Goal: Task Accomplishment & Management: Manage account settings

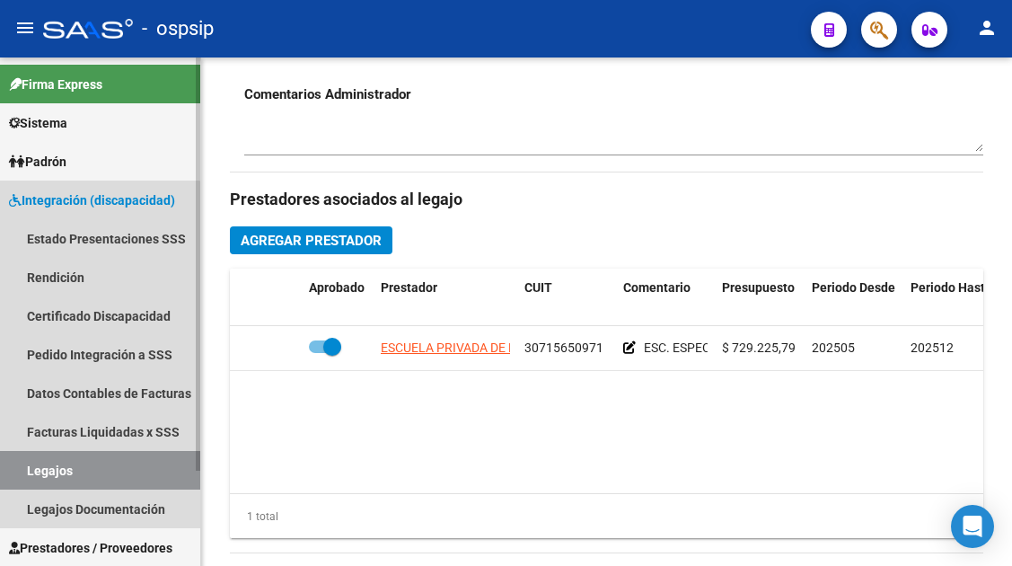
click at [98, 475] on link "Legajos" at bounding box center [100, 470] width 200 height 39
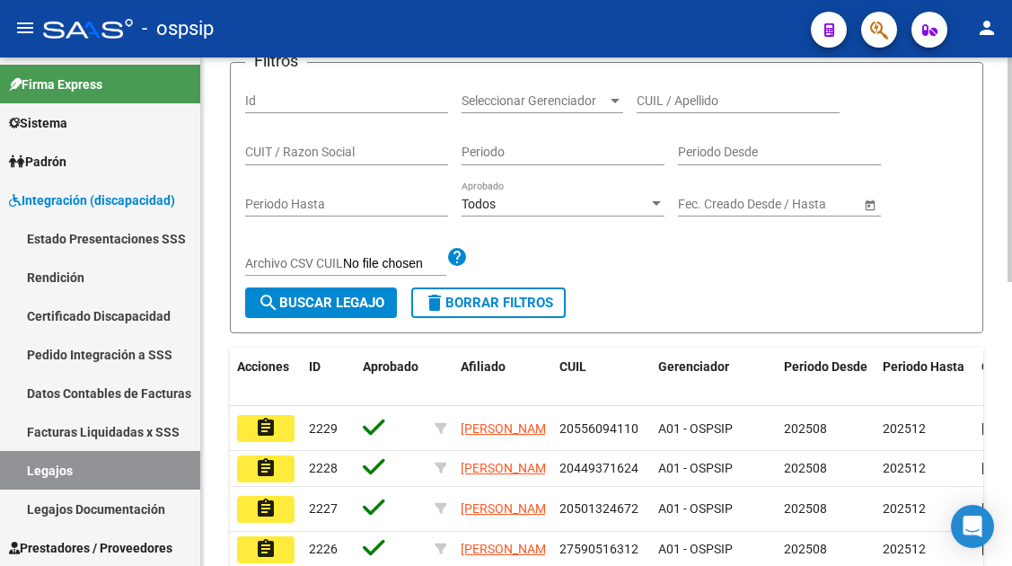
scroll to position [191, 0]
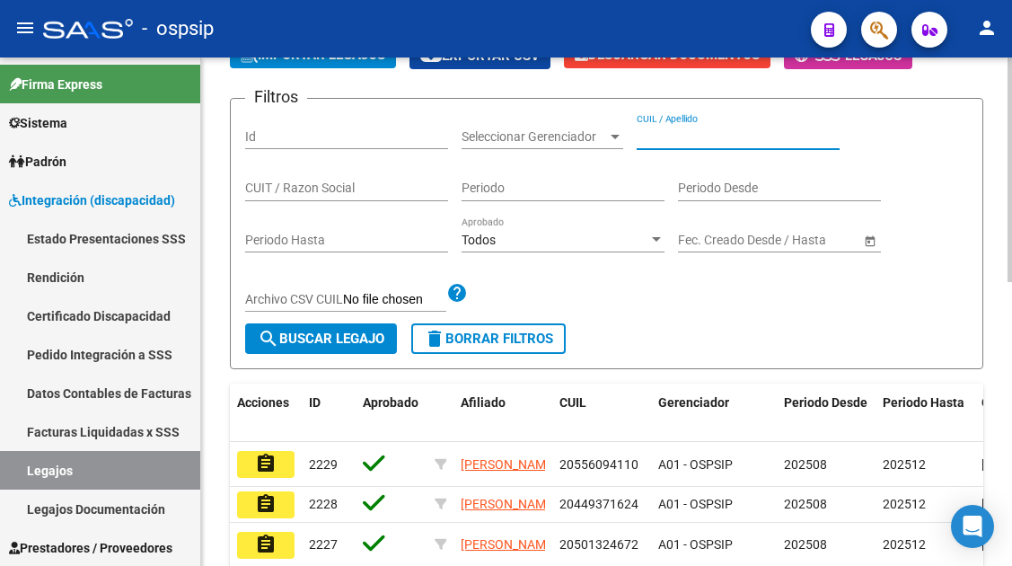
click at [665, 131] on input "CUIL / Apellido" at bounding box center [738, 136] width 203 height 15
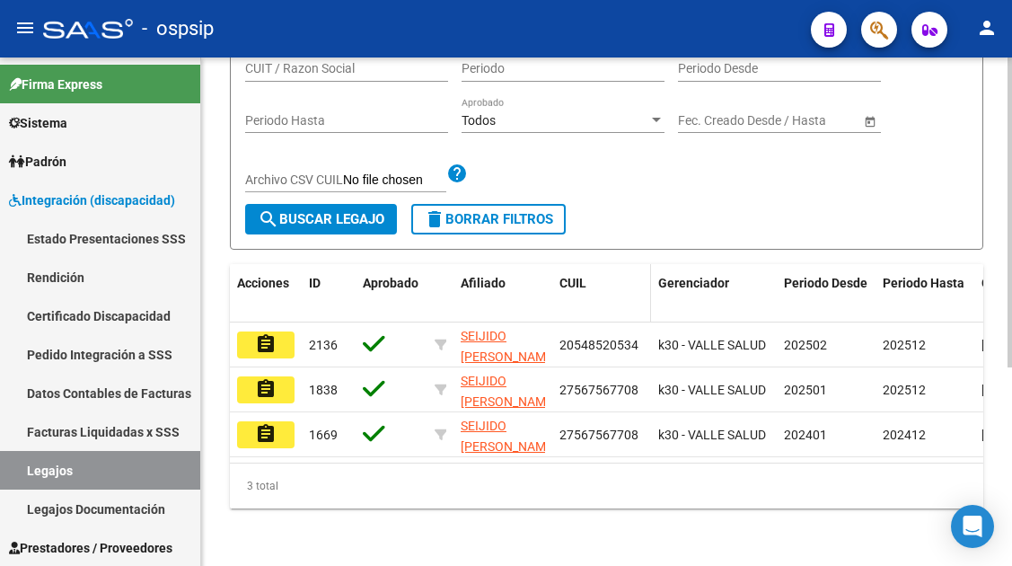
scroll to position [326, 0]
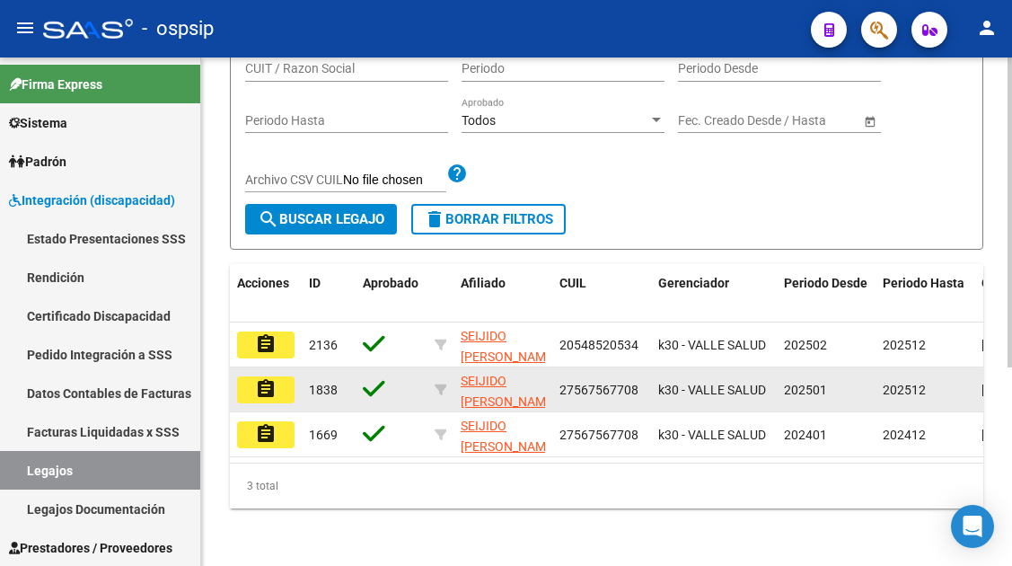
type input "seijido"
click at [250, 382] on button "assignment" at bounding box center [265, 389] width 57 height 27
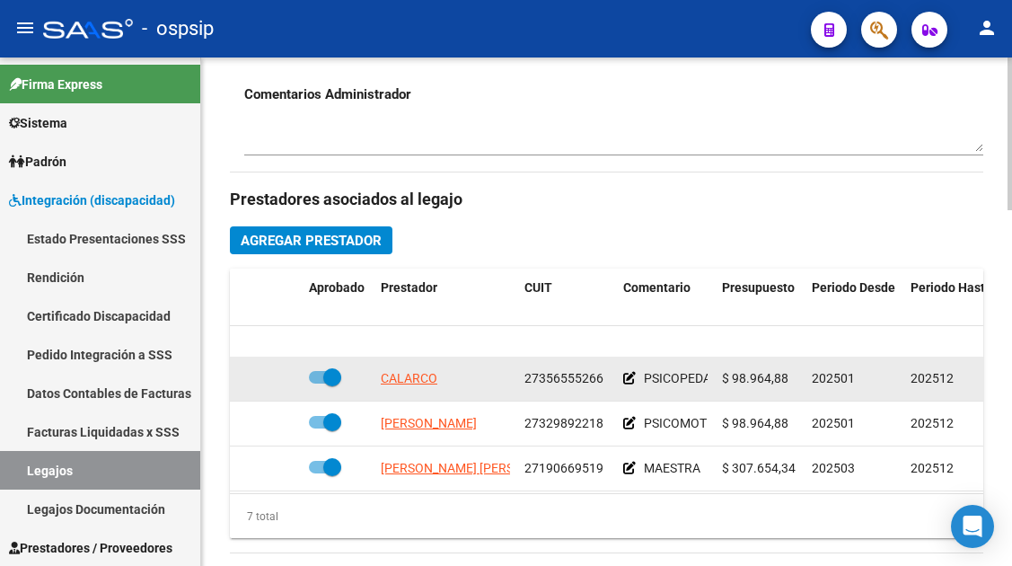
scroll to position [90, 0]
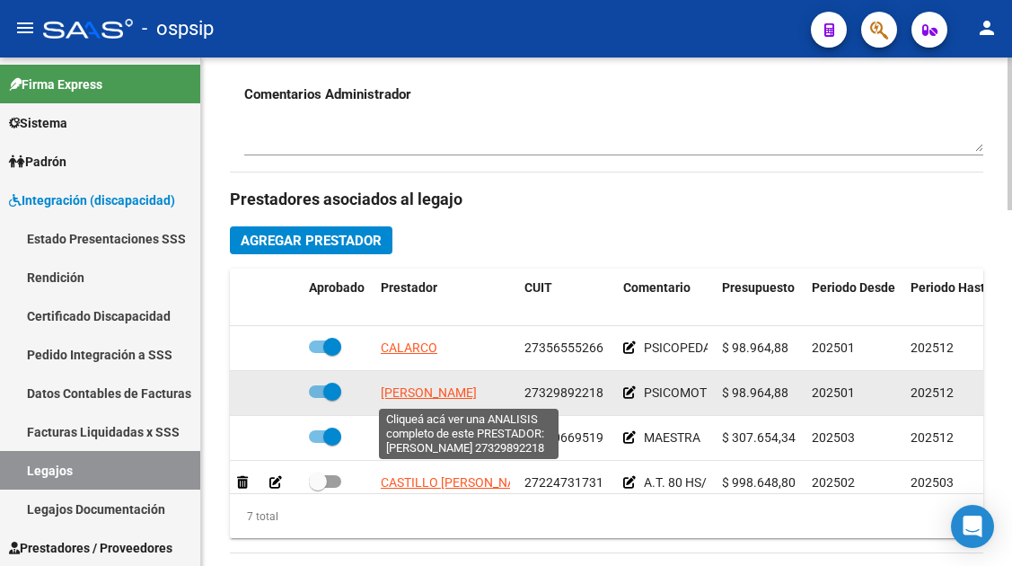
click at [456, 391] on span "LOPEZ YAMILA ALICIA ESTHER" at bounding box center [429, 392] width 96 height 14
type textarea "27329892218"
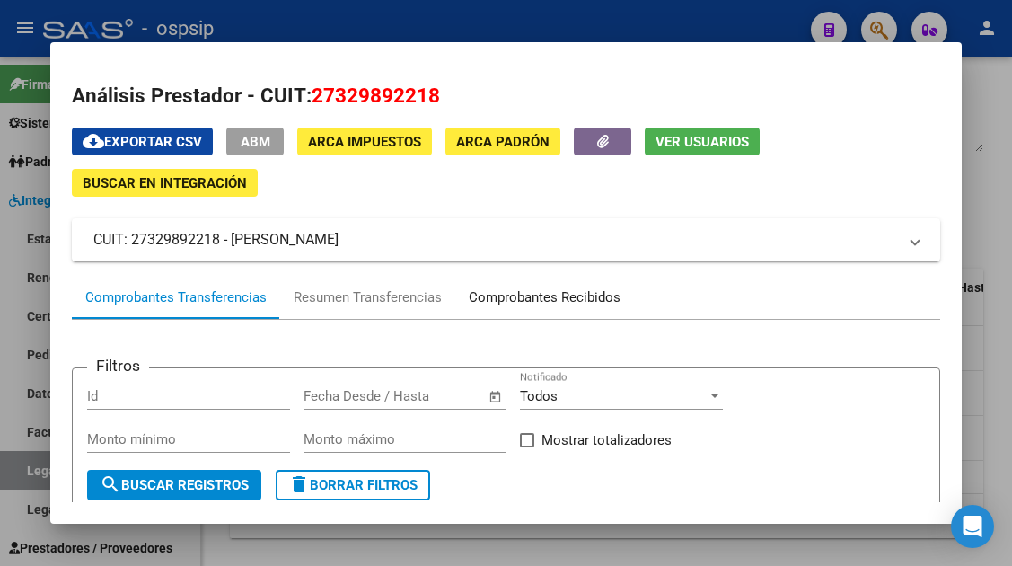
click at [532, 307] on div "Comprobantes Recibidos" at bounding box center [545, 297] width 152 height 21
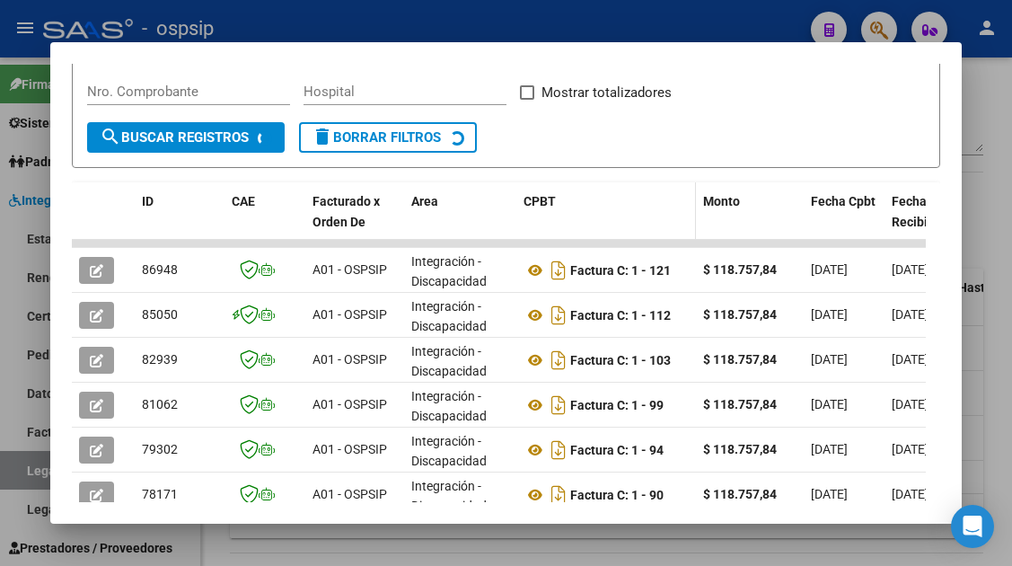
scroll to position [349, 0]
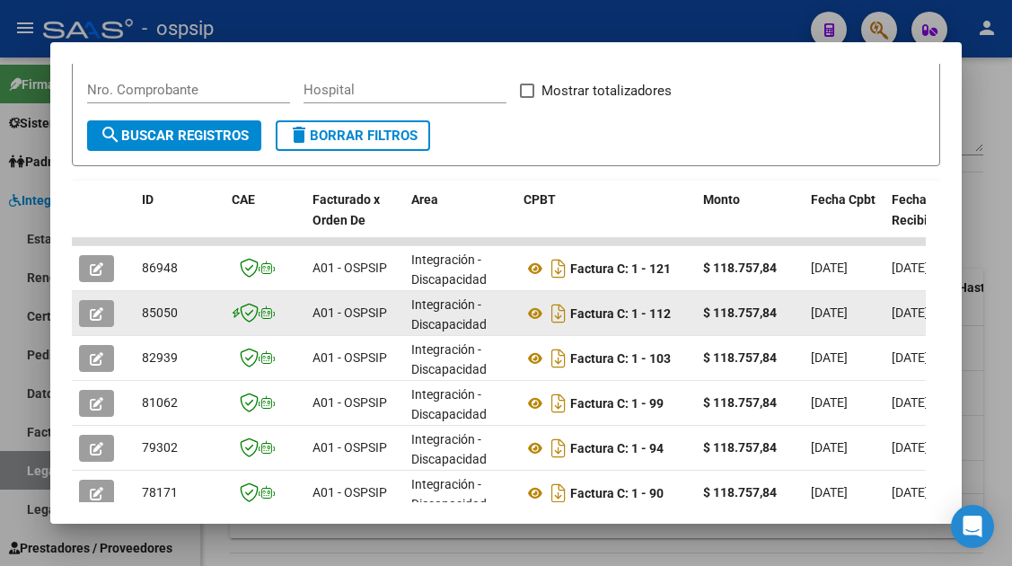
click at [111, 316] on button "button" at bounding box center [96, 313] width 35 height 27
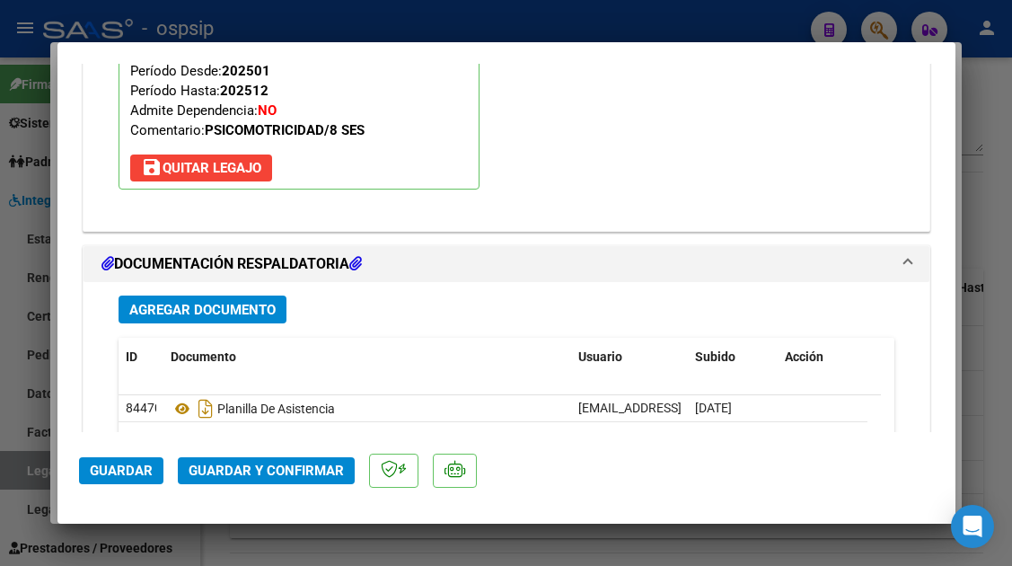
scroll to position [2568, 0]
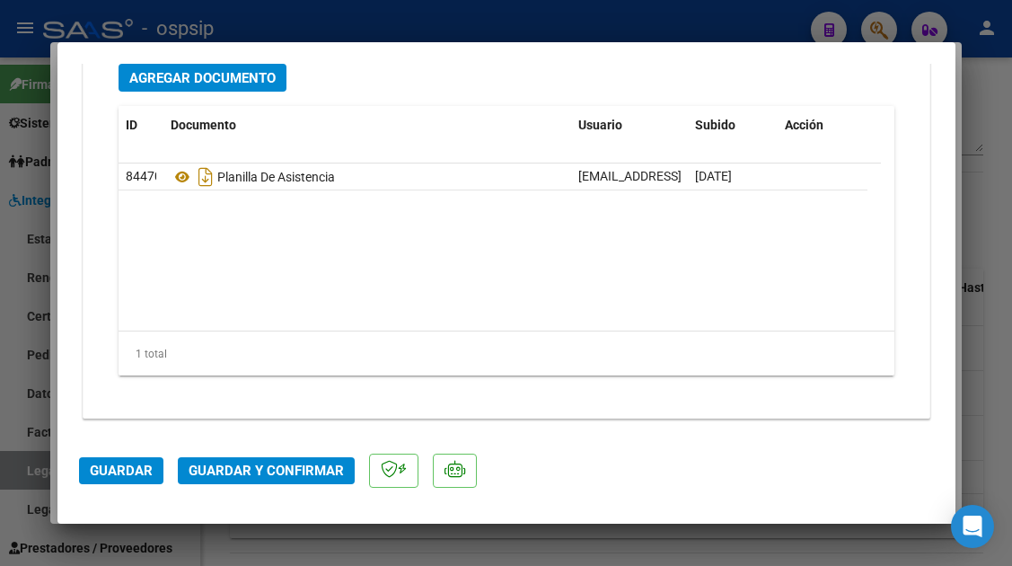
click at [5, 482] on div at bounding box center [506, 283] width 1012 height 566
type input "$ 0,00"
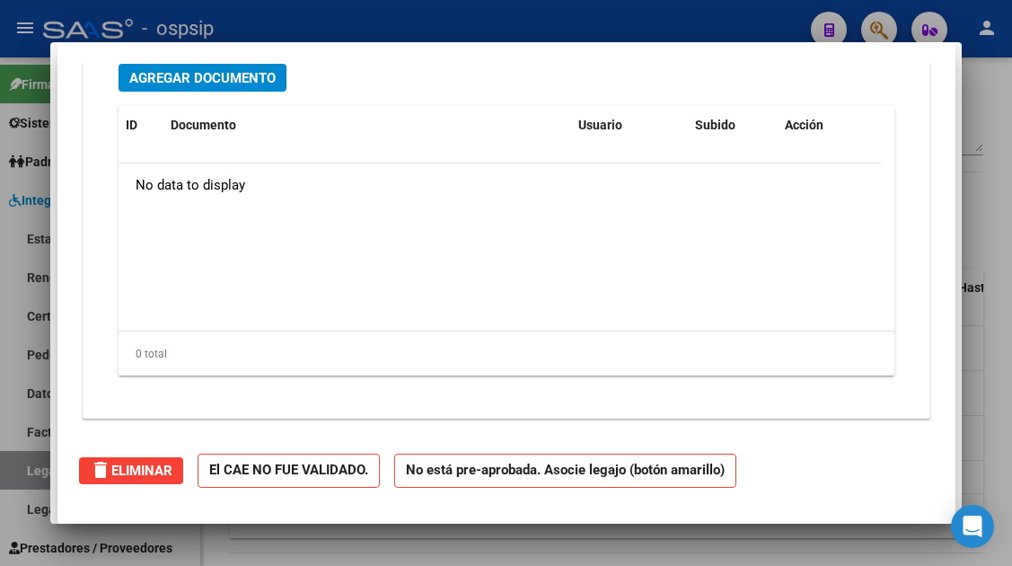
scroll to position [0, 0]
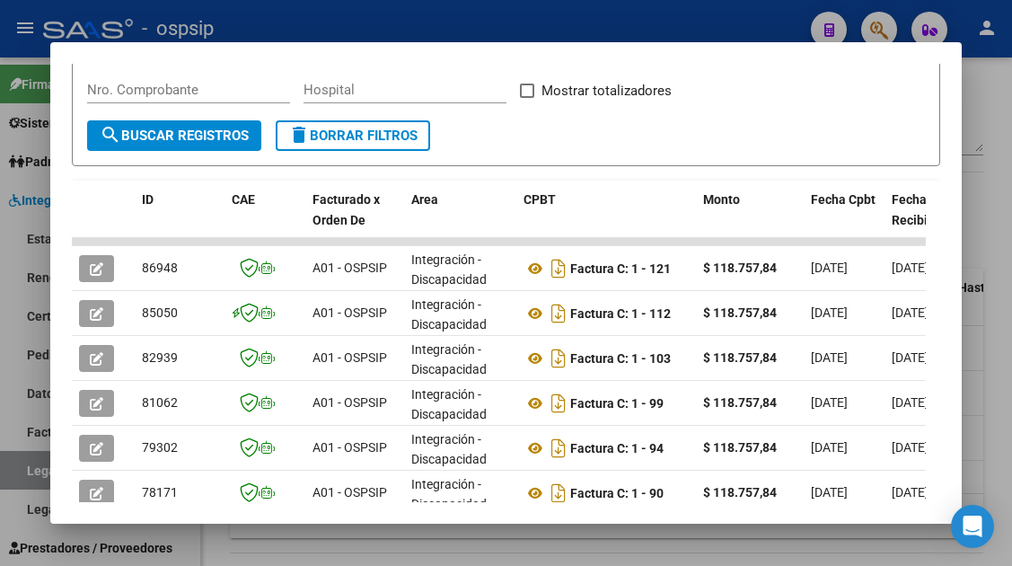
click at [23, 472] on div at bounding box center [506, 283] width 1012 height 566
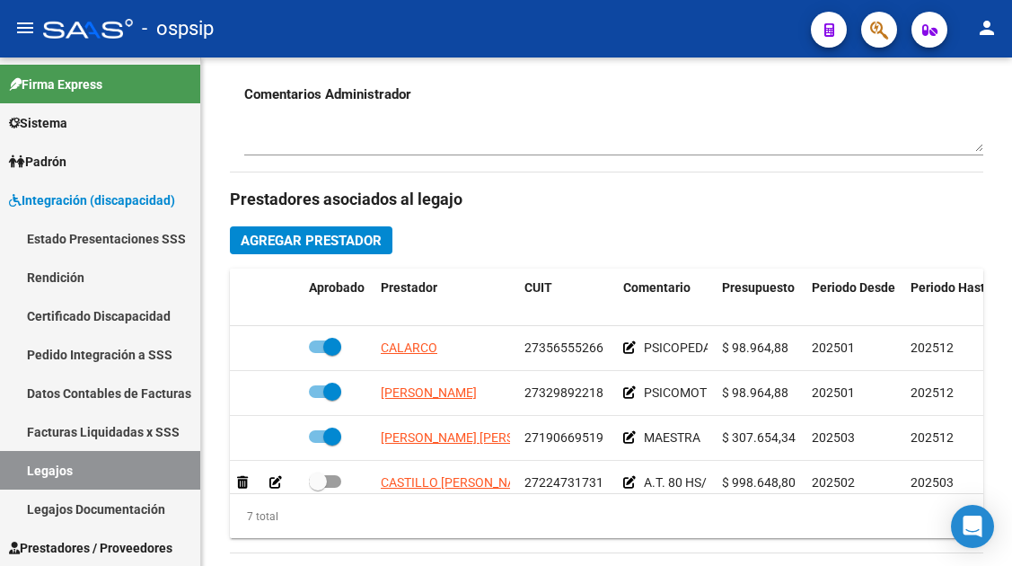
click at [23, 472] on link "Legajos" at bounding box center [100, 470] width 200 height 39
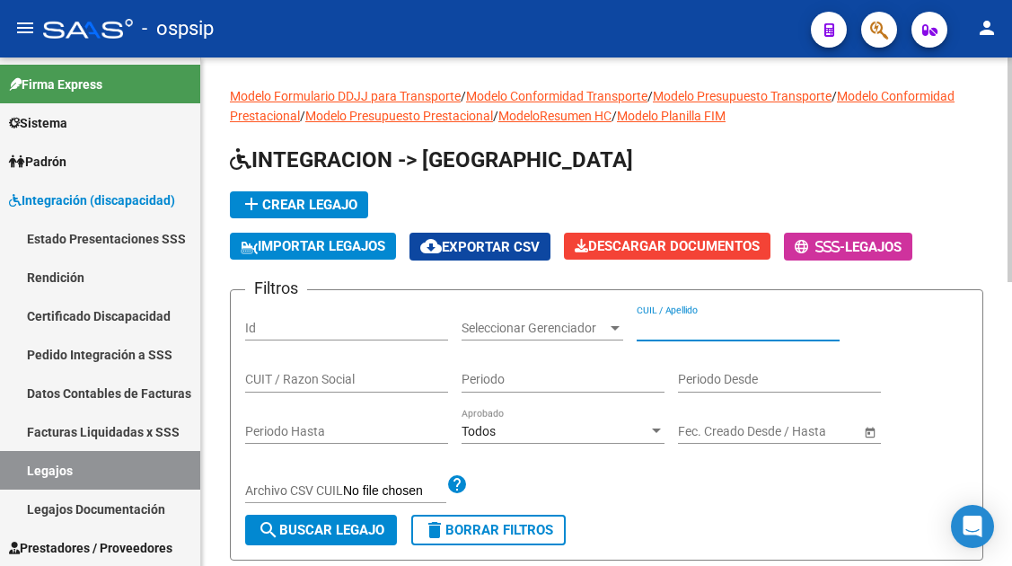
click at [685, 334] on input "CUIL / Apellido" at bounding box center [738, 328] width 203 height 15
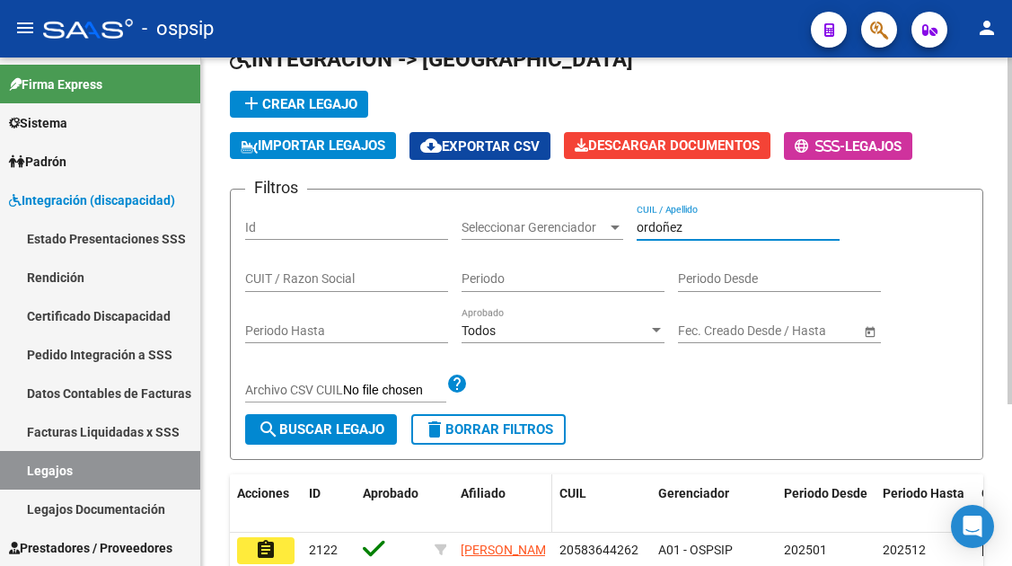
scroll to position [180, 0]
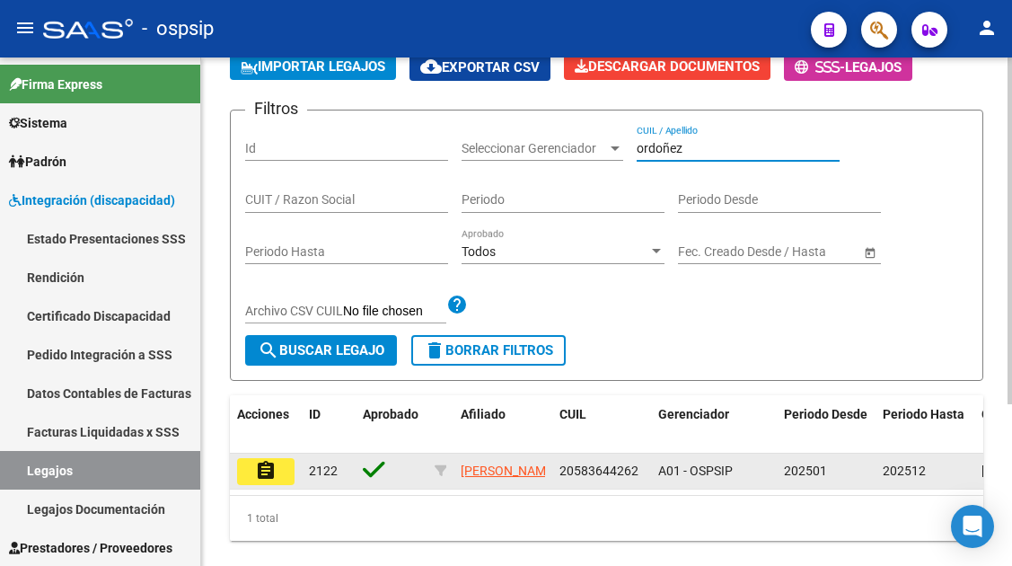
type input "ordoñez"
click at [256, 475] on mat-icon "assignment" at bounding box center [266, 471] width 22 height 22
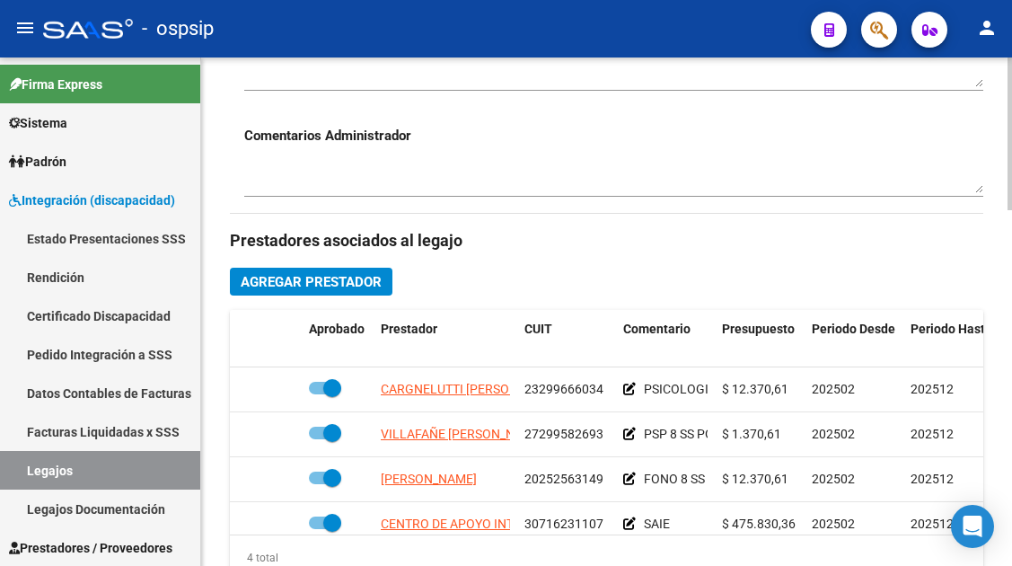
scroll to position [809, 0]
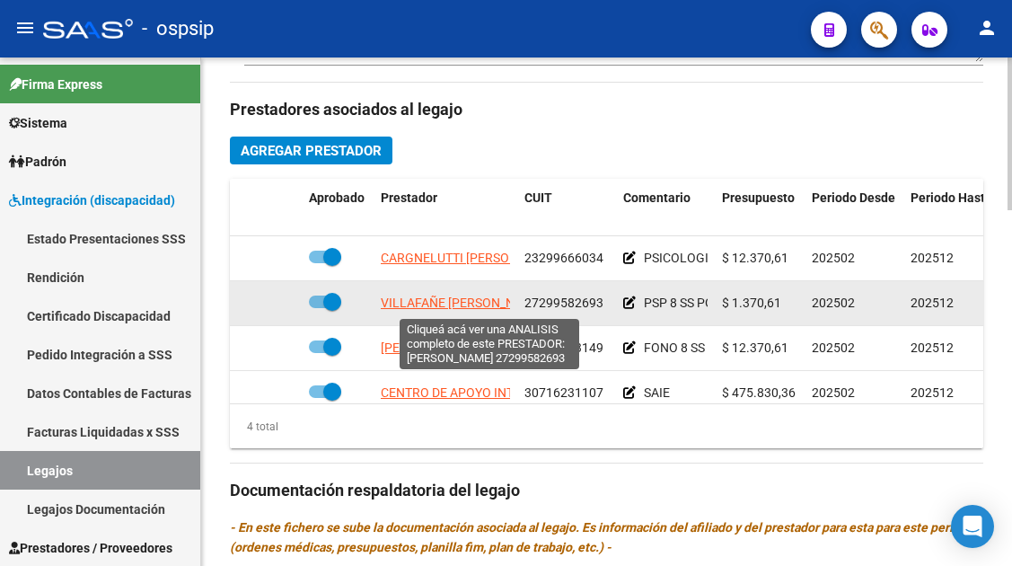
click at [415, 305] on span "VILLAFAÑE ANDREA MARCELA NOEMI" at bounding box center [463, 303] width 164 height 14
type textarea "27299582693"
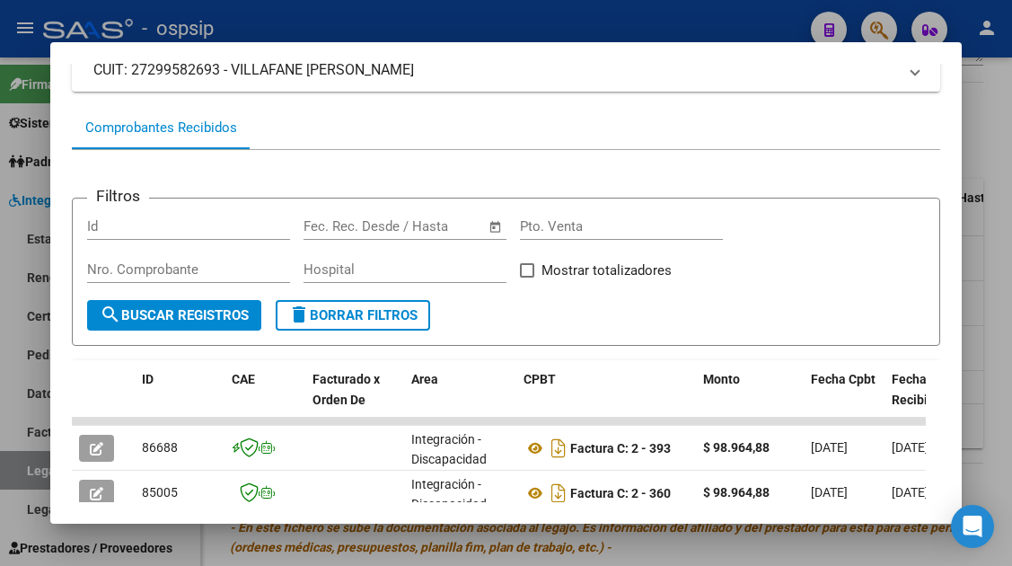
scroll to position [260, 0]
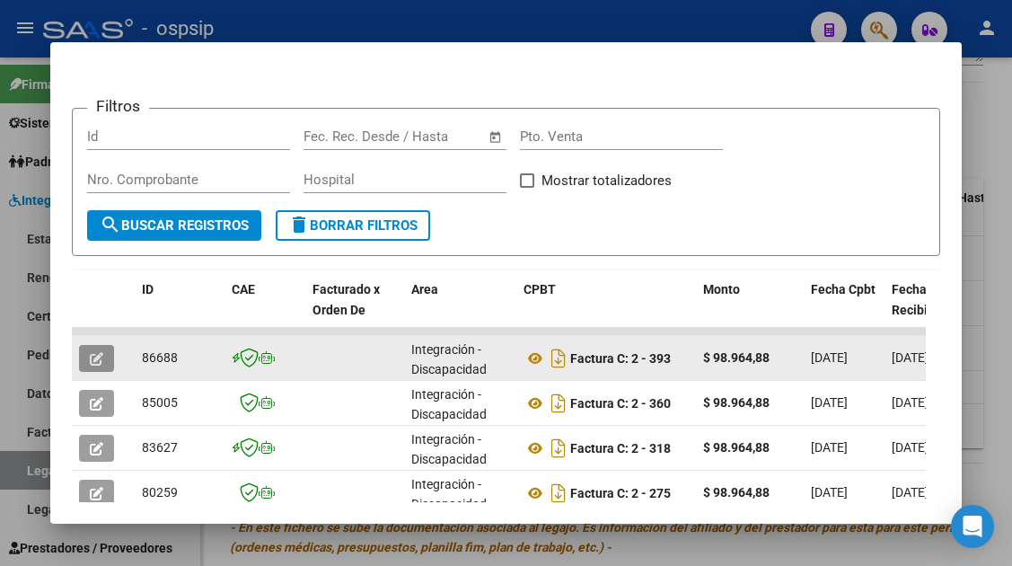
click at [96, 350] on span "button" at bounding box center [96, 358] width 13 height 16
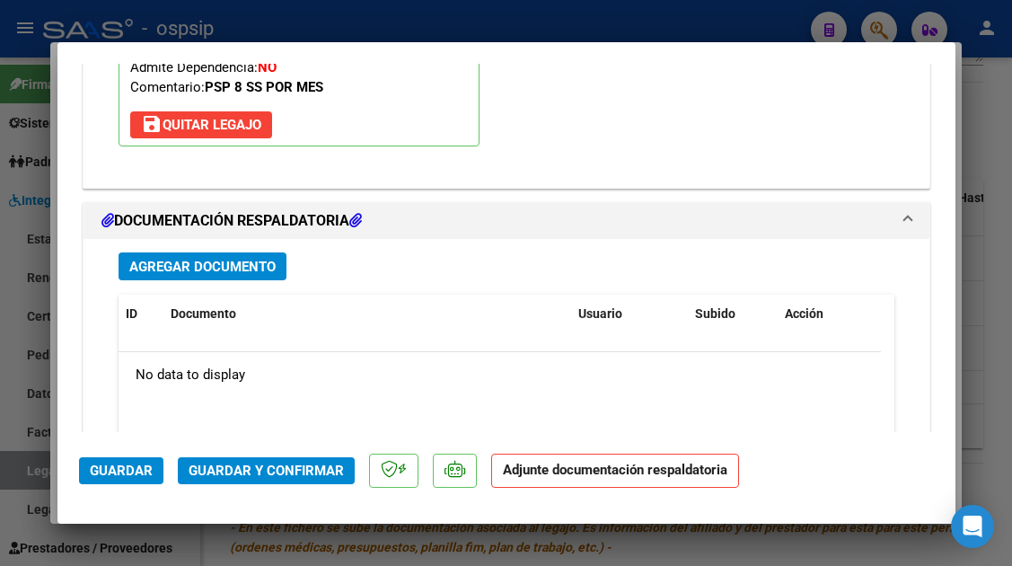
scroll to position [2549, 0]
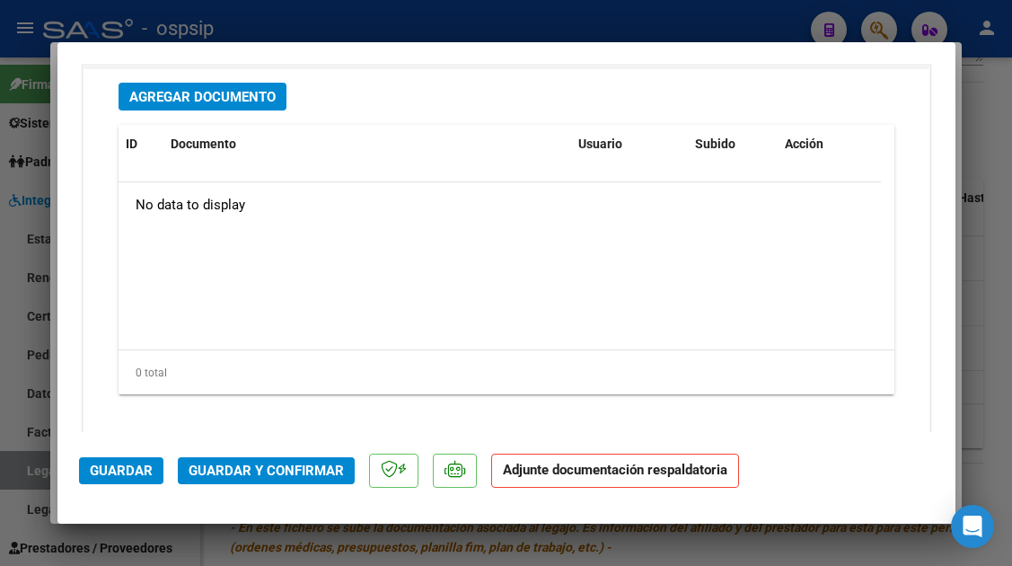
click at [21, 470] on div at bounding box center [506, 283] width 1012 height 566
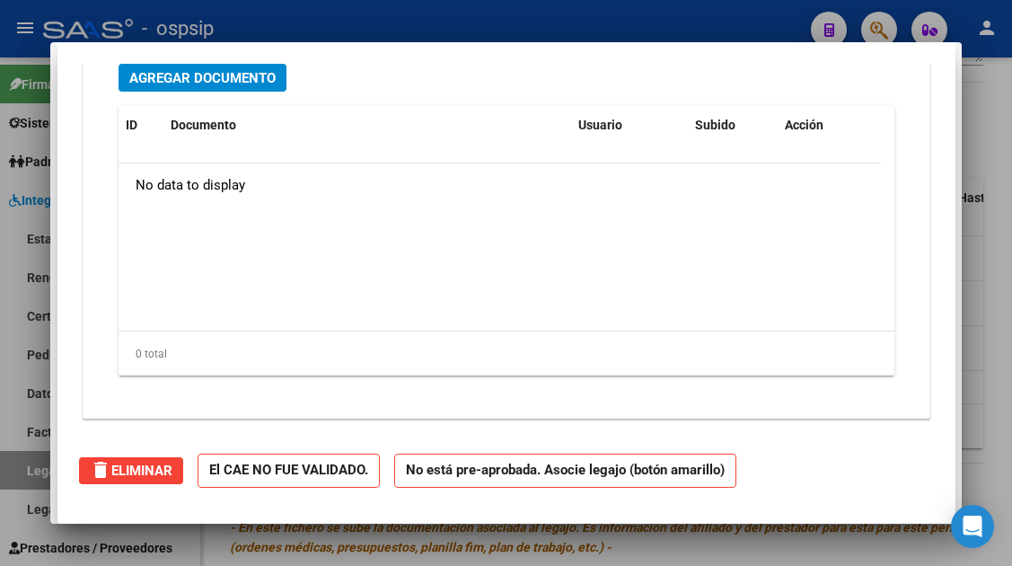
type input "$ 0,00"
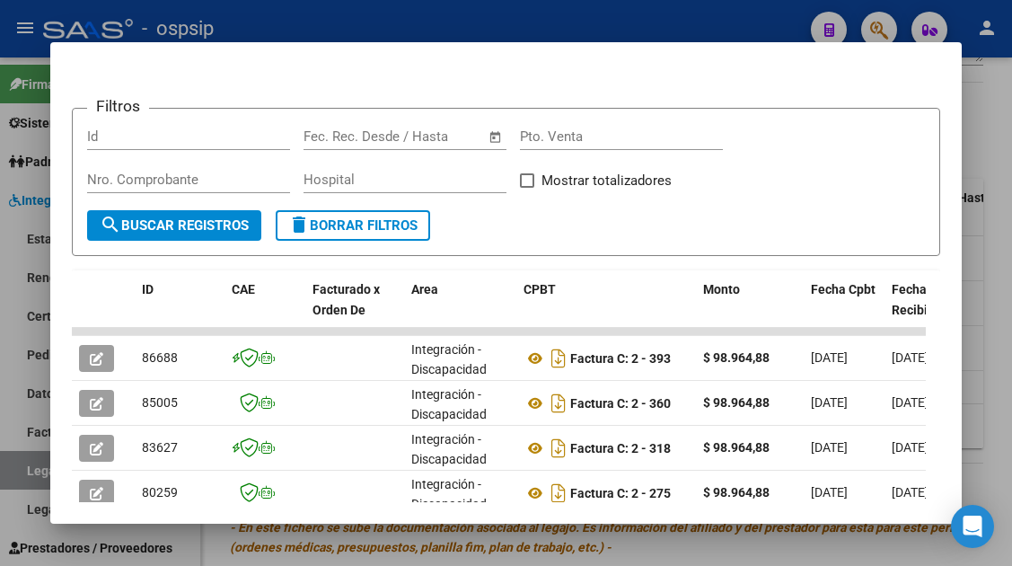
click at [21, 470] on div at bounding box center [506, 283] width 1012 height 566
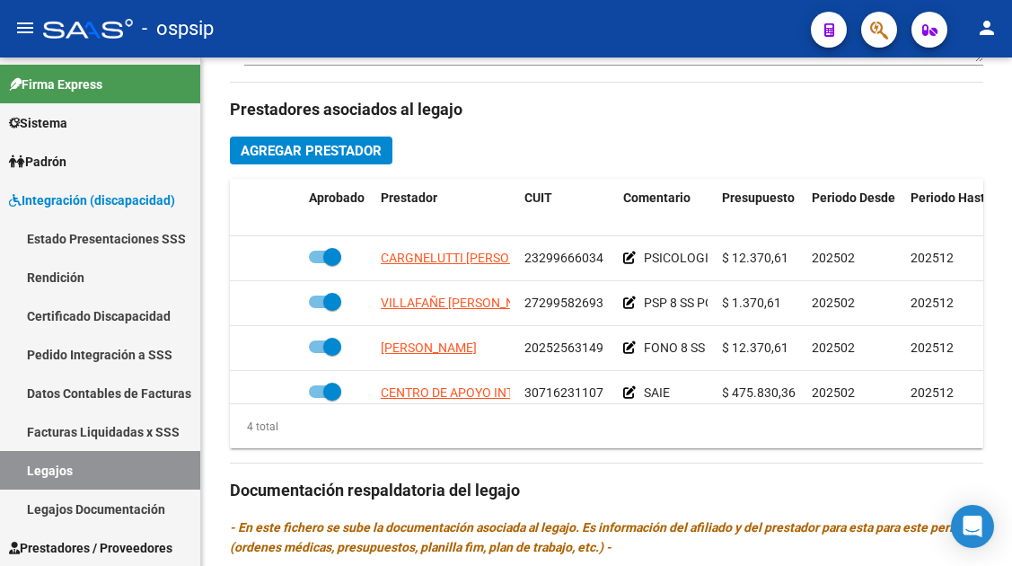
click at [21, 470] on link "Legajos" at bounding box center [100, 470] width 200 height 39
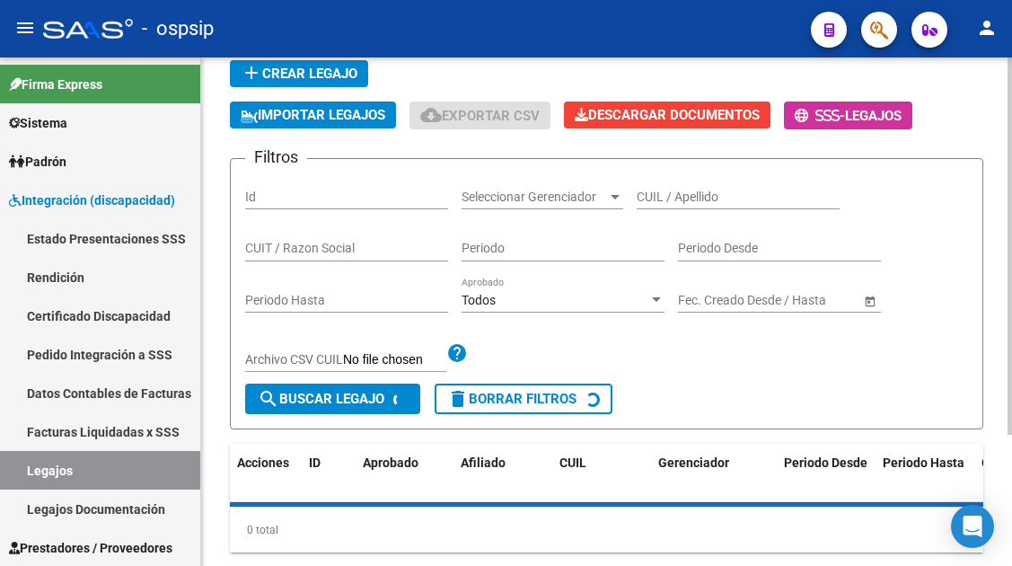
scroll to position [86, 0]
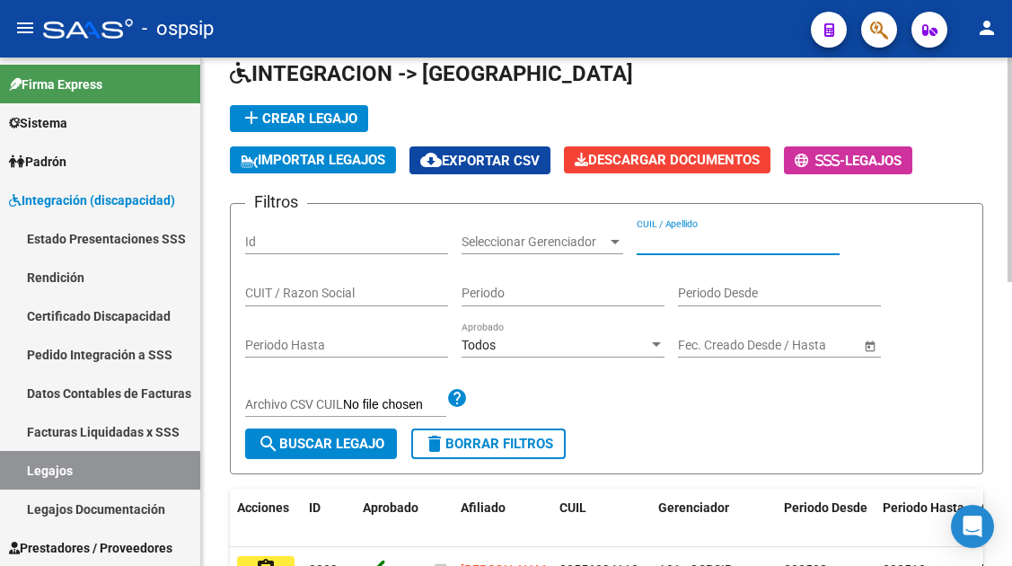
click at [665, 239] on input "CUIL / Apellido" at bounding box center [738, 241] width 203 height 15
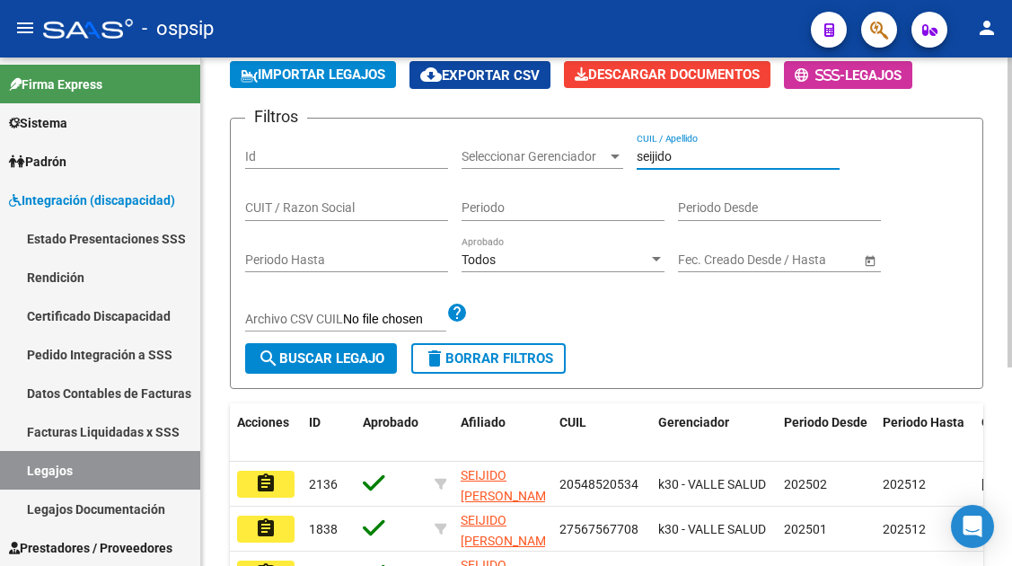
scroll to position [266, 0]
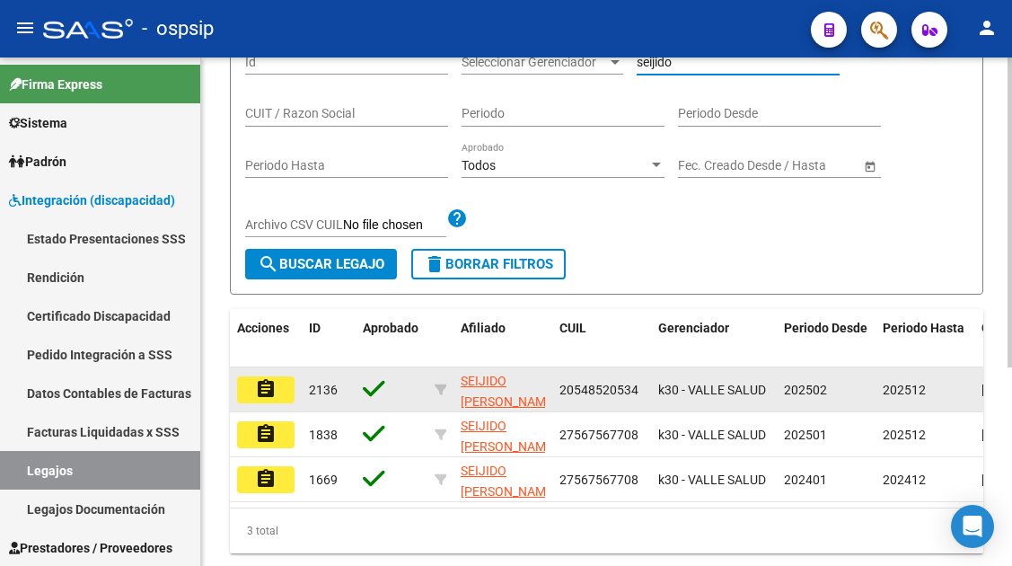
type input "seijido"
click at [265, 387] on mat-icon "assignment" at bounding box center [266, 389] width 22 height 22
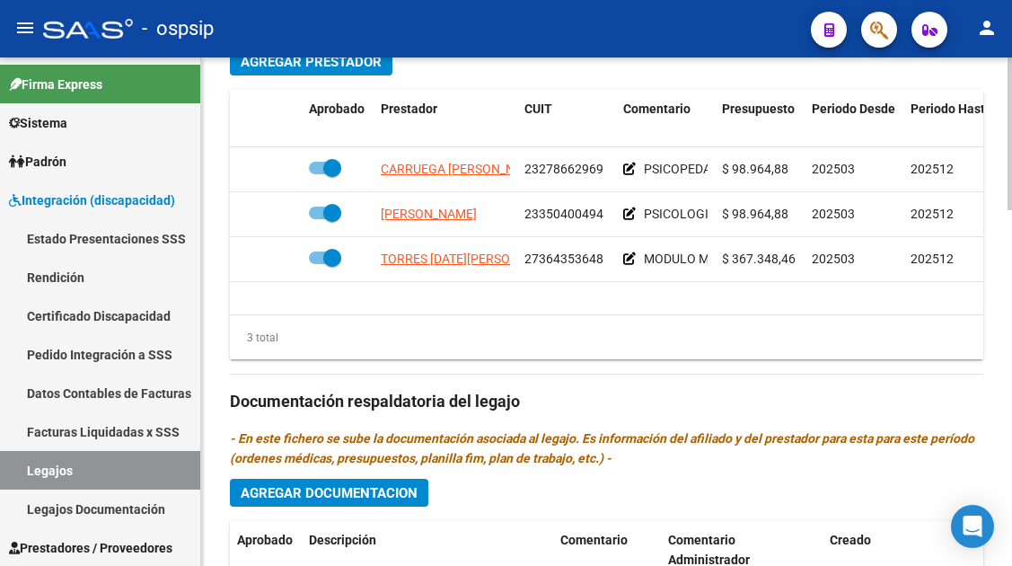
scroll to position [898, 0]
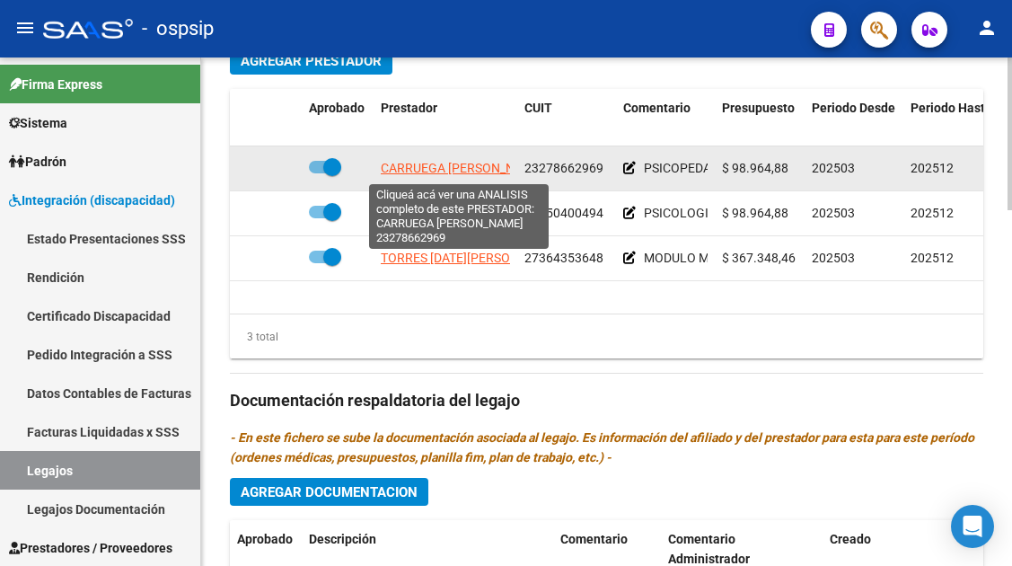
click at [384, 173] on span "CARRUEGA VICTOR FABIAN" at bounding box center [463, 168] width 164 height 14
type textarea "23278662969"
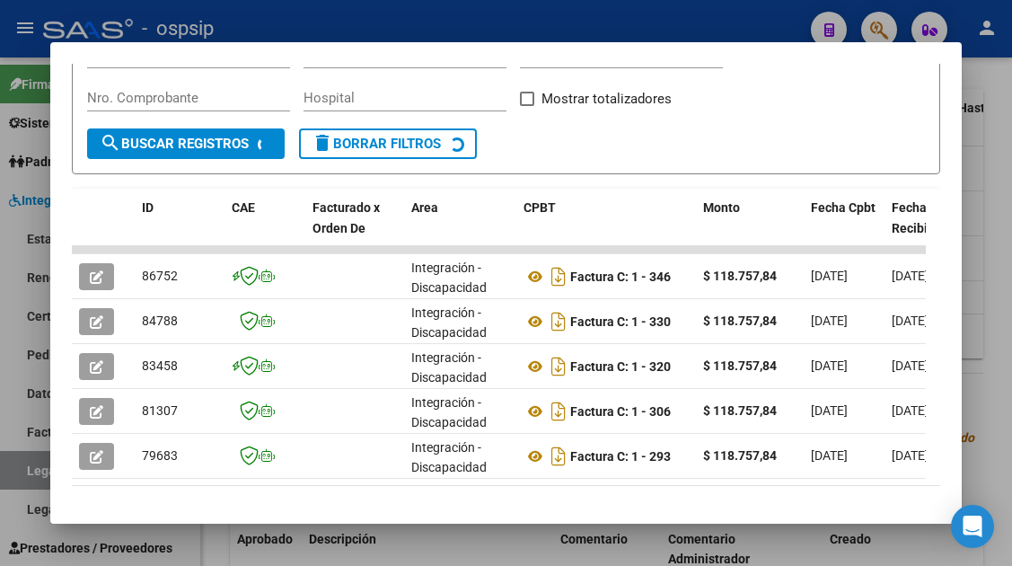
scroll to position [349, 0]
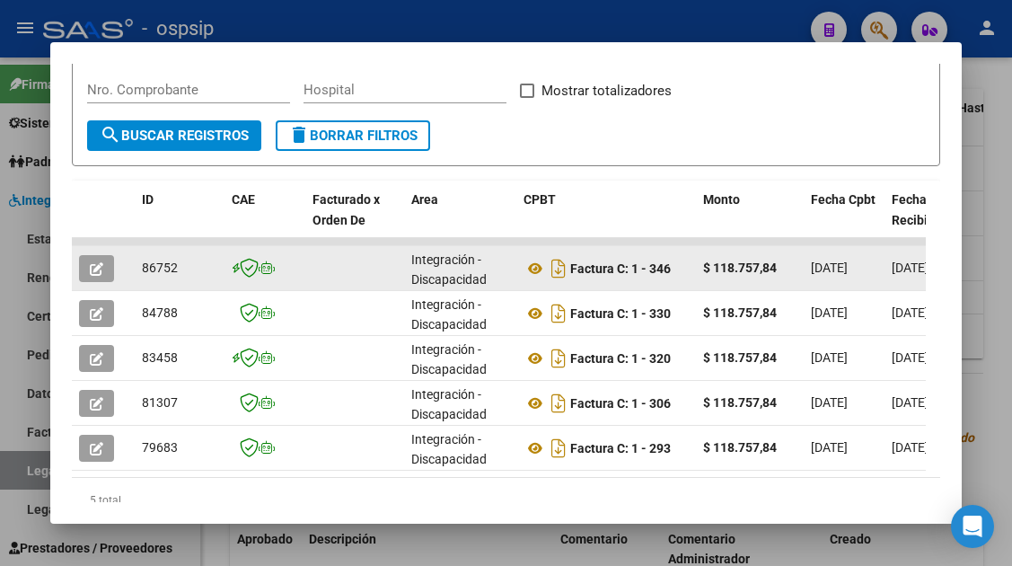
click at [100, 270] on icon "button" at bounding box center [96, 268] width 13 height 13
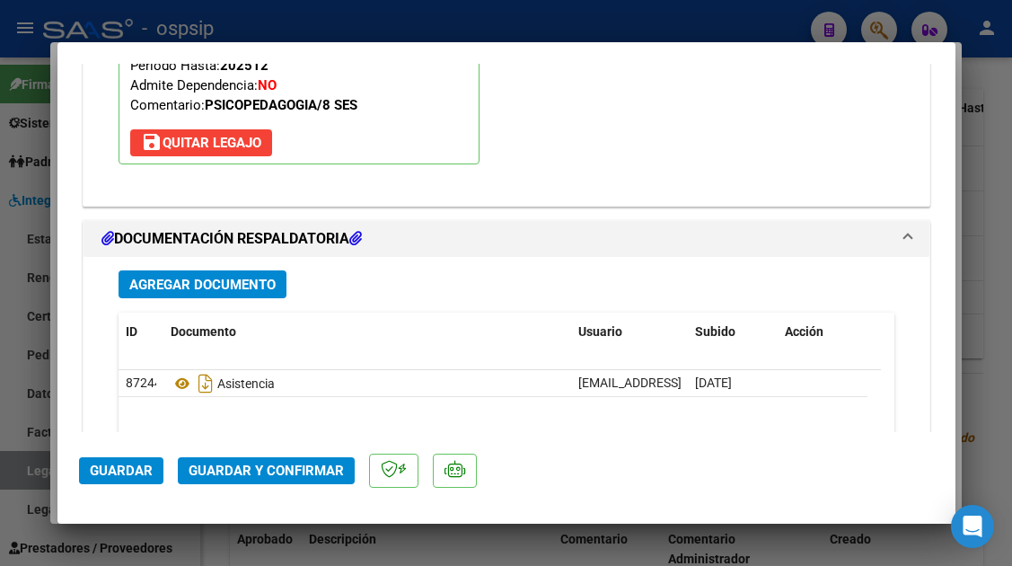
scroll to position [2568, 0]
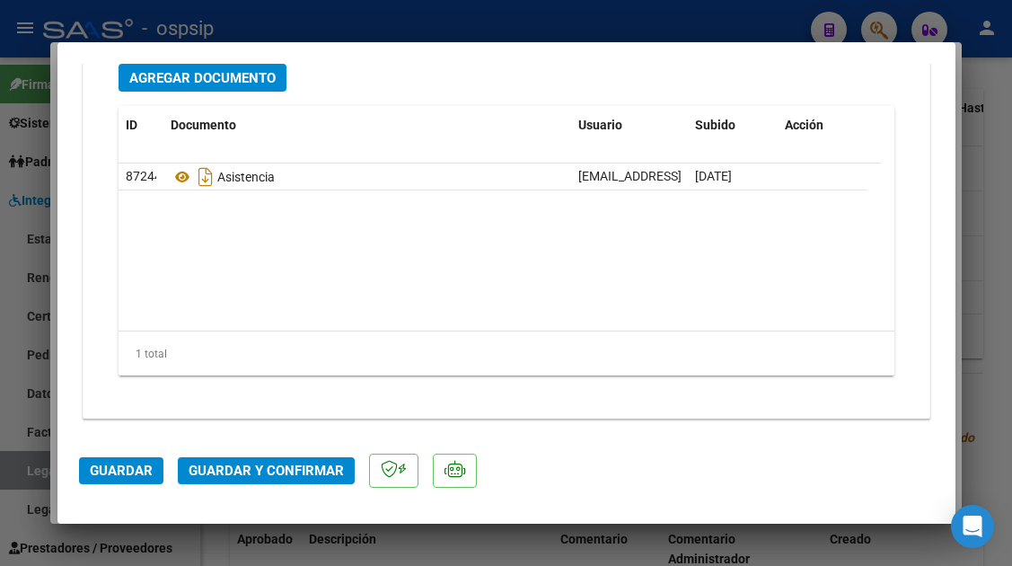
click at [36, 467] on div at bounding box center [506, 283] width 1012 height 566
type input "$ 0,00"
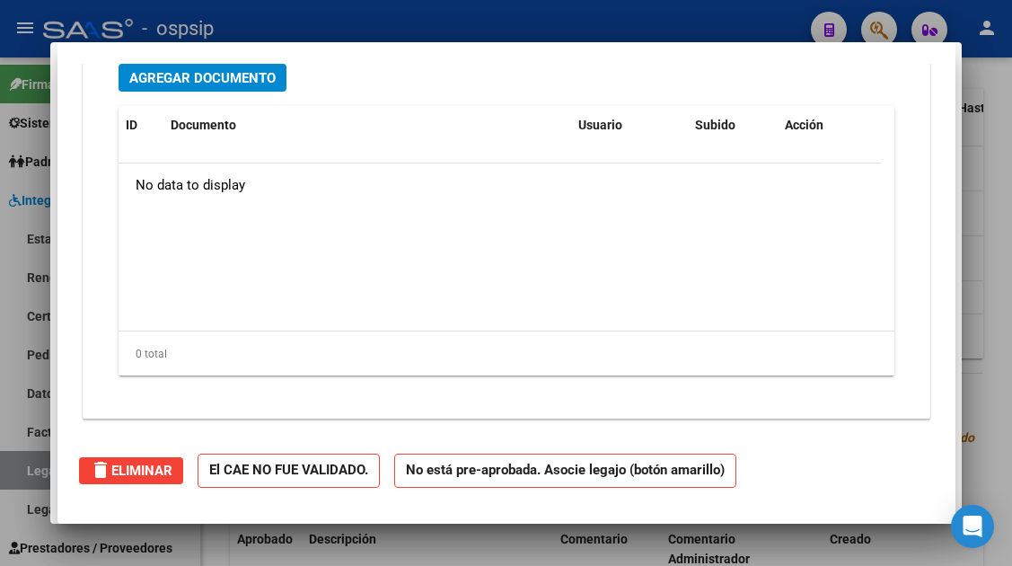
scroll to position [0, 0]
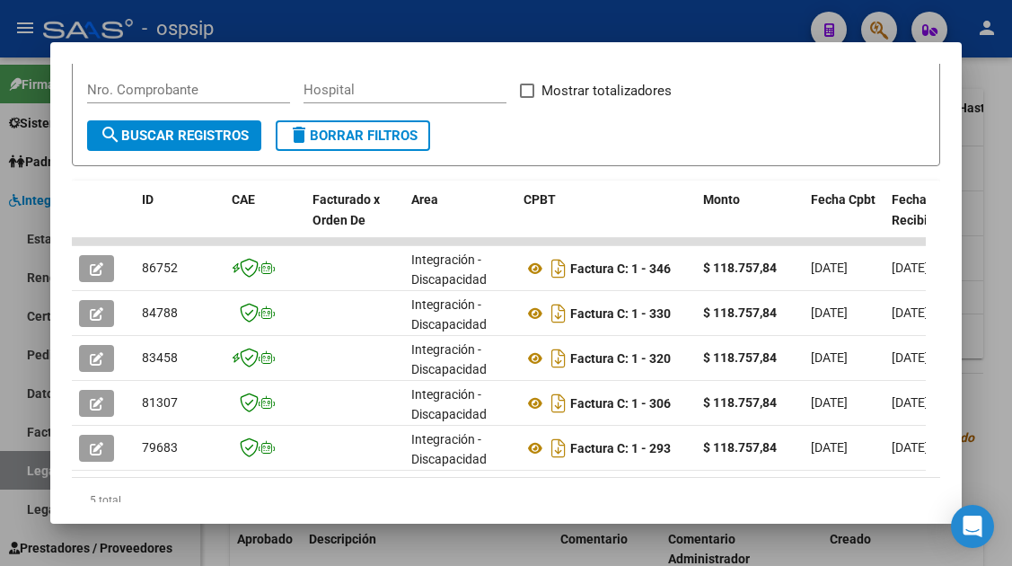
click at [36, 467] on div at bounding box center [506, 283] width 1012 height 566
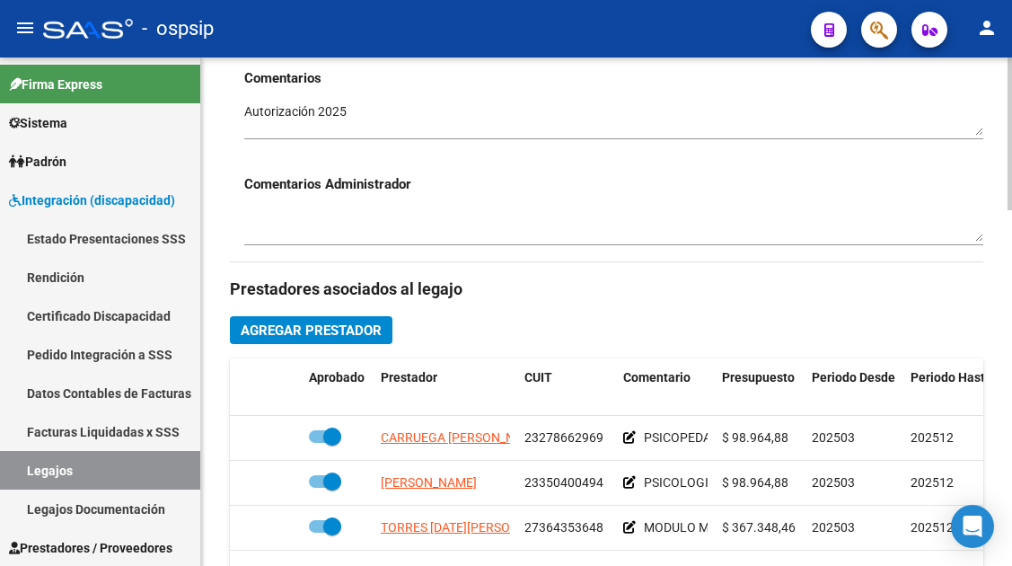
scroll to position [449, 0]
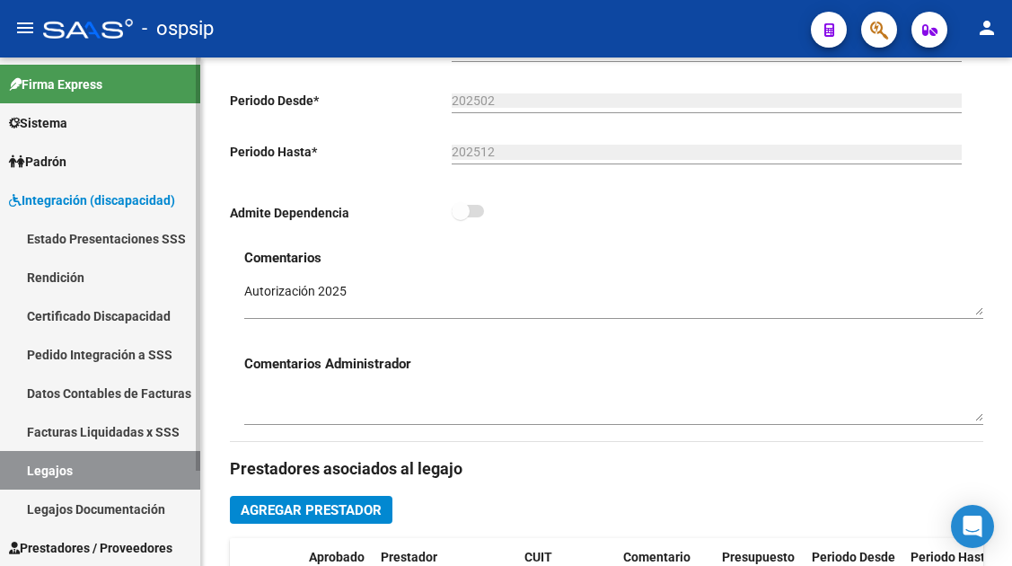
click at [52, 473] on link "Legajos" at bounding box center [100, 470] width 200 height 39
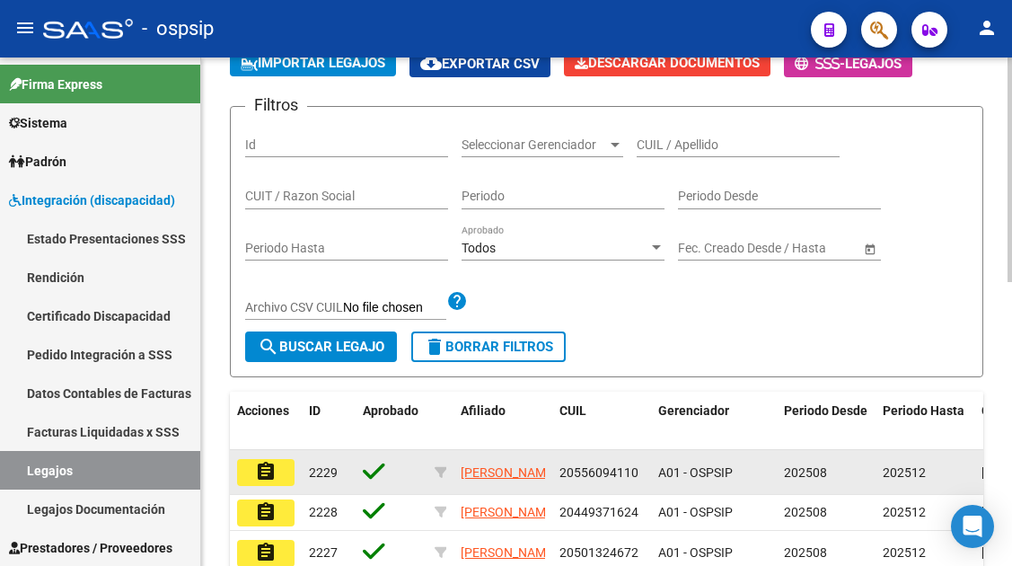
scroll to position [180, 0]
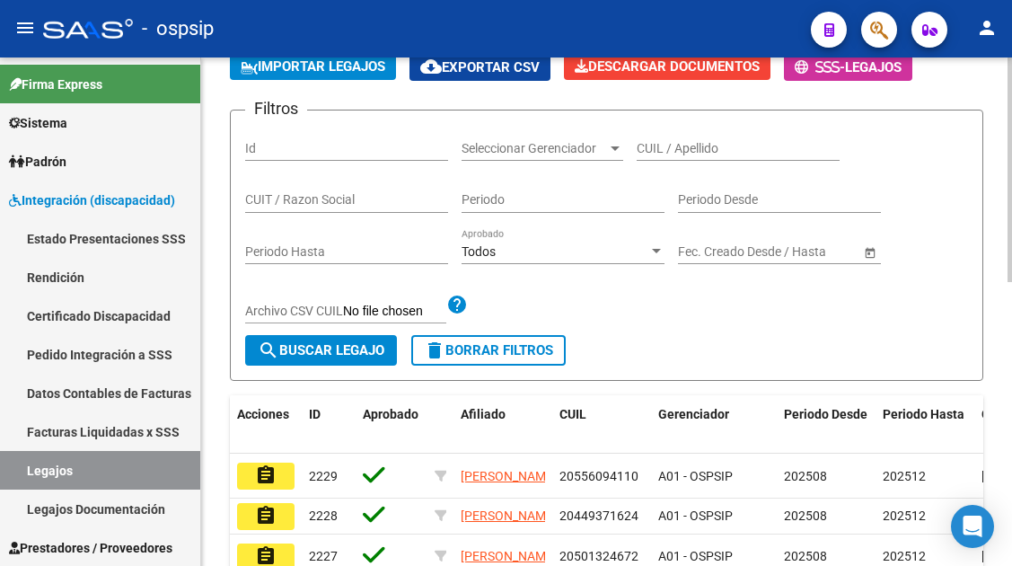
click at [658, 158] on div "CUIL / Apellido" at bounding box center [738, 143] width 203 height 36
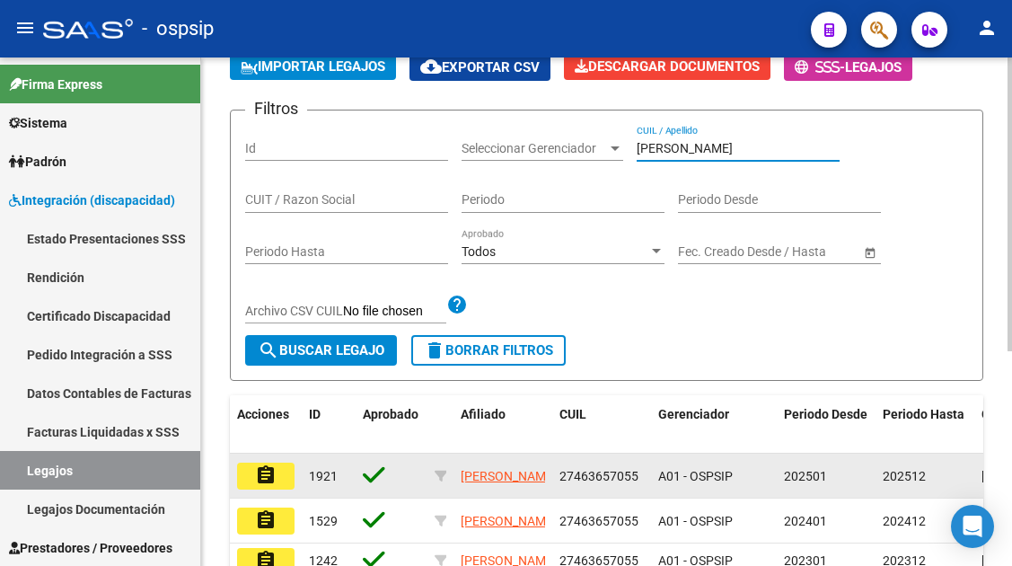
type input "fernandez ana"
click at [261, 473] on mat-icon "assignment" at bounding box center [266, 475] width 22 height 22
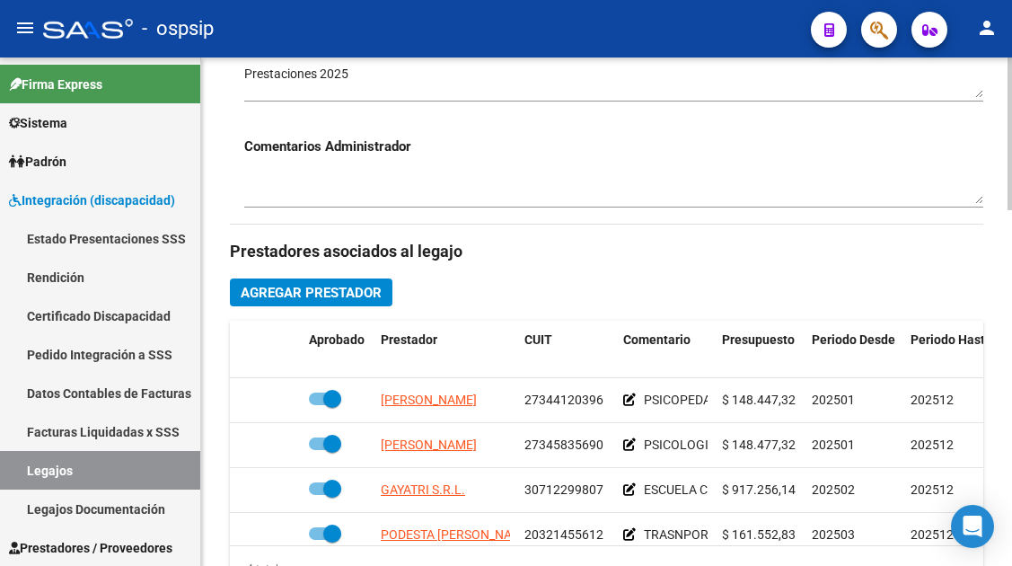
scroll to position [809, 0]
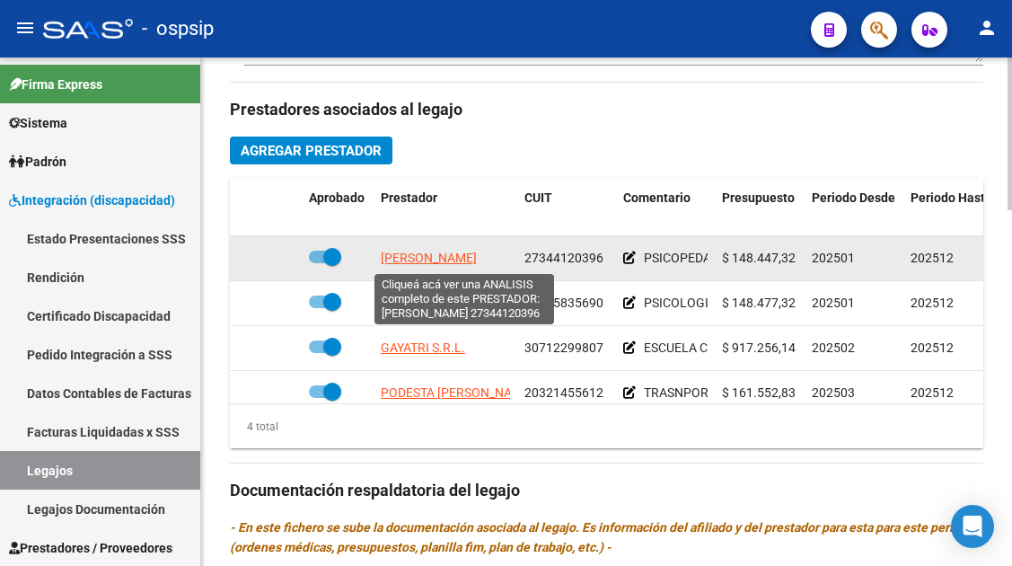
click at [462, 262] on span "[PERSON_NAME]" at bounding box center [429, 258] width 96 height 14
type textarea "27344120396"
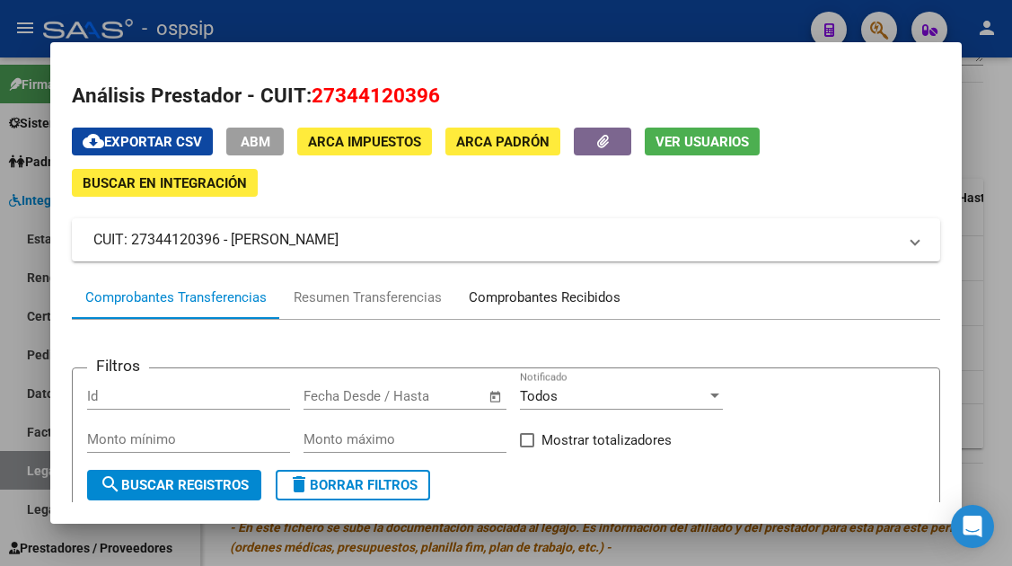
click at [528, 297] on div "Comprobantes Recibidos" at bounding box center [545, 297] width 152 height 21
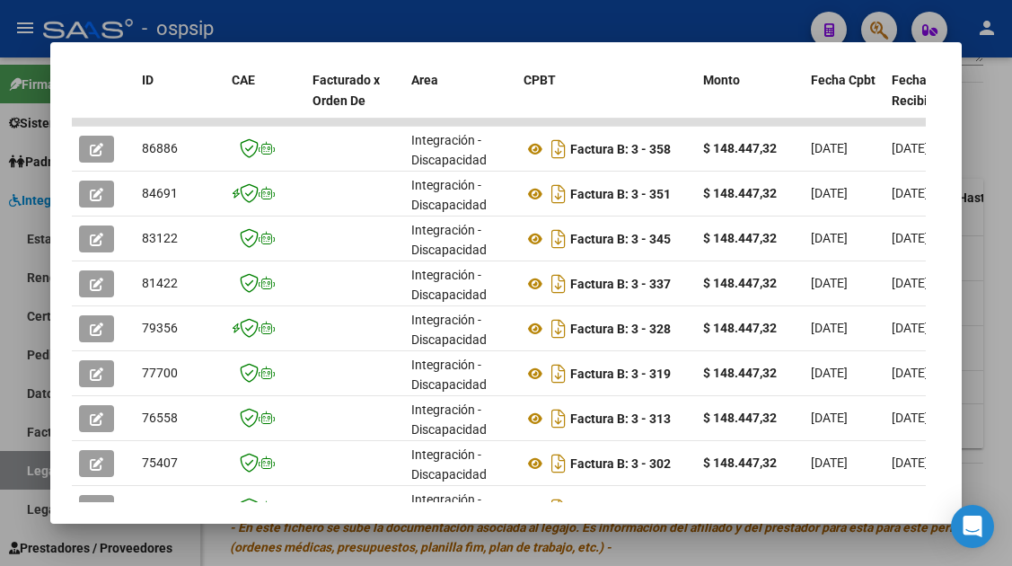
scroll to position [439, 0]
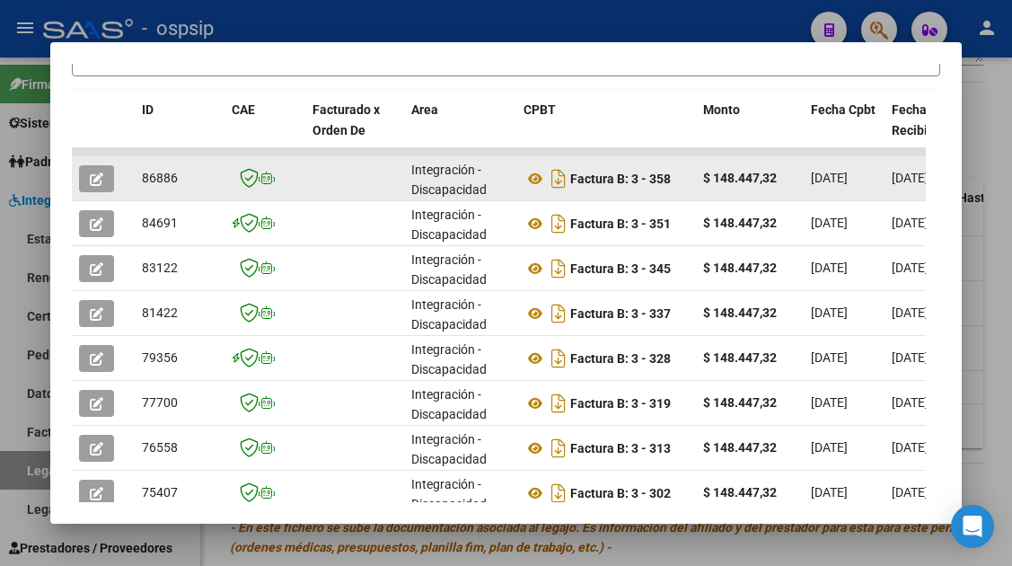
click at [106, 187] on button "button" at bounding box center [96, 178] width 35 height 27
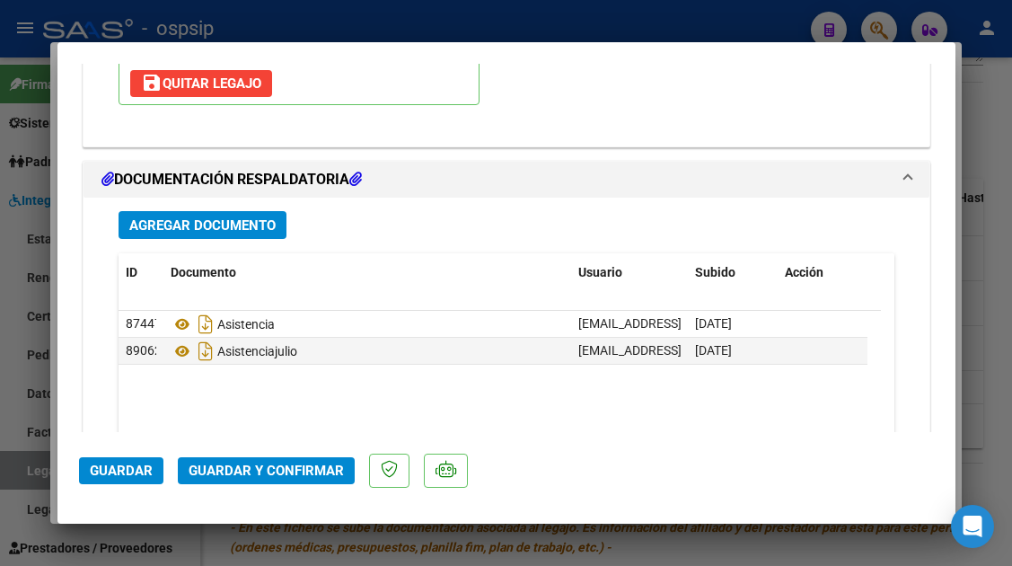
scroll to position [2568, 0]
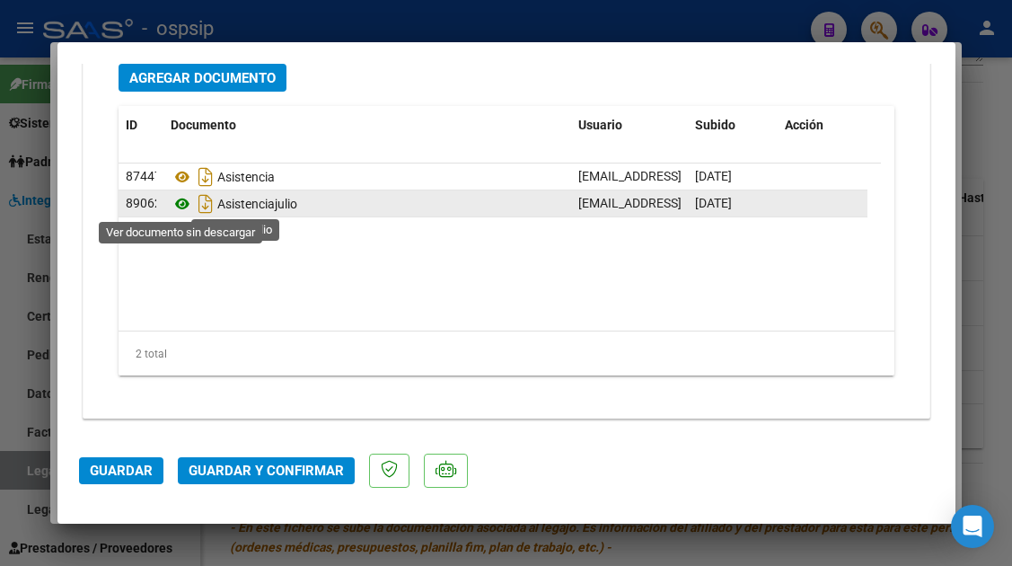
click at [177, 211] on icon at bounding box center [182, 204] width 23 height 22
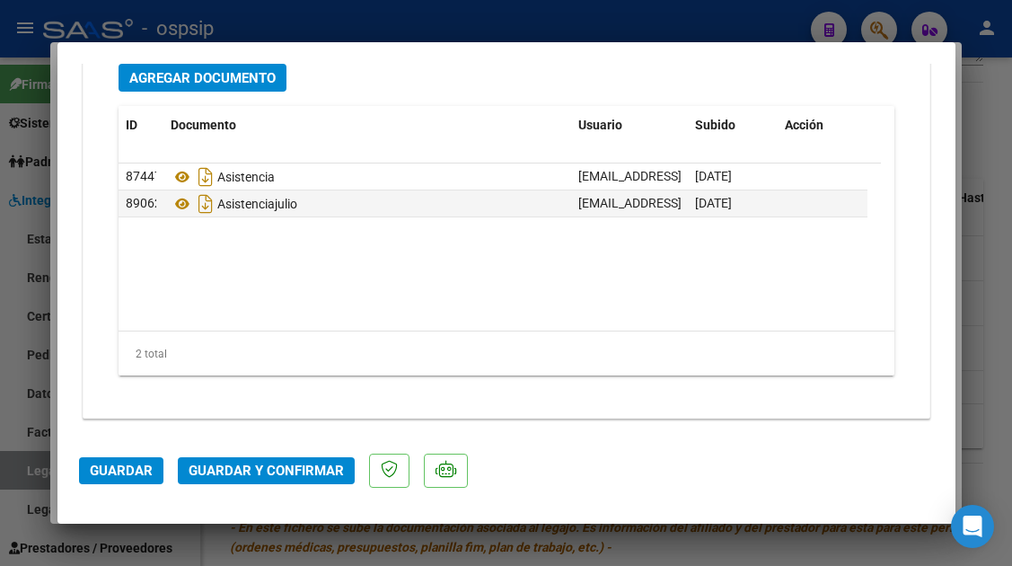
click at [31, 463] on div at bounding box center [506, 283] width 1012 height 566
type input "$ 0,00"
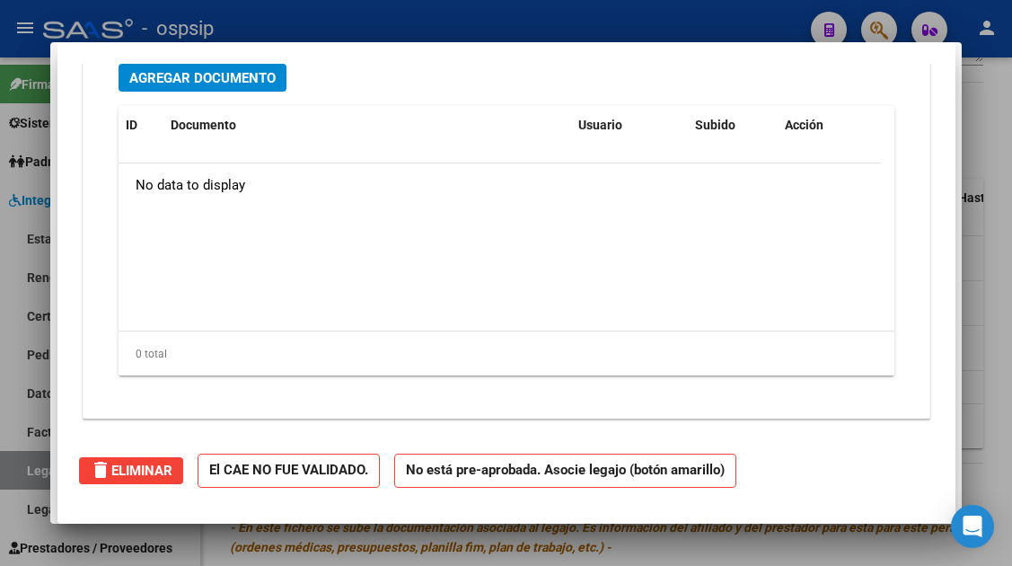
scroll to position [0, 0]
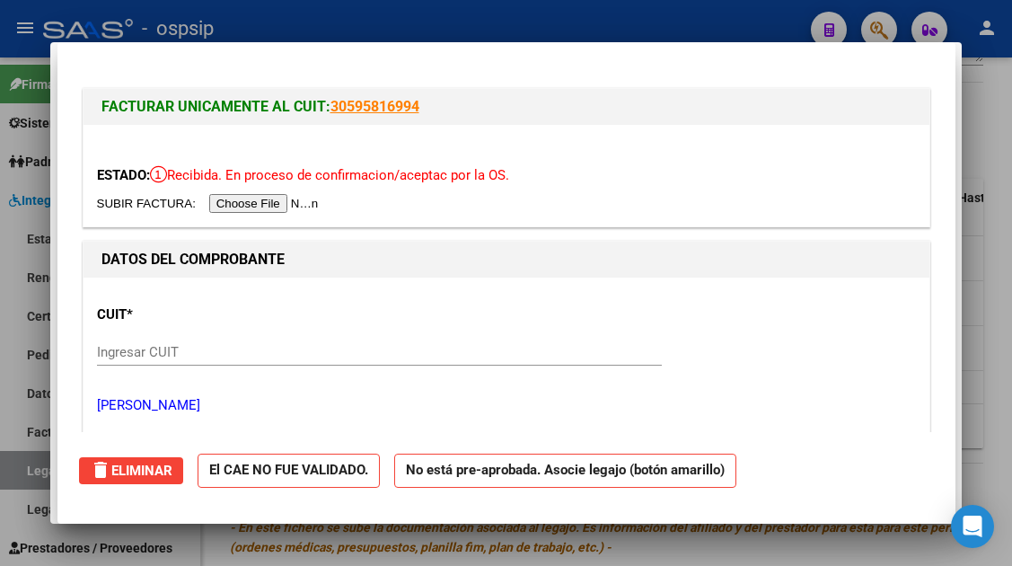
click at [31, 463] on div at bounding box center [506, 283] width 1012 height 566
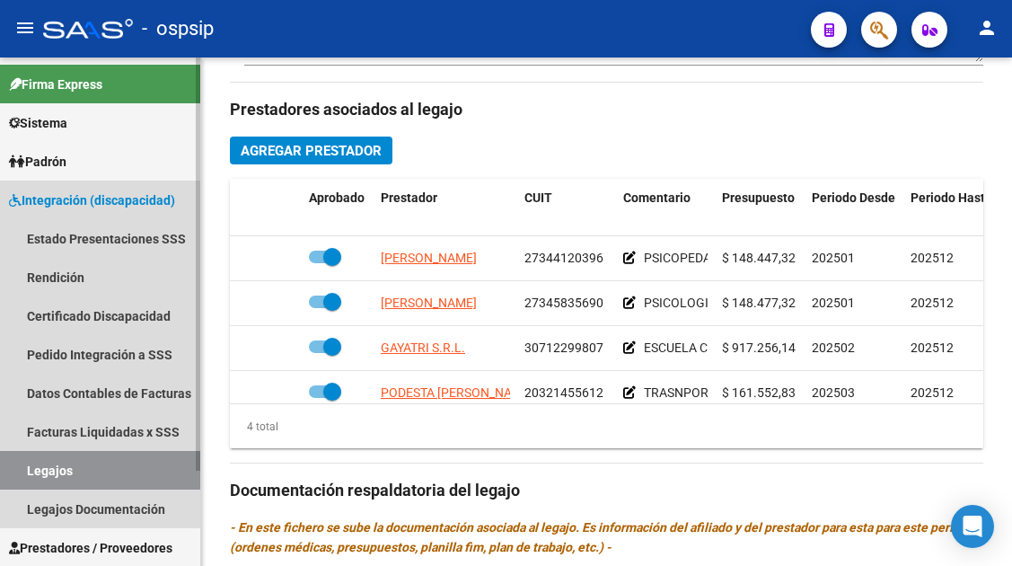
click at [31, 466] on link "Legajos" at bounding box center [100, 470] width 200 height 39
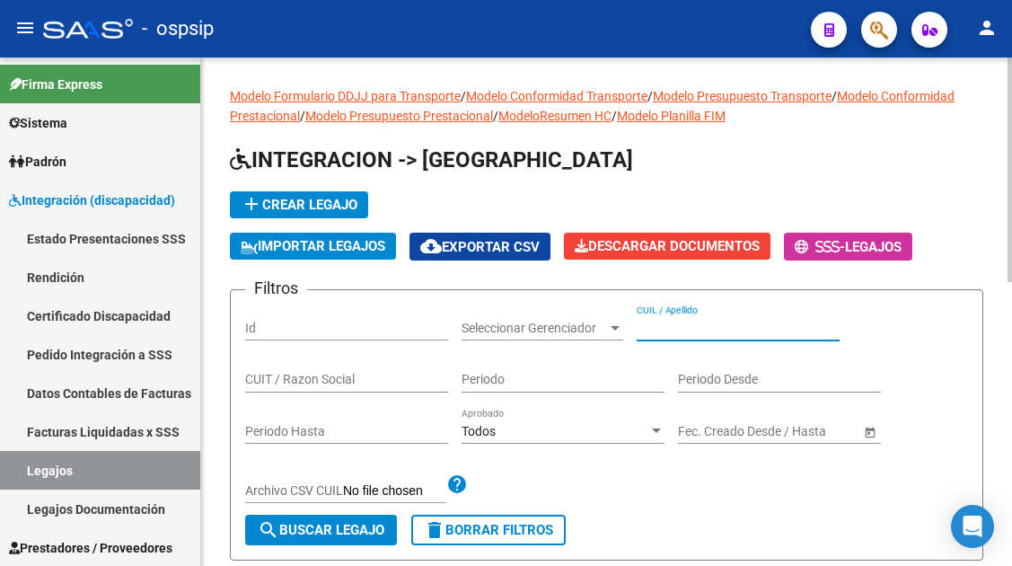
click at [679, 321] on input "CUIL / Apellido" at bounding box center [738, 328] width 203 height 15
click at [650, 331] on input "fores" at bounding box center [738, 328] width 203 height 15
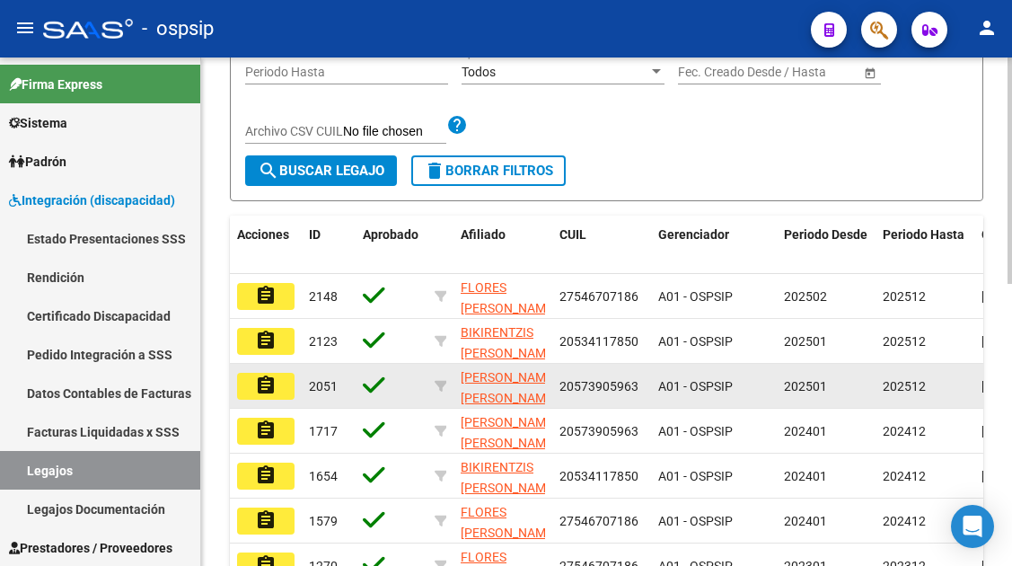
type input "flores"
click at [268, 384] on mat-icon "assignment" at bounding box center [266, 386] width 22 height 22
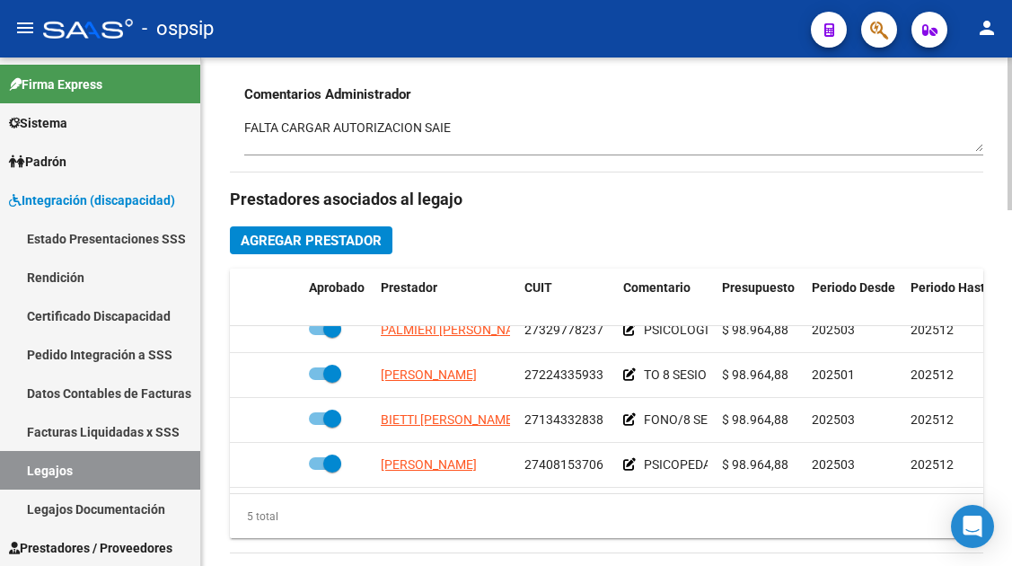
scroll to position [77, 0]
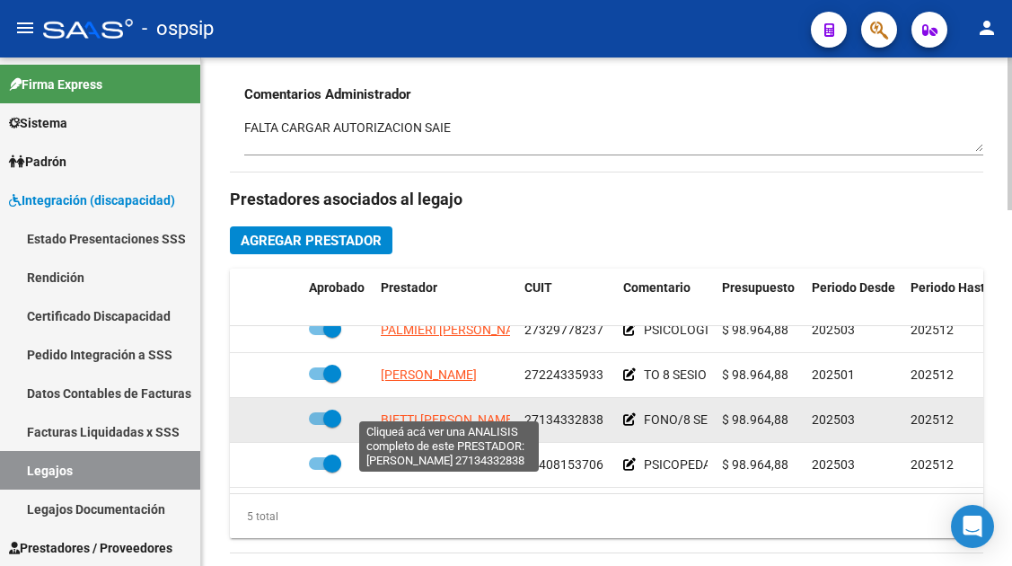
click at [428, 412] on span "BIETTI ADRIANA NOEMI" at bounding box center [449, 419] width 136 height 14
type textarea "27134332838"
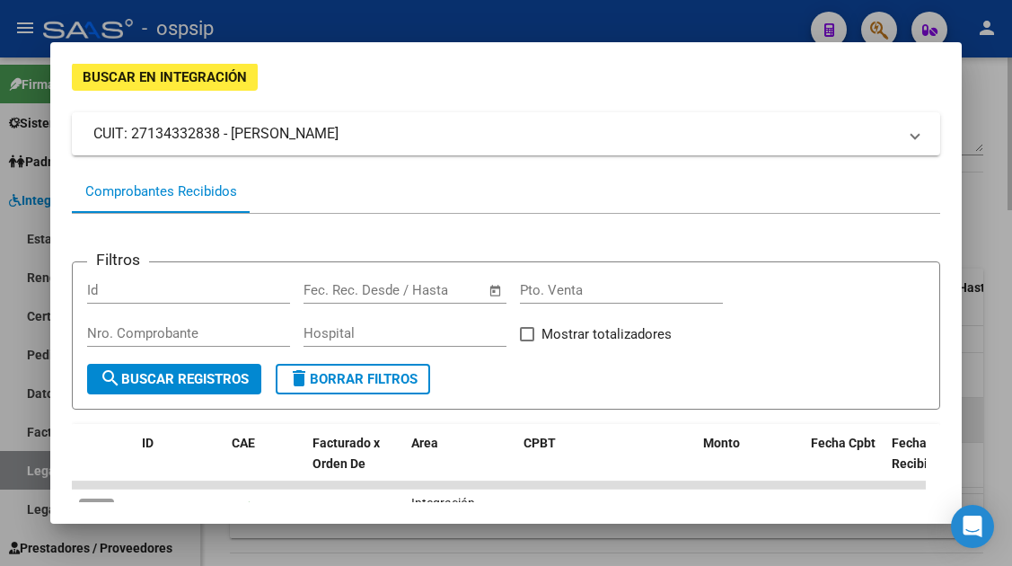
scroll to position [180, 0]
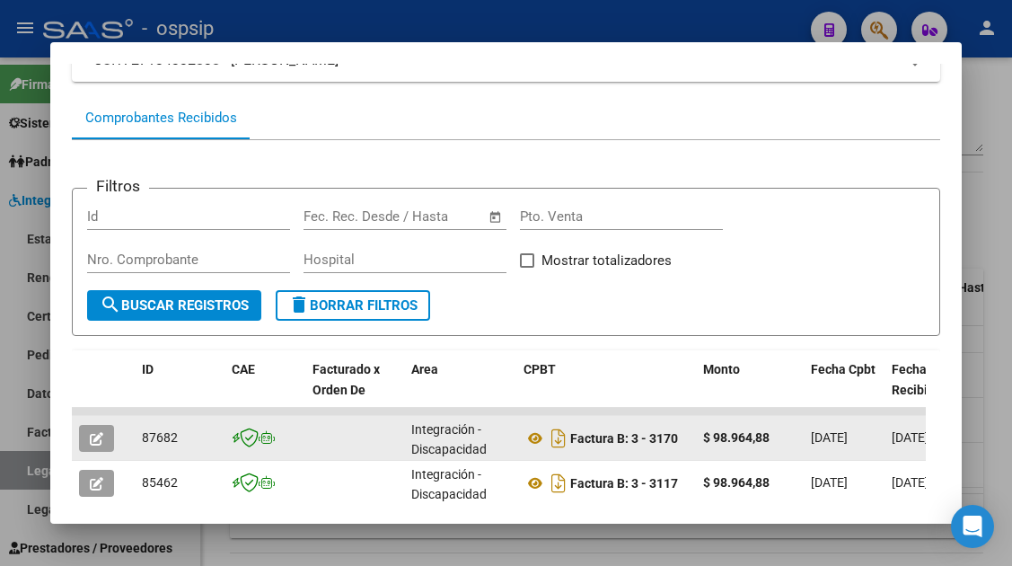
click at [97, 439] on icon "button" at bounding box center [96, 438] width 13 height 13
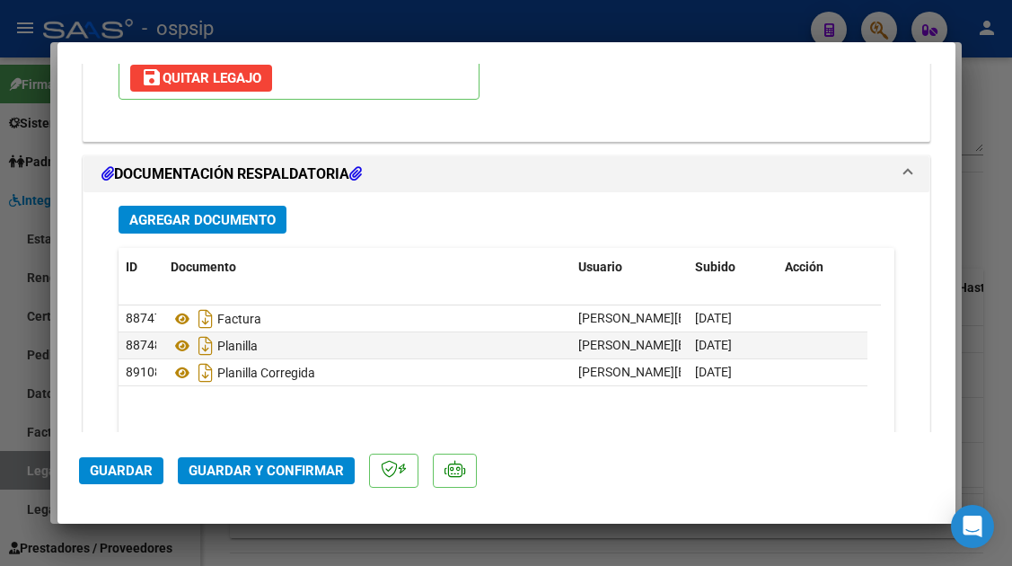
scroll to position [2568, 0]
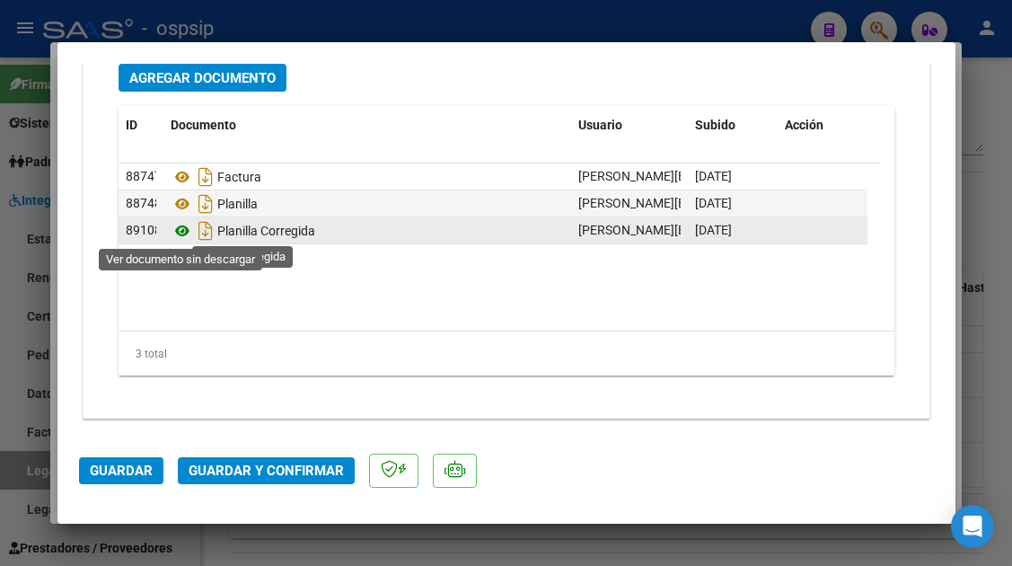
click at [179, 227] on icon at bounding box center [182, 231] width 23 height 22
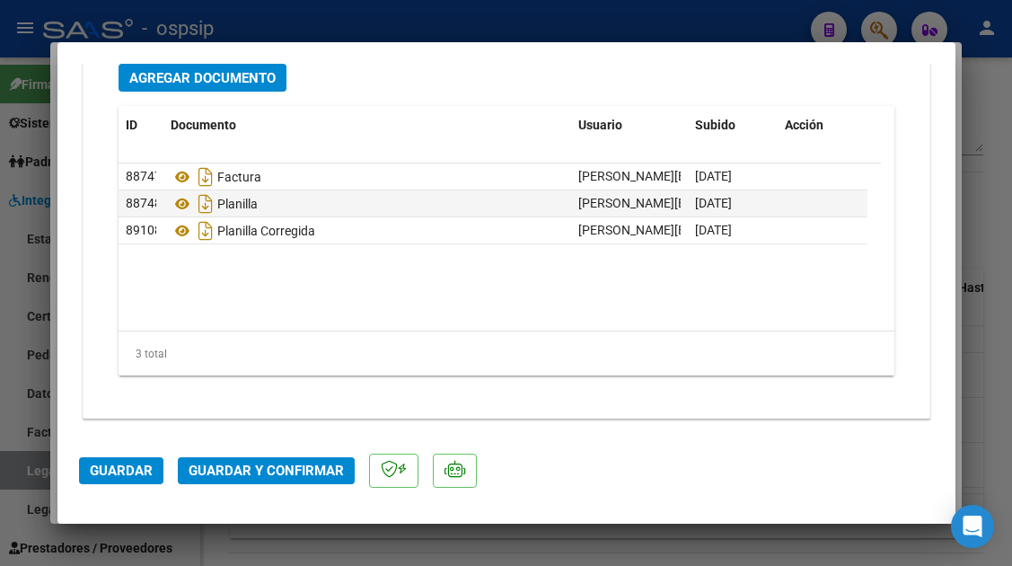
click at [285, 468] on span "Guardar y Confirmar" at bounding box center [266, 471] width 155 height 16
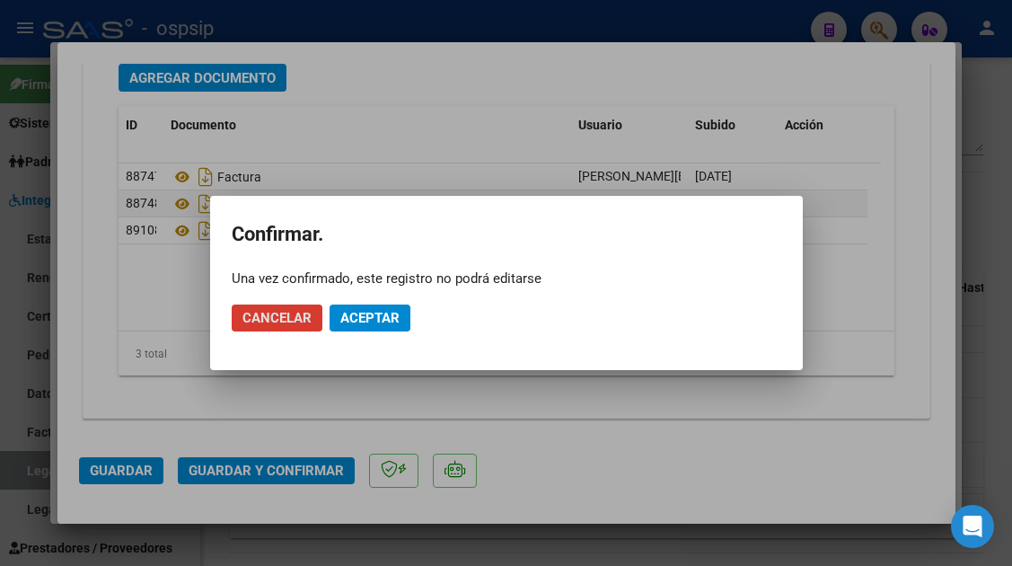
click at [379, 319] on span "Aceptar" at bounding box center [369, 318] width 59 height 16
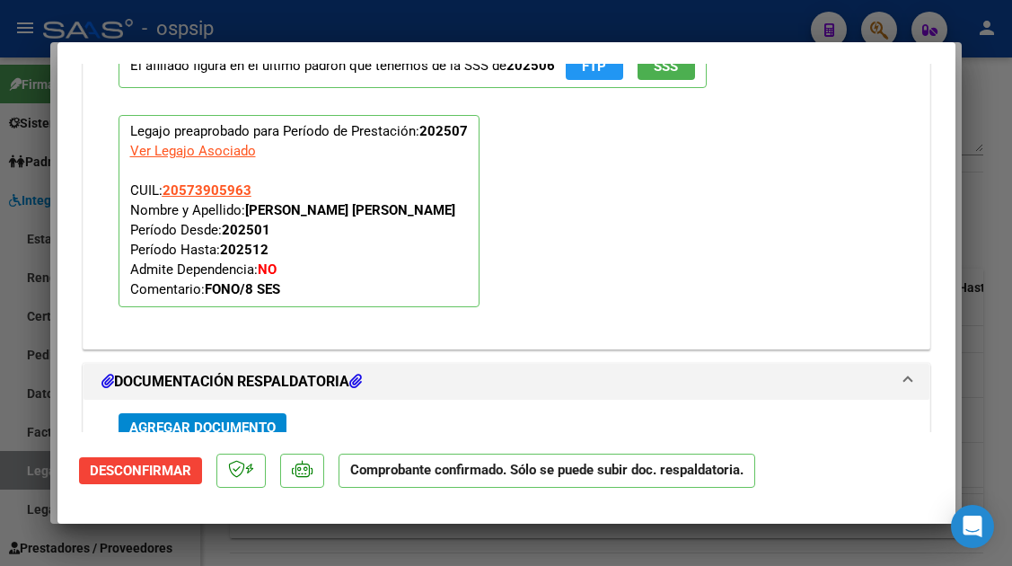
scroll to position [1827, 0]
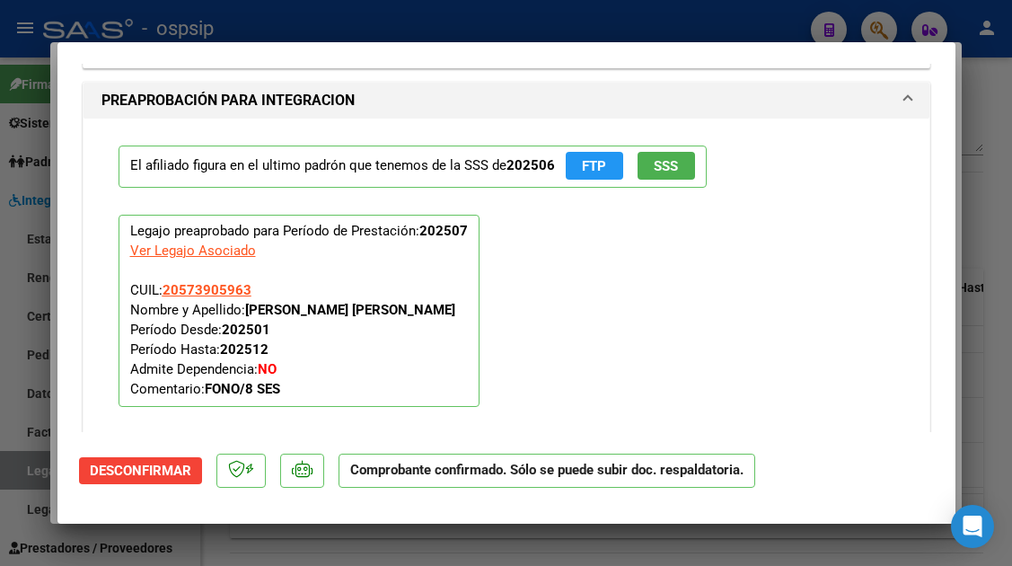
click at [17, 476] on div at bounding box center [506, 283] width 1012 height 566
type input "$ 0,00"
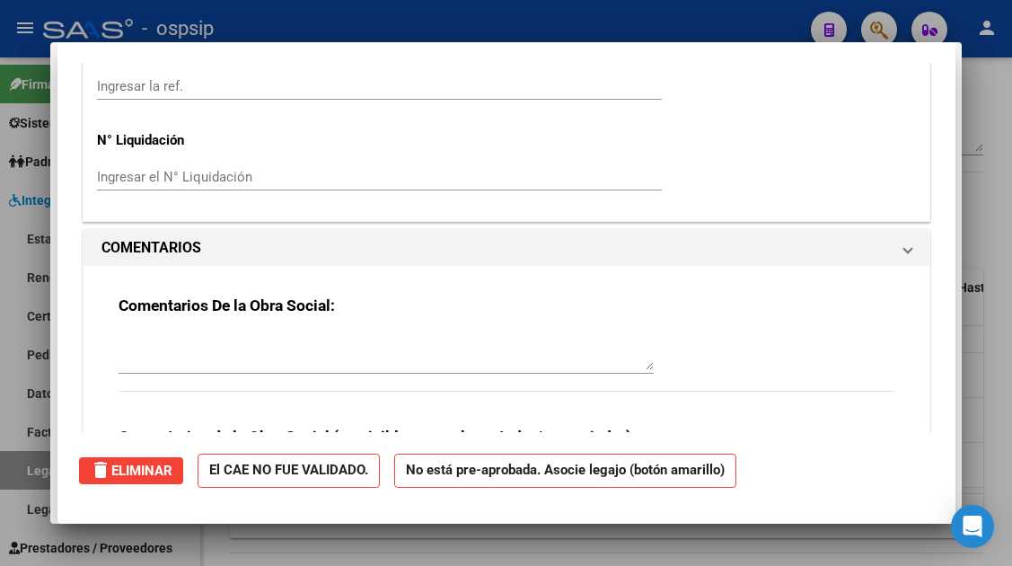
scroll to position [0, 0]
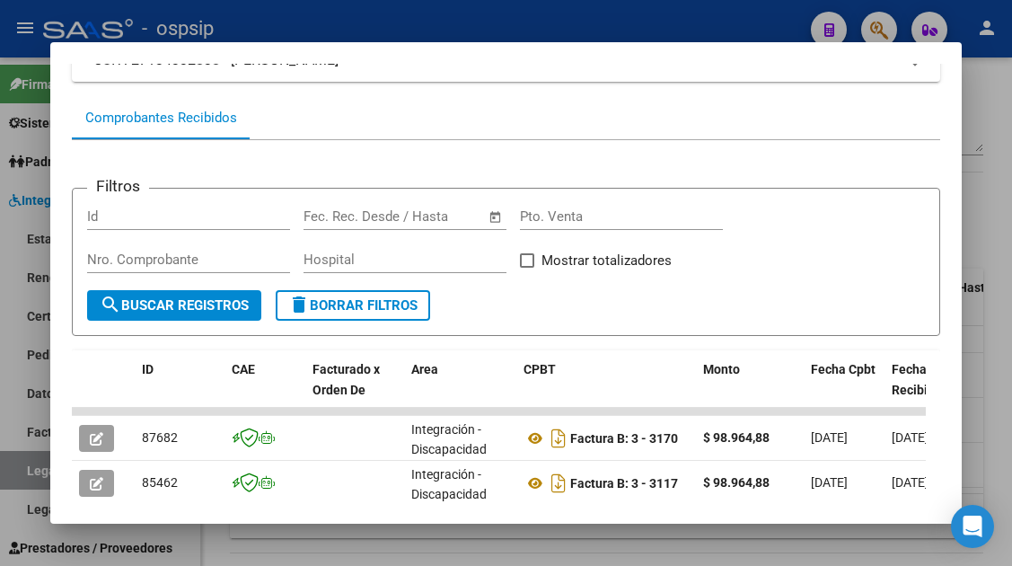
click at [17, 476] on div at bounding box center [506, 283] width 1012 height 566
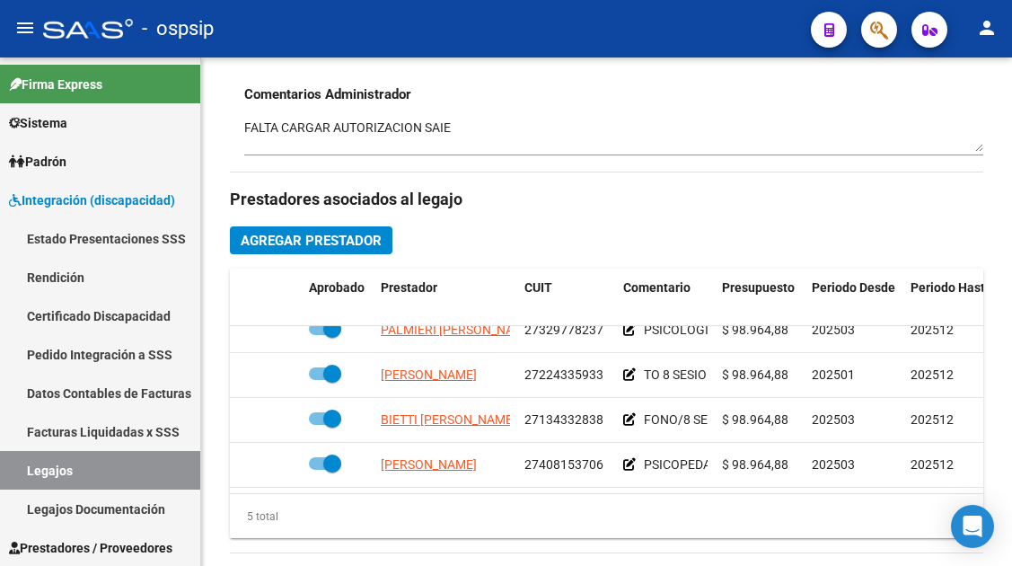
click at [17, 476] on link "Legajos" at bounding box center [100, 470] width 200 height 39
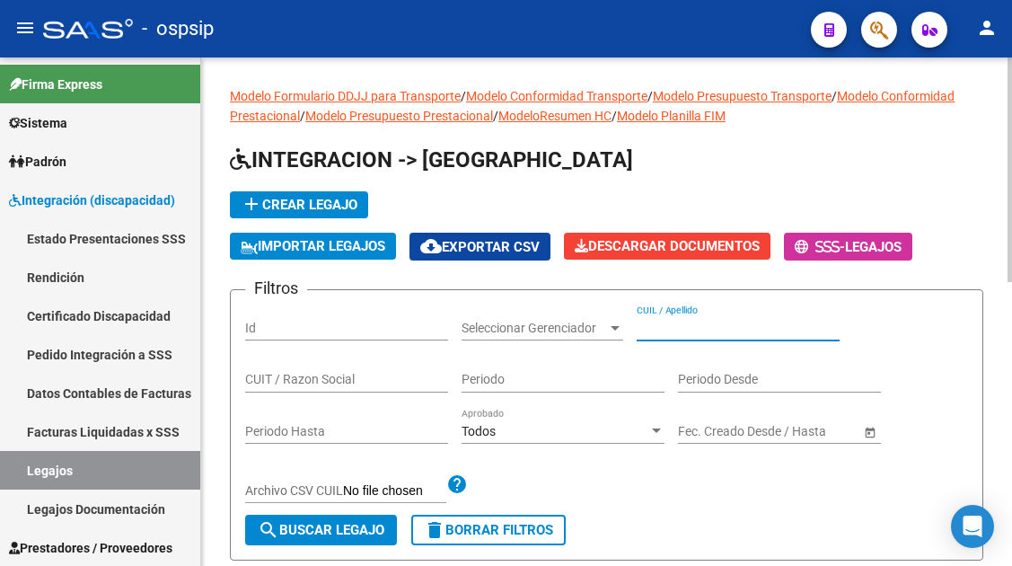
click at [685, 330] on input "CUIL / Apellido" at bounding box center [738, 328] width 203 height 15
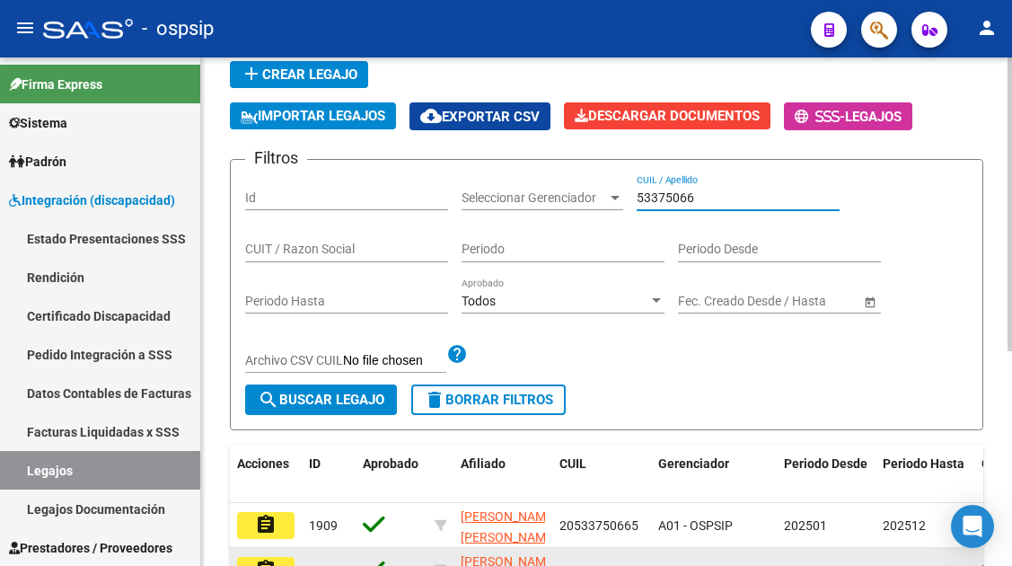
scroll to position [359, 0]
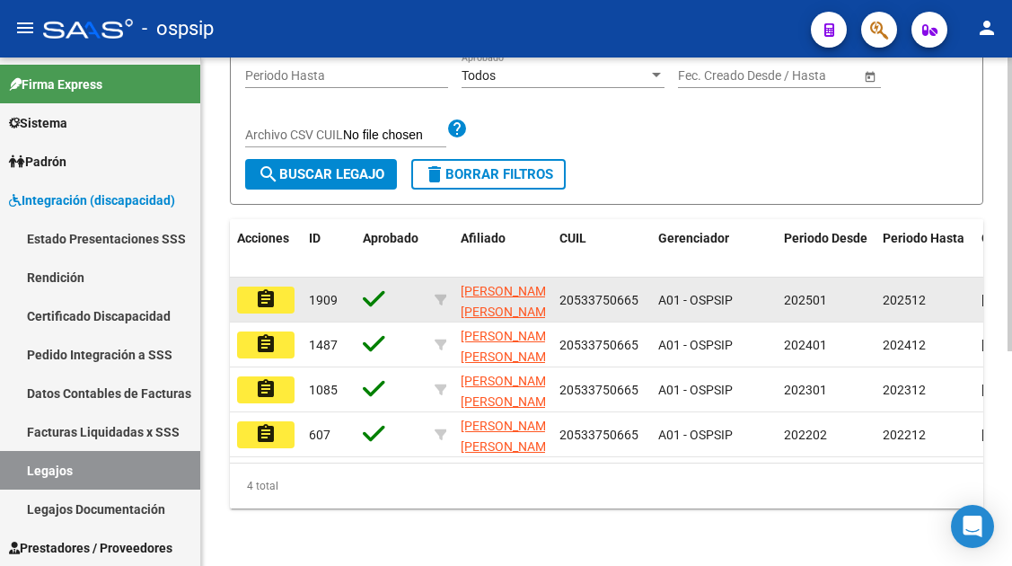
type input "53375066"
click at [266, 295] on mat-icon "assignment" at bounding box center [266, 299] width 22 height 22
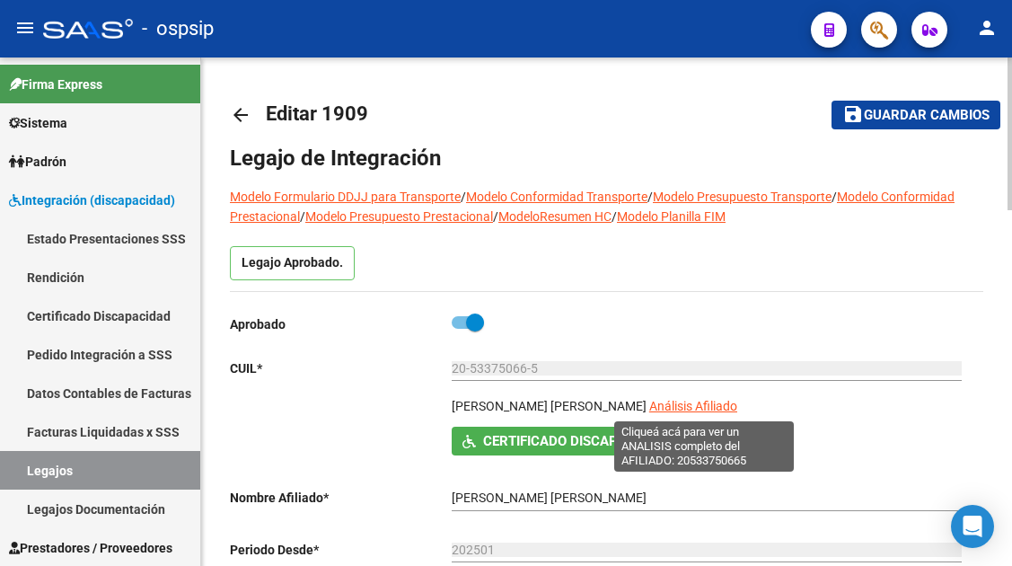
click at [677, 402] on span "Análisis Afiliado" at bounding box center [694, 406] width 88 height 14
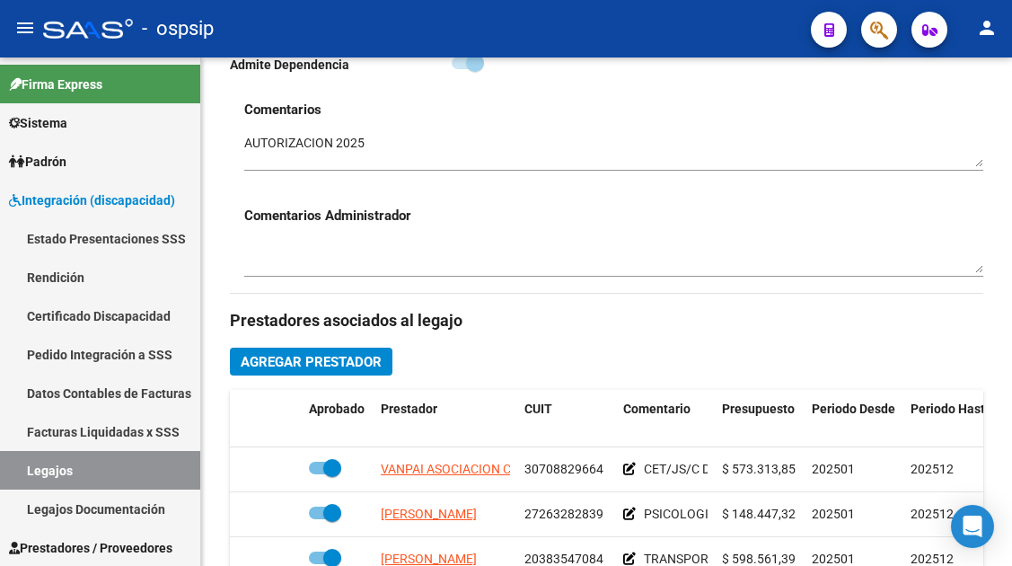
scroll to position [629, 0]
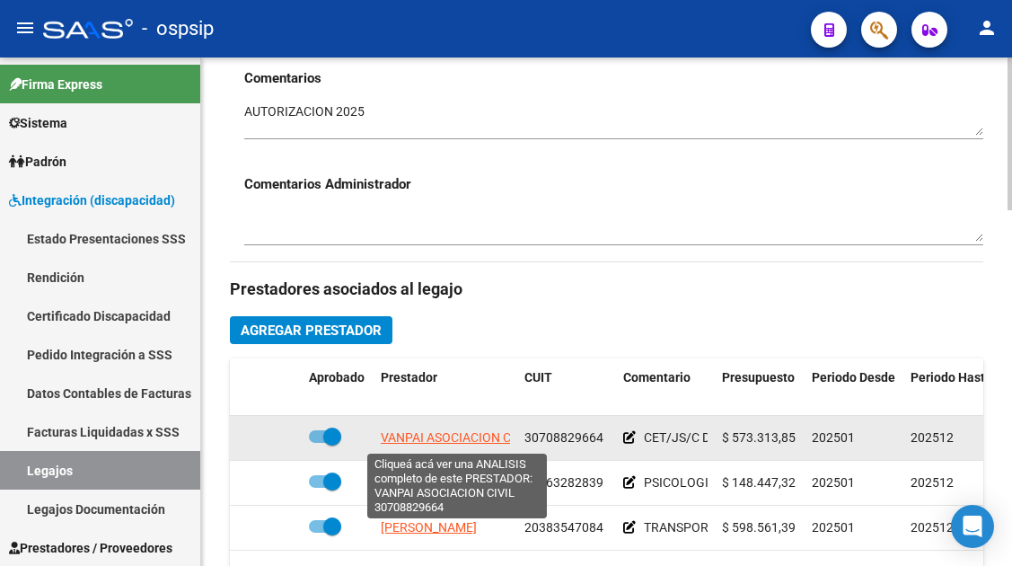
click at [437, 437] on span "VANPAI ASOCIACION CIVIL" at bounding box center [457, 437] width 153 height 14
type textarea "30708829664"
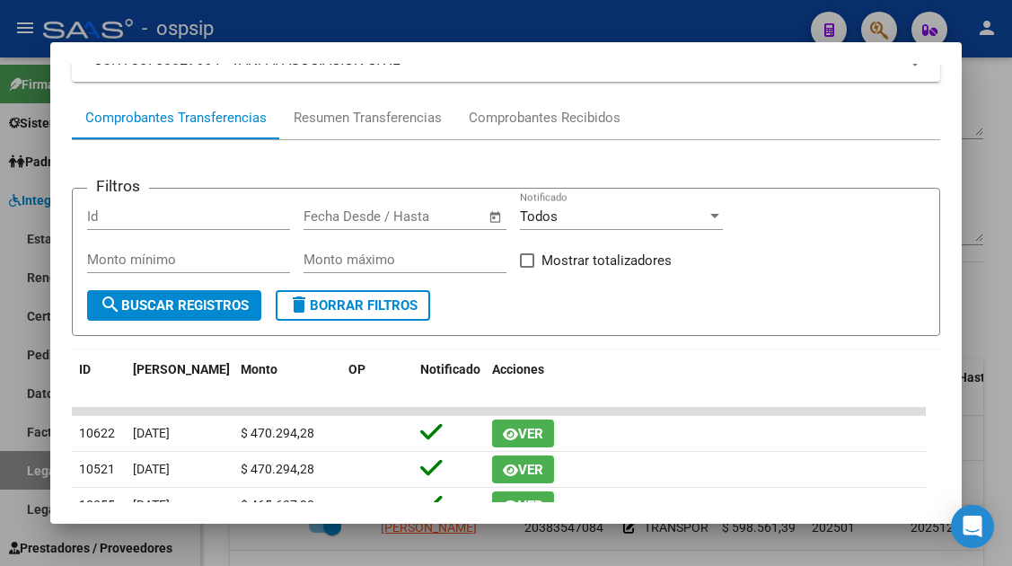
scroll to position [0, 0]
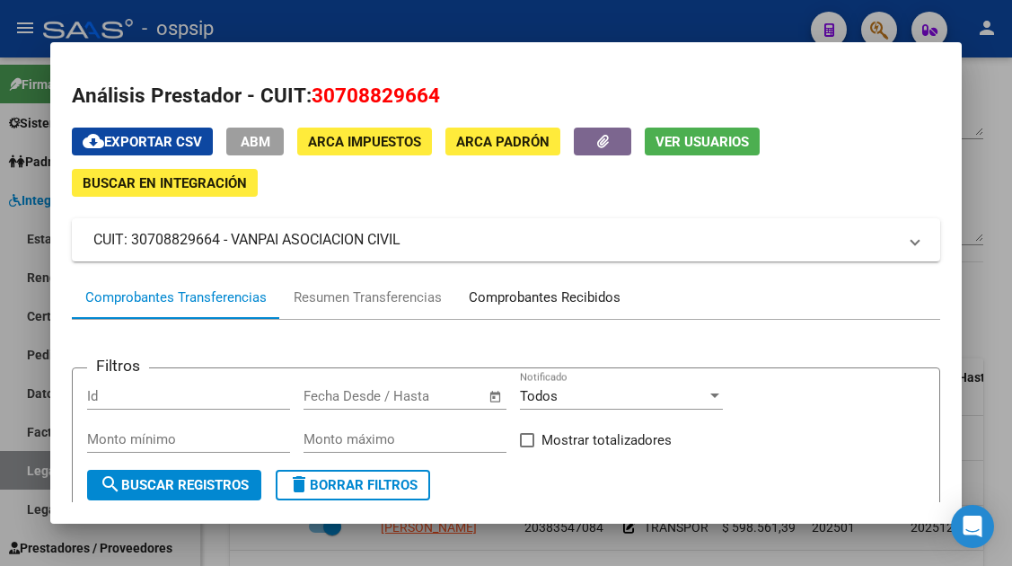
click at [535, 300] on div "Comprobantes Recibidos" at bounding box center [545, 297] width 152 height 21
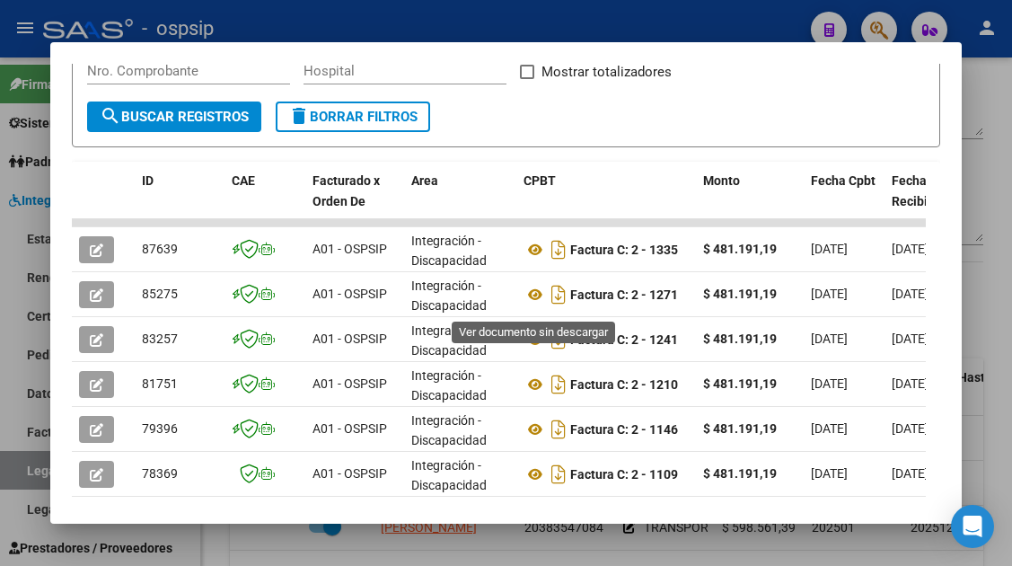
scroll to position [359, 0]
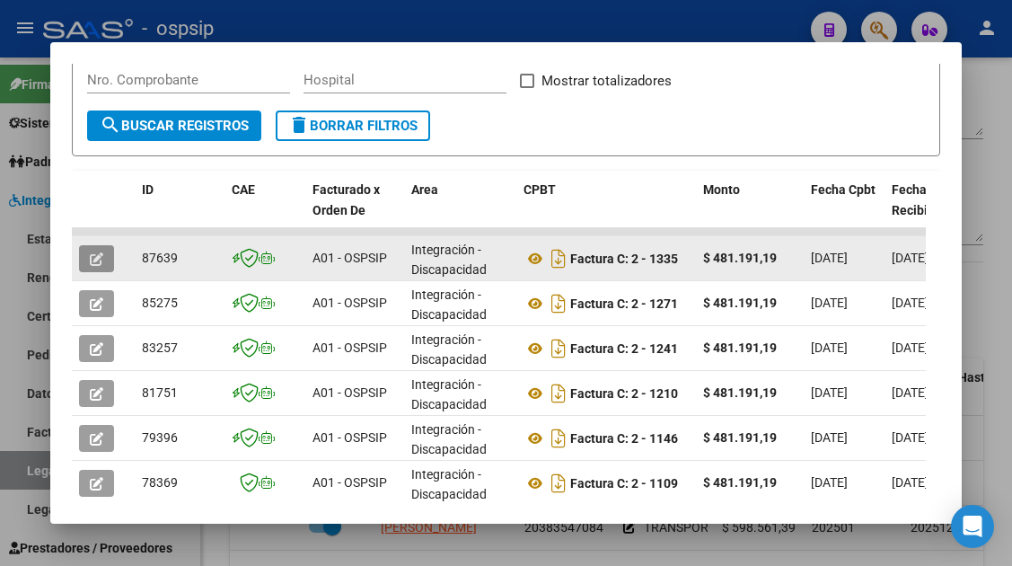
click at [93, 267] on button "button" at bounding box center [96, 258] width 35 height 27
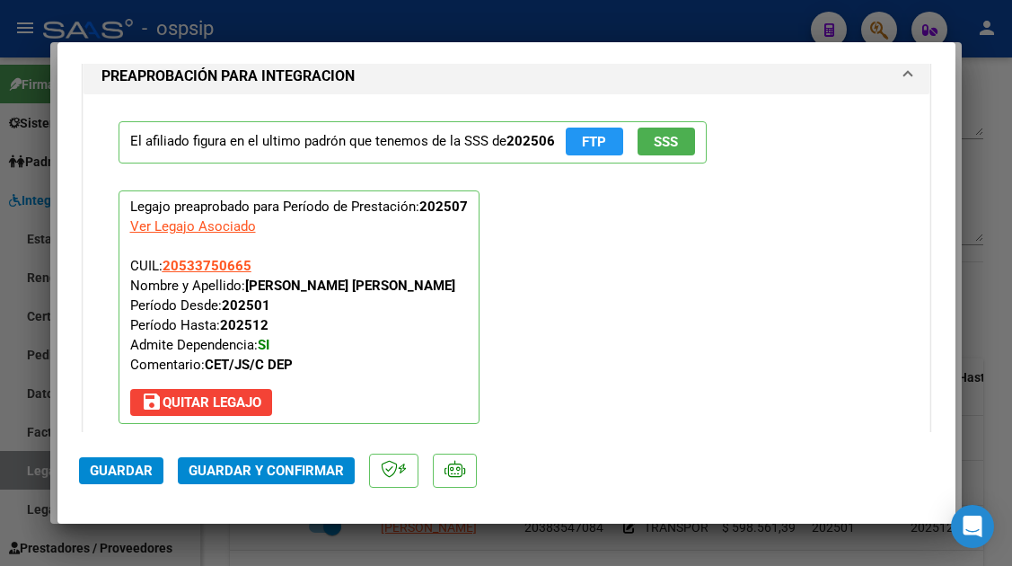
scroll to position [2156, 0]
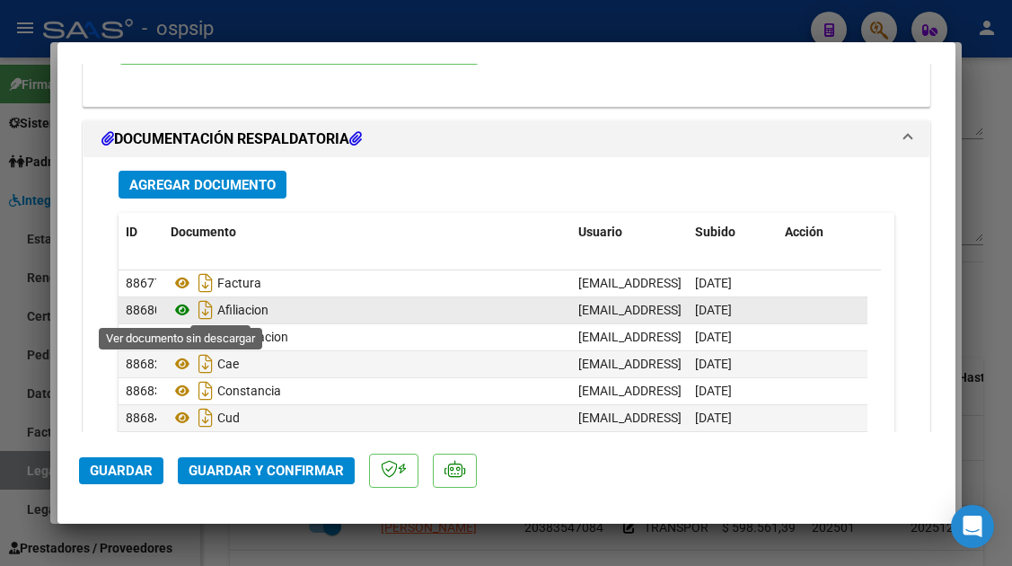
click at [187, 311] on icon at bounding box center [182, 310] width 23 height 22
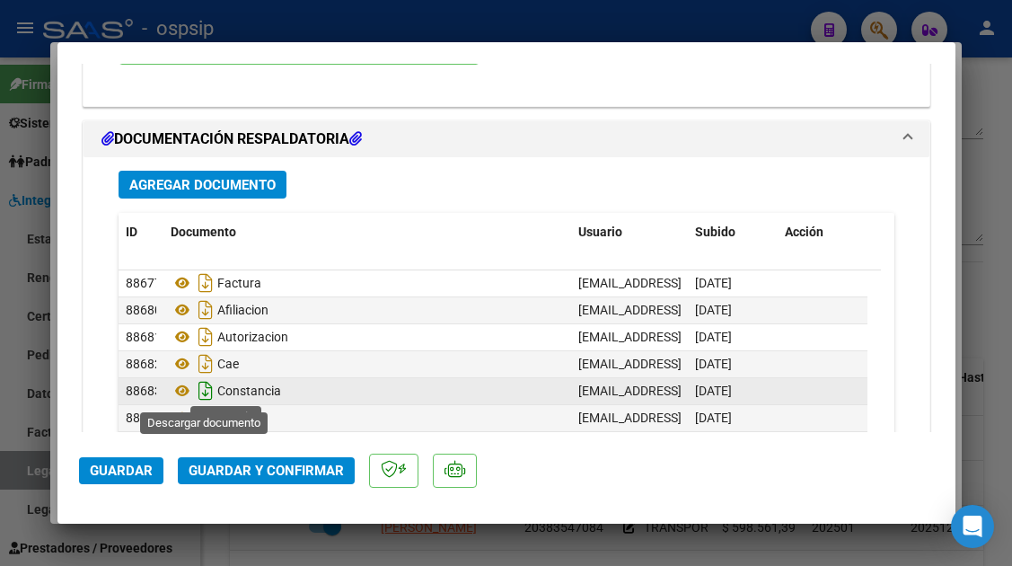
scroll to position [81, 0]
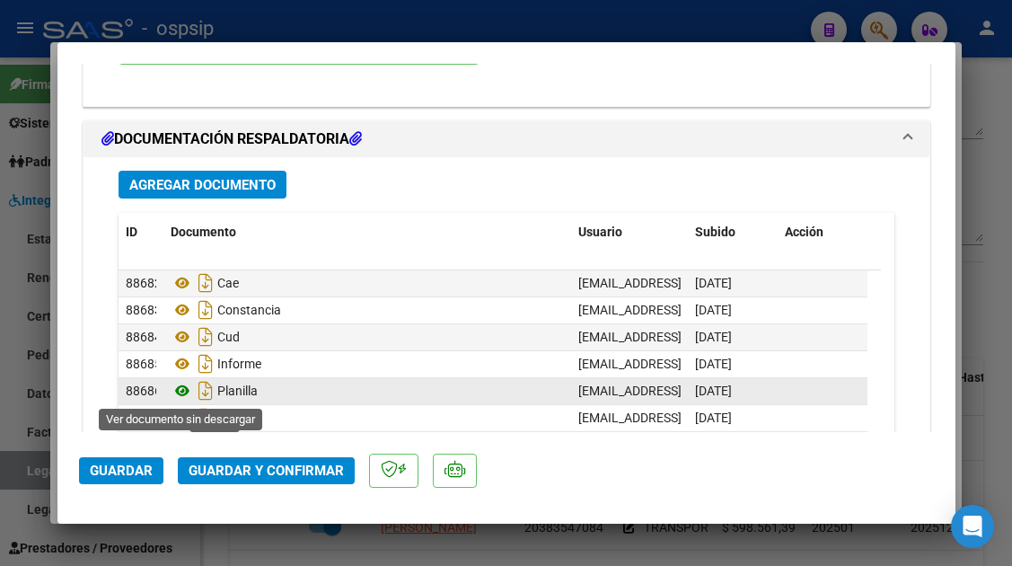
click at [187, 386] on icon at bounding box center [182, 391] width 23 height 22
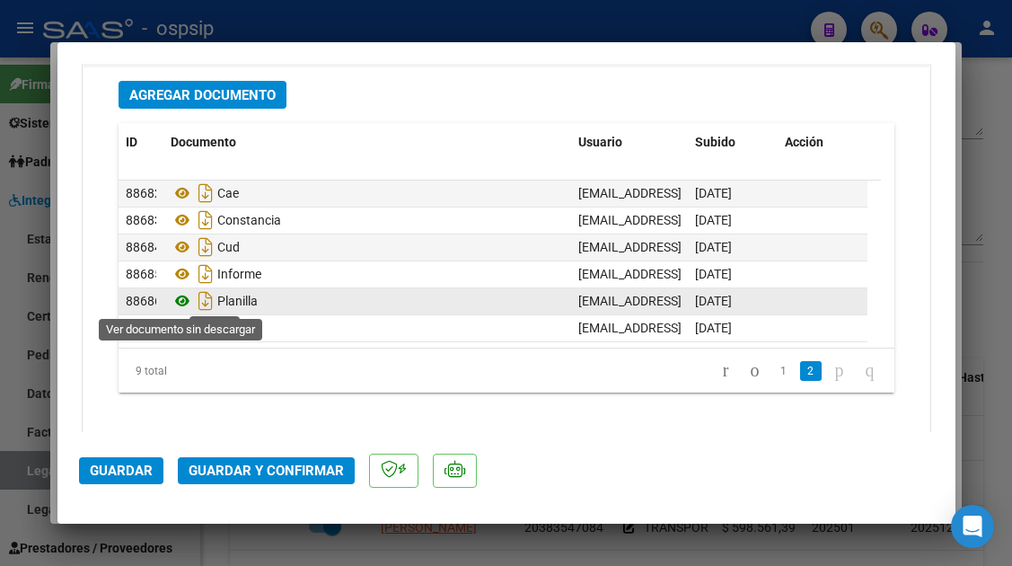
click at [185, 302] on icon at bounding box center [182, 301] width 23 height 22
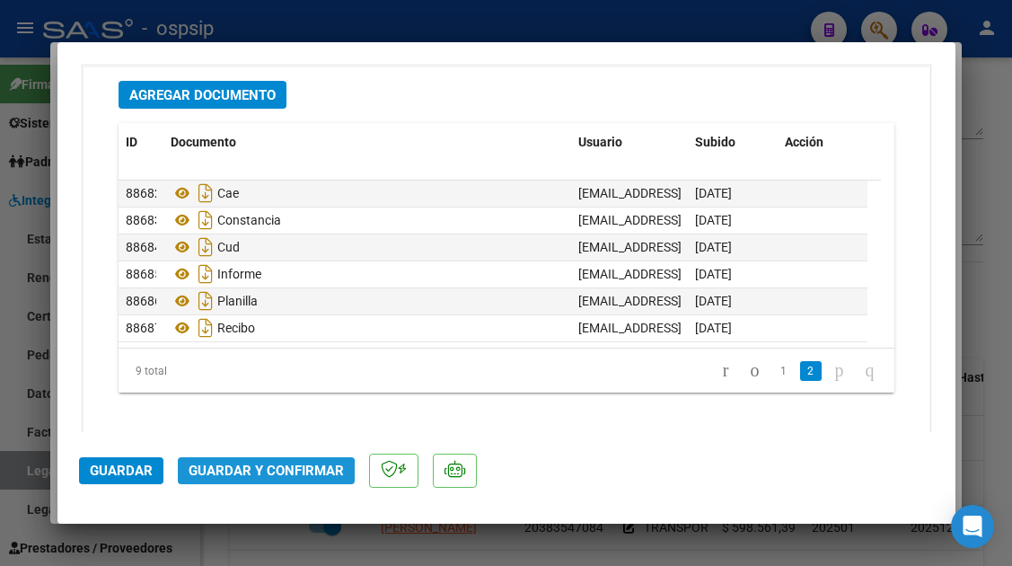
click at [252, 480] on button "Guardar y Confirmar" at bounding box center [266, 470] width 177 height 27
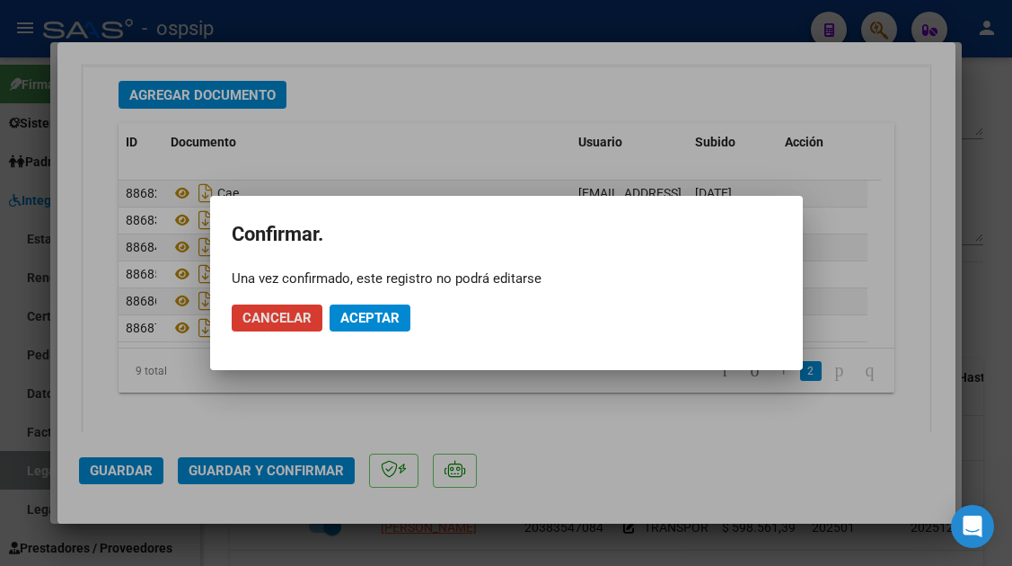
click at [351, 320] on span "Aceptar" at bounding box center [369, 318] width 59 height 16
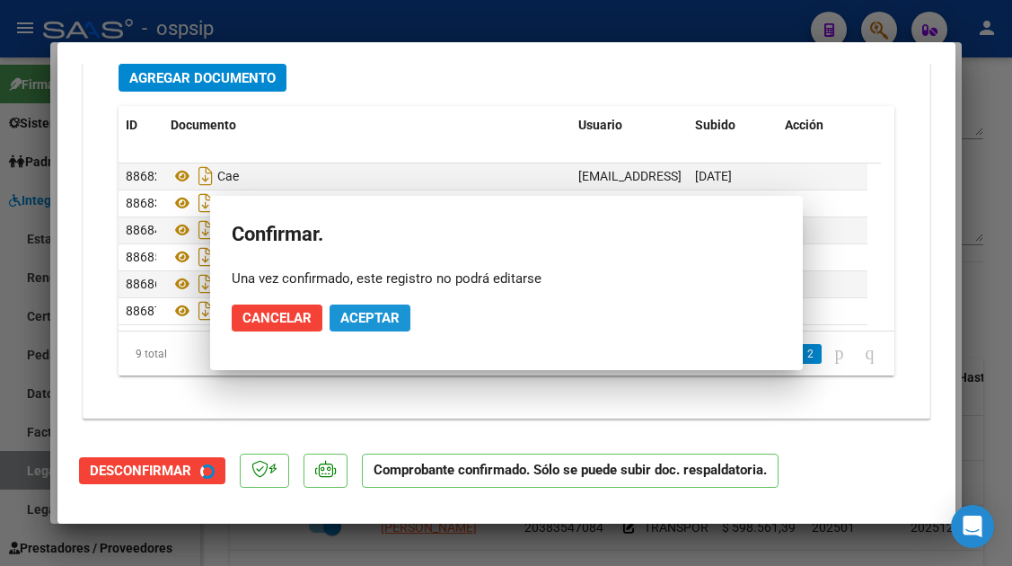
scroll to position [2042, 0]
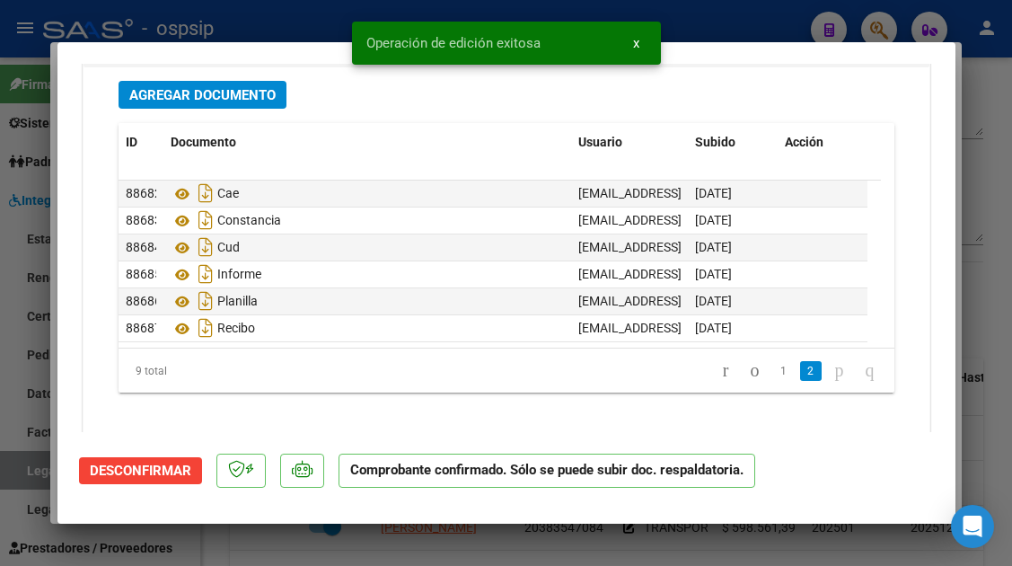
click at [27, 471] on div at bounding box center [506, 283] width 1012 height 566
type input "$ 0,00"
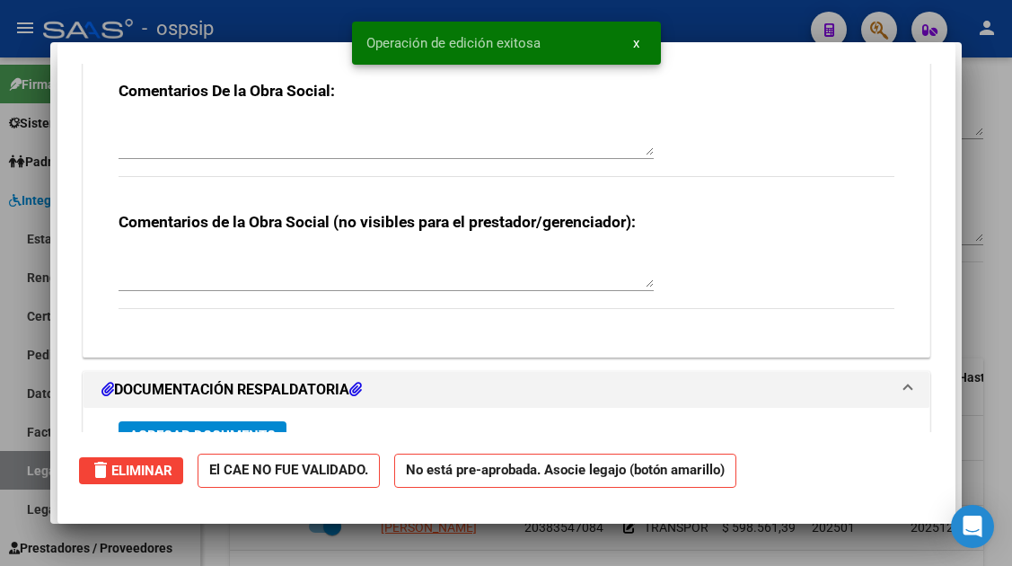
scroll to position [0, 0]
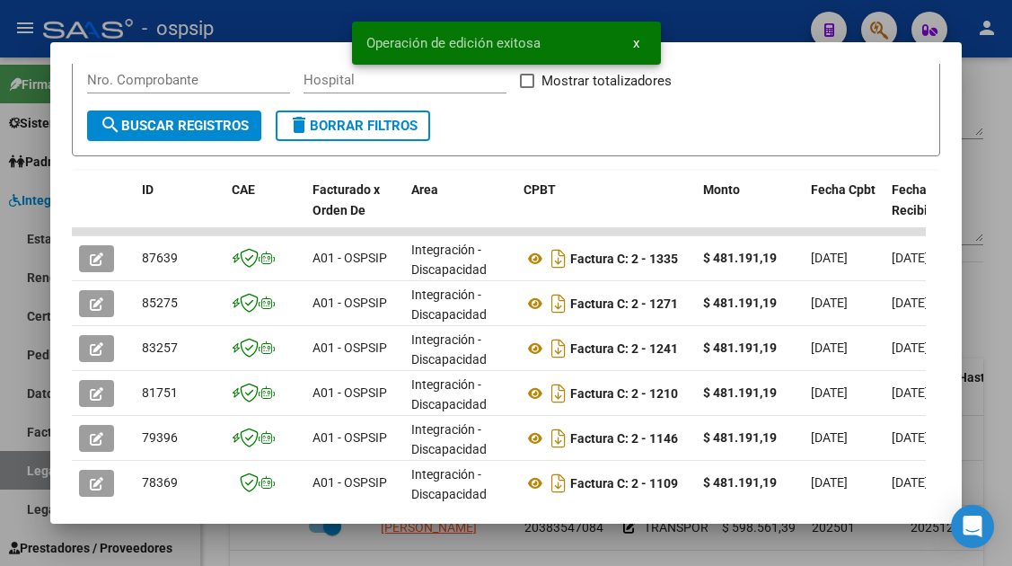
click at [27, 471] on div at bounding box center [506, 283] width 1012 height 566
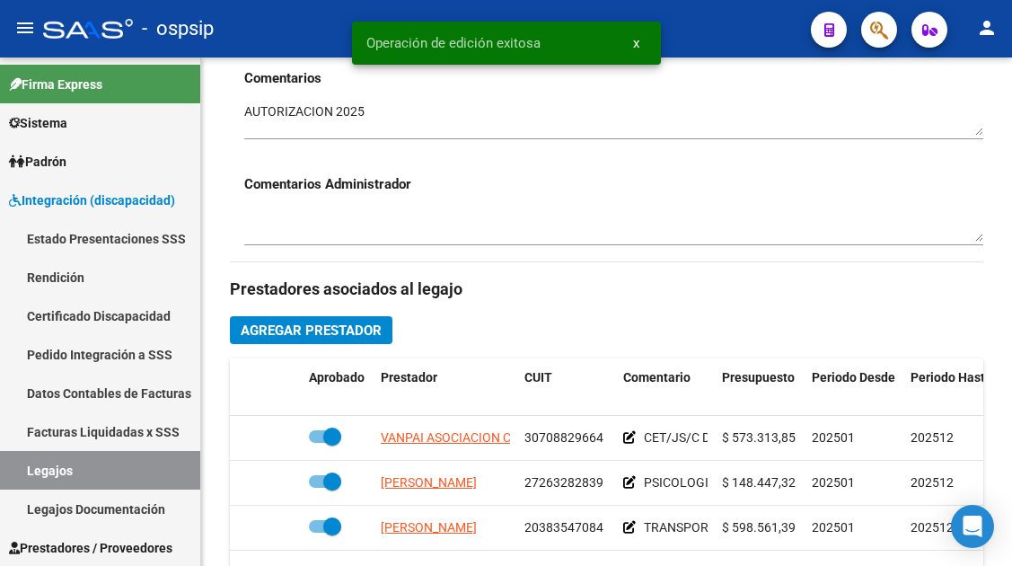
click at [27, 471] on link "Legajos" at bounding box center [100, 470] width 200 height 39
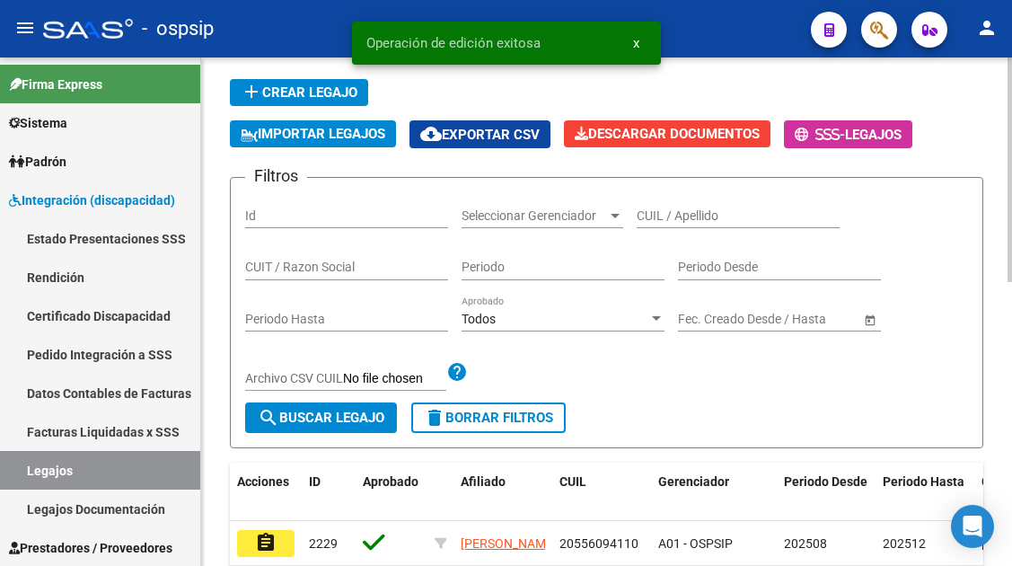
scroll to position [90, 0]
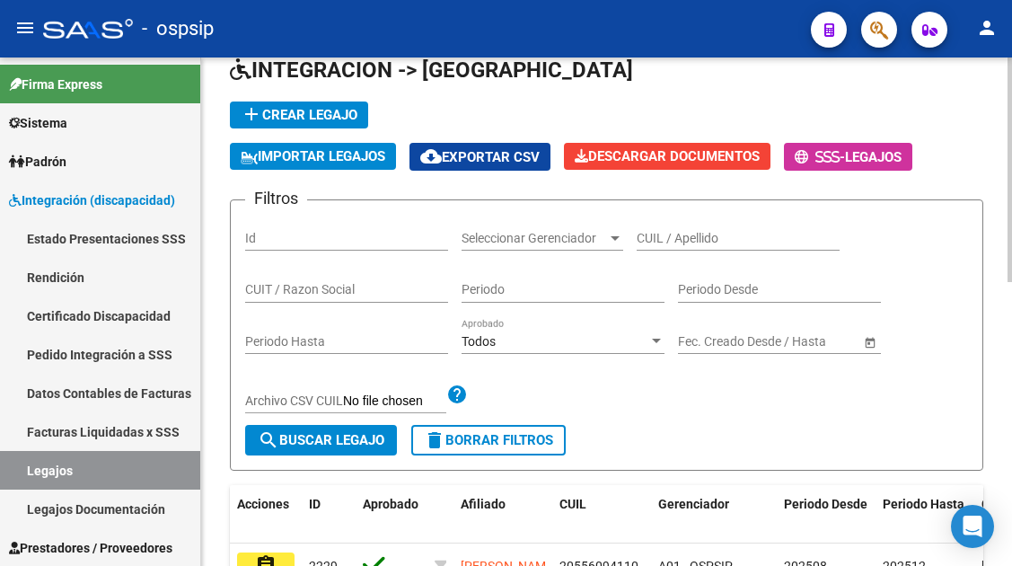
click at [670, 242] on input "CUIL / Apellido" at bounding box center [738, 238] width 203 height 15
type input "4"
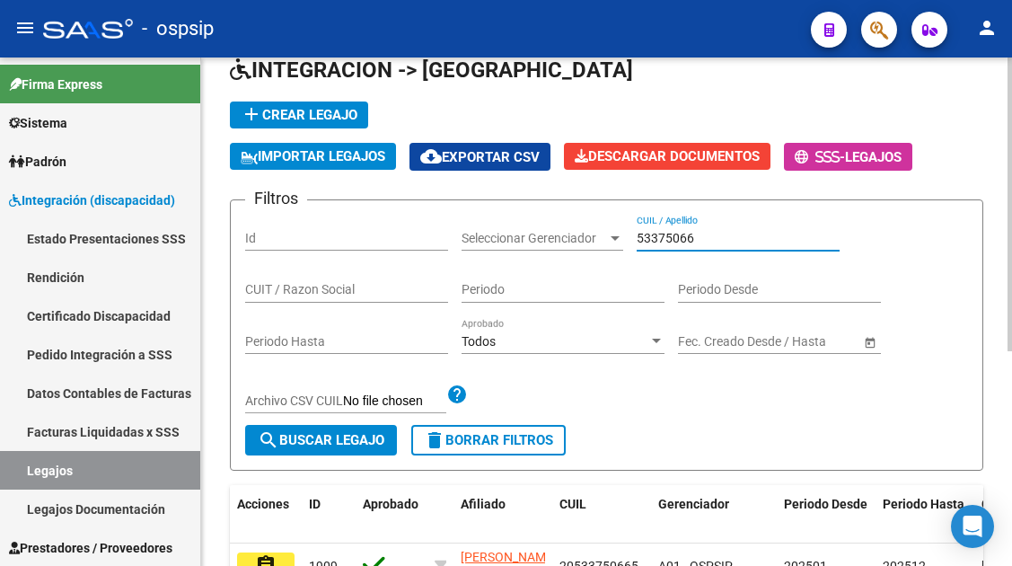
scroll to position [270, 0]
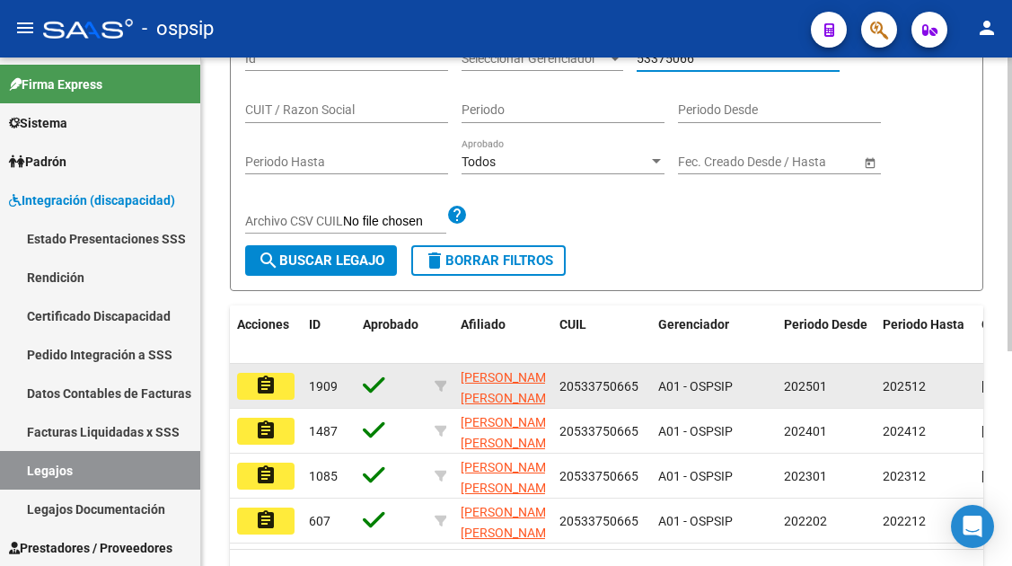
type input "53375066"
click at [262, 392] on mat-icon "assignment" at bounding box center [266, 386] width 22 height 22
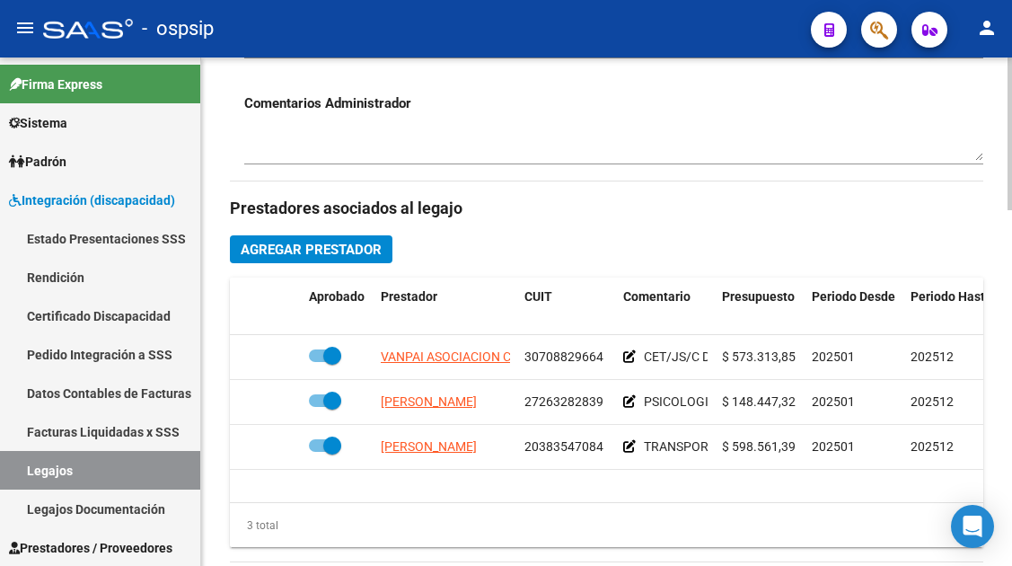
scroll to position [809, 0]
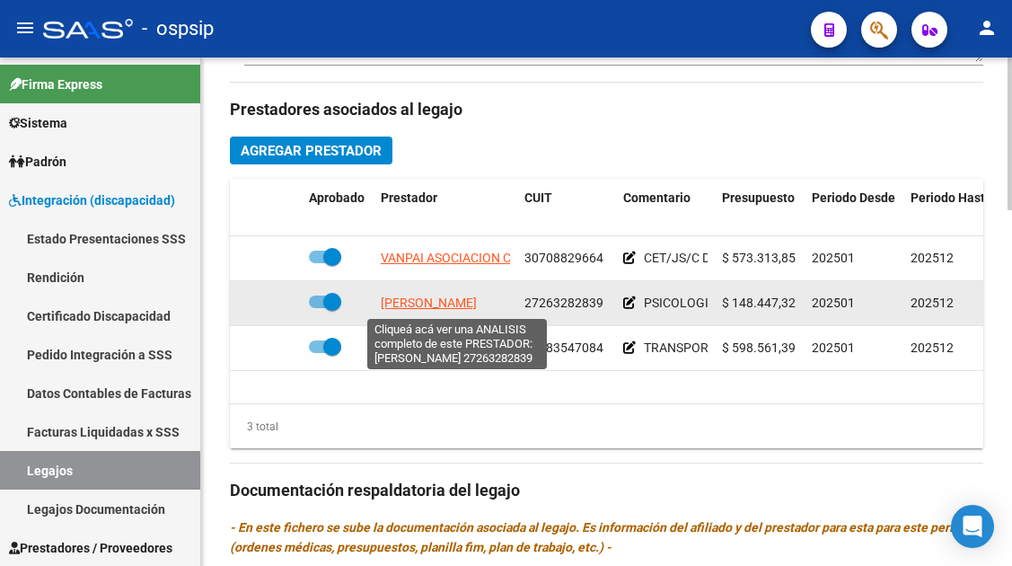
click at [477, 307] on span "MARTINEZ XIMENA LAURA" at bounding box center [429, 303] width 96 height 14
type textarea "27263282839"
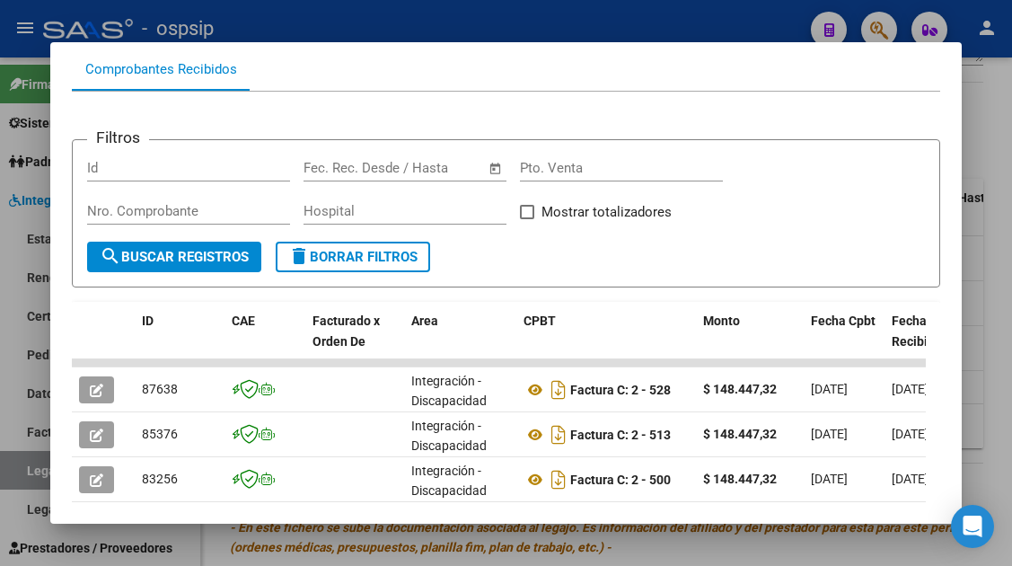
scroll to position [260, 0]
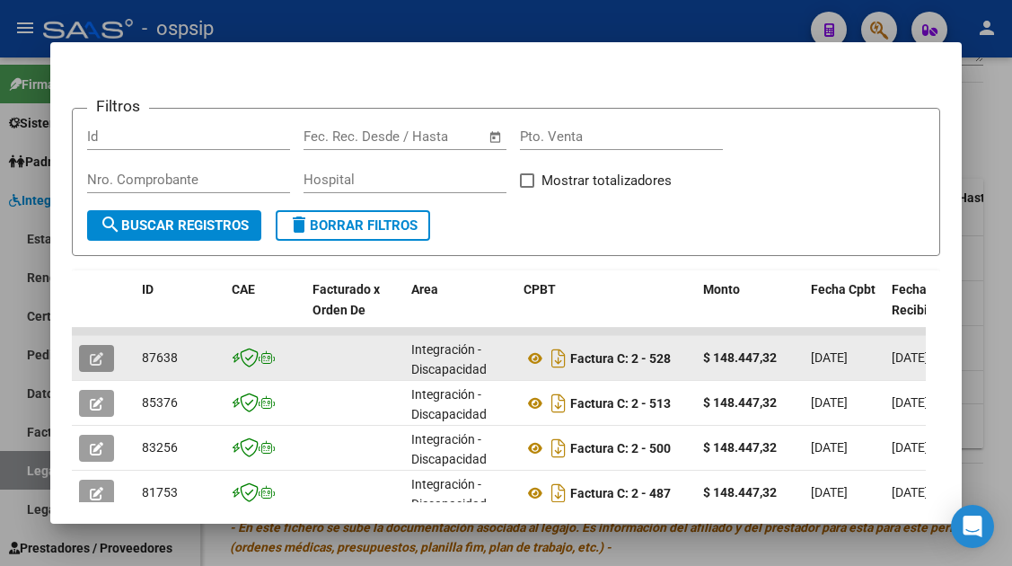
click at [94, 358] on icon "button" at bounding box center [96, 358] width 13 height 13
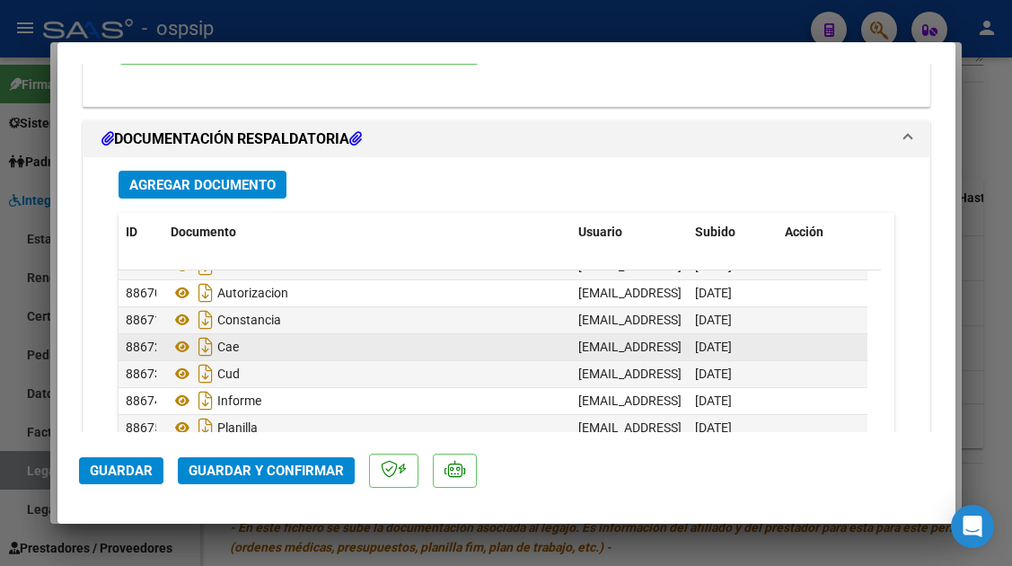
scroll to position [81, 0]
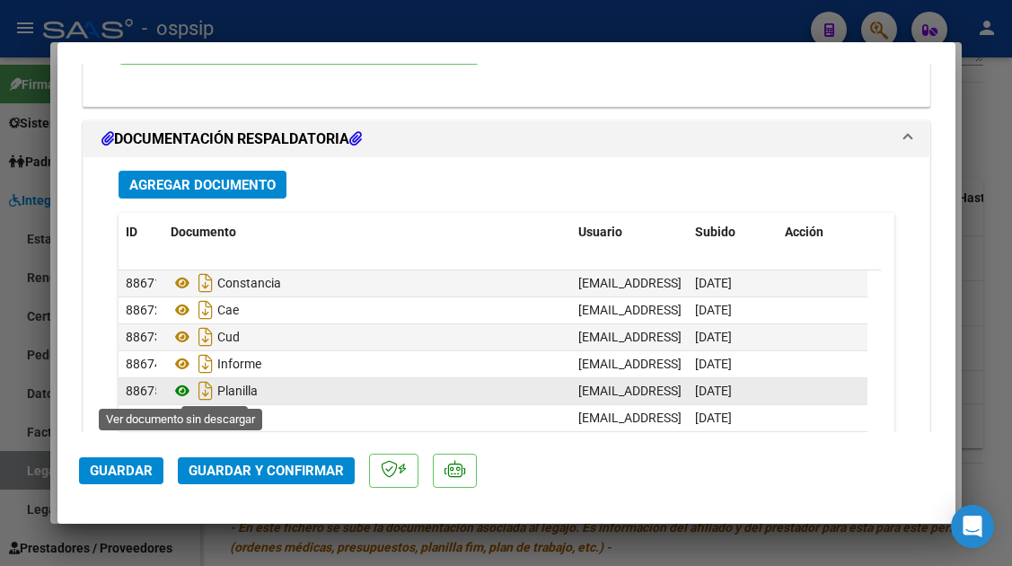
click at [190, 390] on icon at bounding box center [182, 391] width 23 height 22
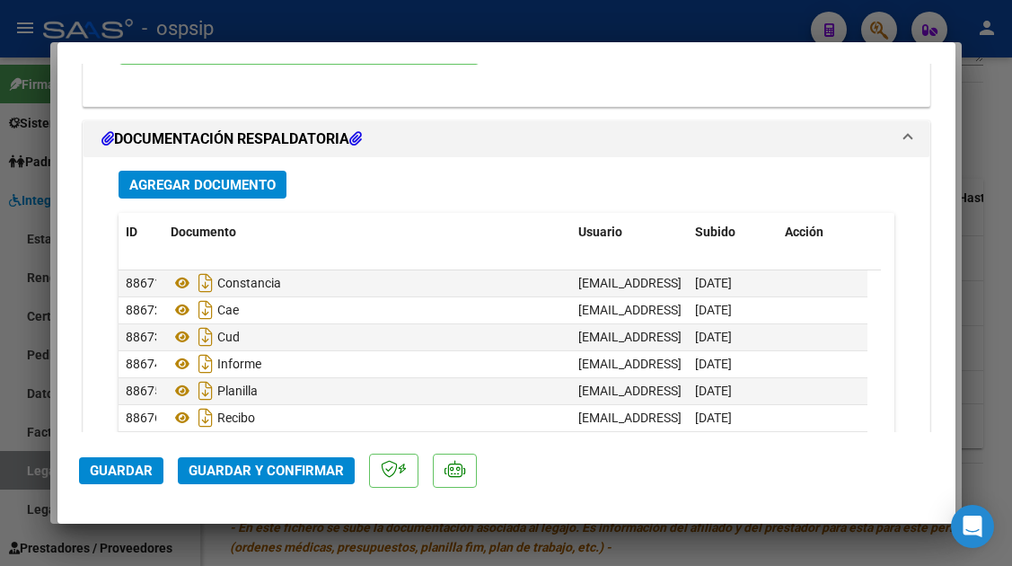
click at [287, 464] on span "Guardar y Confirmar" at bounding box center [266, 471] width 155 height 16
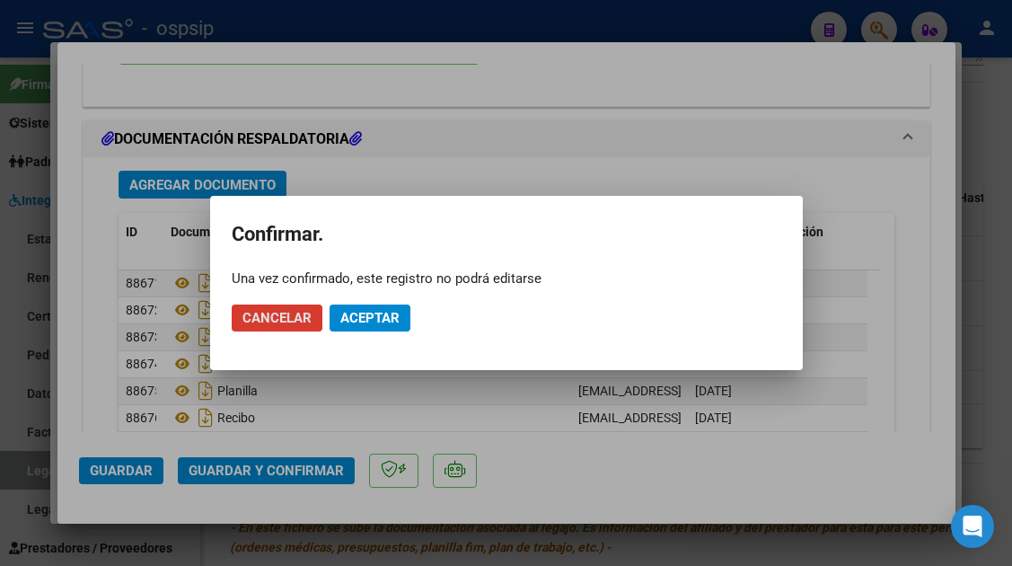
click at [395, 316] on span "Aceptar" at bounding box center [369, 318] width 59 height 16
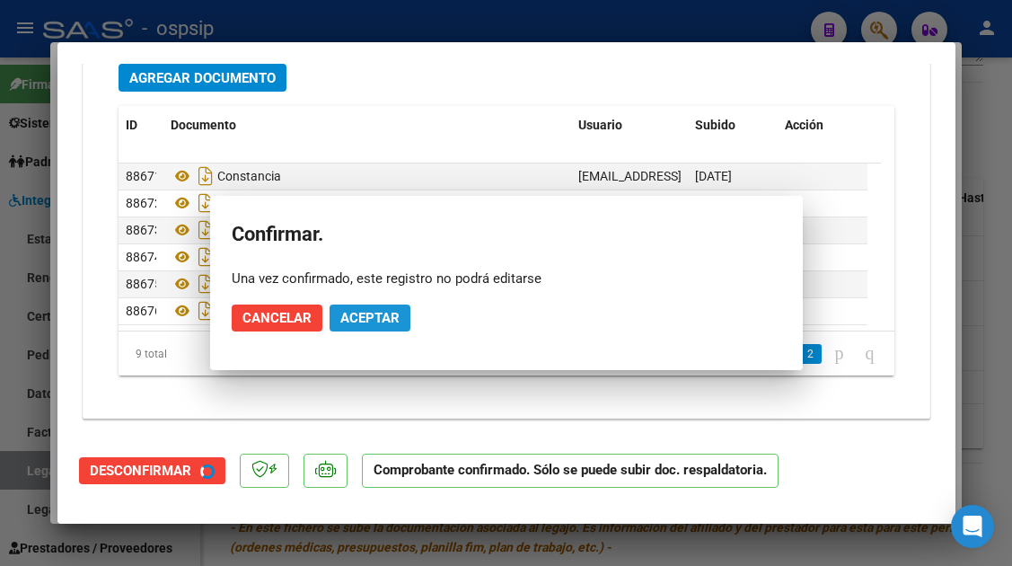
scroll to position [1993, 0]
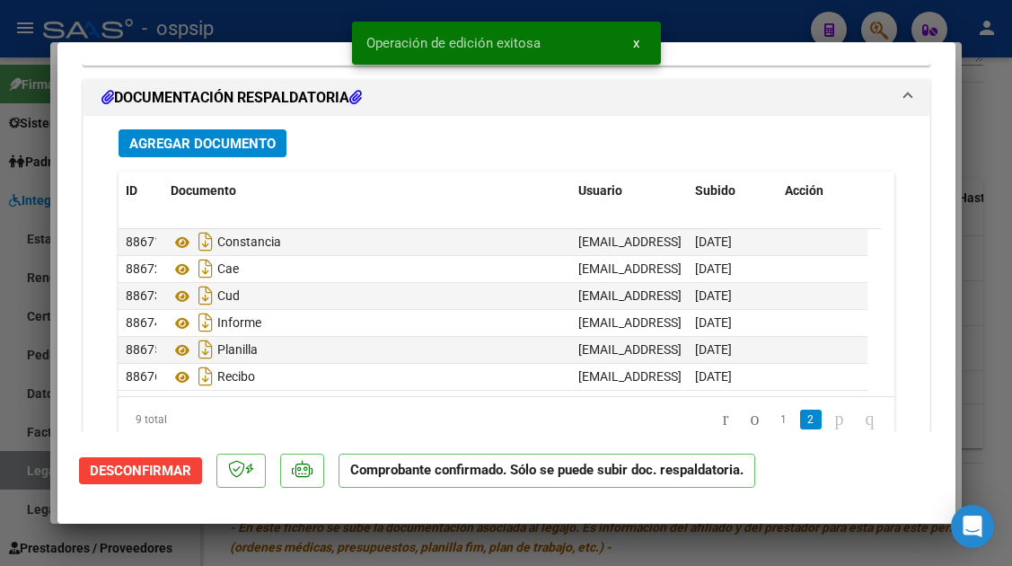
click at [32, 466] on div at bounding box center [506, 283] width 1012 height 566
type input "$ 0,00"
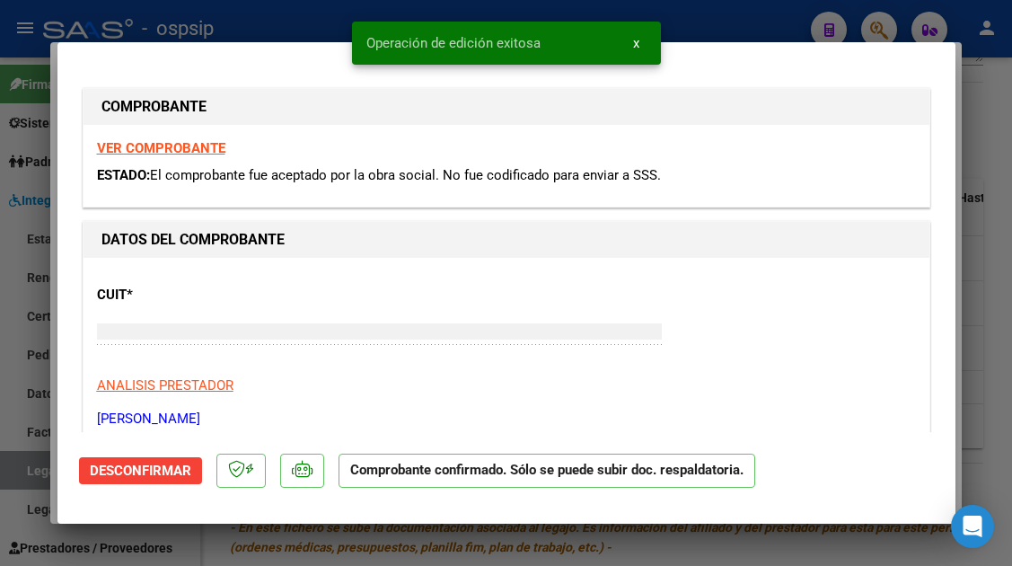
scroll to position [0, 0]
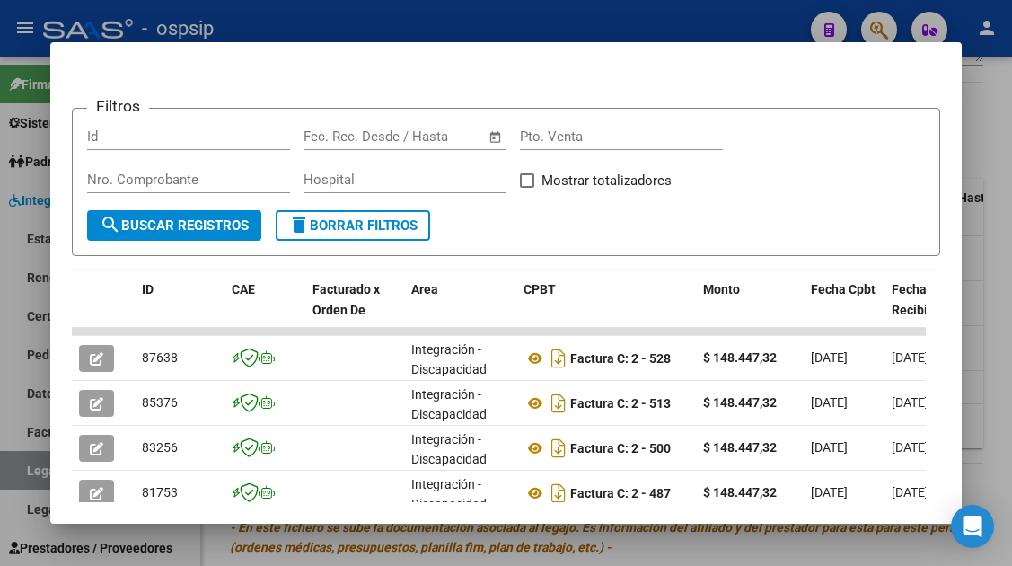
click at [39, 472] on div at bounding box center [506, 283] width 1012 height 566
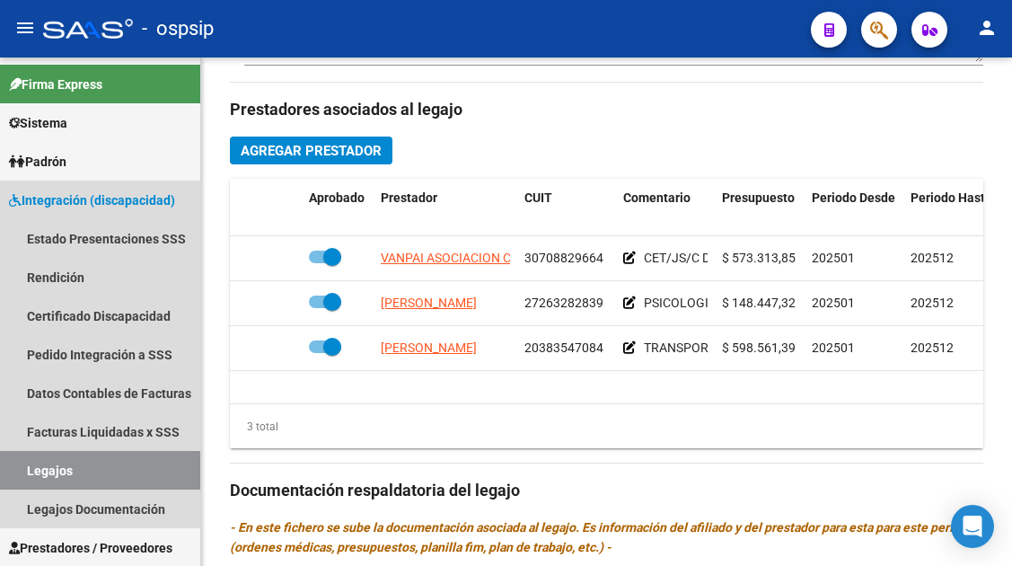
click at [39, 472] on link "Legajos" at bounding box center [100, 470] width 200 height 39
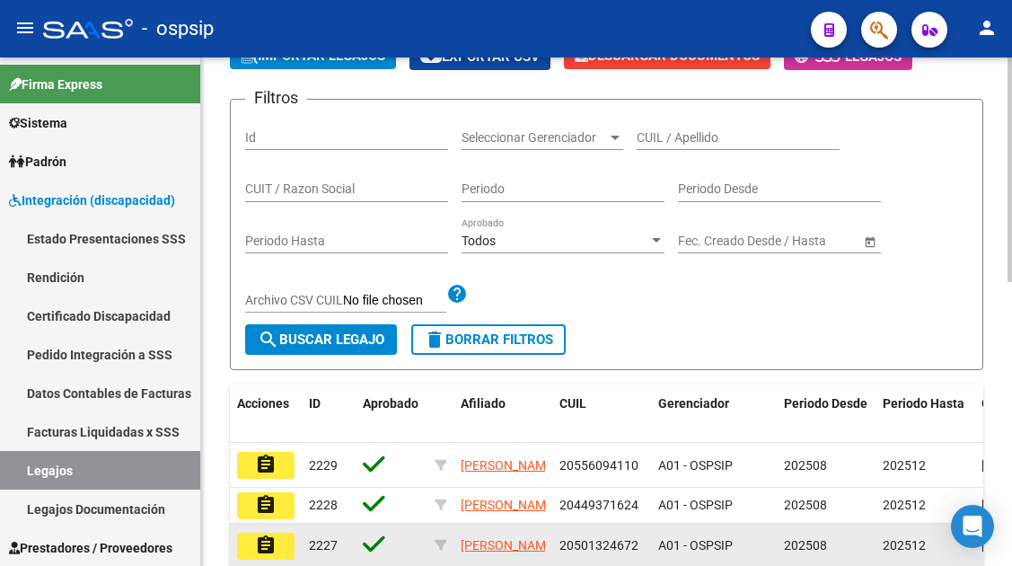
scroll to position [101, 0]
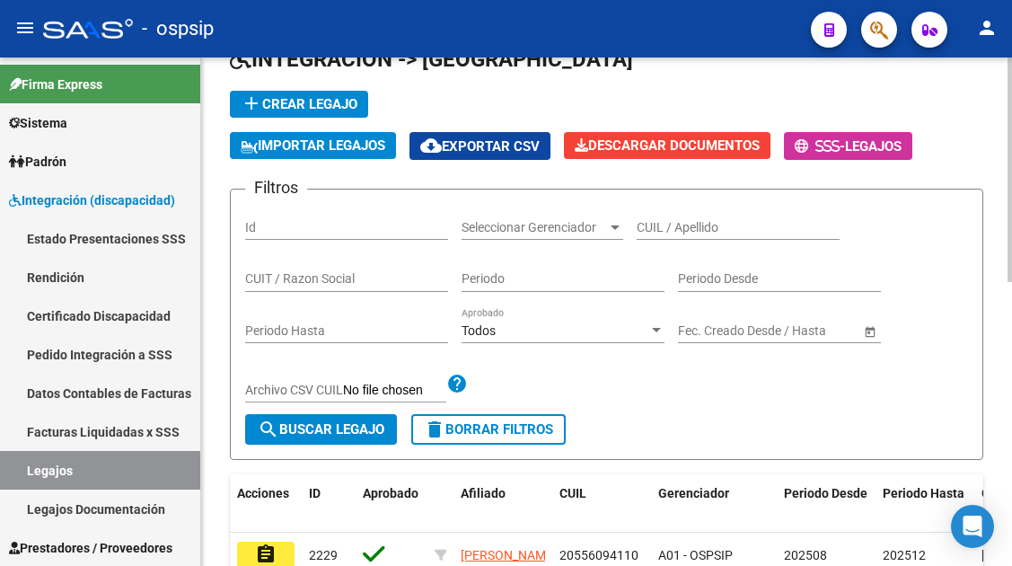
click at [666, 231] on input "CUIL / Apellido" at bounding box center [738, 227] width 203 height 15
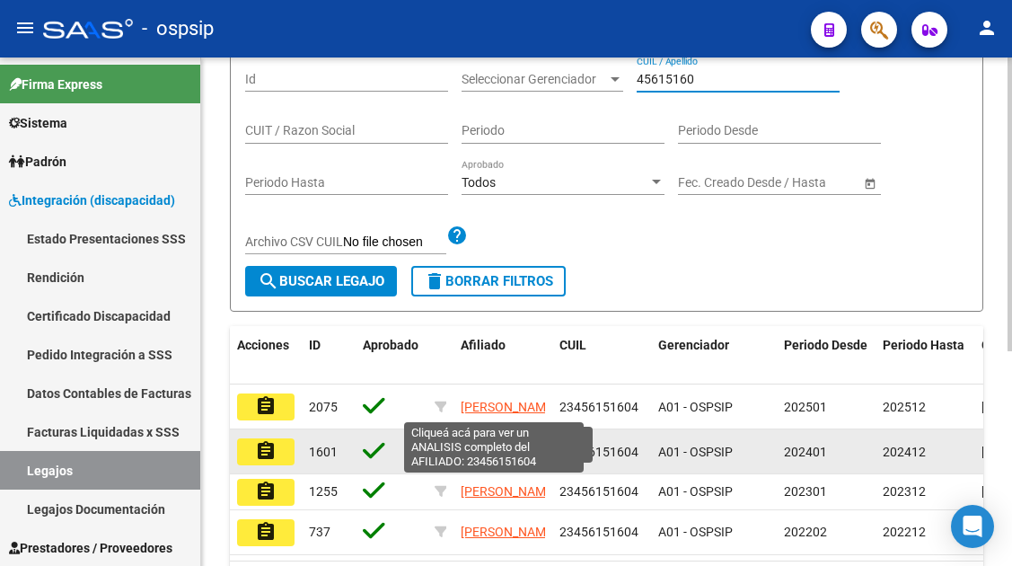
scroll to position [280, 0]
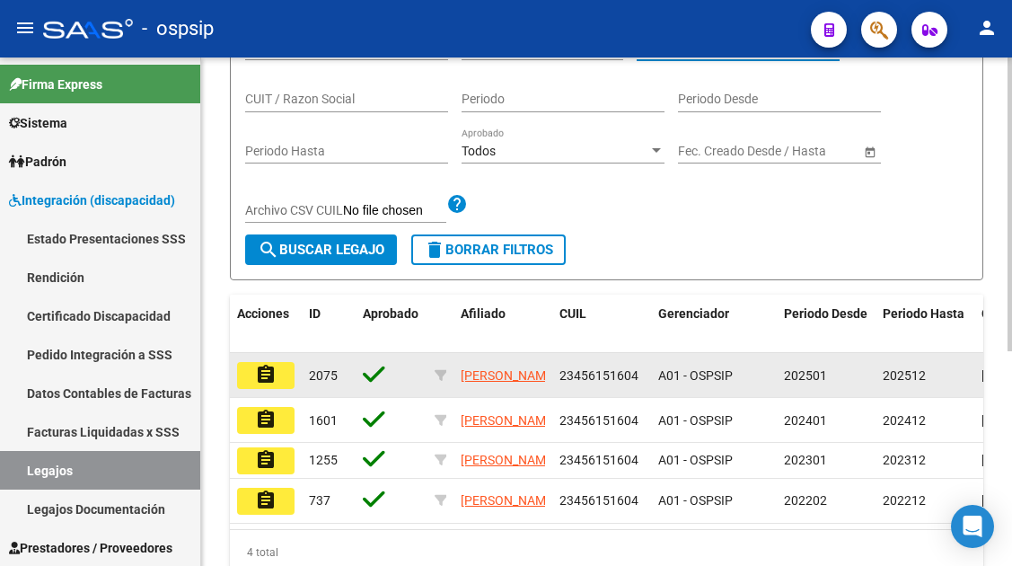
type input "45615160"
click at [270, 373] on mat-icon "assignment" at bounding box center [266, 375] width 22 height 22
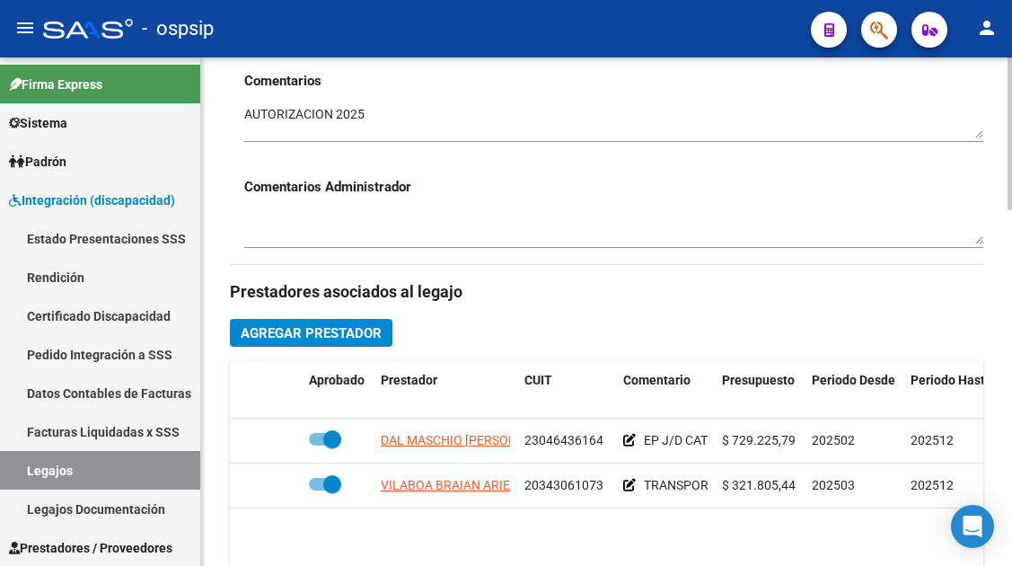
scroll to position [719, 0]
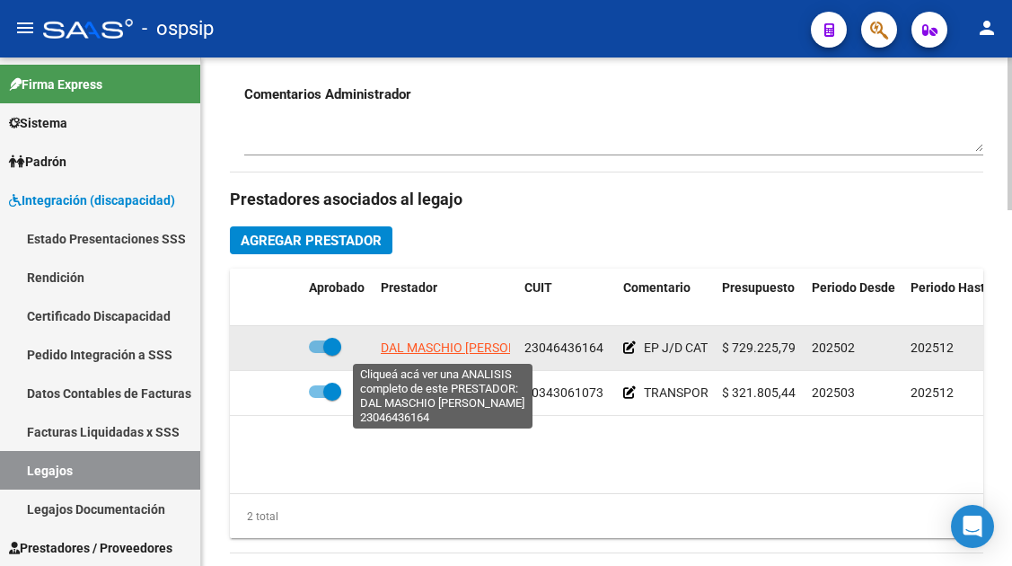
click at [478, 355] on span "DAL MASCHIO ALICIA" at bounding box center [471, 347] width 181 height 14
type textarea "23046436164"
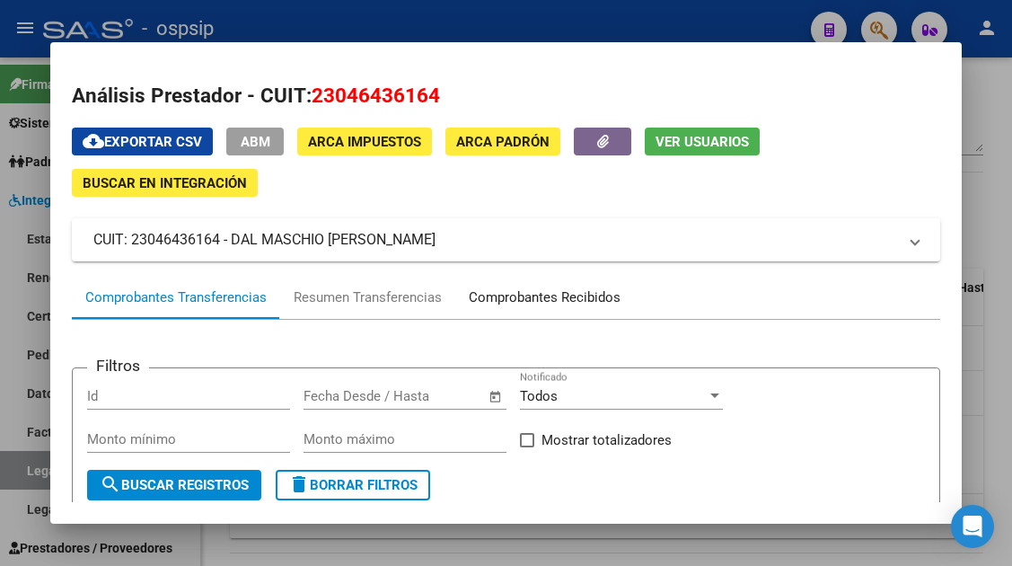
click at [466, 292] on div "Comprobantes Recibidos" at bounding box center [544, 297] width 179 height 43
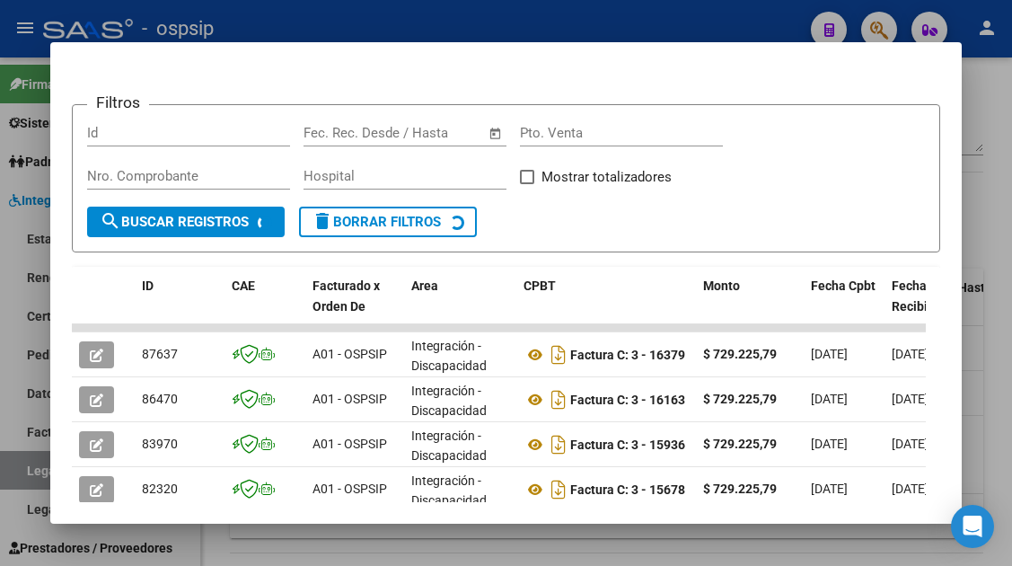
scroll to position [439, 0]
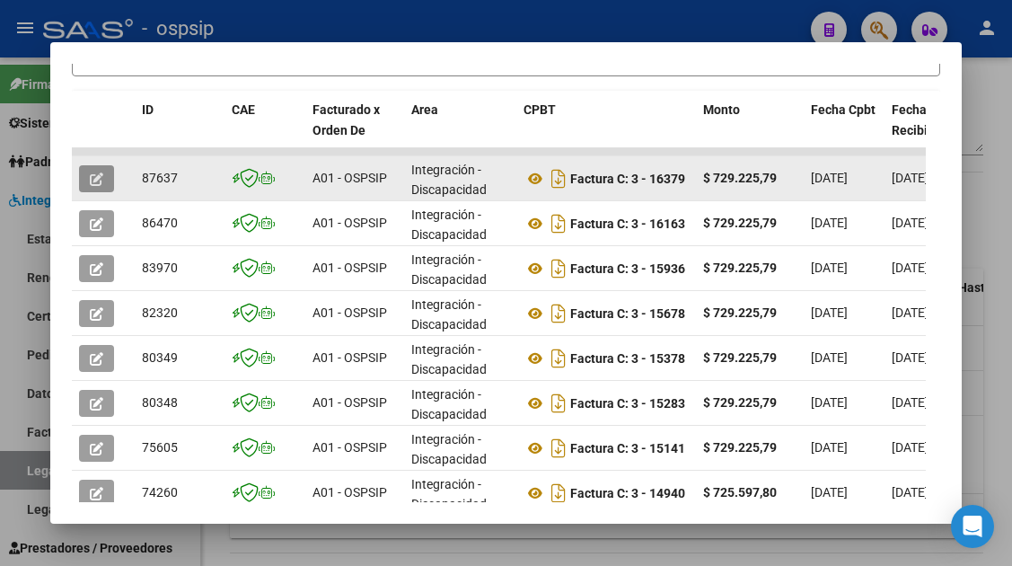
click at [93, 181] on icon "button" at bounding box center [96, 178] width 13 height 13
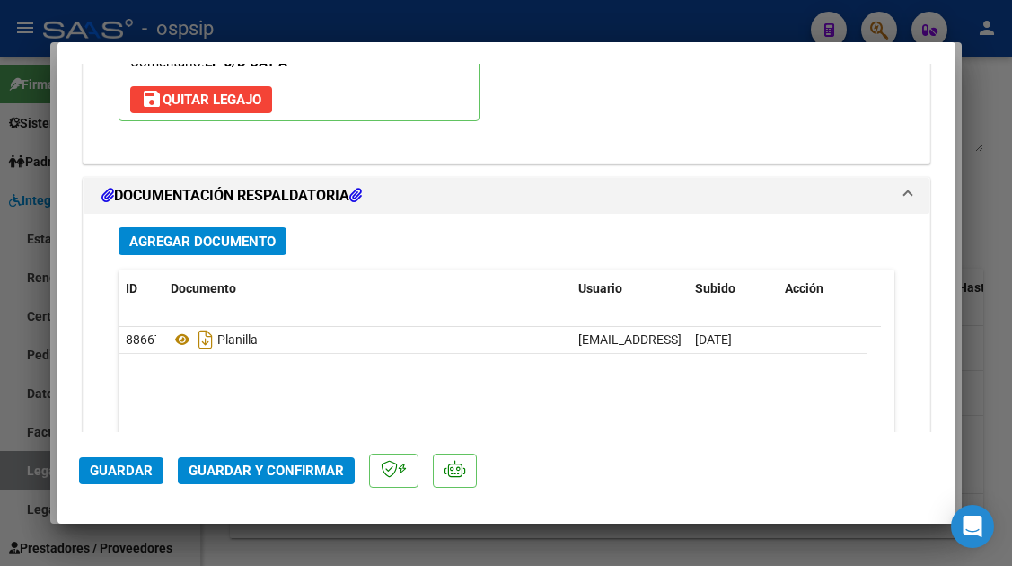
scroll to position [2189, 0]
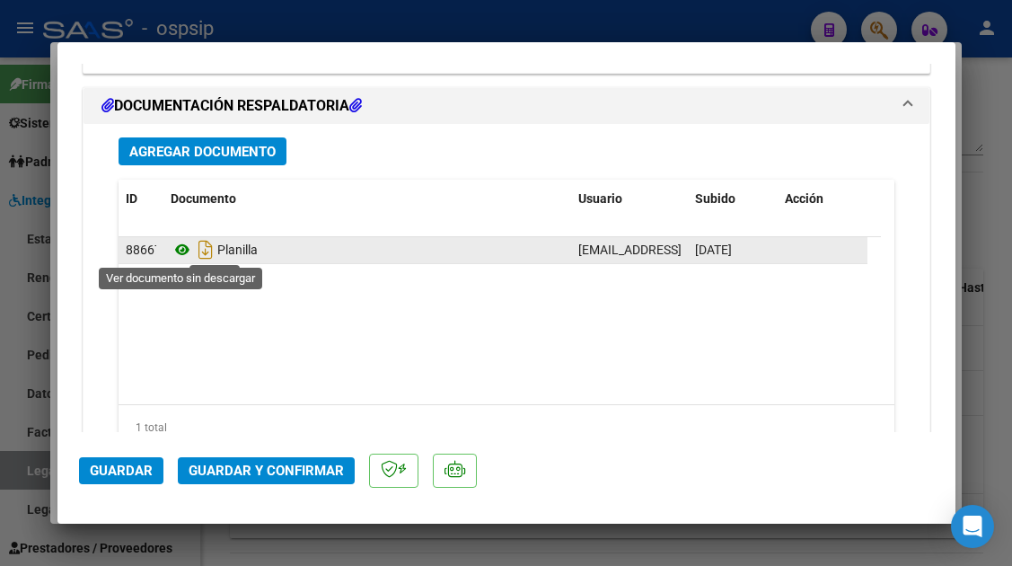
click at [182, 253] on icon at bounding box center [182, 250] width 23 height 22
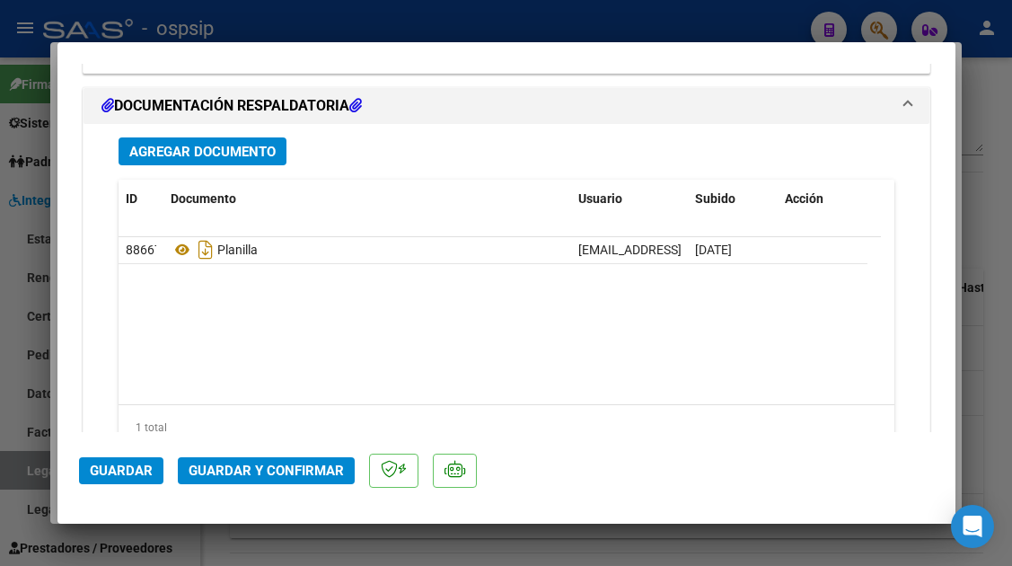
click at [270, 474] on span "Guardar y Confirmar" at bounding box center [266, 471] width 155 height 16
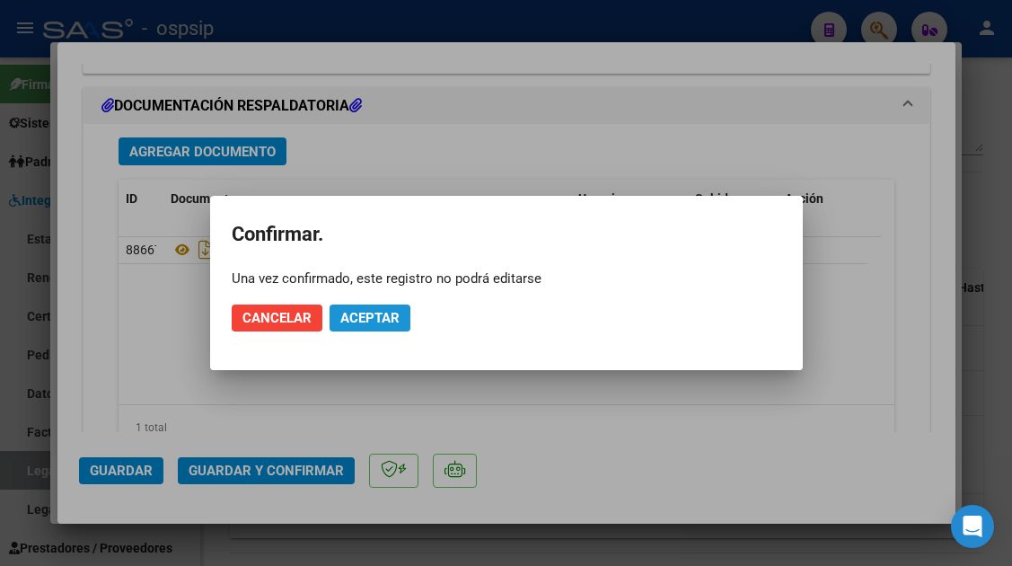
click at [357, 323] on span "Aceptar" at bounding box center [369, 318] width 59 height 16
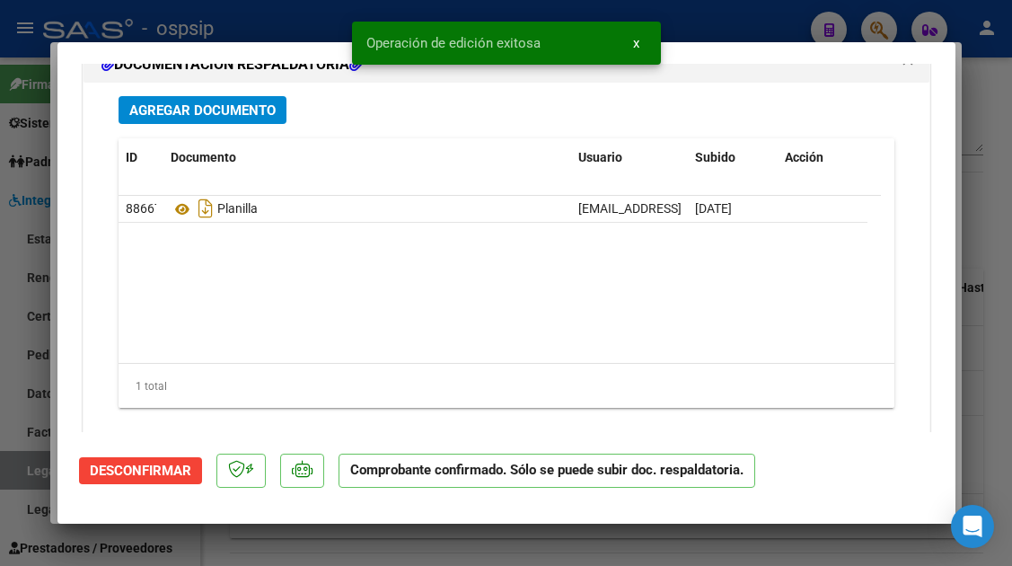
click at [19, 473] on div at bounding box center [506, 283] width 1012 height 566
type input "$ 0,00"
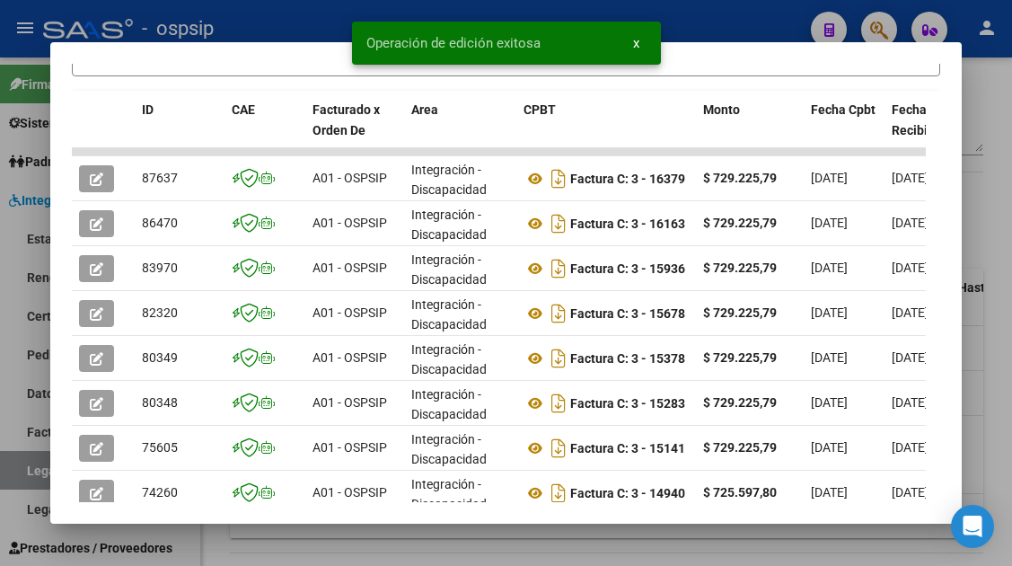
click at [19, 473] on div at bounding box center [506, 283] width 1012 height 566
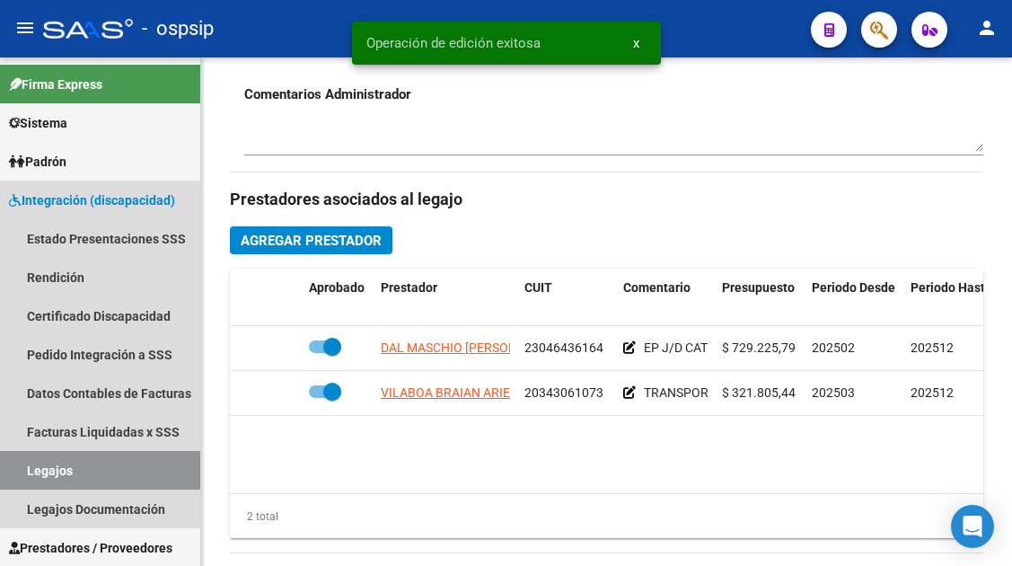
click at [19, 473] on link "Legajos" at bounding box center [100, 470] width 200 height 39
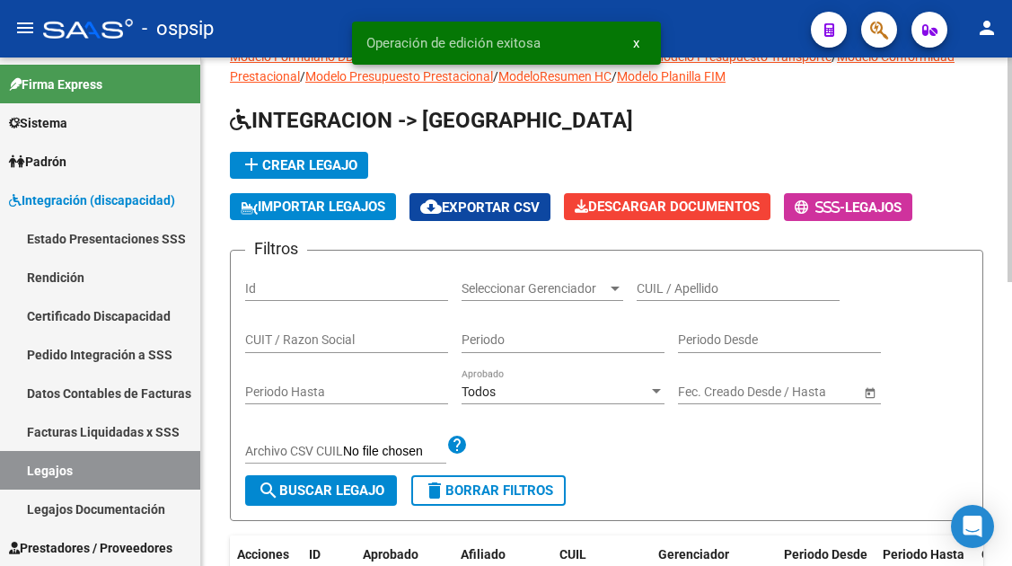
scroll to position [12, 0]
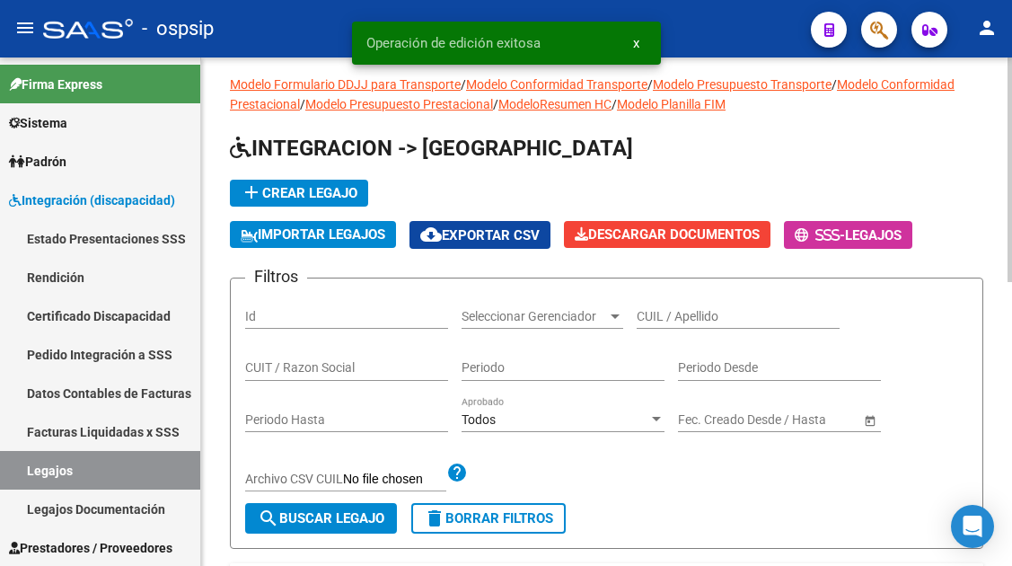
click at [650, 306] on div "CUIL / Apellido" at bounding box center [738, 311] width 203 height 36
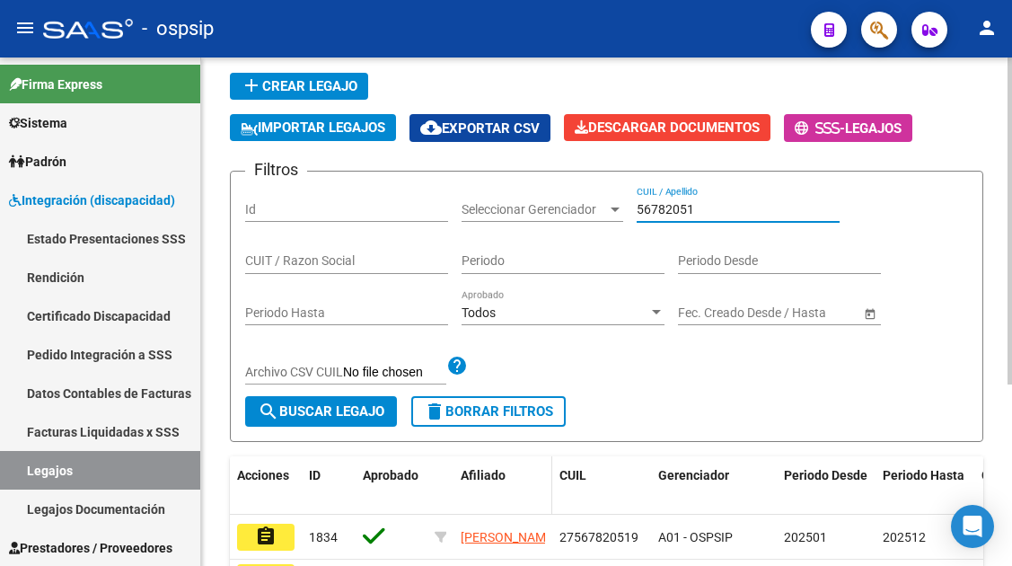
scroll to position [281, 0]
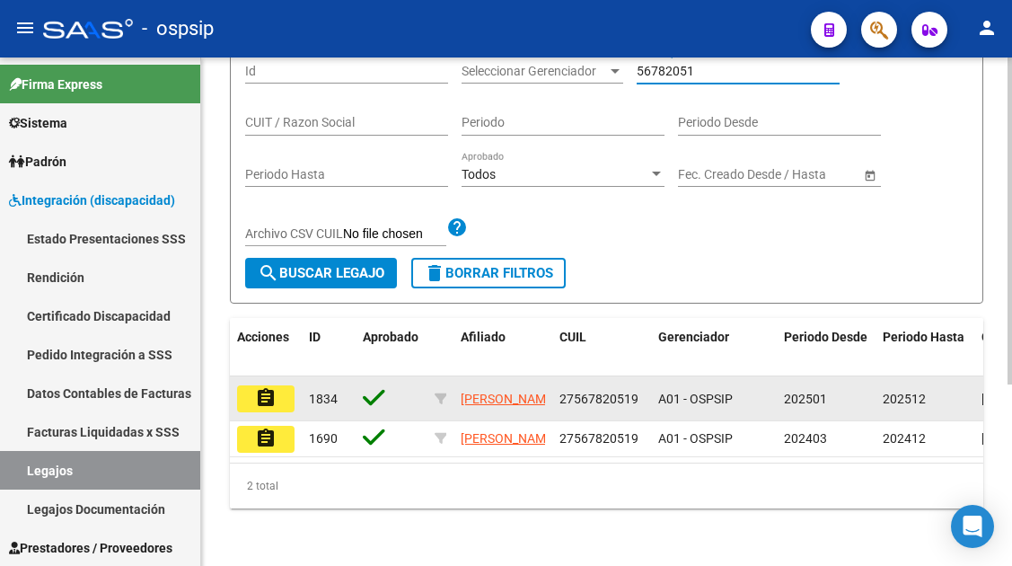
type input "56782051"
click at [276, 387] on mat-icon "assignment" at bounding box center [266, 398] width 22 height 22
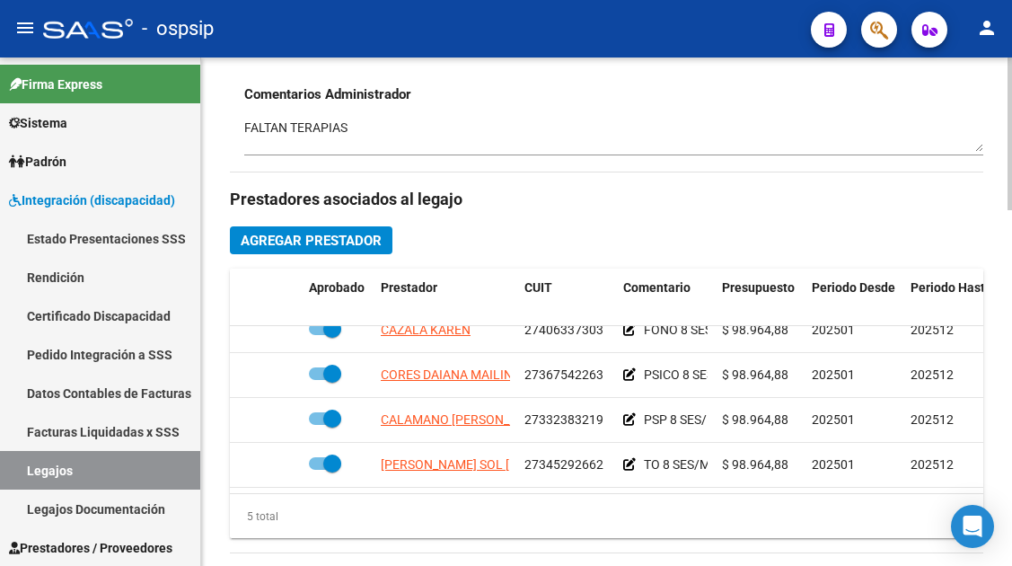
scroll to position [77, 0]
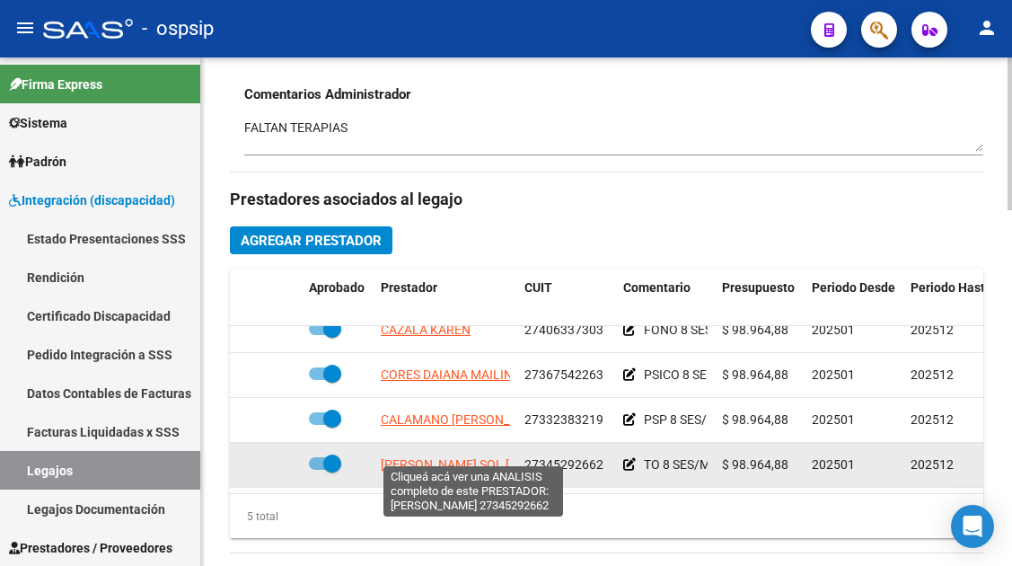
click at [505, 457] on span "JAIMES SOL VALERIA SAMANTA" at bounding box center [491, 464] width 221 height 14
type textarea "27345292662"
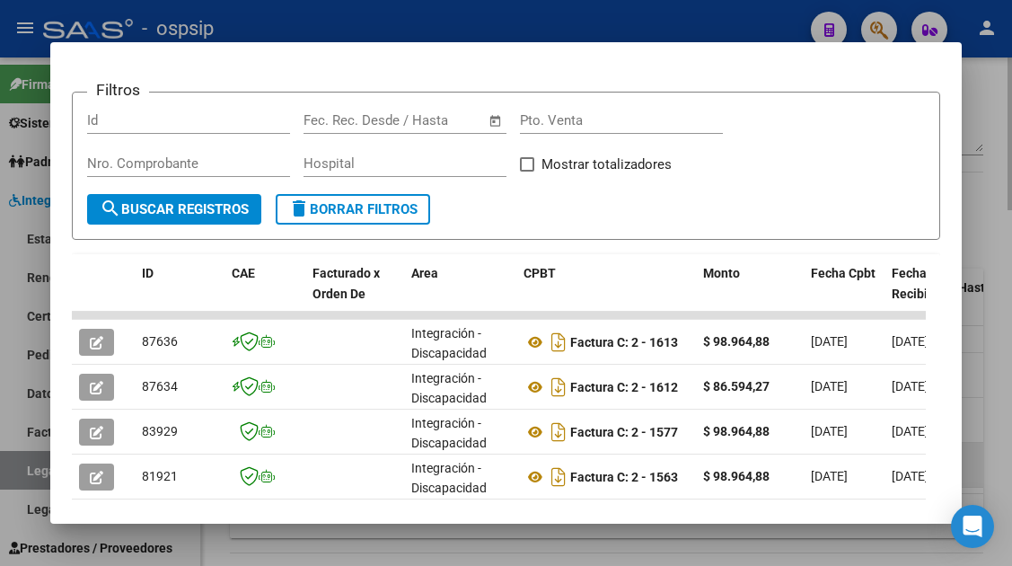
scroll to position [359, 0]
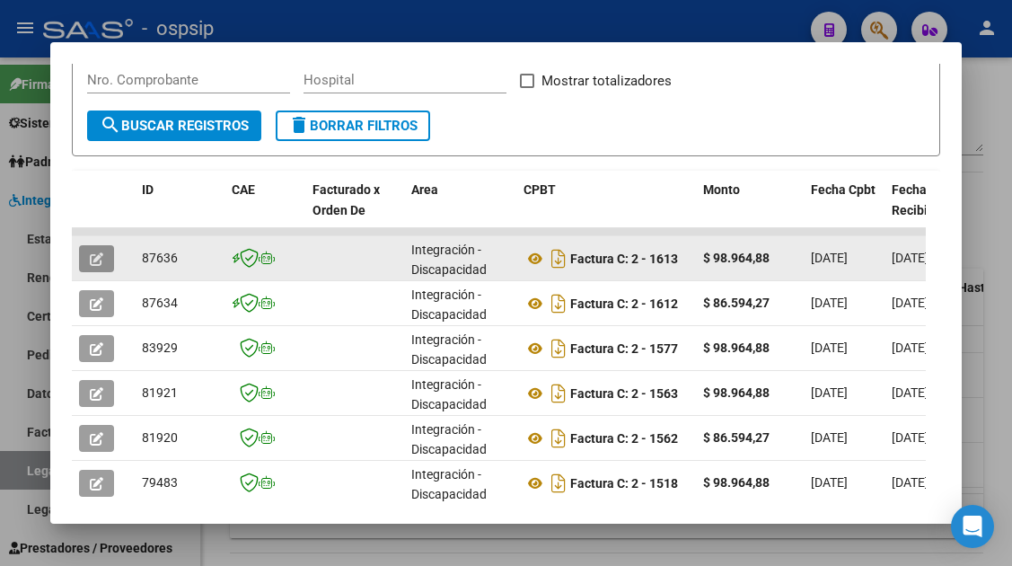
click at [101, 252] on span "button" at bounding box center [96, 259] width 13 height 16
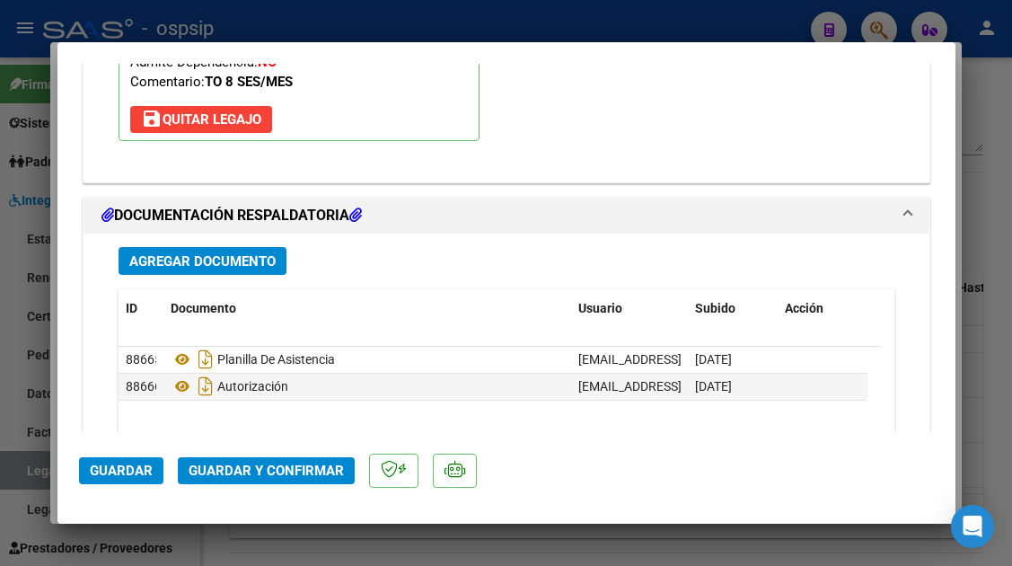
scroll to position [2246, 0]
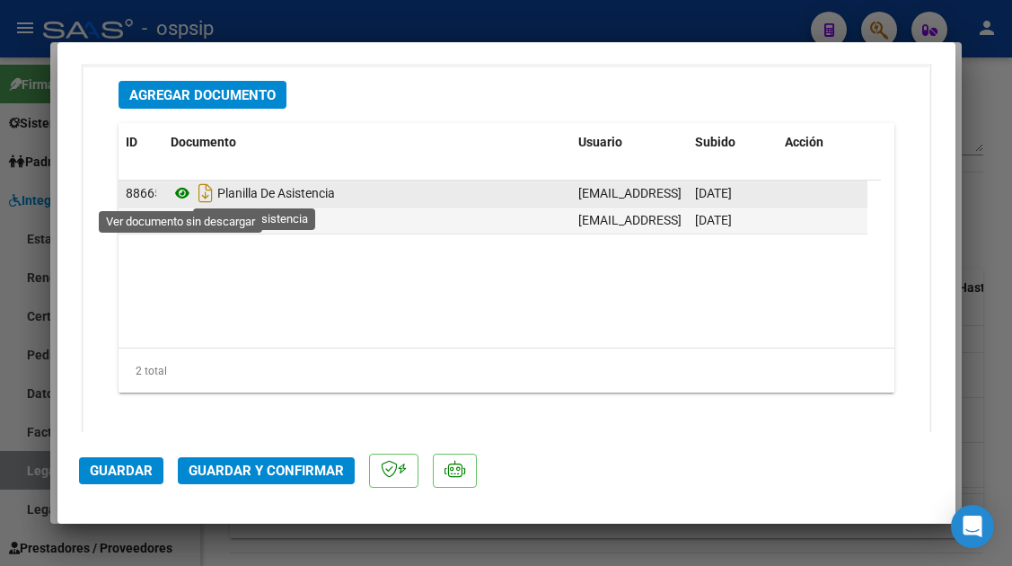
click at [186, 197] on icon at bounding box center [182, 193] width 23 height 22
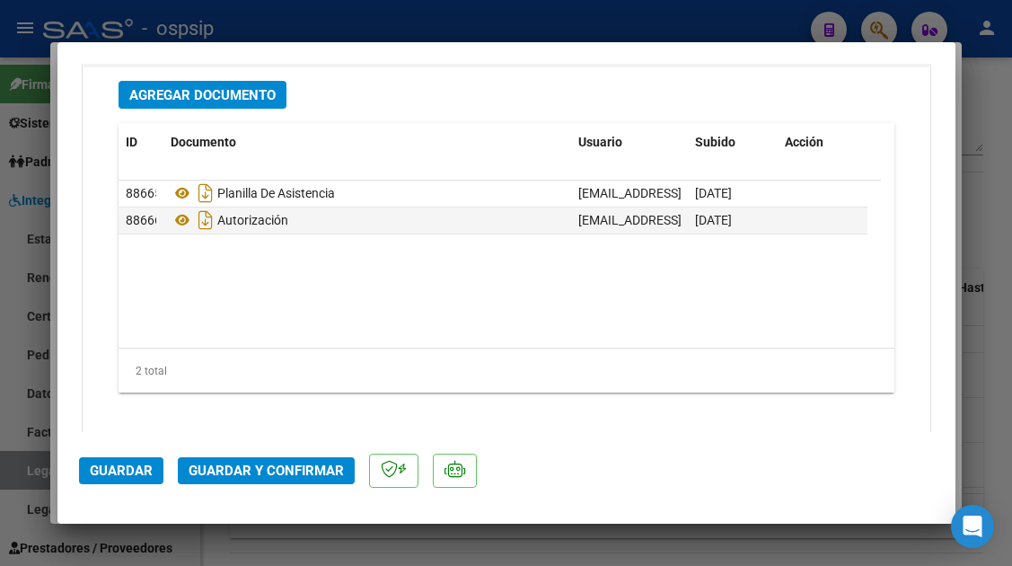
click at [273, 470] on span "Guardar y Confirmar" at bounding box center [266, 471] width 155 height 16
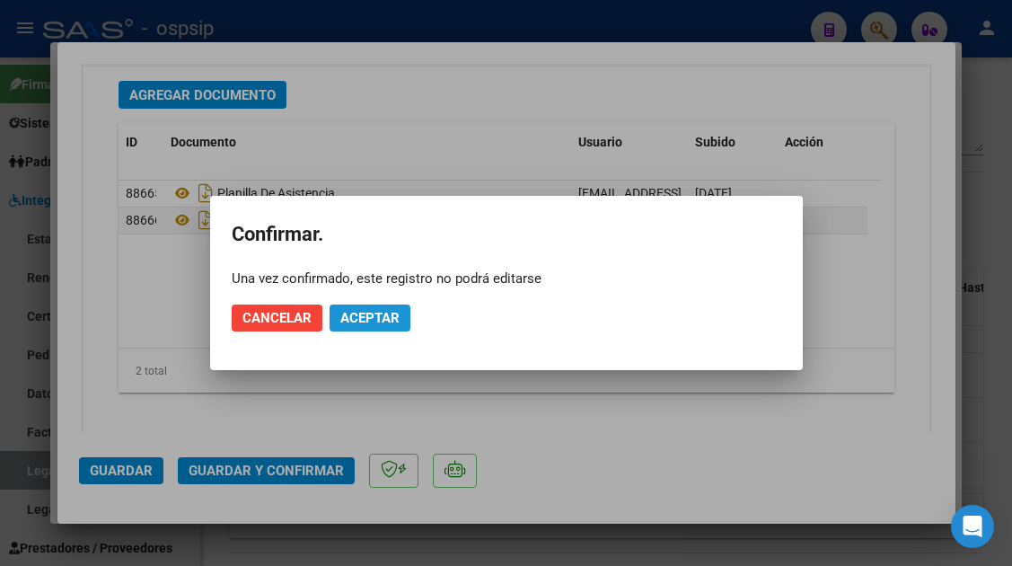
click at [369, 313] on span "Aceptar" at bounding box center [369, 318] width 59 height 16
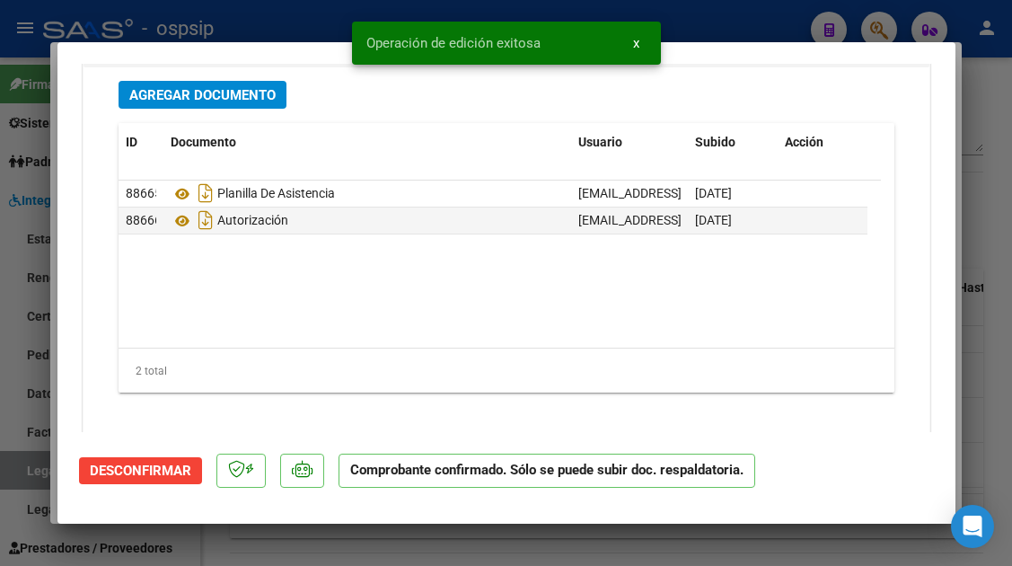
click at [30, 468] on div at bounding box center [506, 283] width 1012 height 566
type input "$ 0,00"
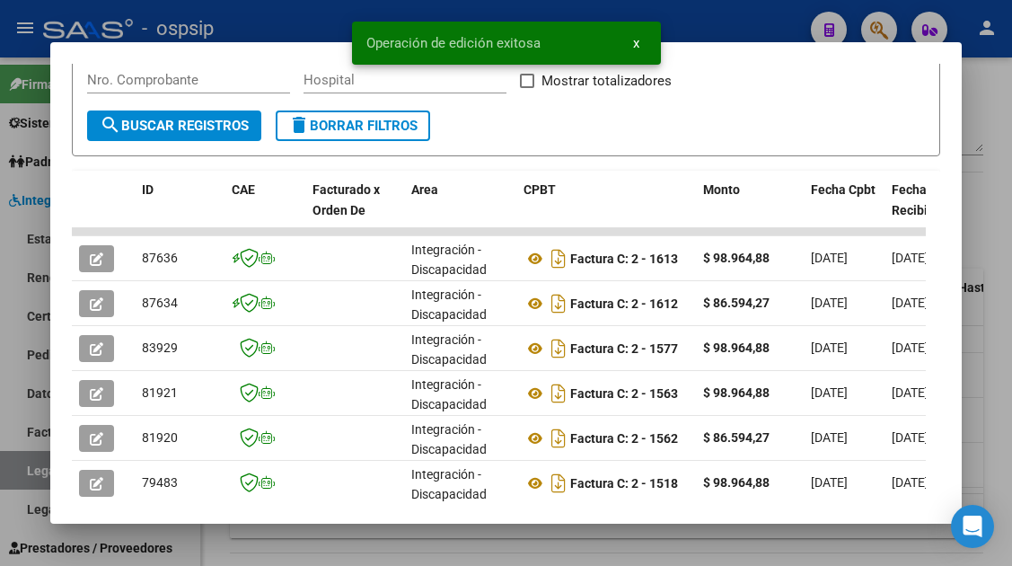
click at [30, 468] on div at bounding box center [506, 283] width 1012 height 566
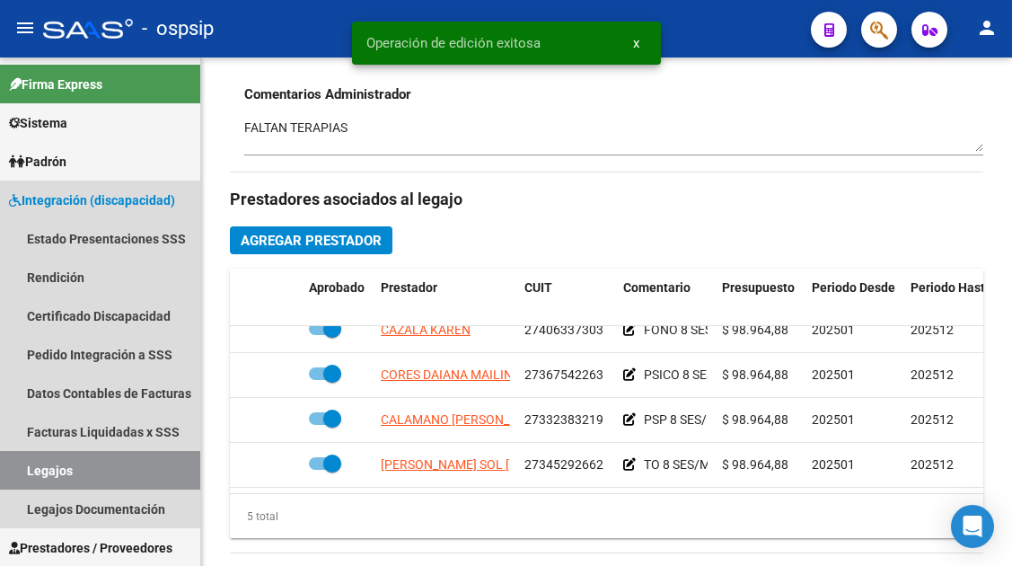
click at [30, 468] on link "Legajos" at bounding box center [100, 470] width 200 height 39
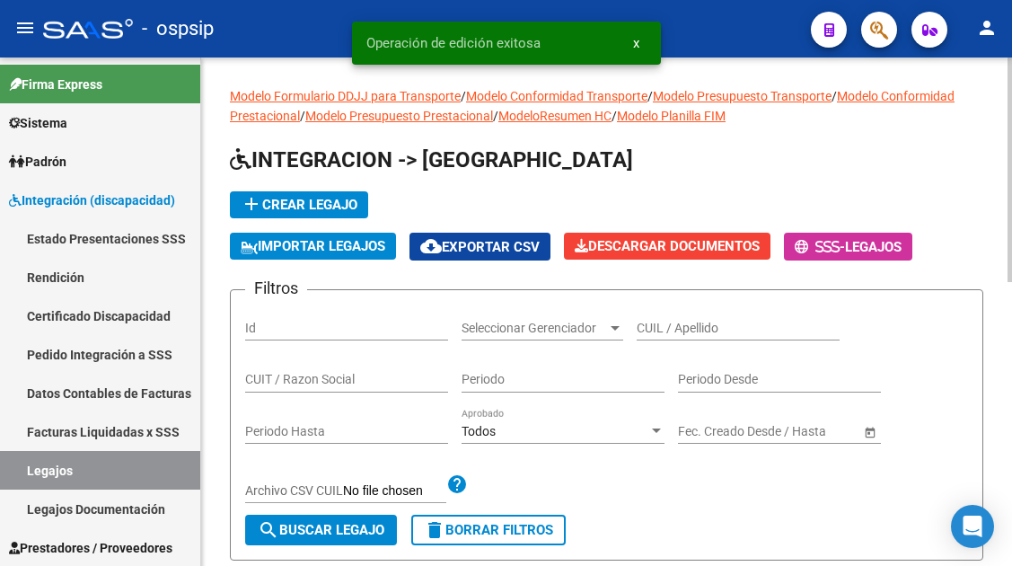
click at [649, 332] on input "CUIL / Apellido" at bounding box center [738, 328] width 203 height 15
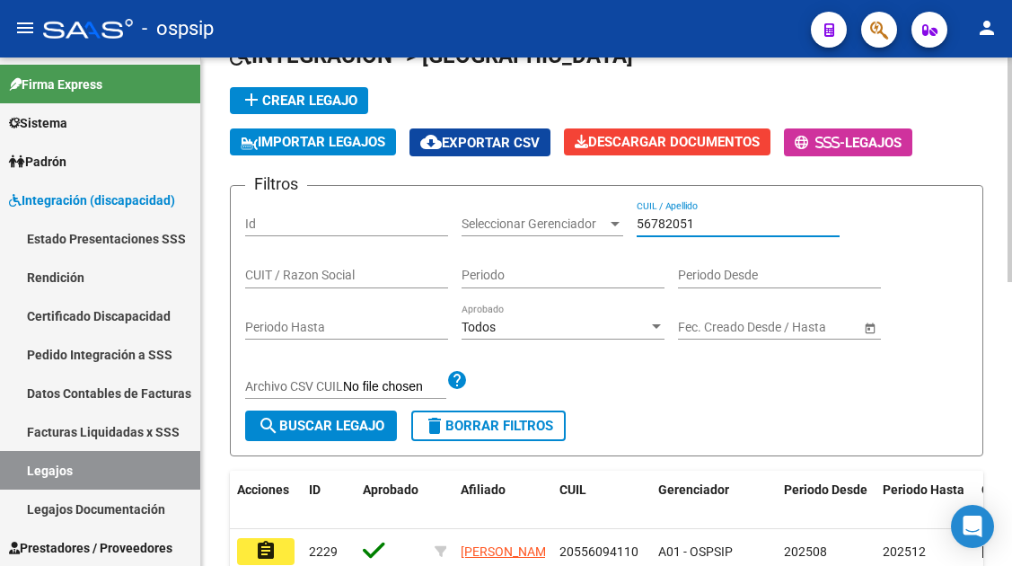
scroll to position [180, 0]
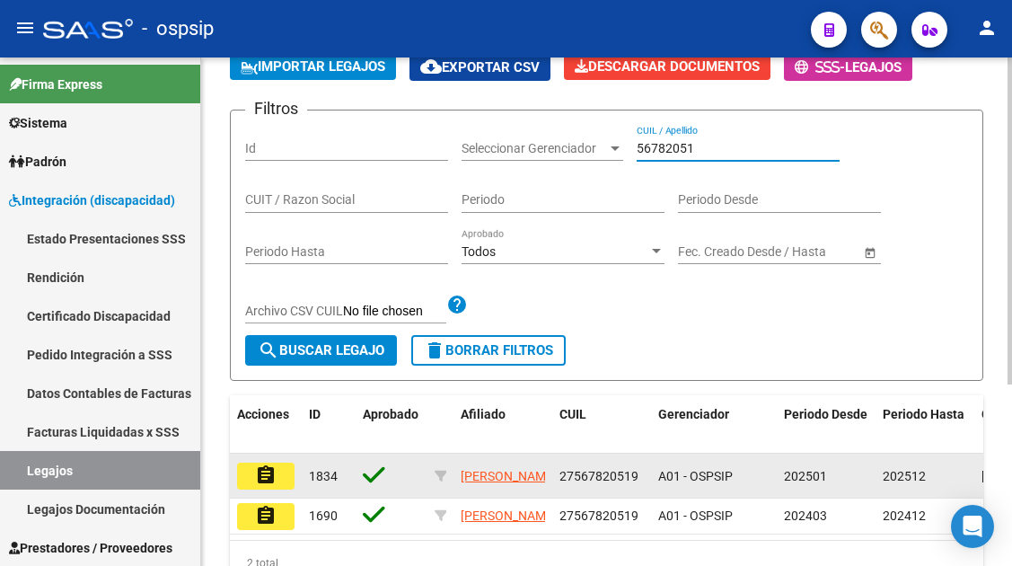
type input "56782051"
click at [255, 471] on mat-icon "assignment" at bounding box center [266, 475] width 22 height 22
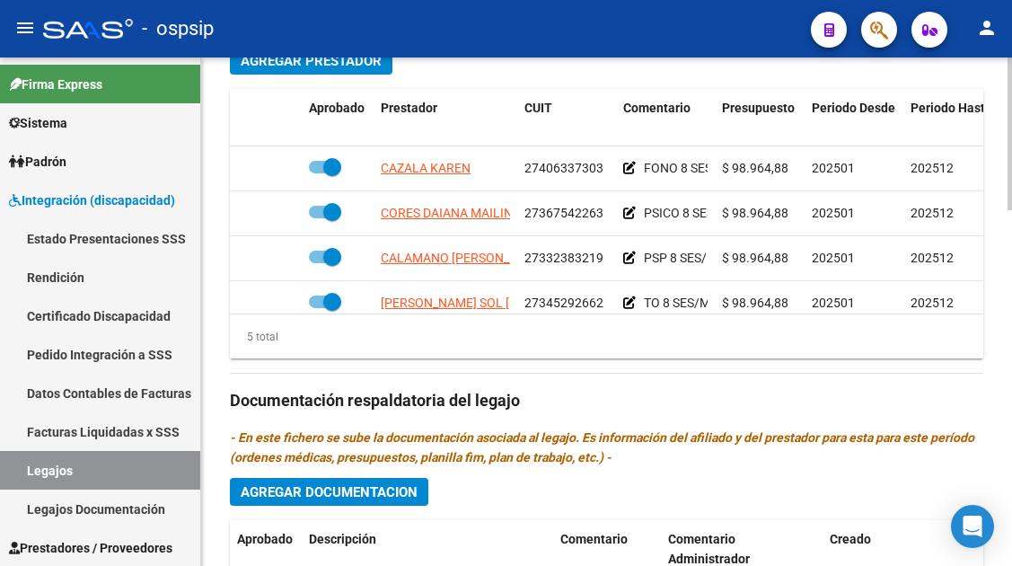
scroll to position [77, 0]
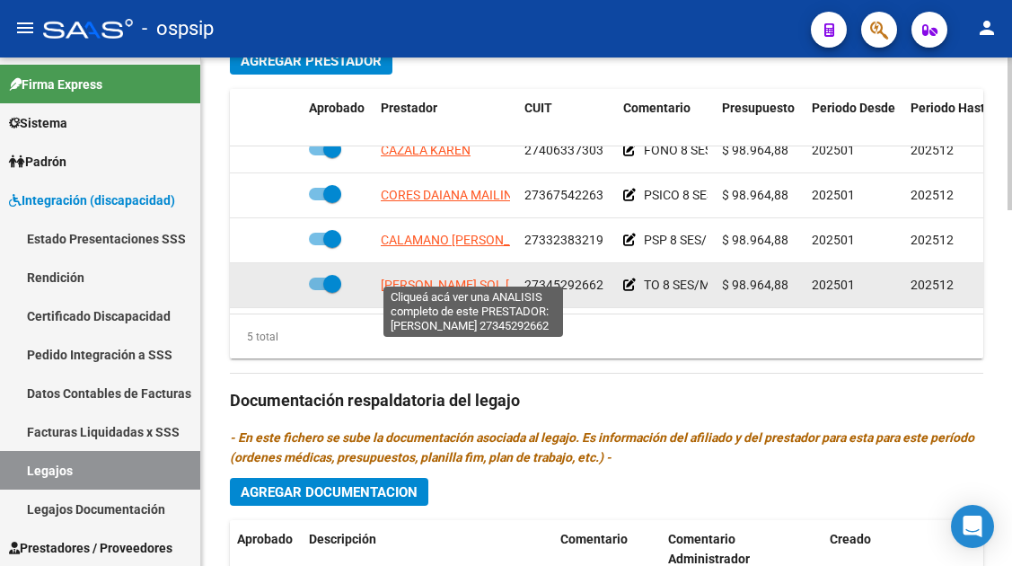
click at [458, 278] on span "JAIMES SOL VALERIA SAMANTA" at bounding box center [491, 285] width 221 height 14
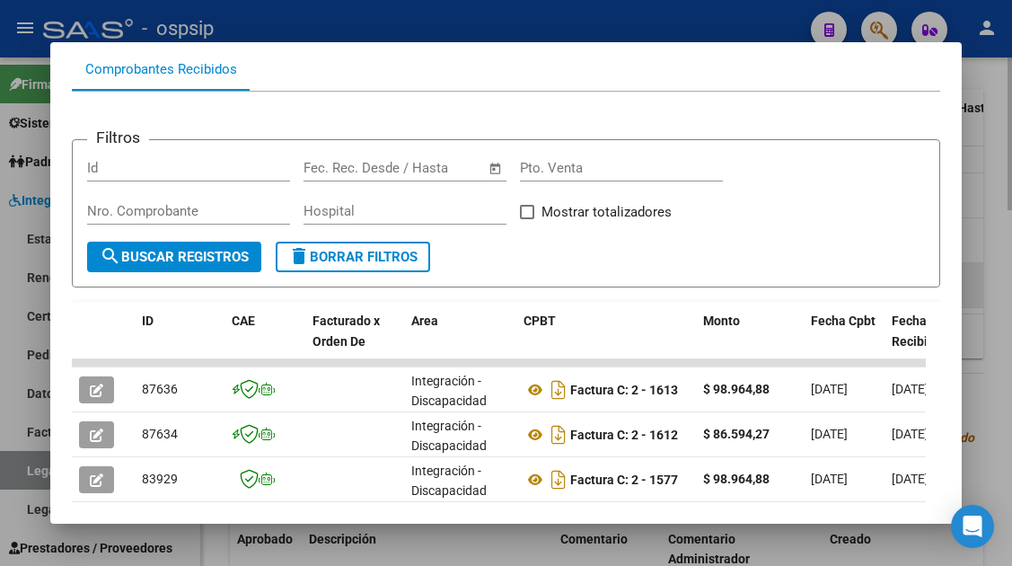
scroll to position [260, 0]
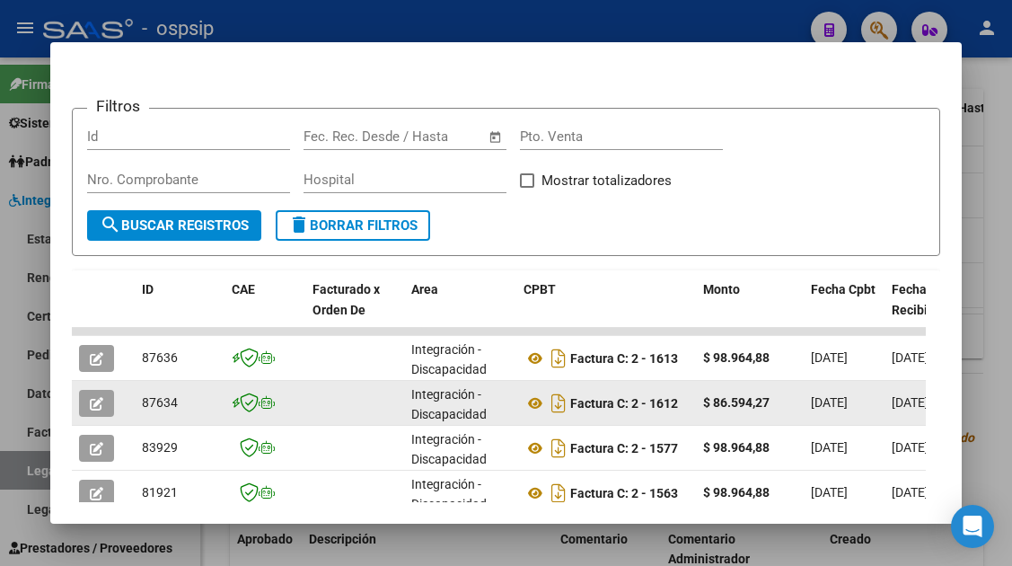
click at [93, 403] on icon "button" at bounding box center [96, 403] width 13 height 13
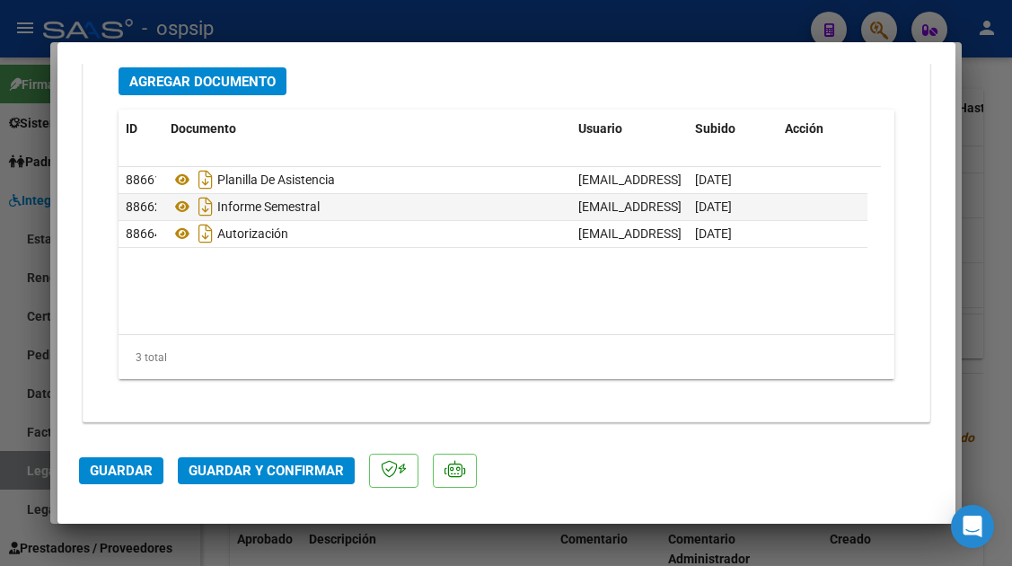
scroll to position [2263, 0]
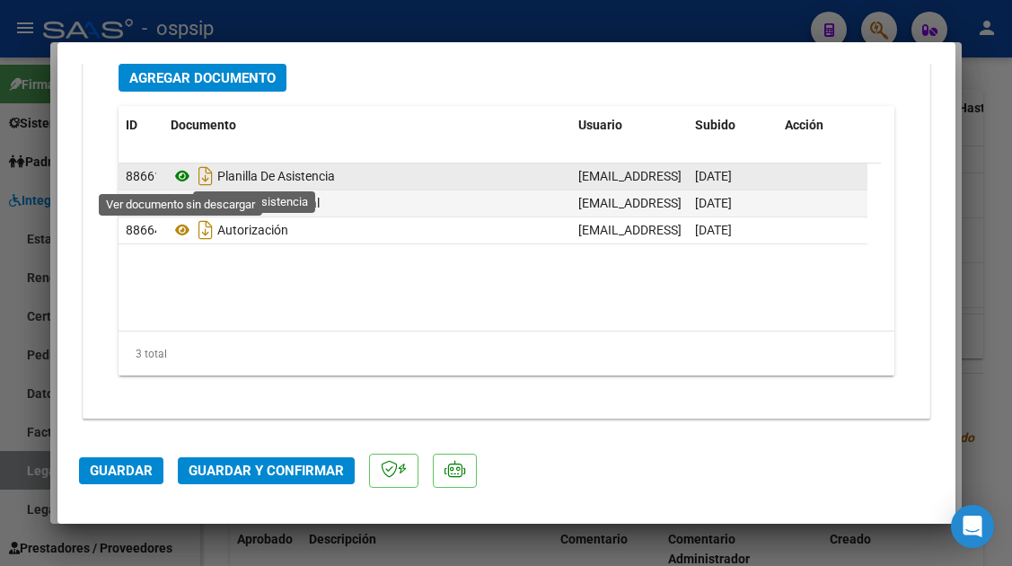
click at [183, 179] on icon at bounding box center [182, 176] width 23 height 22
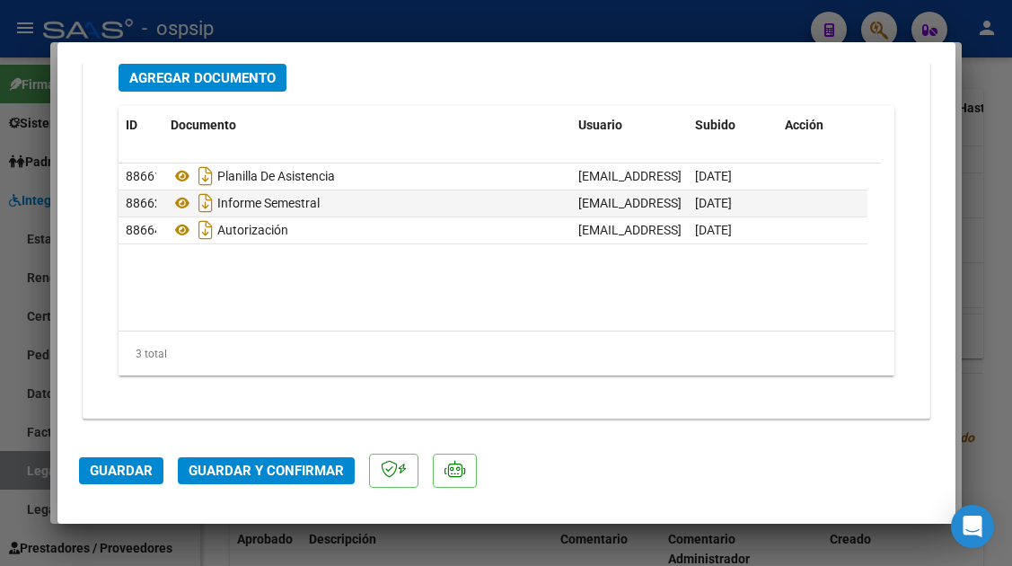
click at [229, 472] on span "Guardar y Confirmar" at bounding box center [266, 471] width 155 height 16
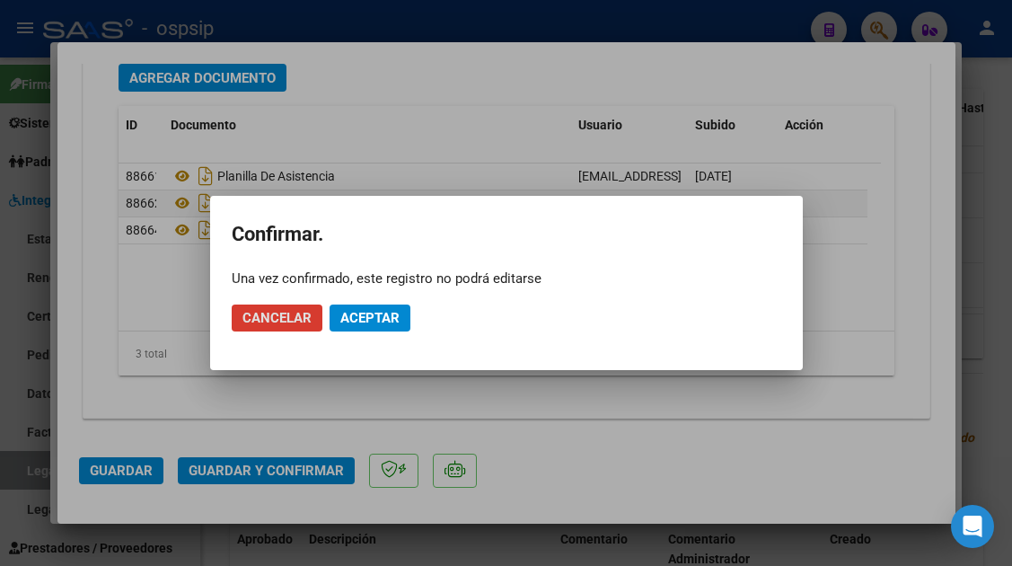
click at [376, 314] on span "Aceptar" at bounding box center [369, 318] width 59 height 16
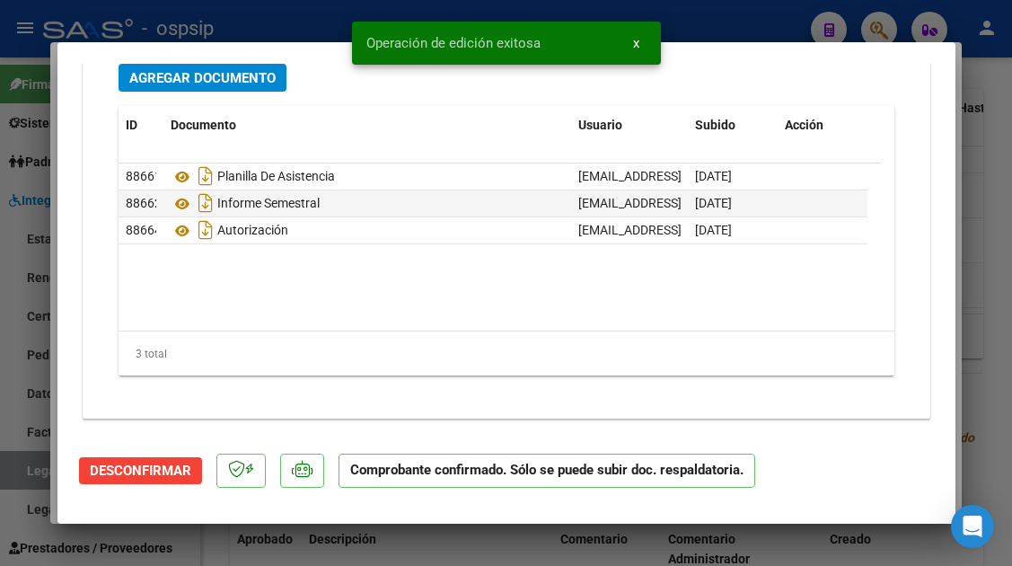
click at [40, 468] on div at bounding box center [506, 283] width 1012 height 566
type input "$ 0,00"
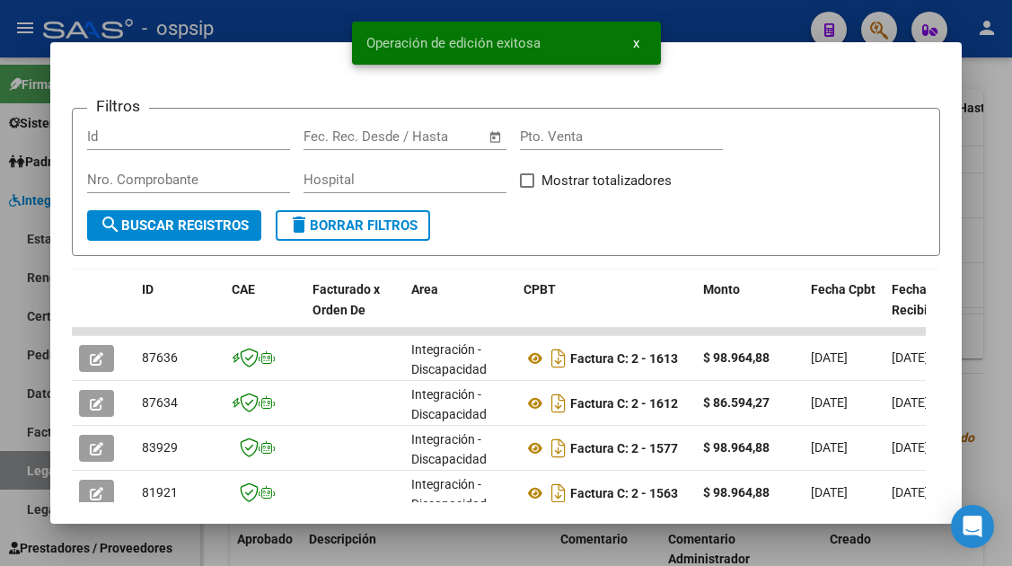
click at [40, 468] on div at bounding box center [506, 283] width 1012 height 566
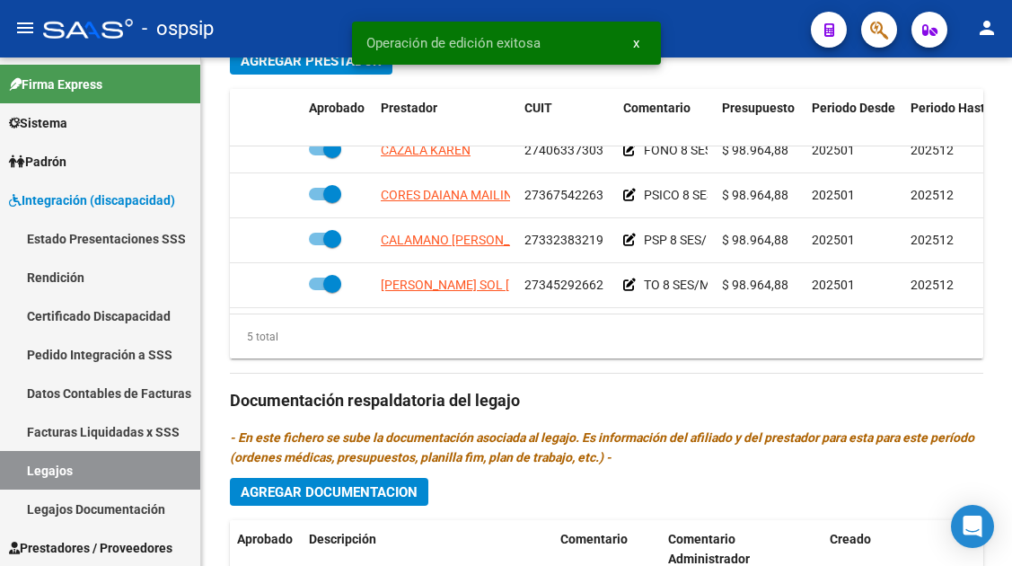
click at [40, 468] on link "Legajos" at bounding box center [100, 470] width 200 height 39
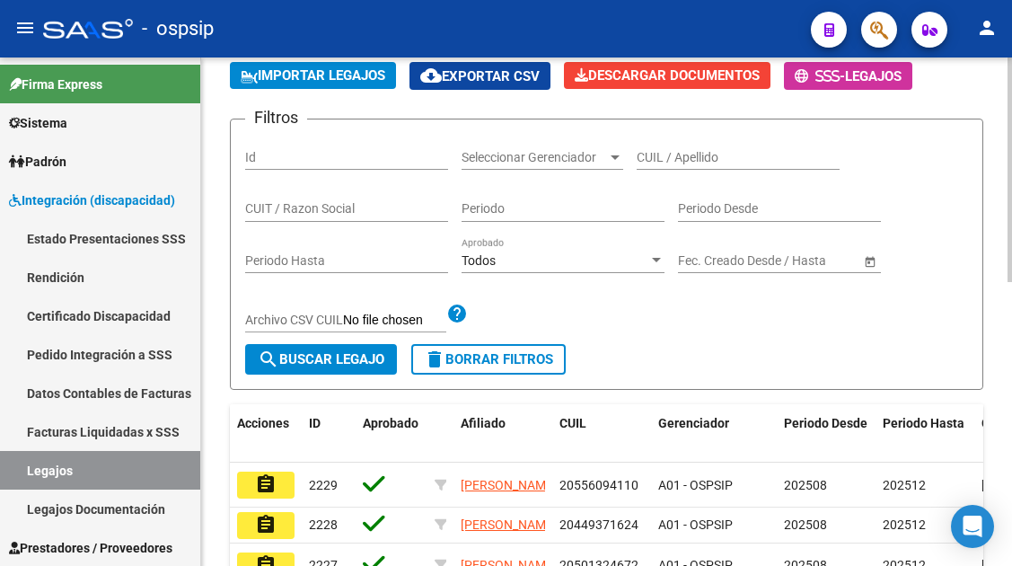
scroll to position [102, 0]
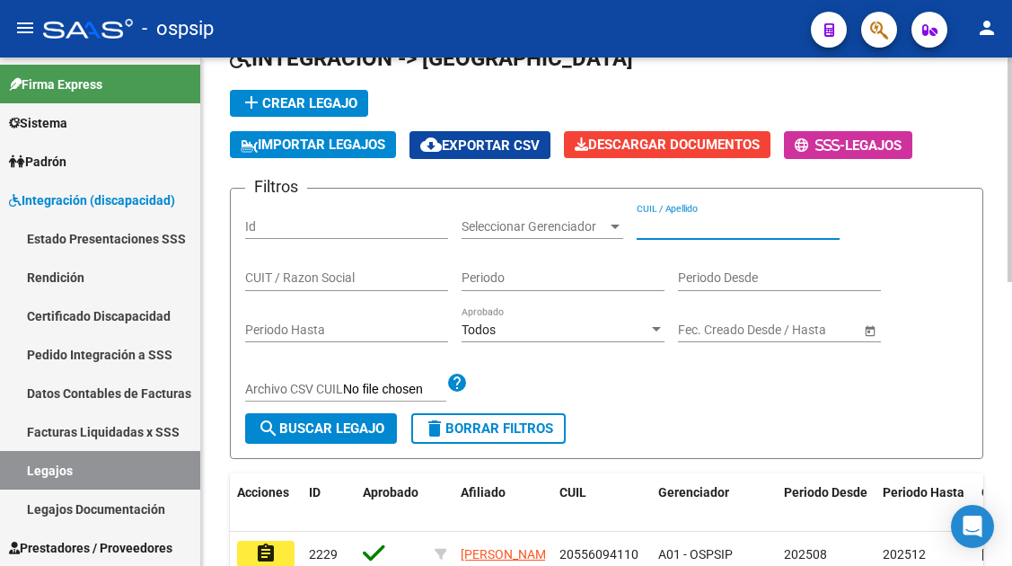
click at [662, 227] on input "CUIL / Apellido" at bounding box center [738, 226] width 203 height 15
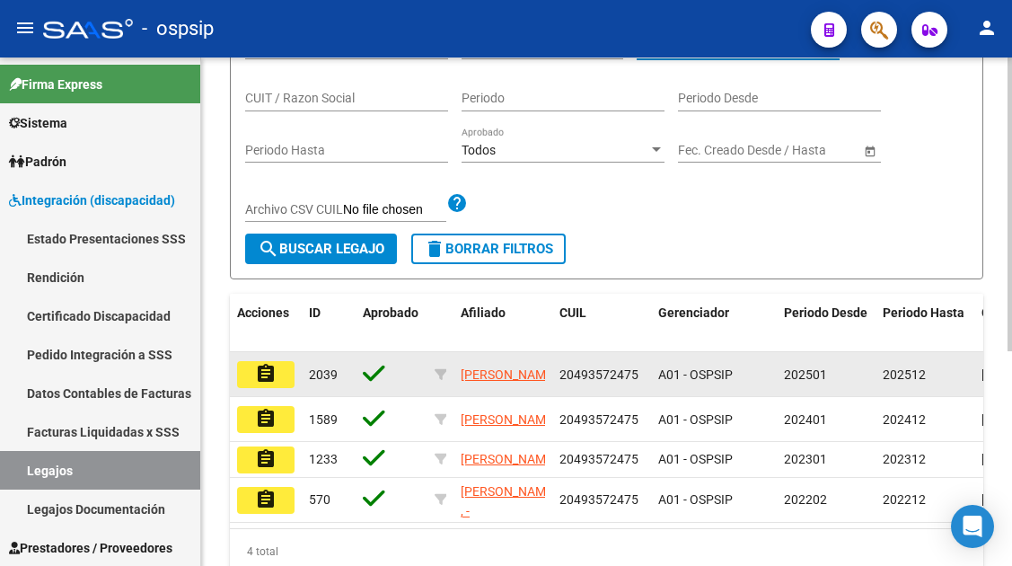
type input "49357247"
click at [268, 373] on mat-icon "assignment" at bounding box center [266, 374] width 22 height 22
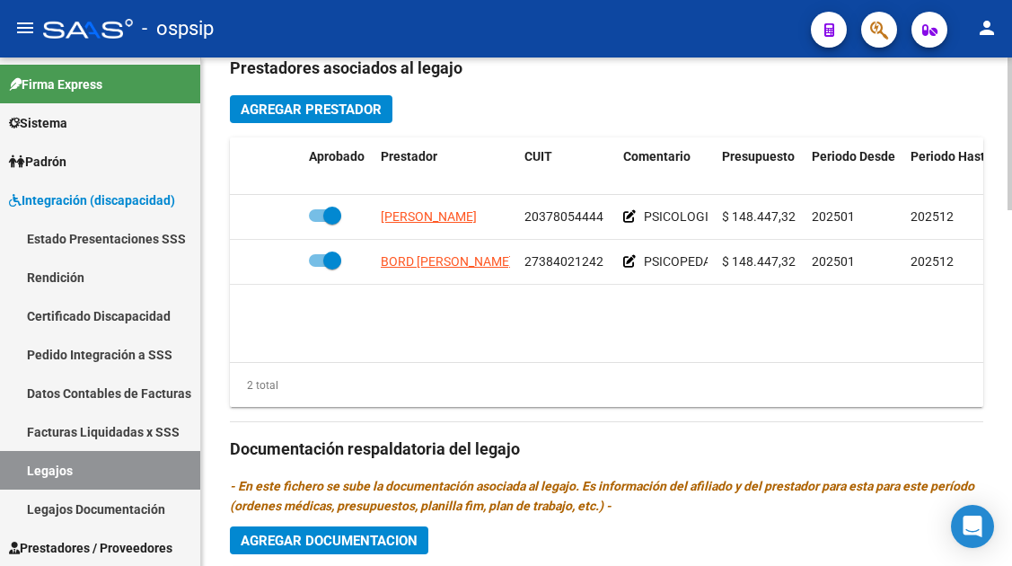
scroll to position [898, 0]
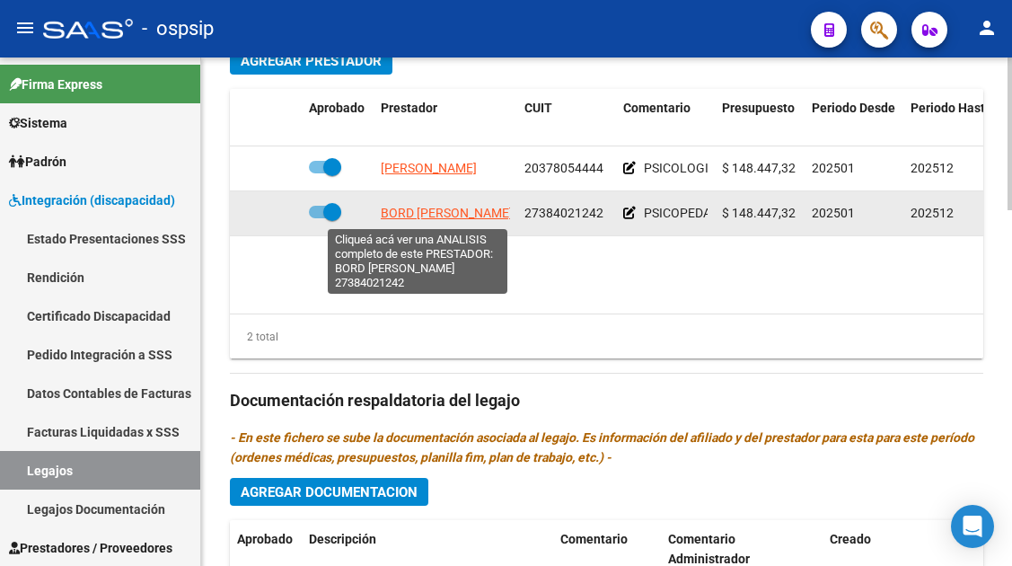
click at [411, 219] on span "BORD MARIA" at bounding box center [447, 213] width 132 height 14
type textarea "27384021242"
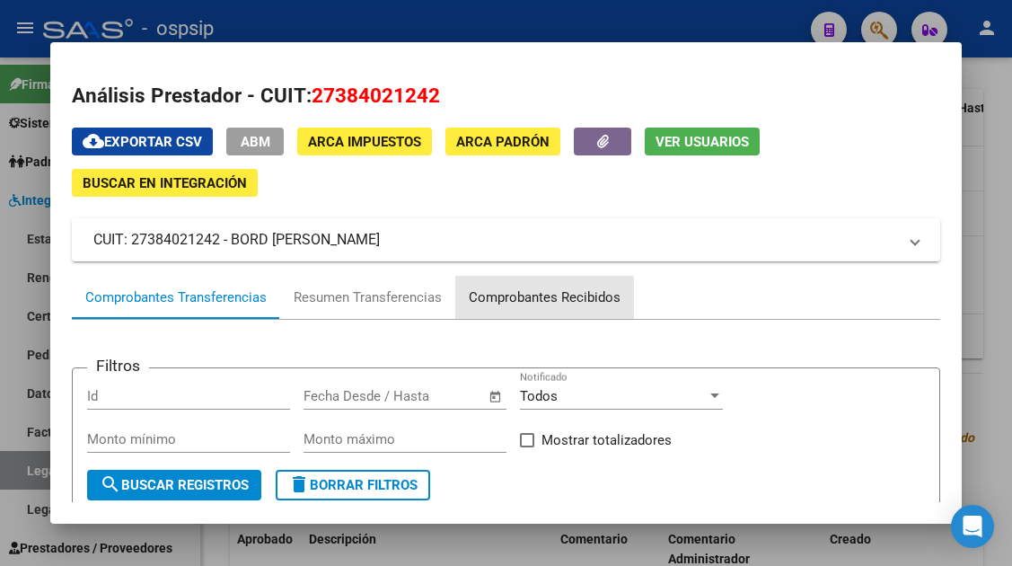
click at [503, 300] on div "Comprobantes Recibidos" at bounding box center [545, 297] width 152 height 21
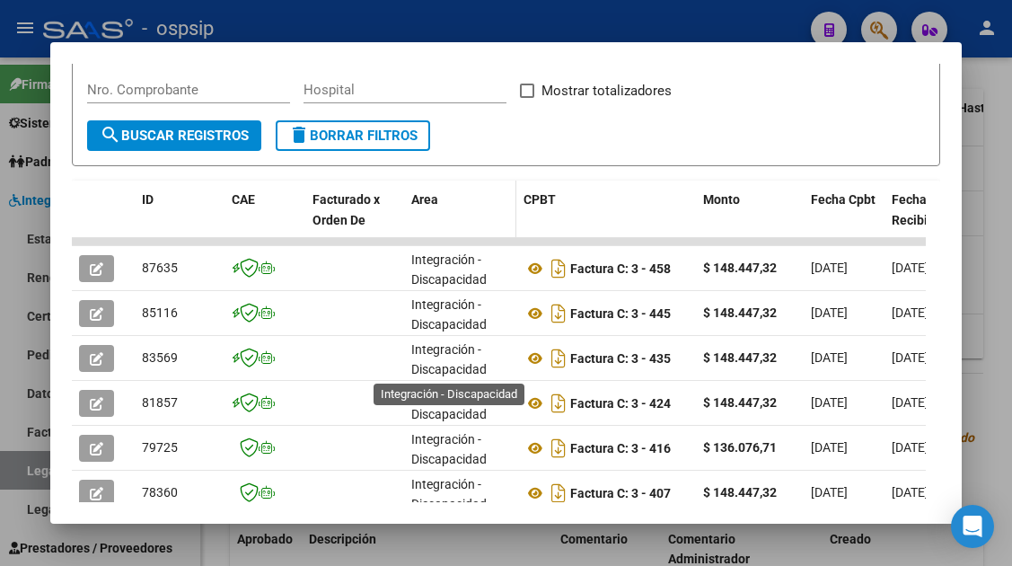
scroll to position [3, 0]
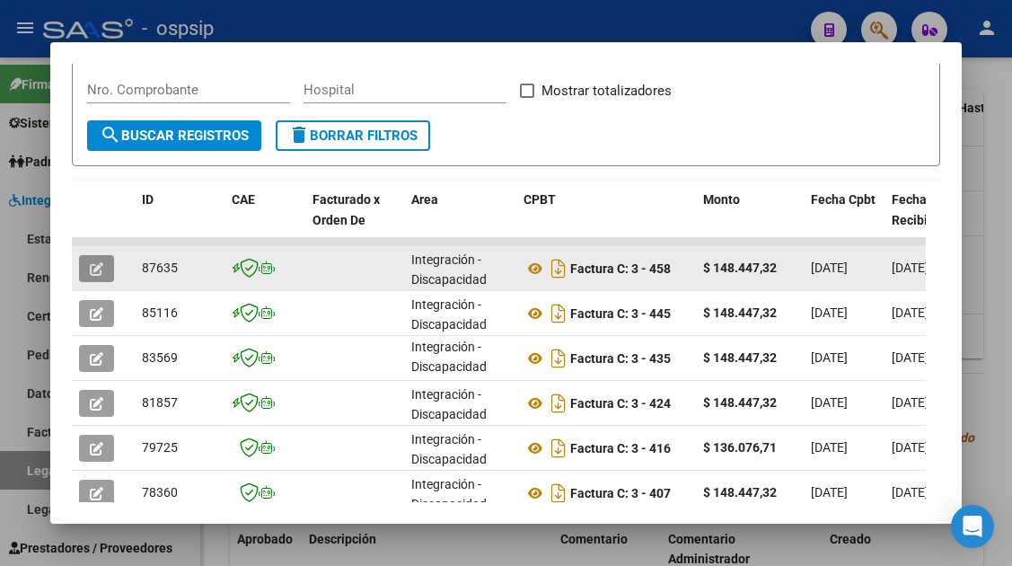
click at [93, 258] on button "button" at bounding box center [96, 268] width 35 height 27
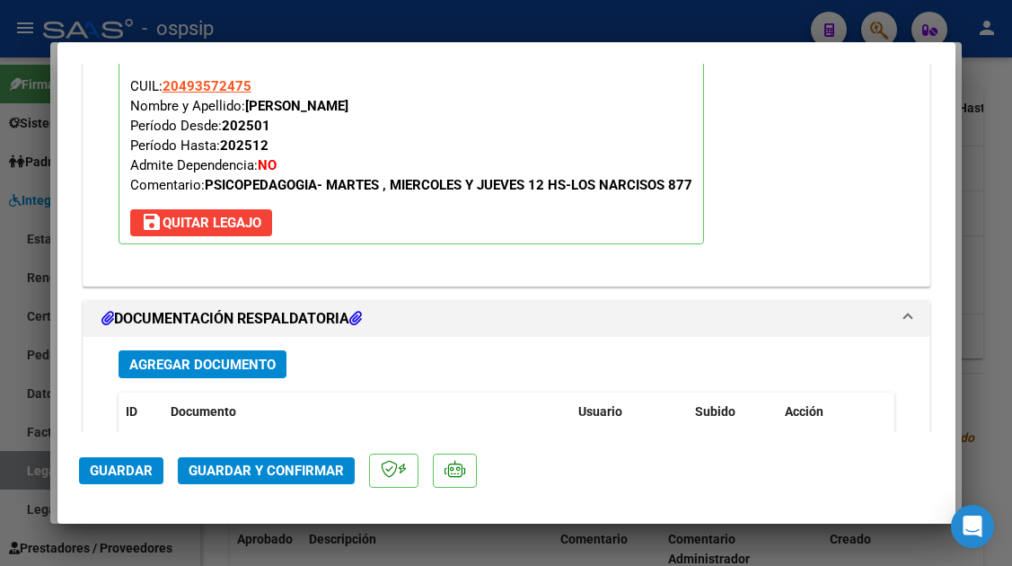
scroll to position [2156, 0]
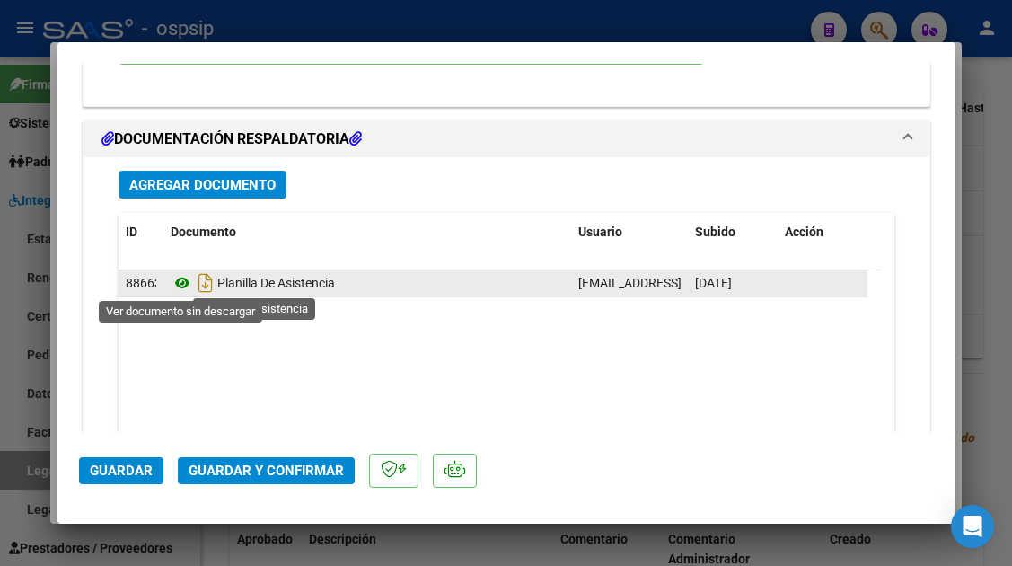
click at [184, 286] on icon at bounding box center [182, 283] width 23 height 22
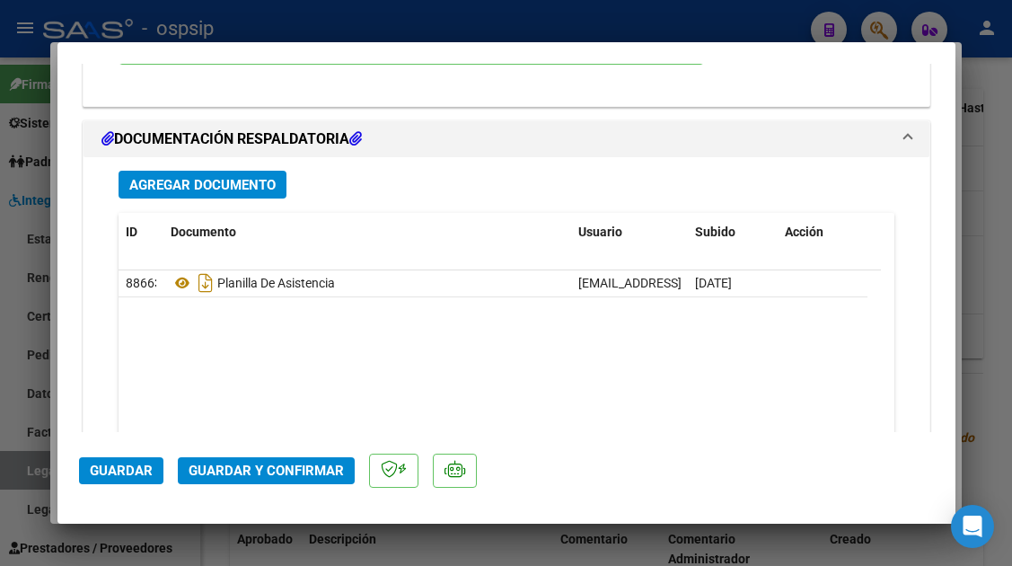
click at [247, 473] on span "Guardar y Confirmar" at bounding box center [266, 471] width 155 height 16
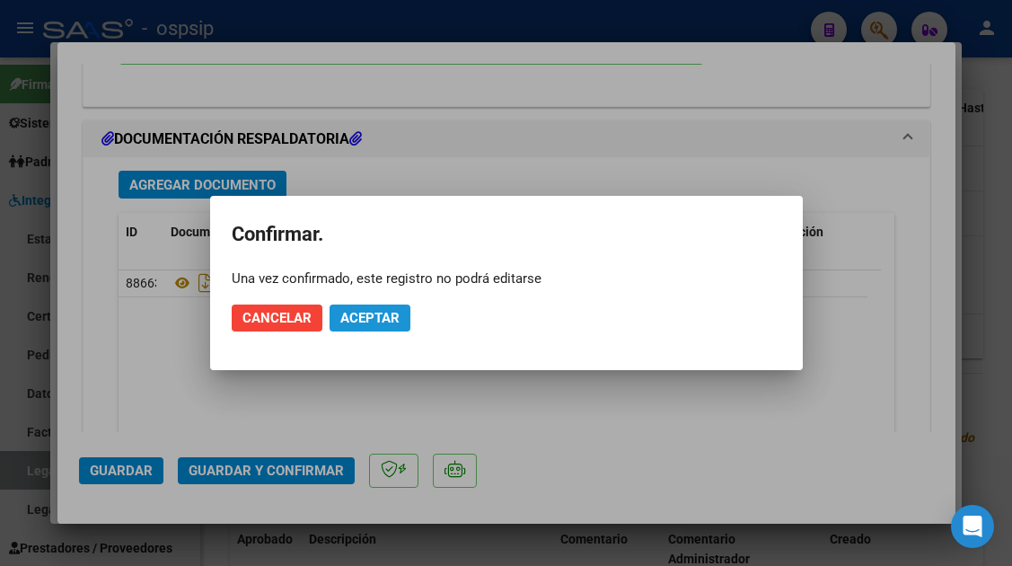
click at [393, 321] on span "Aceptar" at bounding box center [369, 318] width 59 height 16
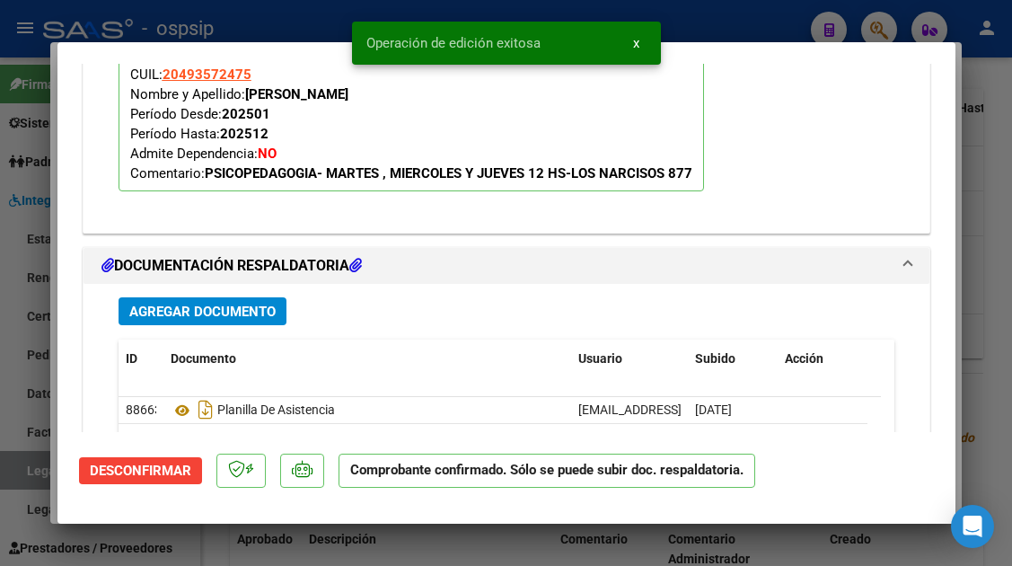
scroll to position [1814, 0]
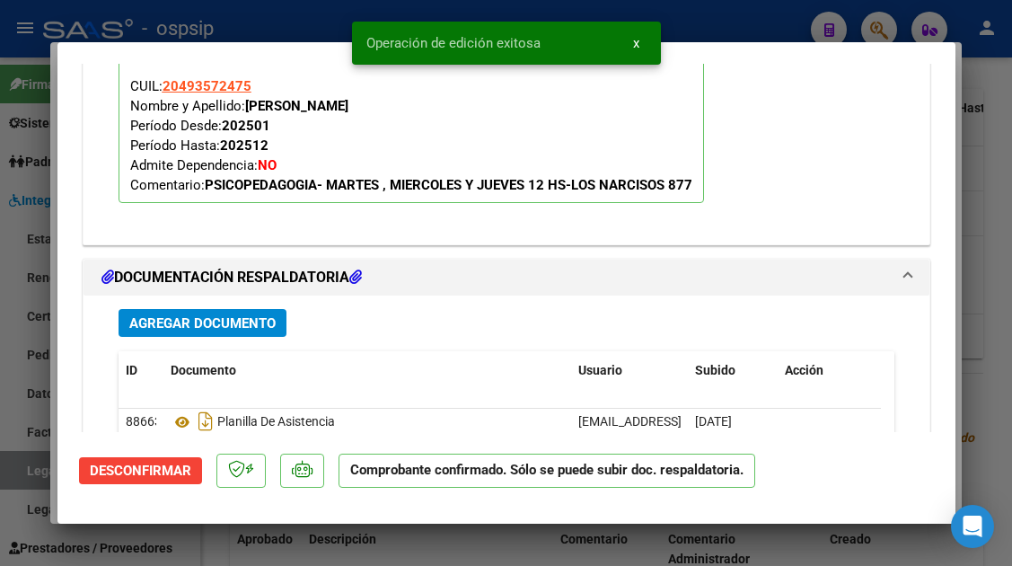
click at [22, 474] on div at bounding box center [506, 283] width 1012 height 566
type input "$ 0,00"
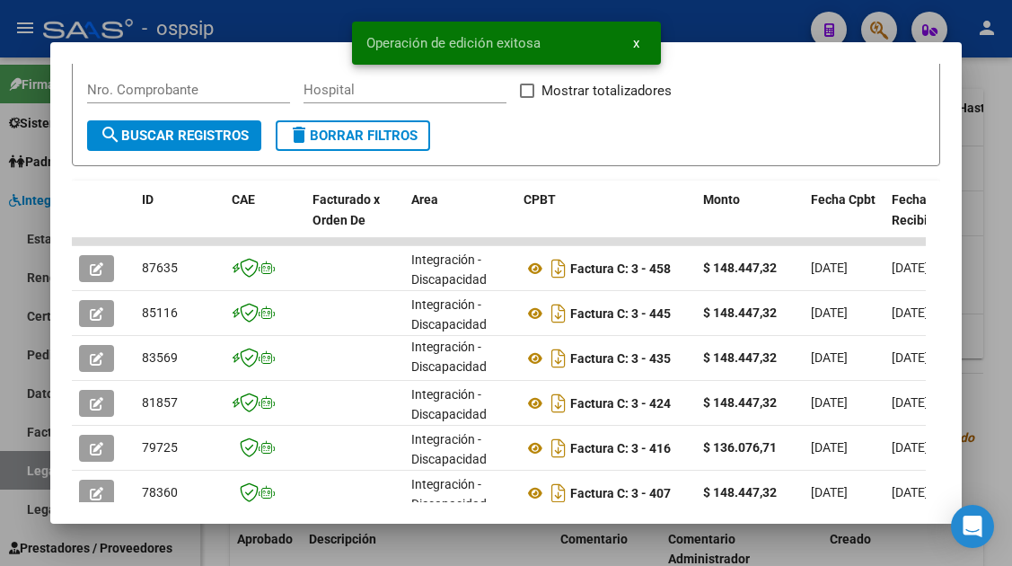
click at [22, 474] on div at bounding box center [506, 283] width 1012 height 566
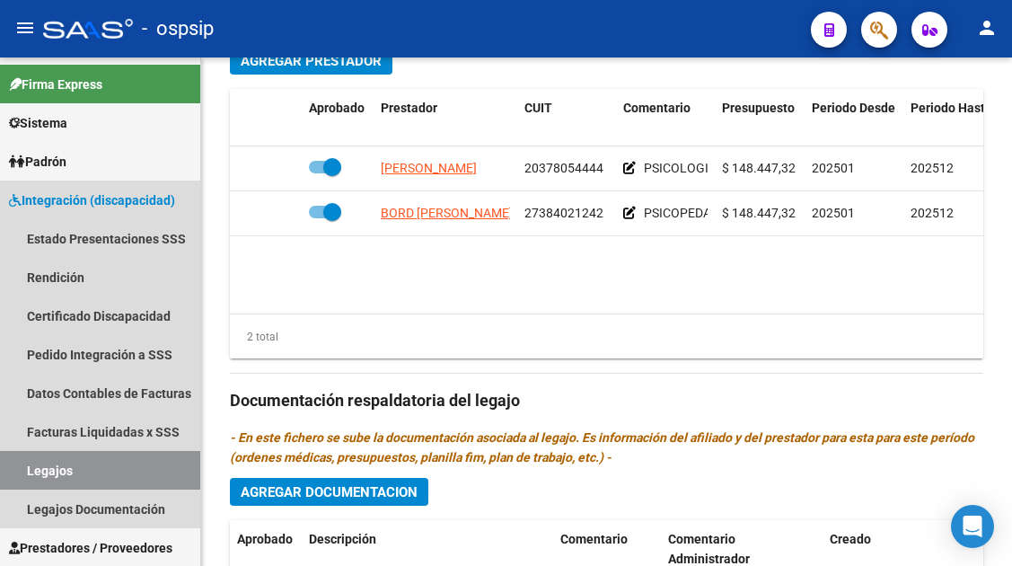
click at [22, 474] on link "Legajos" at bounding box center [100, 470] width 200 height 39
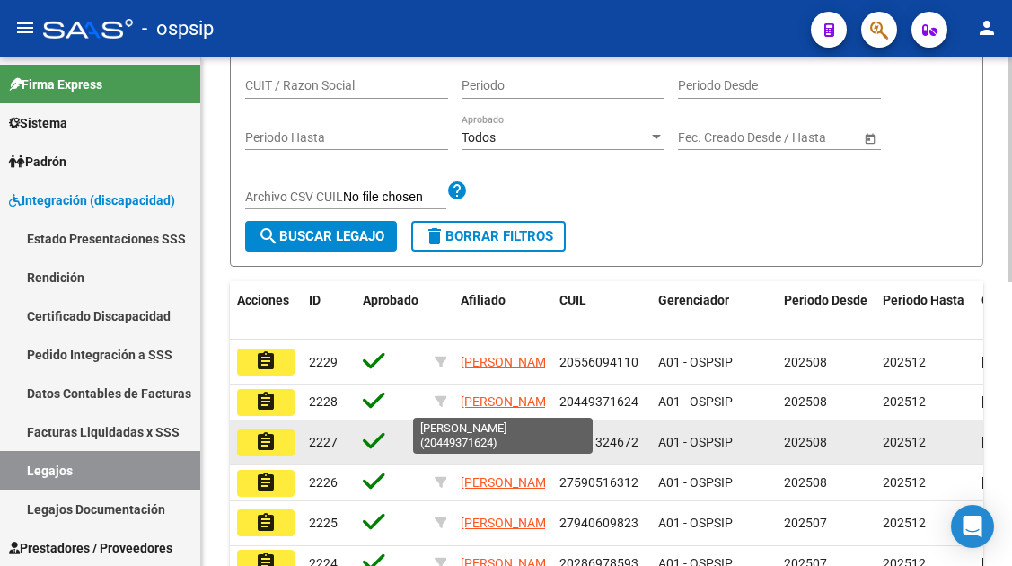
scroll to position [191, 0]
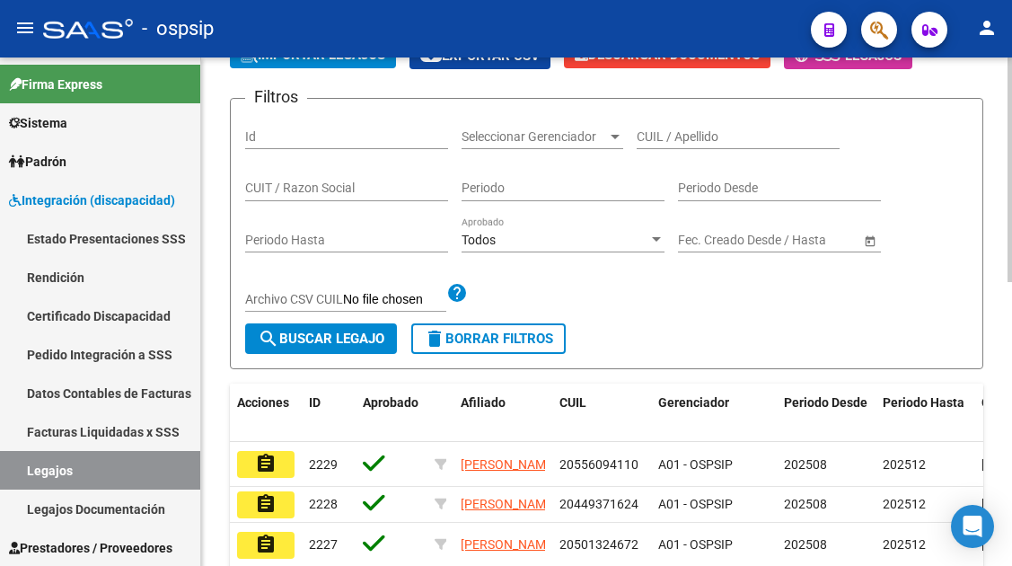
click at [661, 145] on div "CUIL / Apellido" at bounding box center [738, 131] width 203 height 36
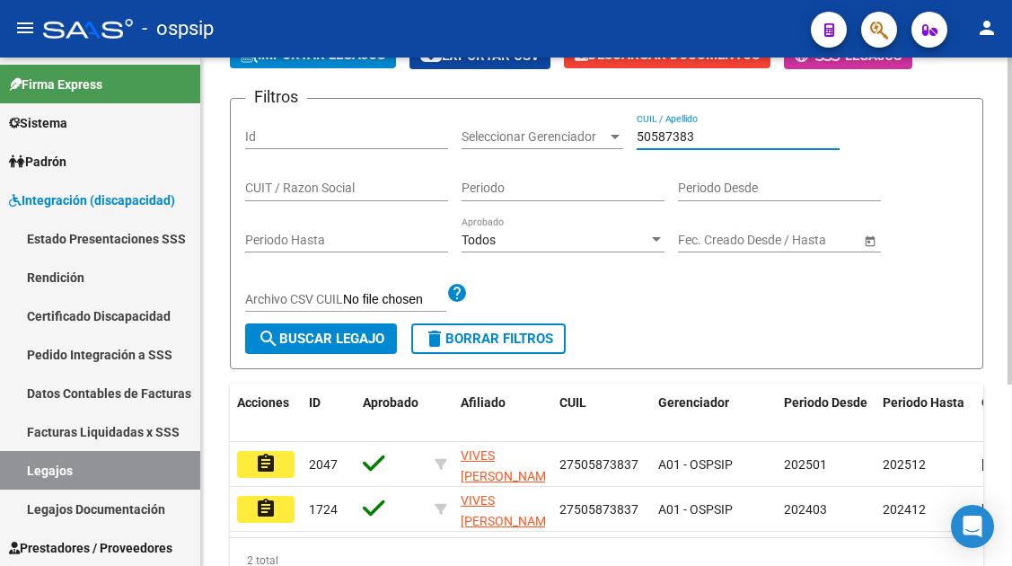
scroll to position [281, 0]
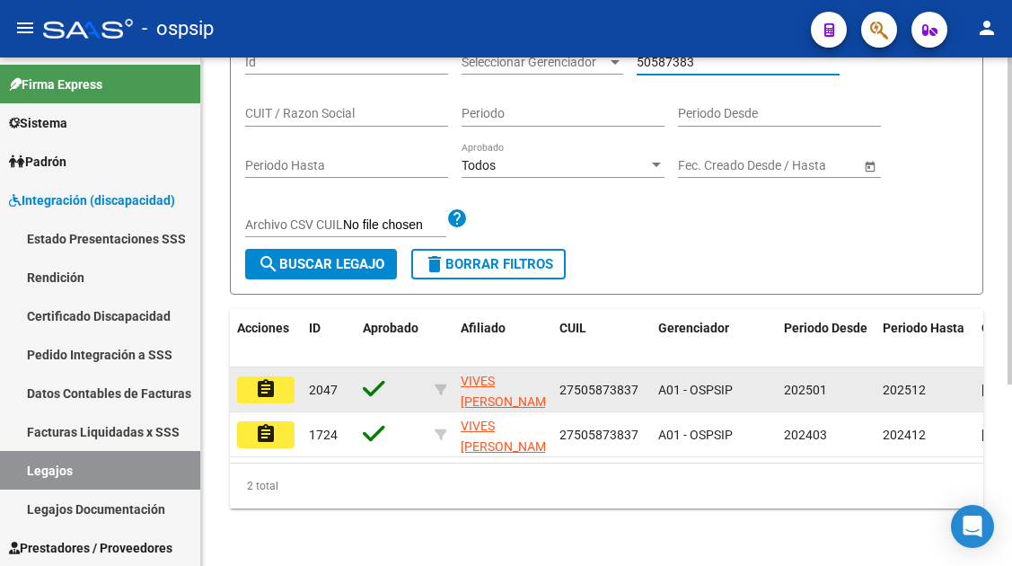
type input "50587383"
click at [267, 383] on mat-icon "assignment" at bounding box center [266, 389] width 22 height 22
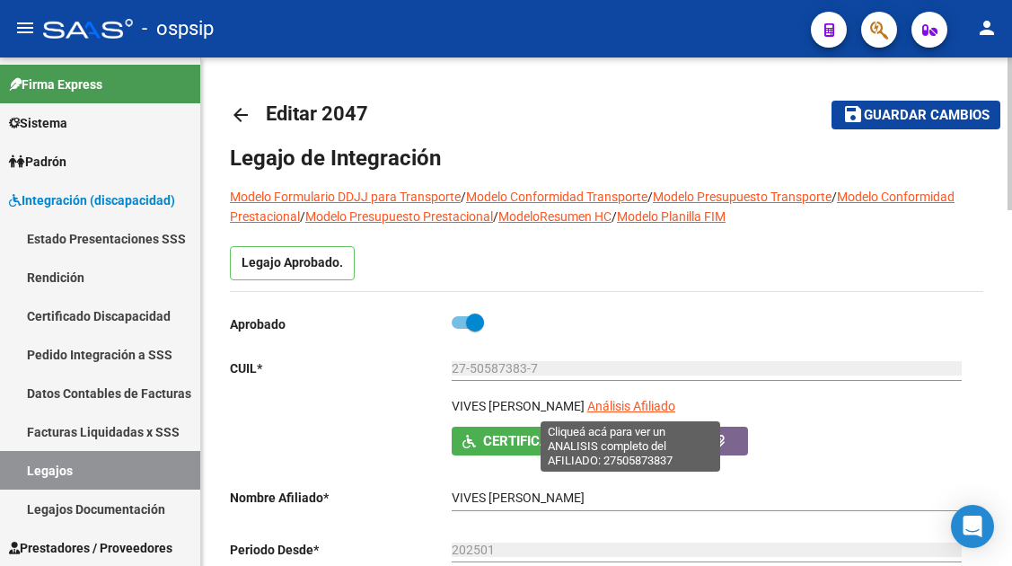
click at [601, 406] on span "Análisis Afiliado" at bounding box center [632, 406] width 88 height 14
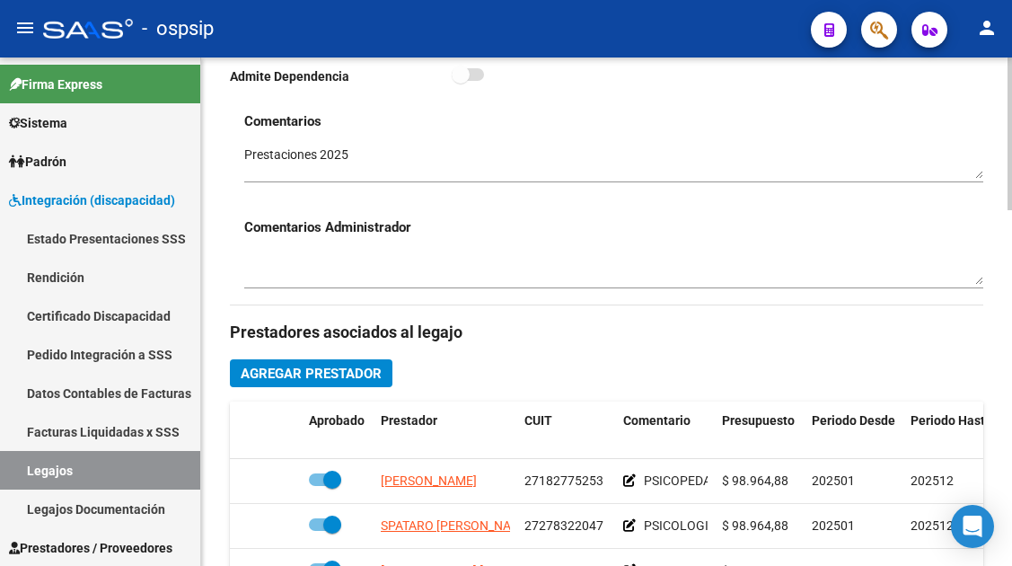
scroll to position [719, 0]
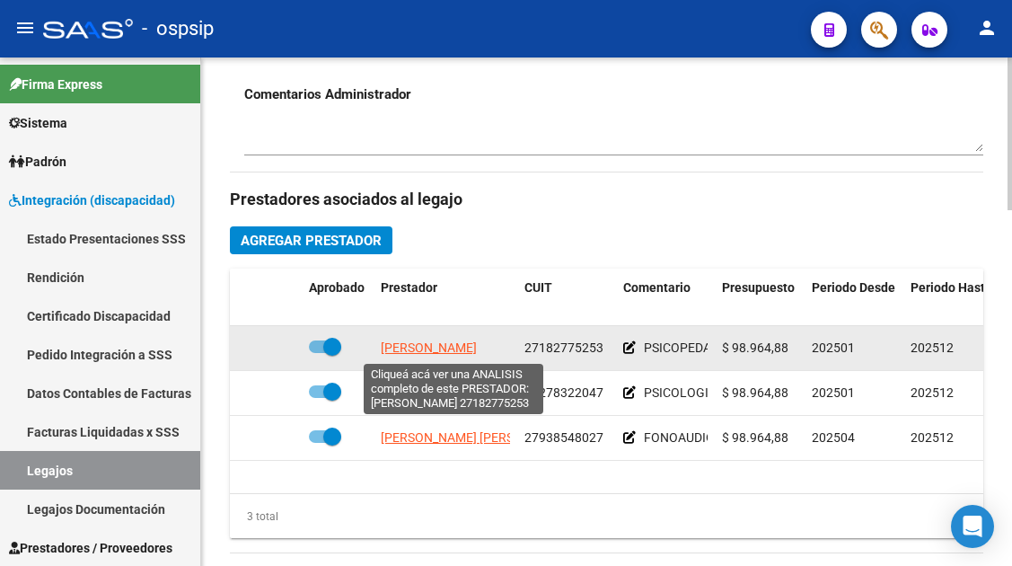
click at [429, 353] on span "OCHOA ANDREA MARINA" at bounding box center [429, 347] width 96 height 14
type textarea "27182775253"
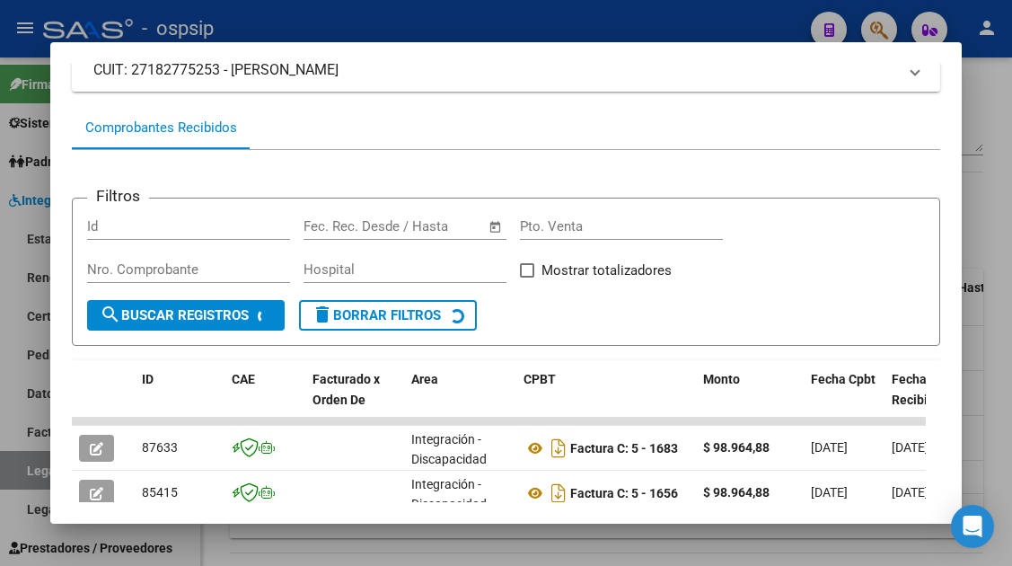
scroll to position [349, 0]
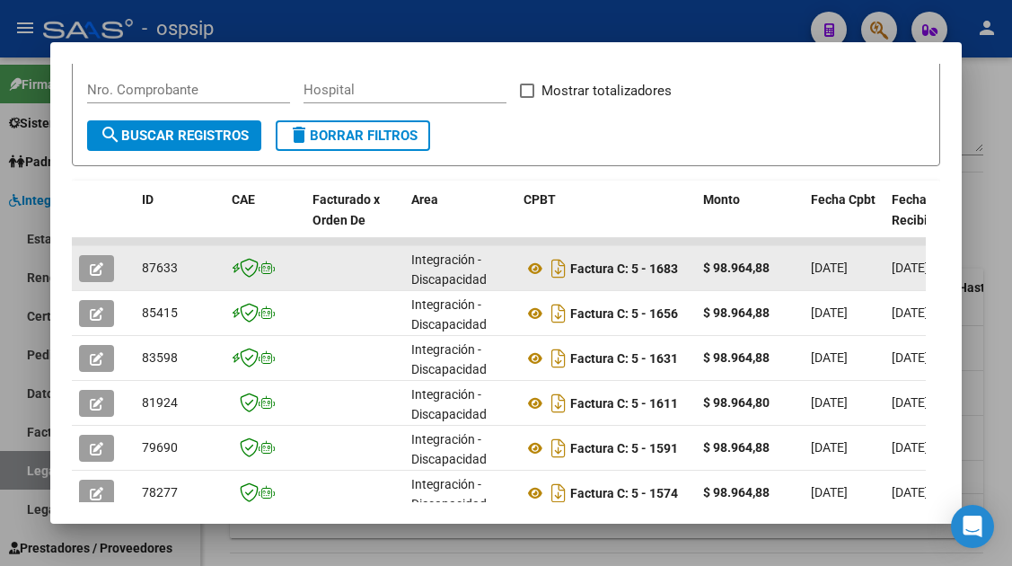
click at [97, 272] on icon "button" at bounding box center [96, 268] width 13 height 13
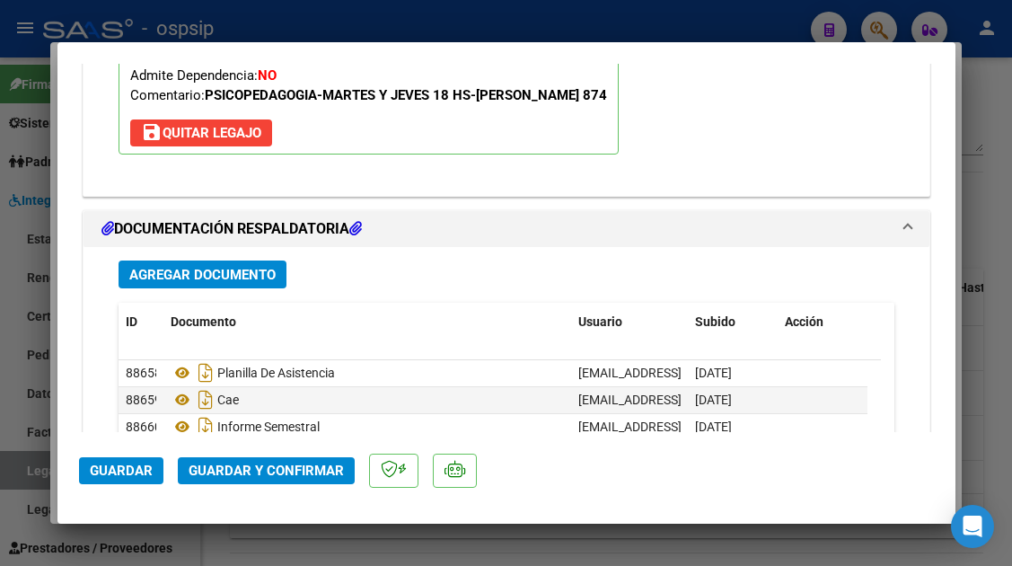
scroll to position [2156, 0]
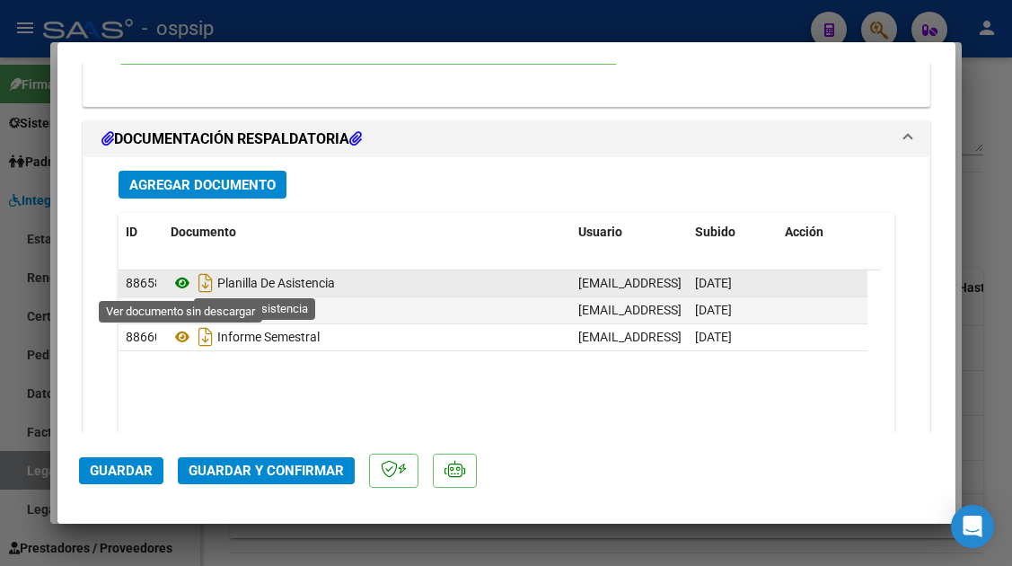
click at [186, 289] on icon at bounding box center [182, 283] width 23 height 22
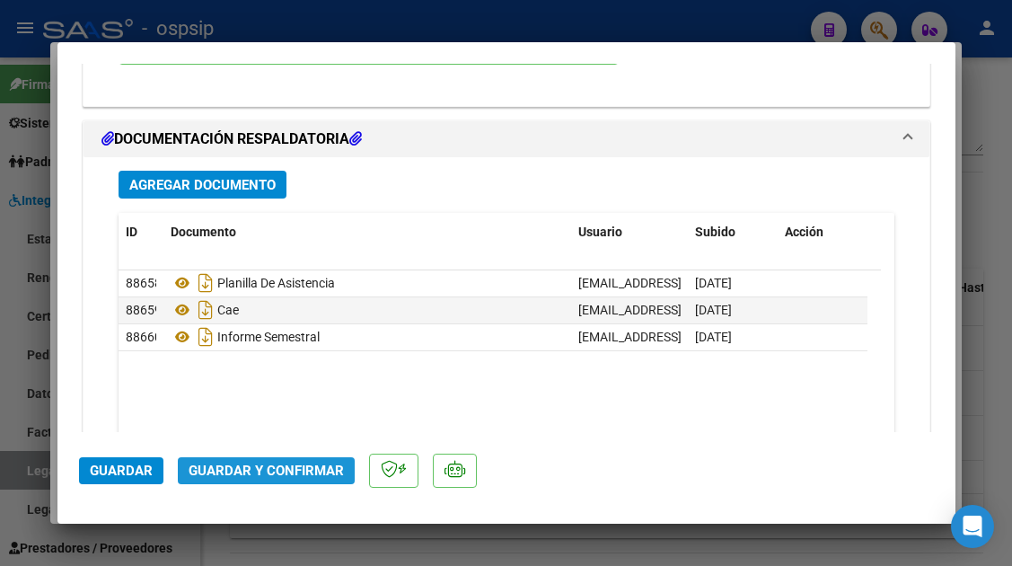
click at [268, 457] on button "Guardar y Confirmar" at bounding box center [266, 470] width 177 height 27
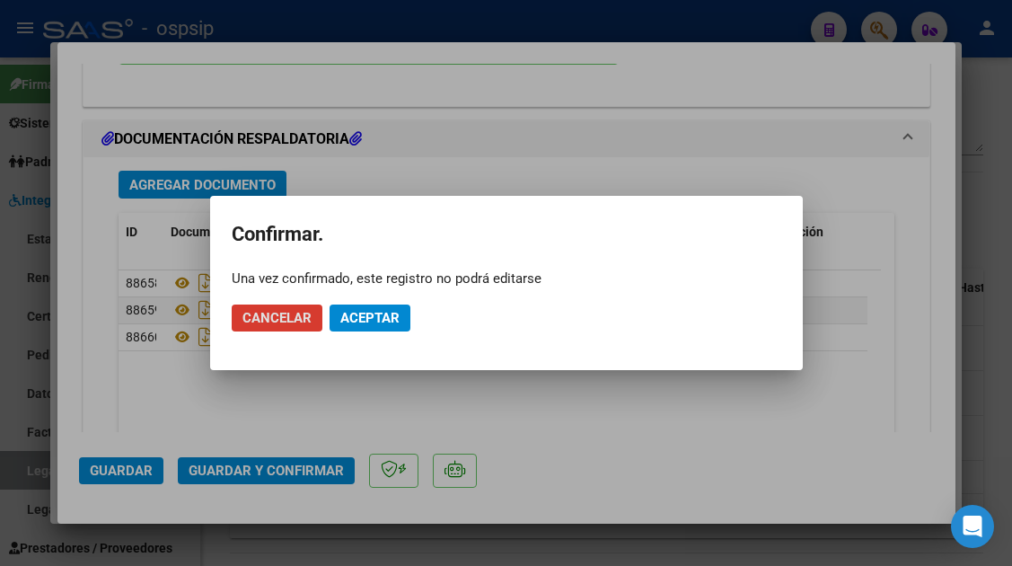
click at [376, 320] on span "Aceptar" at bounding box center [369, 318] width 59 height 16
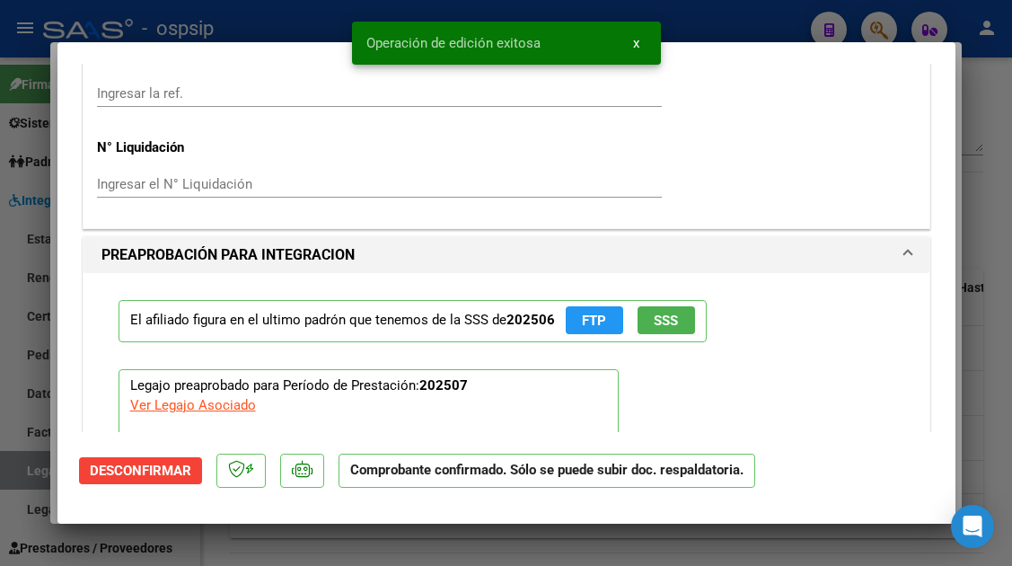
scroll to position [1454, 0]
click at [667, 322] on span "SSS" at bounding box center [666, 322] width 24 height 16
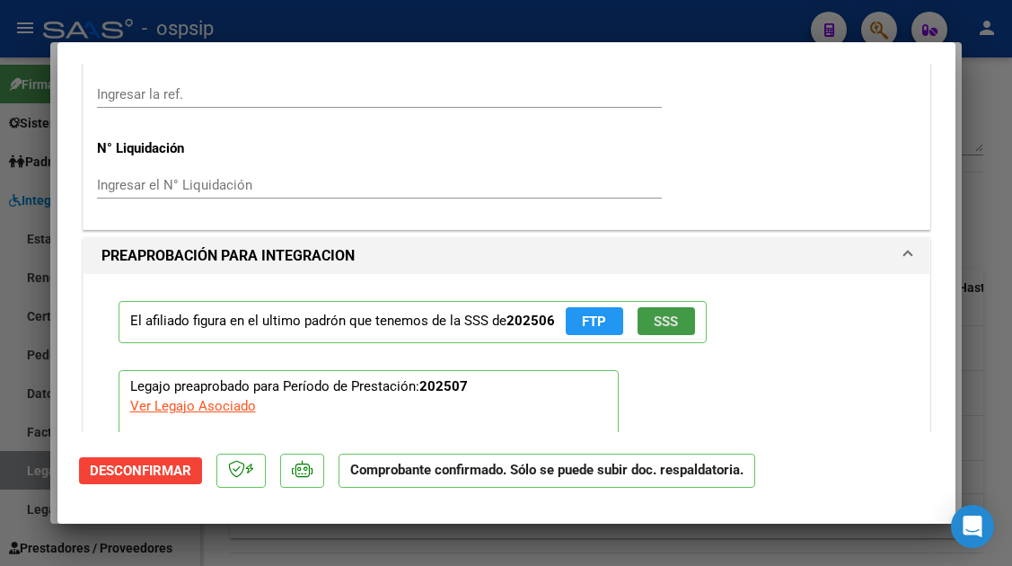
type input "$ 0,00"
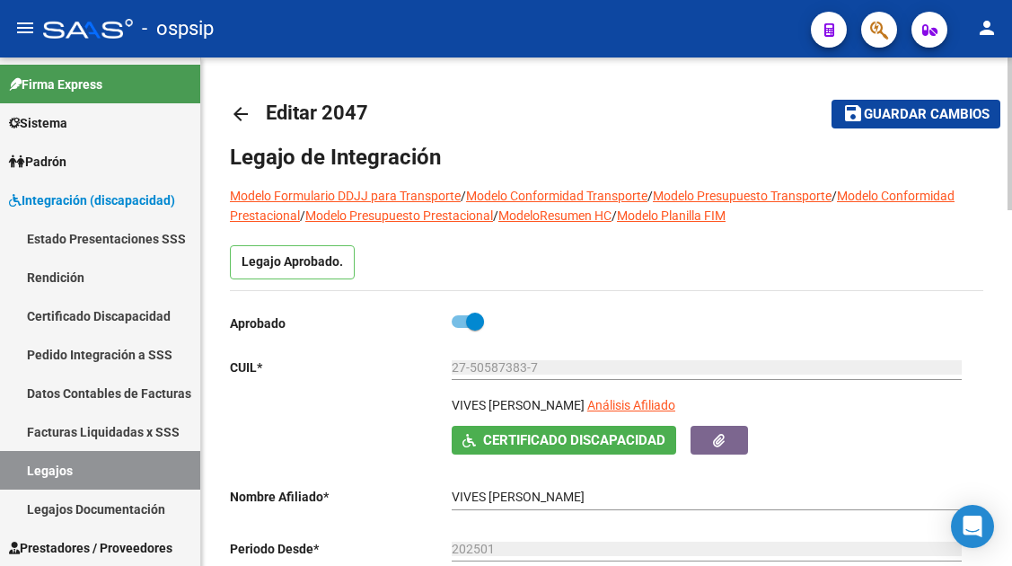
scroll to position [0, 0]
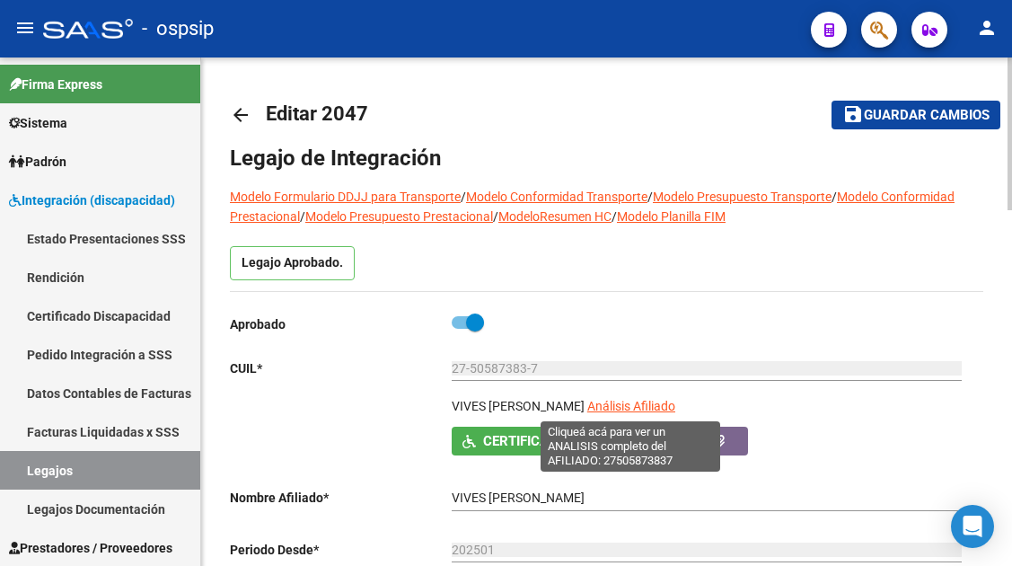
click at [650, 408] on span "Análisis Afiliado" at bounding box center [632, 406] width 88 height 14
type textarea "27505873837"
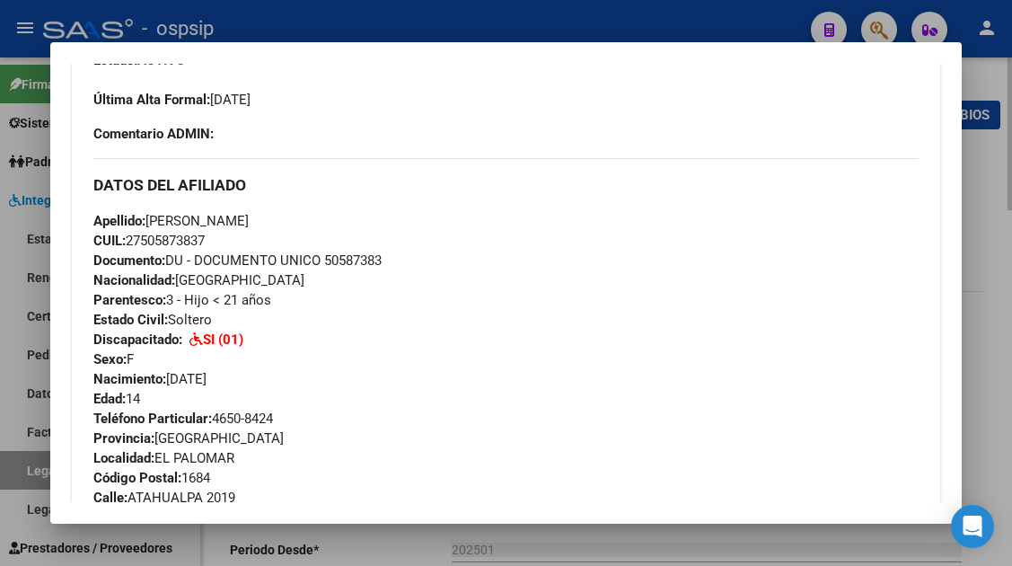
scroll to position [629, 0]
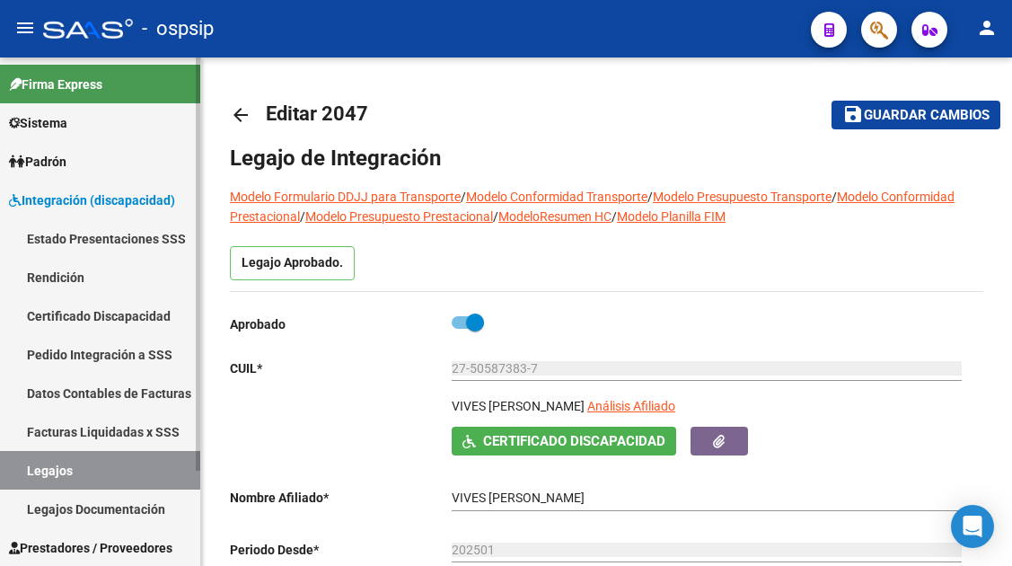
click at [113, 468] on link "Legajos" at bounding box center [100, 470] width 200 height 39
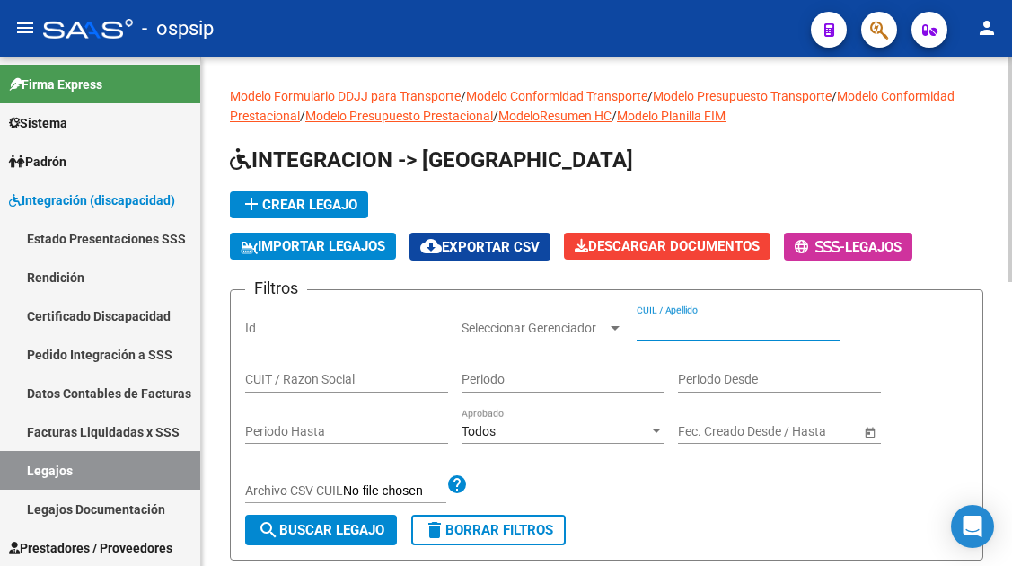
click at [662, 330] on input "CUIL / Apellido" at bounding box center [738, 328] width 203 height 15
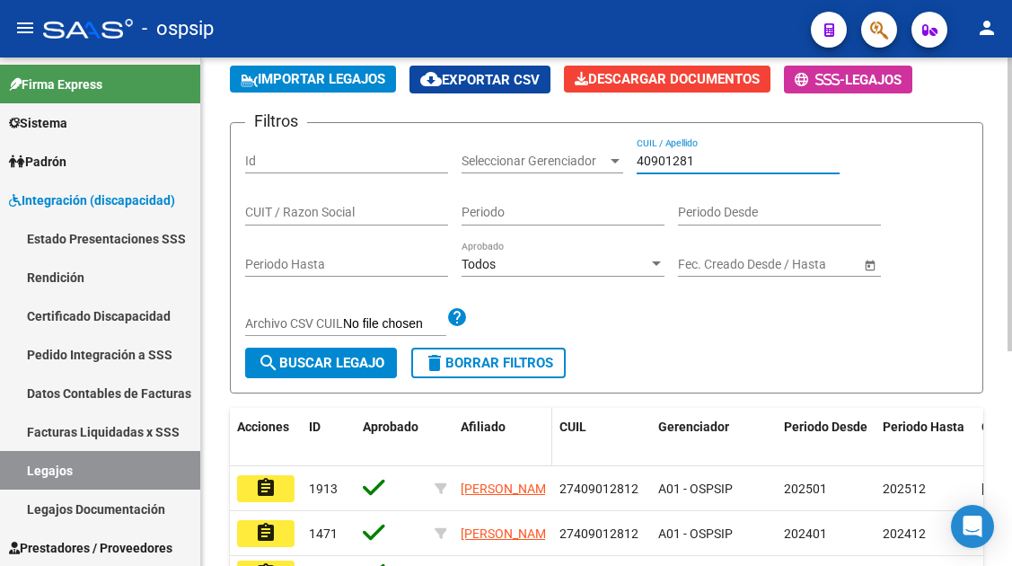
scroll to position [180, 0]
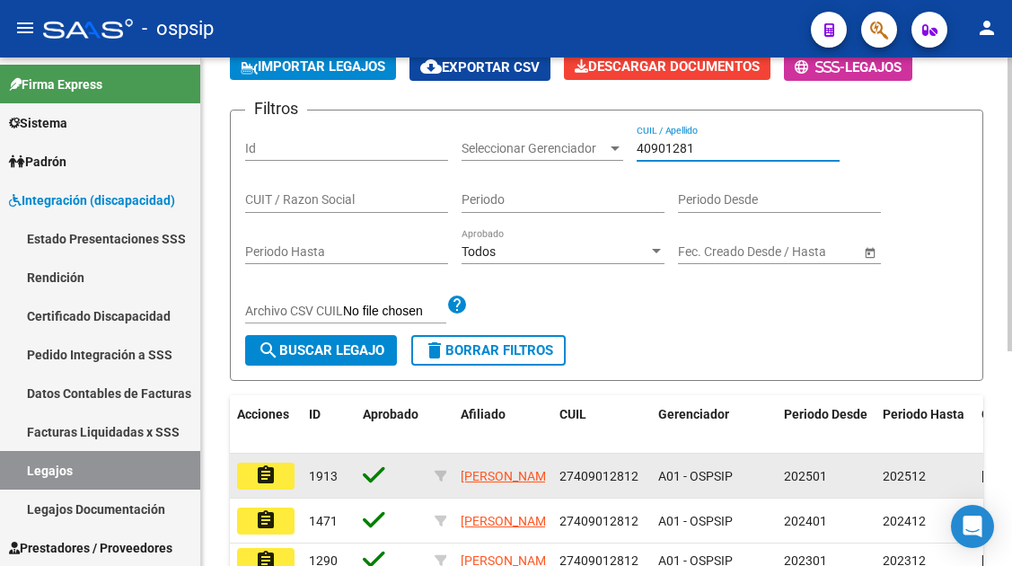
type input "40901281"
click at [278, 474] on button "assignment" at bounding box center [265, 476] width 57 height 27
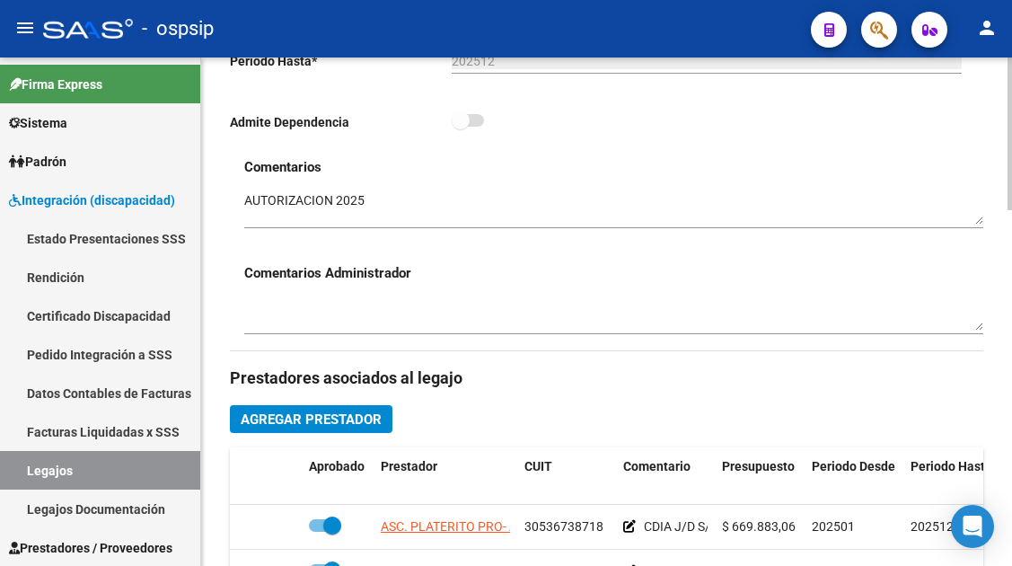
scroll to position [629, 0]
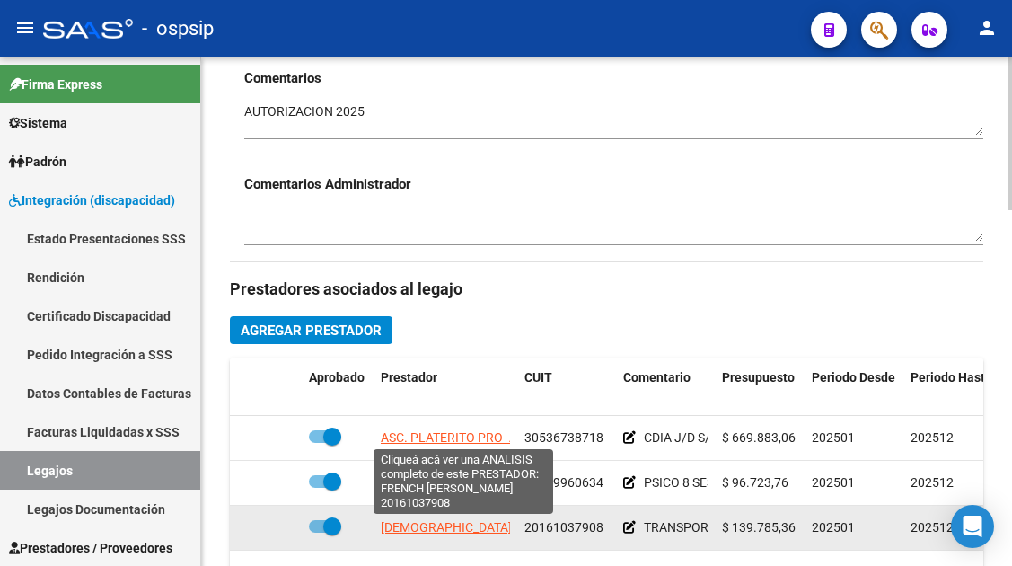
click at [420, 524] on span "FRENCH GUSTAVO RODOLFO" at bounding box center [496, 527] width 230 height 14
type textarea "20161037908"
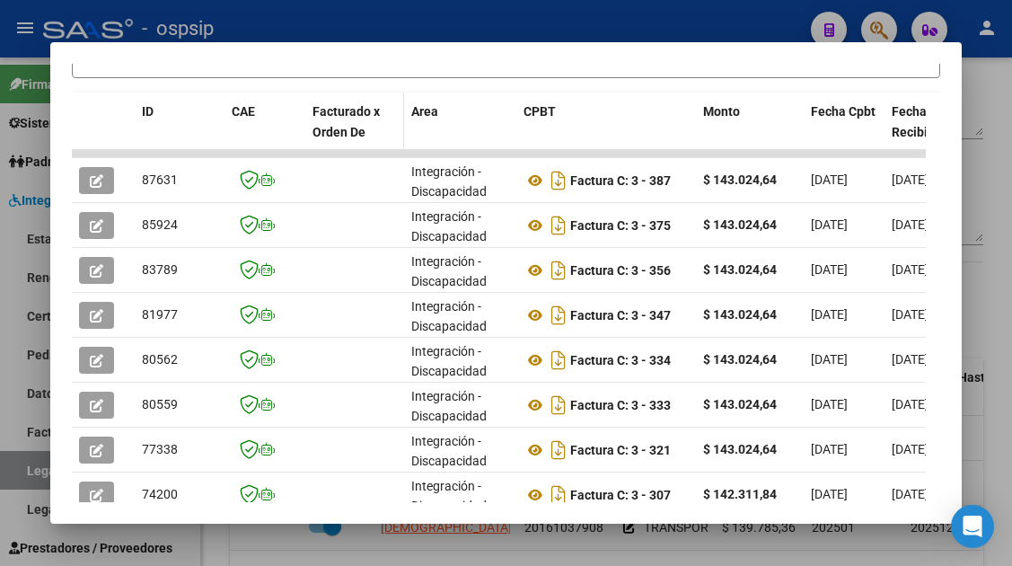
scroll to position [439, 0]
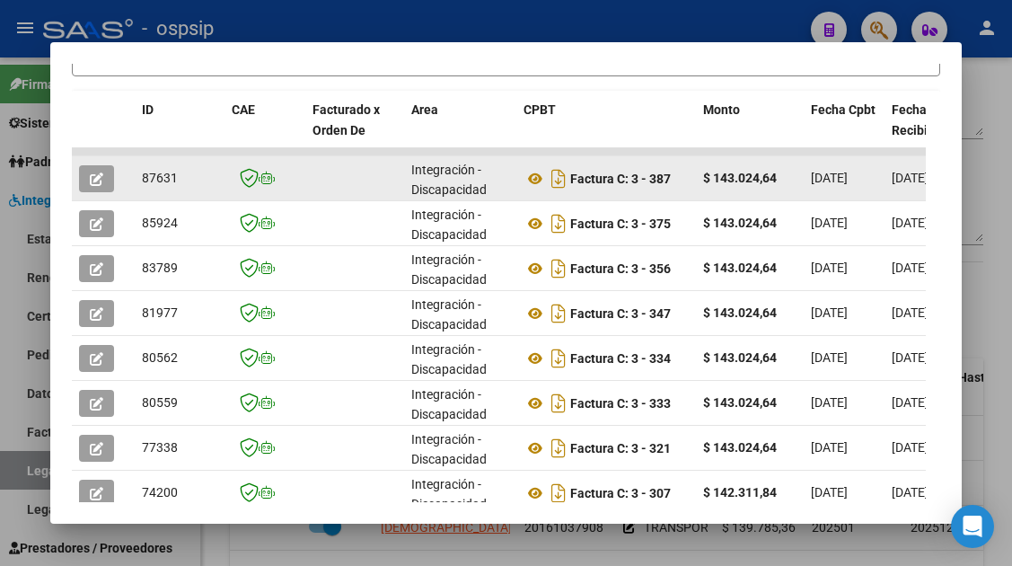
click at [104, 172] on button "button" at bounding box center [96, 178] width 35 height 27
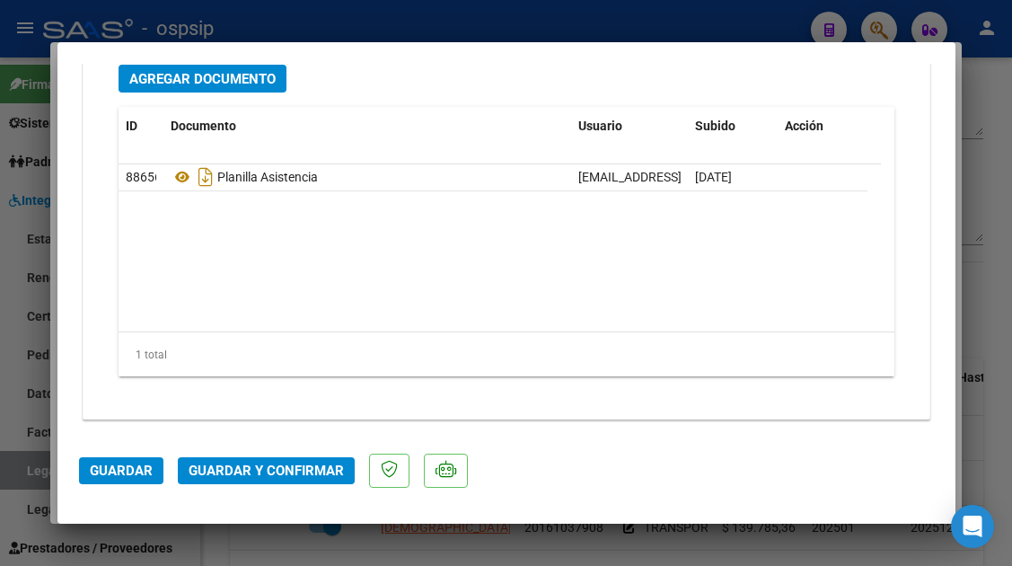
scroll to position [2263, 0]
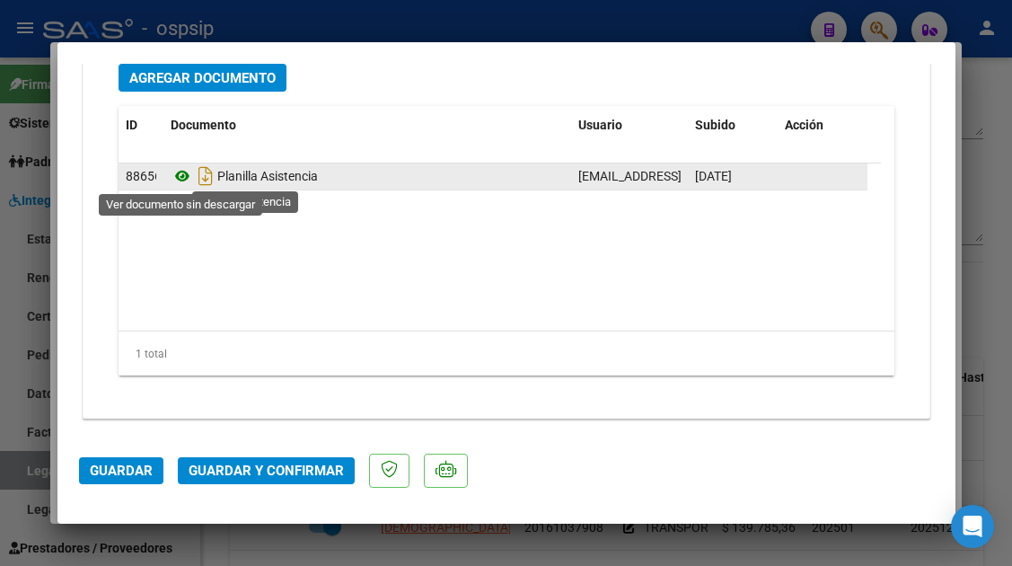
click at [186, 176] on icon at bounding box center [182, 176] width 23 height 22
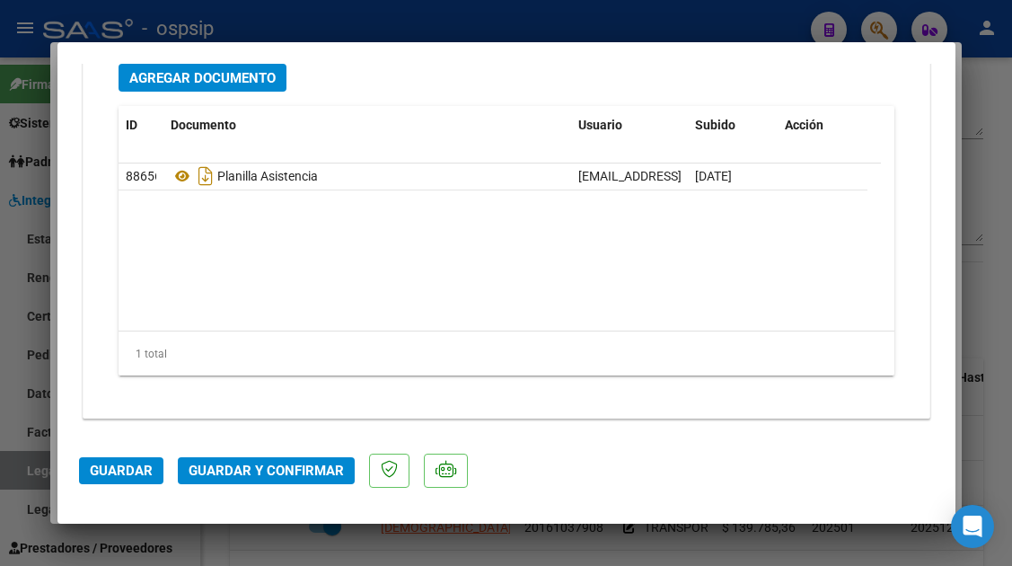
click at [235, 473] on span "Guardar y Confirmar" at bounding box center [266, 471] width 155 height 16
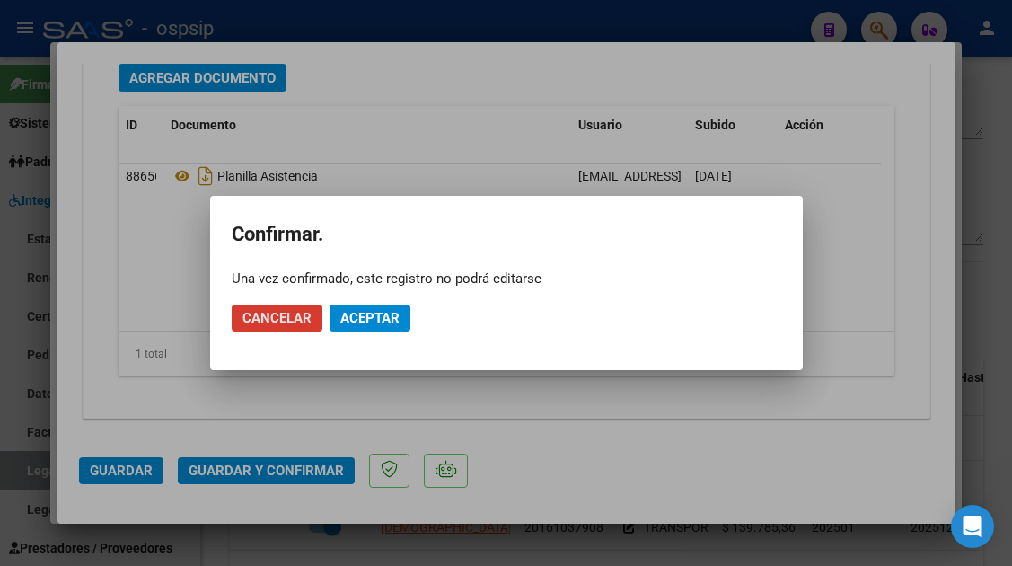
click at [352, 322] on span "Aceptar" at bounding box center [369, 318] width 59 height 16
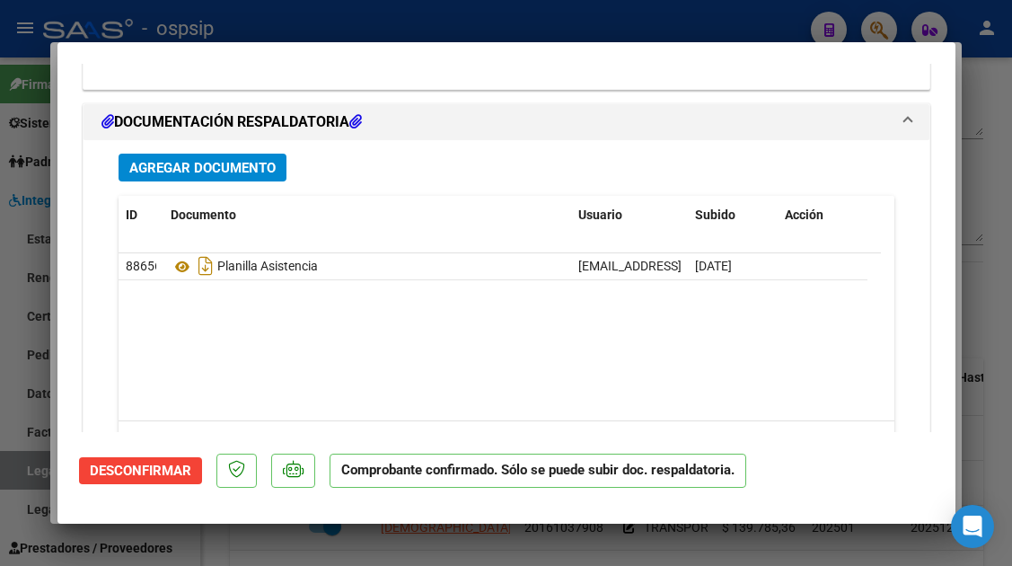
scroll to position [1879, 0]
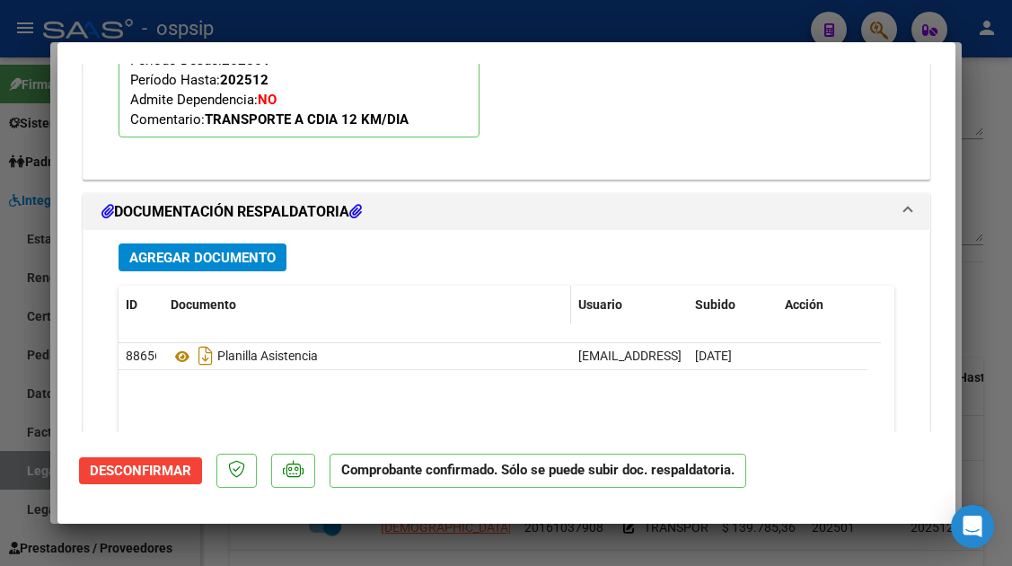
type input "$ 0,00"
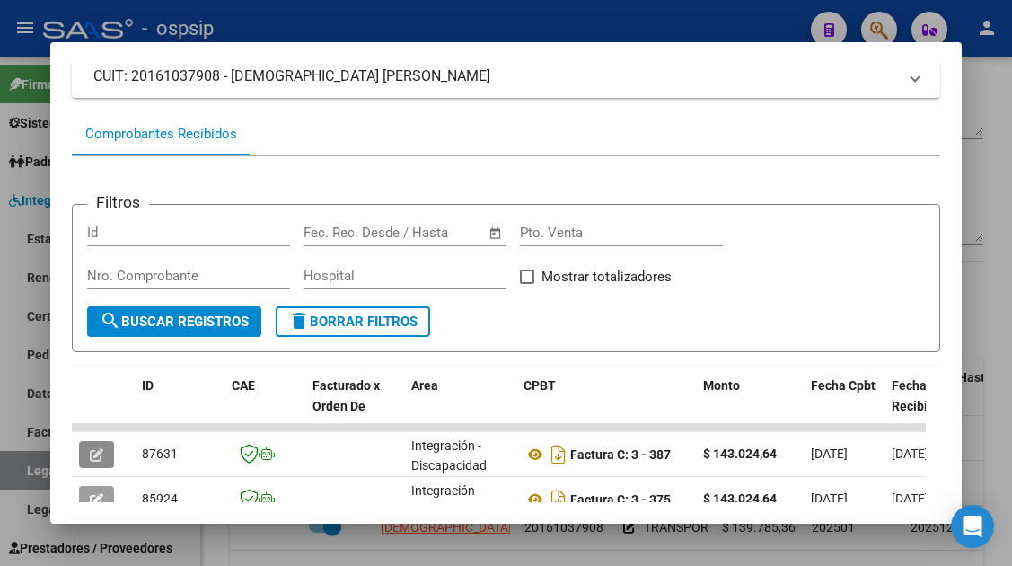
scroll to position [80, 0]
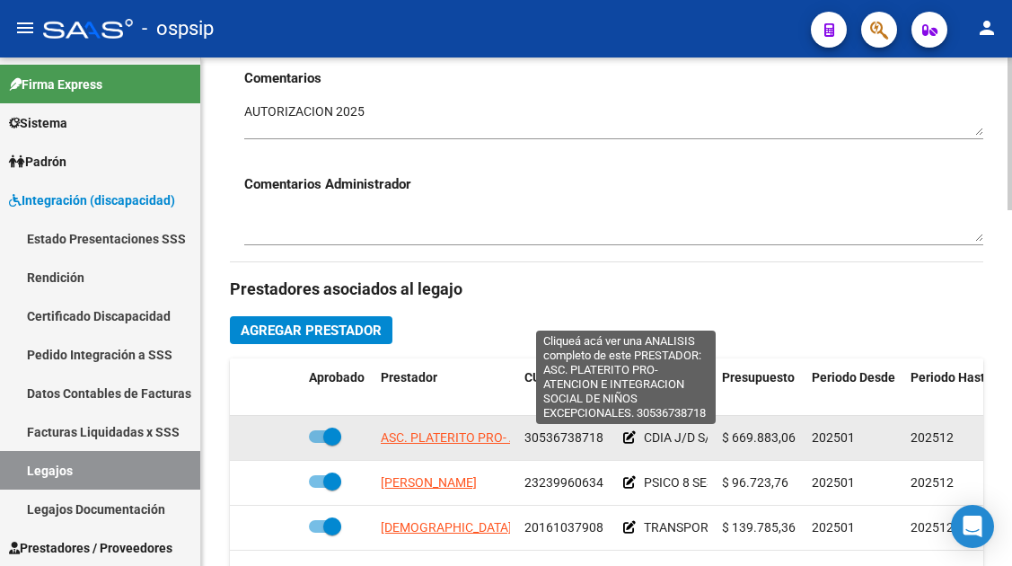
click at [429, 445] on span "ASC. PLATERITO PRO- ATENCION E INTEGRACION SOCIAL DE NIÑOS EXCEPCIONALES." at bounding box center [626, 437] width 491 height 14
type textarea "30536738718"
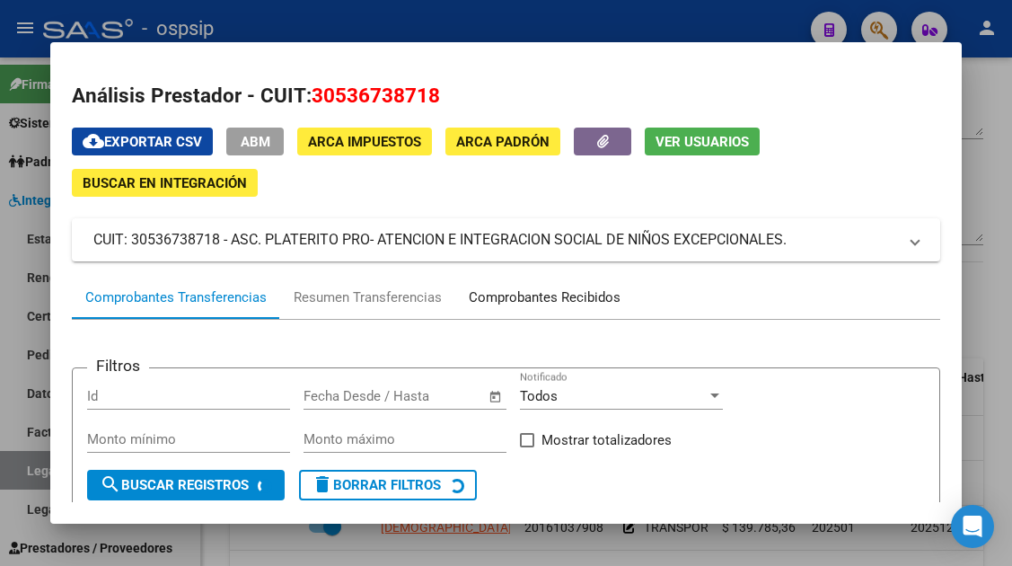
click at [493, 304] on div "Comprobantes Recibidos" at bounding box center [545, 297] width 152 height 21
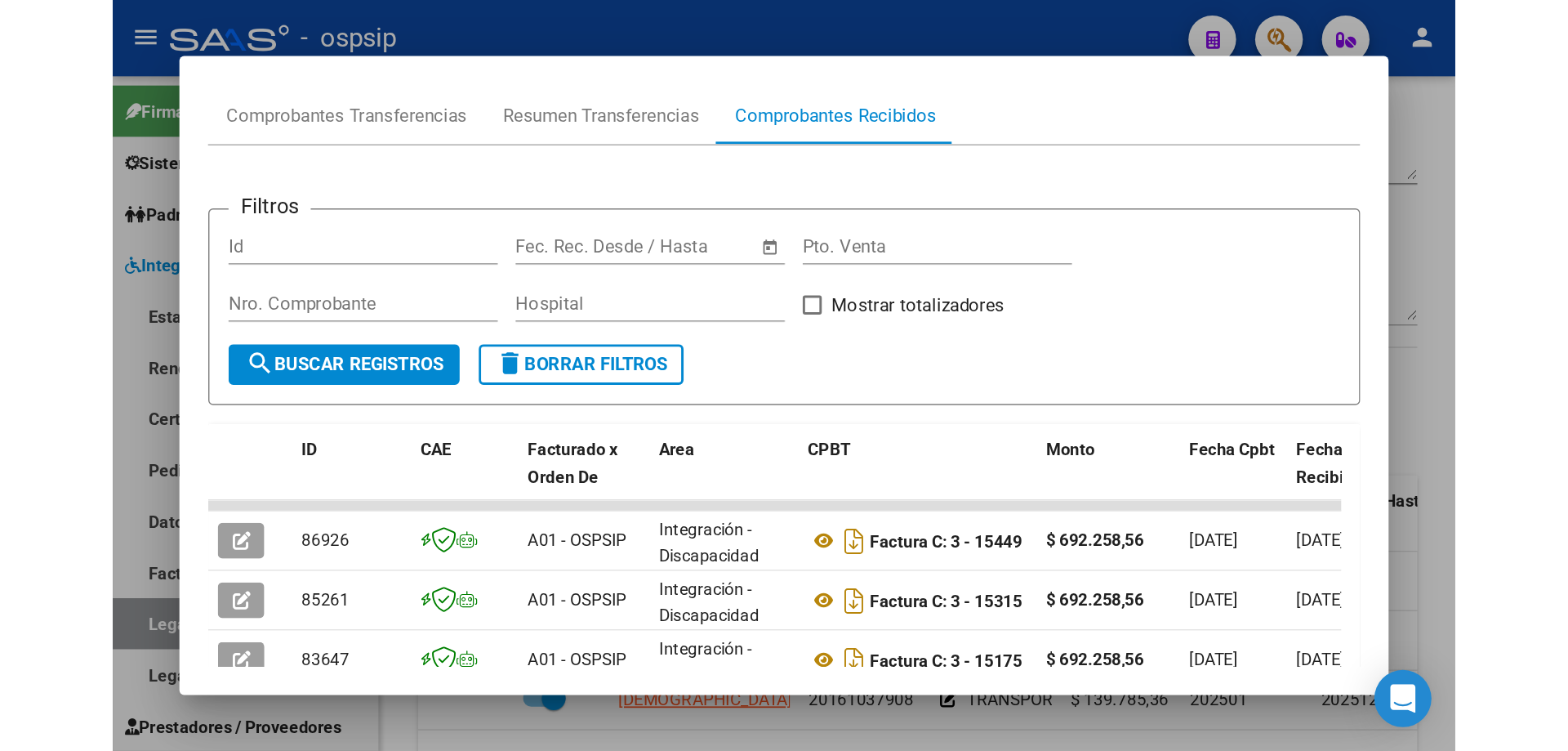
scroll to position [355, 0]
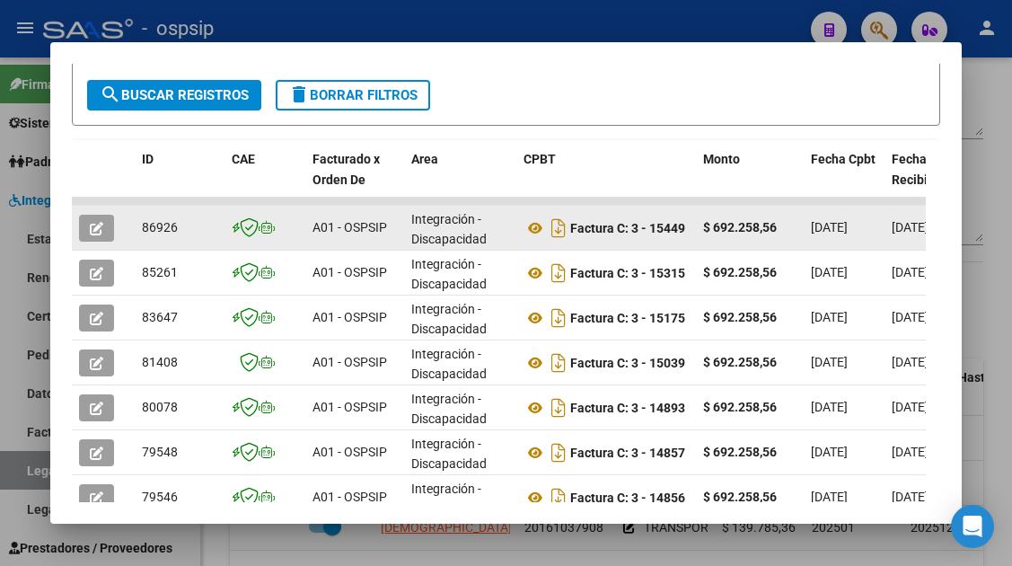
click at [102, 232] on icon "button" at bounding box center [96, 228] width 13 height 13
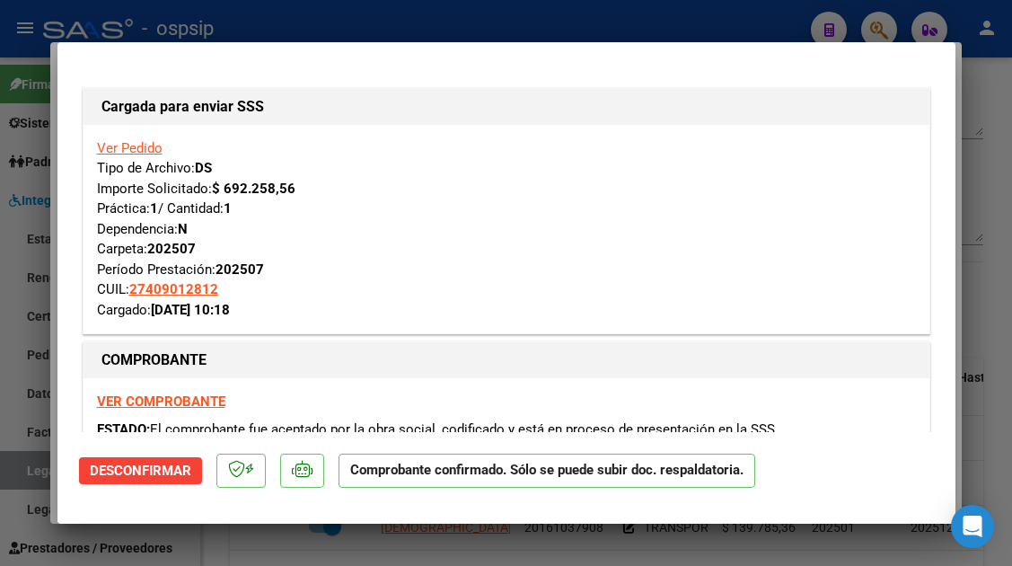
type input "$ 0,00"
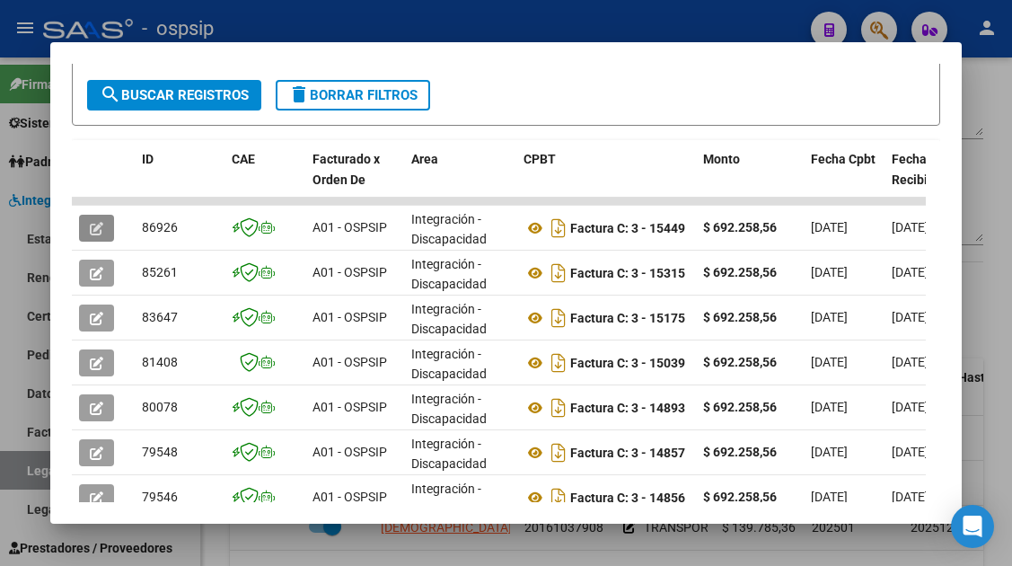
click at [28, 475] on div at bounding box center [506, 283] width 1012 height 566
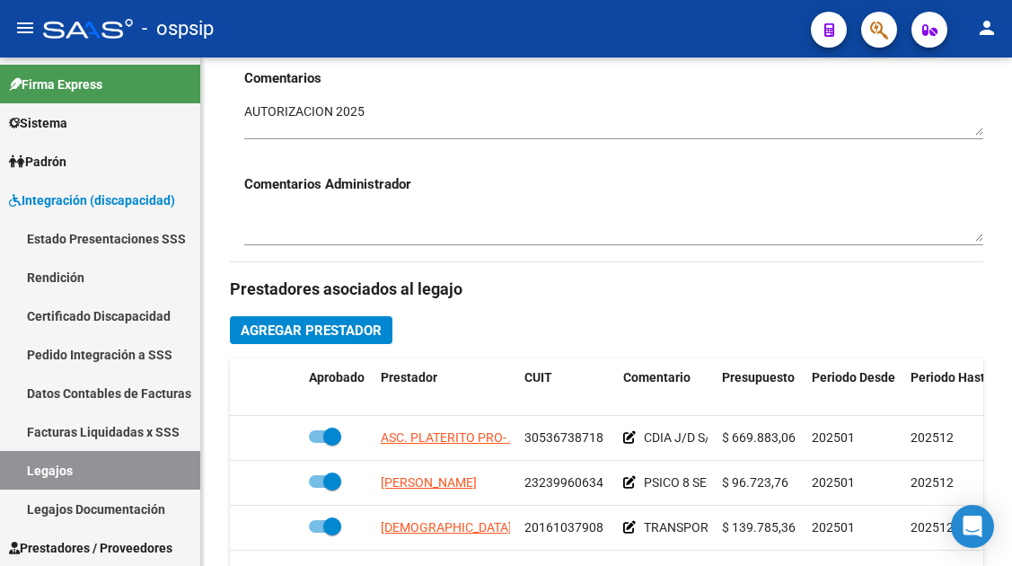
click at [28, 475] on link "Legajos" at bounding box center [100, 470] width 200 height 39
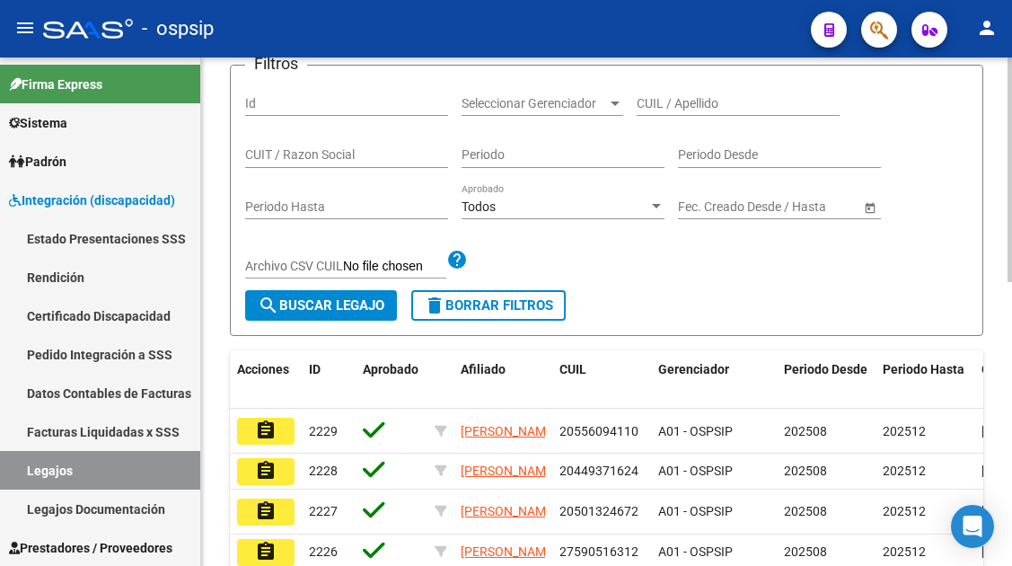
scroll to position [179, 0]
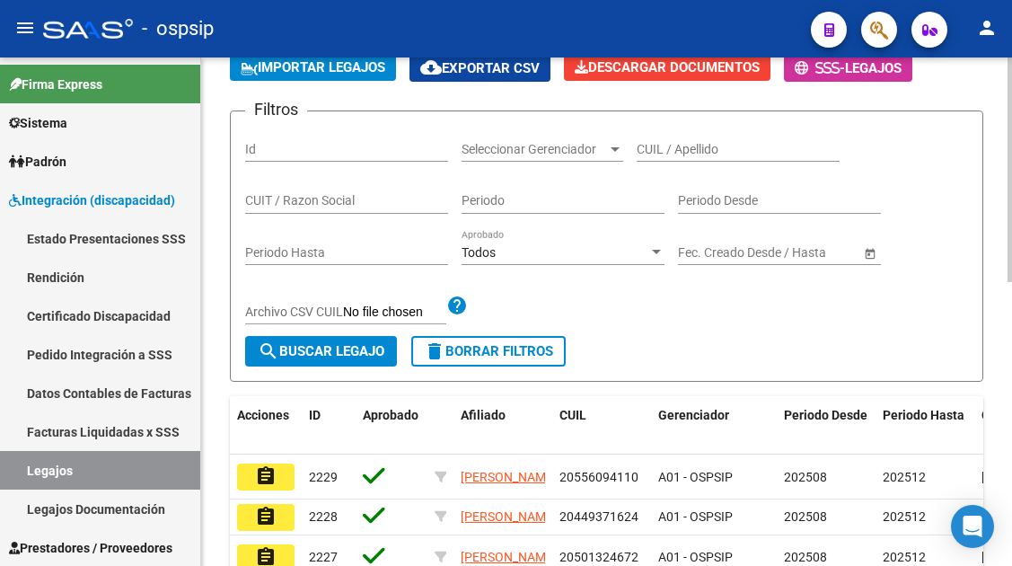
click at [661, 143] on input "CUIL / Apellido" at bounding box center [738, 149] width 203 height 15
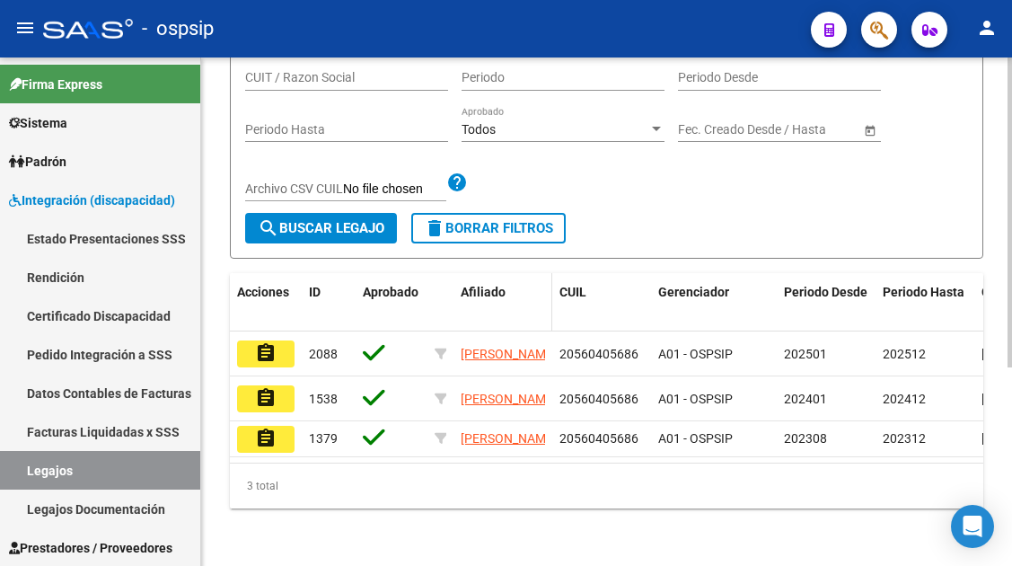
scroll to position [326, 0]
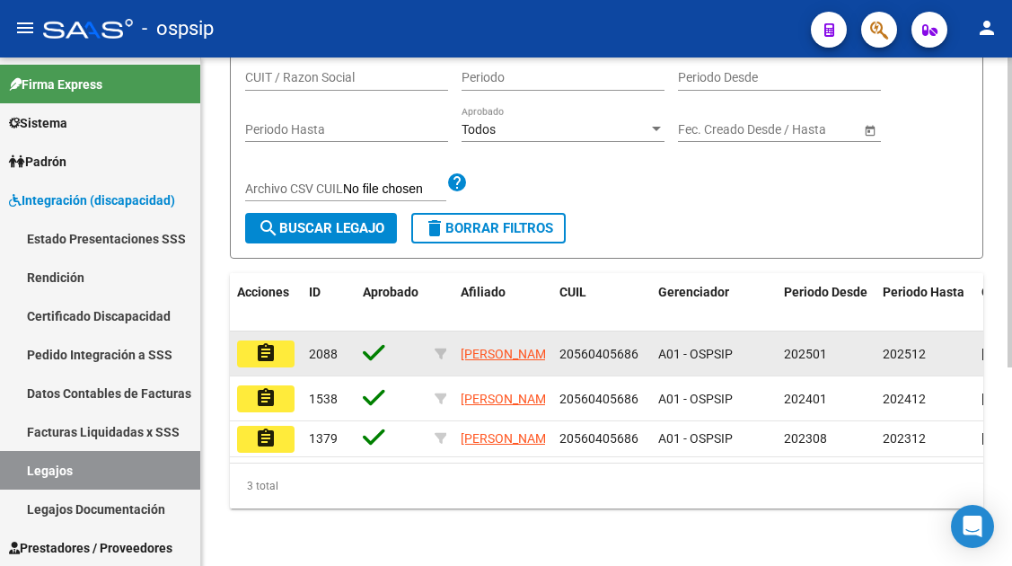
type input "56040568"
click at [265, 342] on mat-icon "assignment" at bounding box center [266, 353] width 22 height 22
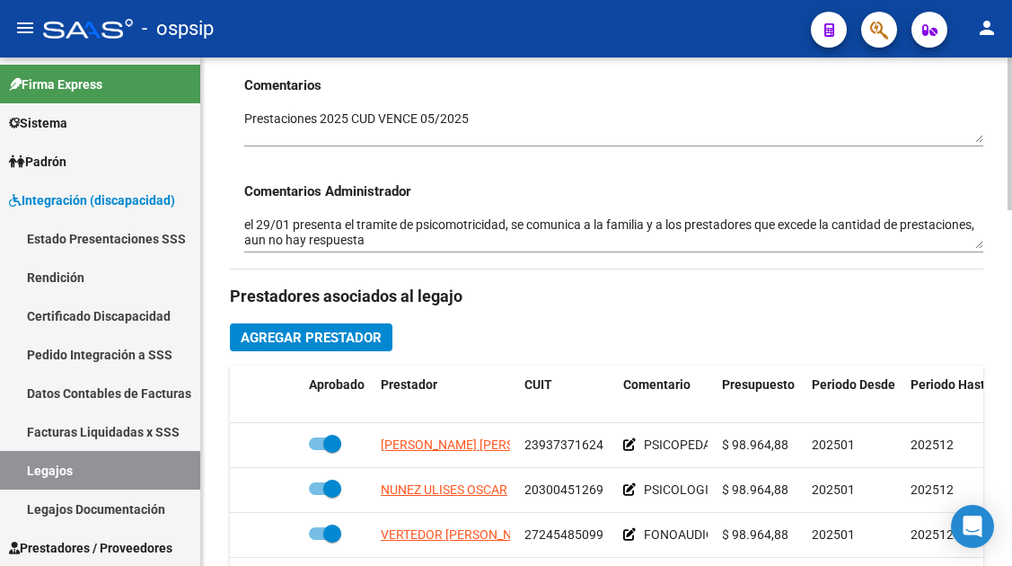
scroll to position [719, 0]
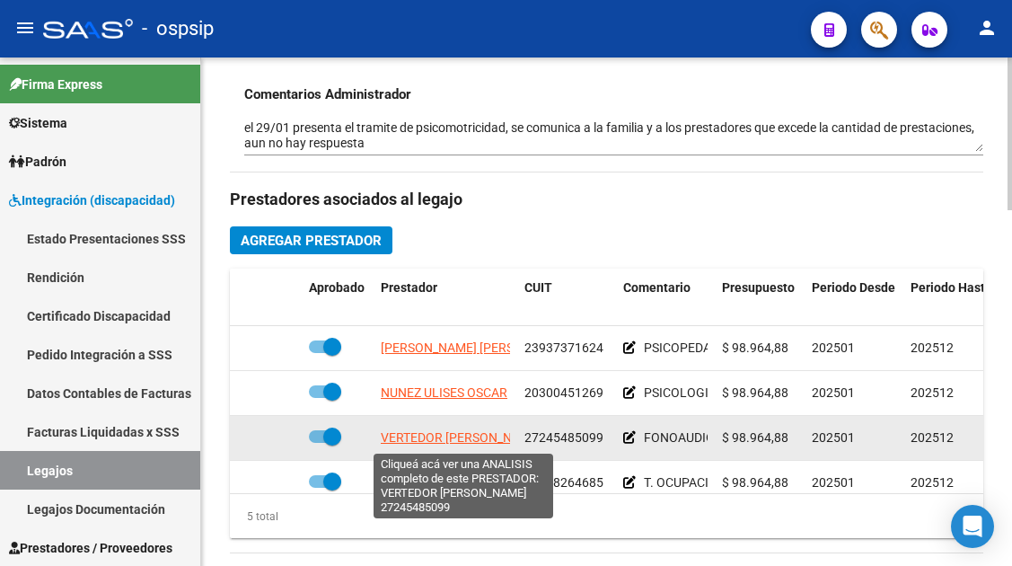
click at [416, 440] on span "VERTEDOR MARIA GABRIELA" at bounding box center [461, 437] width 161 height 14
type textarea "27245485099"
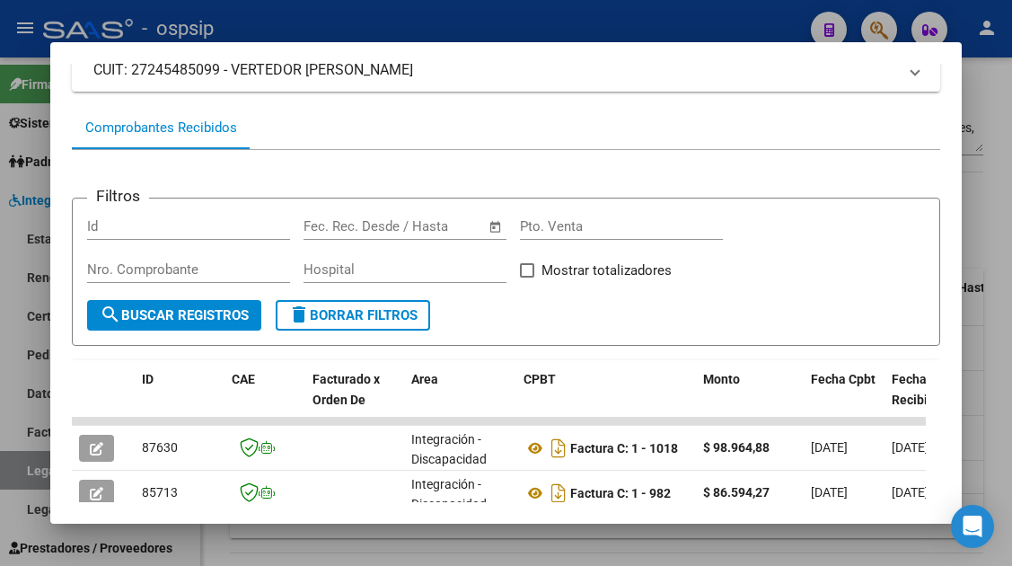
scroll to position [439, 0]
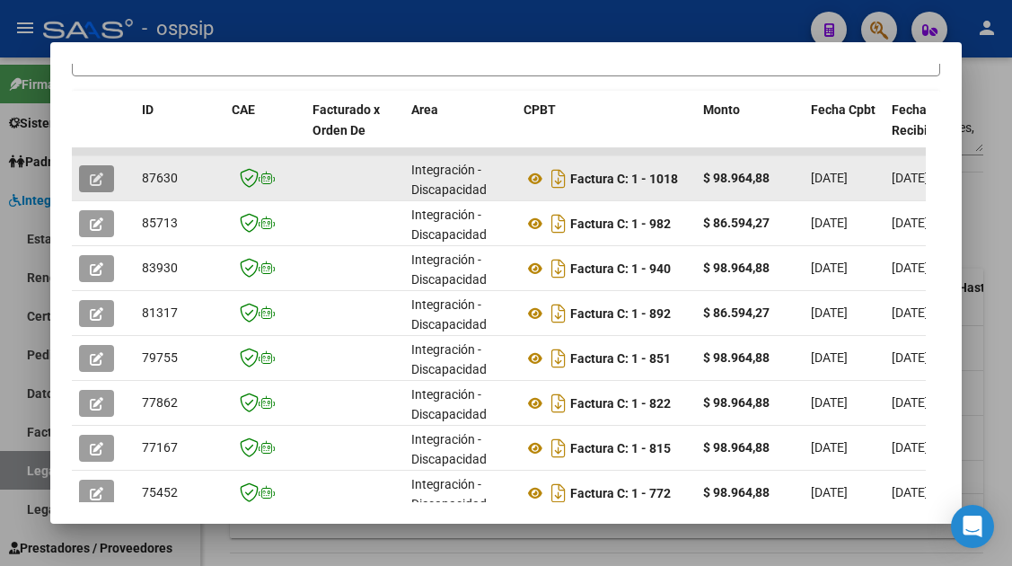
click at [101, 182] on icon "button" at bounding box center [96, 178] width 13 height 13
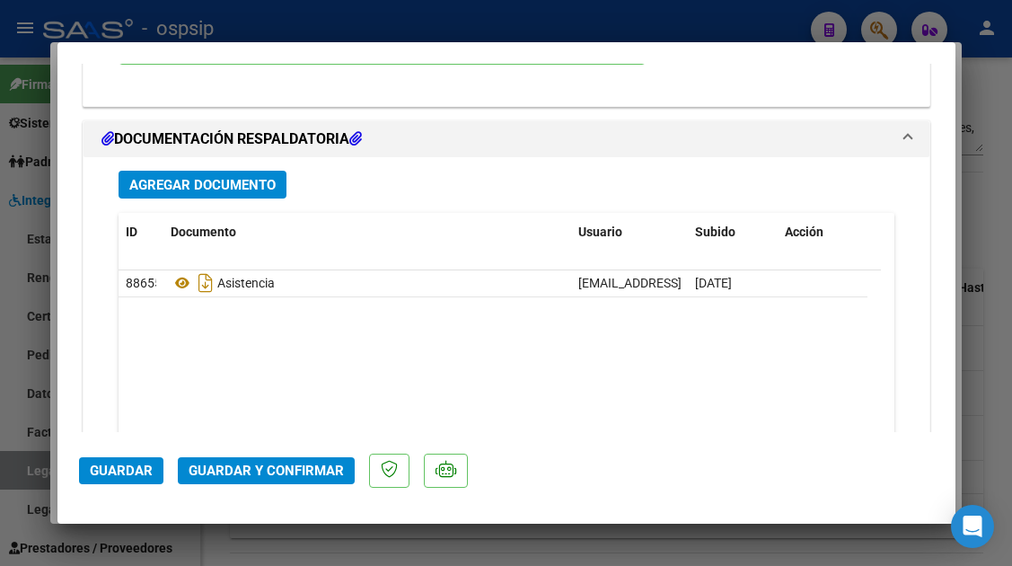
scroll to position [2246, 0]
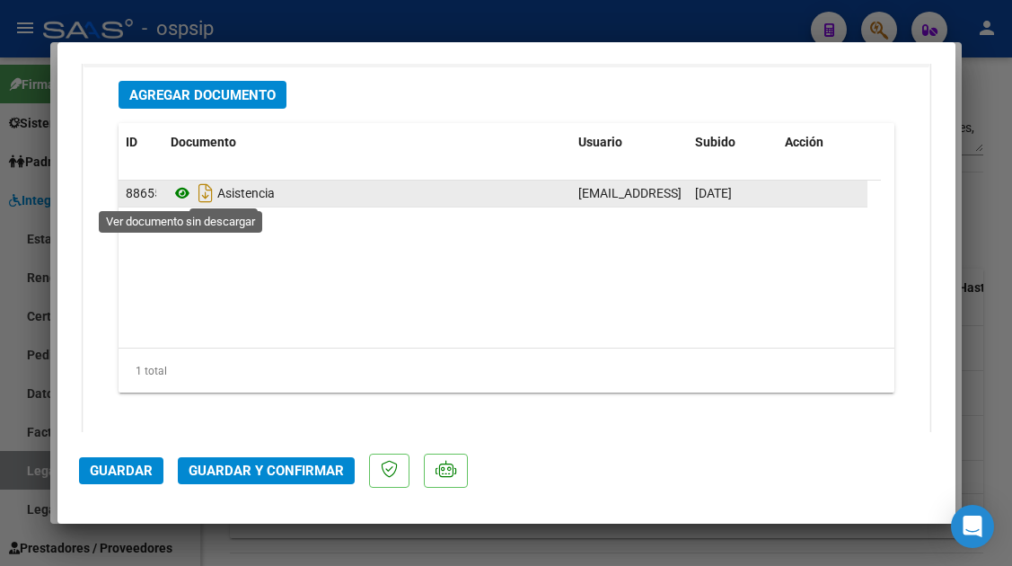
click at [181, 197] on icon at bounding box center [182, 193] width 23 height 22
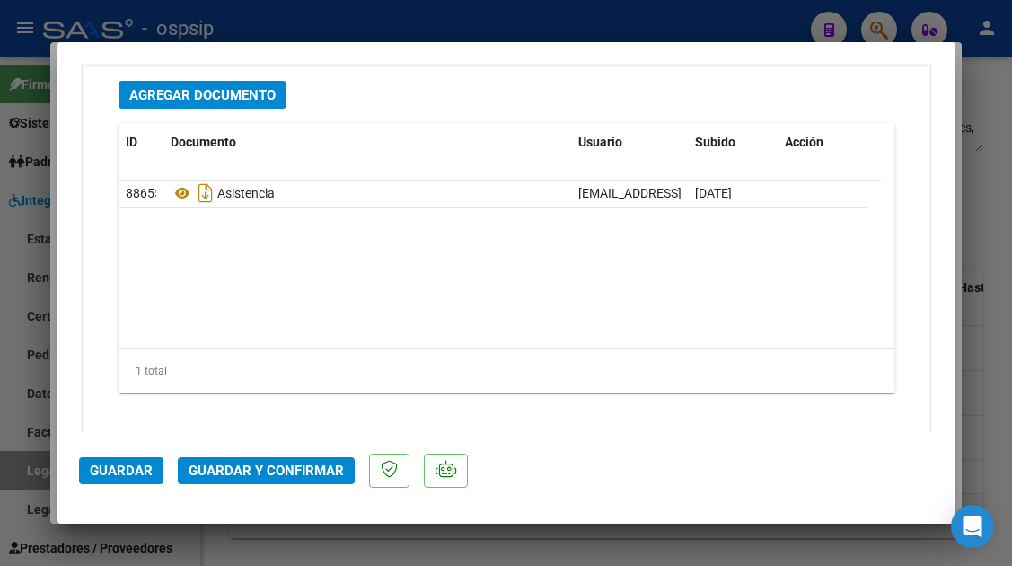
click at [267, 469] on span "Guardar y Confirmar" at bounding box center [266, 471] width 155 height 16
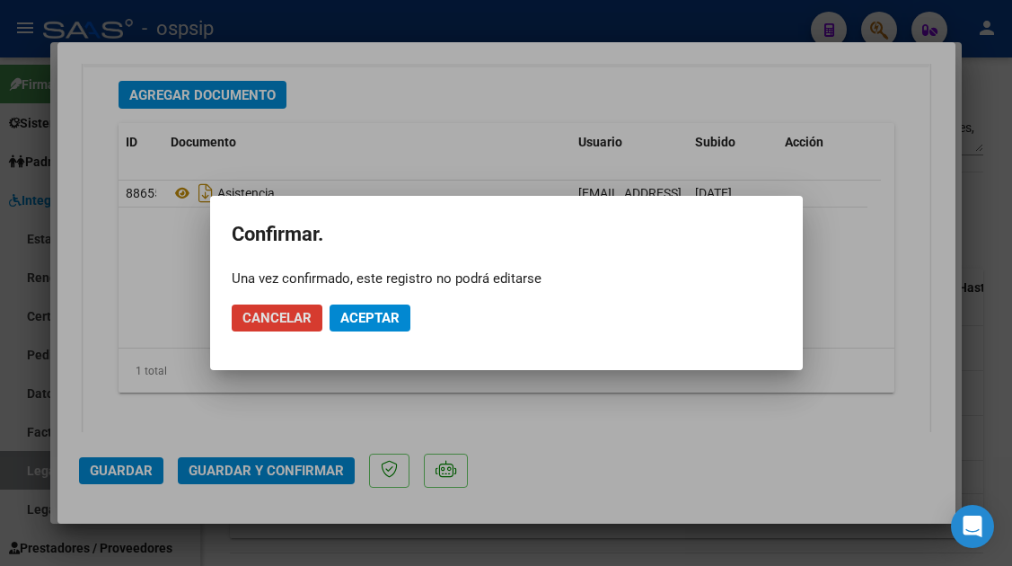
click at [382, 321] on span "Aceptar" at bounding box center [369, 318] width 59 height 16
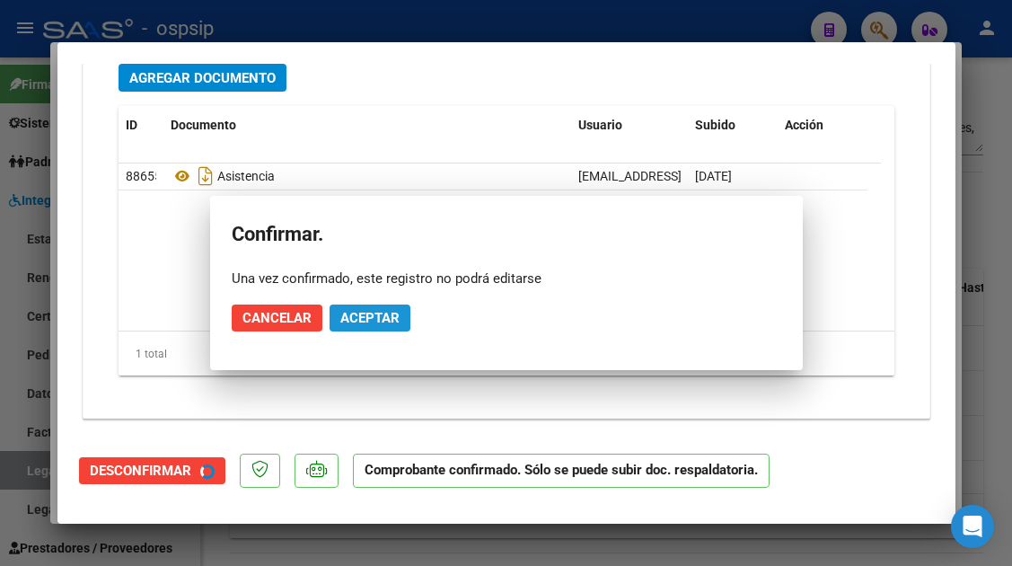
scroll to position [2042, 0]
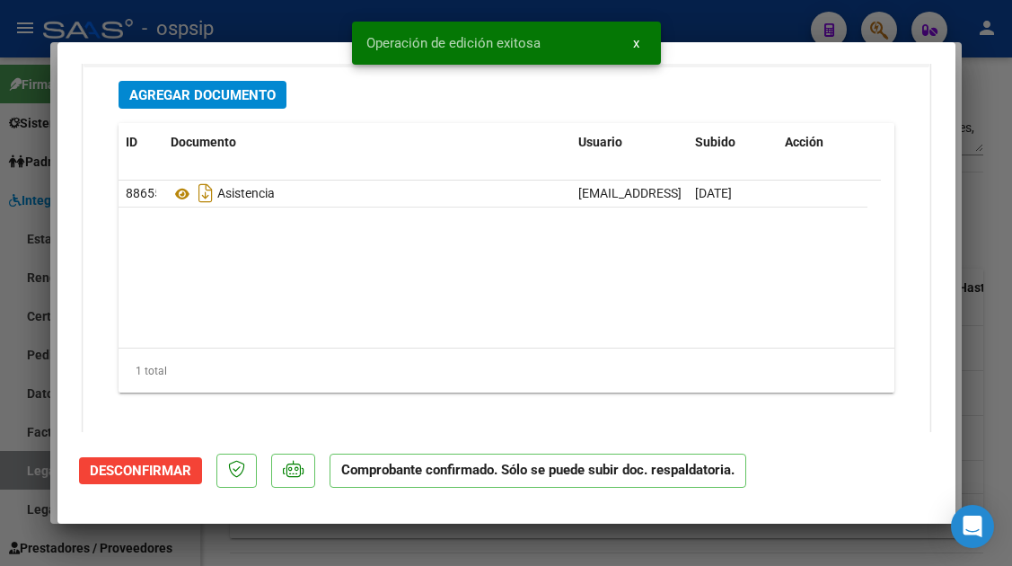
click at [23, 474] on div at bounding box center [506, 283] width 1012 height 566
type input "$ 0,00"
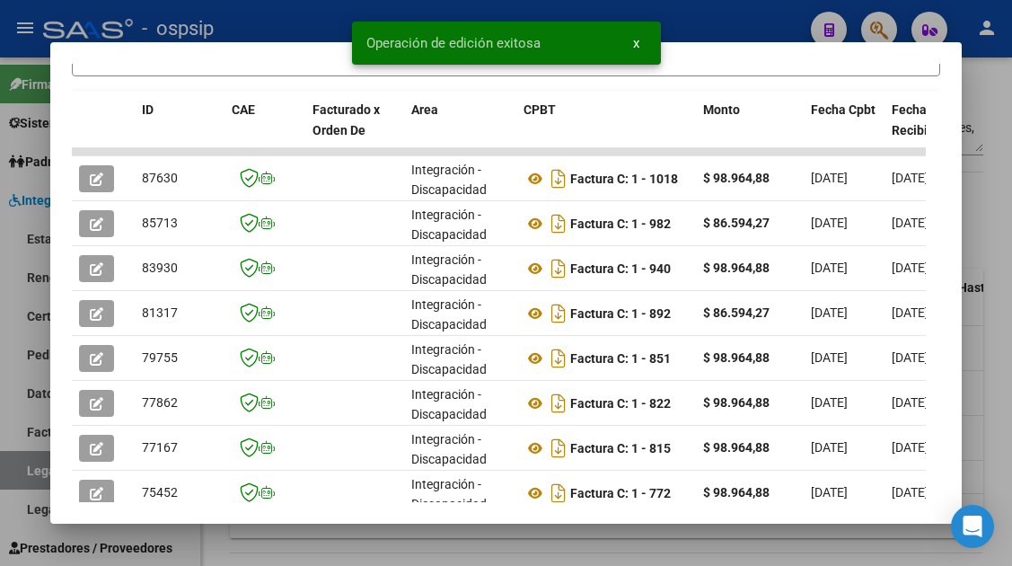
click at [23, 474] on div at bounding box center [506, 283] width 1012 height 566
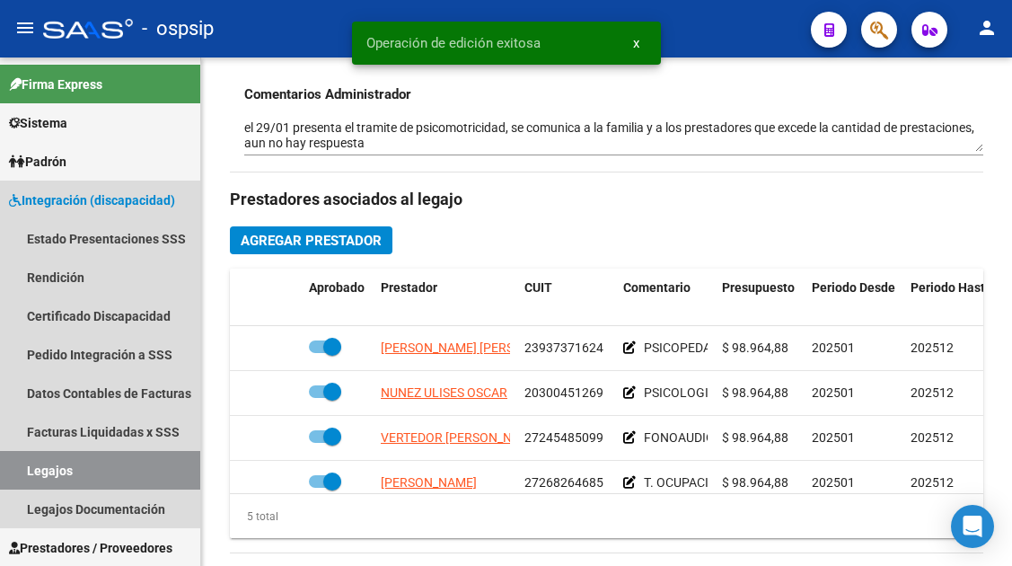
click at [23, 474] on link "Legajos" at bounding box center [100, 470] width 200 height 39
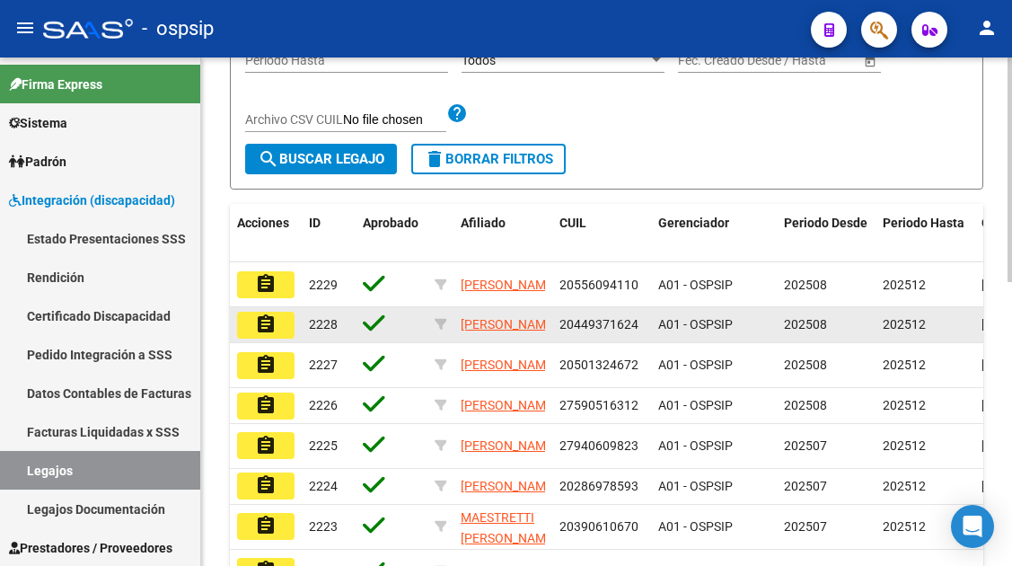
scroll to position [102, 0]
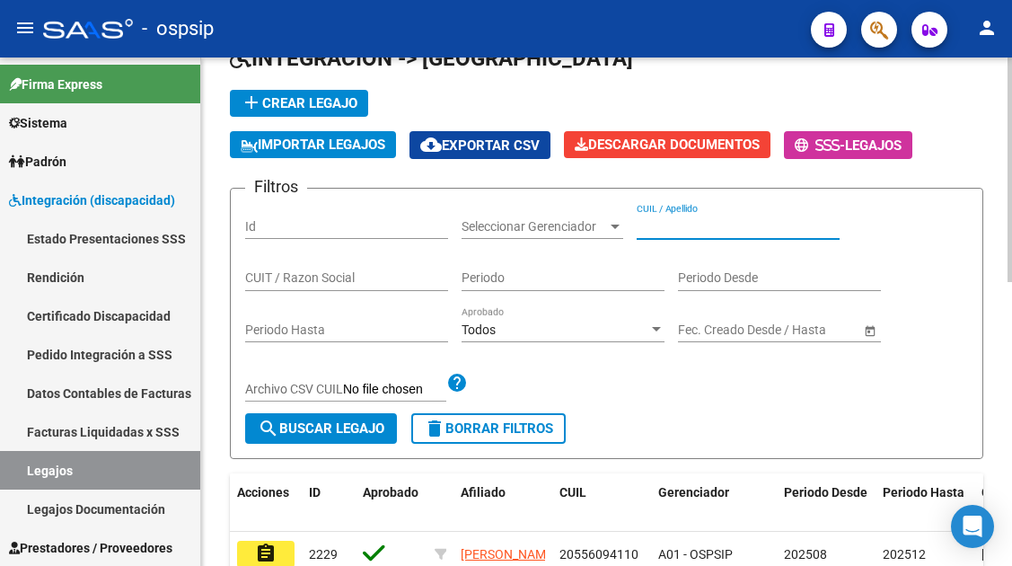
click at [700, 228] on input "CUIL / Apellido" at bounding box center [738, 226] width 203 height 15
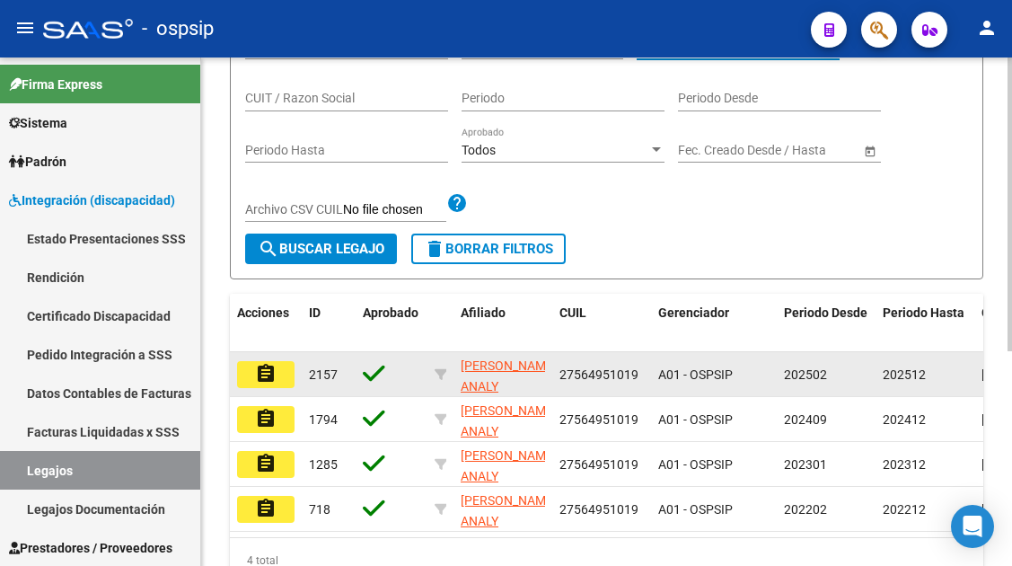
type input "56495101"
click at [277, 367] on button "assignment" at bounding box center [265, 374] width 57 height 27
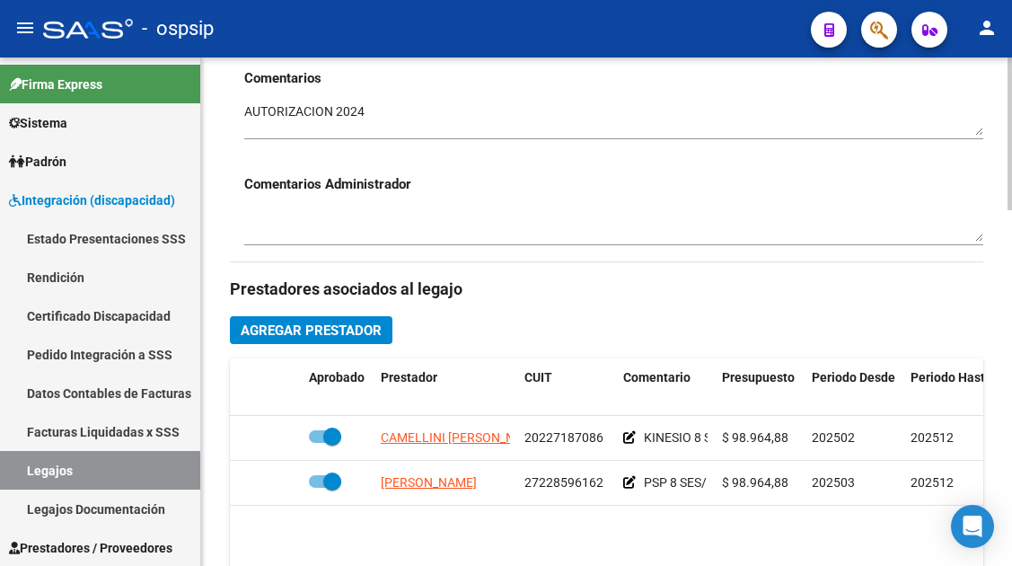
scroll to position [809, 0]
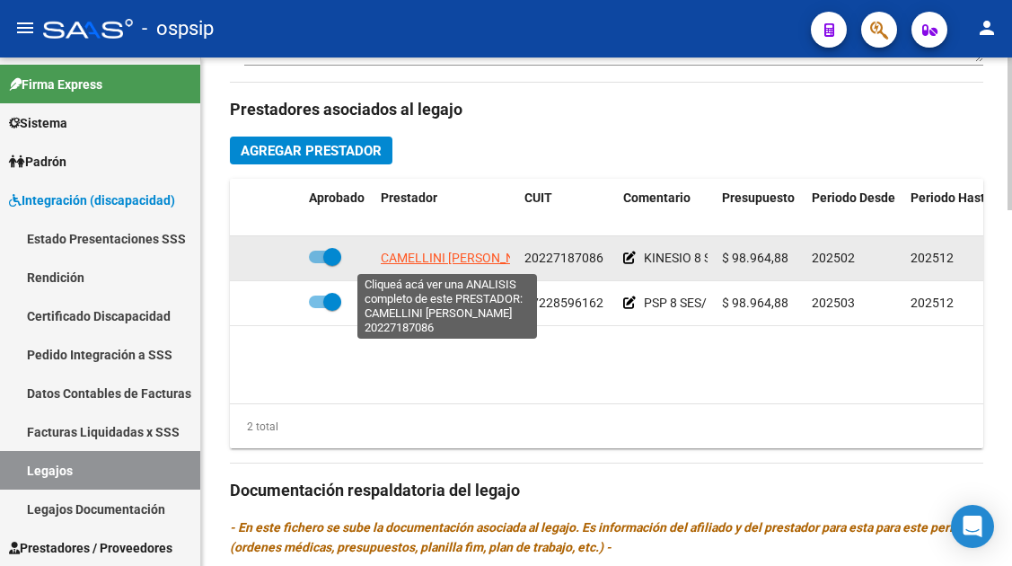
click at [440, 261] on span "CAMELLINI JUAN JOSE" at bounding box center [463, 258] width 164 height 14
type textarea "20227187086"
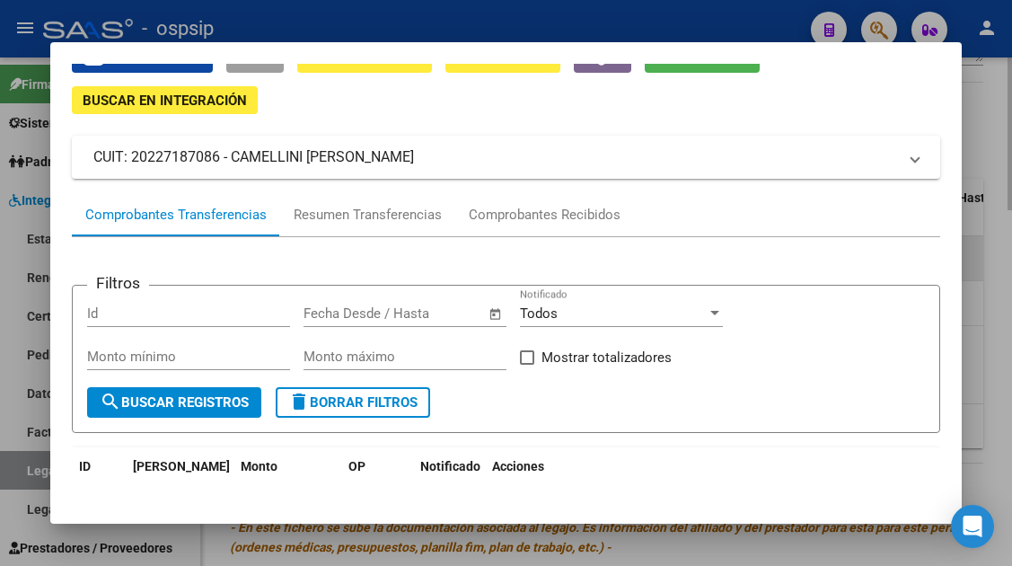
scroll to position [180, 0]
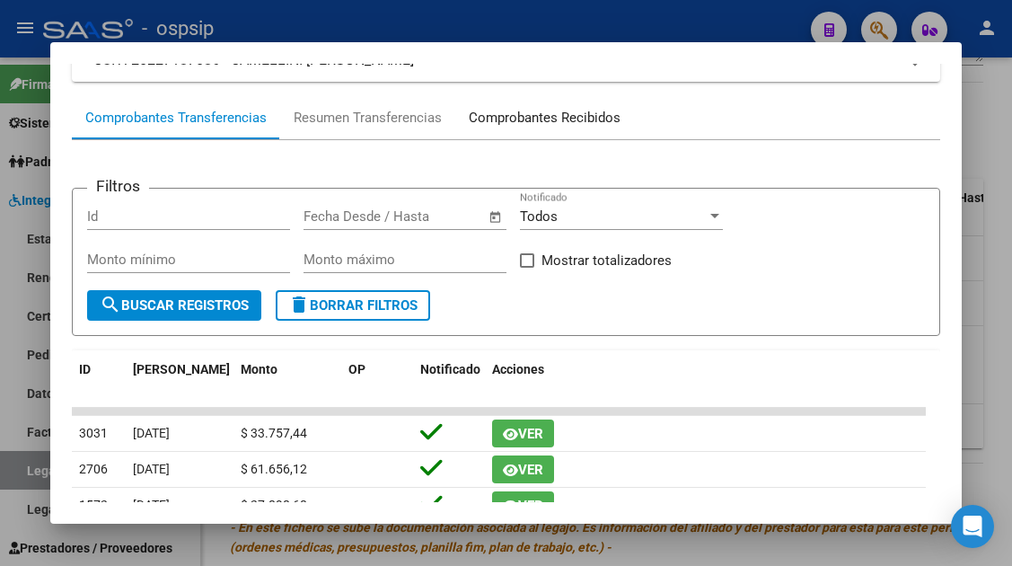
click at [510, 125] on div "Comprobantes Recibidos" at bounding box center [545, 118] width 152 height 21
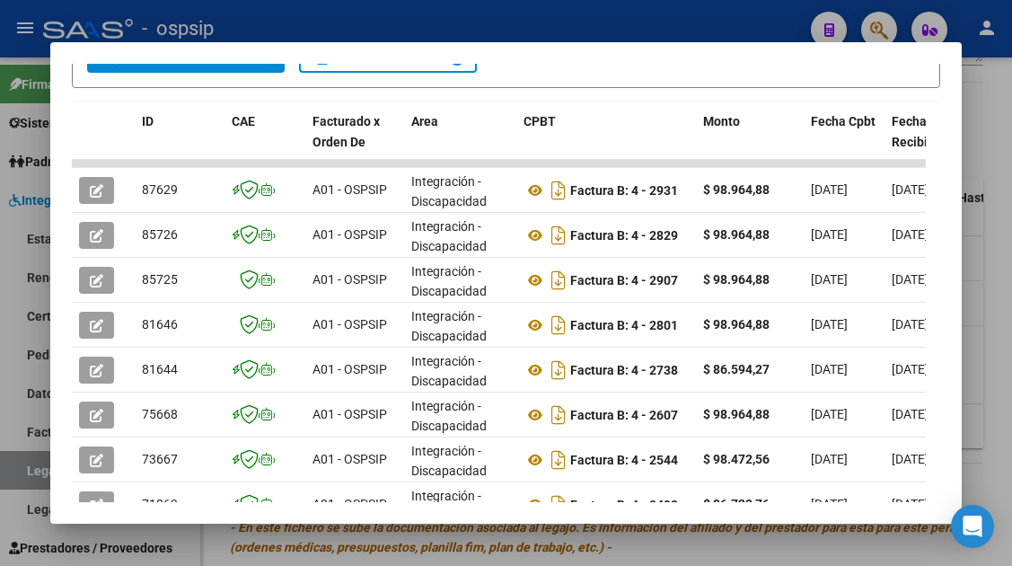
scroll to position [439, 0]
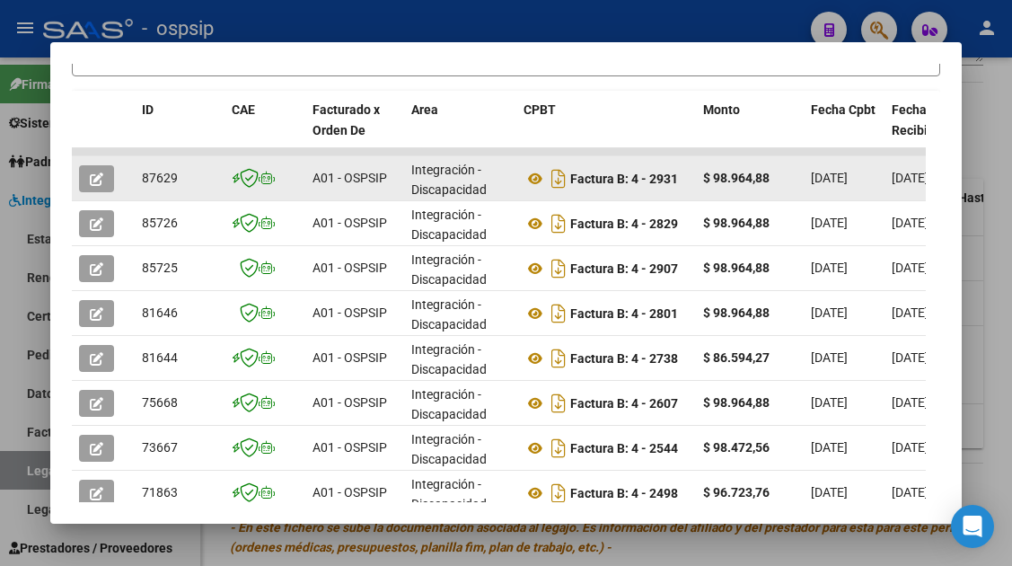
click at [103, 185] on icon "button" at bounding box center [96, 178] width 13 height 13
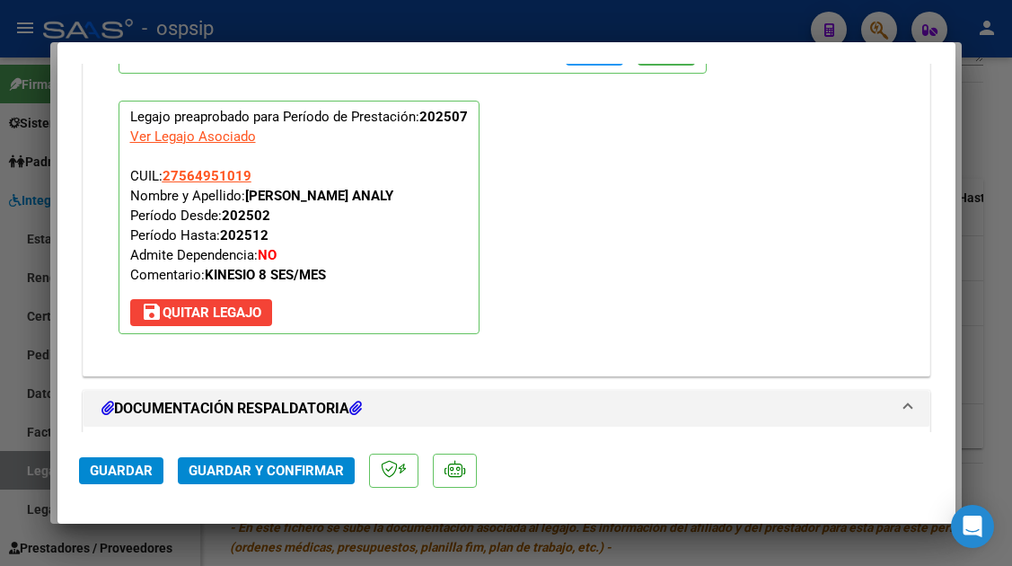
scroll to position [2156, 0]
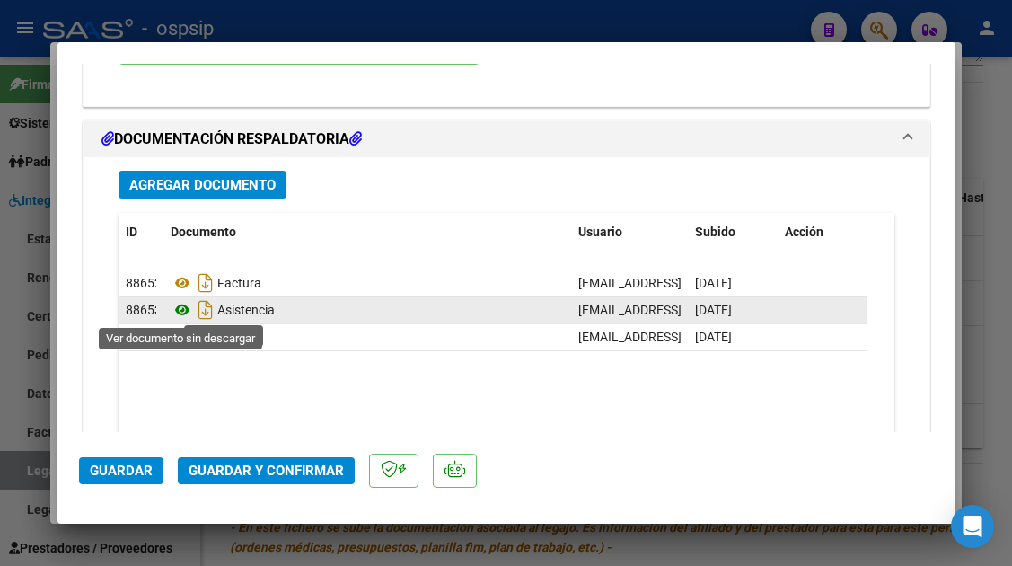
click at [184, 309] on icon at bounding box center [182, 310] width 23 height 22
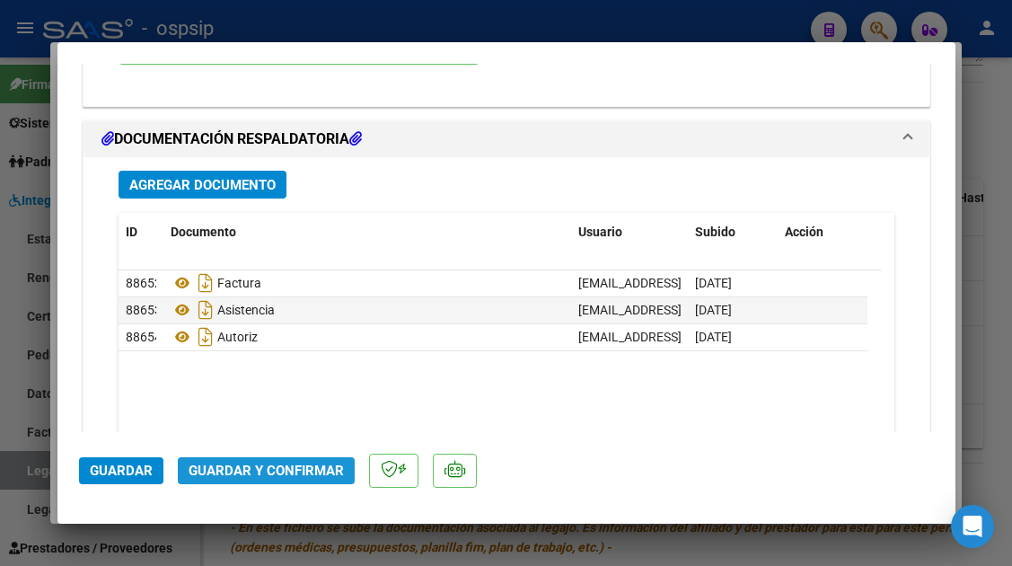
click at [277, 467] on span "Guardar y Confirmar" at bounding box center [266, 471] width 155 height 16
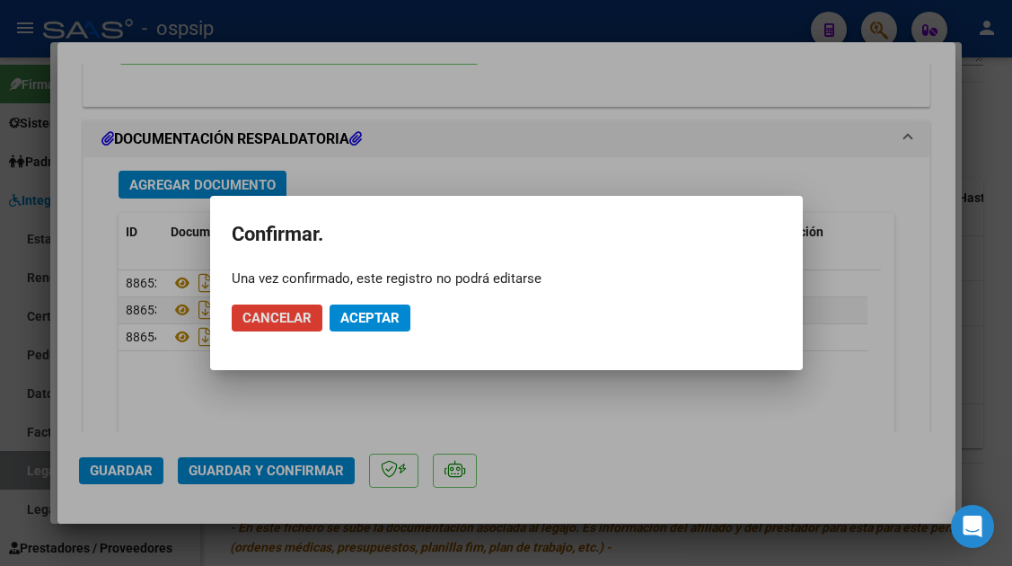
click at [379, 316] on span "Aceptar" at bounding box center [369, 318] width 59 height 16
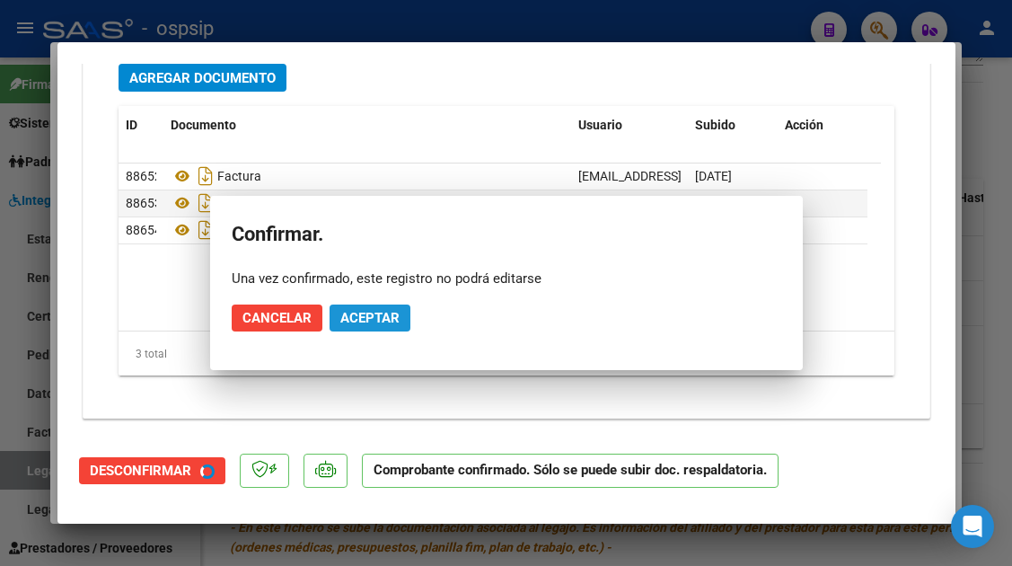
scroll to position [1993, 0]
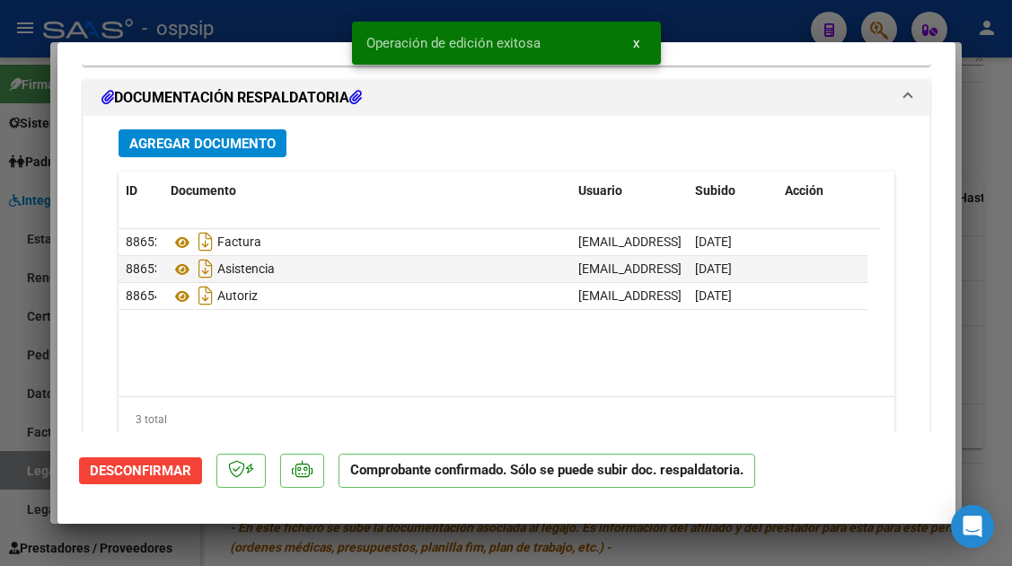
click at [37, 463] on div at bounding box center [506, 283] width 1012 height 566
type input "$ 0,00"
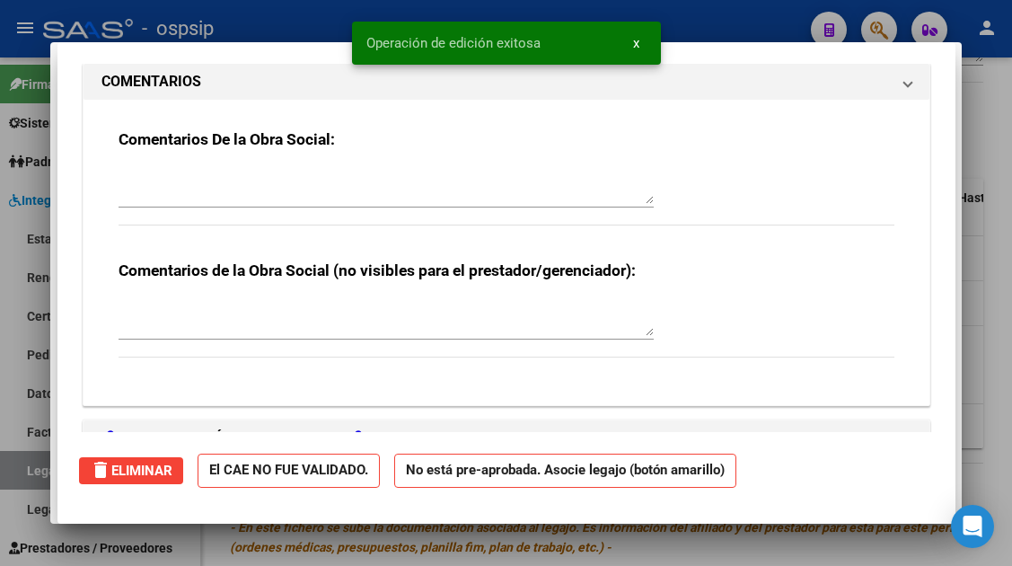
scroll to position [0, 0]
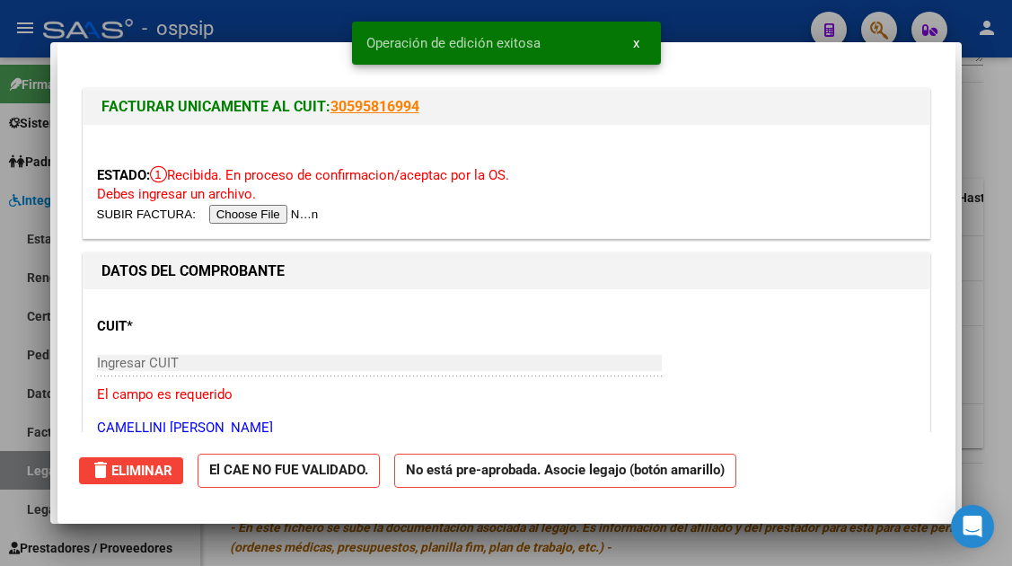
click at [37, 463] on div at bounding box center [506, 283] width 1012 height 566
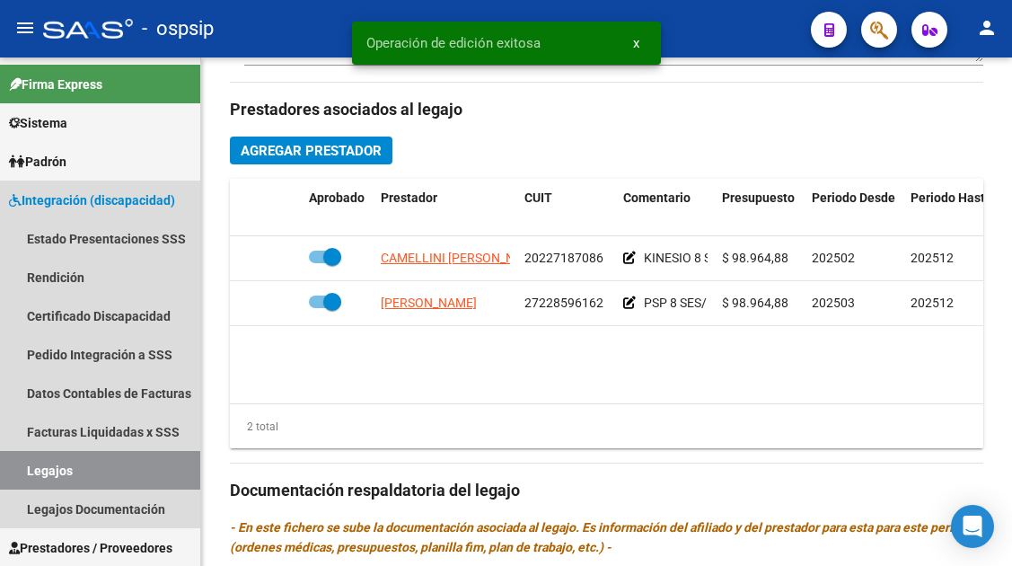
click at [37, 463] on link "Legajos" at bounding box center [100, 470] width 200 height 39
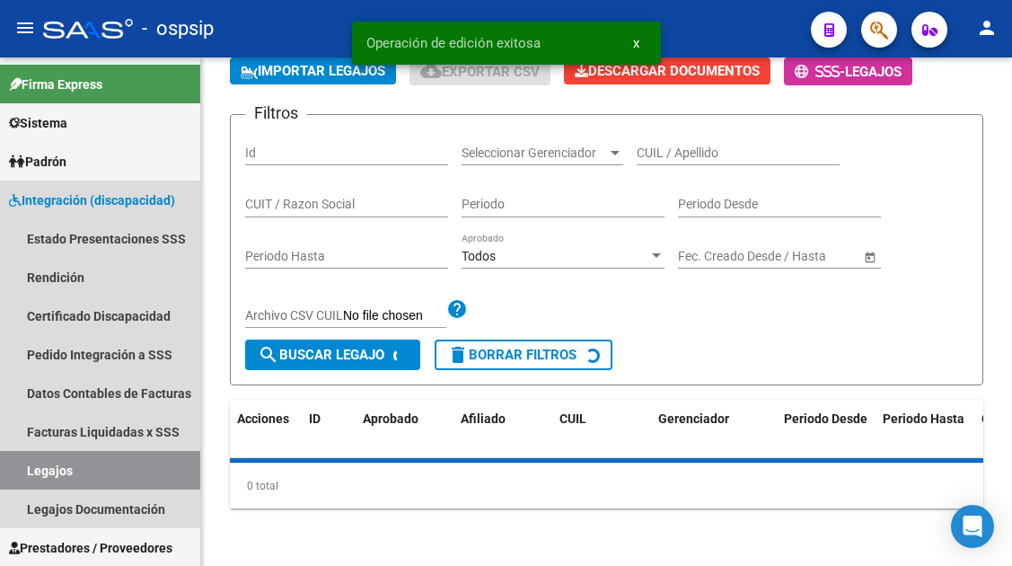
click at [37, 463] on link "Legajos" at bounding box center [100, 470] width 200 height 39
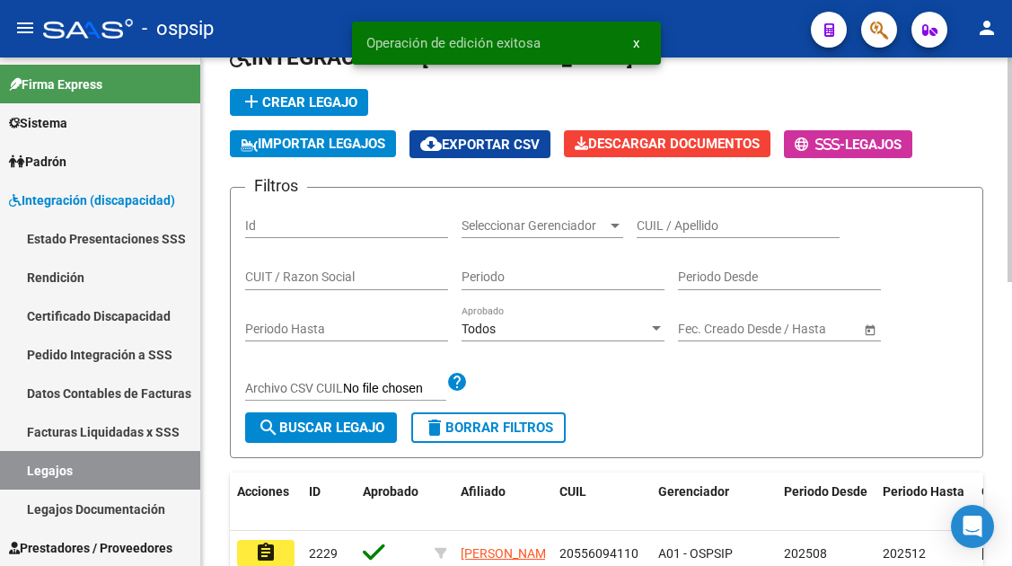
scroll to position [102, 0]
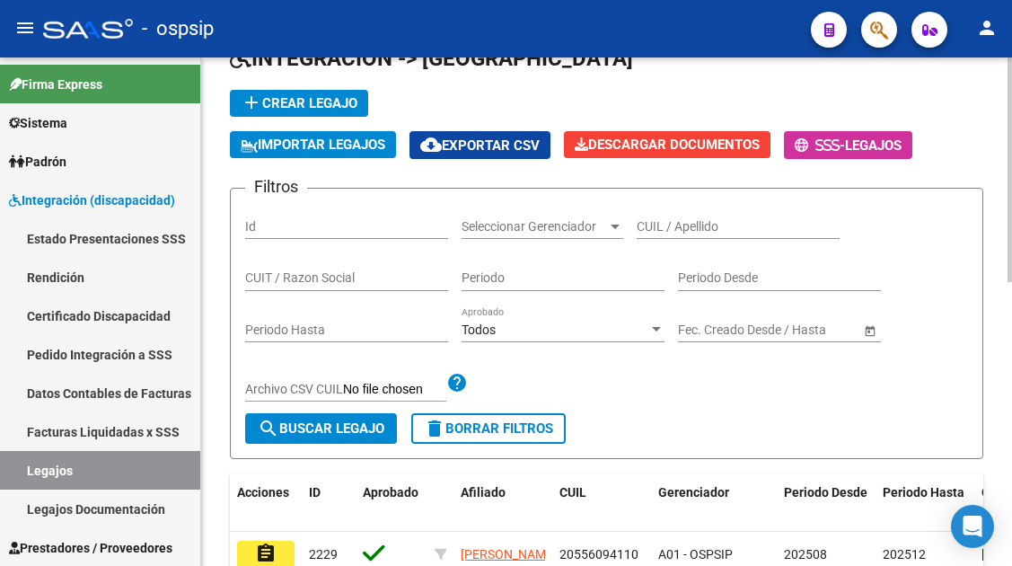
click at [673, 224] on input "CUIL / Apellido" at bounding box center [738, 226] width 203 height 15
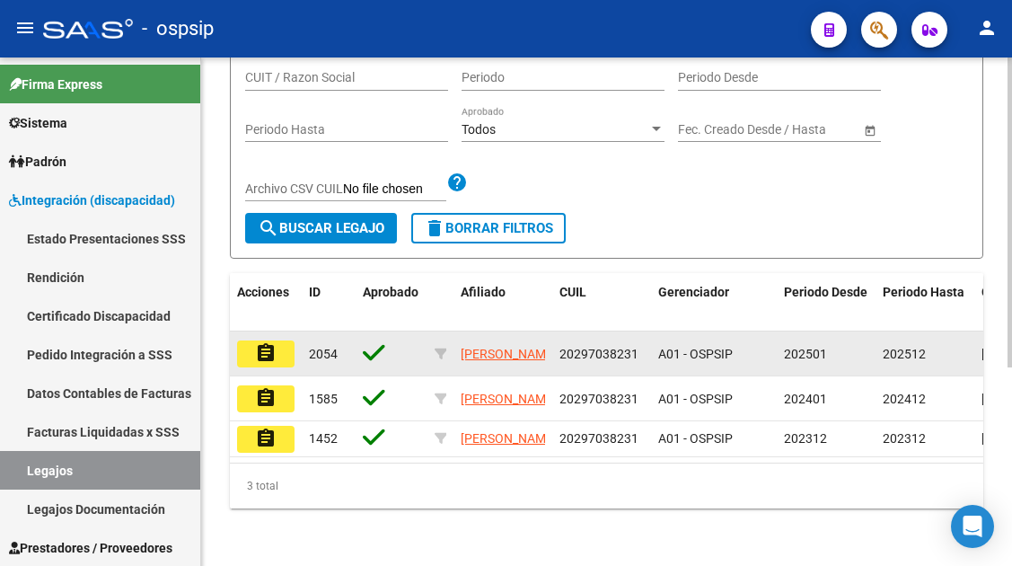
type input "29703823"
click at [262, 342] on mat-icon "assignment" at bounding box center [266, 353] width 22 height 22
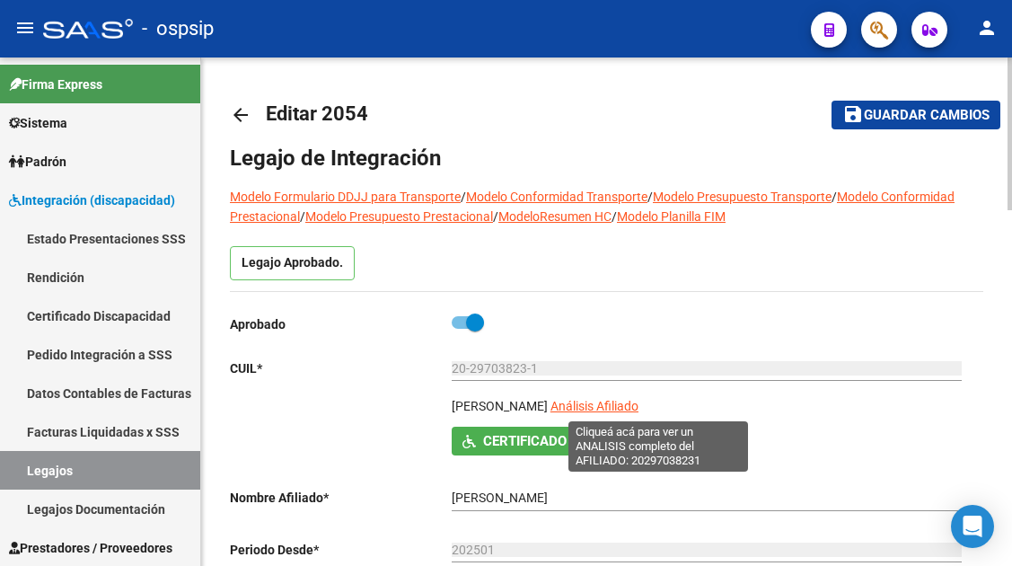
click at [639, 400] on span "Análisis Afiliado" at bounding box center [595, 406] width 88 height 14
type textarea "20297038231"
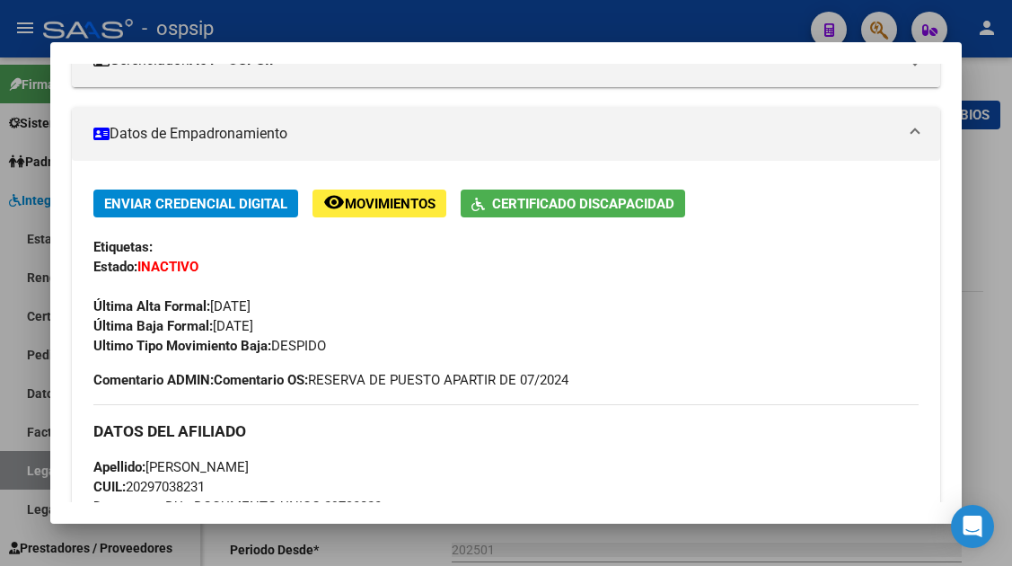
scroll to position [90, 0]
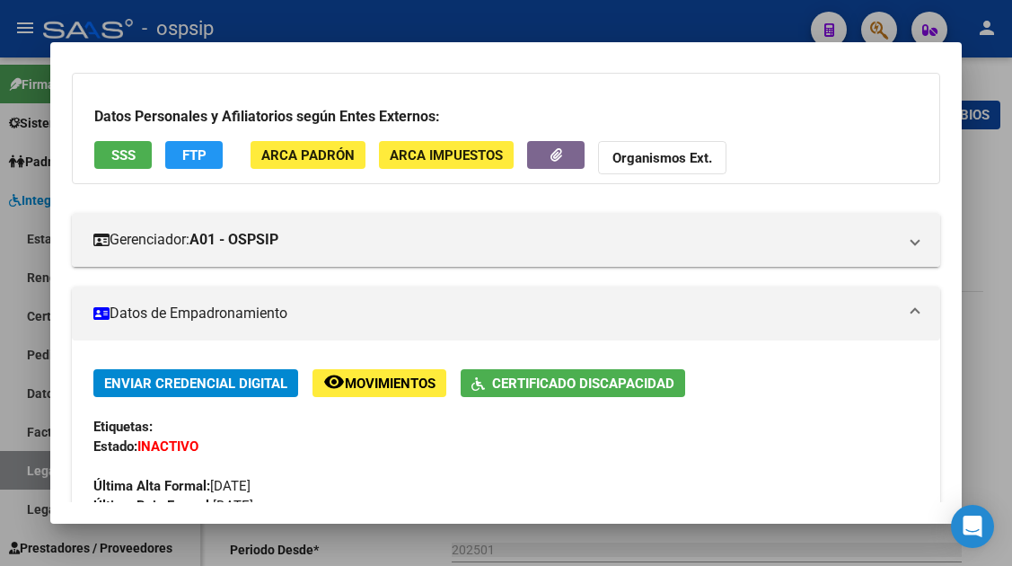
click at [122, 142] on button "SSS" at bounding box center [122, 155] width 57 height 28
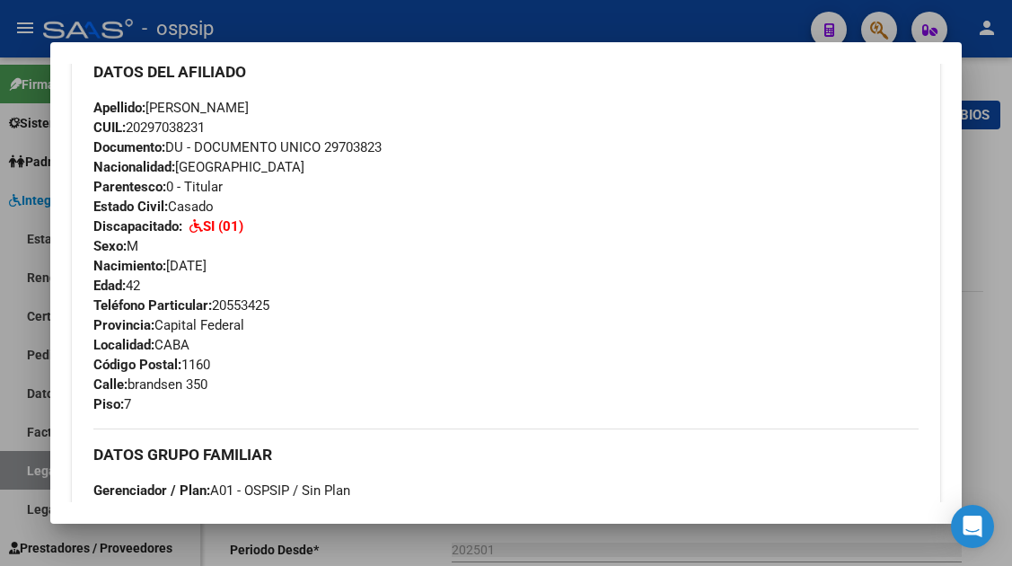
scroll to position [449, 0]
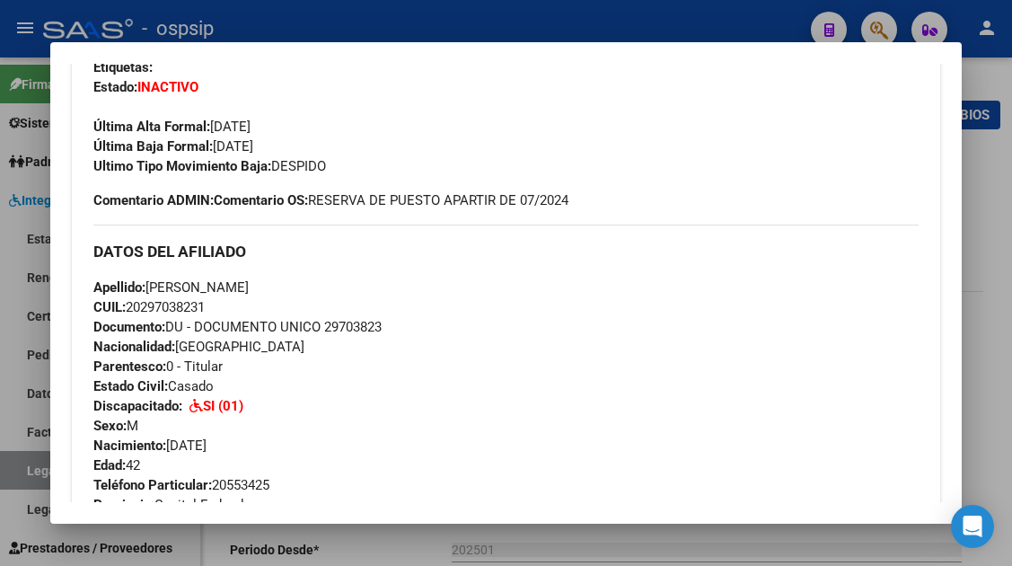
drag, startPoint x: 217, startPoint y: 308, endPoint x: 150, endPoint y: 280, distance: 72.1
click at [150, 280] on div "Apellido: ALBERTO DANIEL MORALES CUIL: 20297038231 Documento: DU - DOCUMENTO UN…" at bounding box center [505, 377] width 825 height 198
copy div "ALBERTO DANIEL MORALES CUIL: 20297038231"
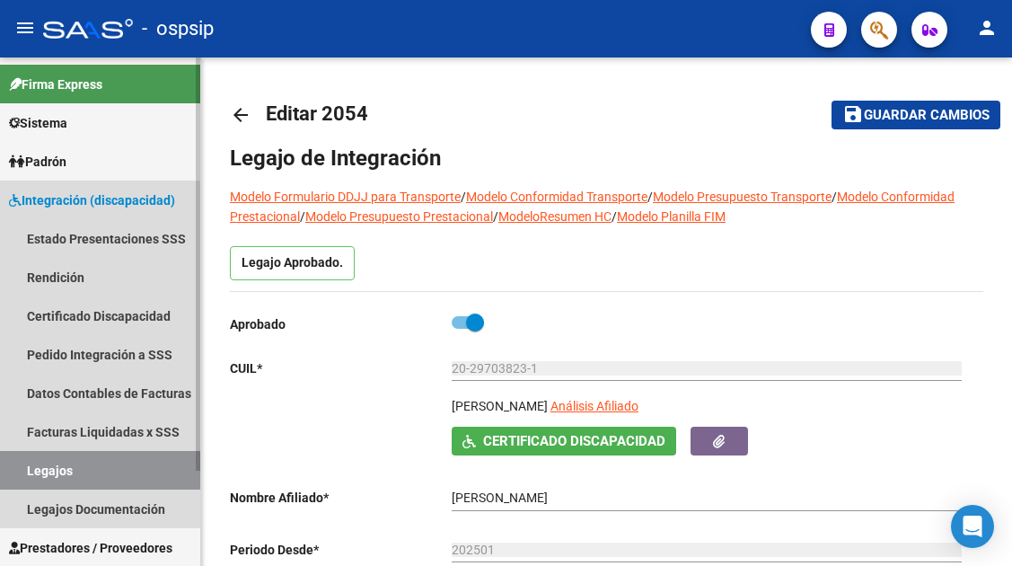
click at [33, 460] on link "Legajos" at bounding box center [100, 470] width 200 height 39
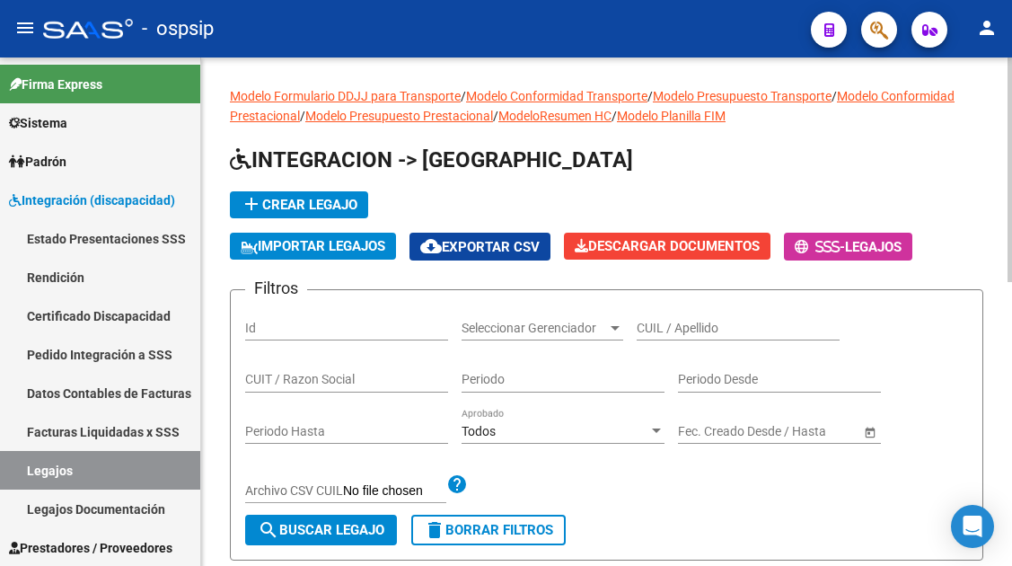
click at [699, 305] on div "CUIL / Apellido" at bounding box center [738, 323] width 203 height 36
click at [640, 331] on input "CUIL / Apellido" at bounding box center [738, 328] width 203 height 15
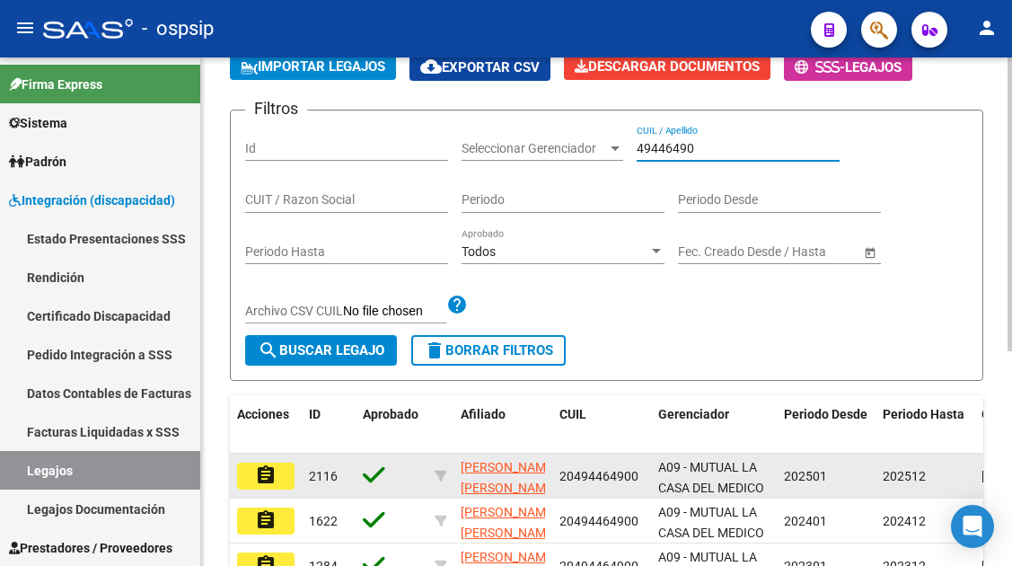
type input "49446490"
click at [275, 473] on mat-icon "assignment" at bounding box center [266, 475] width 22 height 22
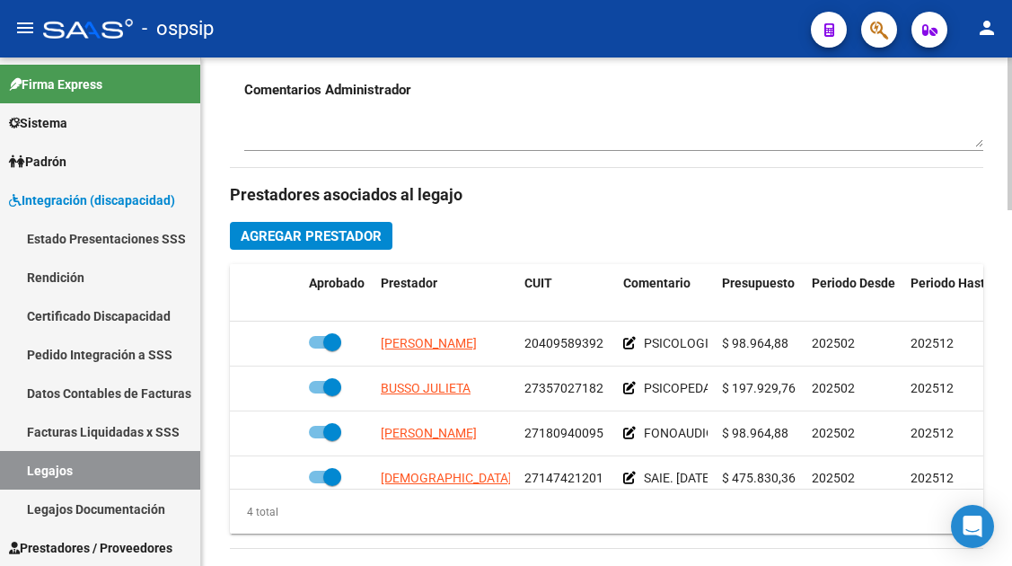
scroll to position [809, 0]
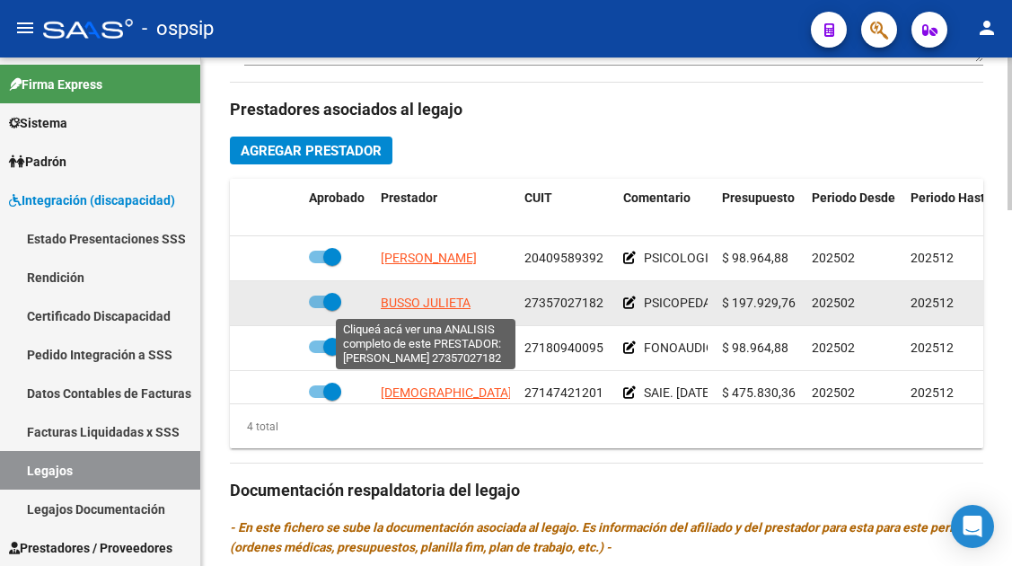
click at [421, 305] on span "BUSSO JULIETA" at bounding box center [426, 303] width 90 height 14
type textarea "27357027182"
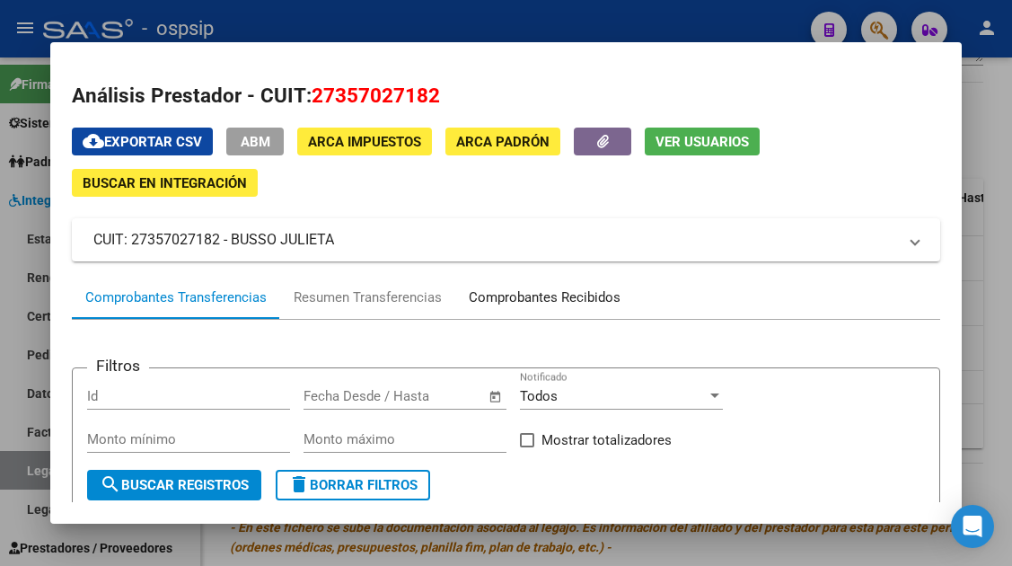
click at [526, 294] on div "Comprobantes Recibidos" at bounding box center [545, 297] width 152 height 21
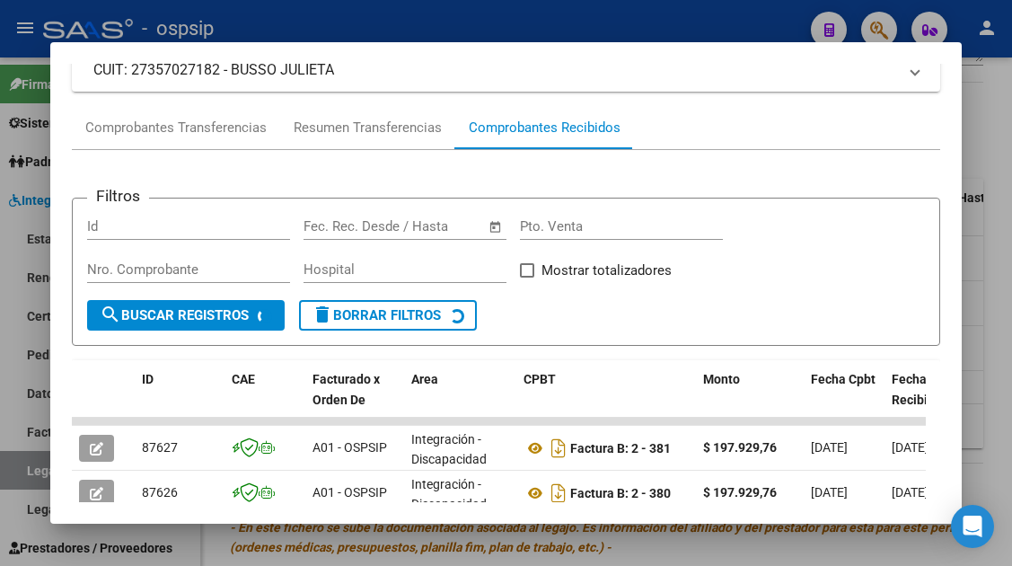
scroll to position [349, 0]
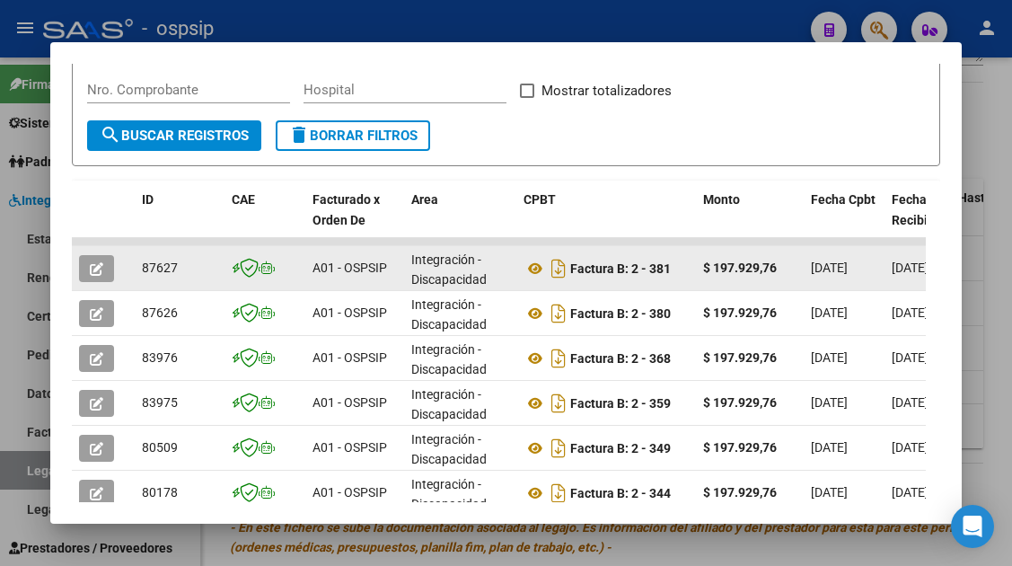
click at [105, 273] on button "button" at bounding box center [96, 268] width 35 height 27
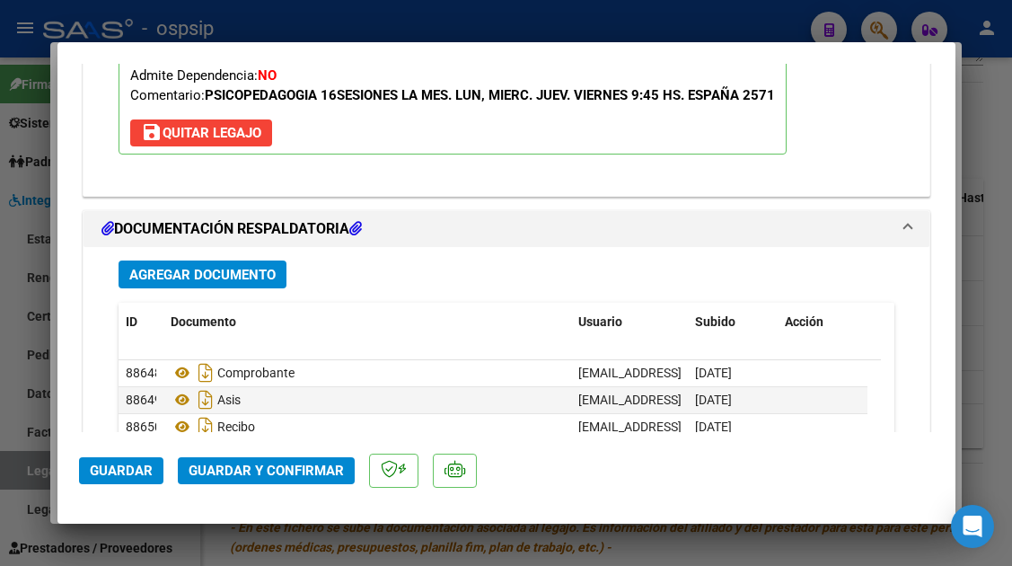
scroll to position [2156, 0]
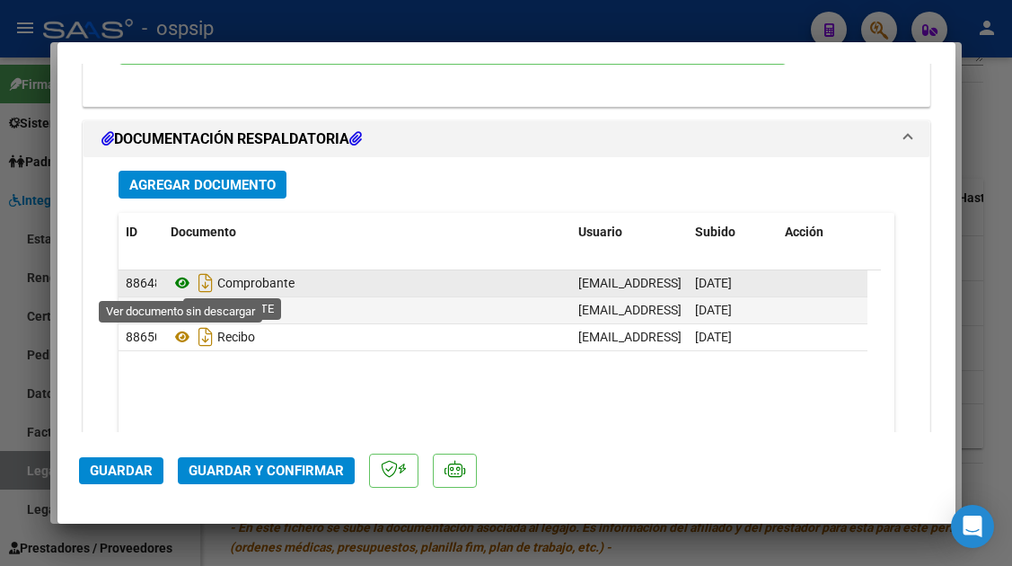
click at [187, 285] on icon at bounding box center [182, 283] width 23 height 22
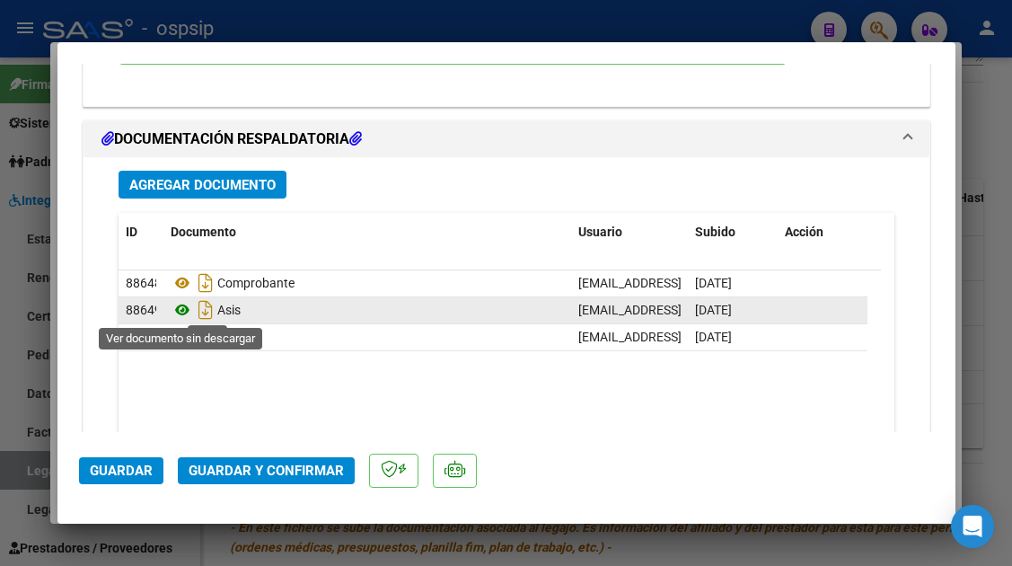
click at [184, 307] on icon at bounding box center [182, 310] width 23 height 22
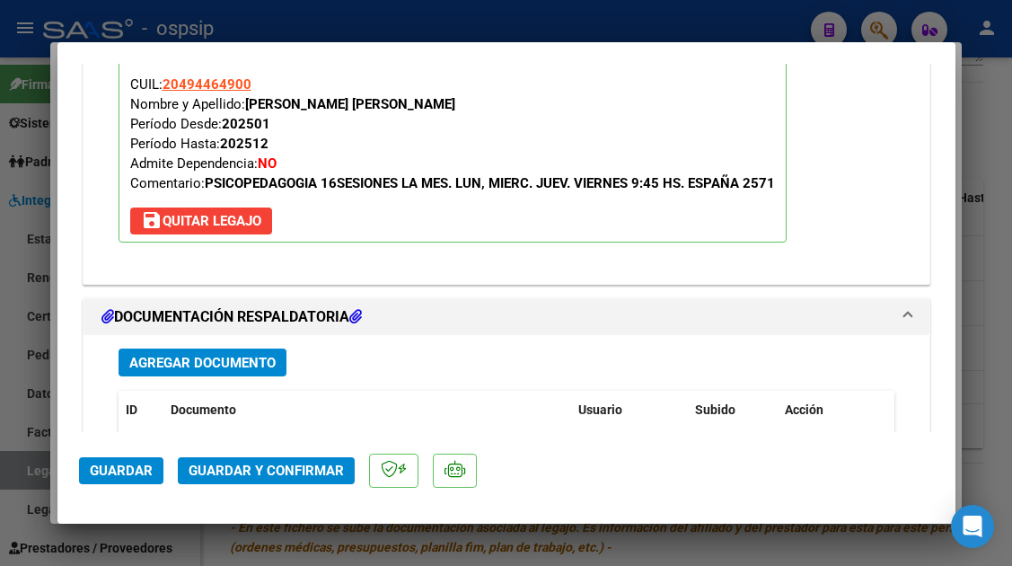
scroll to position [2066, 0]
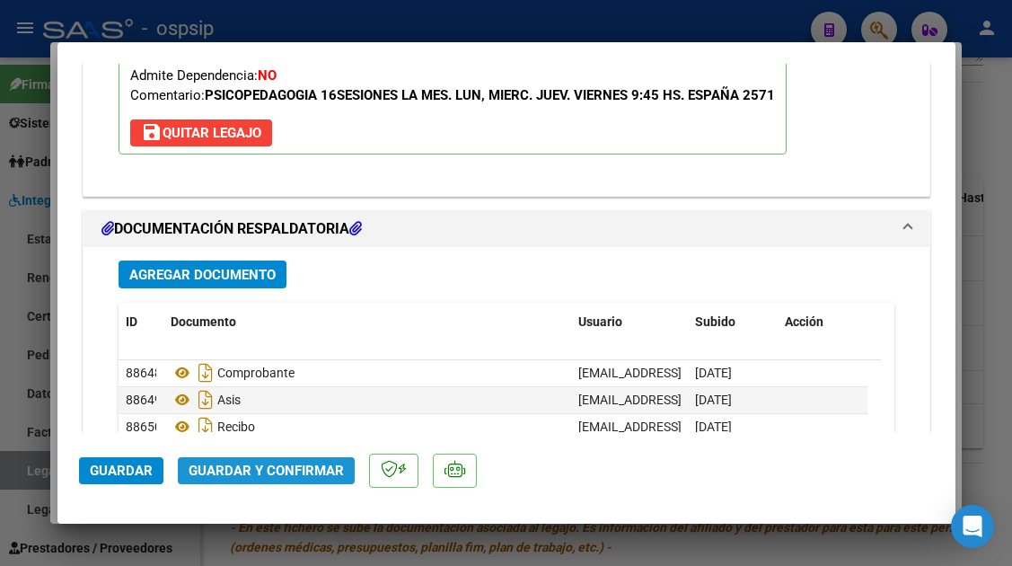
click at [297, 464] on span "Guardar y Confirmar" at bounding box center [266, 471] width 155 height 16
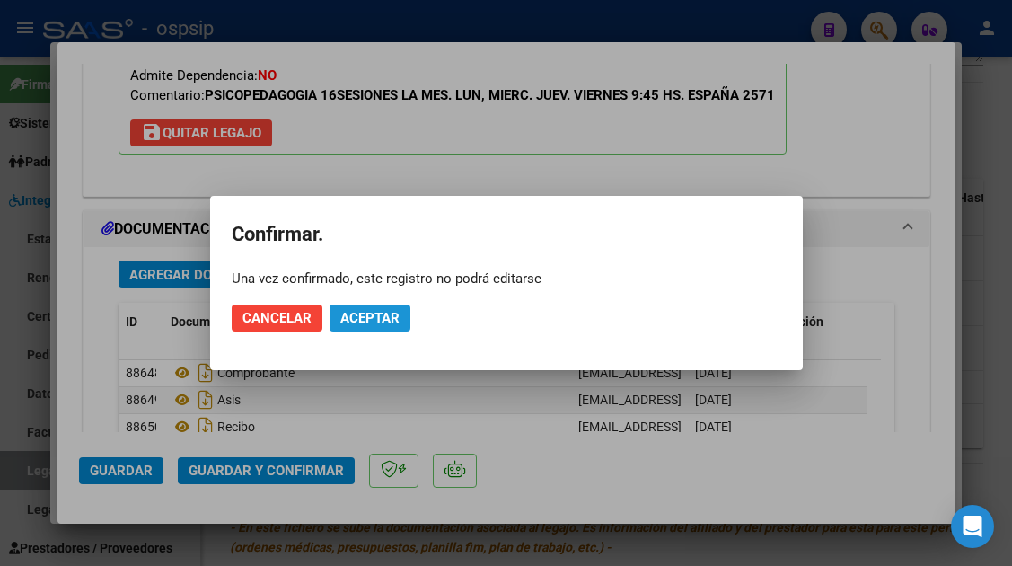
click at [383, 314] on span "Aceptar" at bounding box center [369, 318] width 59 height 16
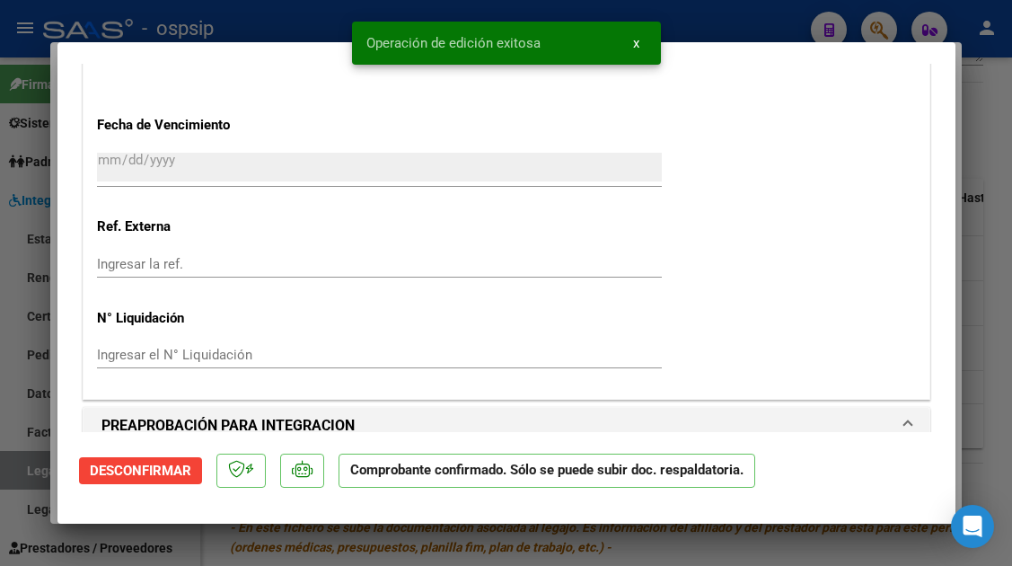
scroll to position [1275, 0]
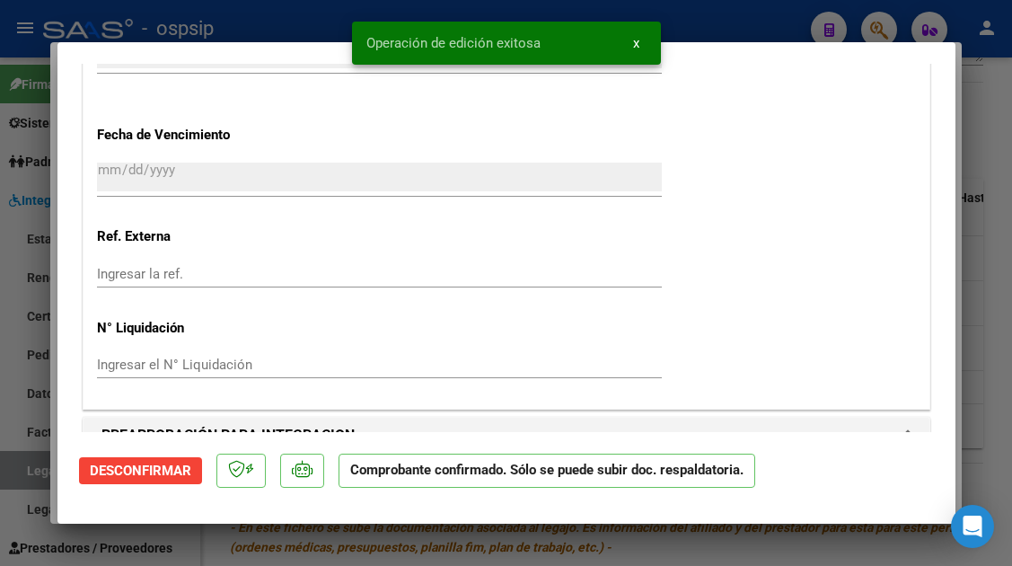
click at [20, 479] on div at bounding box center [506, 283] width 1012 height 566
type input "$ 0,00"
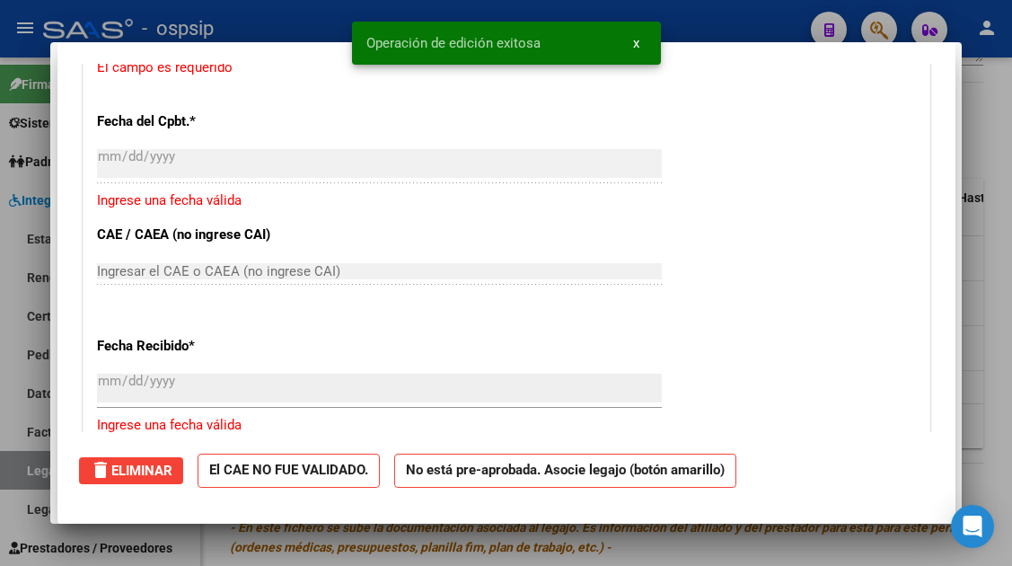
scroll to position [0, 0]
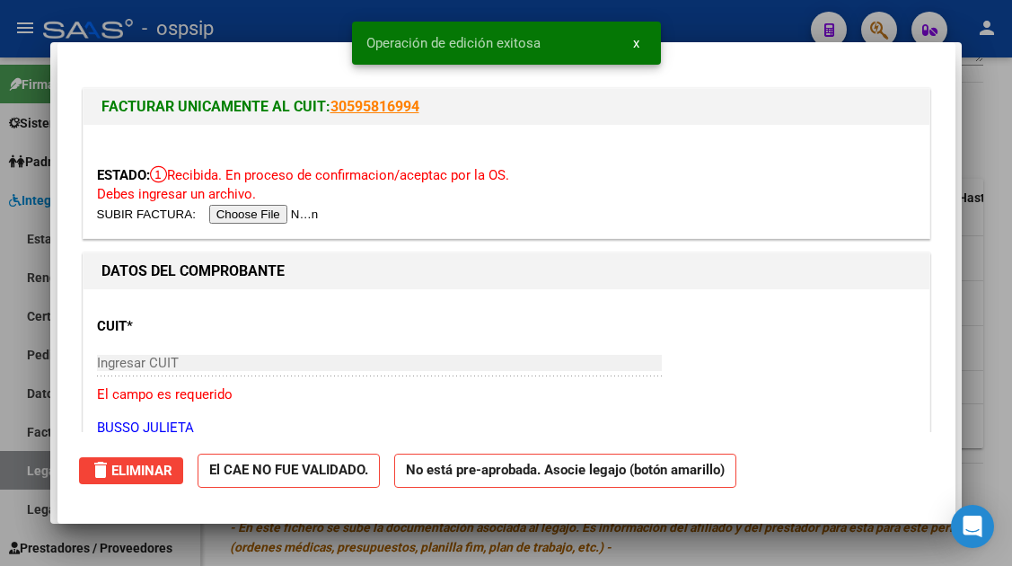
click at [21, 476] on div at bounding box center [506, 283] width 1012 height 566
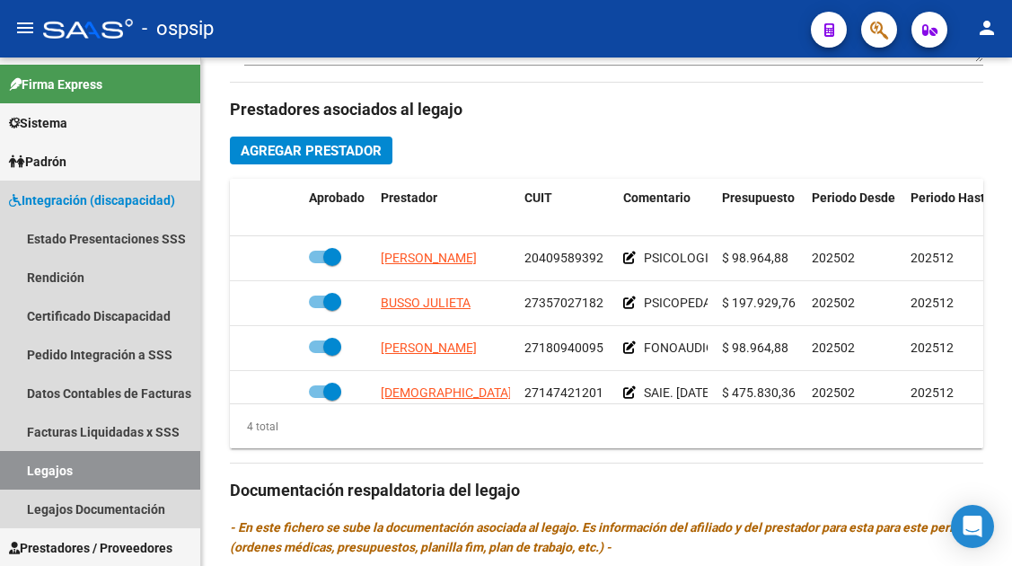
click at [21, 476] on link "Legajos" at bounding box center [100, 470] width 200 height 39
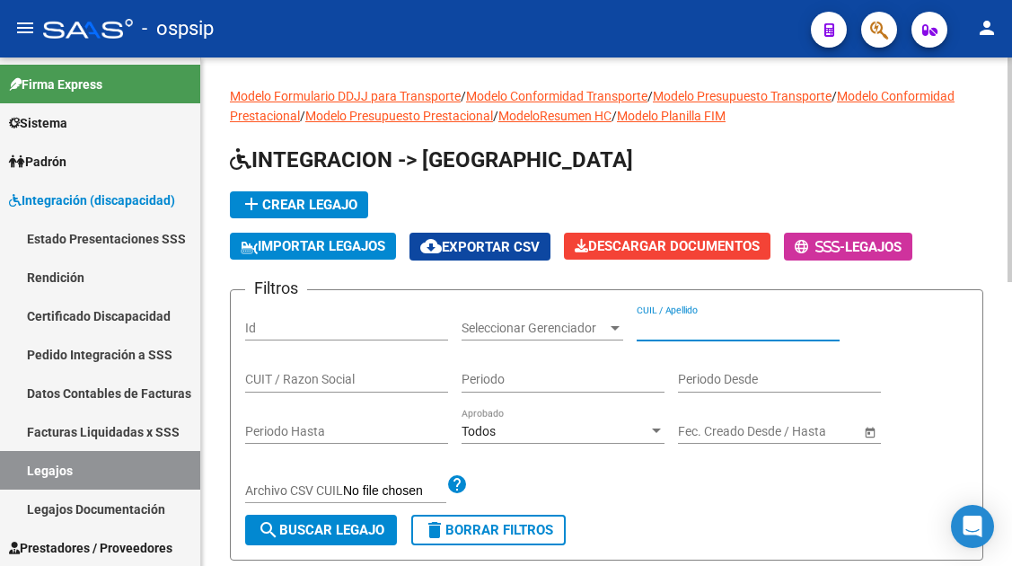
click at [673, 321] on input "CUIL / Apellido" at bounding box center [738, 328] width 203 height 15
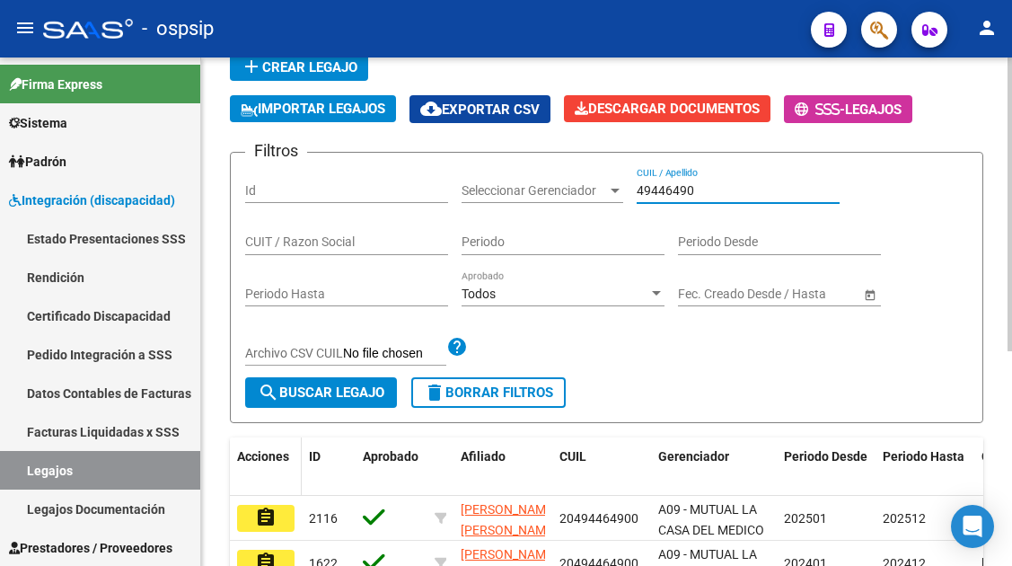
scroll to position [180, 0]
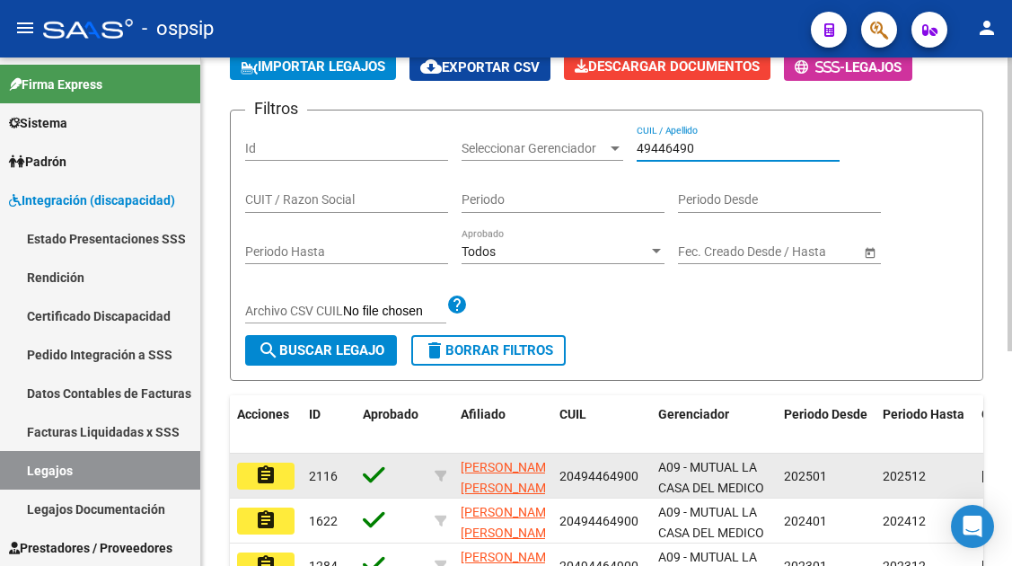
type input "49446490"
click at [267, 484] on mat-icon "assignment" at bounding box center [266, 475] width 22 height 22
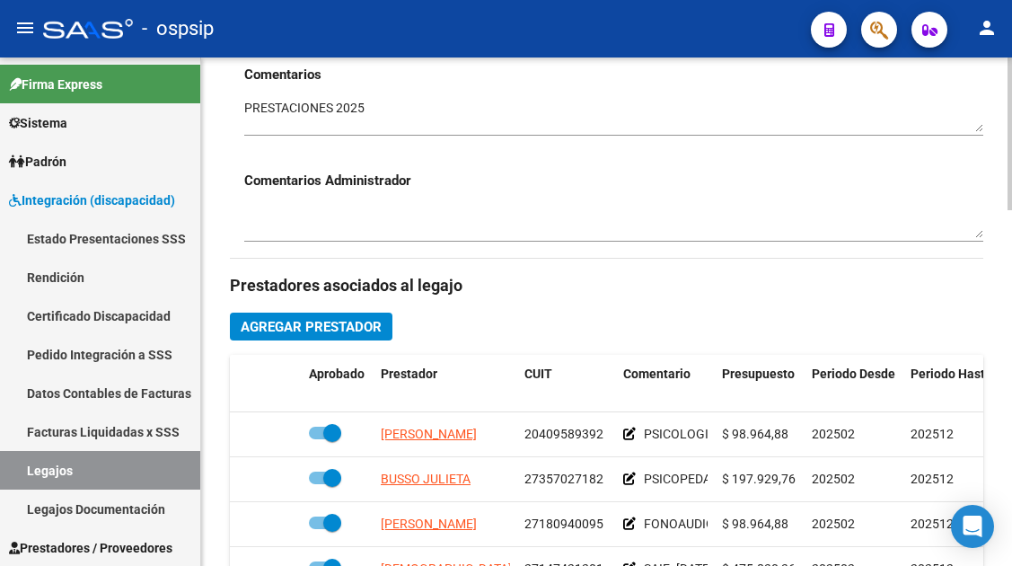
scroll to position [719, 0]
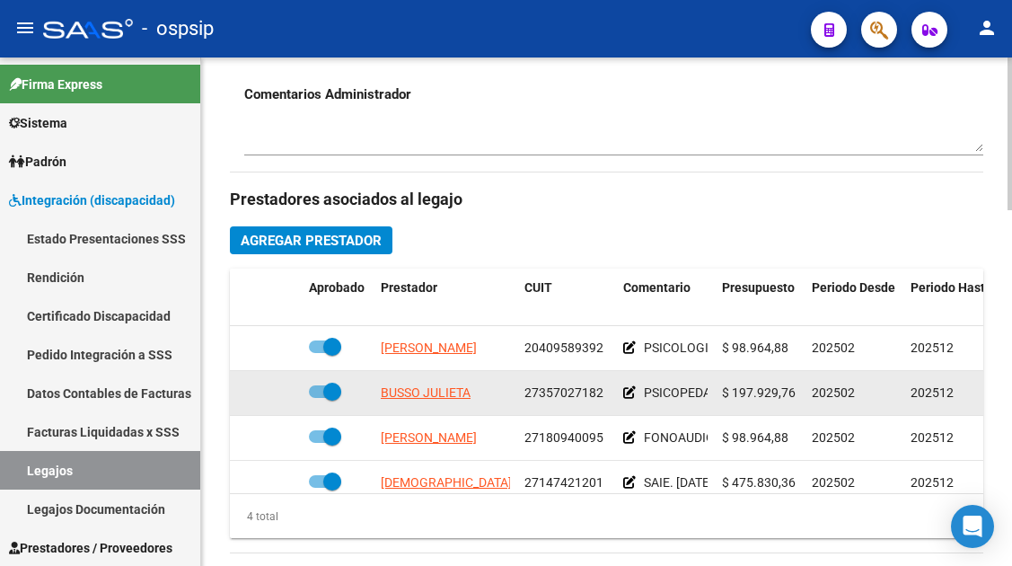
click at [460, 403] on app-link-go-to "BUSSO JULIETA" at bounding box center [426, 393] width 90 height 21
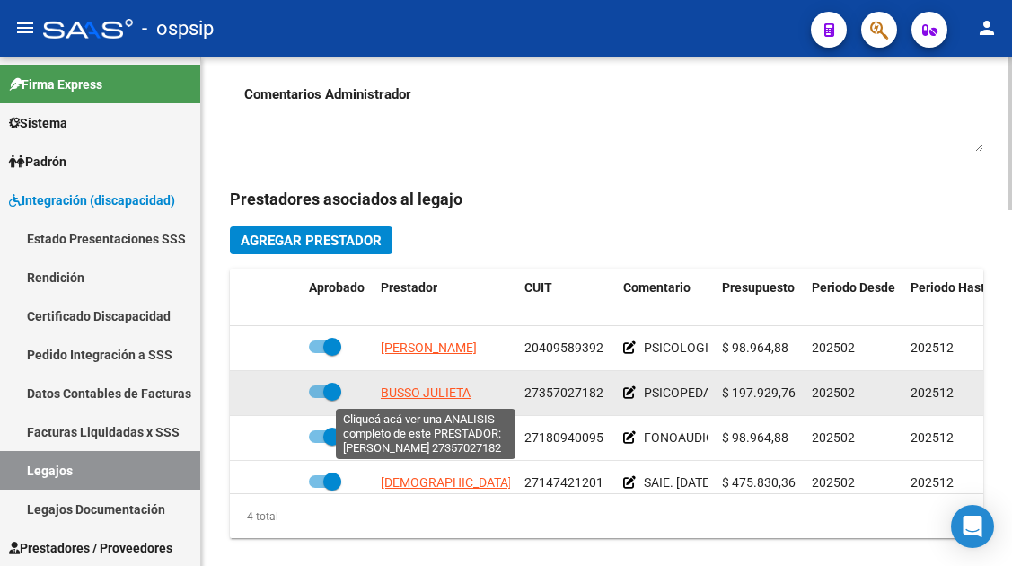
click at [421, 398] on span "BUSSO JULIETA" at bounding box center [426, 392] width 90 height 14
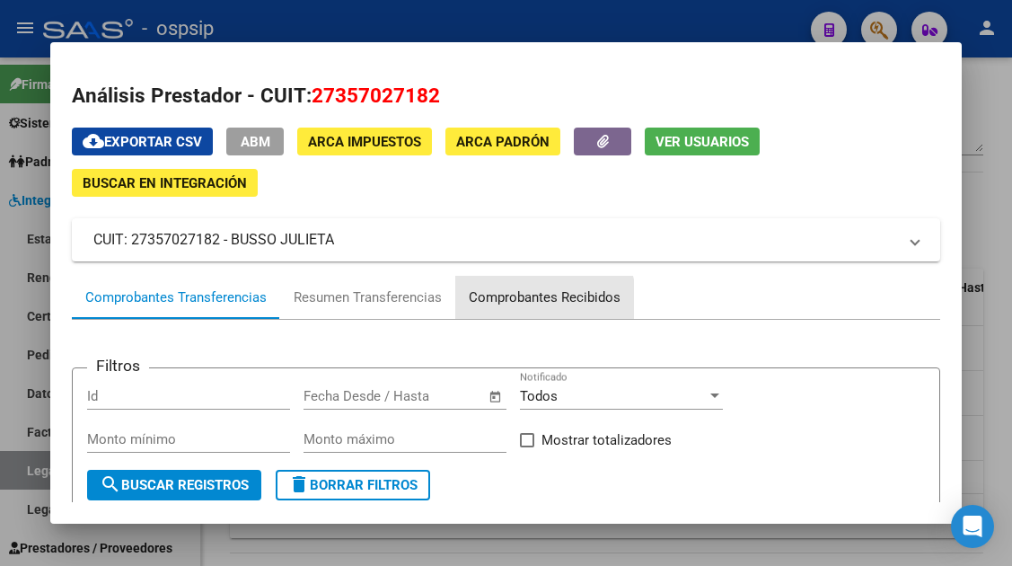
click at [516, 308] on div "Comprobantes Recibidos" at bounding box center [544, 297] width 179 height 43
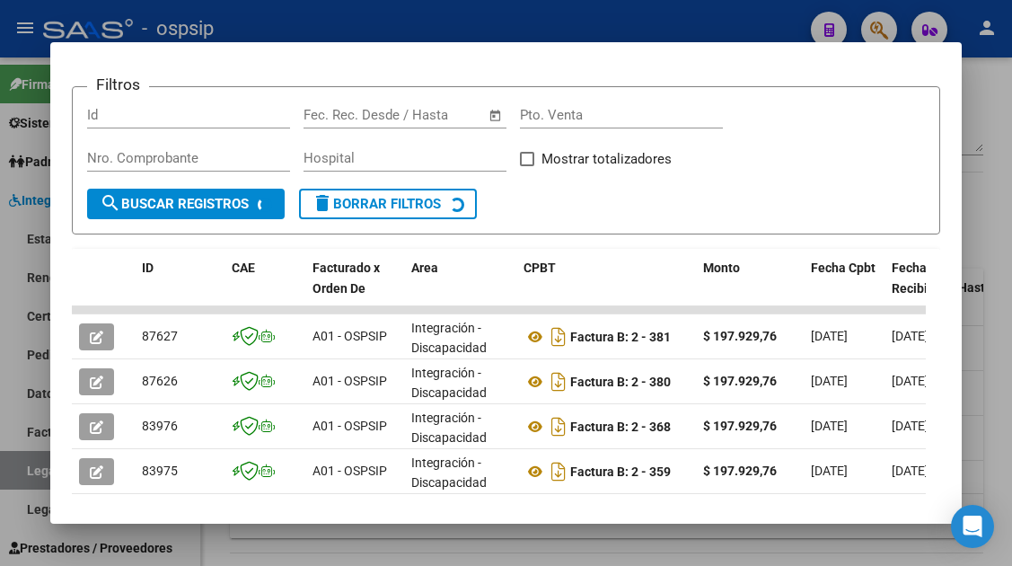
scroll to position [439, 0]
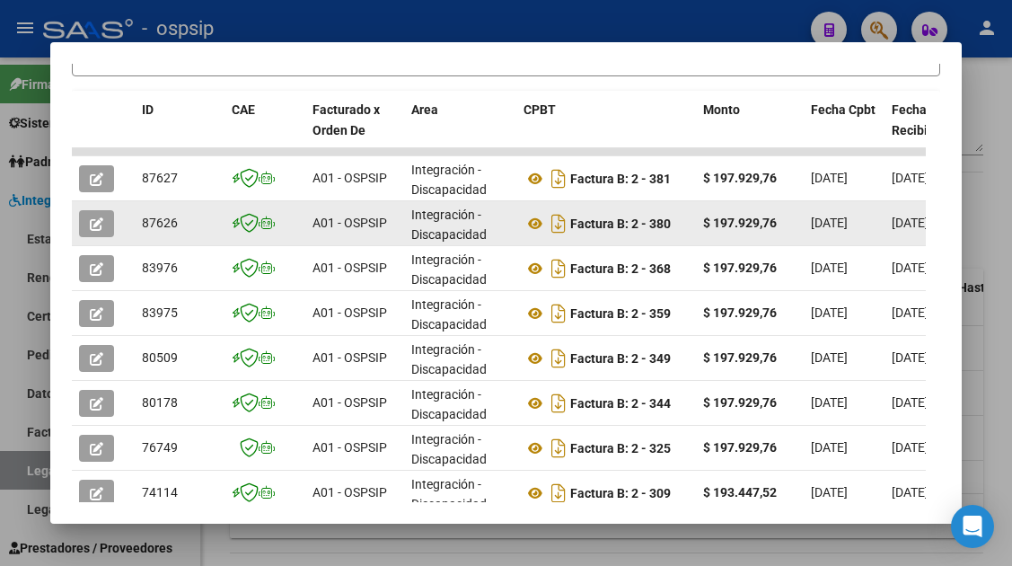
click at [96, 222] on icon "button" at bounding box center [96, 223] width 13 height 13
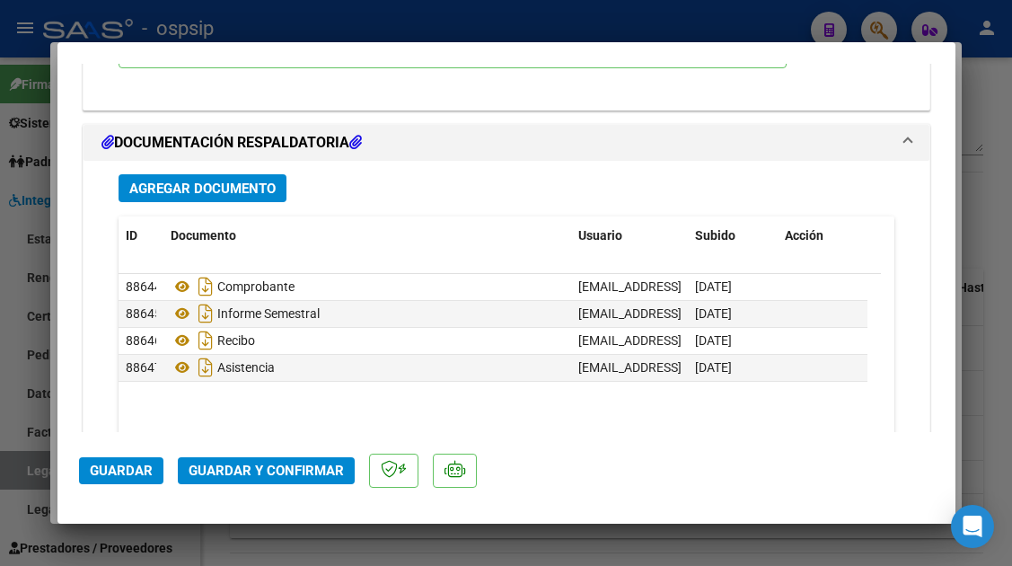
scroll to position [2263, 0]
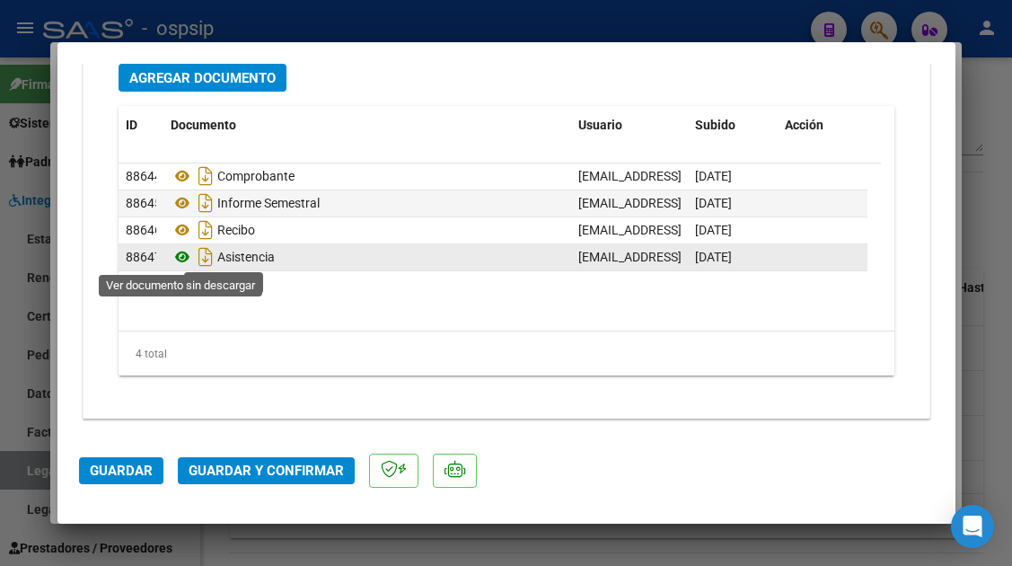
click at [190, 259] on icon at bounding box center [182, 257] width 23 height 22
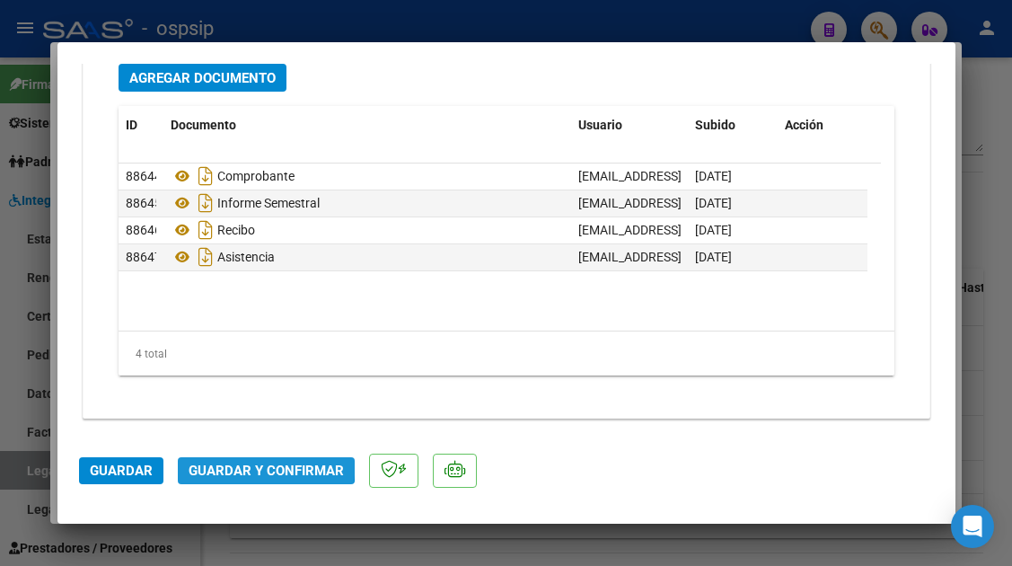
click at [234, 461] on button "Guardar y Confirmar" at bounding box center [266, 470] width 177 height 27
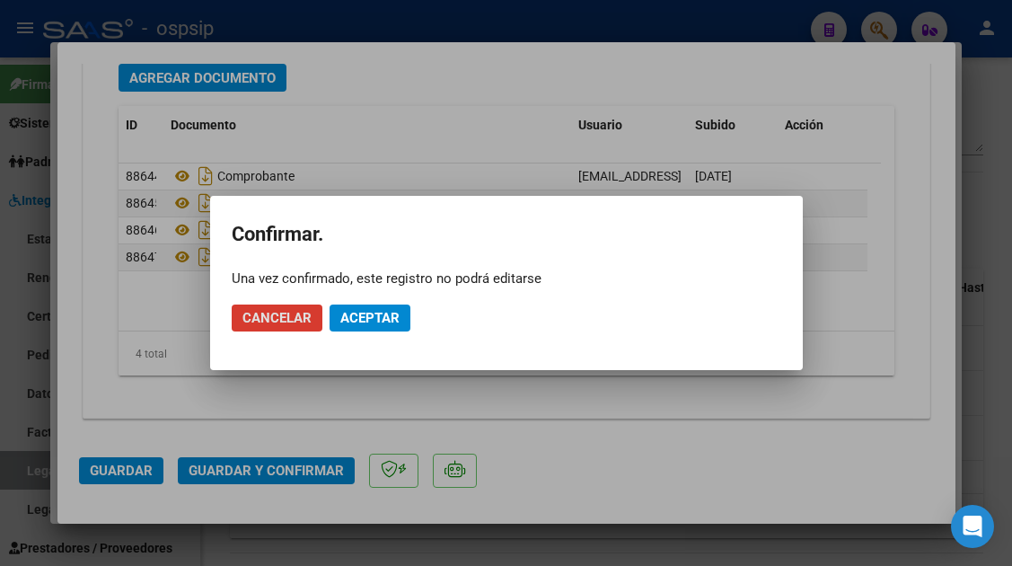
click at [352, 317] on span "Aceptar" at bounding box center [369, 318] width 59 height 16
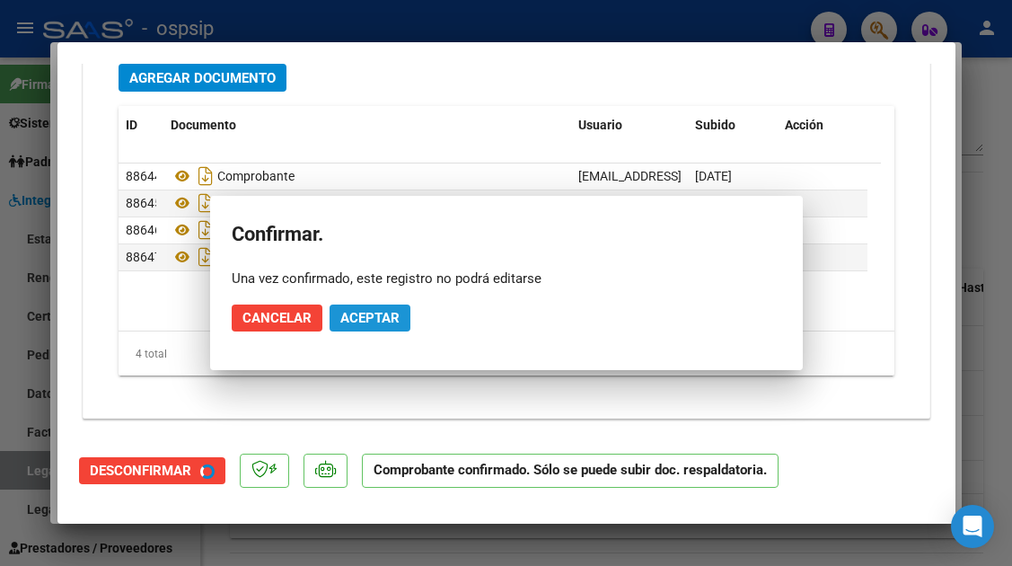
scroll to position [2059, 0]
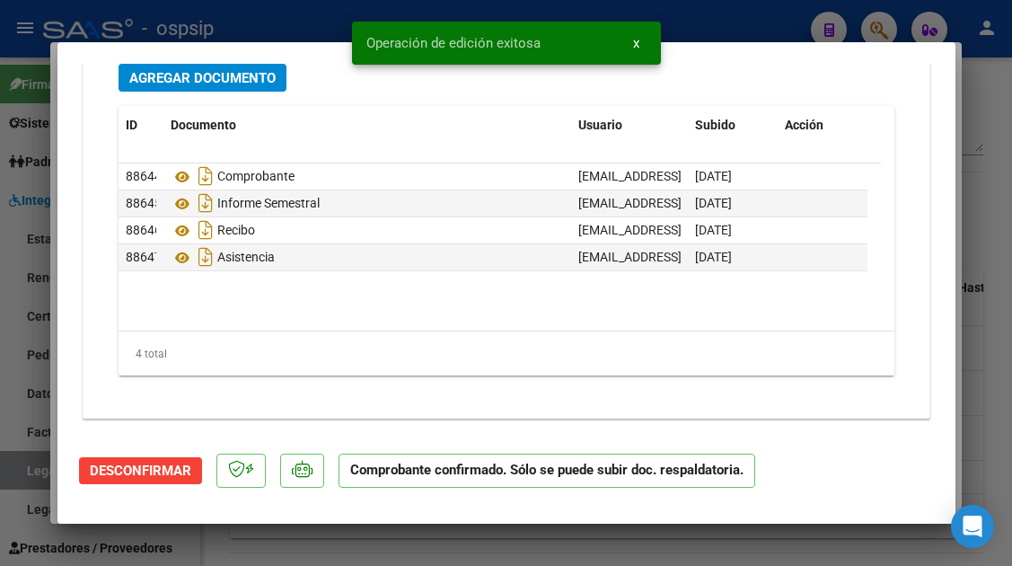
click at [24, 466] on div at bounding box center [506, 283] width 1012 height 566
type input "$ 0,00"
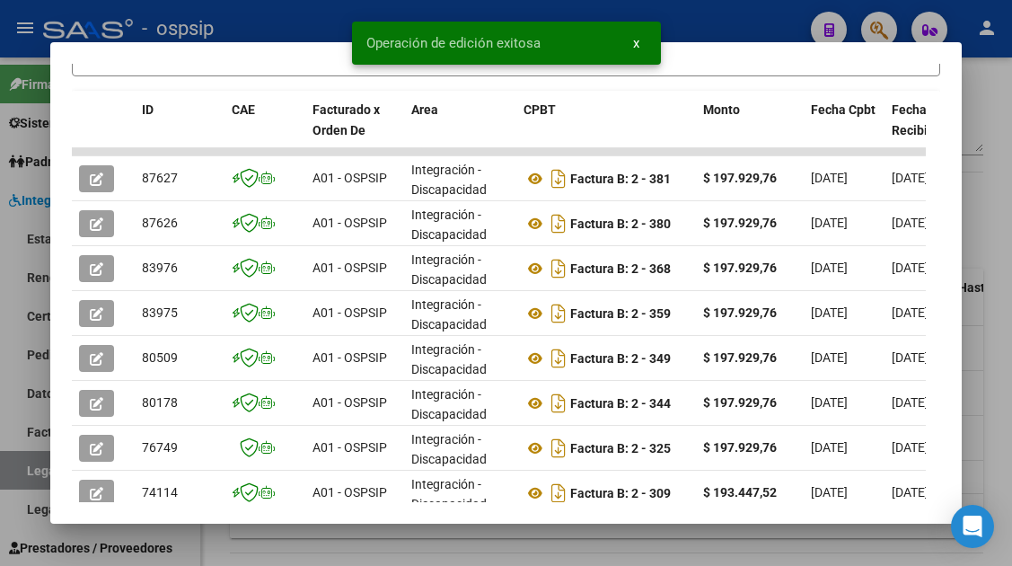
click at [24, 466] on div at bounding box center [506, 283] width 1012 height 566
click at [24, 466] on link "Legajos" at bounding box center [100, 470] width 200 height 39
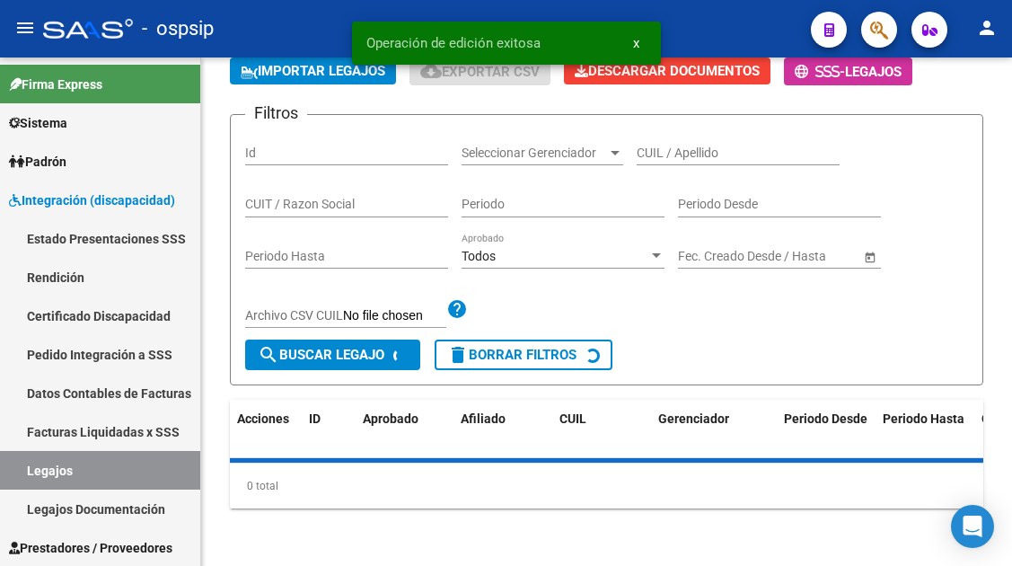
click at [24, 466] on link "Legajos" at bounding box center [100, 470] width 200 height 39
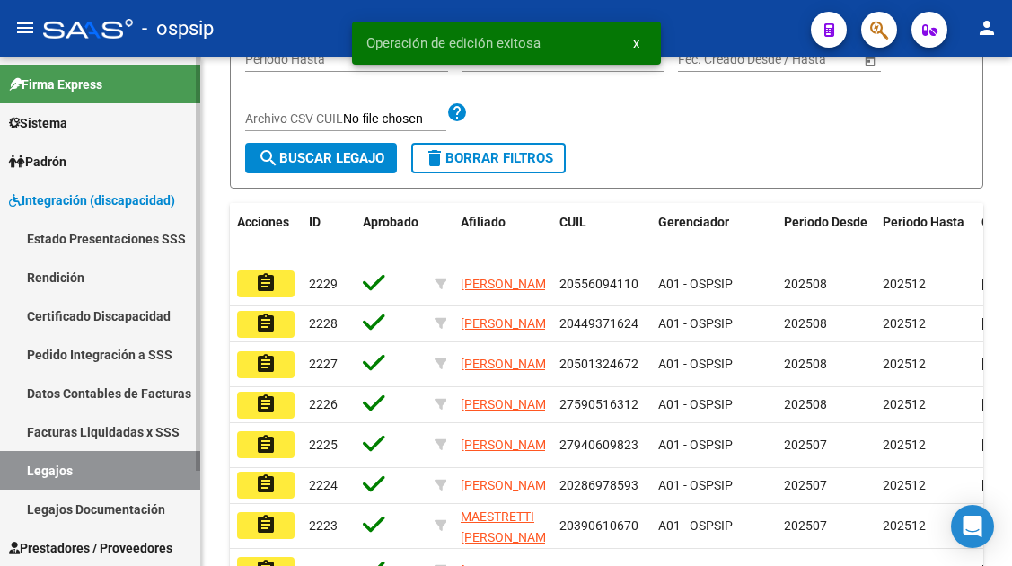
scroll to position [371, 0]
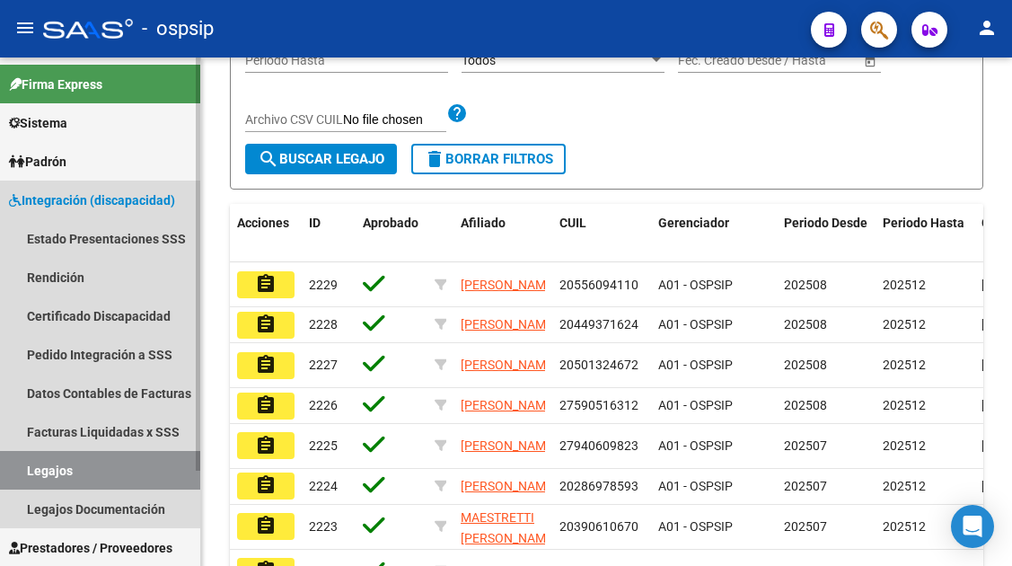
click at [37, 465] on link "Legajos" at bounding box center [100, 470] width 200 height 39
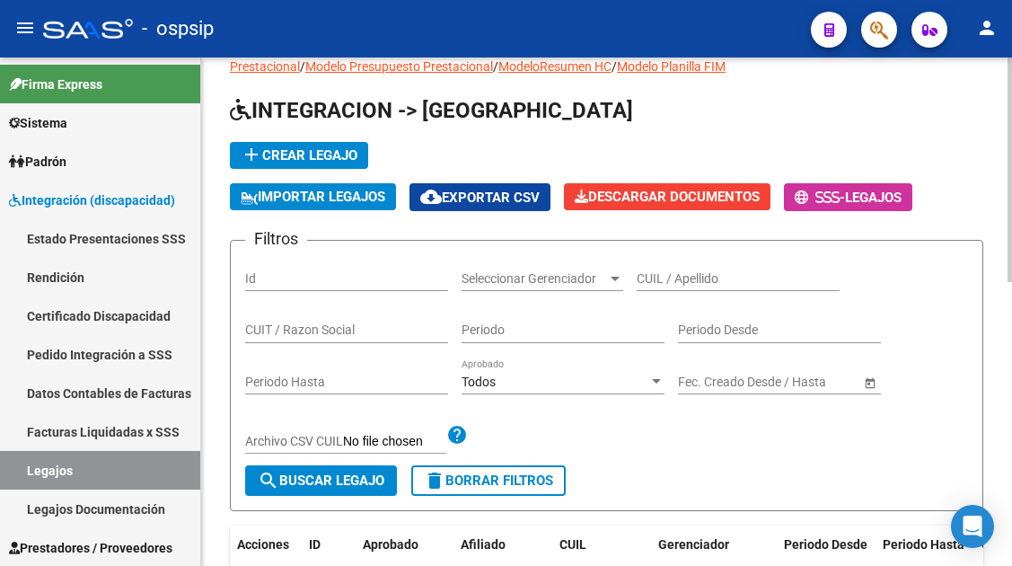
scroll to position [12, 0]
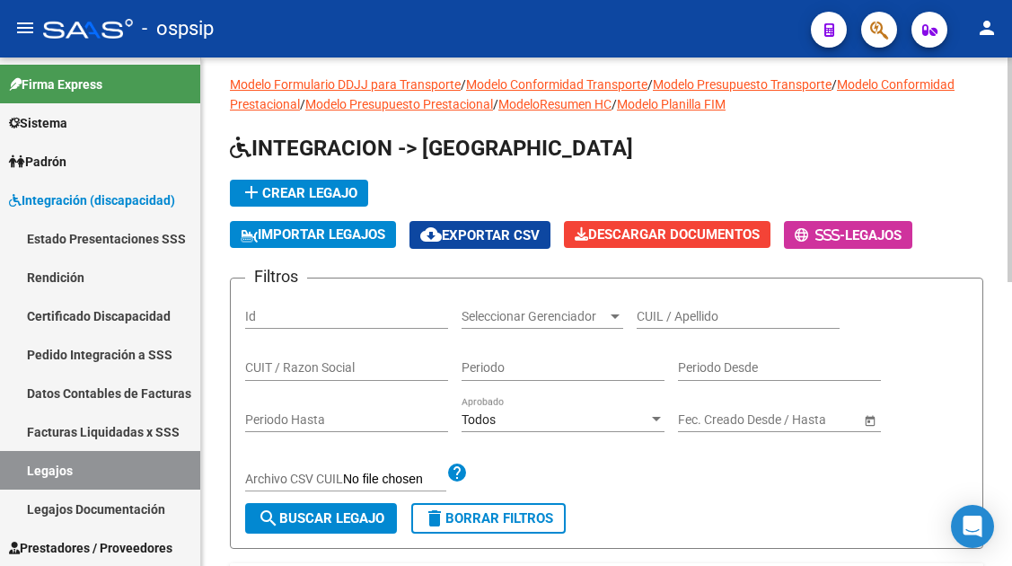
click at [677, 309] on input "CUIL / Apellido" at bounding box center [738, 316] width 203 height 15
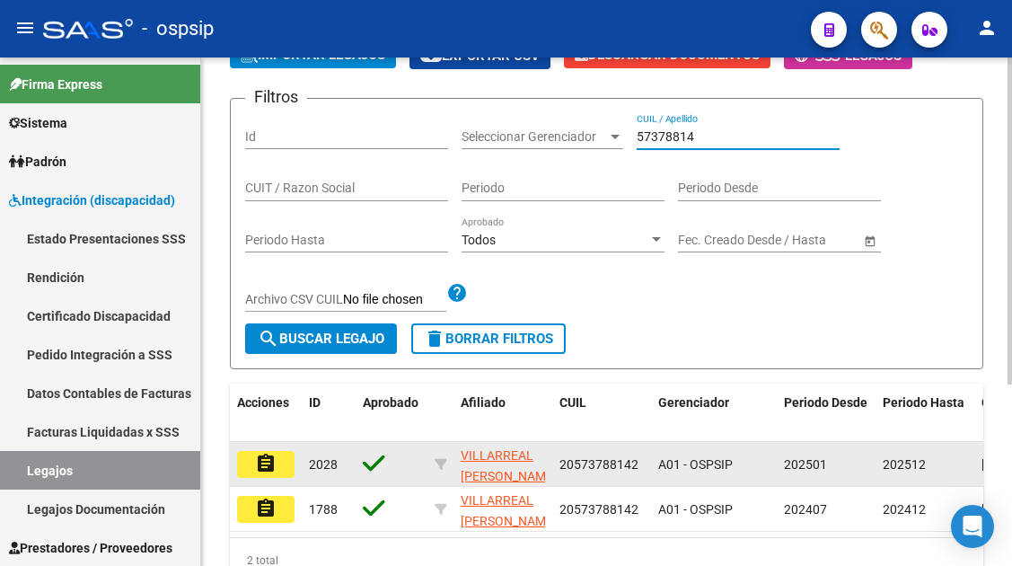
type input "57378814"
click at [261, 468] on mat-icon "assignment" at bounding box center [266, 464] width 22 height 22
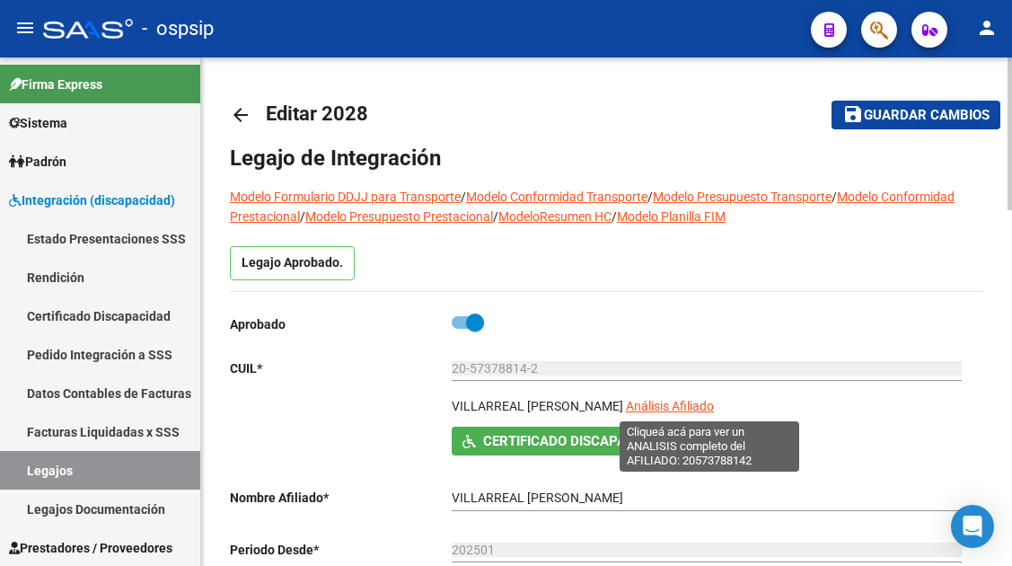
click at [693, 405] on span "Análisis Afiliado" at bounding box center [670, 406] width 88 height 14
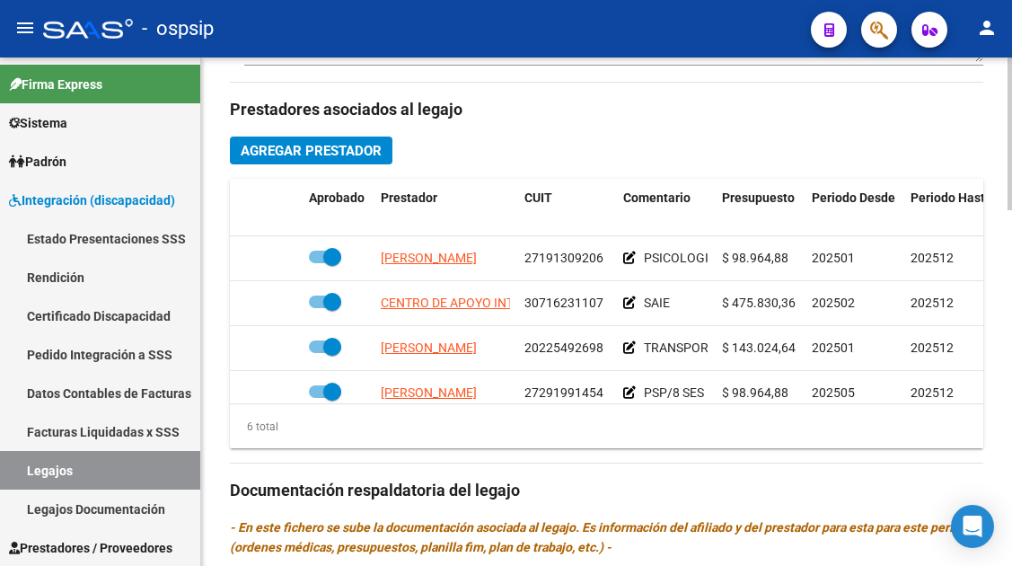
scroll to position [122, 0]
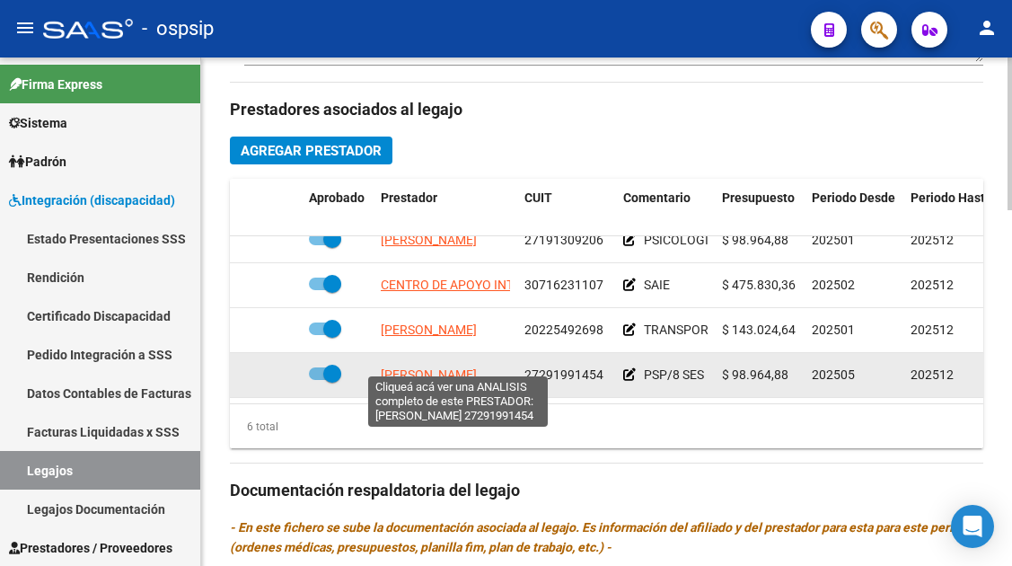
click at [411, 367] on span "MORALES MARIELA PAOLA" at bounding box center [429, 374] width 96 height 14
type textarea "27291991454"
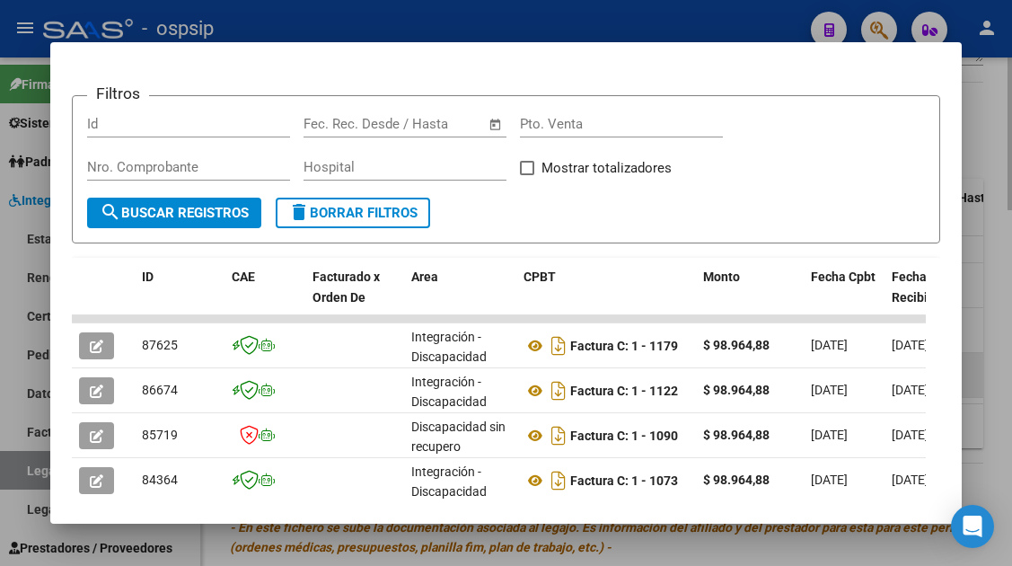
scroll to position [359, 0]
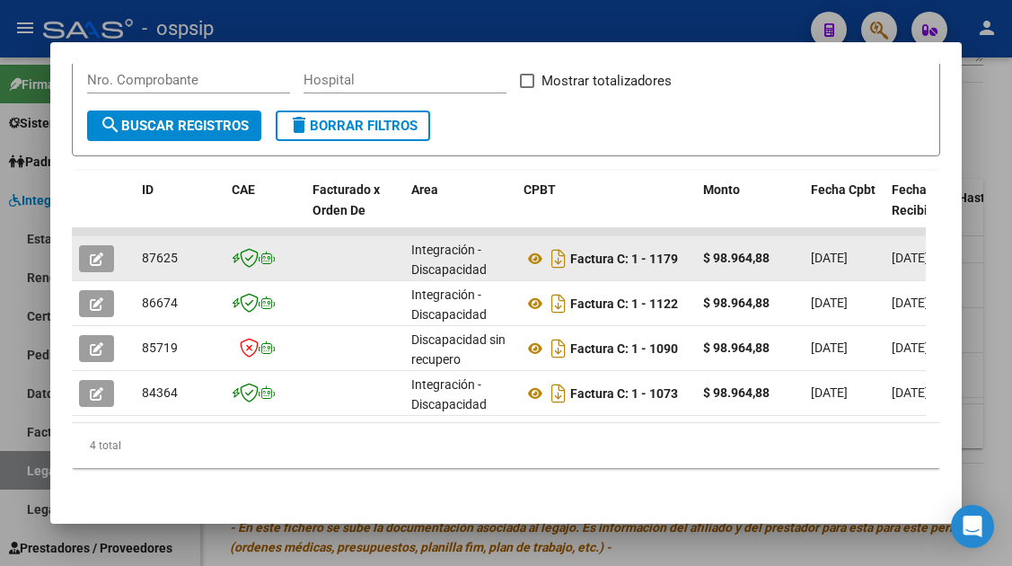
click at [101, 263] on icon "button" at bounding box center [96, 258] width 13 height 13
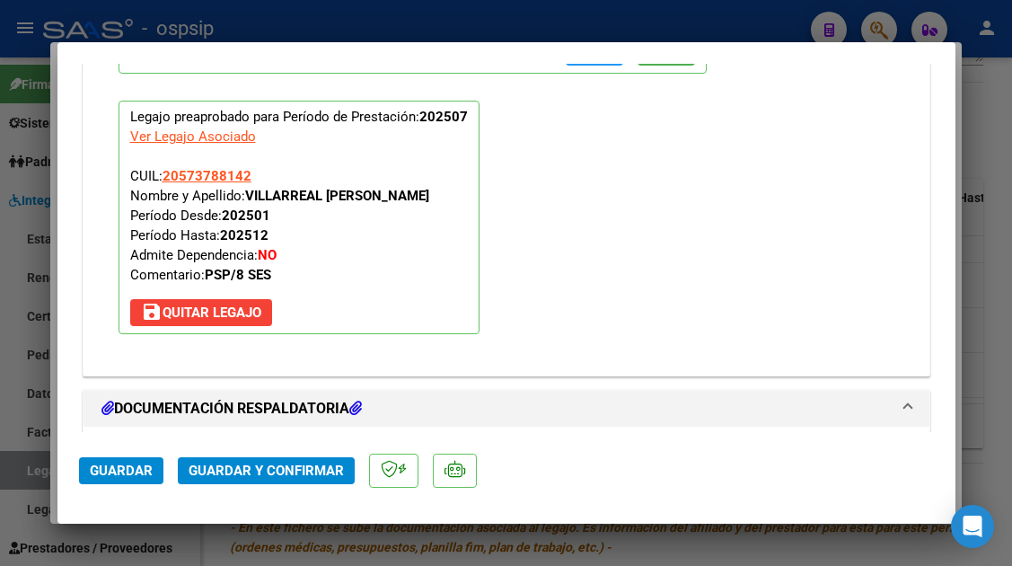
scroll to position [2263, 0]
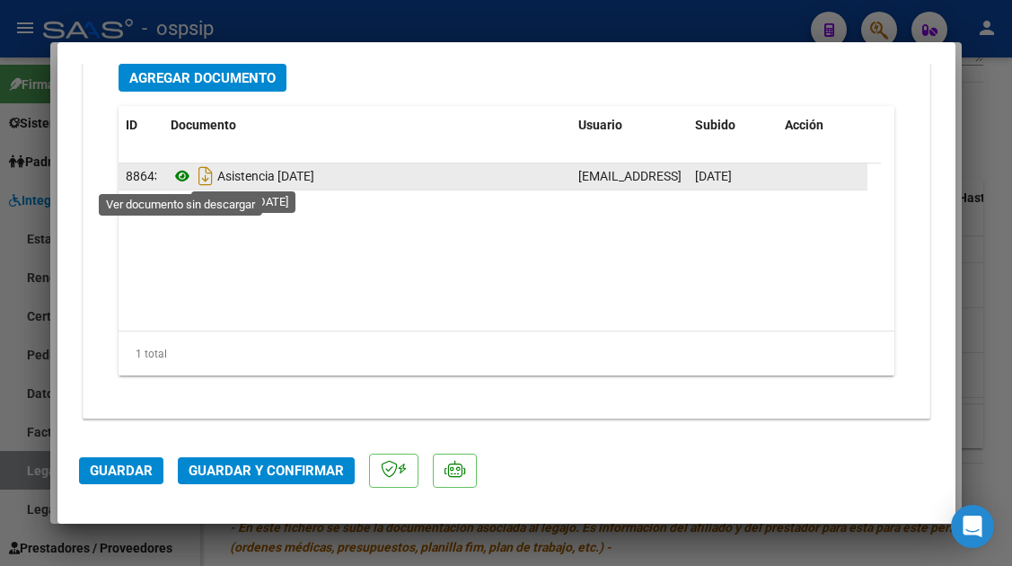
click at [171, 171] on icon at bounding box center [182, 176] width 23 height 22
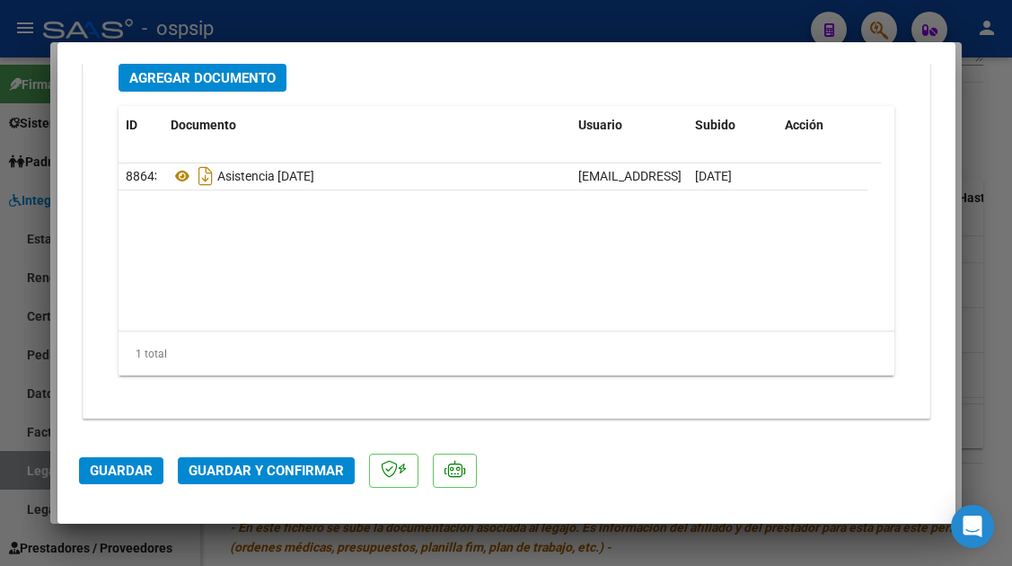
click at [326, 467] on span "Guardar y Confirmar" at bounding box center [266, 471] width 155 height 16
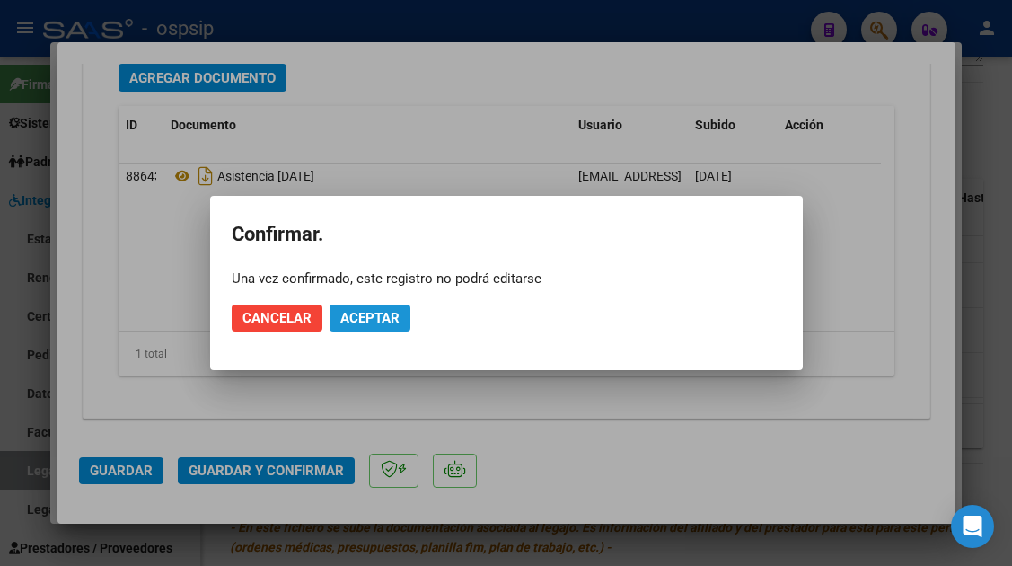
click at [402, 323] on button "Aceptar" at bounding box center [370, 318] width 81 height 27
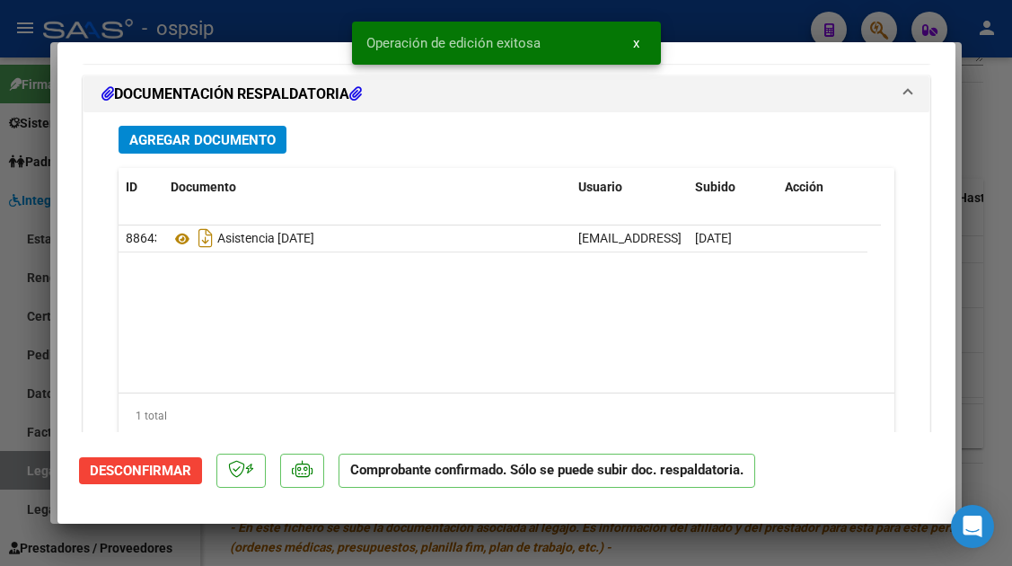
scroll to position [1969, 0]
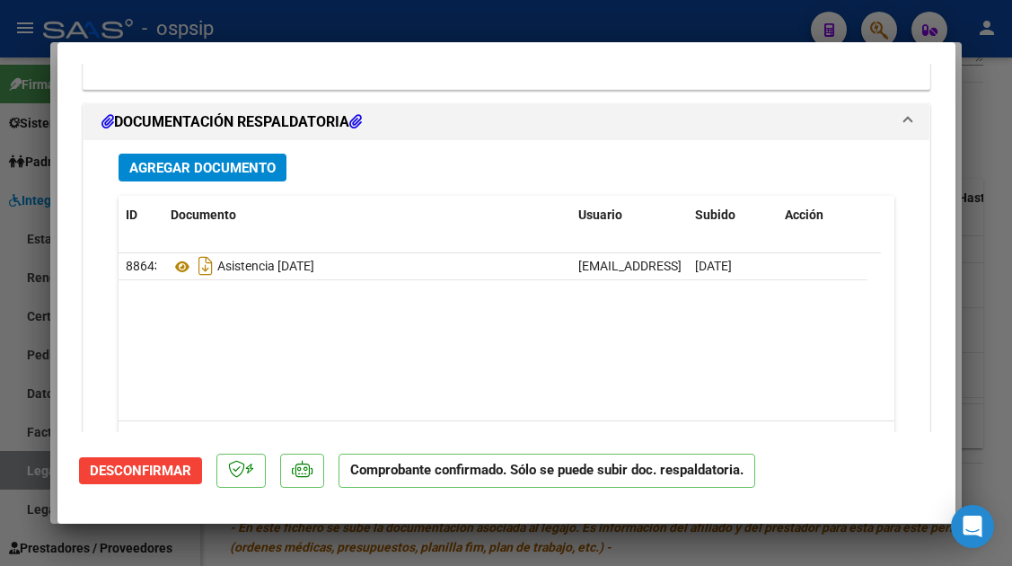
click at [32, 469] on div at bounding box center [506, 283] width 1012 height 566
type input "$ 0,00"
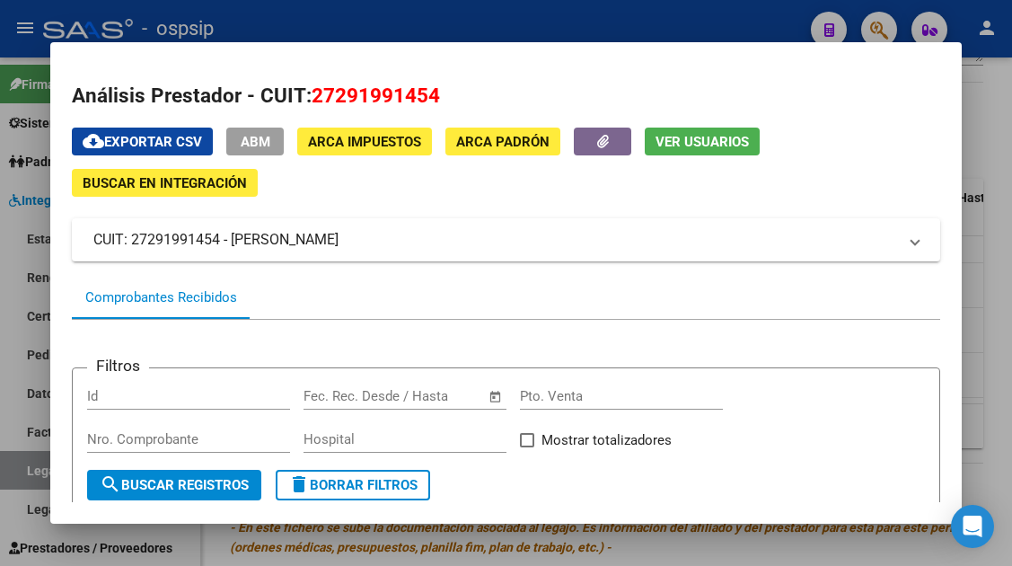
scroll to position [180, 0]
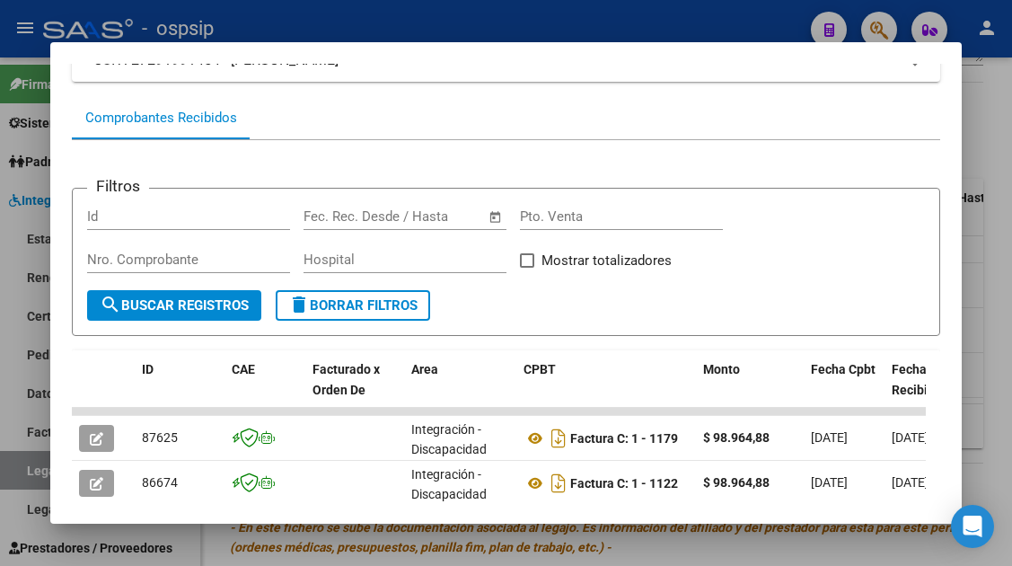
click at [32, 474] on div at bounding box center [506, 283] width 1012 height 566
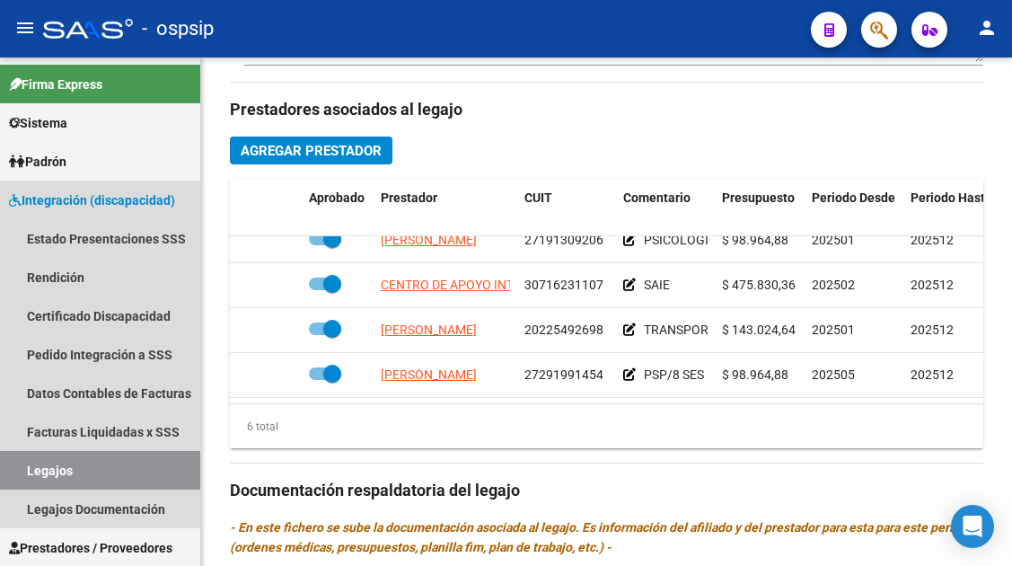
click at [32, 474] on link "Legajos" at bounding box center [100, 470] width 200 height 39
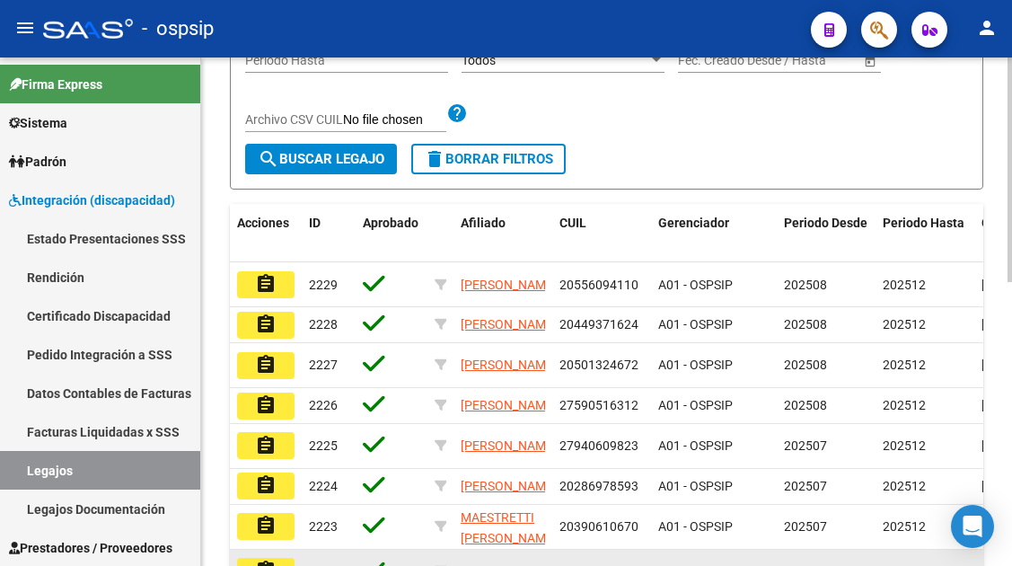
scroll to position [191, 0]
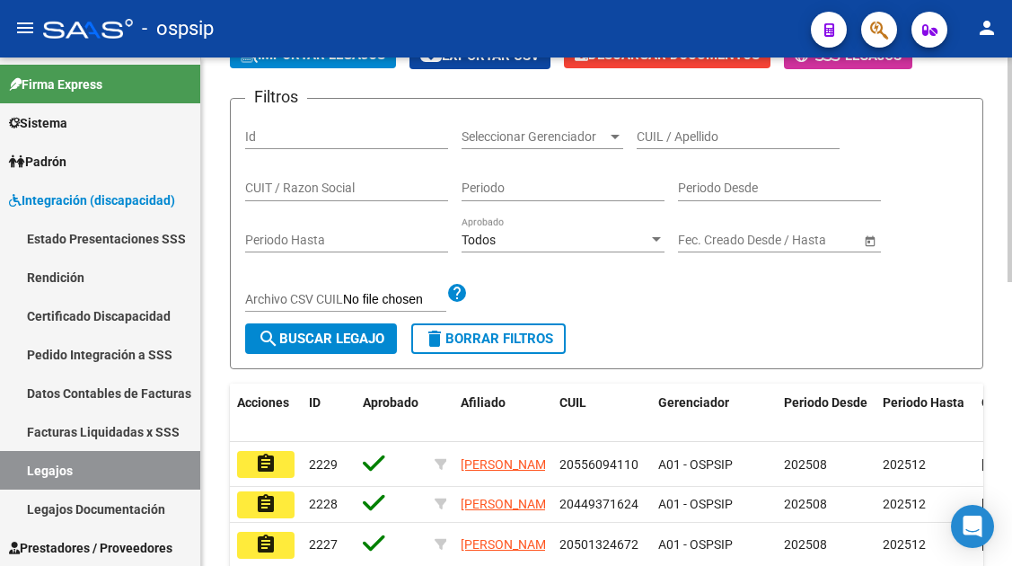
click at [675, 133] on input "CUIL / Apellido" at bounding box center [738, 136] width 203 height 15
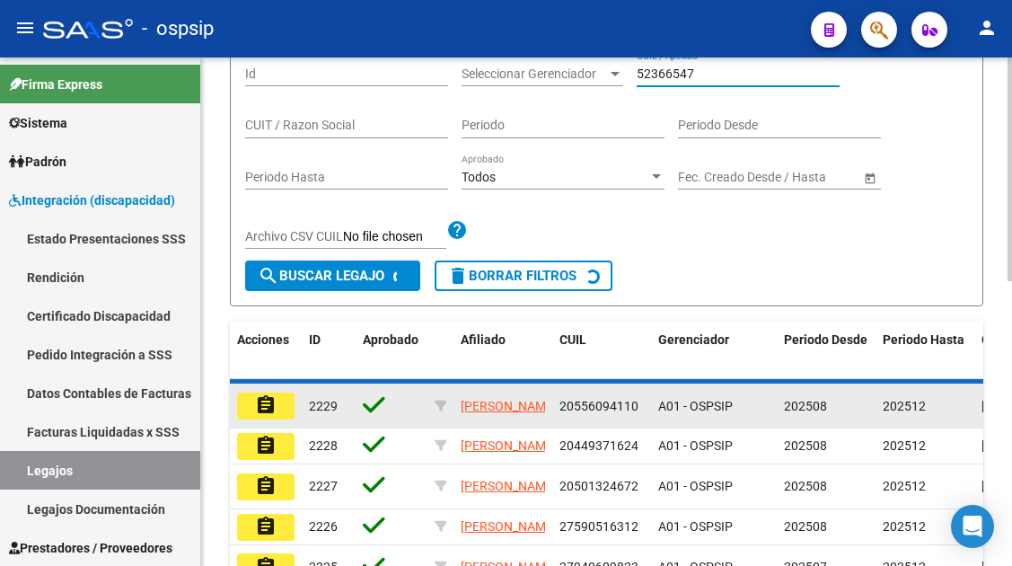
scroll to position [281, 0]
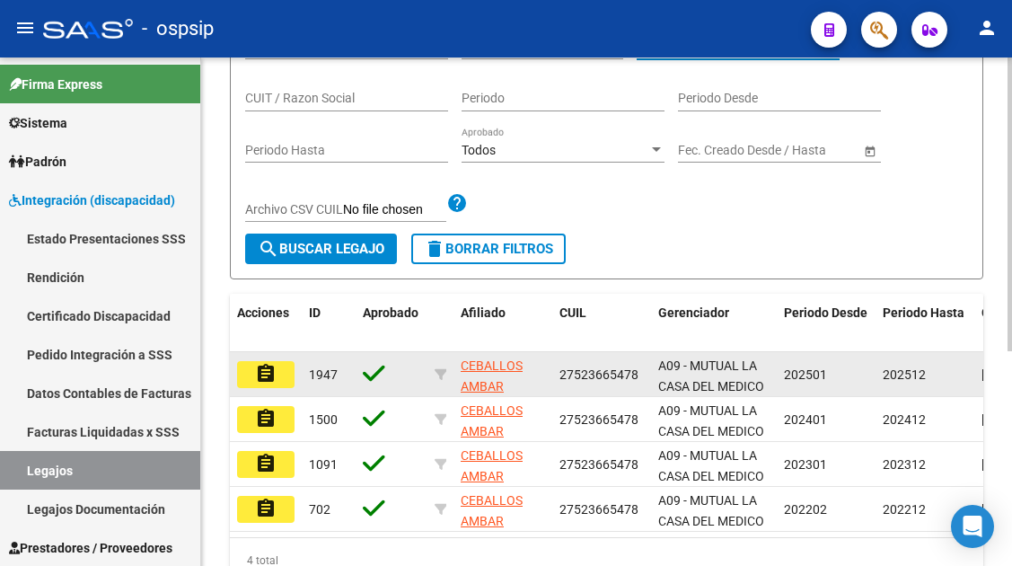
click at [265, 375] on mat-icon "assignment" at bounding box center [266, 374] width 22 height 22
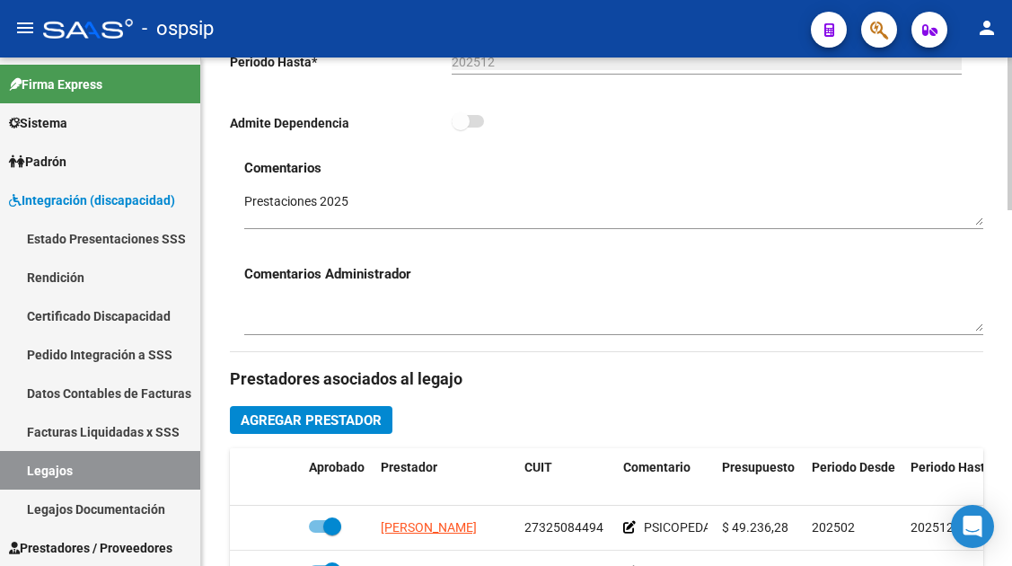
scroll to position [898, 0]
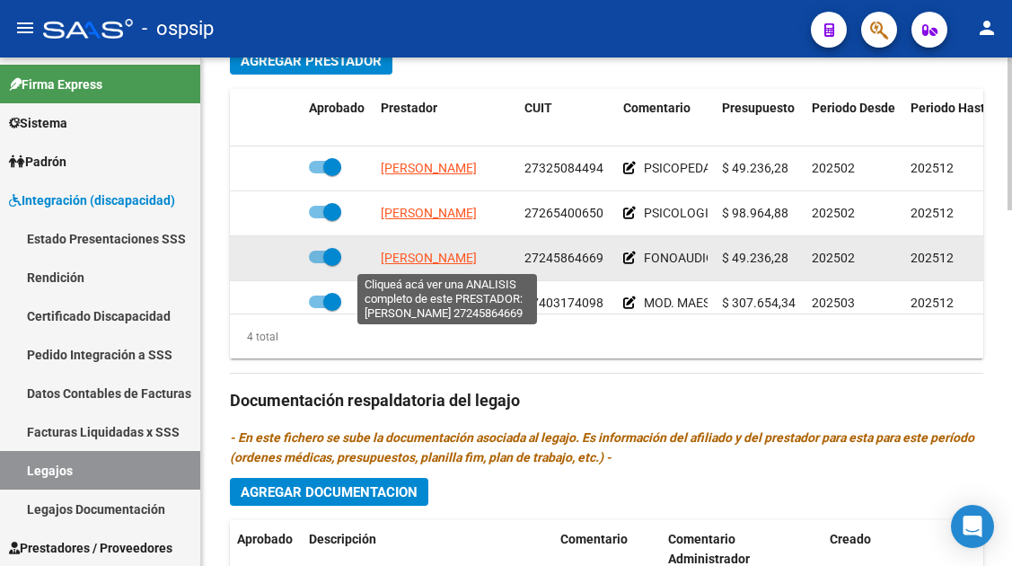
click at [466, 251] on span "MAZZEO PAULA MARIA" at bounding box center [429, 258] width 96 height 14
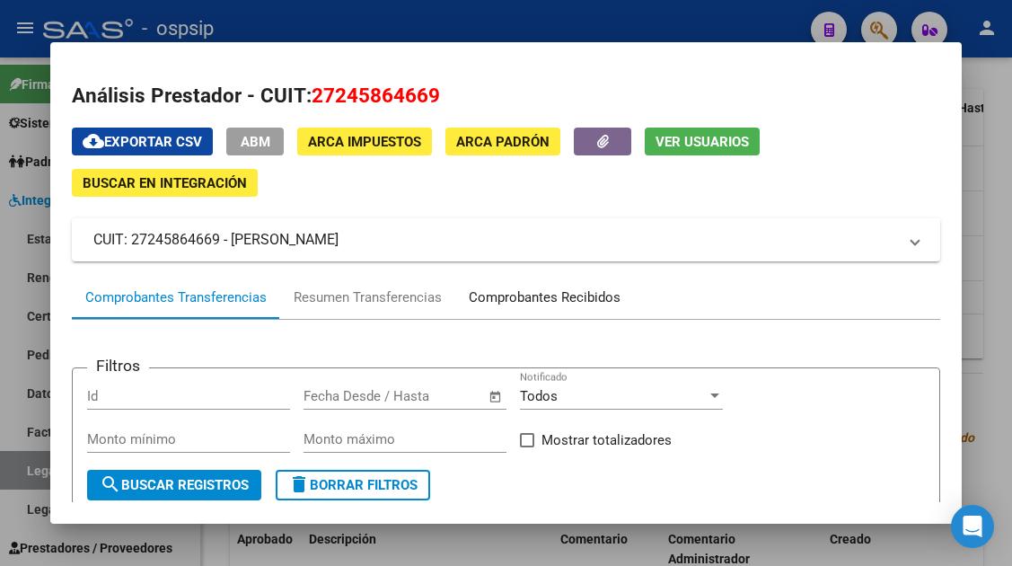
click at [552, 295] on div "Comprobantes Recibidos" at bounding box center [545, 297] width 152 height 21
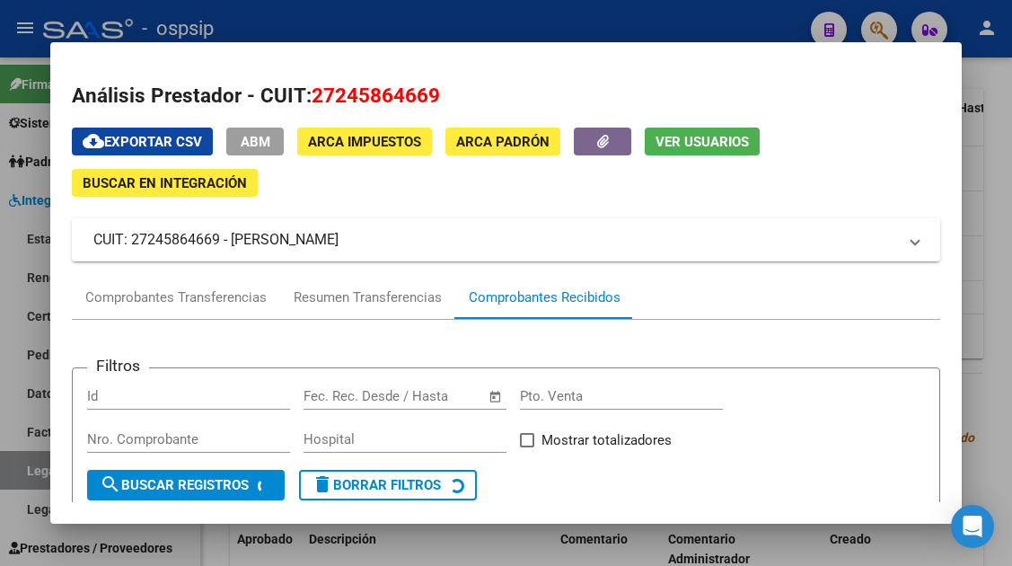
scroll to position [359, 0]
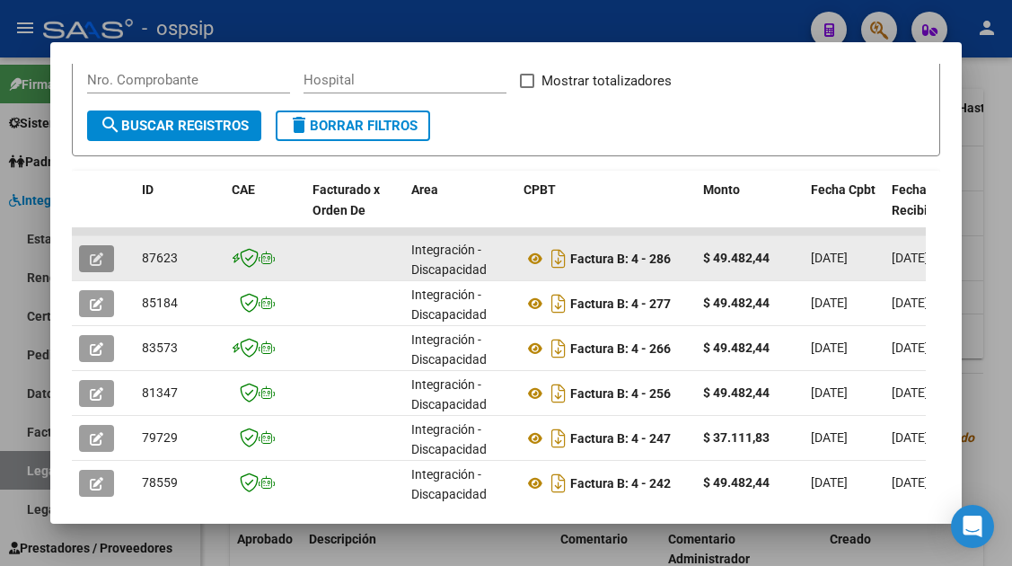
click at [98, 259] on icon "button" at bounding box center [96, 258] width 13 height 13
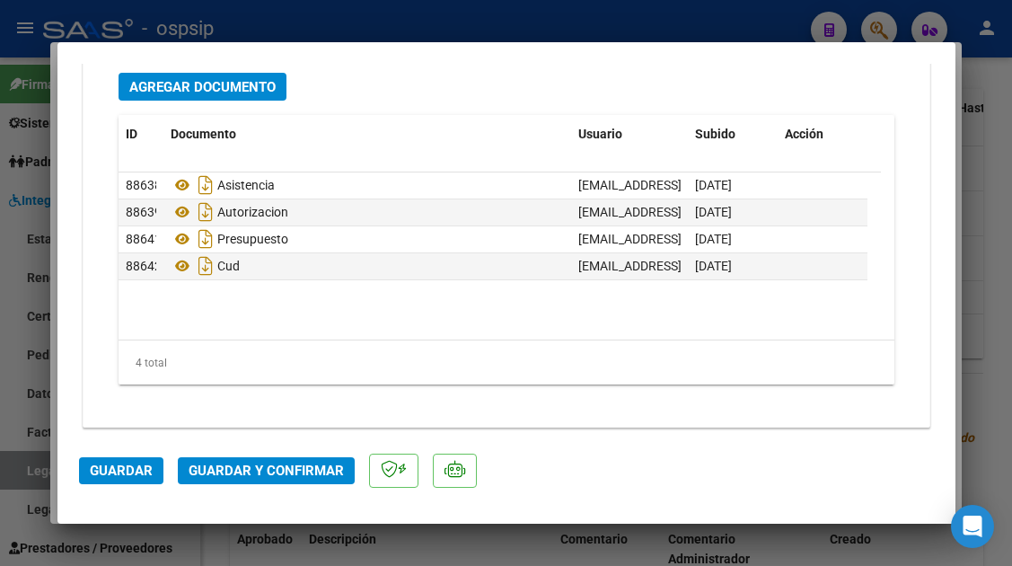
scroll to position [2263, 0]
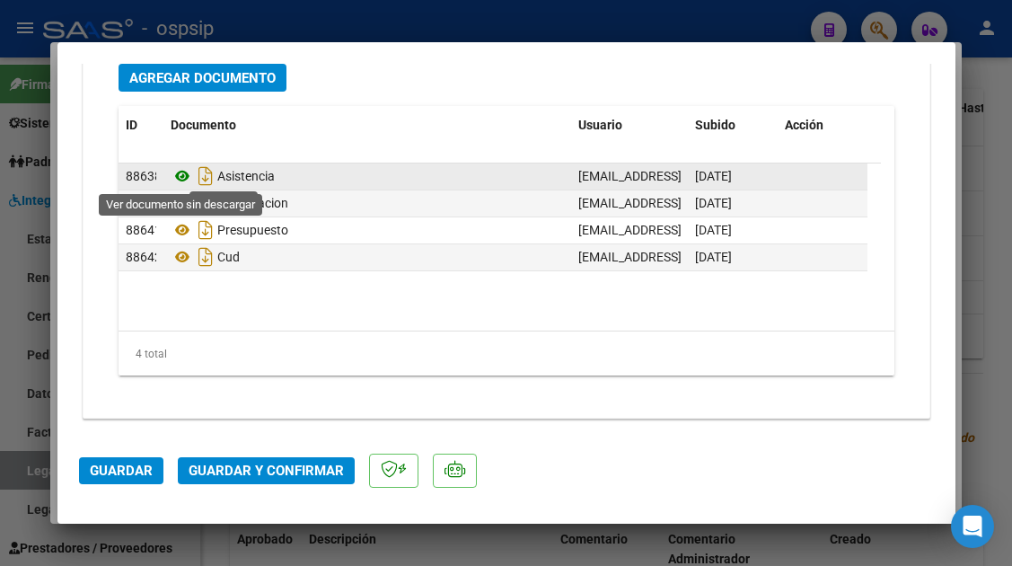
click at [181, 172] on icon at bounding box center [182, 176] width 23 height 22
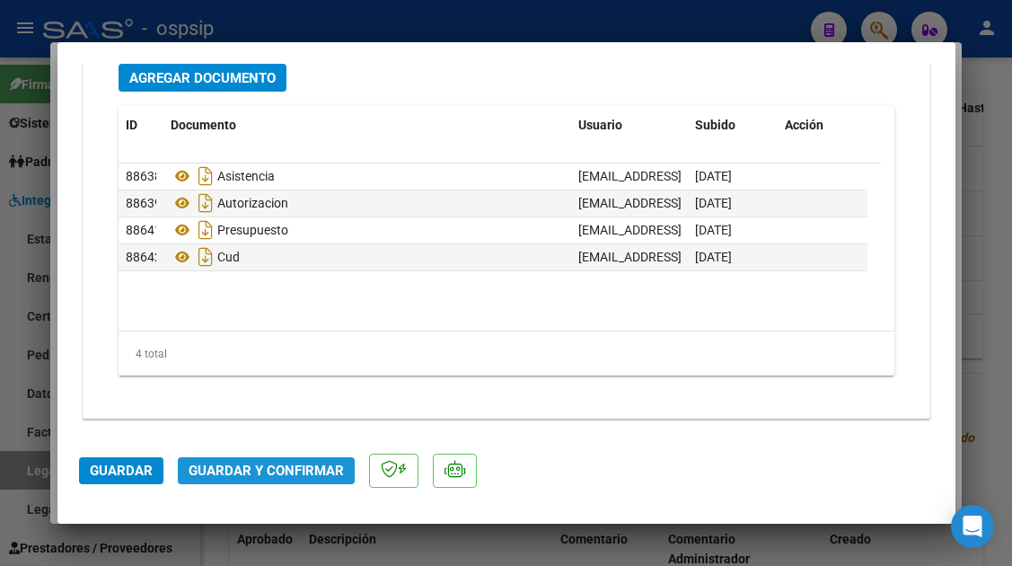
click at [297, 475] on span "Guardar y Confirmar" at bounding box center [266, 471] width 155 height 16
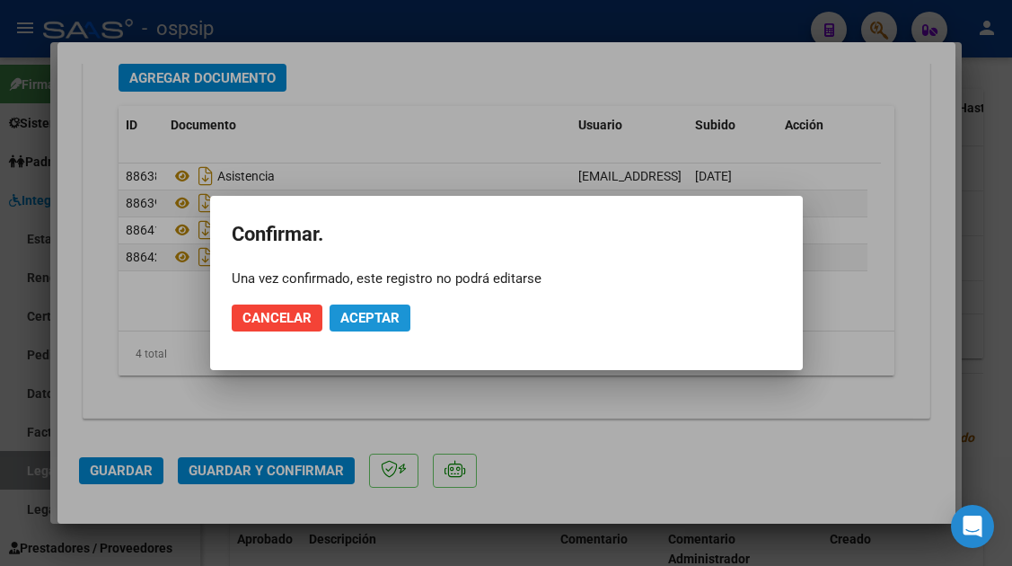
click at [371, 318] on span "Aceptar" at bounding box center [369, 318] width 59 height 16
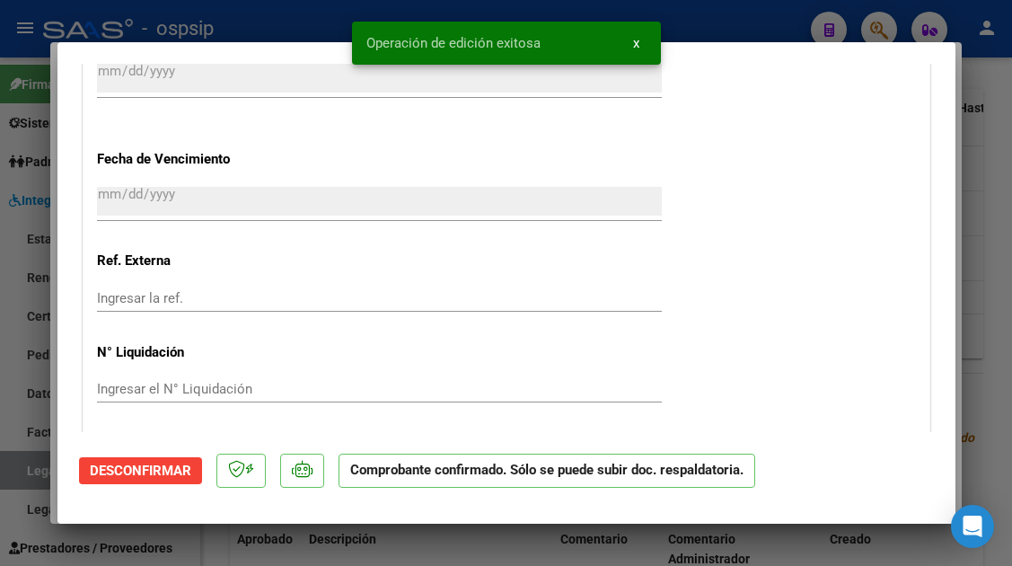
scroll to position [1430, 0]
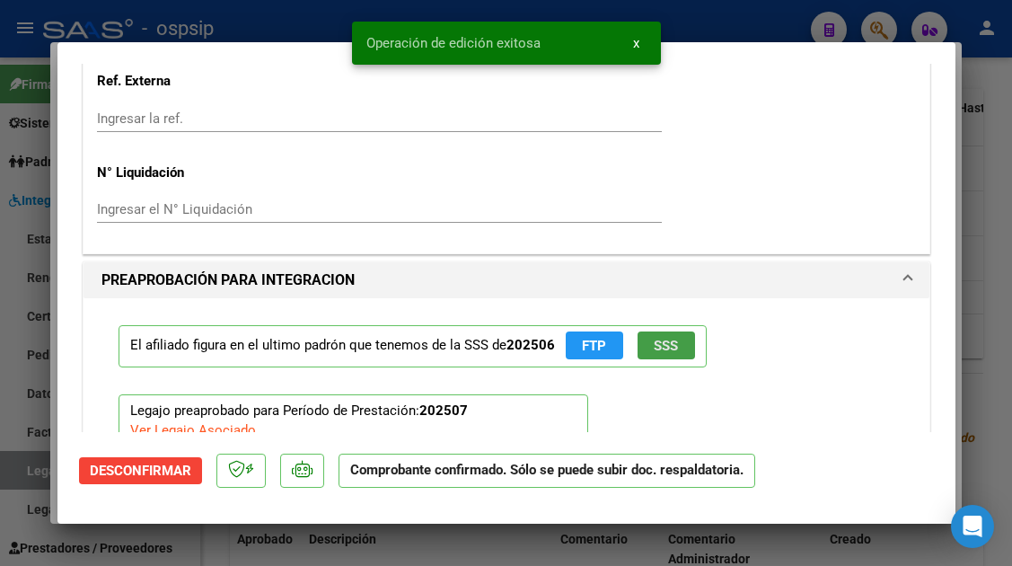
click at [669, 341] on span "SSS" at bounding box center [666, 346] width 24 height 16
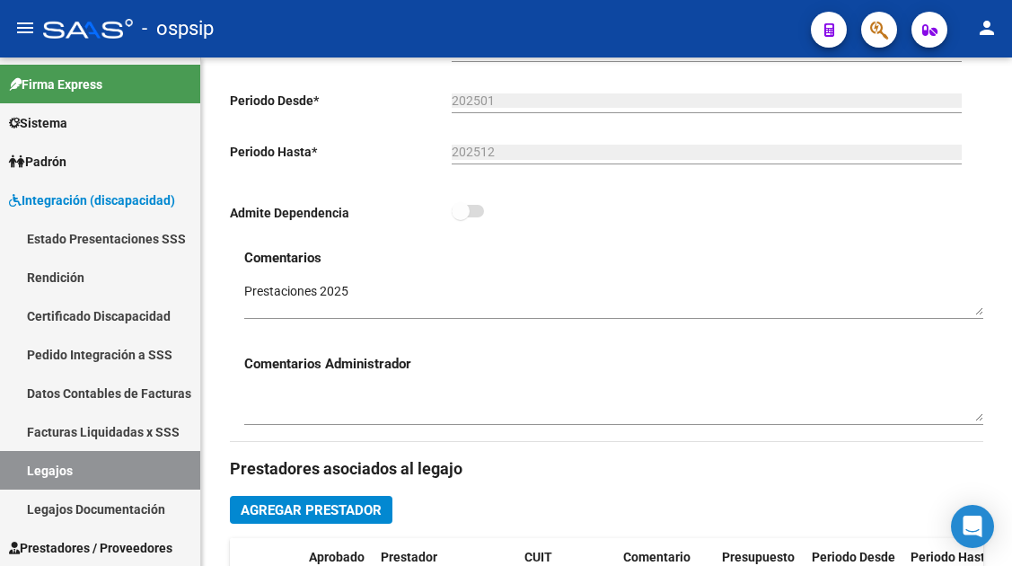
scroll to position [270, 0]
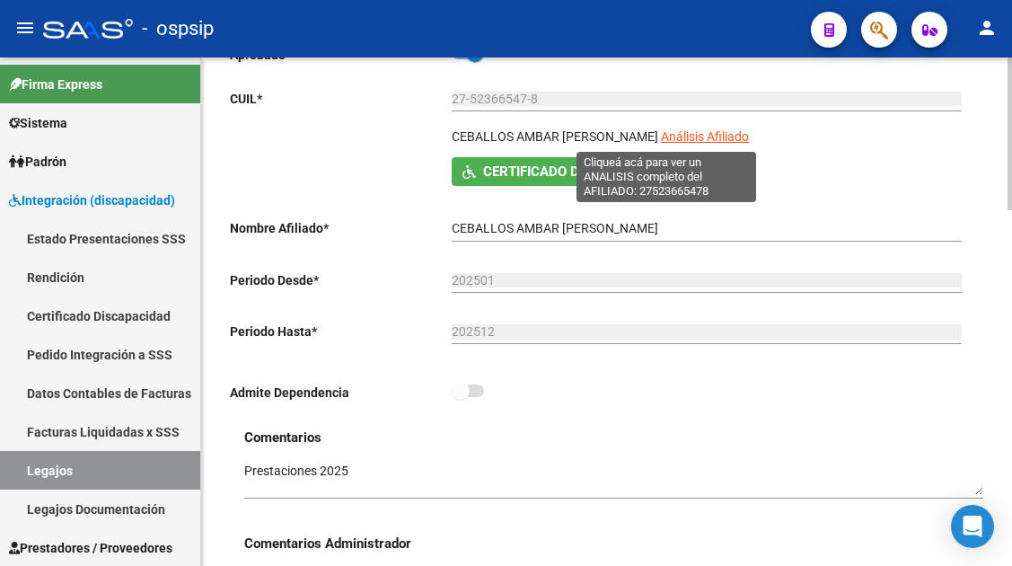
click at [667, 131] on span "Análisis Afiliado" at bounding box center [705, 136] width 88 height 14
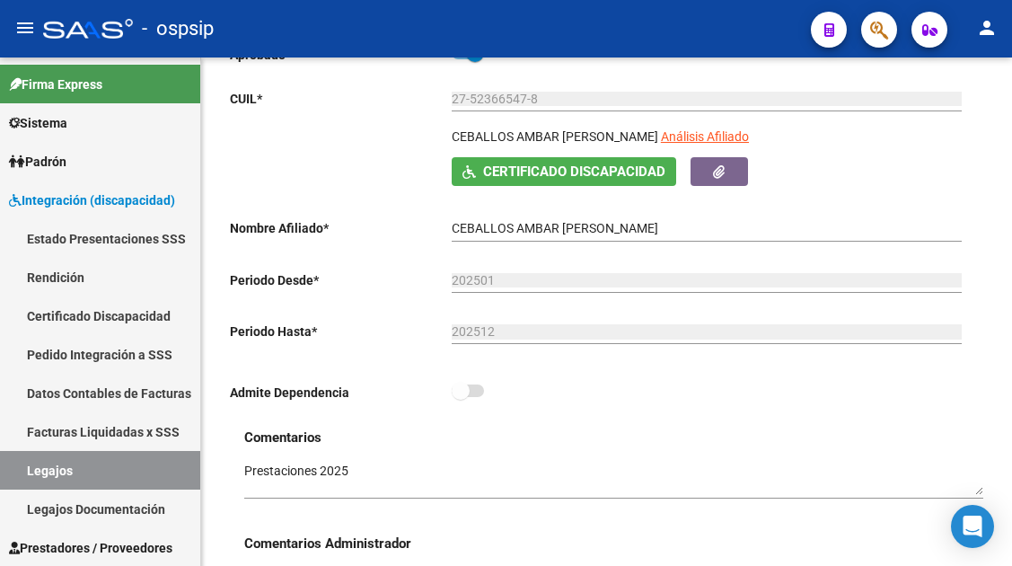
scroll to position [0, 0]
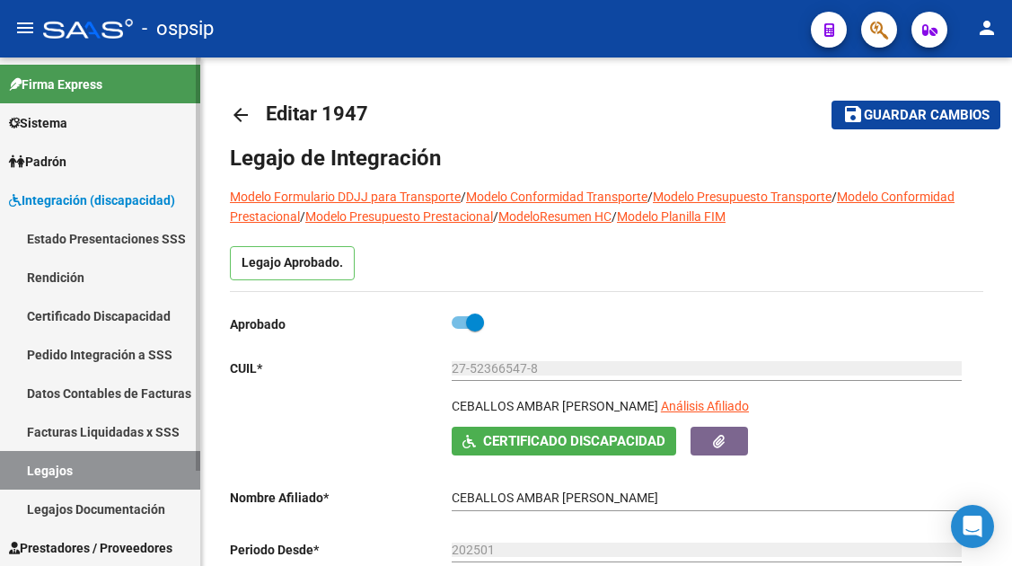
click at [94, 464] on link "Legajos" at bounding box center [100, 470] width 200 height 39
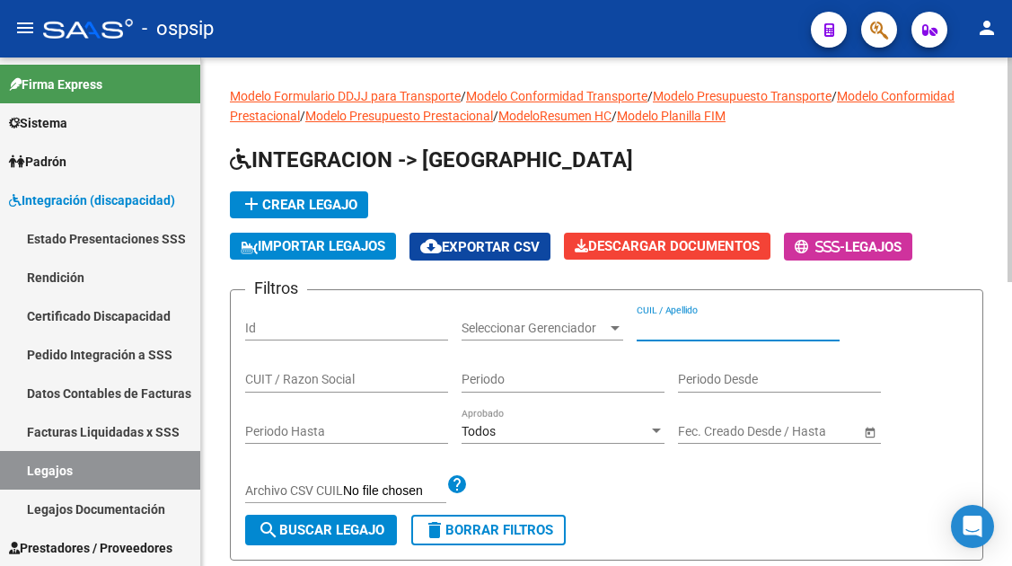
click at [671, 329] on input "CUIL / Apellido" at bounding box center [738, 328] width 203 height 15
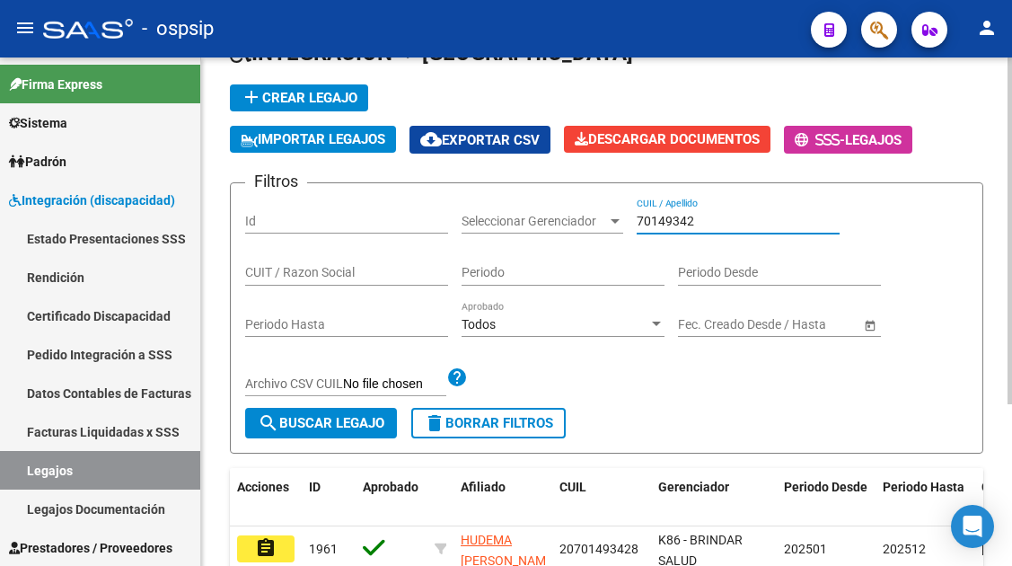
scroll to position [236, 0]
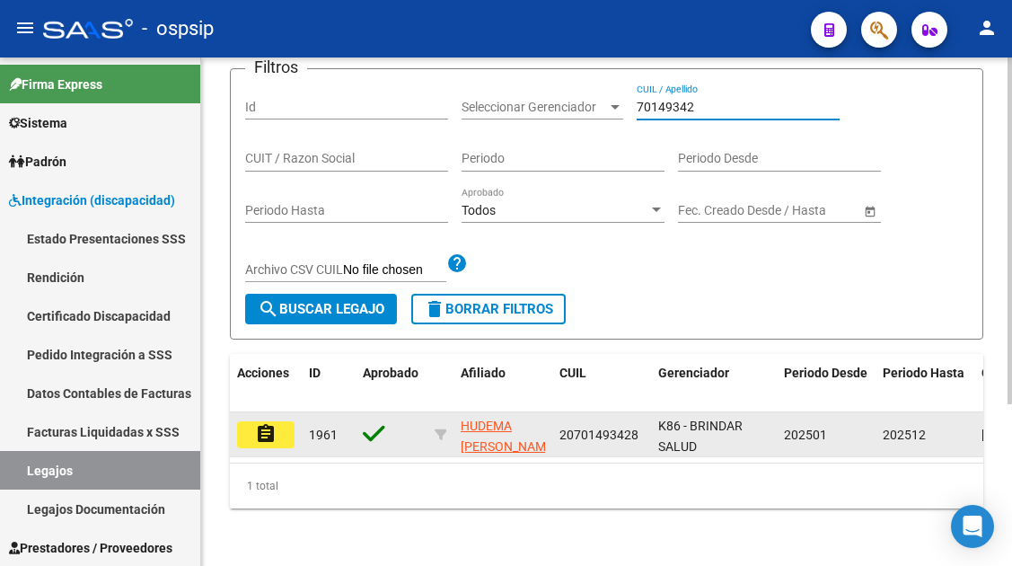
click at [284, 421] on button "assignment" at bounding box center [265, 434] width 57 height 27
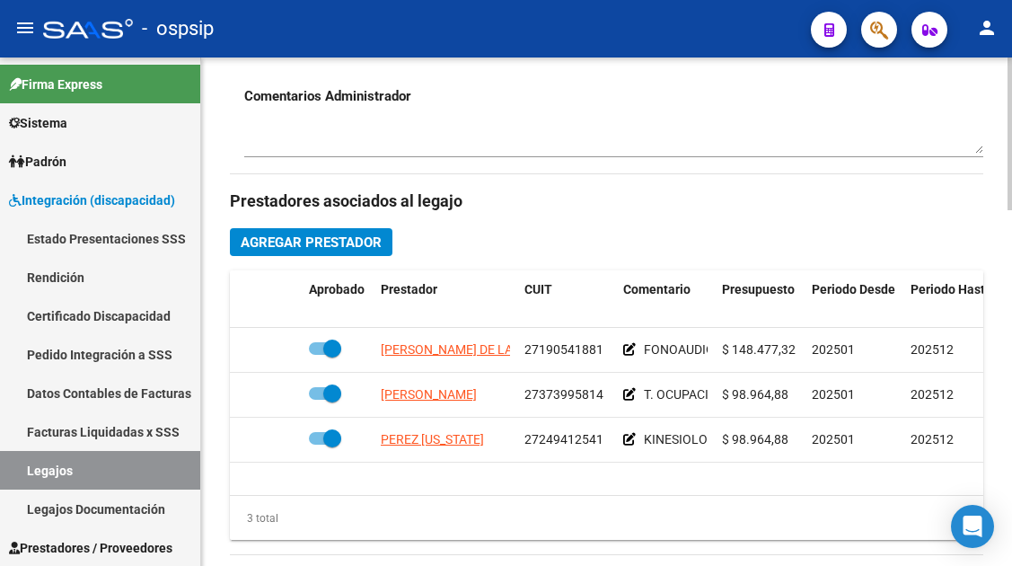
scroll to position [719, 0]
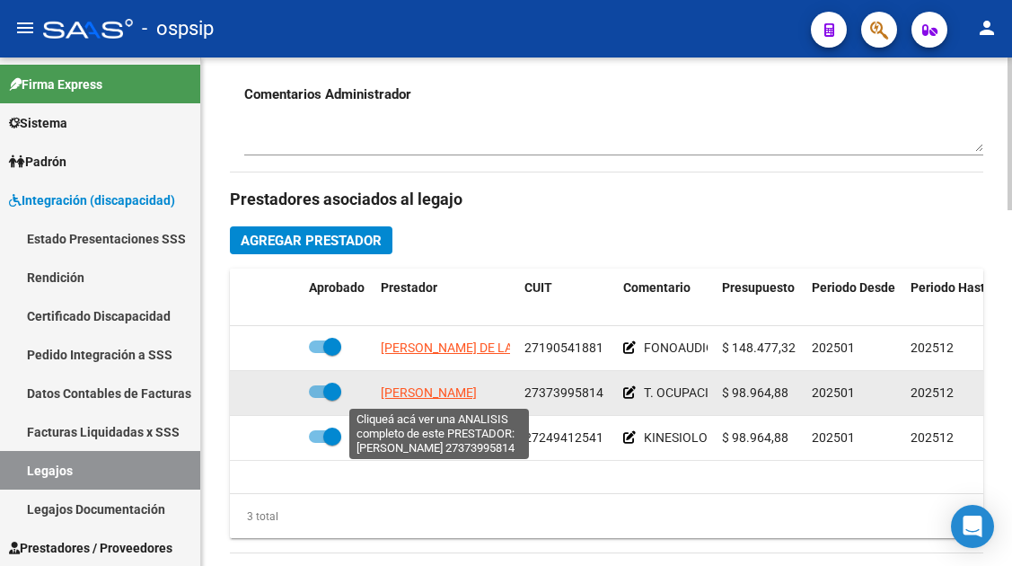
click at [429, 388] on span "FLORENCIO JULIETA" at bounding box center [429, 392] width 96 height 14
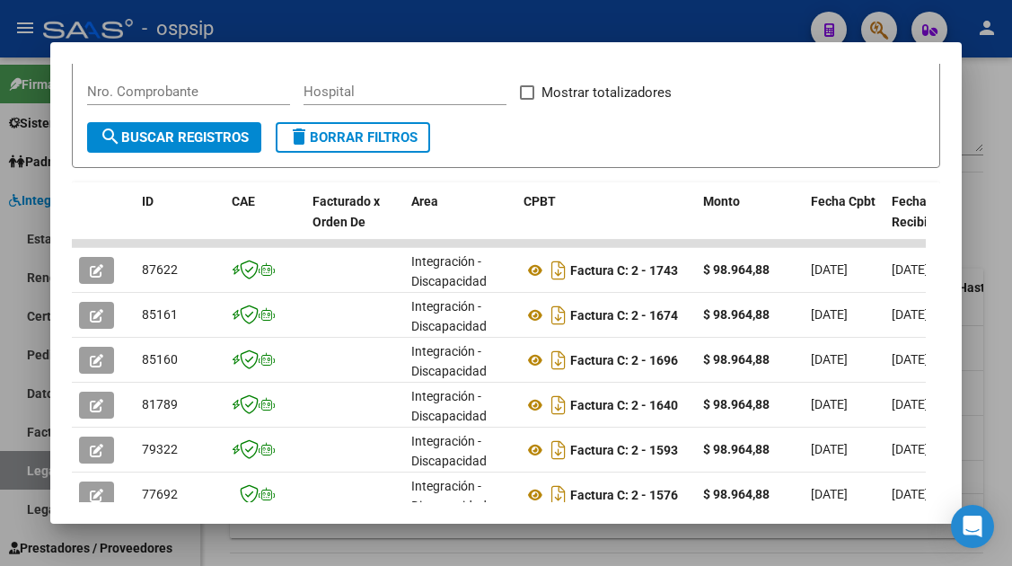
scroll to position [349, 0]
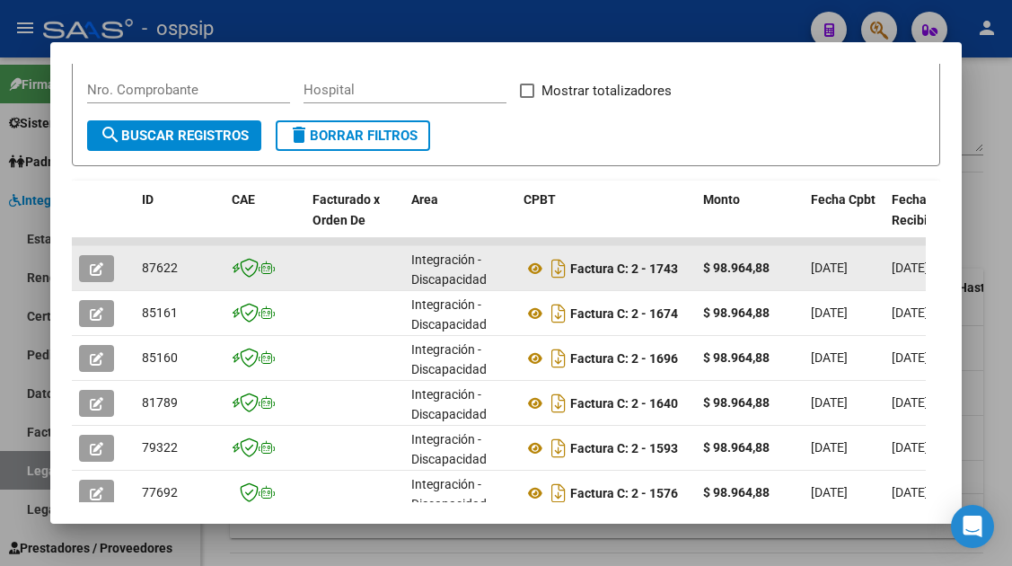
click at [93, 268] on icon "button" at bounding box center [96, 268] width 13 height 13
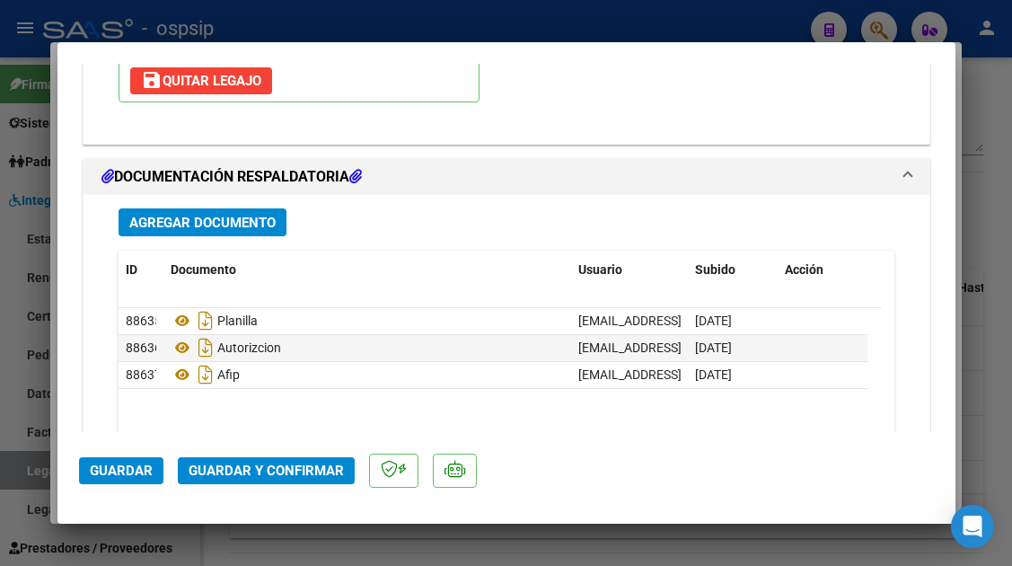
scroll to position [2246, 0]
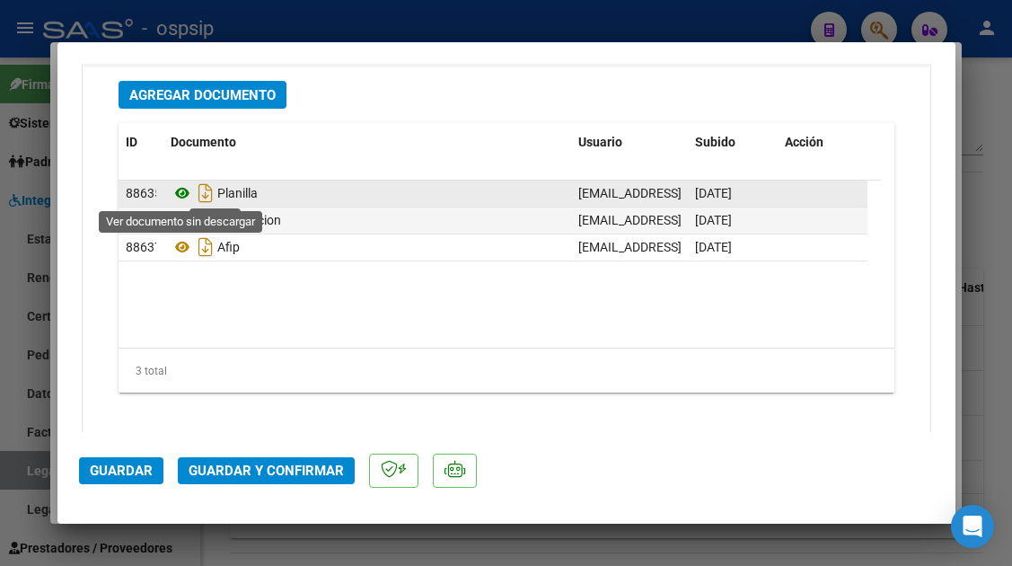
click at [180, 192] on icon at bounding box center [182, 193] width 23 height 22
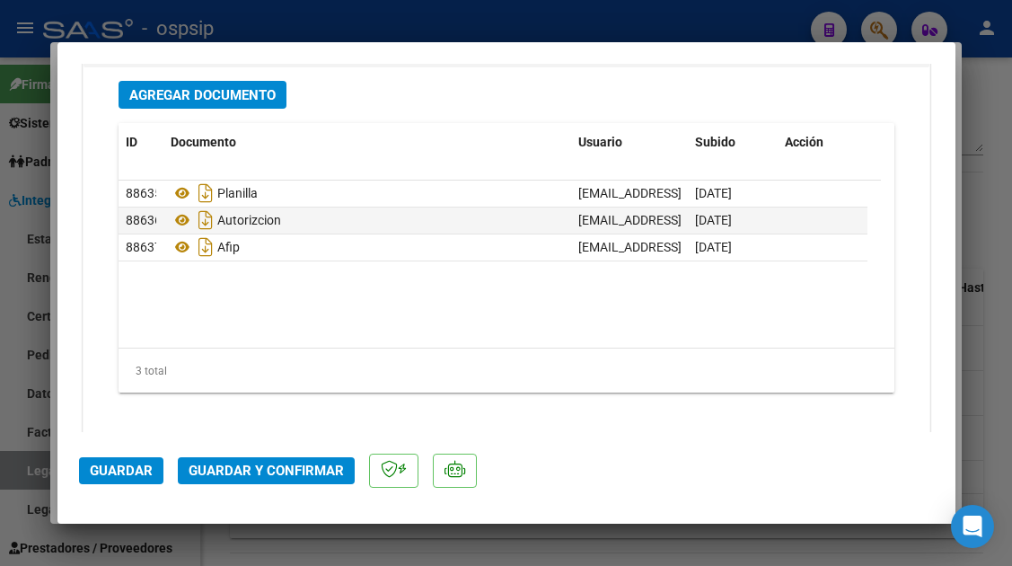
click at [257, 464] on span "Guardar y Confirmar" at bounding box center [266, 471] width 155 height 16
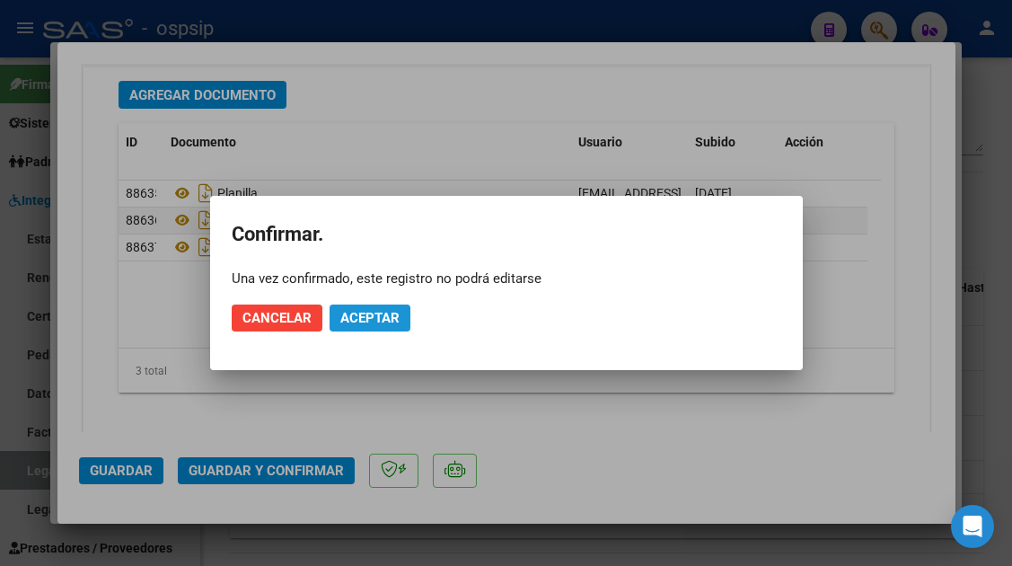
click at [360, 317] on span "Aceptar" at bounding box center [369, 318] width 59 height 16
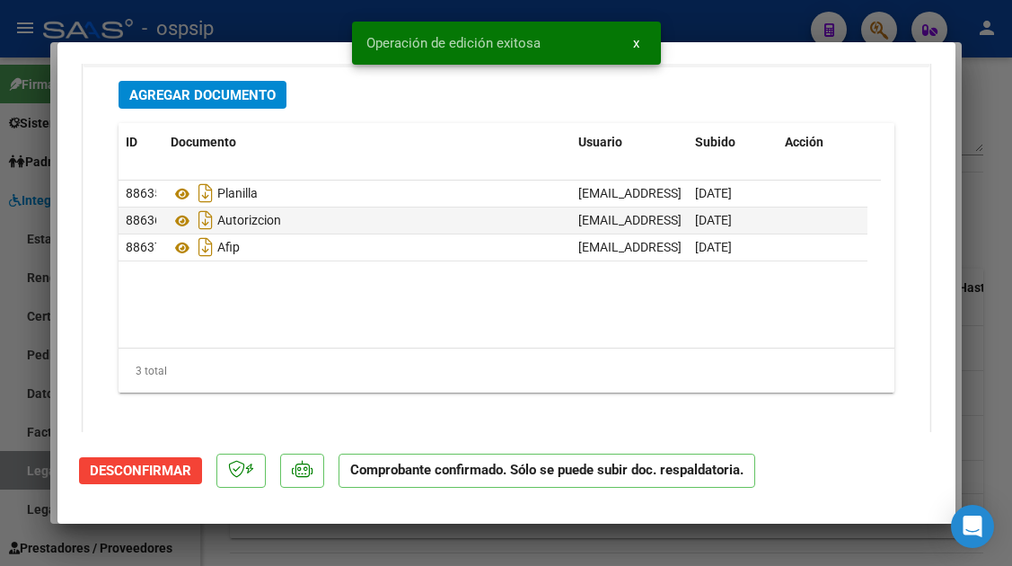
click at [26, 473] on div at bounding box center [506, 283] width 1012 height 566
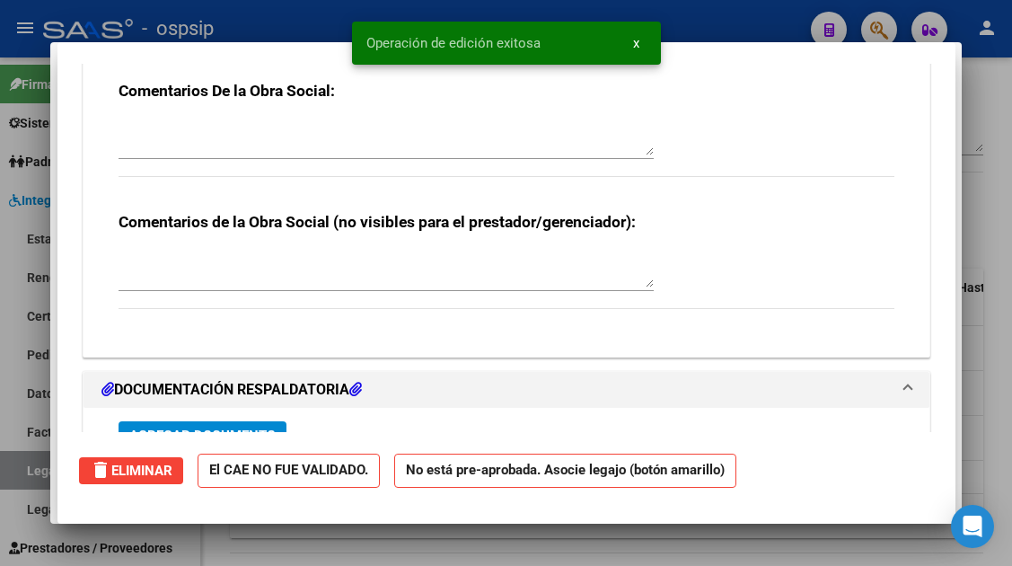
scroll to position [0, 0]
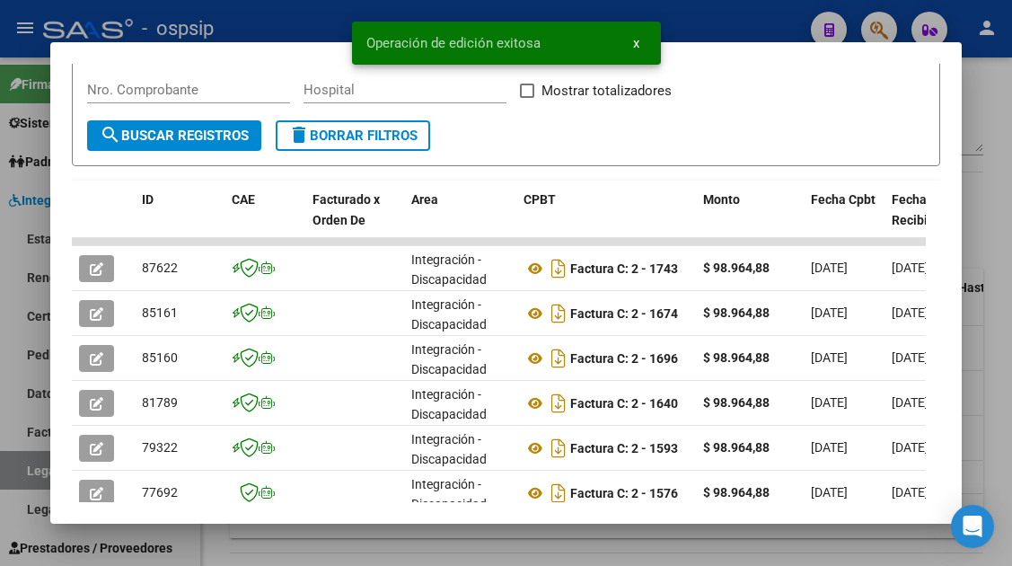
click at [26, 473] on div at bounding box center [506, 283] width 1012 height 566
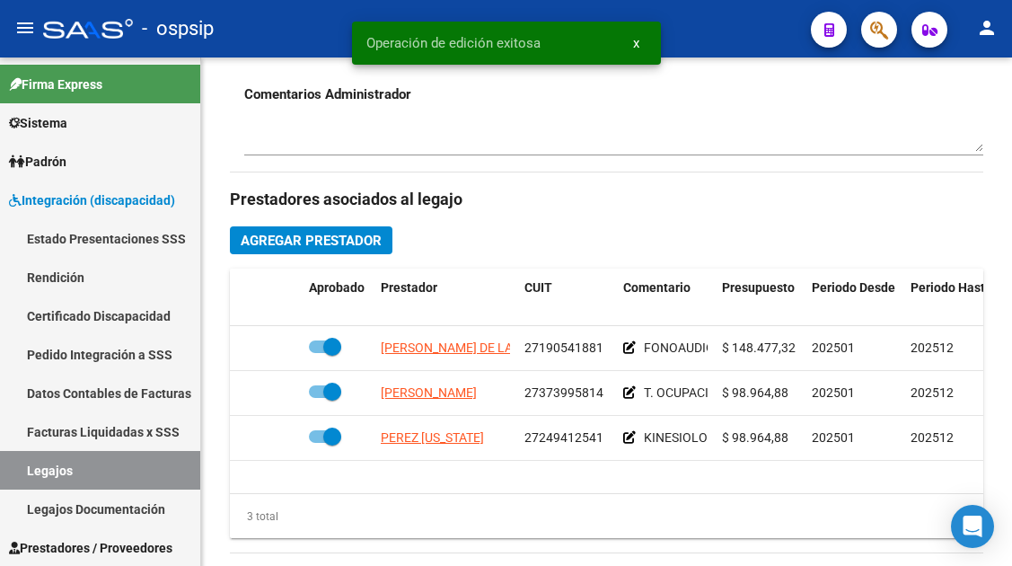
click at [26, 473] on link "Legajos" at bounding box center [100, 470] width 200 height 39
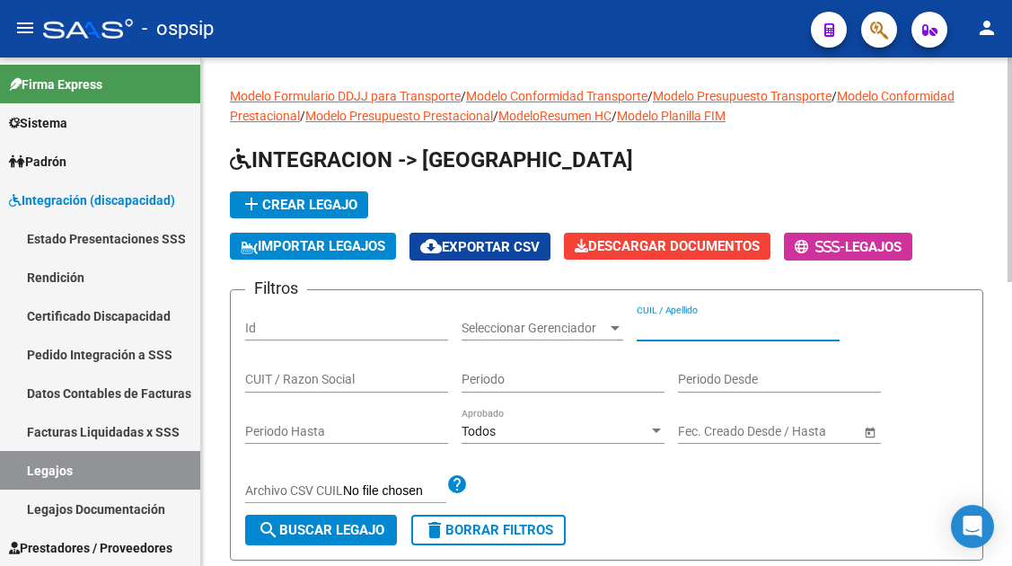
click at [656, 324] on input "CUIL / Apellido" at bounding box center [738, 328] width 203 height 15
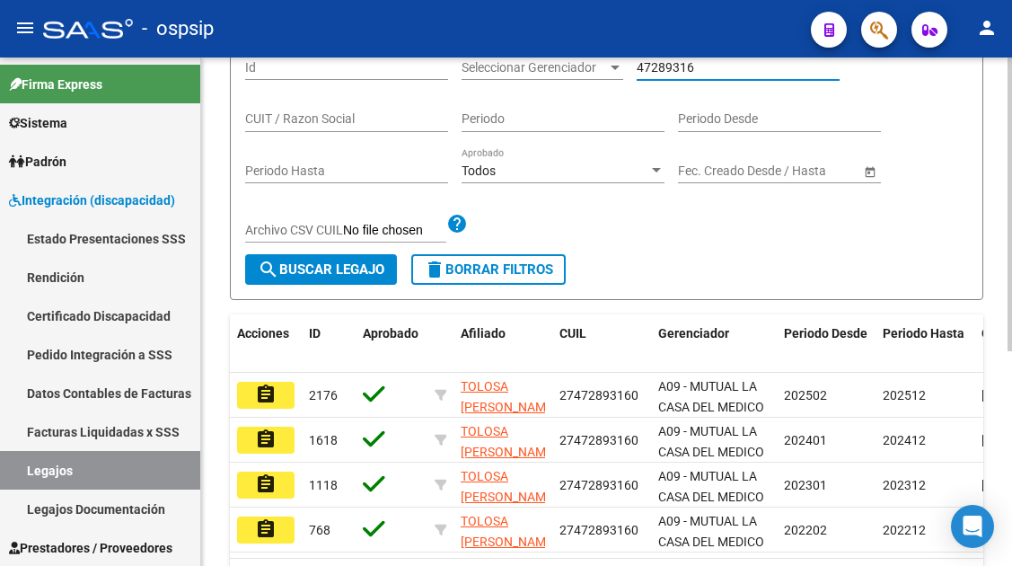
scroll to position [270, 0]
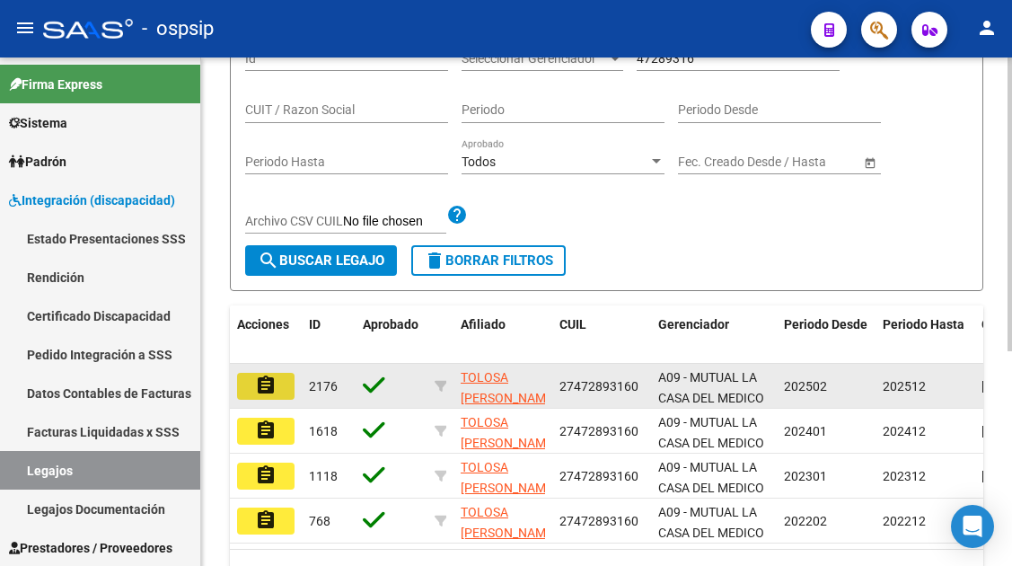
click at [266, 380] on mat-icon "assignment" at bounding box center [266, 386] width 22 height 22
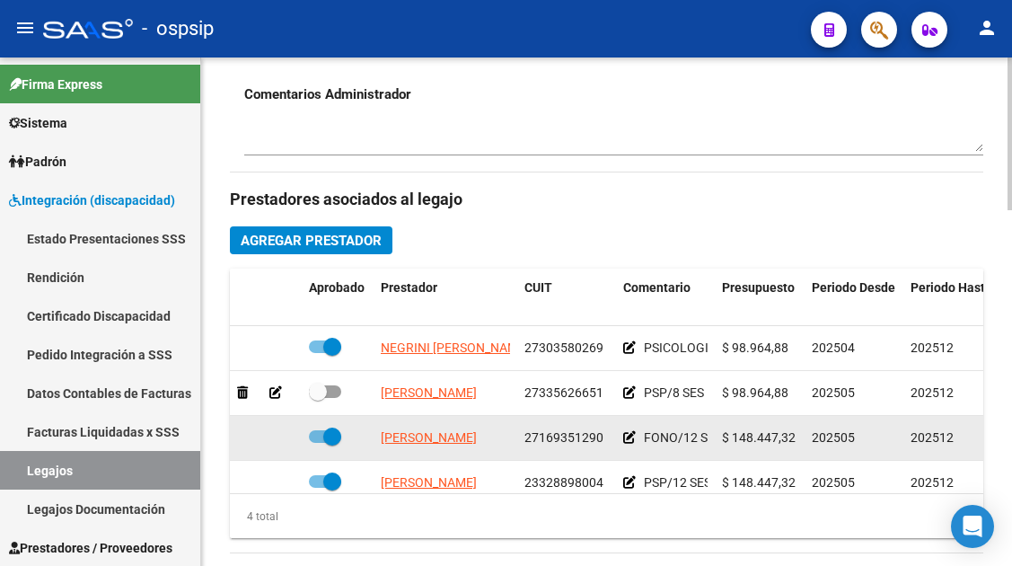
scroll to position [32, 0]
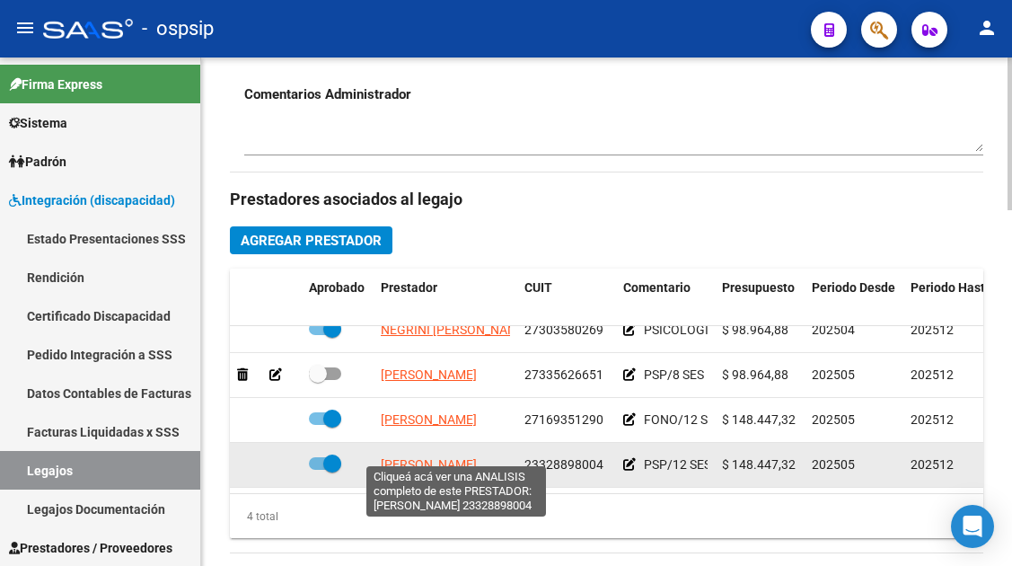
click at [451, 457] on span "GATTI MELINA FERNANDA" at bounding box center [429, 464] width 96 height 14
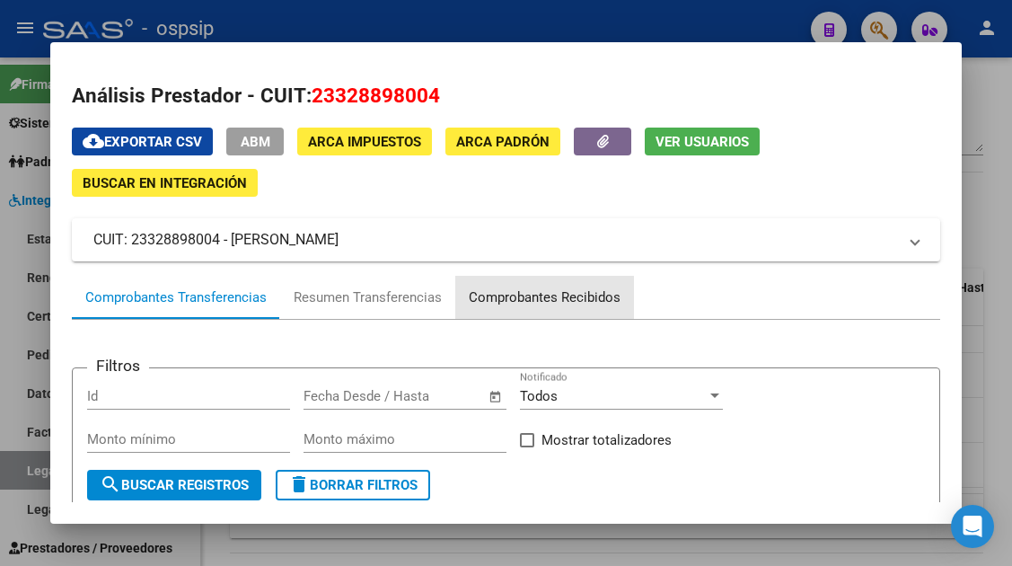
click at [514, 302] on div "Comprobantes Recibidos" at bounding box center [545, 297] width 152 height 21
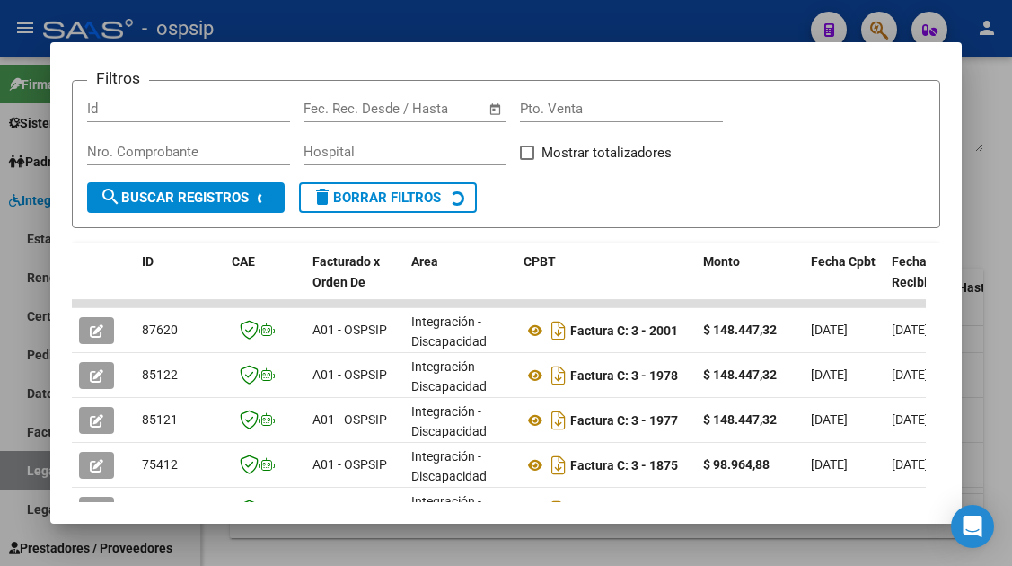
scroll to position [359, 0]
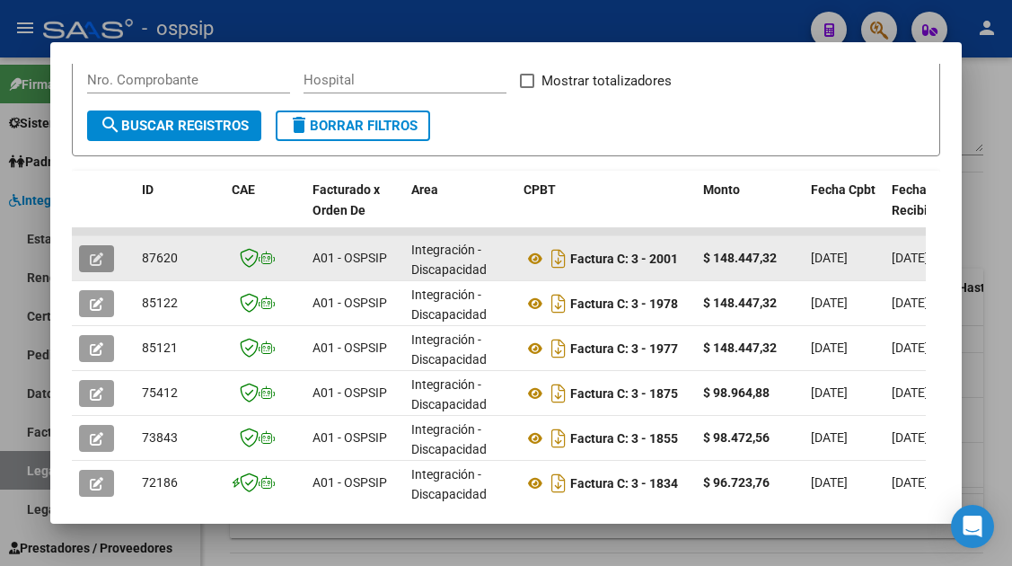
click at [97, 256] on icon "button" at bounding box center [96, 258] width 13 height 13
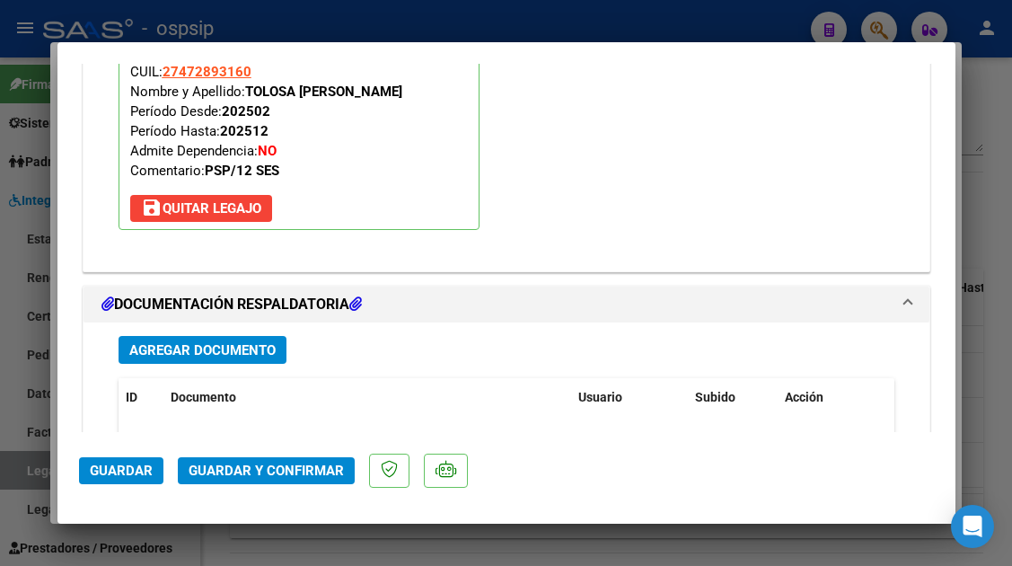
scroll to position [2156, 0]
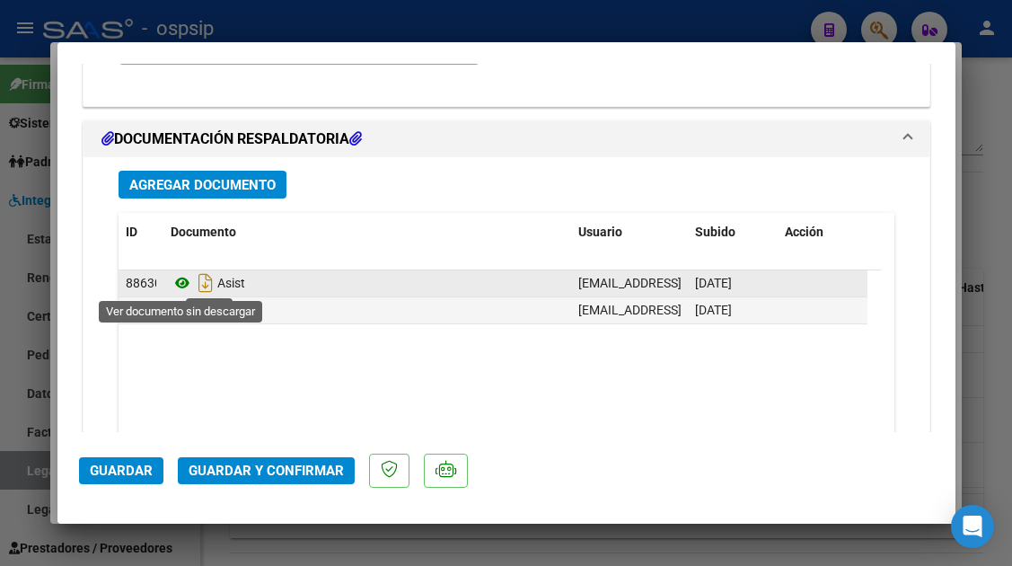
click at [188, 287] on icon at bounding box center [182, 283] width 23 height 22
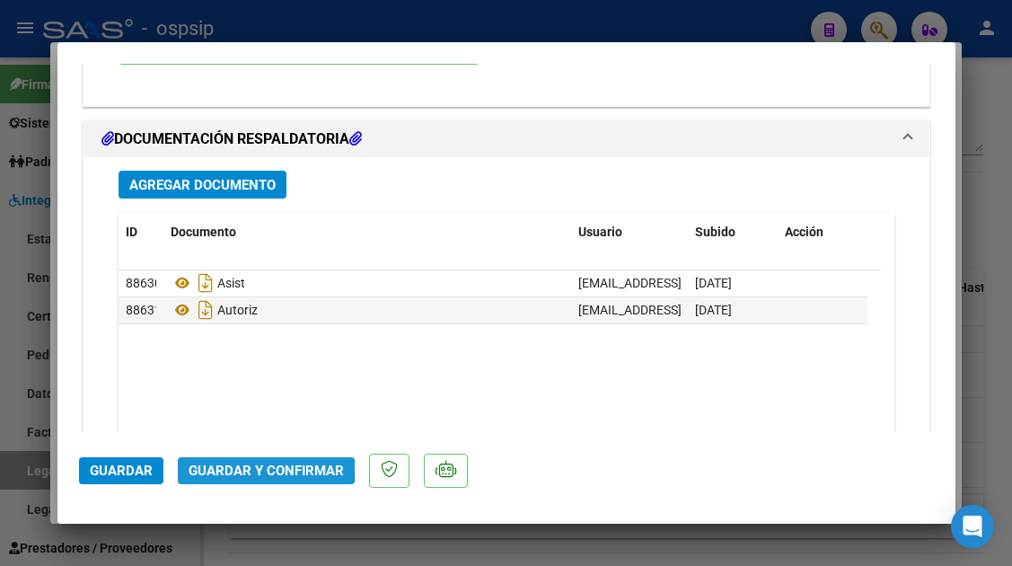
click at [259, 466] on span "Guardar y Confirmar" at bounding box center [266, 471] width 155 height 16
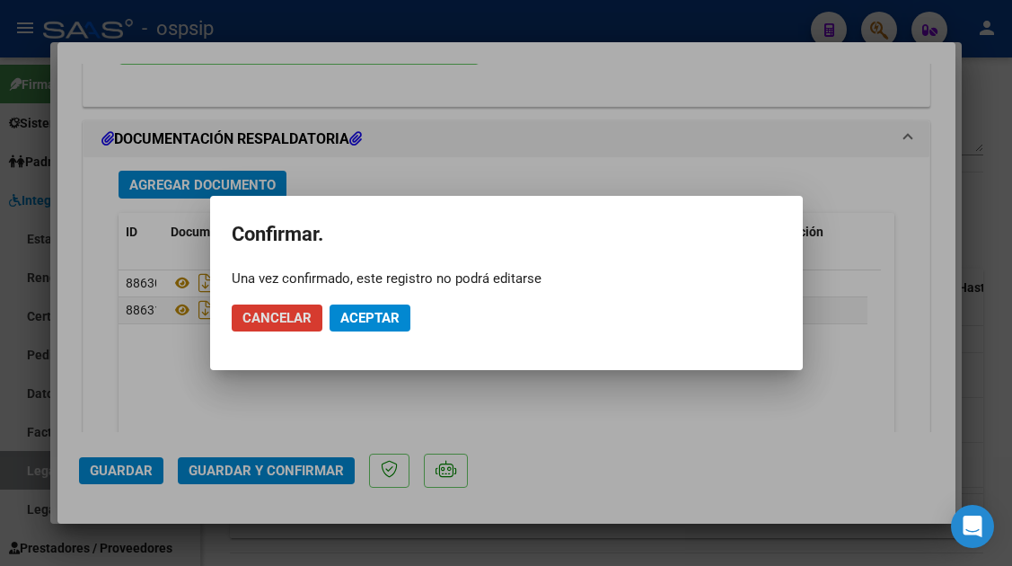
click at [360, 314] on span "Aceptar" at bounding box center [369, 318] width 59 height 16
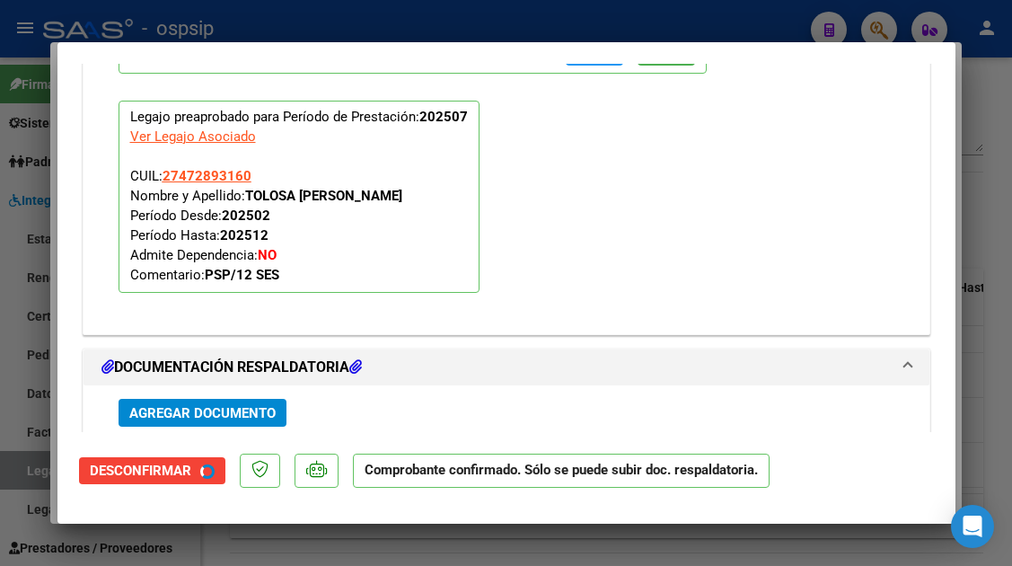
scroll to position [1454, 0]
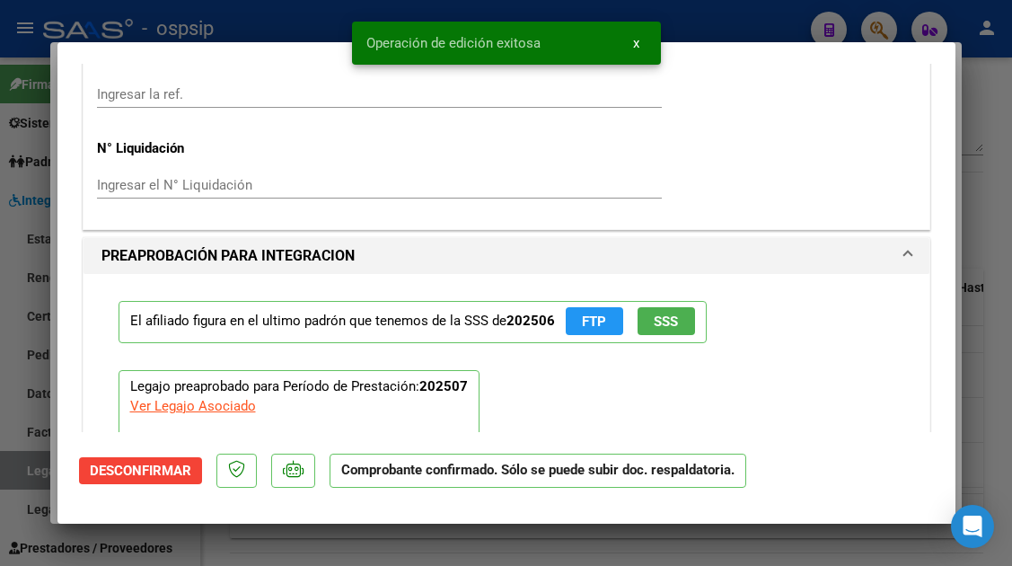
click at [654, 326] on span "SSS" at bounding box center [666, 322] width 24 height 16
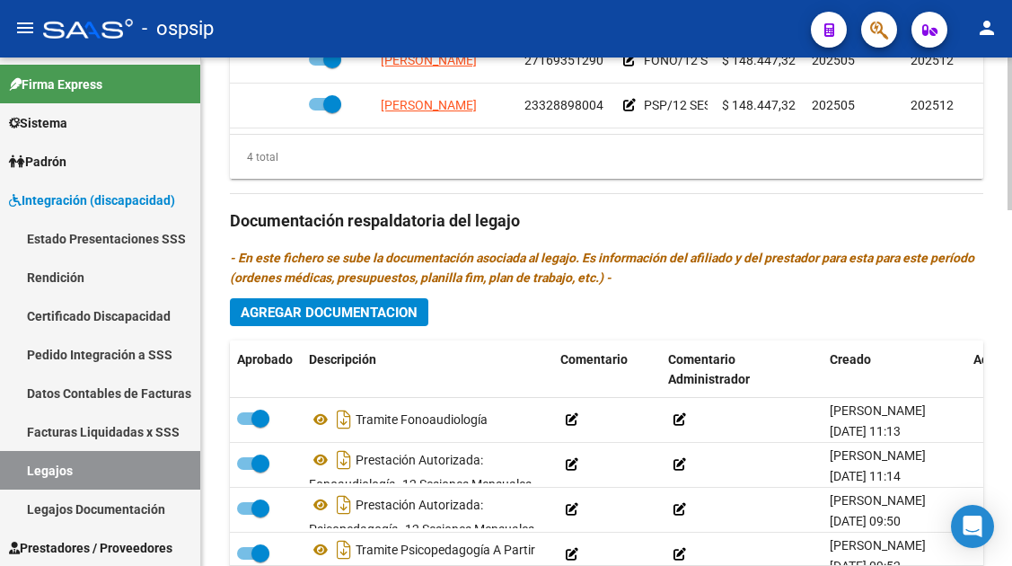
scroll to position [32, 0]
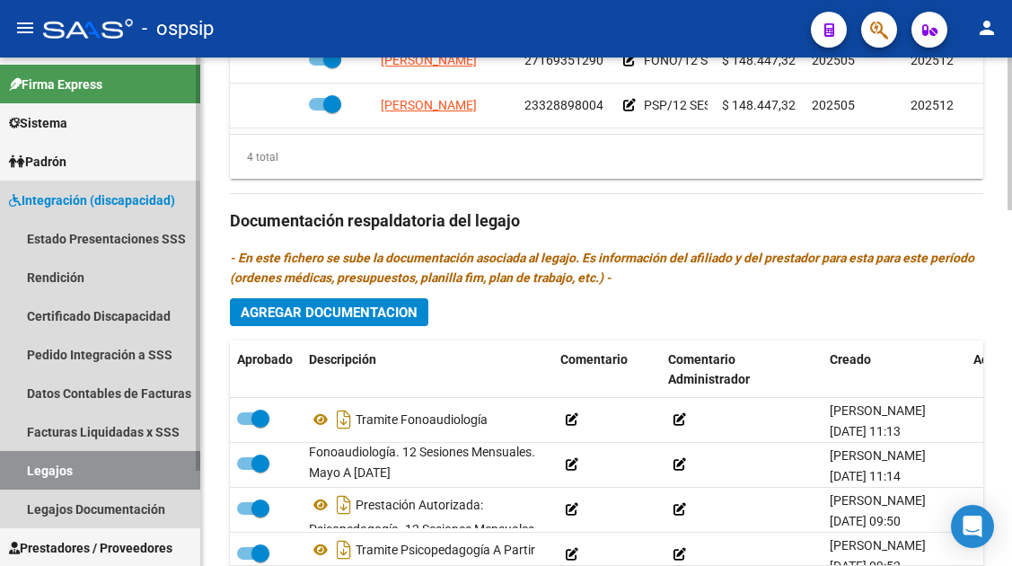
click at [76, 473] on link "Legajos" at bounding box center [100, 470] width 200 height 39
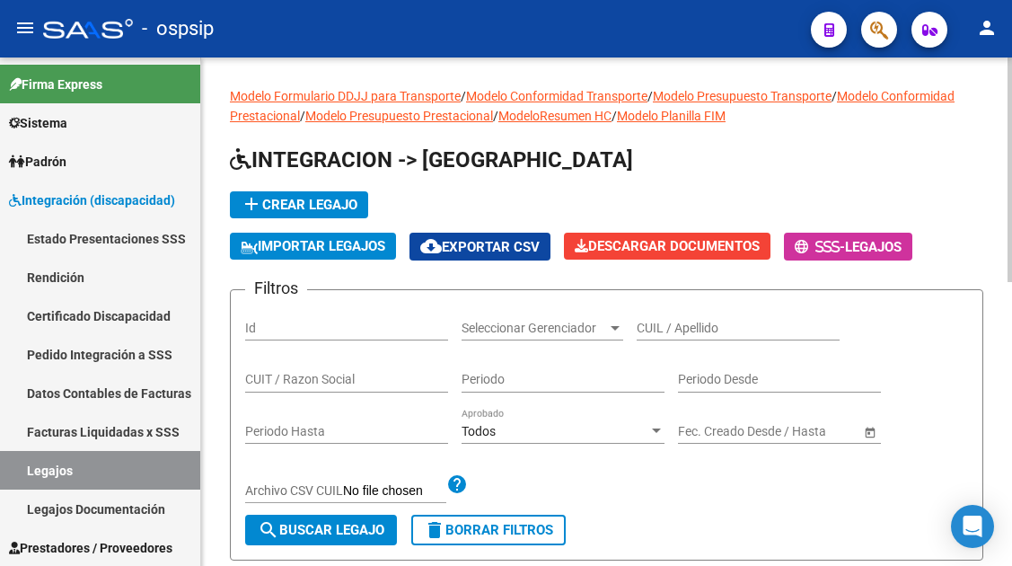
click at [647, 331] on input "CUIL / Apellido" at bounding box center [738, 328] width 203 height 15
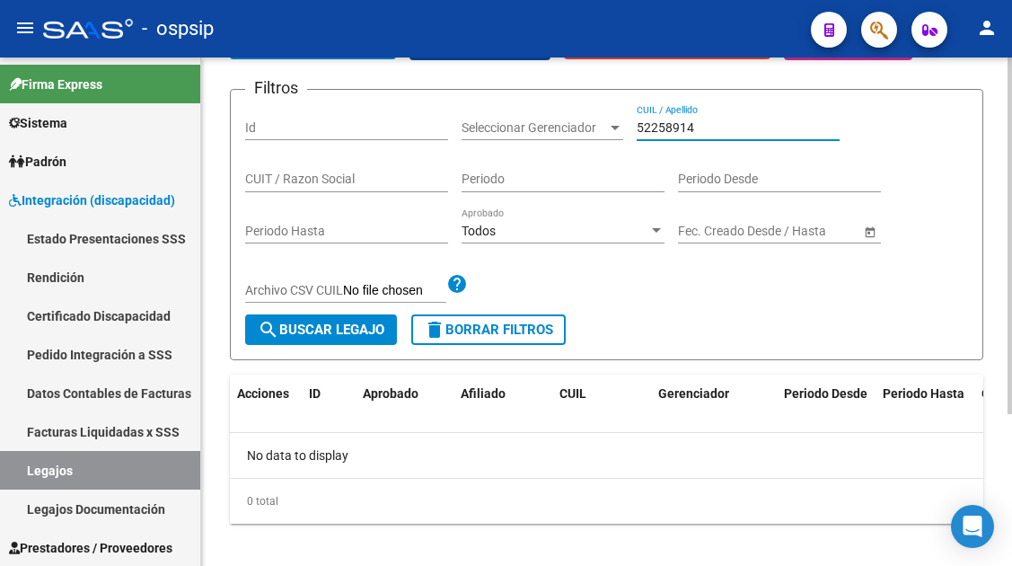
scroll to position [217, 0]
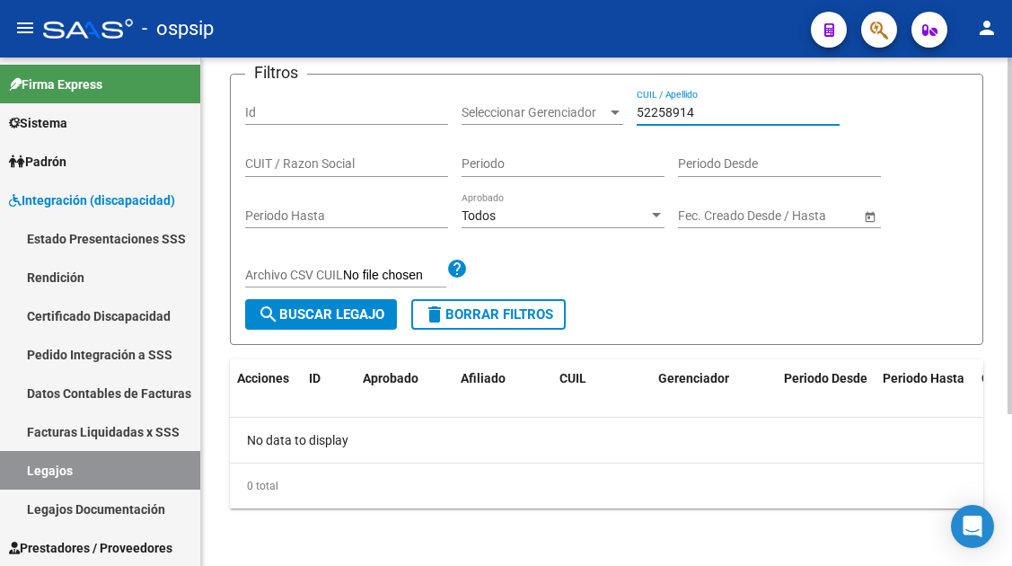
click at [663, 106] on input "52258914" at bounding box center [738, 112] width 203 height 15
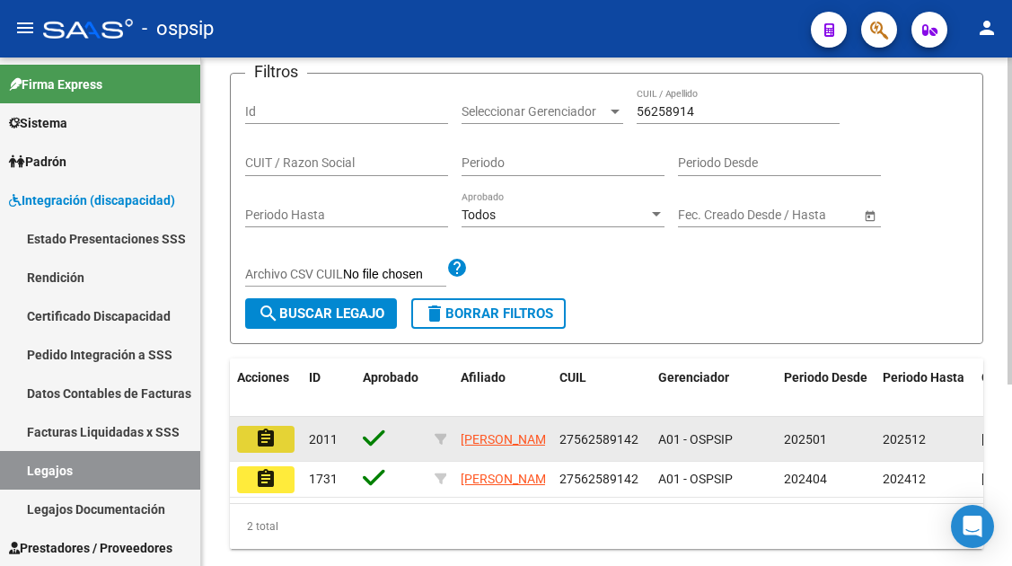
click at [266, 438] on mat-icon "assignment" at bounding box center [266, 439] width 22 height 22
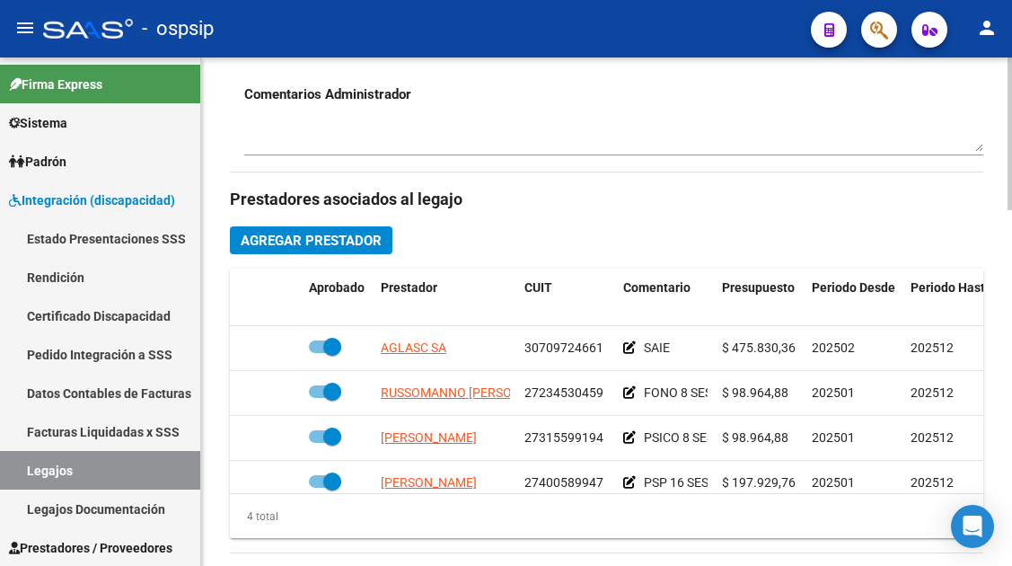
scroll to position [32, 0]
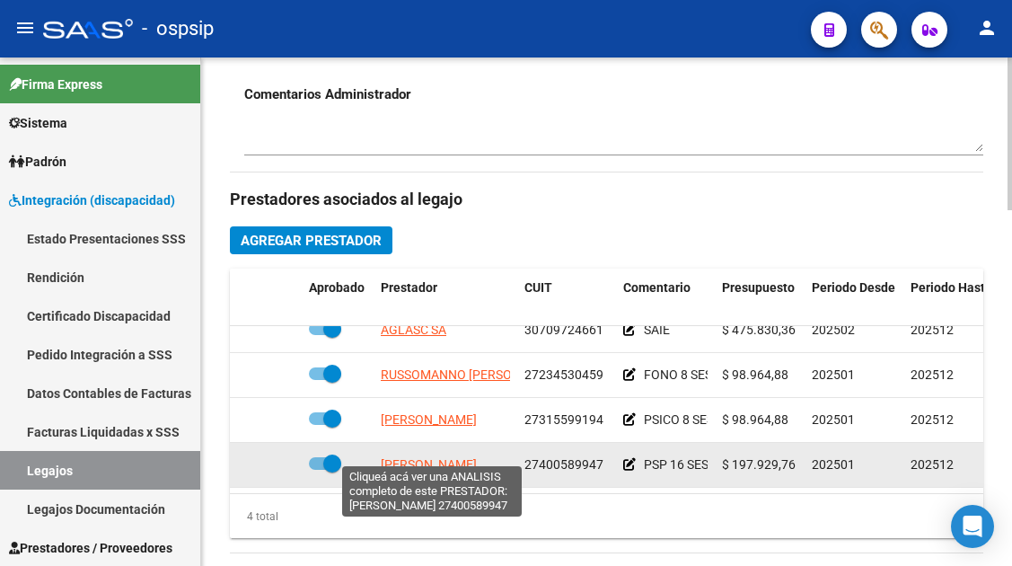
click at [438, 457] on span "ALOISI AGOSTINA" at bounding box center [429, 464] width 96 height 14
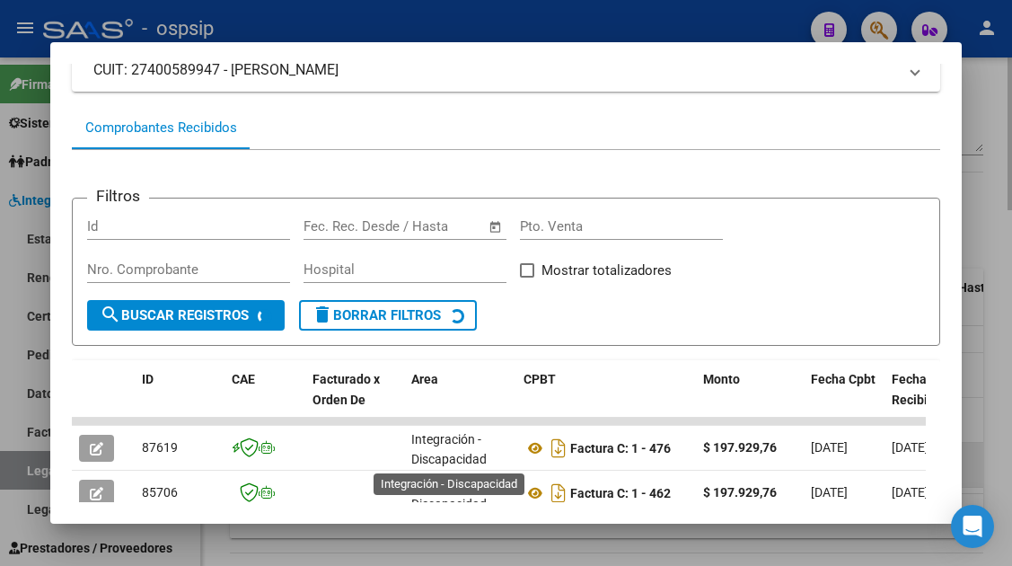
scroll to position [3, 0]
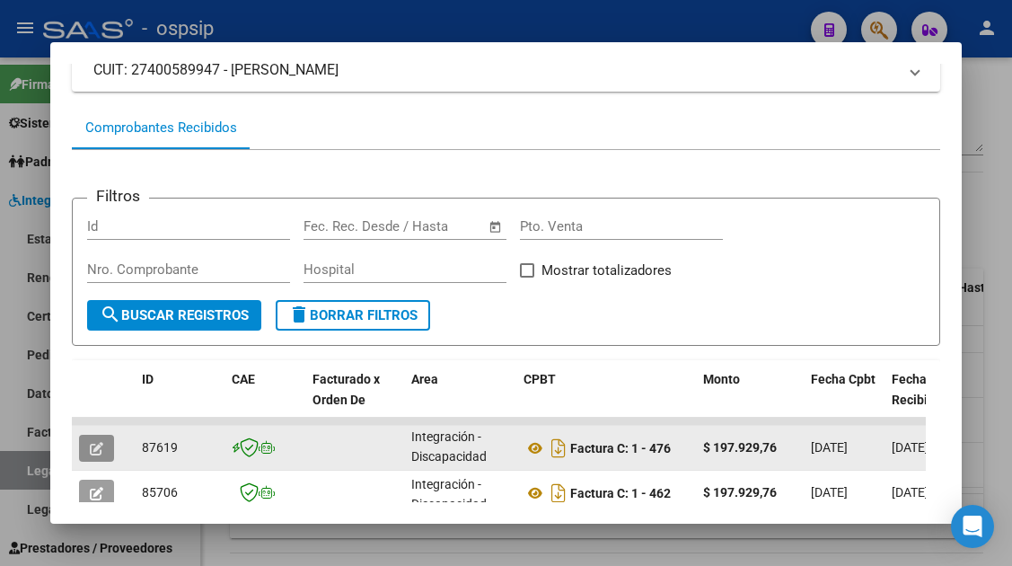
click at [108, 444] on button "button" at bounding box center [96, 448] width 35 height 27
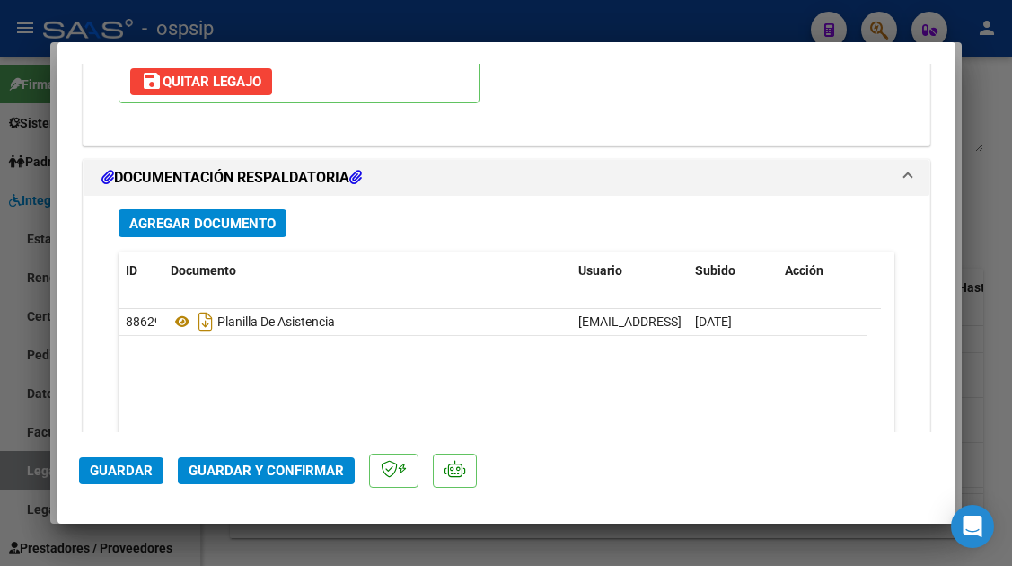
scroll to position [2263, 0]
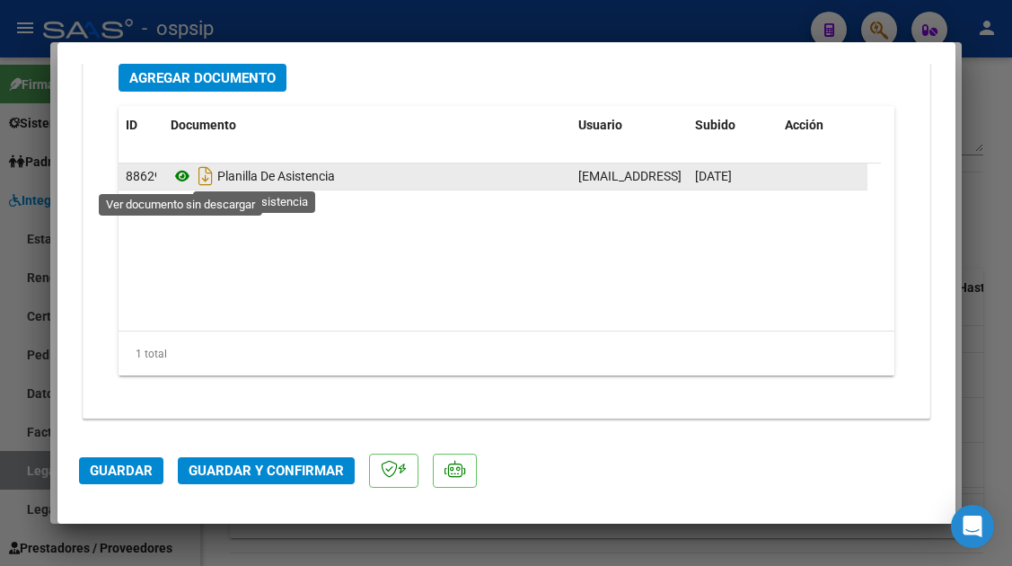
click at [180, 181] on icon at bounding box center [182, 176] width 23 height 22
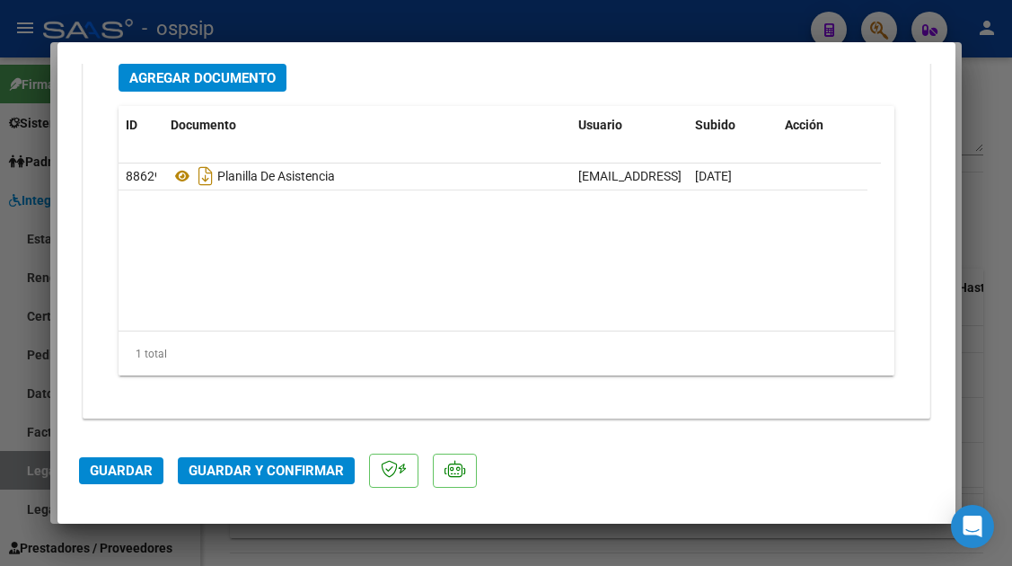
scroll to position [1993, 0]
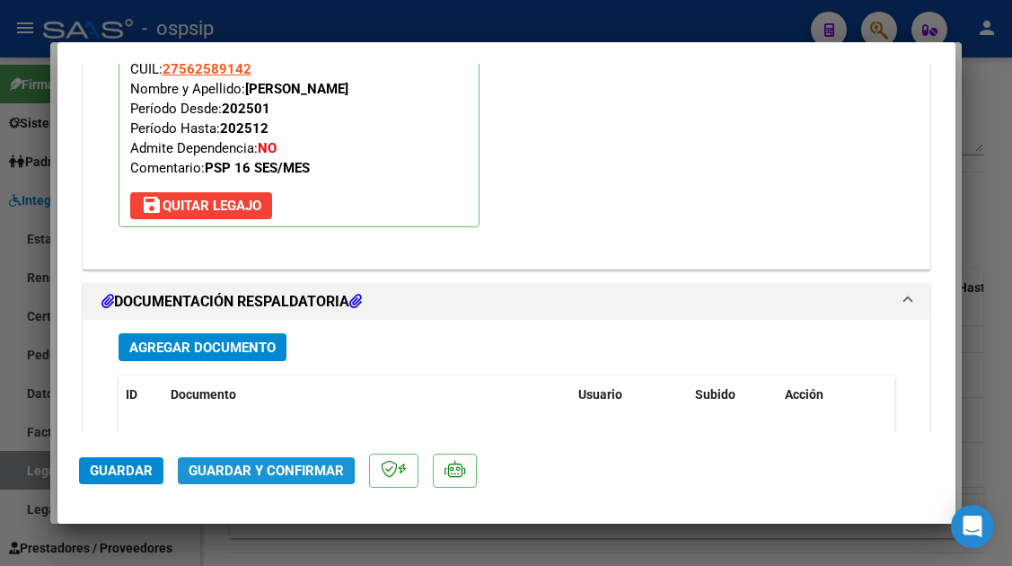
click at [239, 472] on span "Guardar y Confirmar" at bounding box center [266, 471] width 155 height 16
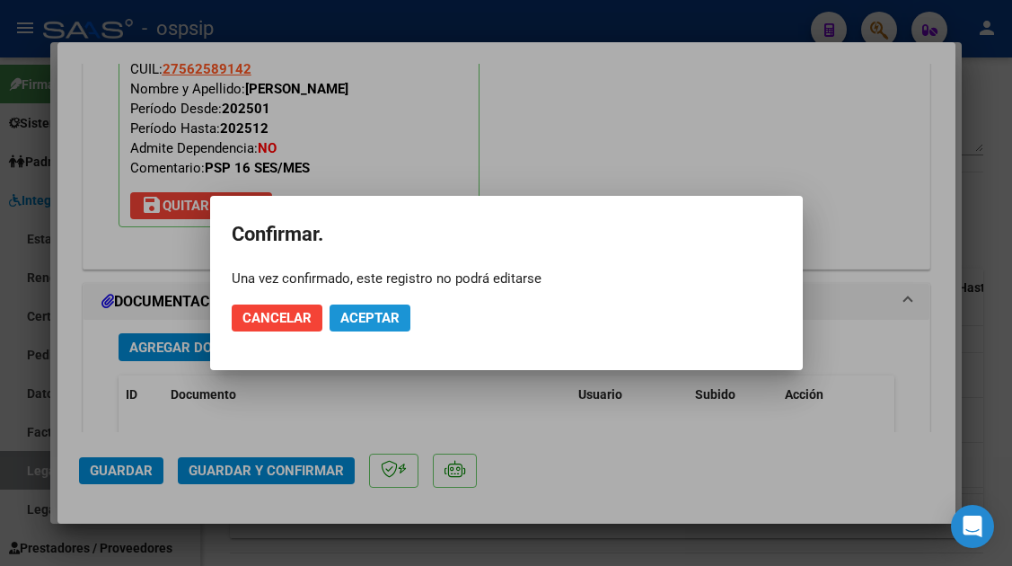
click at [368, 313] on span "Aceptar" at bounding box center [369, 318] width 59 height 16
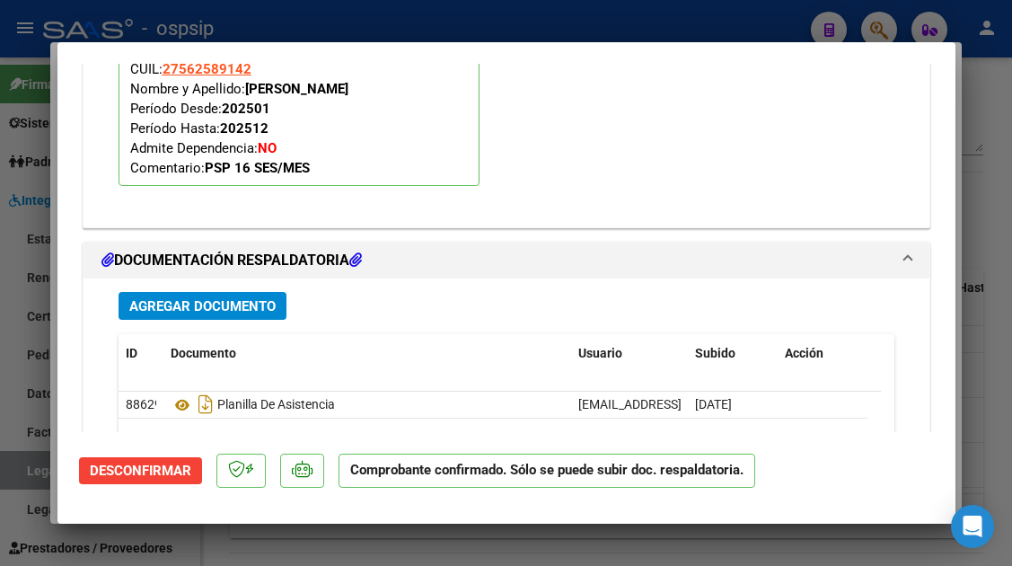
click at [19, 461] on div at bounding box center [506, 283] width 1012 height 566
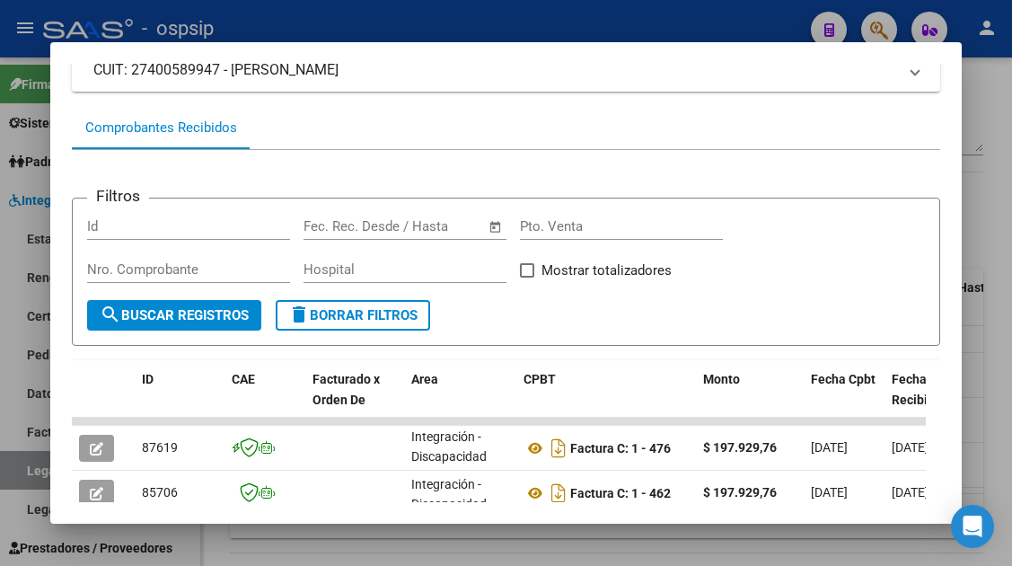
click at [19, 470] on div at bounding box center [506, 283] width 1012 height 566
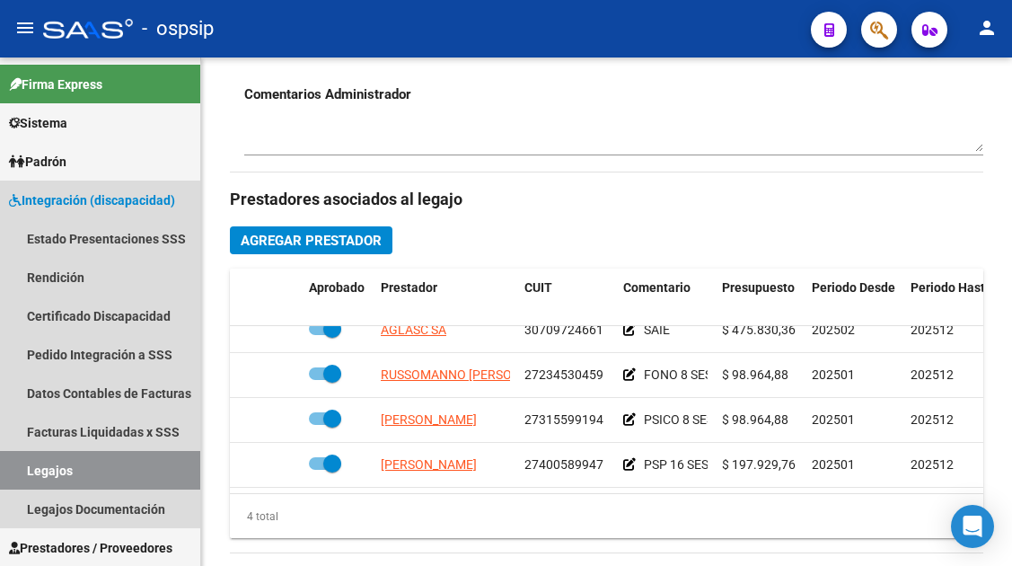
click at [19, 470] on link "Legajos" at bounding box center [100, 470] width 200 height 39
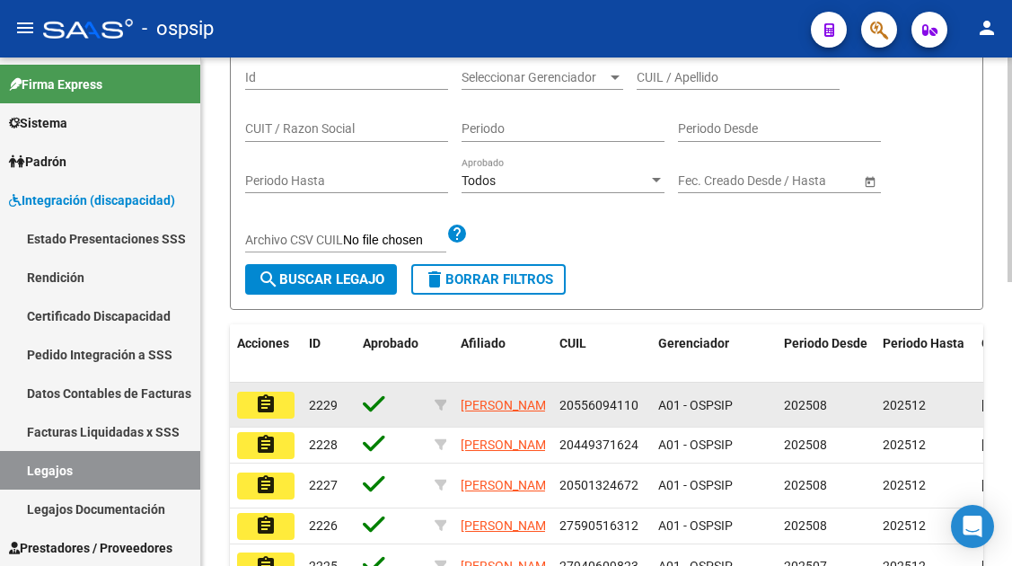
scroll to position [102, 0]
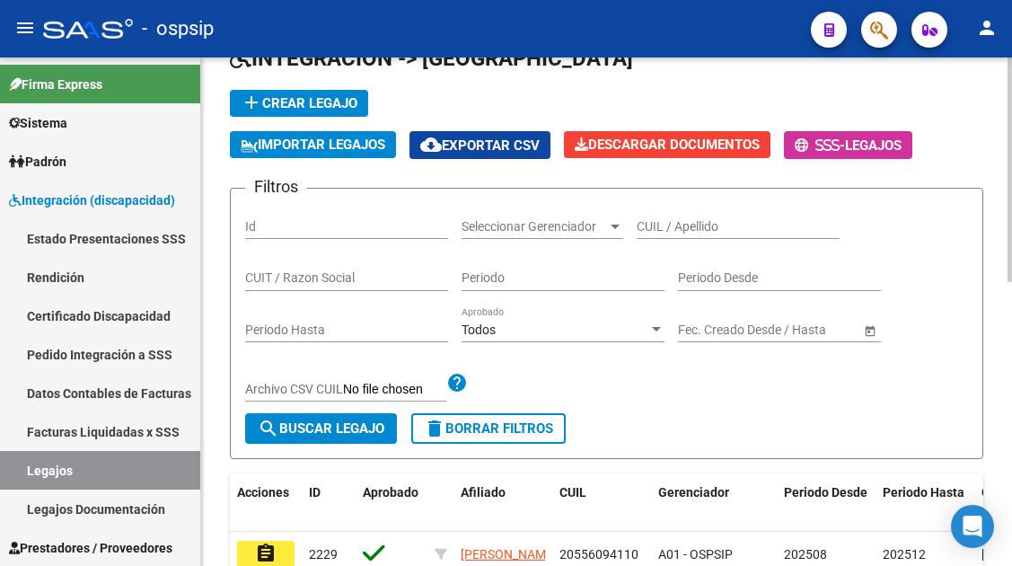
click at [650, 224] on input "CUIL / Apellido" at bounding box center [738, 226] width 203 height 15
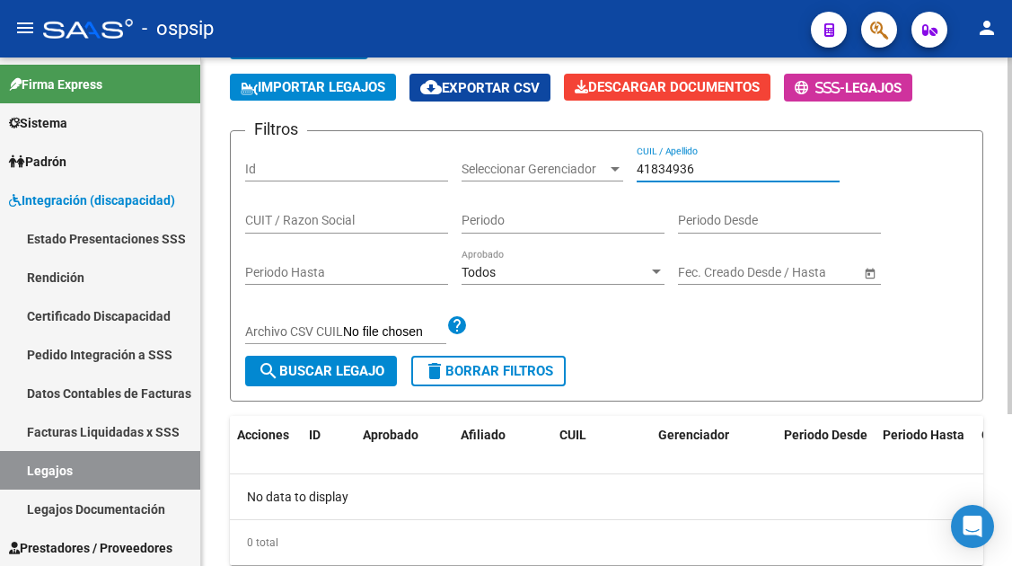
scroll to position [217, 0]
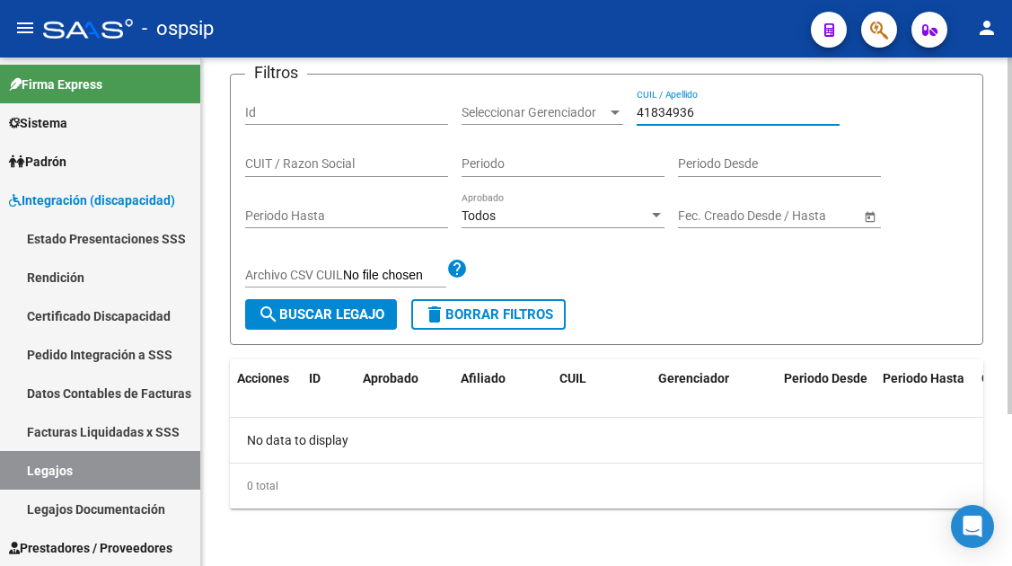
click at [651, 123] on div "41834936 CUIL / Apellido" at bounding box center [738, 107] width 203 height 36
click at [650, 111] on input "41834936" at bounding box center [738, 112] width 203 height 15
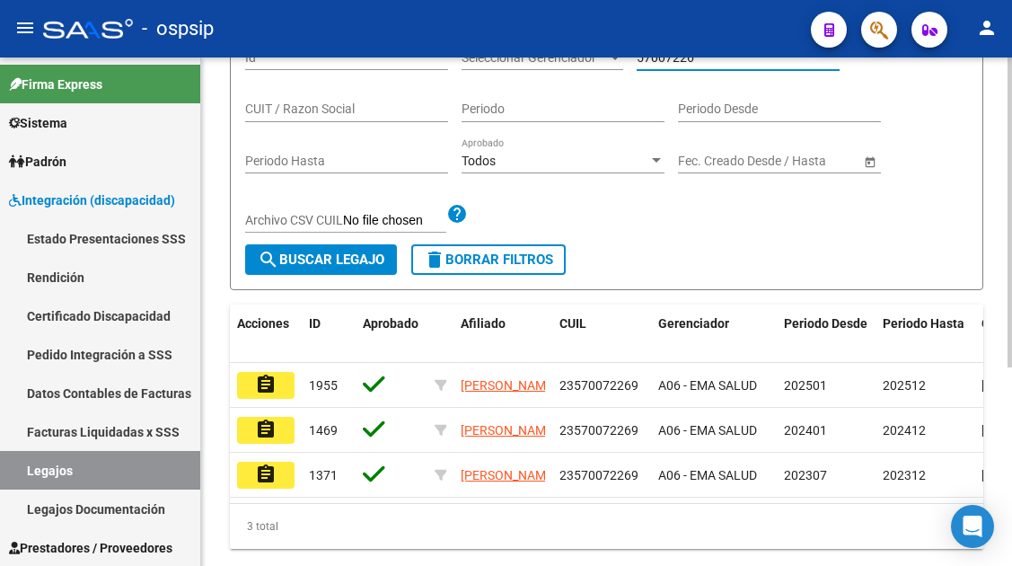
scroll to position [326, 0]
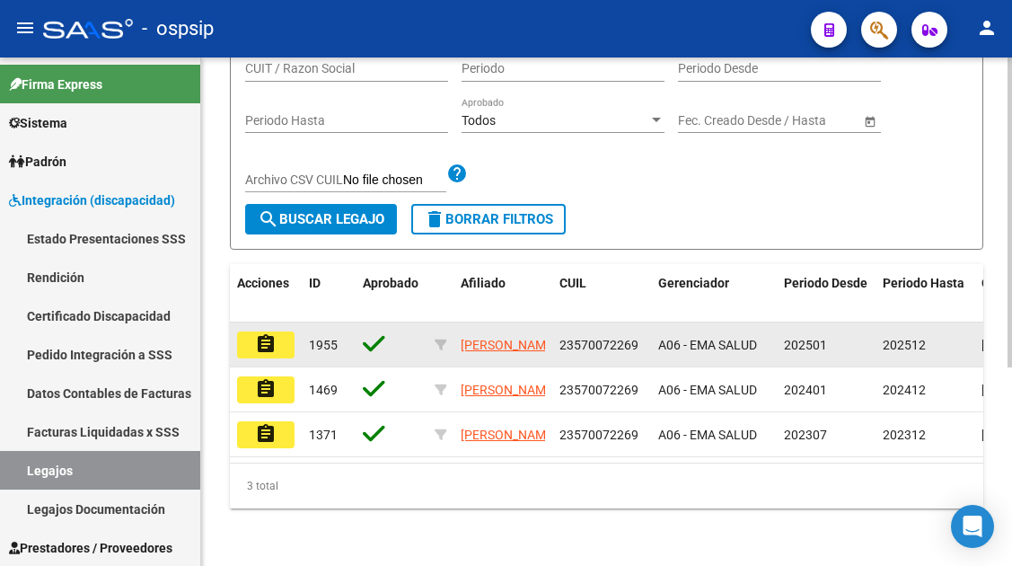
click at [258, 333] on mat-icon "assignment" at bounding box center [266, 344] width 22 height 22
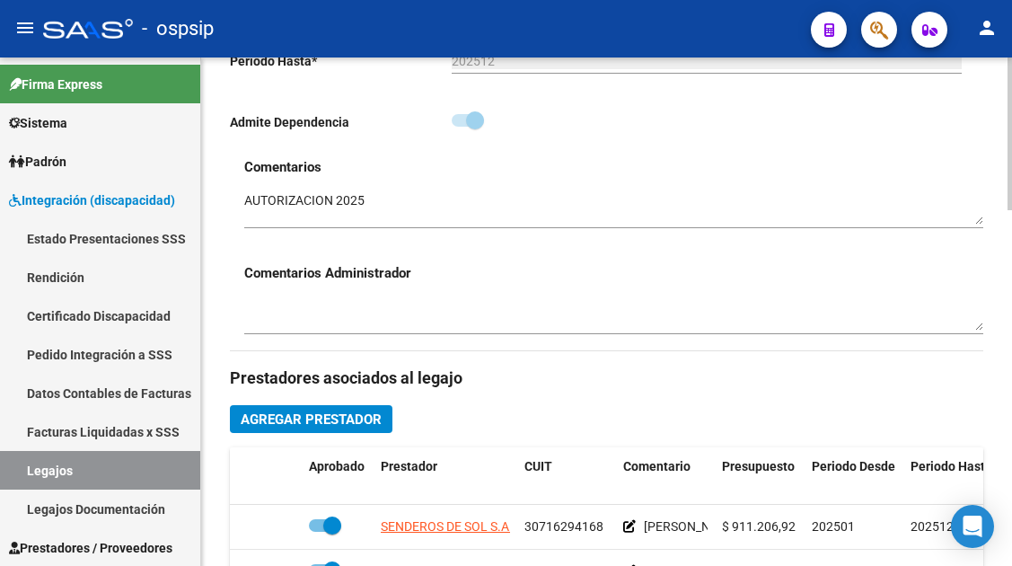
scroll to position [719, 0]
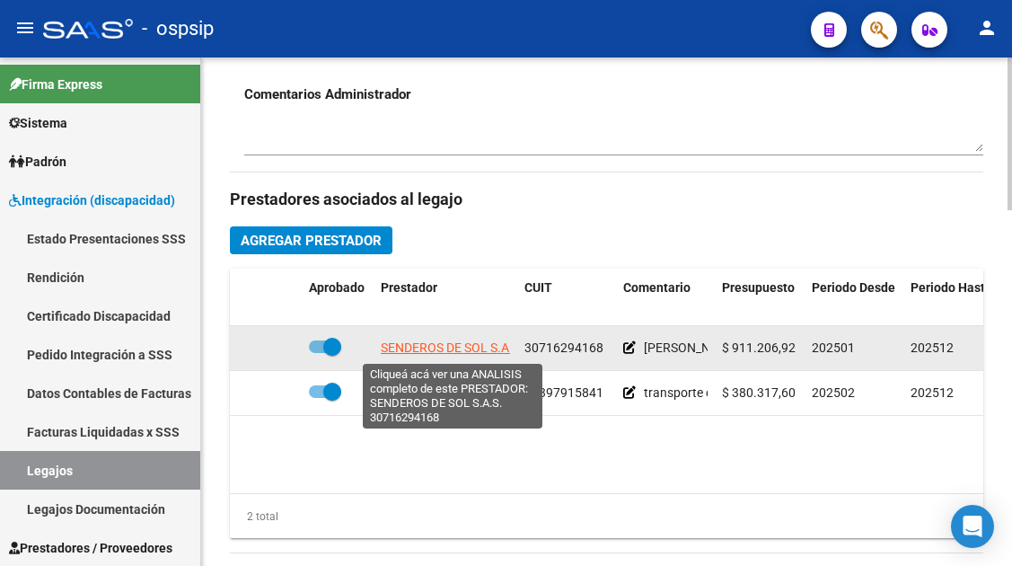
click at [464, 346] on span "SENDEROS DE SOL S.A.S." at bounding box center [452, 347] width 143 height 14
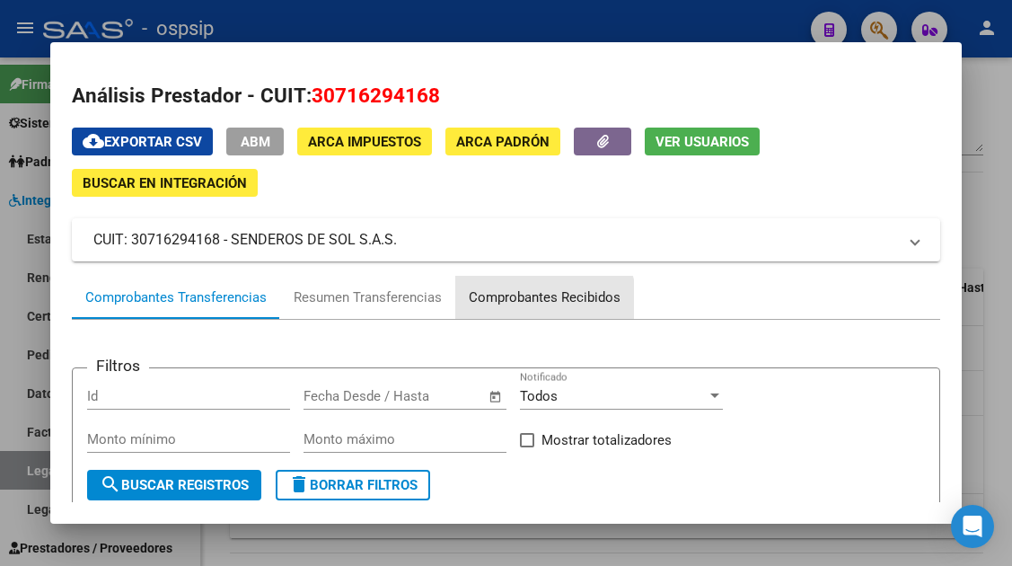
click at [506, 306] on div "Comprobantes Recibidos" at bounding box center [545, 297] width 152 height 21
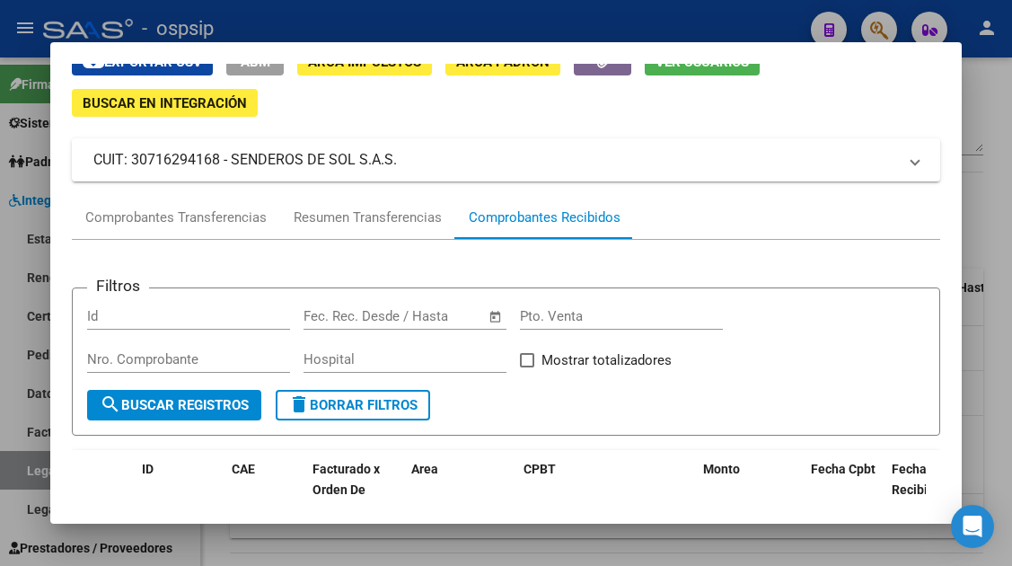
scroll to position [0, 0]
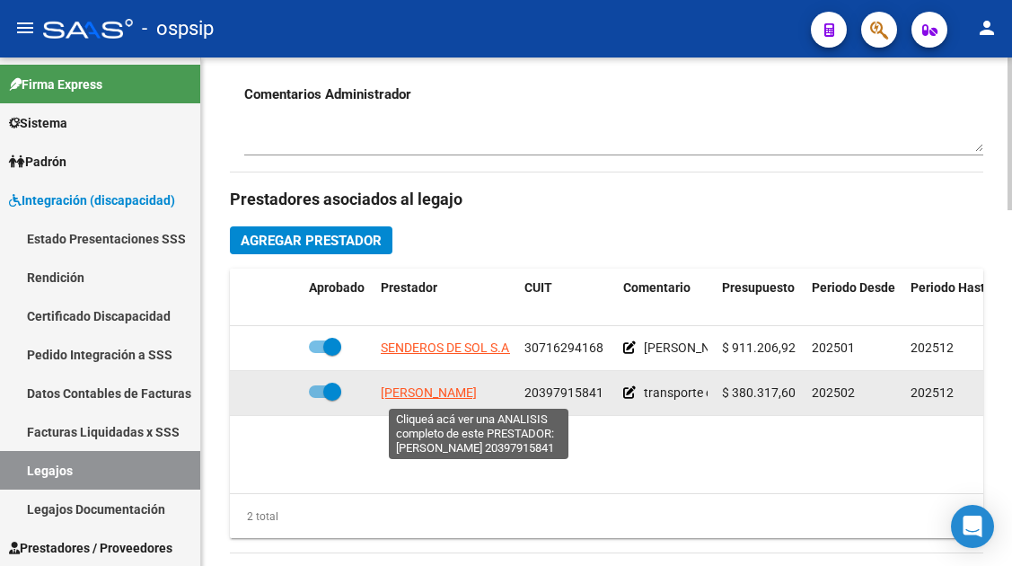
click at [404, 396] on span "TONON MARQUEZ ENZO ANTONIO" at bounding box center [429, 392] width 96 height 14
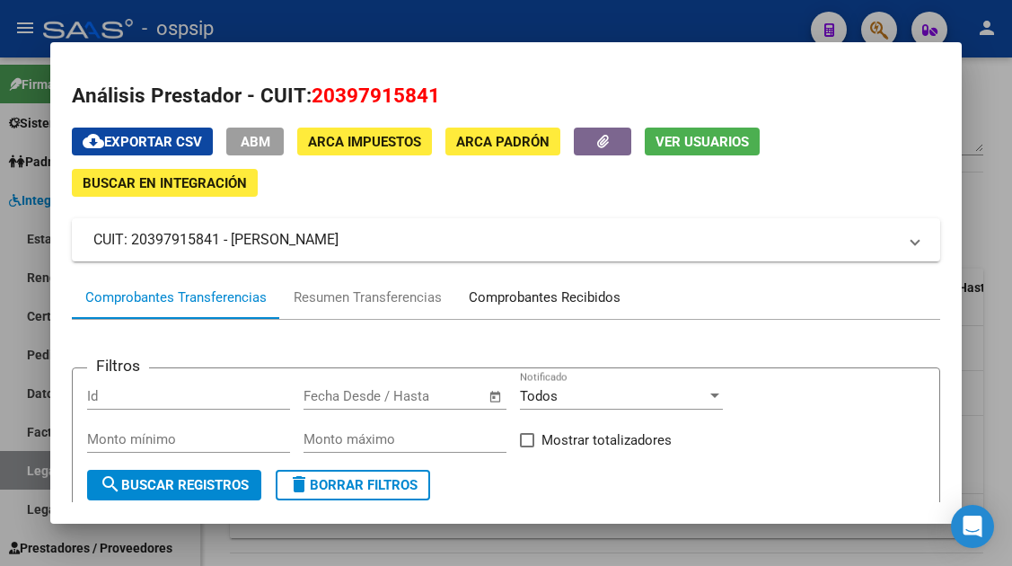
click at [488, 291] on div "Comprobantes Recibidos" at bounding box center [545, 297] width 152 height 21
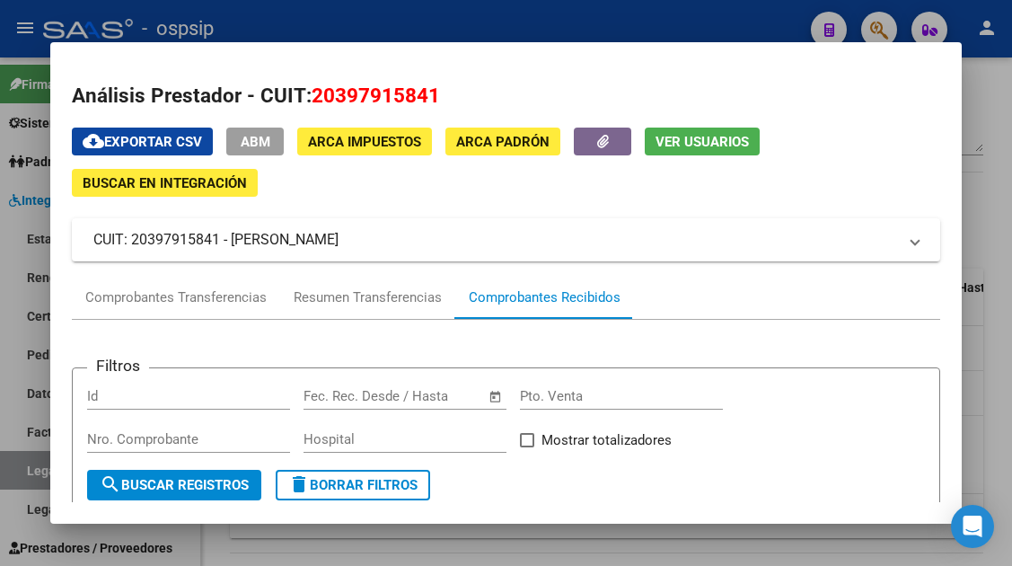
scroll to position [270, 0]
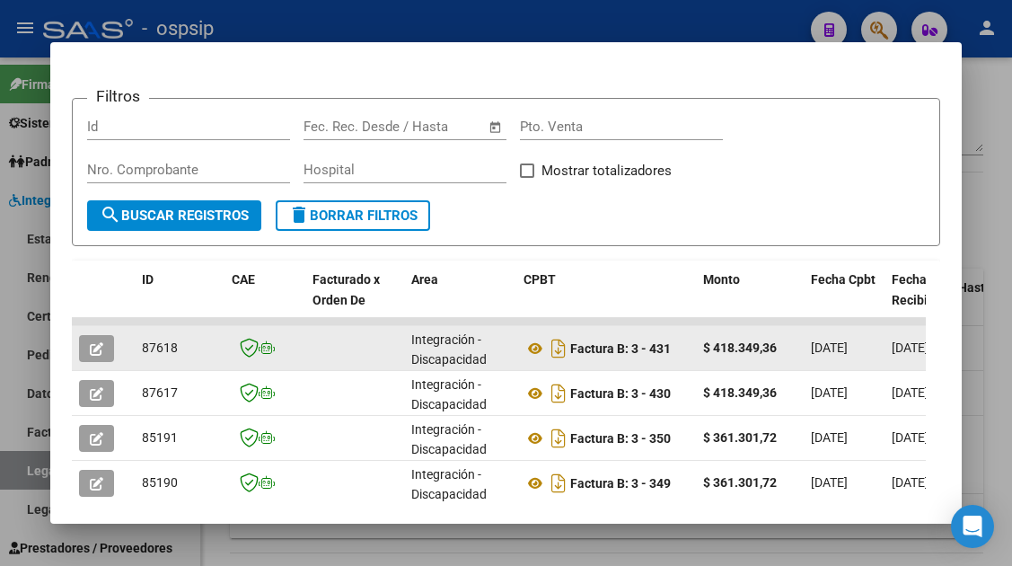
click at [94, 355] on icon "button" at bounding box center [96, 348] width 13 height 13
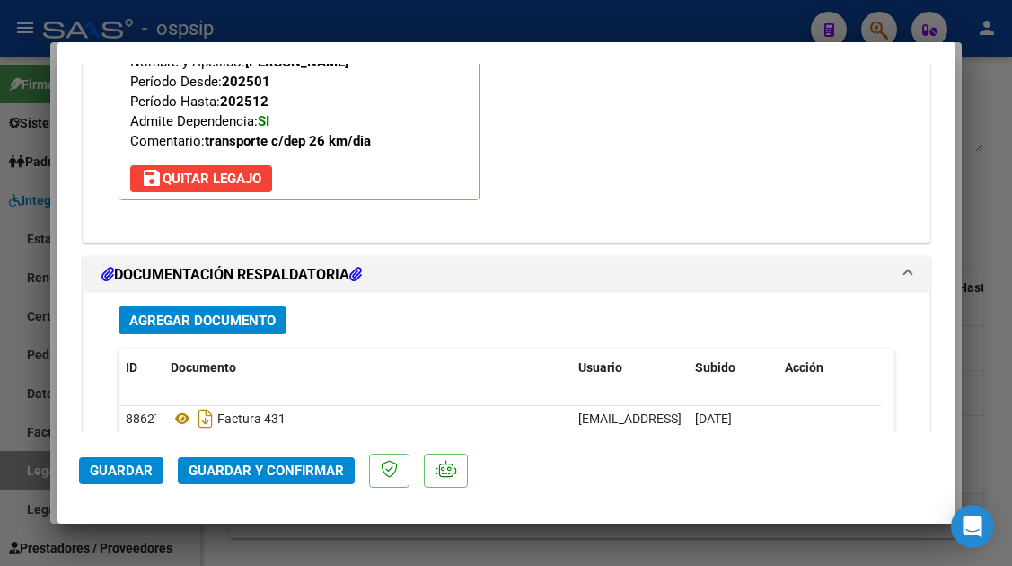
scroll to position [2189, 0]
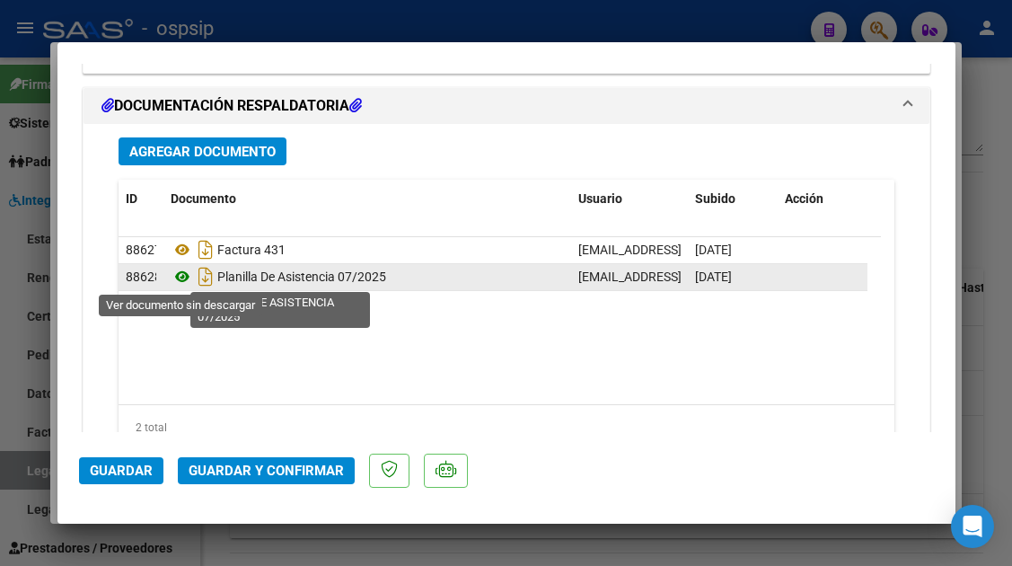
click at [189, 276] on icon at bounding box center [182, 277] width 23 height 22
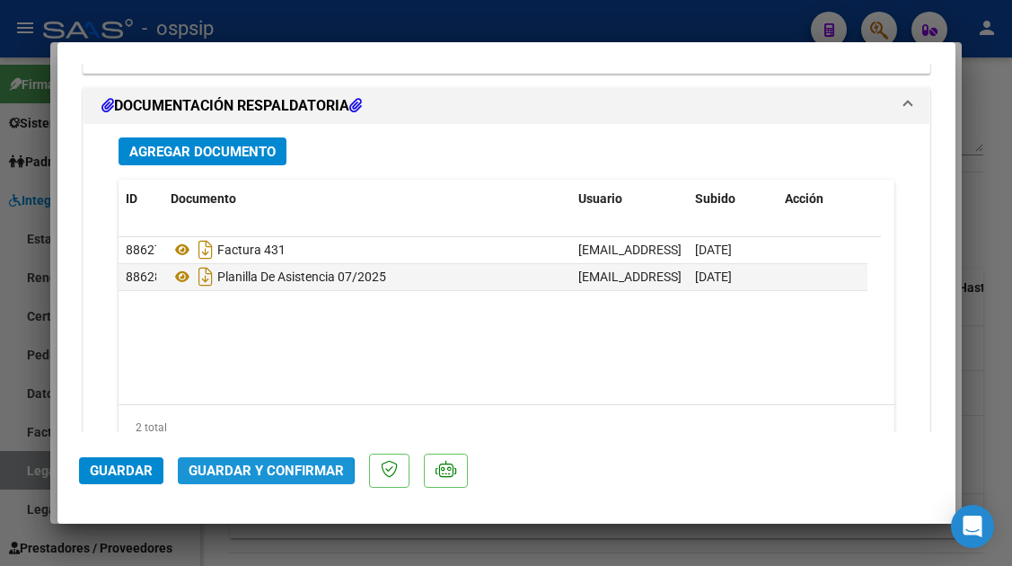
click at [223, 474] on span "Guardar y Confirmar" at bounding box center [266, 471] width 155 height 16
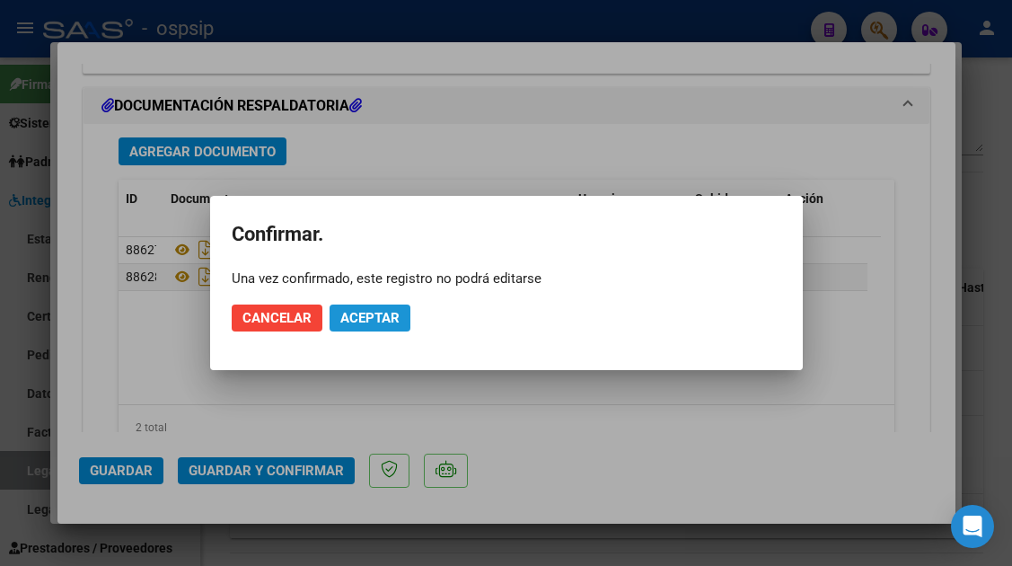
click at [332, 324] on button "Aceptar" at bounding box center [370, 318] width 81 height 27
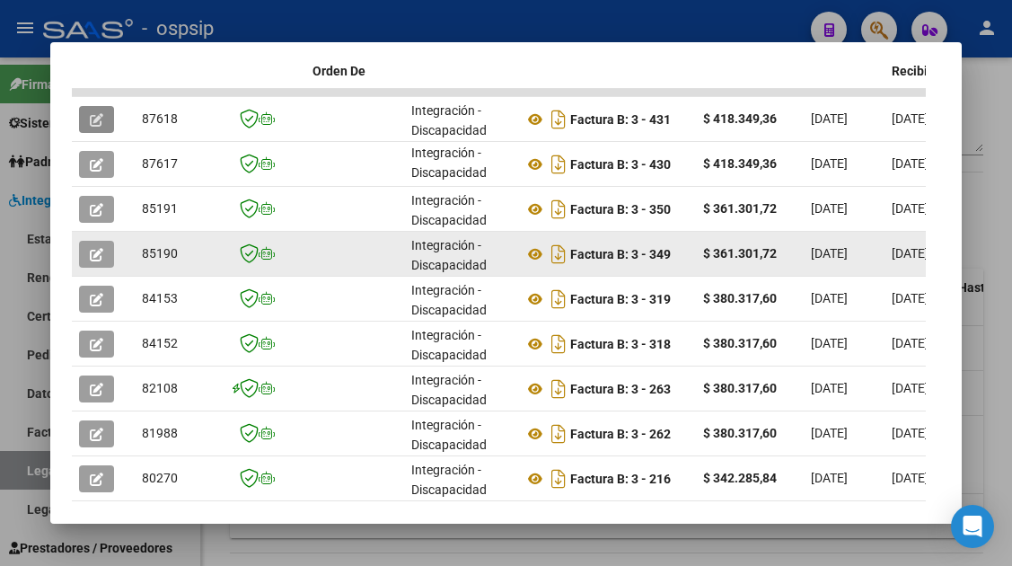
scroll to position [373, 0]
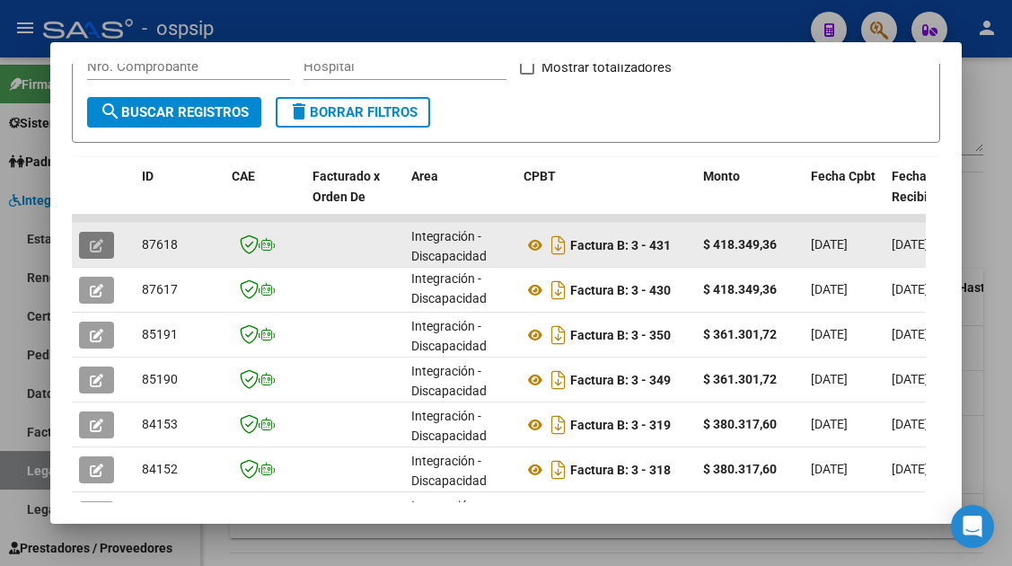
click at [96, 234] on button "button" at bounding box center [96, 245] width 35 height 27
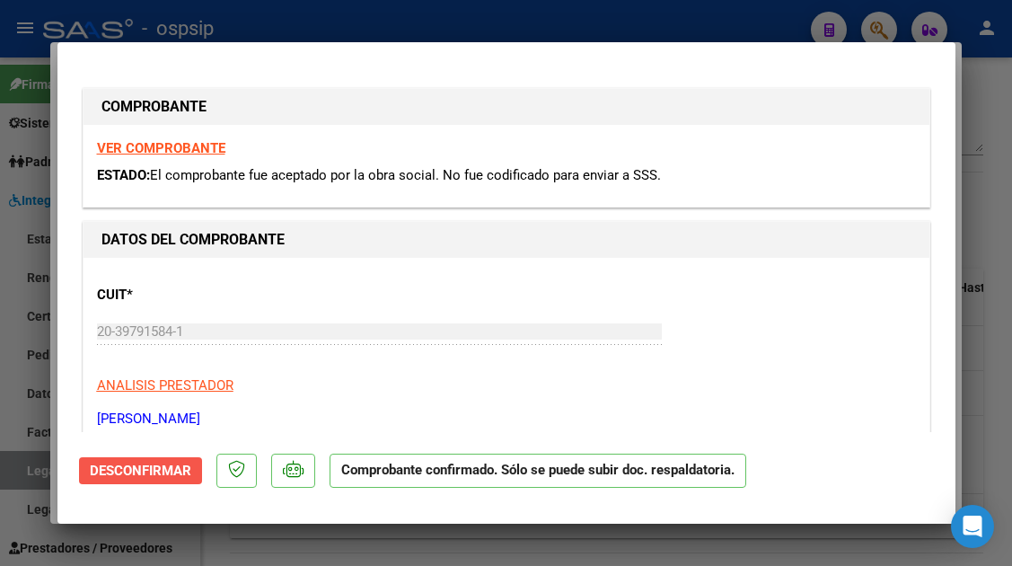
click at [139, 467] on span "Desconfirmar" at bounding box center [141, 471] width 102 height 16
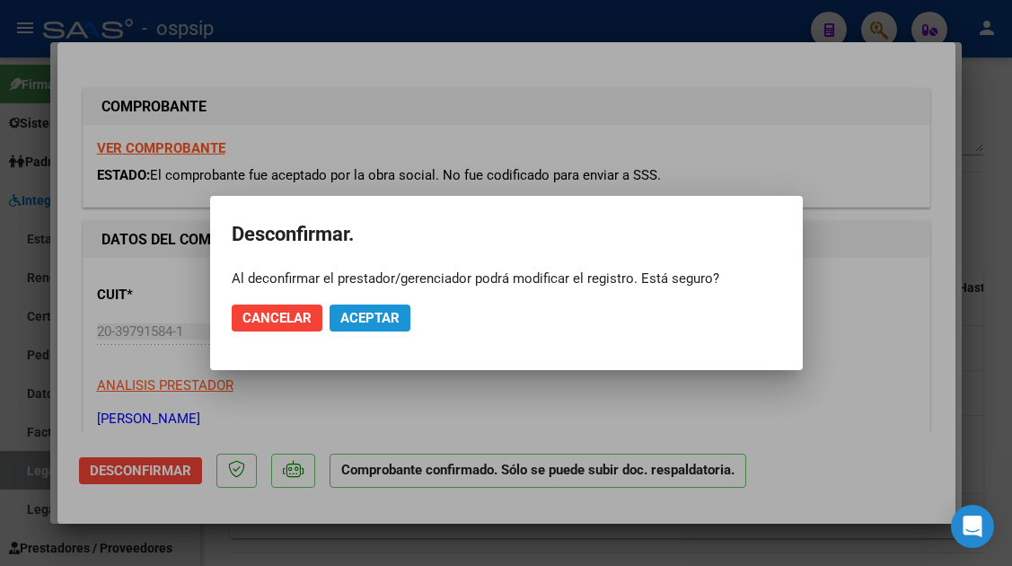
click at [367, 307] on button "Aceptar" at bounding box center [370, 318] width 81 height 27
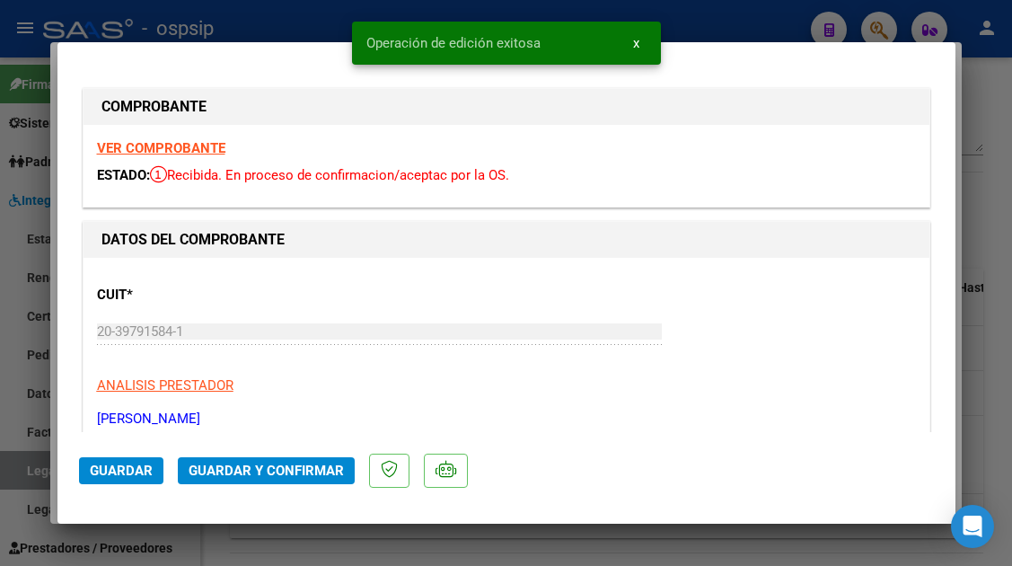
click at [41, 472] on div at bounding box center [506, 283] width 1012 height 566
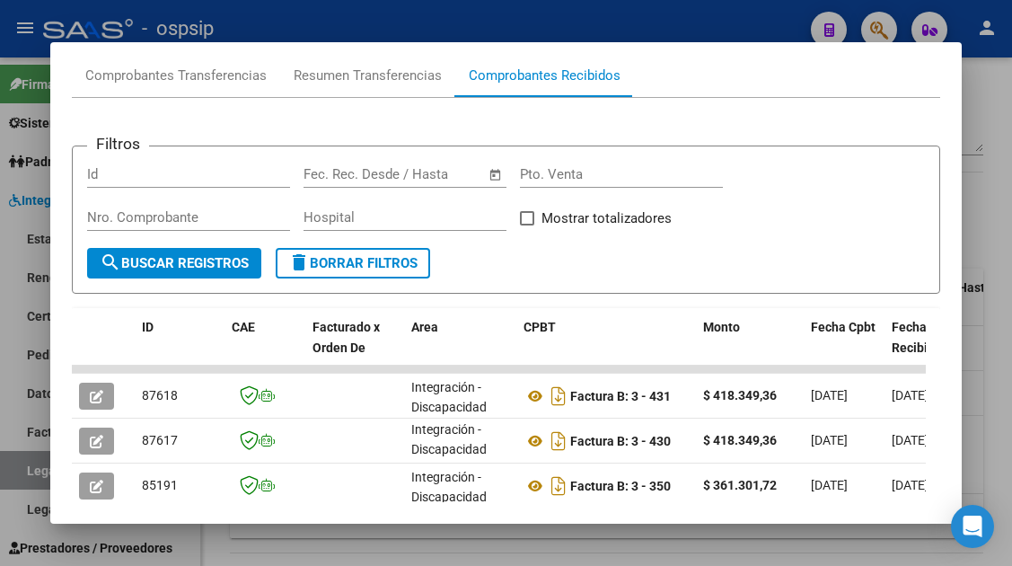
scroll to position [193, 0]
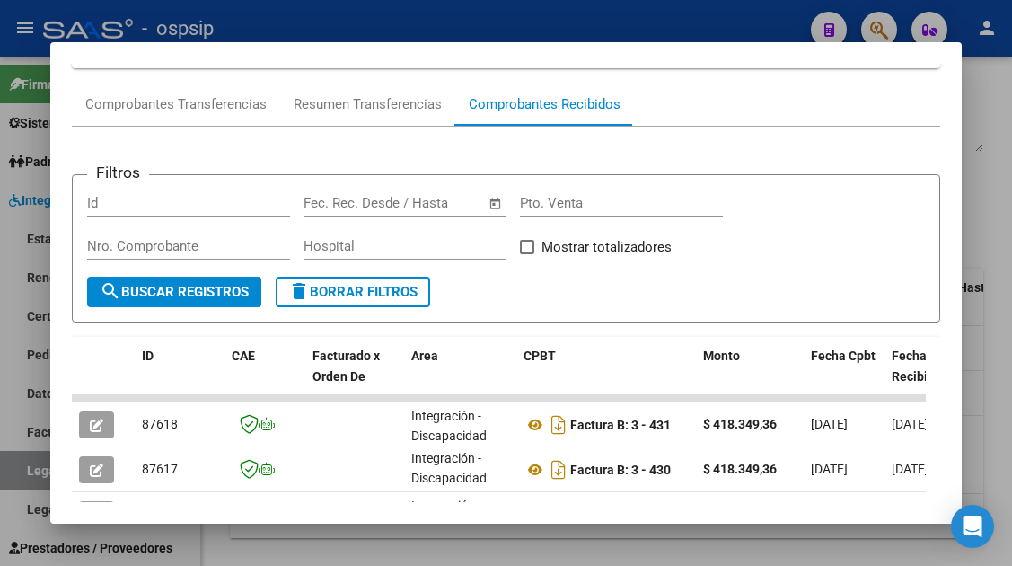
click at [15, 467] on div at bounding box center [506, 283] width 1012 height 566
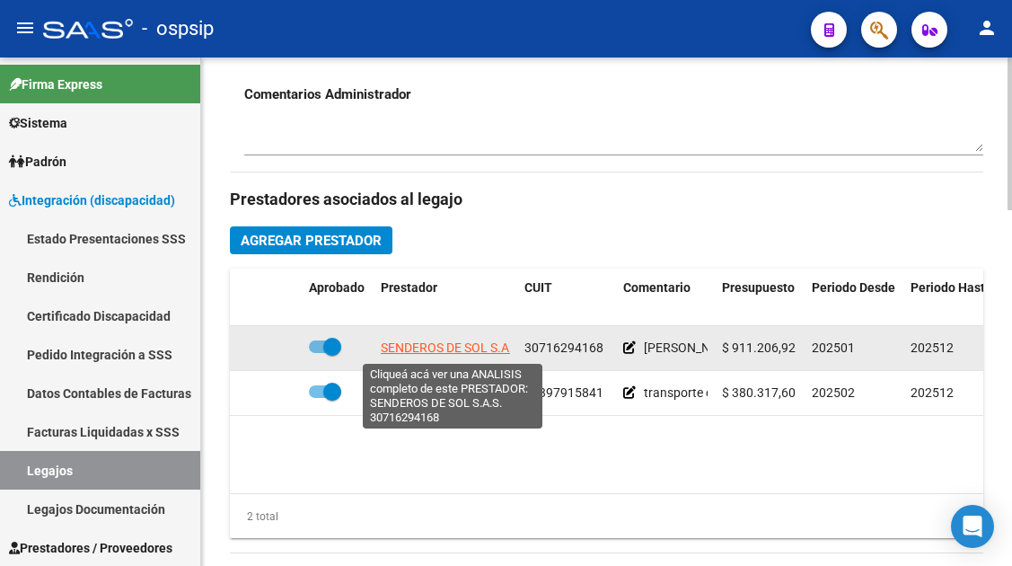
click at [405, 352] on span "SENDEROS DE SOL S.A.S." at bounding box center [452, 347] width 143 height 14
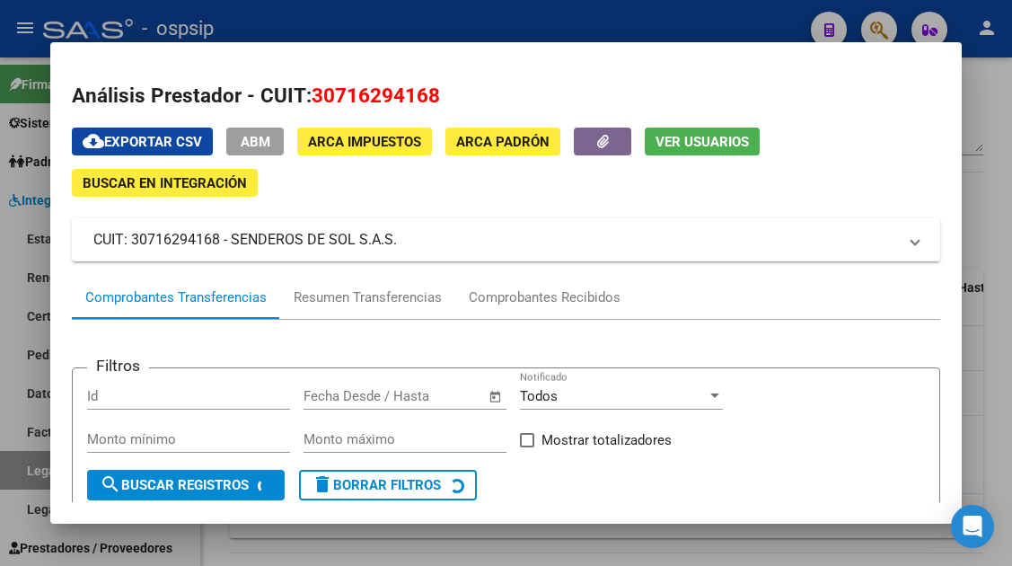
scroll to position [180, 0]
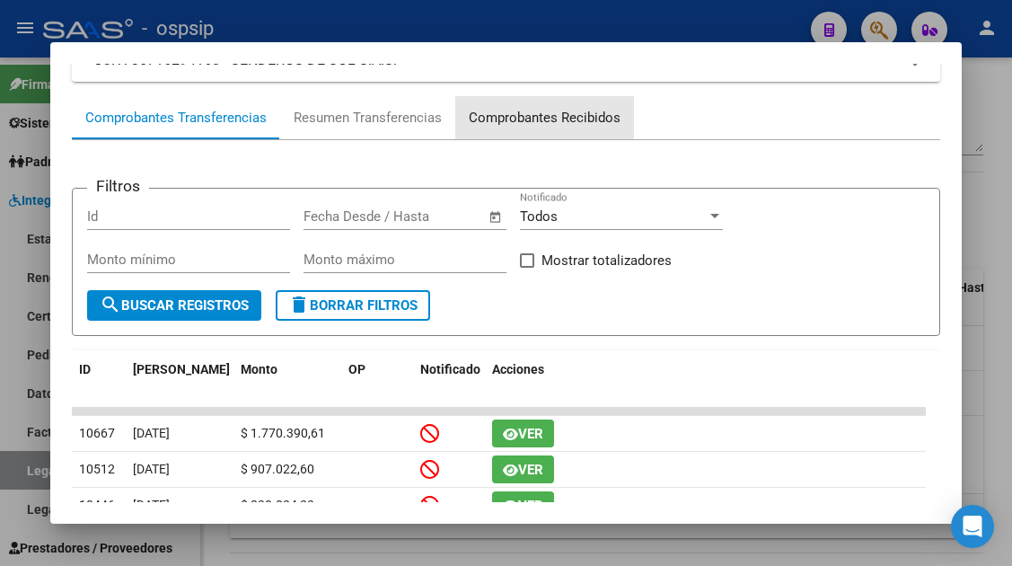
click at [517, 118] on div "Comprobantes Recibidos" at bounding box center [545, 118] width 152 height 21
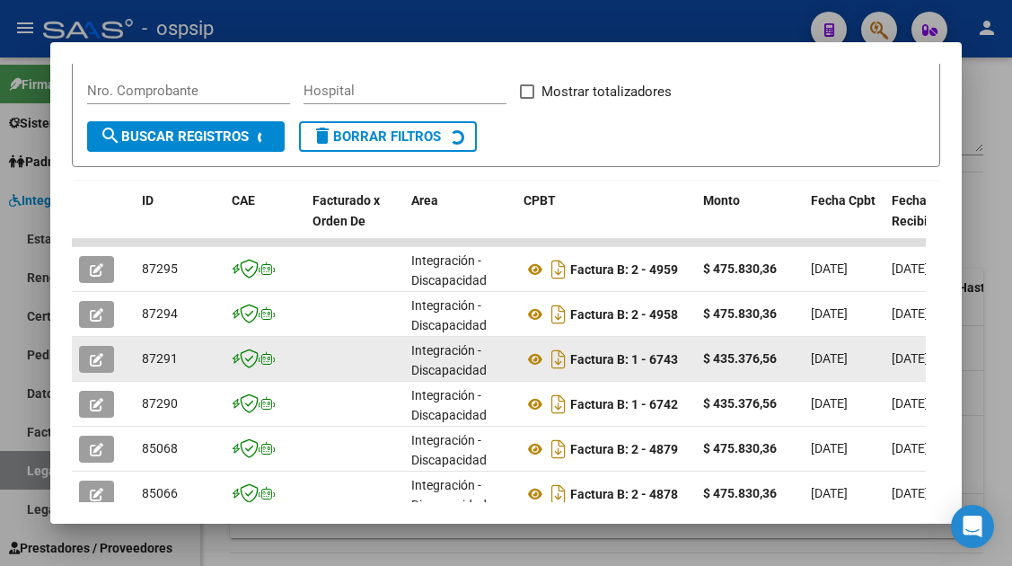
scroll to position [349, 0]
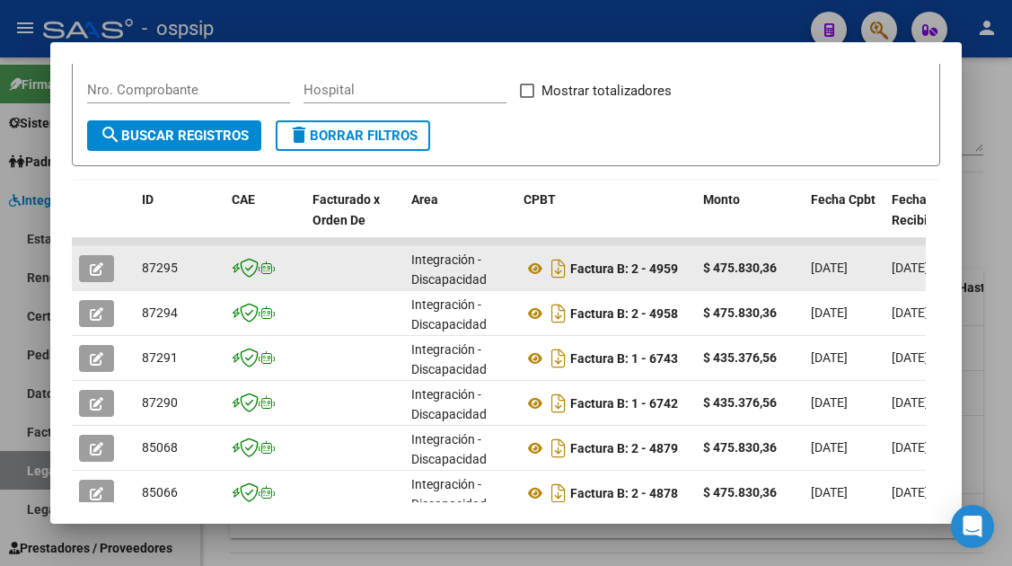
click at [93, 257] on button "button" at bounding box center [96, 268] width 35 height 27
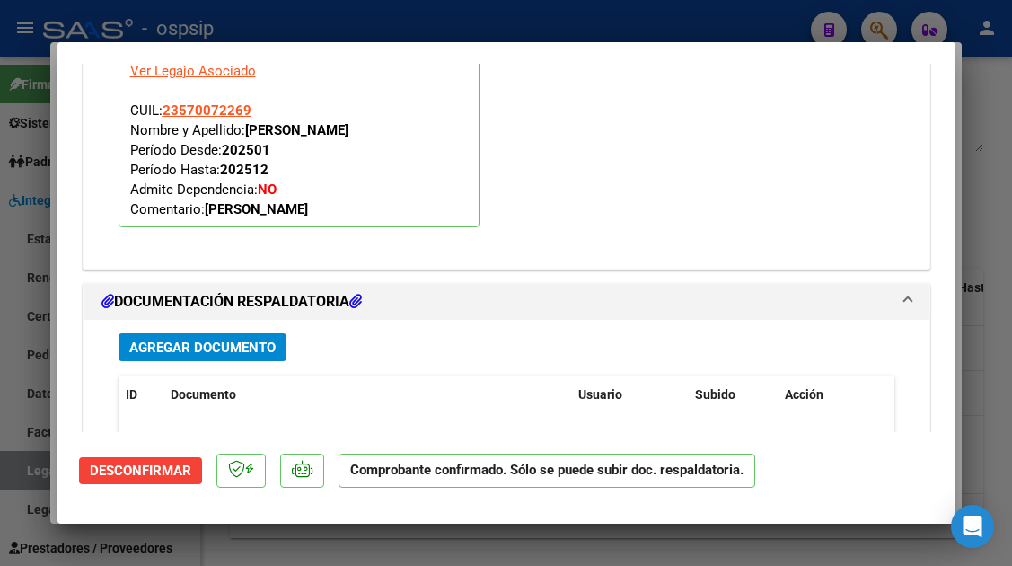
scroll to position [2059, 0]
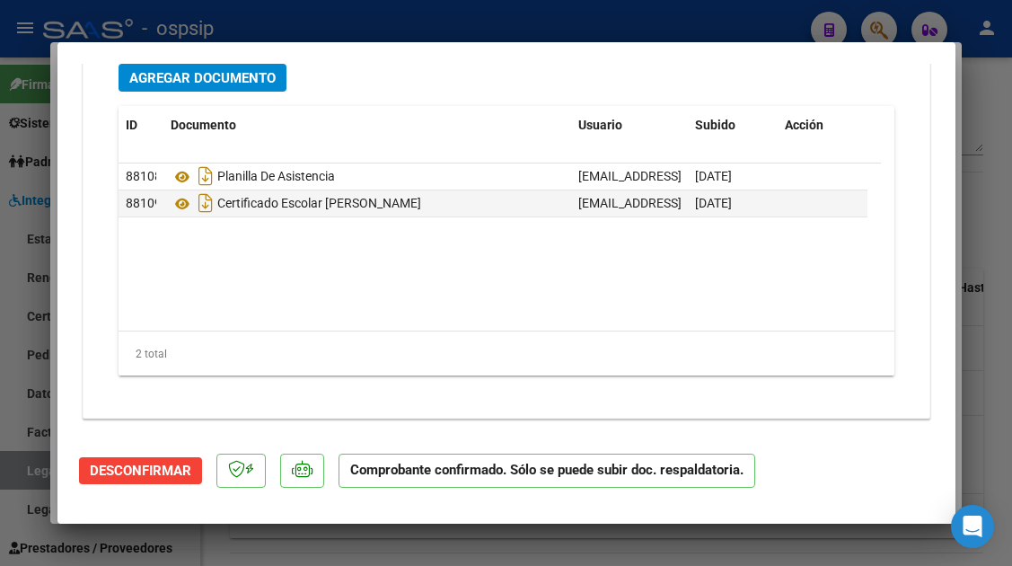
click at [25, 474] on div at bounding box center [506, 283] width 1012 height 566
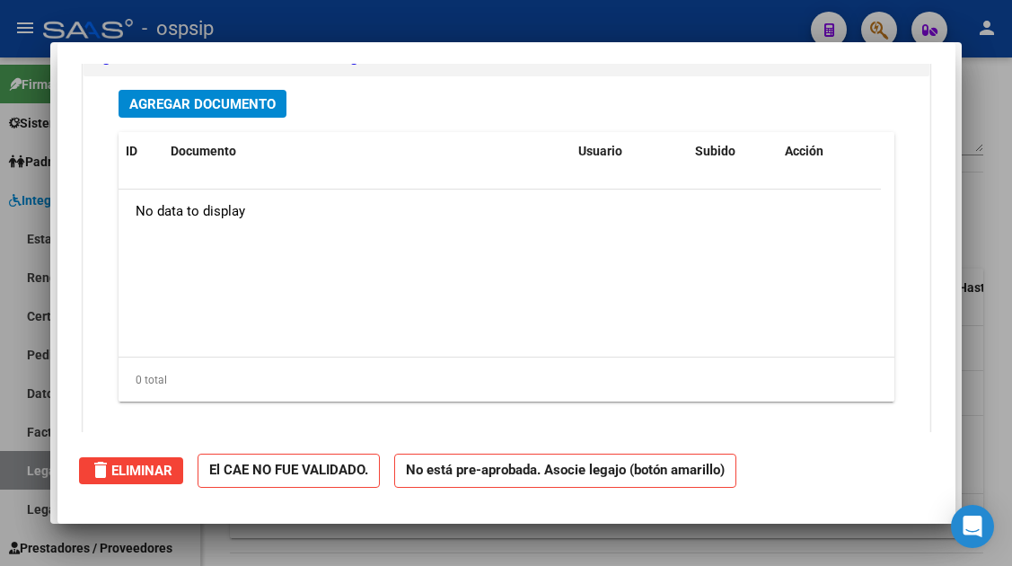
scroll to position [0, 0]
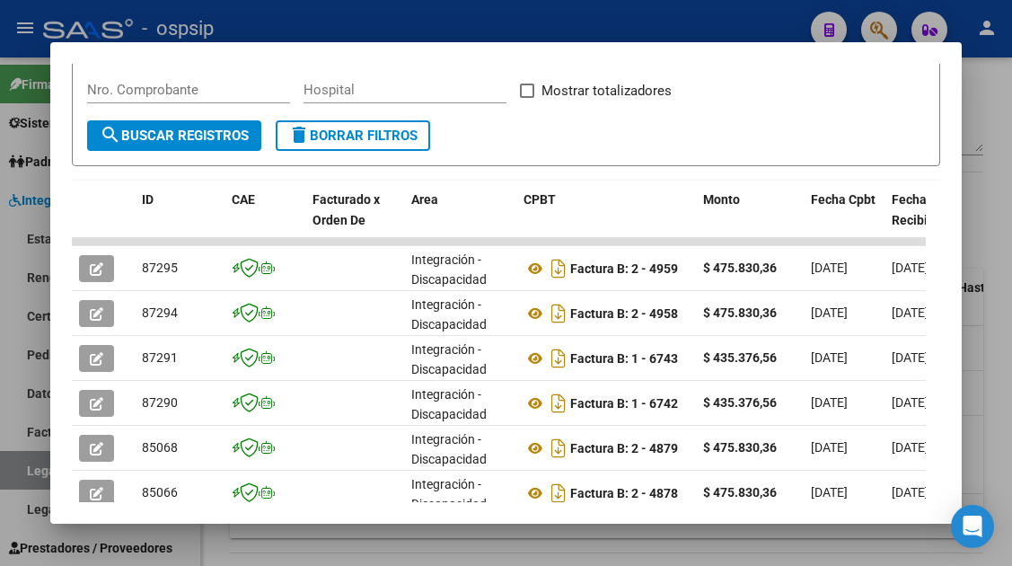
click at [25, 474] on div at bounding box center [506, 283] width 1012 height 566
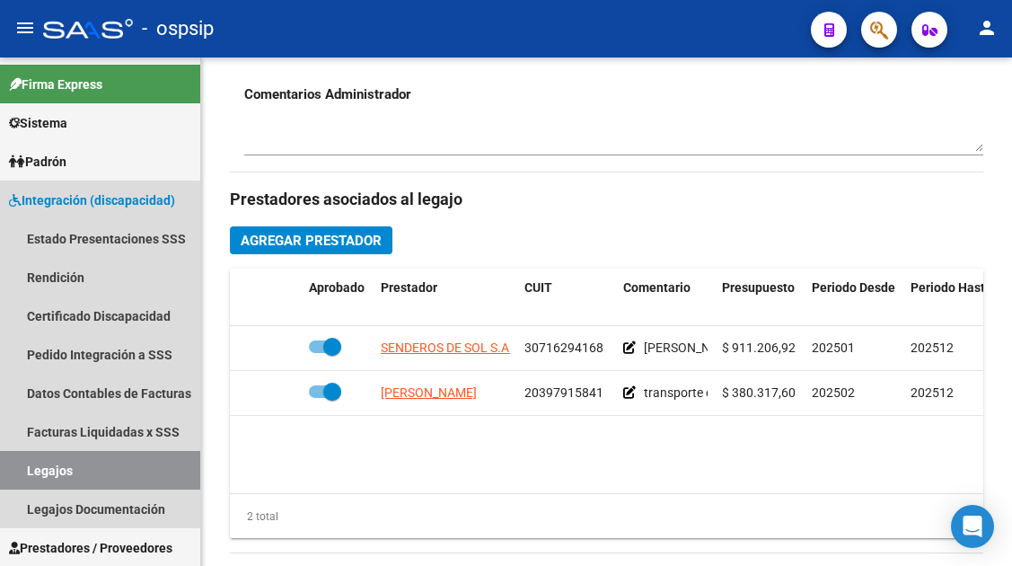
click at [25, 474] on link "Legajos" at bounding box center [100, 470] width 200 height 39
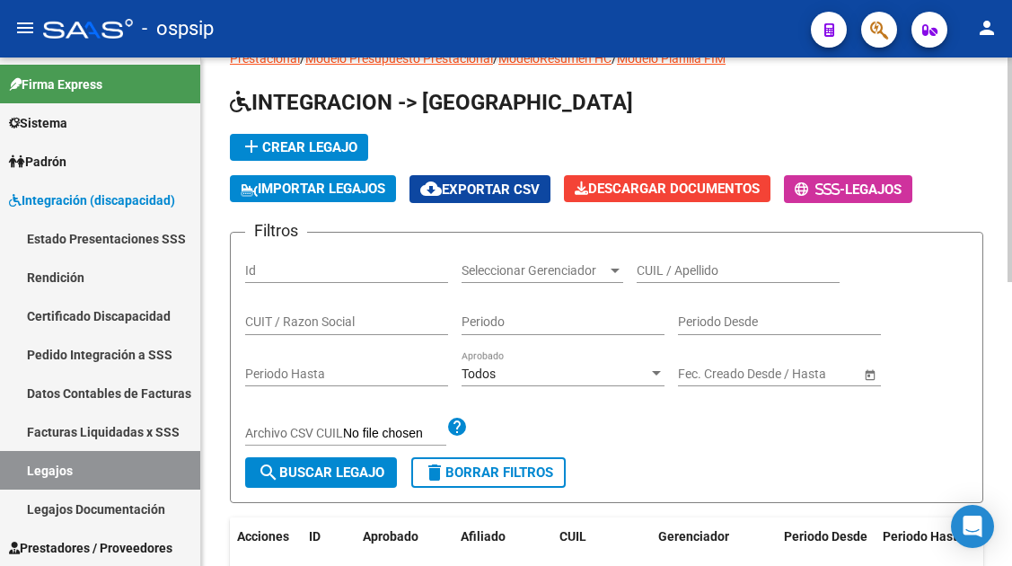
scroll to position [12, 0]
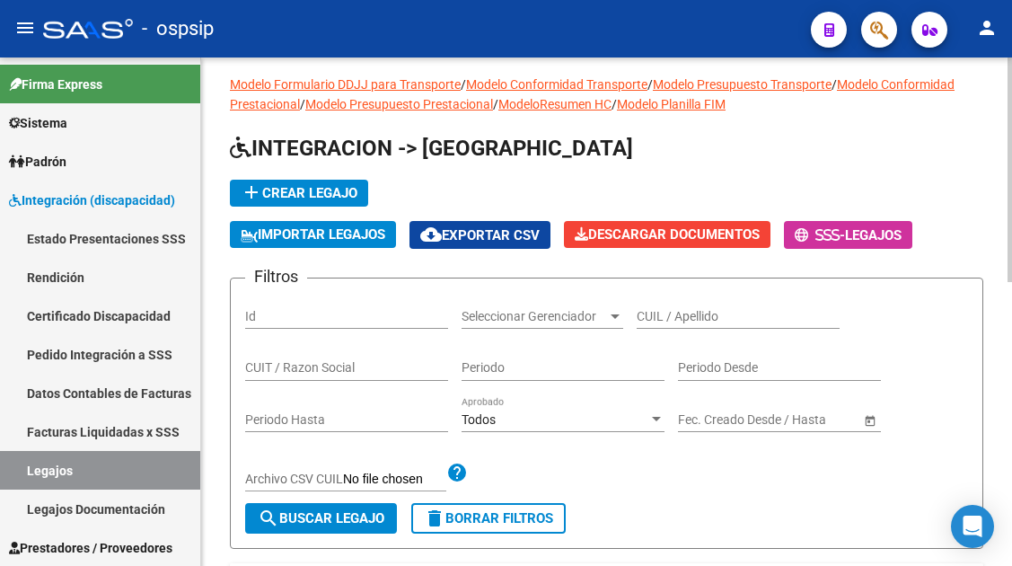
click at [641, 323] on input "CUIL / Apellido" at bounding box center [738, 316] width 203 height 15
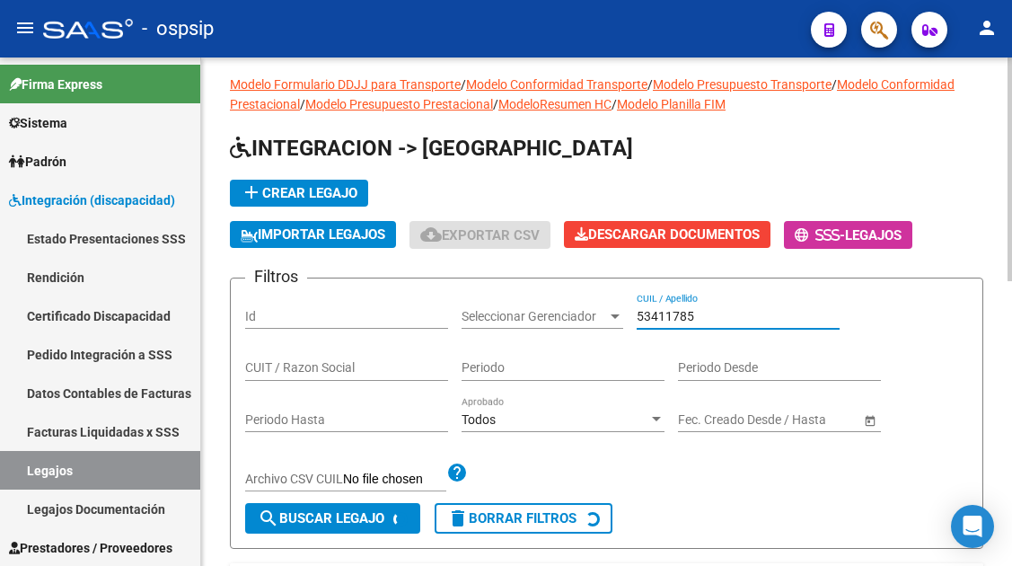
scroll to position [281, 0]
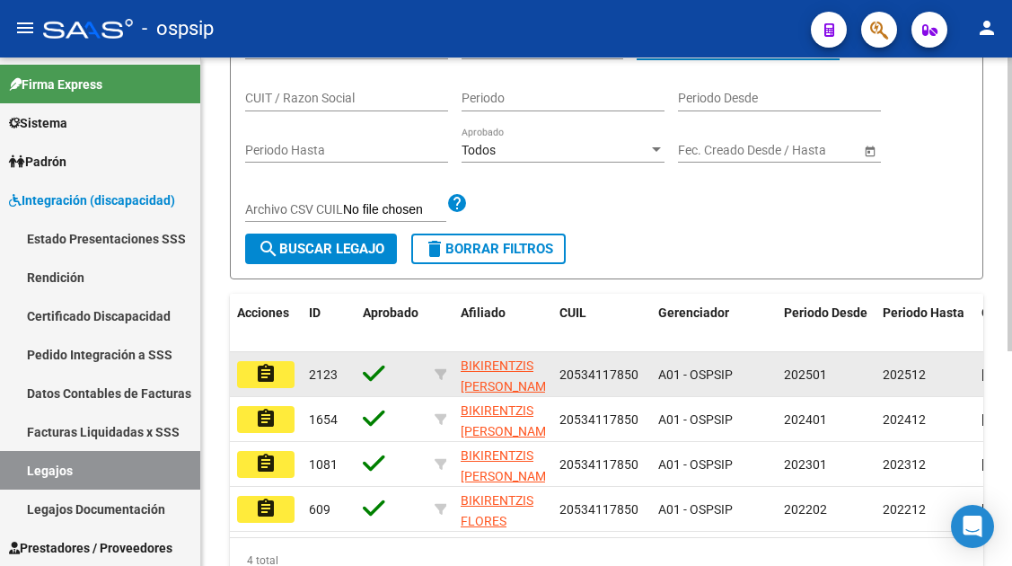
click at [281, 377] on button "assignment" at bounding box center [265, 374] width 57 height 27
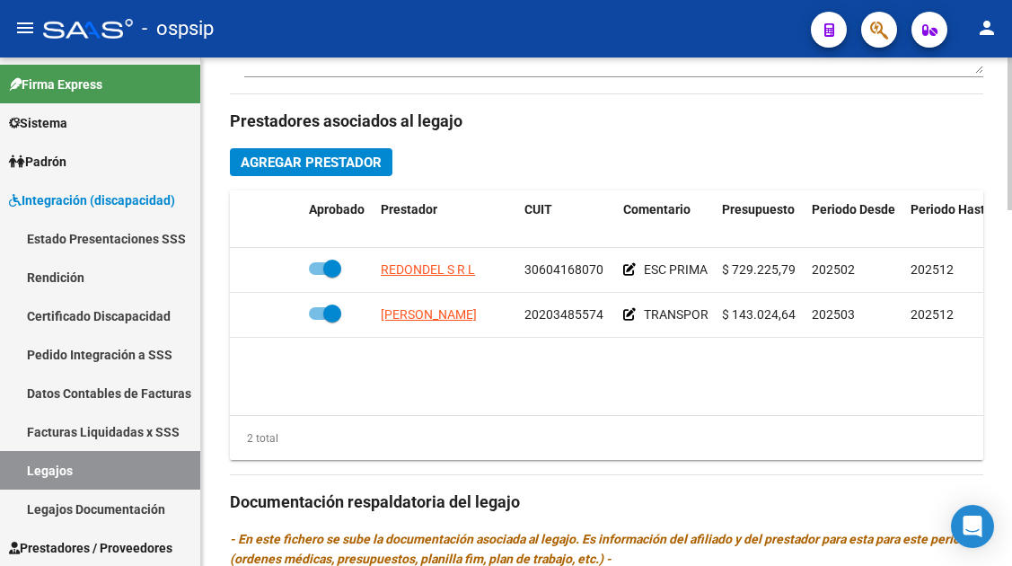
scroll to position [809, 0]
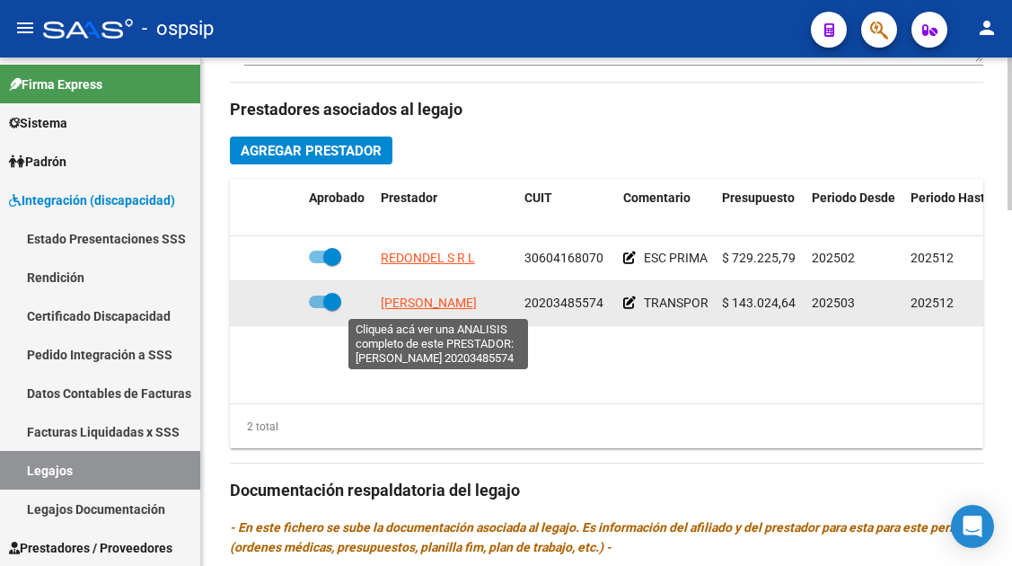
click at [410, 310] on span "RUIZ HUGO CARLOS" at bounding box center [429, 303] width 96 height 14
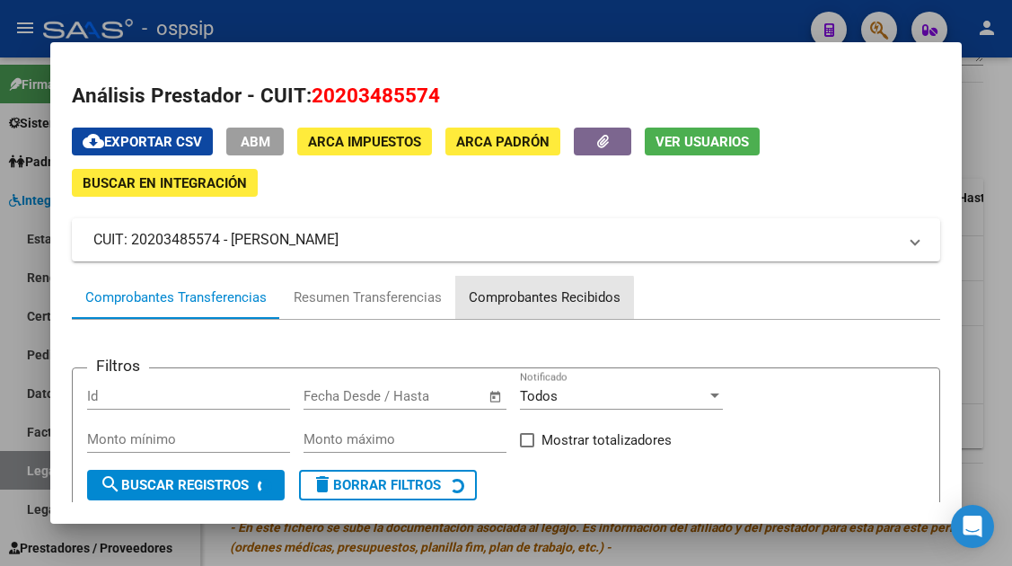
click at [499, 305] on div "Comprobantes Recibidos" at bounding box center [545, 297] width 152 height 21
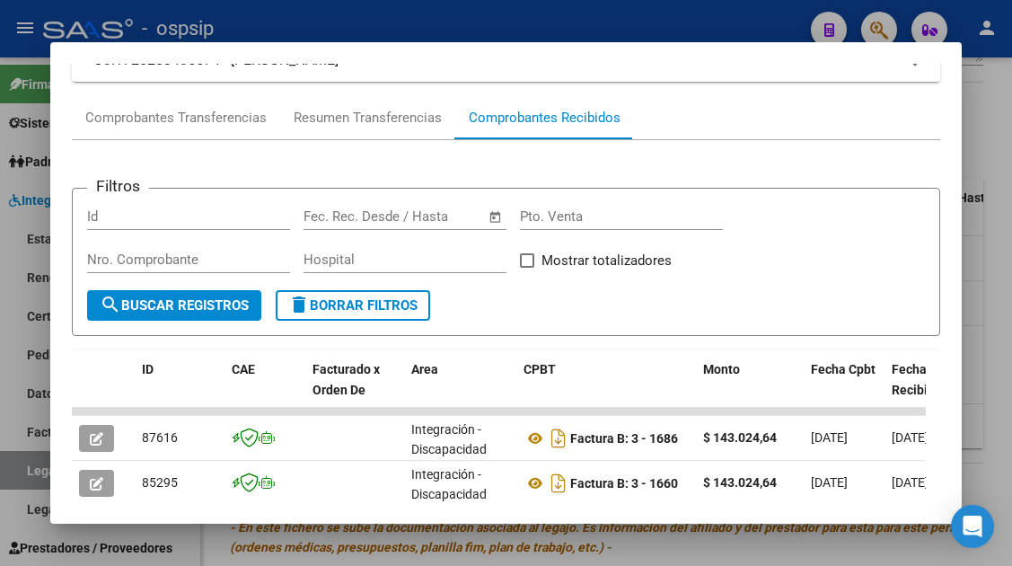
scroll to position [359, 0]
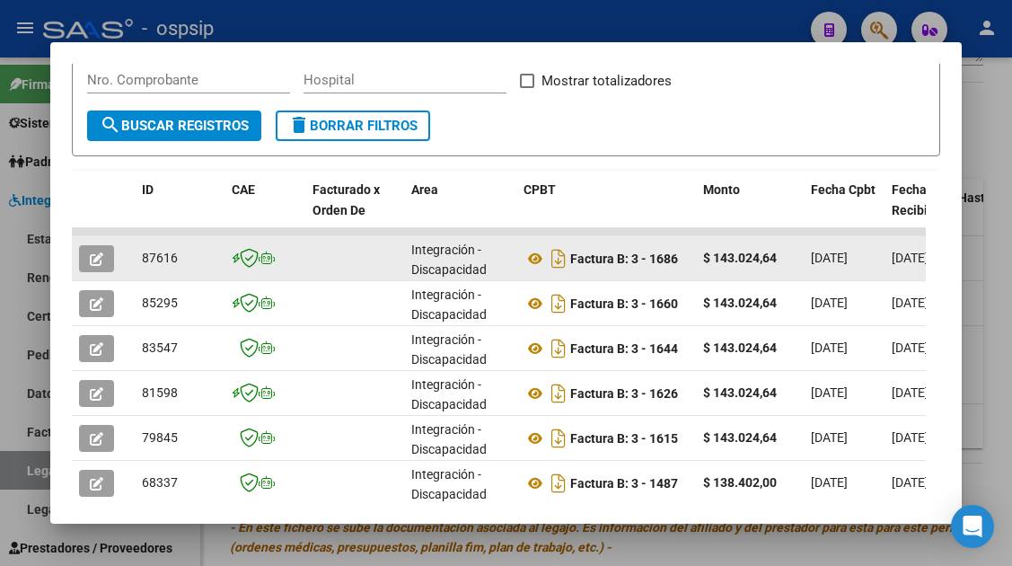
click at [86, 261] on button "button" at bounding box center [96, 258] width 35 height 27
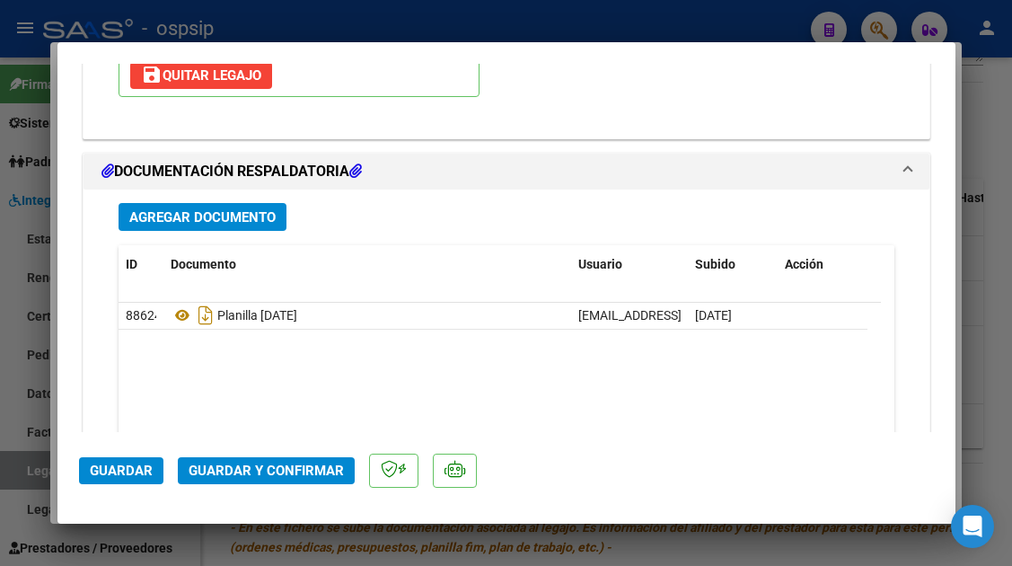
scroll to position [2156, 0]
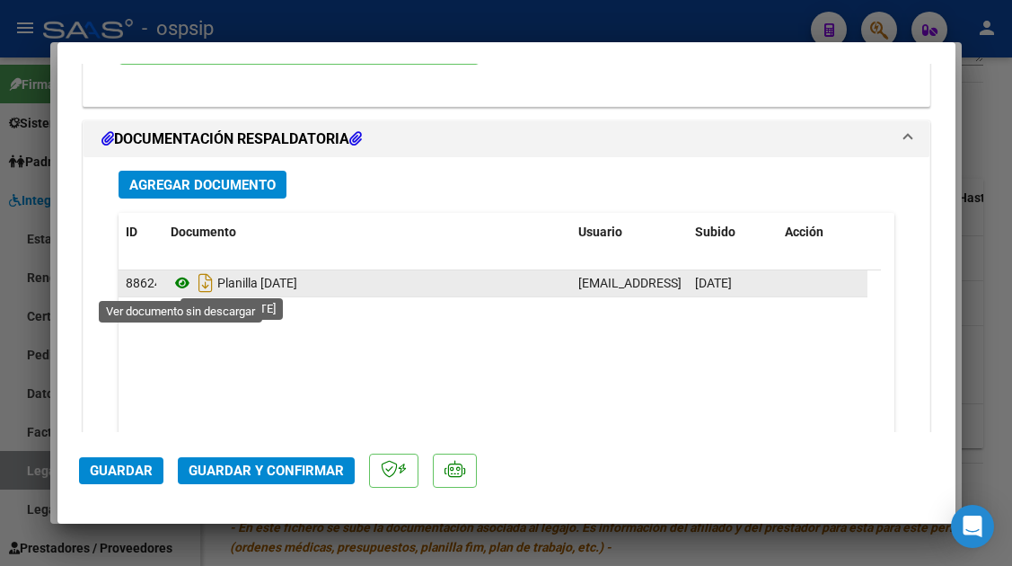
click at [190, 287] on icon at bounding box center [182, 283] width 23 height 22
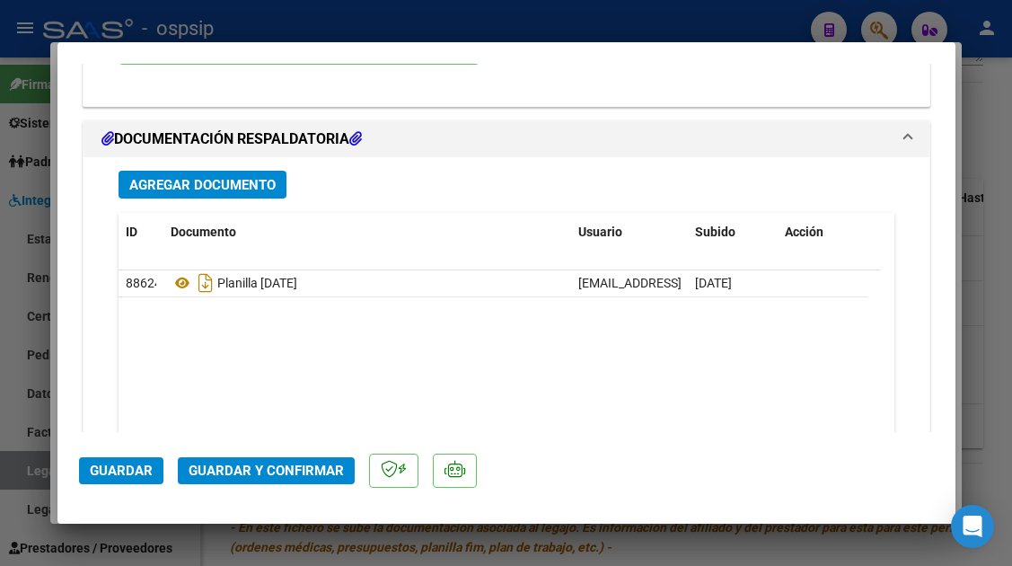
click at [218, 463] on span "Guardar y Confirmar" at bounding box center [266, 471] width 155 height 16
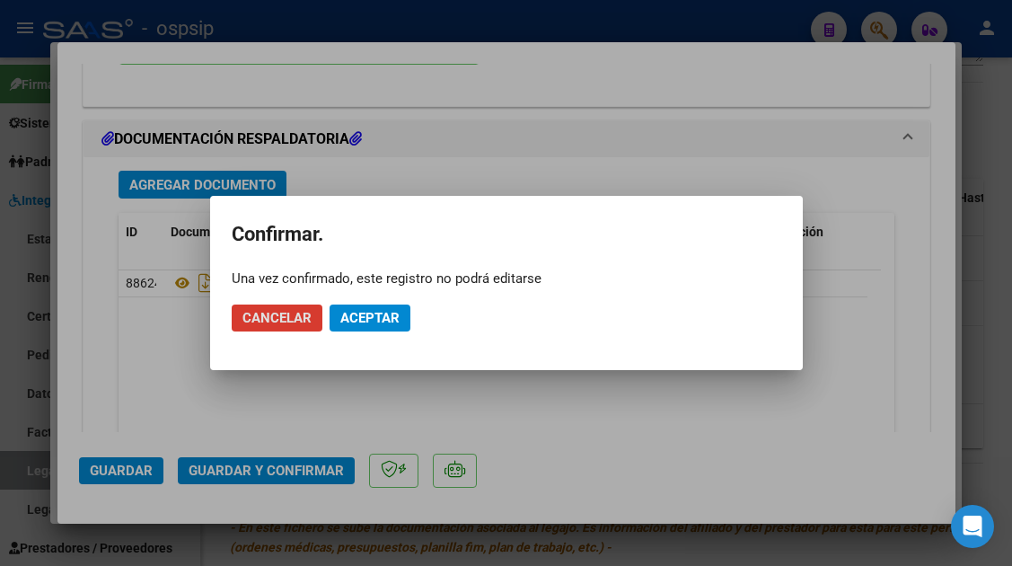
click at [384, 320] on span "Aceptar" at bounding box center [369, 318] width 59 height 16
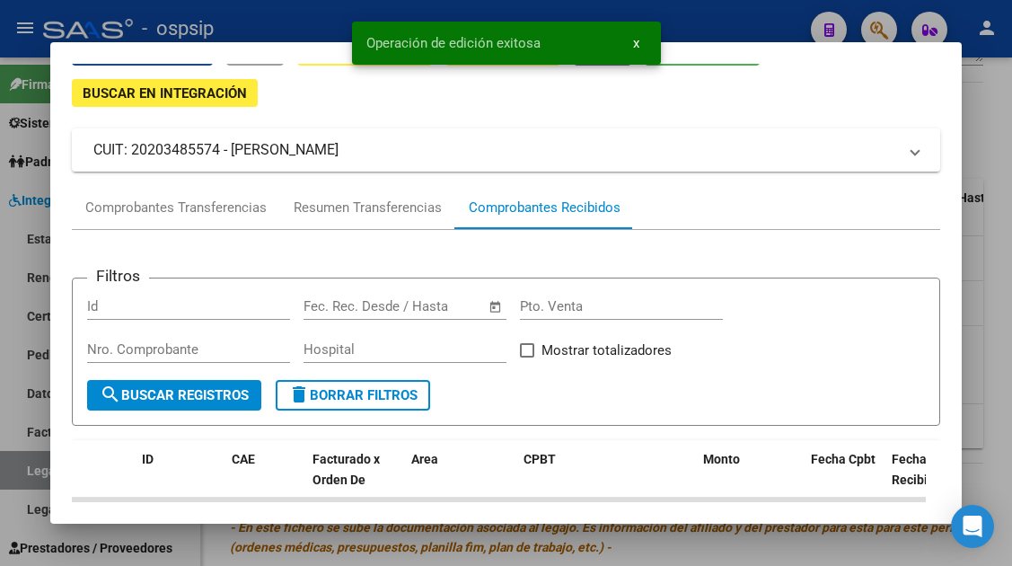
scroll to position [0, 0]
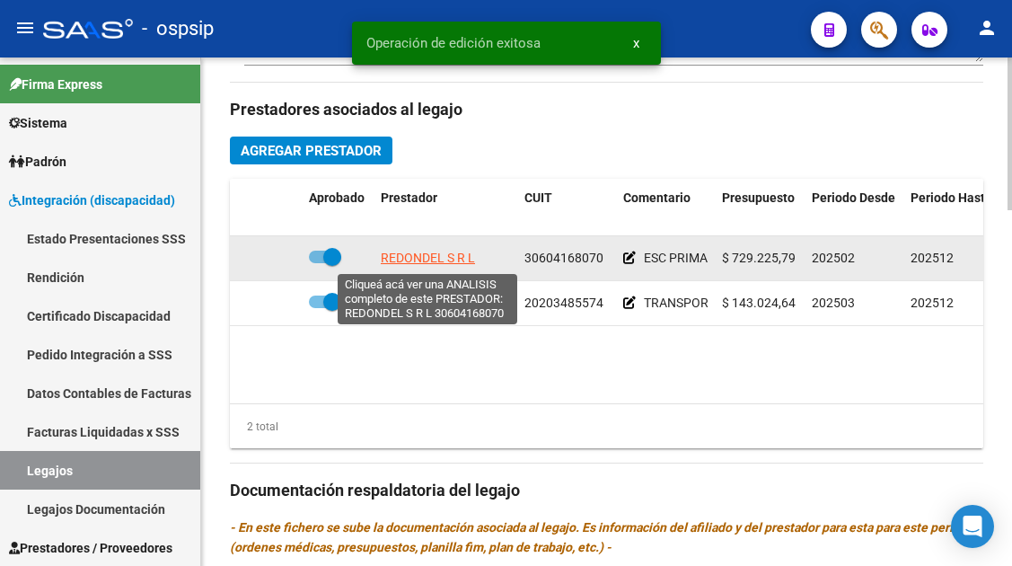
click at [402, 254] on span "REDONDEL S R L" at bounding box center [428, 258] width 94 height 14
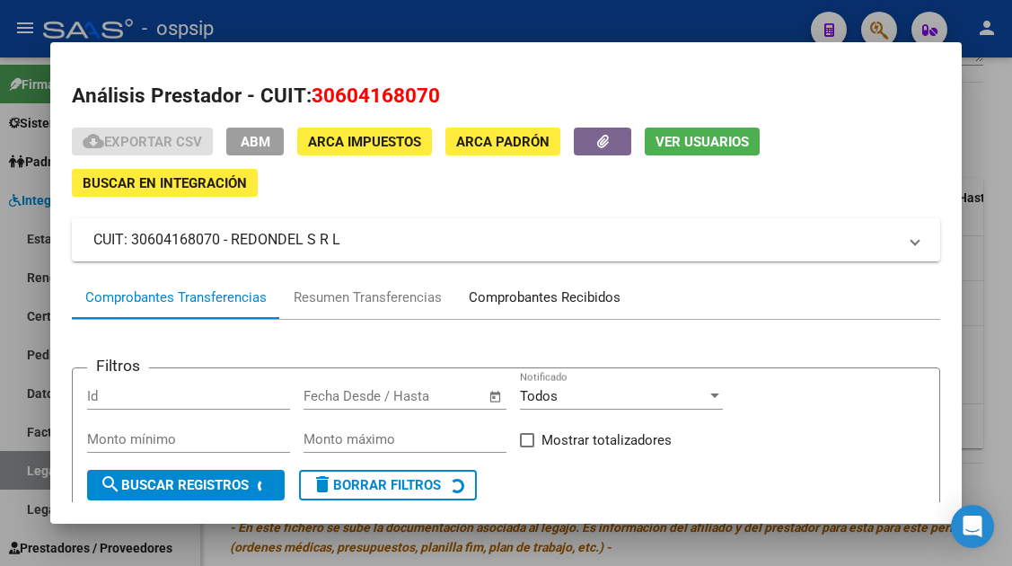
click at [487, 291] on div "Comprobantes Recibidos" at bounding box center [545, 297] width 152 height 21
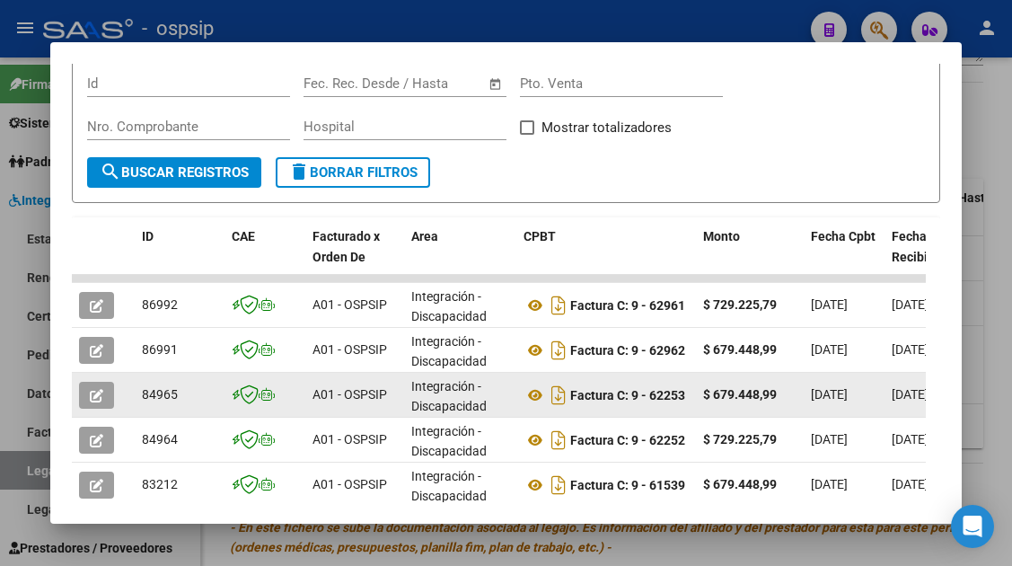
scroll to position [300, 0]
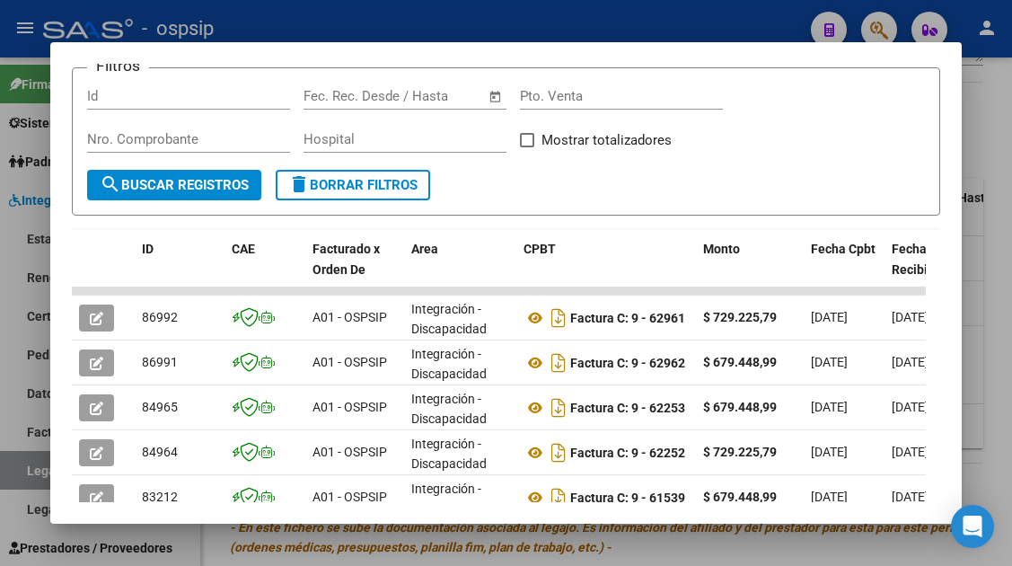
click at [22, 466] on div at bounding box center [506, 283] width 1012 height 566
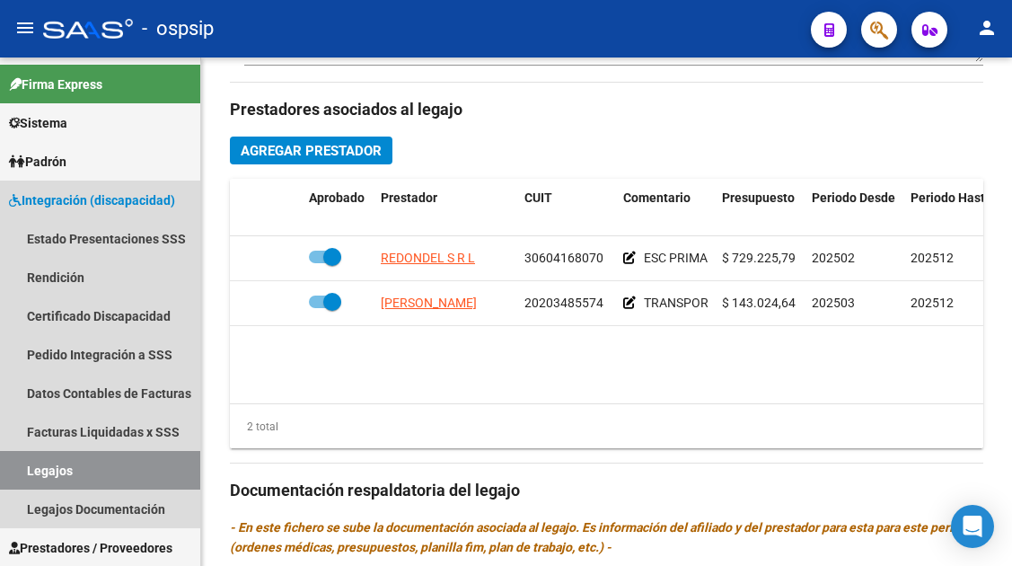
click at [22, 466] on link "Legajos" at bounding box center [100, 470] width 200 height 39
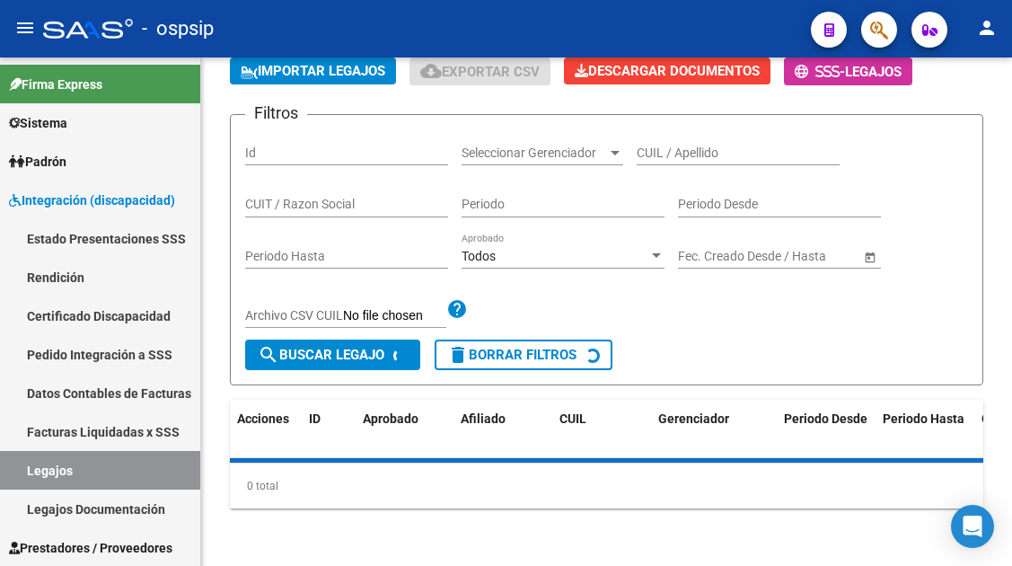
scroll to position [176, 0]
click at [654, 149] on input "CUIL / Apellido" at bounding box center [738, 153] width 203 height 15
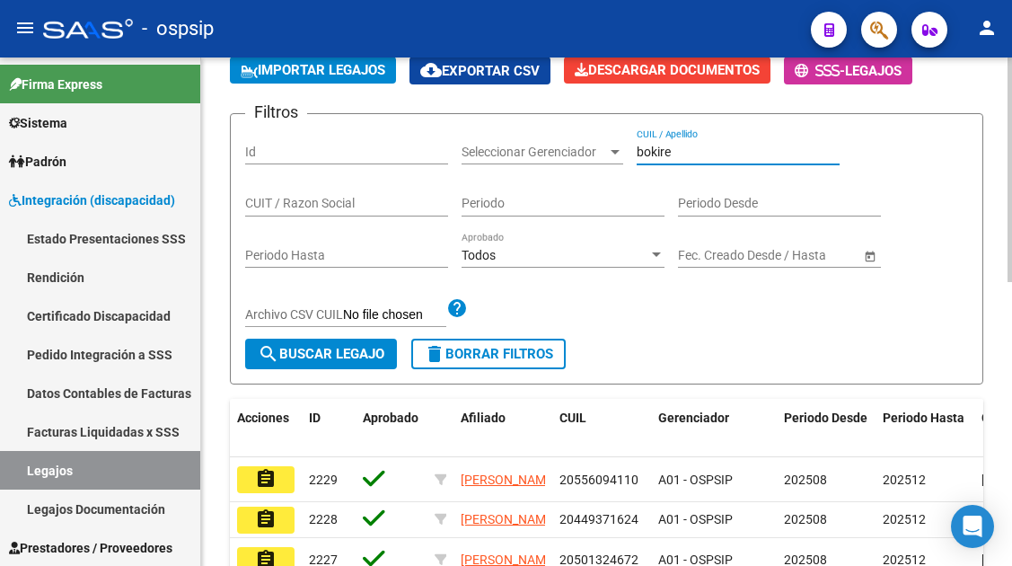
click at [655, 145] on input "bokire" at bounding box center [738, 152] width 203 height 15
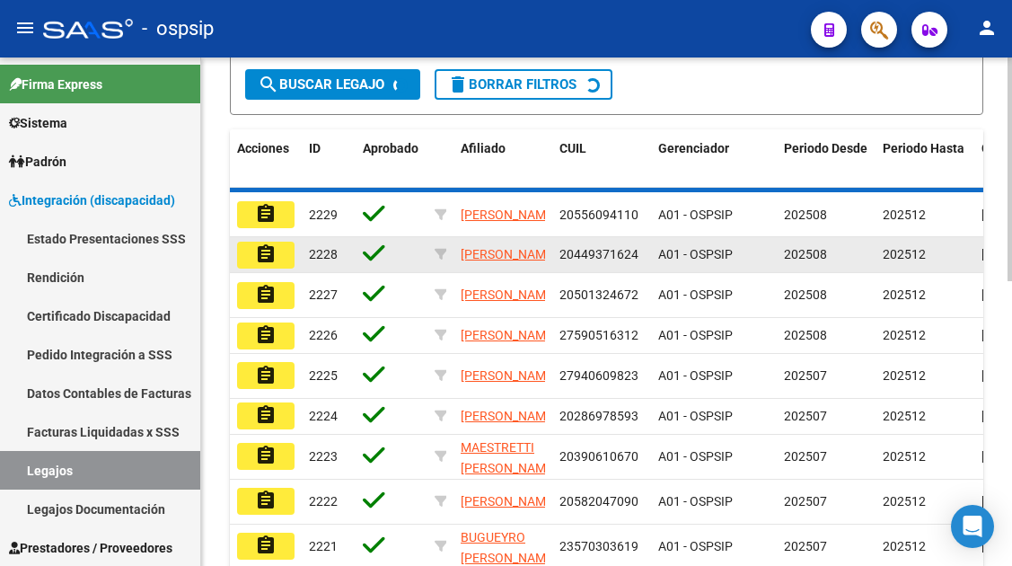
scroll to position [371, 0]
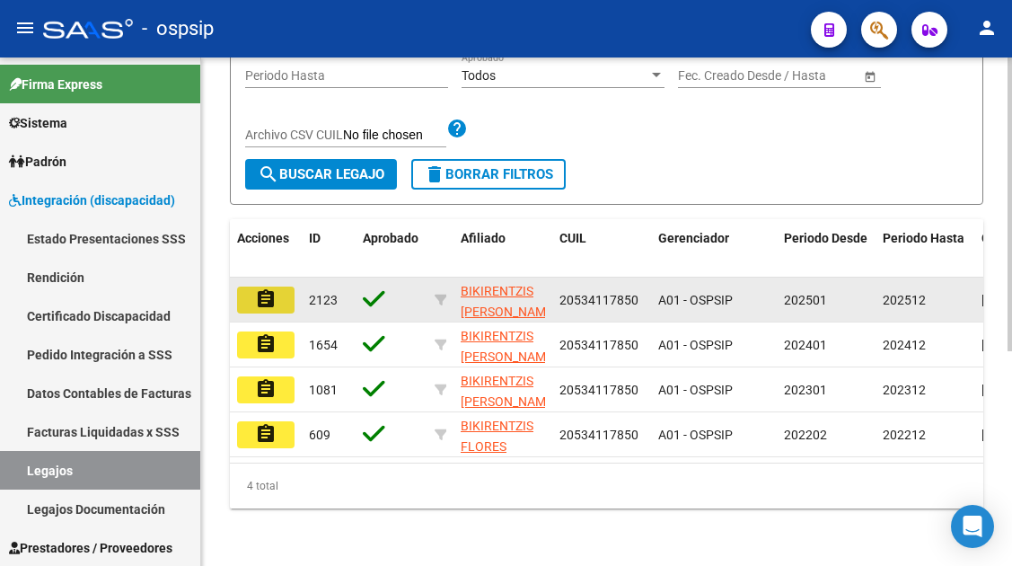
click at [265, 288] on mat-icon "assignment" at bounding box center [266, 299] width 22 height 22
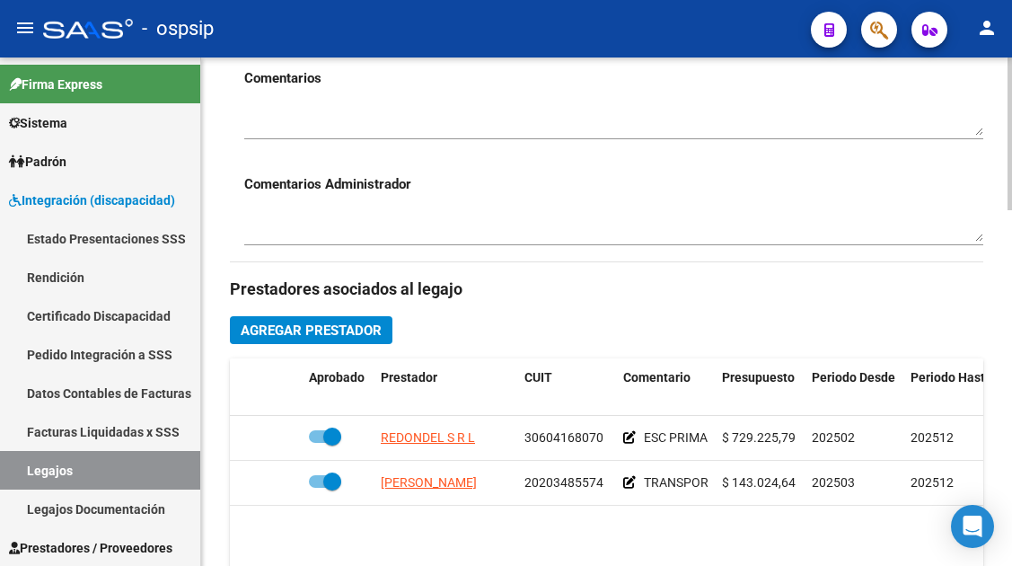
scroll to position [719, 0]
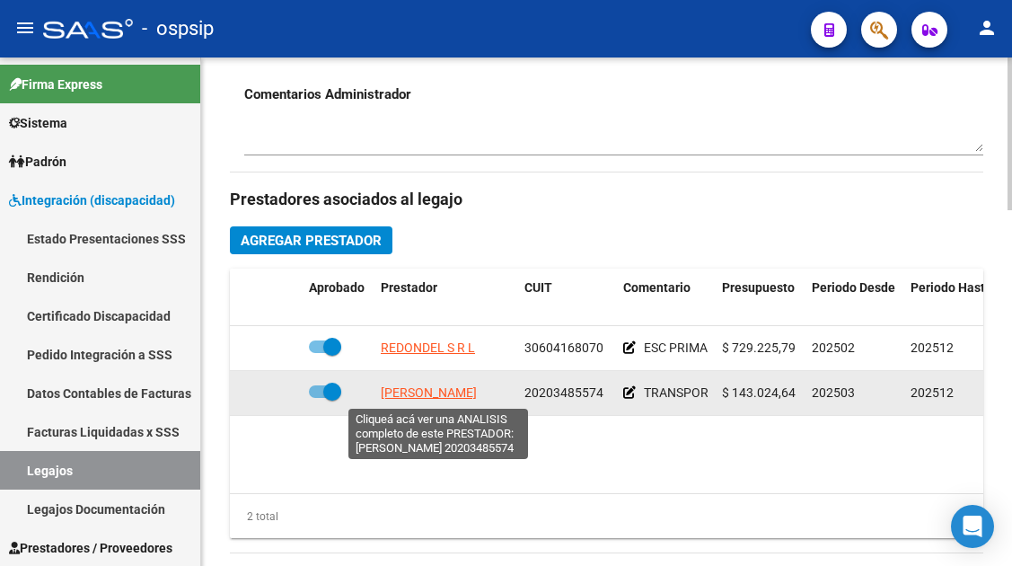
click at [420, 387] on span "RUIZ HUGO CARLOS" at bounding box center [429, 392] width 96 height 14
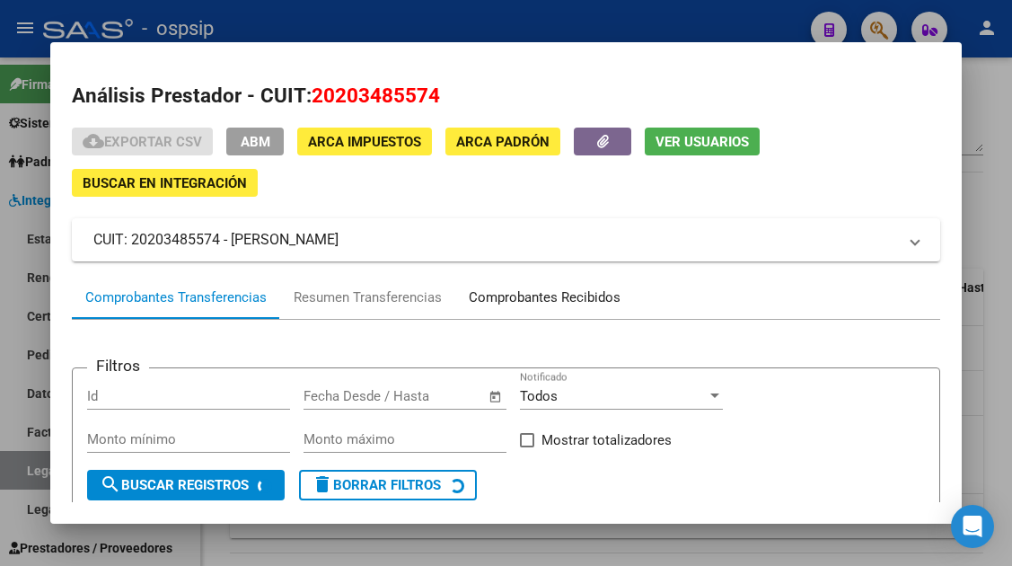
click at [499, 296] on div "Comprobantes Recibidos" at bounding box center [545, 297] width 152 height 21
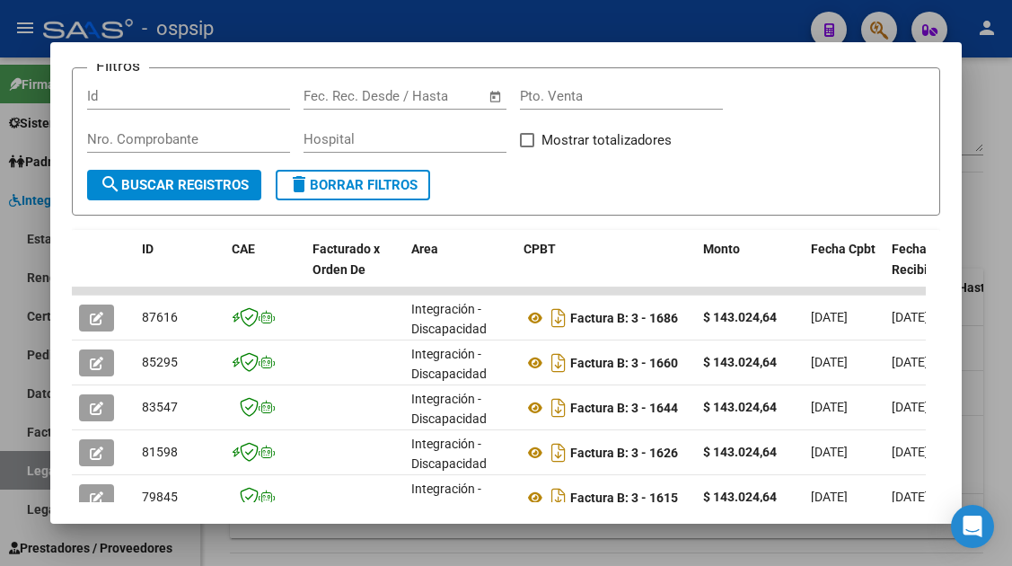
scroll to position [1, 0]
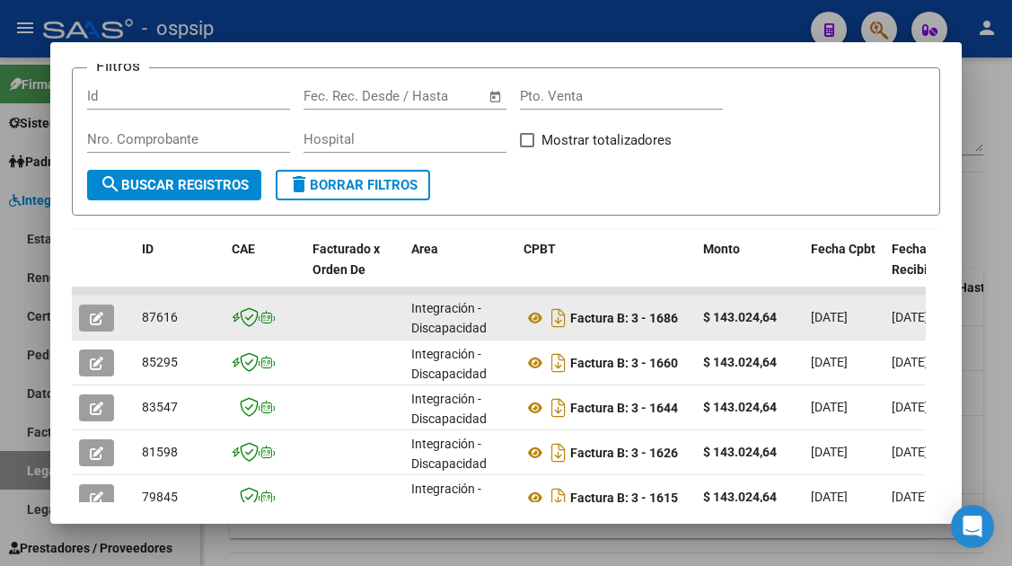
click at [101, 320] on icon "button" at bounding box center [96, 318] width 13 height 13
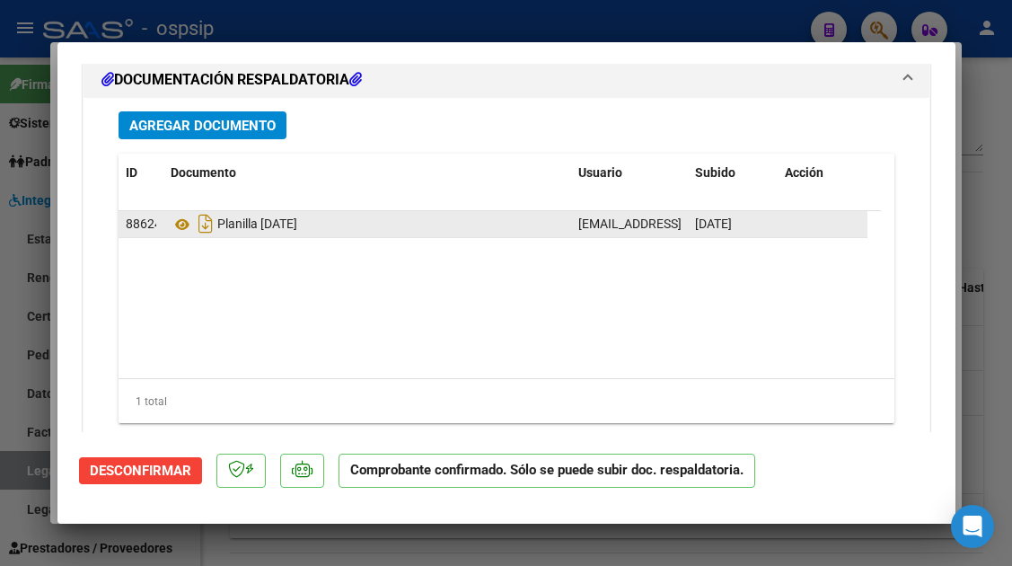
scroll to position [2059, 0]
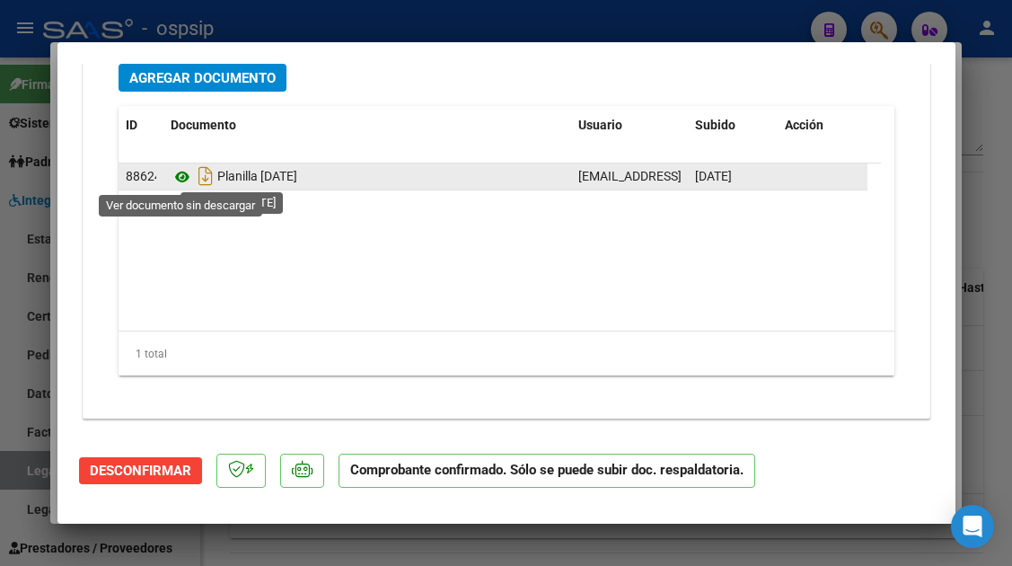
click at [185, 174] on icon at bounding box center [182, 177] width 23 height 22
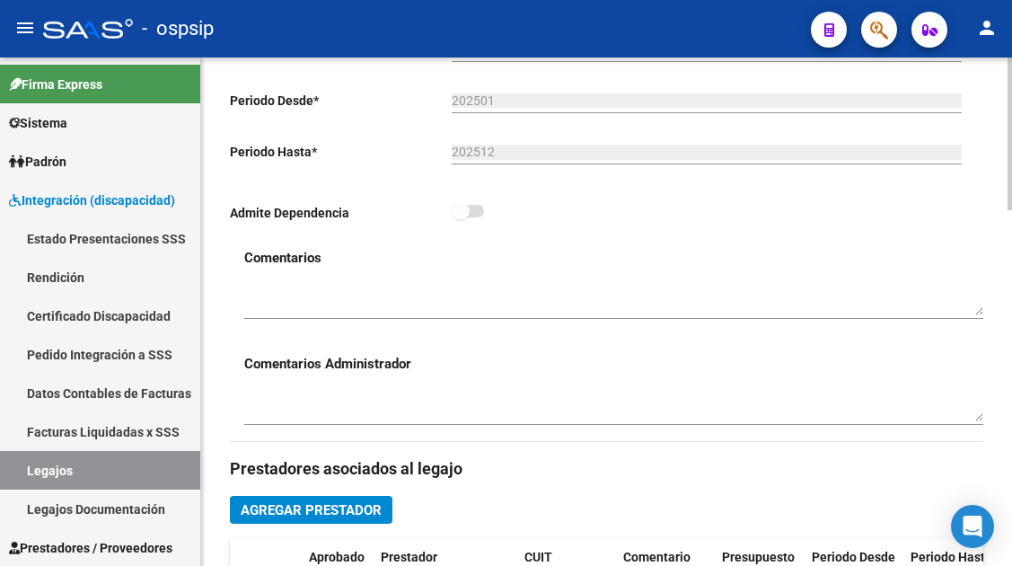
scroll to position [270, 0]
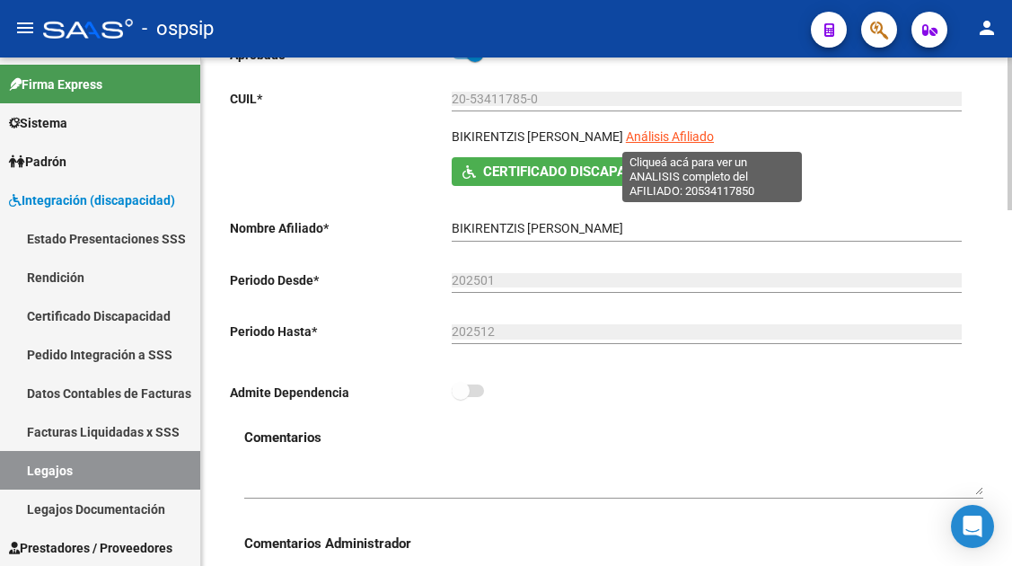
click at [674, 139] on span "Análisis Afiliado" at bounding box center [670, 136] width 88 height 14
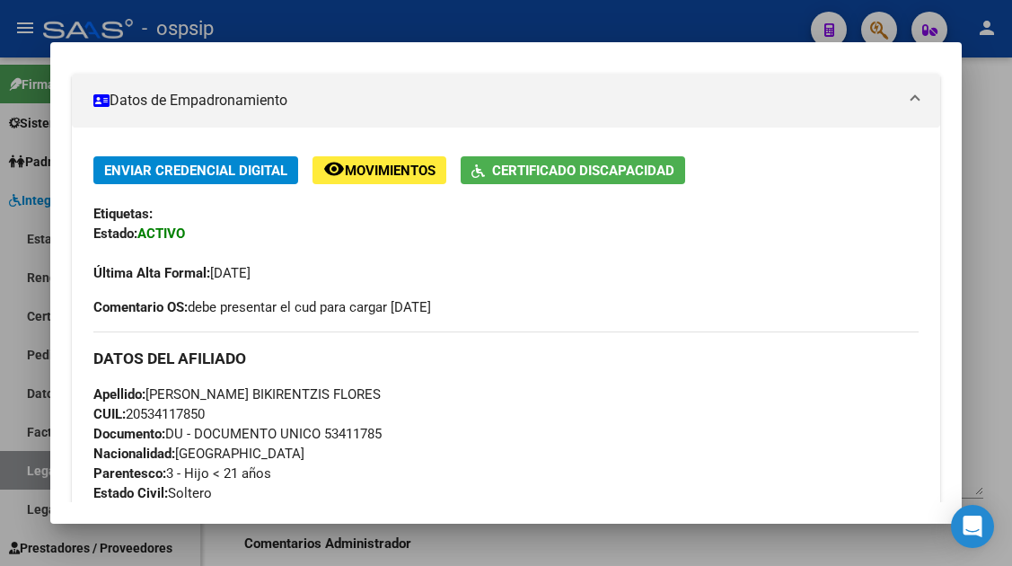
scroll to position [359, 0]
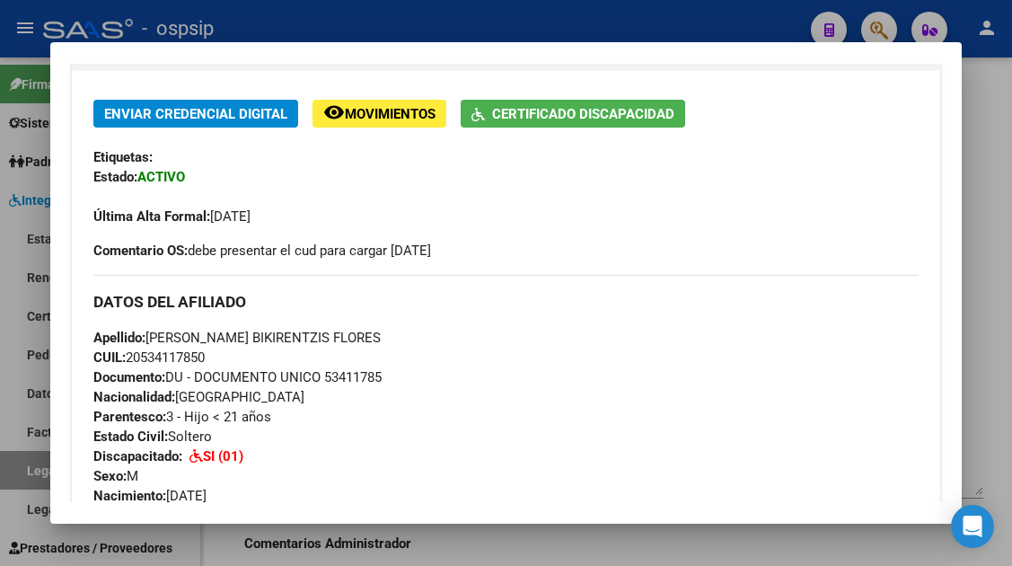
click at [27, 466] on div at bounding box center [506, 283] width 1012 height 566
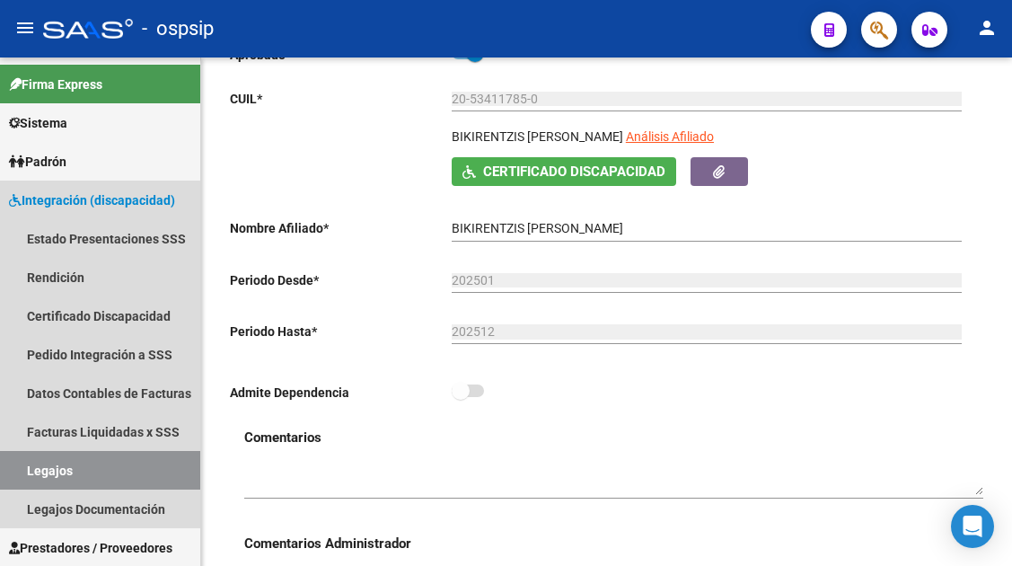
click at [27, 466] on link "Legajos" at bounding box center [100, 470] width 200 height 39
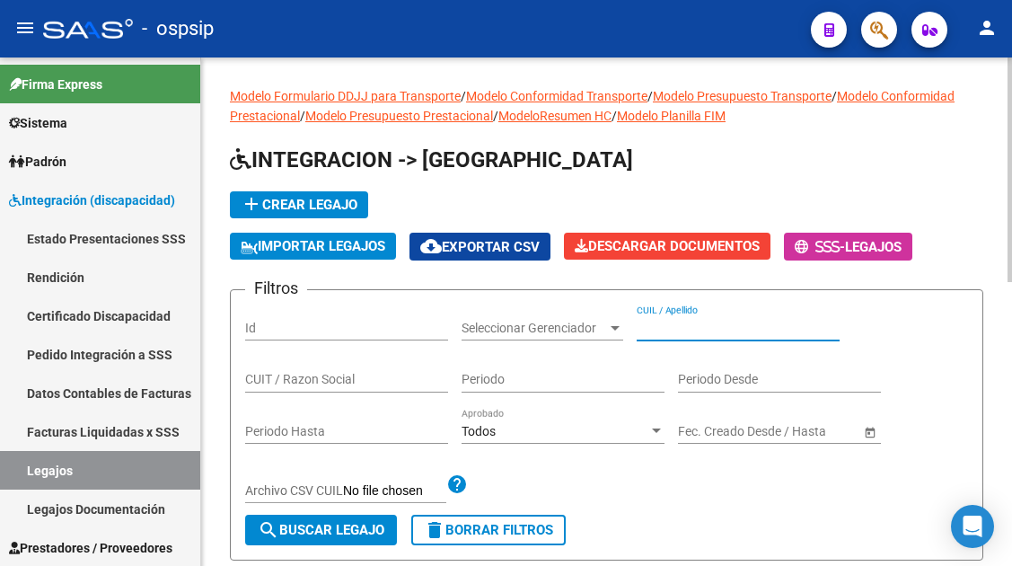
click at [660, 333] on input "CUIL / Apellido" at bounding box center [738, 328] width 203 height 15
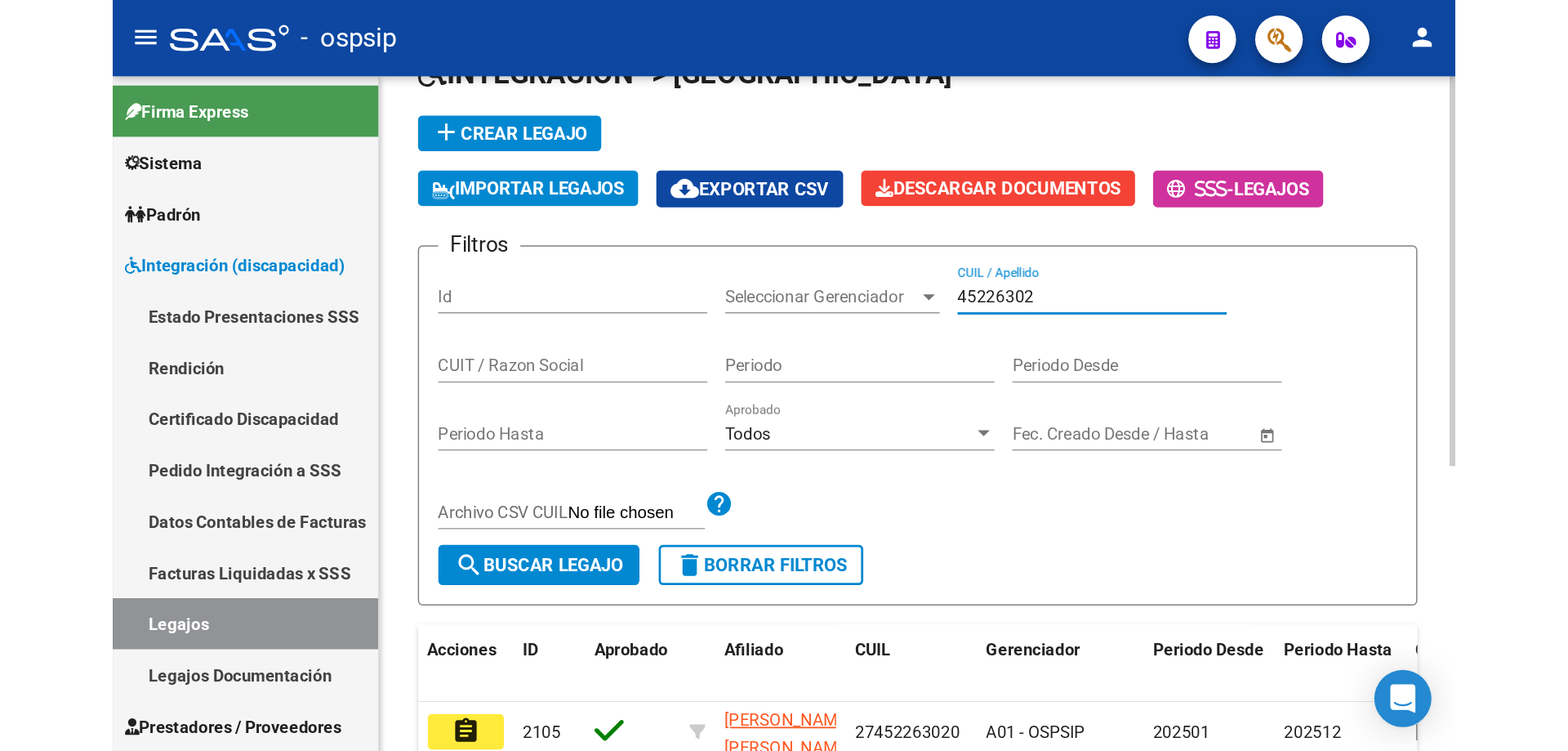
scroll to position [245, 0]
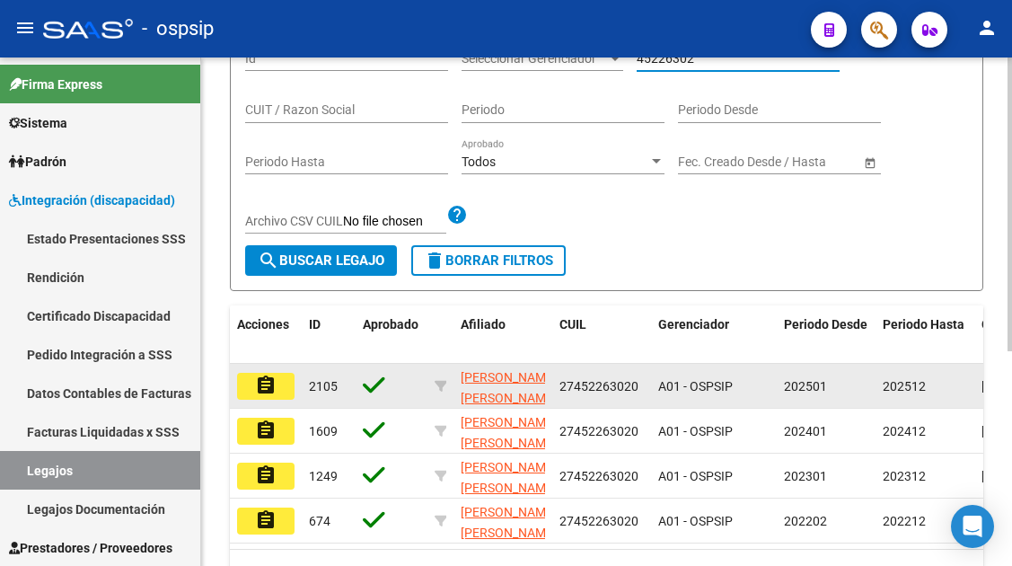
click at [266, 372] on datatable-body-cell "assignment" at bounding box center [266, 386] width 72 height 44
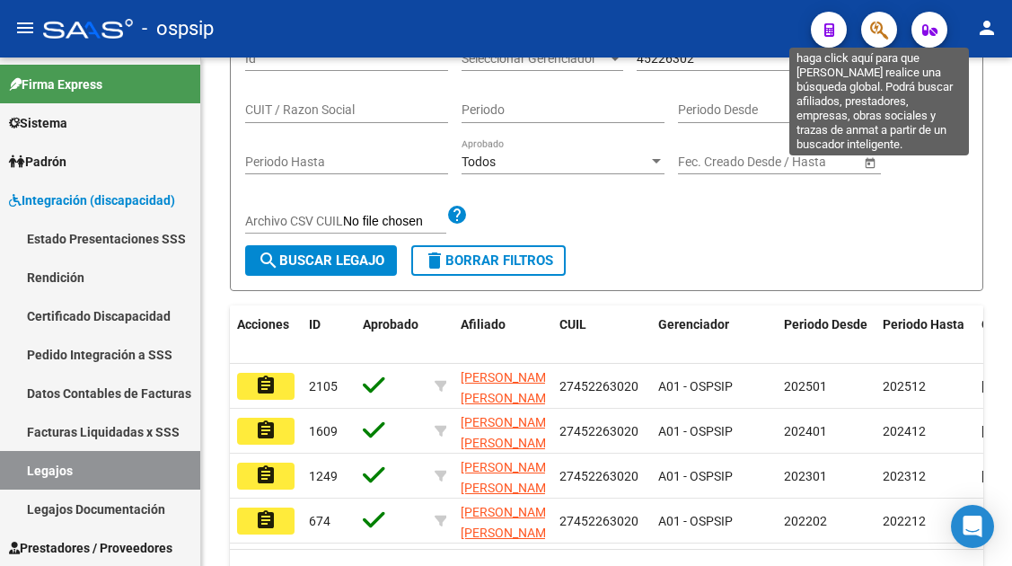
click at [872, 31] on icon "button" at bounding box center [880, 30] width 18 height 21
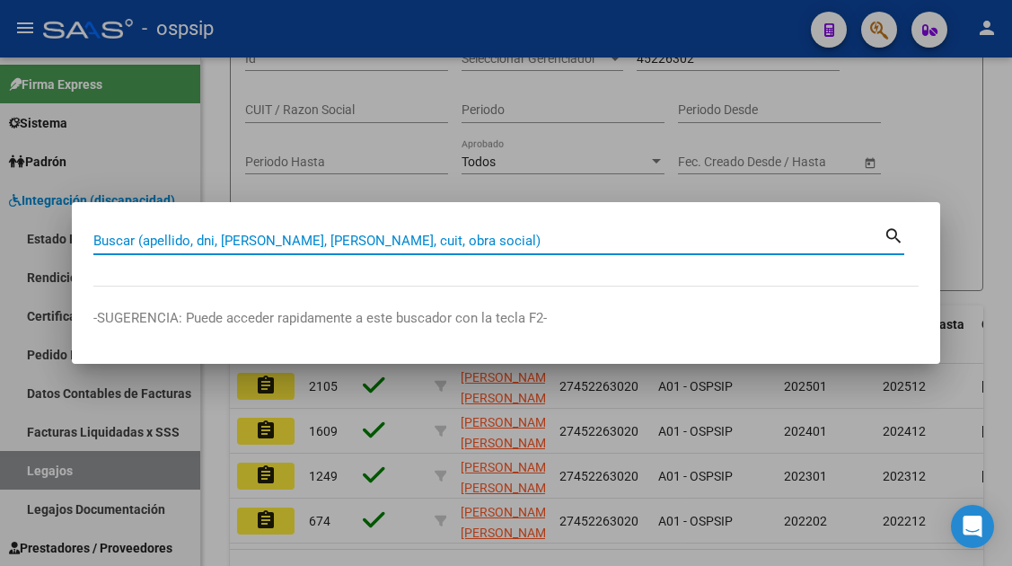
click at [152, 234] on input "Buscar (apellido, dni, cuil, nro traspaso, cuit, obra social)" at bounding box center [488, 241] width 791 height 16
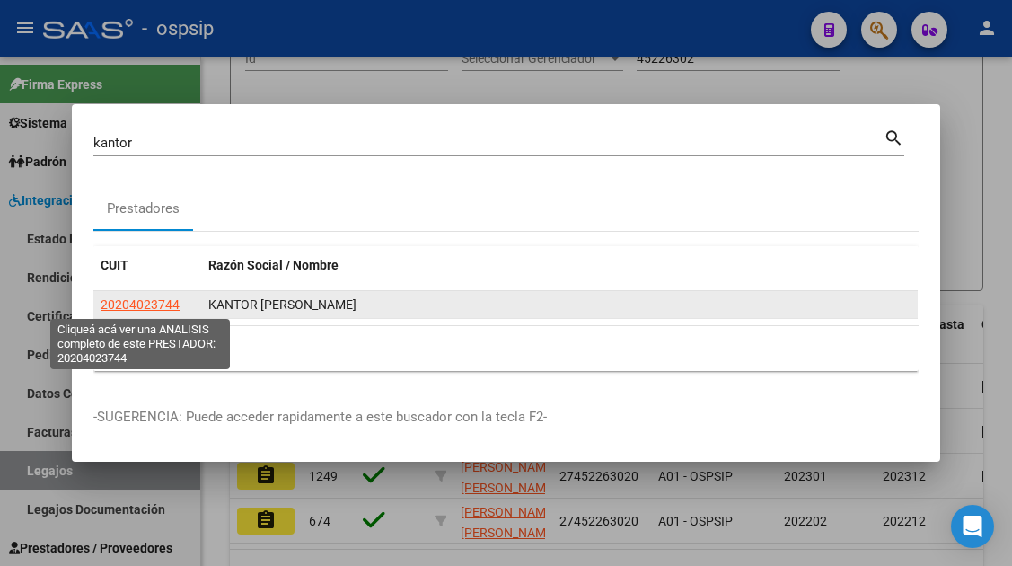
click at [140, 300] on span "20204023744" at bounding box center [140, 304] width 79 height 14
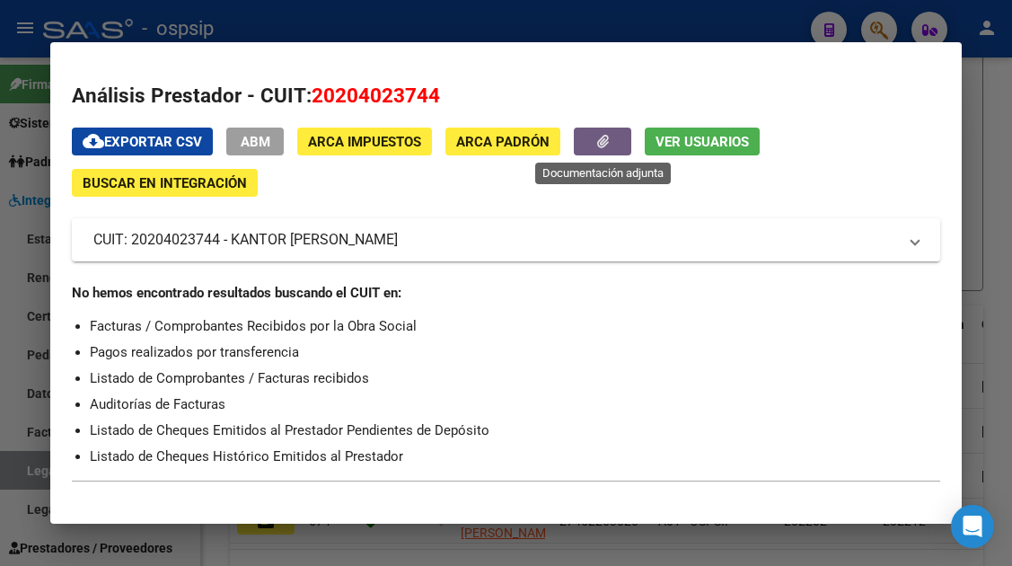
click at [590, 151] on button "button" at bounding box center [602, 142] width 57 height 28
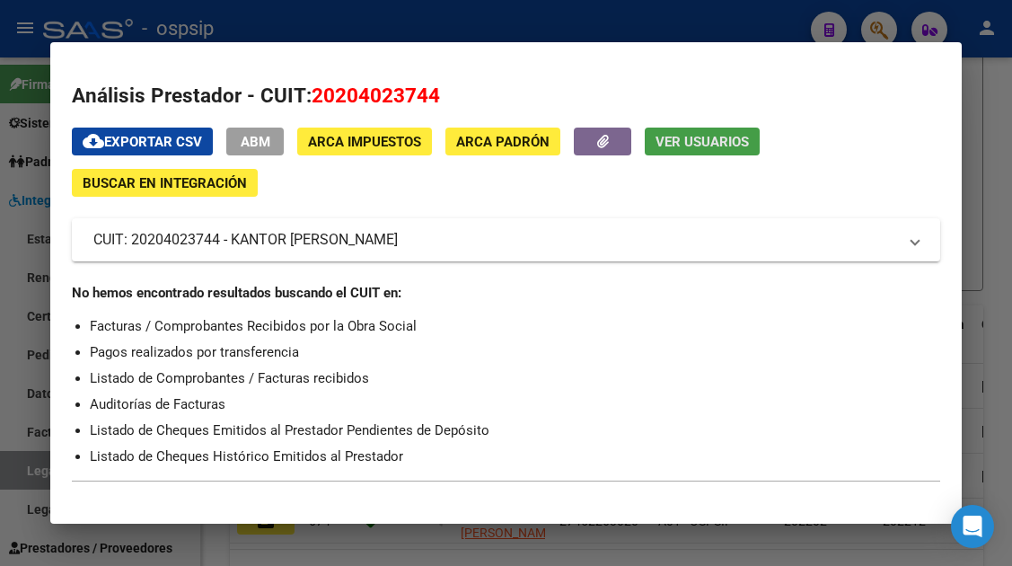
click at [661, 146] on span "Ver Usuarios" at bounding box center [702, 142] width 93 height 16
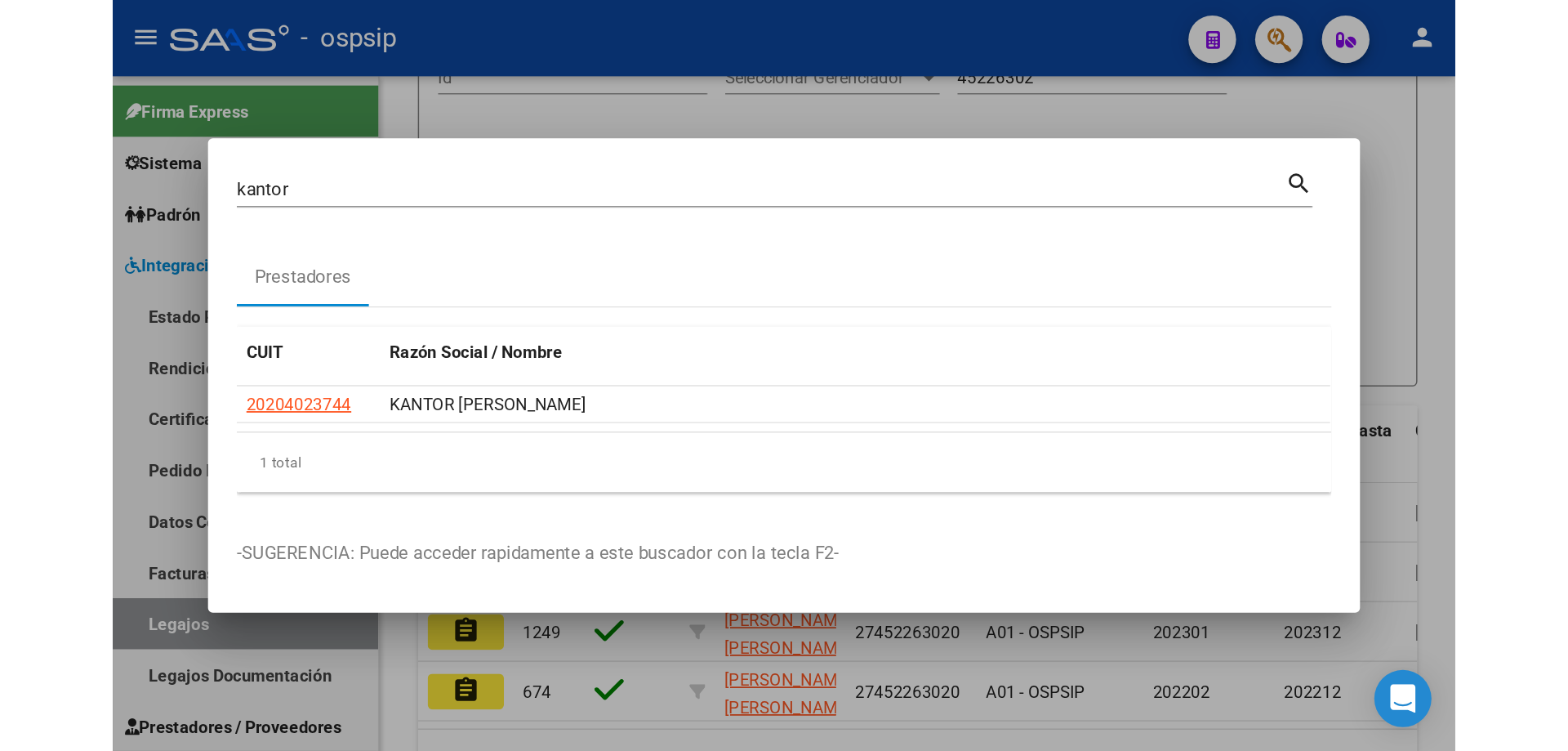
scroll to position [0, 0]
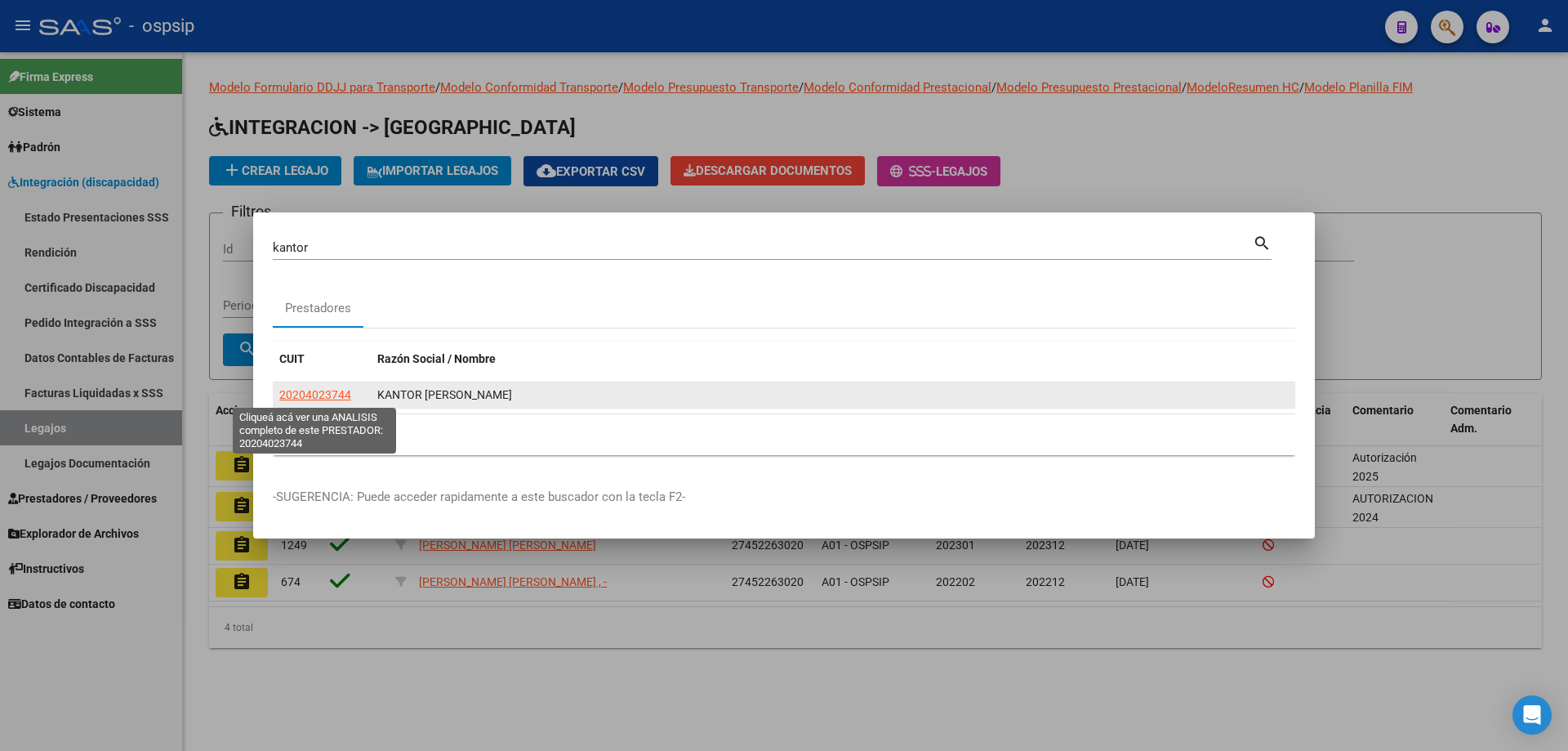
click at [323, 399] on span "20204023744" at bounding box center [315, 395] width 72 height 13
click at [440, 406] on datatable-body-cell "KANTOR GUSTAVO LEONARDO" at bounding box center [833, 395] width 924 height 25
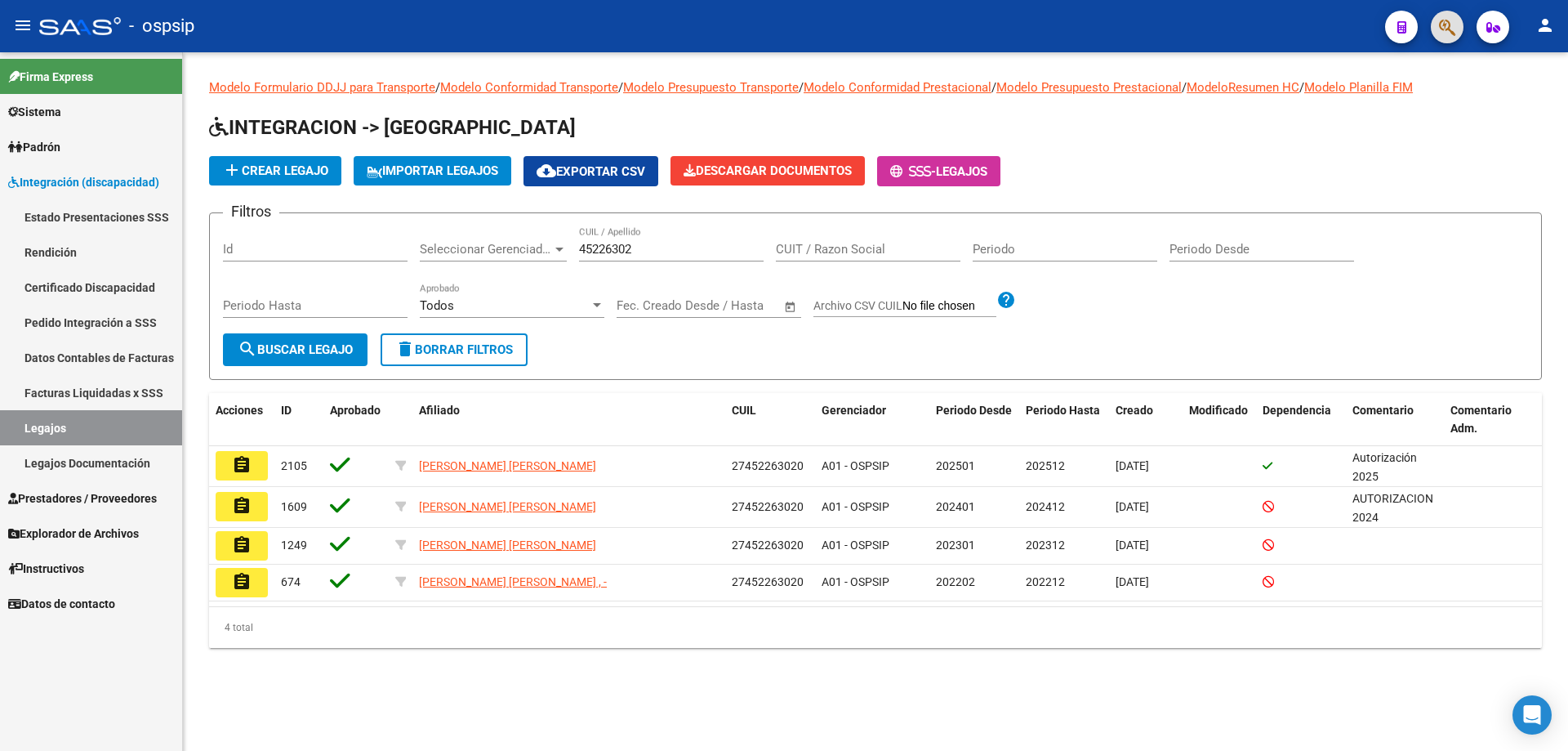
click at [73, 427] on link "Legajos" at bounding box center [91, 427] width 182 height 35
click at [681, 262] on div "45226302 CUIL / Apellido" at bounding box center [671, 252] width 185 height 51
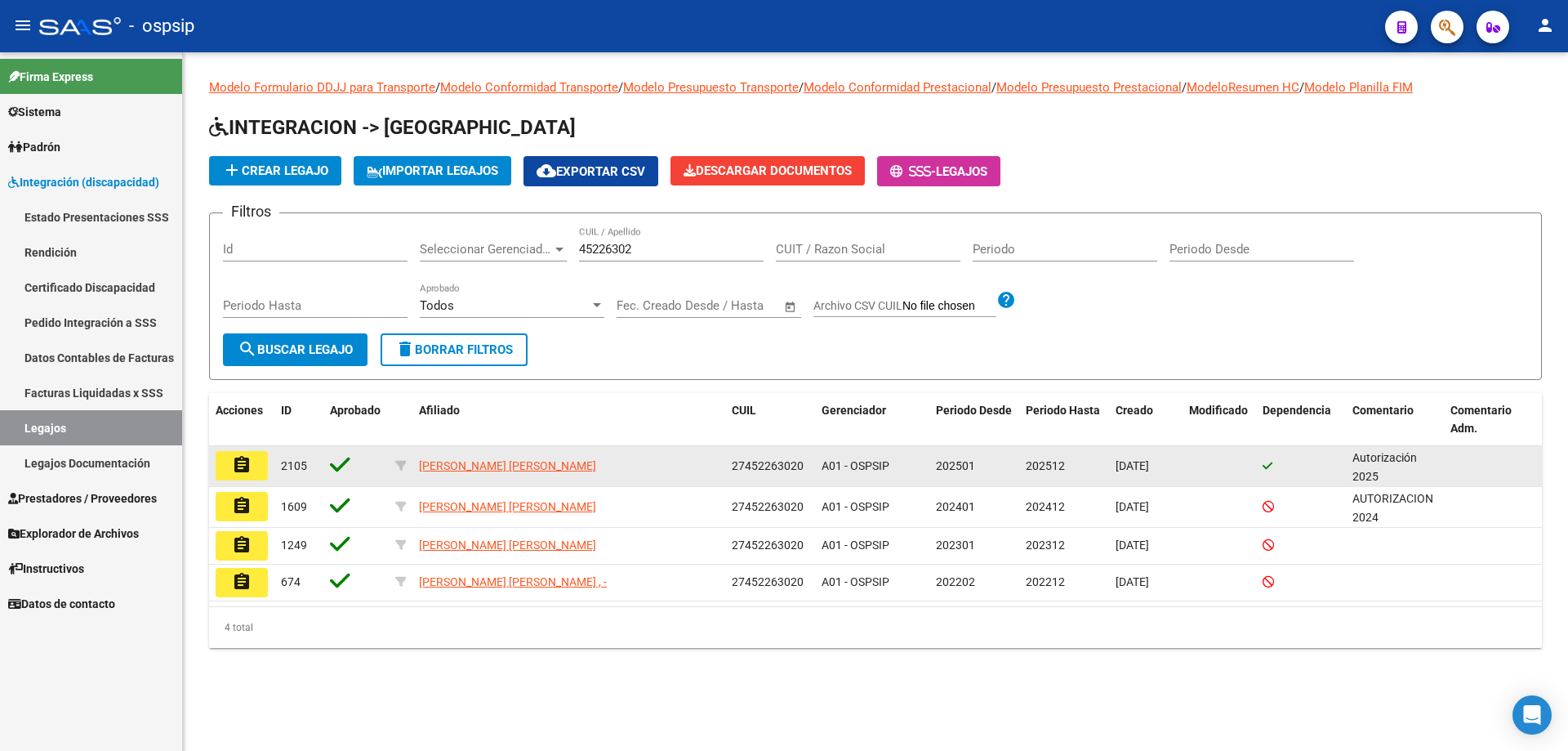
click at [245, 468] on mat-icon "assignment" at bounding box center [242, 465] width 20 height 20
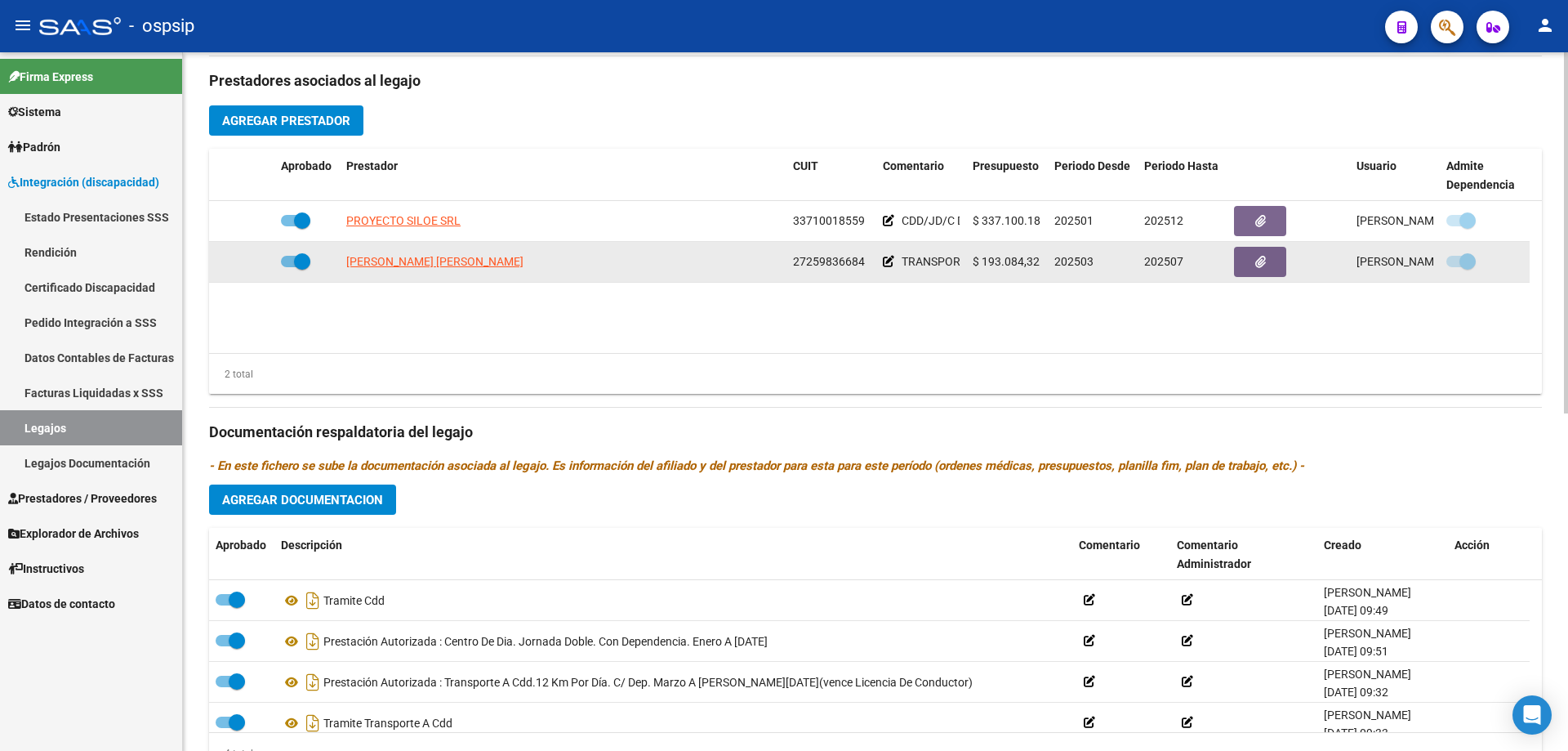
scroll to position [490, 0]
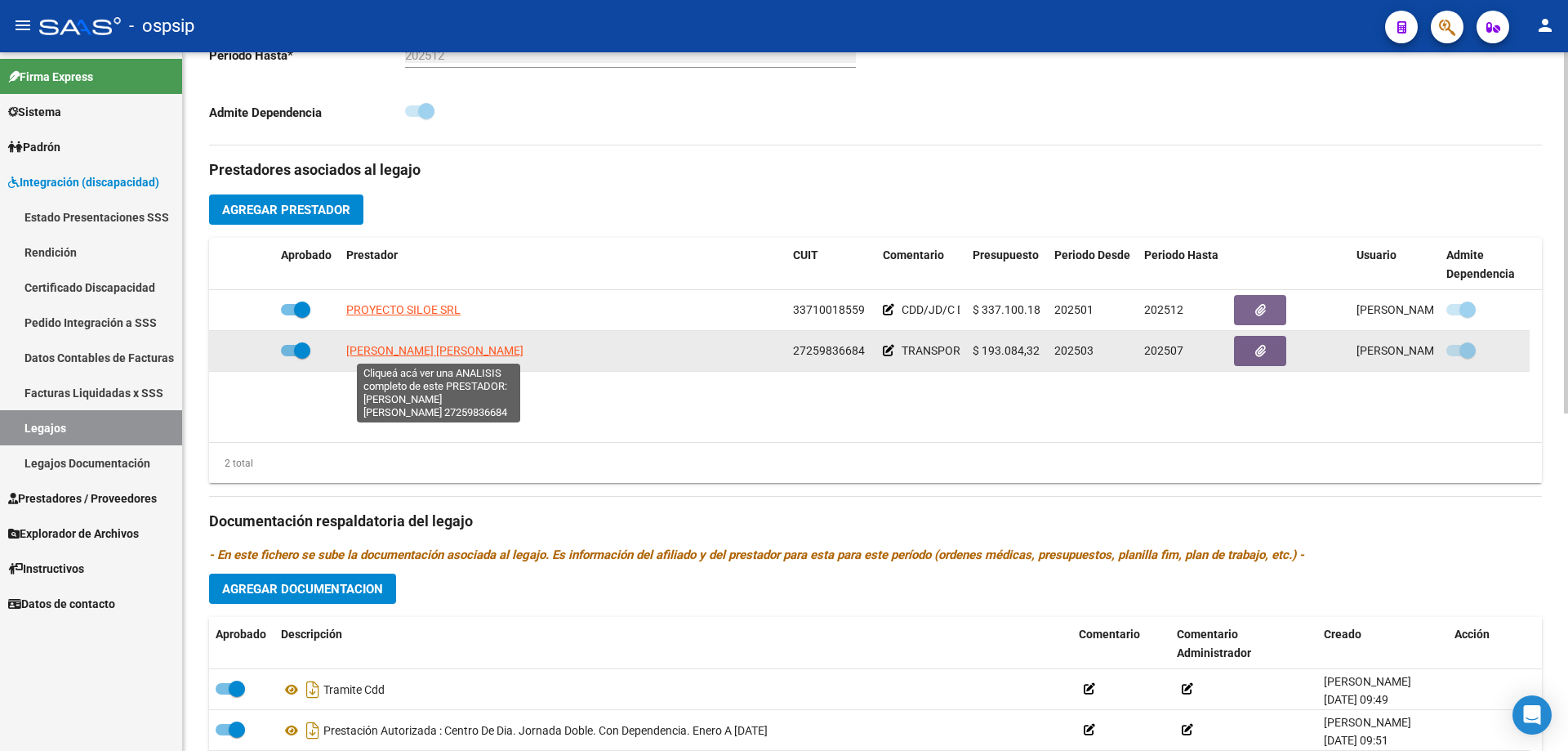
click at [441, 349] on span "[PERSON_NAME] [PERSON_NAME]" at bounding box center [434, 350] width 177 height 13
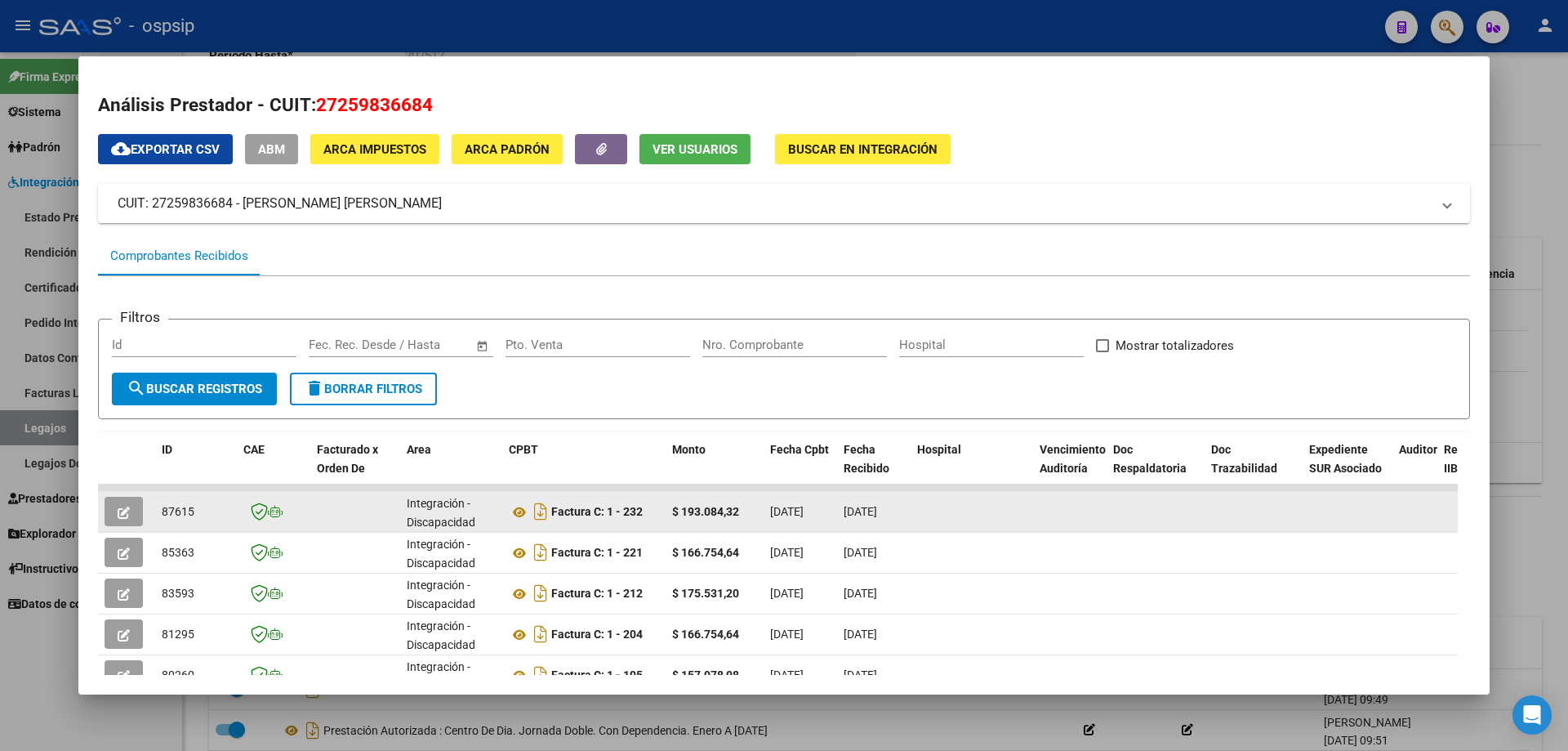
click at [116, 506] on button "button" at bounding box center [124, 511] width 38 height 29
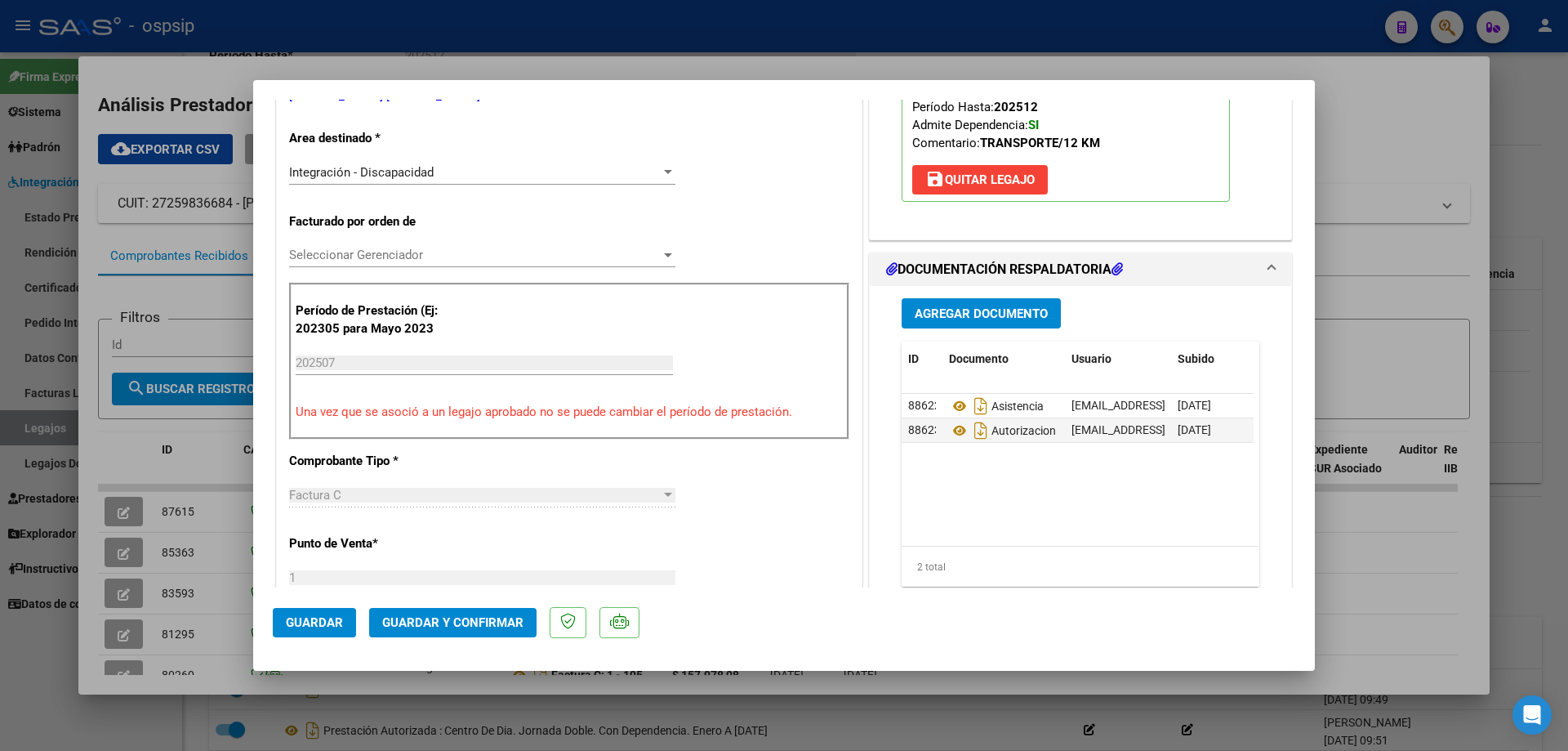
scroll to position [164, 0]
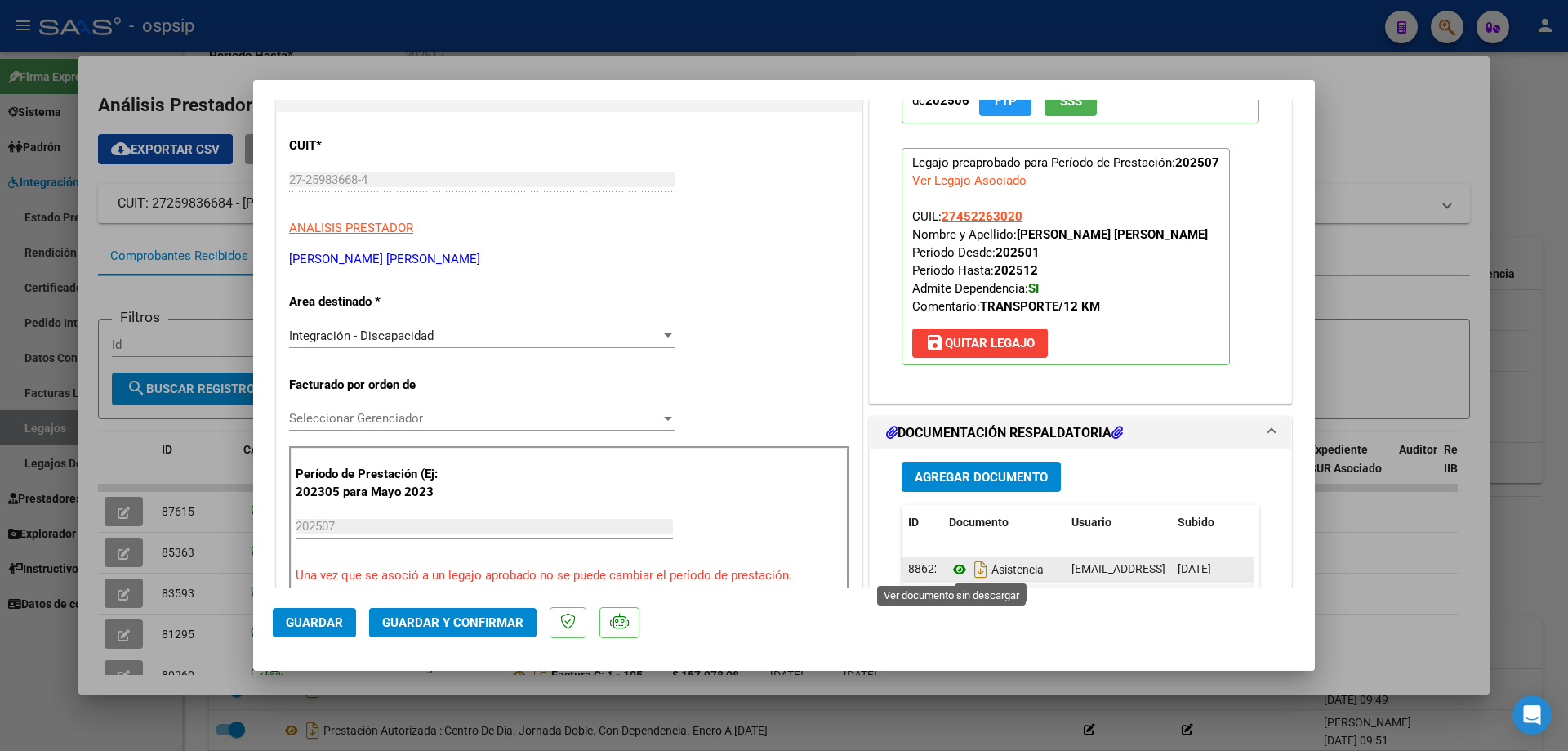
click at [920, 514] on icon at bounding box center [959, 569] width 21 height 20
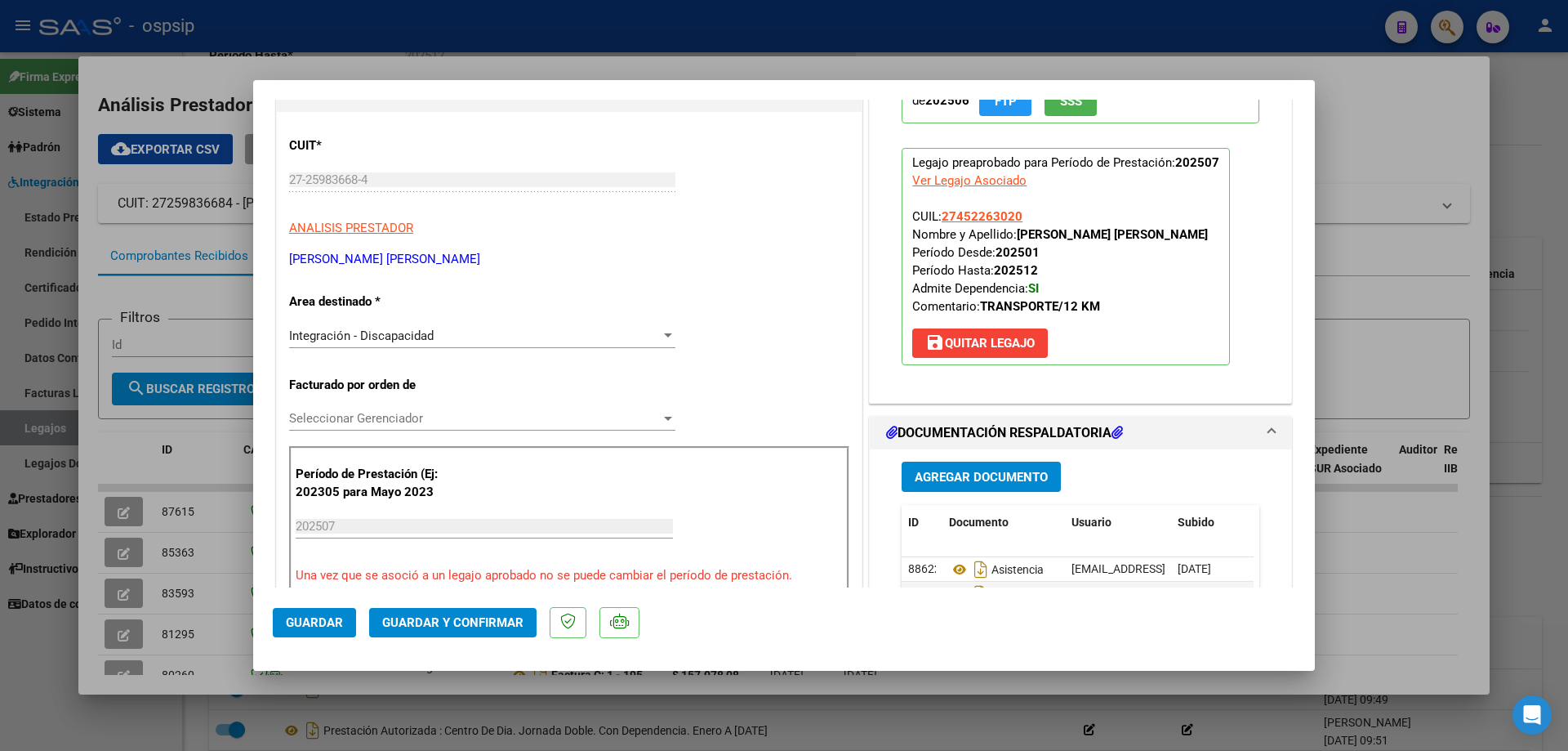
click at [484, 514] on button "Guardar y Confirmar" at bounding box center [453, 622] width 167 height 29
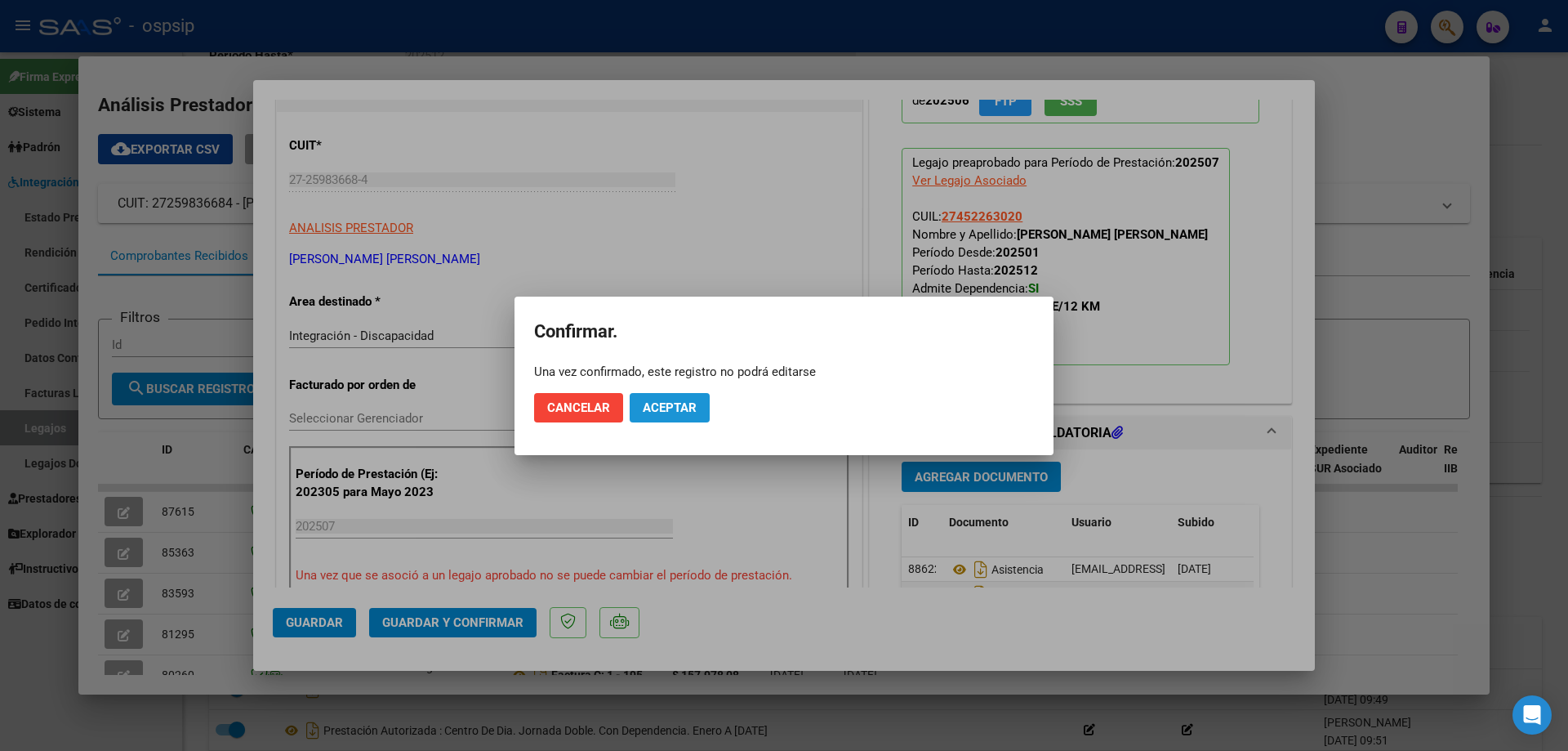
click at [671, 405] on span "Aceptar" at bounding box center [669, 407] width 54 height 15
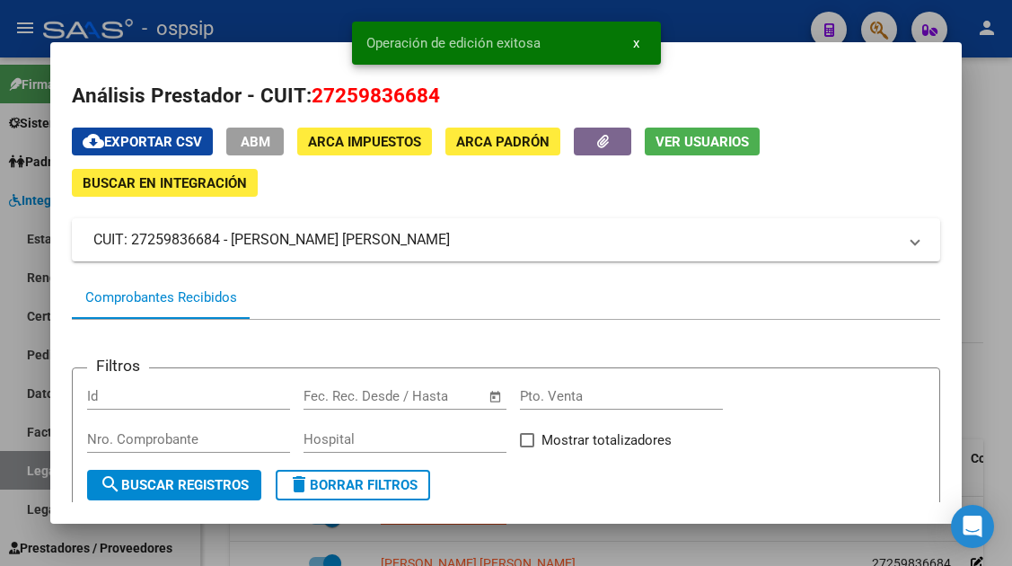
scroll to position [682, 0]
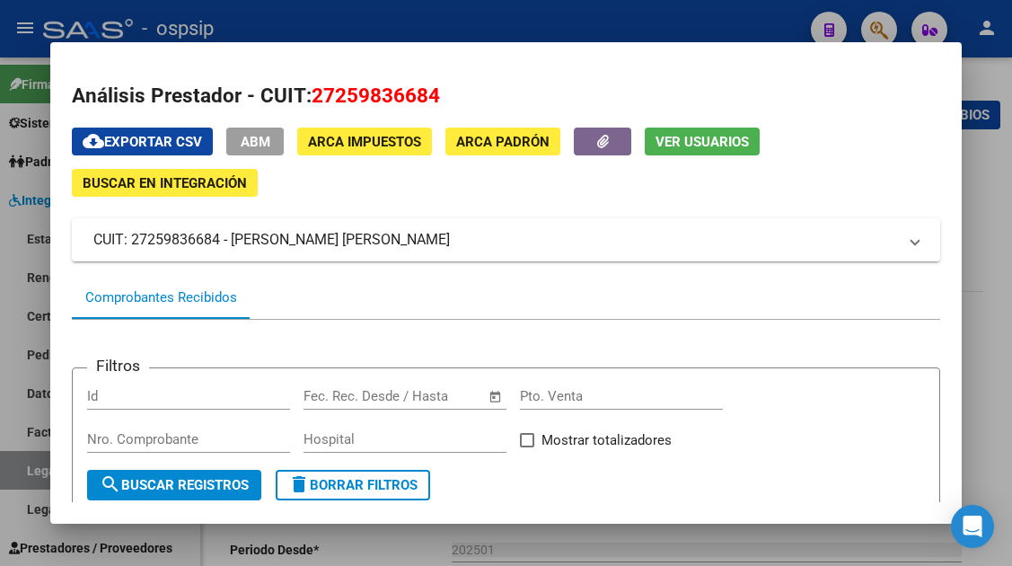
scroll to position [682, 0]
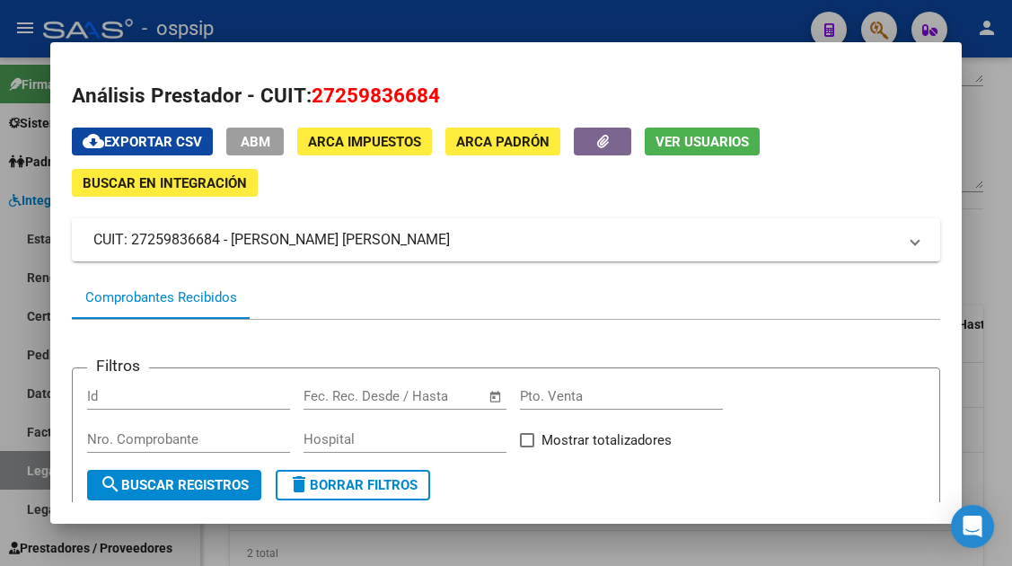
click at [26, 463] on div at bounding box center [506, 283] width 1012 height 566
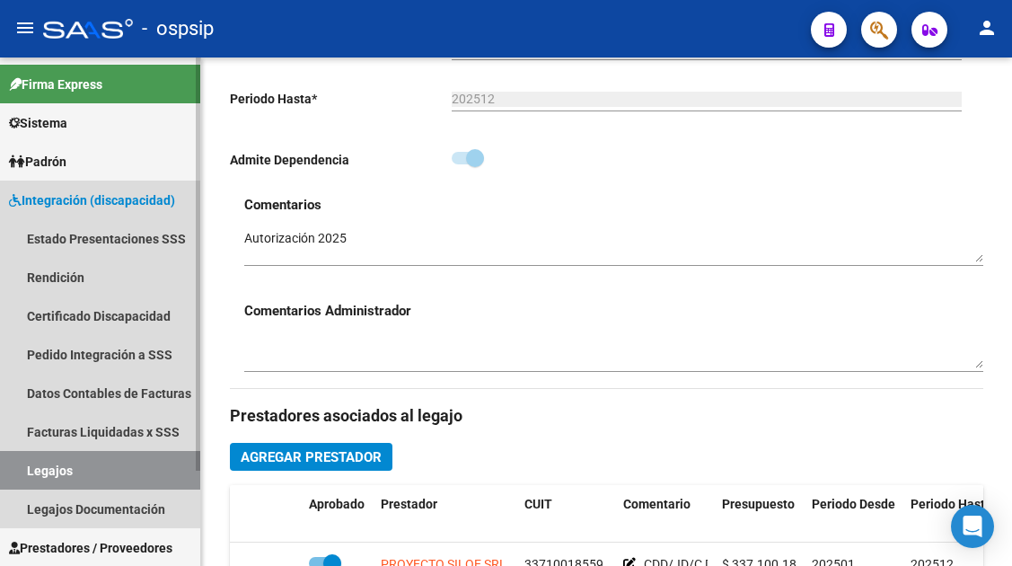
click at [69, 455] on link "Legajos" at bounding box center [100, 470] width 200 height 39
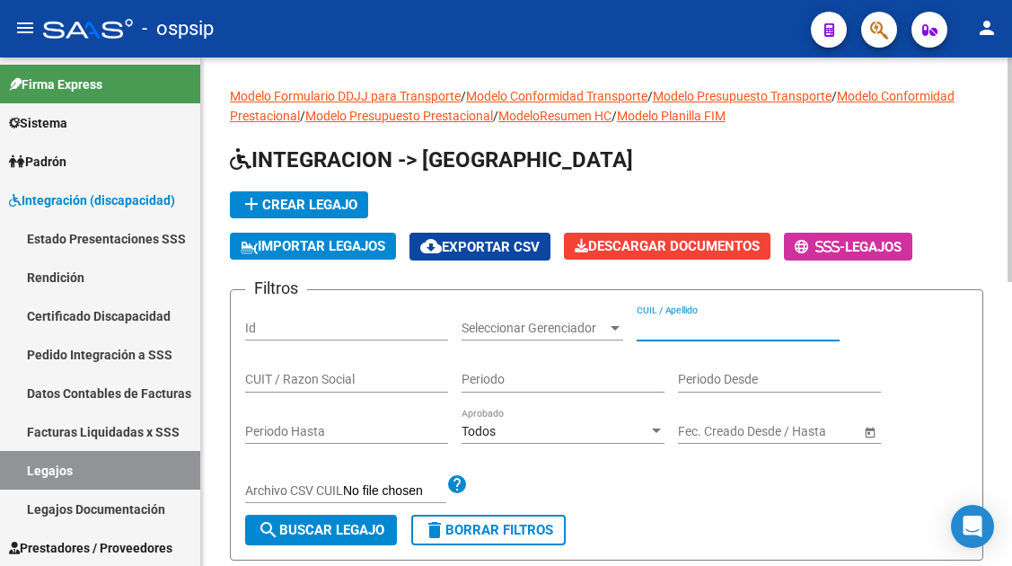
click at [653, 326] on input "CUIL / Apellido" at bounding box center [738, 328] width 203 height 15
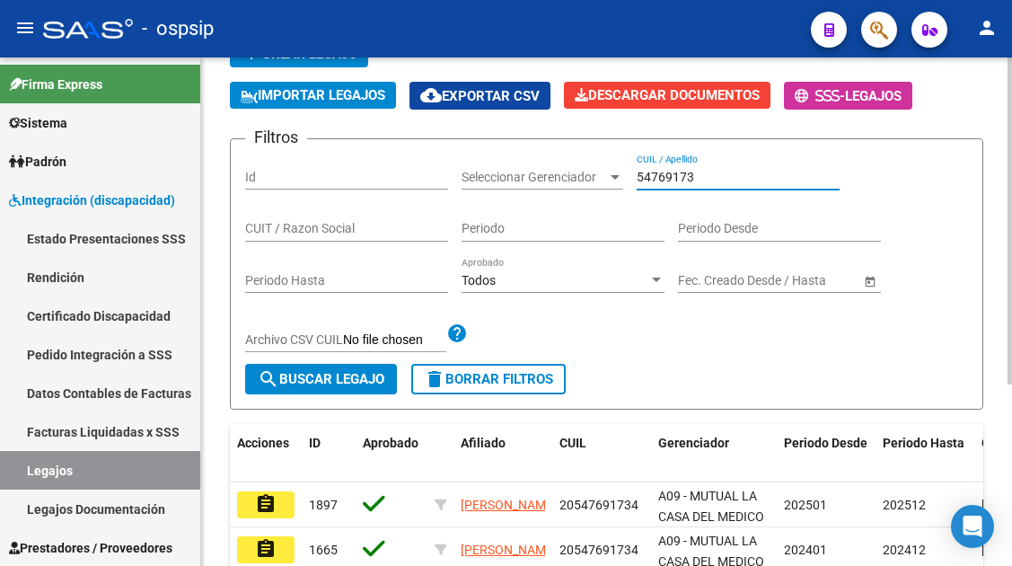
scroll to position [270, 0]
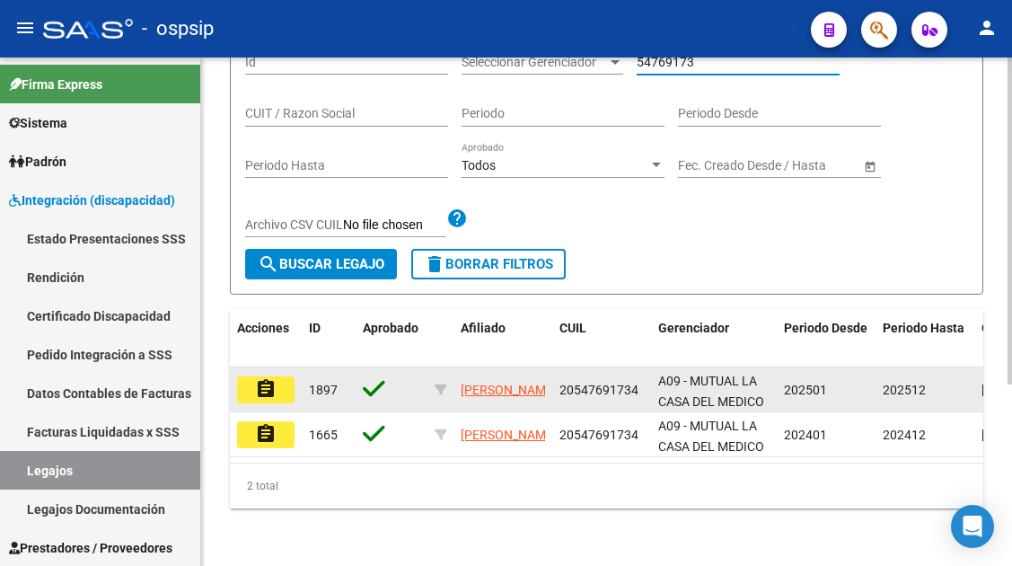
type input "54769173"
click at [278, 390] on button "assignment" at bounding box center [265, 389] width 57 height 27
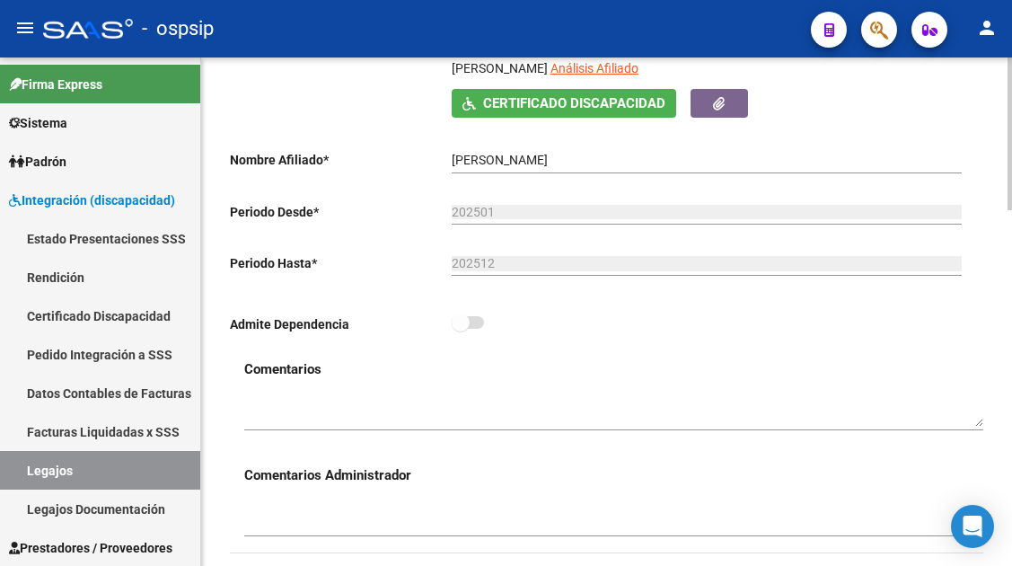
scroll to position [180, 0]
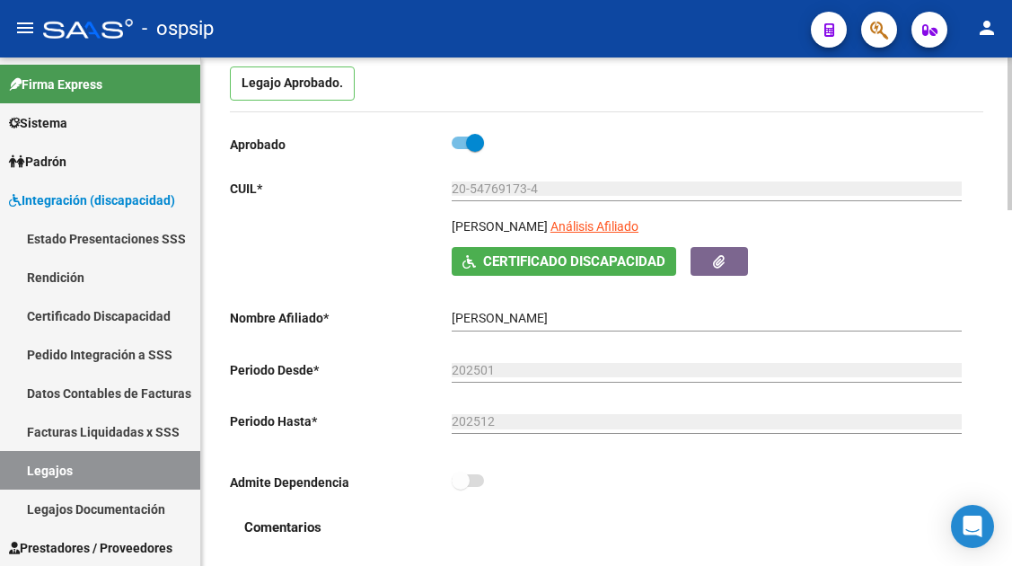
click at [624, 224] on span "Análisis Afiliado" at bounding box center [595, 226] width 88 height 14
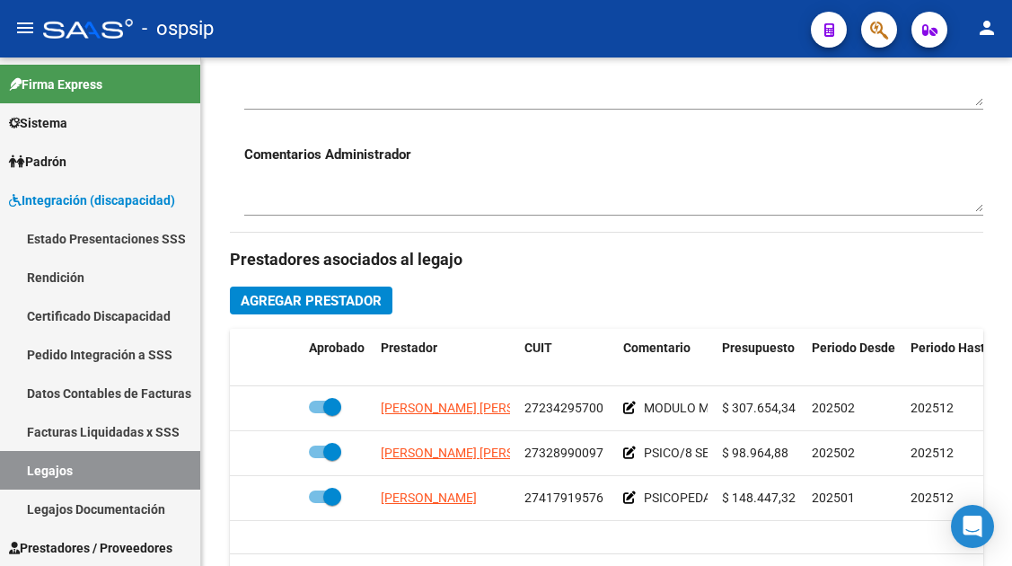
scroll to position [809, 0]
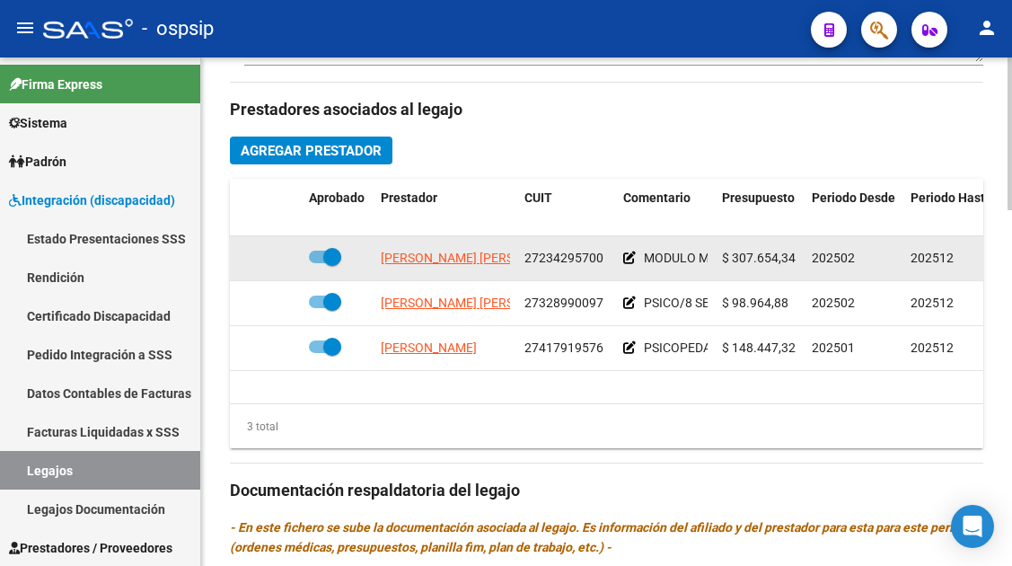
click at [410, 269] on app-link-go-to "[PERSON_NAME] [PERSON_NAME]" at bounding box center [478, 258] width 195 height 21
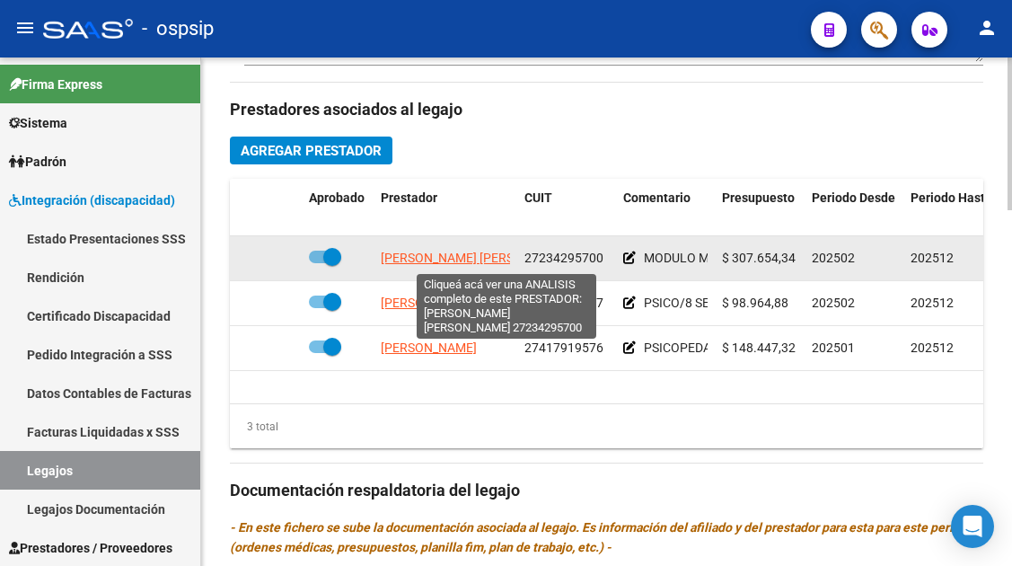
click at [410, 261] on span "[PERSON_NAME] [PERSON_NAME]" at bounding box center [478, 258] width 195 height 14
type textarea "27234295700"
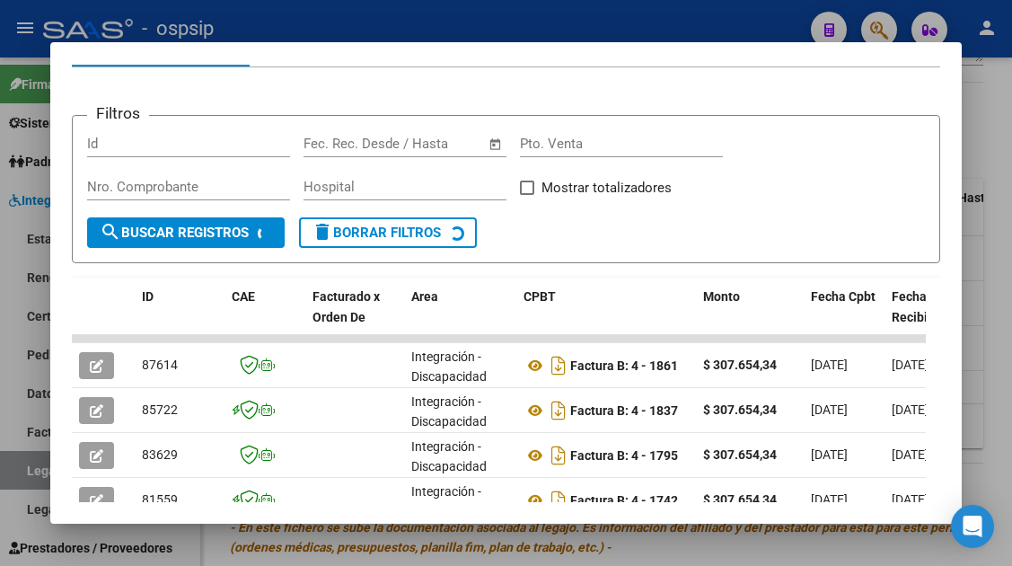
scroll to position [349, 0]
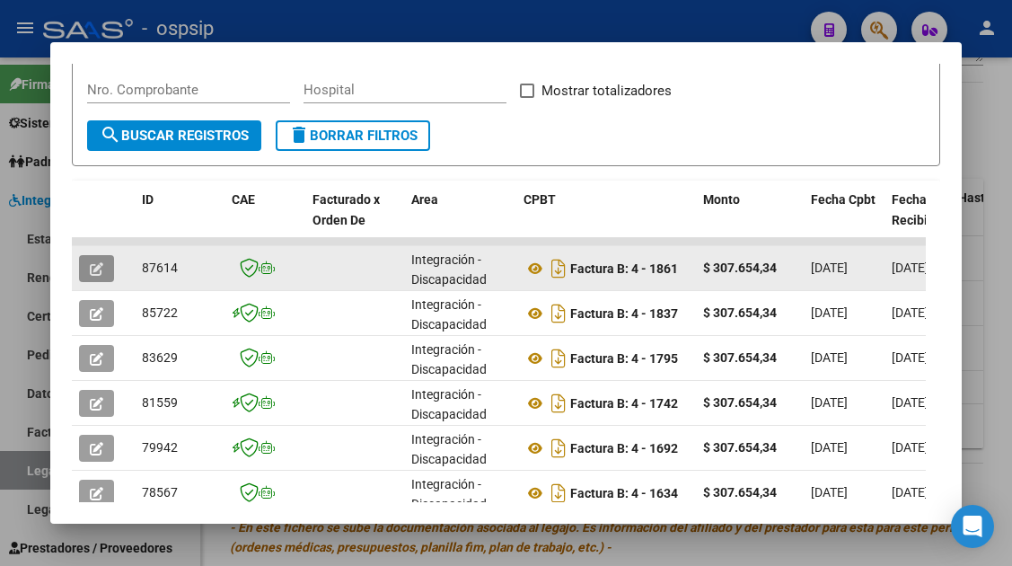
click at [98, 265] on icon "button" at bounding box center [96, 268] width 13 height 13
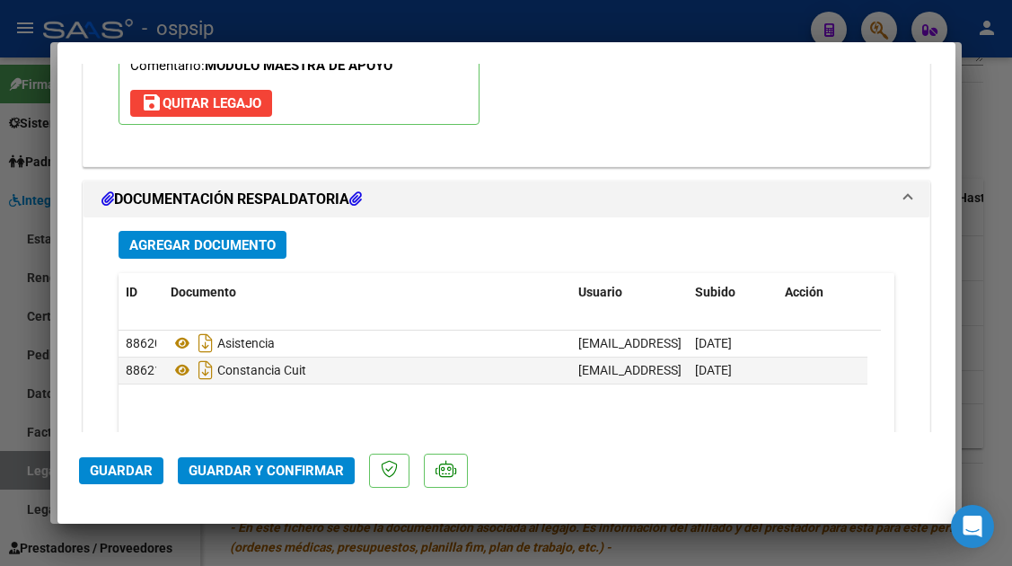
scroll to position [2100, 0]
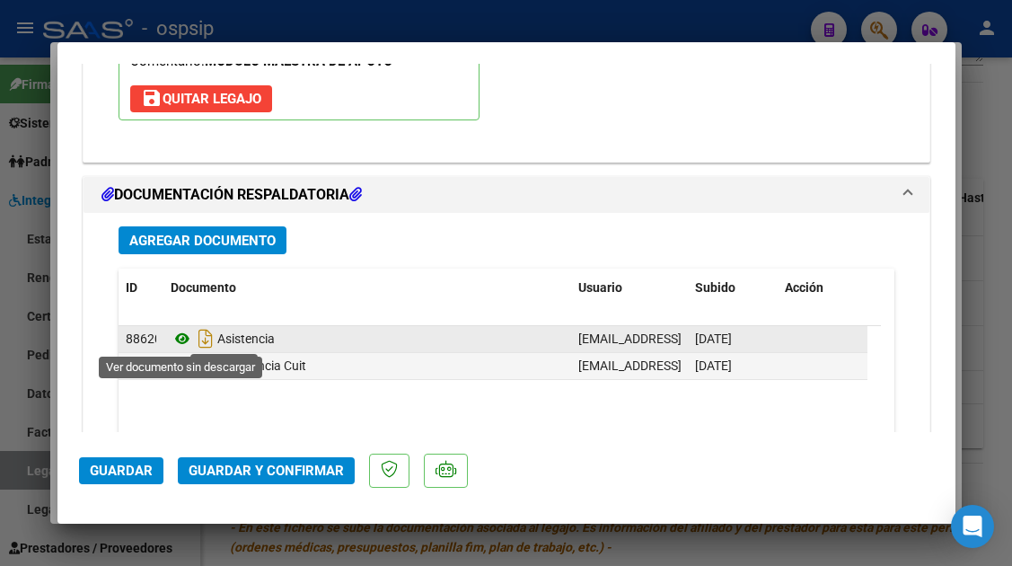
click at [184, 340] on icon at bounding box center [182, 339] width 23 height 22
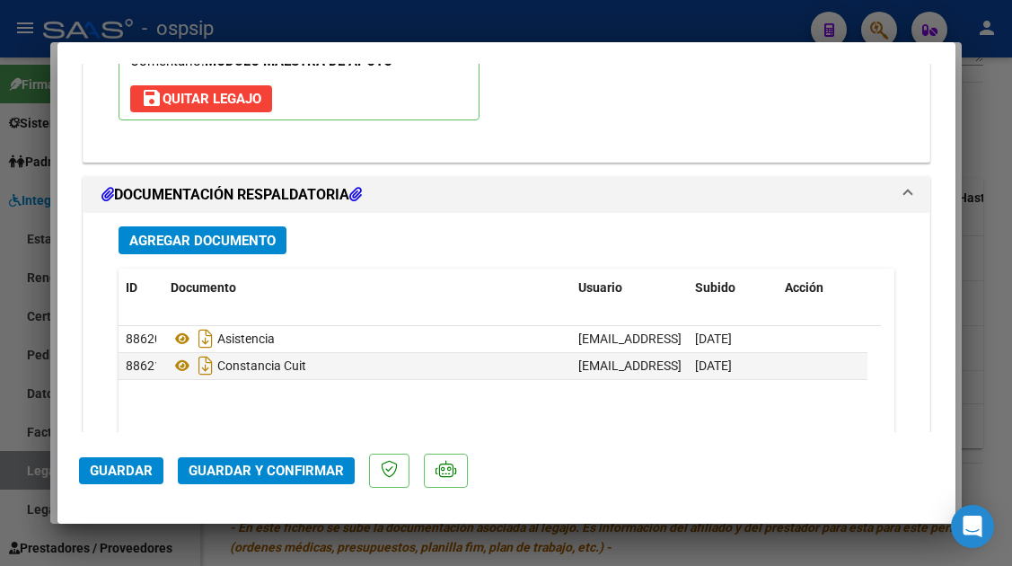
click at [270, 474] on span "Guardar y Confirmar" at bounding box center [266, 471] width 155 height 16
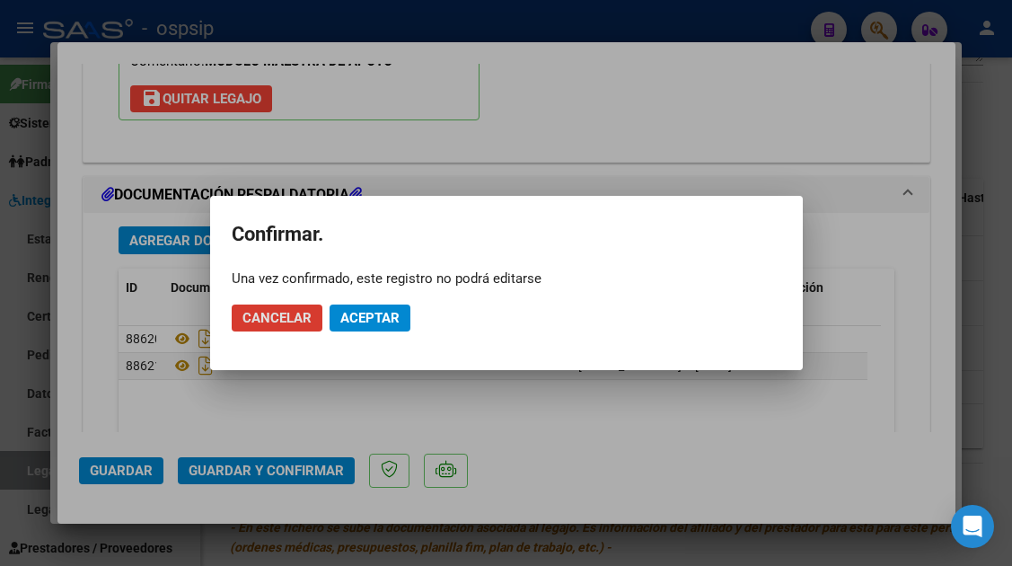
click at [352, 315] on span "Aceptar" at bounding box center [369, 318] width 59 height 16
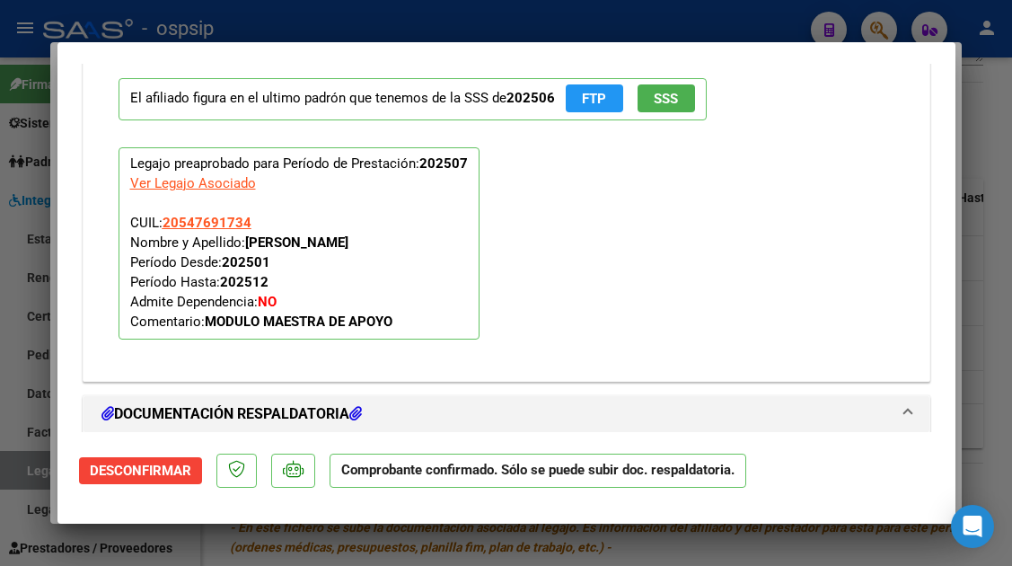
scroll to position [1668, 0]
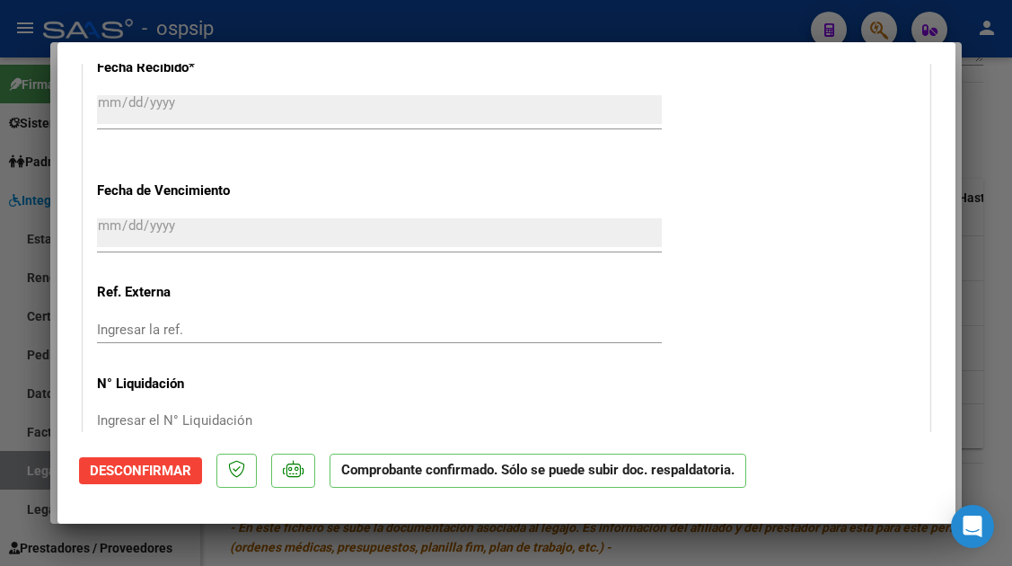
type input "$ 0,00"
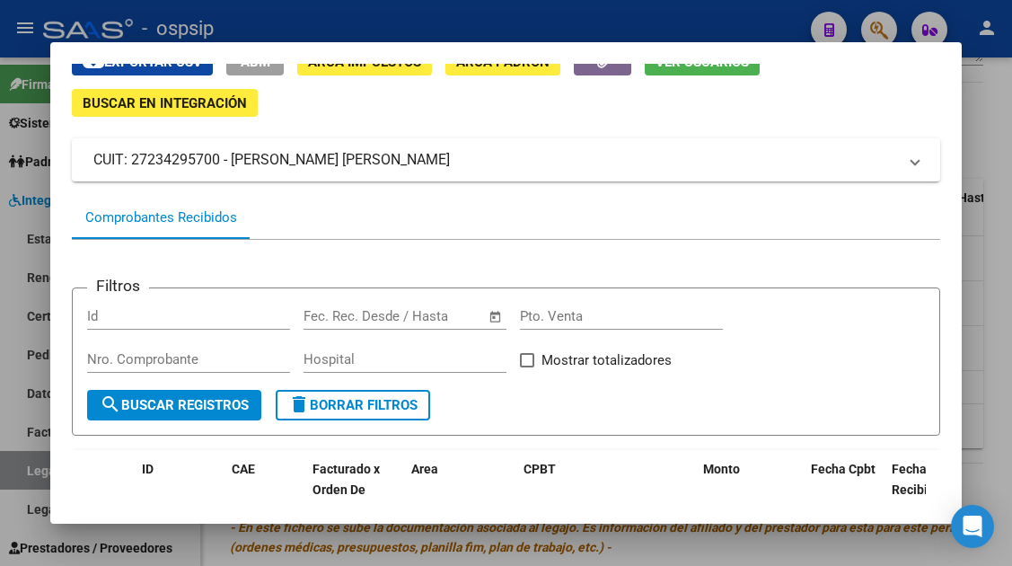
scroll to position [0, 0]
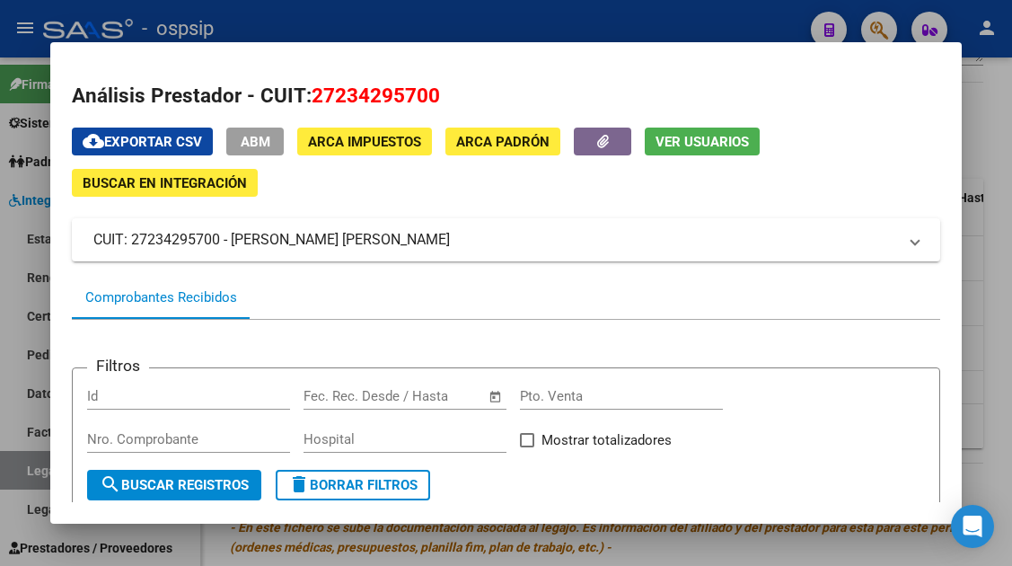
click at [31, 457] on div at bounding box center [506, 283] width 1012 height 566
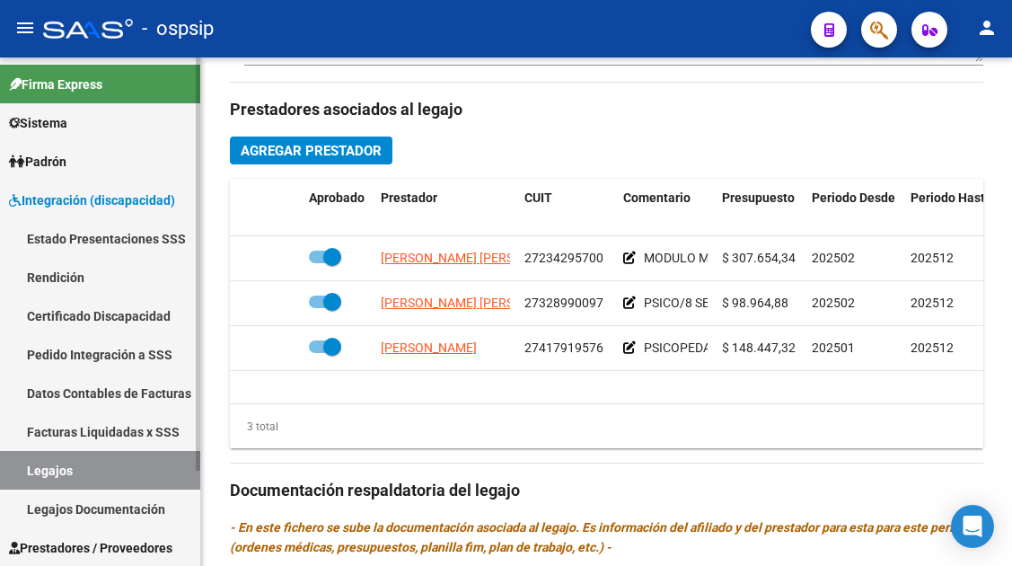
click at [31, 464] on link "Legajos" at bounding box center [100, 470] width 200 height 39
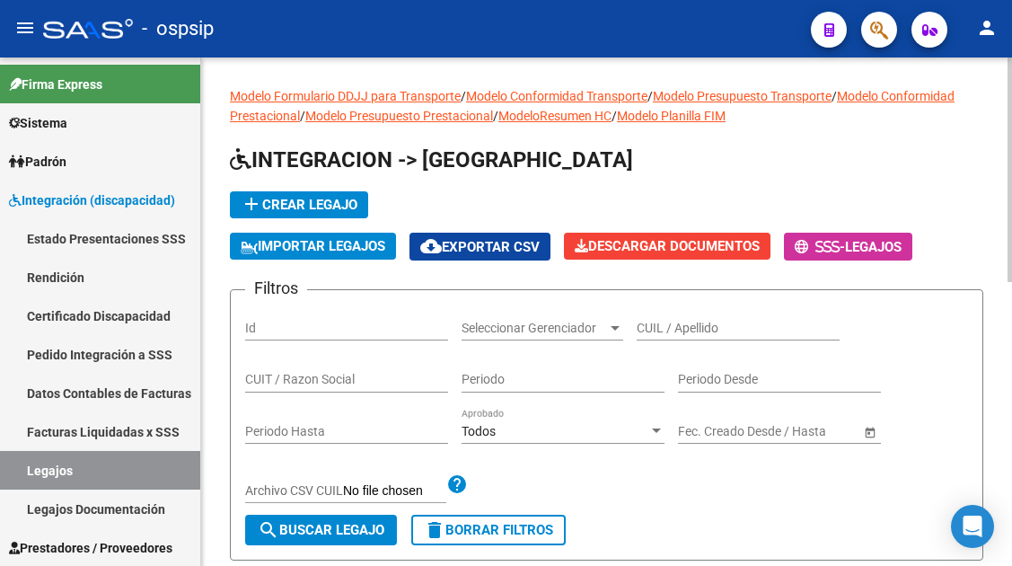
click at [651, 322] on input "CUIL / Apellido" at bounding box center [738, 328] width 203 height 15
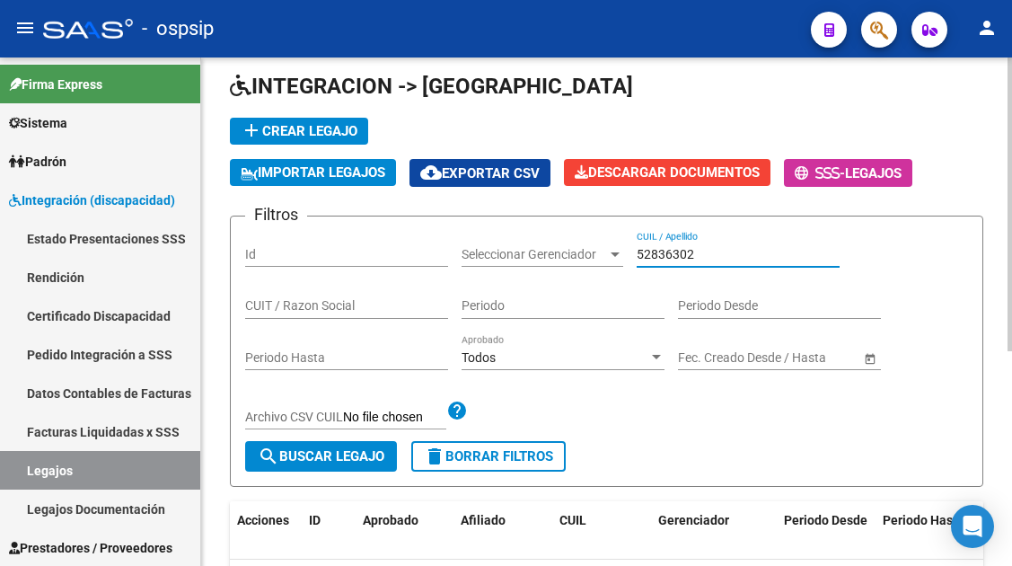
scroll to position [180, 0]
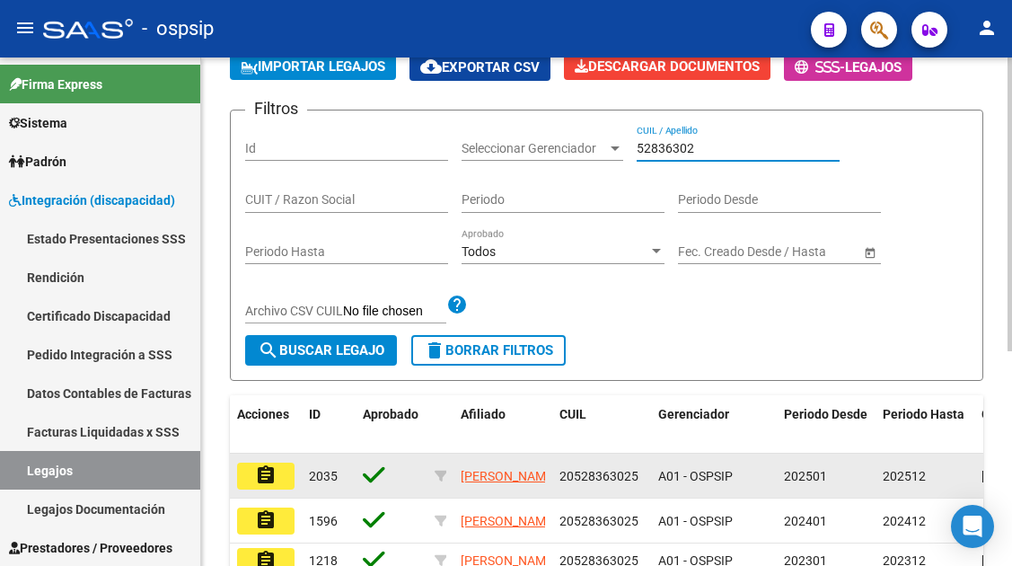
type input "52836302"
click at [278, 466] on button "assignment" at bounding box center [265, 476] width 57 height 27
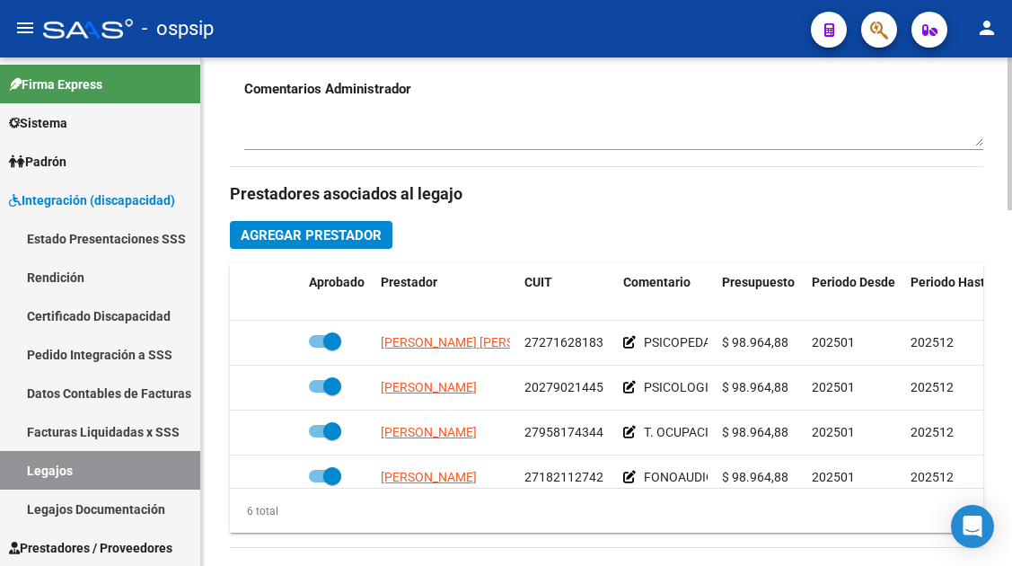
scroll to position [809, 0]
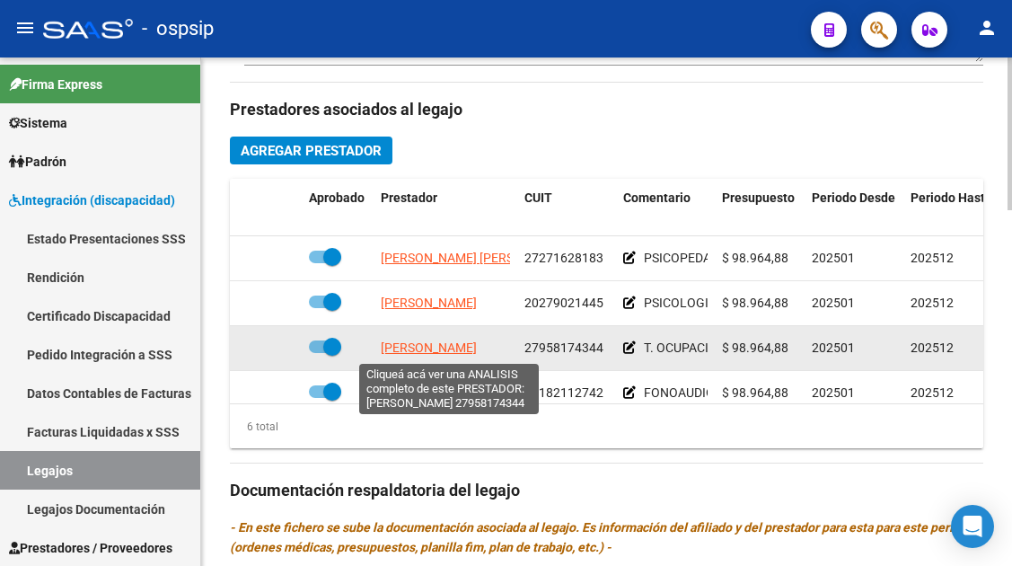
click at [473, 349] on span "[PERSON_NAME]" at bounding box center [429, 347] width 96 height 14
type textarea "27958174344"
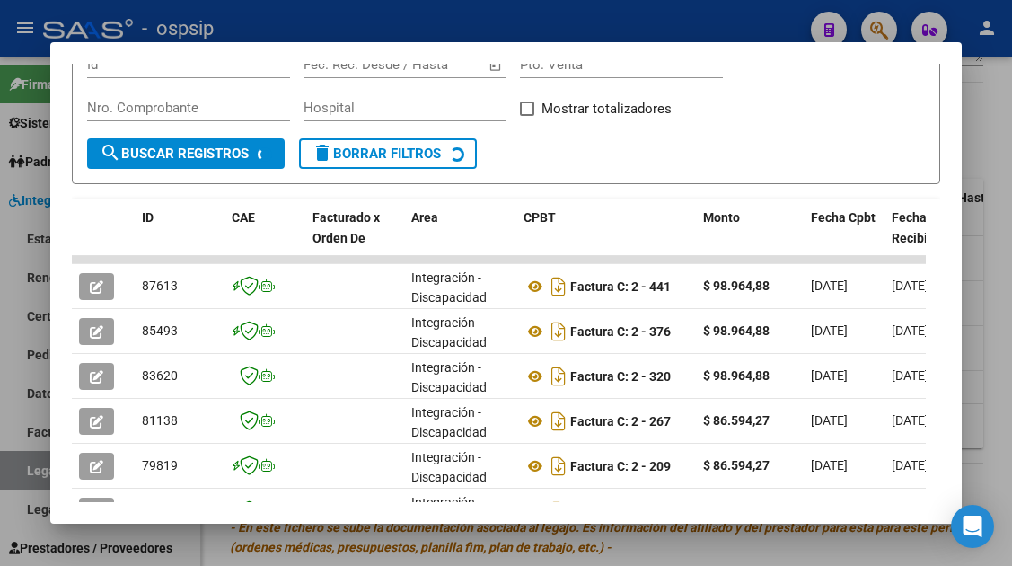
scroll to position [349, 0]
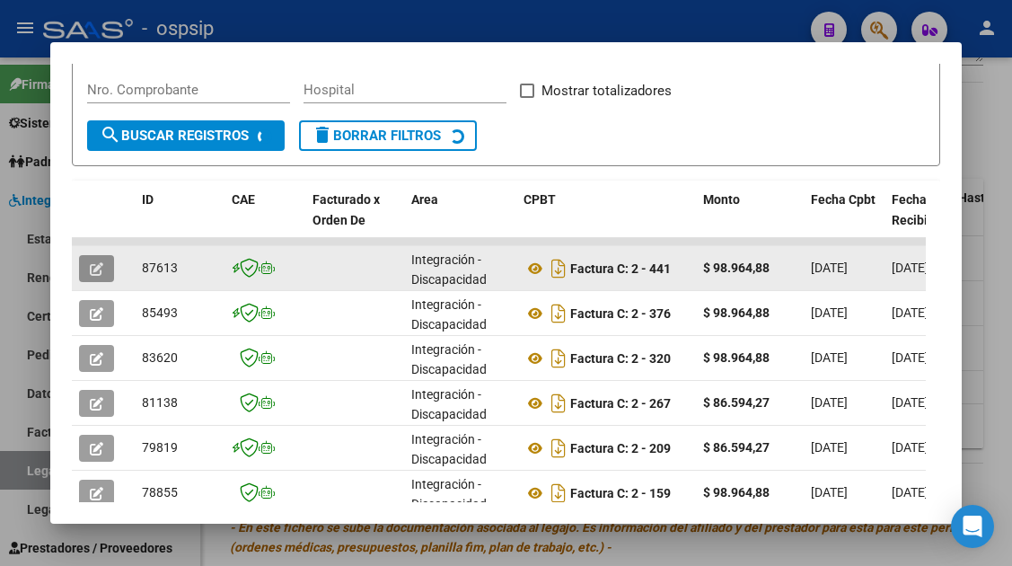
click at [93, 262] on icon "button" at bounding box center [96, 268] width 13 height 13
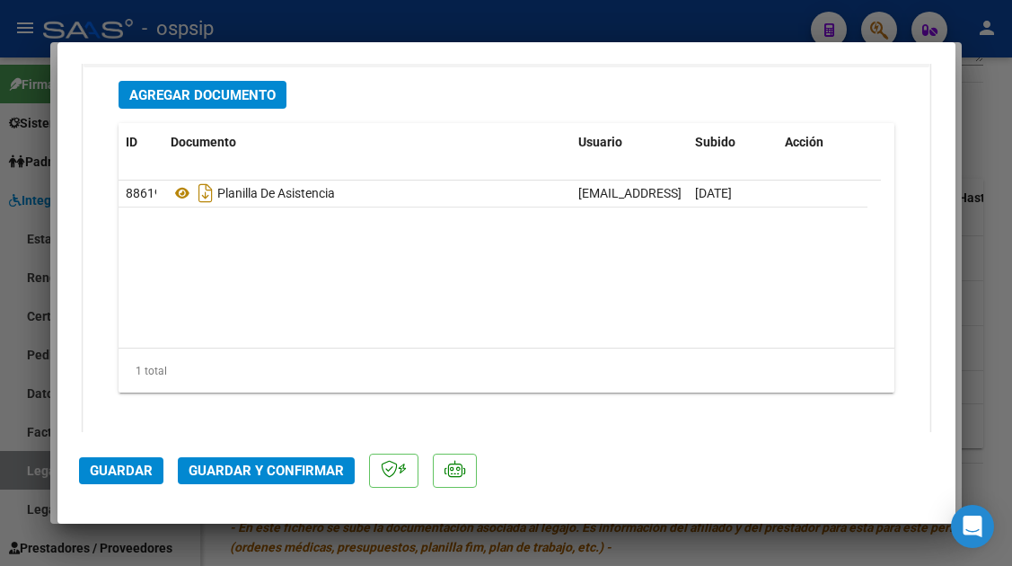
scroll to position [2263, 0]
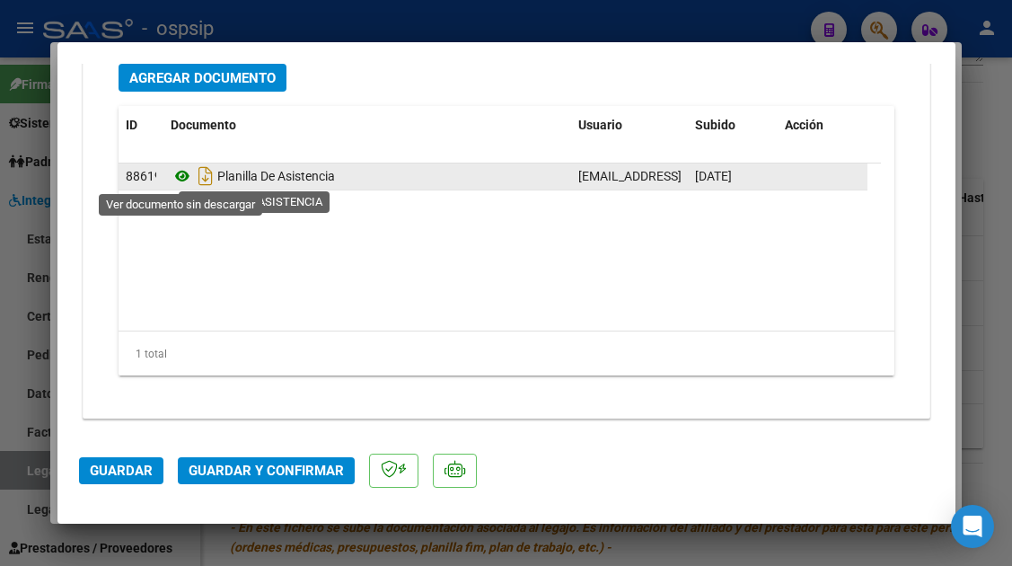
click at [188, 178] on icon at bounding box center [182, 176] width 23 height 22
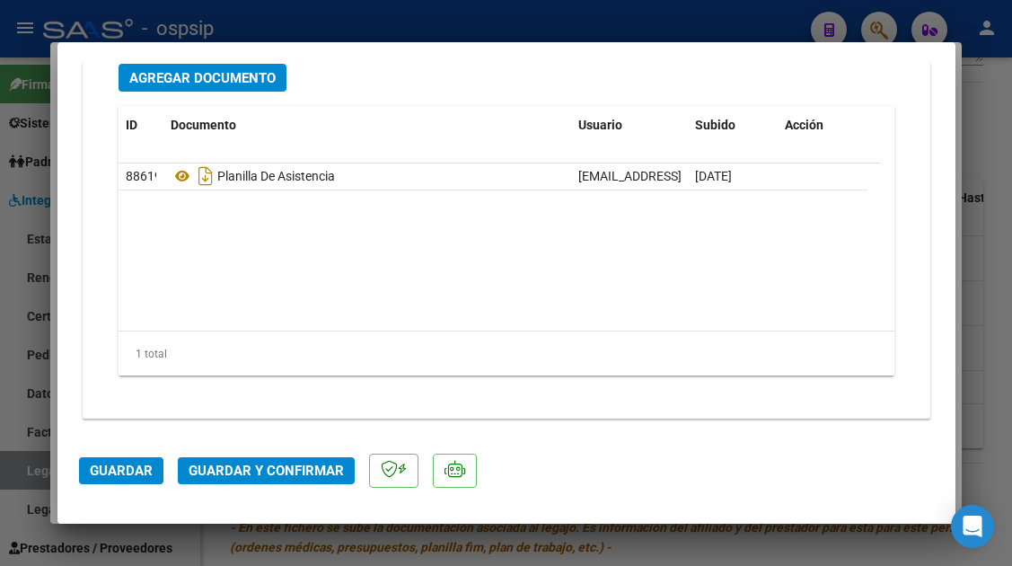
click at [268, 468] on span "Guardar y Confirmar" at bounding box center [266, 471] width 155 height 16
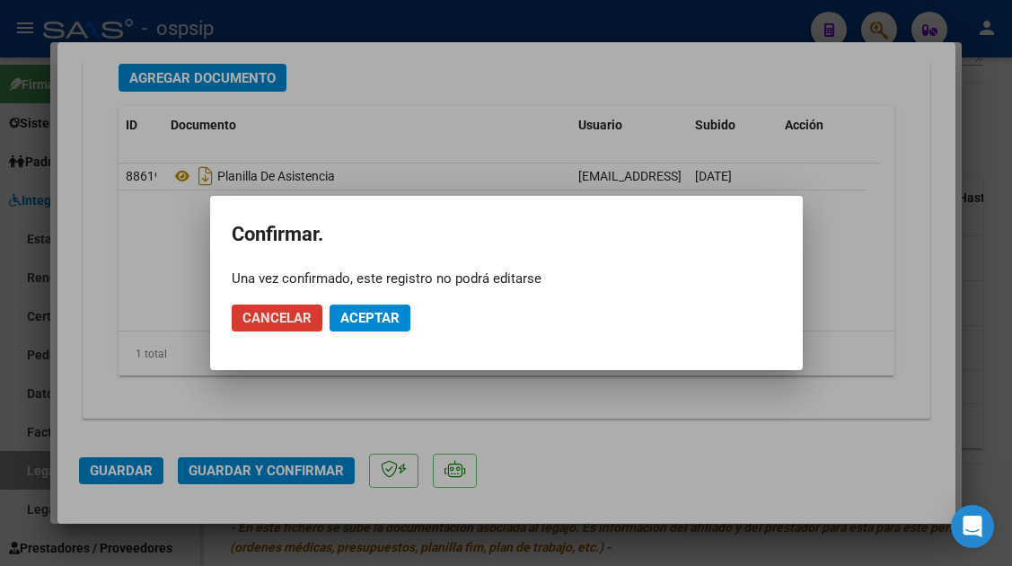
click at [359, 324] on span "Aceptar" at bounding box center [369, 318] width 59 height 16
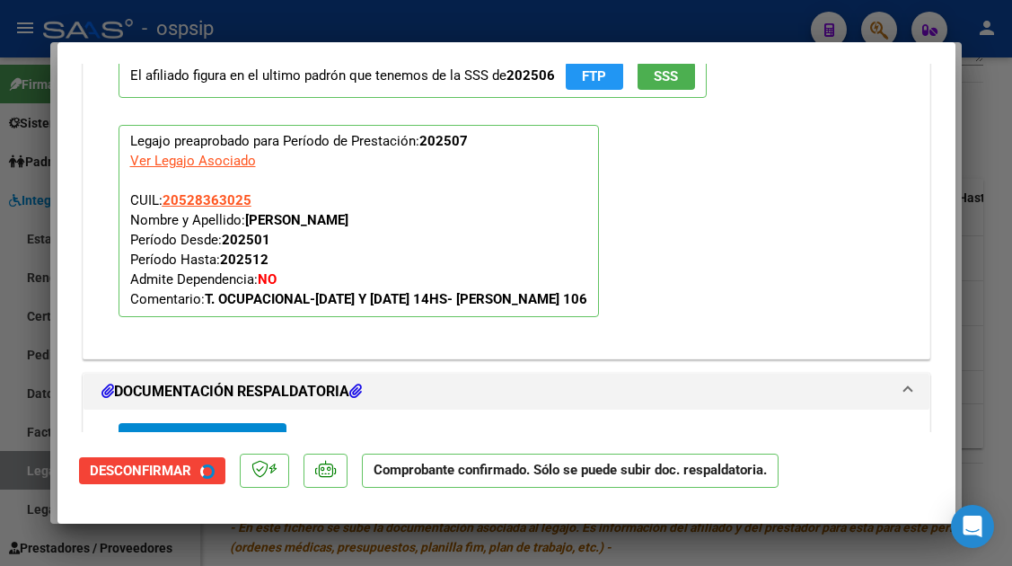
scroll to position [1430, 0]
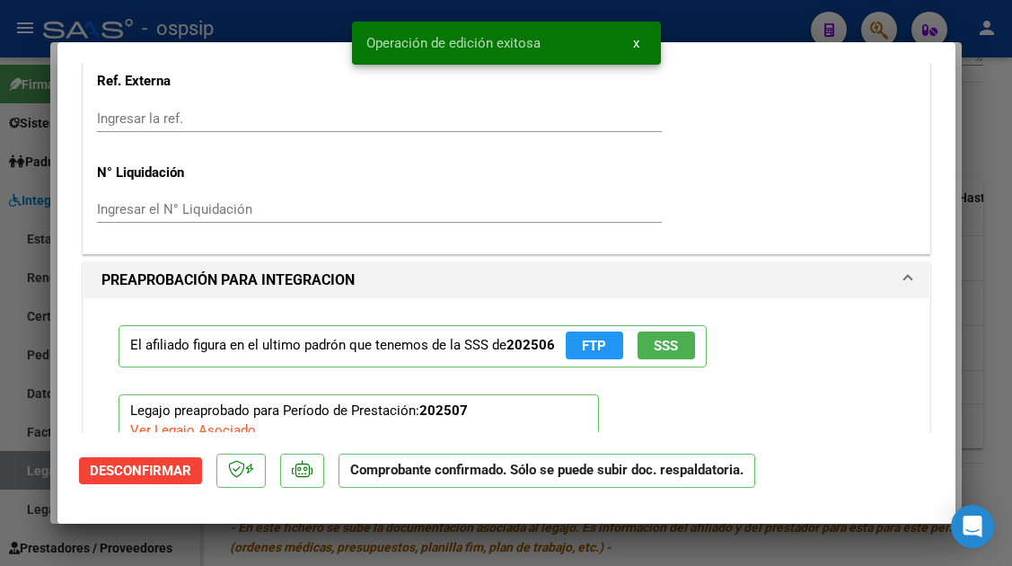
click at [659, 354] on button "SSS" at bounding box center [666, 345] width 57 height 28
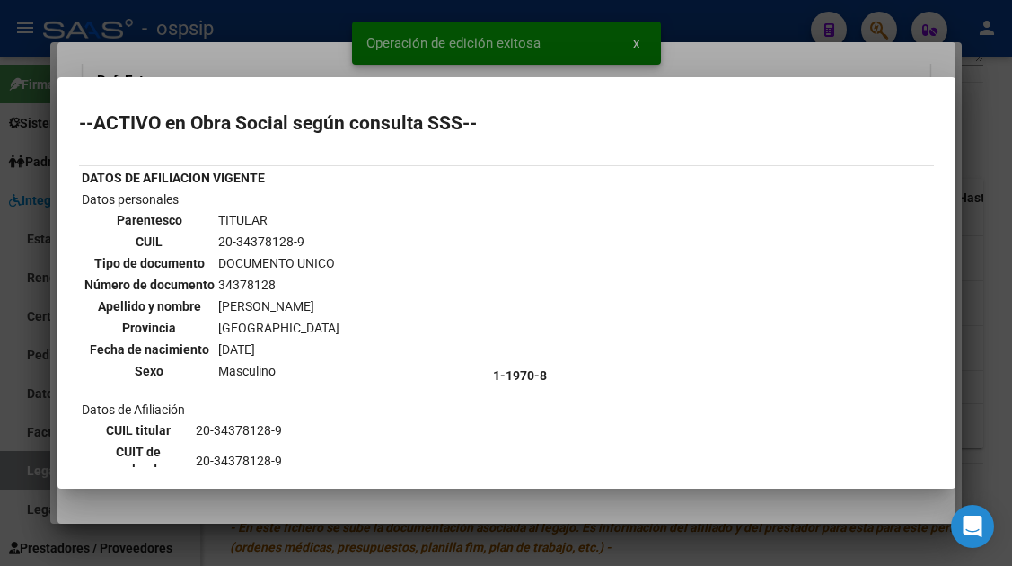
scroll to position [0, 0]
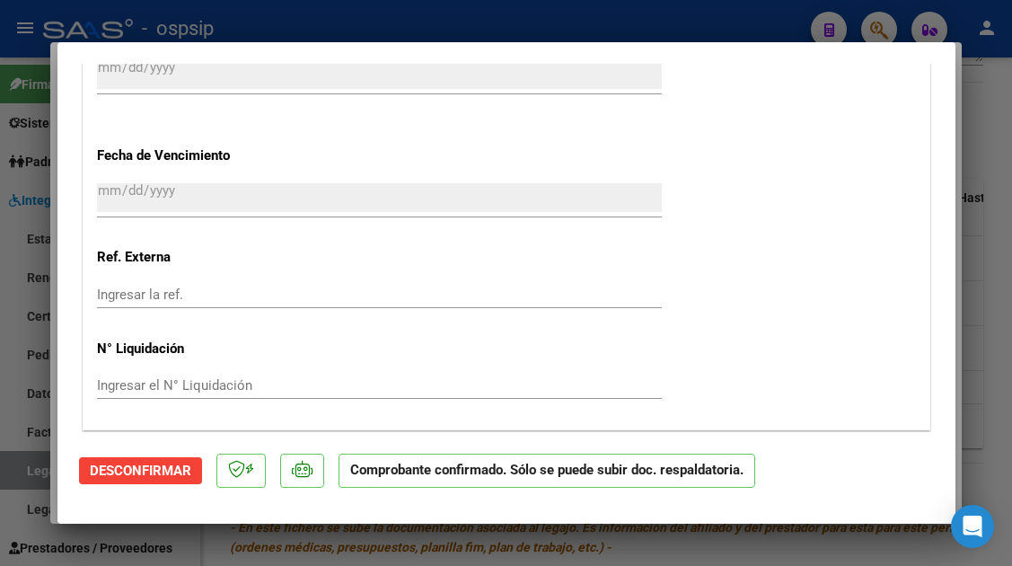
type input "$ 0,00"
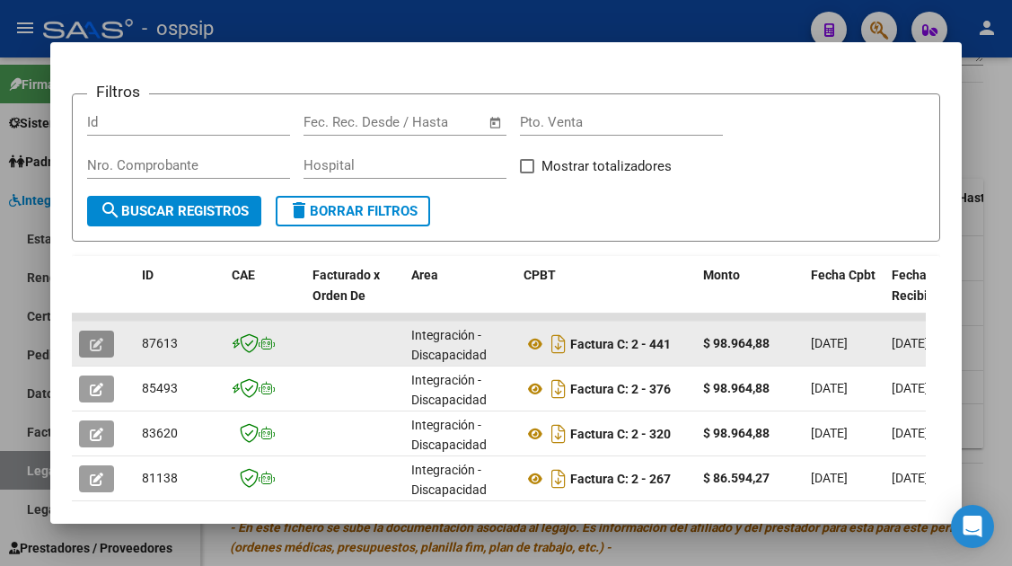
scroll to position [170, 0]
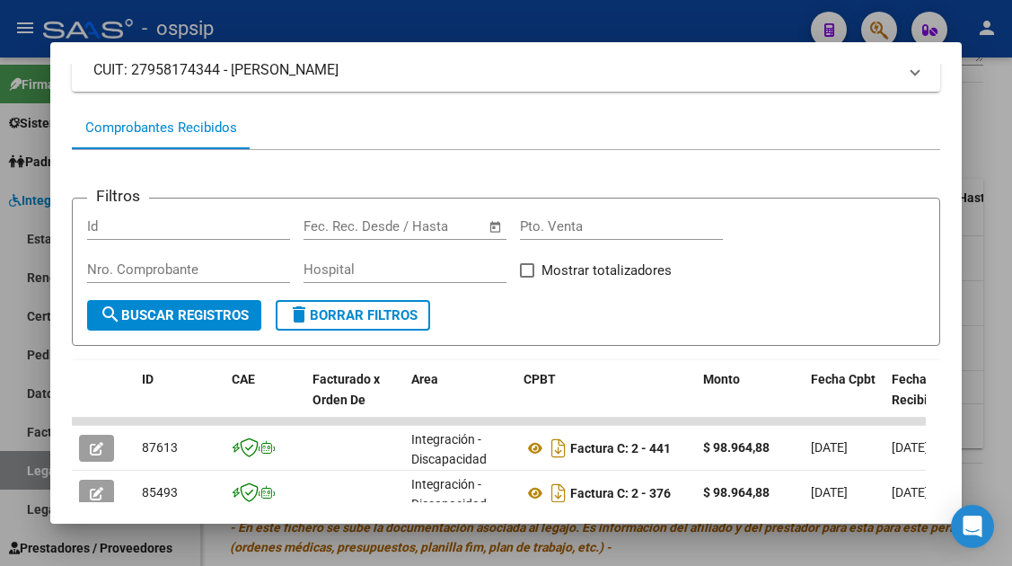
click at [31, 466] on div at bounding box center [506, 283] width 1012 height 566
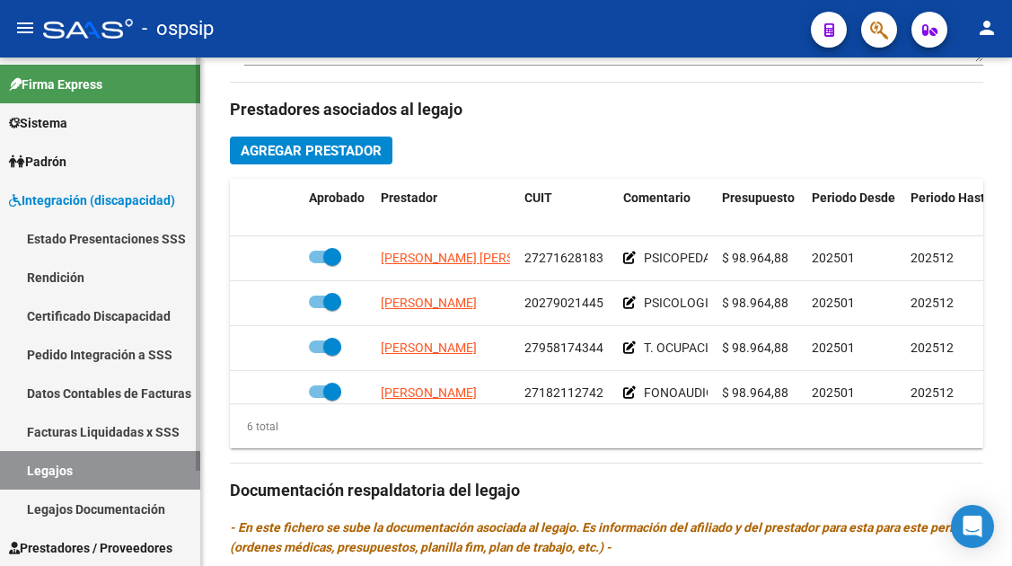
click at [49, 466] on link "Legajos" at bounding box center [100, 470] width 200 height 39
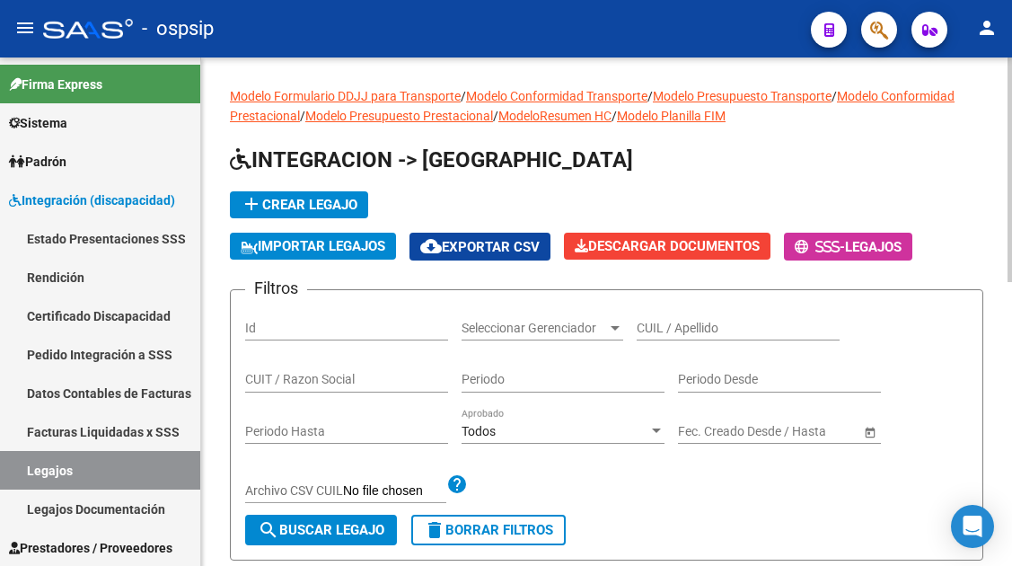
click at [671, 331] on input "CUIL / Apellido" at bounding box center [738, 328] width 203 height 15
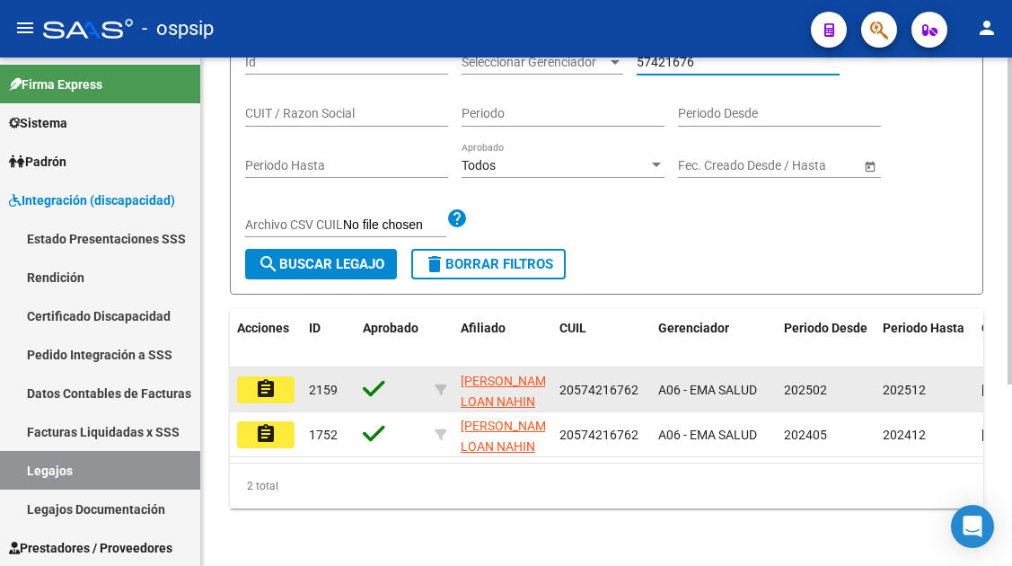
type input "57421676"
click at [265, 387] on mat-icon "assignment" at bounding box center [266, 389] width 22 height 22
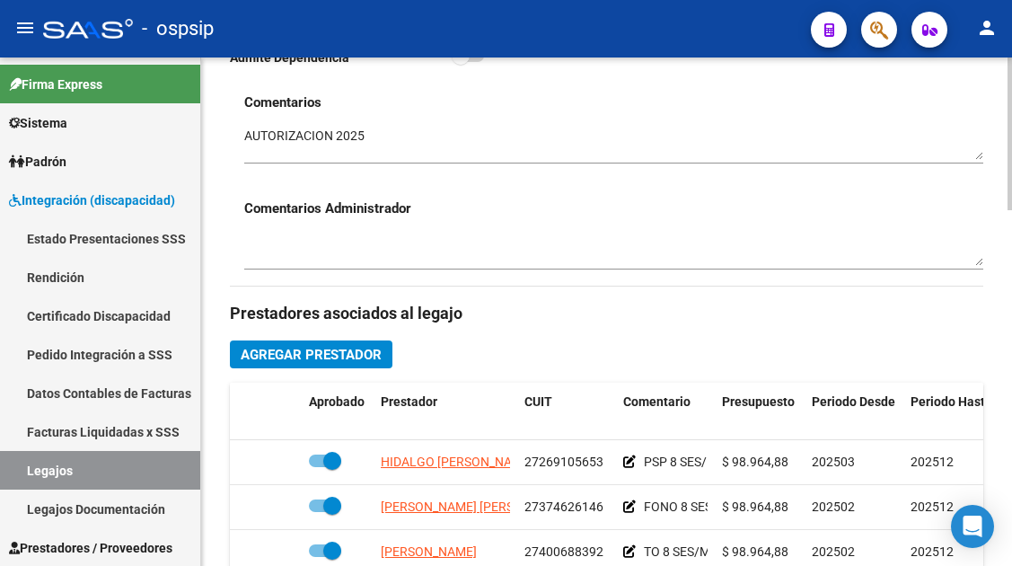
scroll to position [809, 0]
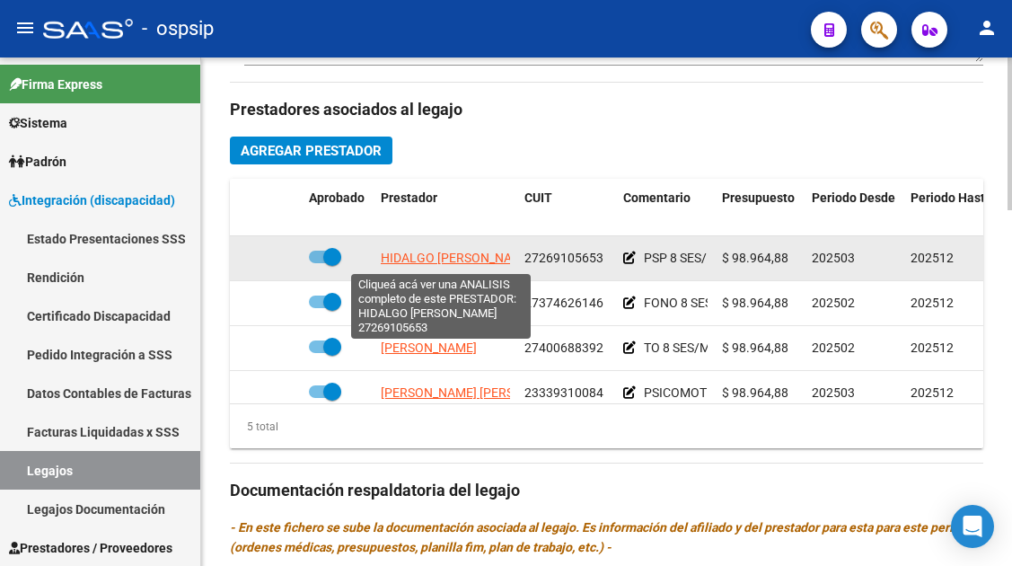
click at [461, 265] on span "HIDALGO [PERSON_NAME]" at bounding box center [457, 258] width 153 height 14
type textarea "27269105653"
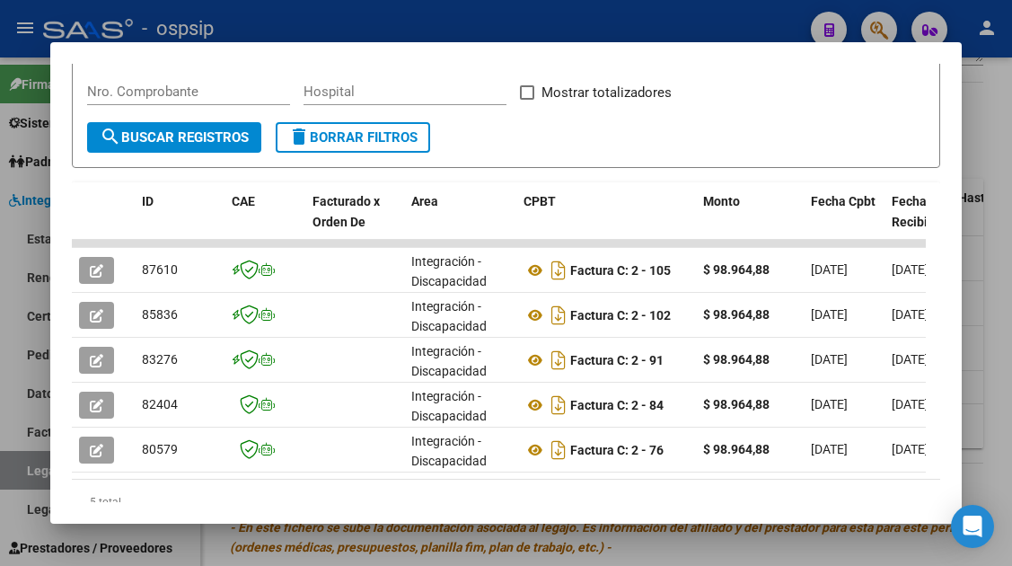
scroll to position [349, 0]
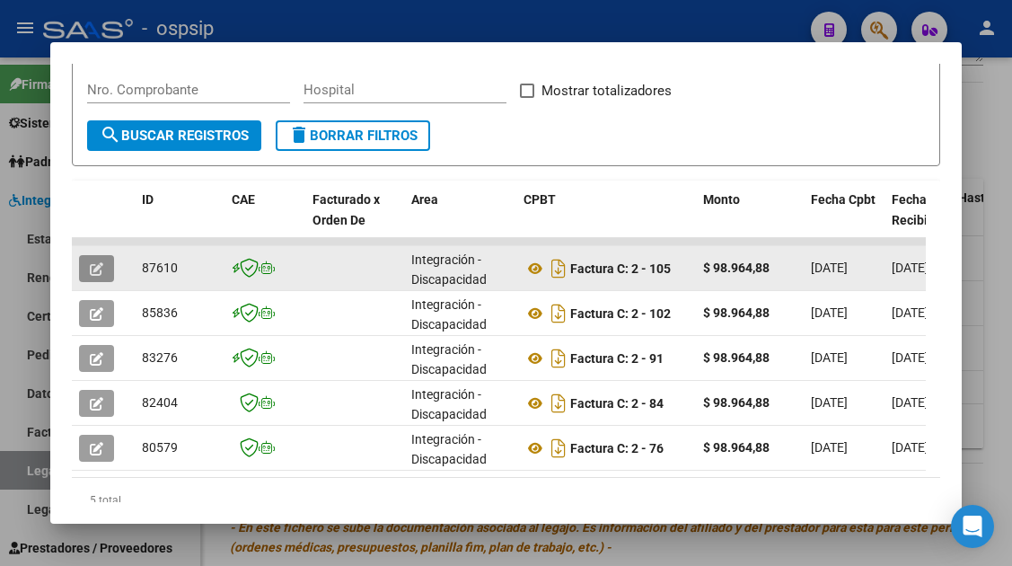
click at [86, 263] on button "button" at bounding box center [96, 268] width 35 height 27
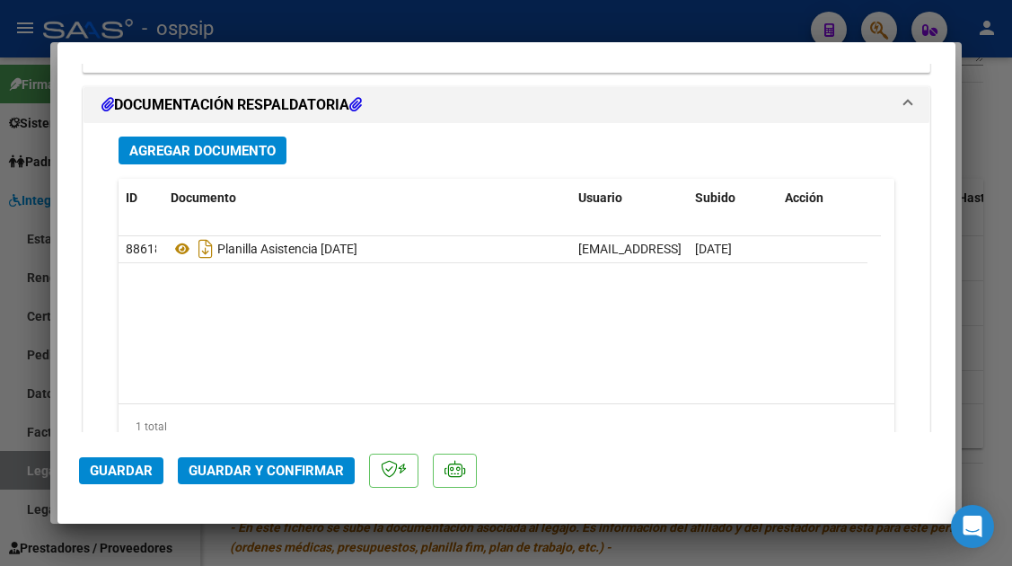
scroll to position [2263, 0]
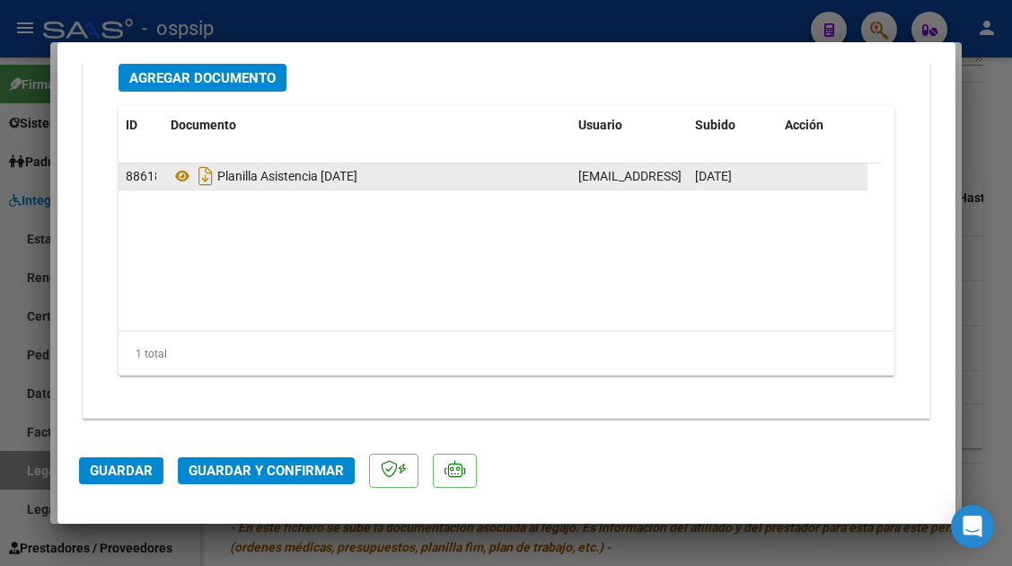
click at [169, 174] on datatable-body-cell "Planilla Asistencia [DATE]" at bounding box center [368, 177] width 408 height 26
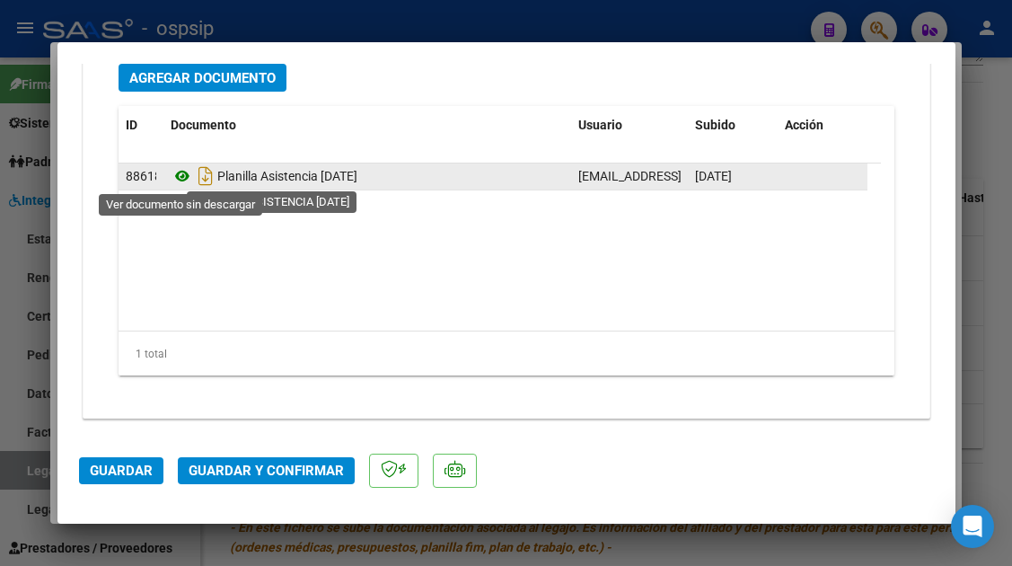
click at [187, 178] on icon at bounding box center [182, 176] width 23 height 22
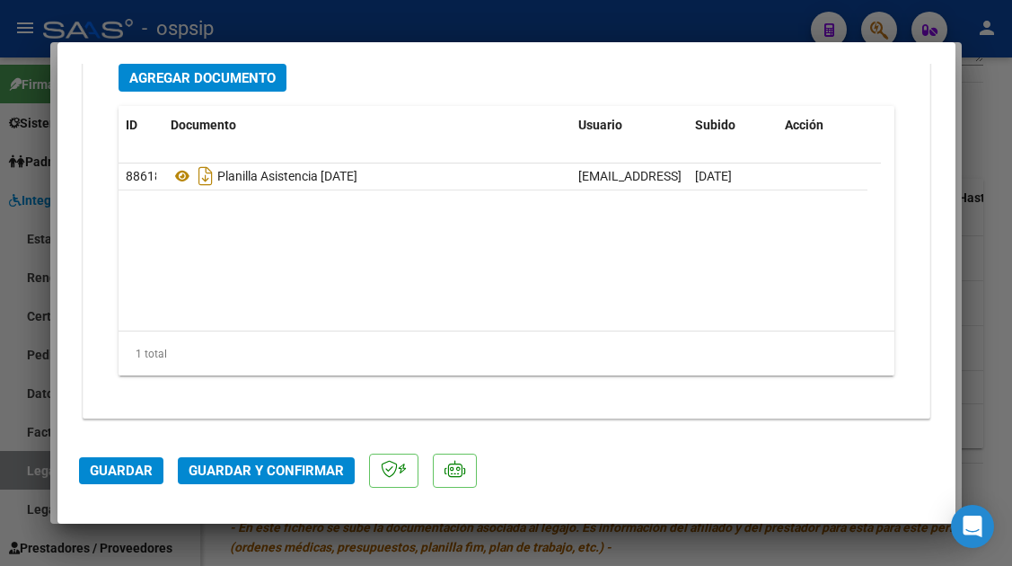
click at [267, 461] on button "Guardar y Confirmar" at bounding box center [266, 470] width 177 height 27
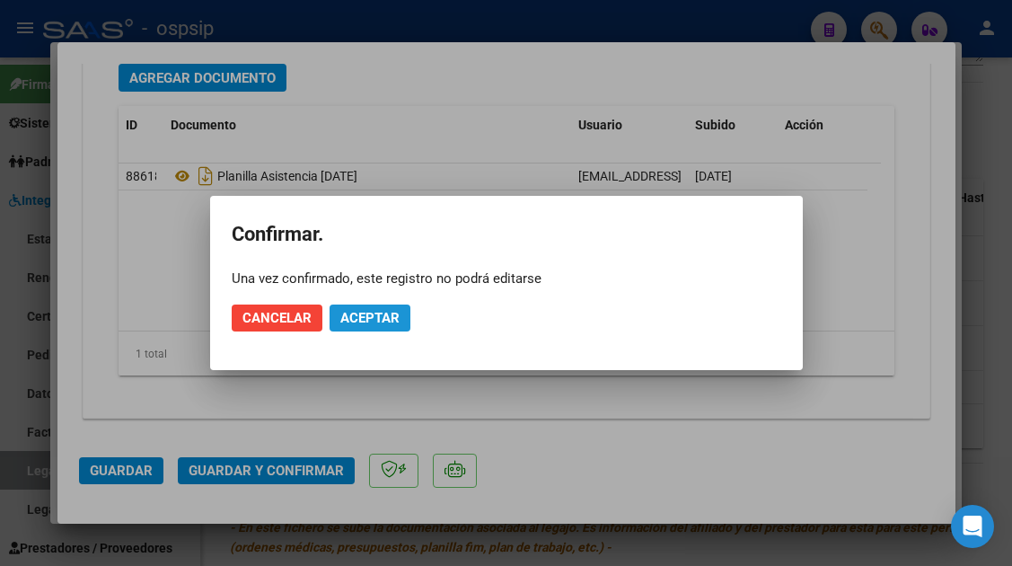
click at [384, 324] on span "Aceptar" at bounding box center [369, 318] width 59 height 16
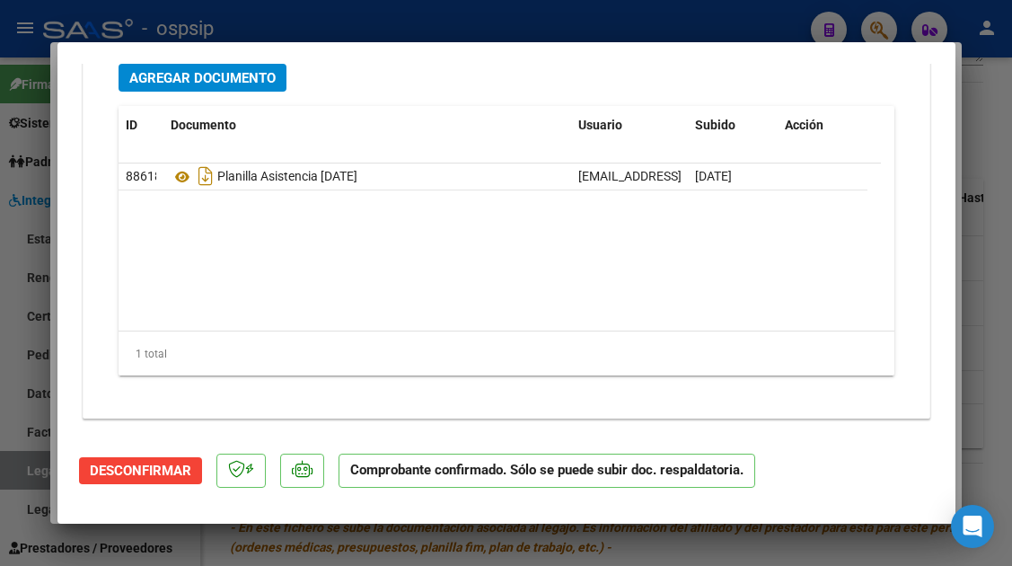
click at [26, 487] on div at bounding box center [506, 283] width 1012 height 566
type input "$ 0,00"
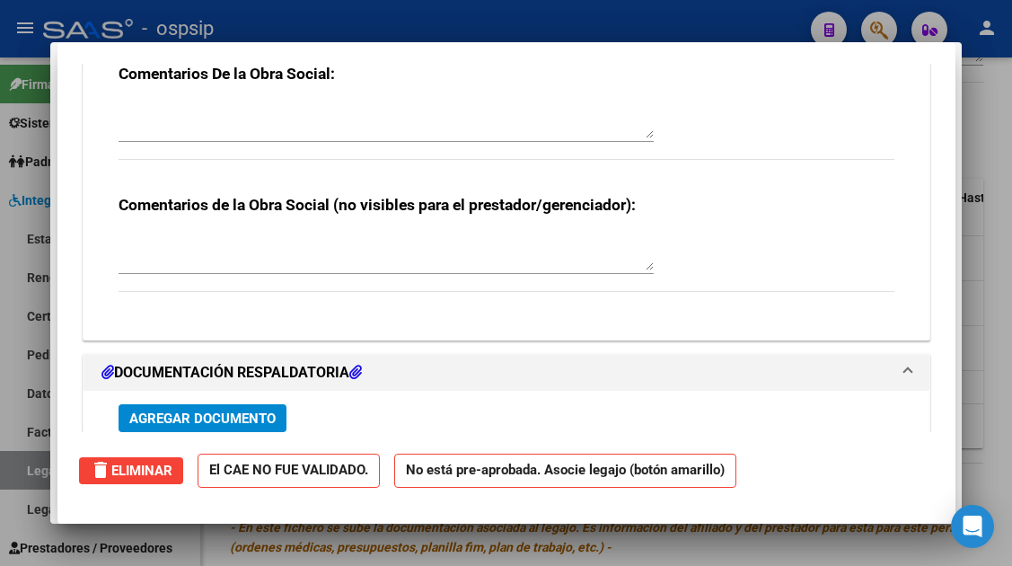
scroll to position [0, 0]
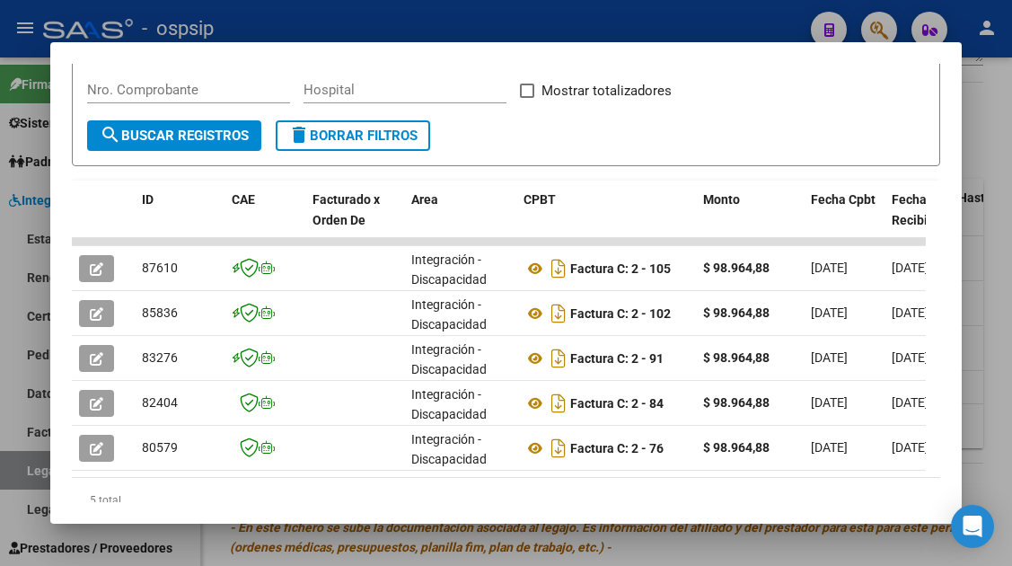
click at [26, 473] on div at bounding box center [506, 283] width 1012 height 566
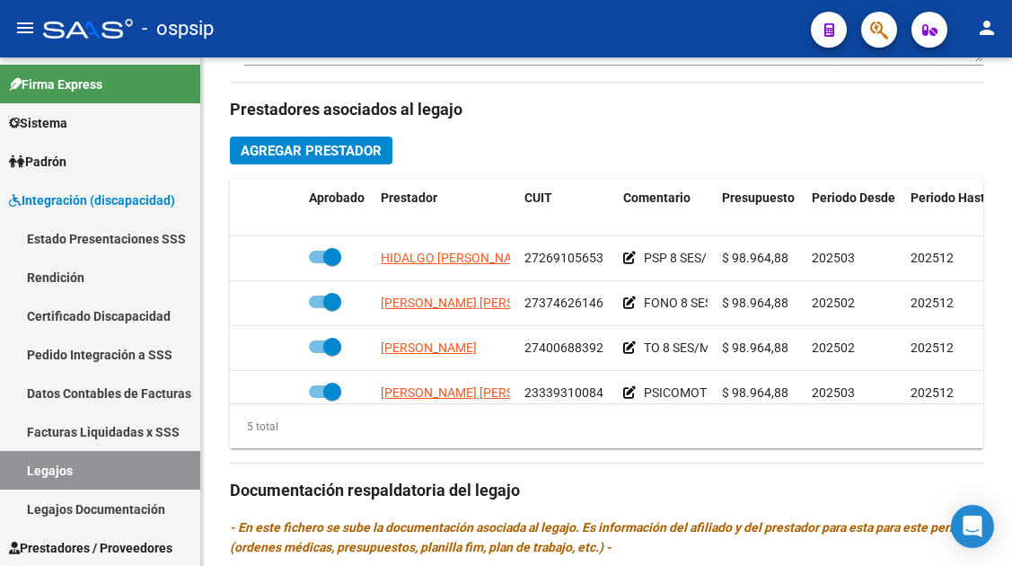
click at [26, 473] on link "Legajos" at bounding box center [100, 470] width 200 height 39
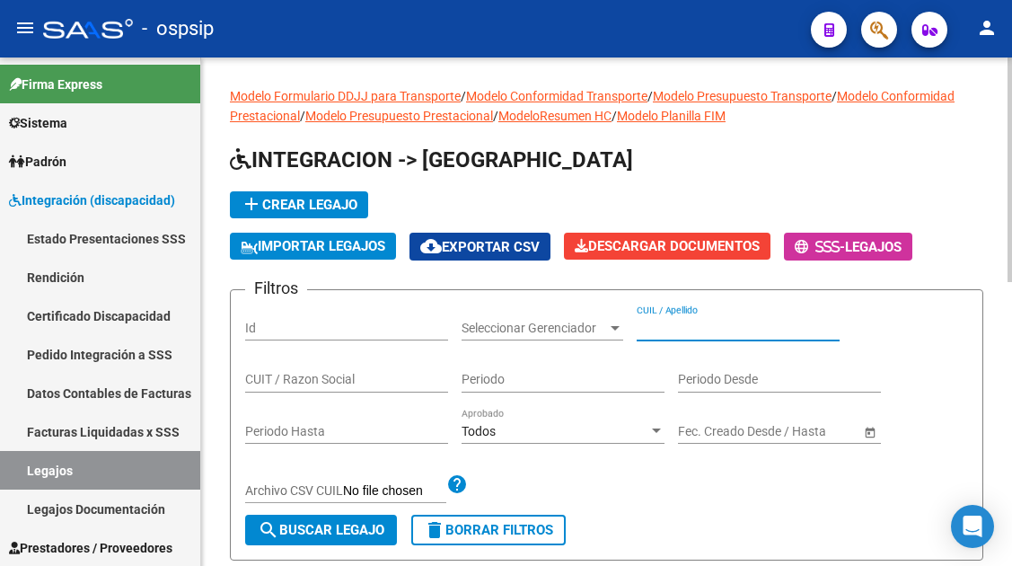
click at [655, 331] on input "CUIL / Apellido" at bounding box center [738, 328] width 203 height 15
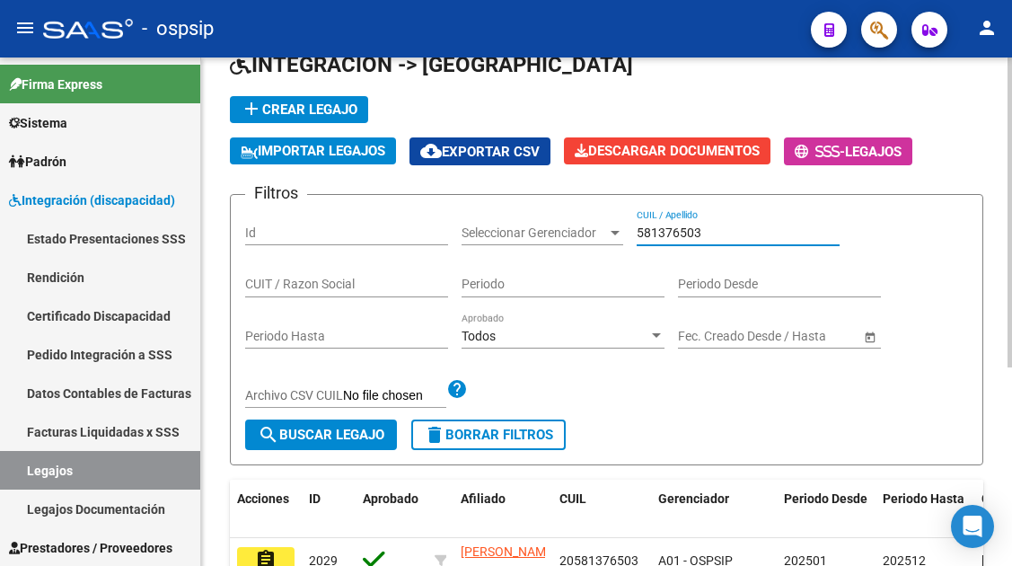
scroll to position [270, 0]
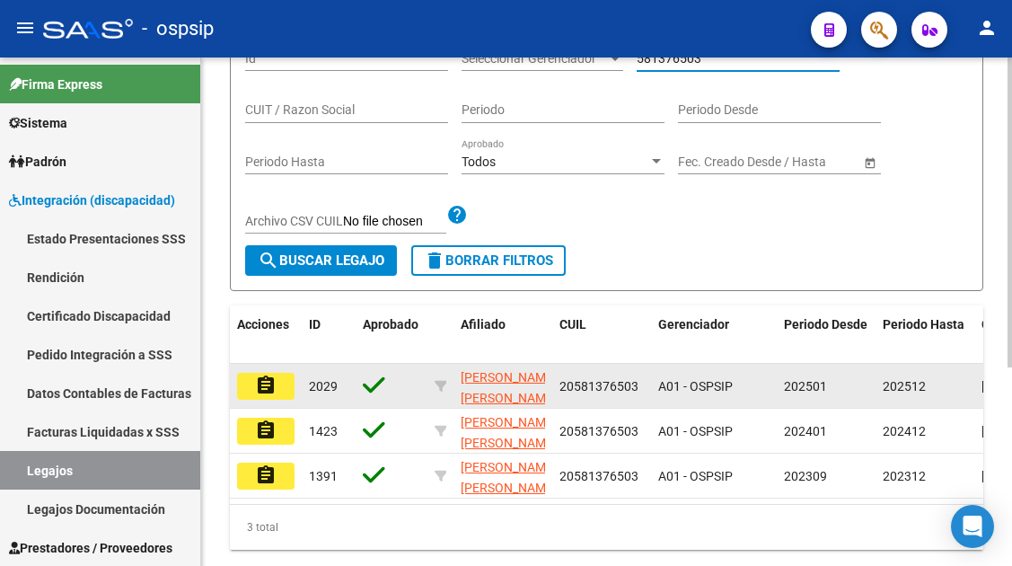
type input "581376503"
click at [271, 400] on button "assignment" at bounding box center [265, 386] width 57 height 27
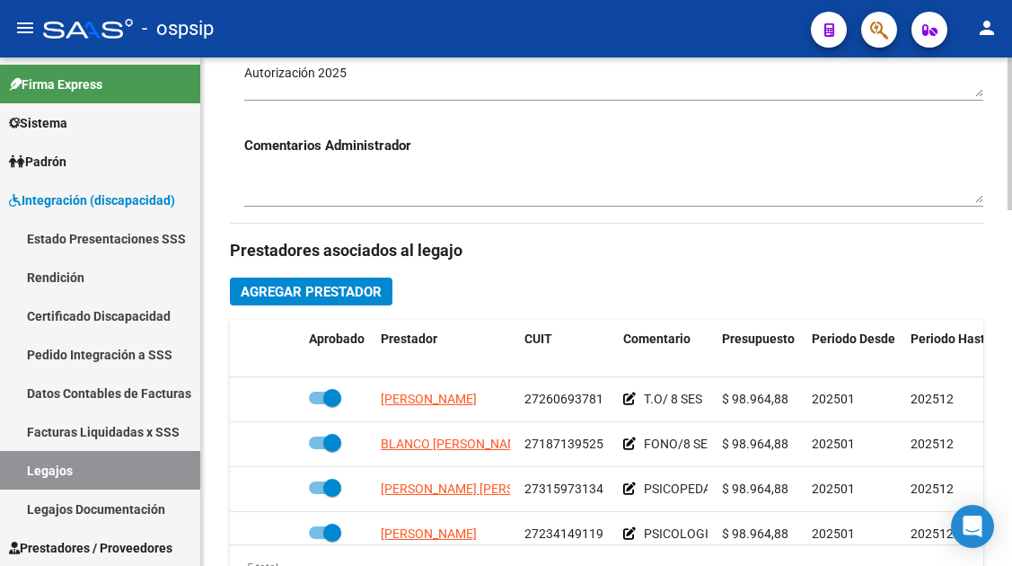
scroll to position [719, 0]
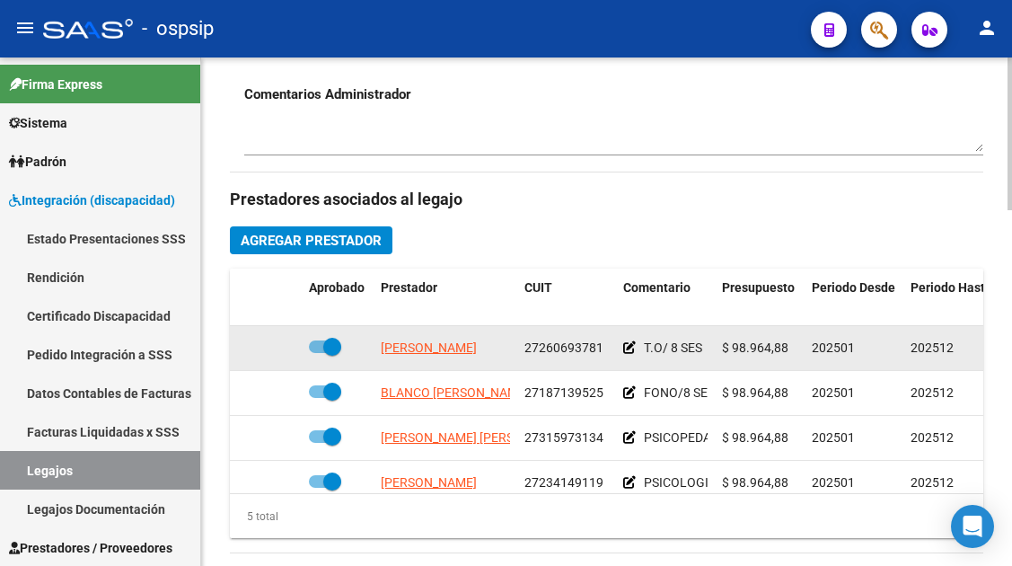
click at [446, 357] on app-link-go-to "[PERSON_NAME]" at bounding box center [429, 348] width 96 height 21
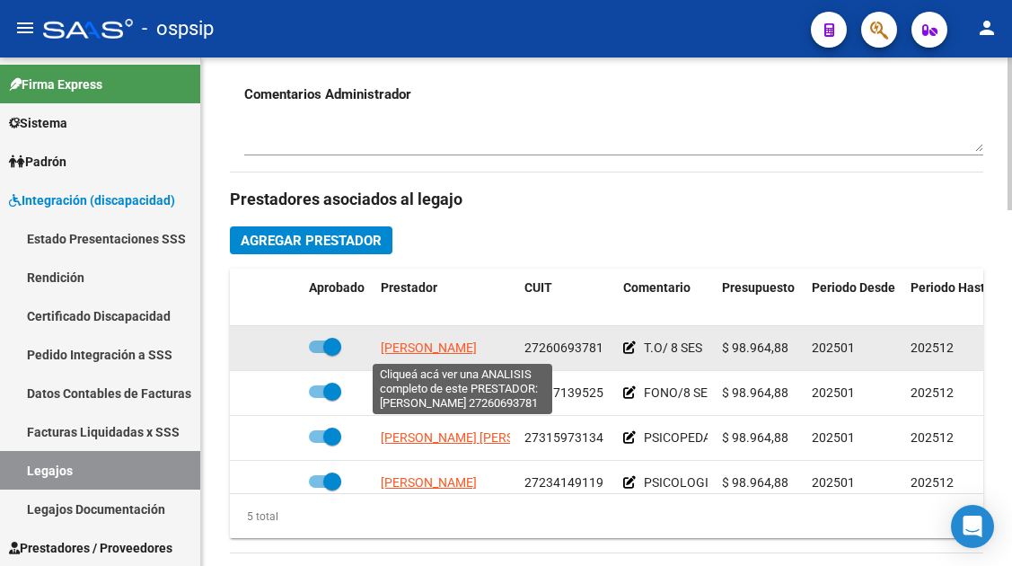
click at [445, 346] on span "[PERSON_NAME]" at bounding box center [429, 347] width 96 height 14
type textarea "27260693781"
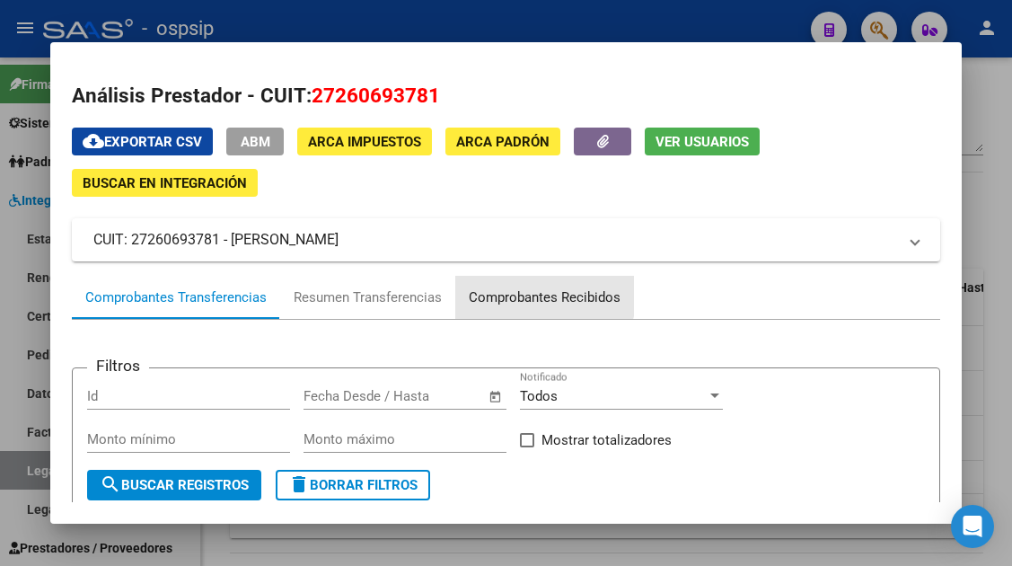
click at [507, 290] on div "Comprobantes Recibidos" at bounding box center [545, 297] width 152 height 21
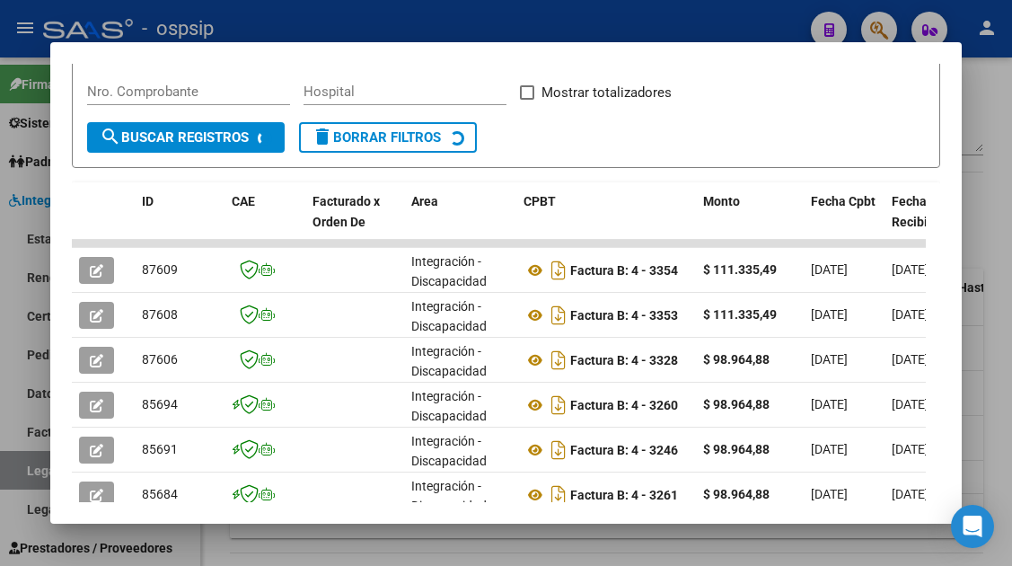
scroll to position [349, 0]
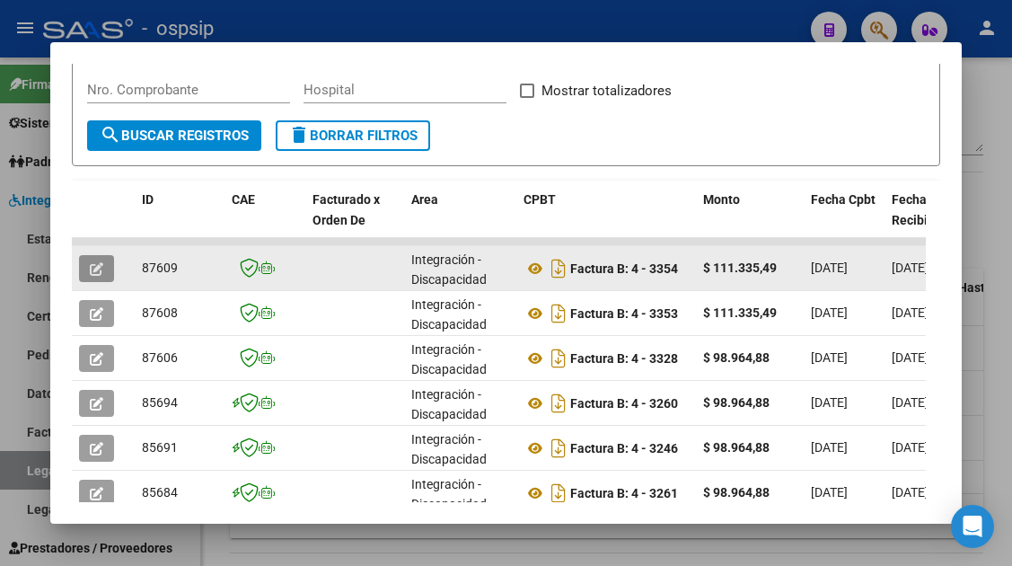
click at [103, 265] on icon "button" at bounding box center [96, 268] width 13 height 13
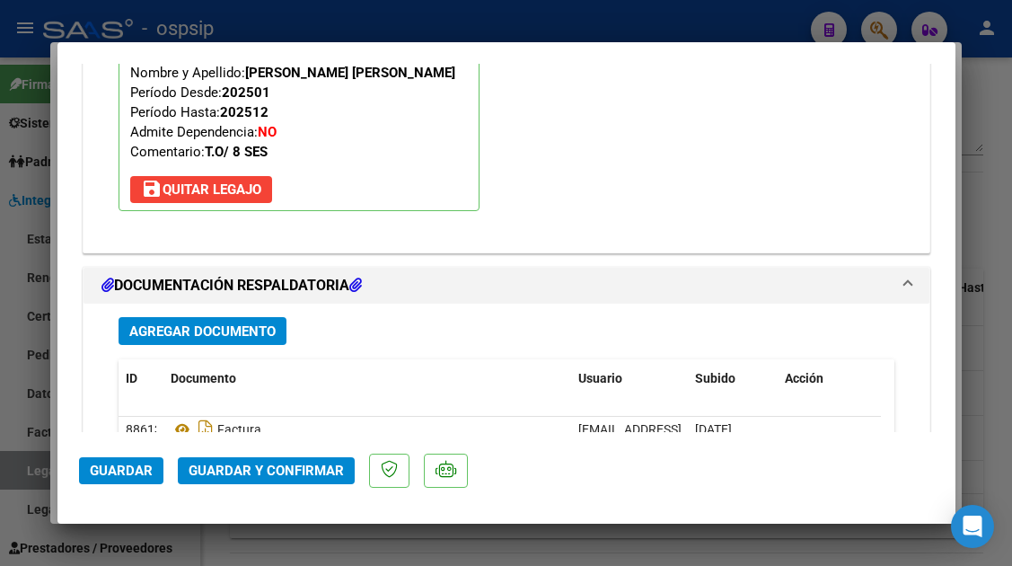
scroll to position [2099, 0]
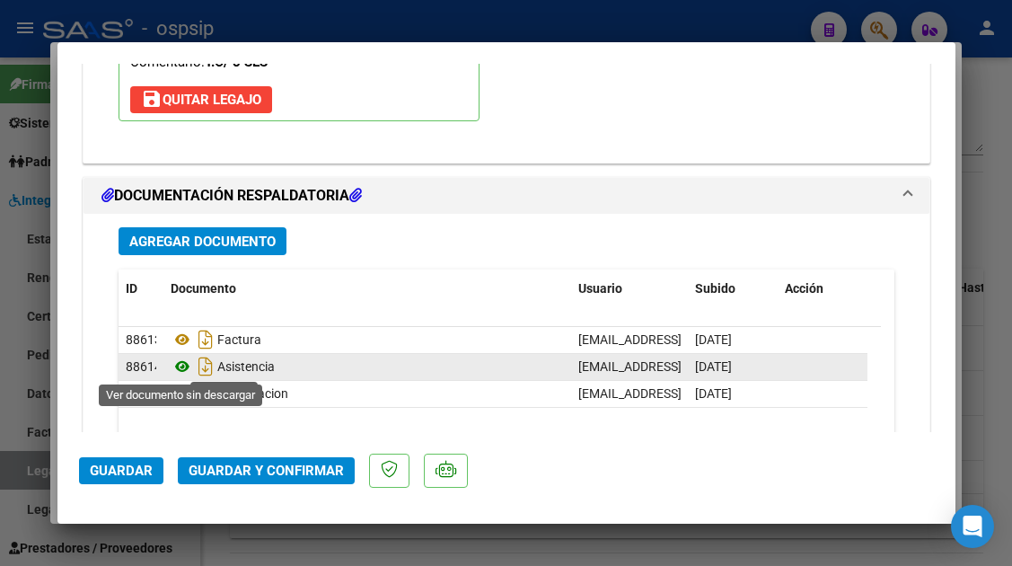
click at [185, 374] on icon at bounding box center [182, 367] width 23 height 22
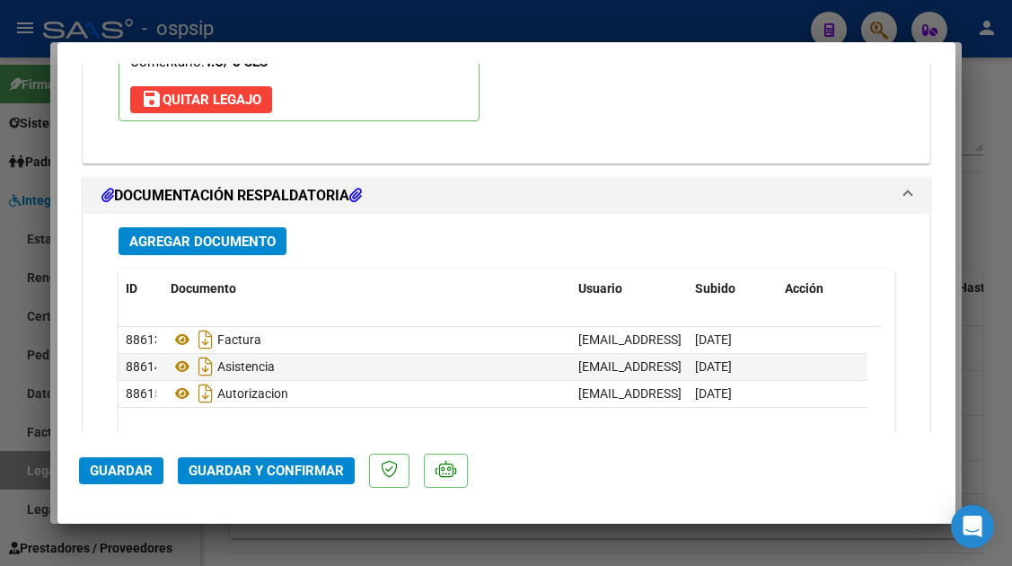
click at [259, 484] on mat-dialog-actions "Guardar Guardar y Confirmar" at bounding box center [506, 467] width 855 height 71
click at [259, 468] on span "Guardar y Confirmar" at bounding box center [266, 471] width 155 height 16
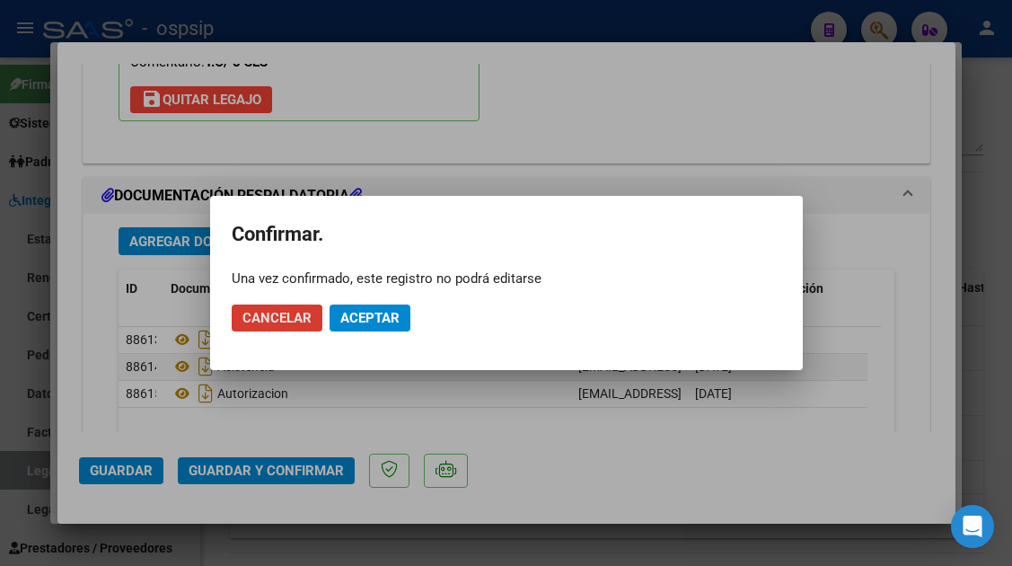
click at [352, 314] on span "Aceptar" at bounding box center [369, 318] width 59 height 16
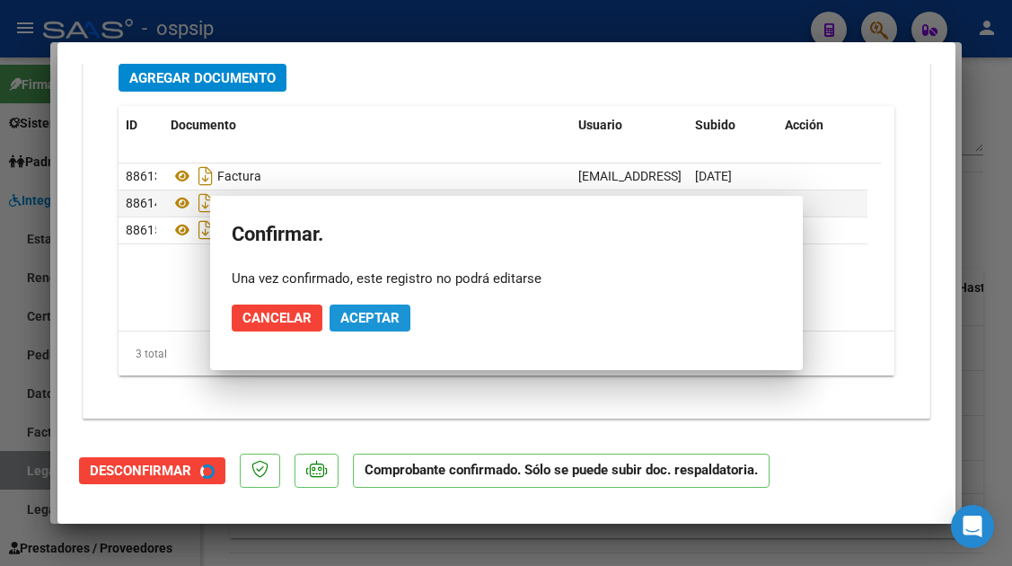
scroll to position [1937, 0]
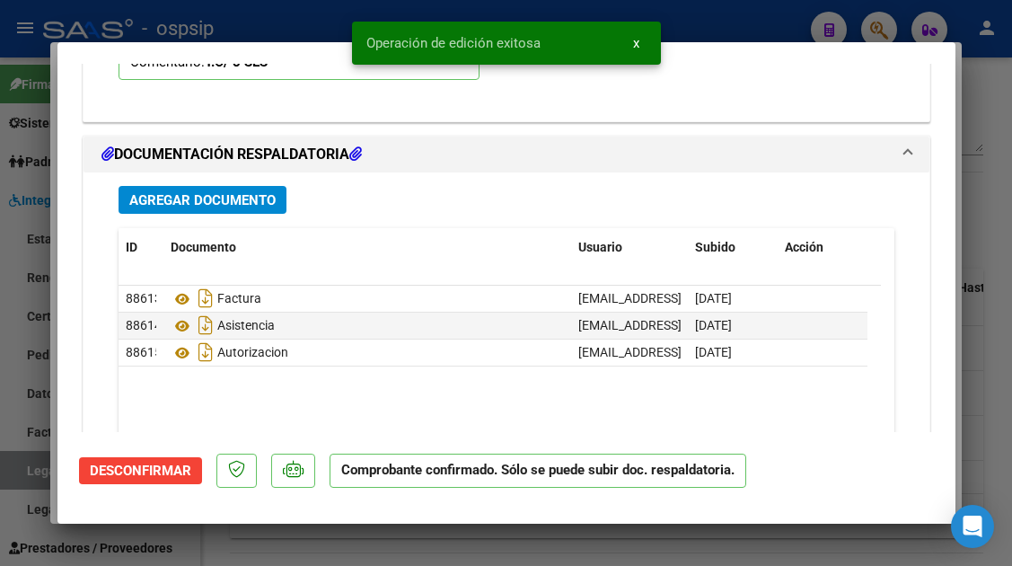
type input "$ 0,00"
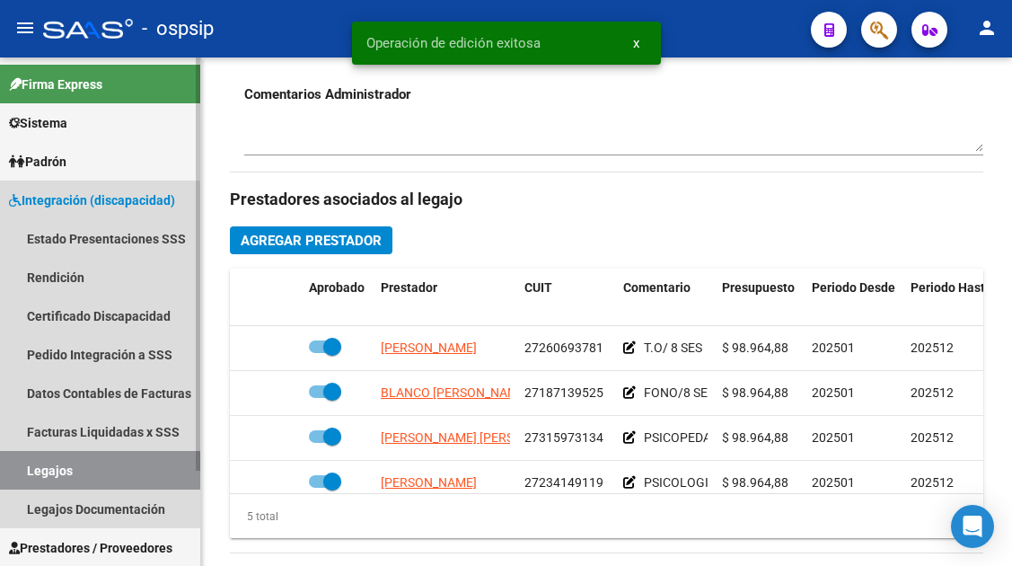
click at [37, 464] on link "Legajos" at bounding box center [100, 470] width 200 height 39
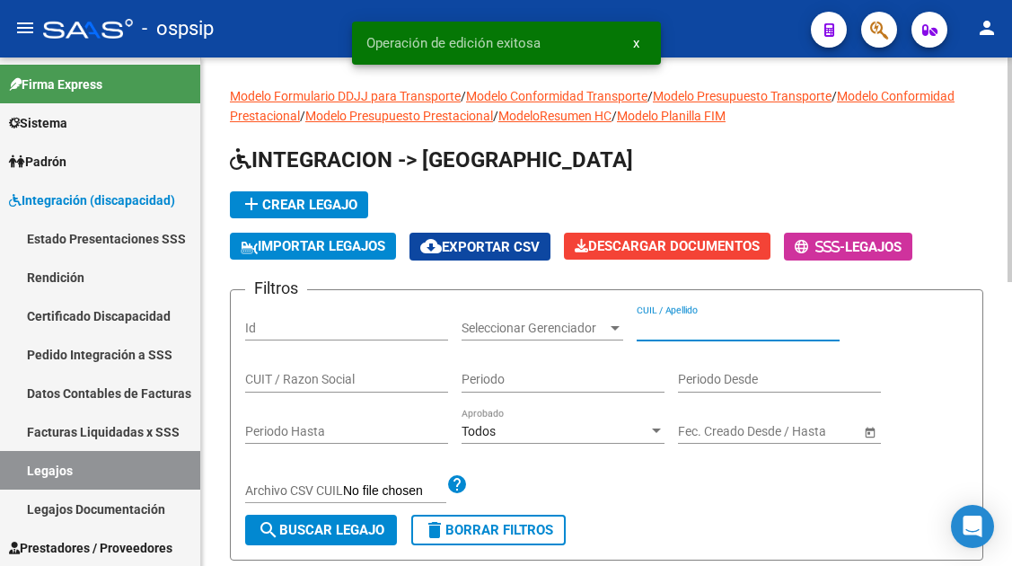
click at [651, 331] on input "CUIL / Apellido" at bounding box center [738, 328] width 203 height 15
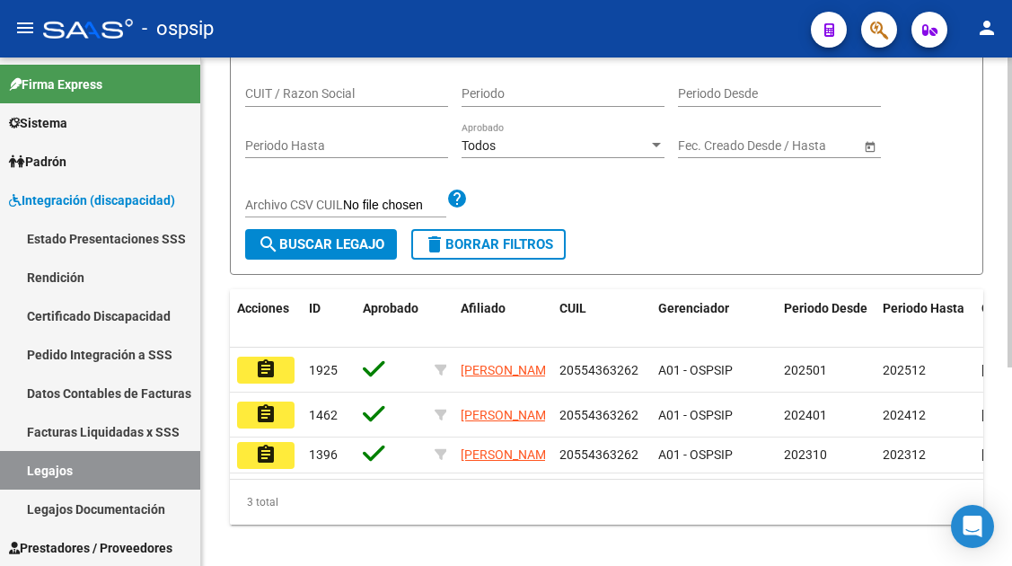
scroll to position [326, 0]
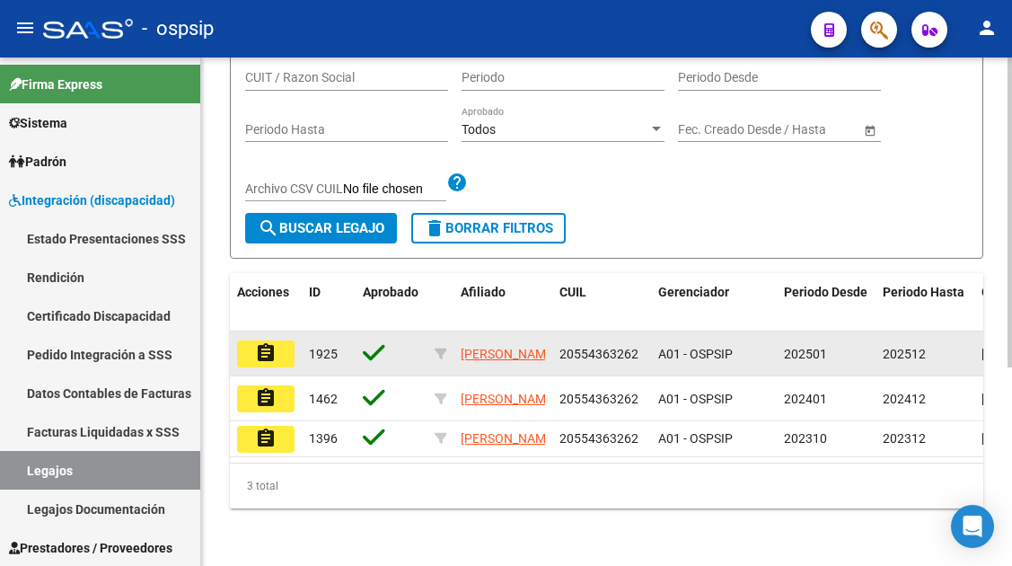
type input "55436326"
click at [270, 342] on mat-icon "assignment" at bounding box center [266, 353] width 22 height 22
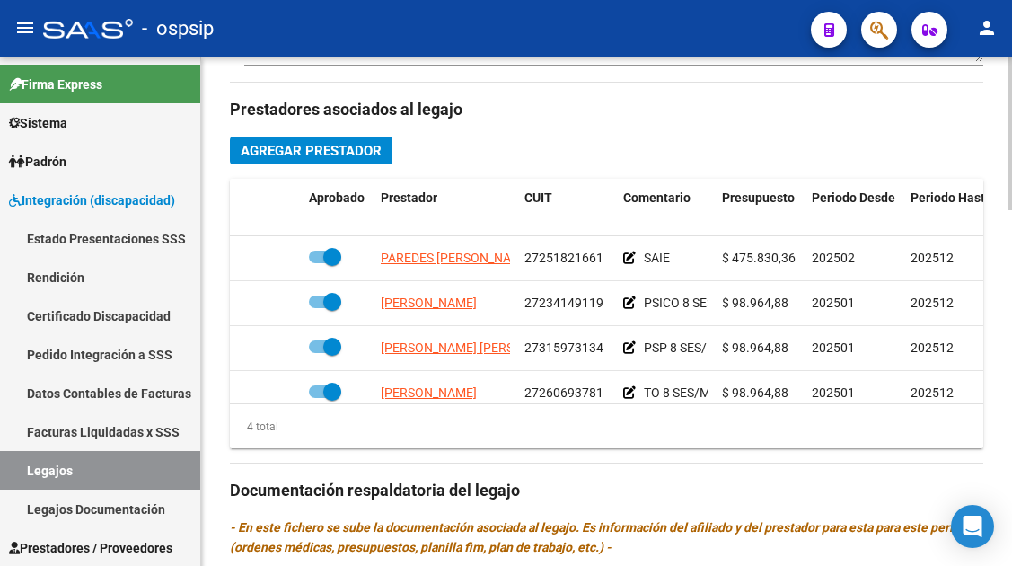
scroll to position [32, 0]
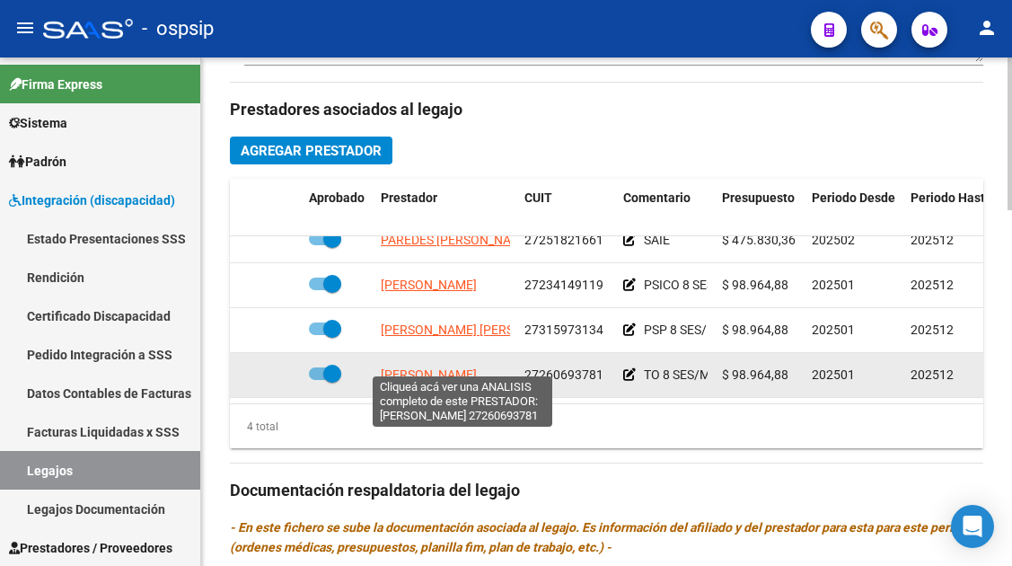
click at [447, 367] on span "[PERSON_NAME]" at bounding box center [429, 374] width 96 height 14
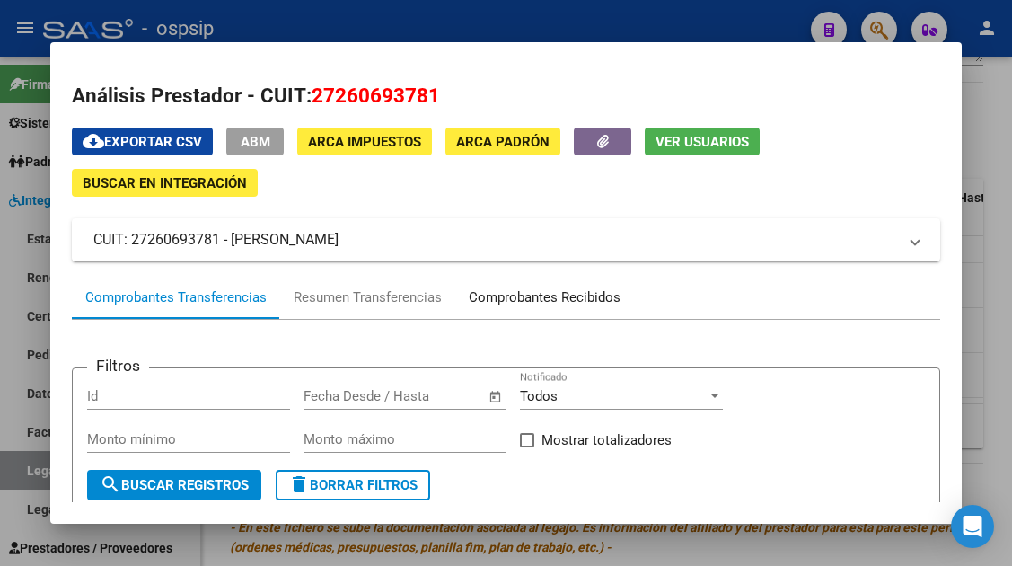
click at [501, 301] on div "Comprobantes Recibidos" at bounding box center [545, 297] width 152 height 21
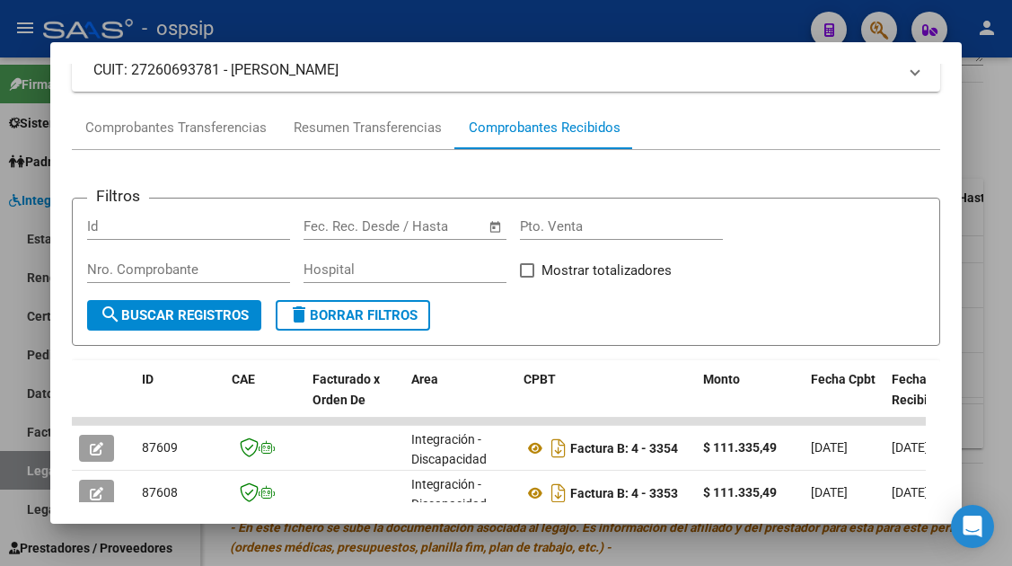
scroll to position [439, 0]
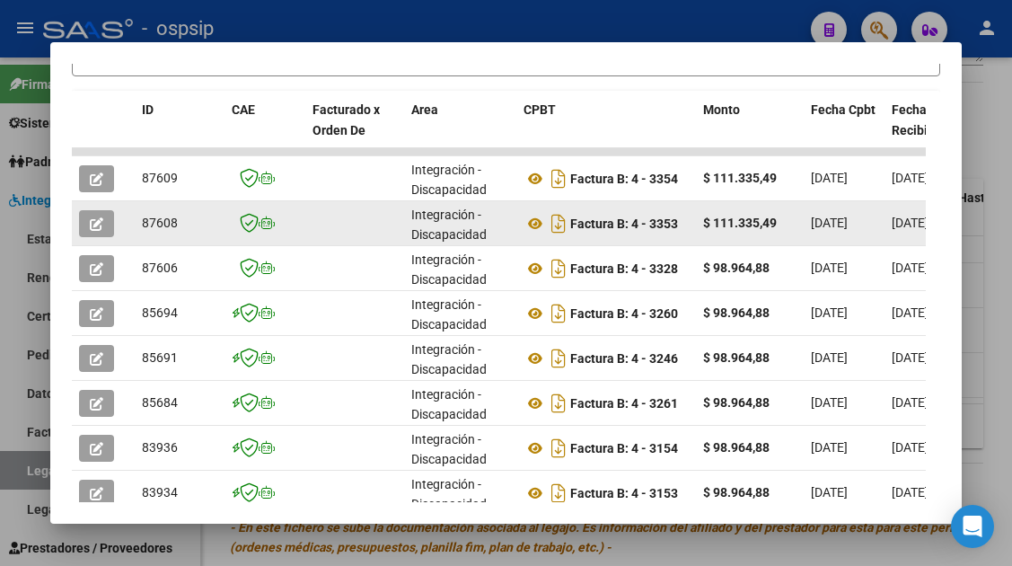
click at [93, 234] on button "button" at bounding box center [96, 223] width 35 height 27
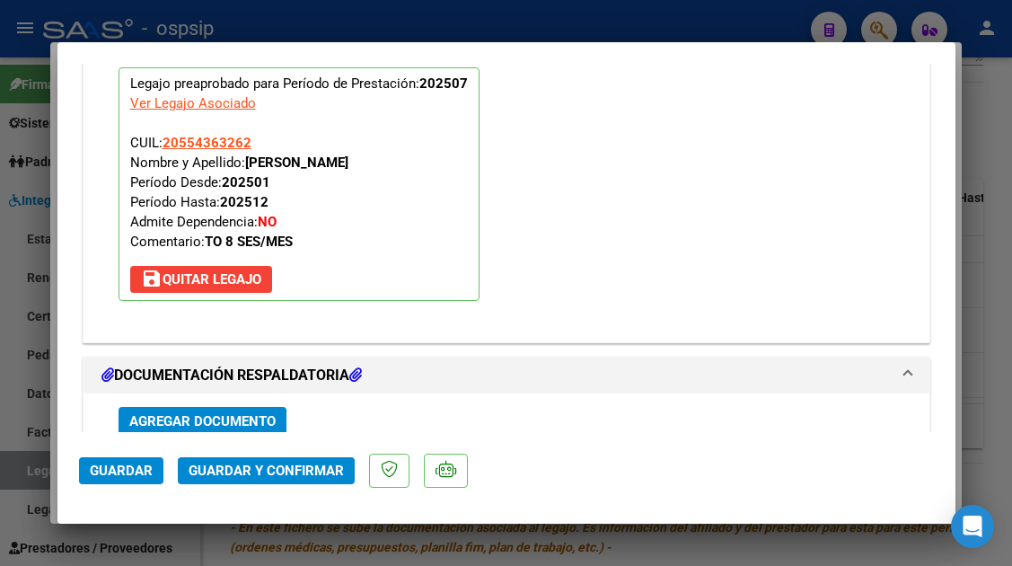
scroll to position [2263, 0]
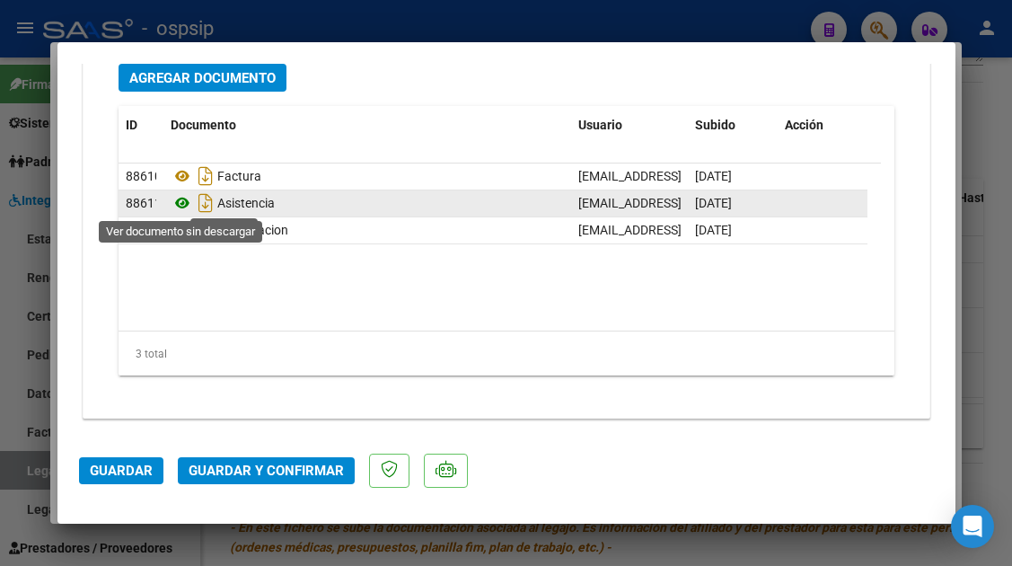
click at [178, 207] on icon at bounding box center [182, 203] width 23 height 22
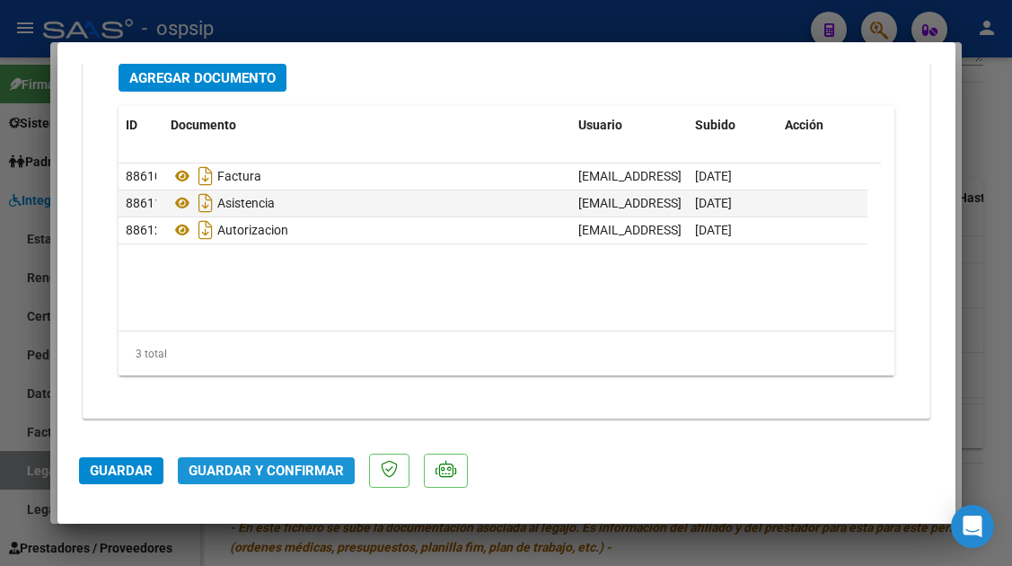
click at [270, 482] on button "Guardar y Confirmar" at bounding box center [266, 470] width 177 height 27
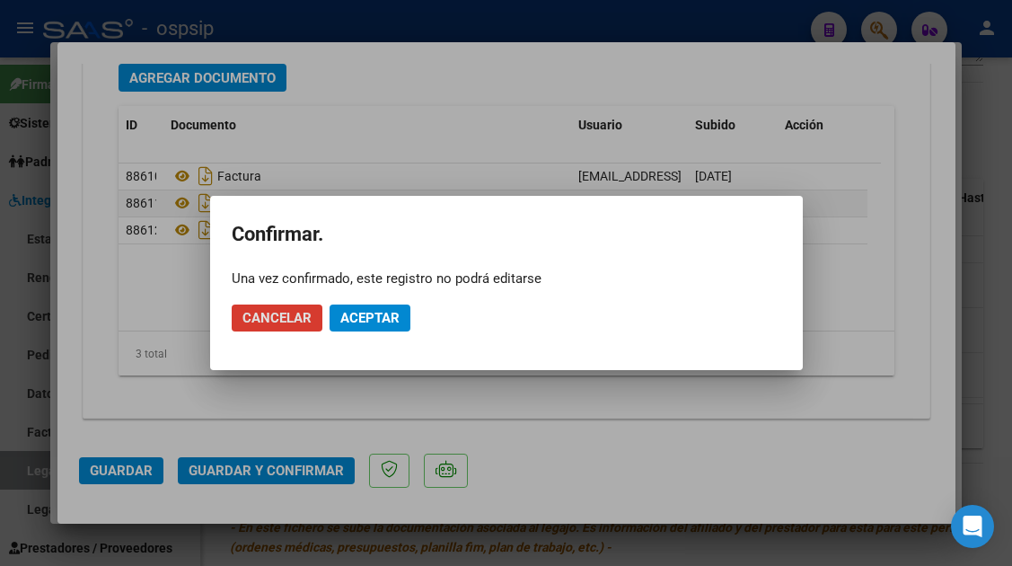
click at [358, 316] on span "Aceptar" at bounding box center [369, 318] width 59 height 16
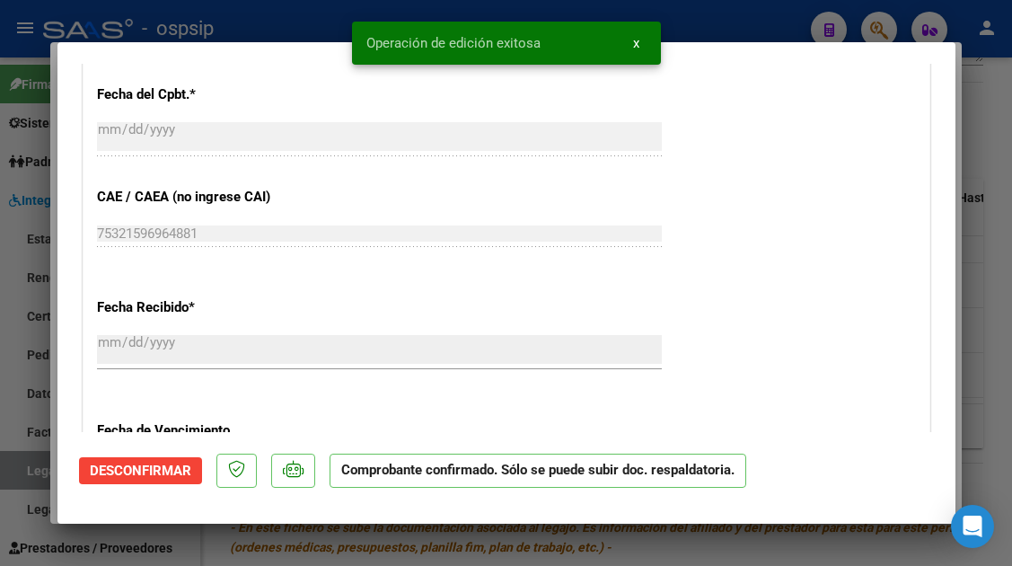
scroll to position [801, 0]
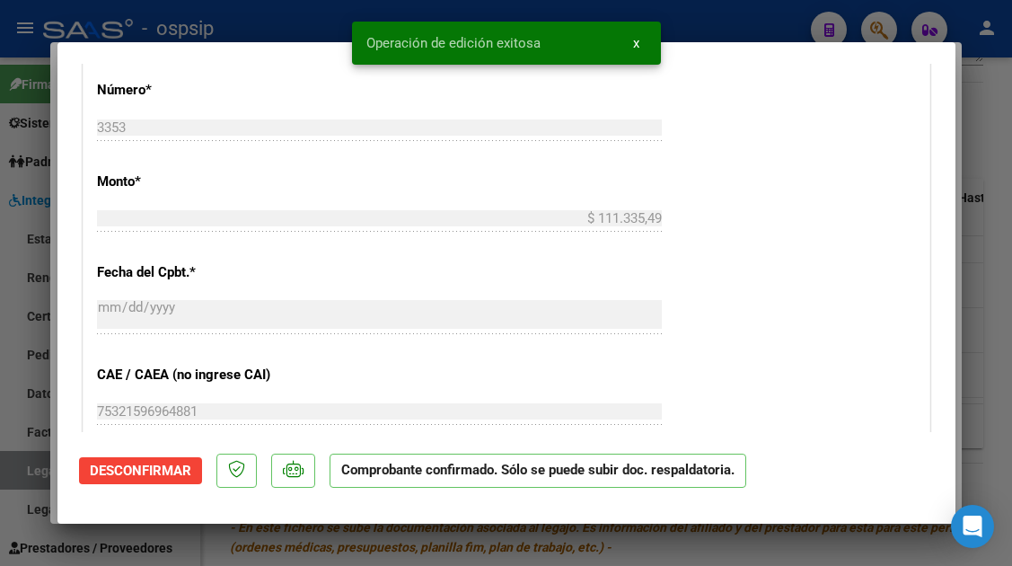
type input "$ 0,00"
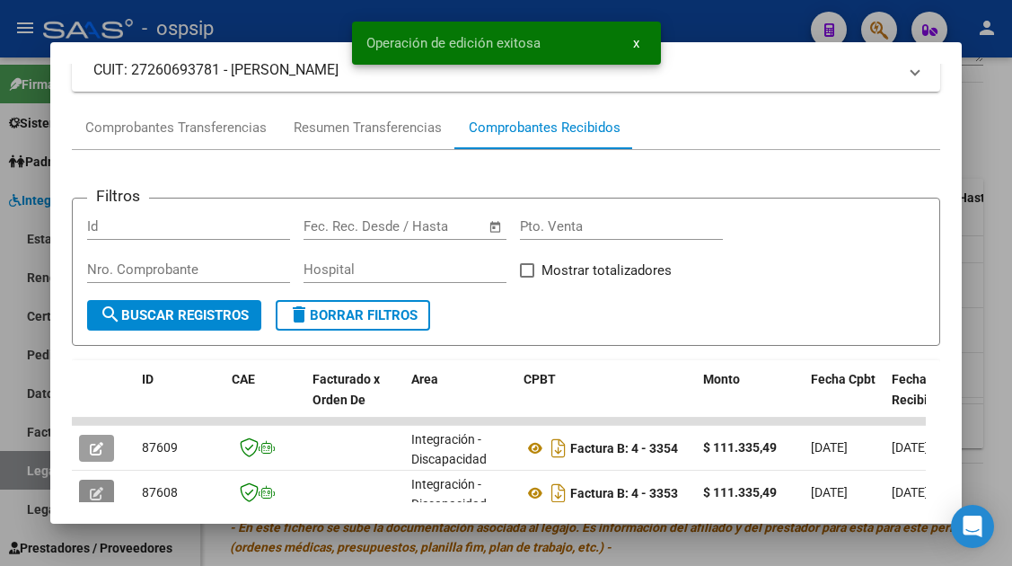
scroll to position [0, 0]
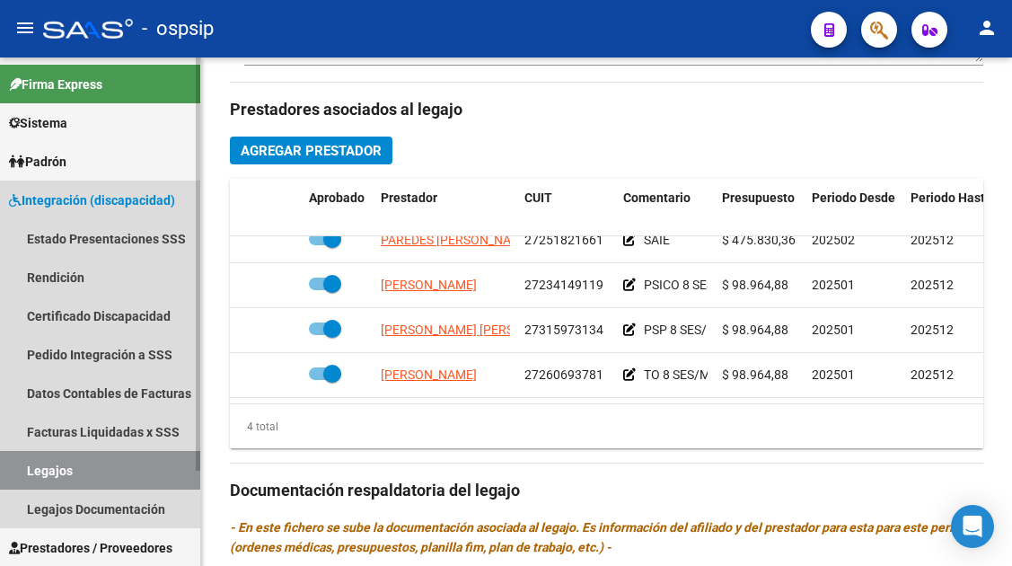
click at [56, 475] on link "Legajos" at bounding box center [100, 470] width 200 height 39
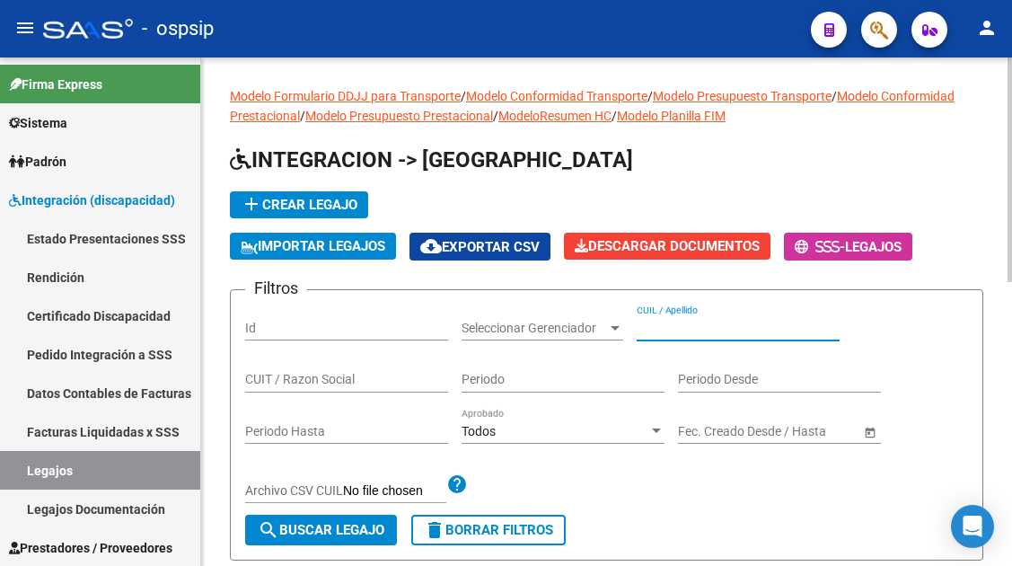
click at [650, 334] on input "CUIL / Apellido" at bounding box center [738, 328] width 203 height 15
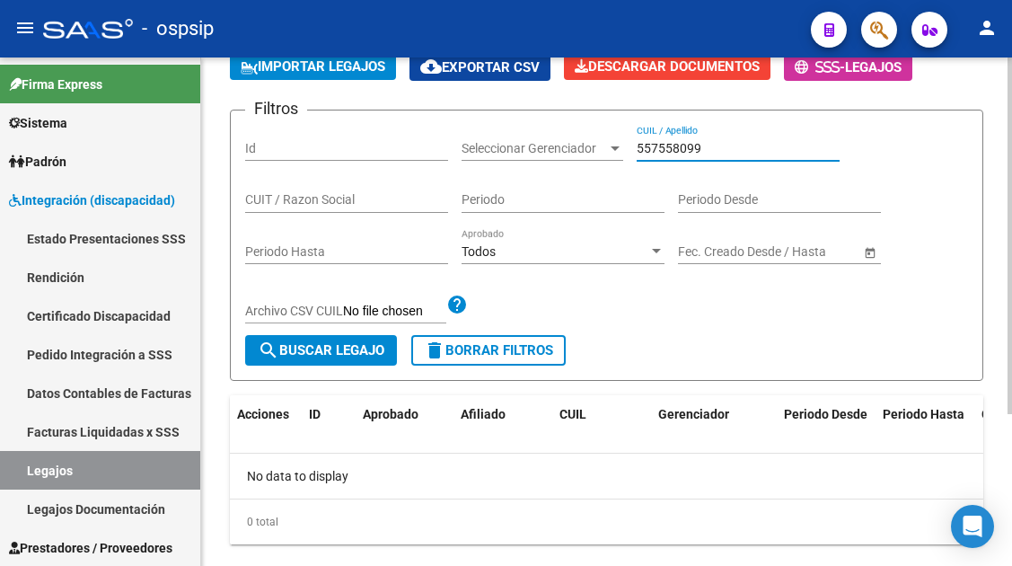
click at [708, 155] on input "557558099" at bounding box center [738, 148] width 203 height 15
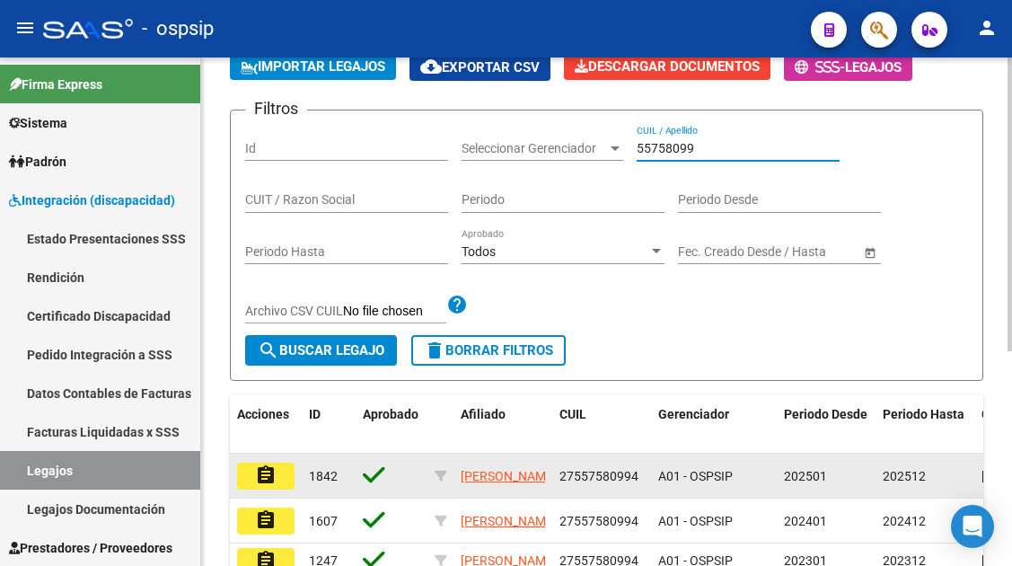
type input "55758099"
click at [272, 464] on button "assignment" at bounding box center [265, 476] width 57 height 27
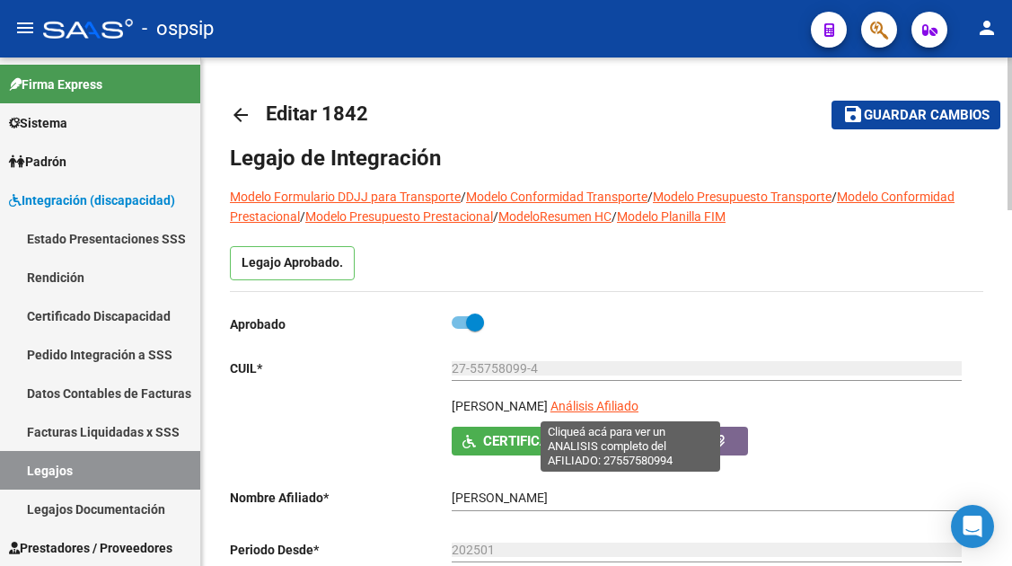
click at [608, 403] on span "Análisis Afiliado" at bounding box center [595, 406] width 88 height 14
type textarea "27557580994"
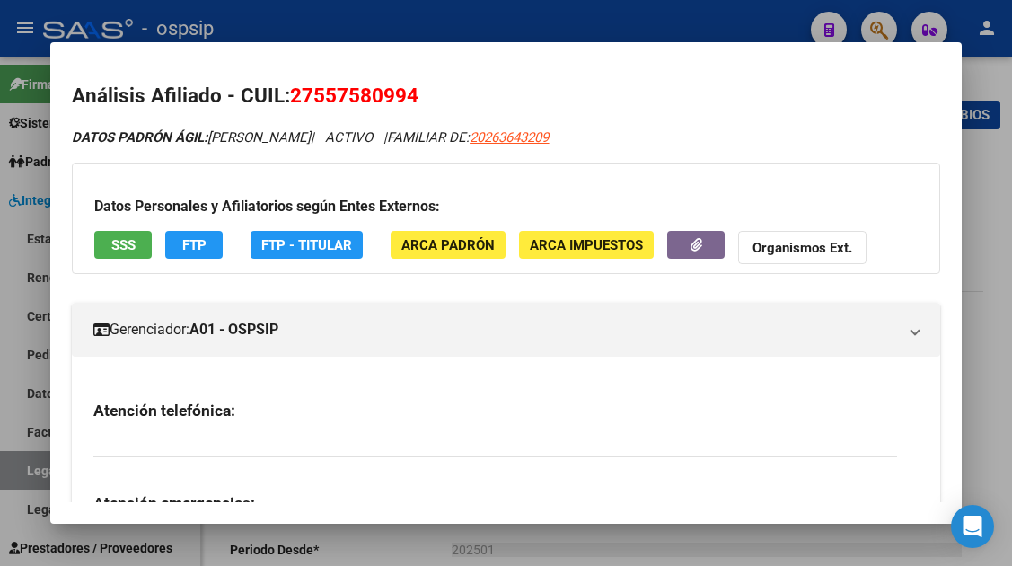
scroll to position [180, 0]
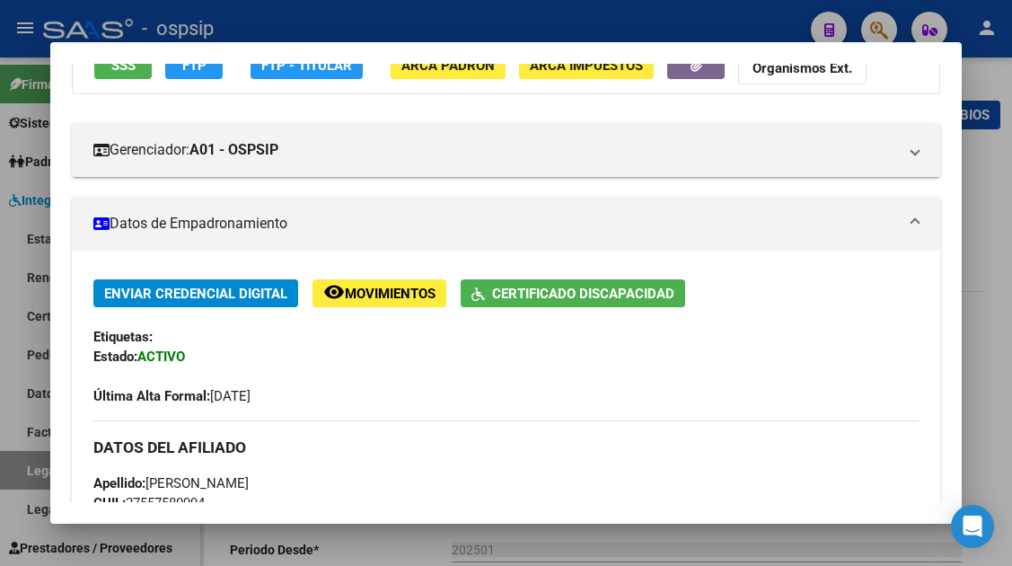
click at [132, 75] on button "SSS" at bounding box center [122, 65] width 57 height 28
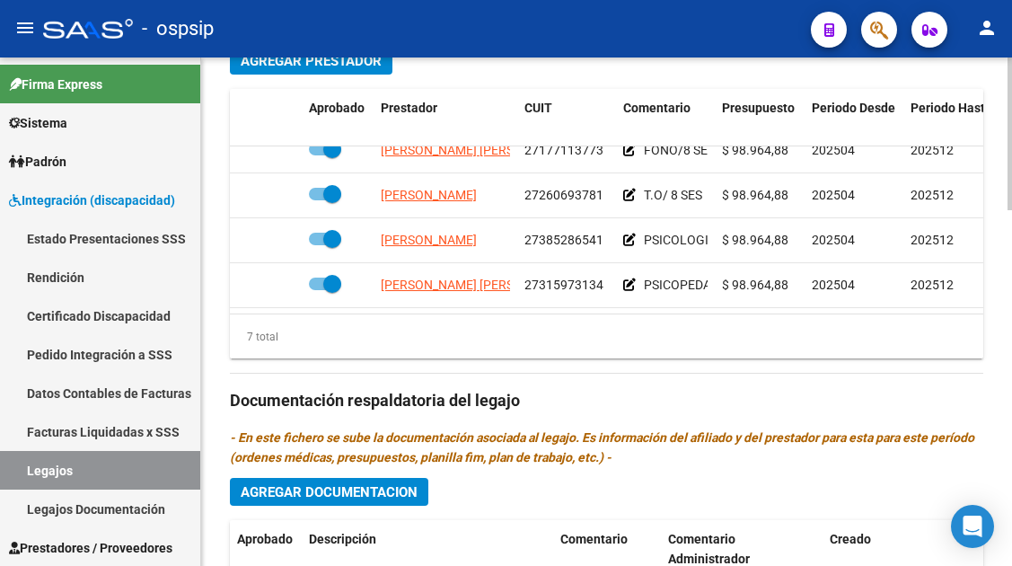
scroll to position [167, 0]
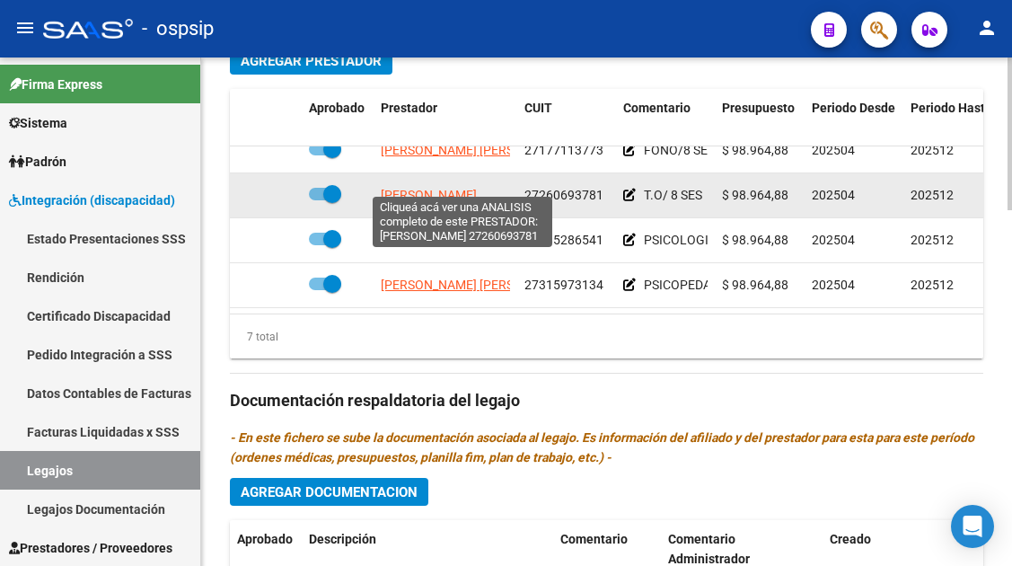
click at [446, 188] on span "[PERSON_NAME]" at bounding box center [429, 195] width 96 height 14
type textarea "27260693781"
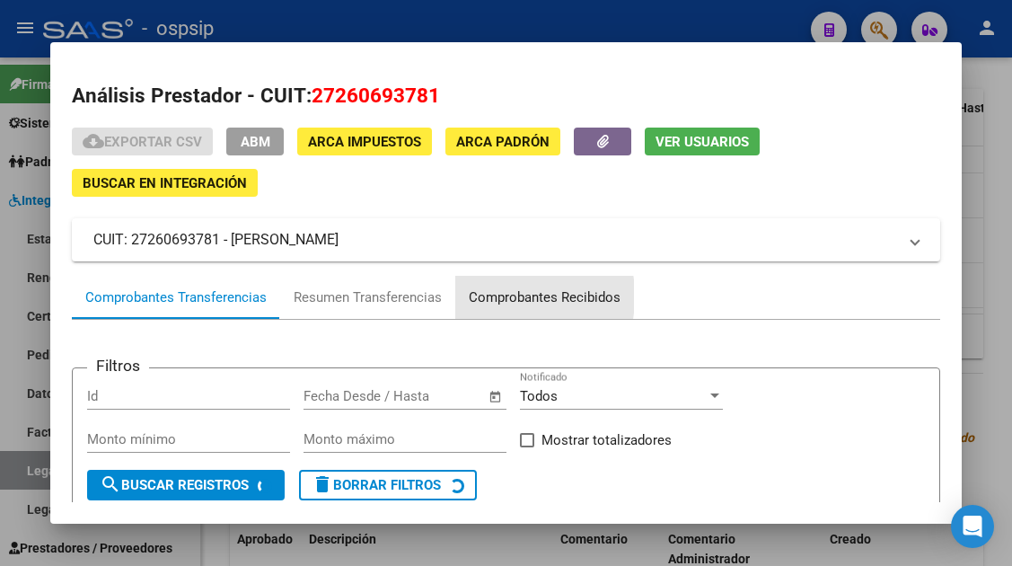
click at [467, 296] on div "Comprobantes Recibidos" at bounding box center [544, 297] width 179 height 43
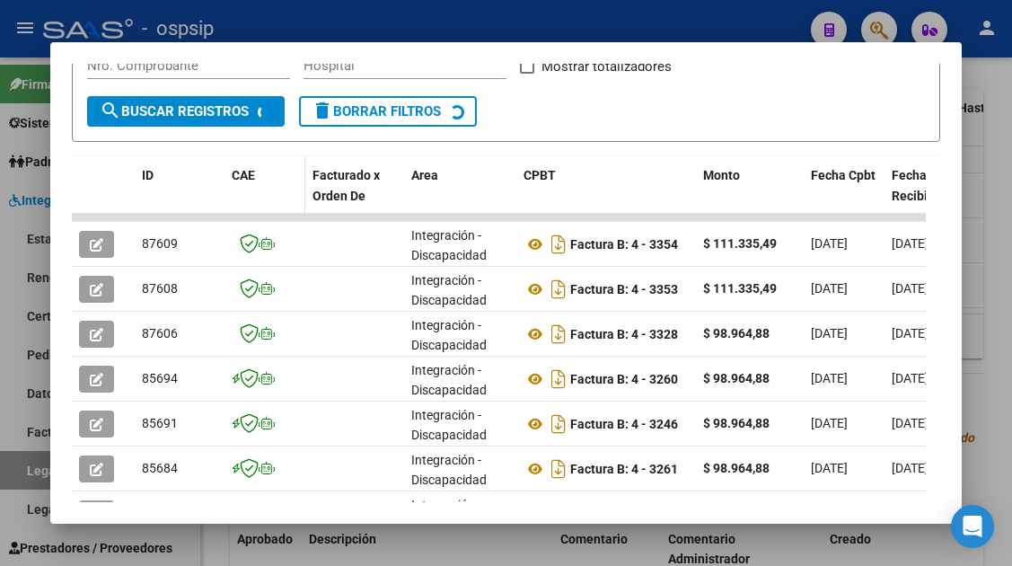
scroll to position [390, 0]
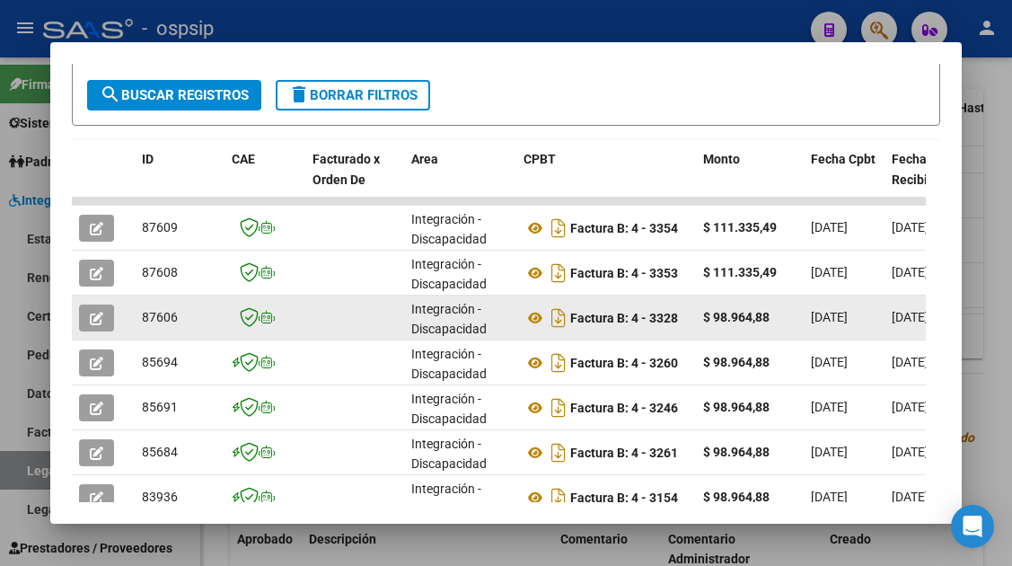
click at [92, 318] on icon "button" at bounding box center [96, 318] width 13 height 13
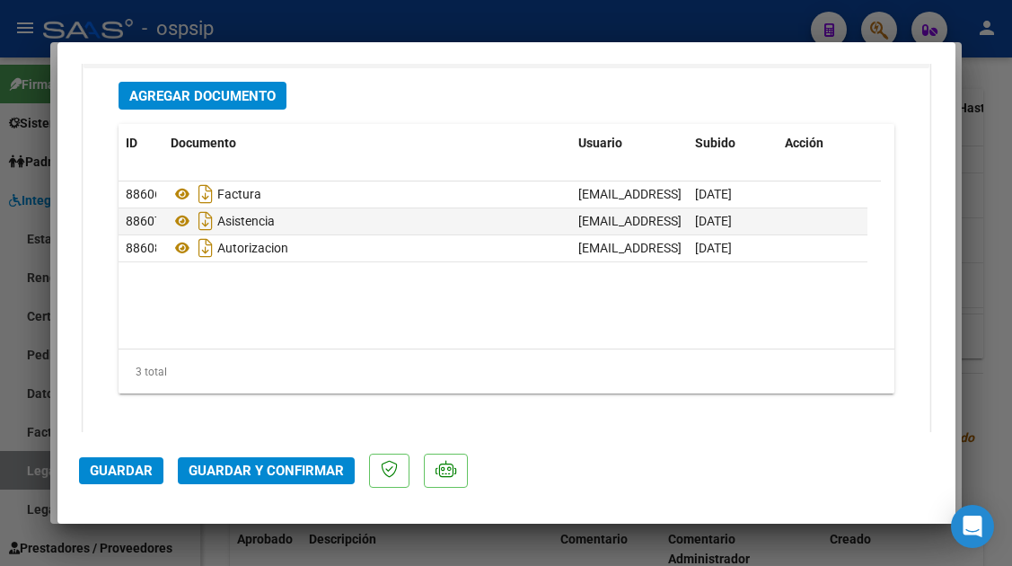
scroll to position [2246, 0]
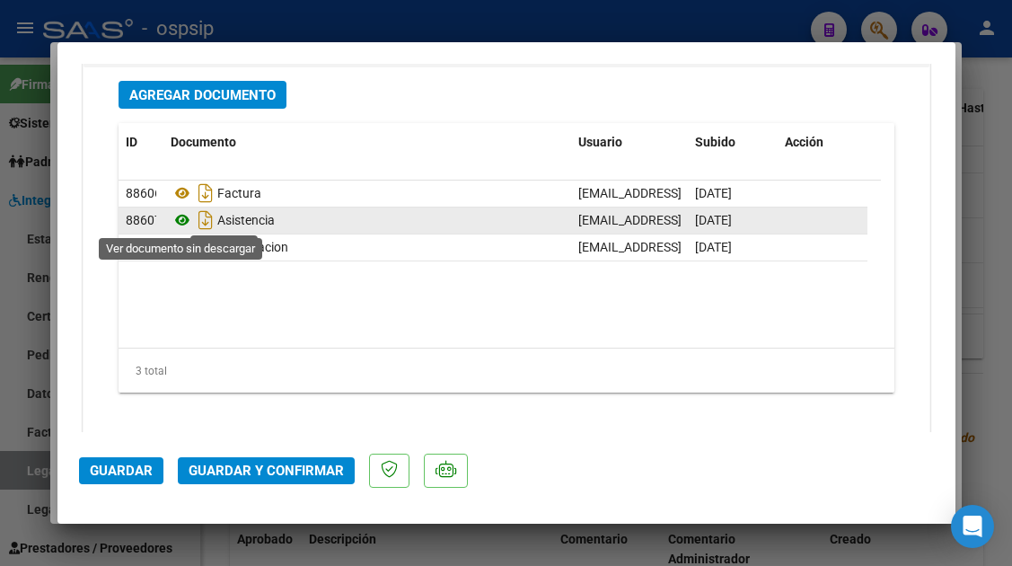
click at [185, 217] on icon at bounding box center [182, 220] width 23 height 22
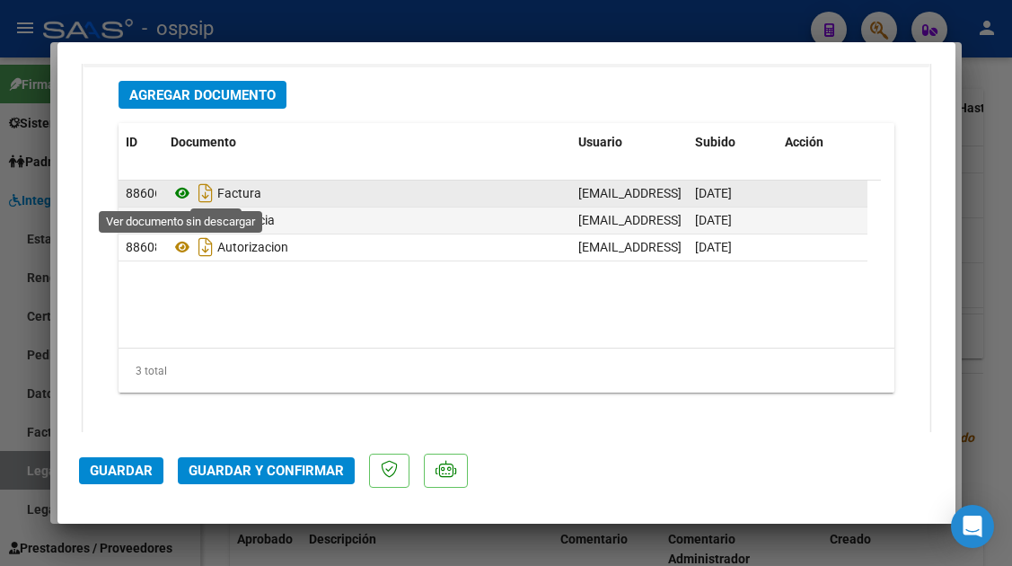
click at [190, 192] on icon at bounding box center [182, 193] width 23 height 22
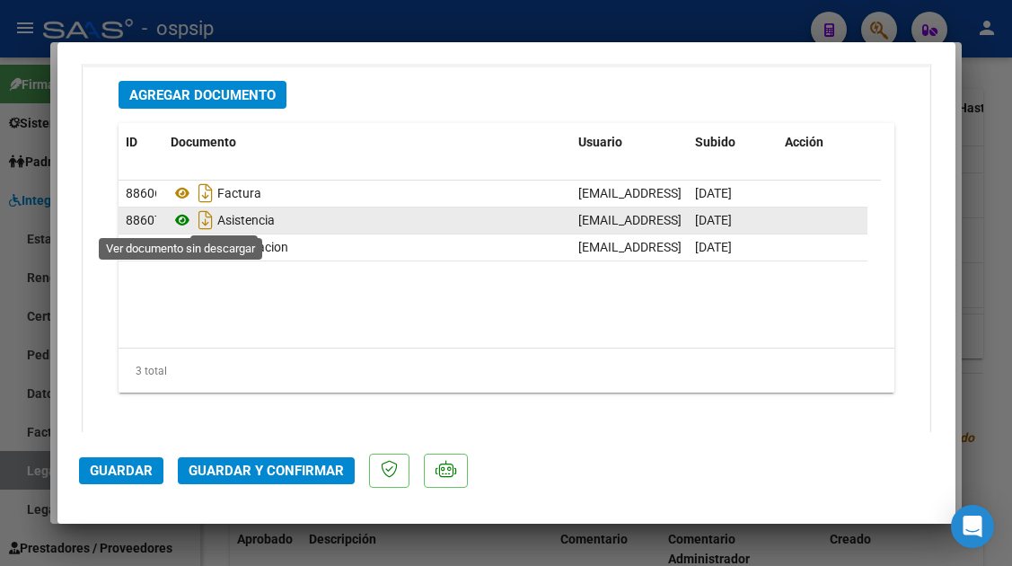
click at [181, 213] on icon at bounding box center [182, 220] width 23 height 22
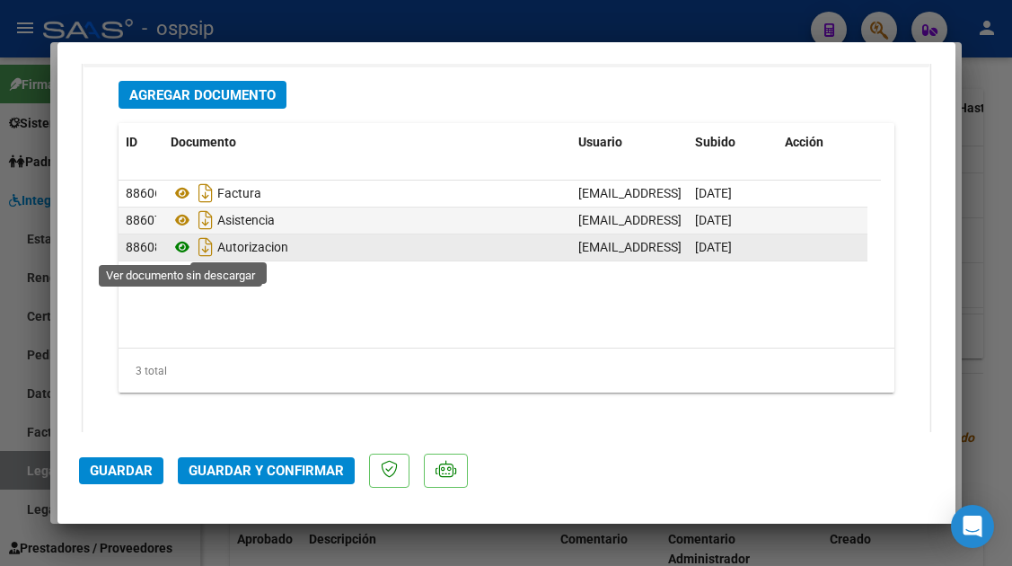
click at [182, 244] on icon at bounding box center [182, 247] width 23 height 22
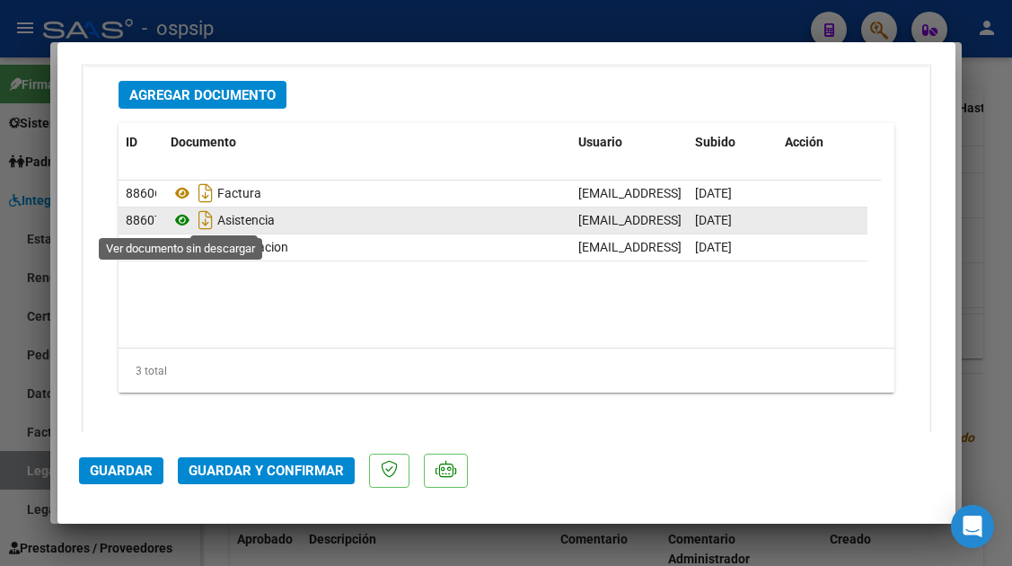
click at [182, 215] on icon at bounding box center [182, 220] width 23 height 22
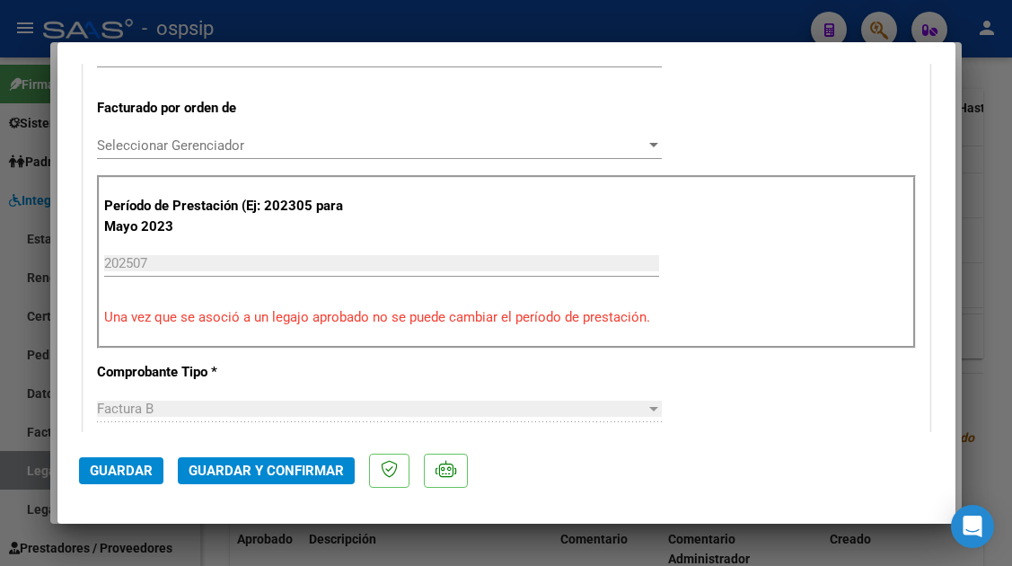
scroll to position [180, 0]
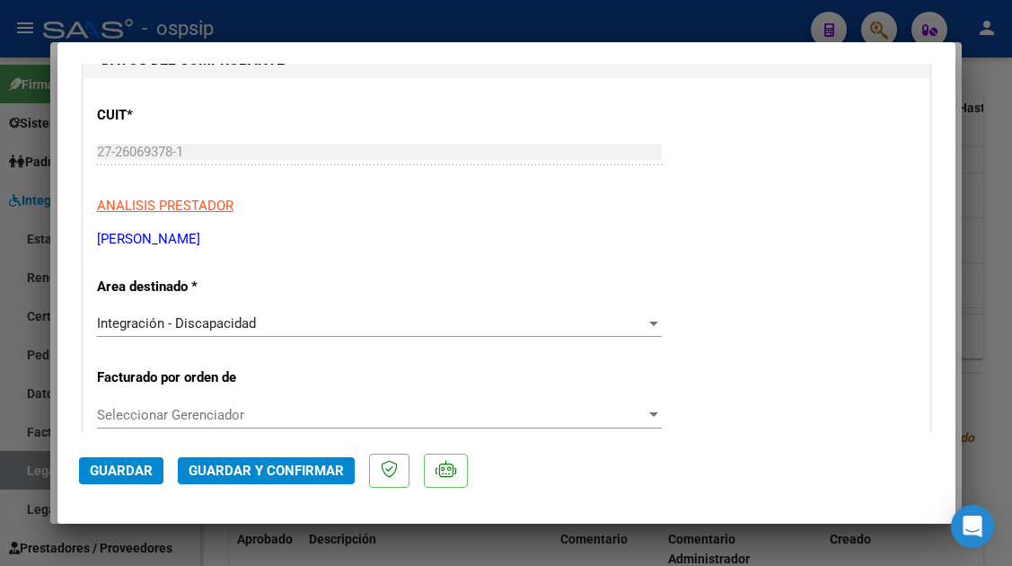
type input "$ 0,00"
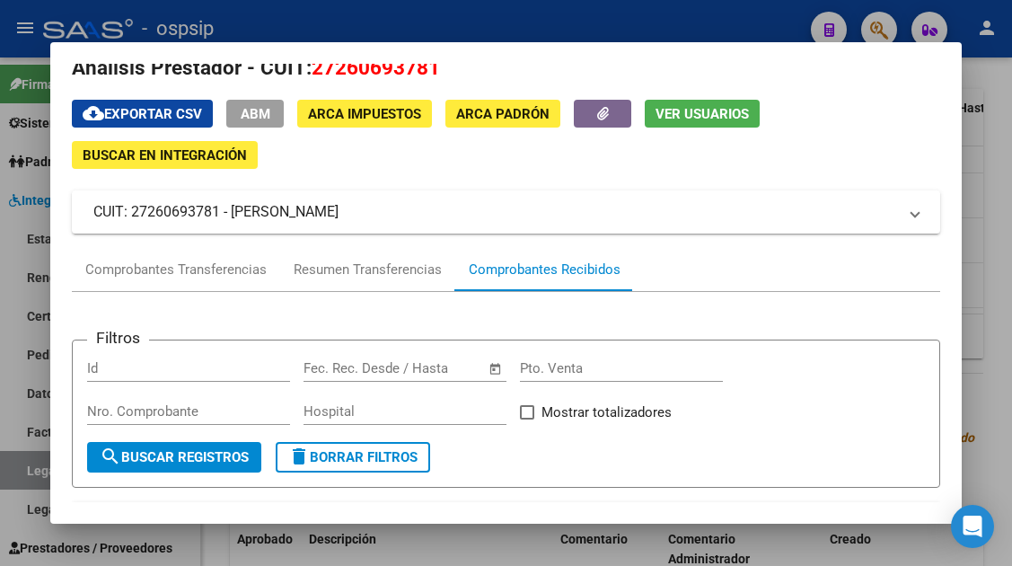
scroll to position [0, 0]
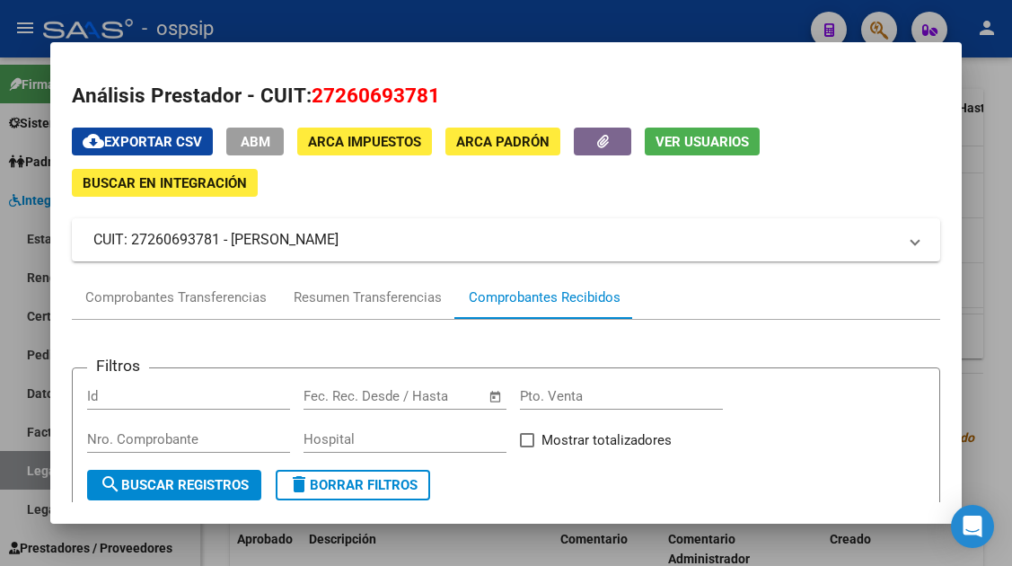
click at [694, 142] on span "Ver Usuarios" at bounding box center [702, 142] width 93 height 16
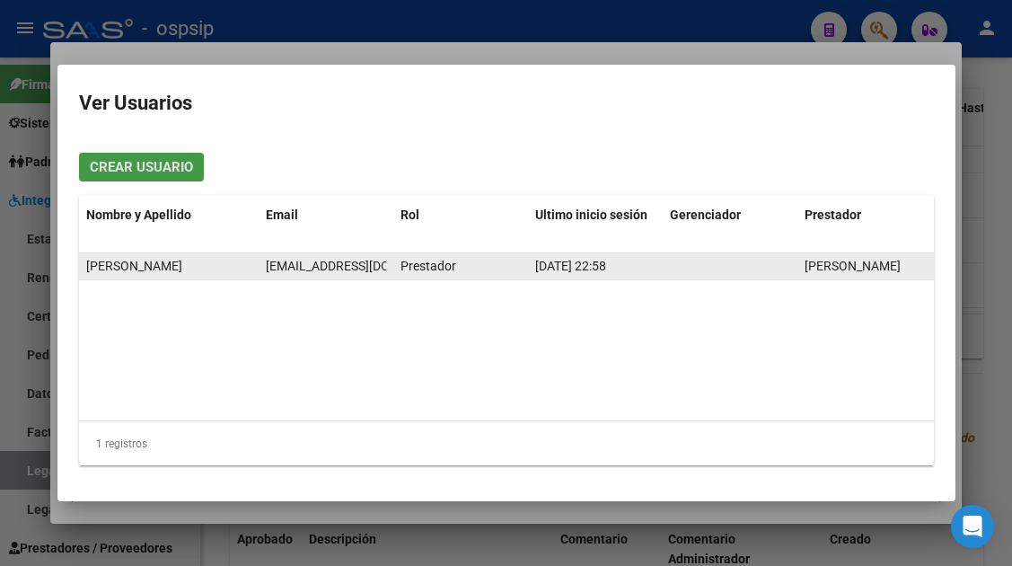
click at [340, 266] on span "[EMAIL_ADDRESS][DOMAIN_NAME]" at bounding box center [365, 266] width 199 height 14
copy span "[EMAIL_ADDRESS][DOMAIN_NAME]"
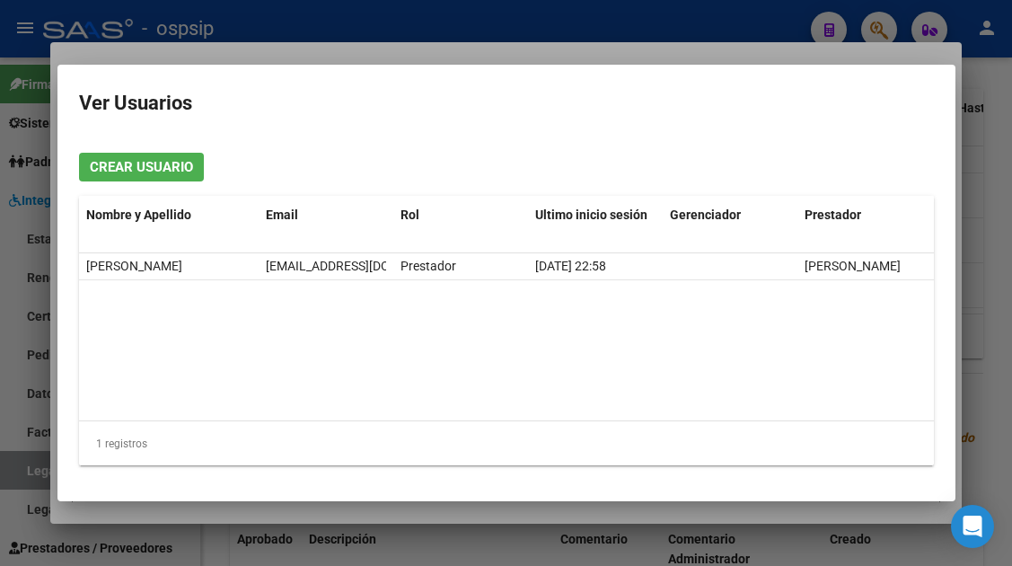
click at [41, 466] on div at bounding box center [506, 283] width 1012 height 566
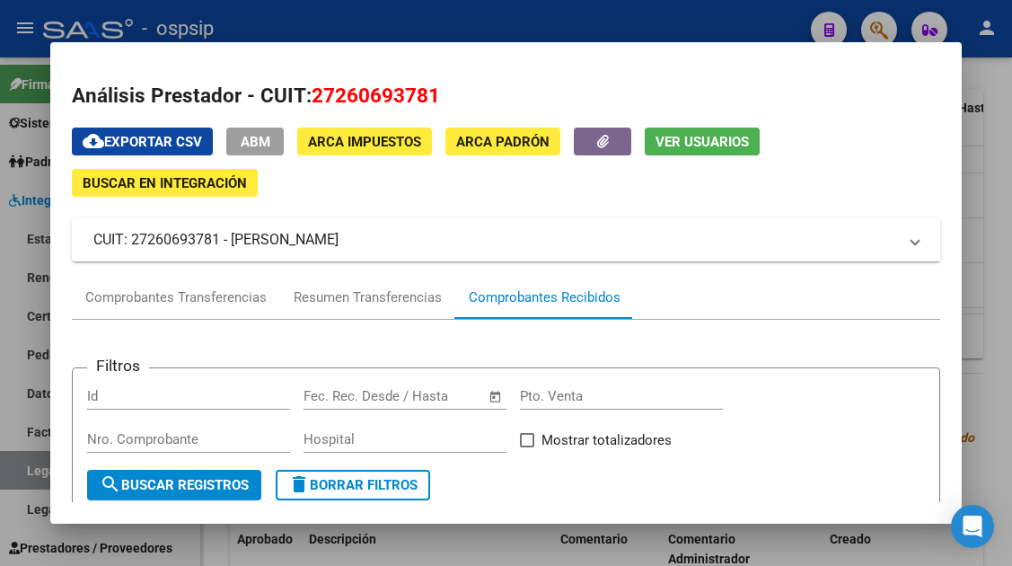
click at [32, 466] on div at bounding box center [506, 283] width 1012 height 566
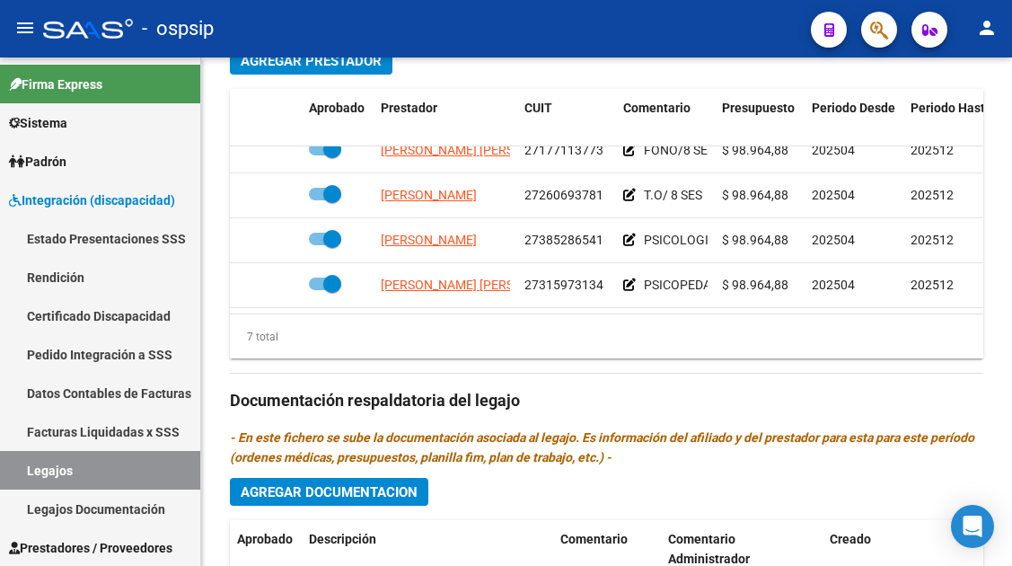
click at [32, 466] on link "Legajos" at bounding box center [100, 470] width 200 height 39
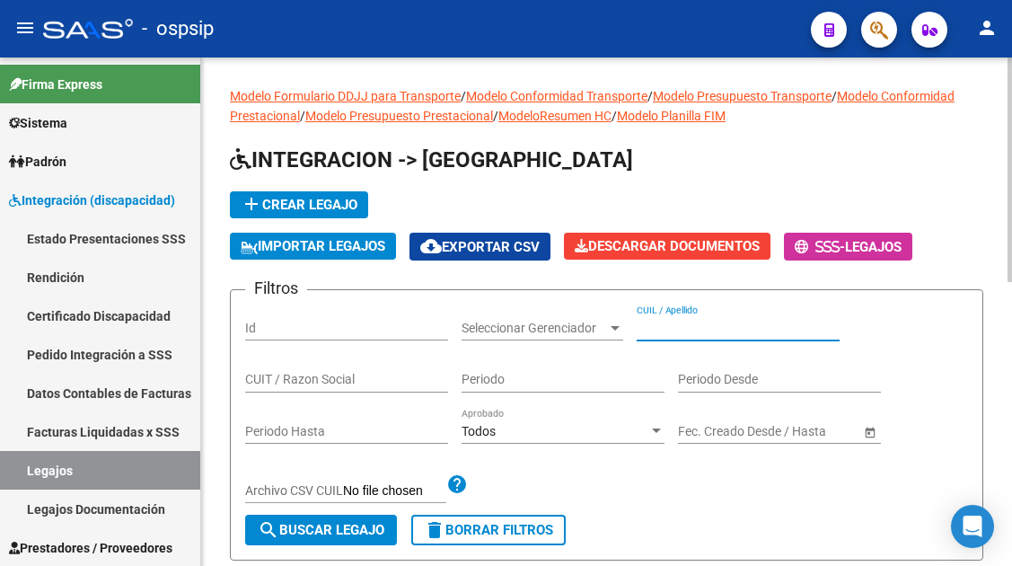
click at [708, 321] on input "CUIL / Apellido" at bounding box center [738, 328] width 203 height 15
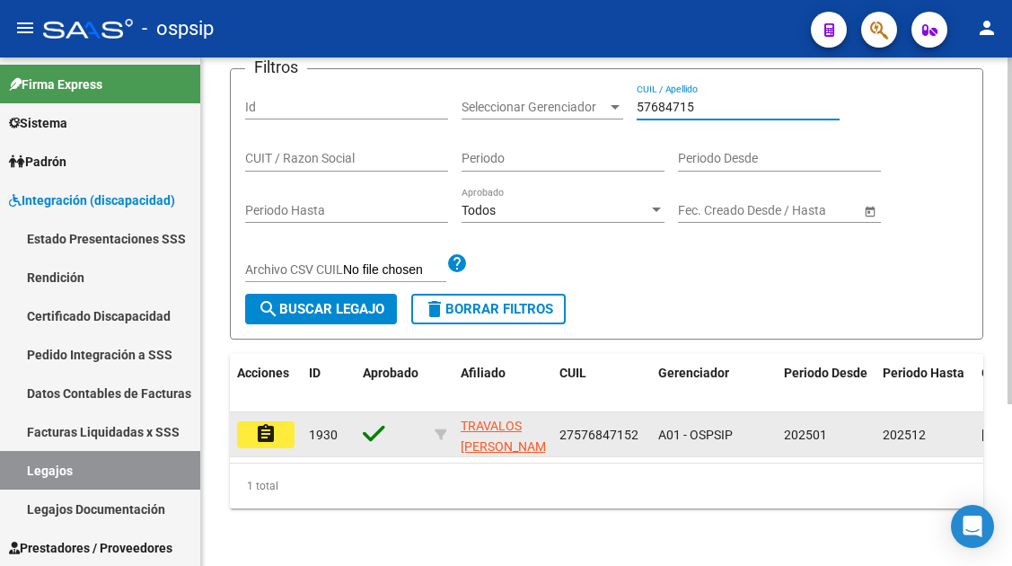
scroll to position [236, 0]
type input "57684715"
click at [262, 431] on button "assignment" at bounding box center [265, 434] width 57 height 27
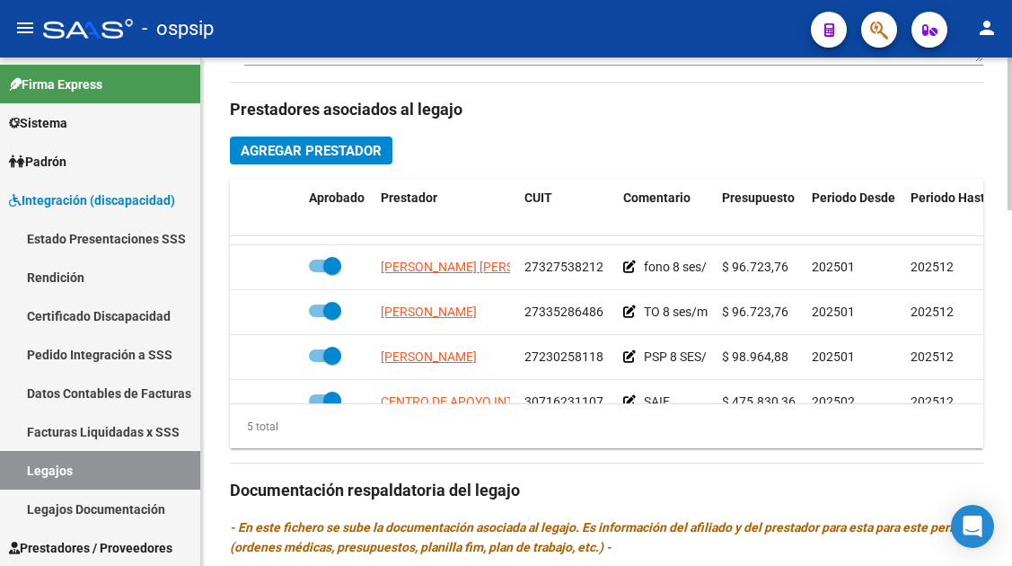
scroll to position [77, 0]
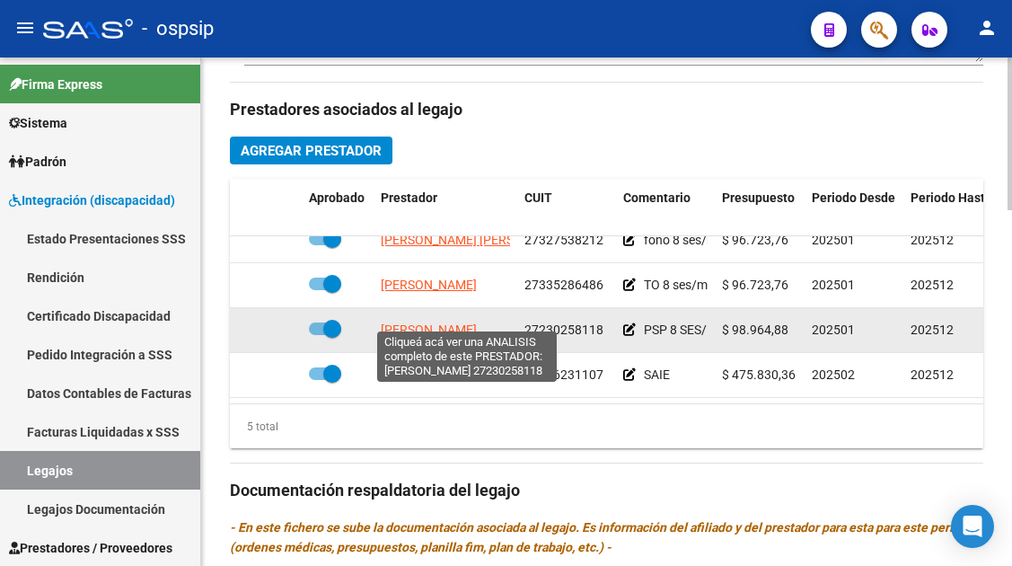
click at [461, 323] on span "[PERSON_NAME]" at bounding box center [429, 330] width 96 height 14
type textarea "27230258118"
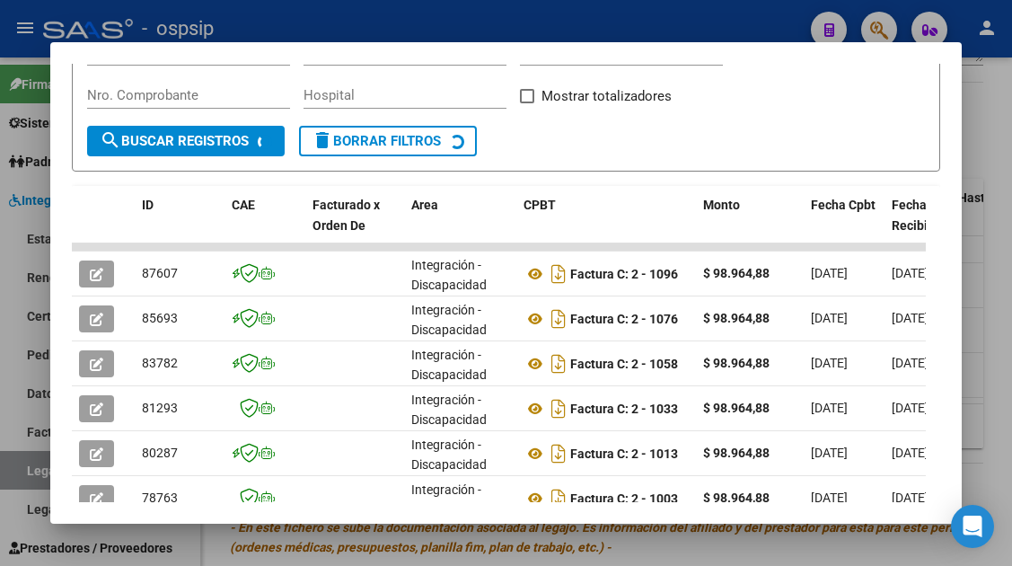
scroll to position [349, 0]
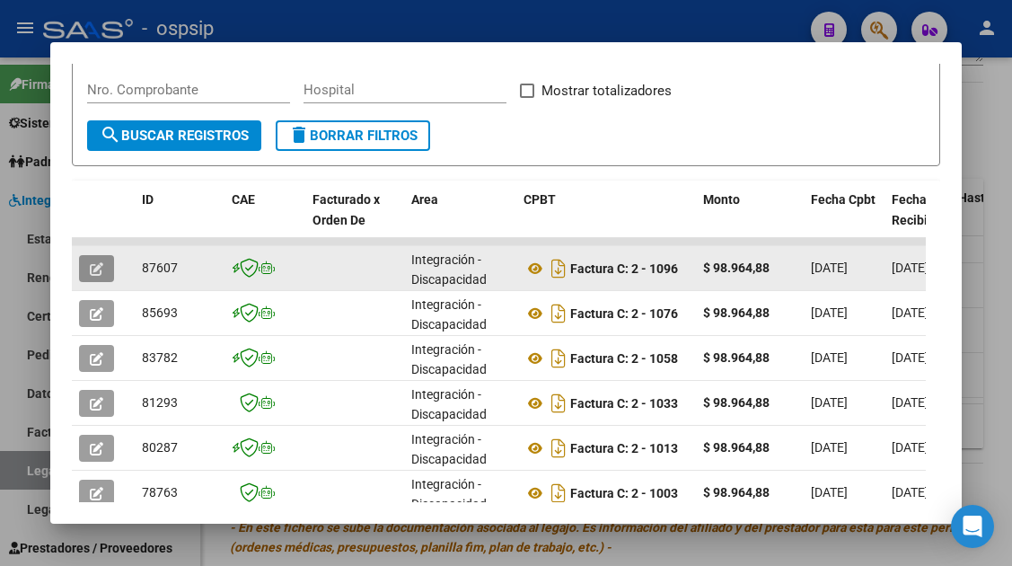
click at [91, 270] on icon "button" at bounding box center [96, 268] width 13 height 13
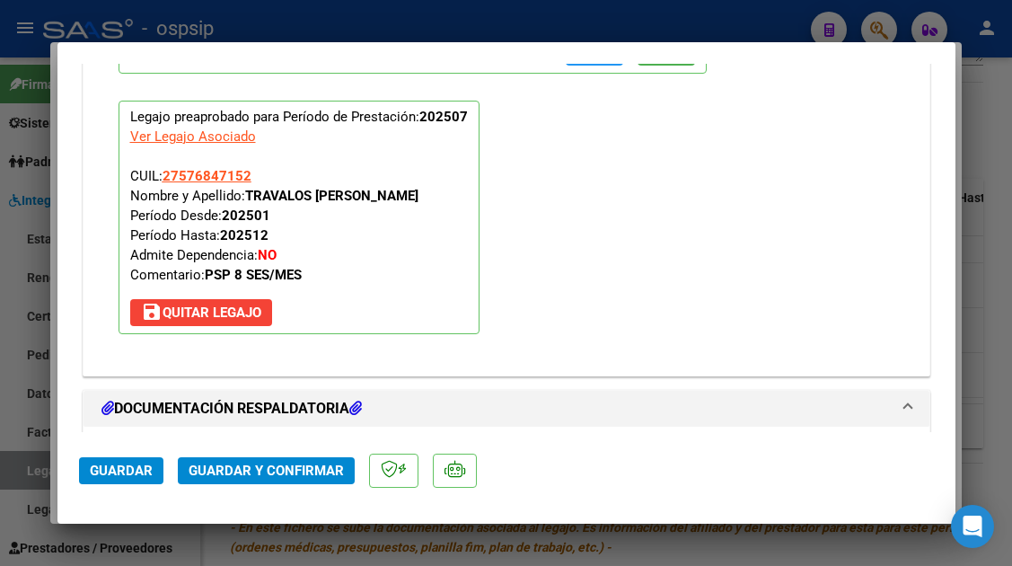
scroll to position [2156, 0]
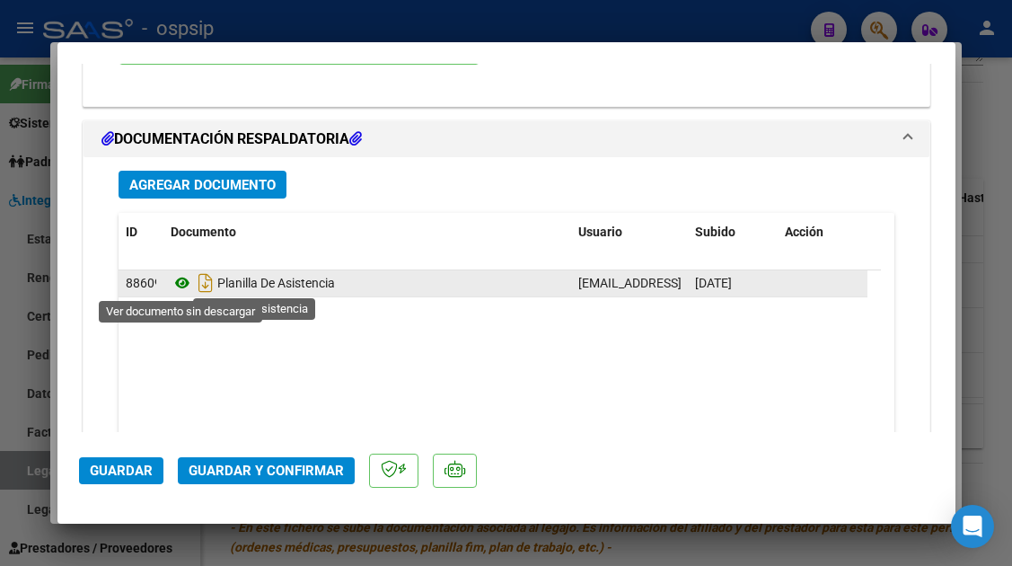
click at [181, 280] on icon at bounding box center [182, 283] width 23 height 22
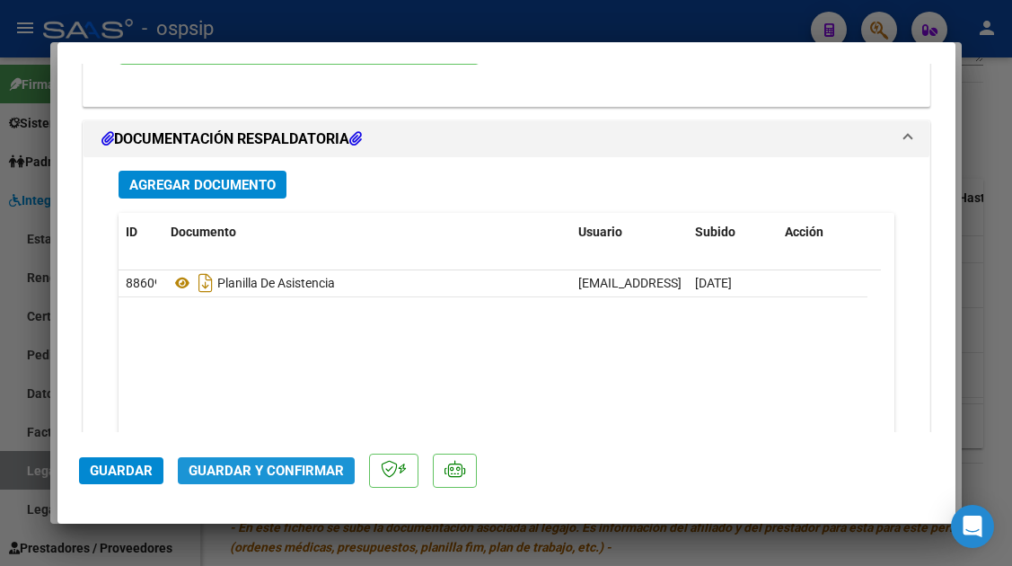
click at [286, 463] on span "Guardar y Confirmar" at bounding box center [266, 471] width 155 height 16
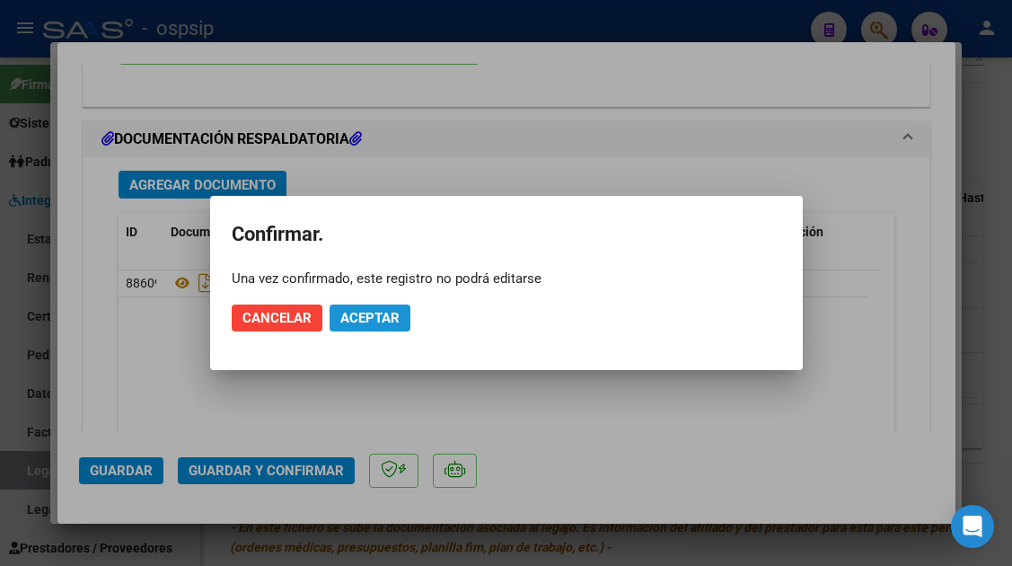
click at [375, 315] on span "Aceptar" at bounding box center [369, 318] width 59 height 16
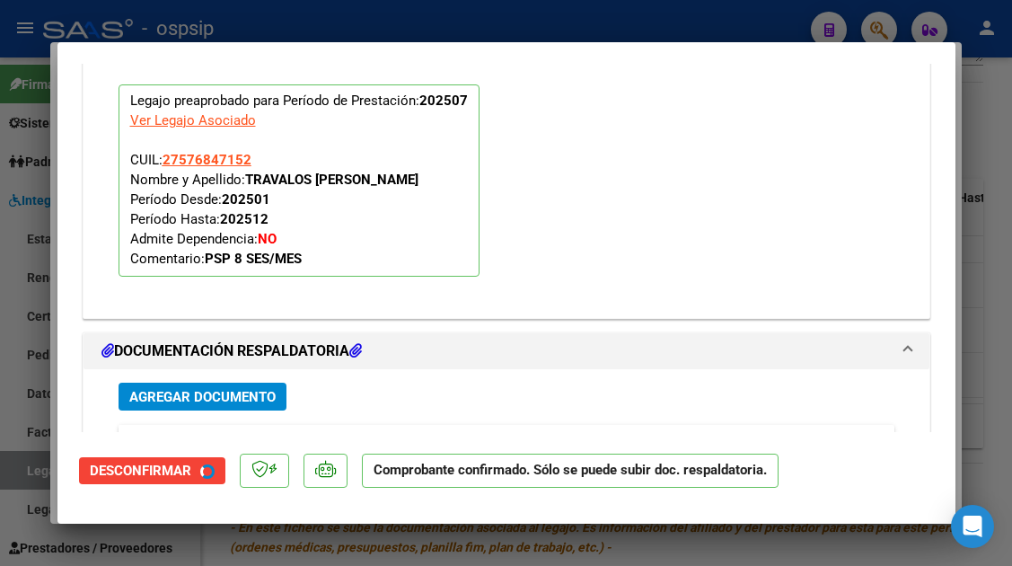
scroll to position [1724, 0]
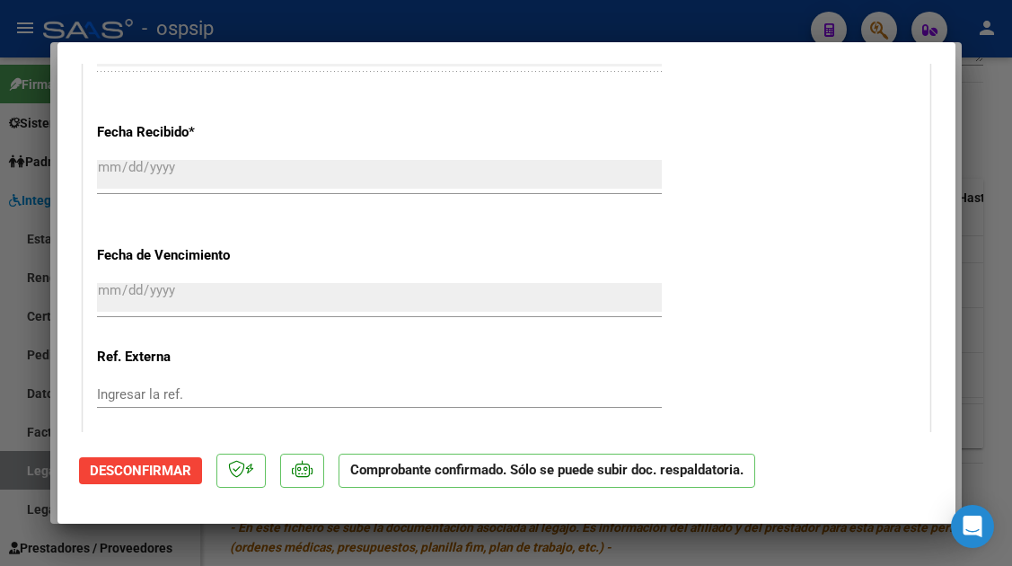
type input "$ 0,00"
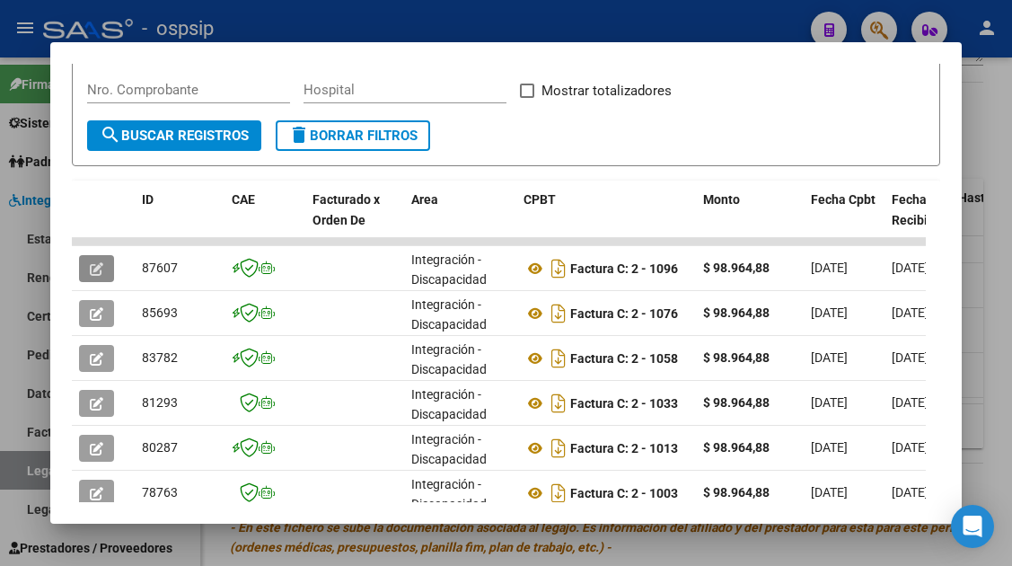
scroll to position [359, 0]
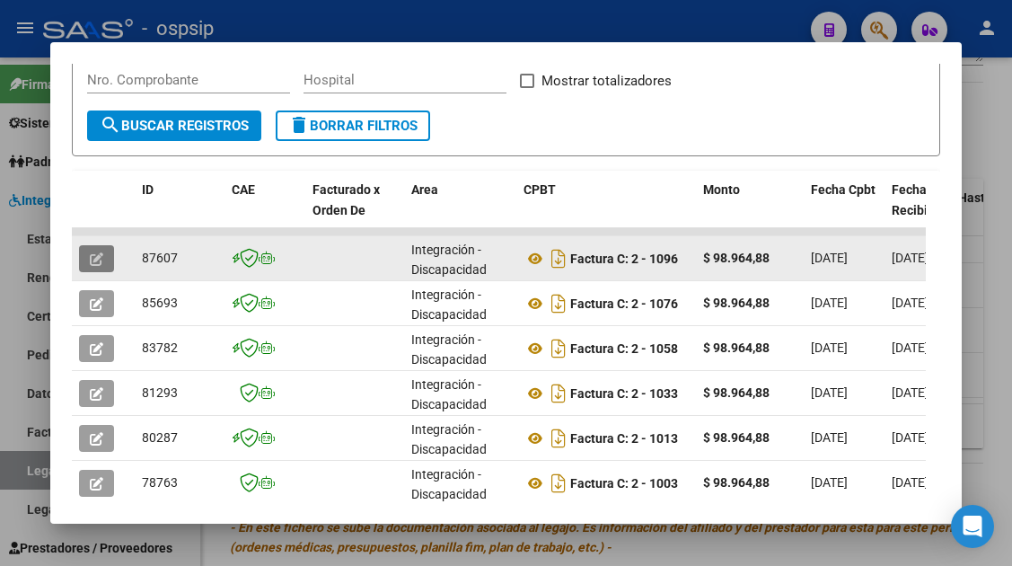
click at [109, 251] on button "button" at bounding box center [96, 258] width 35 height 27
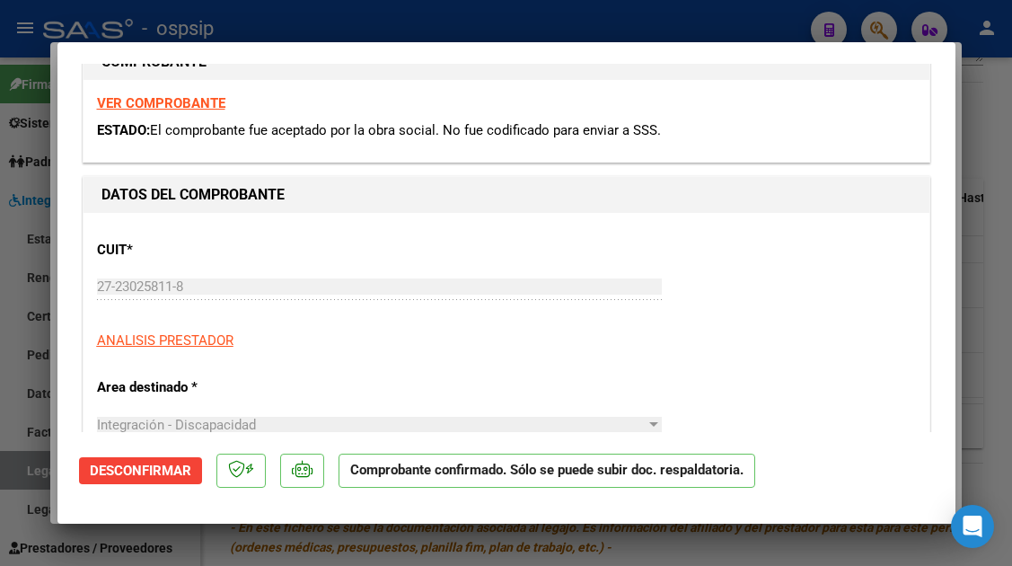
scroll to position [90, 0]
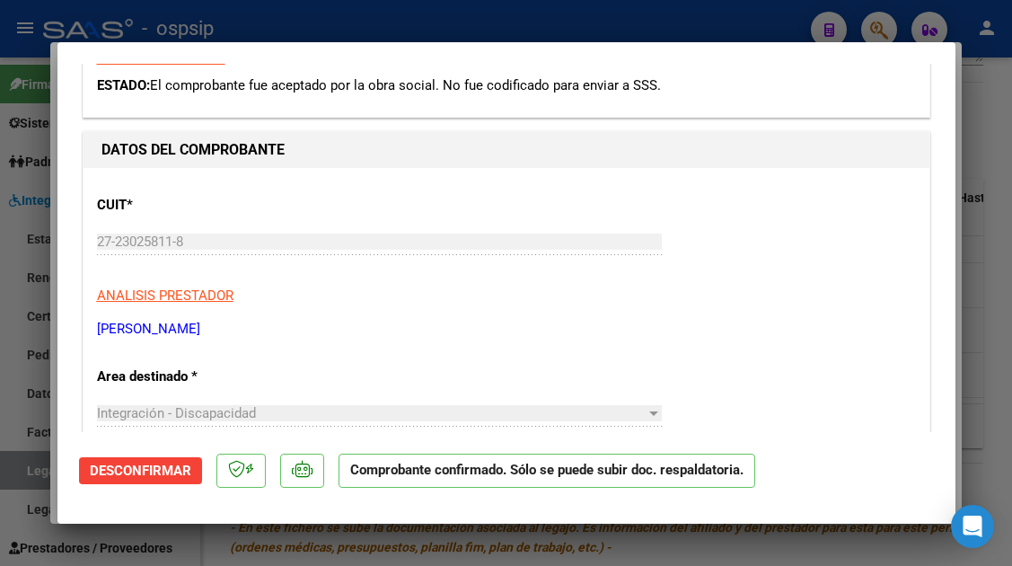
type input "$ 0,00"
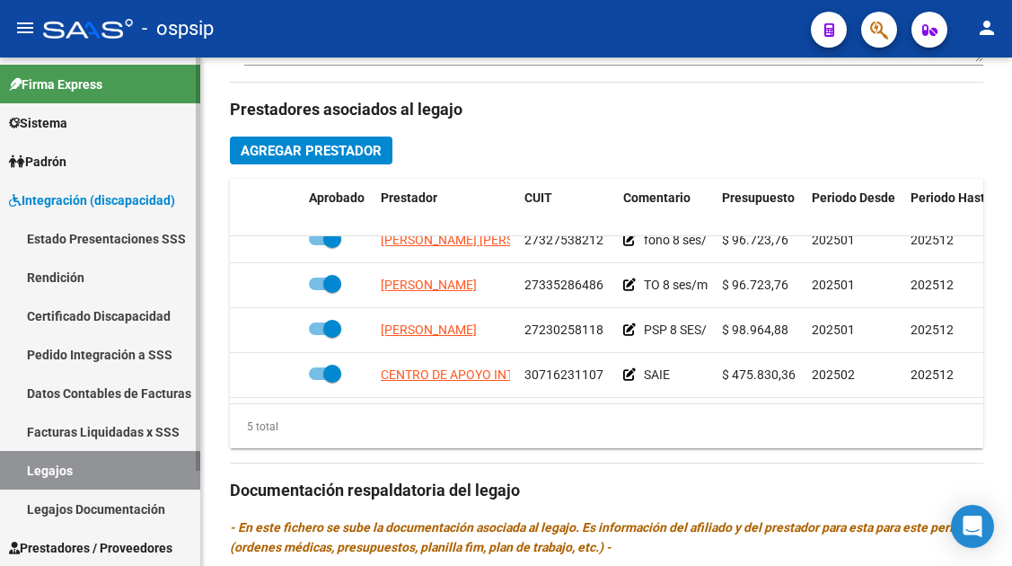
click at [88, 471] on link "Legajos" at bounding box center [100, 470] width 200 height 39
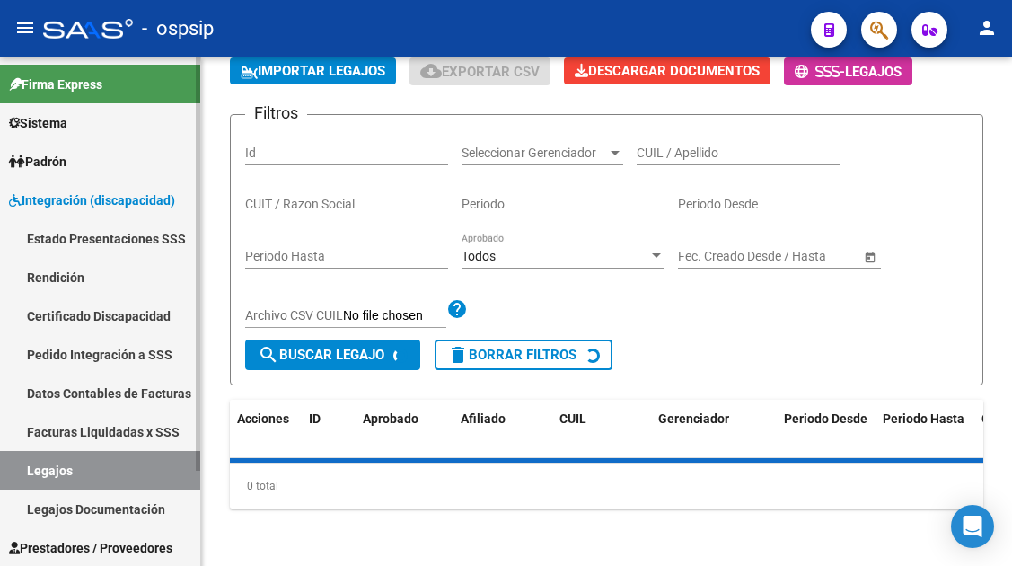
scroll to position [641, 0]
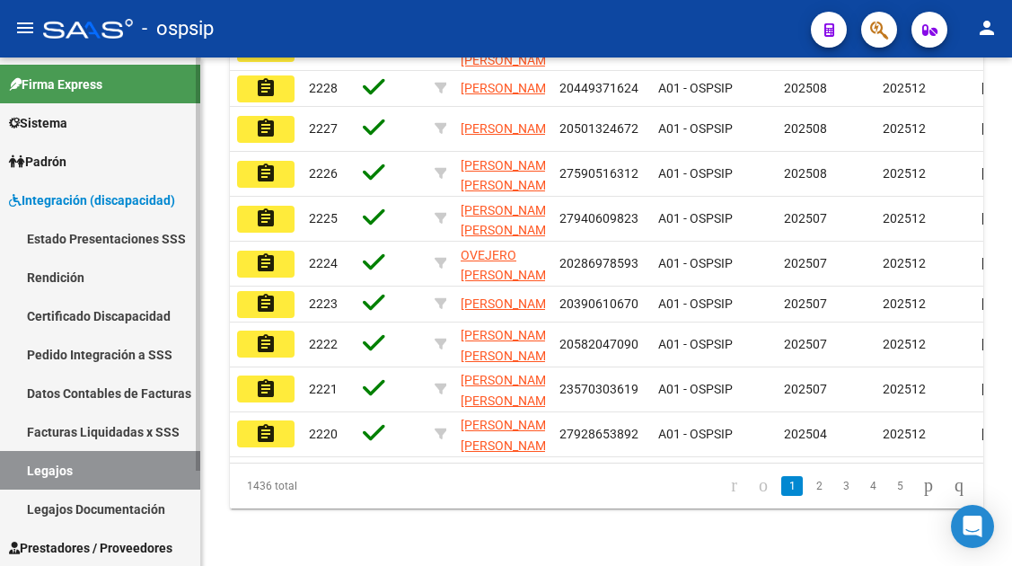
click at [40, 461] on link "Legajos" at bounding box center [100, 470] width 200 height 39
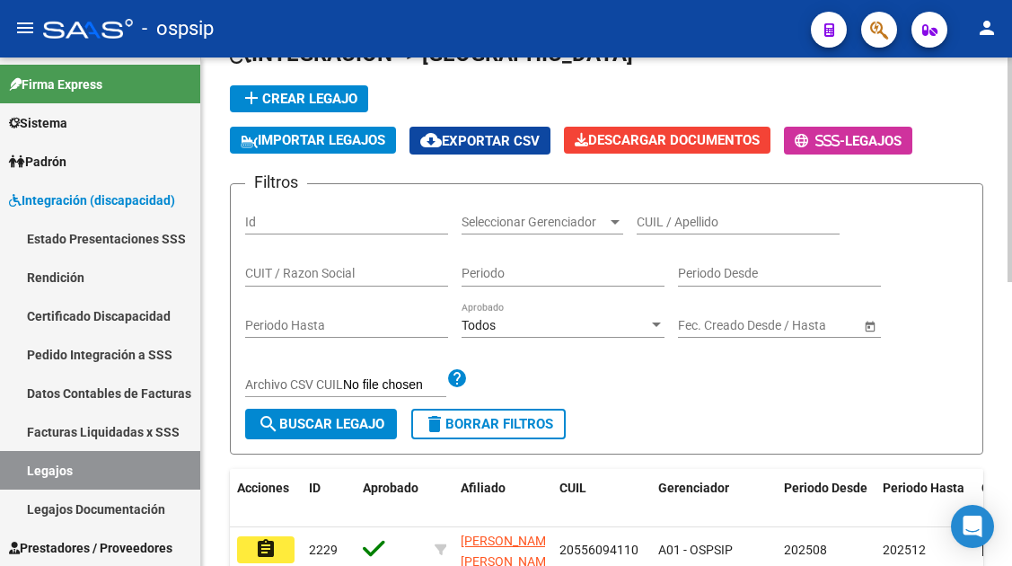
scroll to position [12, 0]
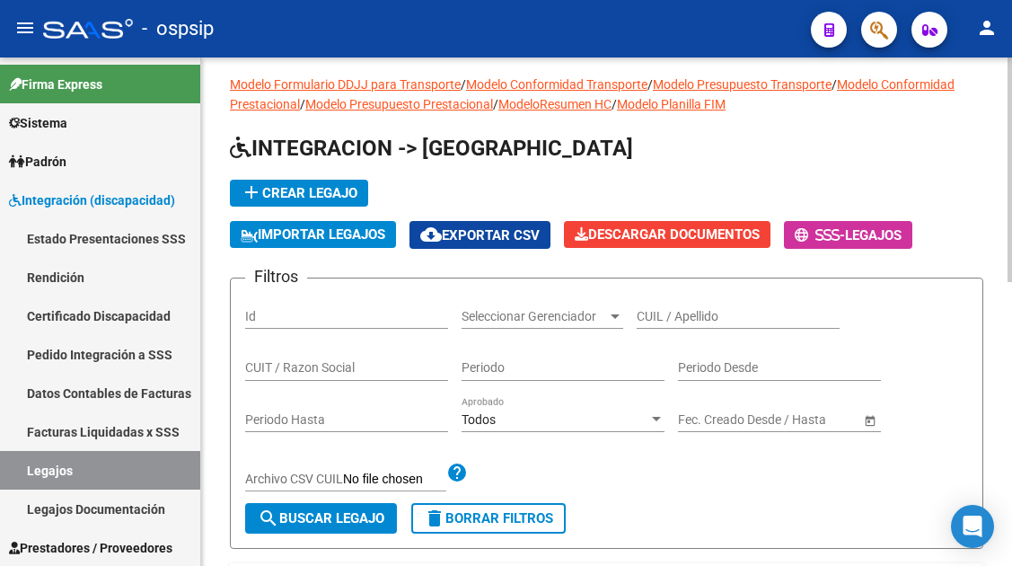
click at [649, 321] on input "CUIL / Apellido" at bounding box center [738, 316] width 203 height 15
type input "52836302"
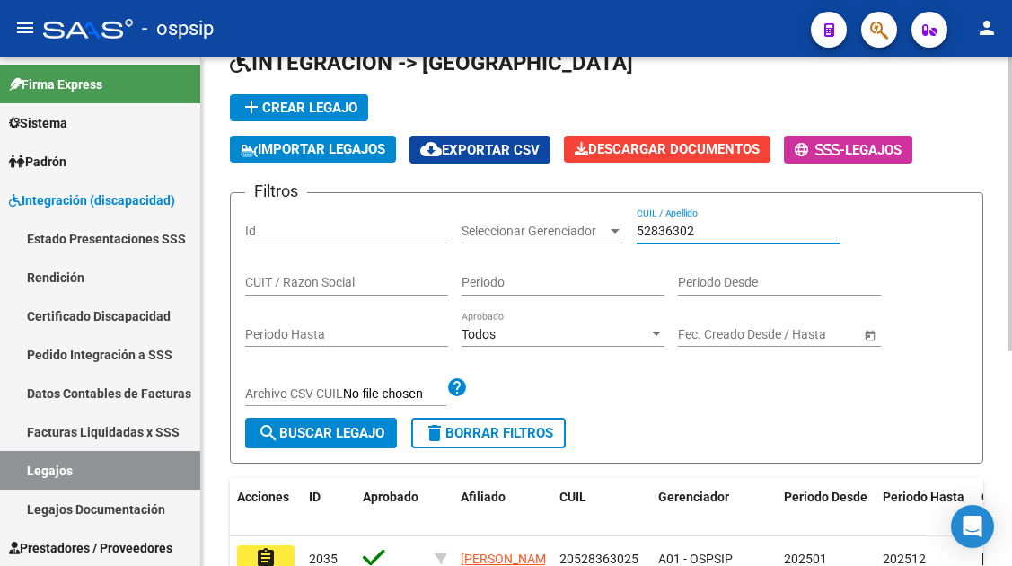
scroll to position [191, 0]
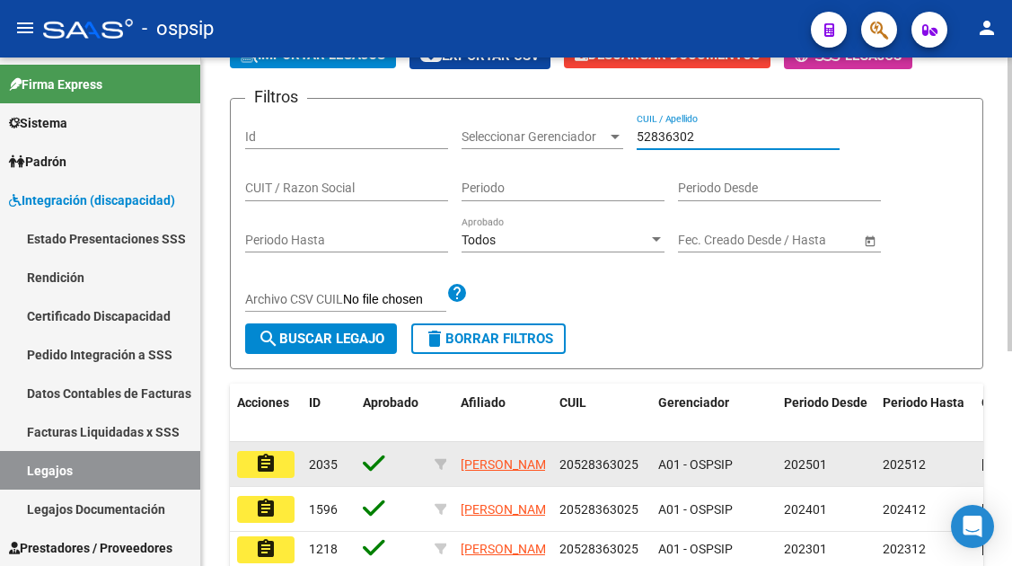
click at [286, 455] on button "assignment" at bounding box center [265, 464] width 57 height 27
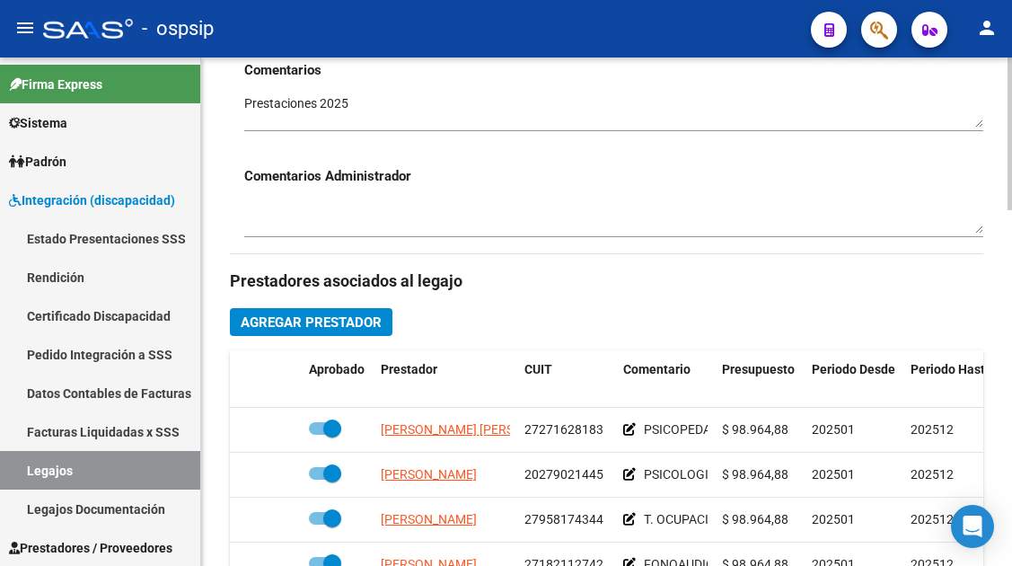
scroll to position [719, 0]
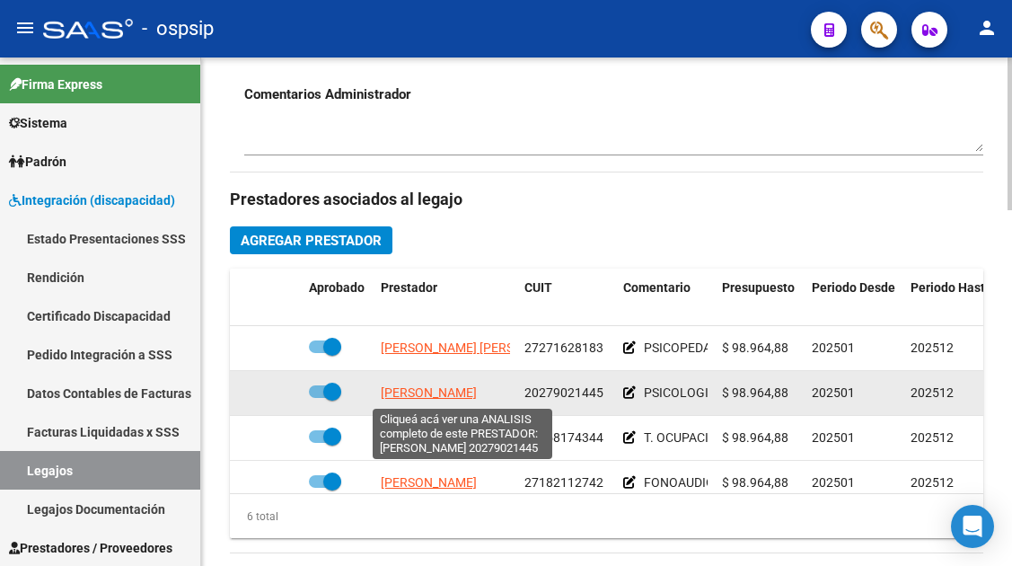
click at [430, 399] on span "[PERSON_NAME]" at bounding box center [429, 392] width 96 height 14
type textarea "20279021445"
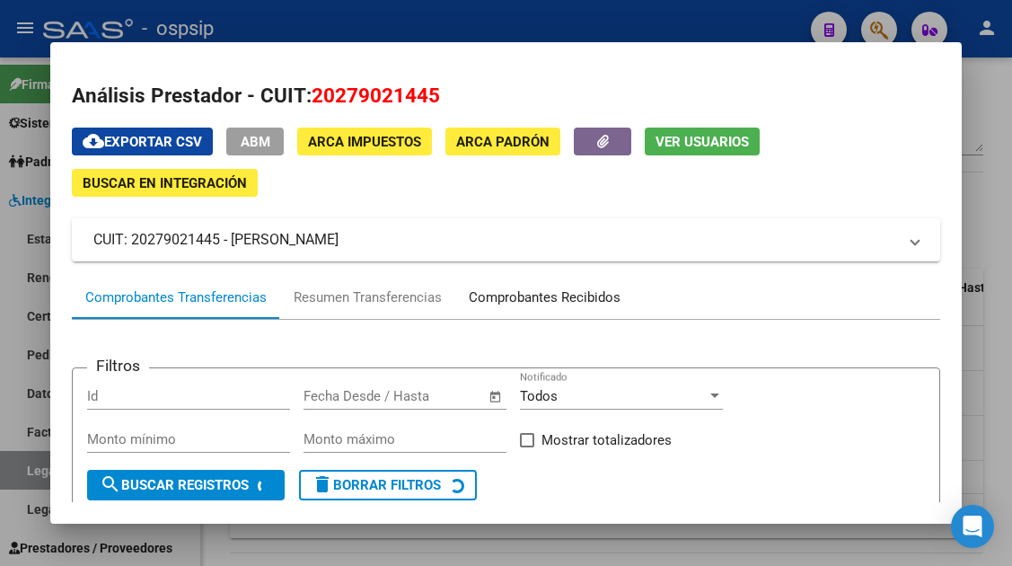
click at [514, 311] on div "Comprobantes Recibidos" at bounding box center [544, 297] width 179 height 43
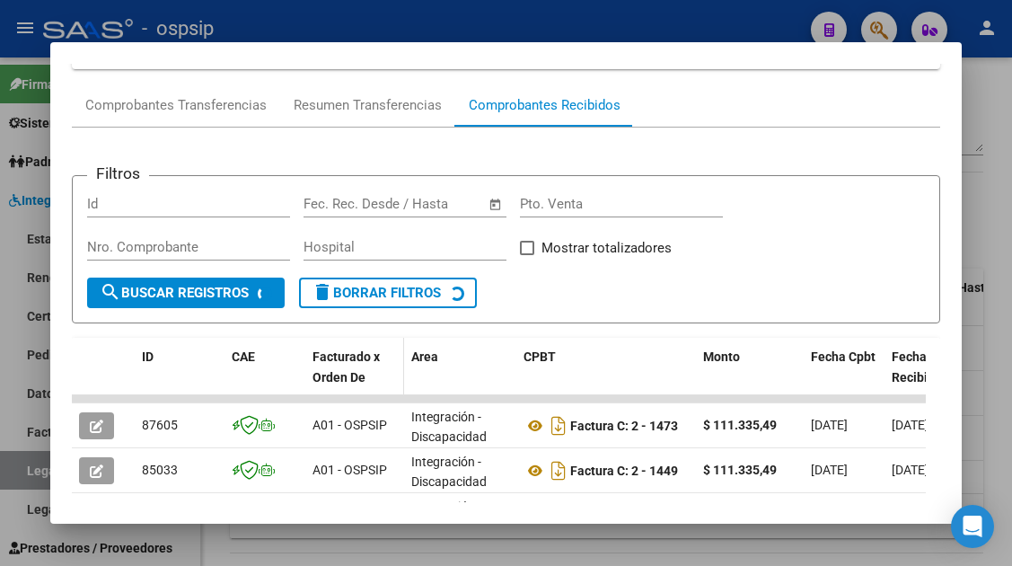
scroll to position [260, 0]
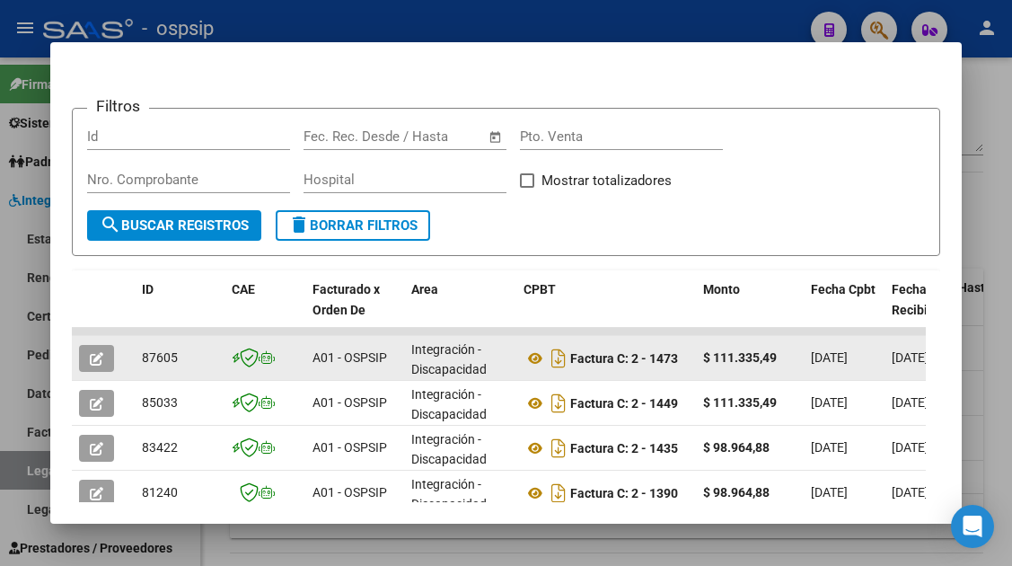
click at [99, 349] on button "button" at bounding box center [96, 358] width 35 height 27
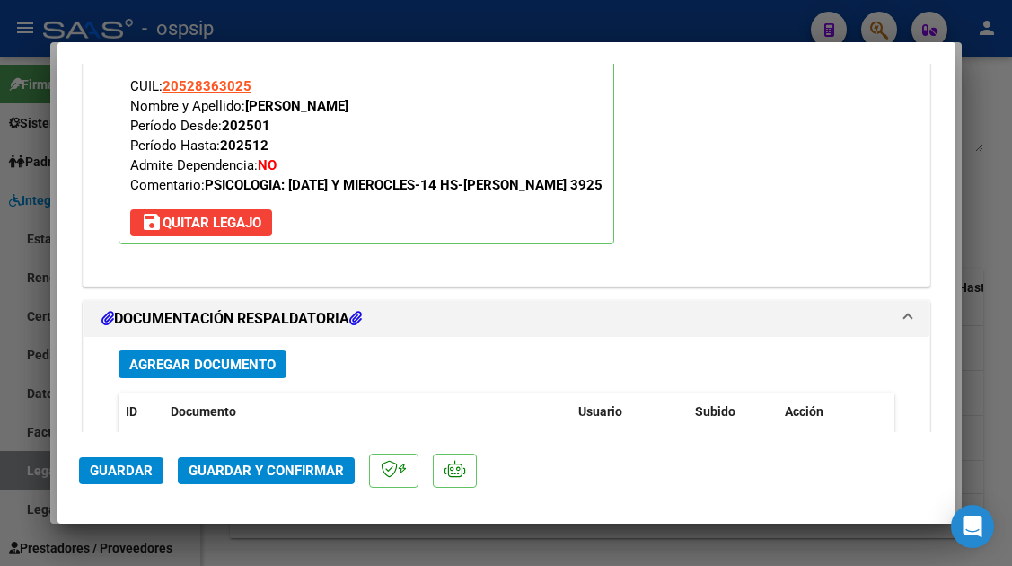
scroll to position [2156, 0]
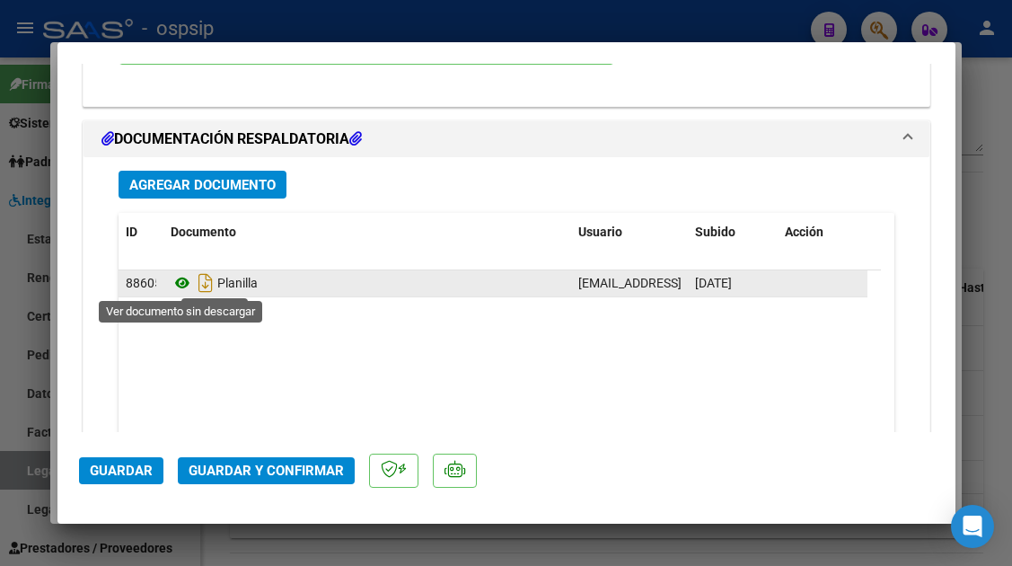
click at [187, 287] on icon at bounding box center [182, 283] width 23 height 22
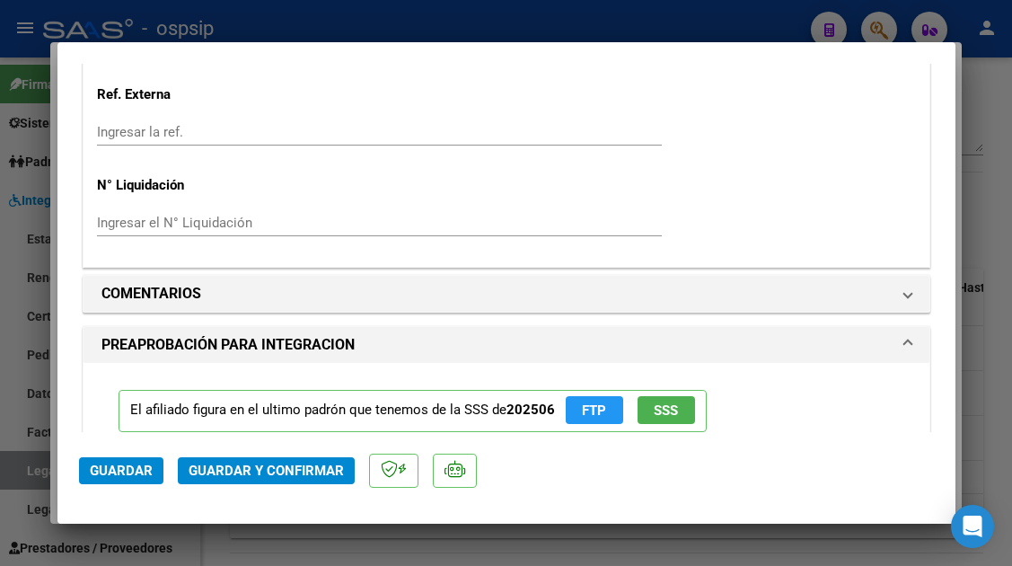
scroll to position [1527, 0]
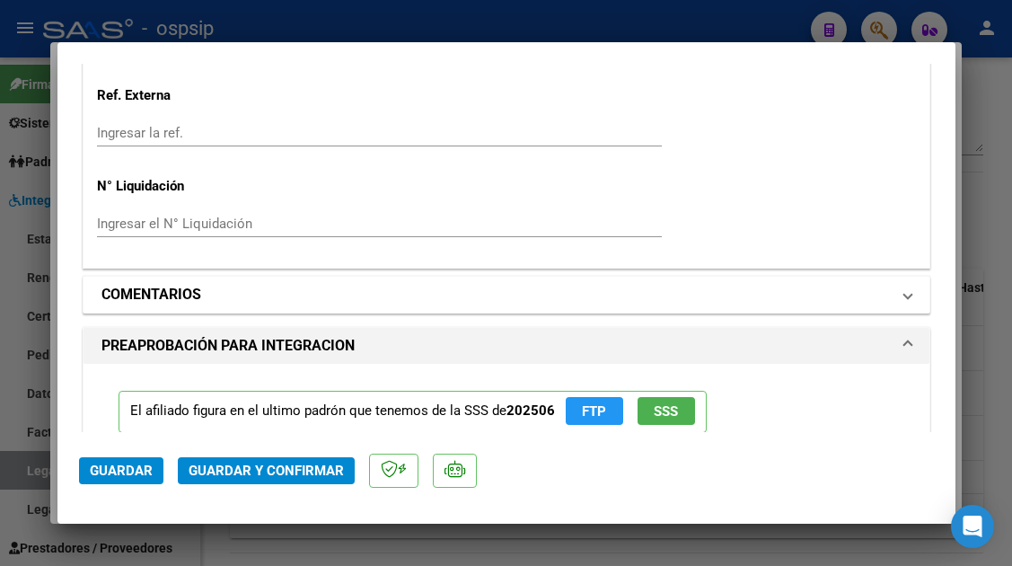
click at [905, 291] on span at bounding box center [908, 295] width 7 height 22
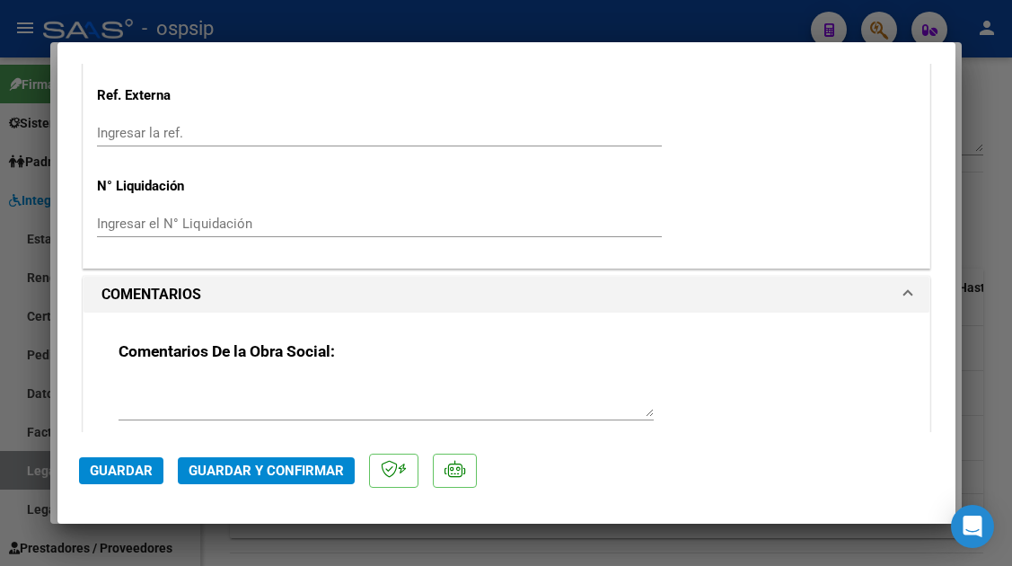
click at [205, 378] on div at bounding box center [386, 398] width 535 height 43
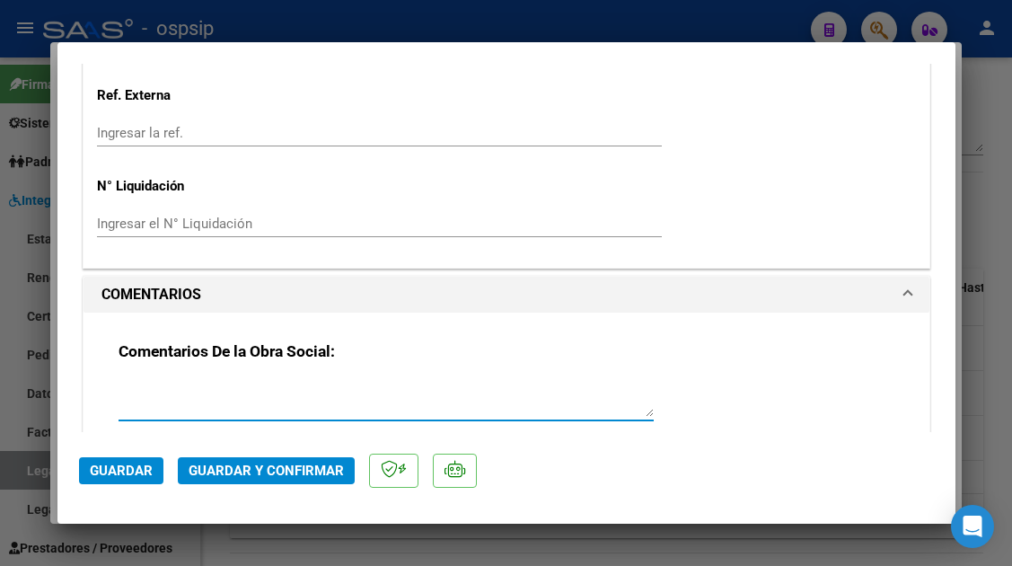
click at [194, 383] on textarea at bounding box center [386, 399] width 535 height 36
click at [211, 389] on textarea "debito 09/07 faeriado" at bounding box center [386, 399] width 535 height 36
type textarea "debito 09/07 feriado"
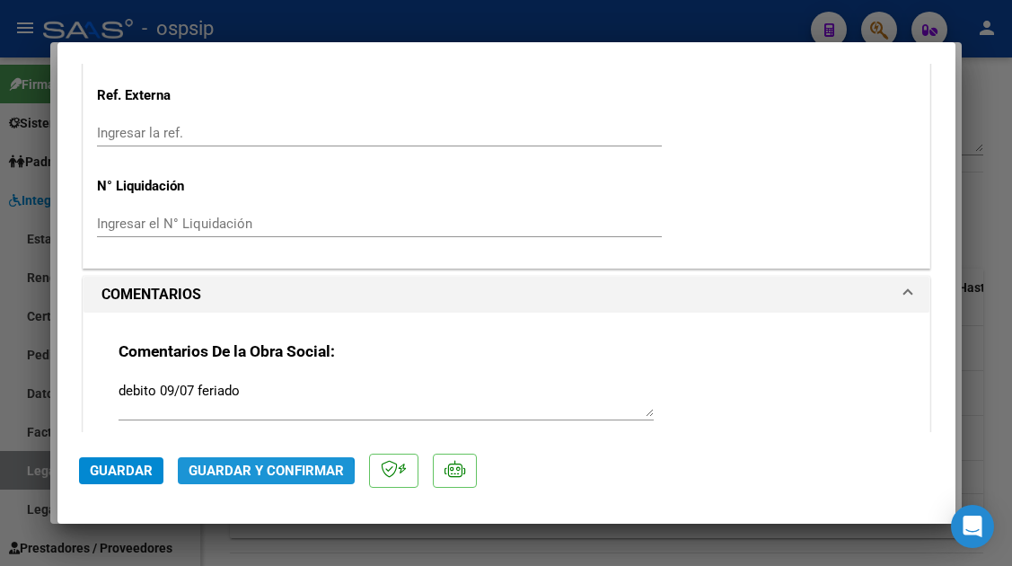
click at [220, 479] on button "Guardar y Confirmar" at bounding box center [266, 470] width 177 height 27
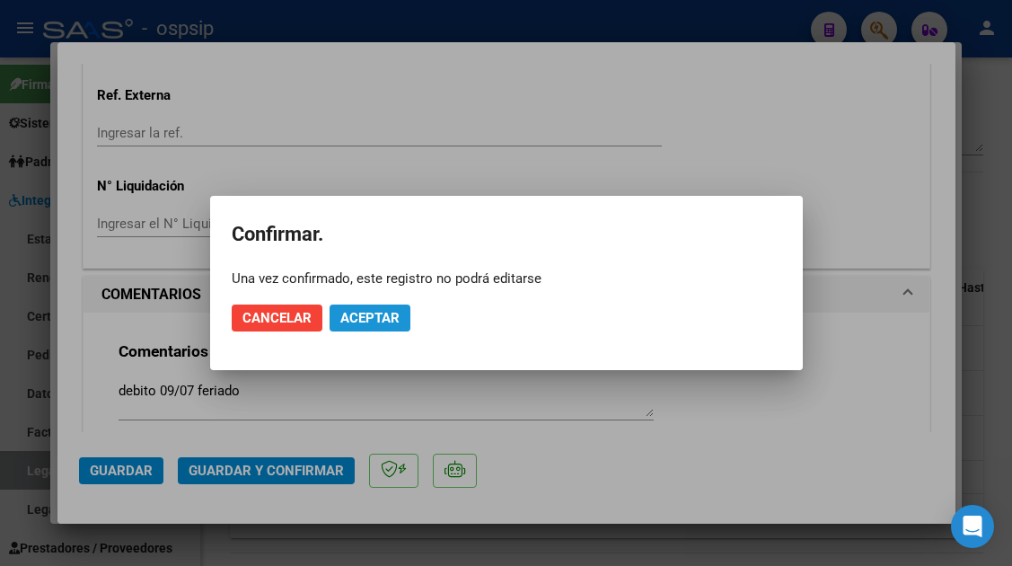
click at [362, 326] on button "Aceptar" at bounding box center [370, 318] width 81 height 27
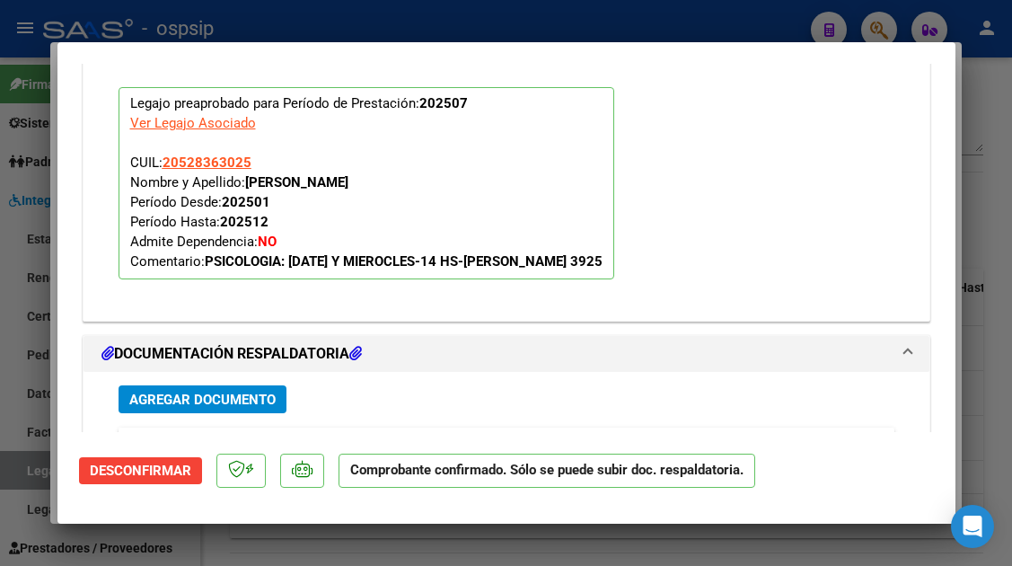
scroll to position [2135, 0]
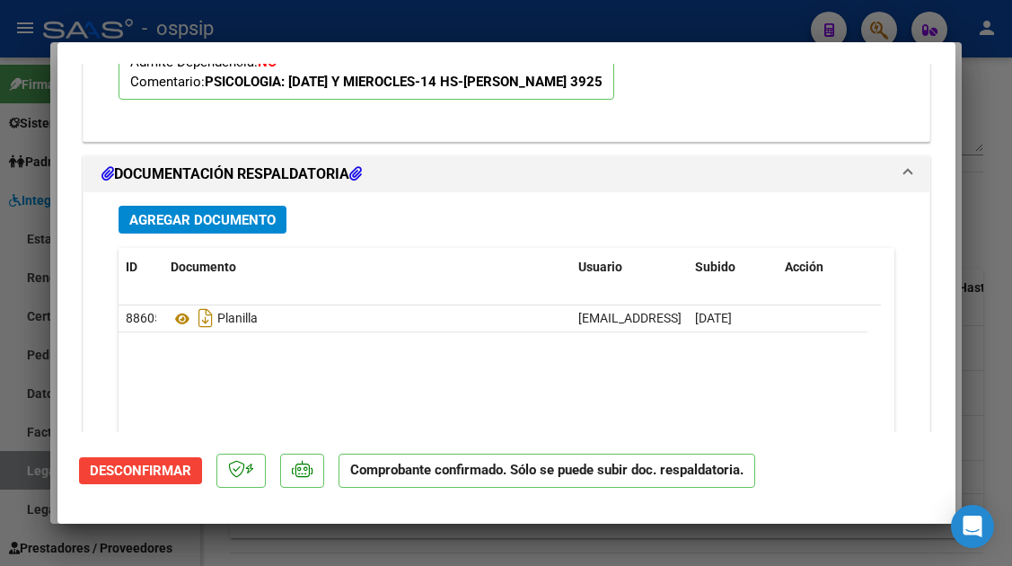
type input "$ 0,00"
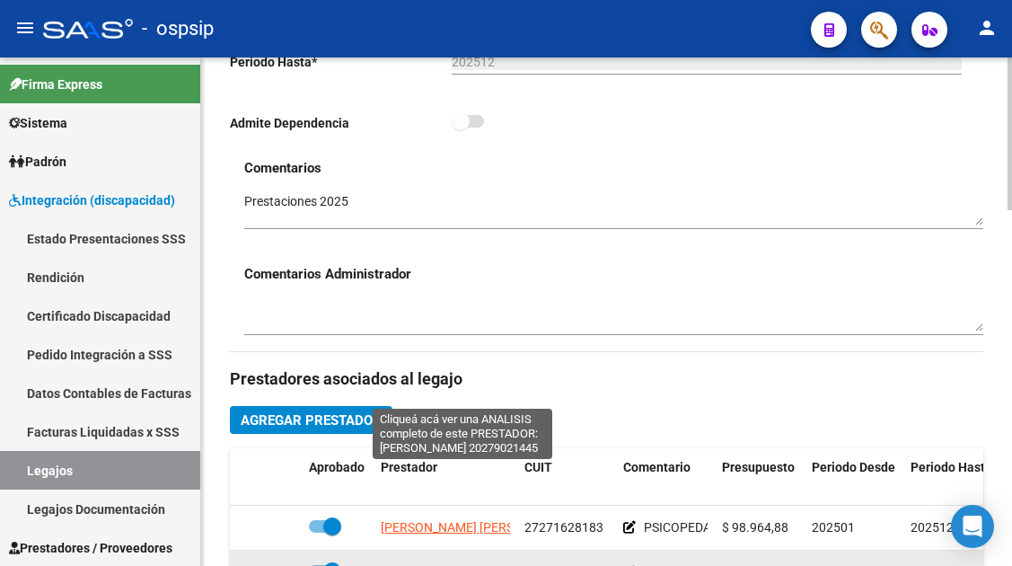
scroll to position [719, 0]
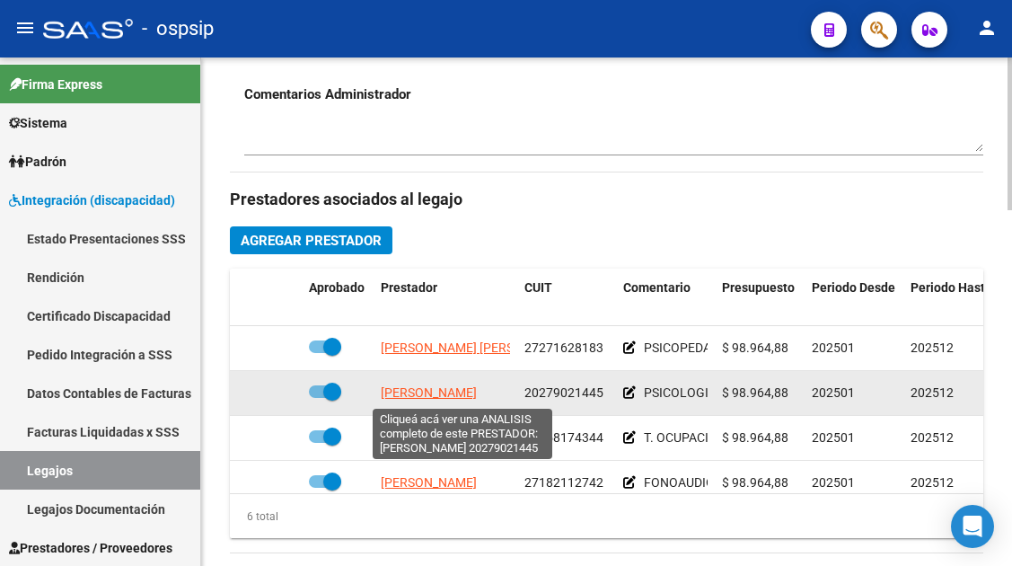
click at [474, 385] on span "[PERSON_NAME]" at bounding box center [429, 392] width 96 height 14
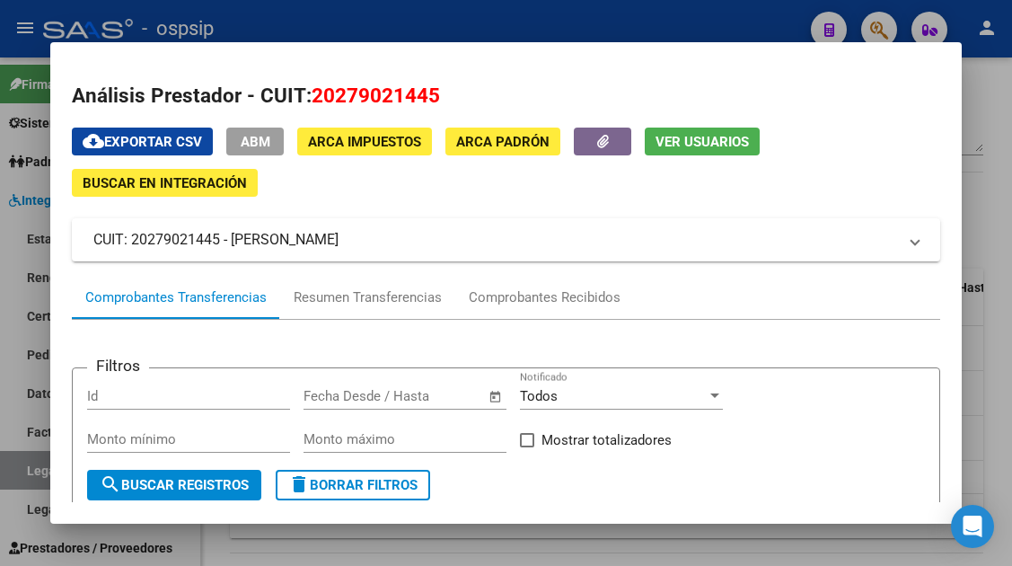
click at [670, 139] on span "Ver Usuarios" at bounding box center [702, 142] width 93 height 16
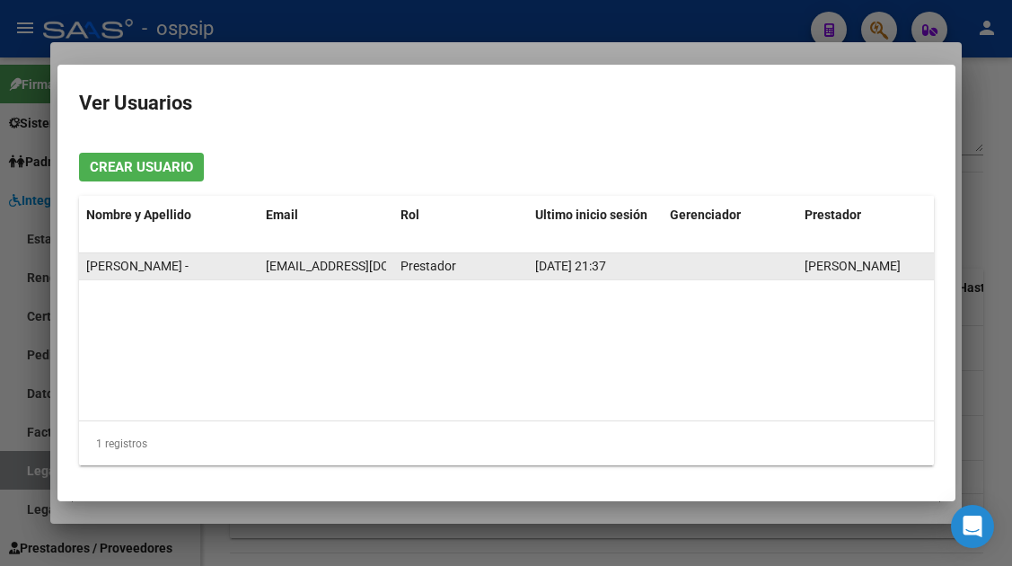
click at [301, 263] on span "[EMAIL_ADDRESS][DOMAIN_NAME]" at bounding box center [365, 266] width 199 height 14
copy span "[EMAIL_ADDRESS][DOMAIN_NAME]"
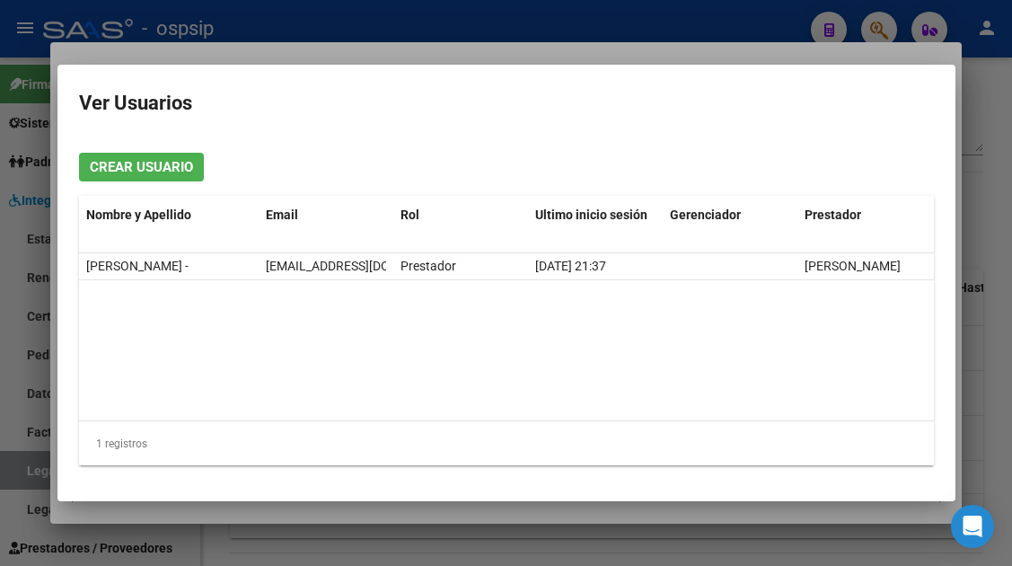
click at [7, 475] on div at bounding box center [506, 283] width 1012 height 566
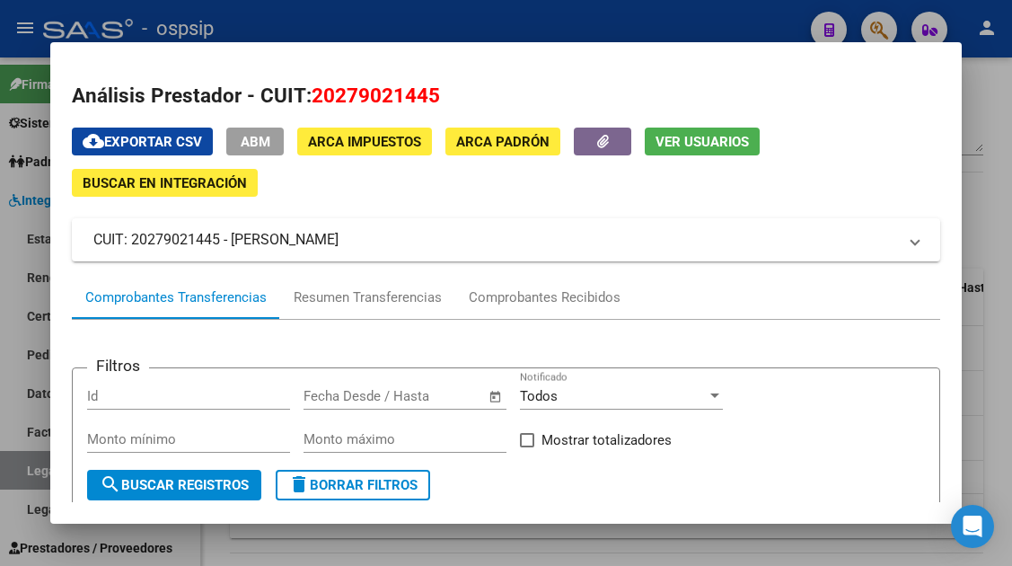
click at [23, 475] on div at bounding box center [506, 283] width 1012 height 566
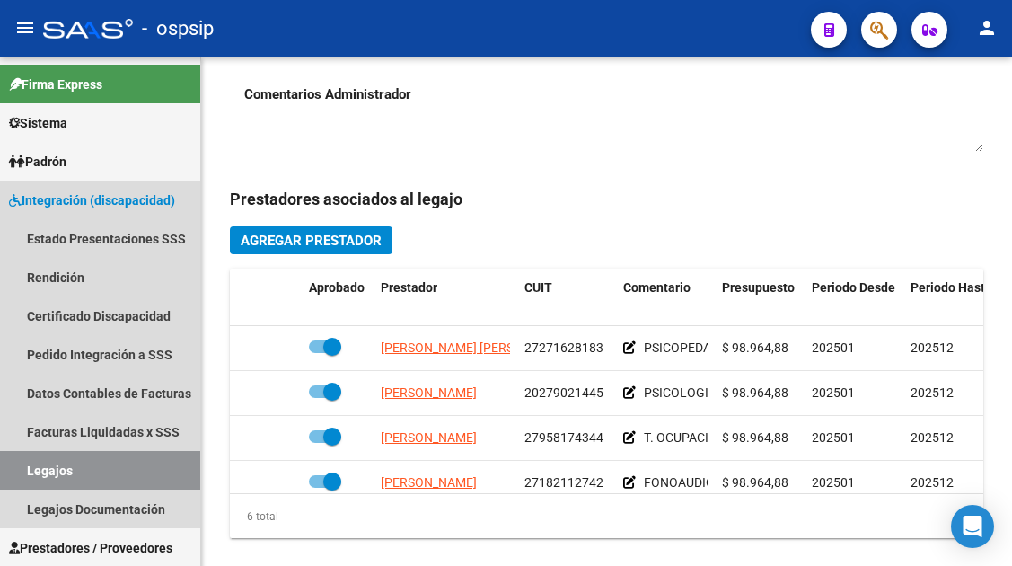
click at [23, 475] on link "Legajos" at bounding box center [100, 470] width 200 height 39
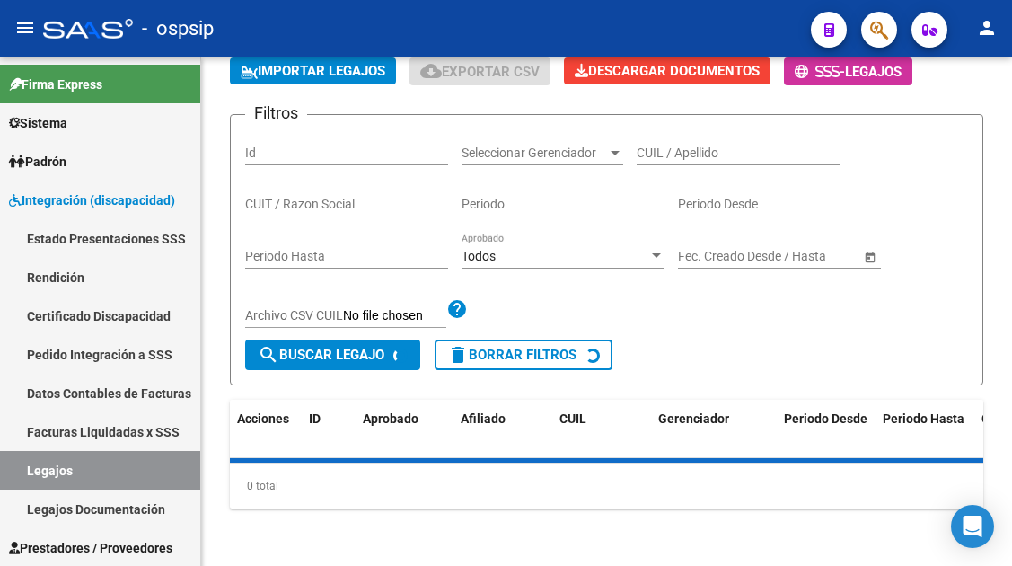
click at [23, 475] on link "Legajos" at bounding box center [100, 470] width 200 height 39
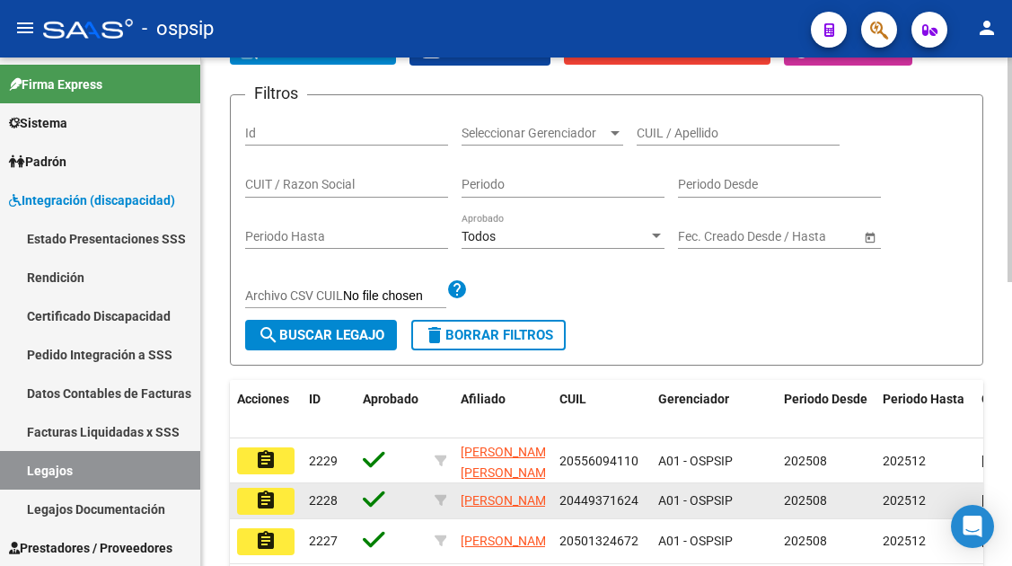
scroll to position [191, 0]
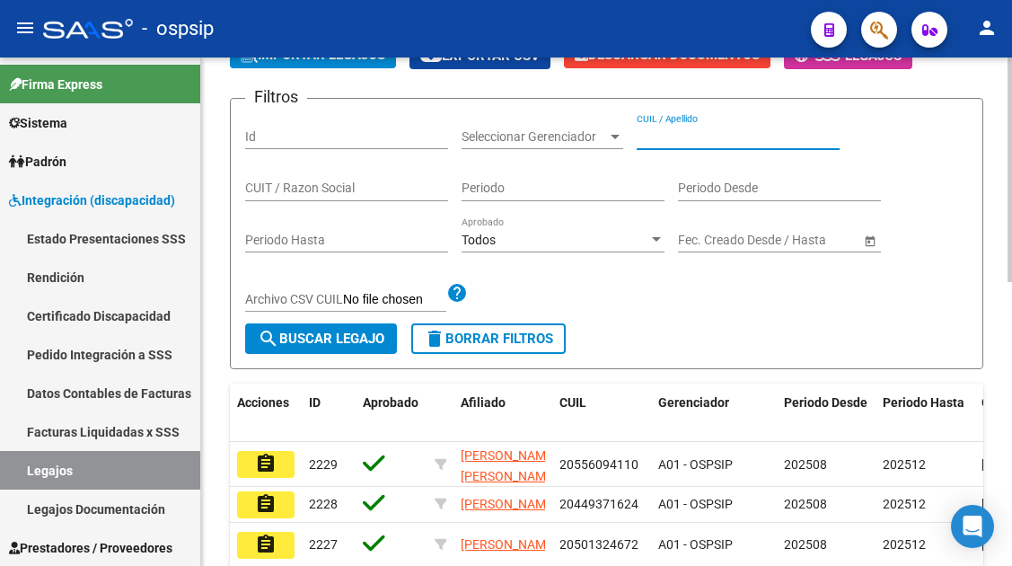
click at [650, 144] on input "CUIL / Apellido" at bounding box center [738, 136] width 203 height 15
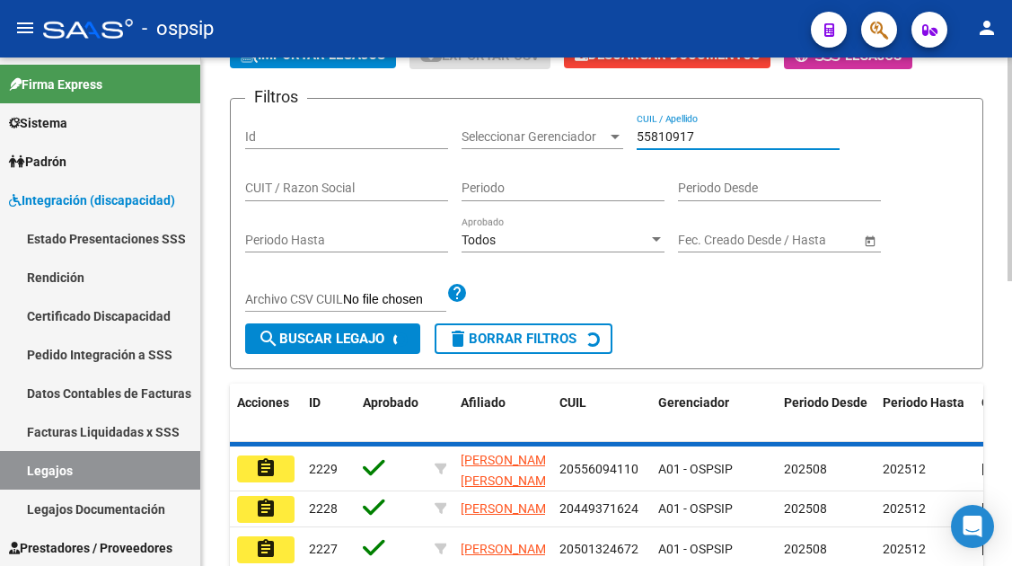
scroll to position [281, 0]
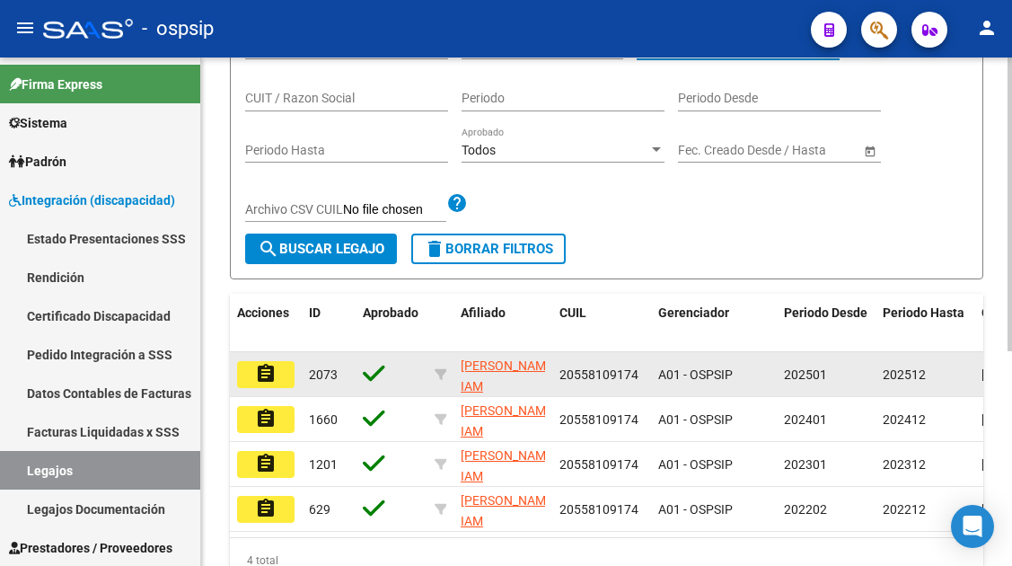
type input "55810917"
click at [268, 382] on mat-icon "assignment" at bounding box center [266, 374] width 22 height 22
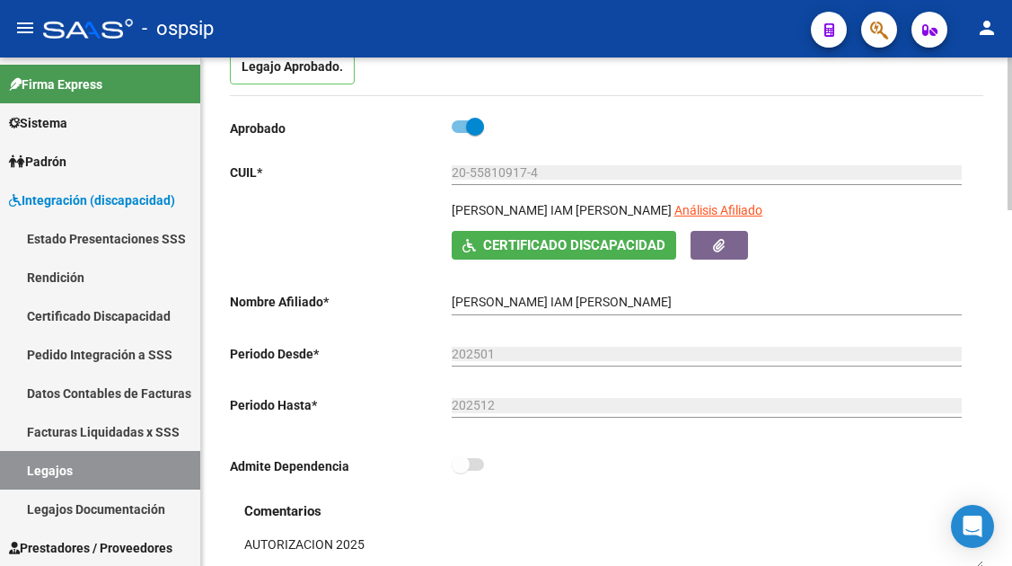
scroll to position [90, 0]
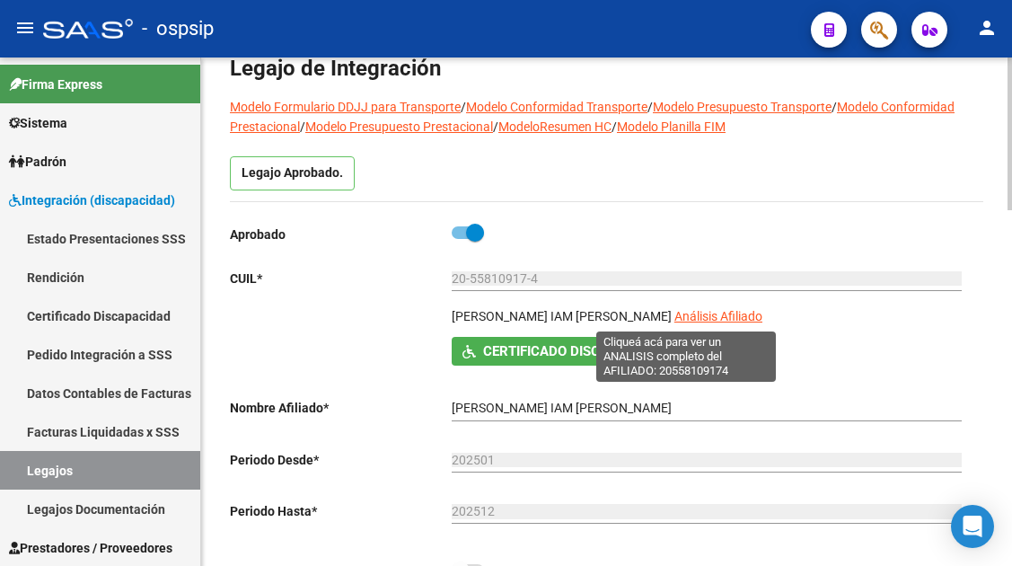
click at [675, 323] on span "Análisis Afiliado" at bounding box center [719, 316] width 88 height 14
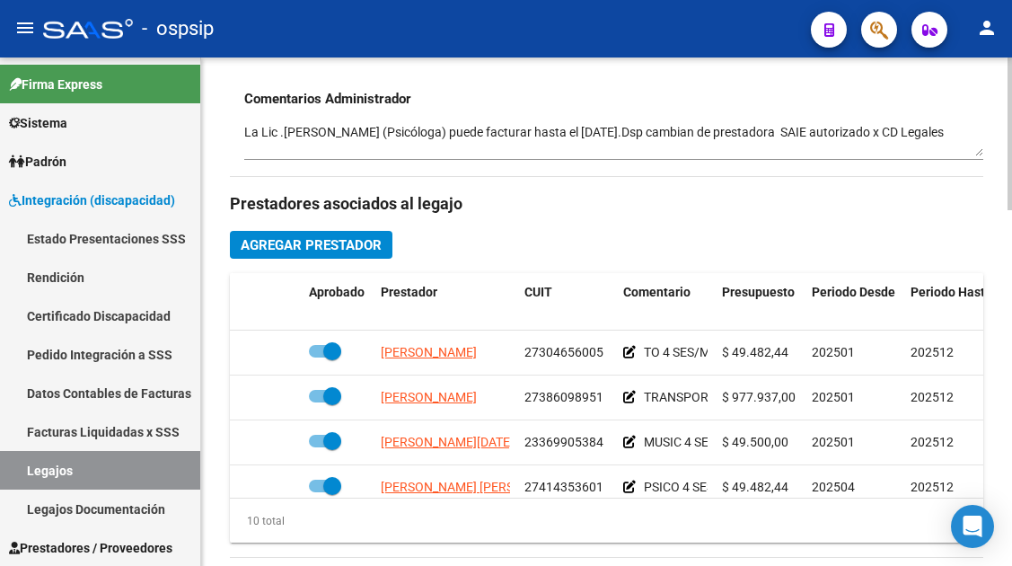
scroll to position [809, 0]
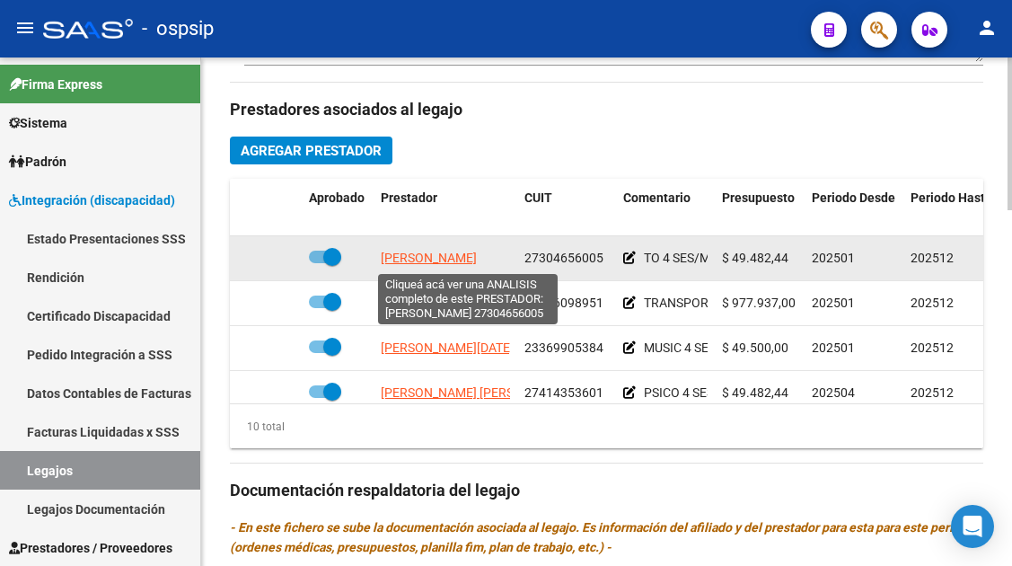
click at [436, 252] on span "[PERSON_NAME]" at bounding box center [429, 258] width 96 height 14
type textarea "27304656005"
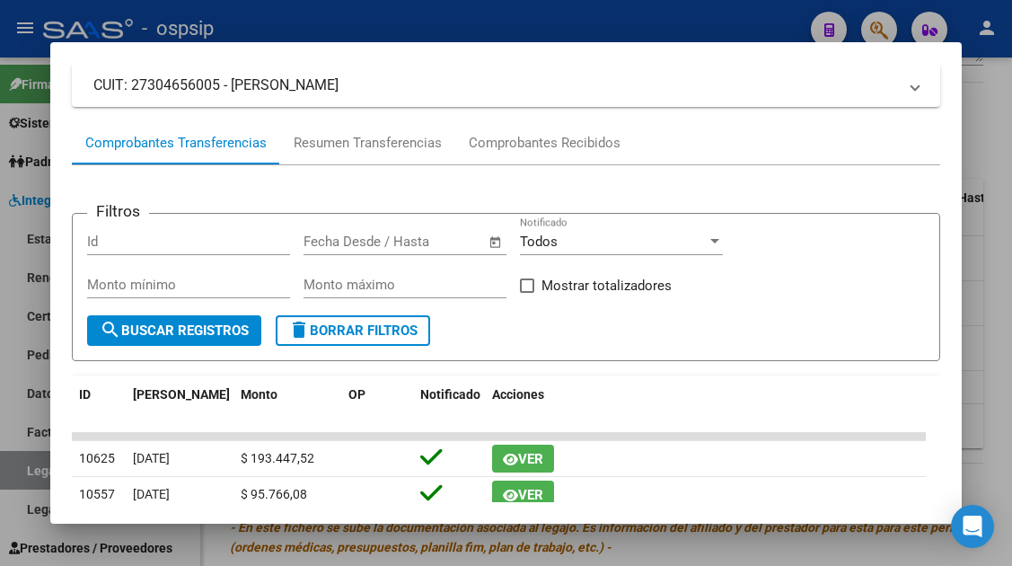
scroll to position [171, 0]
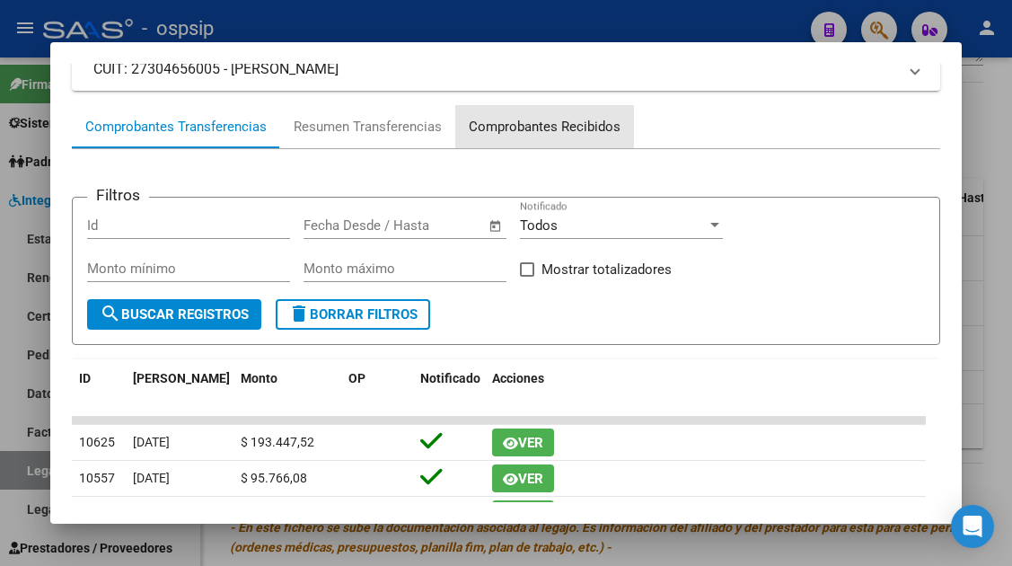
click at [528, 137] on div "Comprobantes Recibidos" at bounding box center [544, 126] width 179 height 43
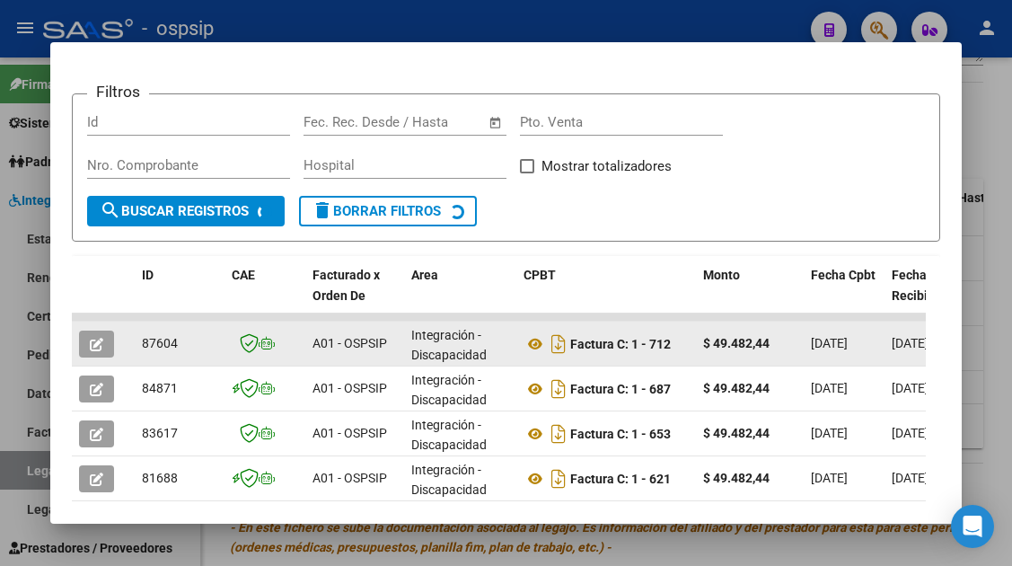
scroll to position [439, 0]
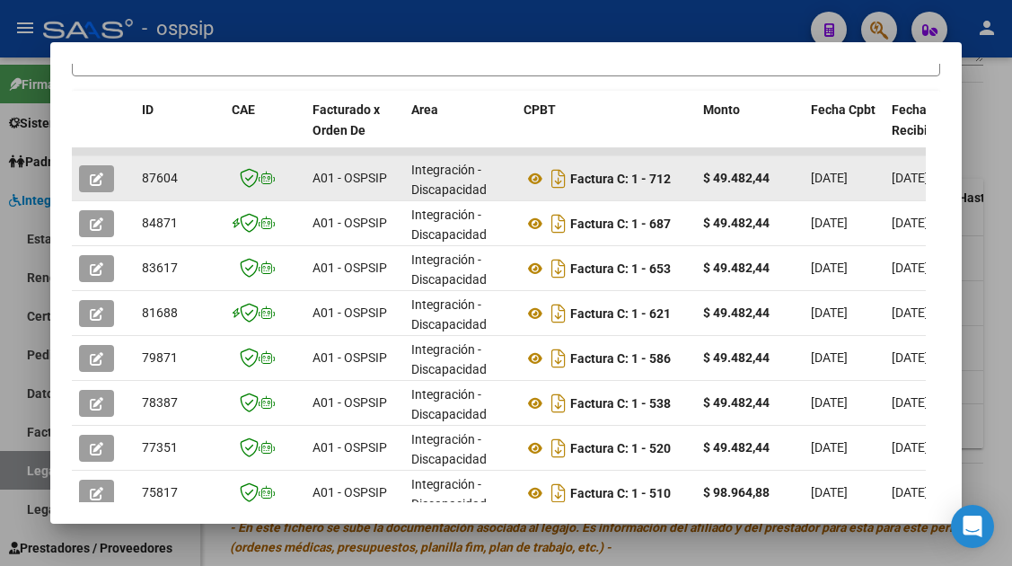
click at [112, 181] on button "button" at bounding box center [96, 178] width 35 height 27
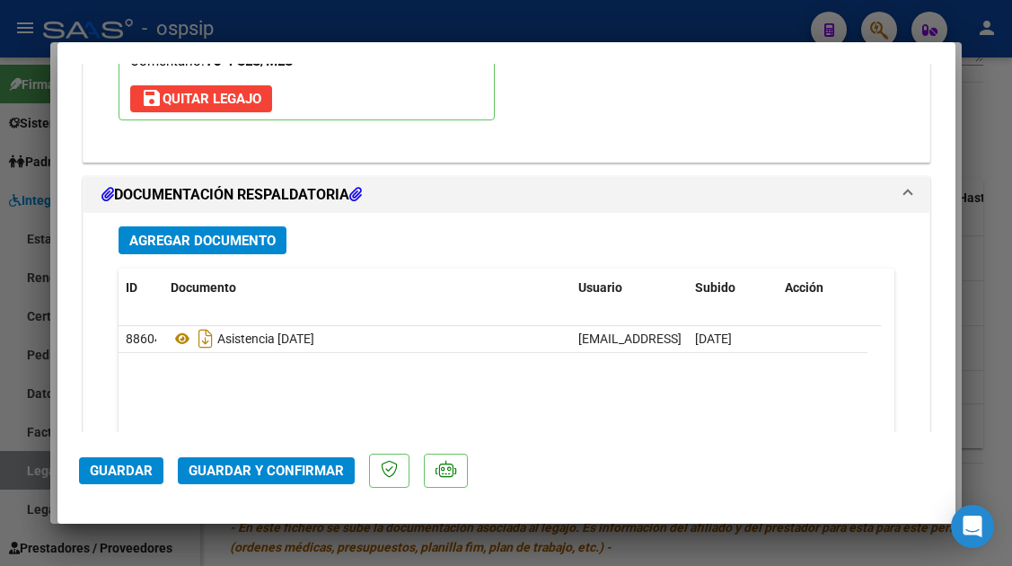
scroll to position [2246, 0]
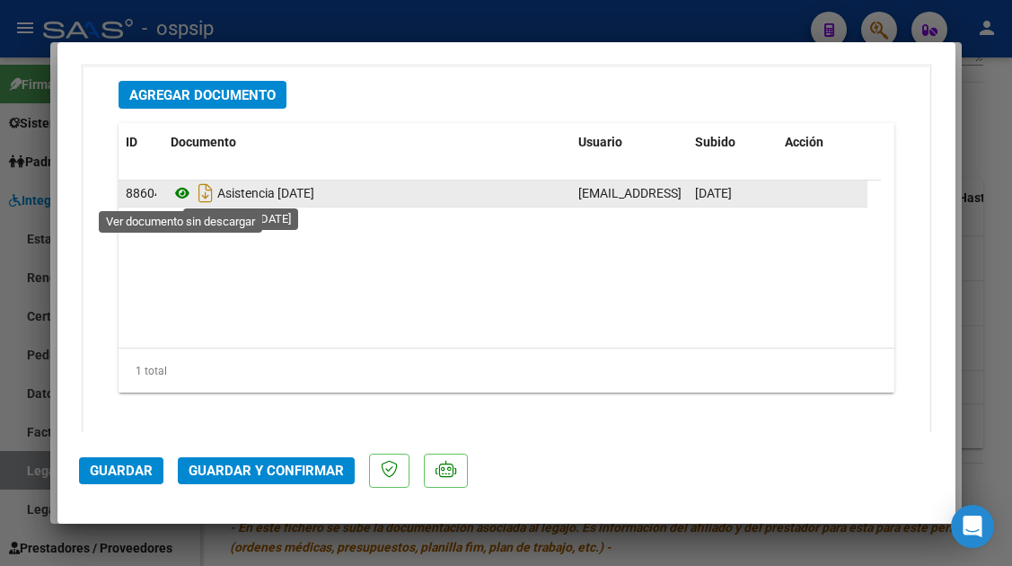
click at [178, 203] on icon at bounding box center [182, 193] width 23 height 22
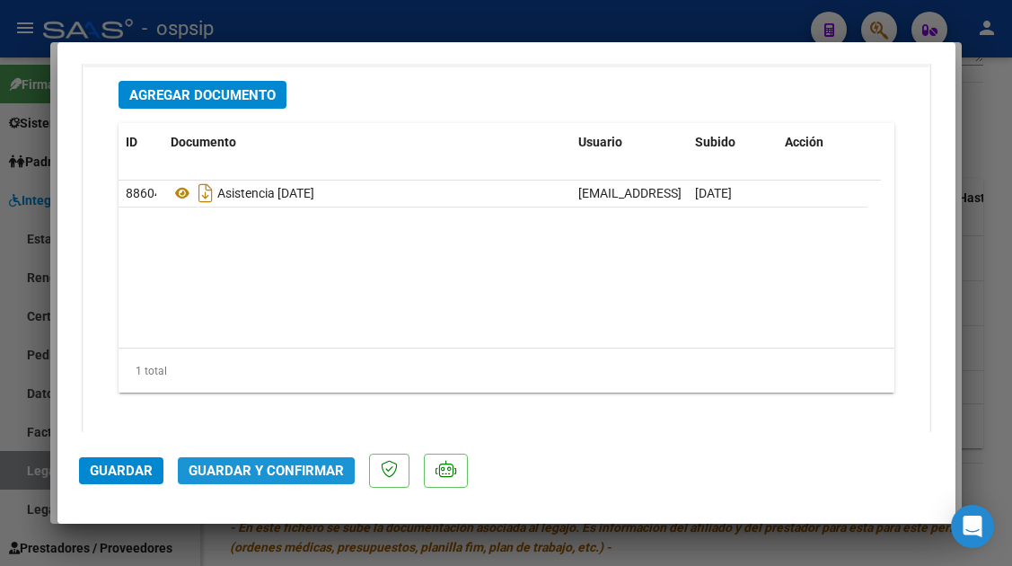
click at [252, 479] on button "Guardar y Confirmar" at bounding box center [266, 470] width 177 height 27
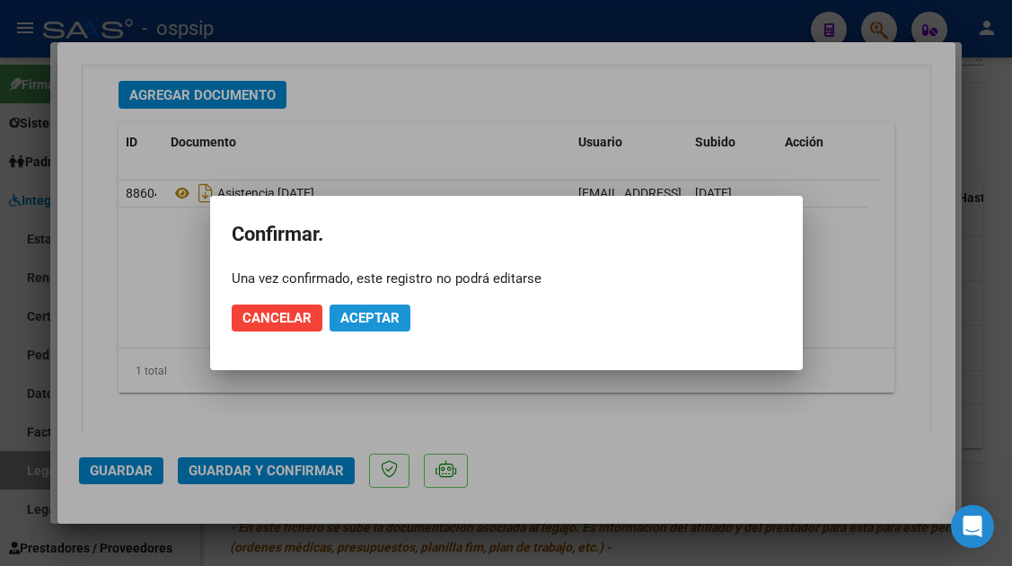
click at [349, 323] on span "Aceptar" at bounding box center [369, 318] width 59 height 16
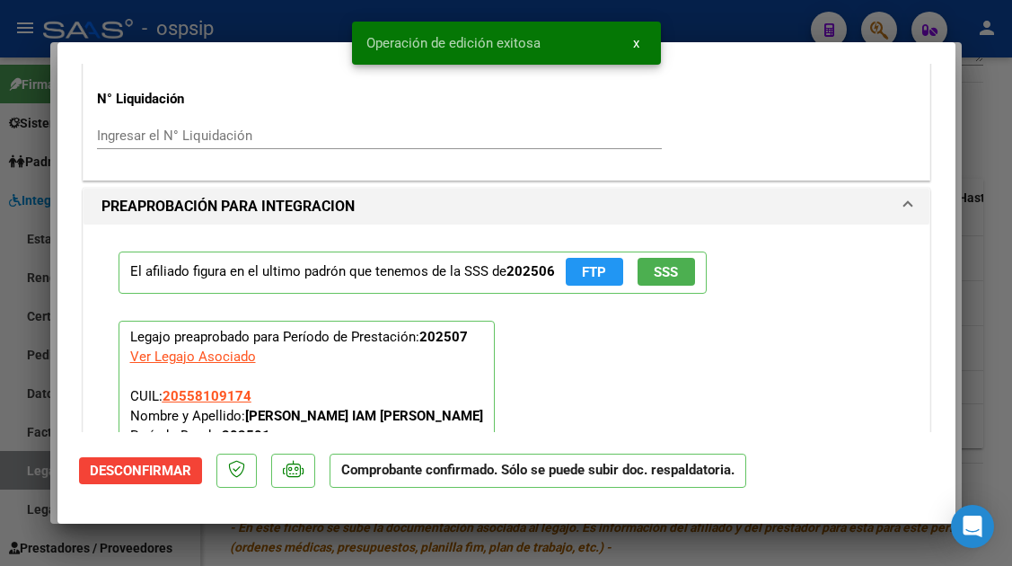
scroll to position [1503, 0]
click at [680, 291] on p "El afiliado figura en el ultimo padrón que tenemos de la SSS de 202506 FTP SSS" at bounding box center [413, 273] width 588 height 42
click at [676, 278] on button "SSS" at bounding box center [666, 273] width 57 height 28
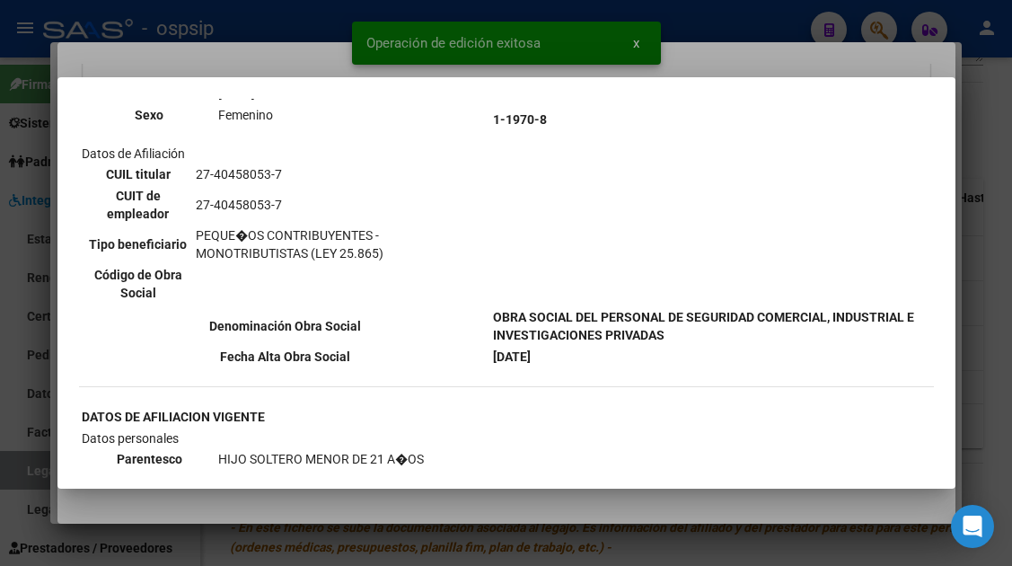
scroll to position [359, 0]
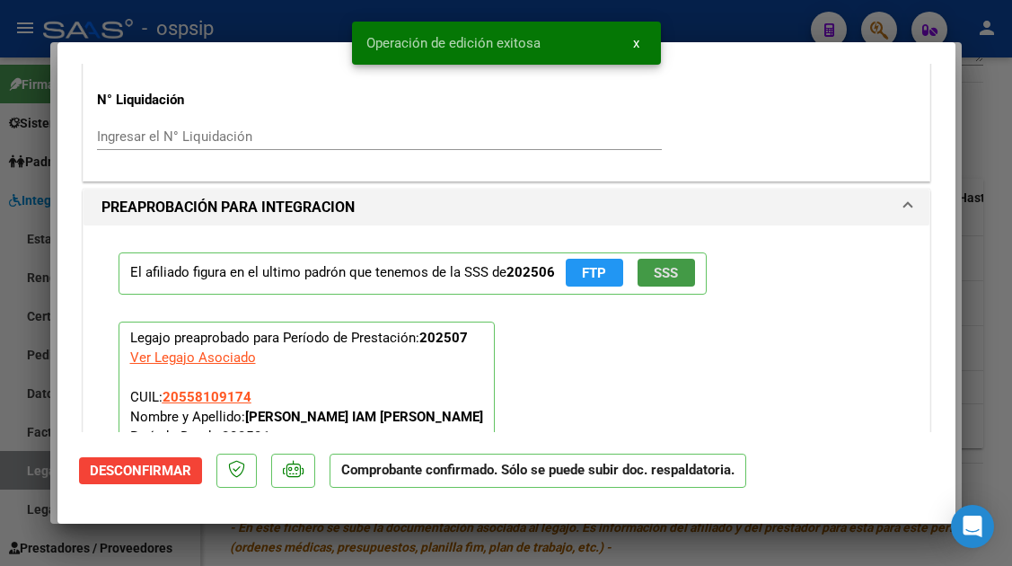
type input "$ 0,00"
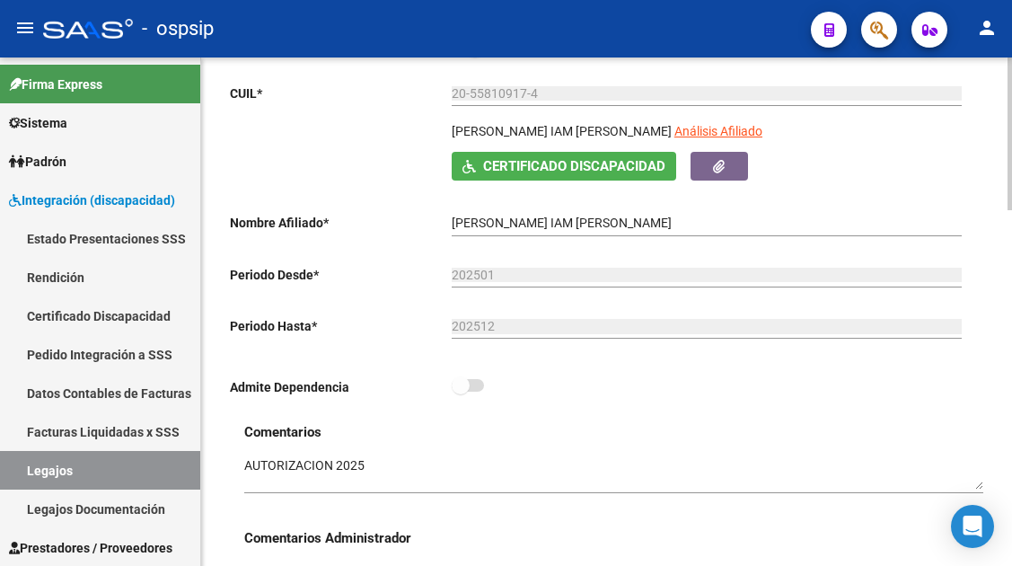
scroll to position [270, 0]
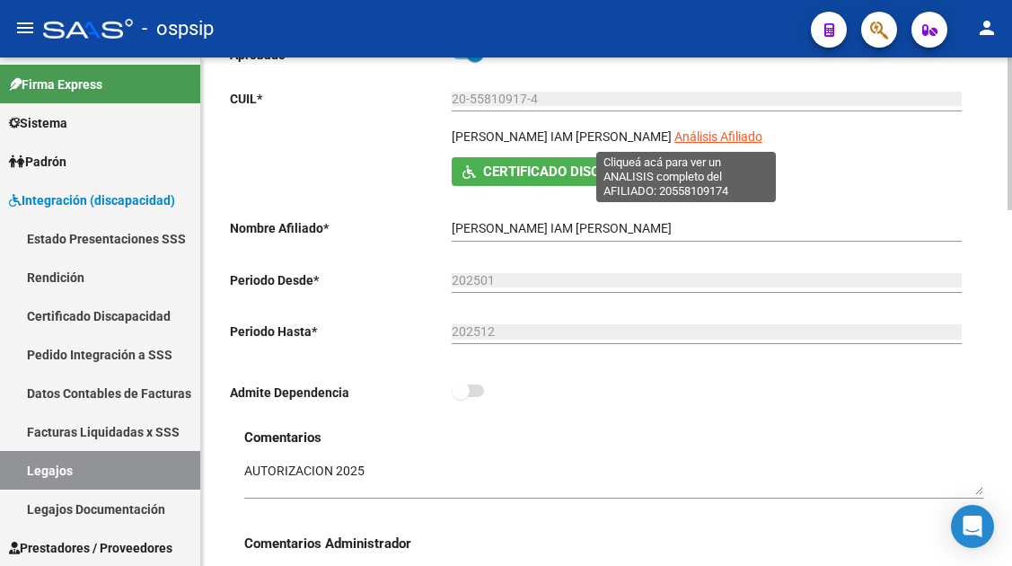
click at [675, 131] on span "Análisis Afiliado" at bounding box center [719, 136] width 88 height 14
type textarea "20558109174"
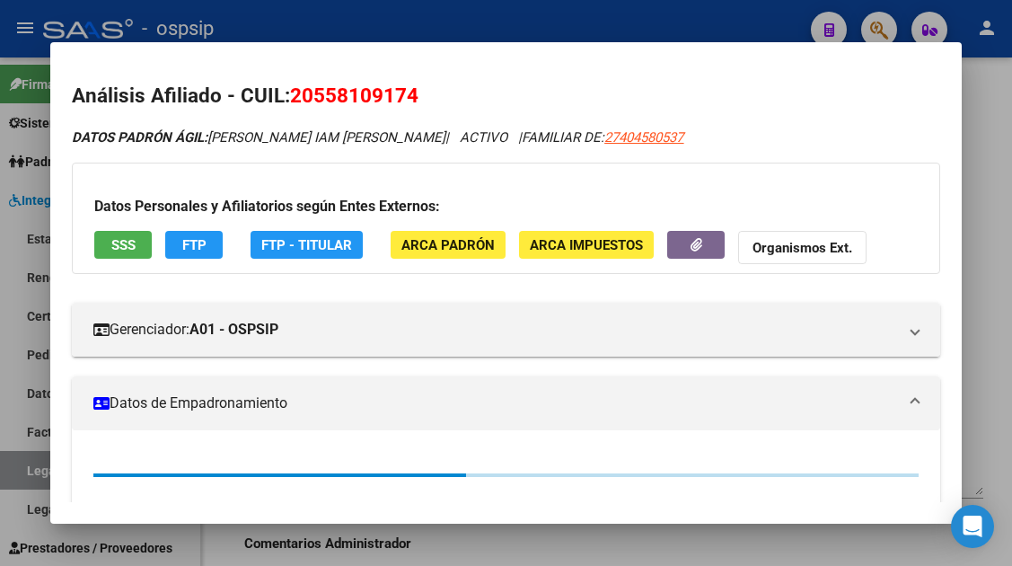
scroll to position [90, 0]
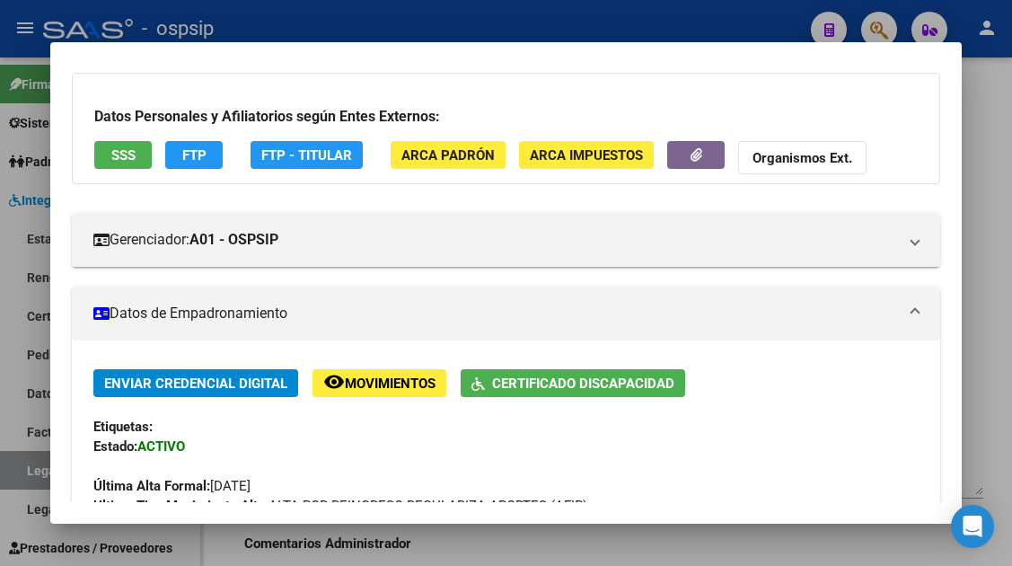
click at [27, 474] on div at bounding box center [506, 283] width 1012 height 566
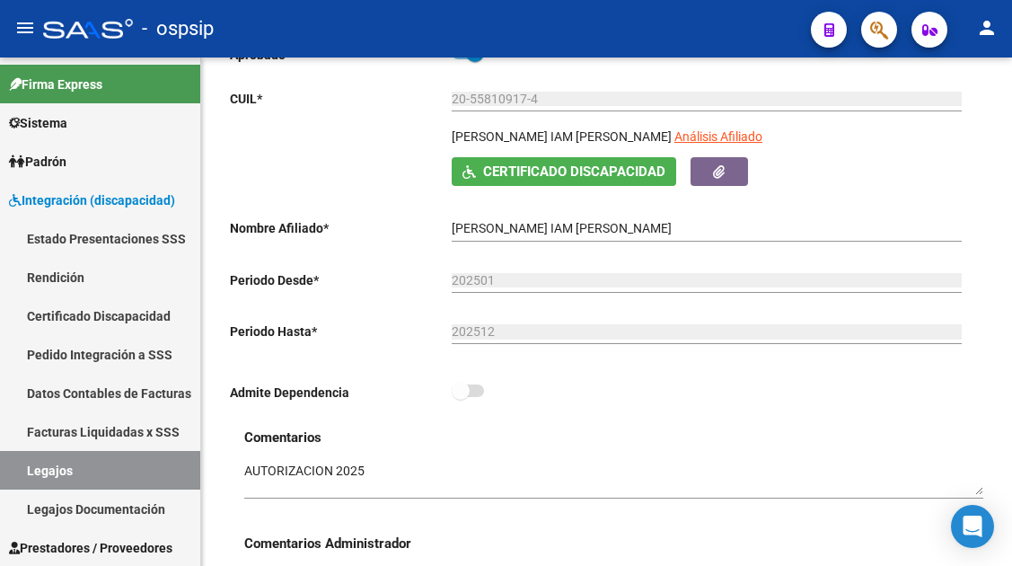
click at [27, 474] on link "Legajos" at bounding box center [100, 470] width 200 height 39
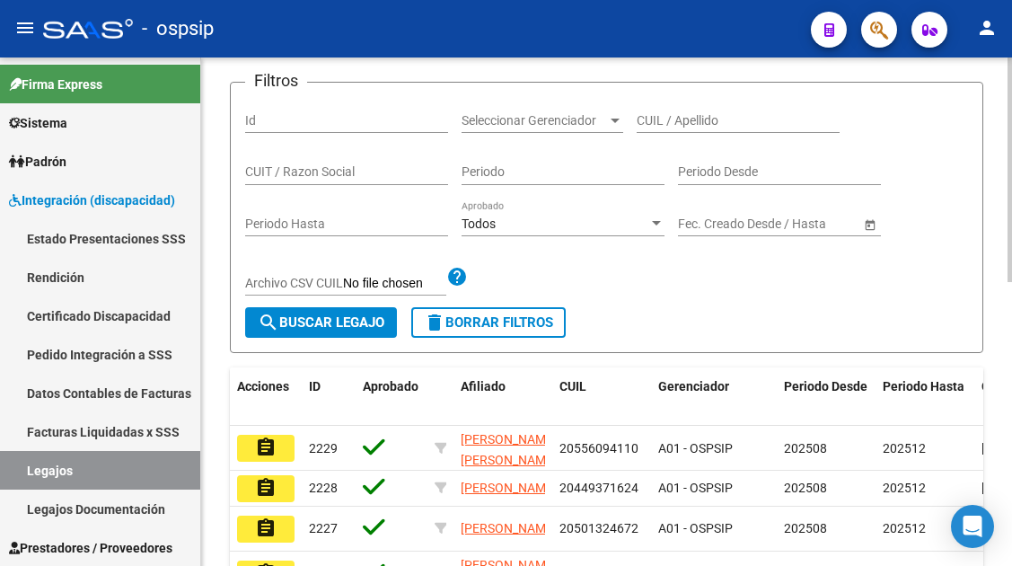
scroll to position [90, 0]
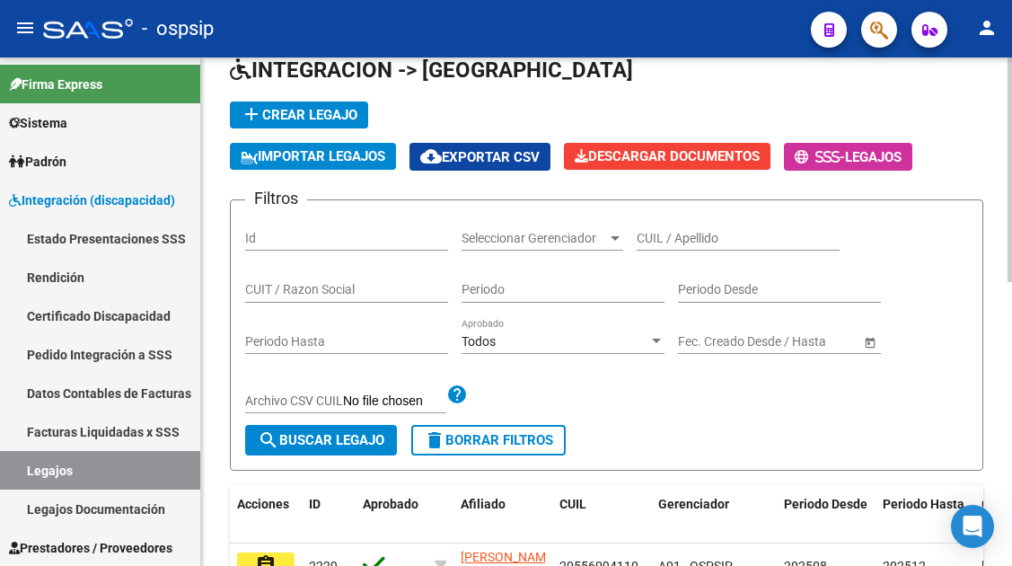
click at [657, 232] on input "CUIL / Apellido" at bounding box center [738, 238] width 203 height 15
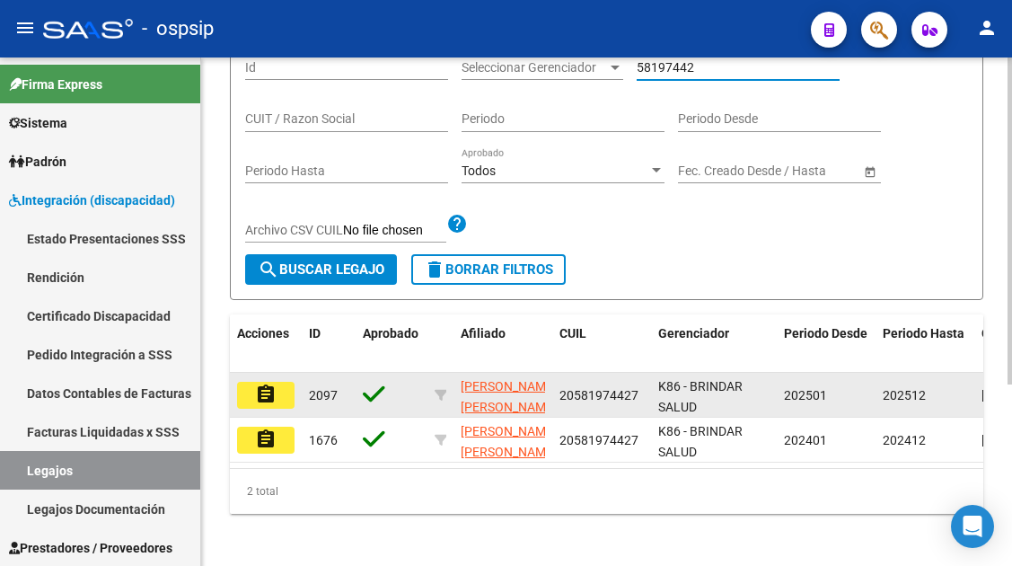
scroll to position [270, 0]
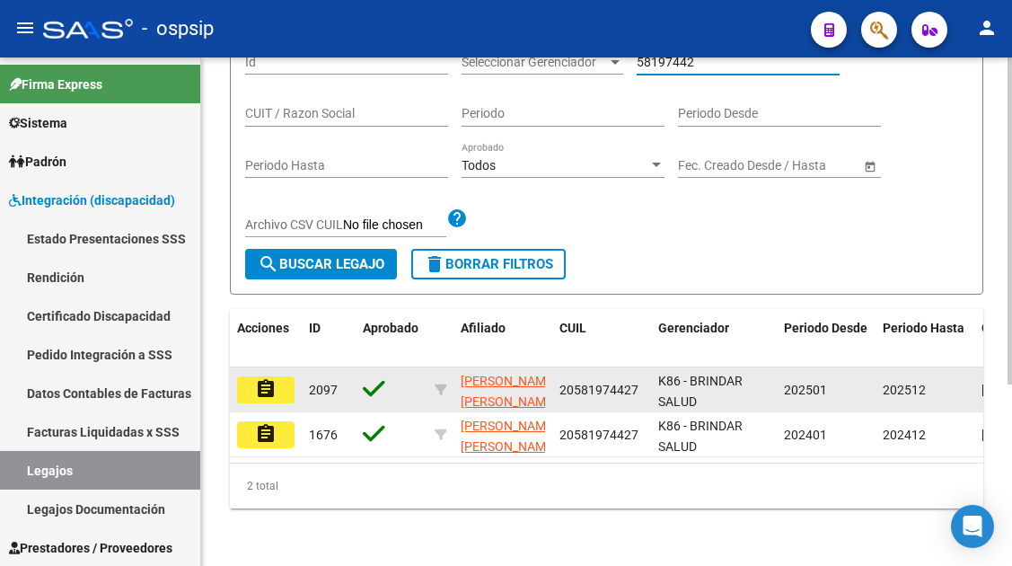
type input "58197442"
click at [268, 392] on mat-icon "assignment" at bounding box center [266, 389] width 22 height 22
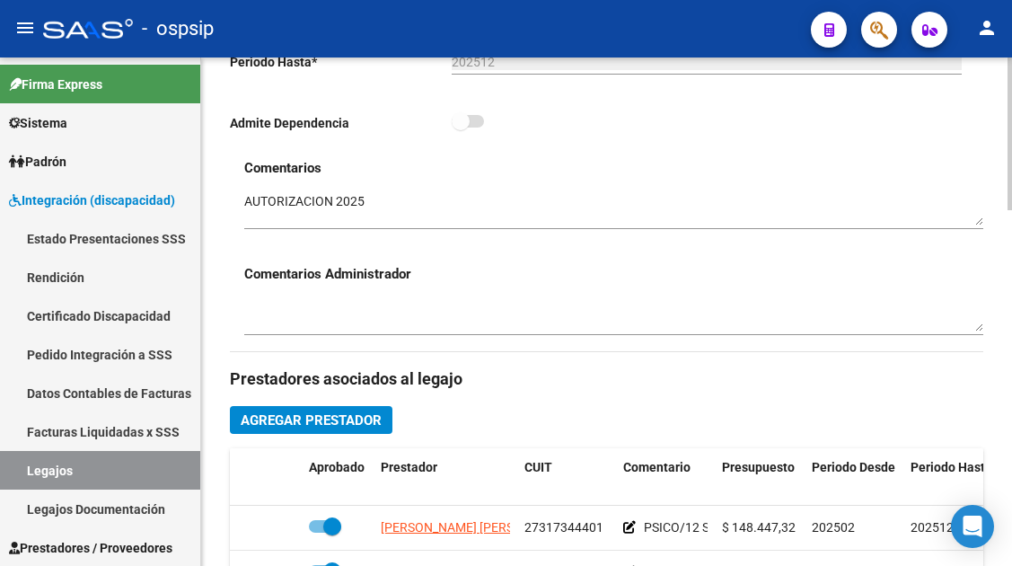
scroll to position [719, 0]
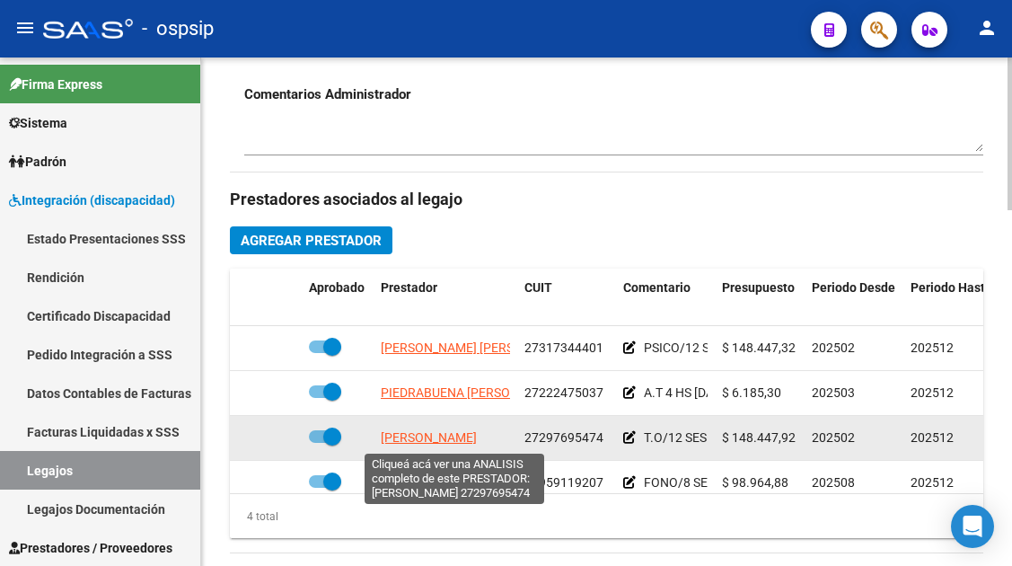
click at [449, 436] on span "[PERSON_NAME]" at bounding box center [429, 437] width 96 height 14
type textarea "27297695474"
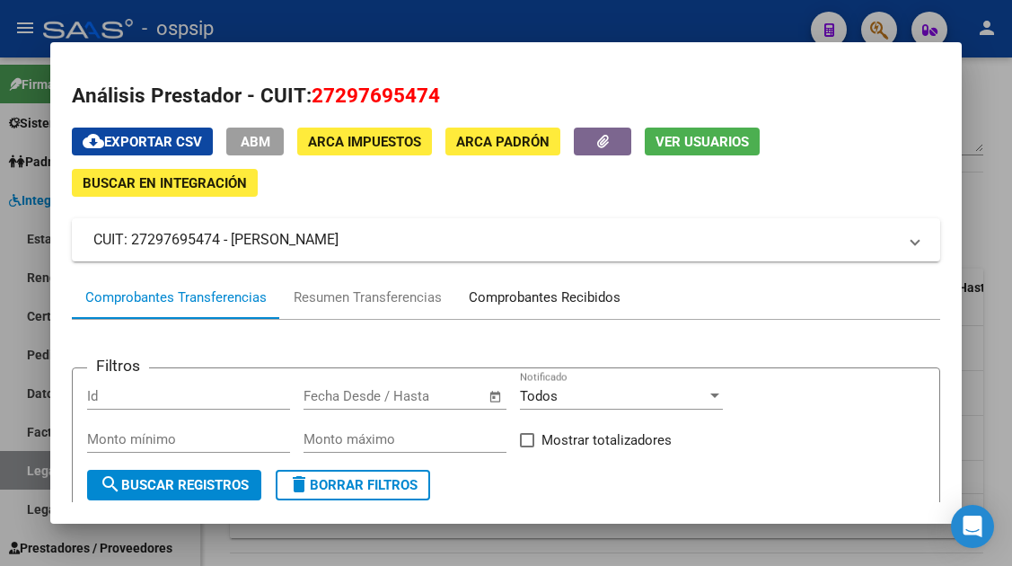
click at [494, 306] on div "Comprobantes Recibidos" at bounding box center [545, 297] width 152 height 21
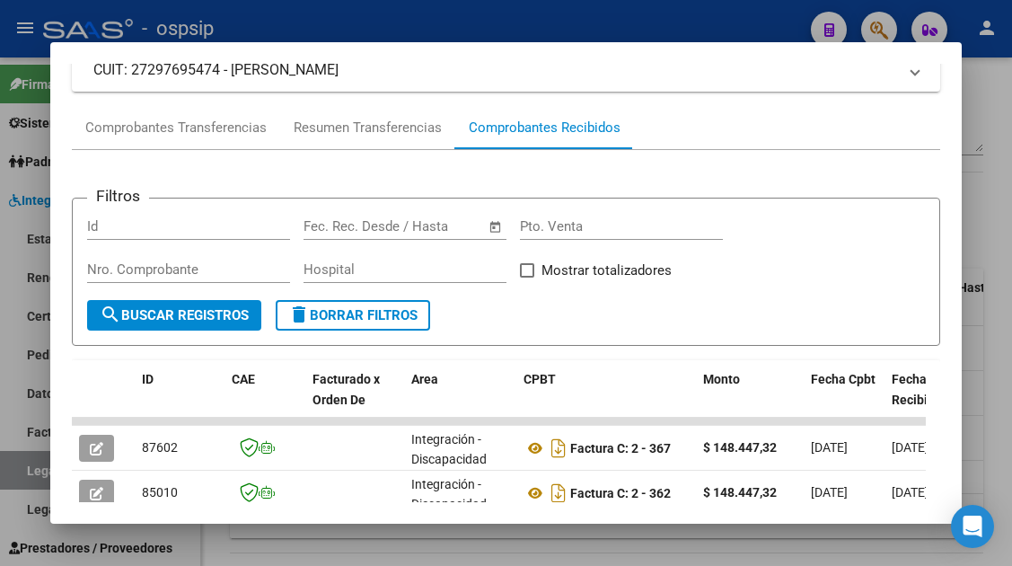
scroll to position [260, 0]
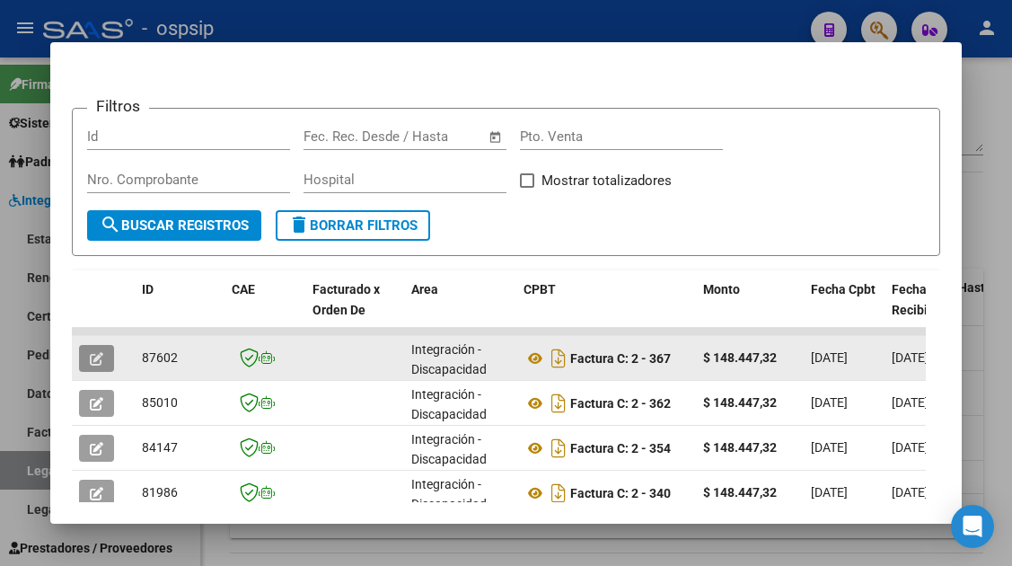
click at [90, 359] on icon "button" at bounding box center [96, 358] width 13 height 13
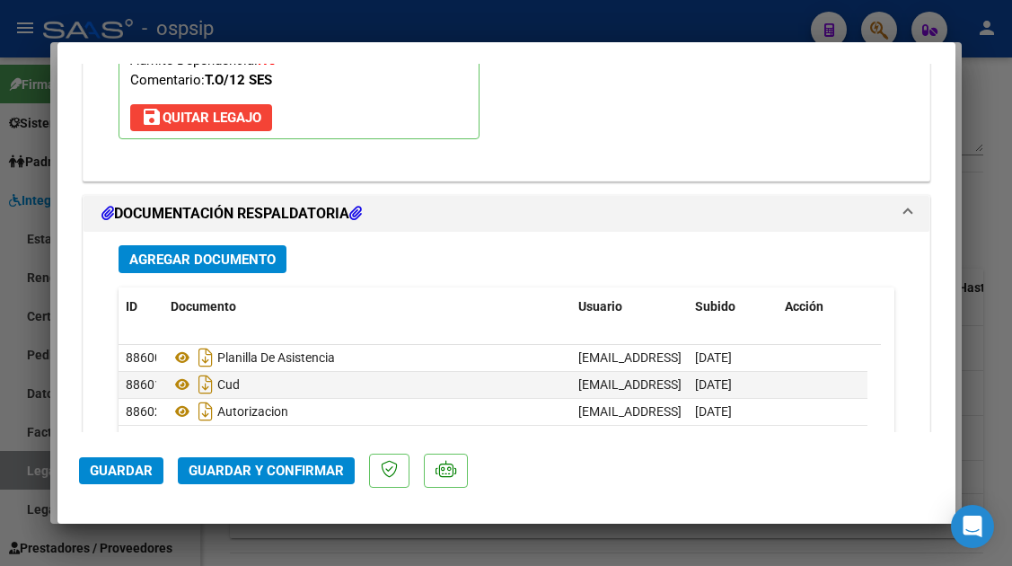
scroll to position [2246, 0]
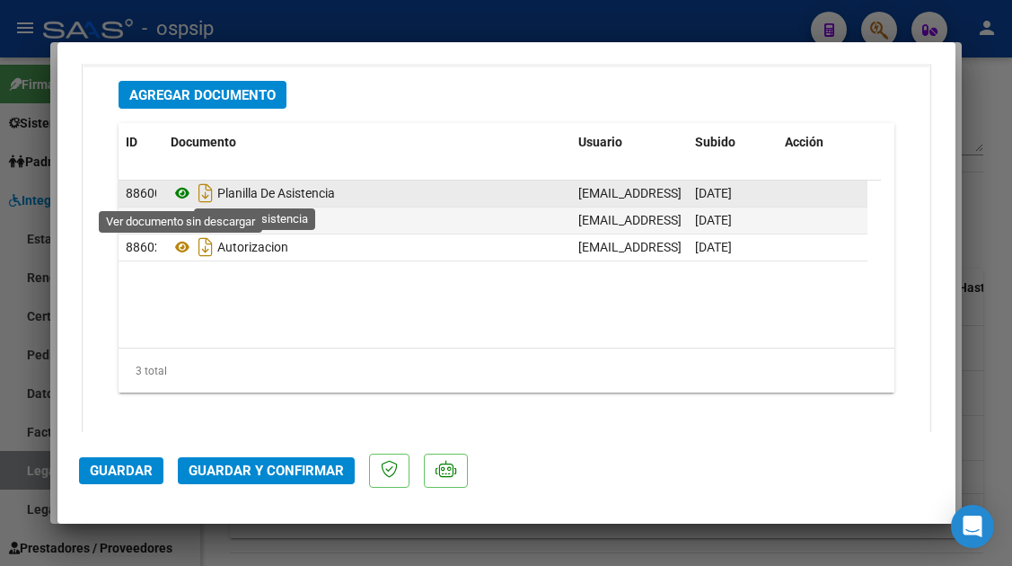
click at [180, 198] on icon at bounding box center [182, 193] width 23 height 22
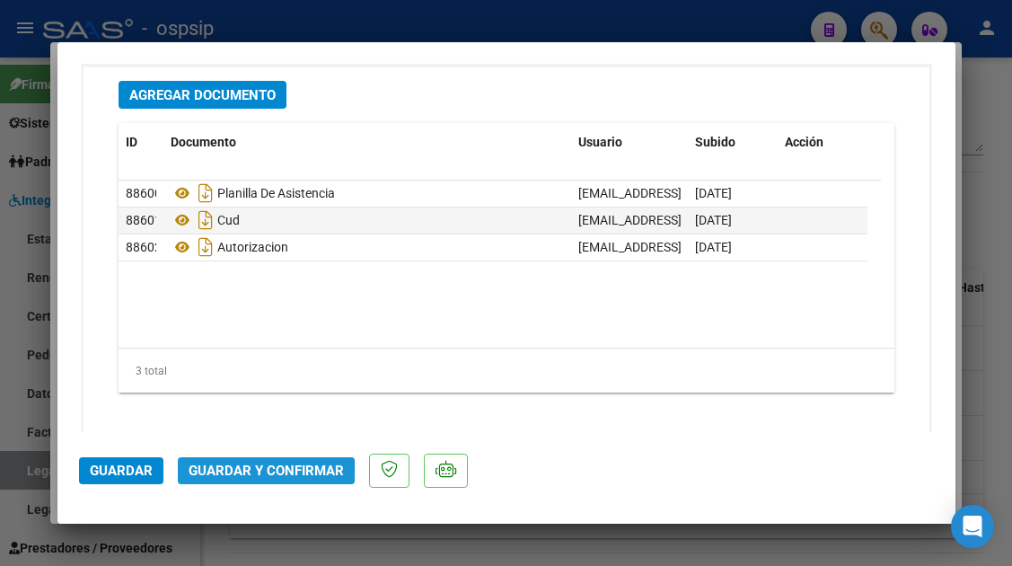
click at [233, 475] on span "Guardar y Confirmar" at bounding box center [266, 471] width 155 height 16
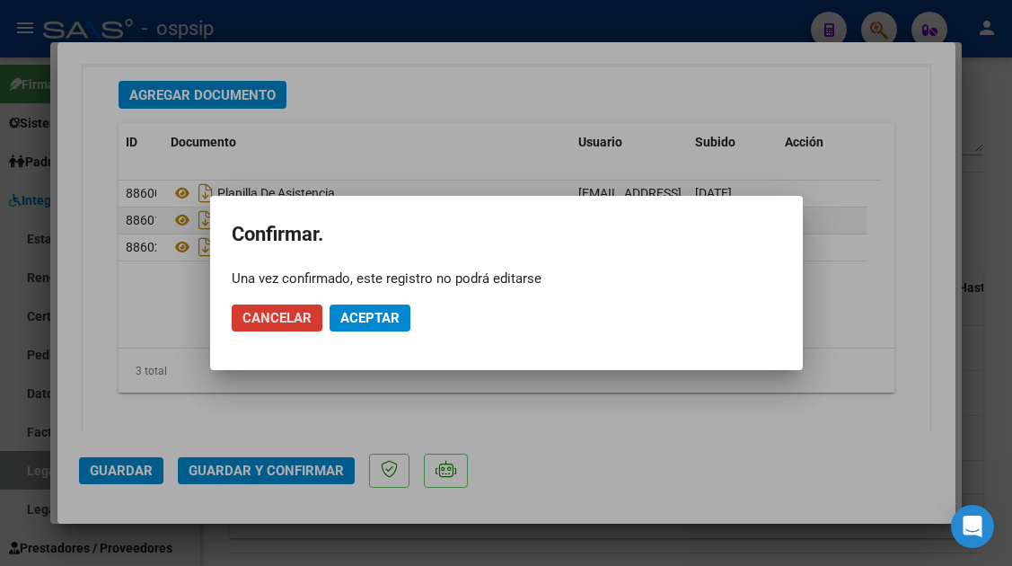
click at [377, 305] on button "Aceptar" at bounding box center [370, 318] width 81 height 27
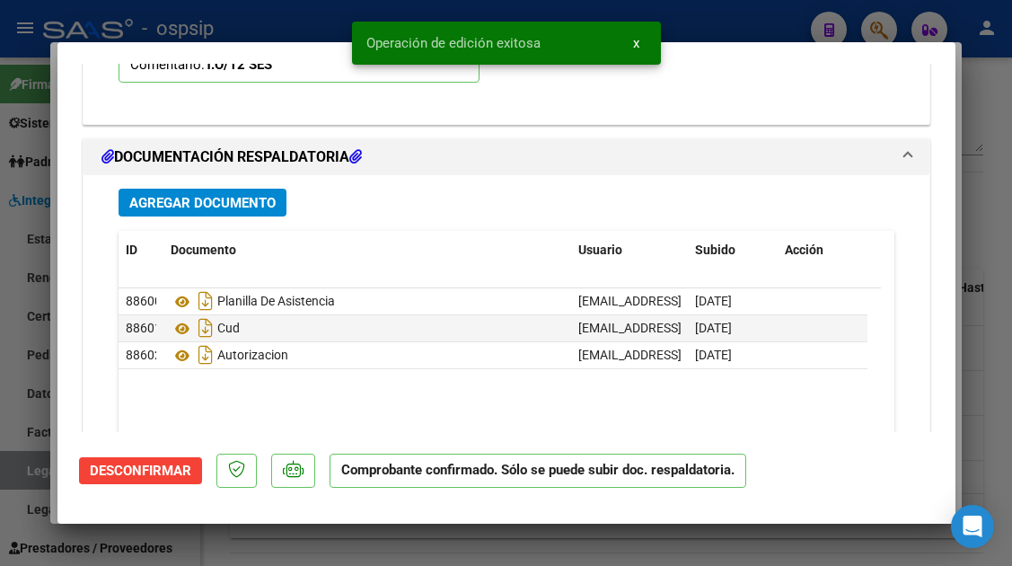
scroll to position [1772, 0]
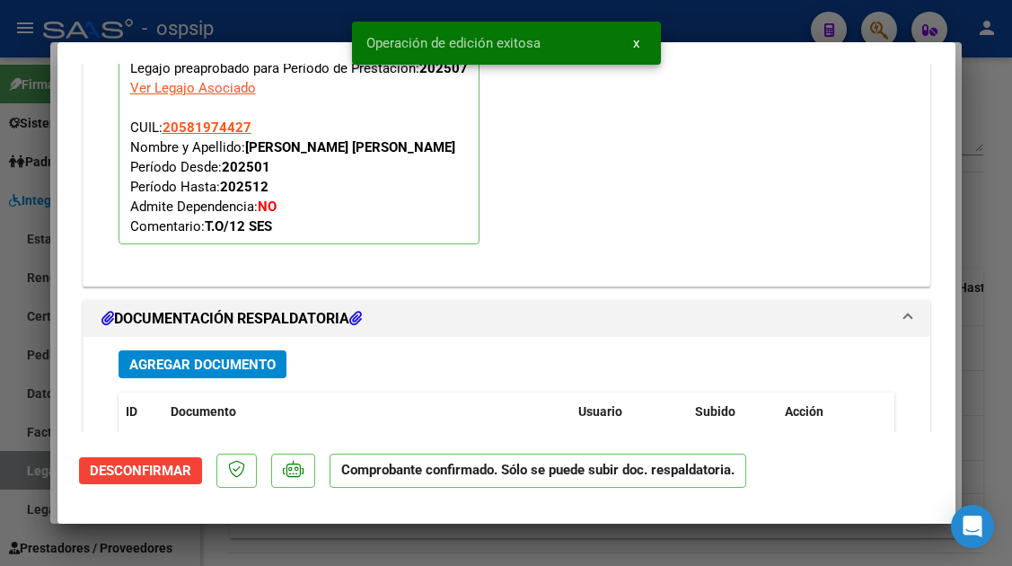
type input "$ 0,00"
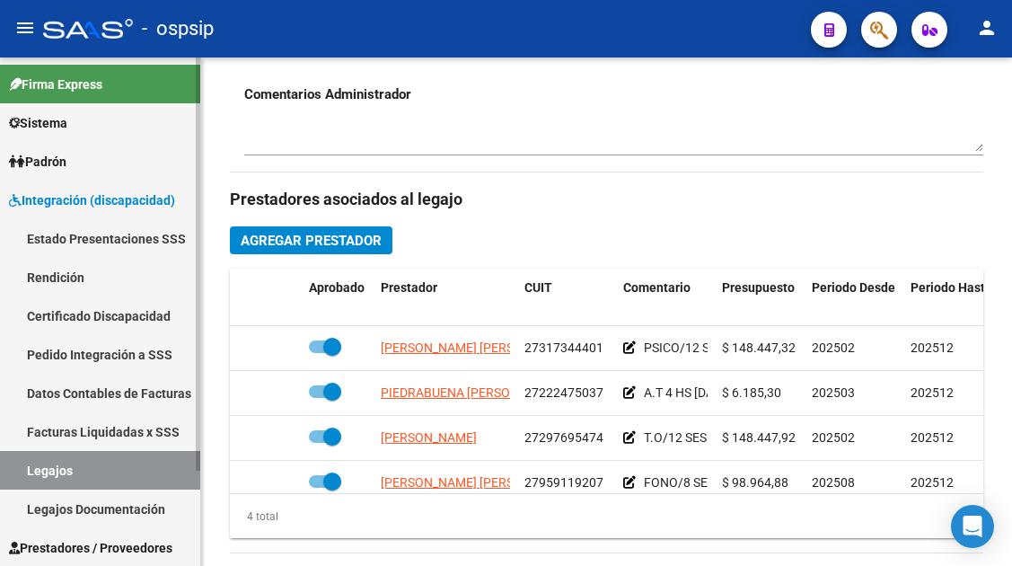
click at [35, 473] on link "Legajos" at bounding box center [100, 470] width 200 height 39
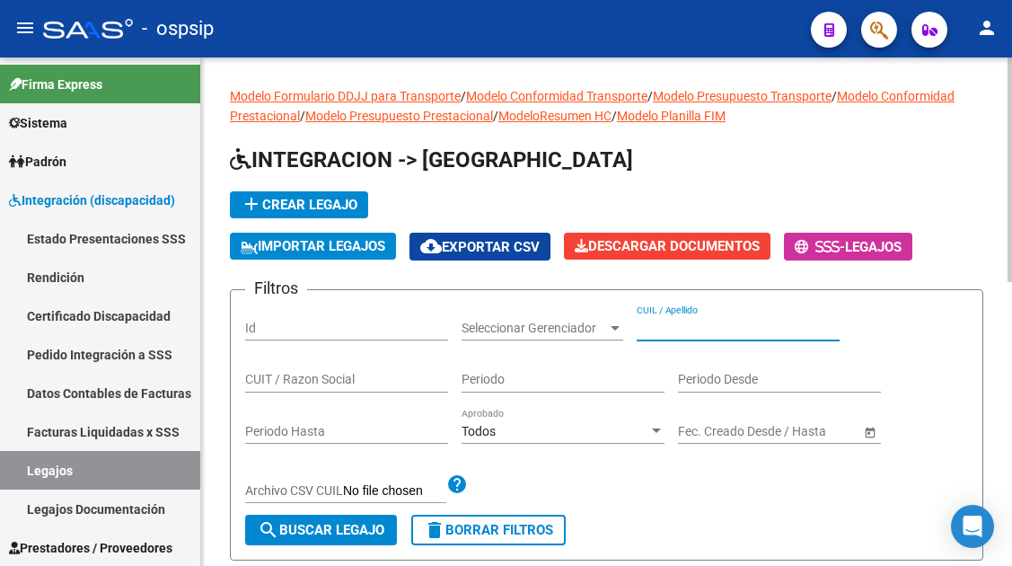
click at [655, 332] on input "CUIL / Apellido" at bounding box center [738, 328] width 203 height 15
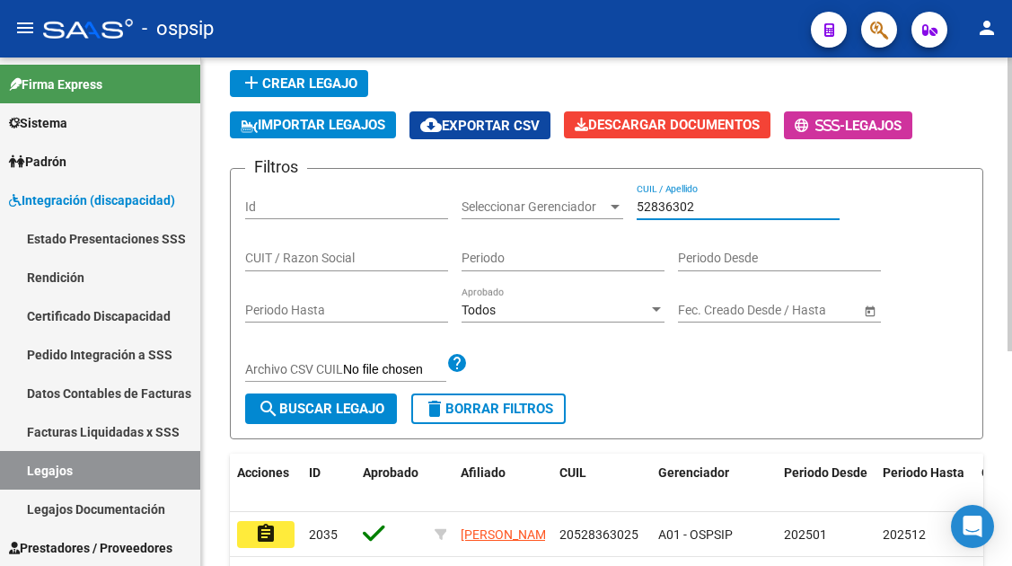
scroll to position [270, 0]
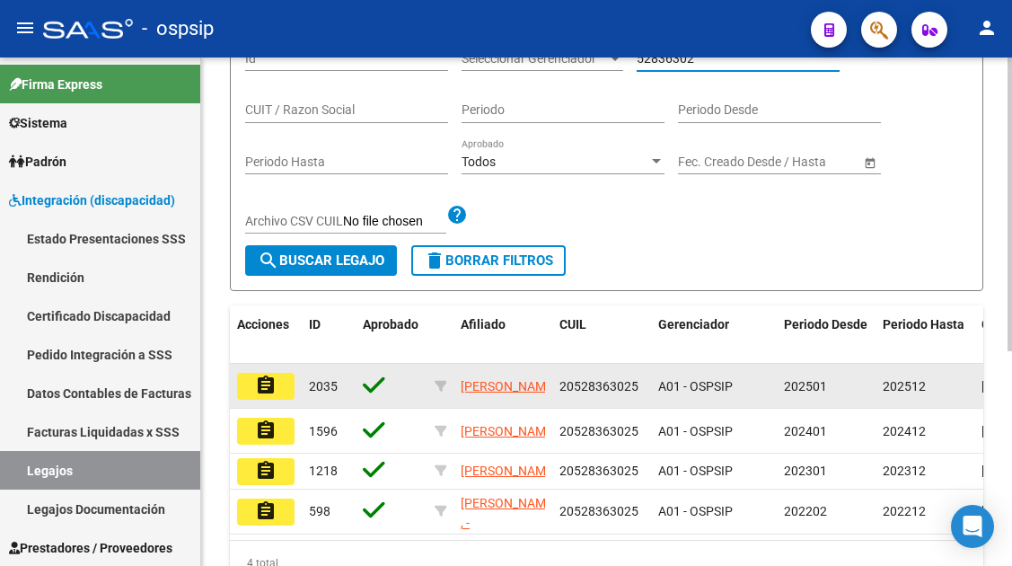
type input "52836302"
click at [263, 390] on mat-icon "assignment" at bounding box center [266, 386] width 22 height 22
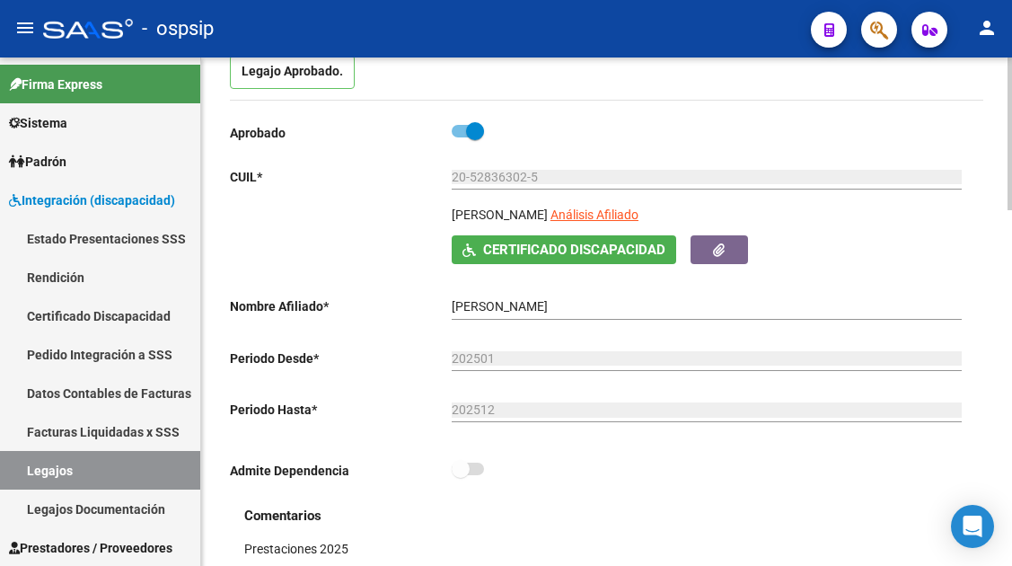
scroll to position [180, 0]
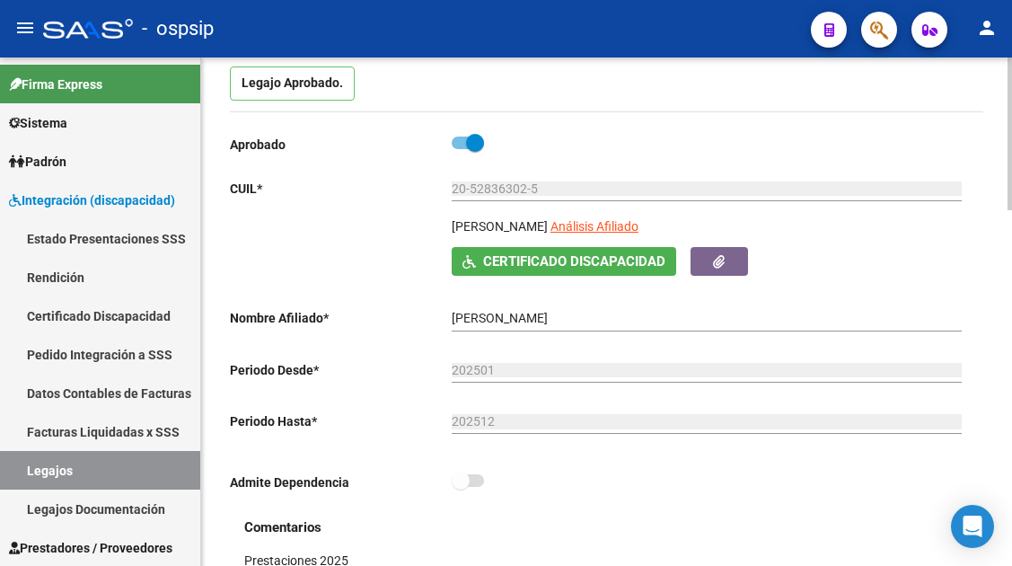
click at [639, 237] on app-link-go-to "Análisis Afiliado" at bounding box center [595, 232] width 88 height 31
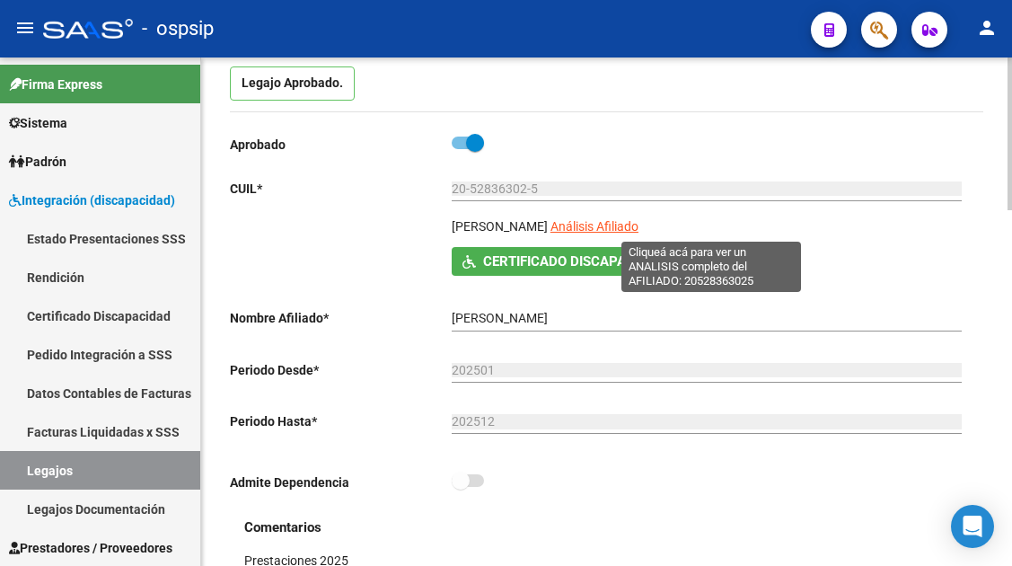
click at [639, 230] on span "Análisis Afiliado" at bounding box center [595, 226] width 88 height 14
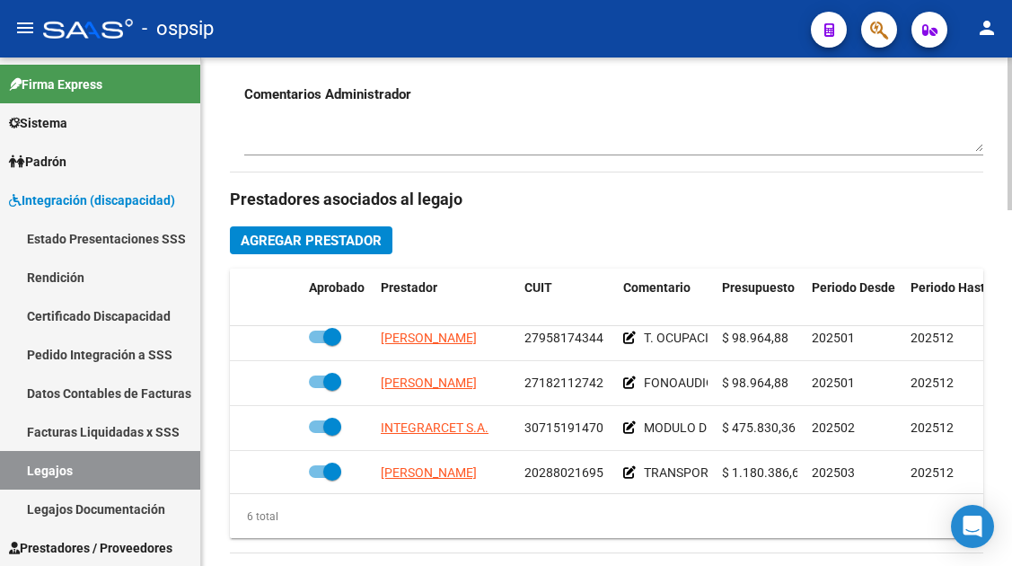
scroll to position [122, 0]
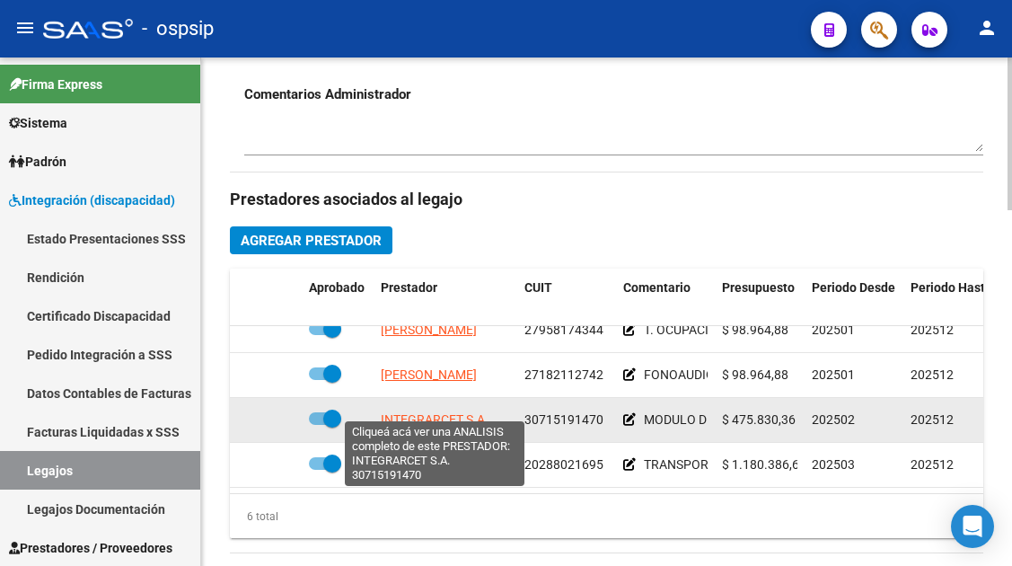
click at [391, 412] on span "INTEGRARCET S.A." at bounding box center [435, 419] width 108 height 14
type textarea "30715191470"
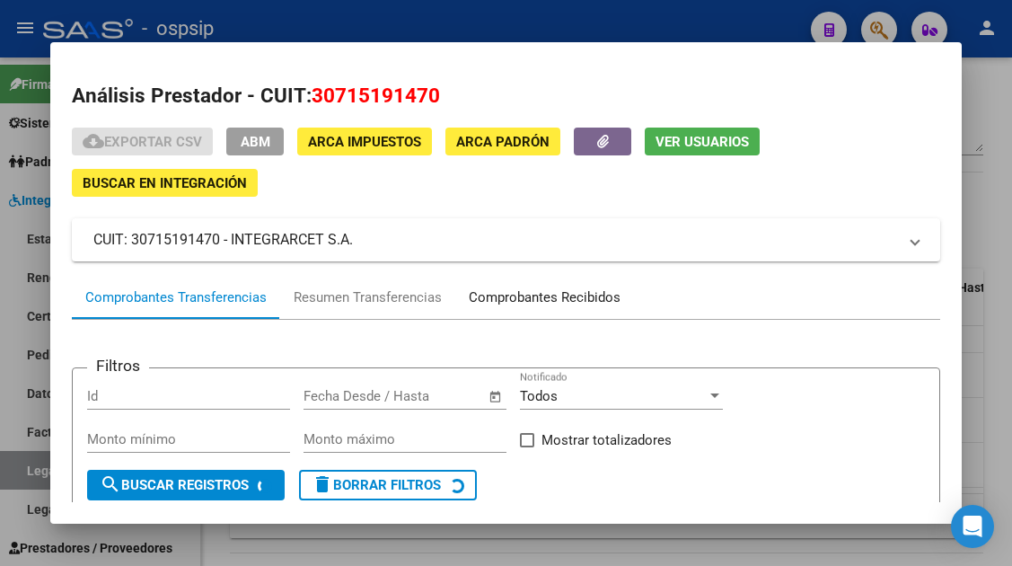
click at [491, 292] on div "Comprobantes Recibidos" at bounding box center [545, 297] width 152 height 21
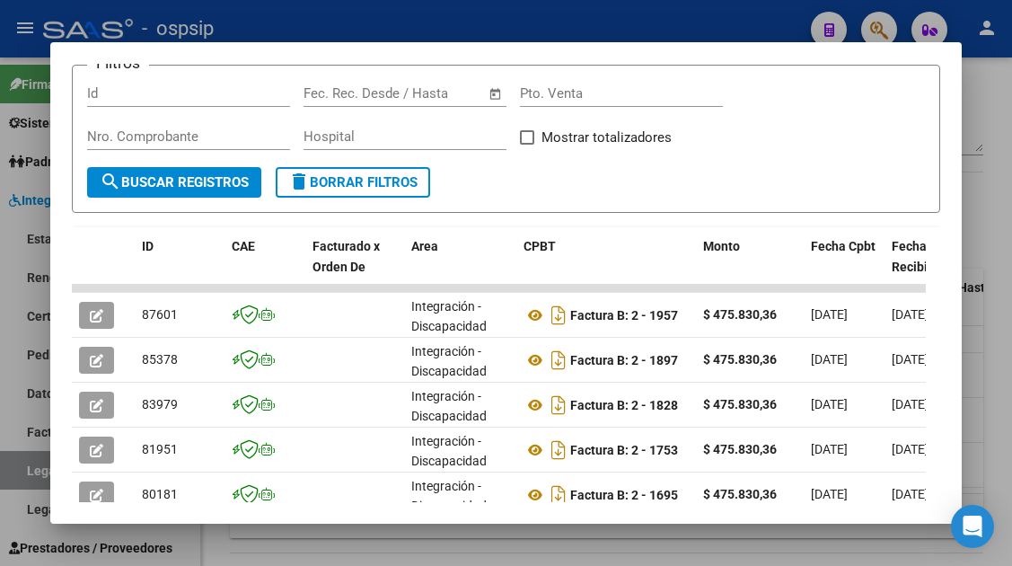
scroll to position [390, 0]
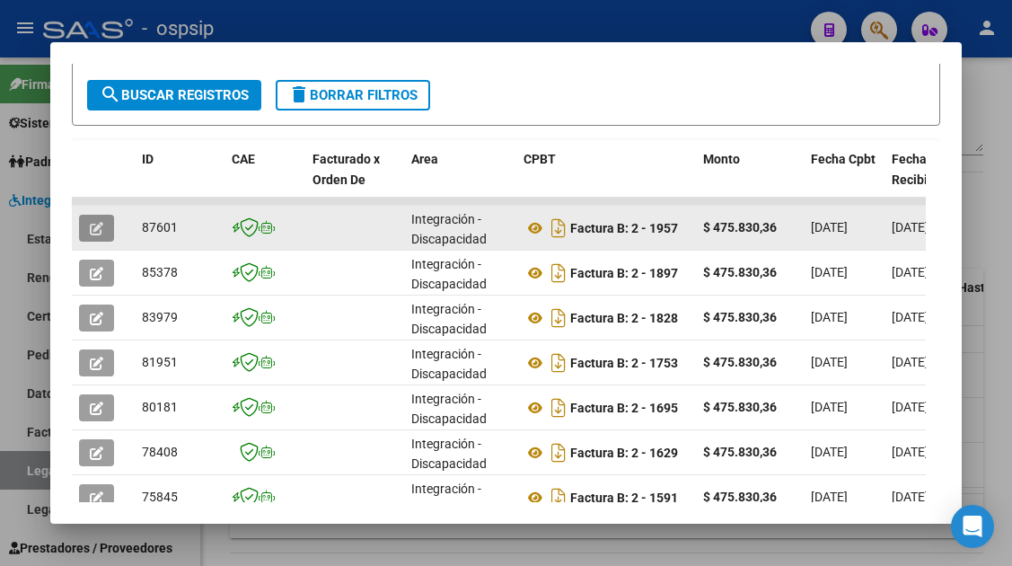
click at [95, 228] on icon "button" at bounding box center [96, 228] width 13 height 13
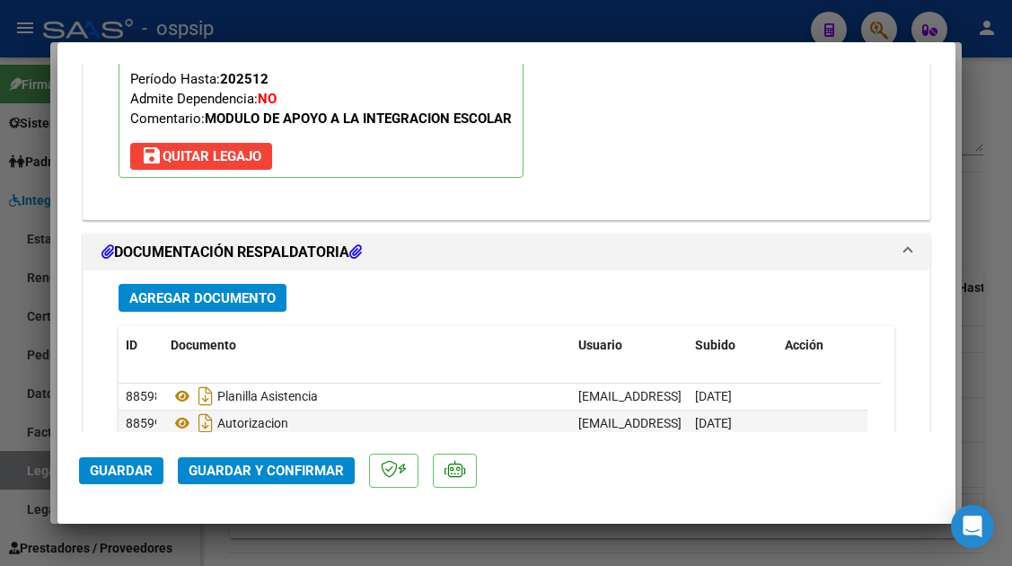
scroll to position [2190, 0]
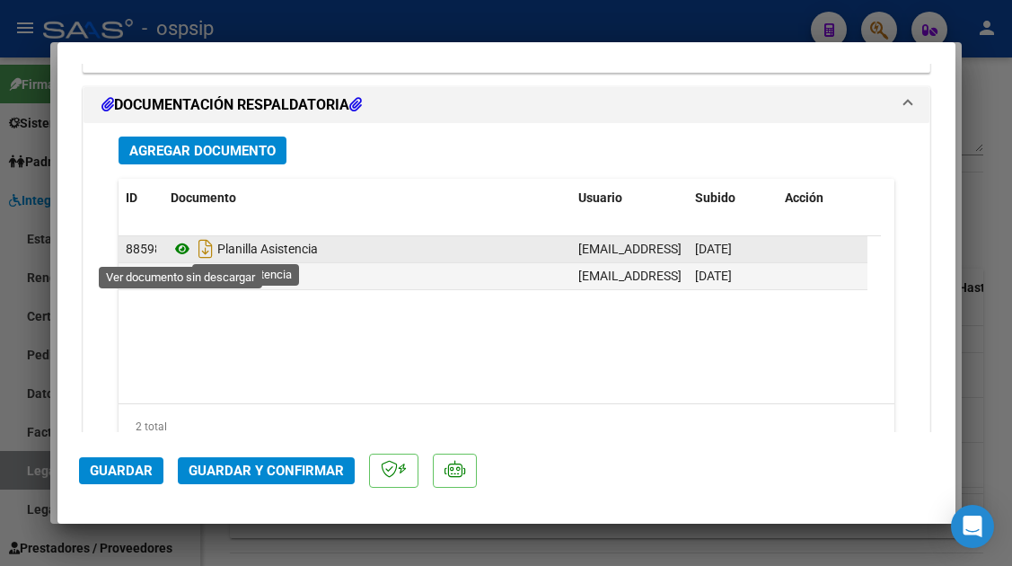
click at [185, 247] on icon at bounding box center [182, 249] width 23 height 22
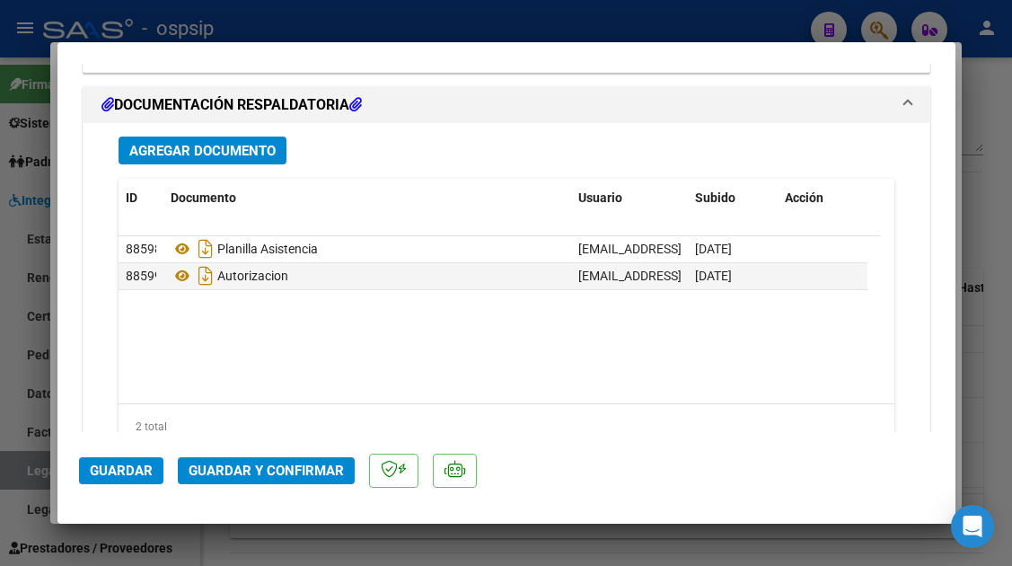
click at [234, 482] on button "Guardar y Confirmar" at bounding box center [266, 470] width 177 height 27
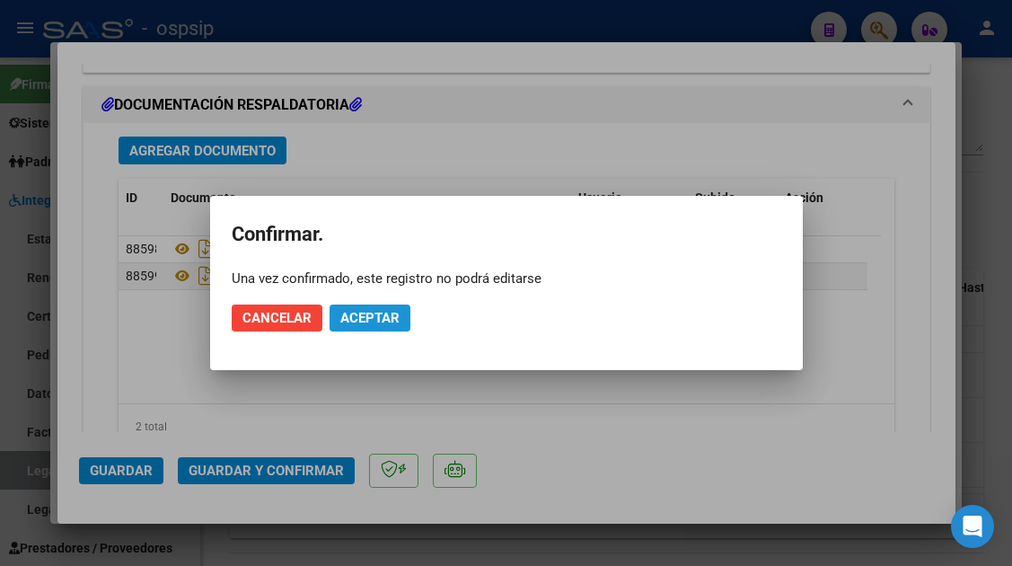
click at [373, 319] on span "Aceptar" at bounding box center [369, 318] width 59 height 16
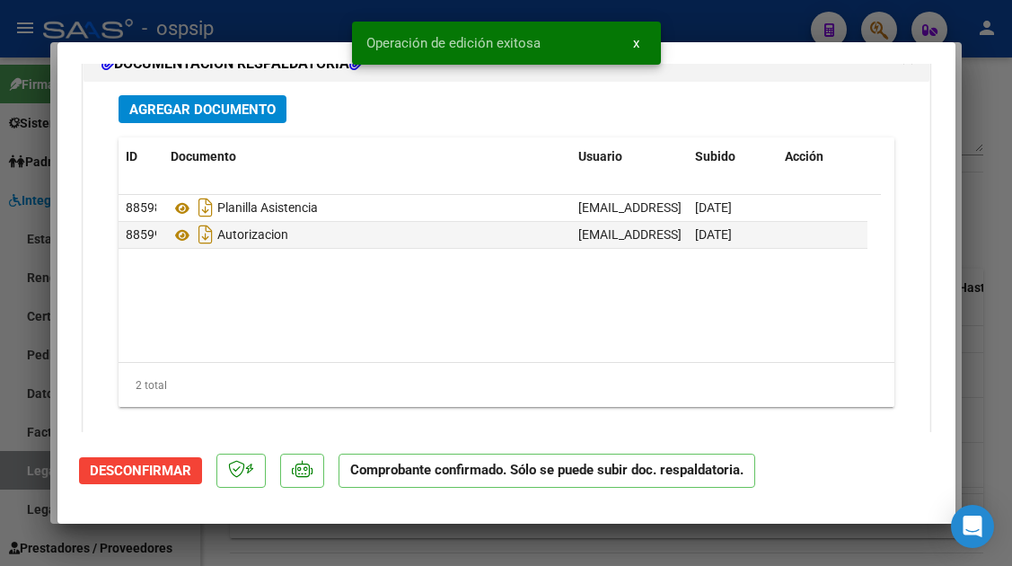
click at [13, 468] on div at bounding box center [506, 283] width 1012 height 566
type input "$ 0,00"
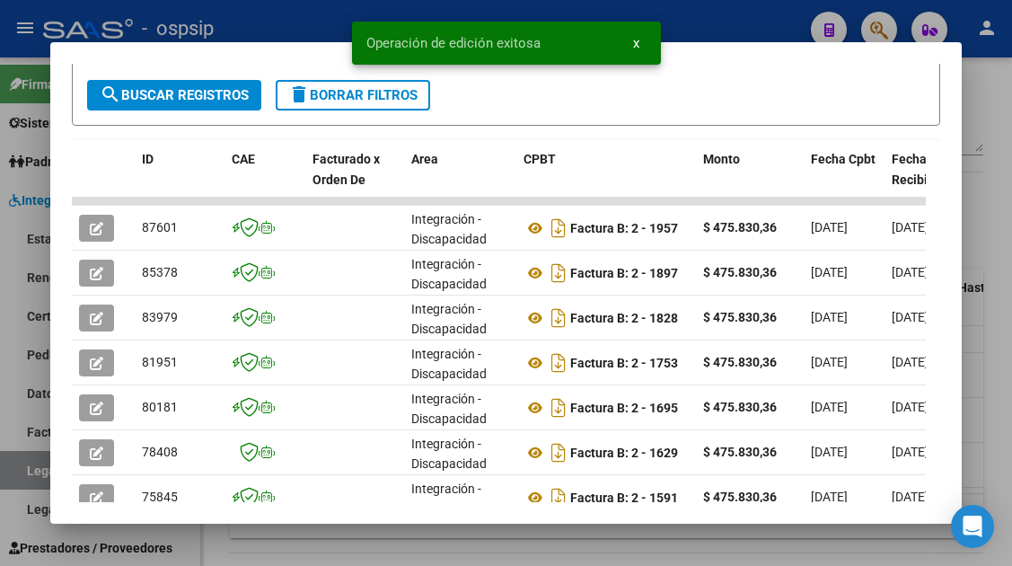
click at [19, 468] on div at bounding box center [506, 283] width 1012 height 566
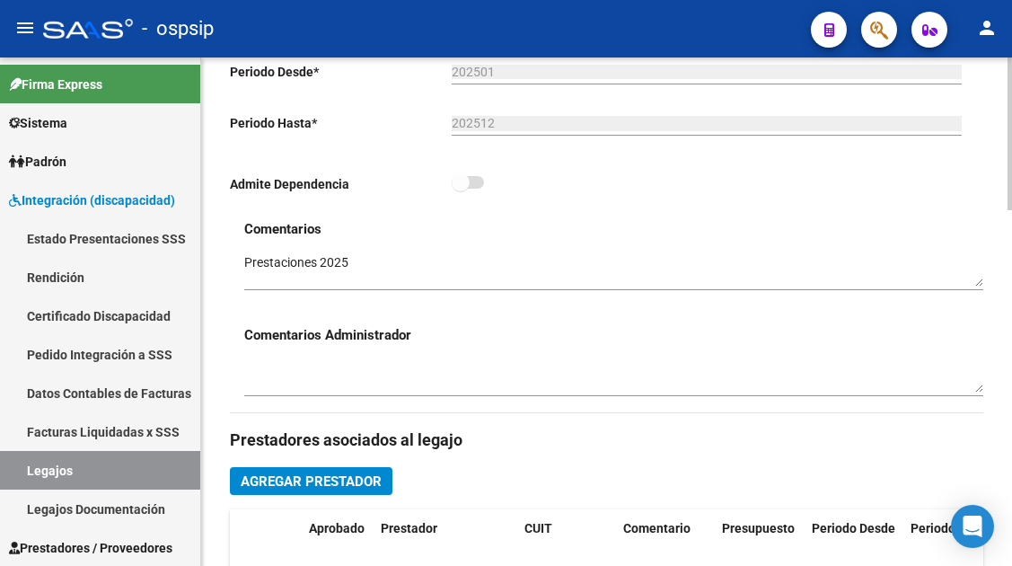
scroll to position [449, 0]
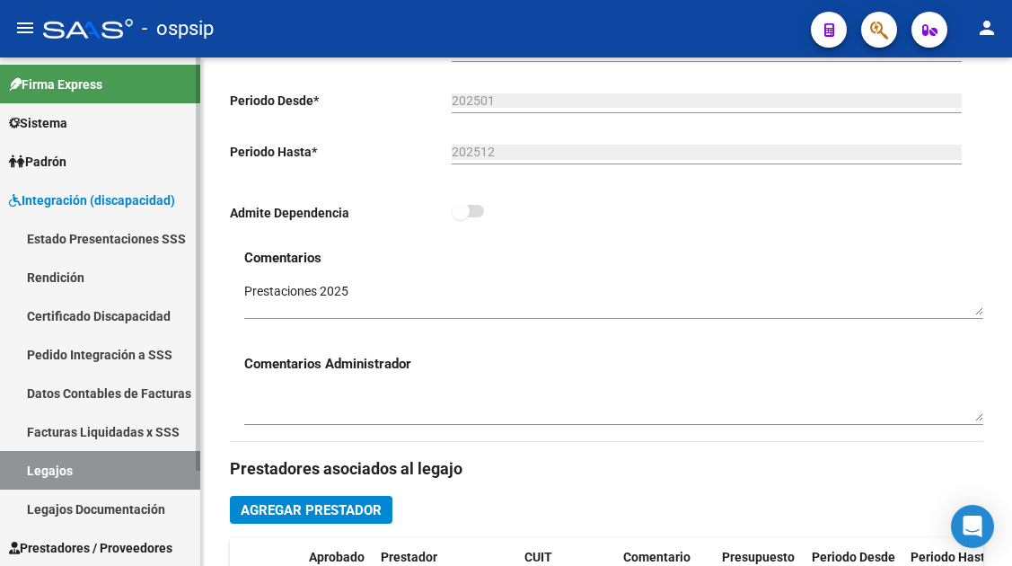
click at [34, 469] on link "Legajos" at bounding box center [100, 470] width 200 height 39
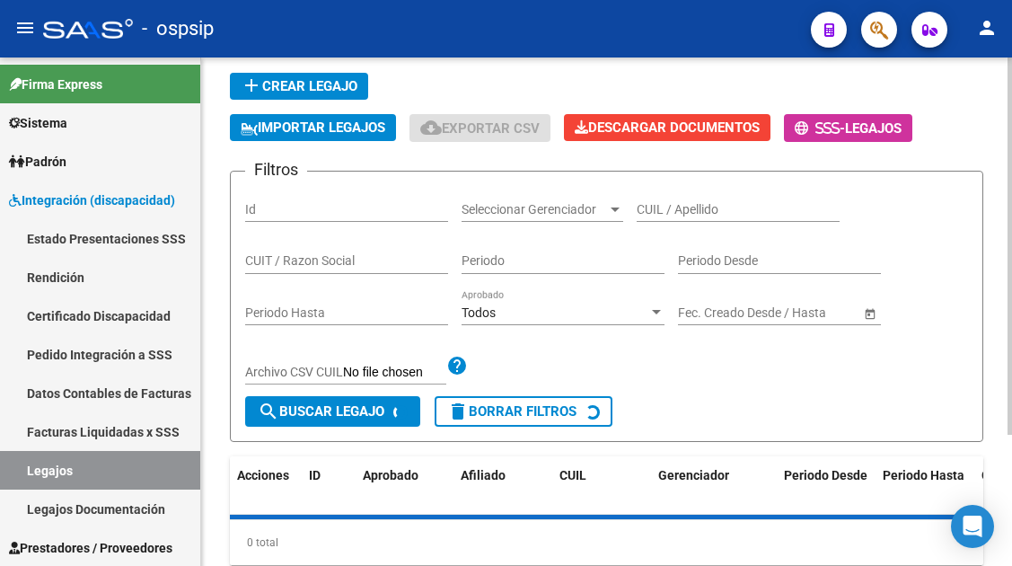
scroll to position [86, 0]
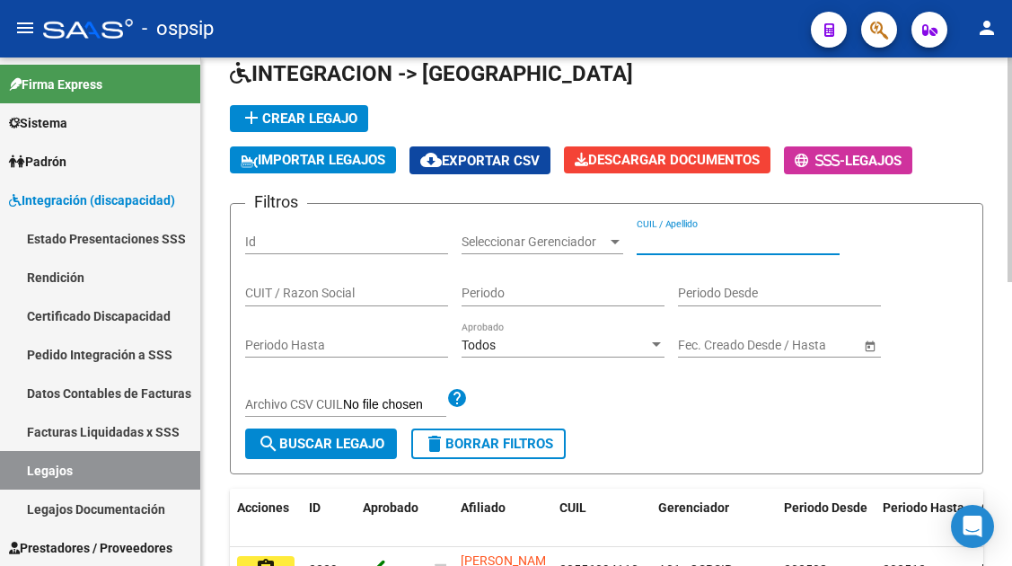
click at [704, 241] on input "CUIL / Apellido" at bounding box center [738, 241] width 203 height 15
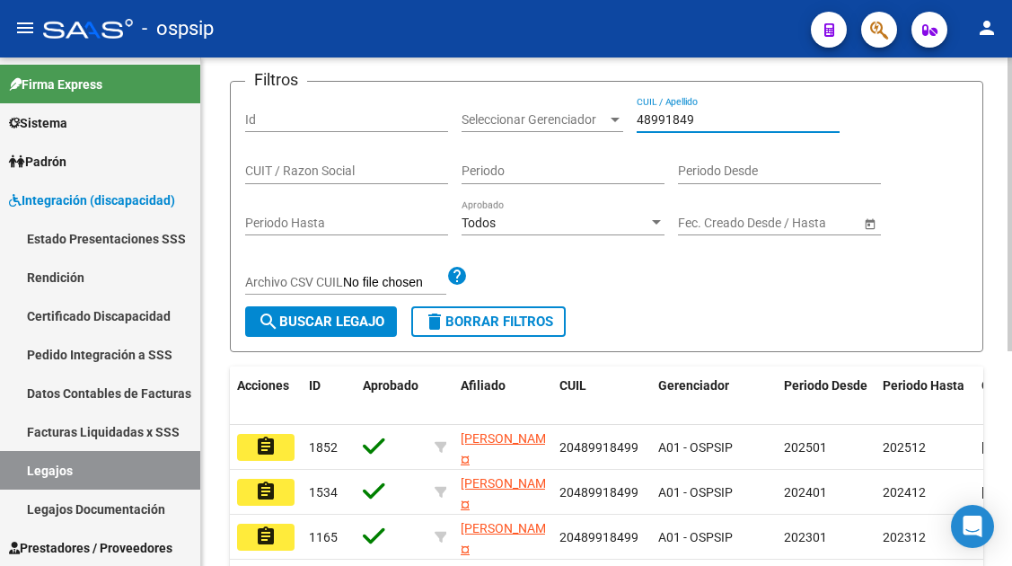
scroll to position [356, 0]
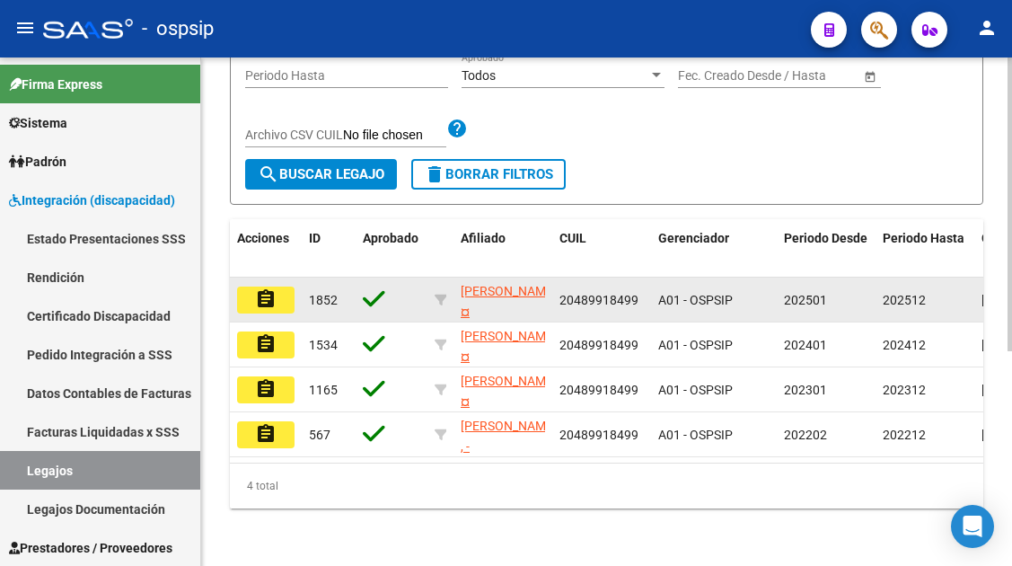
type input "48991849"
click at [264, 309] on mat-icon "assignment" at bounding box center [266, 299] width 22 height 22
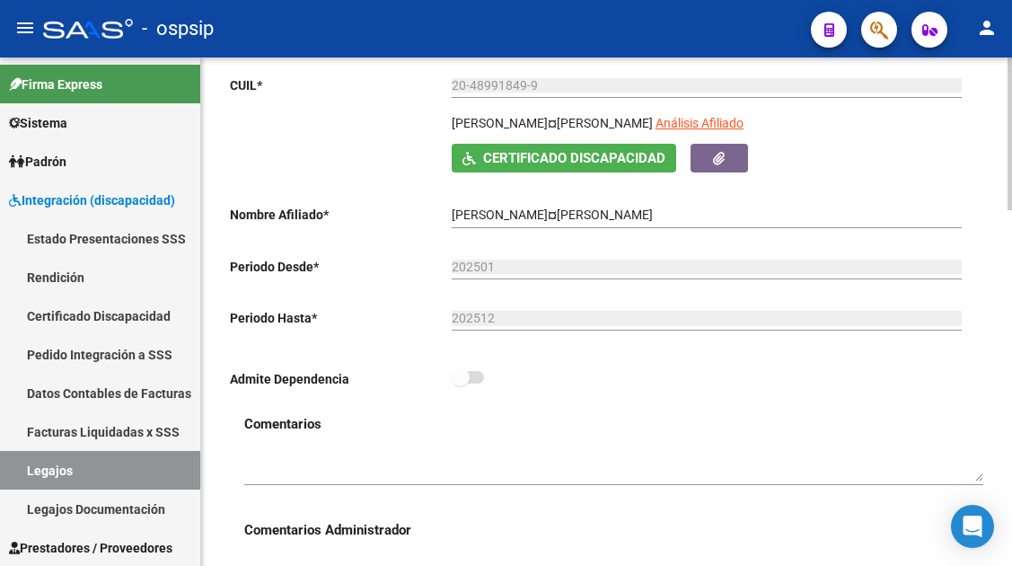
scroll to position [180, 0]
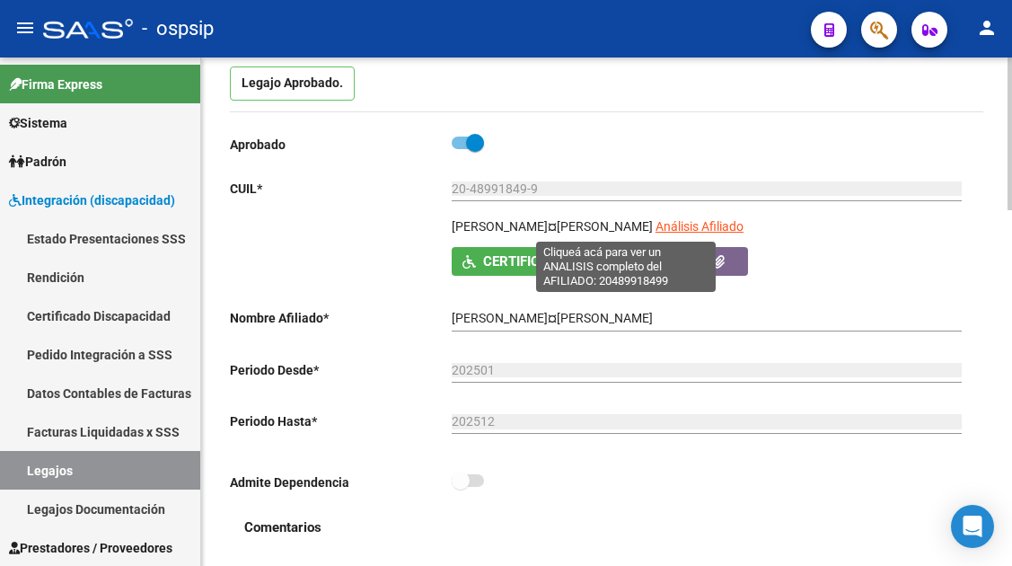
click at [656, 221] on span "Análisis Afiliado" at bounding box center [700, 226] width 88 height 14
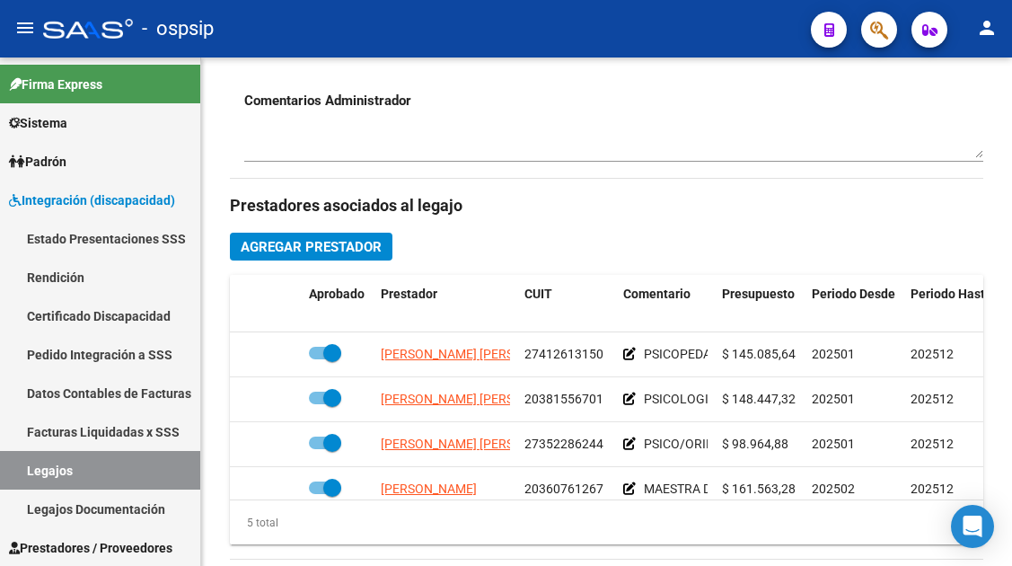
scroll to position [719, 0]
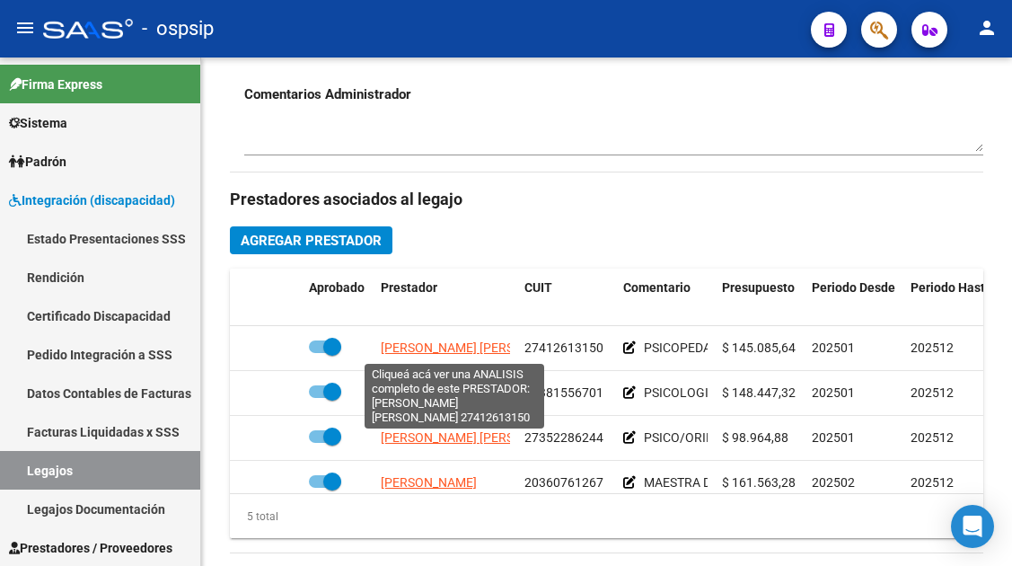
click at [399, 349] on span "[PERSON_NAME] [PERSON_NAME]" at bounding box center [478, 347] width 195 height 14
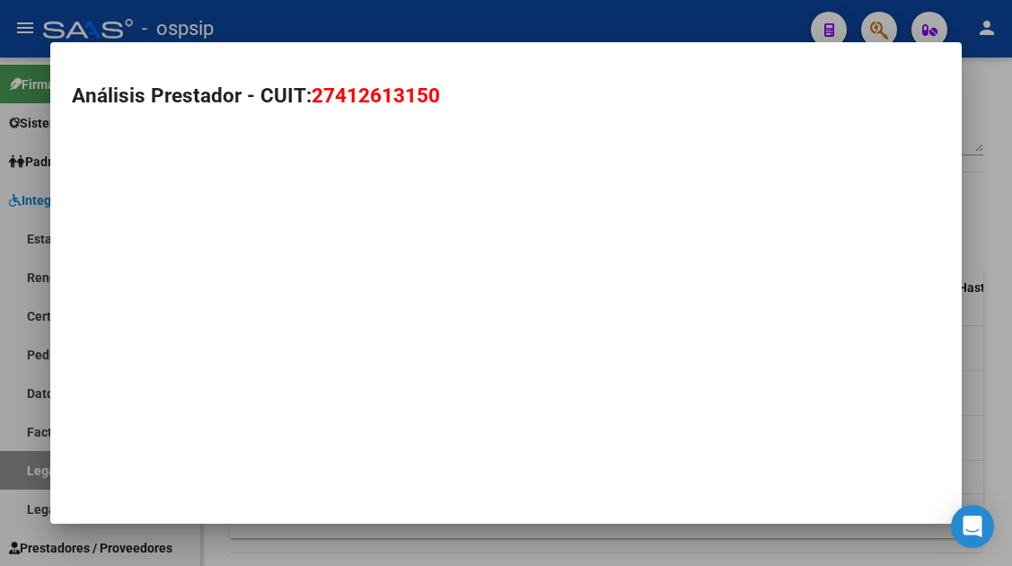
type textarea "27412613150"
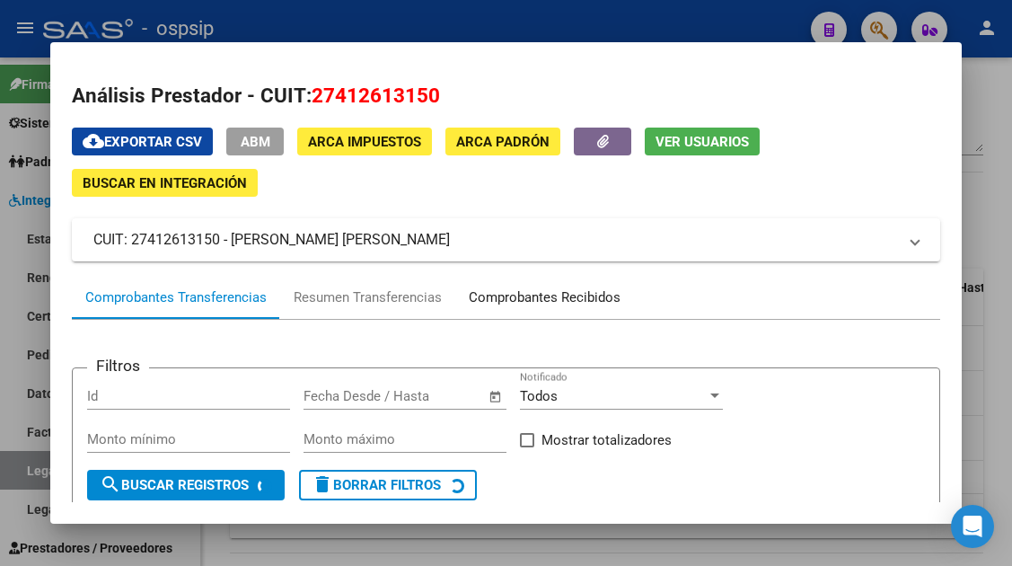
click at [544, 304] on div "Comprobantes Recibidos" at bounding box center [545, 297] width 152 height 21
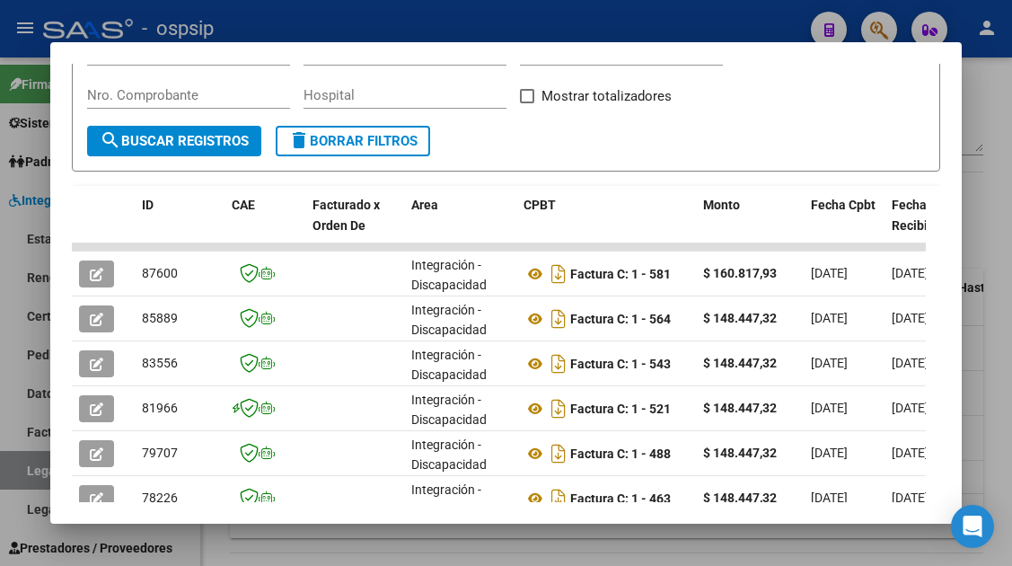
scroll to position [349, 0]
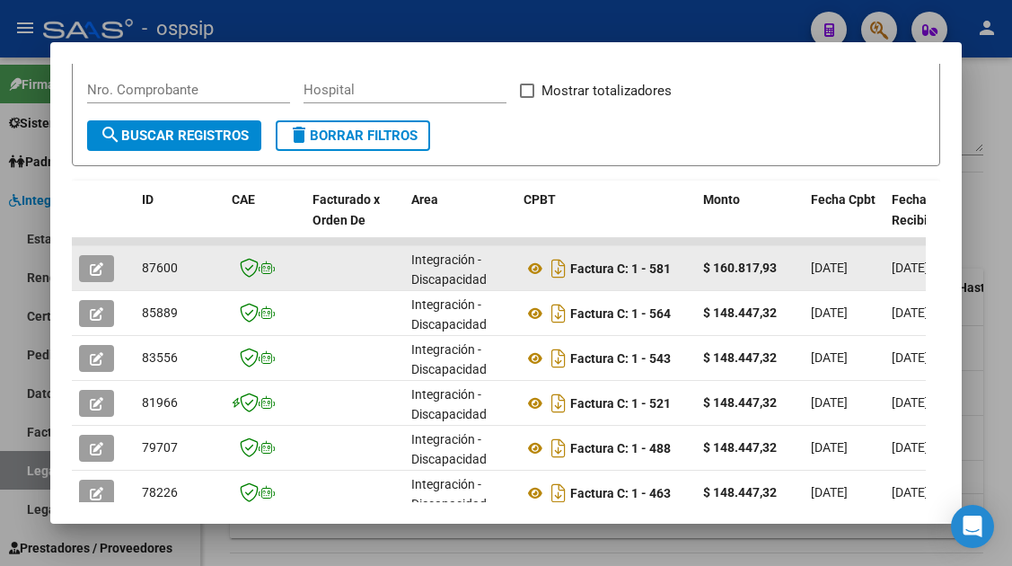
click at [105, 275] on button "button" at bounding box center [96, 268] width 35 height 27
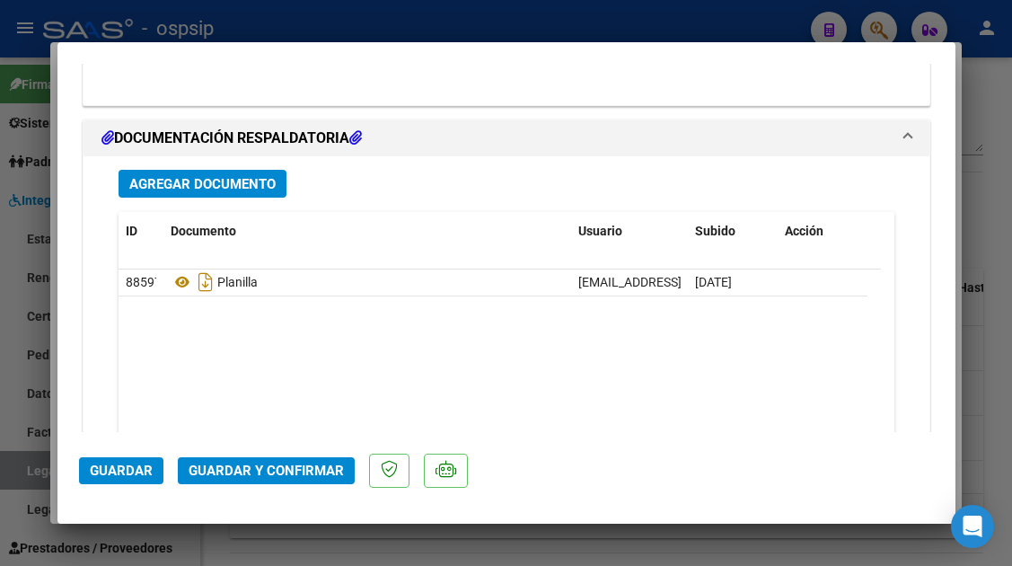
scroll to position [2189, 0]
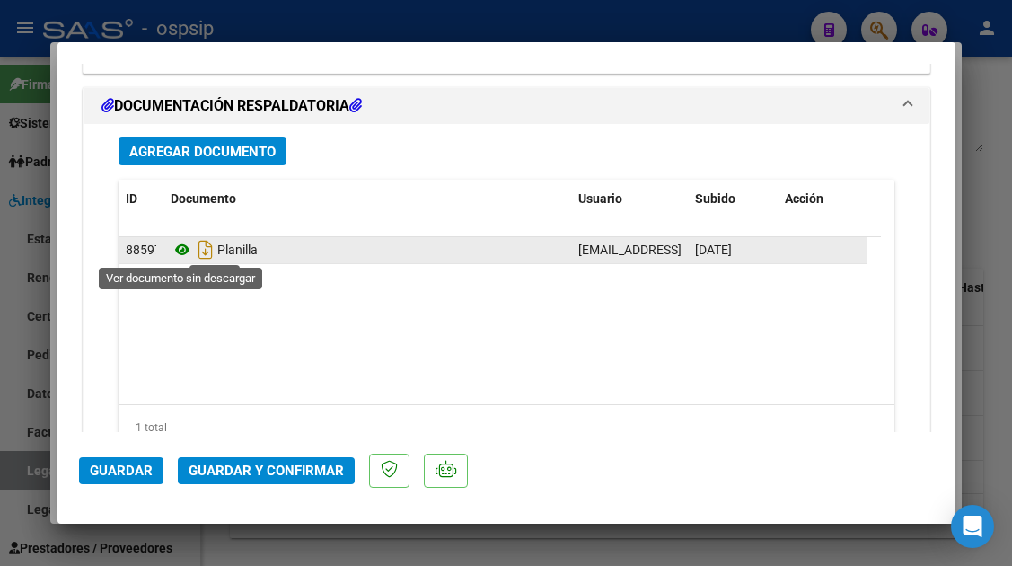
click at [182, 252] on icon at bounding box center [182, 250] width 23 height 22
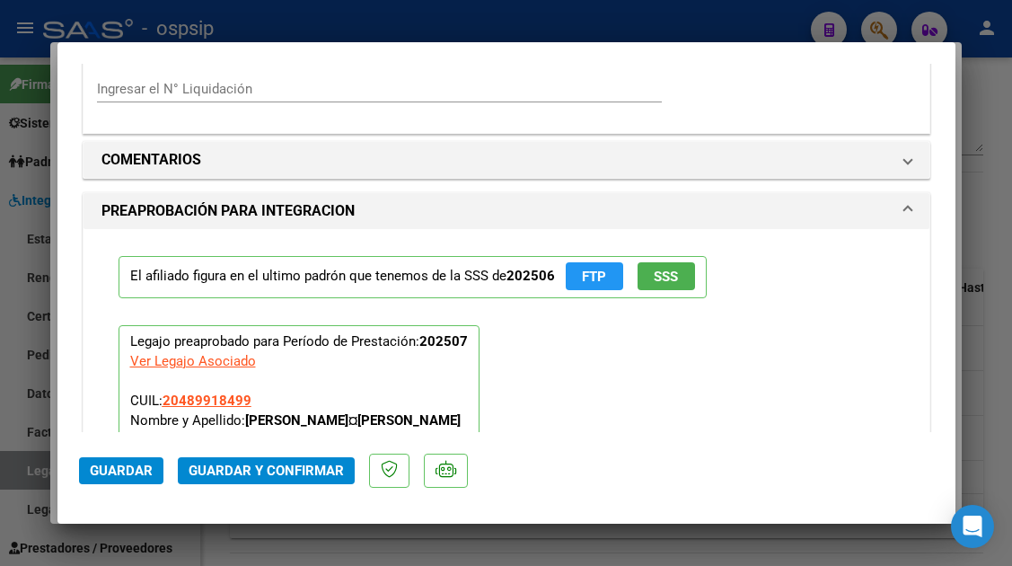
scroll to position [1560, 0]
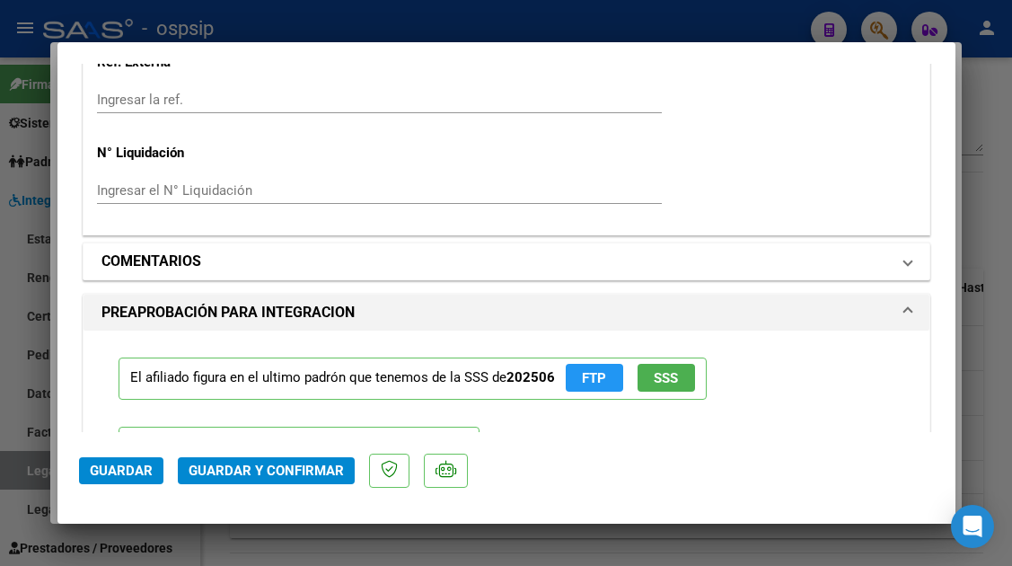
click at [881, 257] on span "COMENTARIOS" at bounding box center [503, 262] width 803 height 22
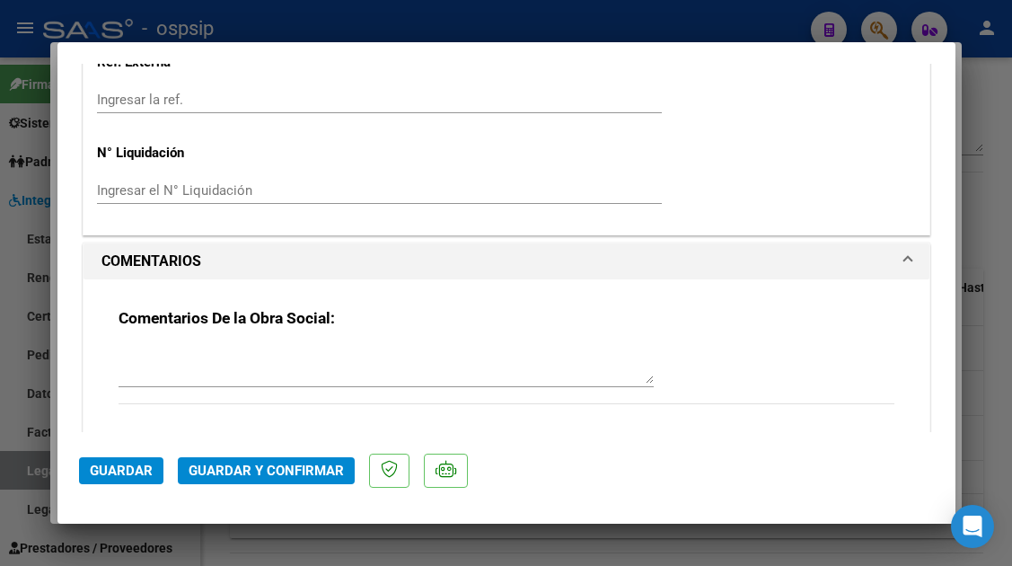
click at [164, 352] on textarea at bounding box center [386, 366] width 535 height 36
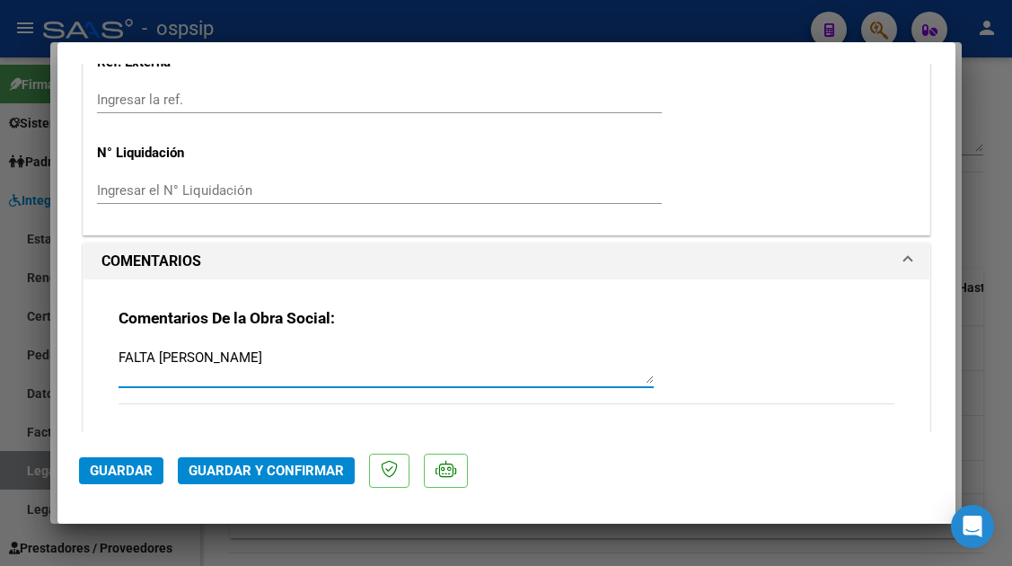
click at [164, 352] on textarea "FALTA [PERSON_NAME]" at bounding box center [386, 366] width 535 height 36
type textarea "FALTA SELLO"
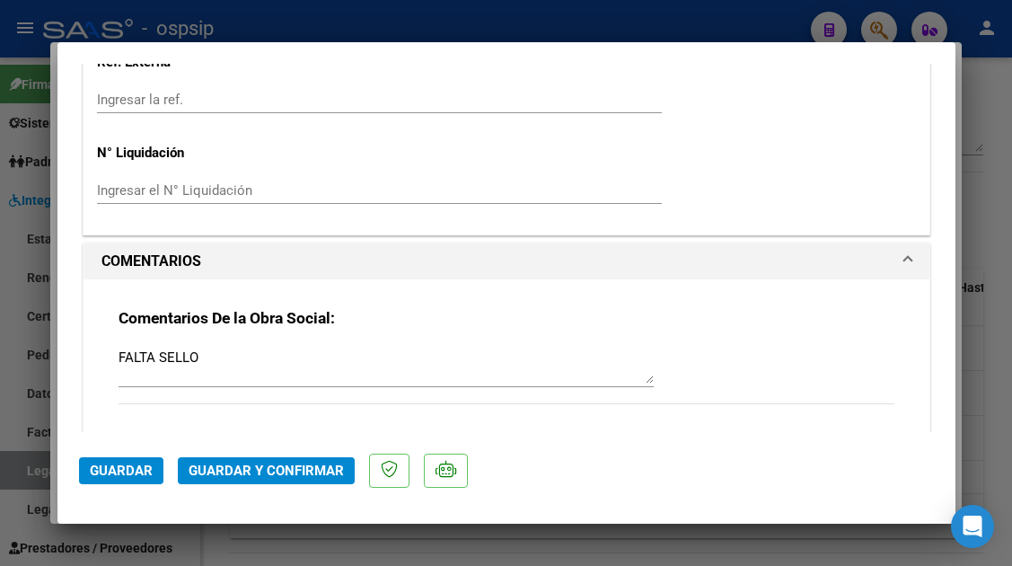
click at [215, 486] on mat-dialog-actions "Guardar Guardar y Confirmar" at bounding box center [506, 467] width 855 height 71
click at [217, 473] on span "Guardar y Confirmar" at bounding box center [266, 471] width 155 height 16
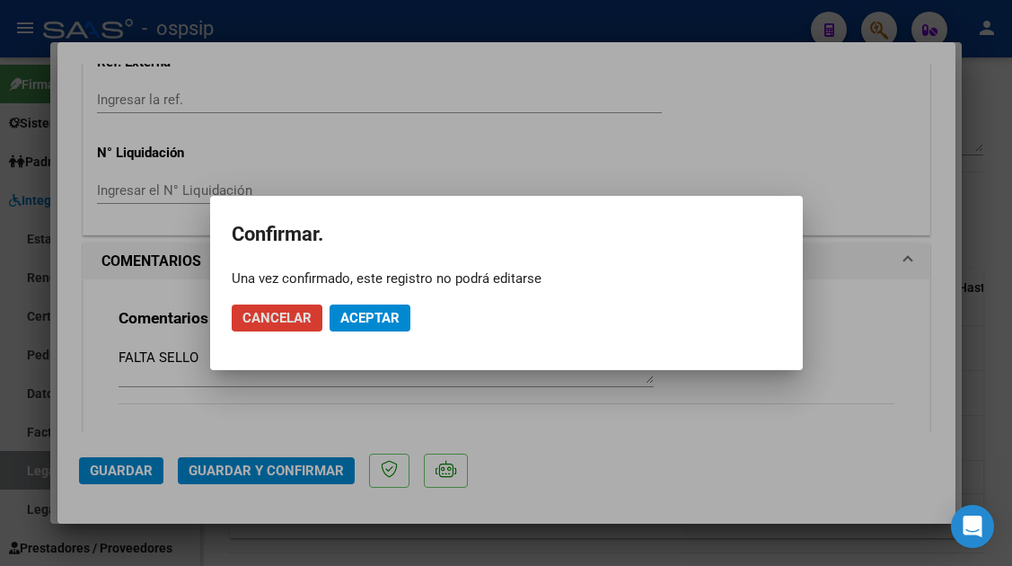
click at [349, 325] on span "Aceptar" at bounding box center [369, 318] width 59 height 16
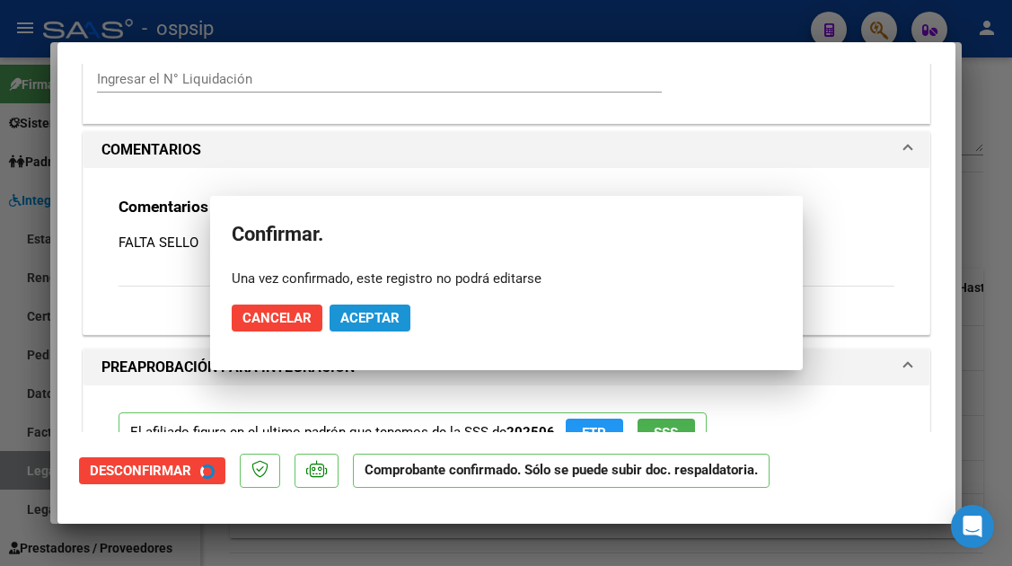
scroll to position [1449, 0]
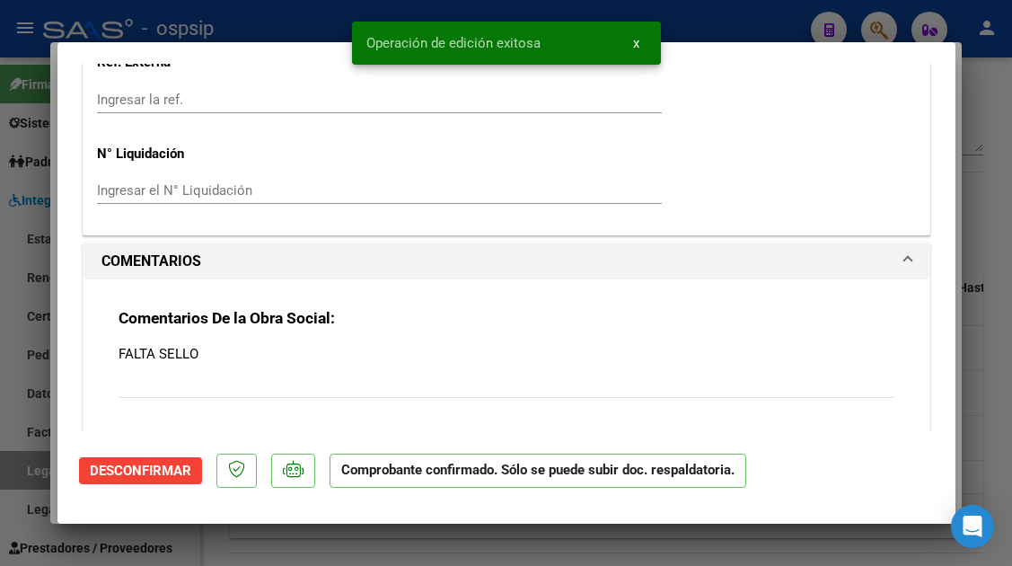
click at [159, 458] on button "Desconfirmar" at bounding box center [140, 470] width 123 height 27
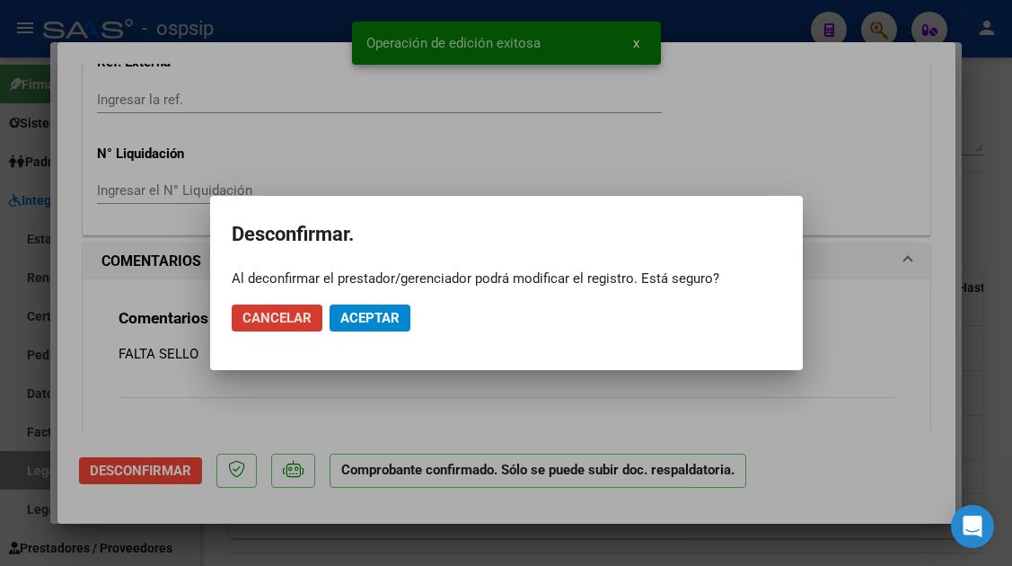
click at [372, 313] on span "Aceptar" at bounding box center [369, 318] width 59 height 16
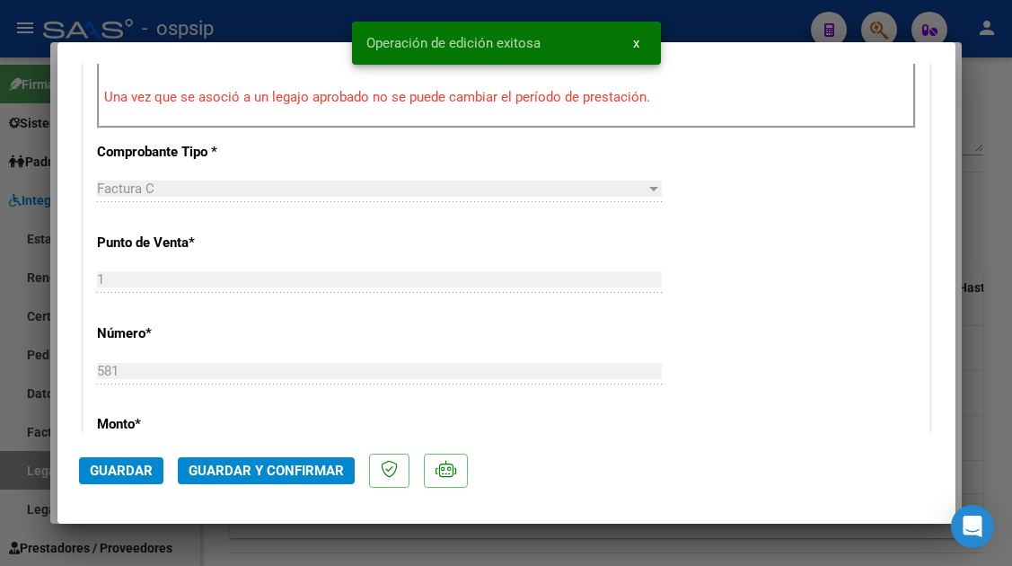
scroll to position [662, 0]
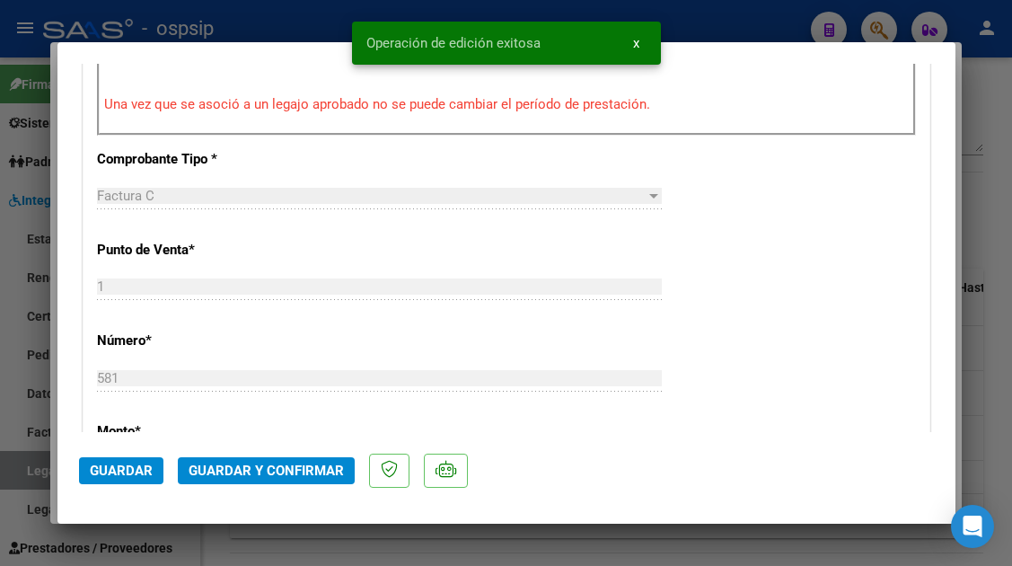
type input "$ 0,00"
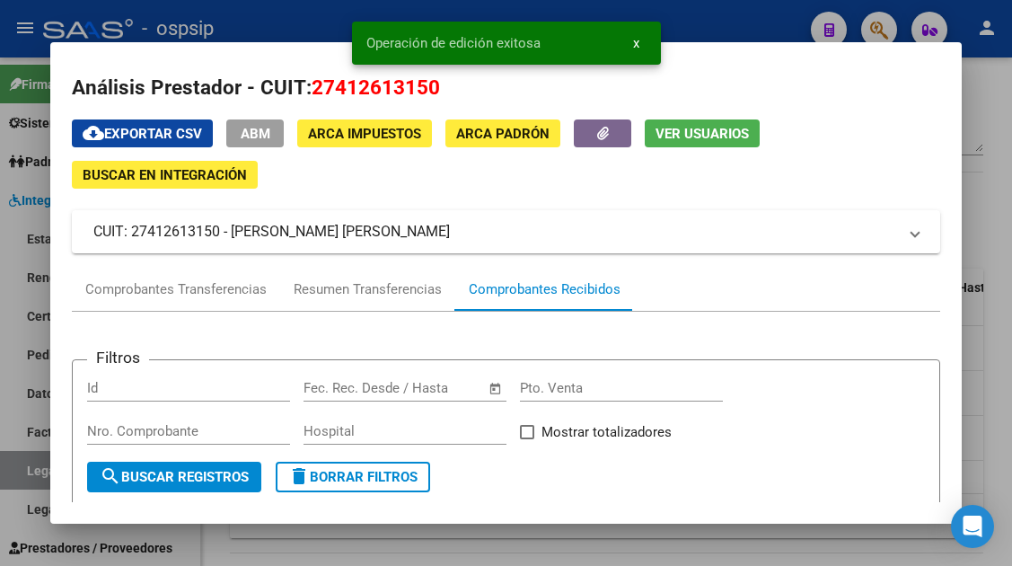
scroll to position [0, 0]
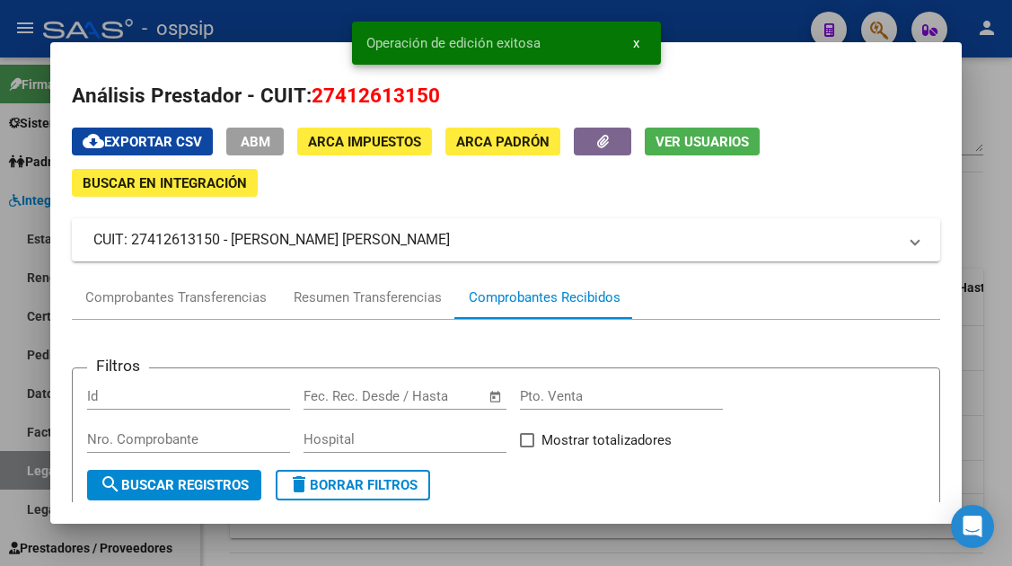
click at [697, 133] on span "Ver Usuarios" at bounding box center [702, 141] width 93 height 16
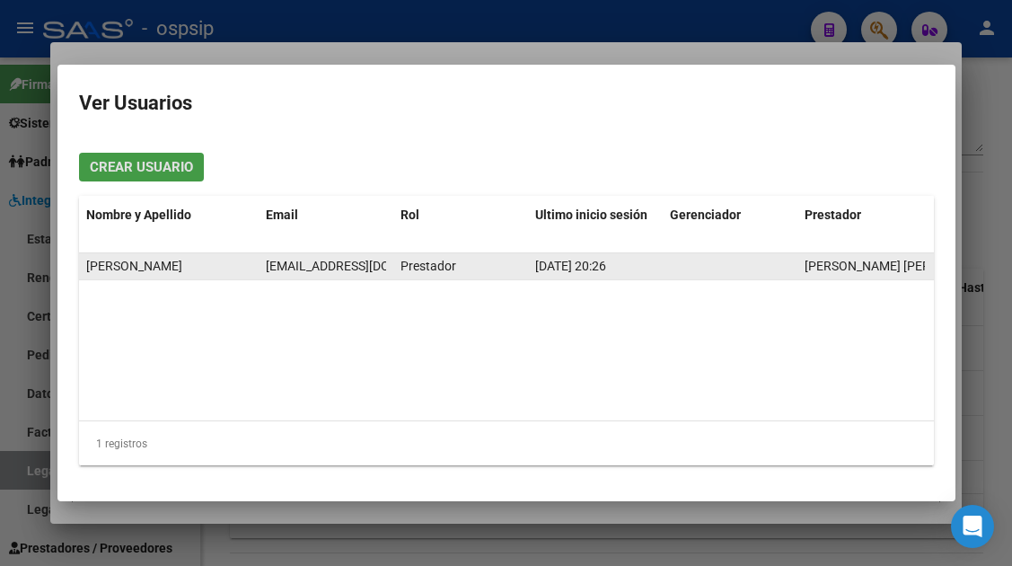
click at [308, 270] on span "[EMAIL_ADDRESS][DOMAIN_NAME]" at bounding box center [365, 266] width 199 height 14
copy span "[EMAIL_ADDRESS][DOMAIN_NAME]"
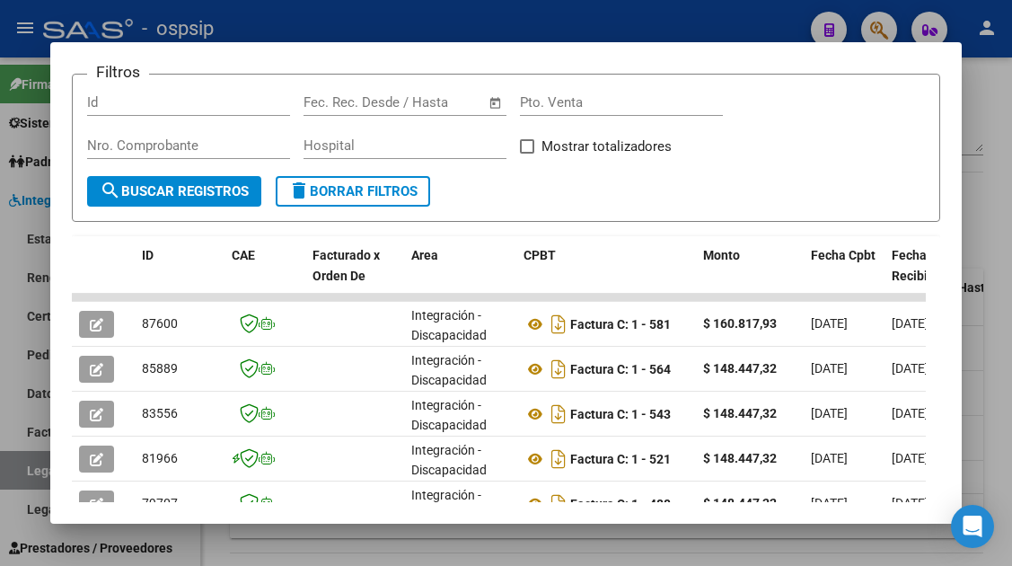
scroll to position [449, 0]
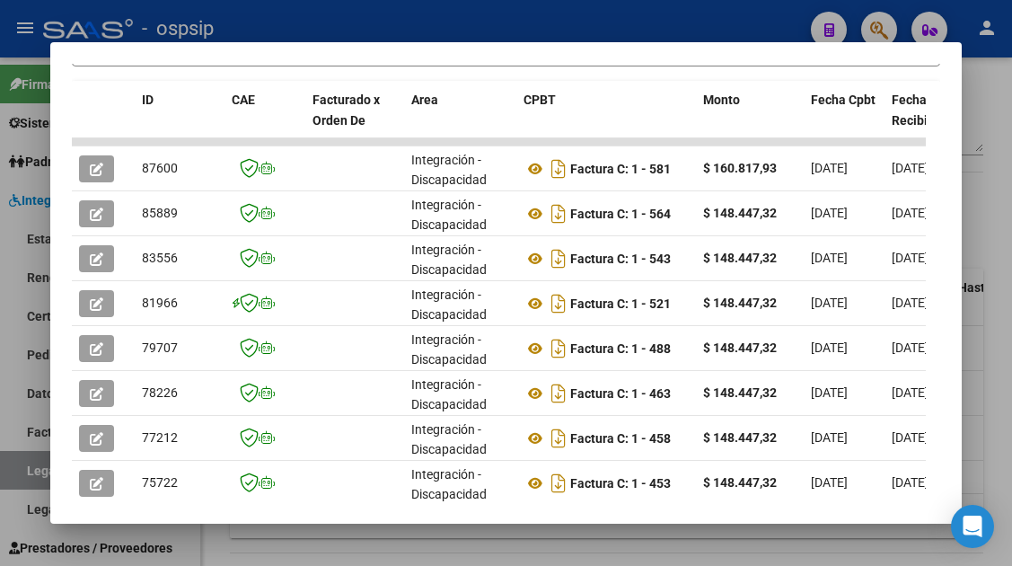
click at [33, 468] on div at bounding box center [506, 283] width 1012 height 566
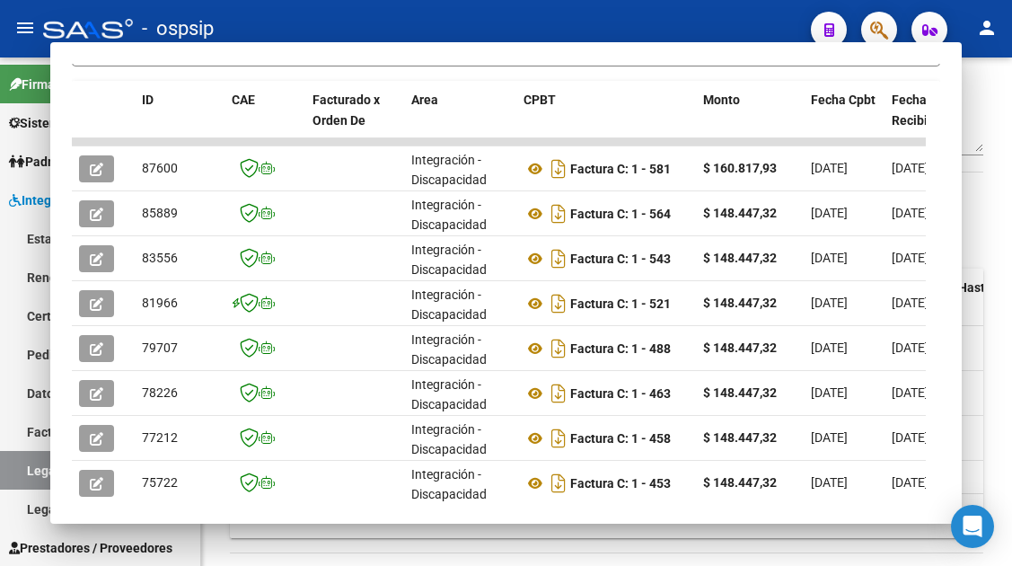
click at [33, 468] on link "Legajos" at bounding box center [100, 470] width 200 height 39
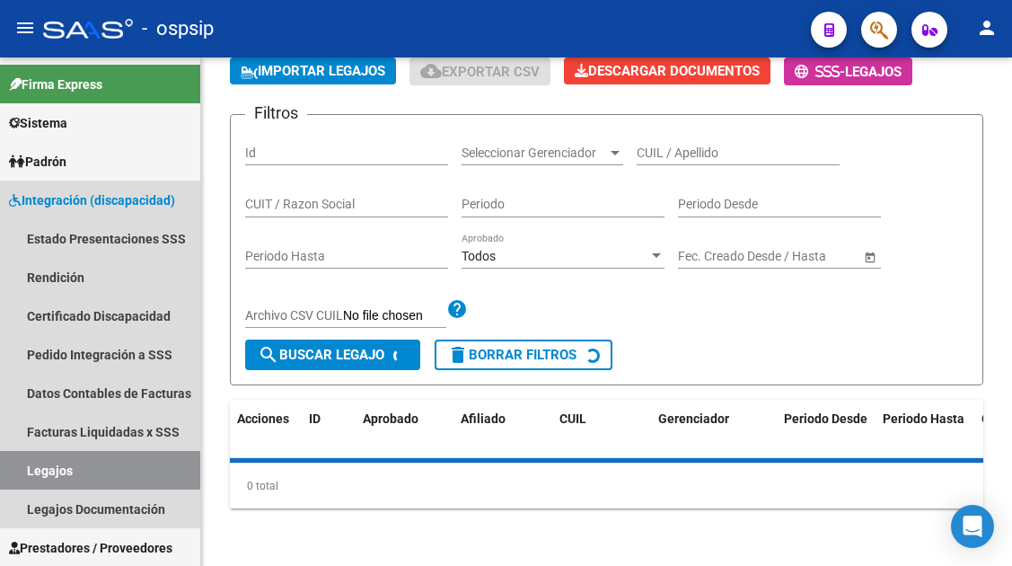
click at [33, 468] on link "Legajos" at bounding box center [100, 470] width 200 height 39
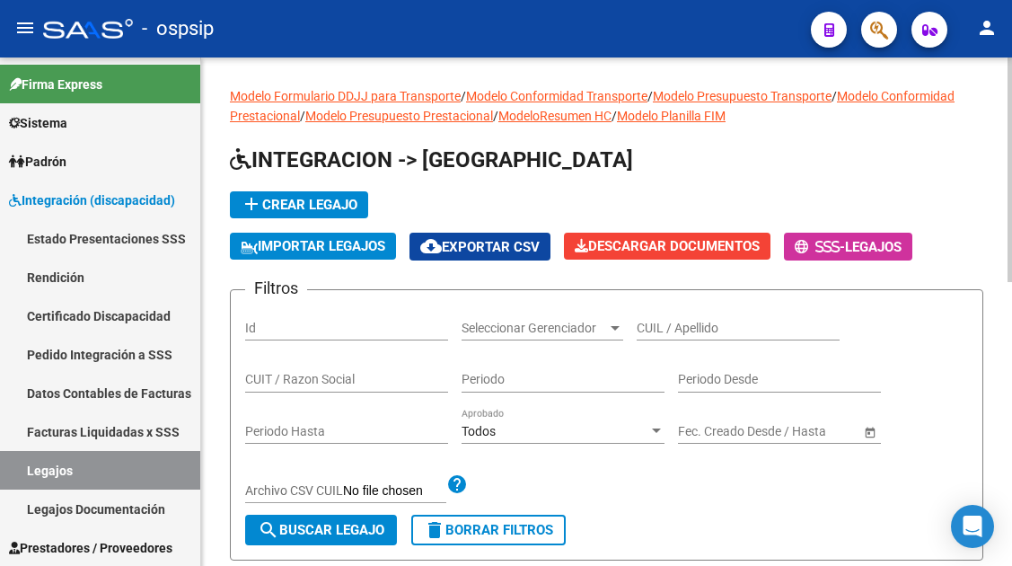
click at [663, 322] on input "CUIL / Apellido" at bounding box center [738, 328] width 203 height 15
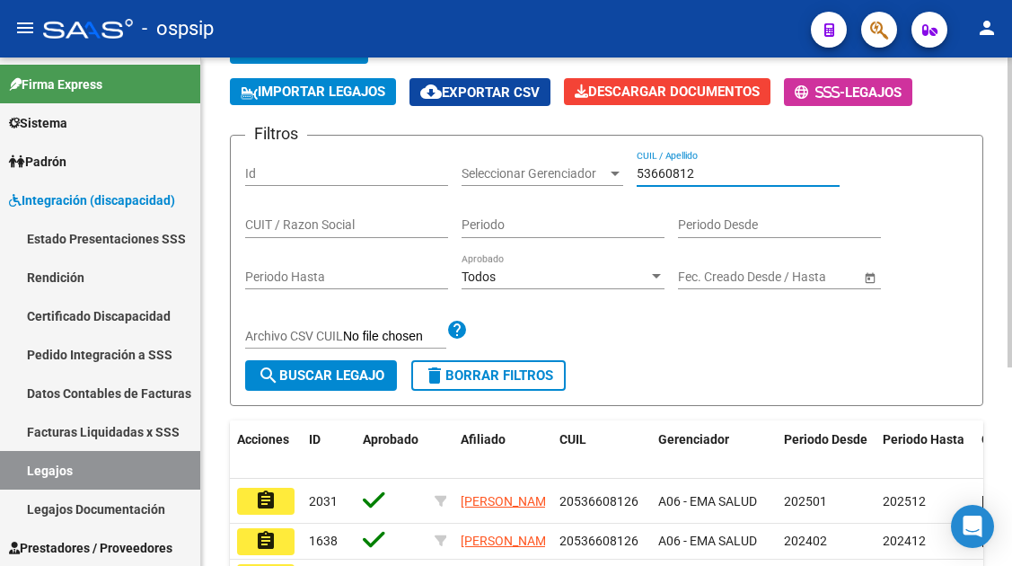
scroll to position [180, 0]
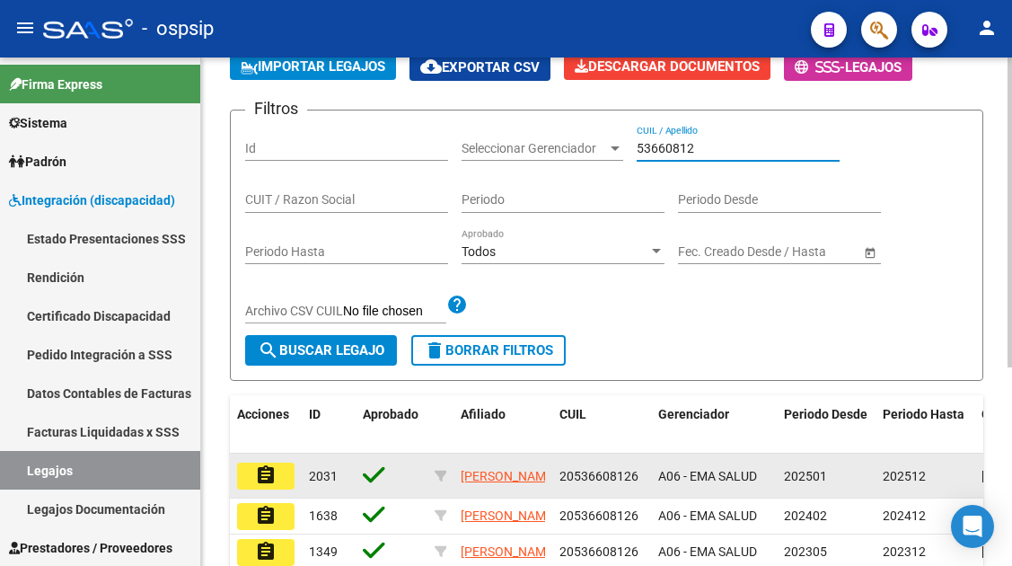
type input "53660812"
click at [281, 470] on button "assignment" at bounding box center [265, 476] width 57 height 27
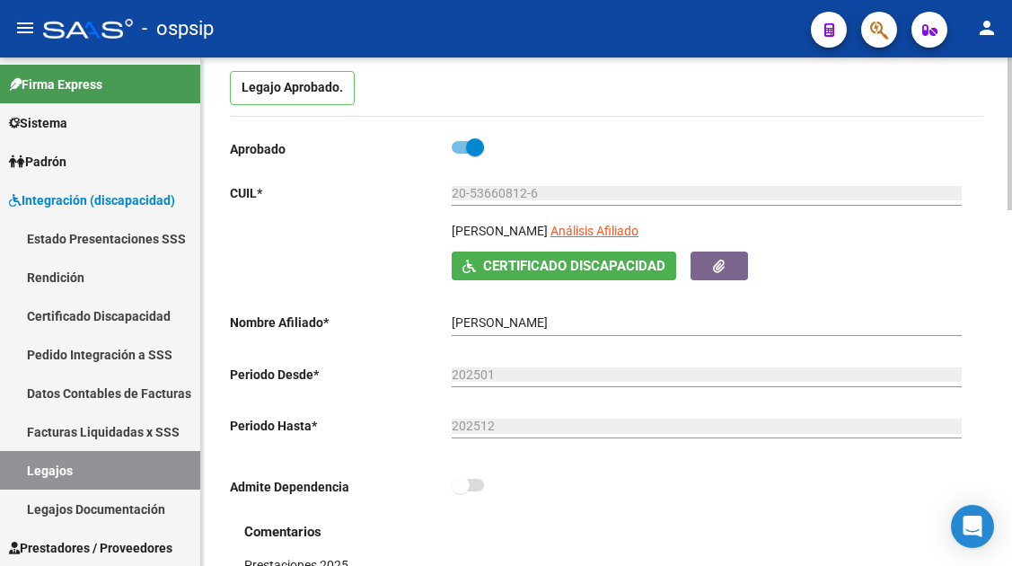
scroll to position [180, 0]
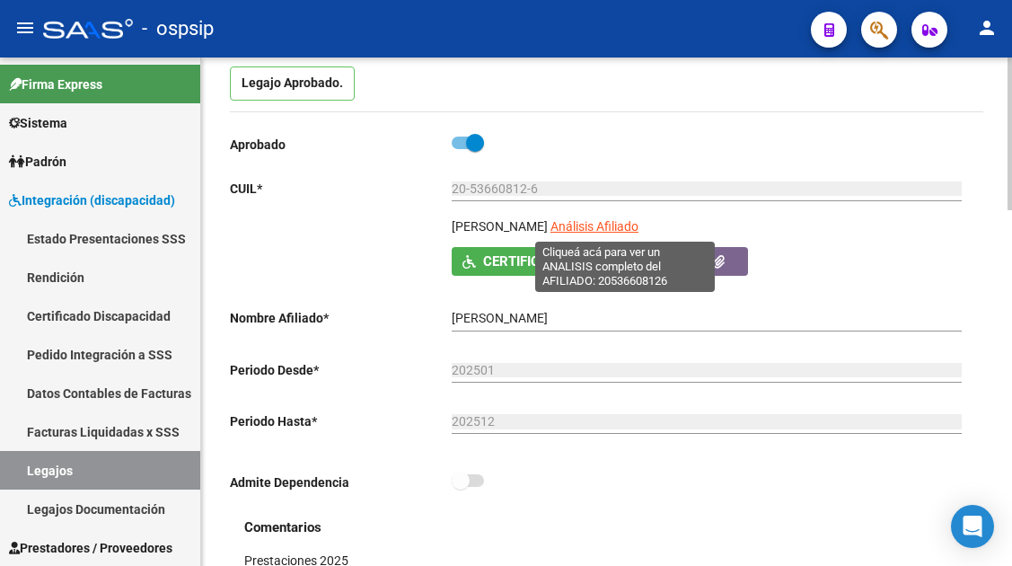
click at [625, 225] on span "Análisis Afiliado" at bounding box center [595, 226] width 88 height 14
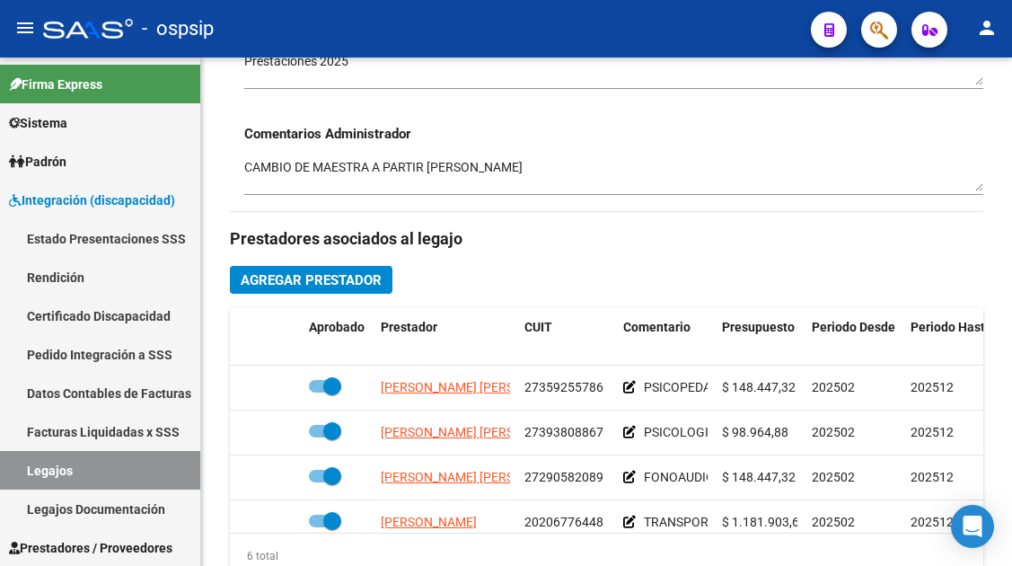
scroll to position [719, 0]
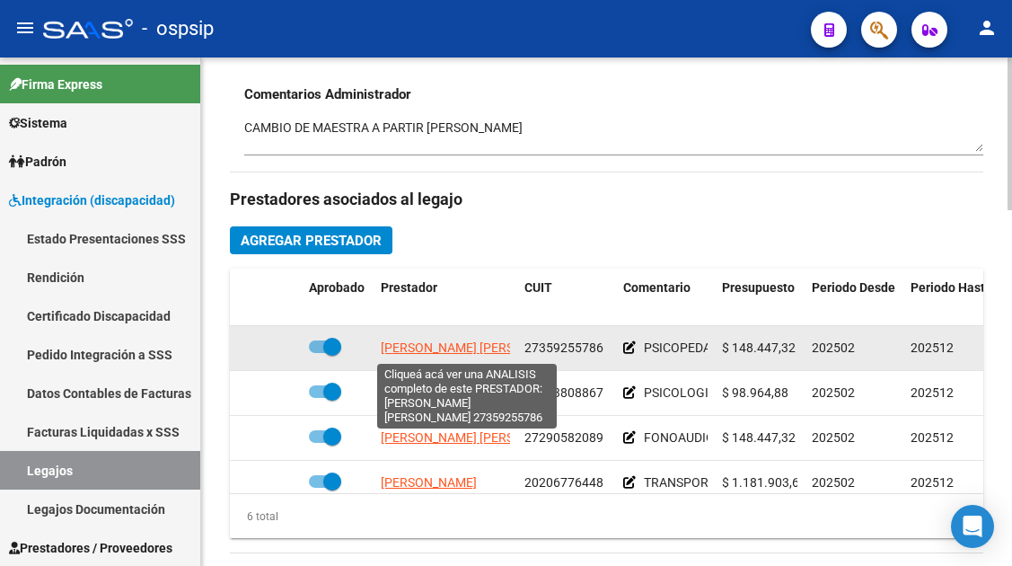
click at [469, 349] on span "[PERSON_NAME] [PERSON_NAME]" at bounding box center [478, 347] width 195 height 14
type textarea "27359255786"
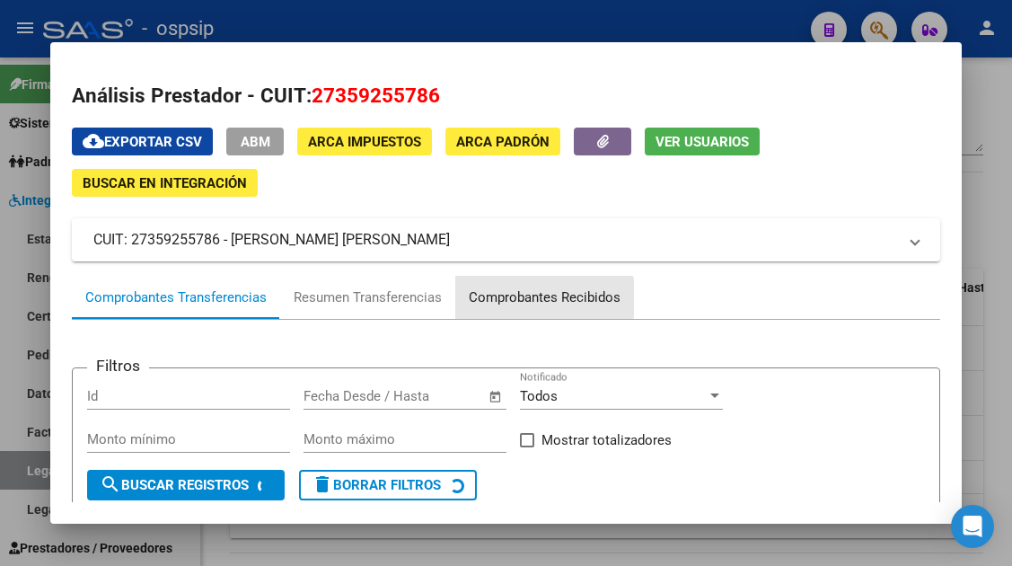
click at [537, 298] on div "Comprobantes Recibidos" at bounding box center [545, 297] width 152 height 21
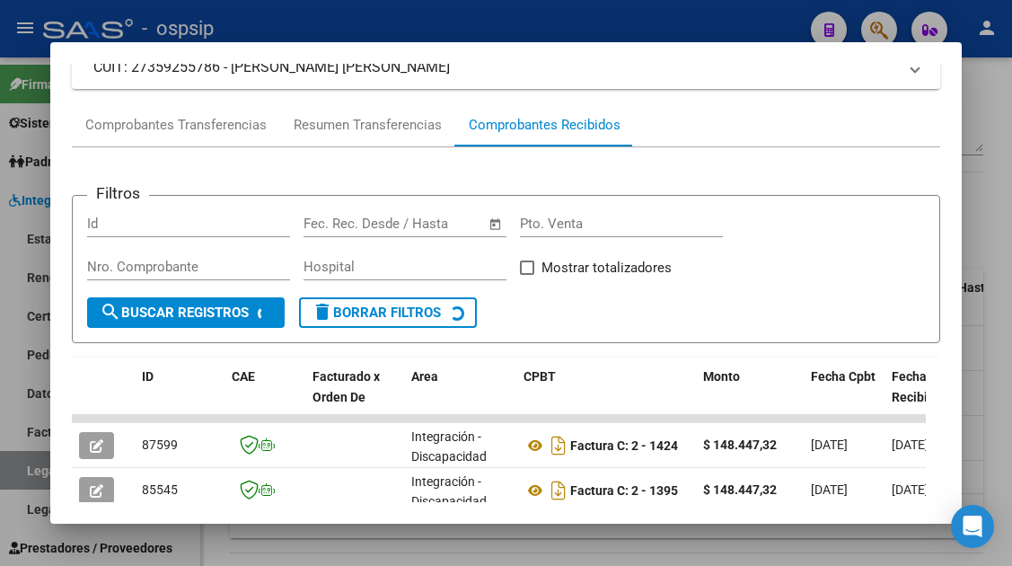
scroll to position [260, 0]
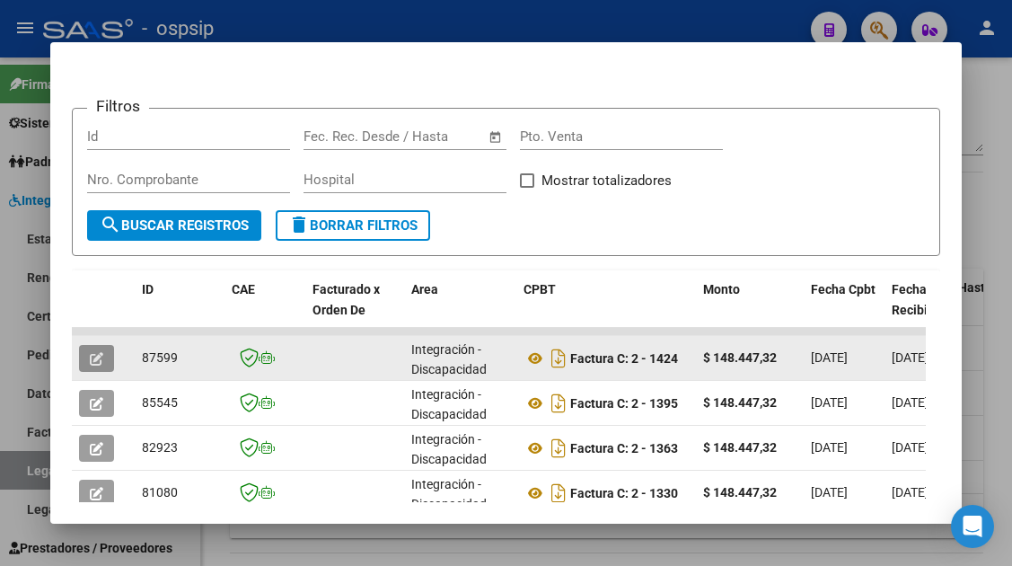
click at [108, 360] on button "button" at bounding box center [96, 358] width 35 height 27
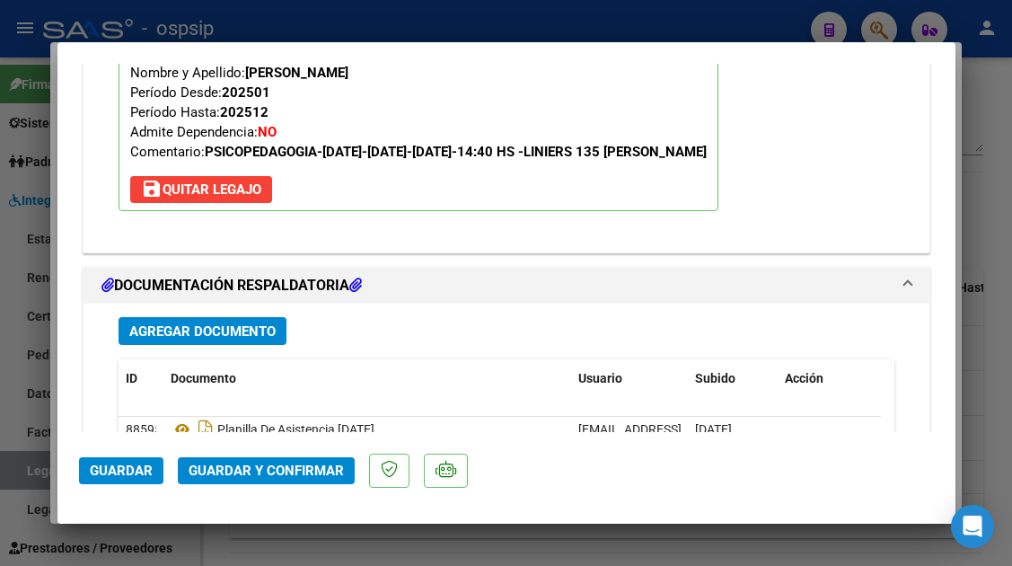
scroll to position [2263, 0]
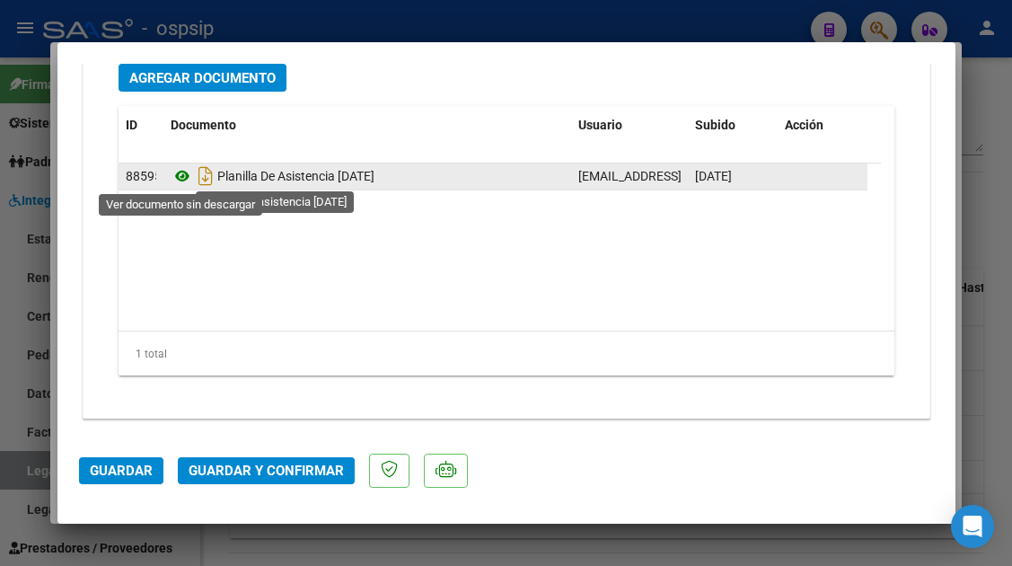
click at [182, 179] on icon at bounding box center [182, 176] width 23 height 22
click at [181, 178] on icon at bounding box center [182, 176] width 23 height 22
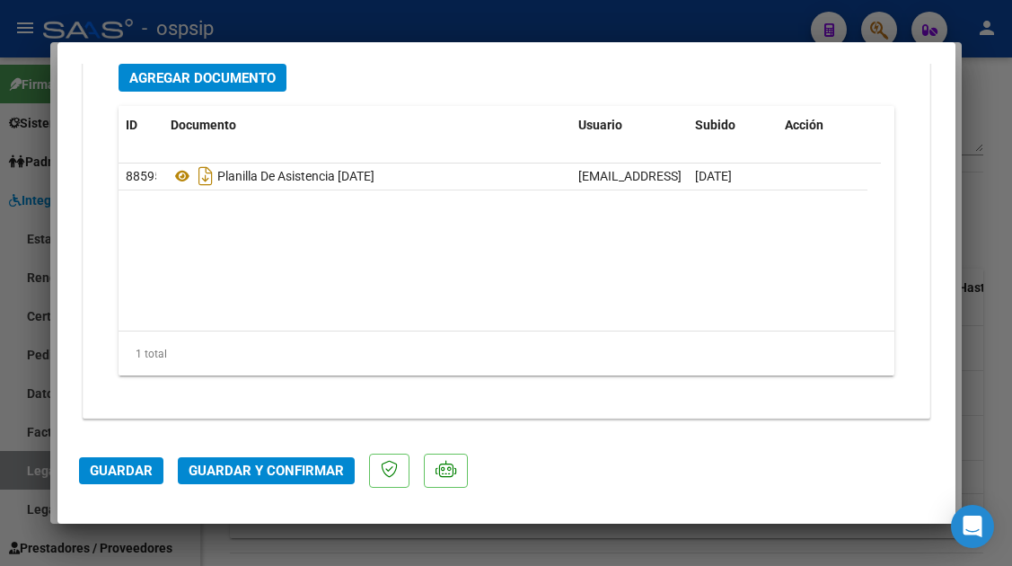
click at [240, 474] on span "Guardar y Confirmar" at bounding box center [266, 471] width 155 height 16
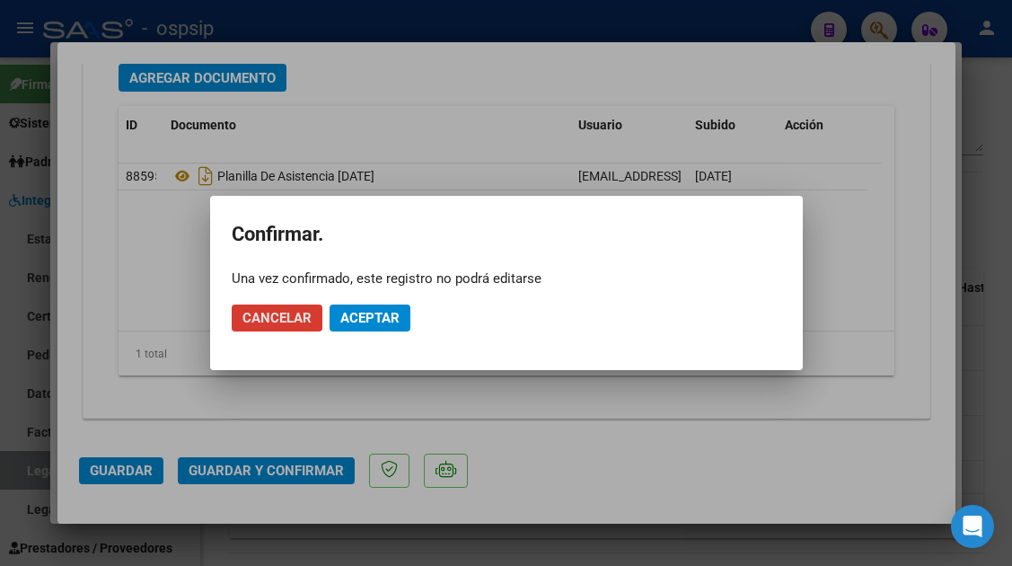
click at [368, 310] on span "Aceptar" at bounding box center [369, 318] width 59 height 16
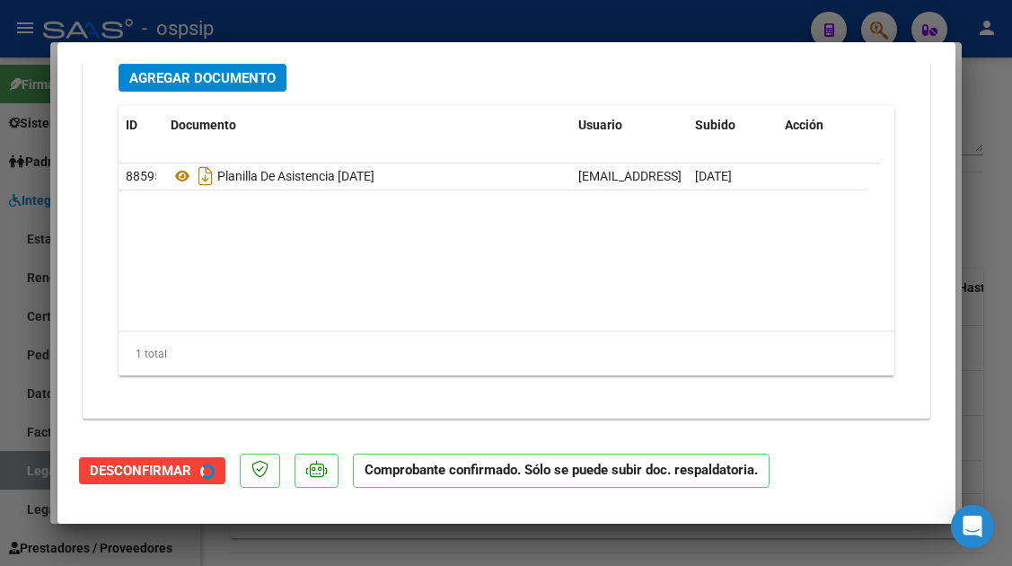
scroll to position [1790, 0]
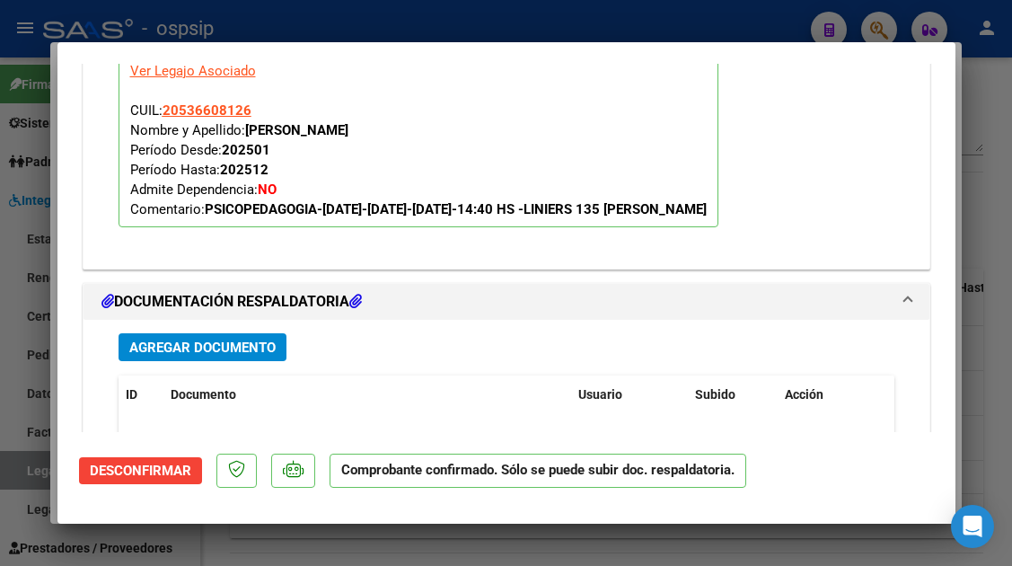
click at [9, 471] on div at bounding box center [506, 283] width 1012 height 566
type input "$ 0,00"
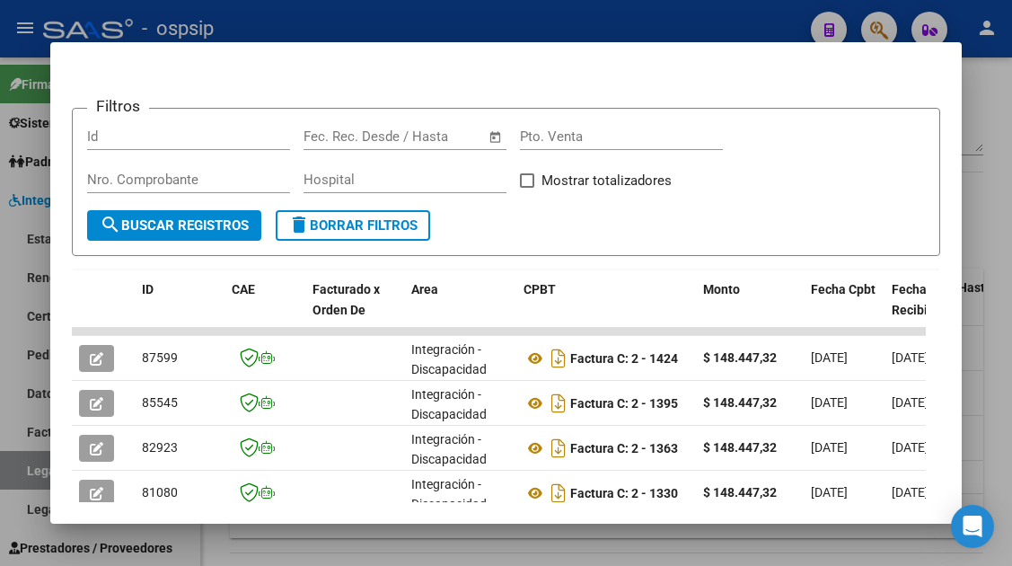
click at [9, 471] on div at bounding box center [506, 283] width 1012 height 566
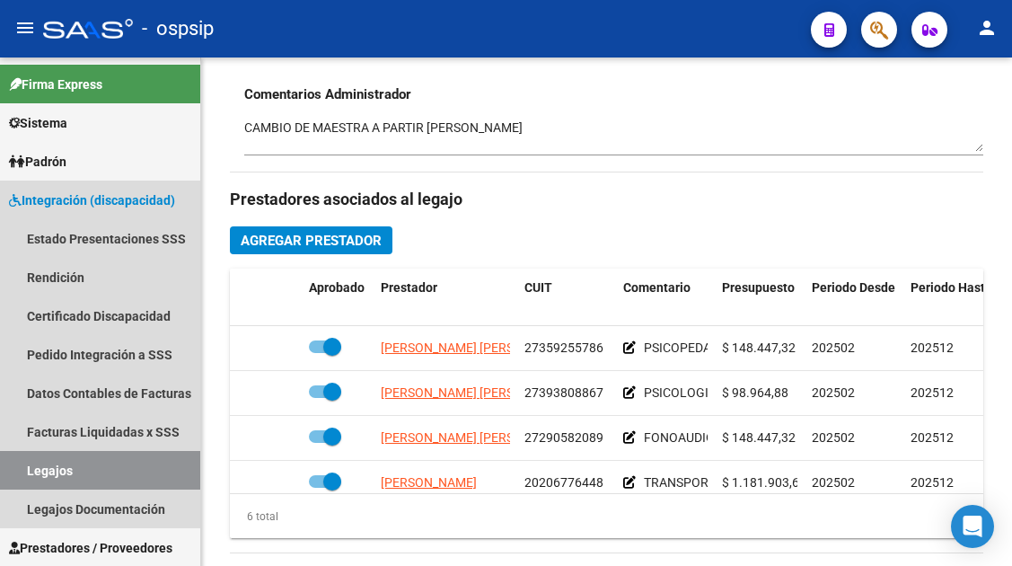
click at [9, 471] on link "Legajos" at bounding box center [100, 470] width 200 height 39
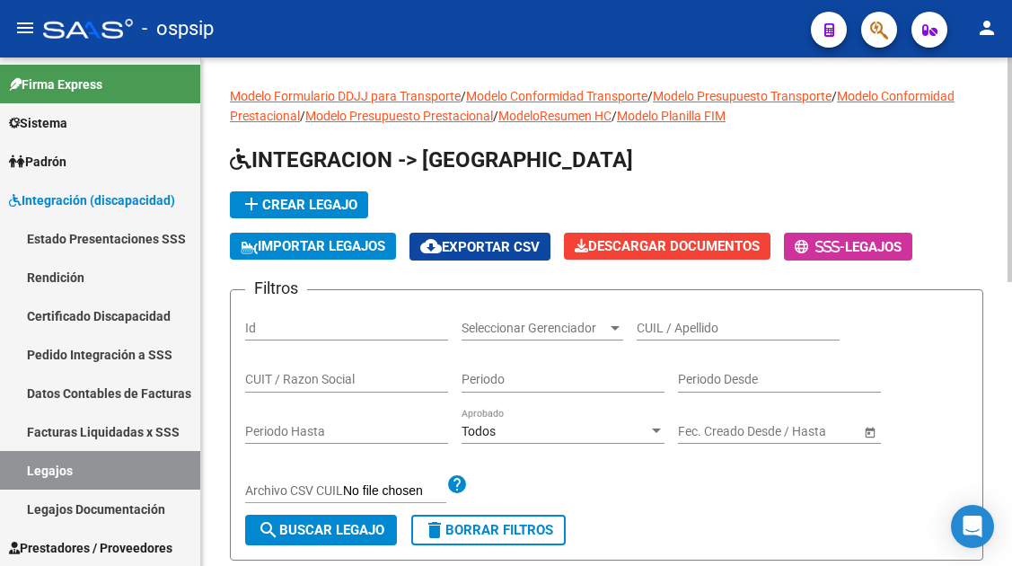
click at [665, 334] on input "CUIL / Apellido" at bounding box center [738, 328] width 203 height 15
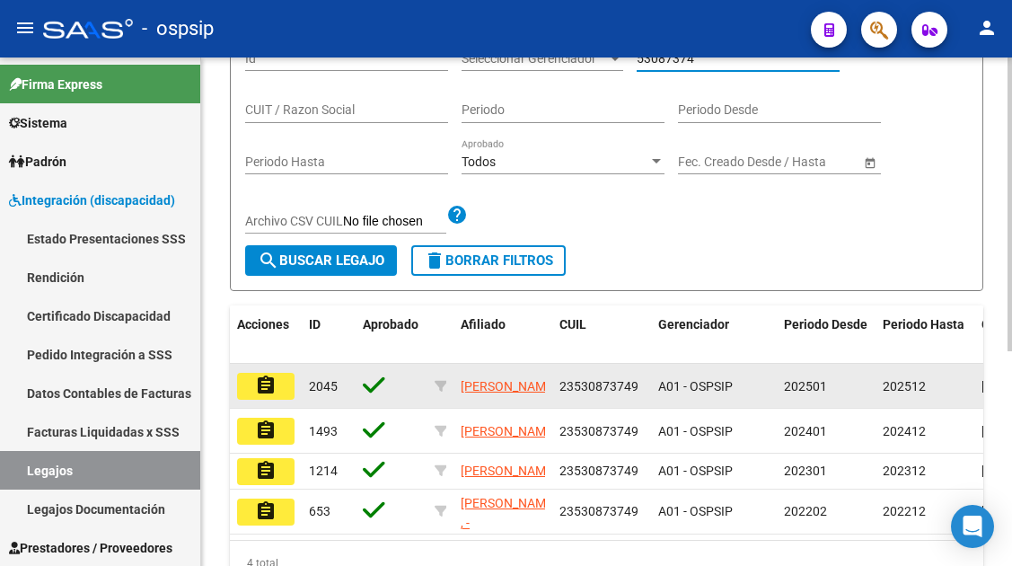
type input "53087374"
click at [278, 383] on button "assignment" at bounding box center [265, 386] width 57 height 27
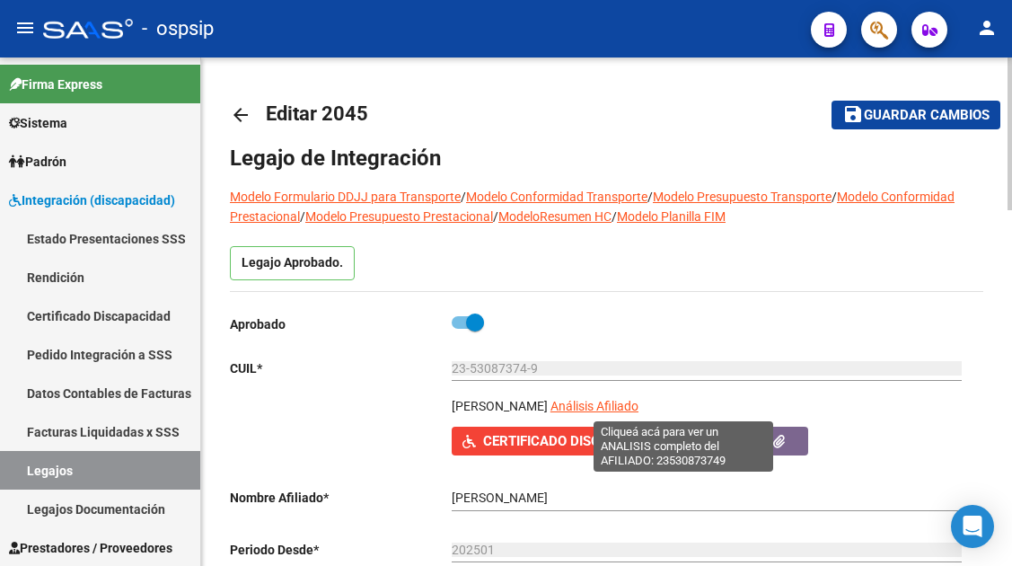
click at [639, 401] on span "Análisis Afiliado" at bounding box center [595, 406] width 88 height 14
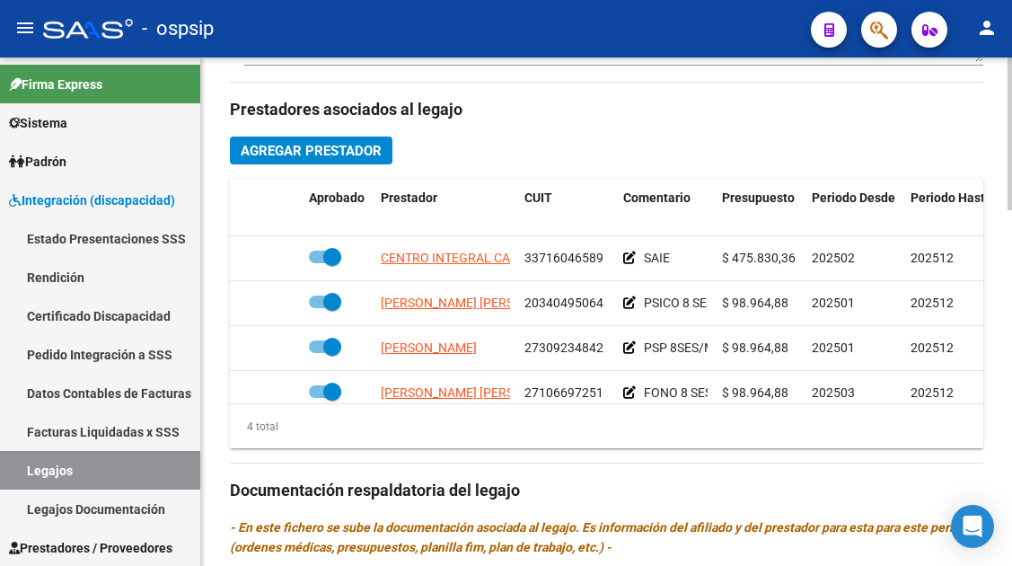
scroll to position [32, 0]
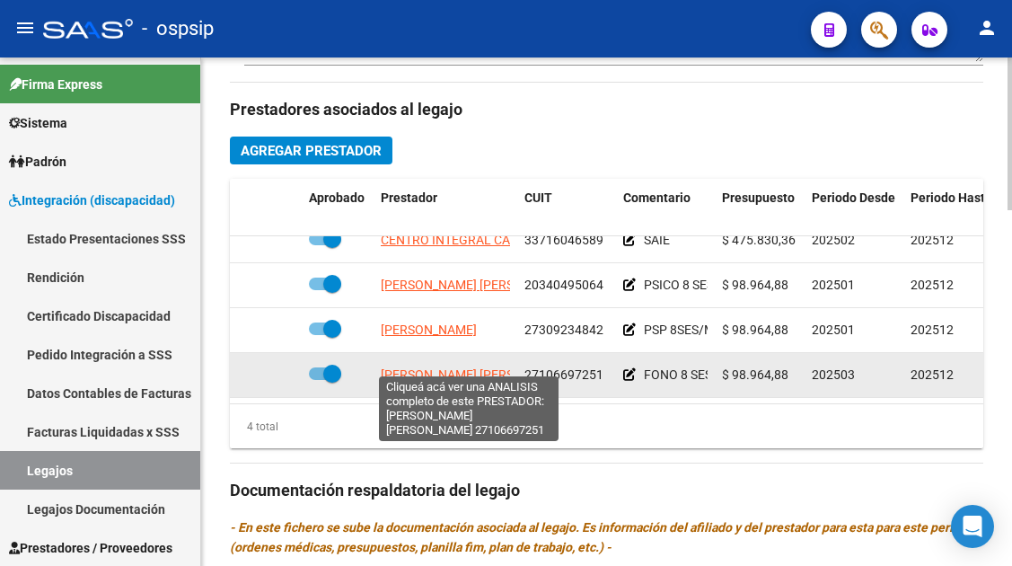
click at [482, 367] on span "[PERSON_NAME] [PERSON_NAME]" at bounding box center [478, 374] width 195 height 14
type textarea "27106697251"
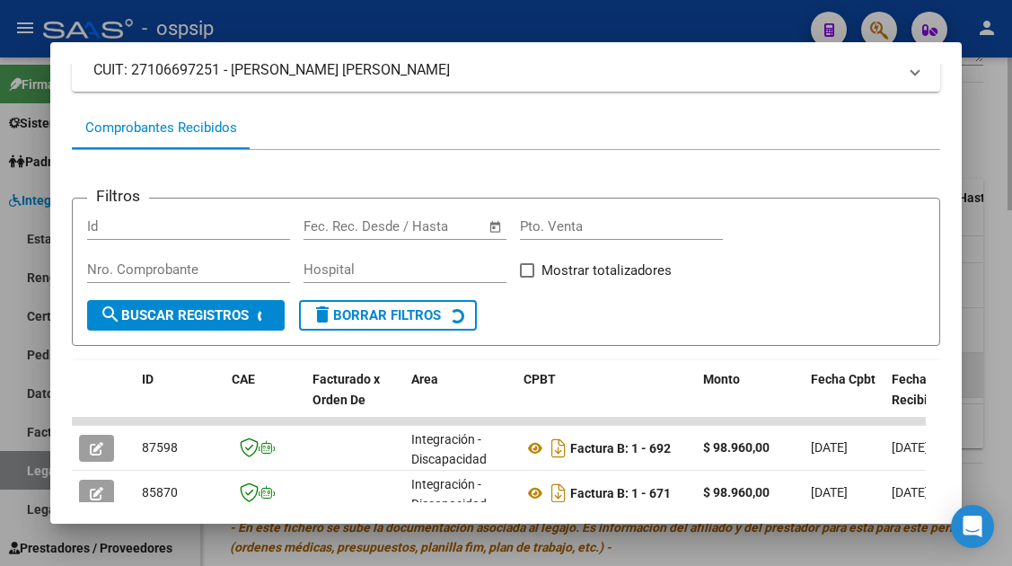
scroll to position [260, 0]
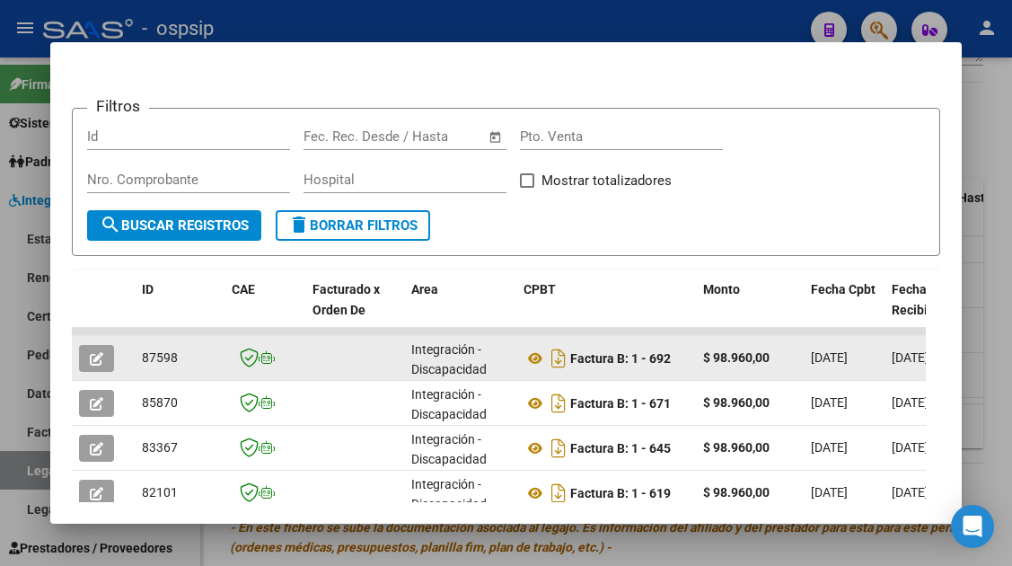
click at [93, 362] on icon "button" at bounding box center [96, 358] width 13 height 13
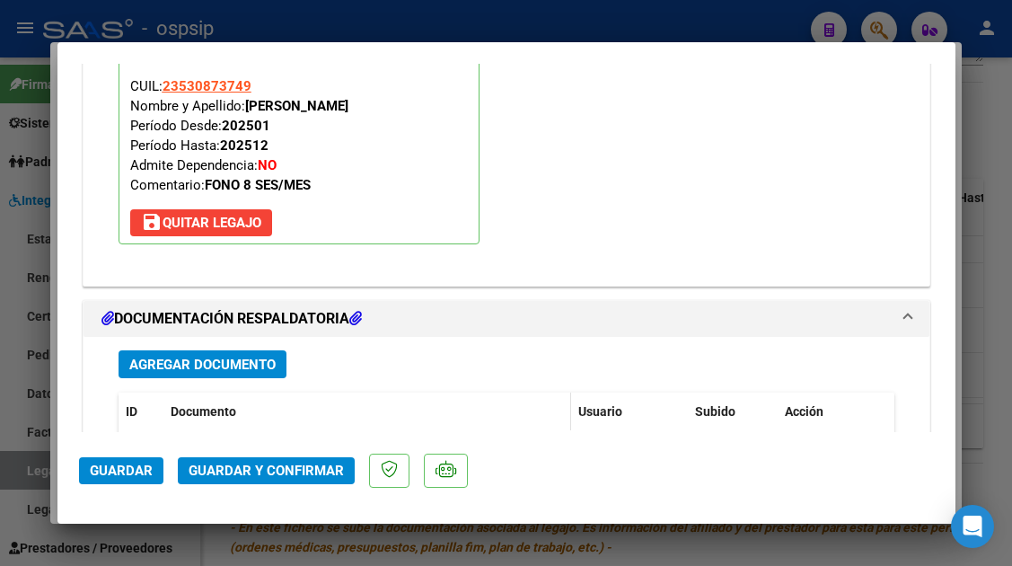
scroll to position [2246, 0]
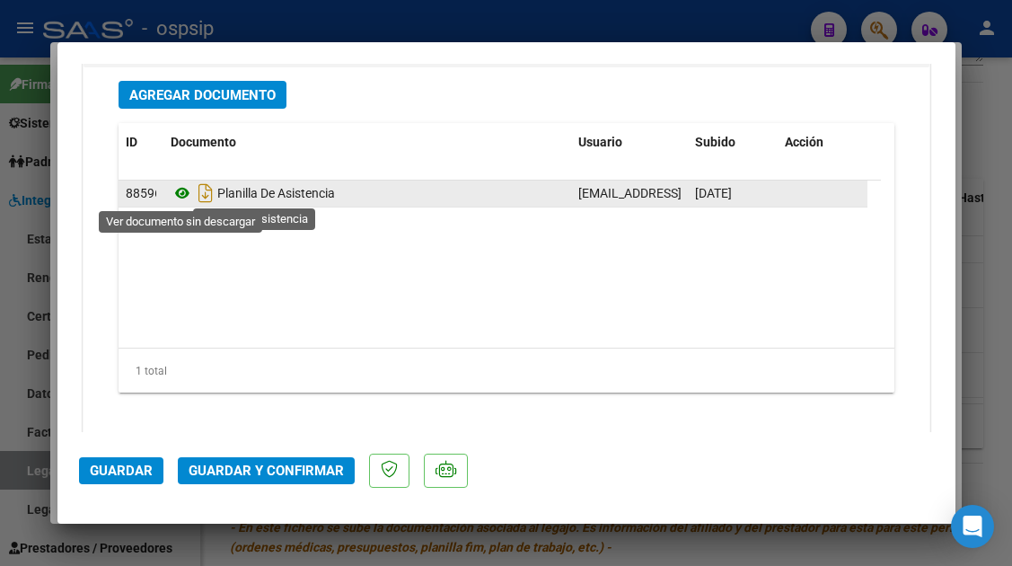
click at [181, 193] on icon at bounding box center [182, 193] width 23 height 22
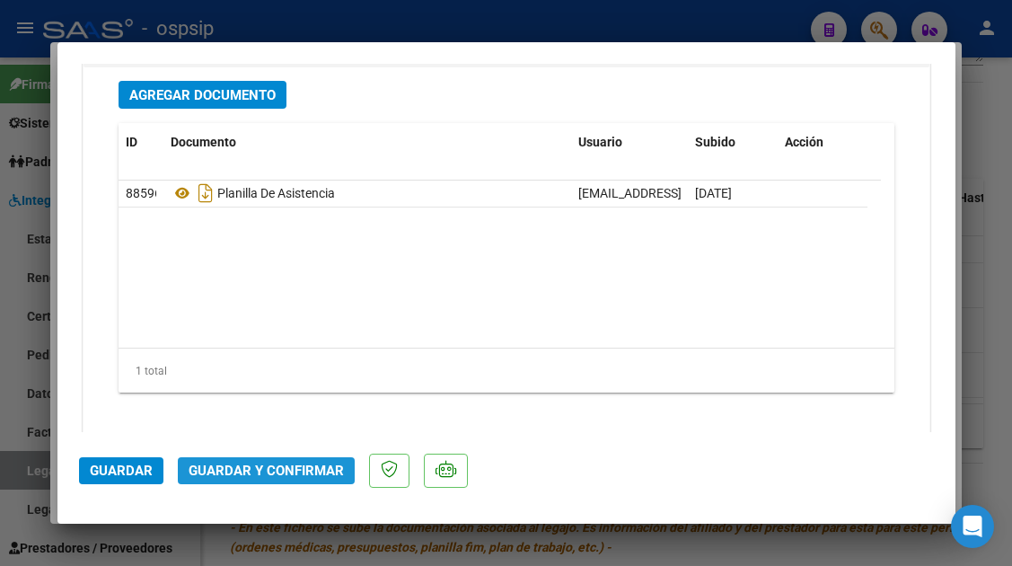
click at [283, 460] on button "Guardar y Confirmar" at bounding box center [266, 470] width 177 height 27
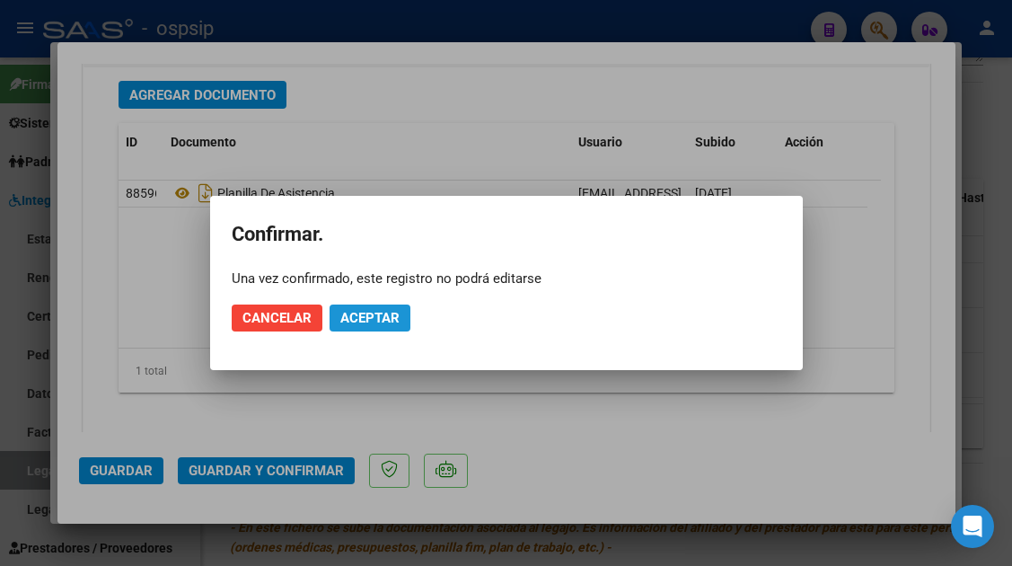
click at [358, 328] on button "Aceptar" at bounding box center [370, 318] width 81 height 27
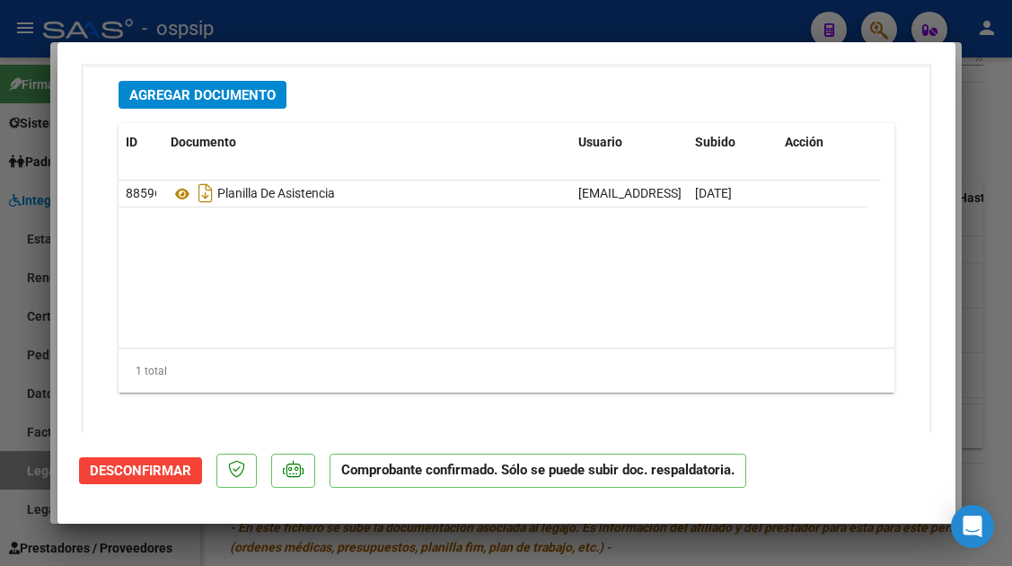
click at [33, 473] on div at bounding box center [506, 283] width 1012 height 566
type input "$ 0,00"
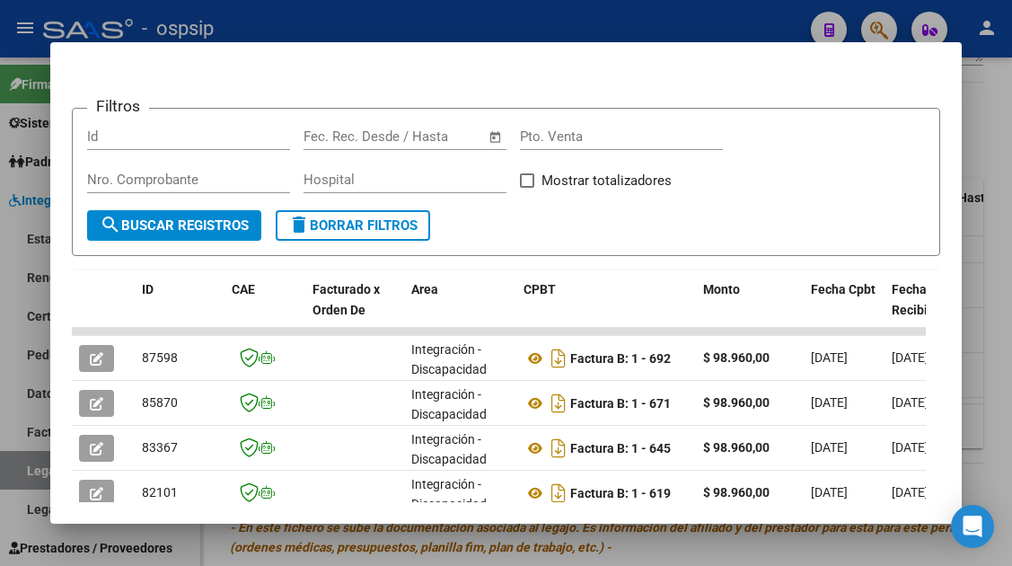
click at [33, 473] on div at bounding box center [506, 283] width 1012 height 566
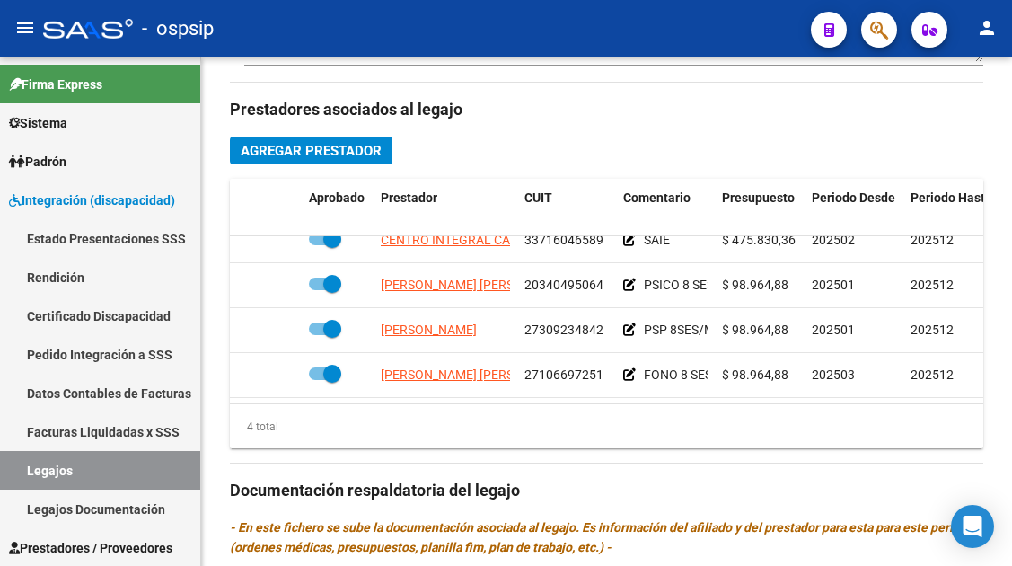
click at [33, 473] on link "Legajos" at bounding box center [100, 470] width 200 height 39
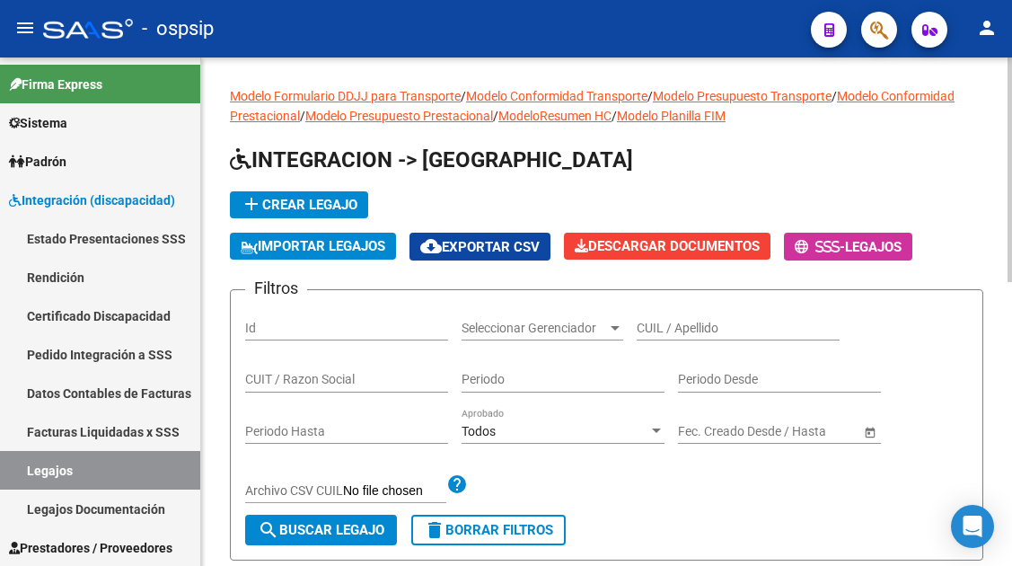
click at [685, 334] on input "CUIL / Apellido" at bounding box center [738, 328] width 203 height 15
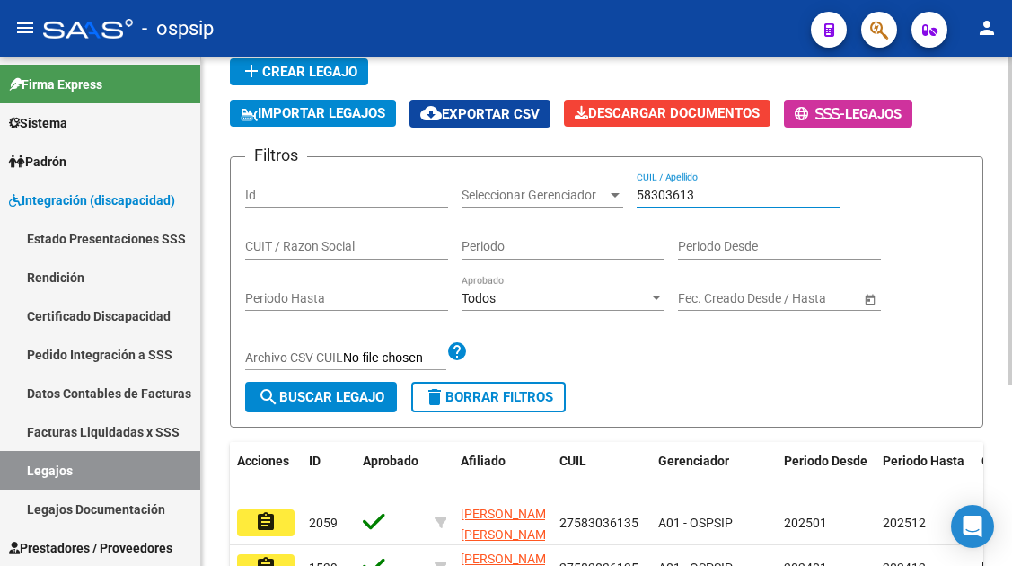
scroll to position [270, 0]
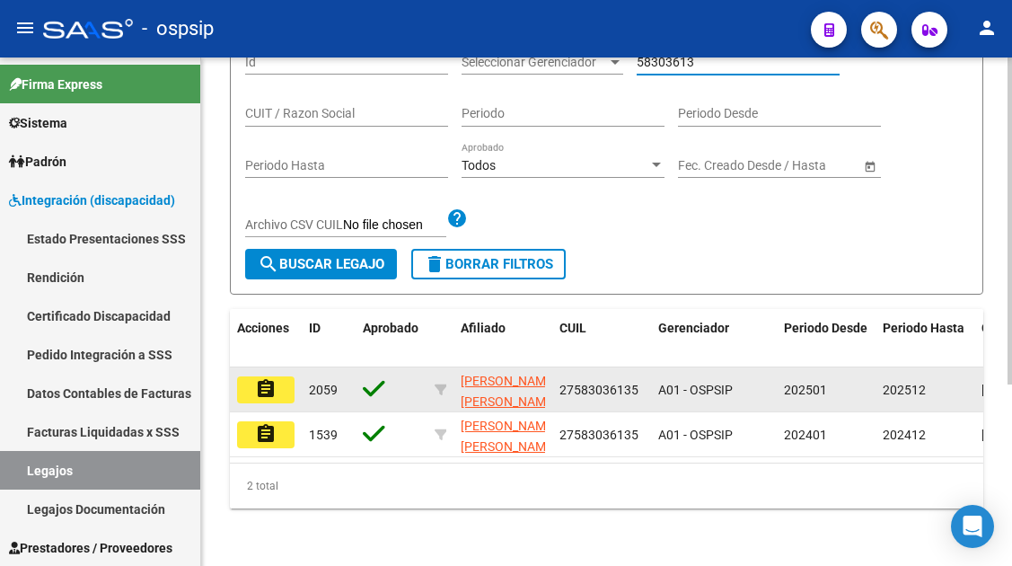
type input "58303613"
click at [273, 393] on mat-icon "assignment" at bounding box center [266, 389] width 22 height 22
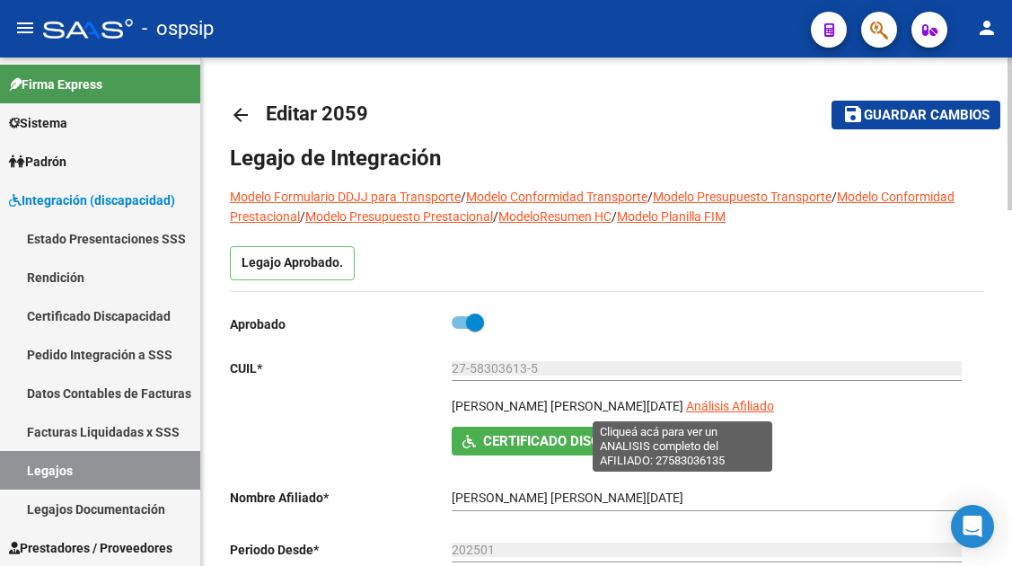
click at [686, 400] on span "Análisis Afiliado" at bounding box center [730, 406] width 88 height 14
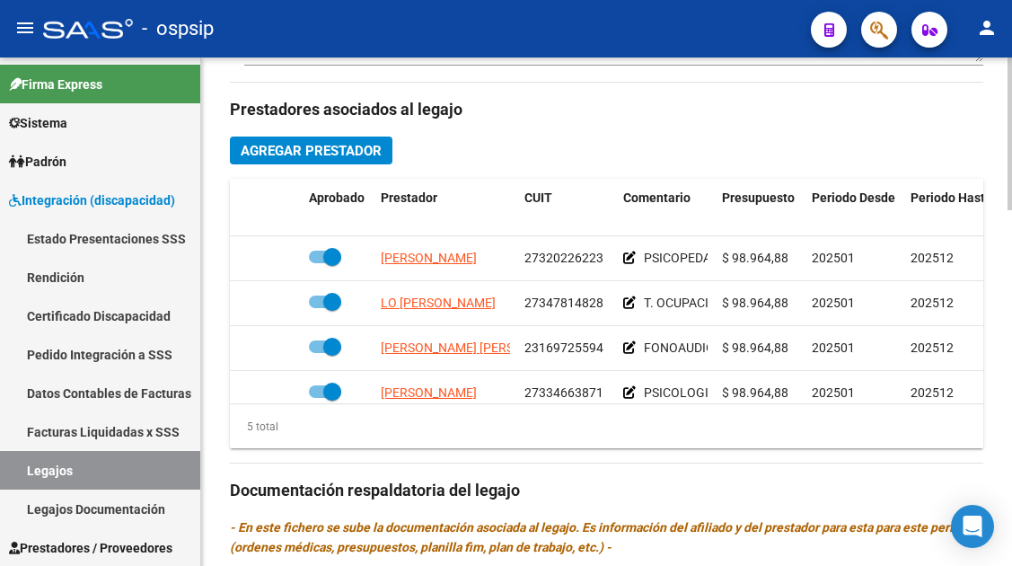
scroll to position [77, 0]
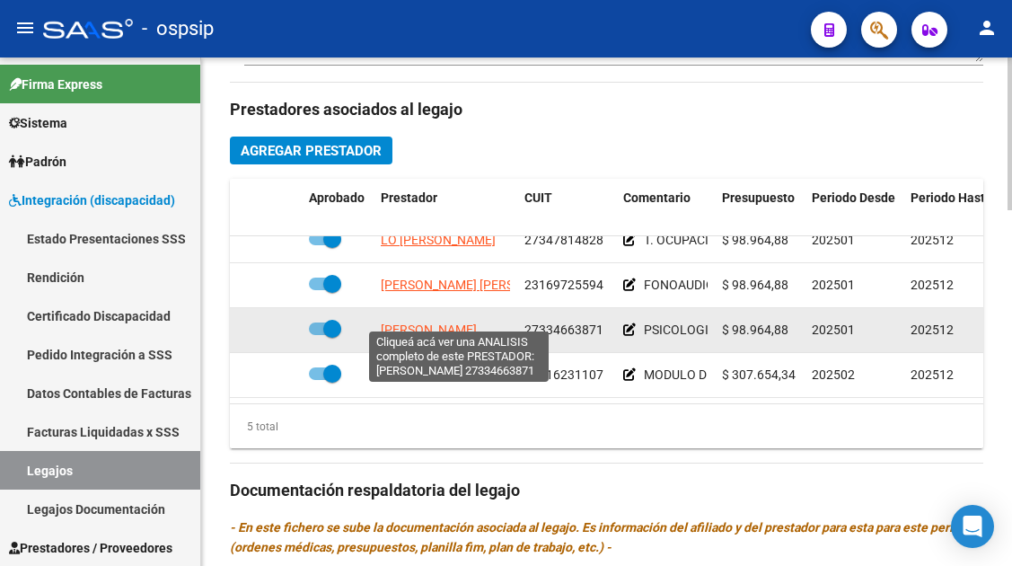
click at [452, 323] on span "[PERSON_NAME]" at bounding box center [429, 330] width 96 height 14
type textarea "27334663871"
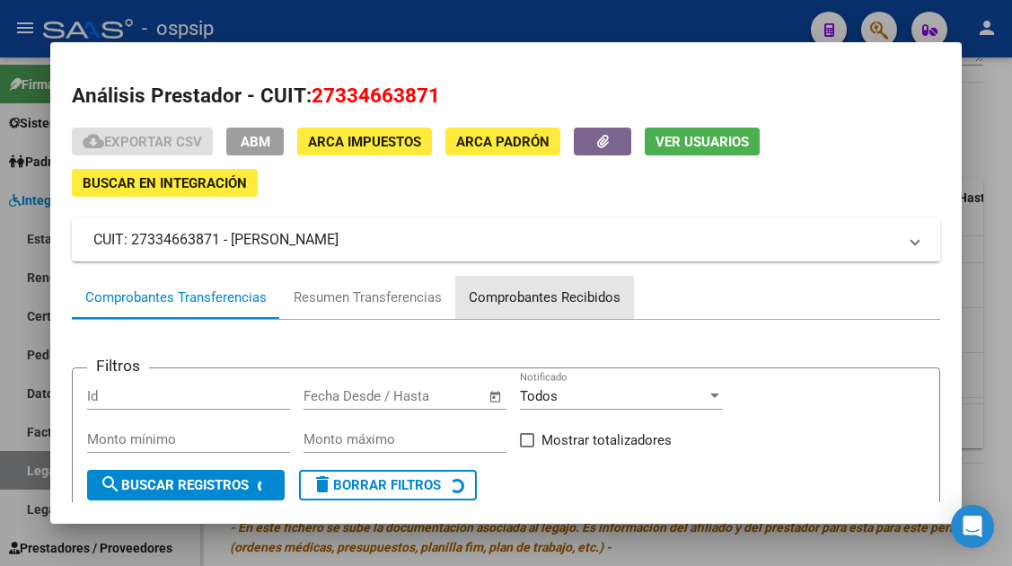
click at [509, 305] on div "Comprobantes Recibidos" at bounding box center [545, 297] width 152 height 21
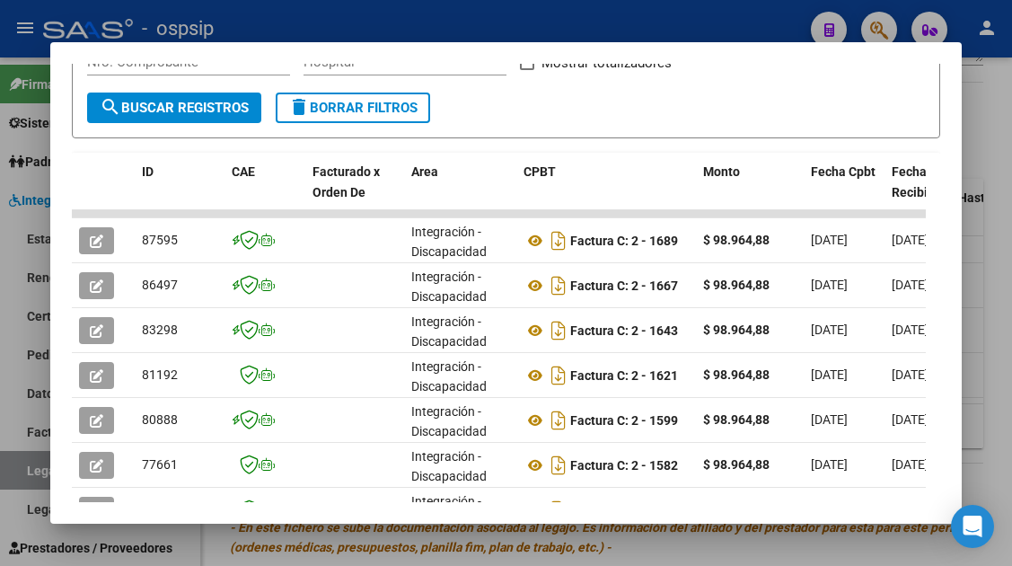
scroll to position [390, 0]
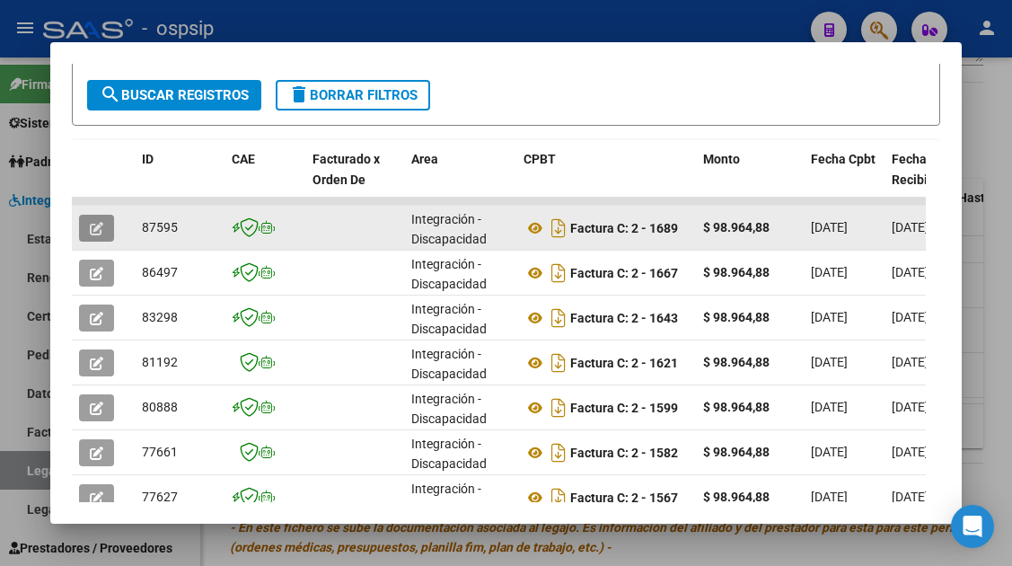
click at [90, 232] on icon "button" at bounding box center [96, 228] width 13 height 13
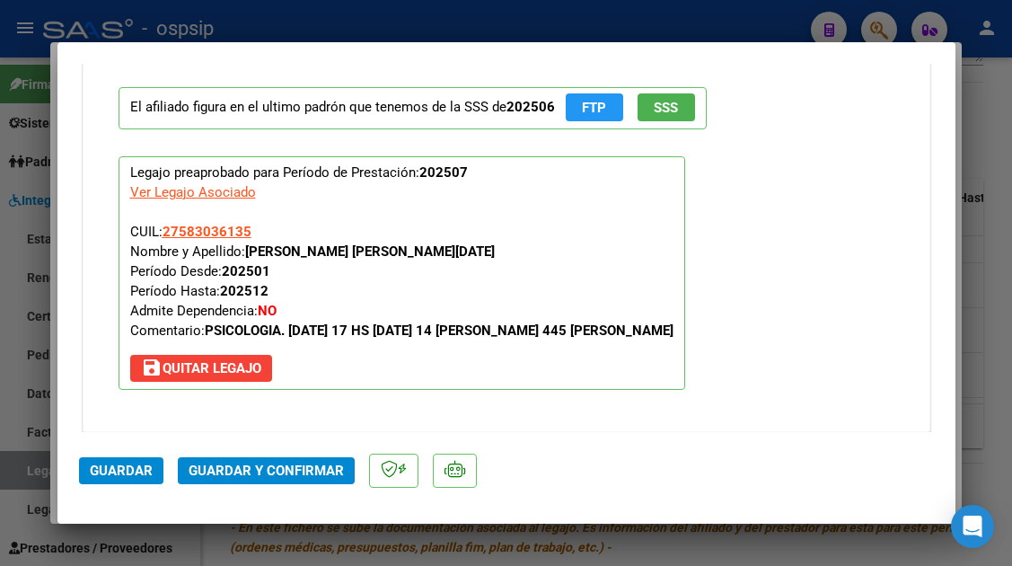
scroll to position [2190, 0]
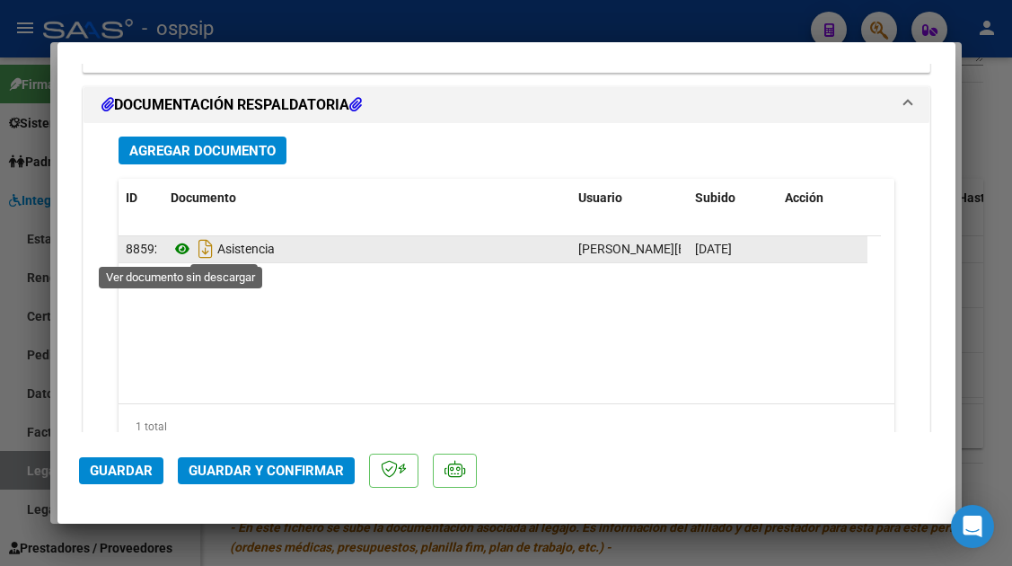
click at [178, 249] on icon at bounding box center [182, 249] width 23 height 22
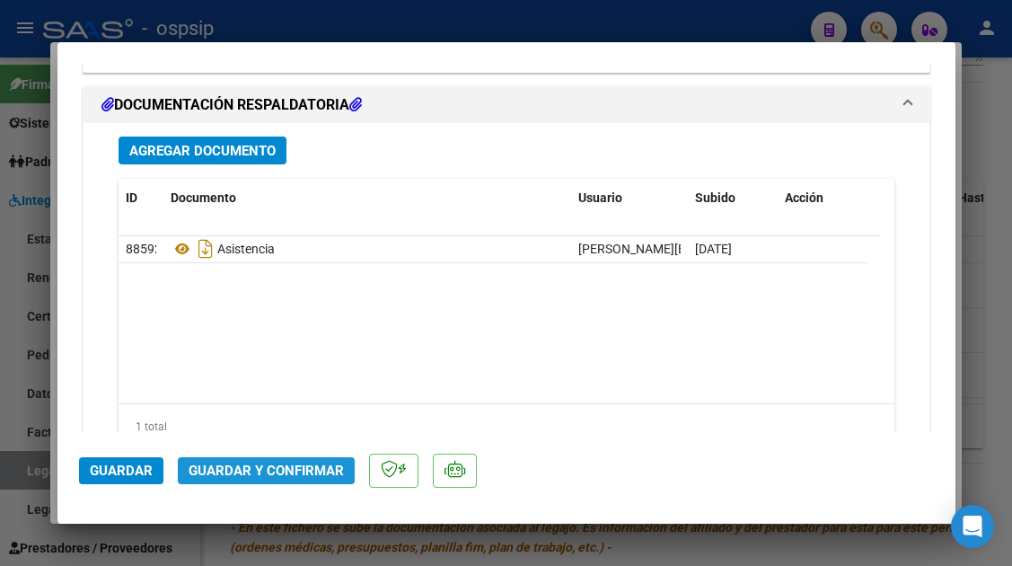
click at [279, 475] on span "Guardar y Confirmar" at bounding box center [266, 471] width 155 height 16
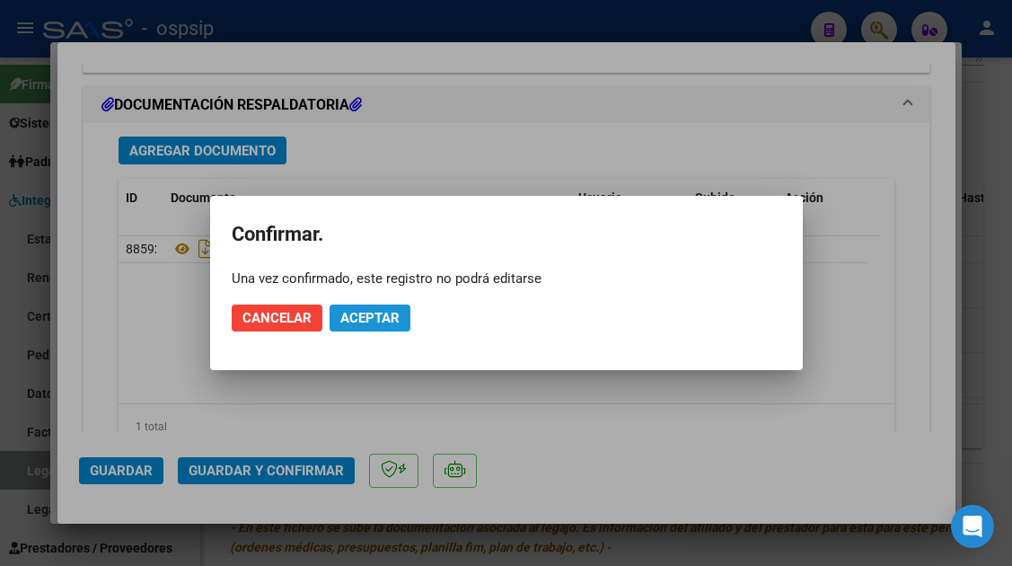
click at [384, 317] on span "Aceptar" at bounding box center [369, 318] width 59 height 16
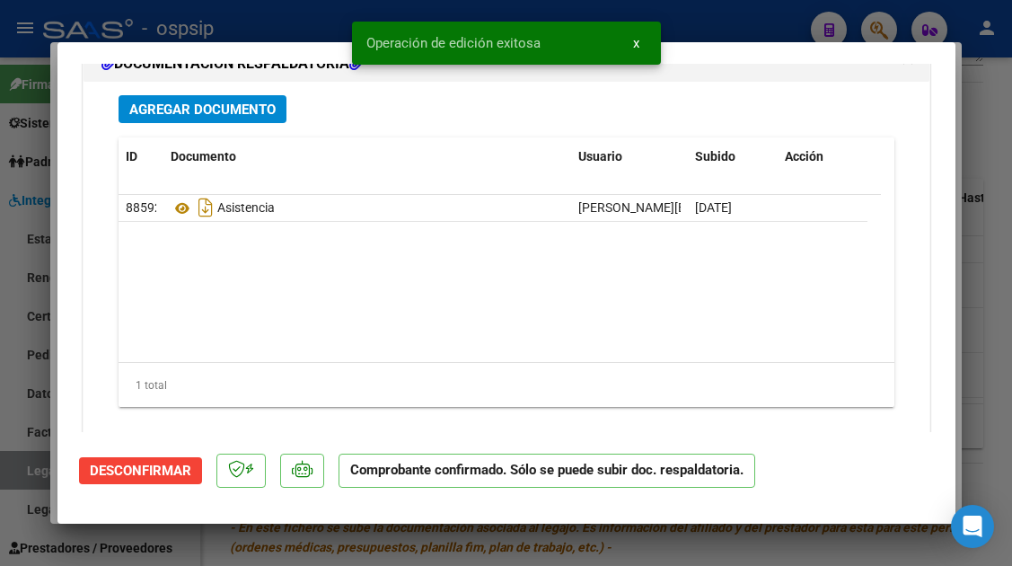
scroll to position [1848, 0]
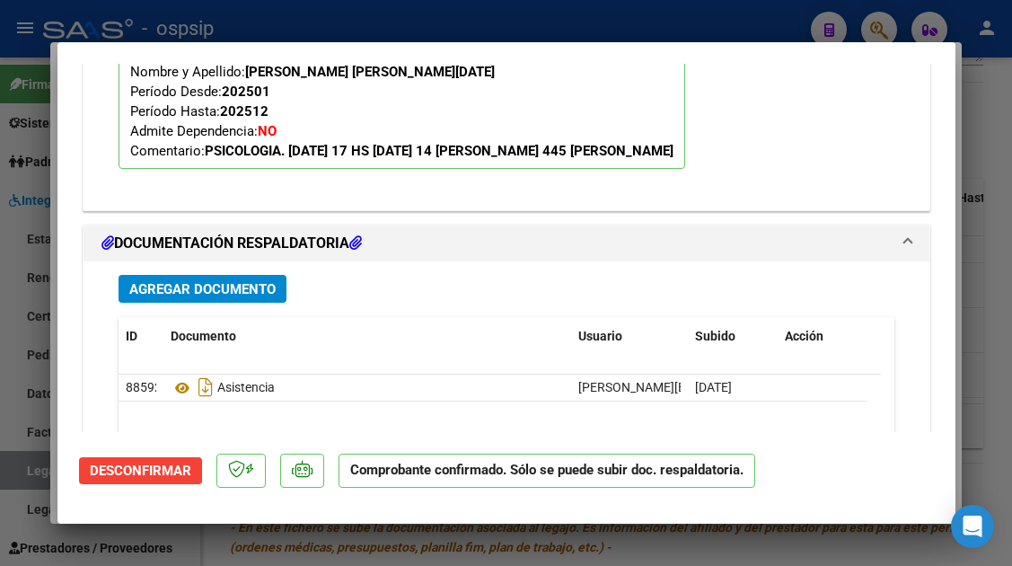
click at [24, 472] on div at bounding box center [506, 283] width 1012 height 566
type input "$ 0,00"
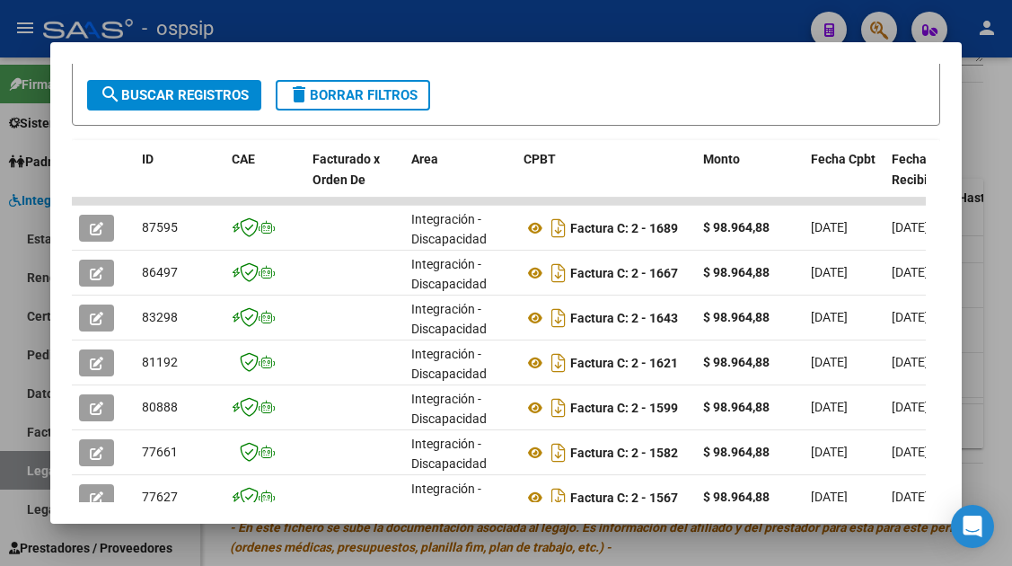
click at [24, 472] on div at bounding box center [506, 283] width 1012 height 566
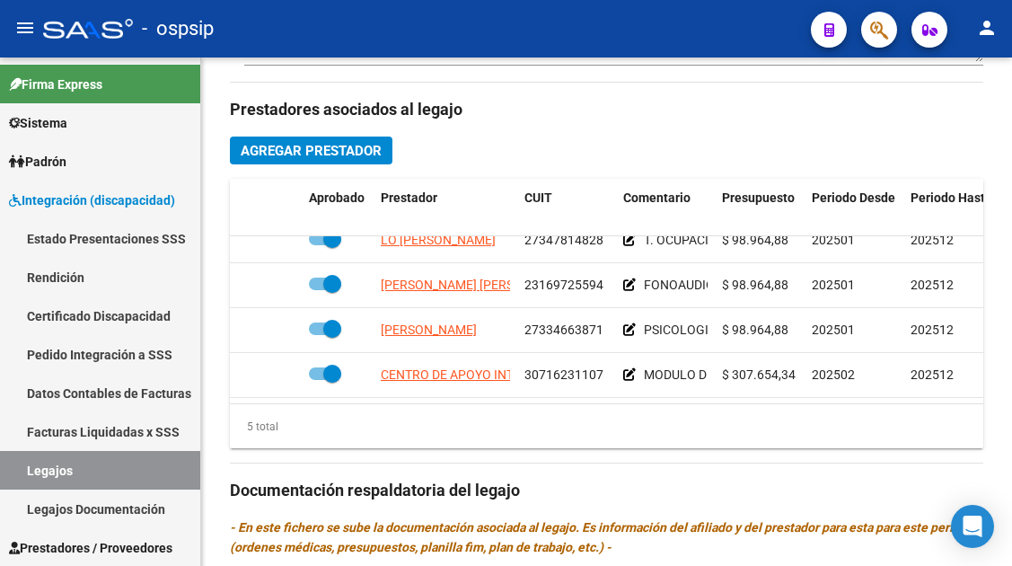
click at [24, 472] on link "Legajos" at bounding box center [100, 470] width 200 height 39
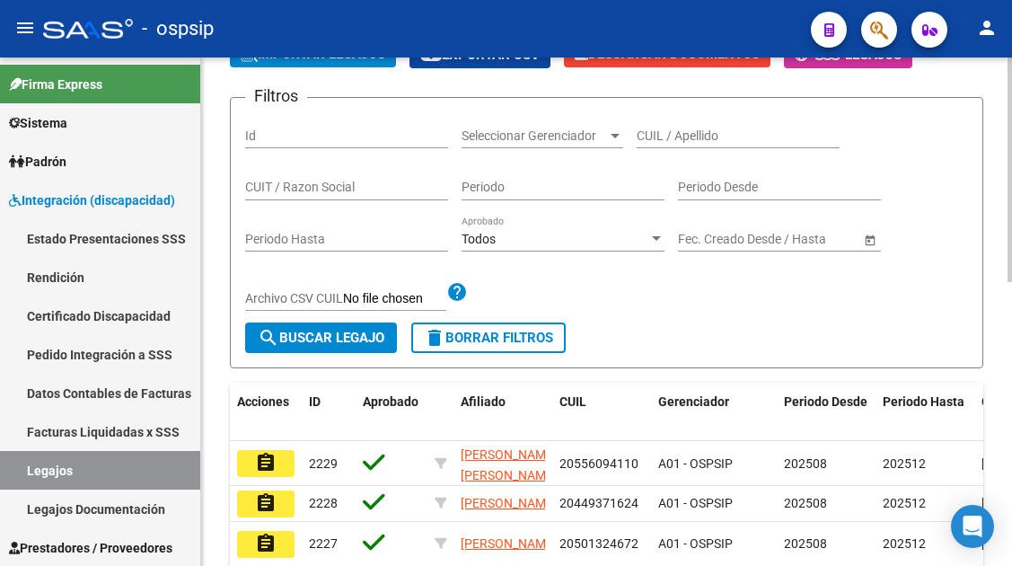
scroll to position [191, 0]
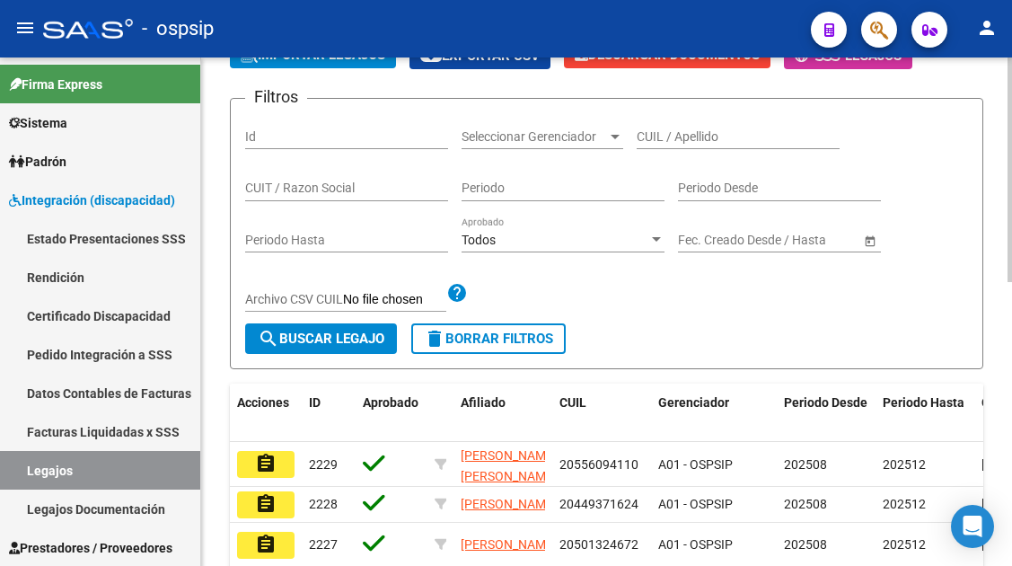
click at [658, 133] on input "CUIL / Apellido" at bounding box center [738, 136] width 203 height 15
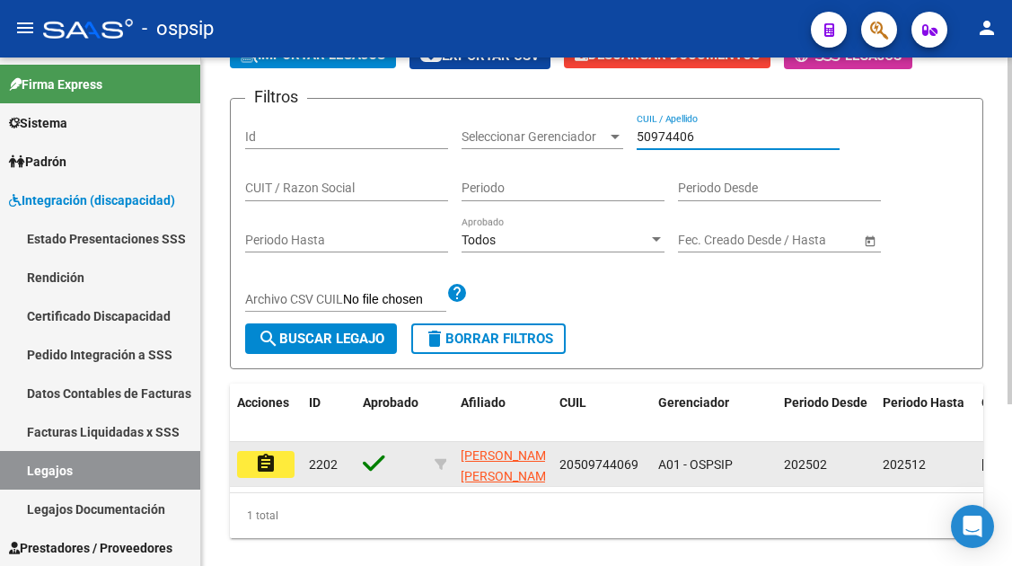
type input "50974406"
click at [264, 477] on button "assignment" at bounding box center [265, 464] width 57 height 27
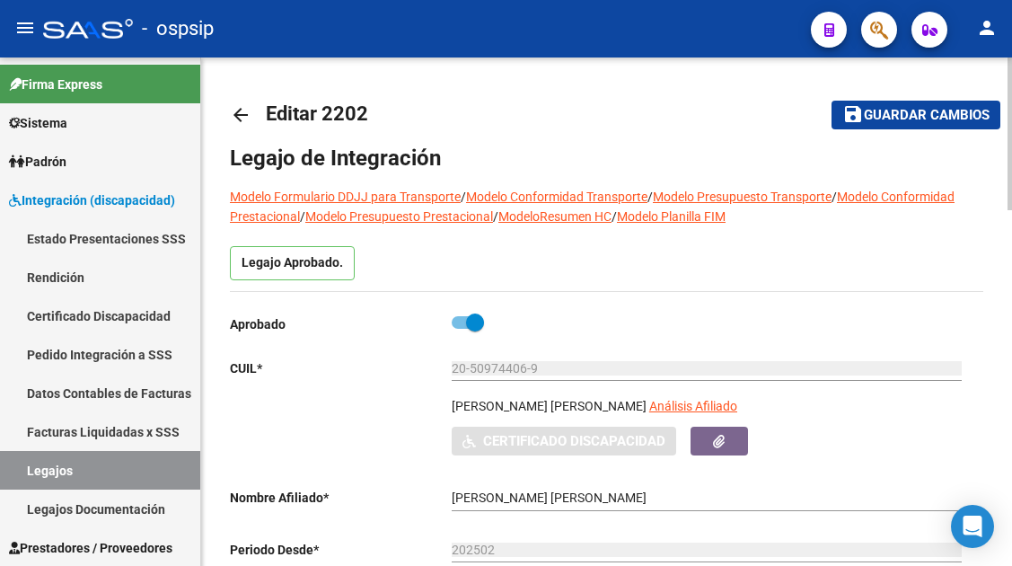
scroll to position [270, 0]
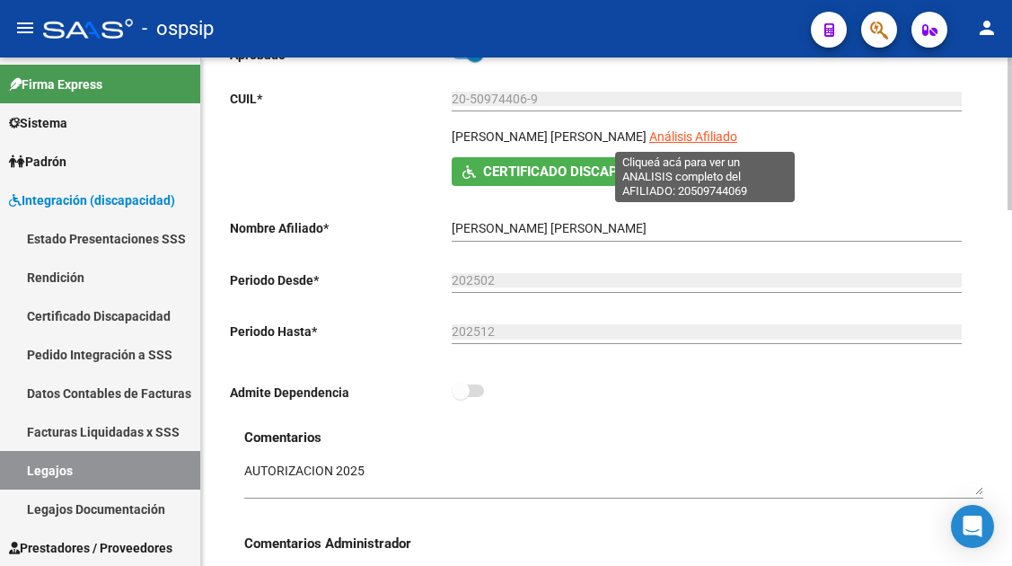
click at [707, 135] on span "Análisis Afiliado" at bounding box center [694, 136] width 88 height 14
type textarea "20509744069"
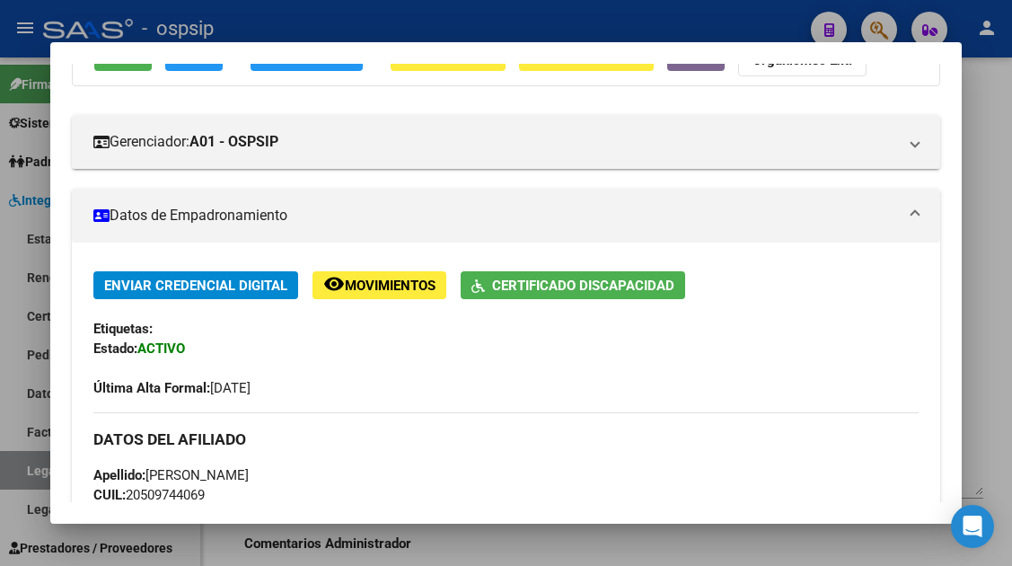
scroll to position [90, 0]
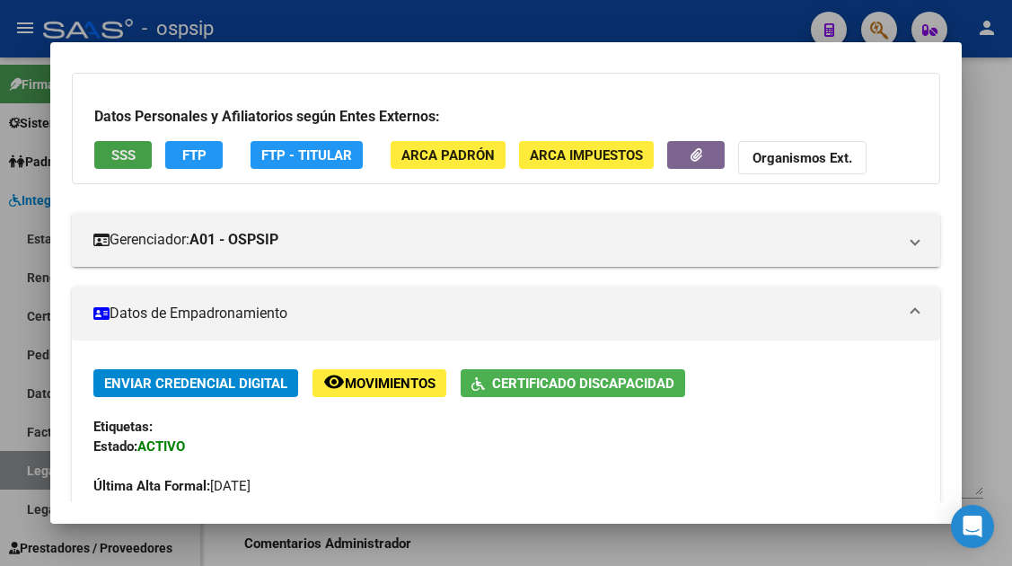
click at [145, 160] on button "SSS" at bounding box center [122, 155] width 57 height 28
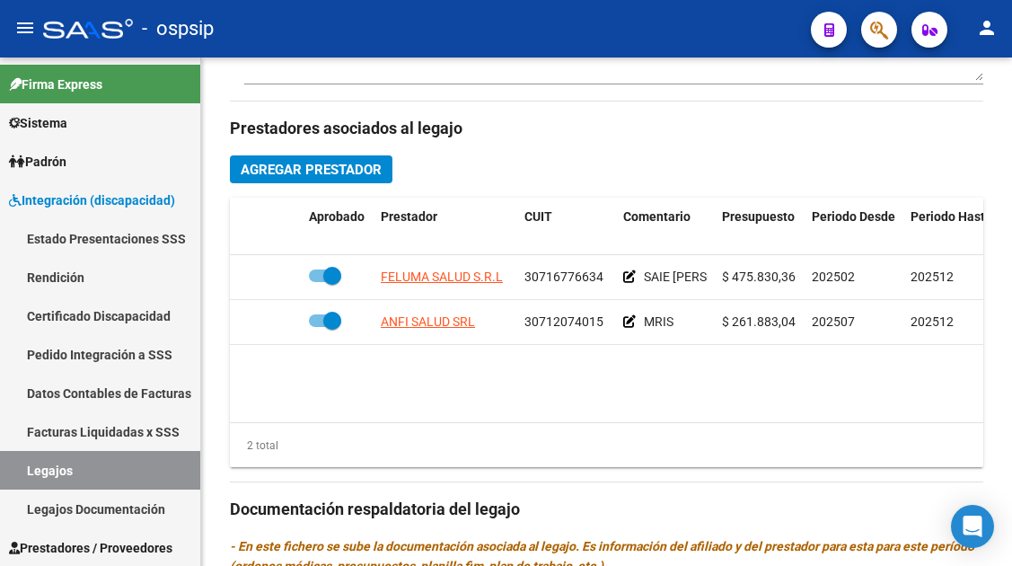
scroll to position [809, 0]
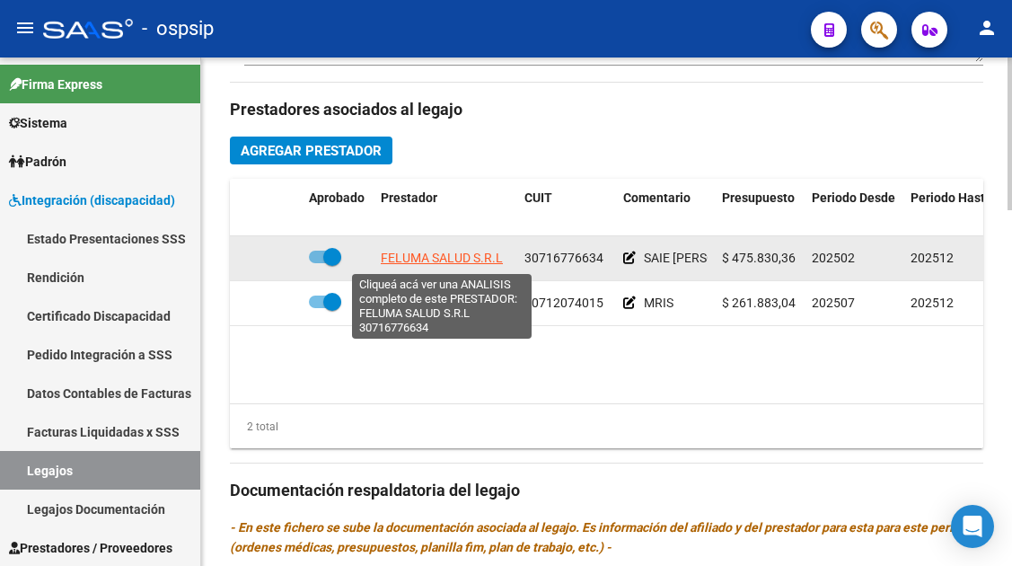
click at [440, 256] on span "FELUMA SALUD S.R.L" at bounding box center [442, 258] width 122 height 14
type textarea "30716776634"
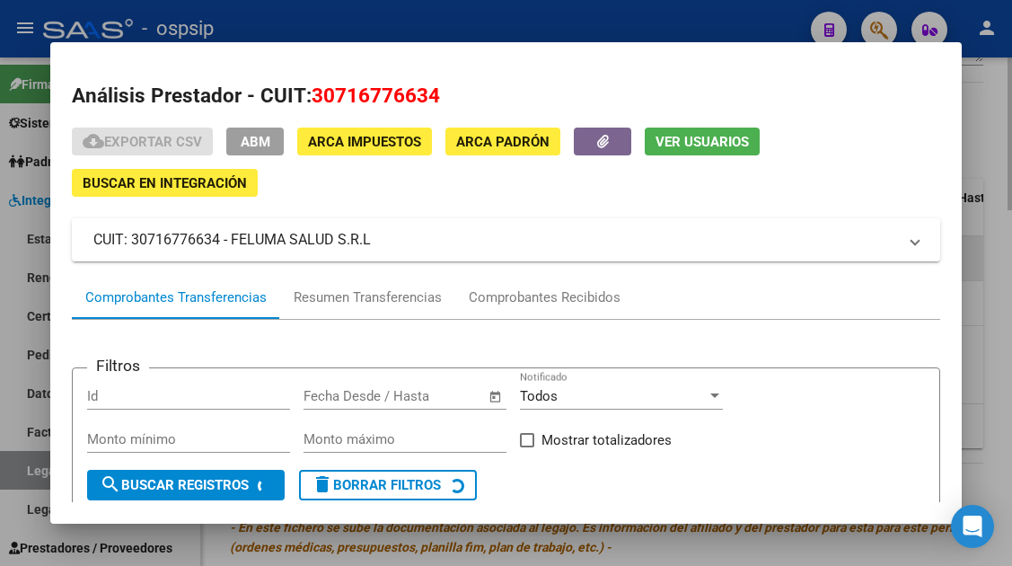
scroll to position [170, 0]
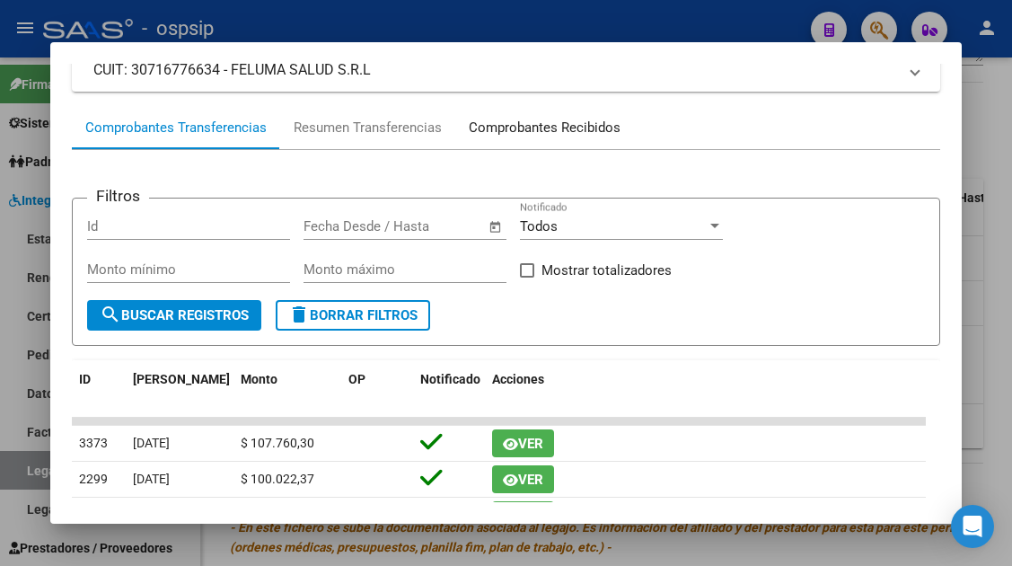
click at [512, 136] on div "Comprobantes Recibidos" at bounding box center [545, 128] width 152 height 21
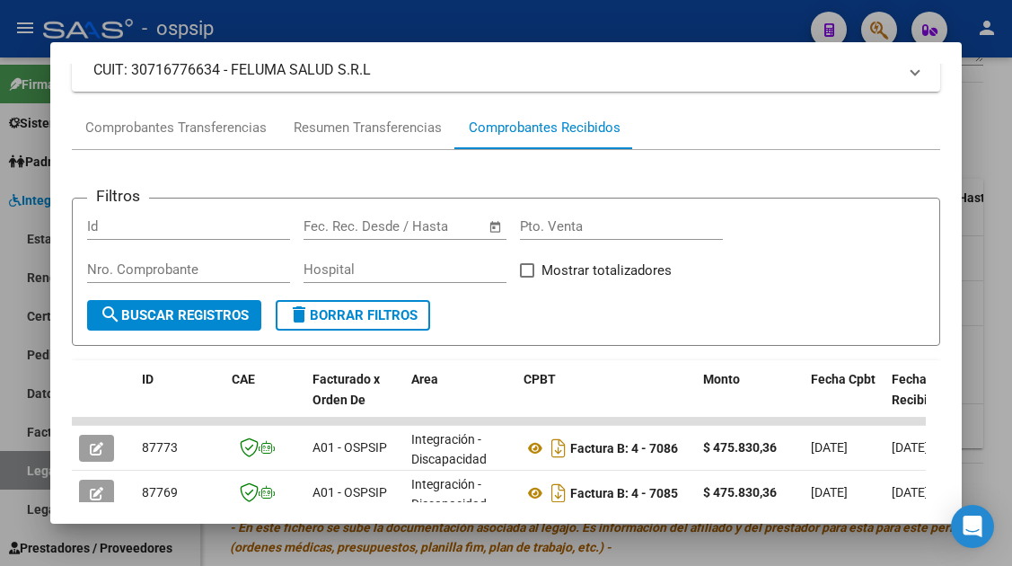
scroll to position [349, 0]
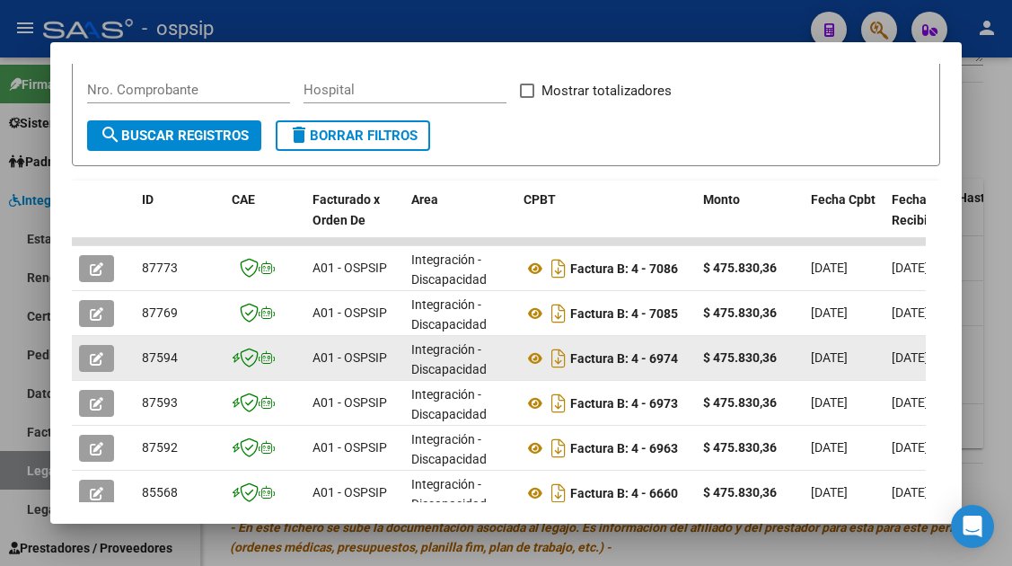
click at [93, 358] on icon "button" at bounding box center [96, 358] width 13 height 13
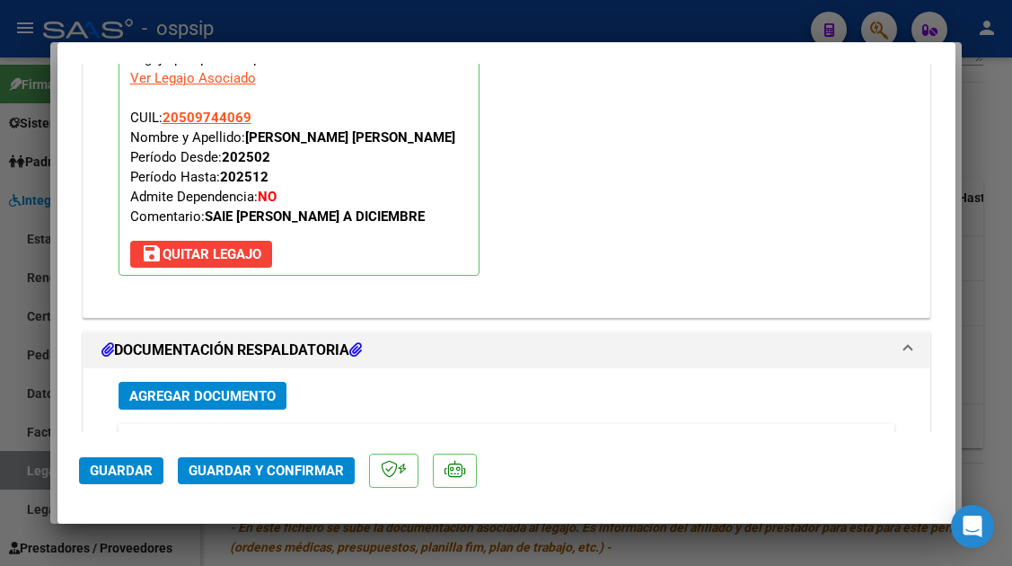
scroll to position [2099, 0]
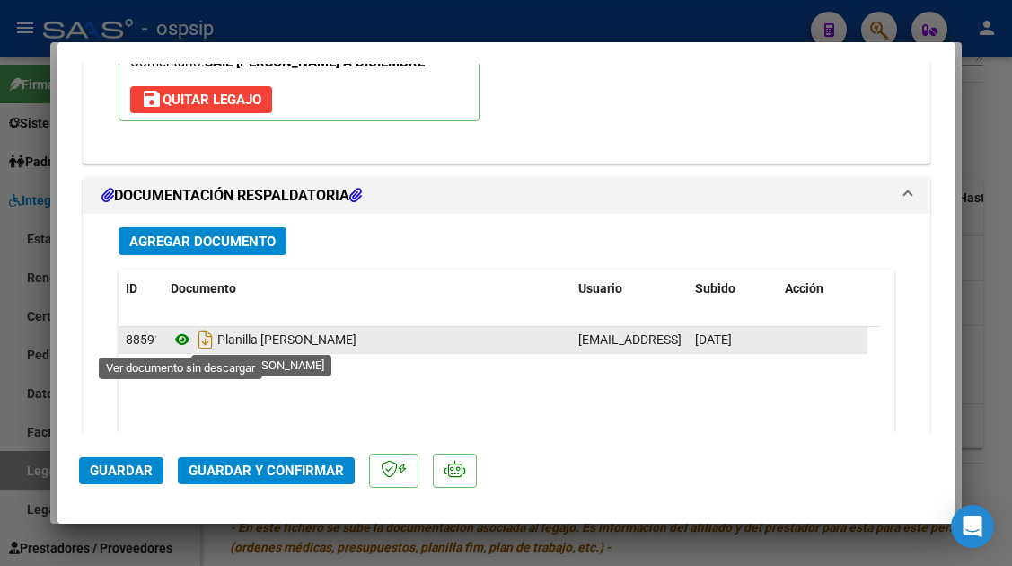
click at [175, 344] on icon at bounding box center [182, 340] width 23 height 22
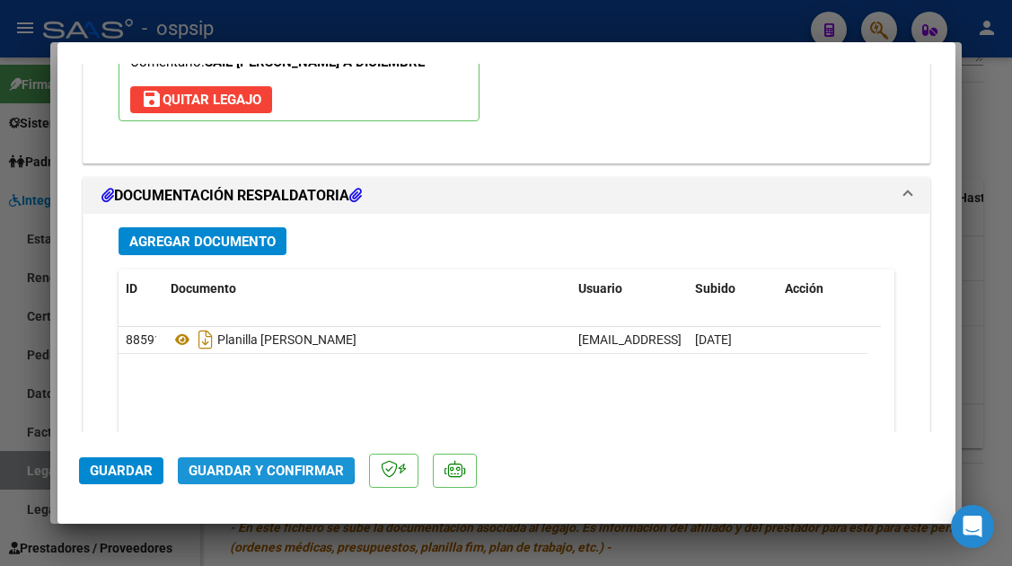
click at [231, 464] on span "Guardar y Confirmar" at bounding box center [266, 471] width 155 height 16
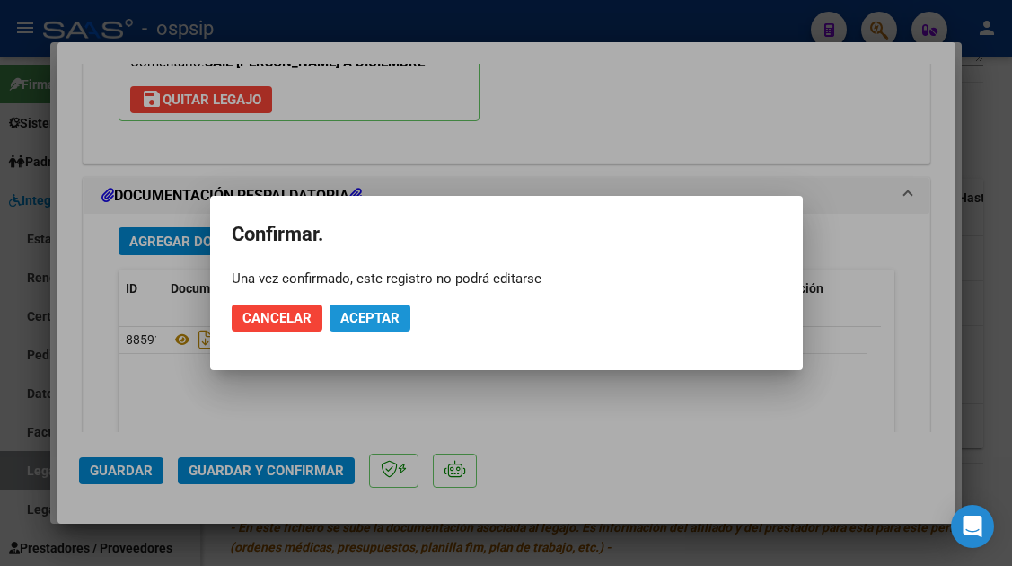
click at [366, 314] on span "Aceptar" at bounding box center [369, 318] width 59 height 16
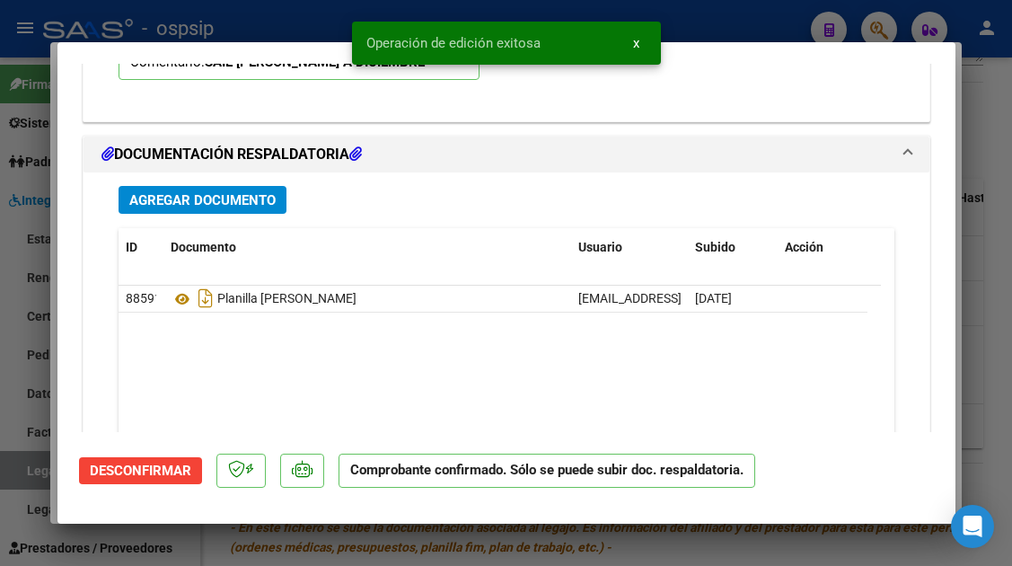
click at [19, 462] on div at bounding box center [506, 283] width 1012 height 566
type input "$ 0,00"
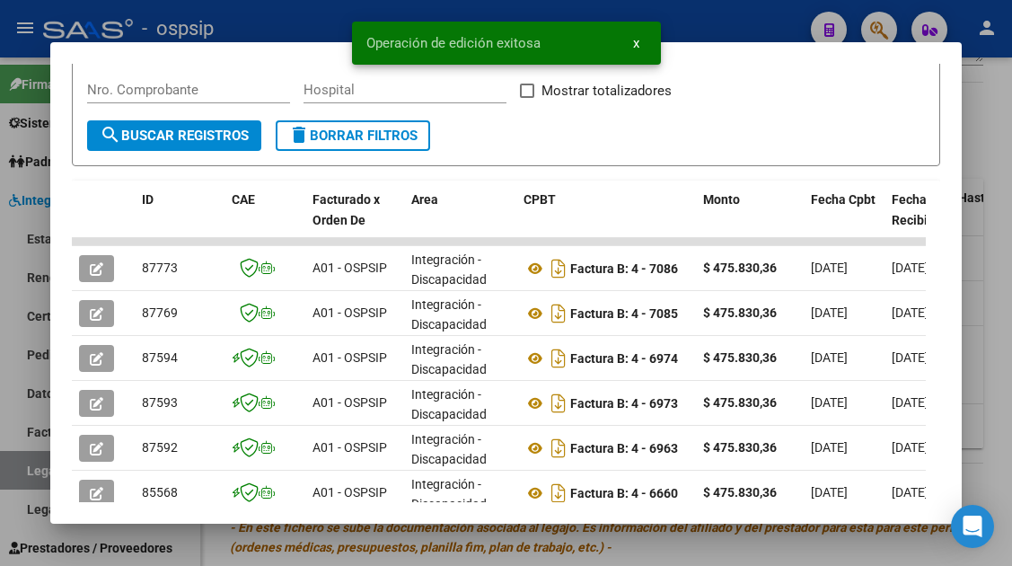
click at [19, 463] on div at bounding box center [506, 283] width 1012 height 566
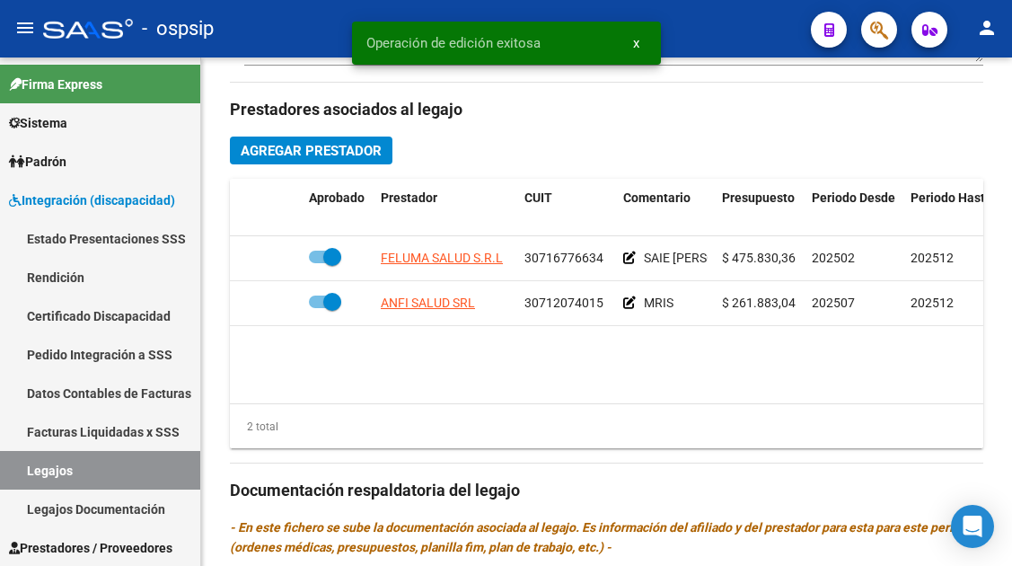
click at [19, 463] on link "Legajos" at bounding box center [100, 470] width 200 height 39
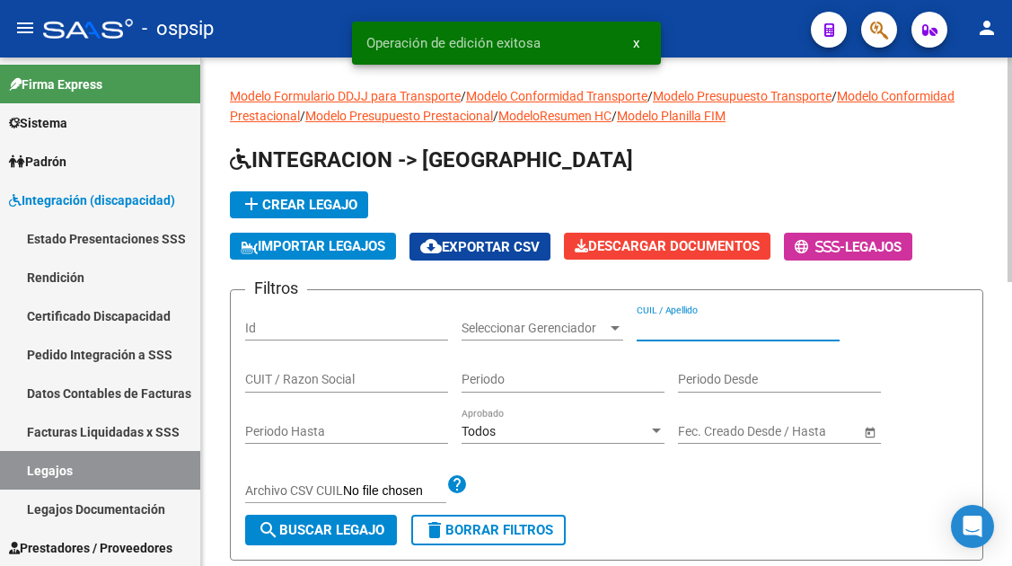
click at [657, 331] on input "CUIL / Apellido" at bounding box center [738, 328] width 203 height 15
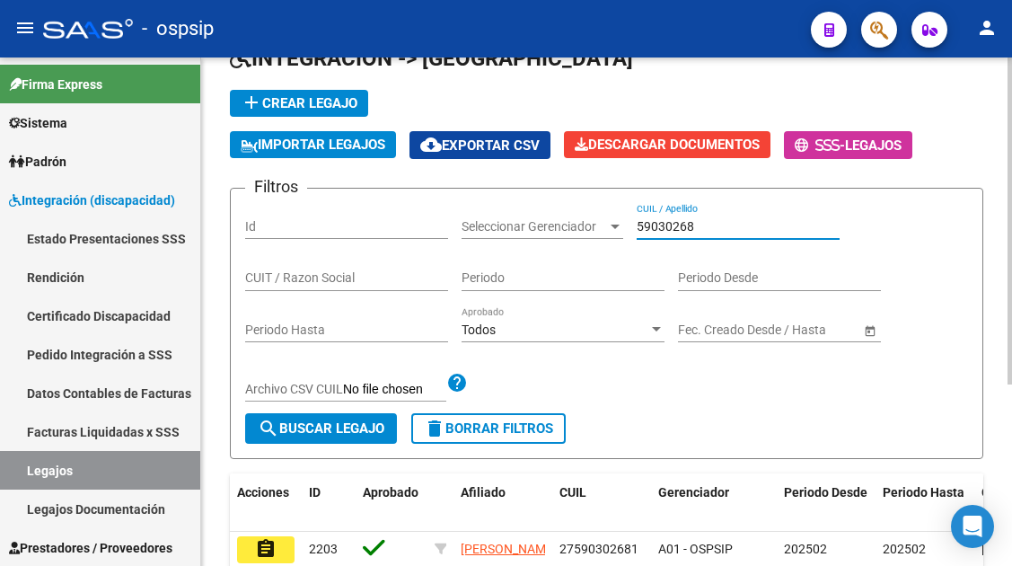
scroll to position [191, 0]
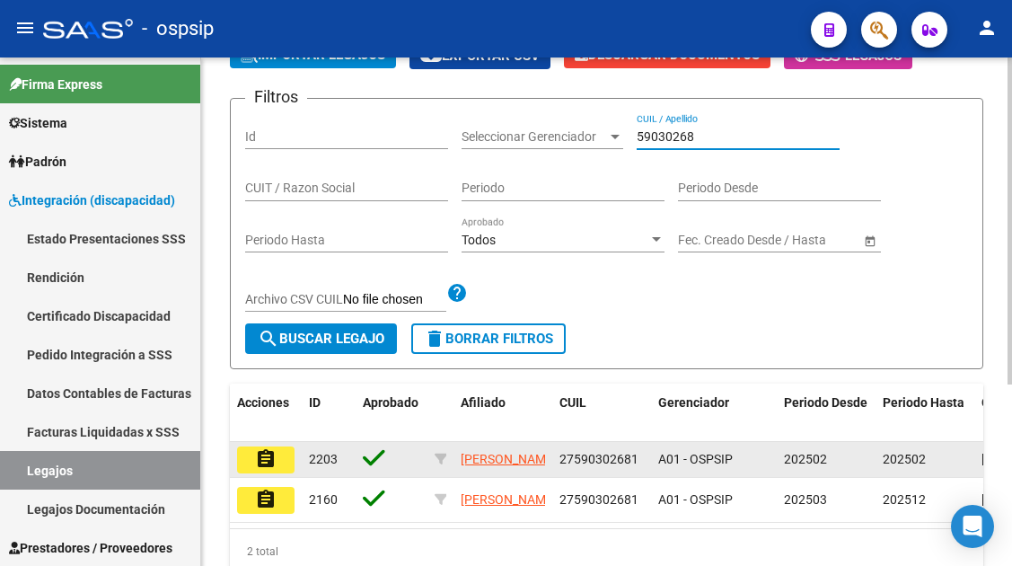
type input "59030268"
click at [271, 460] on mat-icon "assignment" at bounding box center [266, 459] width 22 height 22
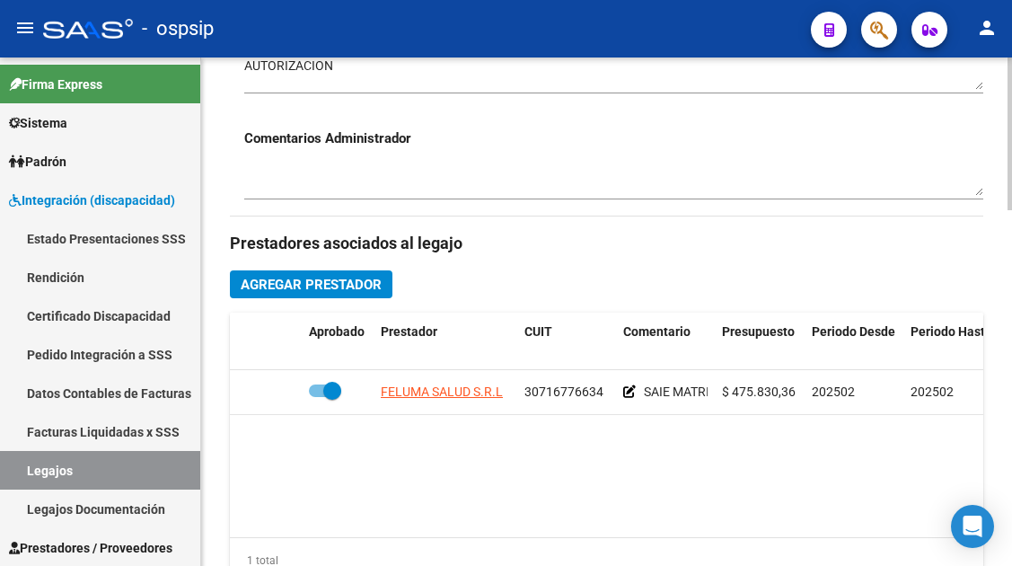
scroll to position [809, 0]
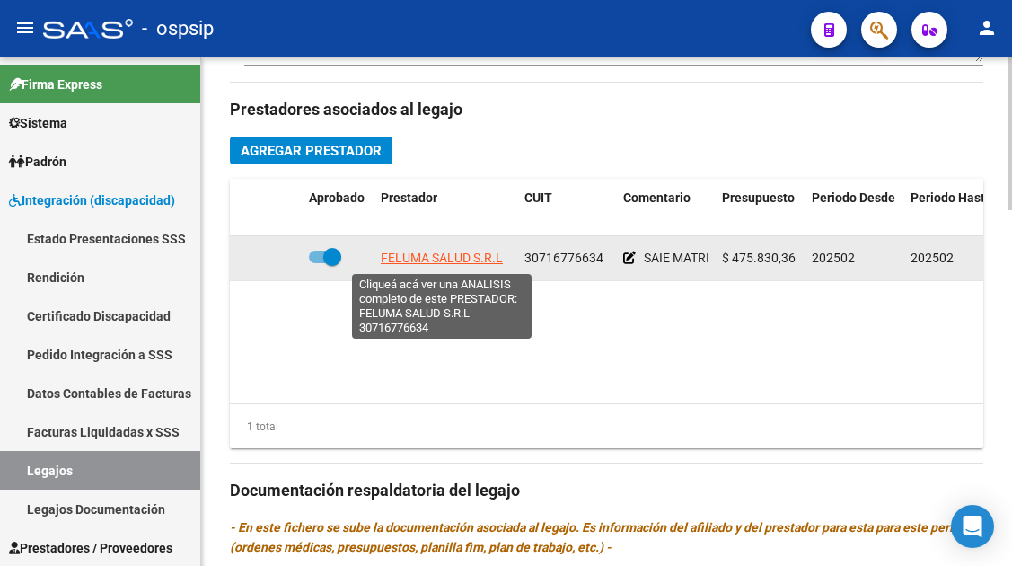
click at [458, 265] on span "FELUMA SALUD S.R.L" at bounding box center [442, 258] width 122 height 14
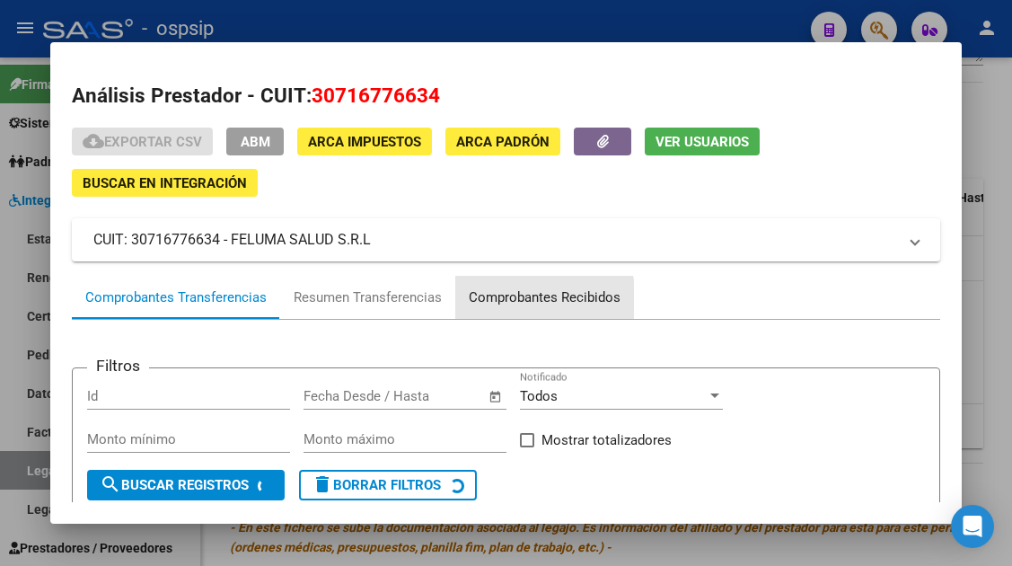
click at [528, 299] on div "Comprobantes Recibidos" at bounding box center [545, 297] width 152 height 21
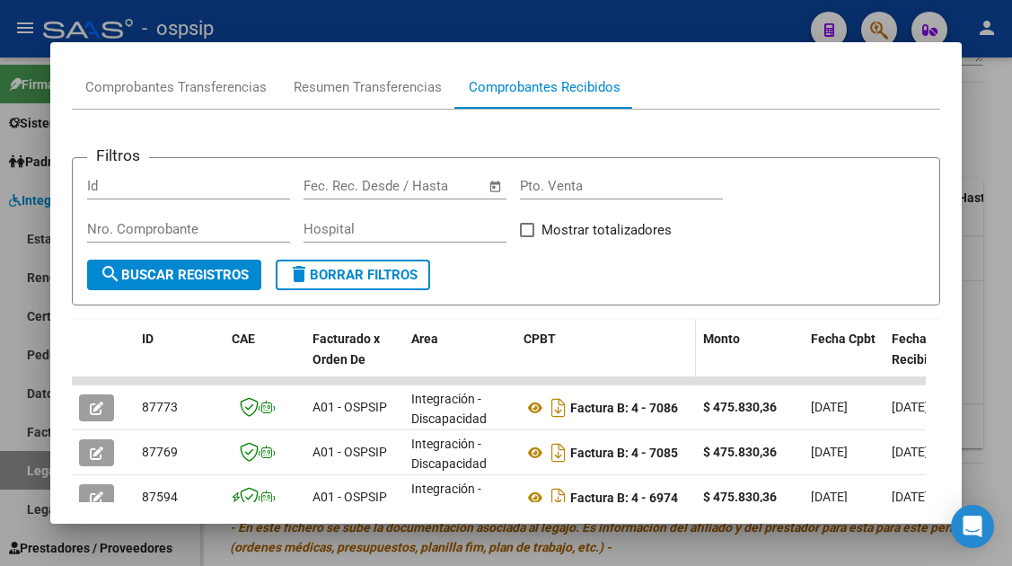
scroll to position [300, 0]
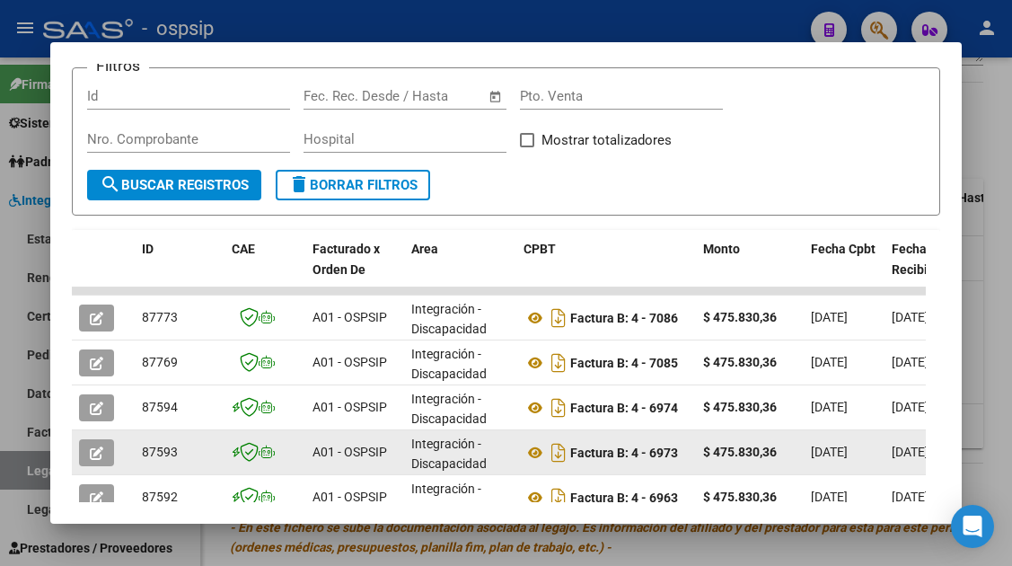
click at [90, 446] on span "button" at bounding box center [96, 453] width 13 height 16
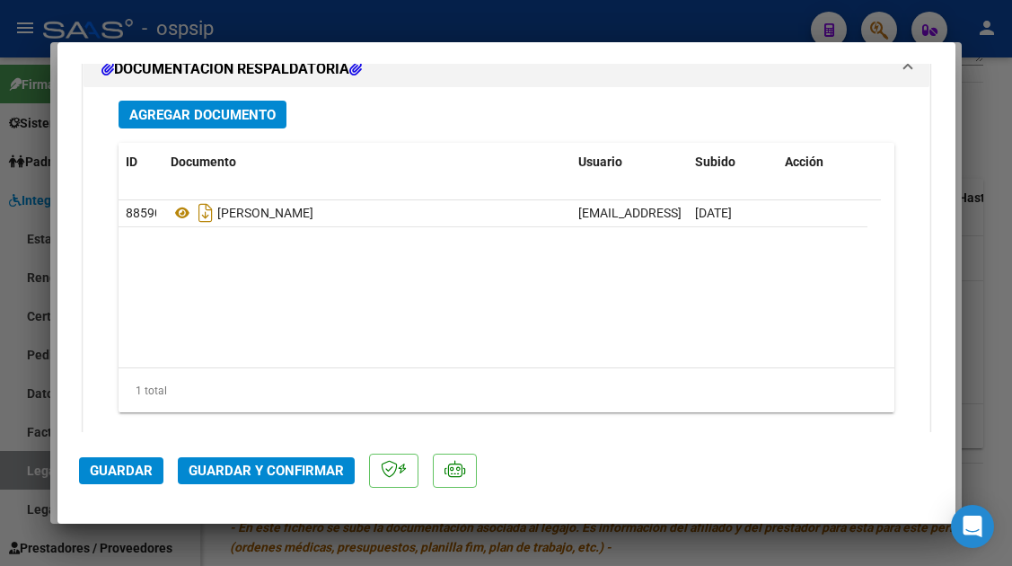
scroll to position [2246, 0]
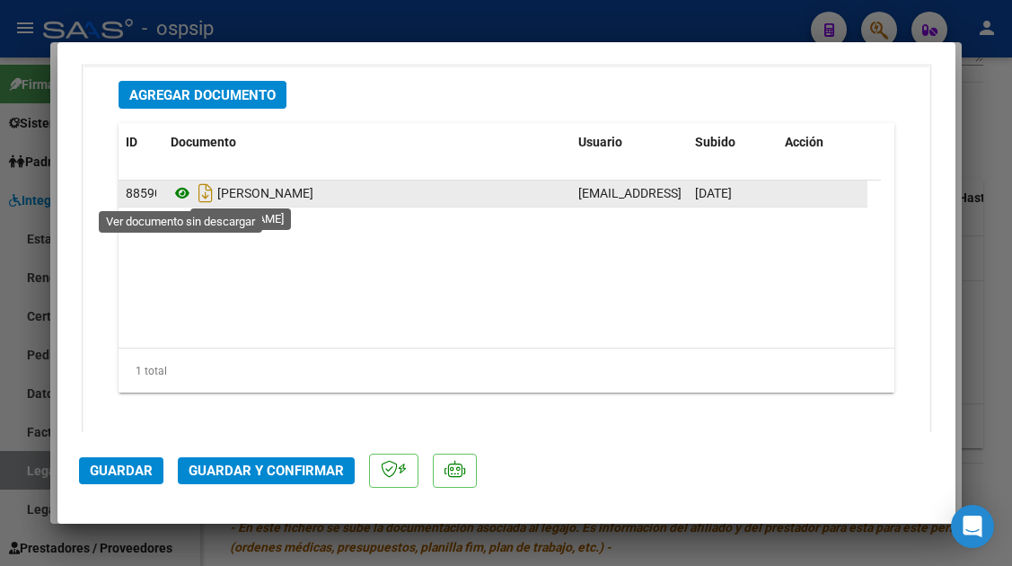
click at [182, 193] on icon at bounding box center [182, 193] width 23 height 22
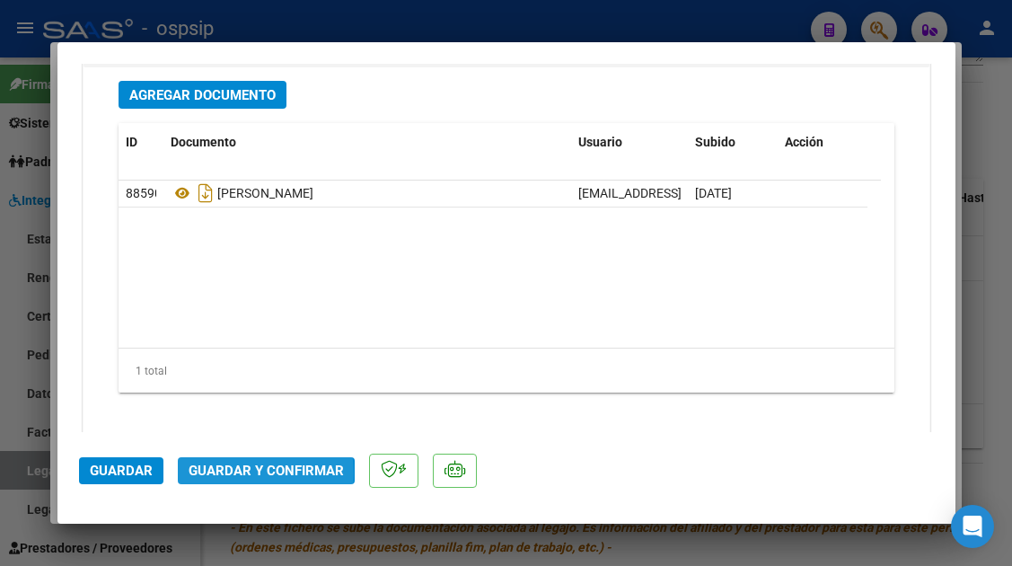
click at [234, 473] on span "Guardar y Confirmar" at bounding box center [266, 471] width 155 height 16
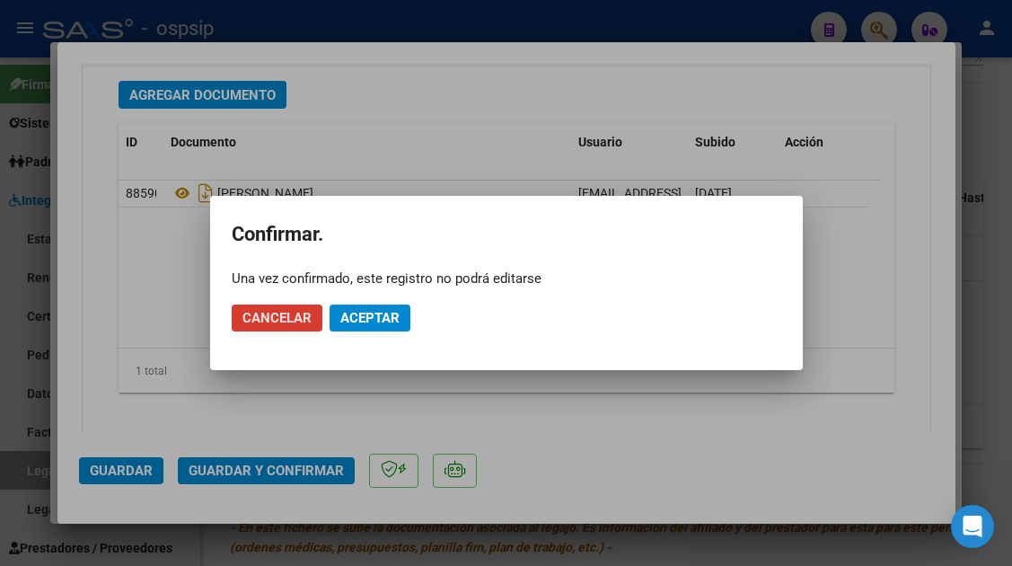
click at [370, 314] on span "Aceptar" at bounding box center [369, 318] width 59 height 16
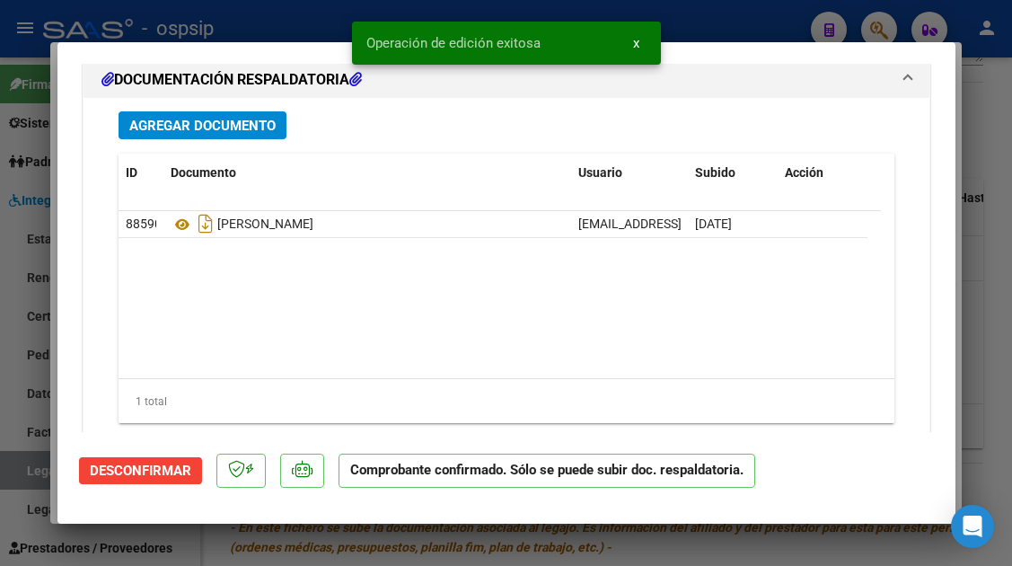
scroll to position [2059, 0]
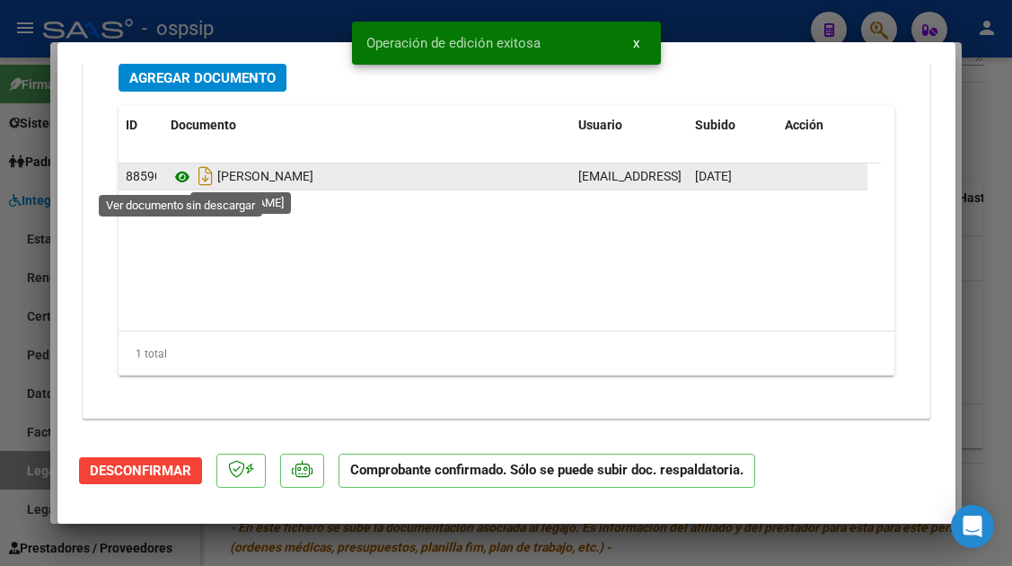
click at [187, 174] on icon at bounding box center [182, 177] width 23 height 22
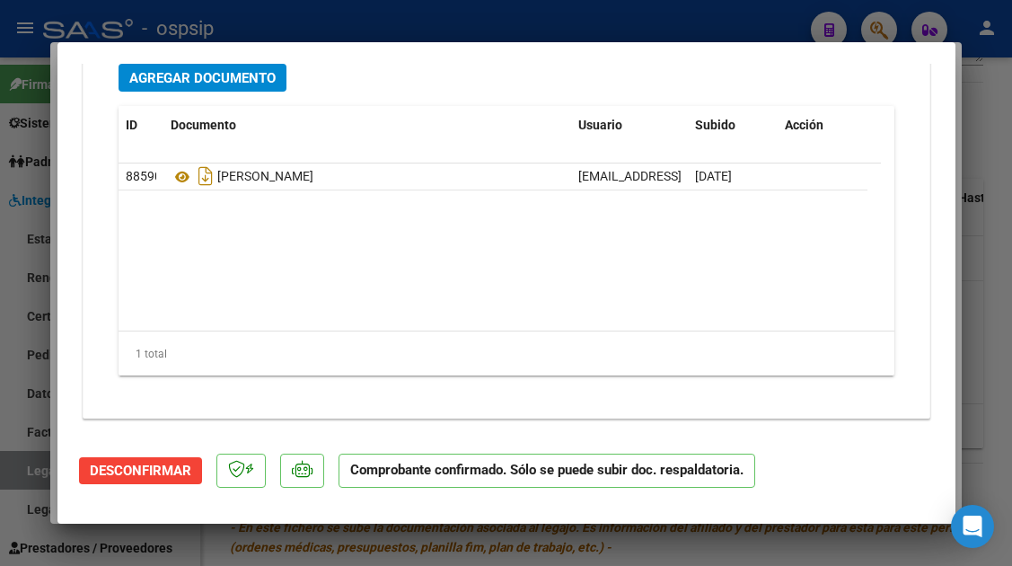
click at [34, 482] on div at bounding box center [506, 283] width 1012 height 566
type input "$ 0,00"
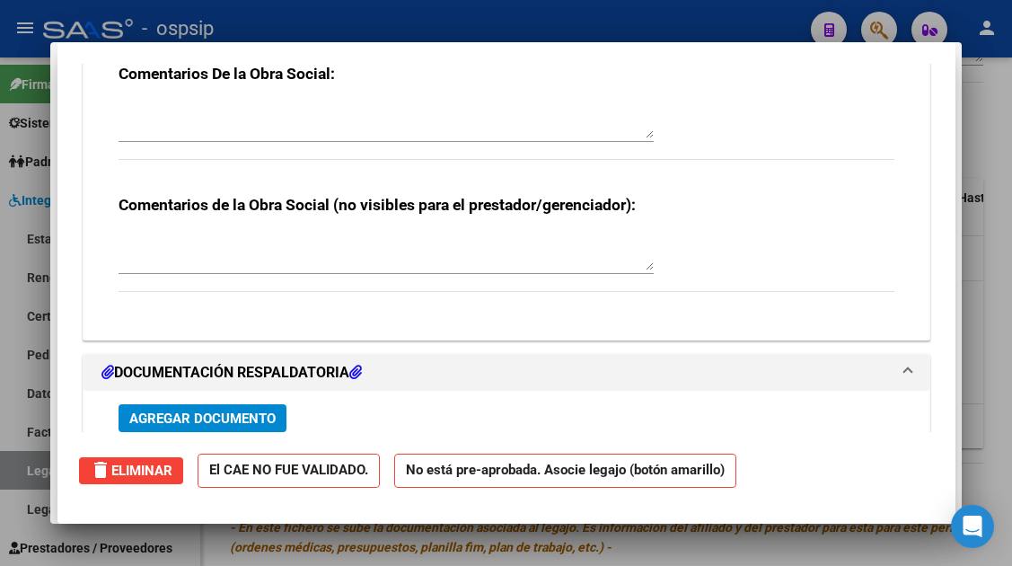
scroll to position [2094, 0]
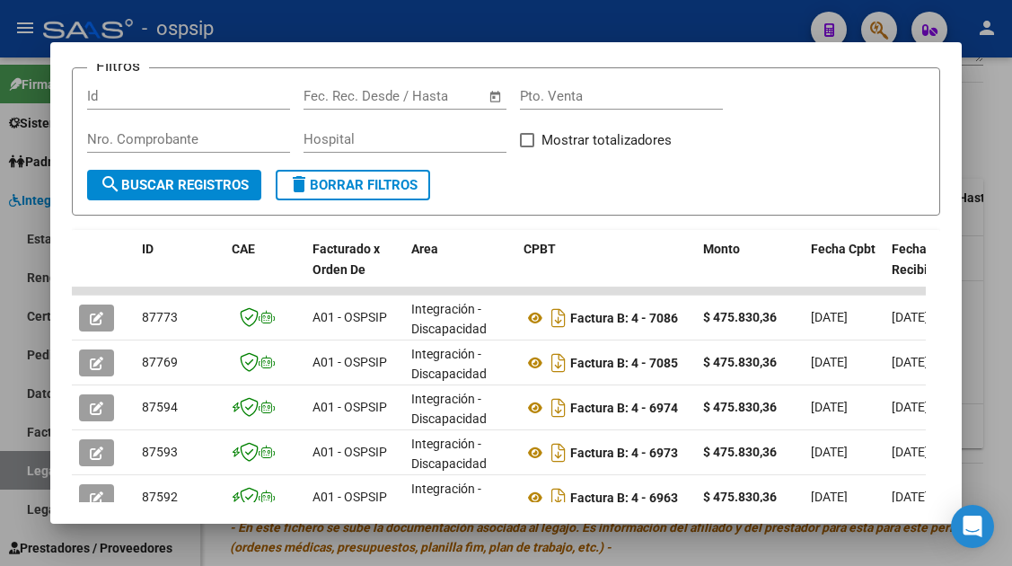
click at [31, 463] on div at bounding box center [506, 283] width 1012 height 566
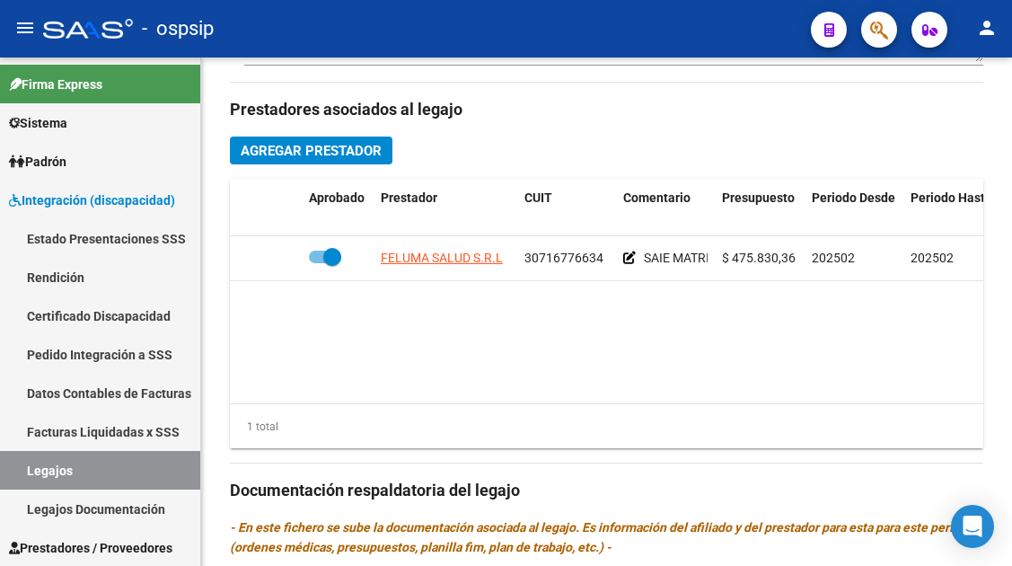
click at [31, 463] on link "Legajos" at bounding box center [100, 470] width 200 height 39
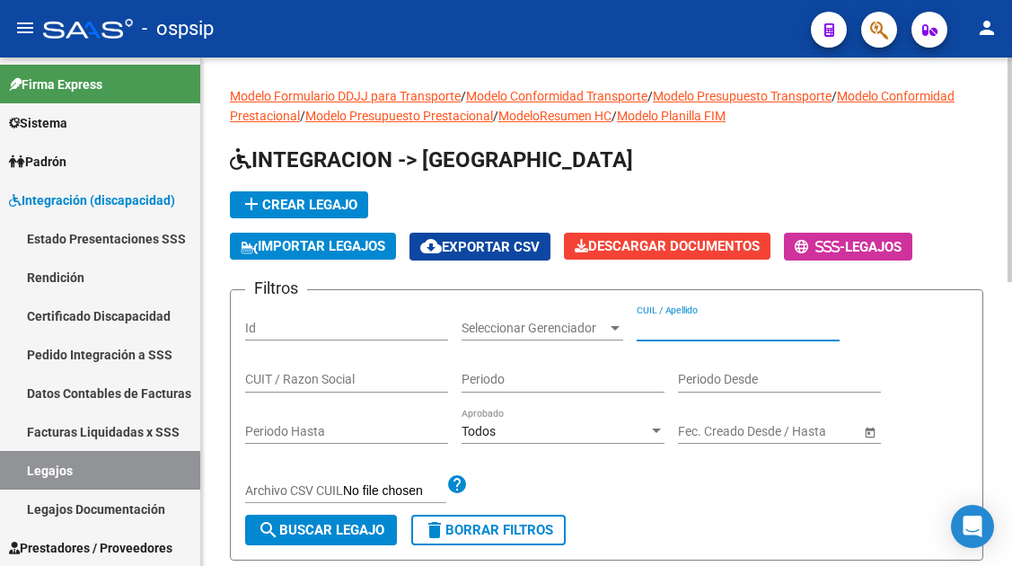
click at [664, 329] on input "CUIL / Apellido" at bounding box center [738, 328] width 203 height 15
type input "B"
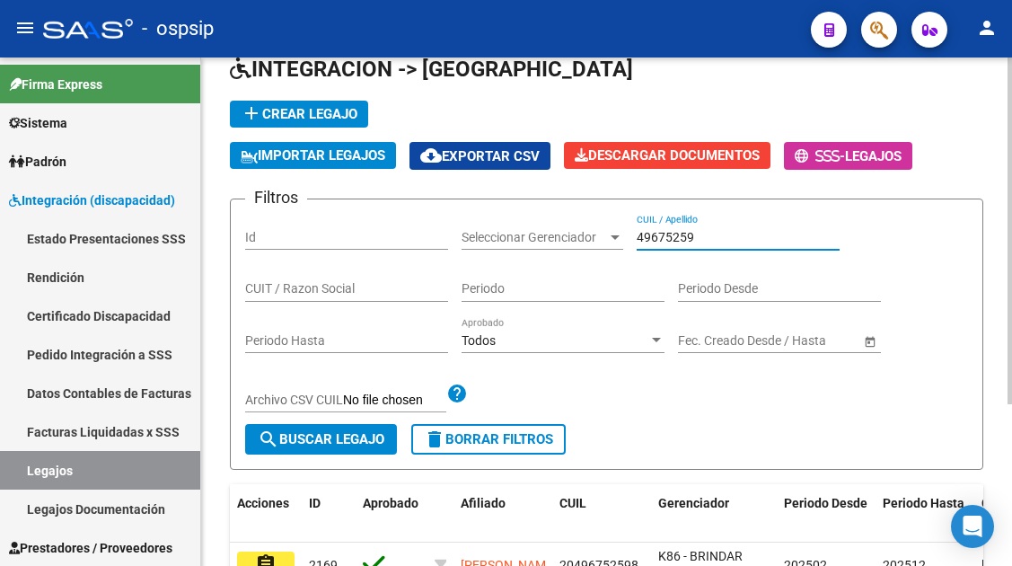
scroll to position [236, 0]
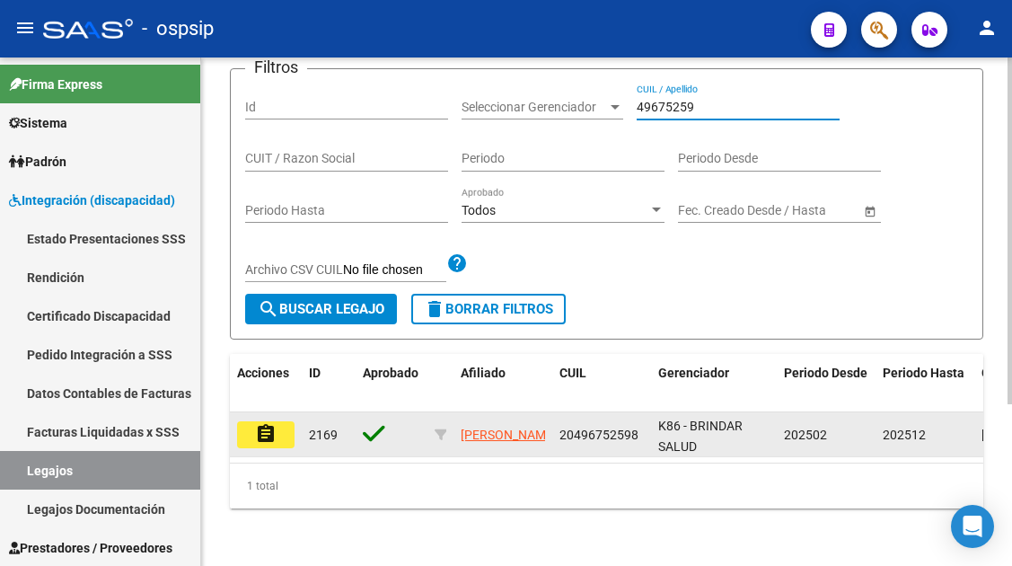
type input "49675259"
click at [265, 423] on mat-icon "assignment" at bounding box center [266, 434] width 22 height 22
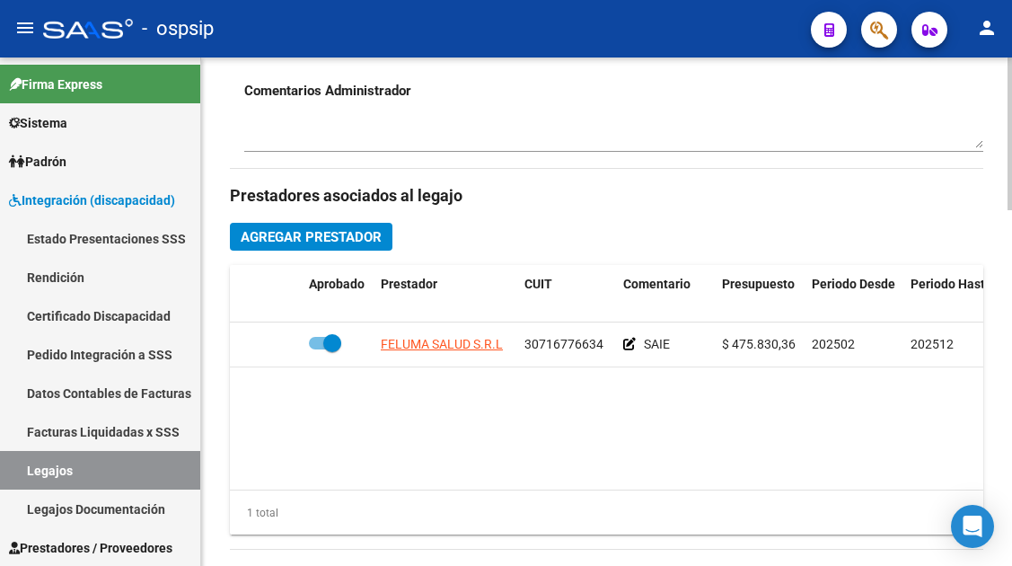
scroll to position [809, 0]
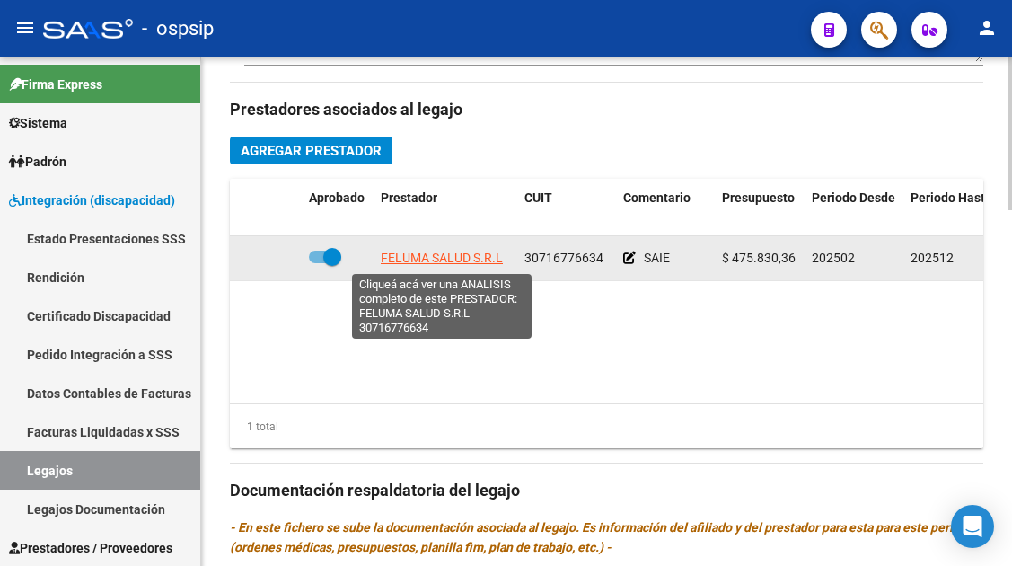
click at [444, 261] on span "FELUMA SALUD S.R.L" at bounding box center [442, 258] width 122 height 14
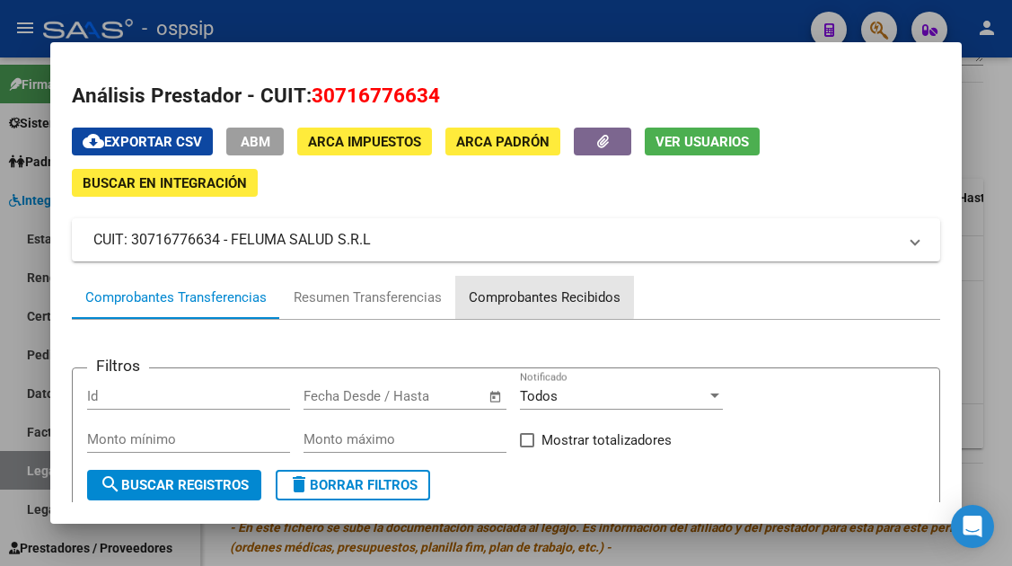
click at [514, 296] on div "Comprobantes Recibidos" at bounding box center [545, 297] width 152 height 21
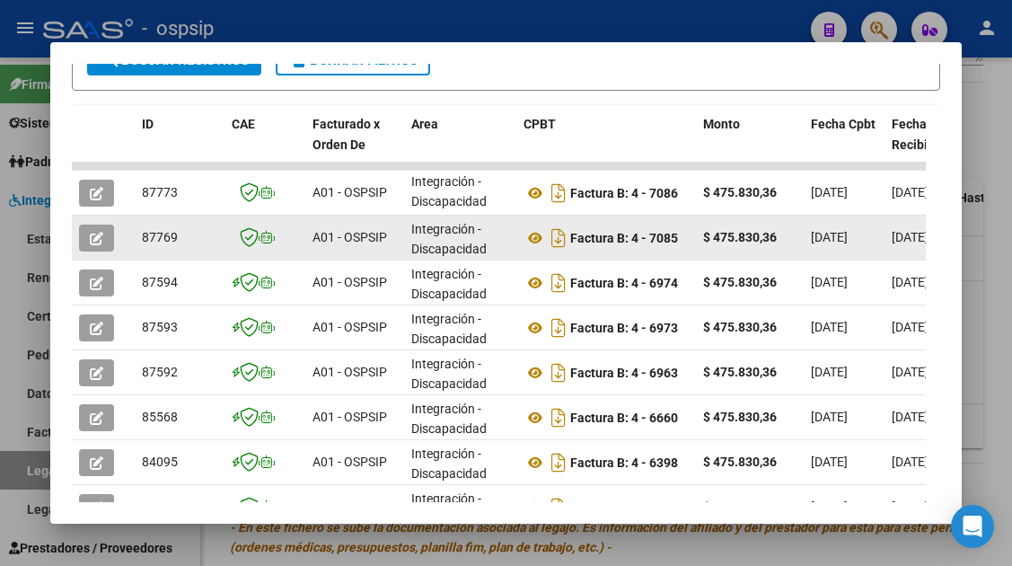
scroll to position [439, 0]
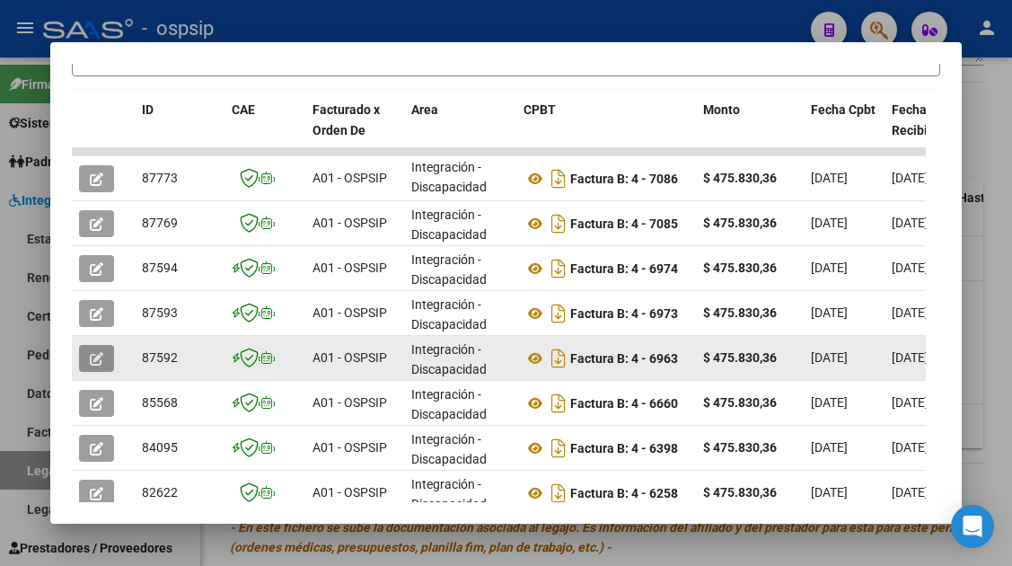
click at [93, 360] on icon "button" at bounding box center [96, 358] width 13 height 13
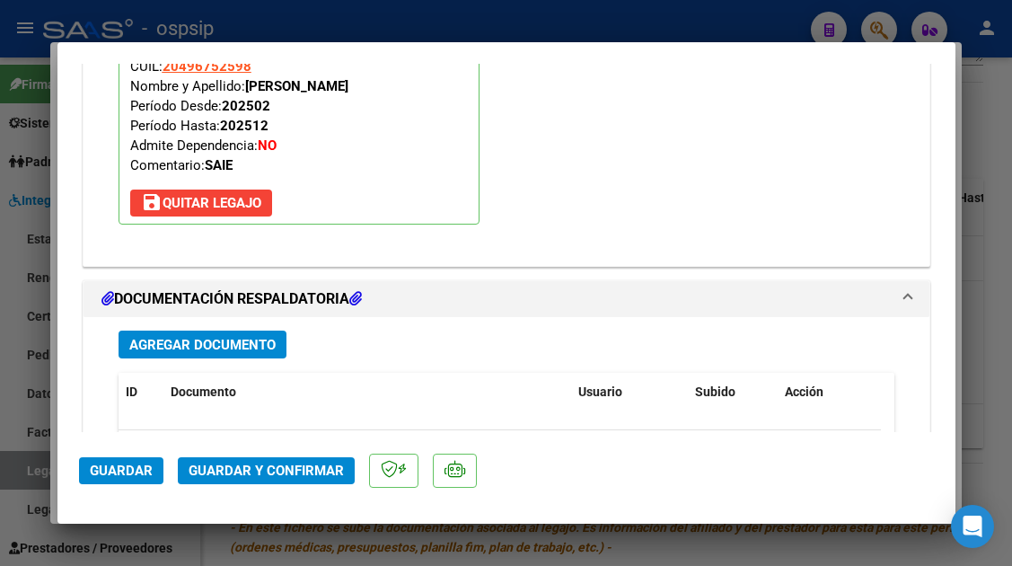
scroll to position [2099, 0]
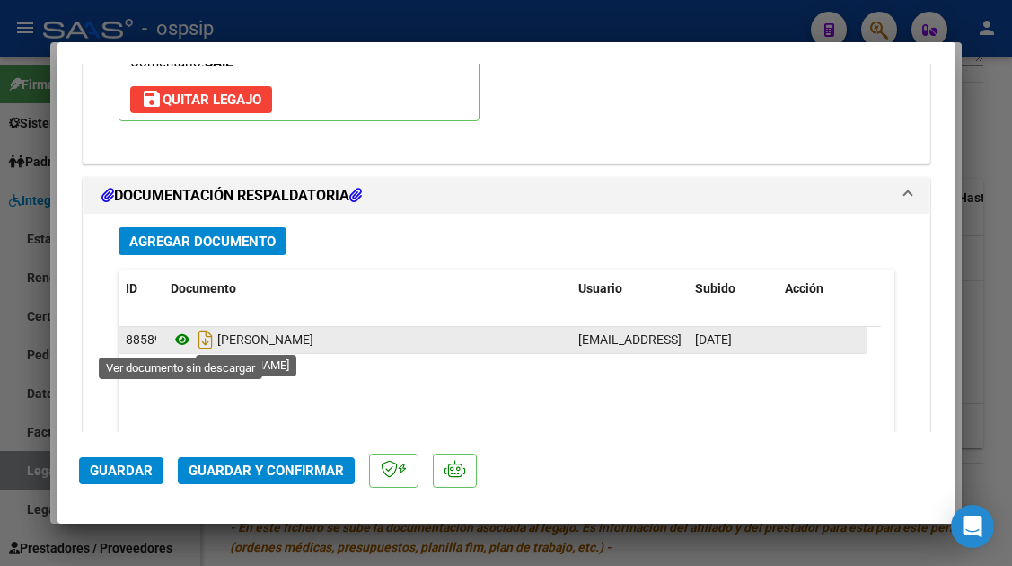
click at [185, 344] on icon at bounding box center [182, 340] width 23 height 22
click at [199, 337] on icon "Descargar documento" at bounding box center [205, 339] width 23 height 29
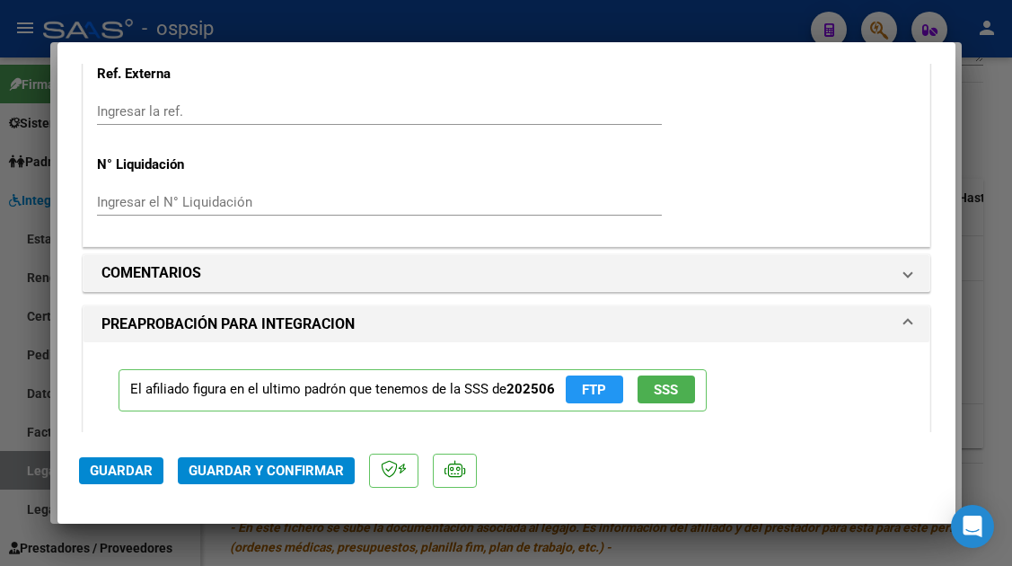
scroll to position [1650, 0]
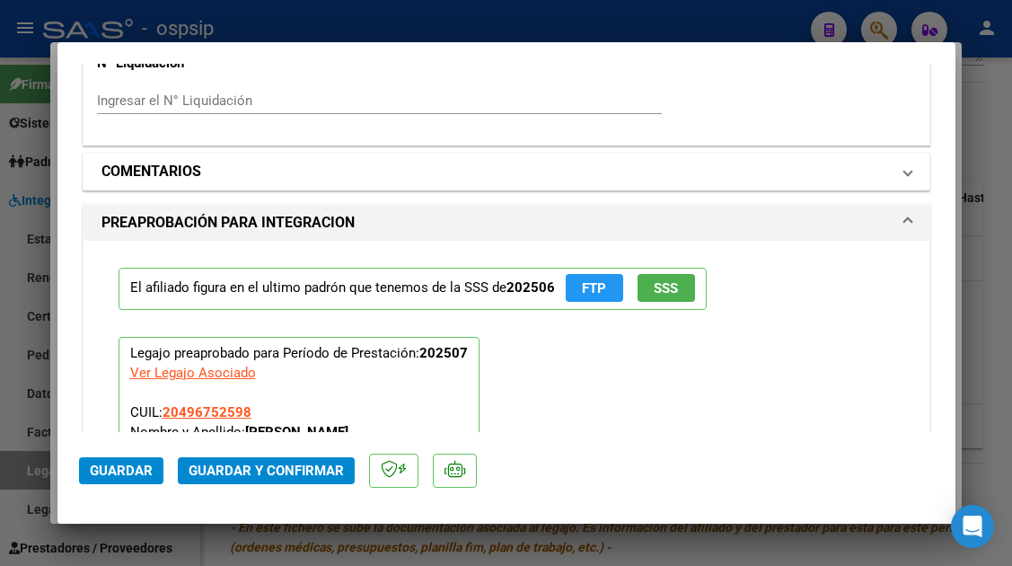
click at [887, 170] on span "COMENTARIOS" at bounding box center [503, 172] width 803 height 22
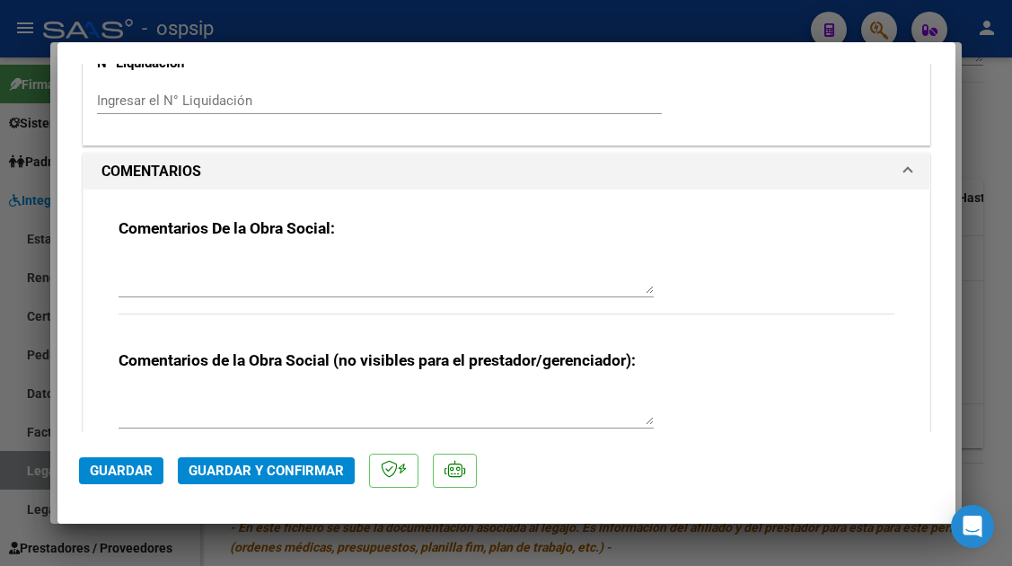
click at [193, 251] on div "Comentarios De la Obra Social:" at bounding box center [507, 276] width 776 height 116
click at [181, 283] on textarea at bounding box center [386, 276] width 535 height 36
type textarea "FALTA PLANILLA"
click at [132, 471] on span "Guardar" at bounding box center [121, 471] width 63 height 16
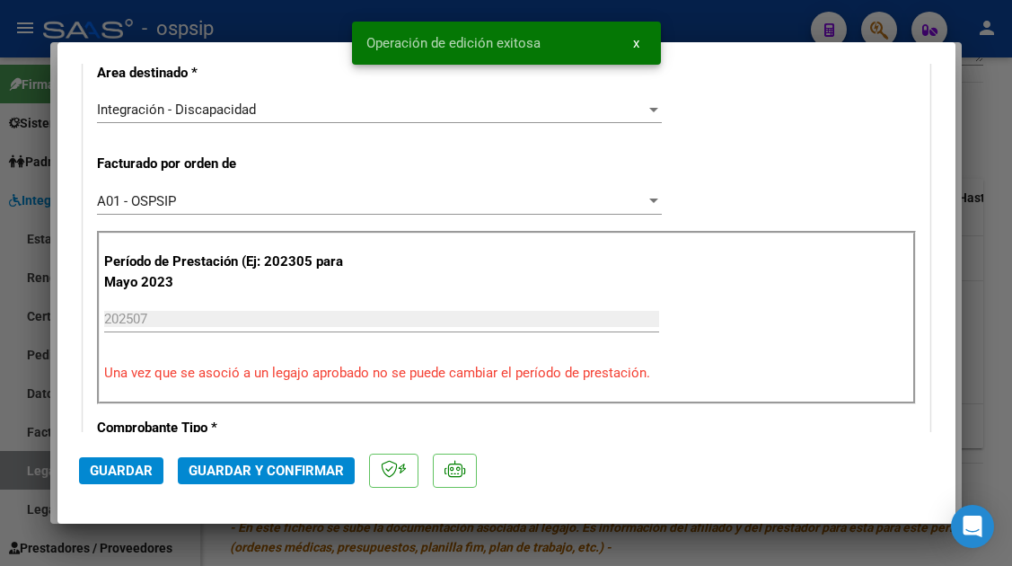
scroll to position [213, 0]
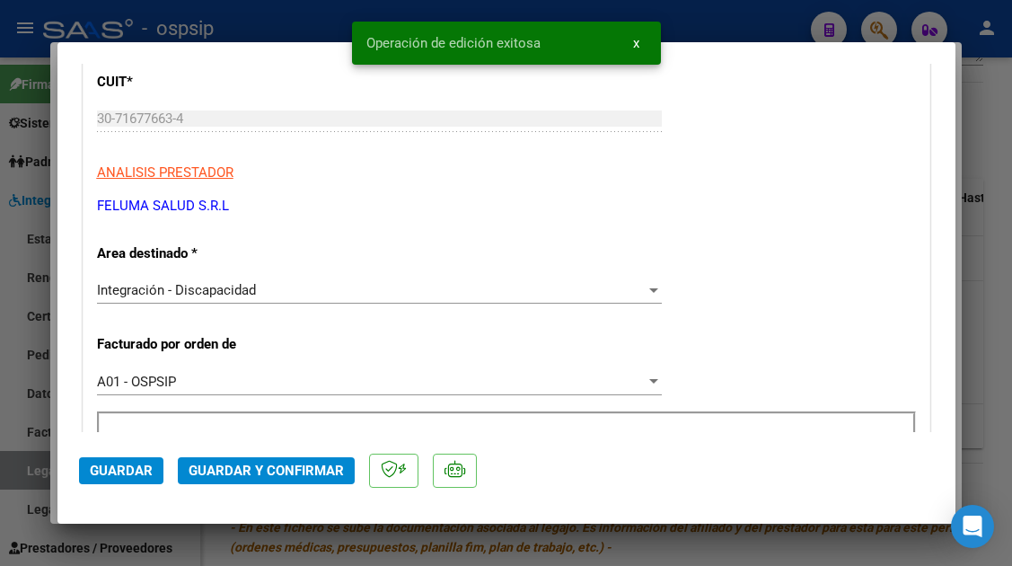
type input "$ 0,00"
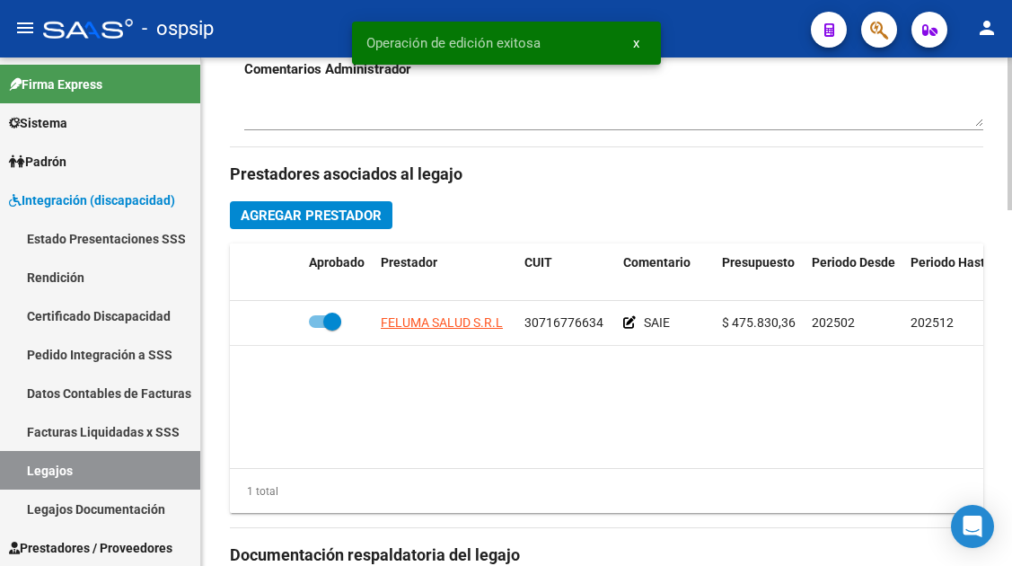
scroll to position [719, 0]
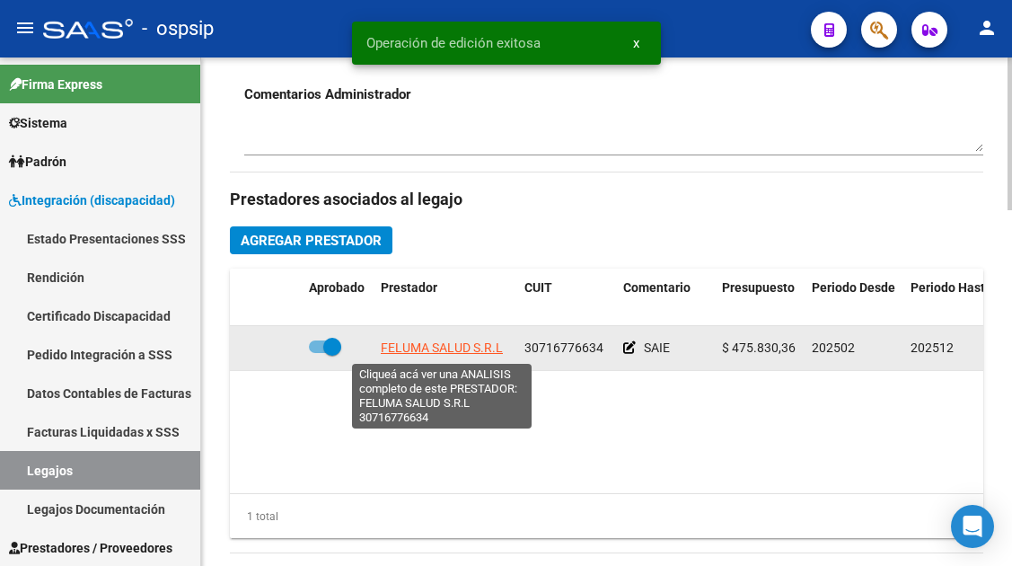
click at [482, 351] on span "FELUMA SALUD S.R.L" at bounding box center [442, 347] width 122 height 14
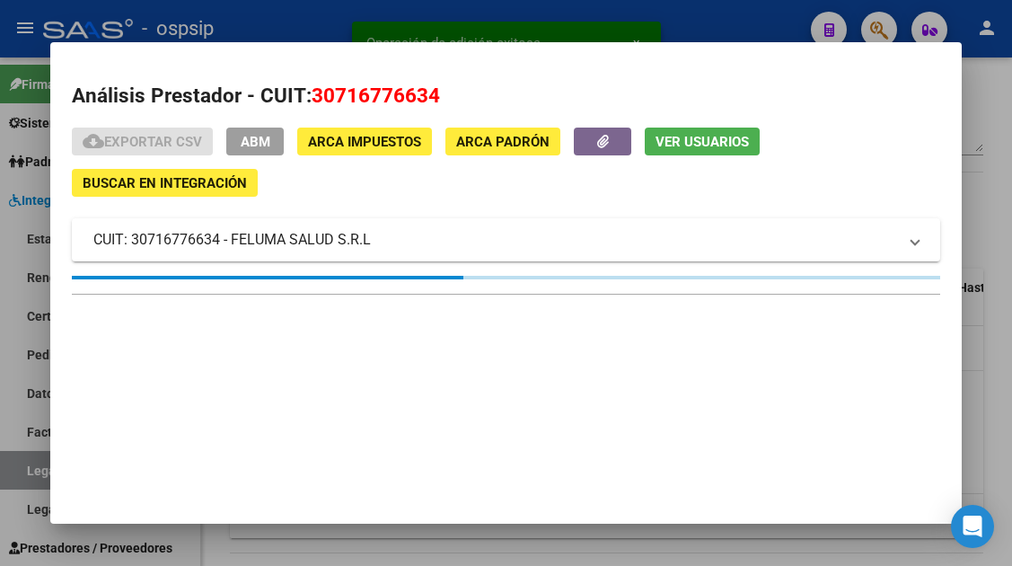
click at [669, 148] on span "Ver Usuarios" at bounding box center [702, 142] width 93 height 16
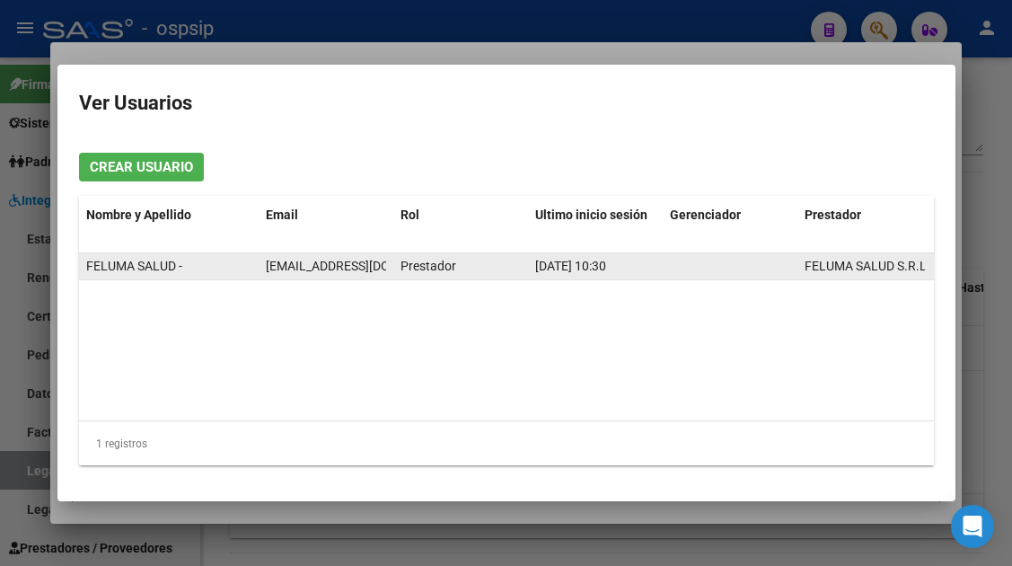
click at [333, 269] on span "[EMAIL_ADDRESS][DOMAIN_NAME]" at bounding box center [365, 266] width 199 height 14
copy span "[EMAIL_ADDRESS][DOMAIN_NAME]"
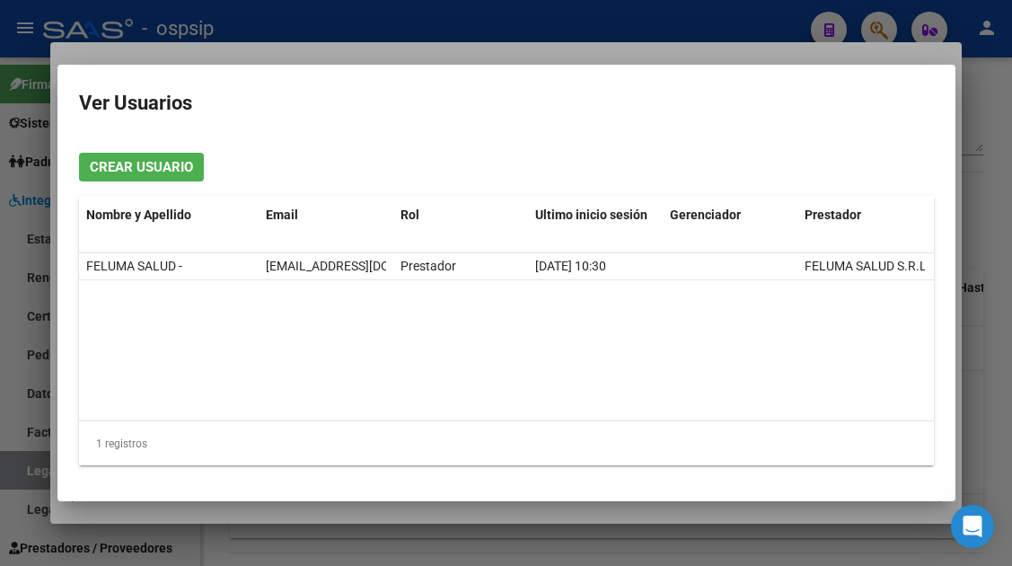
click at [23, 468] on div at bounding box center [506, 283] width 1012 height 566
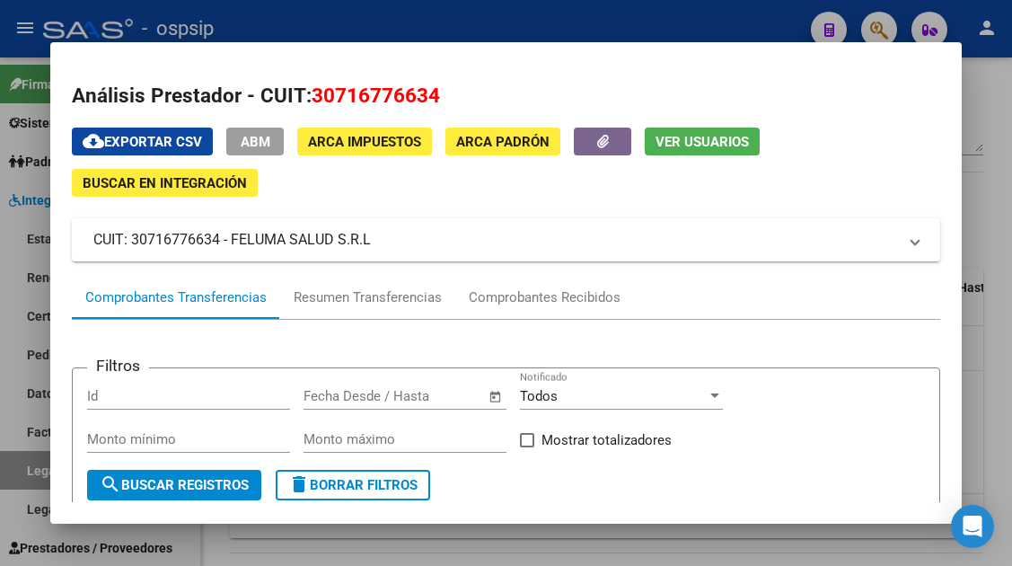
click at [23, 468] on div at bounding box center [506, 283] width 1012 height 566
click at [23, 468] on link "Legajos" at bounding box center [100, 470] width 200 height 39
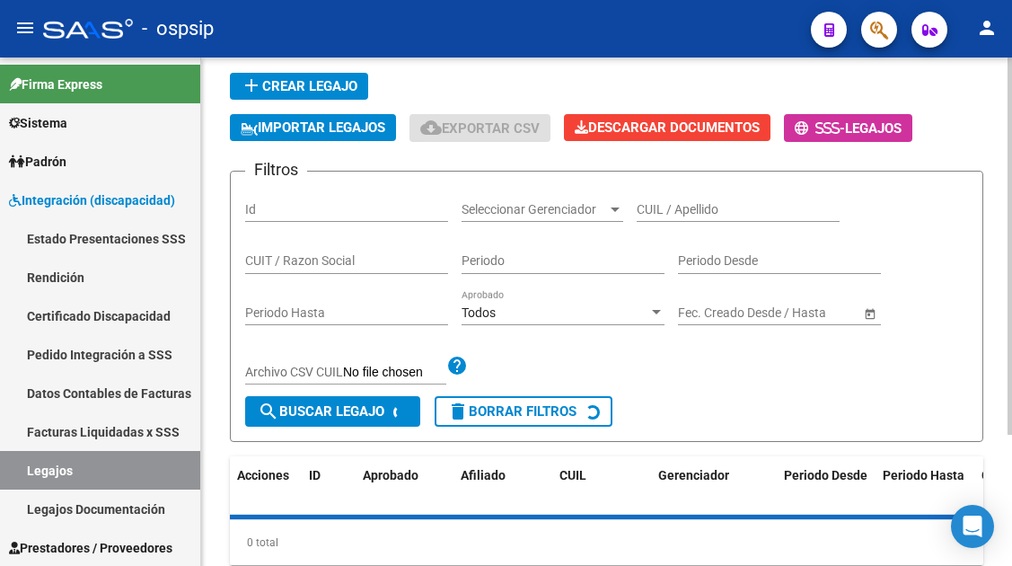
scroll to position [86, 0]
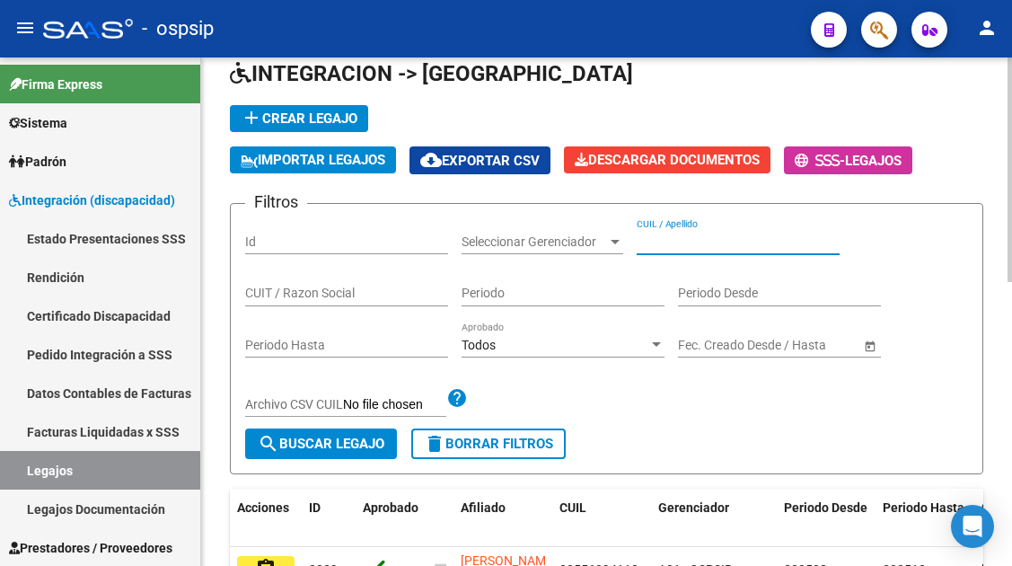
click at [661, 240] on input "CUIL / Apellido" at bounding box center [738, 241] width 203 height 15
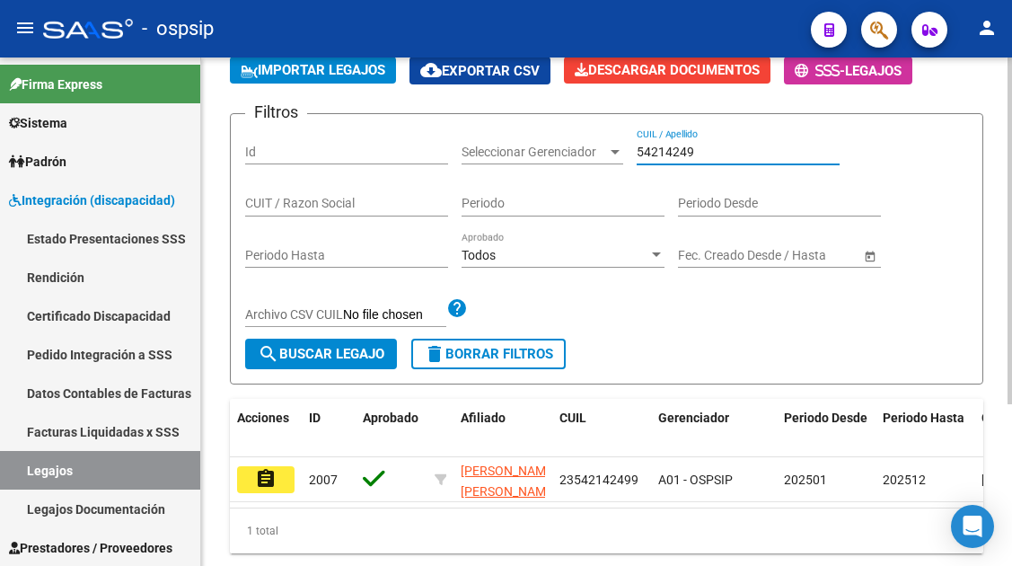
scroll to position [236, 0]
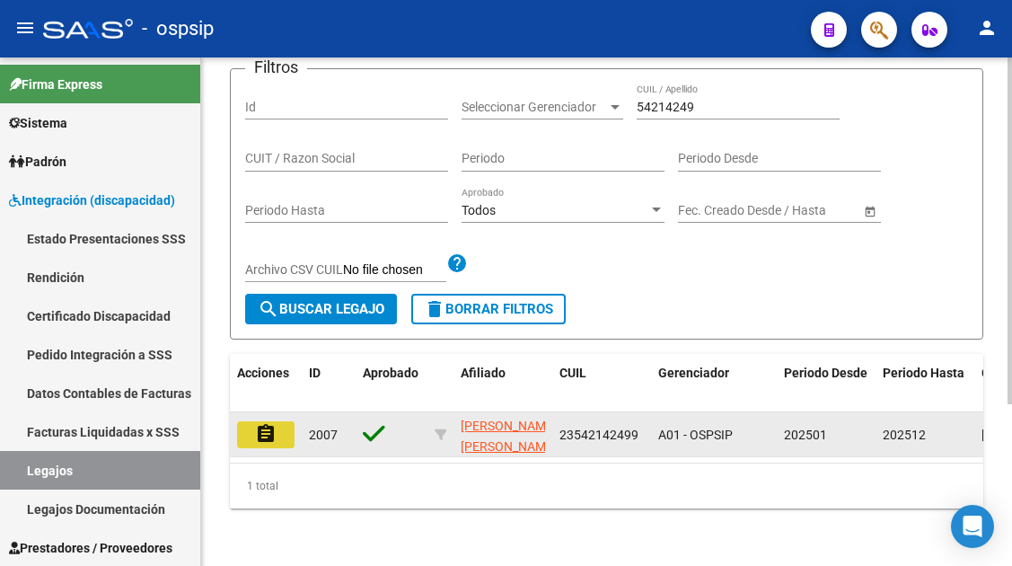
click at [277, 421] on button "assignment" at bounding box center [265, 434] width 57 height 27
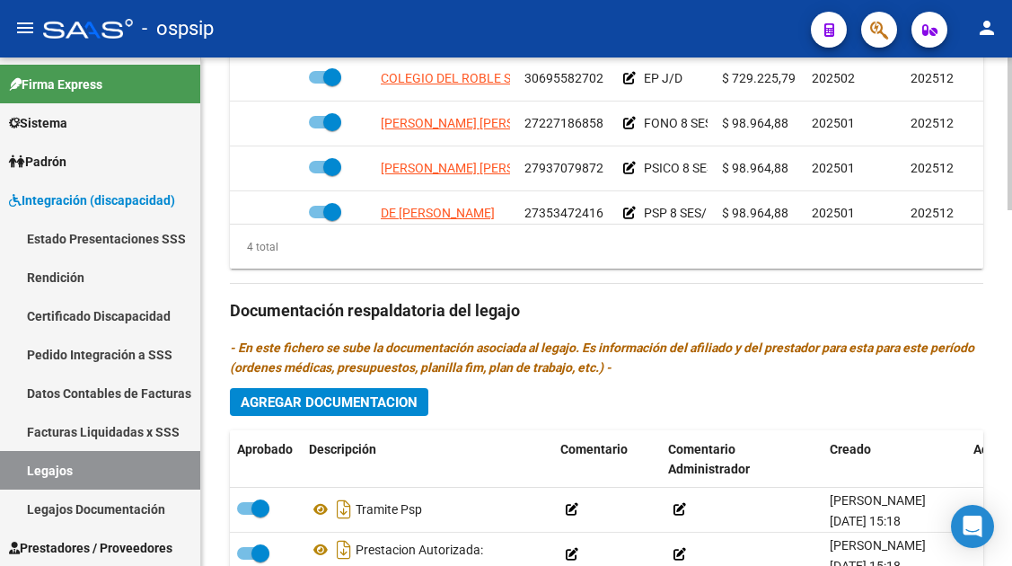
scroll to position [809, 0]
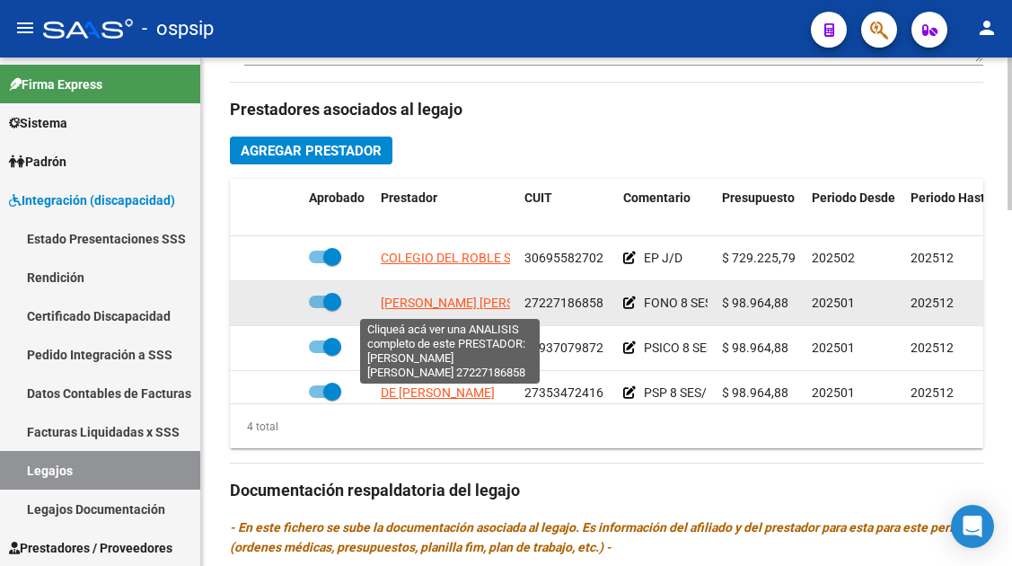
click at [432, 306] on span "[PERSON_NAME] [PERSON_NAME]" at bounding box center [478, 303] width 195 height 14
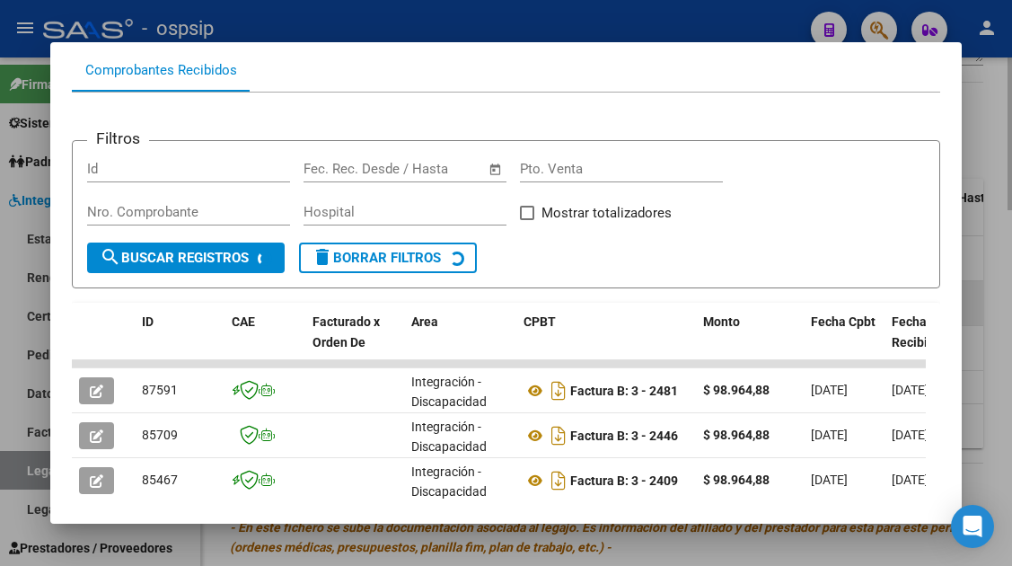
scroll to position [260, 0]
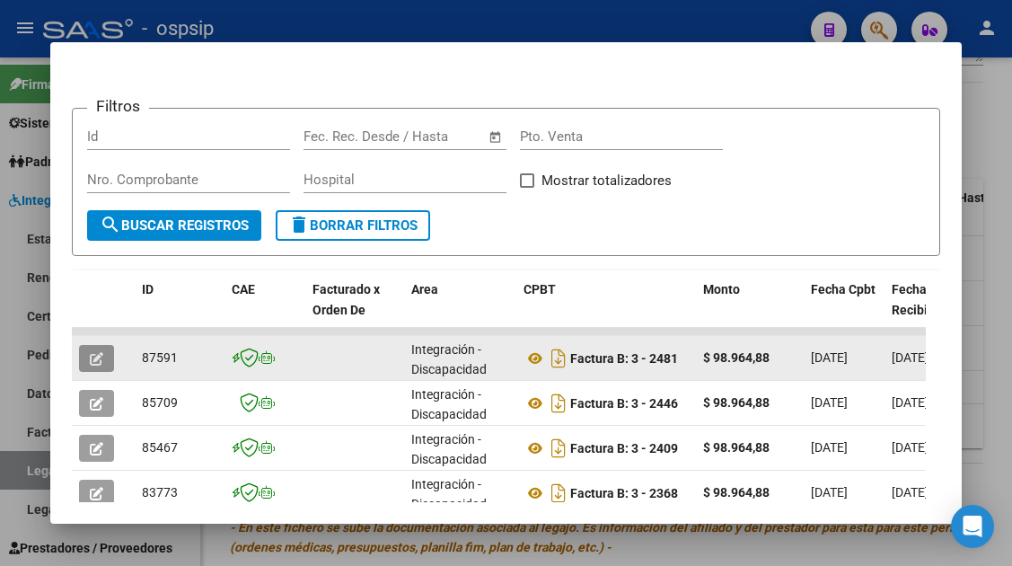
click at [84, 346] on button "button" at bounding box center [96, 358] width 35 height 27
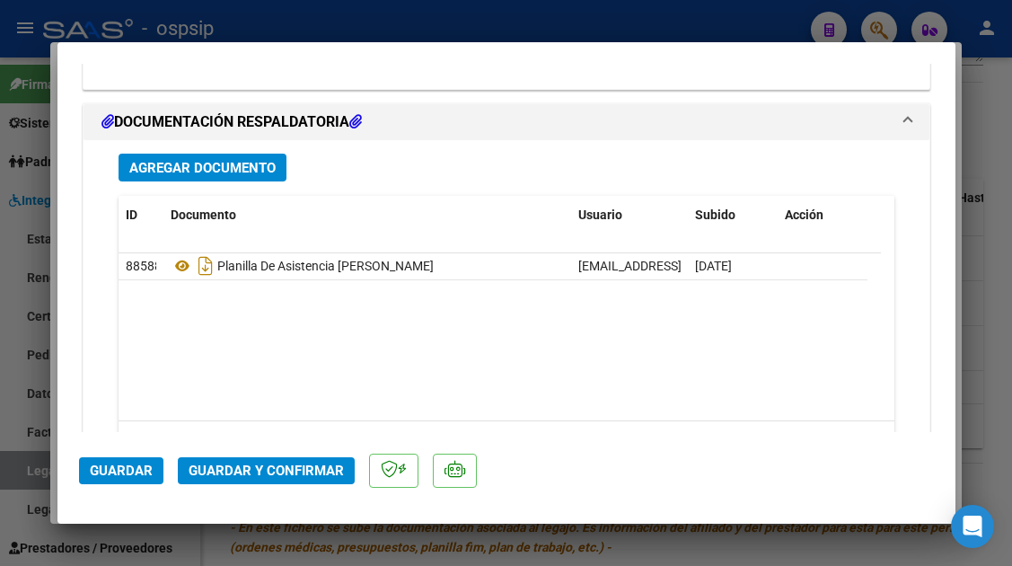
scroll to position [2246, 0]
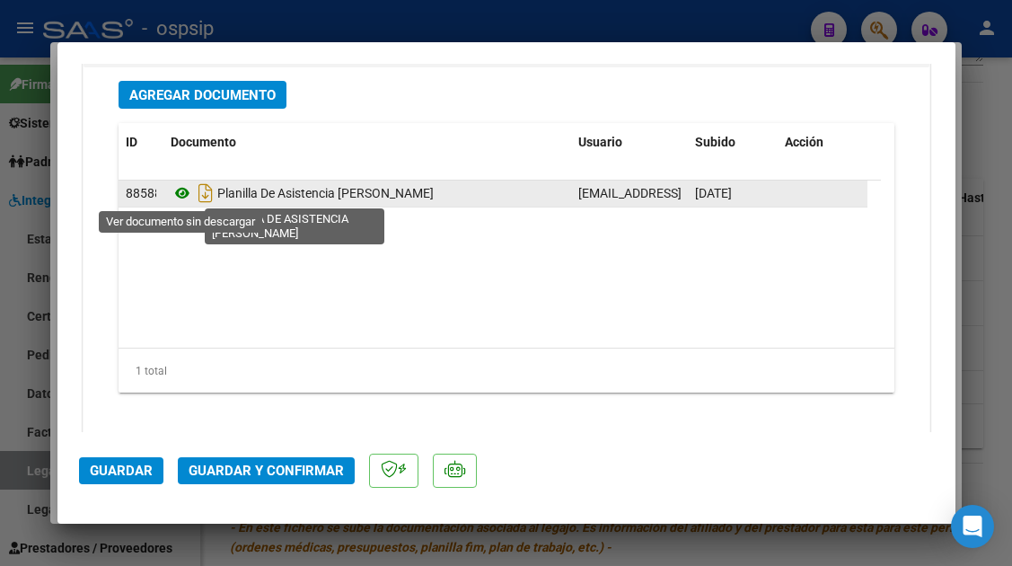
click at [188, 188] on icon at bounding box center [182, 193] width 23 height 22
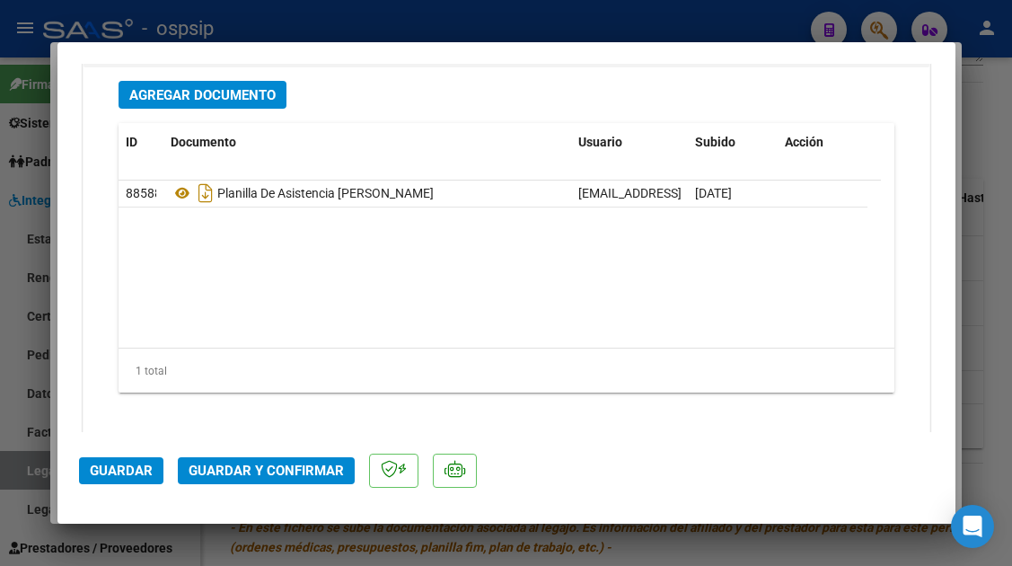
click at [243, 473] on span "Guardar y Confirmar" at bounding box center [266, 471] width 155 height 16
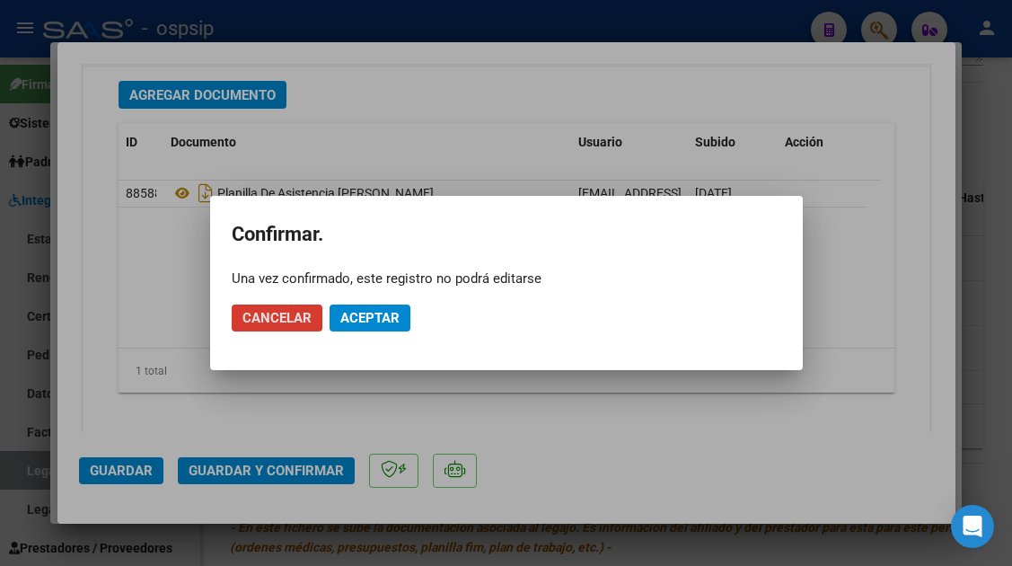
click at [346, 323] on span "Aceptar" at bounding box center [369, 318] width 59 height 16
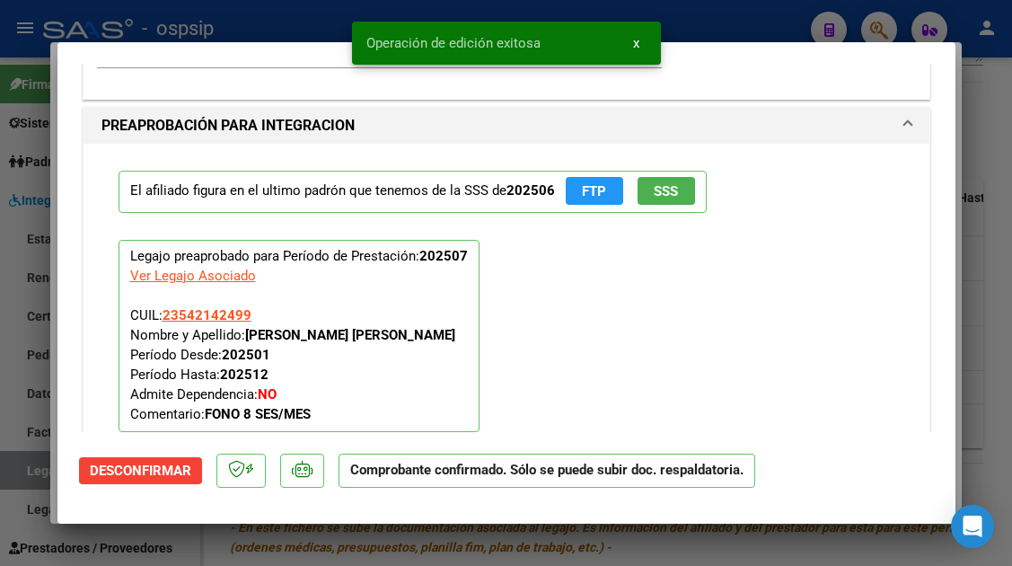
scroll to position [1593, 0]
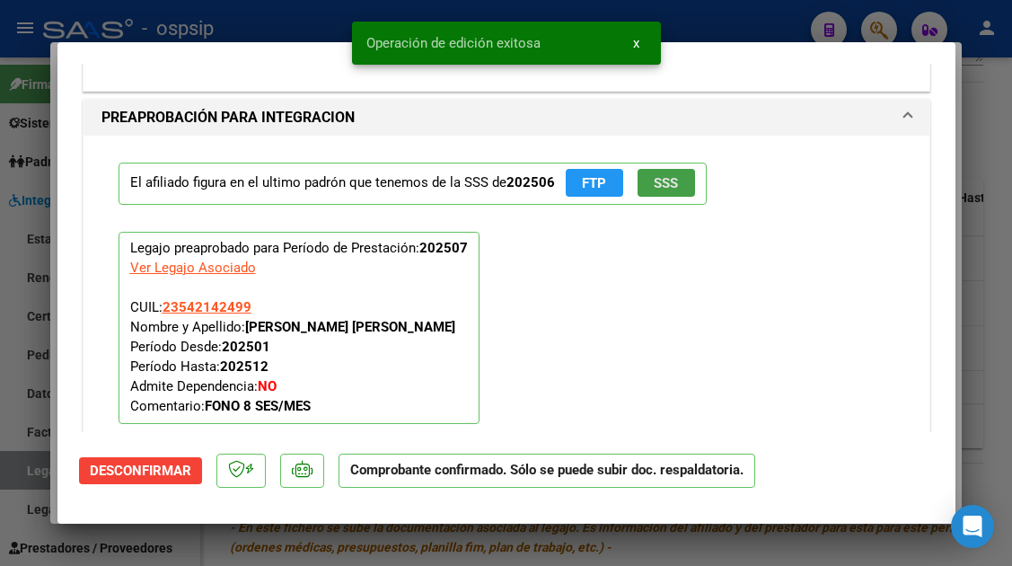
click at [651, 191] on button "SSS" at bounding box center [666, 183] width 57 height 28
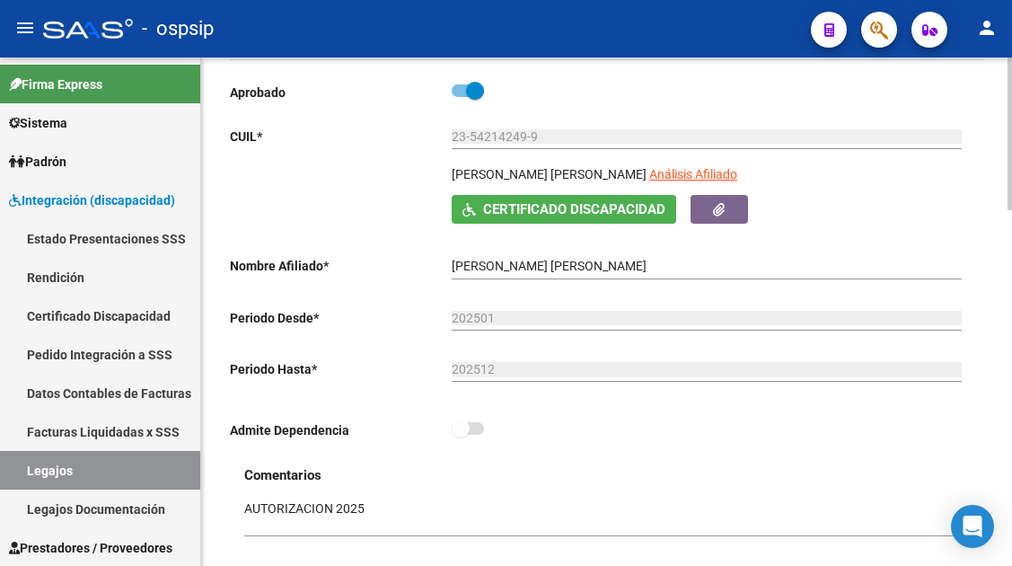
scroll to position [90, 0]
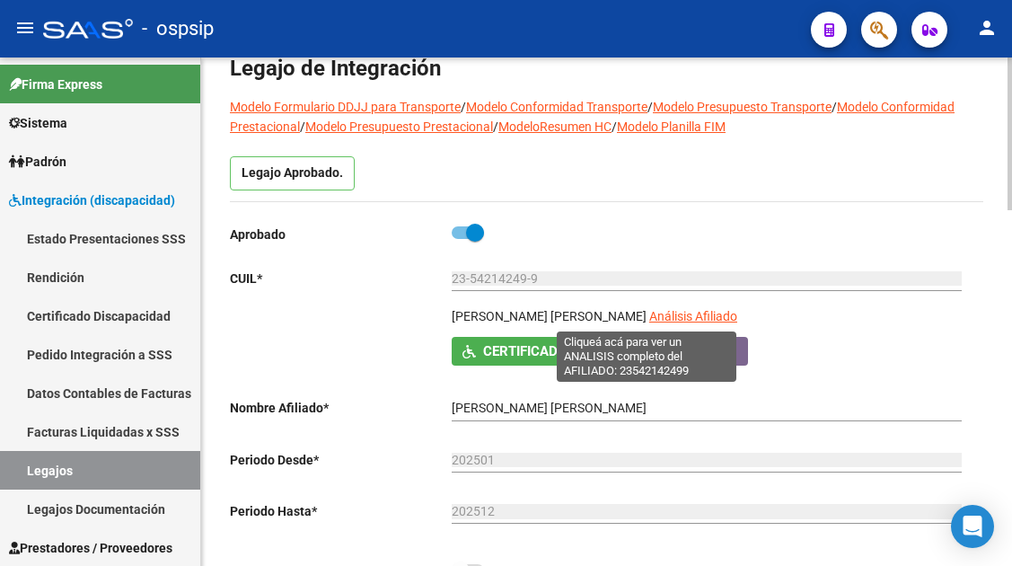
click at [650, 321] on span "Análisis Afiliado" at bounding box center [694, 316] width 88 height 14
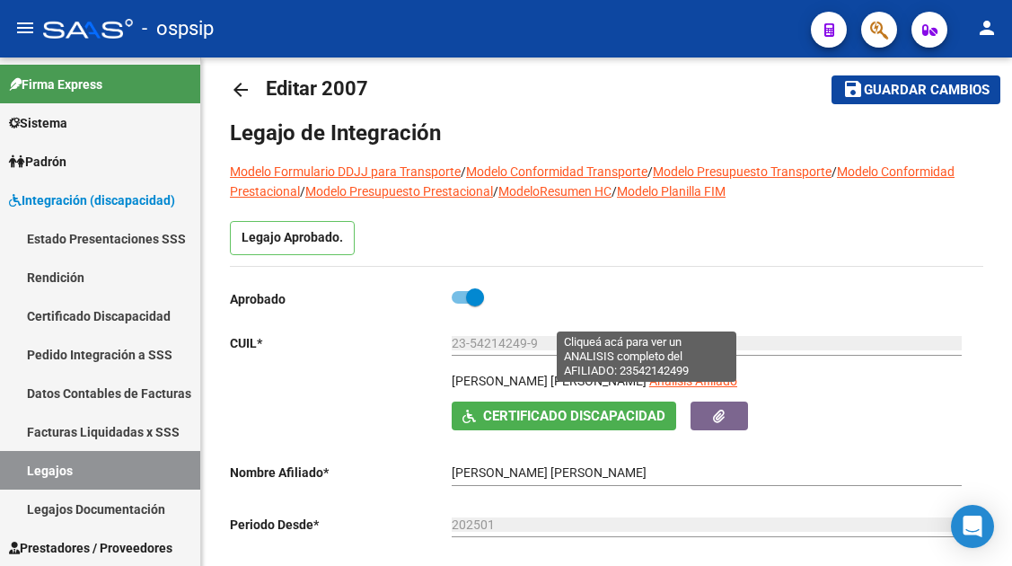
scroll to position [0, 0]
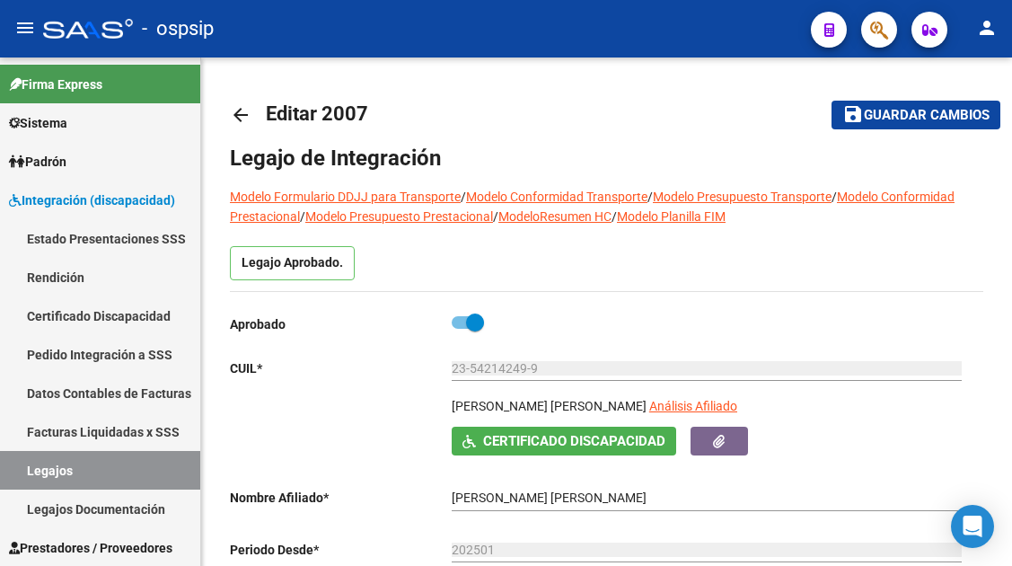
click at [650, 321] on div "Aprobado" at bounding box center [599, 328] width 739 height 33
click at [106, 464] on link "Legajos" at bounding box center [100, 470] width 200 height 39
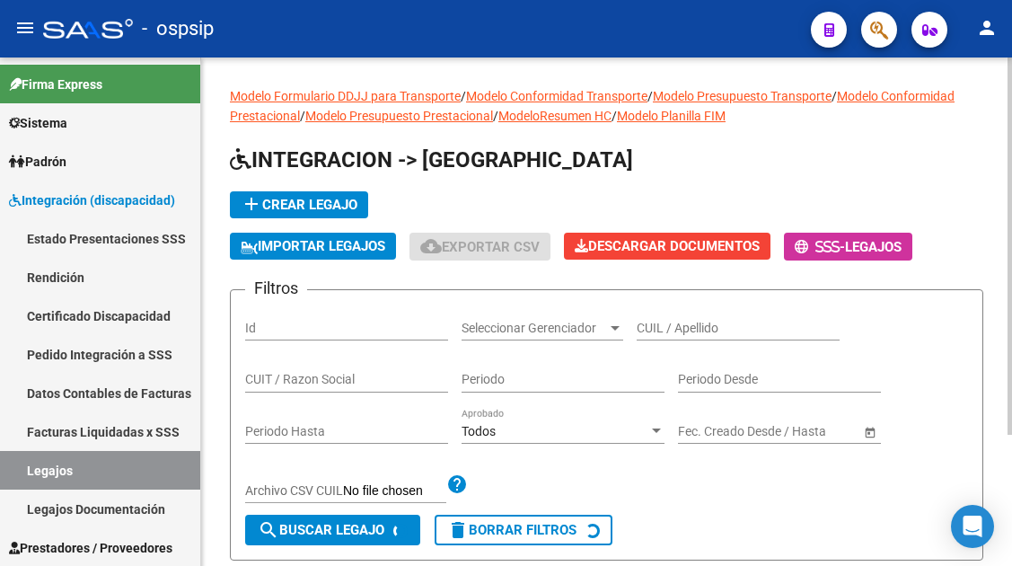
click at [667, 319] on div "CUIL / Apellido" at bounding box center [738, 323] width 203 height 36
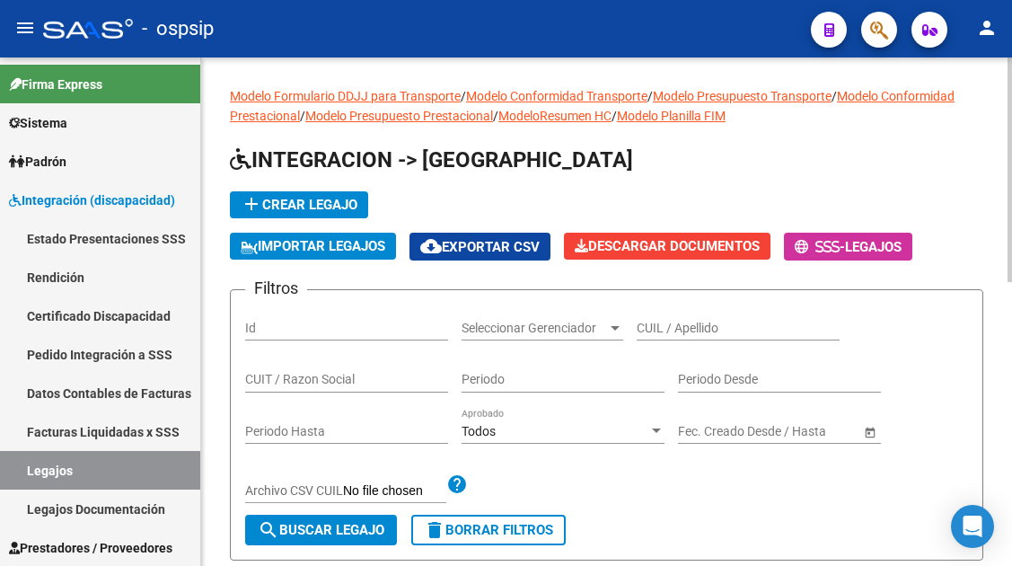
click at [667, 319] on div "CUIL / Apellido" at bounding box center [738, 323] width 203 height 36
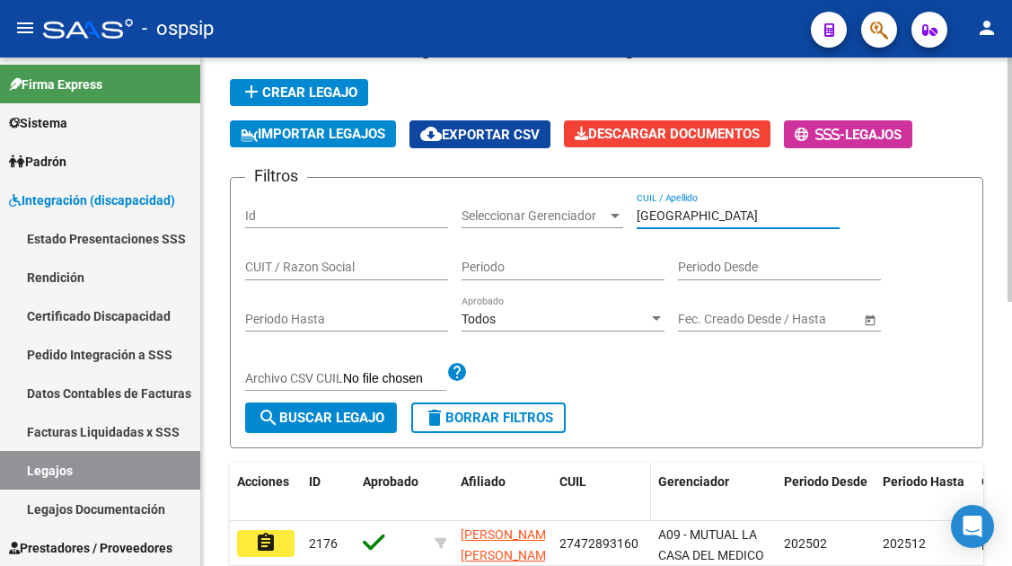
scroll to position [270, 0]
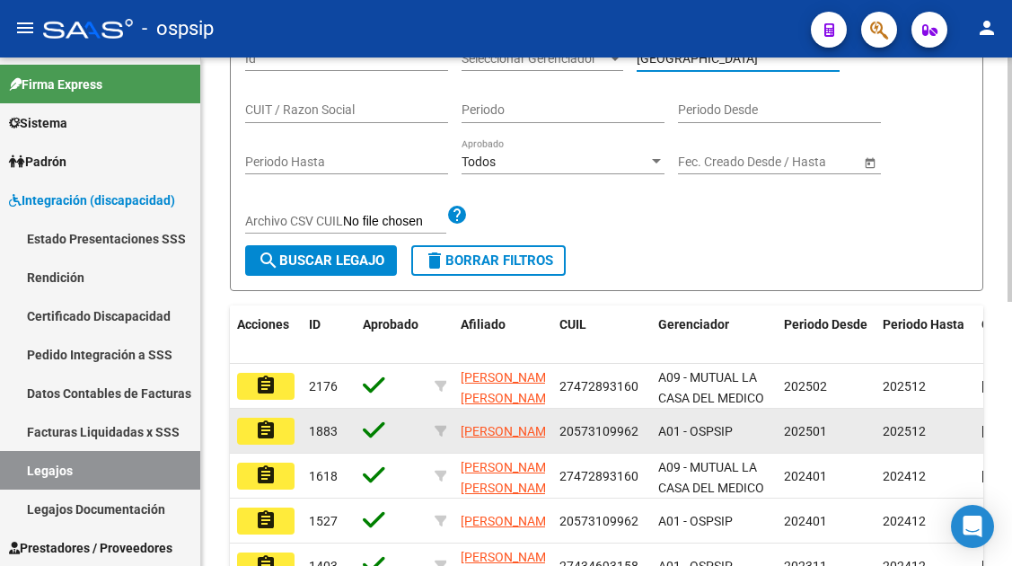
click at [280, 425] on button "assignment" at bounding box center [265, 431] width 57 height 27
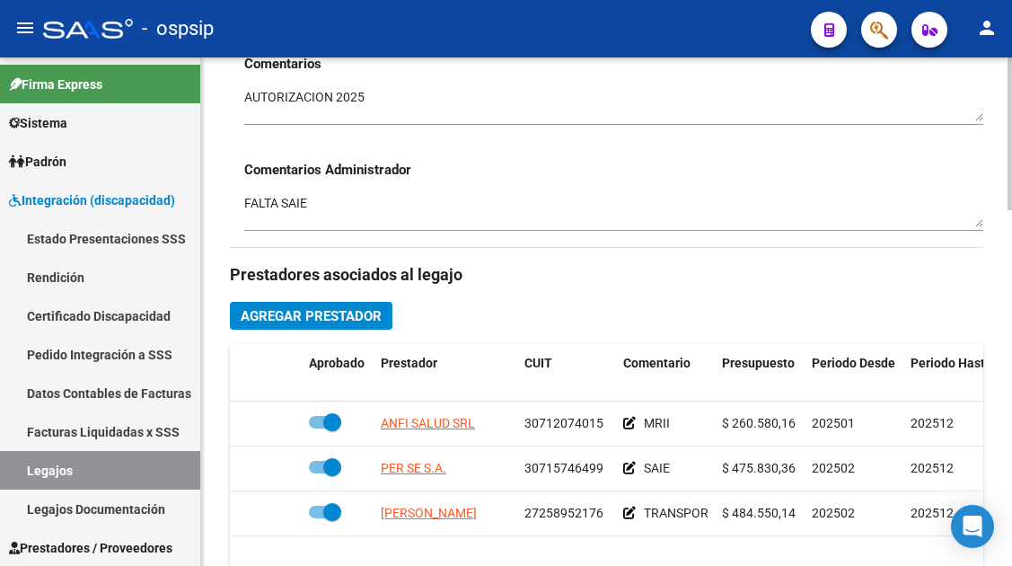
scroll to position [719, 0]
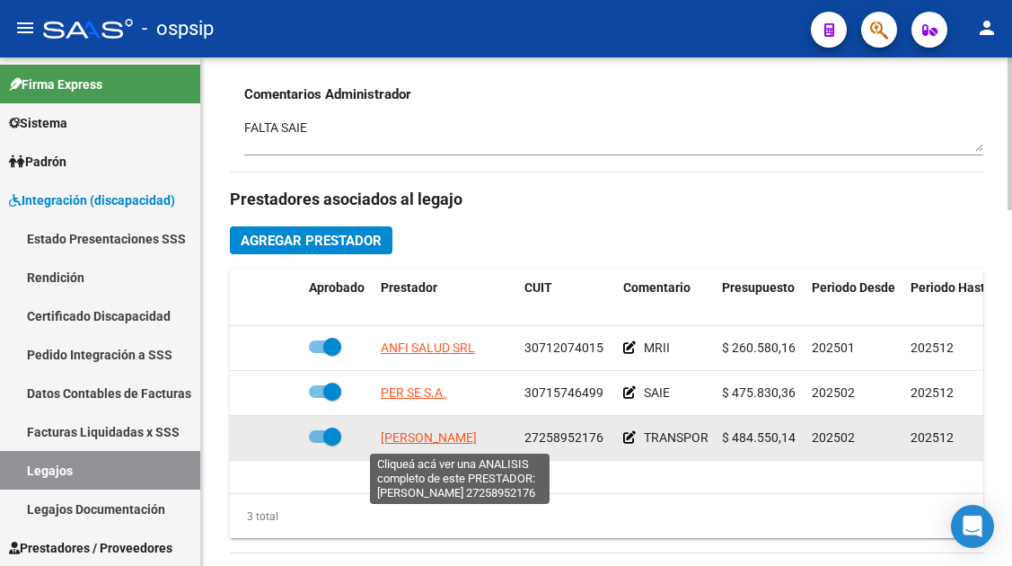
click at [415, 433] on span "[PERSON_NAME]" at bounding box center [429, 437] width 96 height 14
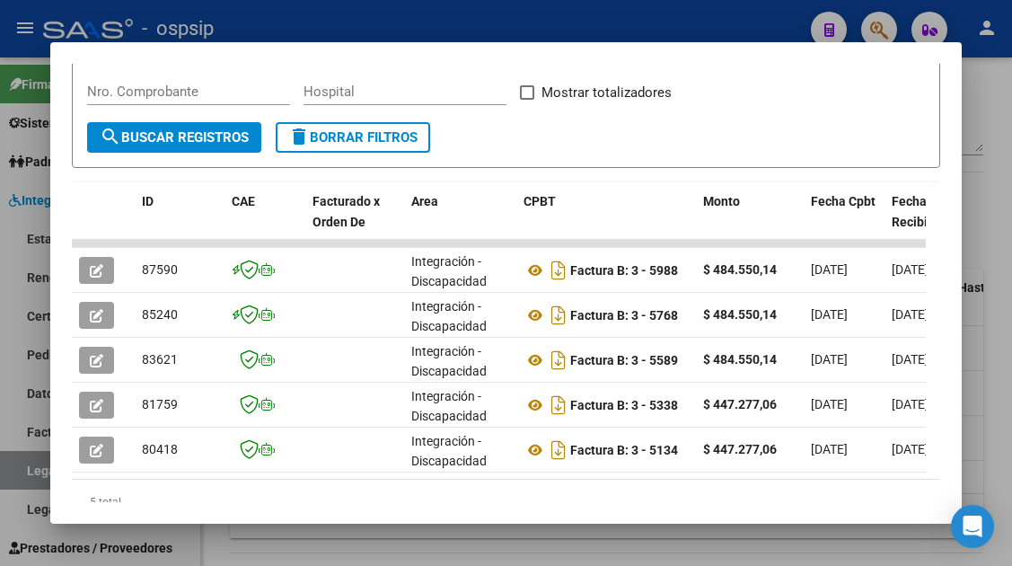
scroll to position [349, 0]
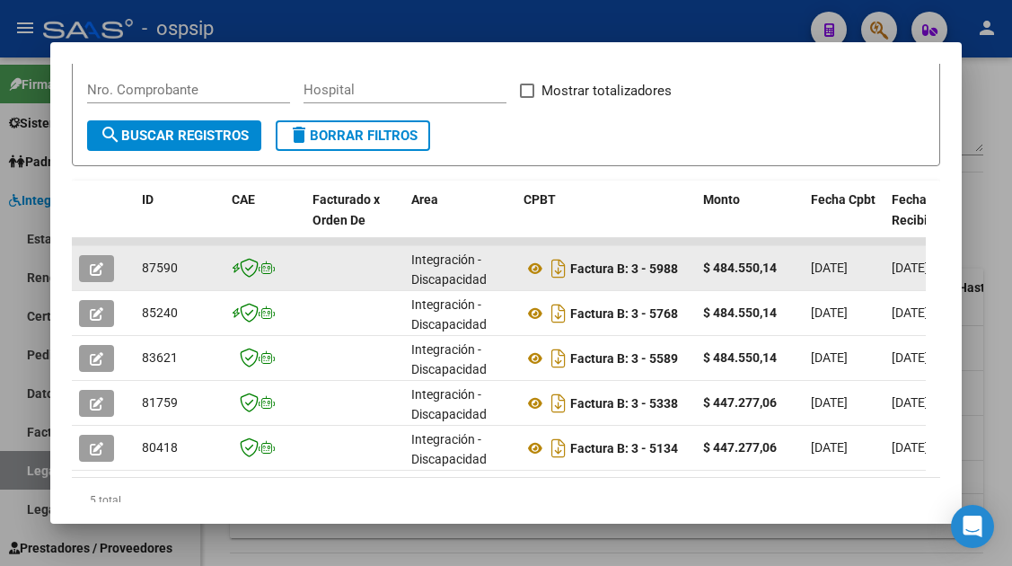
click at [86, 271] on button "button" at bounding box center [96, 268] width 35 height 27
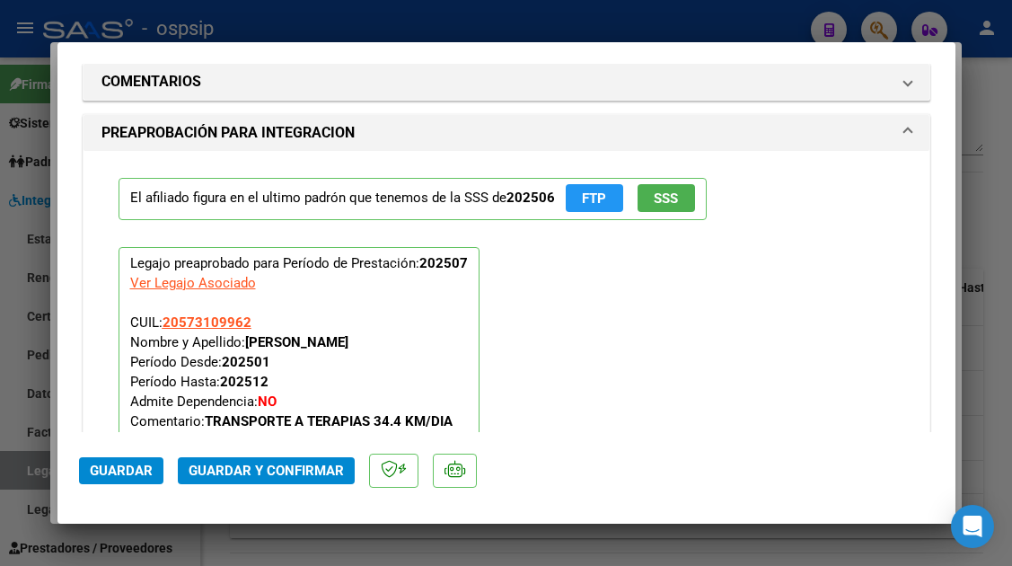
scroll to position [2189, 0]
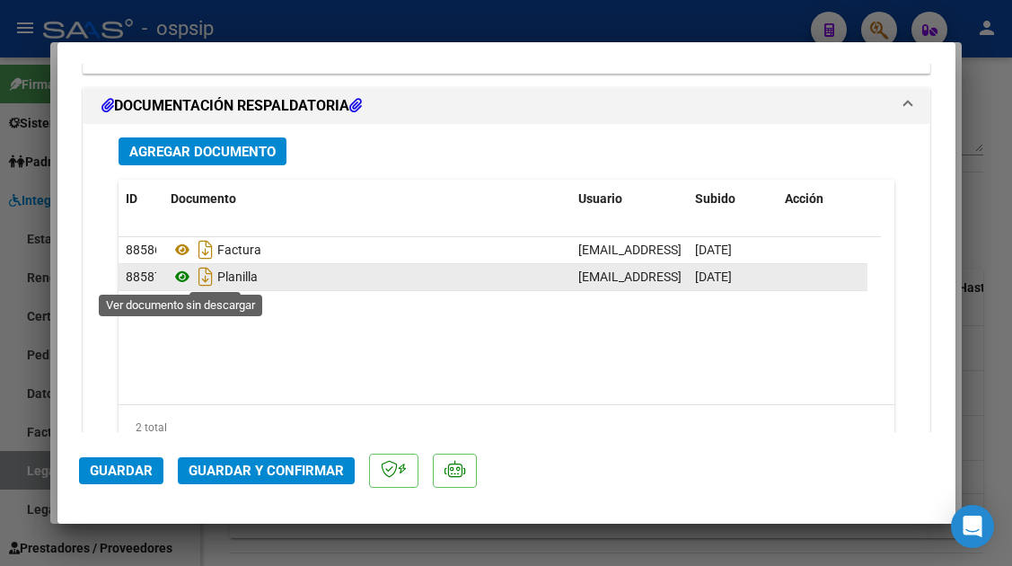
click at [186, 279] on icon at bounding box center [182, 277] width 23 height 22
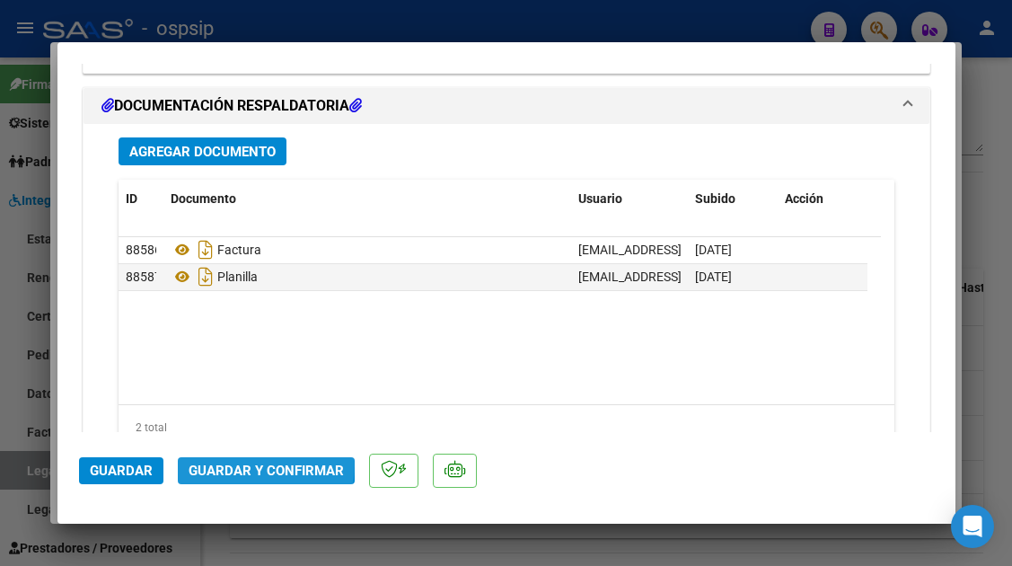
click at [242, 464] on span "Guardar y Confirmar" at bounding box center [266, 471] width 155 height 16
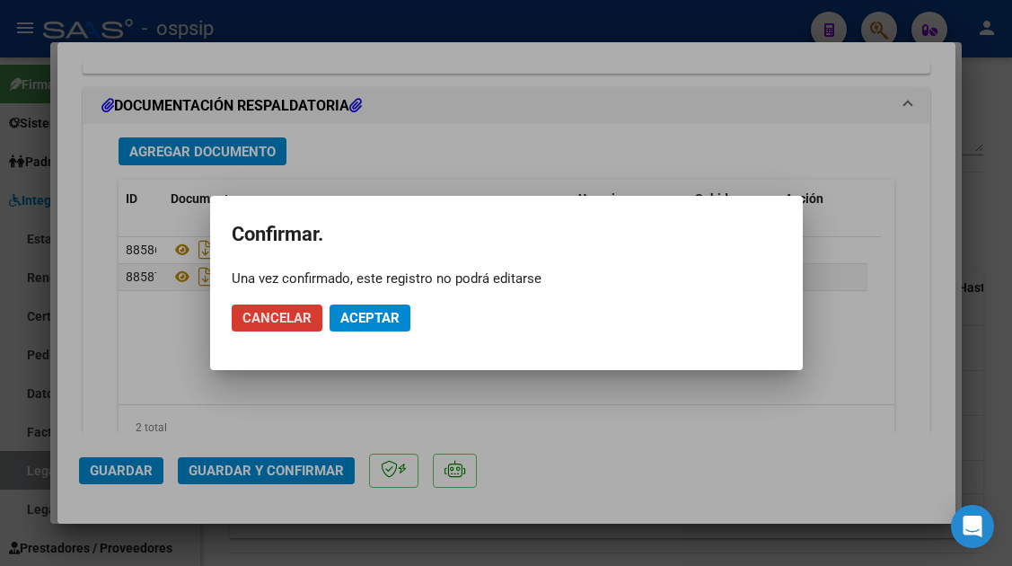
click at [372, 321] on span "Aceptar" at bounding box center [369, 318] width 59 height 16
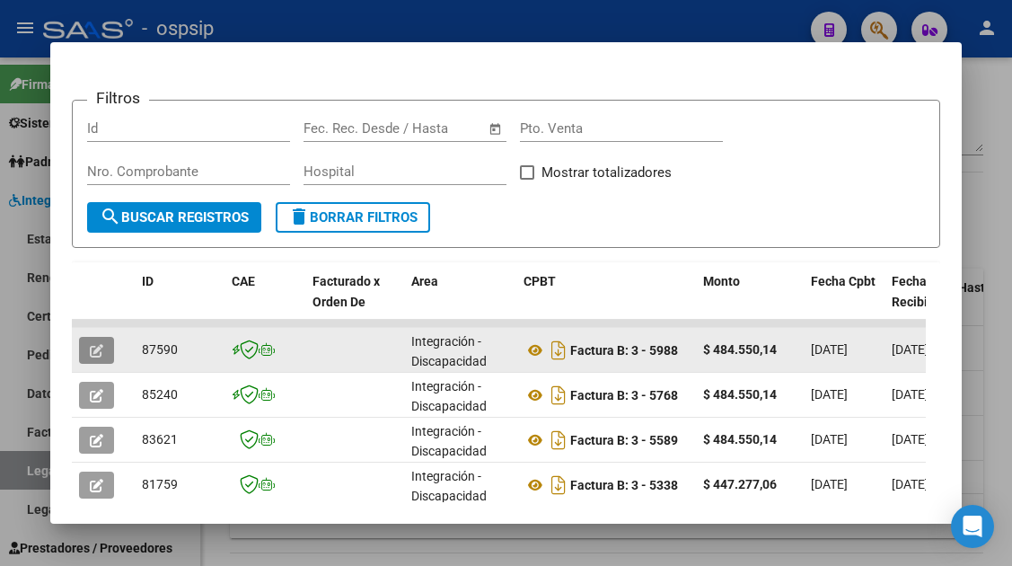
scroll to position [180, 0]
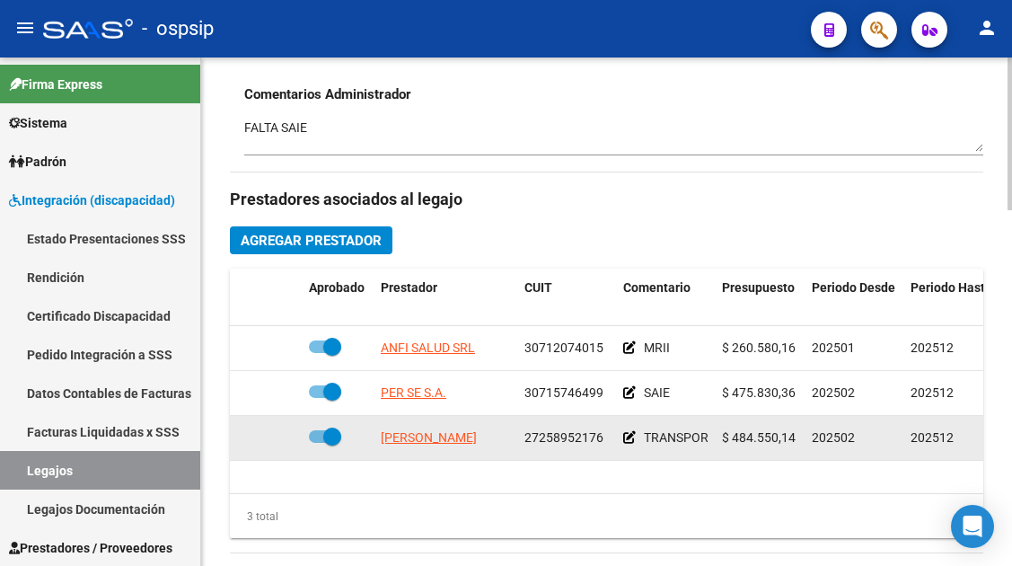
click at [416, 426] on datatable-body-cell "[PERSON_NAME]" at bounding box center [446, 438] width 144 height 44
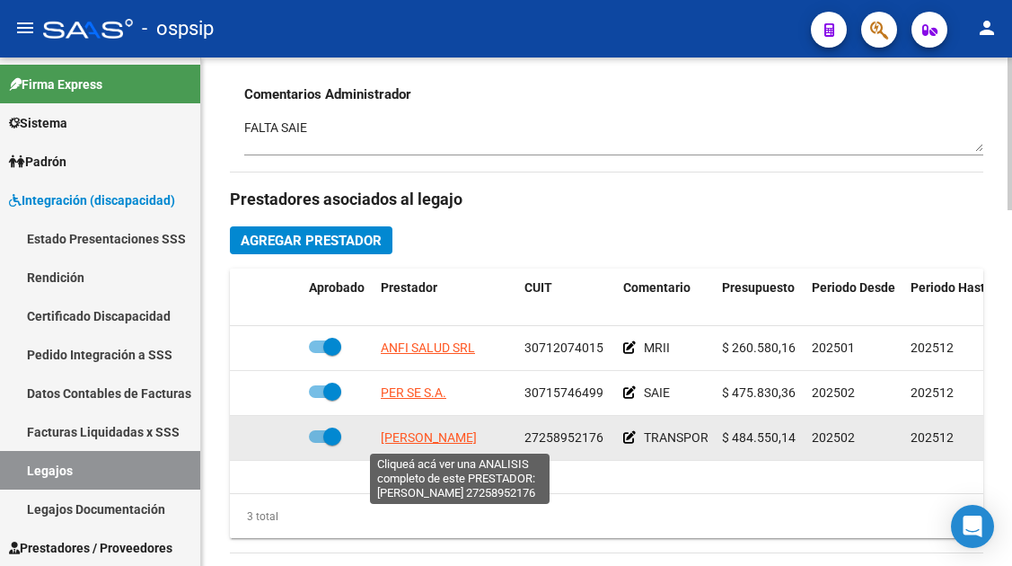
click at [412, 439] on span "[PERSON_NAME]" at bounding box center [429, 437] width 96 height 14
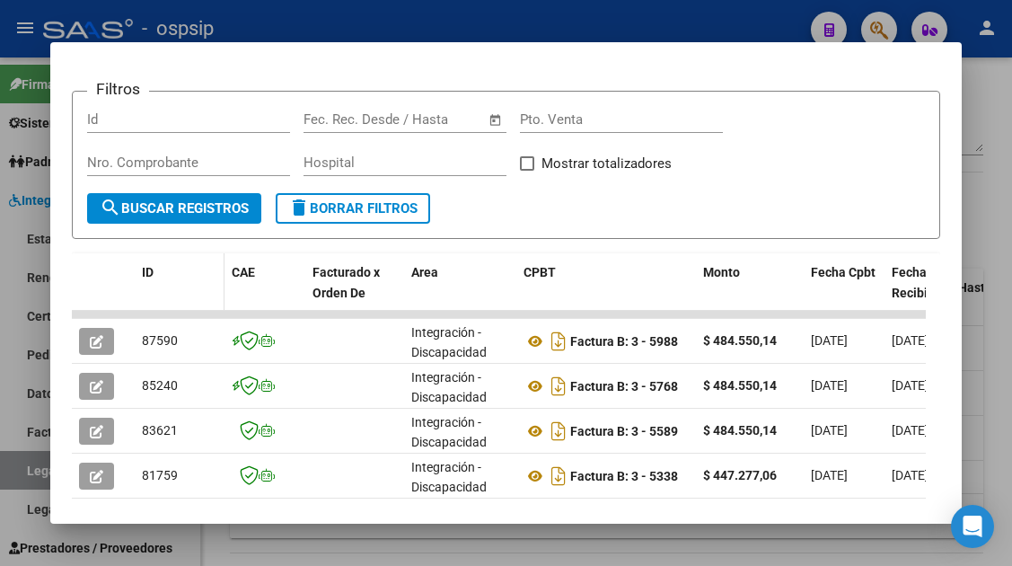
scroll to position [390, 0]
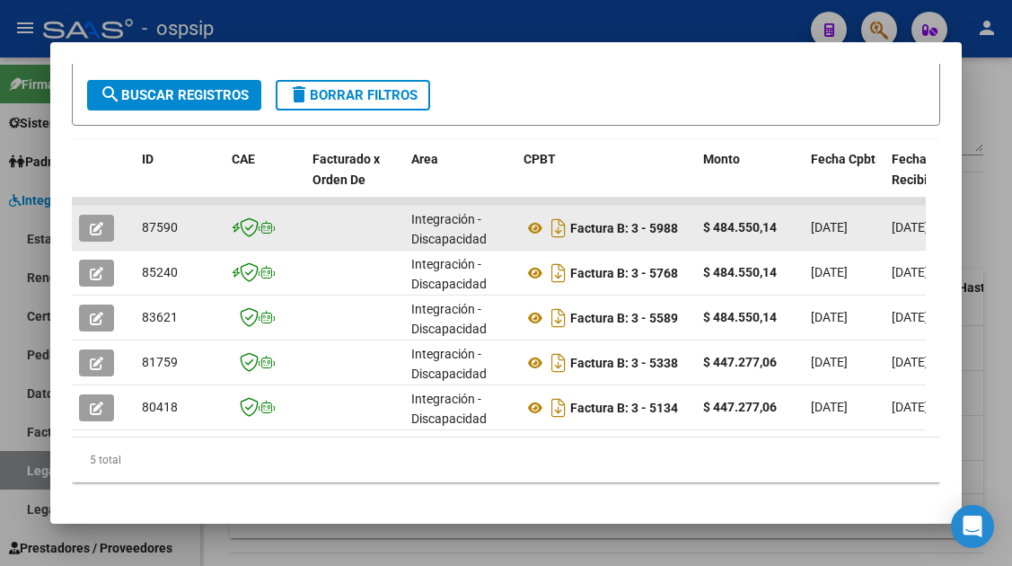
click at [99, 227] on icon "button" at bounding box center [96, 228] width 13 height 13
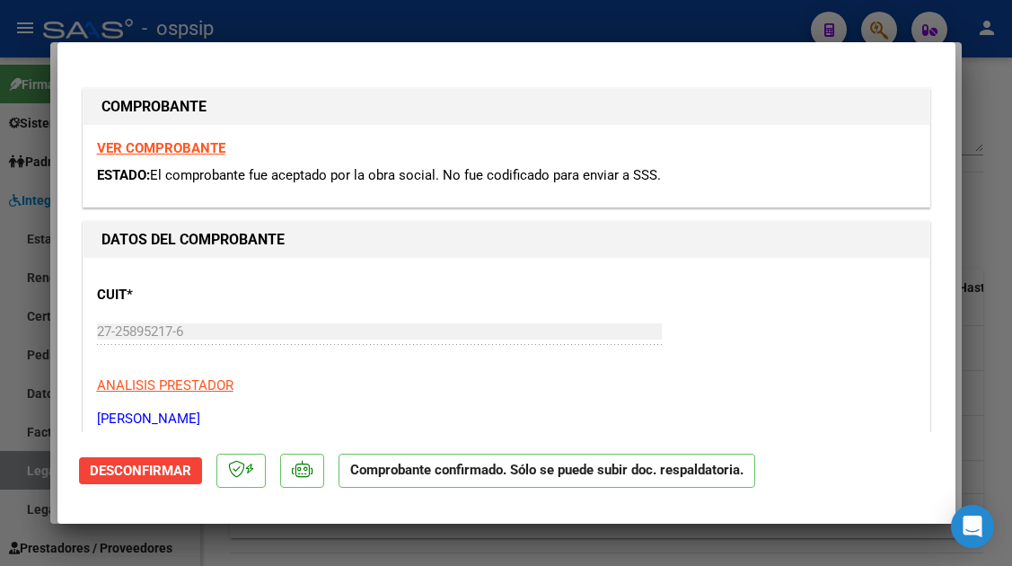
click at [180, 472] on span "Desconfirmar" at bounding box center [141, 471] width 102 height 16
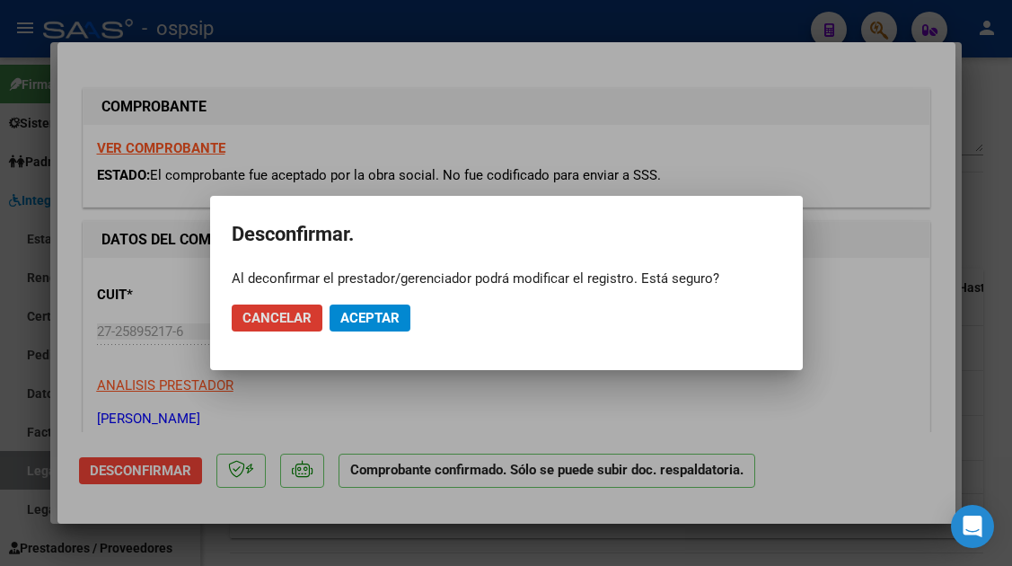
click at [358, 320] on span "Aceptar" at bounding box center [369, 318] width 59 height 16
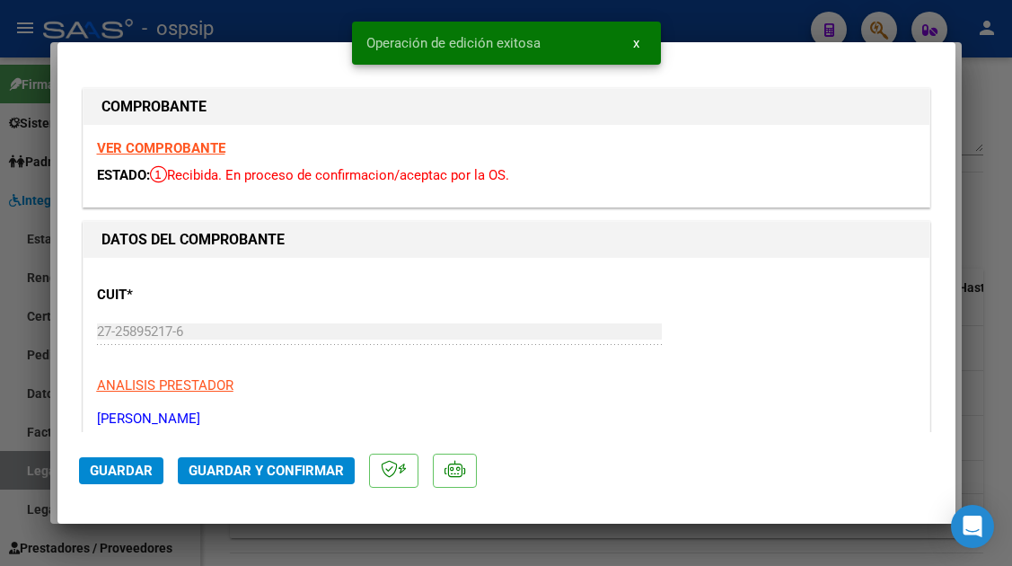
click at [14, 474] on div at bounding box center [506, 283] width 1012 height 566
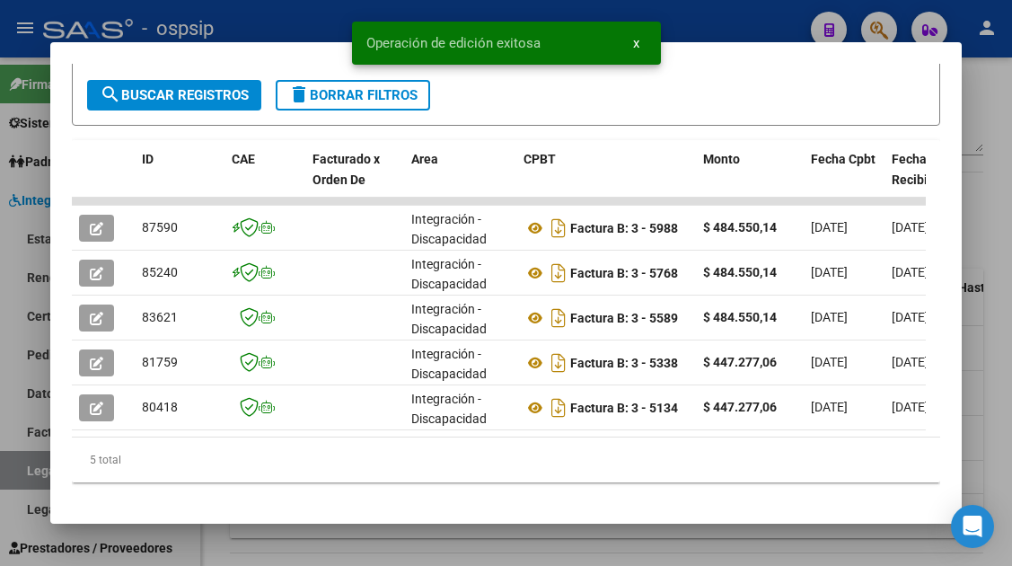
click at [14, 474] on div at bounding box center [506, 283] width 1012 height 566
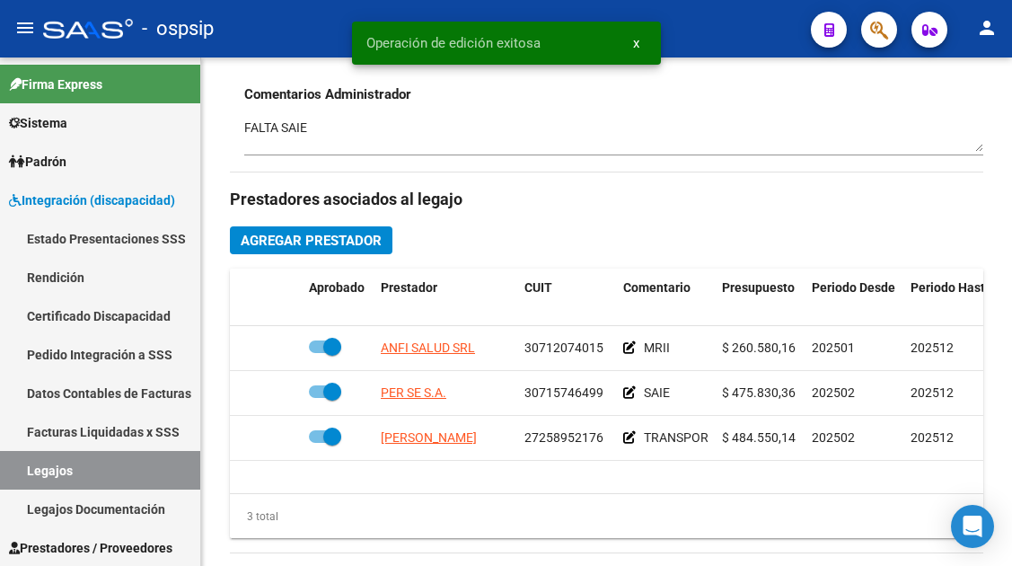
click at [14, 474] on link "Legajos" at bounding box center [100, 470] width 200 height 39
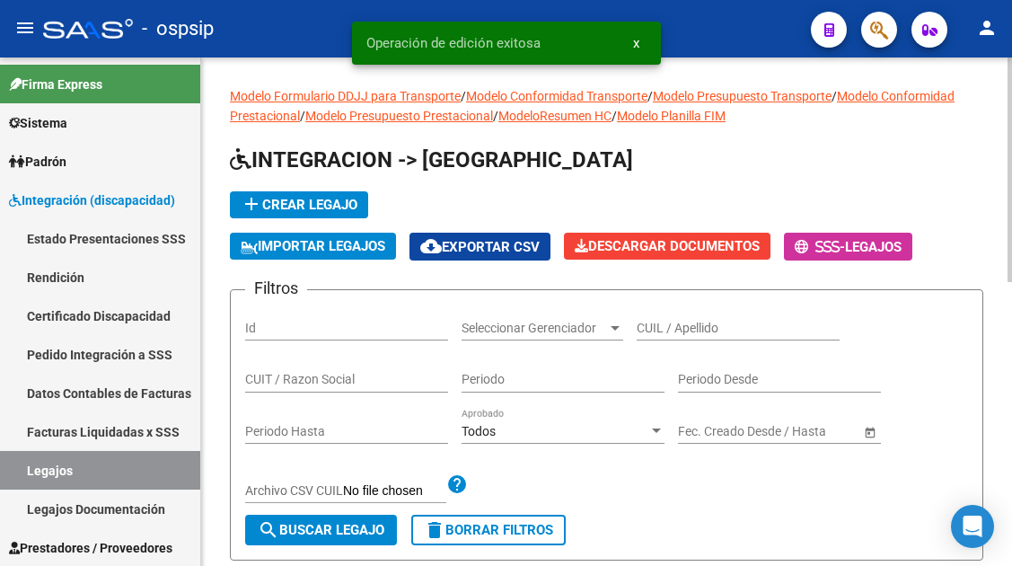
click at [665, 311] on div "CUIL / Apellido" at bounding box center [738, 323] width 203 height 36
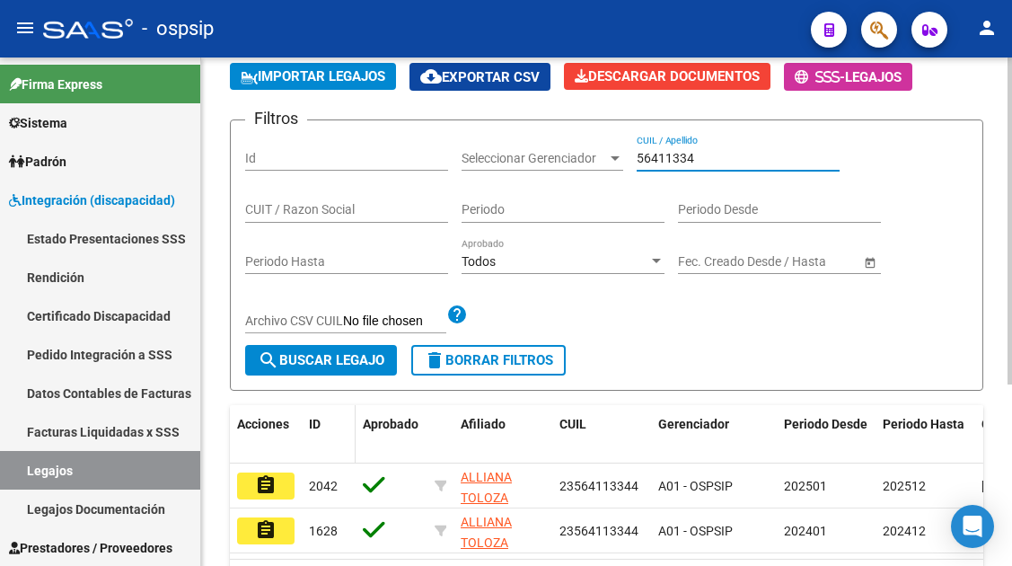
scroll to position [270, 0]
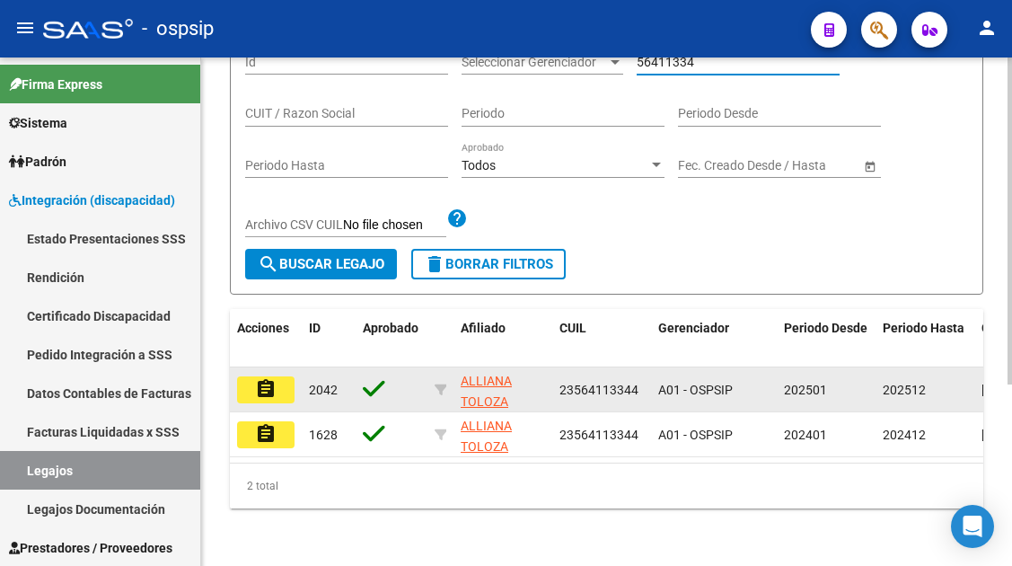
click at [285, 378] on button "assignment" at bounding box center [265, 389] width 57 height 27
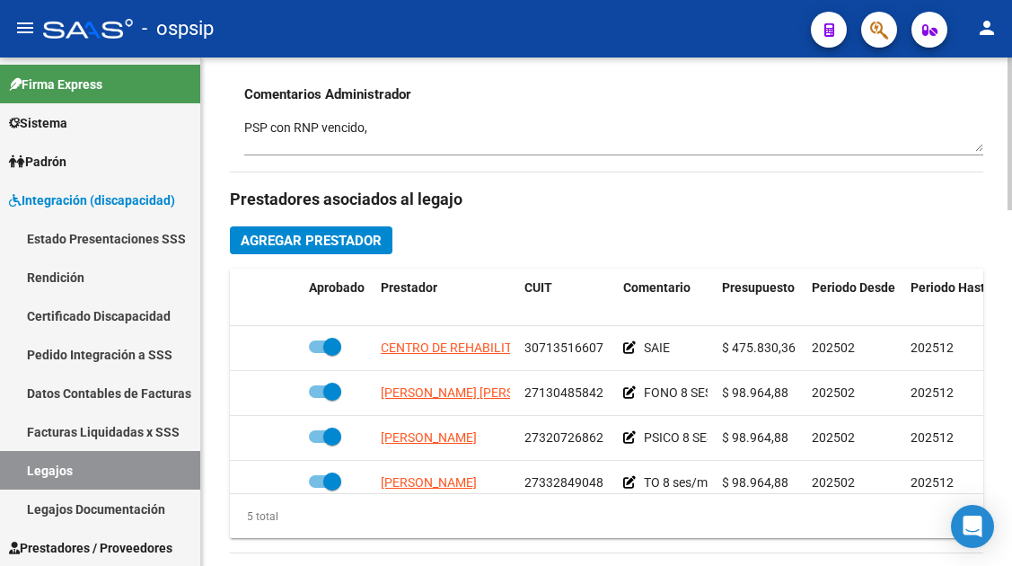
scroll to position [77, 0]
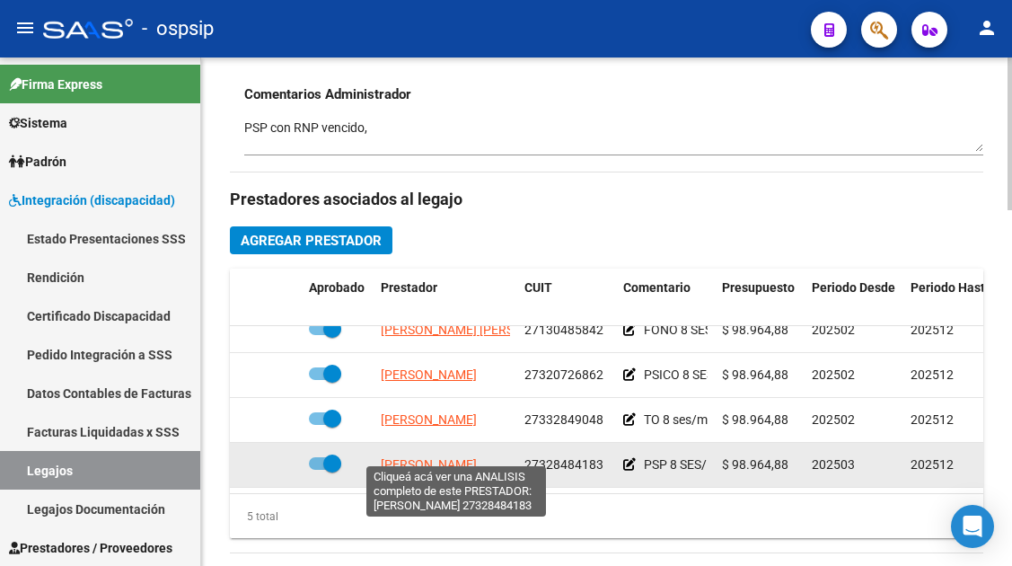
click at [477, 457] on span "[PERSON_NAME]" at bounding box center [429, 464] width 96 height 14
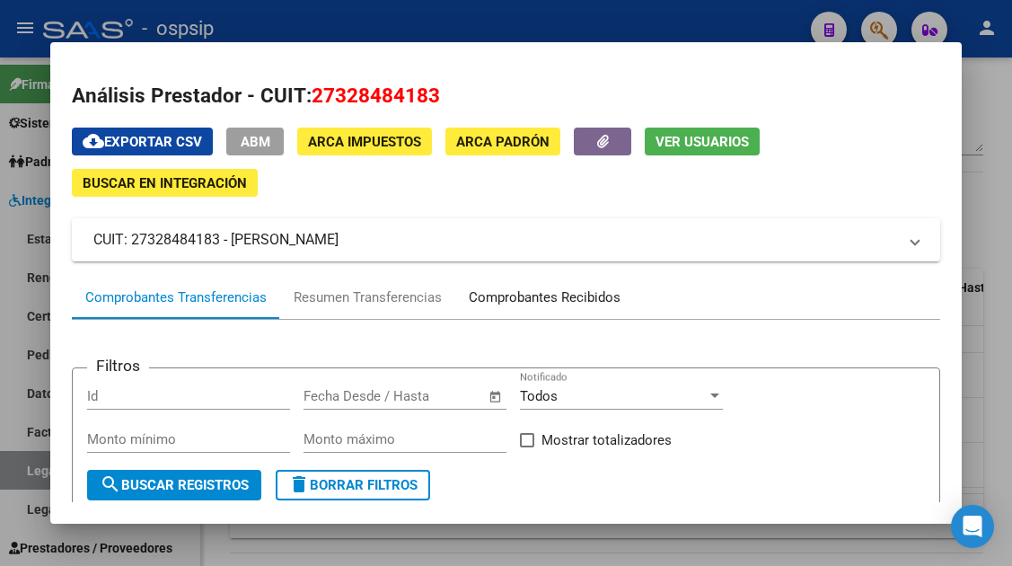
click at [491, 299] on div "Comprobantes Recibidos" at bounding box center [545, 297] width 152 height 21
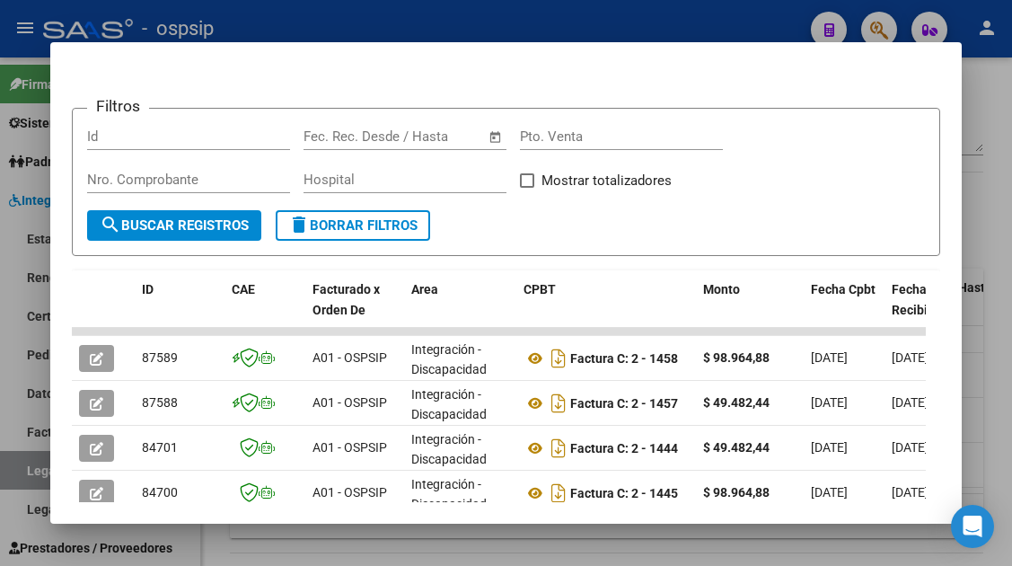
scroll to position [300, 0]
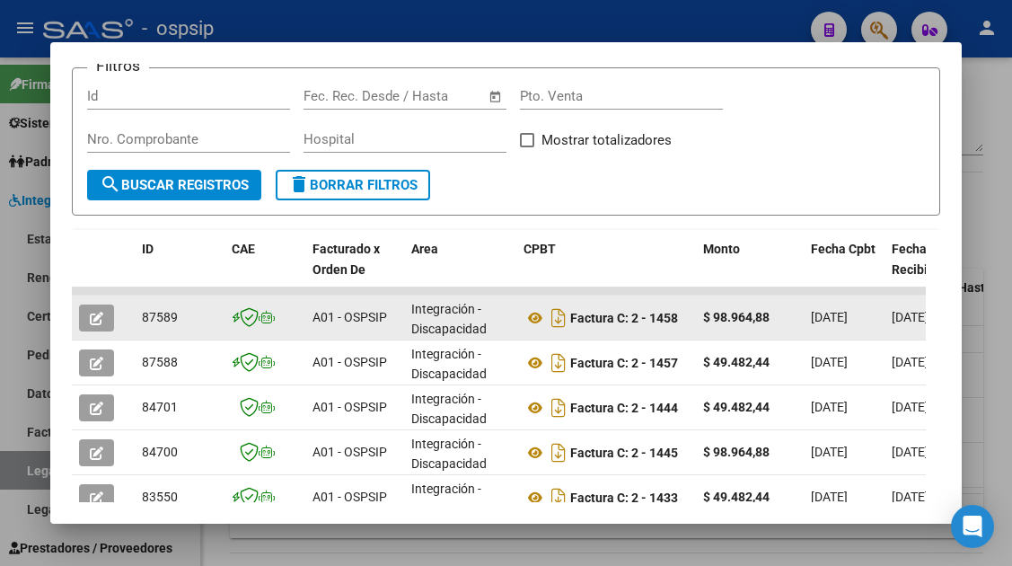
click at [99, 324] on icon "button" at bounding box center [96, 318] width 13 height 13
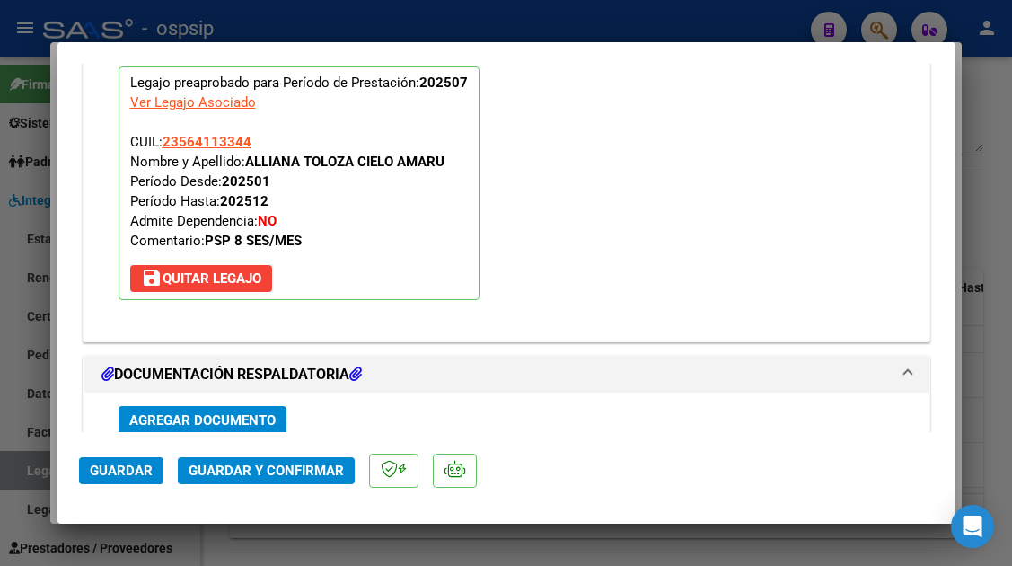
scroll to position [2263, 0]
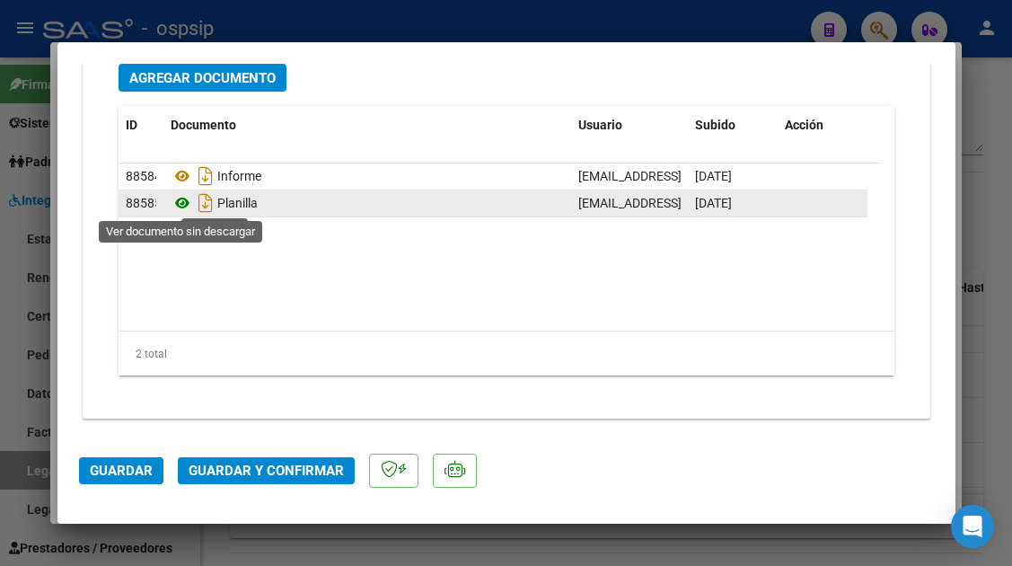
click at [183, 203] on icon at bounding box center [182, 203] width 23 height 22
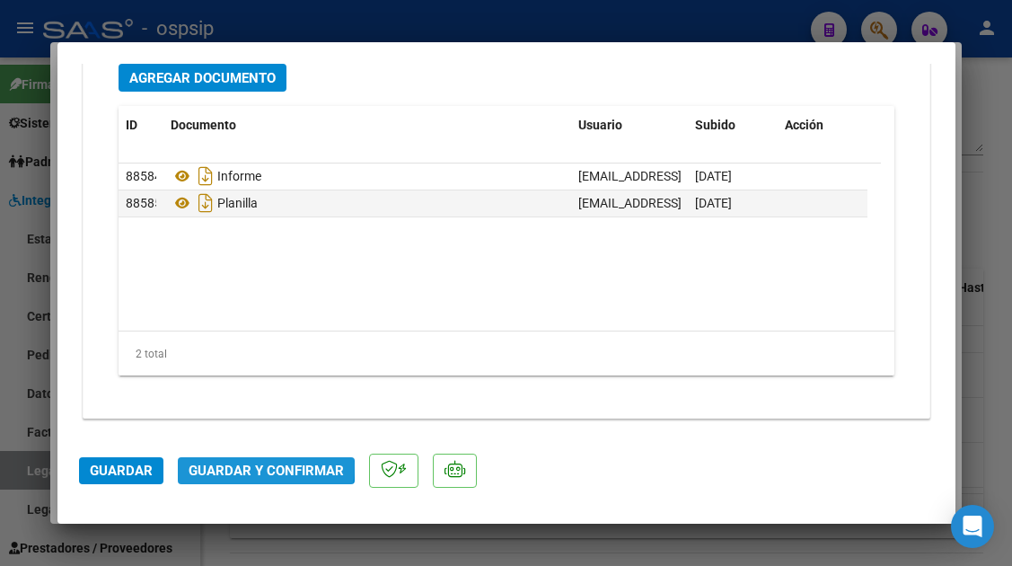
click at [254, 465] on span "Guardar y Confirmar" at bounding box center [266, 471] width 155 height 16
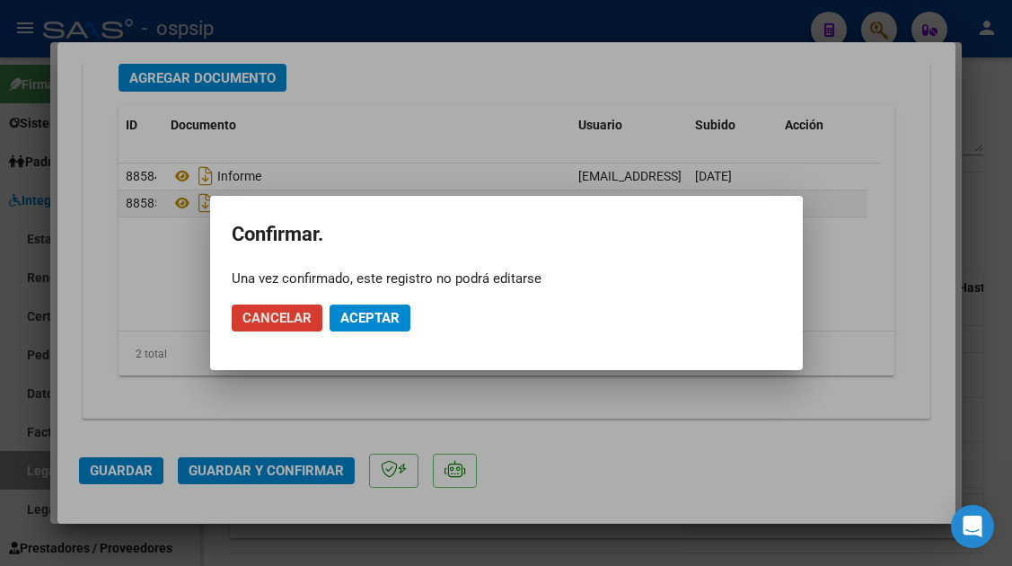
click at [391, 313] on span "Aceptar" at bounding box center [369, 318] width 59 height 16
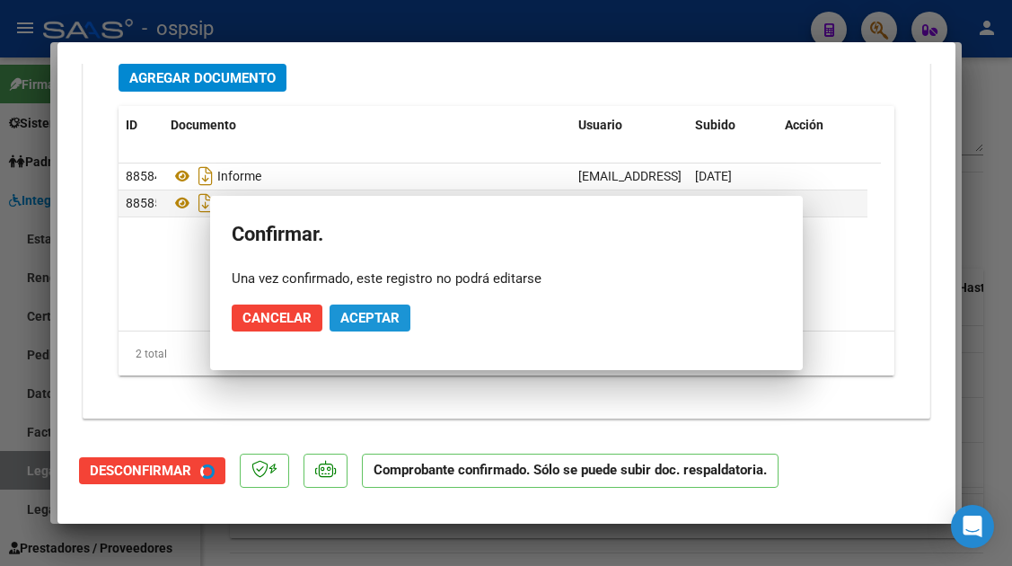
scroll to position [2059, 0]
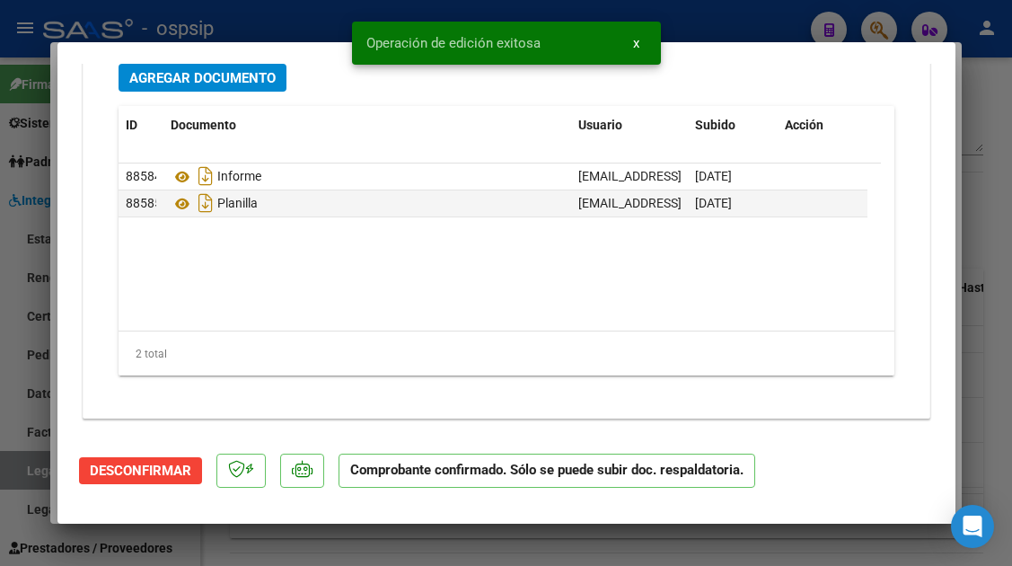
click at [31, 472] on div at bounding box center [506, 283] width 1012 height 566
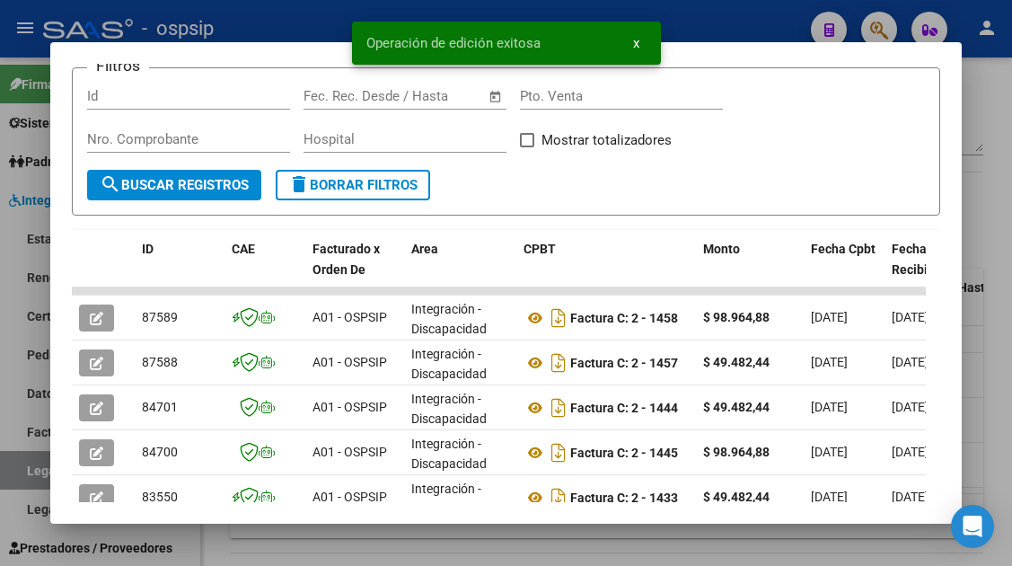
click at [31, 472] on div at bounding box center [506, 283] width 1012 height 566
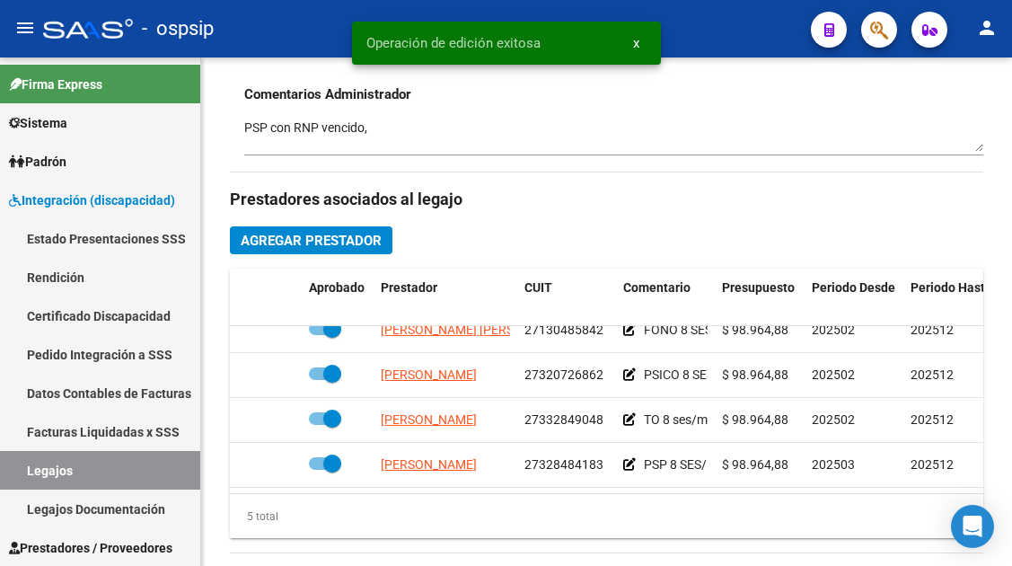
click at [31, 472] on link "Legajos" at bounding box center [100, 470] width 200 height 39
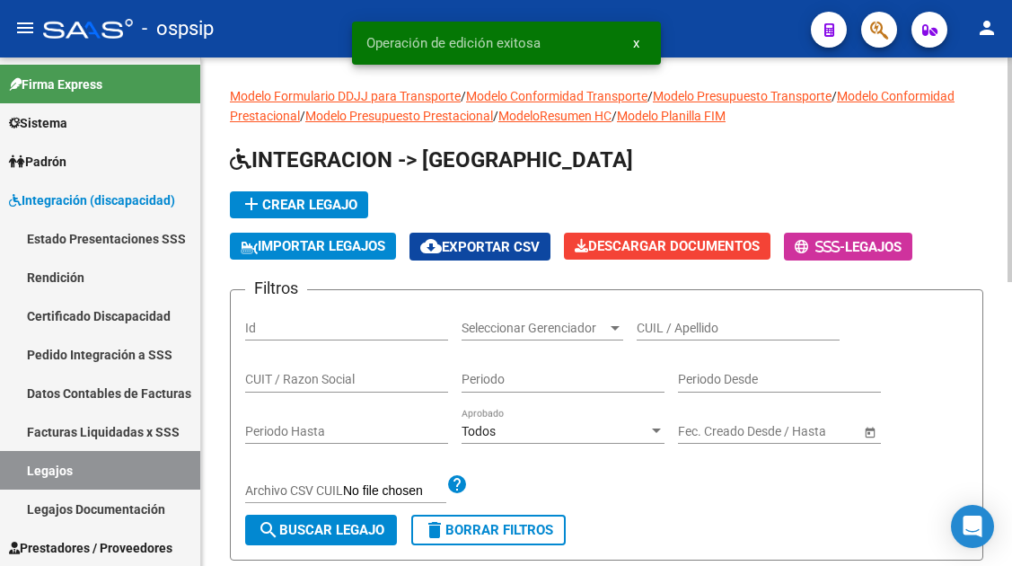
click at [638, 329] on input "CUIL / Apellido" at bounding box center [738, 328] width 203 height 15
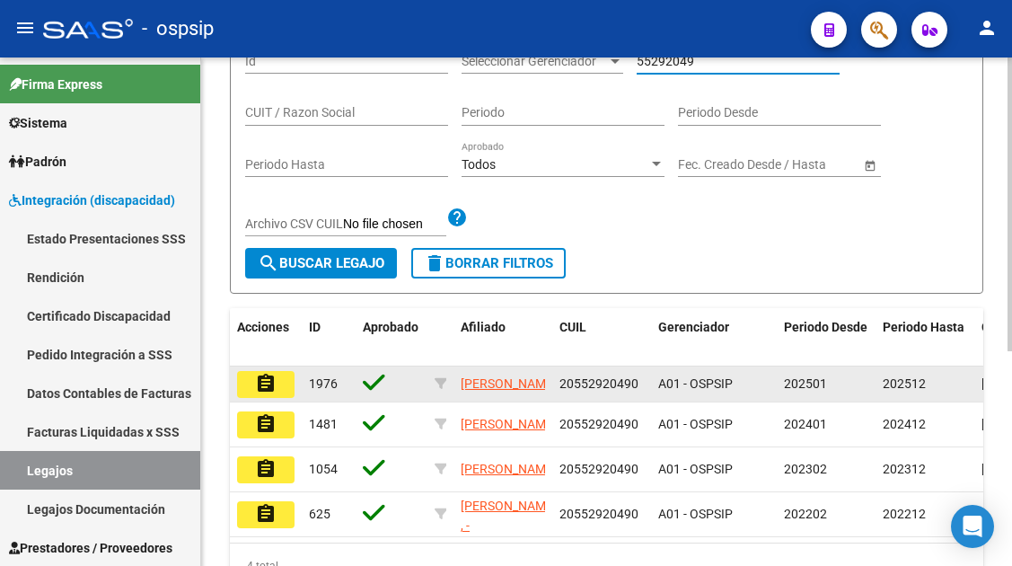
scroll to position [270, 0]
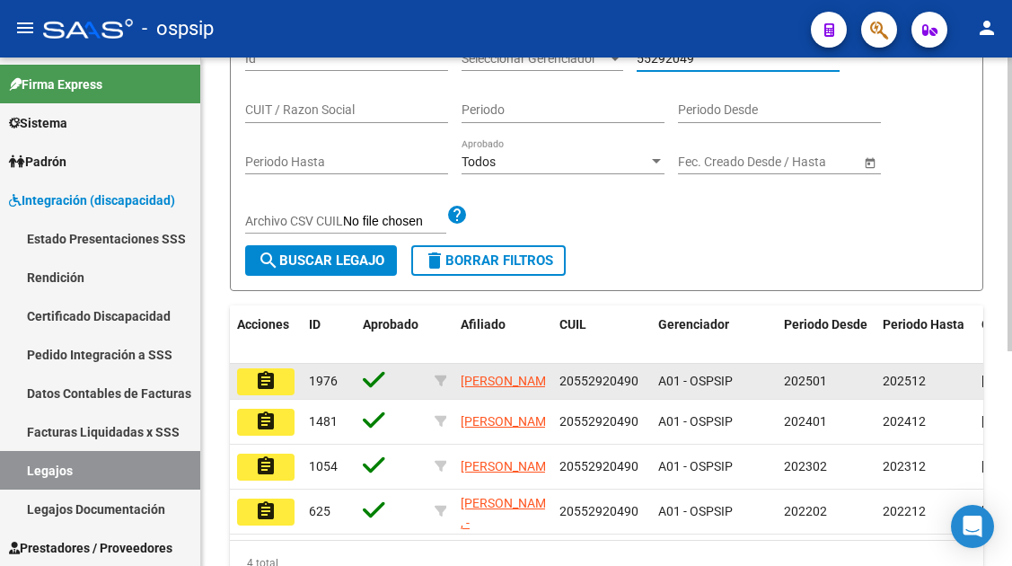
click at [276, 392] on mat-icon "assignment" at bounding box center [266, 381] width 22 height 22
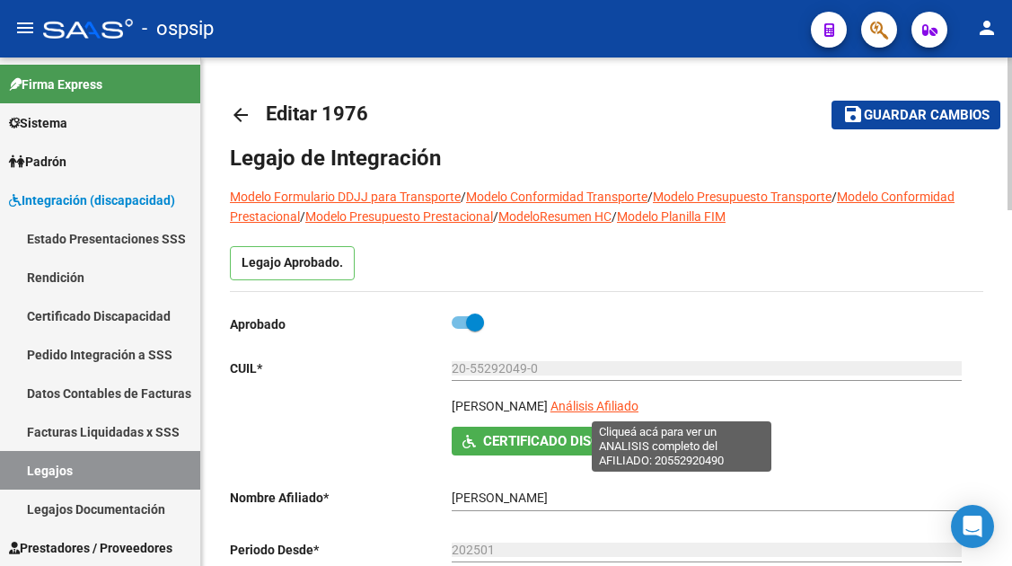
click at [639, 400] on span "Análisis Afiliado" at bounding box center [595, 406] width 88 height 14
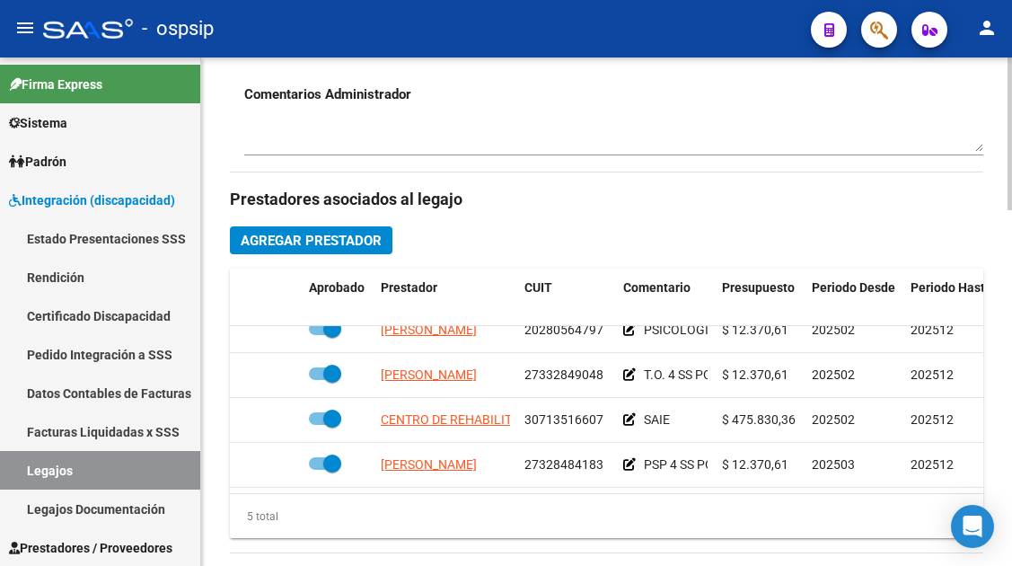
scroll to position [77, 0]
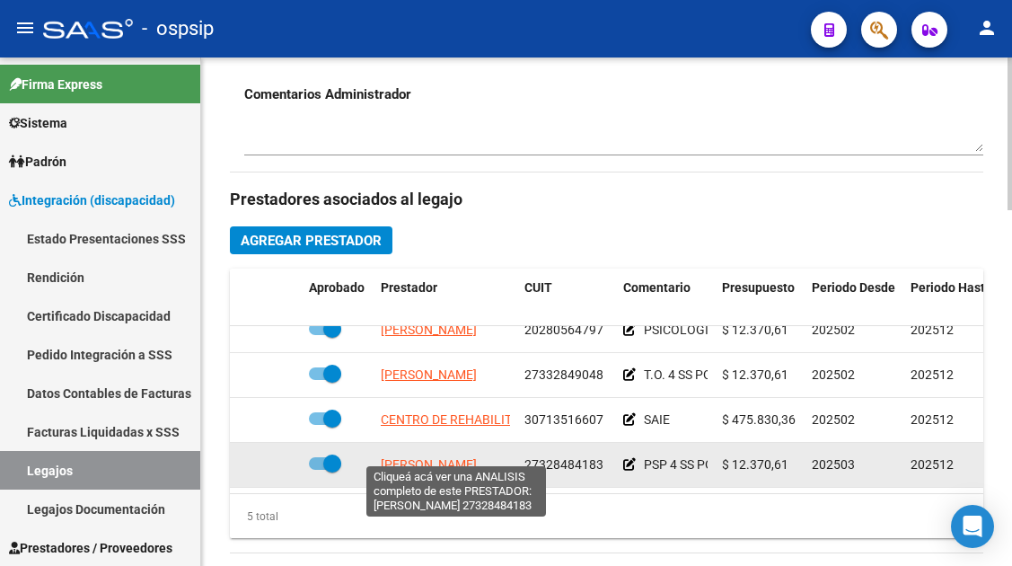
click at [477, 457] on span "[PERSON_NAME]" at bounding box center [429, 464] width 96 height 14
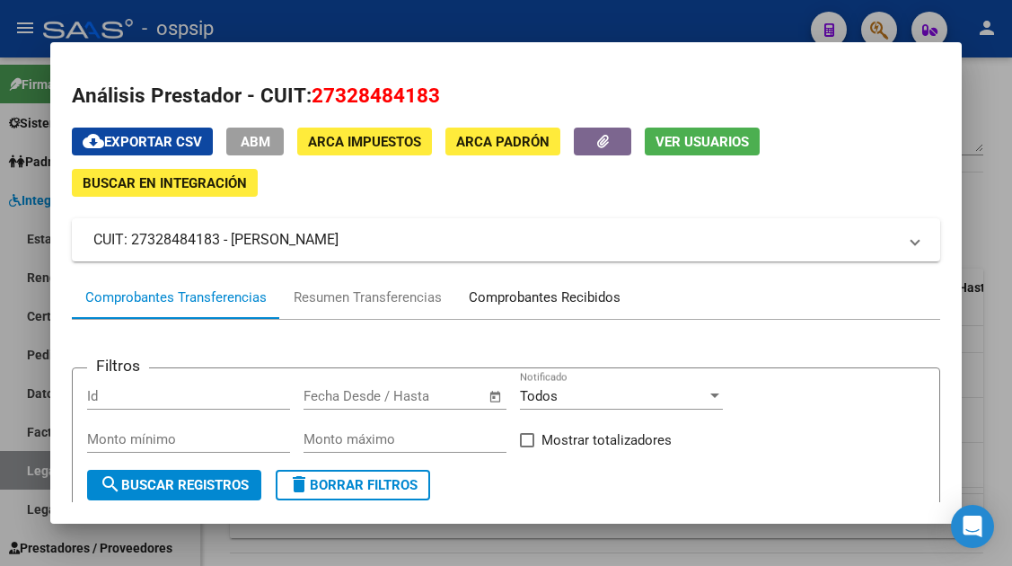
click at [529, 302] on div "Comprobantes Recibidos" at bounding box center [545, 297] width 152 height 21
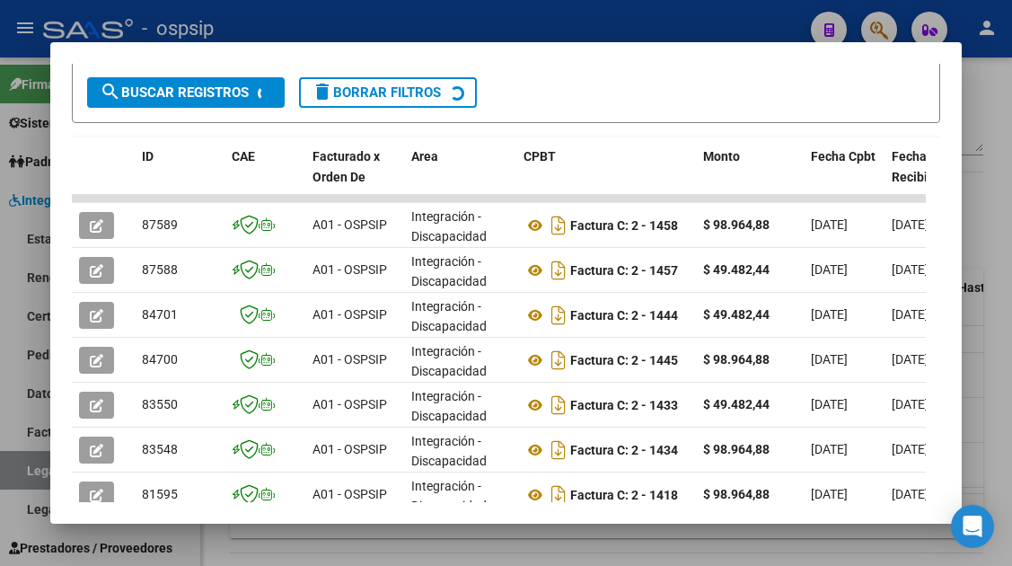
scroll to position [439, 0]
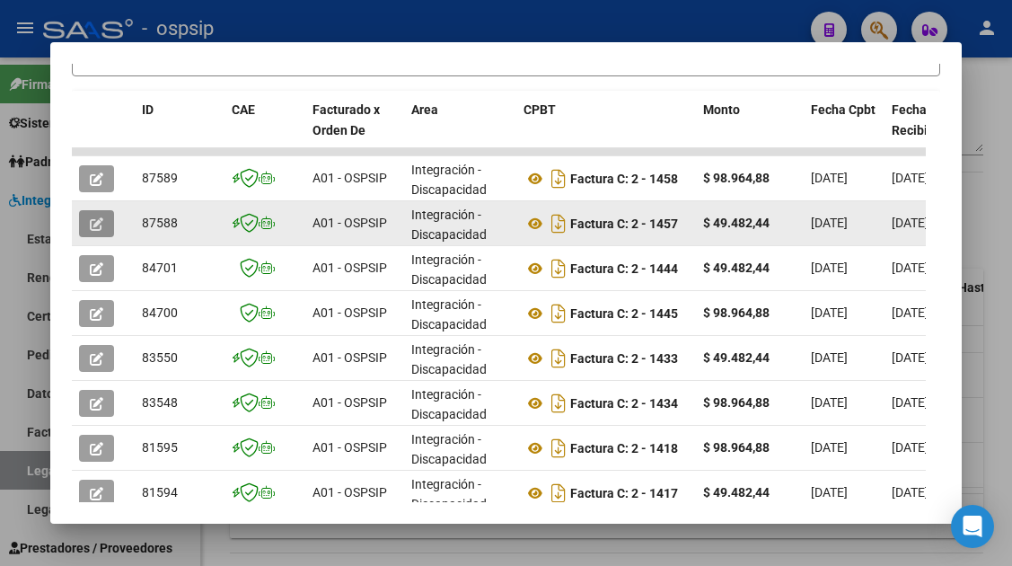
click at [98, 228] on icon "button" at bounding box center [96, 223] width 13 height 13
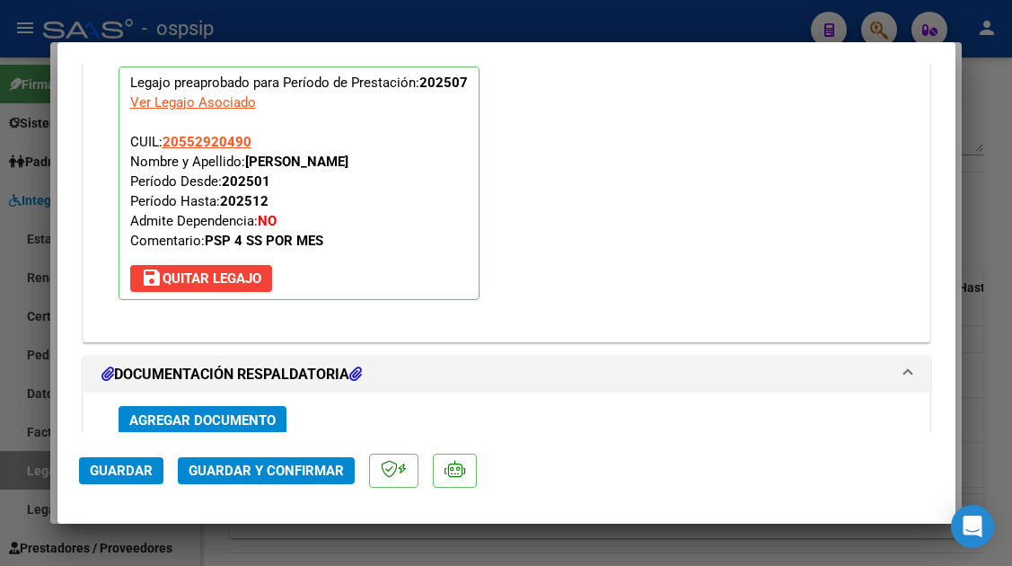
scroll to position [2263, 0]
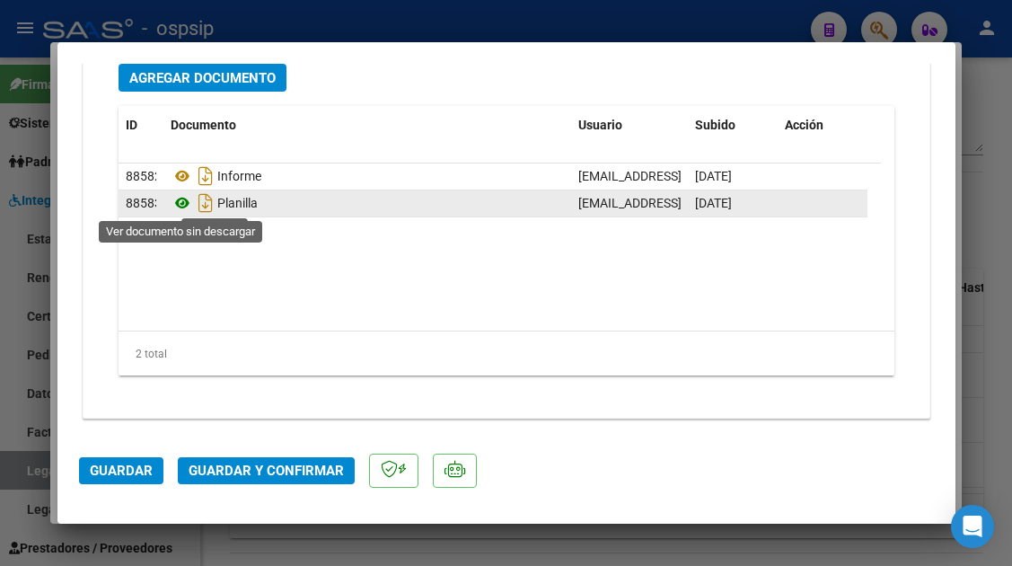
click at [180, 196] on icon at bounding box center [182, 203] width 23 height 22
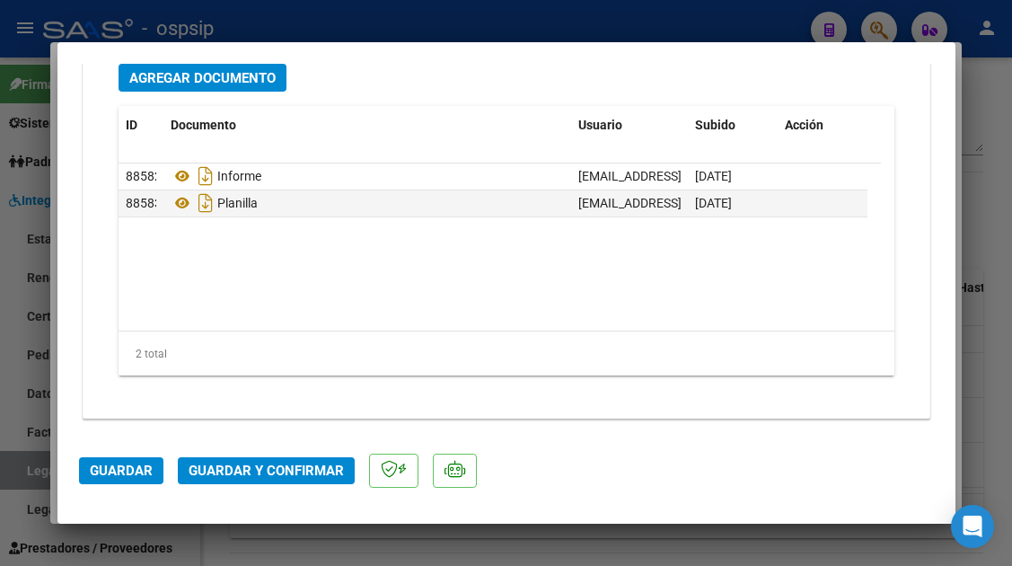
click at [264, 464] on span "Guardar y Confirmar" at bounding box center [266, 471] width 155 height 16
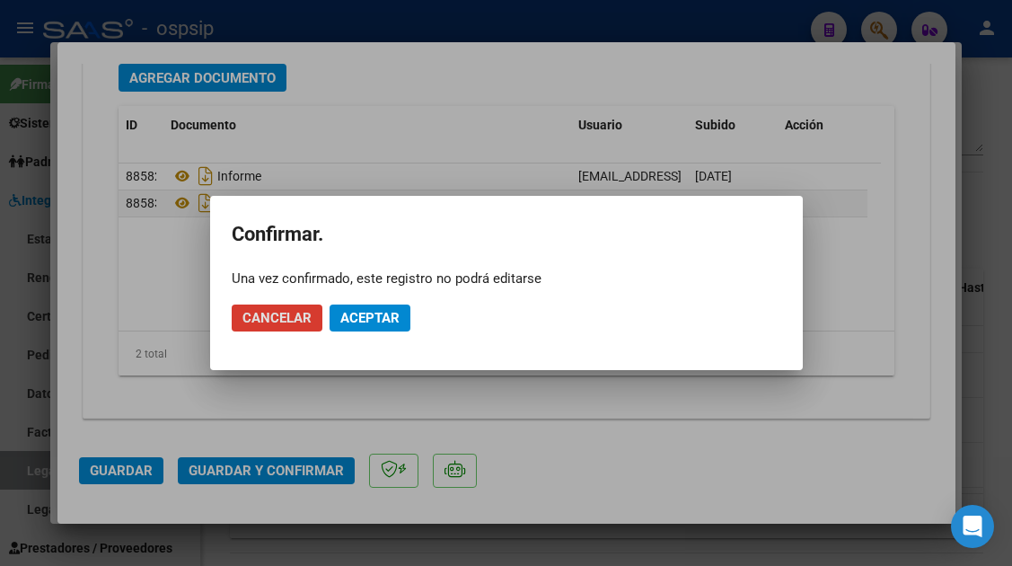
click at [355, 305] on button "Aceptar" at bounding box center [370, 318] width 81 height 27
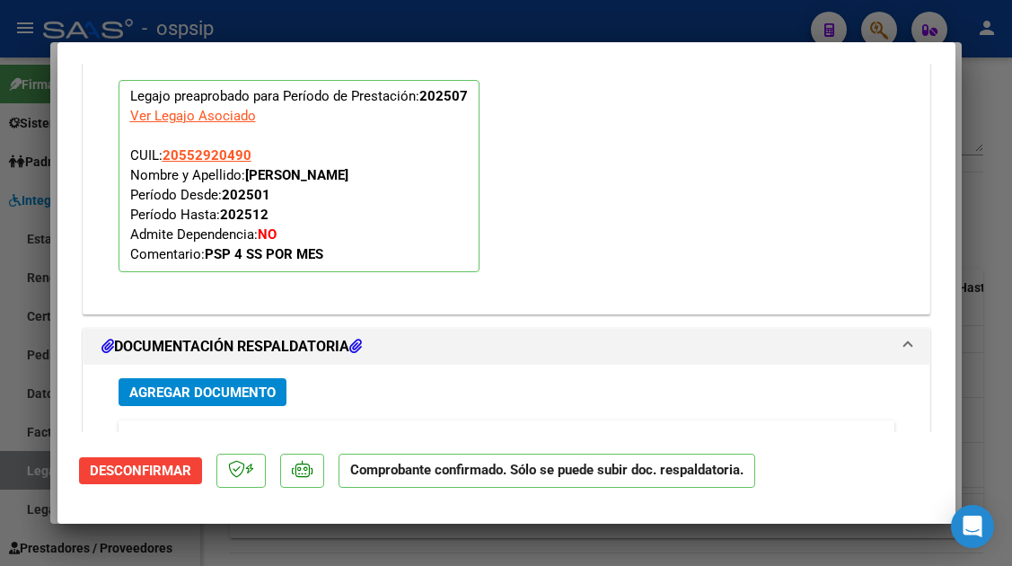
scroll to position [1700, 0]
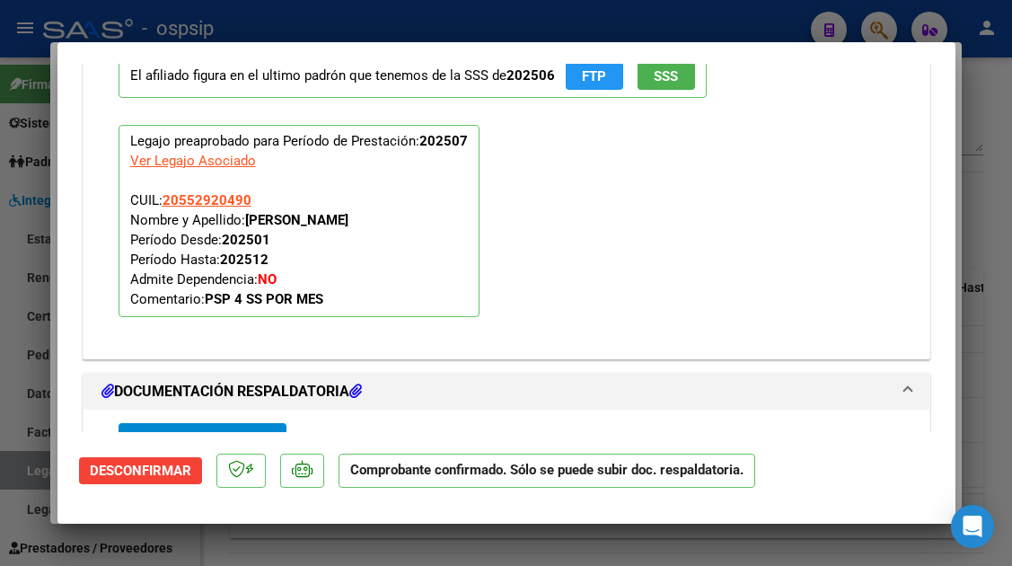
click at [14, 465] on div at bounding box center [506, 283] width 1012 height 566
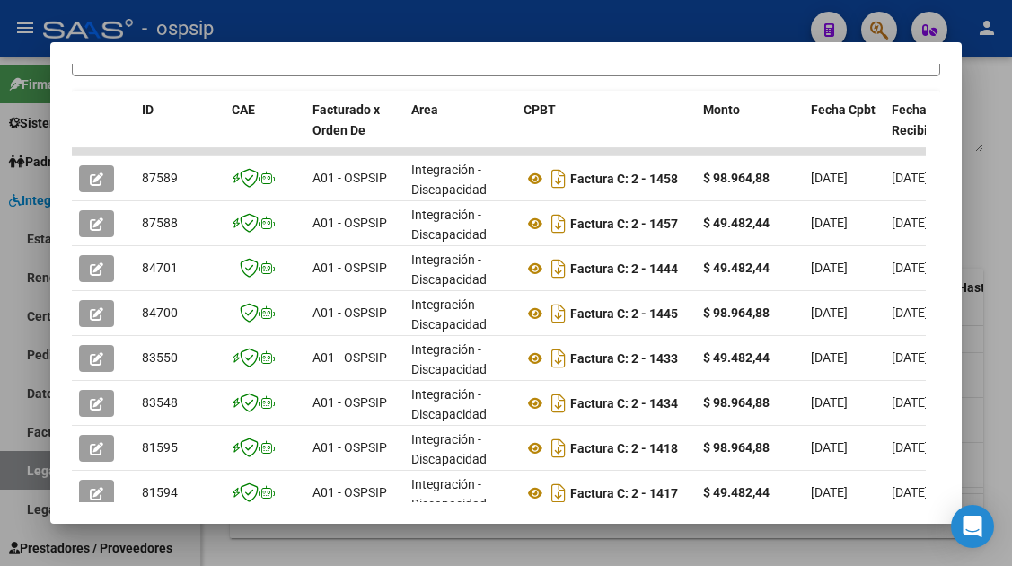
click at [14, 465] on div at bounding box center [506, 283] width 1012 height 566
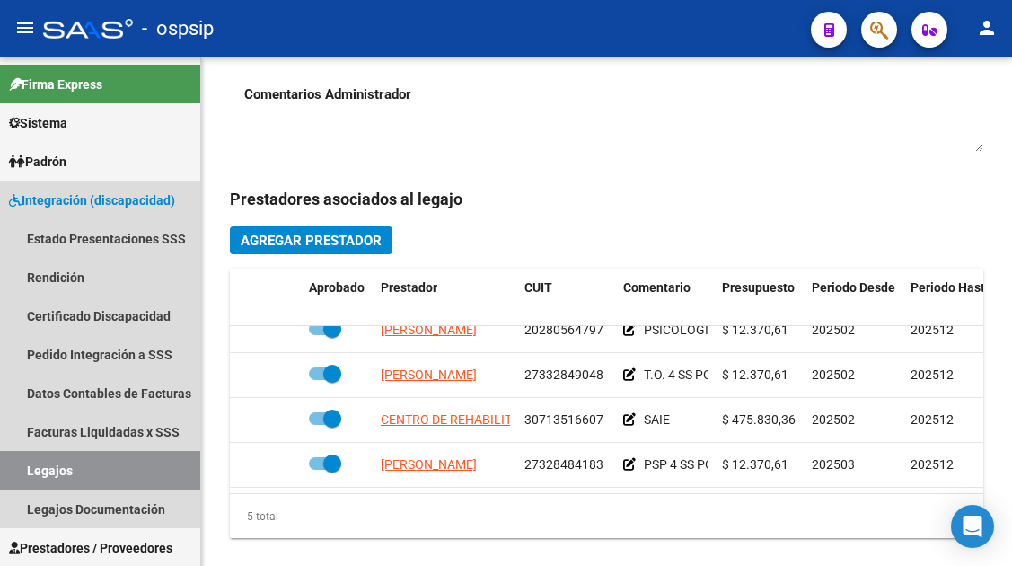
click at [14, 465] on link "Legajos" at bounding box center [100, 470] width 200 height 39
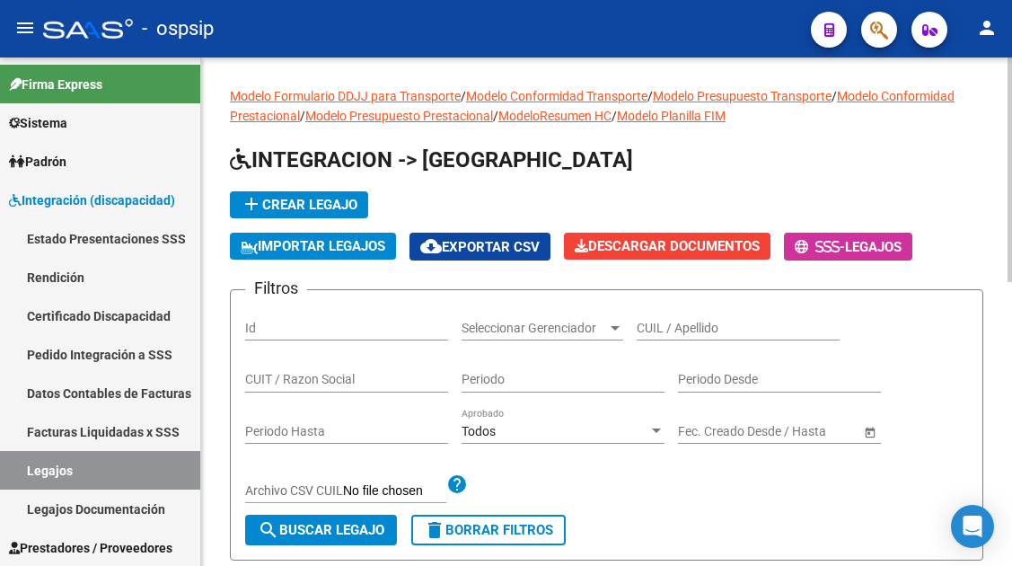
click at [660, 312] on div "CUIL / Apellido" at bounding box center [738, 323] width 203 height 36
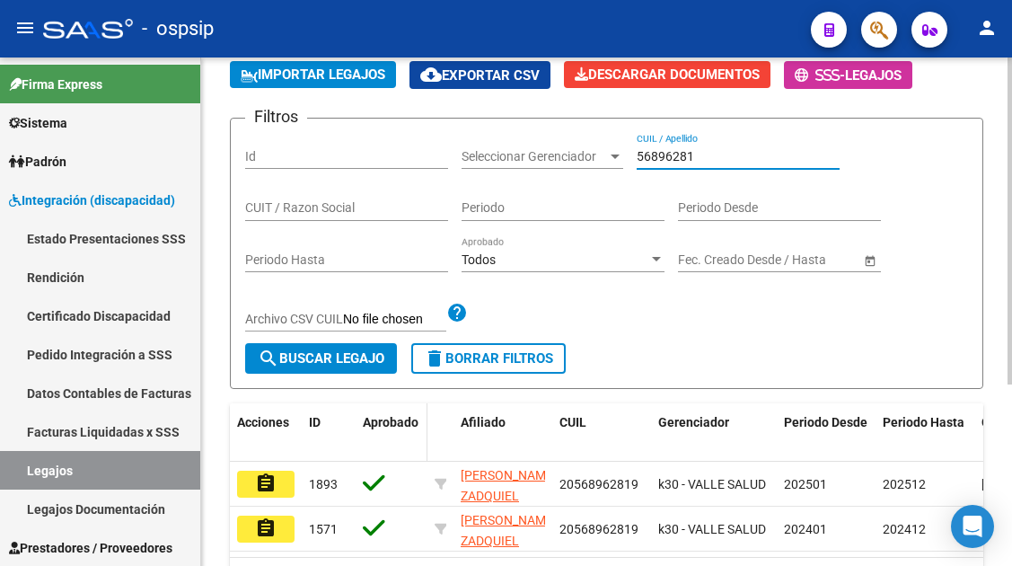
scroll to position [180, 0]
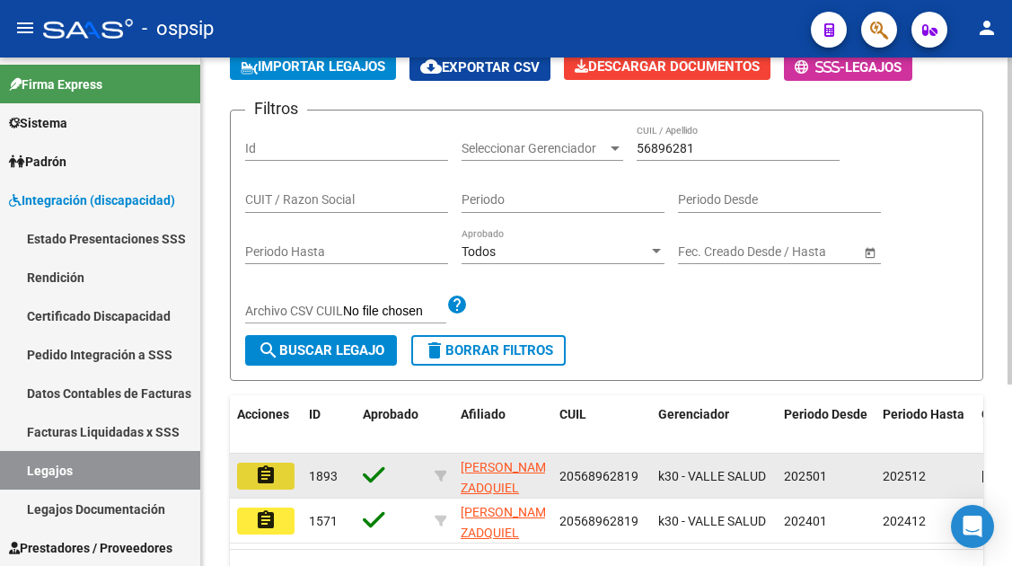
click at [280, 482] on button "assignment" at bounding box center [265, 476] width 57 height 27
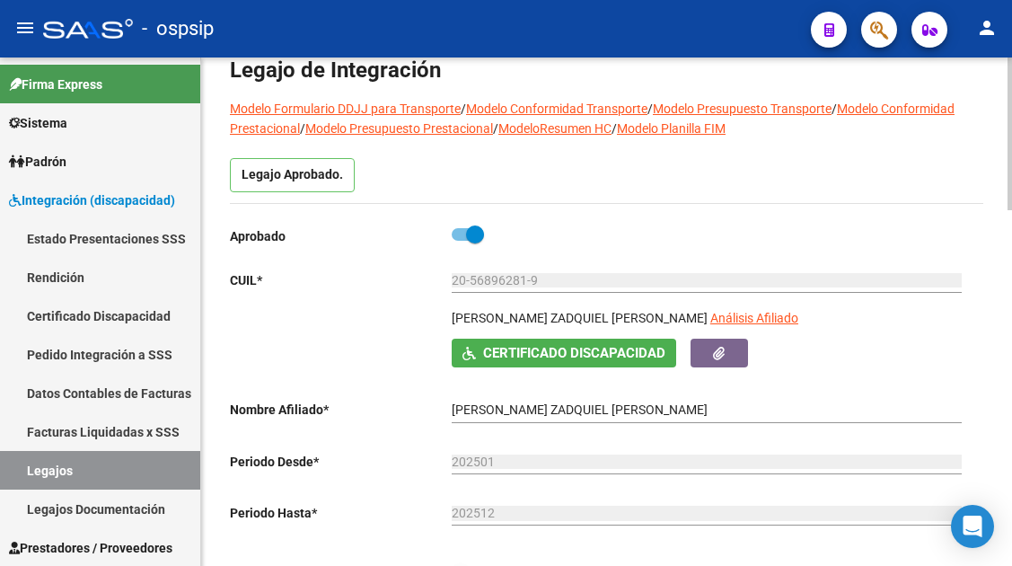
scroll to position [180, 0]
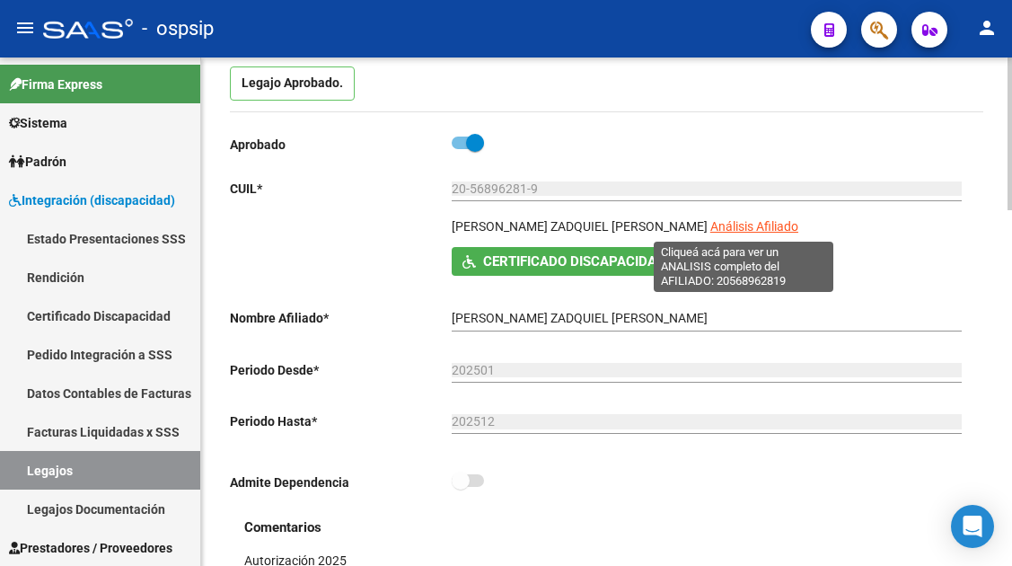
click at [753, 225] on span "Análisis Afiliado" at bounding box center [755, 226] width 88 height 14
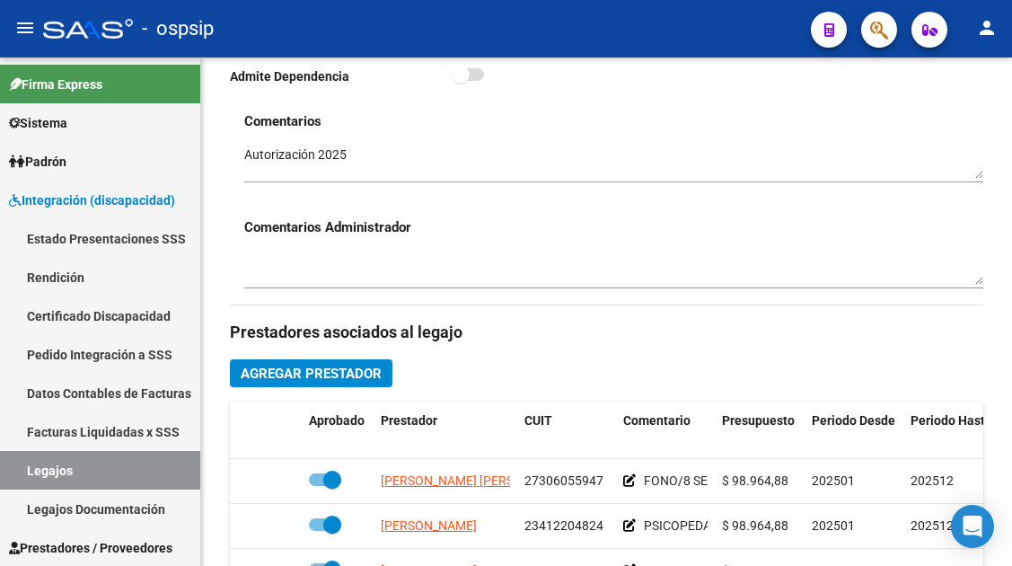
scroll to position [719, 0]
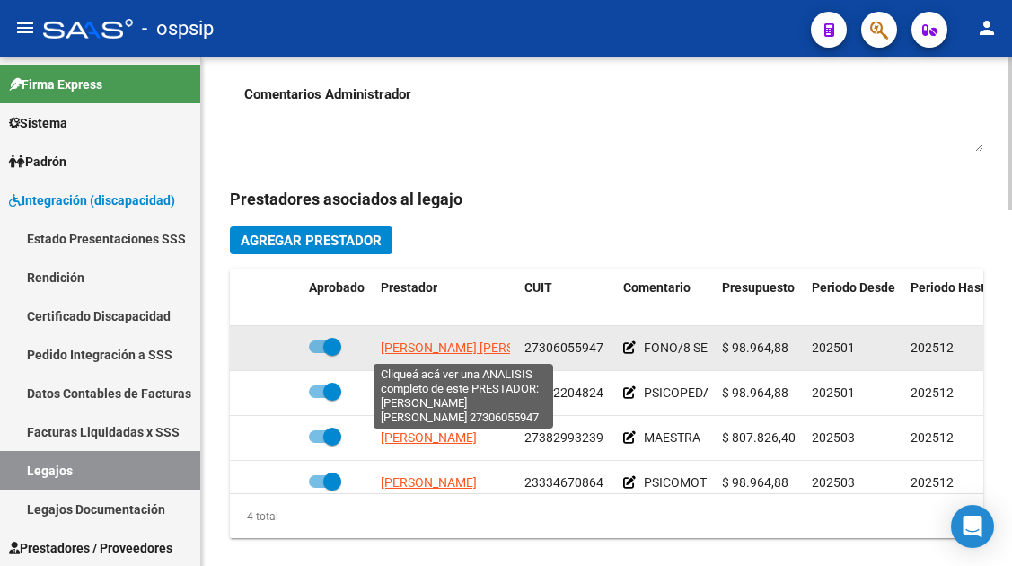
click at [483, 354] on span "[PERSON_NAME] [PERSON_NAME]" at bounding box center [478, 347] width 195 height 14
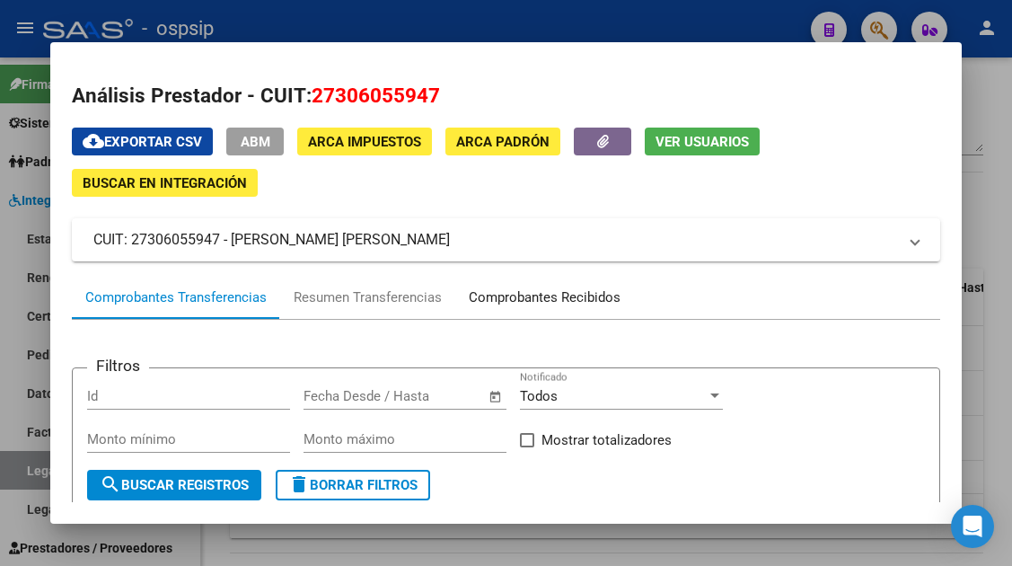
click at [521, 308] on div "Comprobantes Recibidos" at bounding box center [544, 297] width 179 height 43
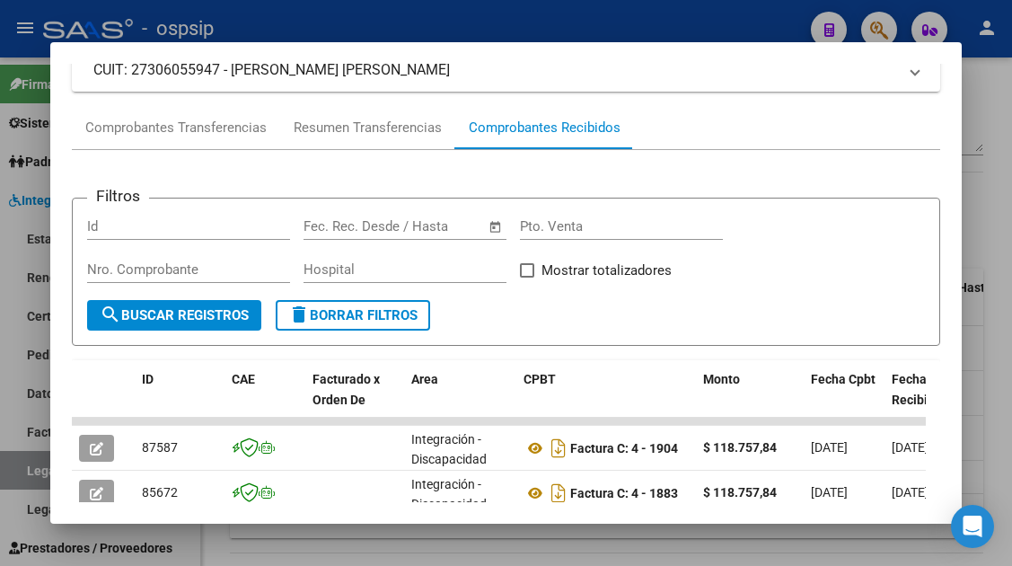
scroll to position [349, 0]
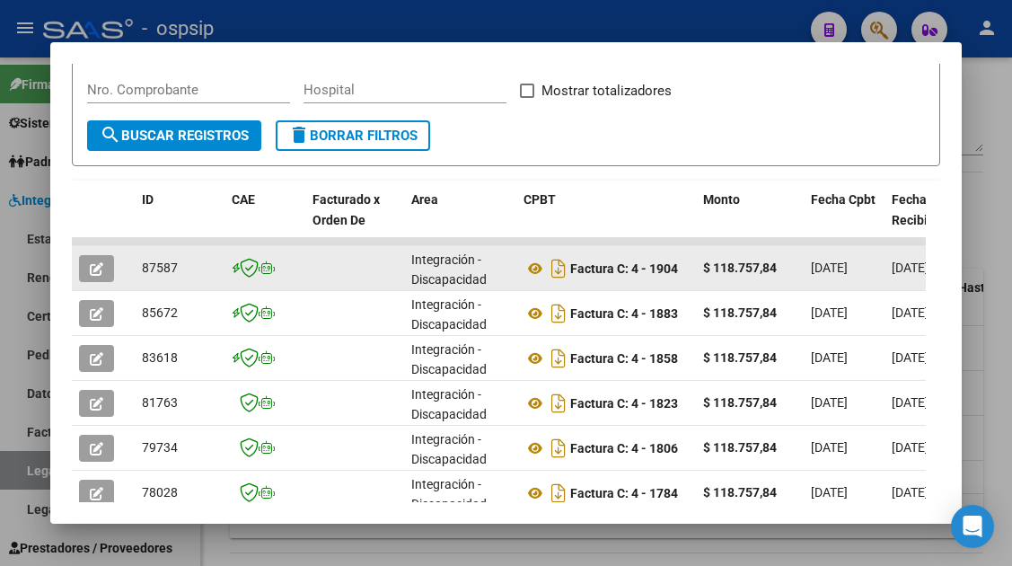
click at [86, 265] on button "button" at bounding box center [96, 268] width 35 height 27
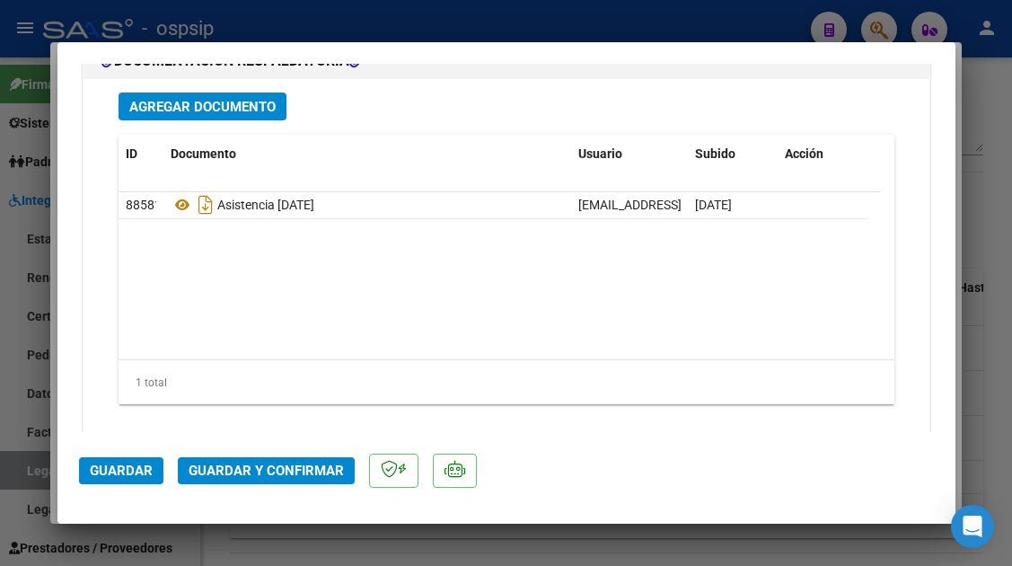
scroll to position [2263, 0]
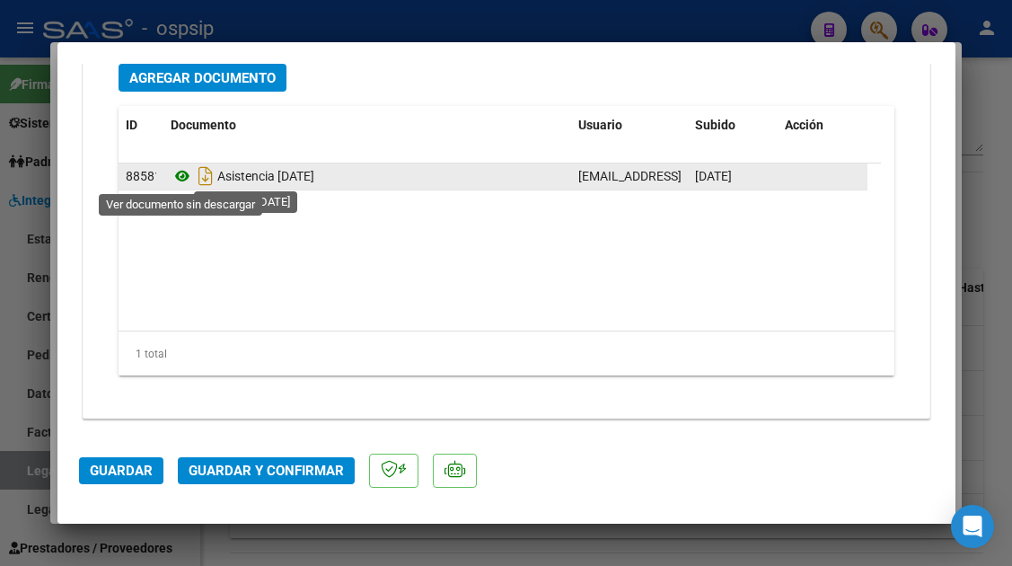
click at [173, 174] on icon at bounding box center [182, 176] width 23 height 22
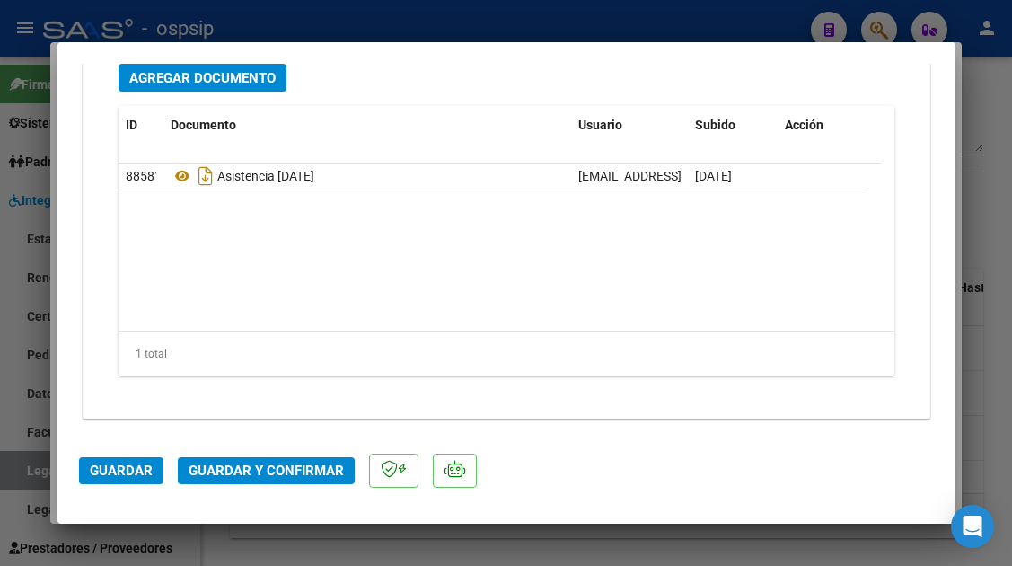
click at [235, 470] on span "Guardar y Confirmar" at bounding box center [266, 471] width 155 height 16
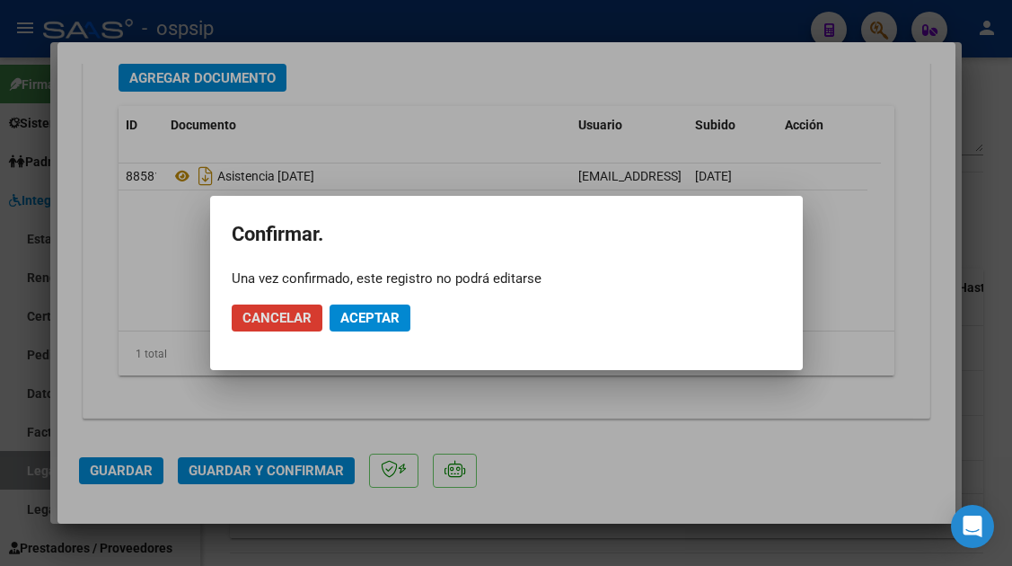
click at [383, 299] on mat-dialog-actions "Cancelar Aceptar" at bounding box center [507, 317] width 550 height 61
click at [377, 314] on span "Aceptar" at bounding box center [369, 318] width 59 height 16
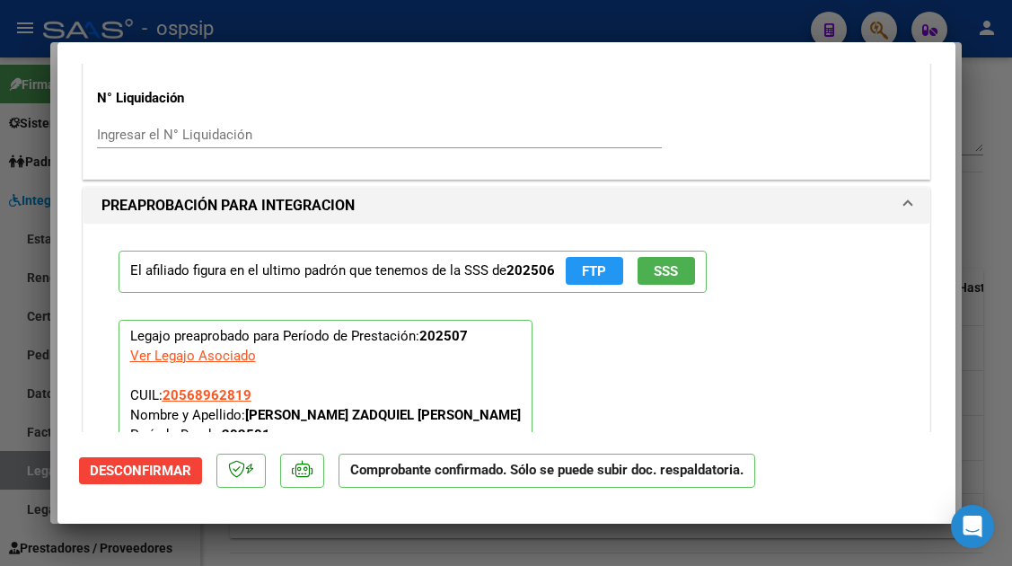
scroll to position [1520, 0]
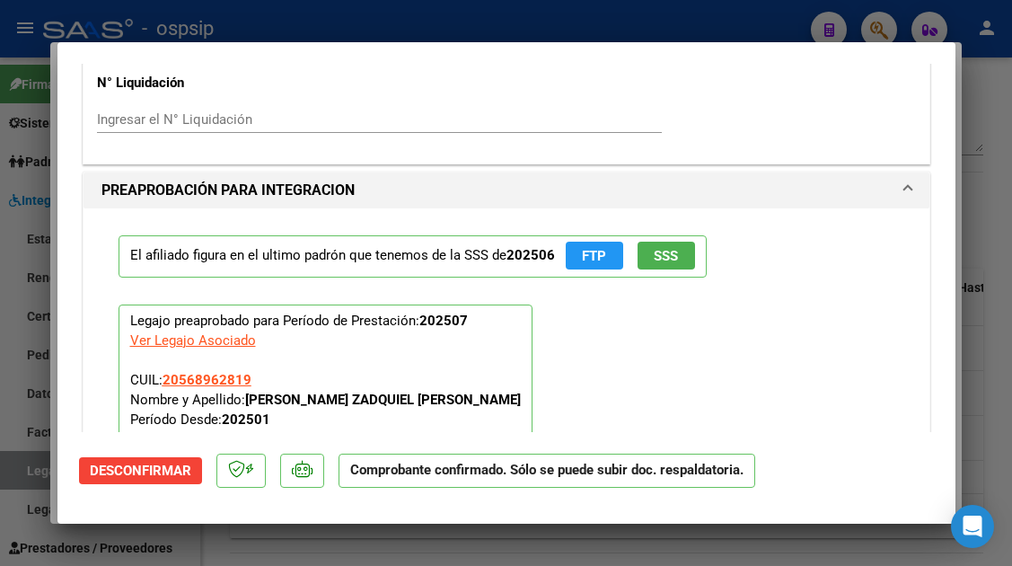
click at [662, 263] on span "SSS" at bounding box center [666, 256] width 24 height 16
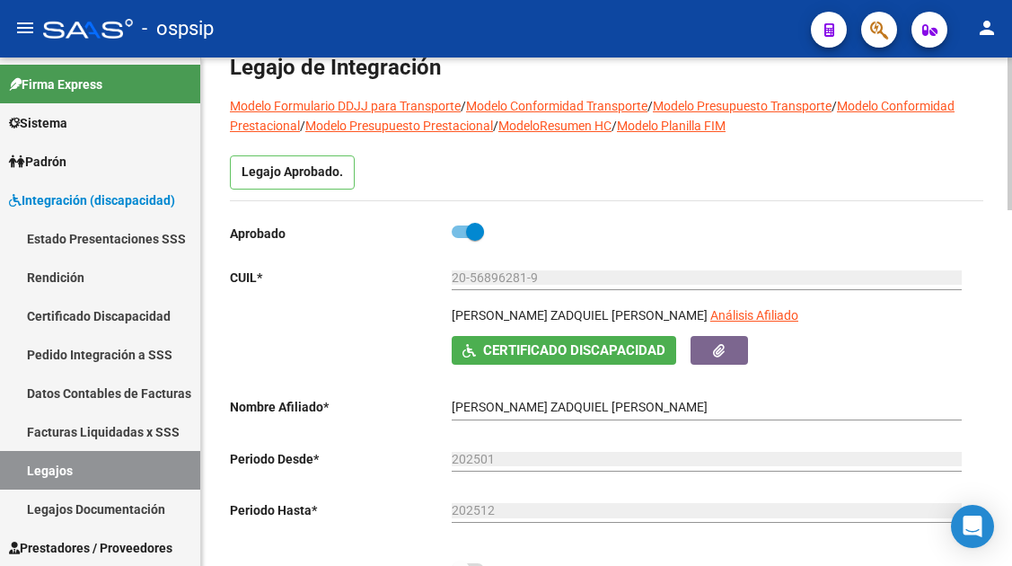
scroll to position [90, 0]
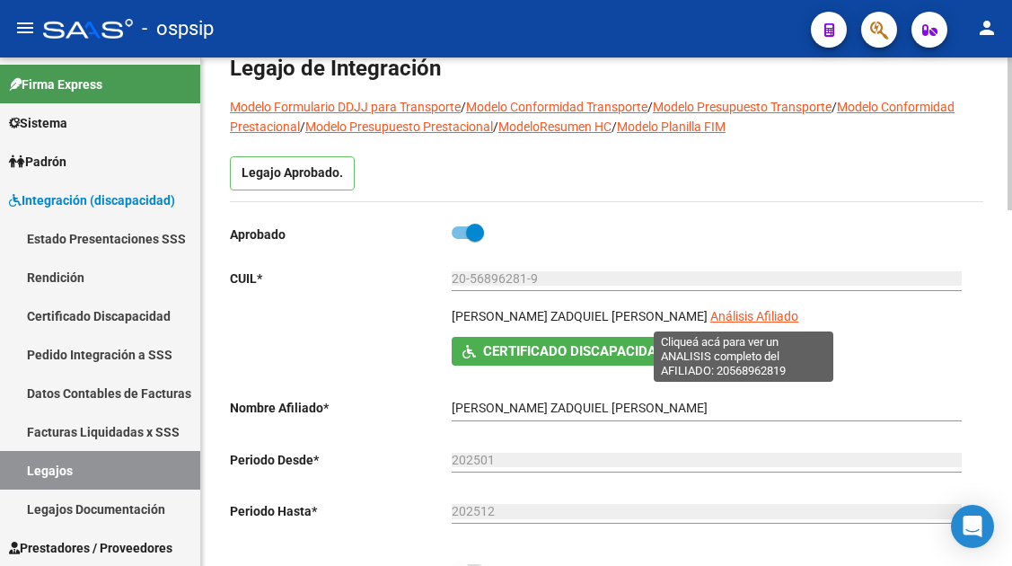
click at [731, 323] on span "Análisis Afiliado" at bounding box center [755, 316] width 88 height 14
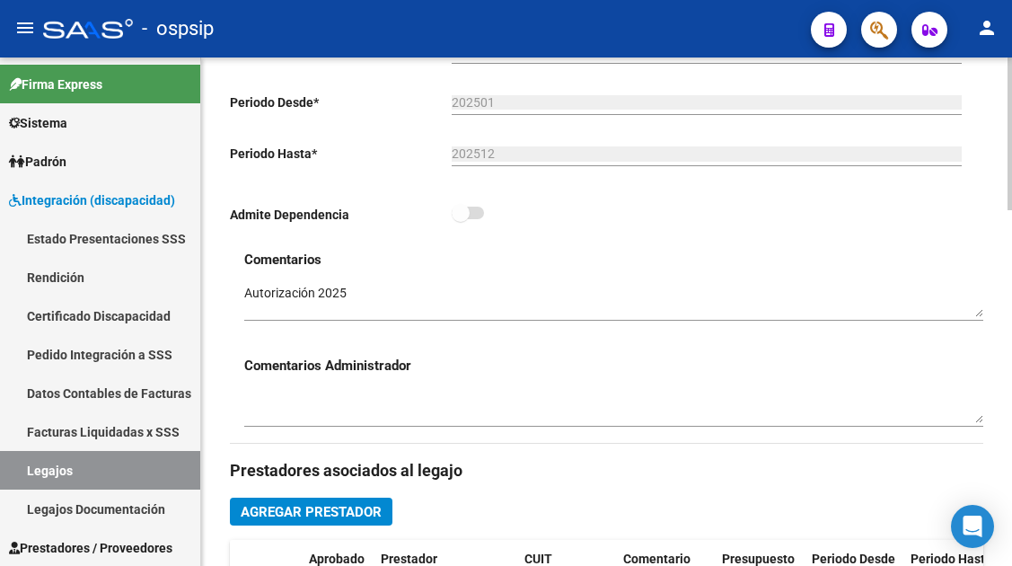
scroll to position [539, 0]
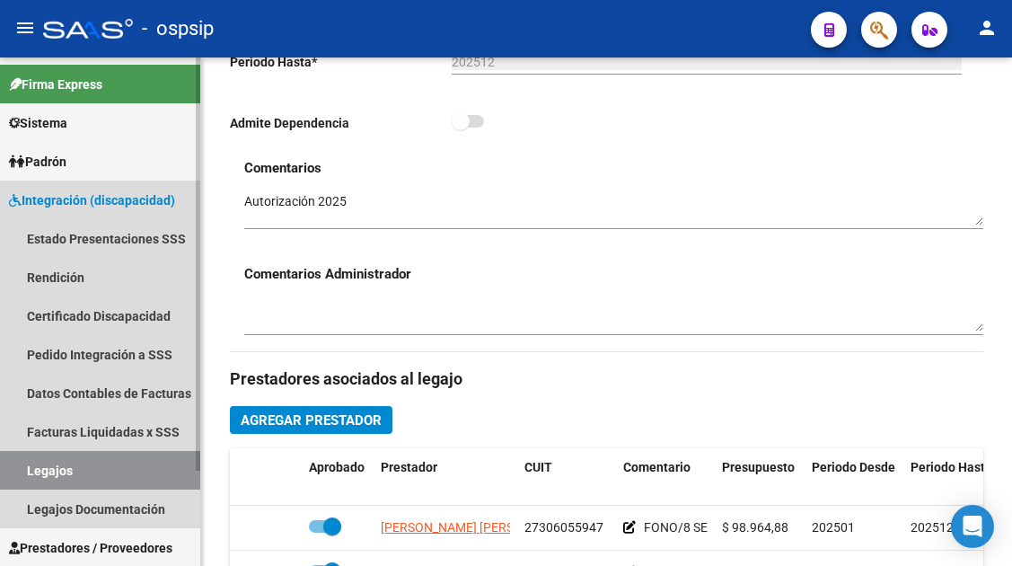
click at [124, 459] on link "Legajos" at bounding box center [100, 470] width 200 height 39
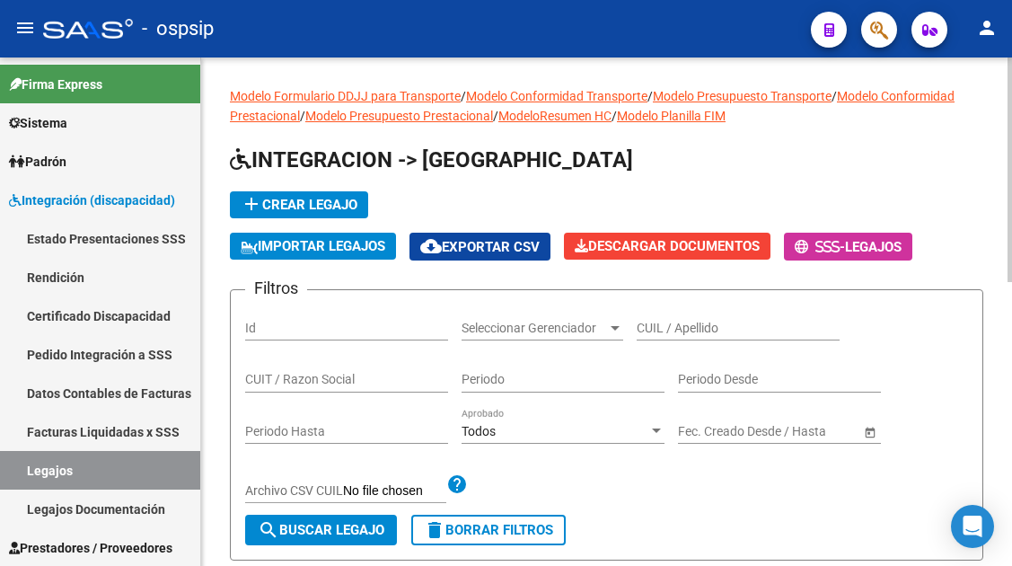
click at [654, 317] on div "CUIL / Apellido" at bounding box center [738, 323] width 203 height 36
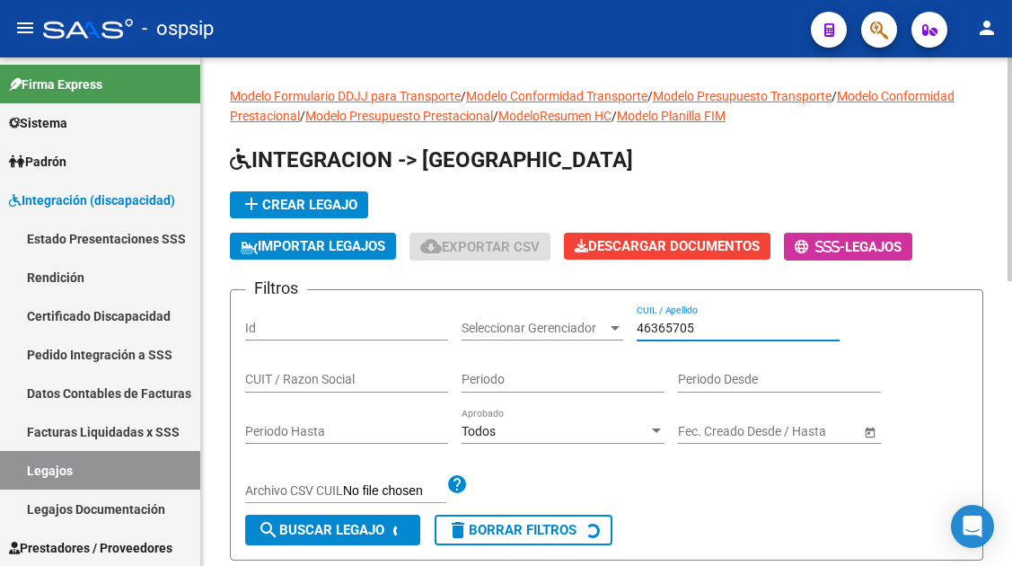
scroll to position [270, 0]
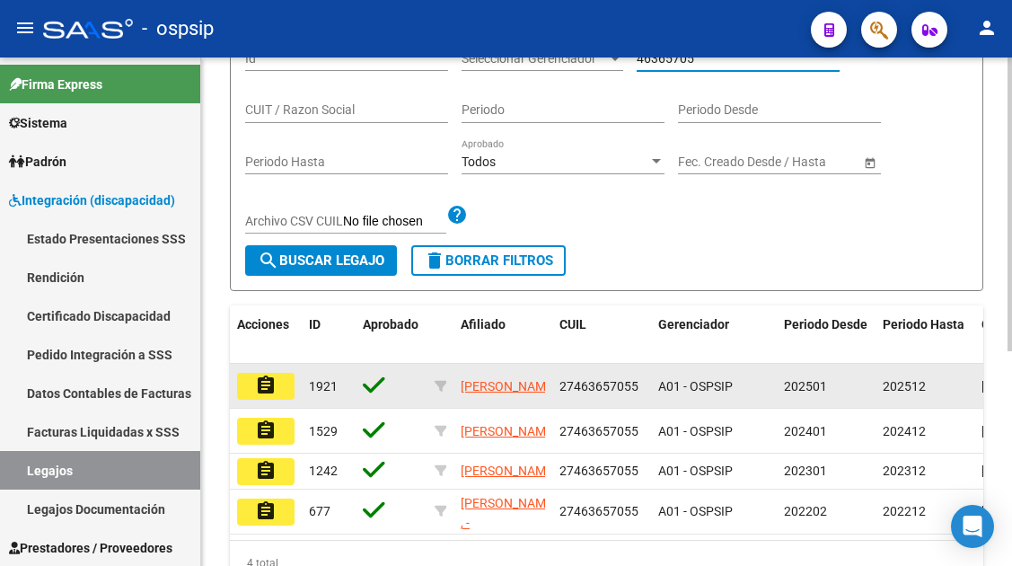
click at [274, 386] on mat-icon "assignment" at bounding box center [266, 386] width 22 height 22
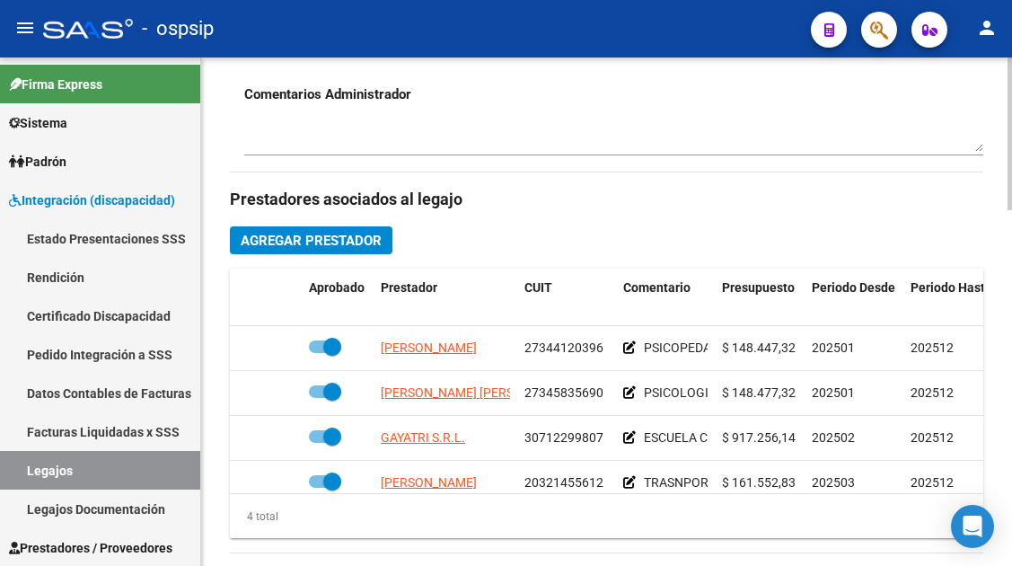
scroll to position [32, 0]
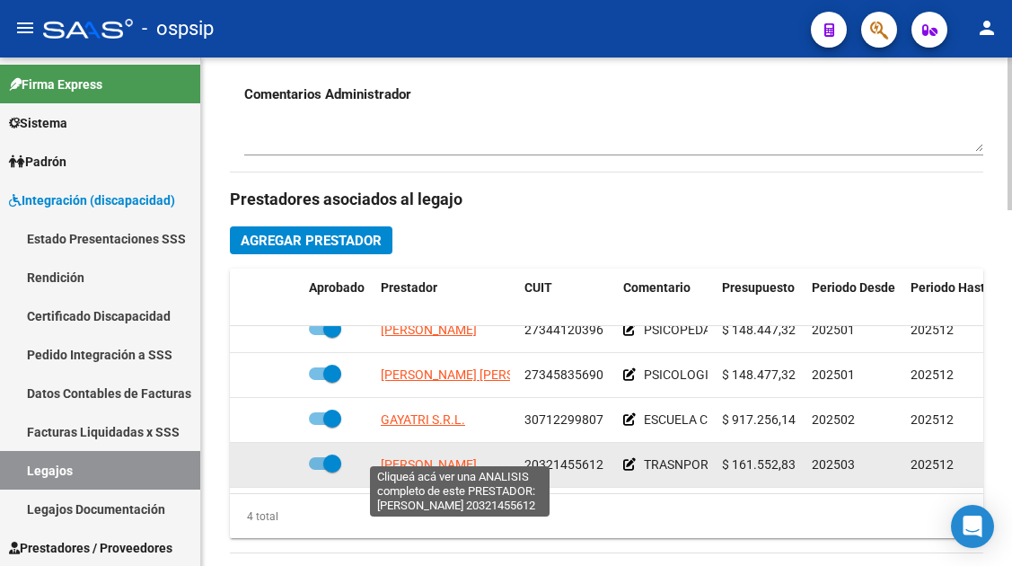
click at [456, 458] on span "[PERSON_NAME]" at bounding box center [429, 464] width 96 height 14
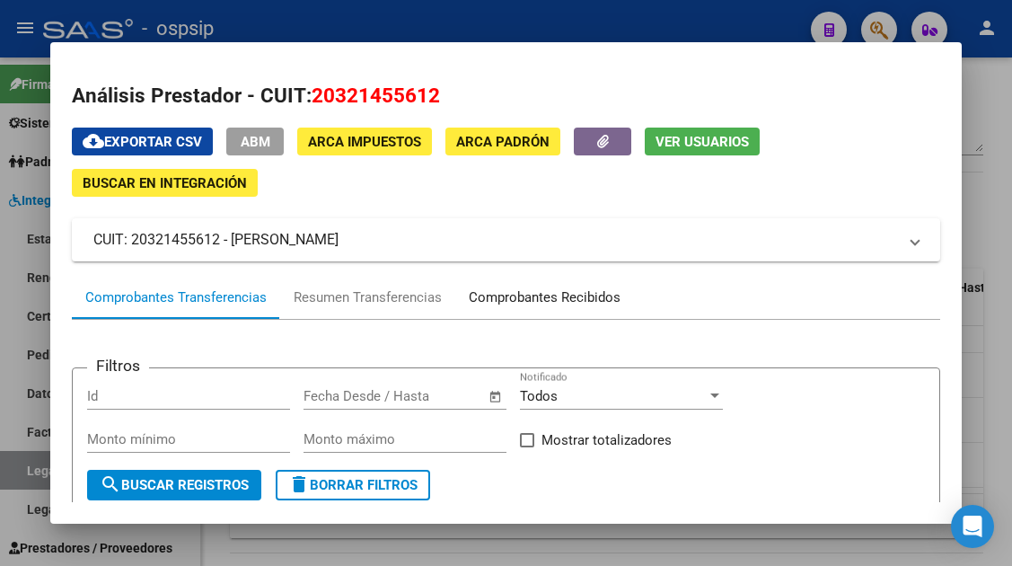
click at [512, 303] on div "Comprobantes Recibidos" at bounding box center [545, 297] width 152 height 21
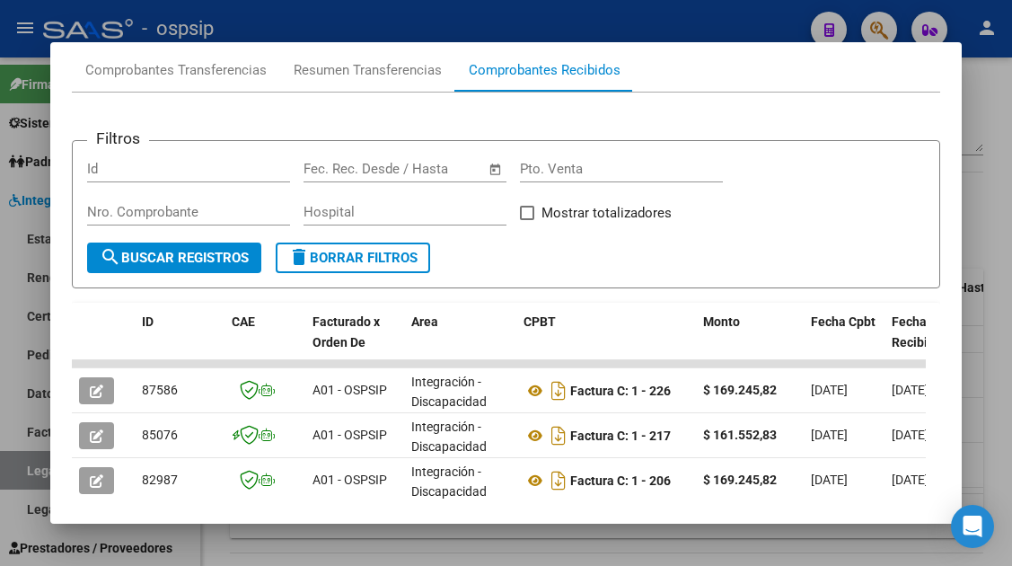
scroll to position [260, 0]
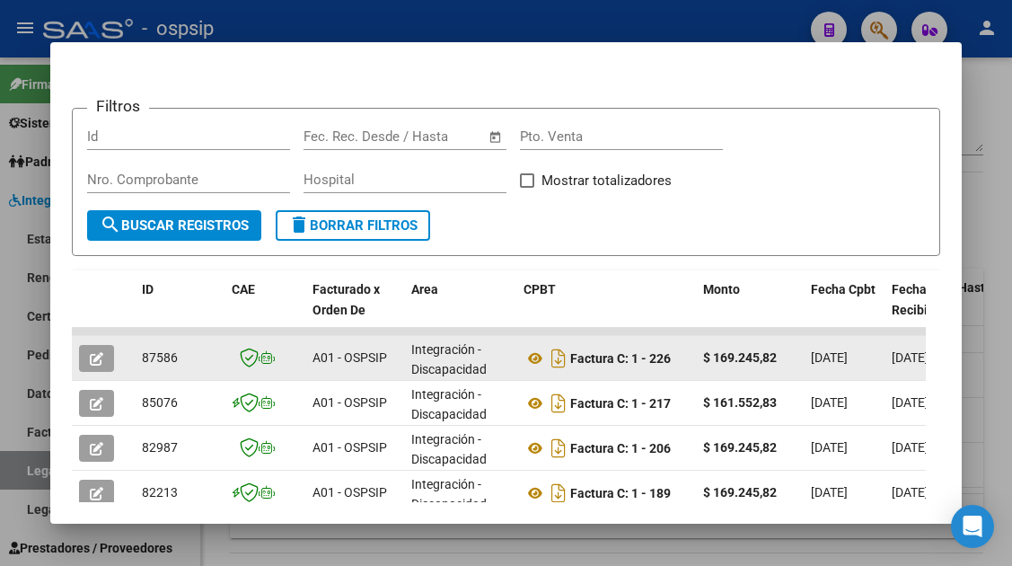
click at [107, 367] on button "button" at bounding box center [96, 358] width 35 height 27
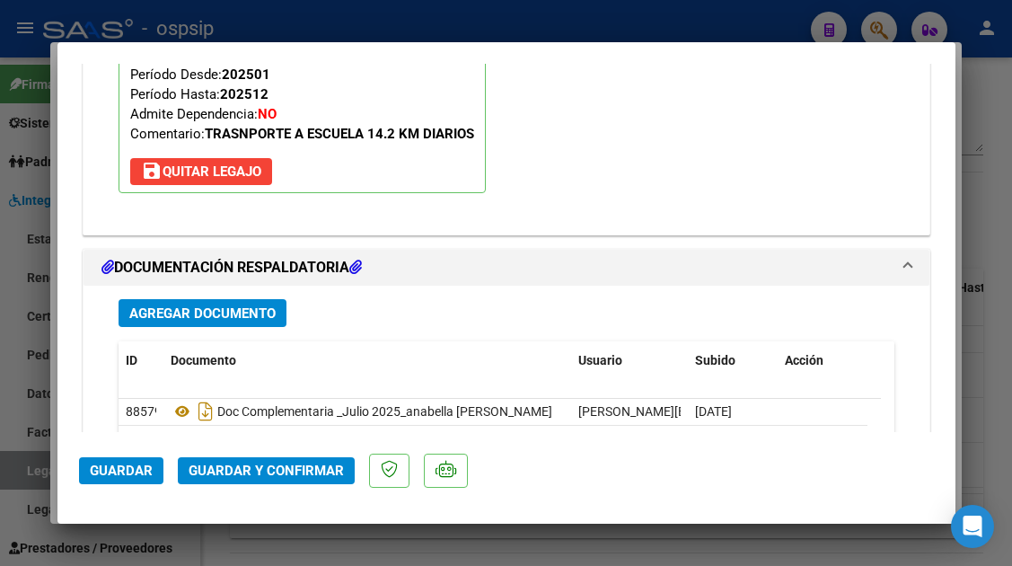
scroll to position [2156, 0]
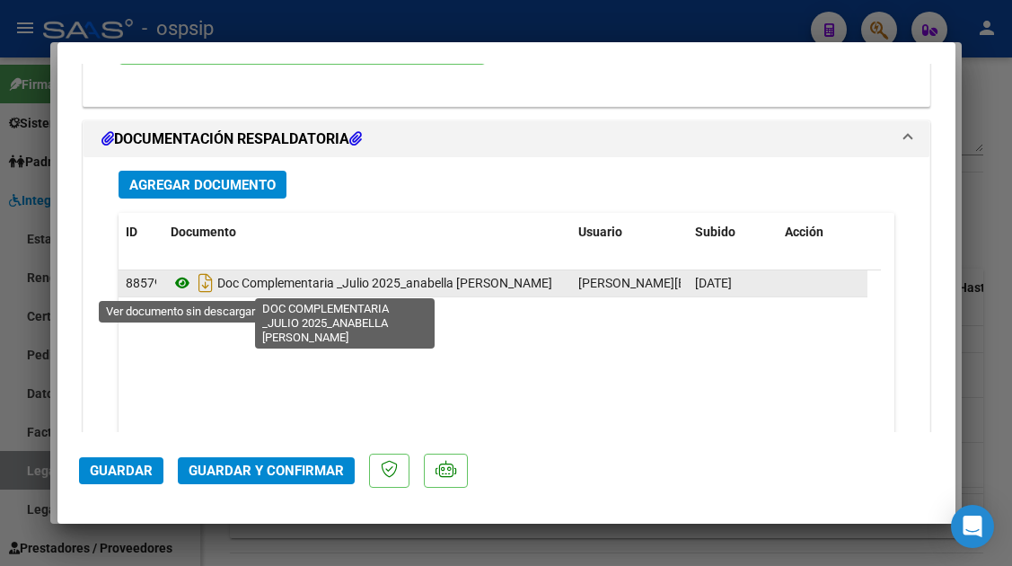
click at [185, 282] on icon at bounding box center [182, 283] width 23 height 22
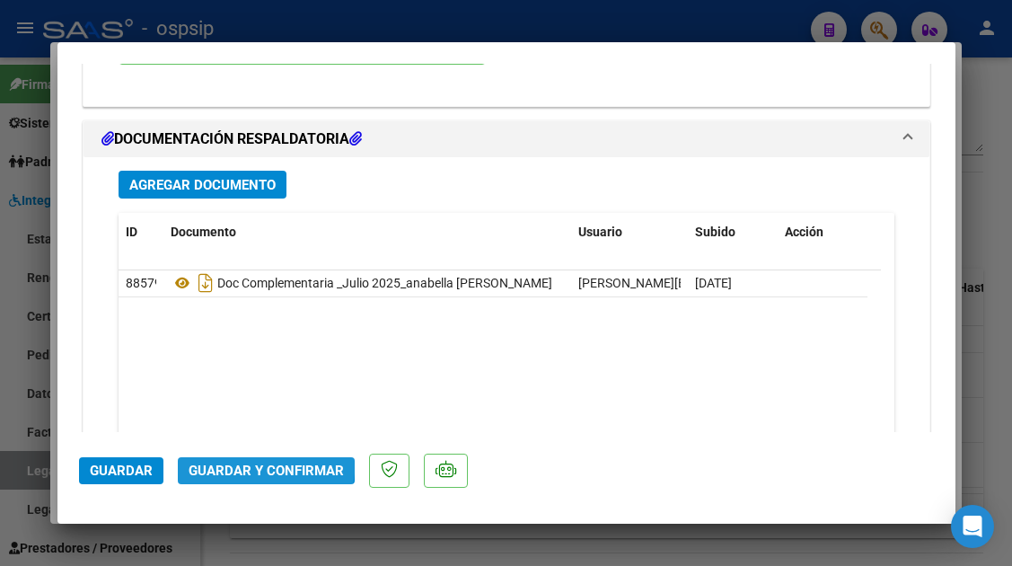
click at [254, 461] on button "Guardar y Confirmar" at bounding box center [266, 470] width 177 height 27
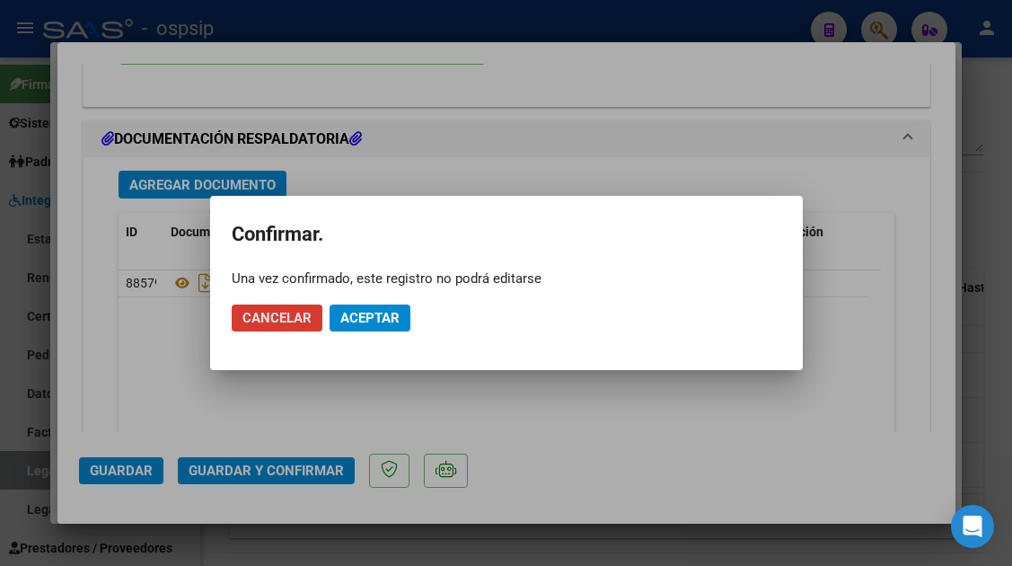
click at [358, 314] on span "Aceptar" at bounding box center [369, 318] width 59 height 16
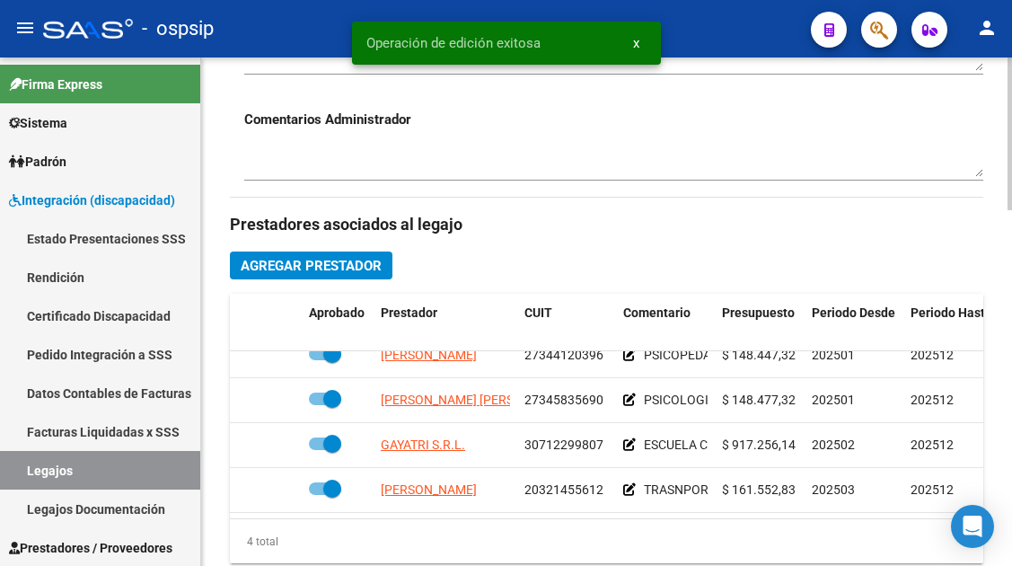
scroll to position [719, 0]
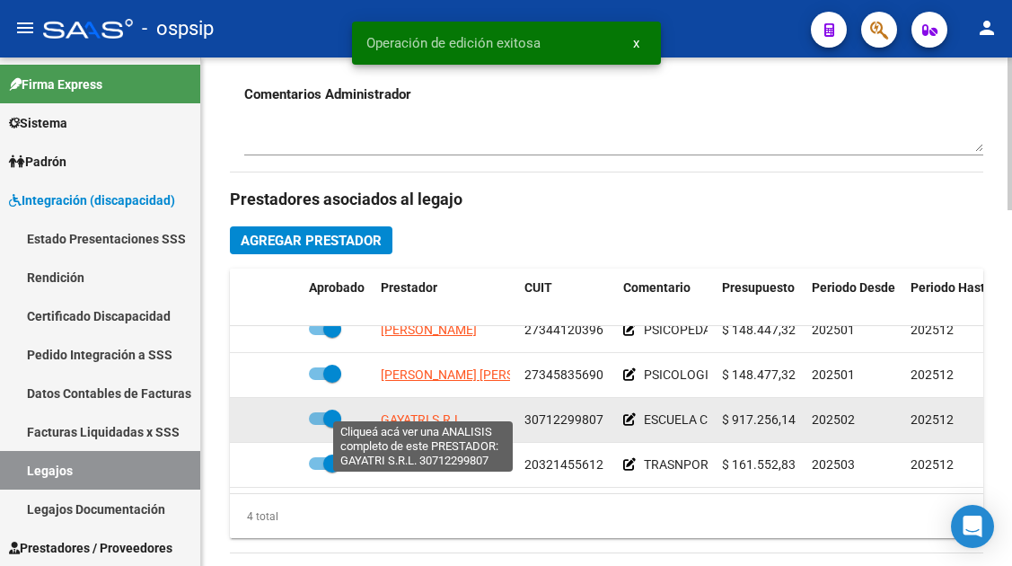
click at [432, 412] on span "GAYATRI S.R.L." at bounding box center [423, 419] width 84 height 14
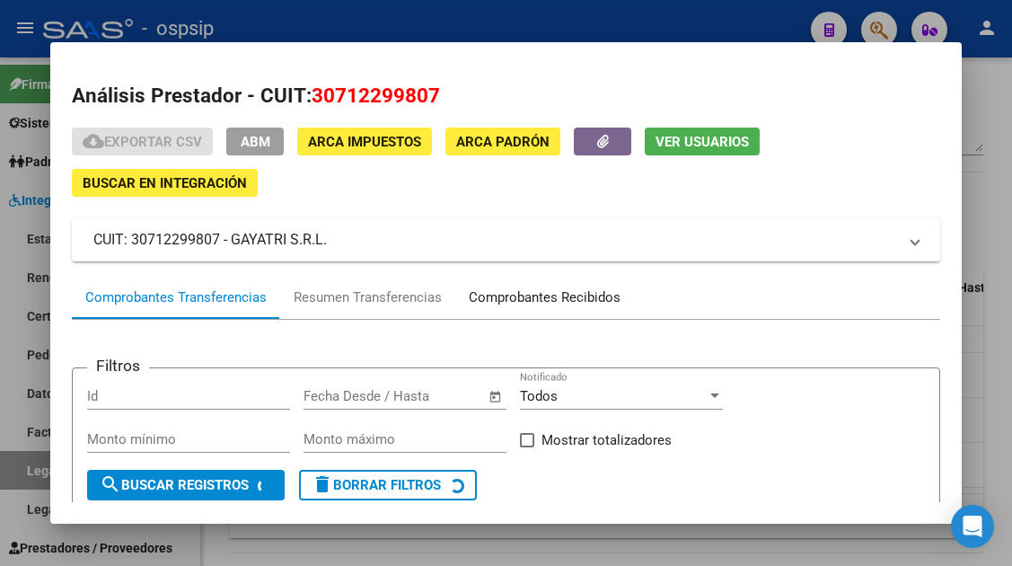
click at [530, 290] on div "Comprobantes Recibidos" at bounding box center [545, 297] width 152 height 21
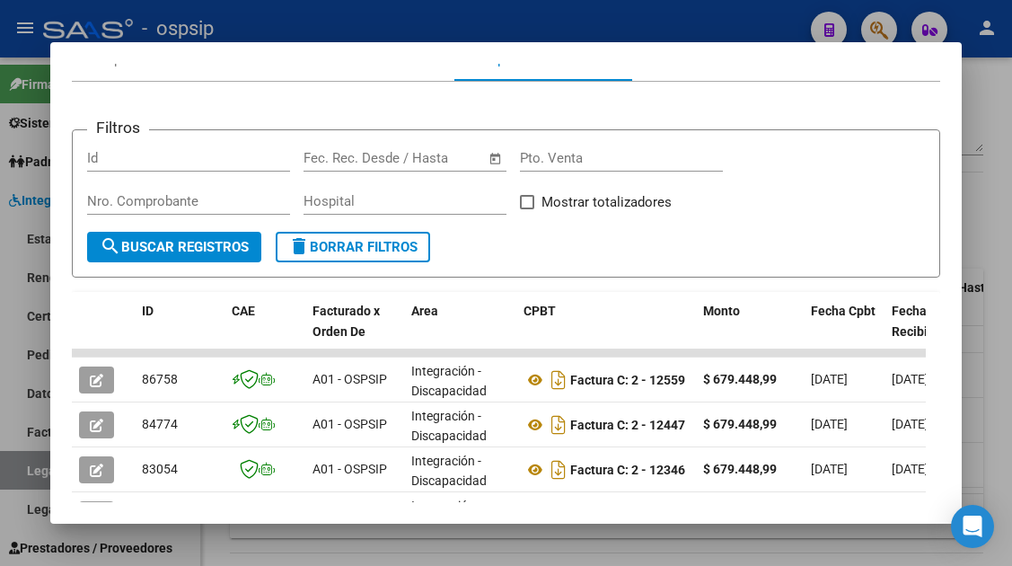
scroll to position [270, 0]
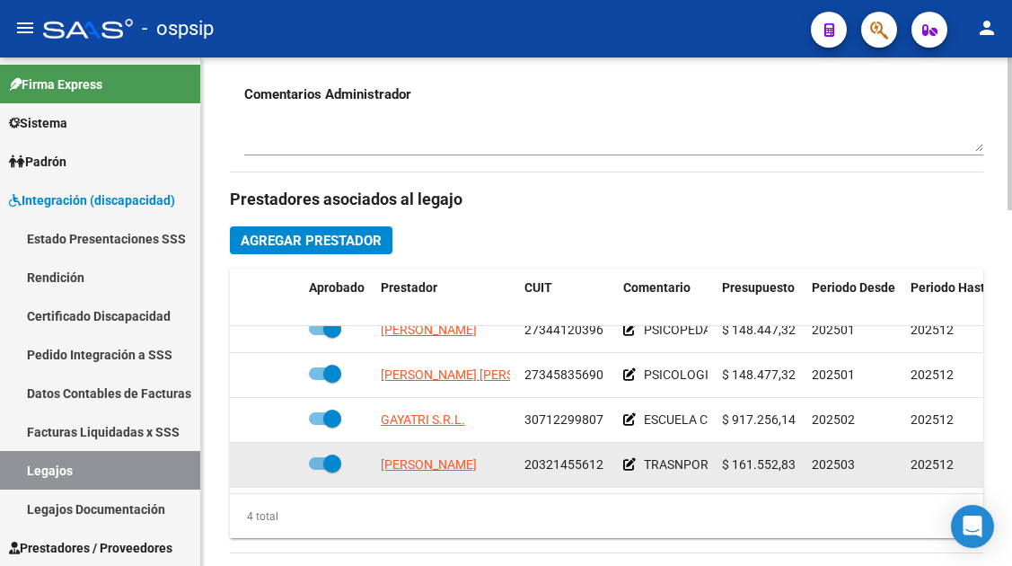
click at [396, 458] on span "[PERSON_NAME]" at bounding box center [429, 464] width 96 height 14
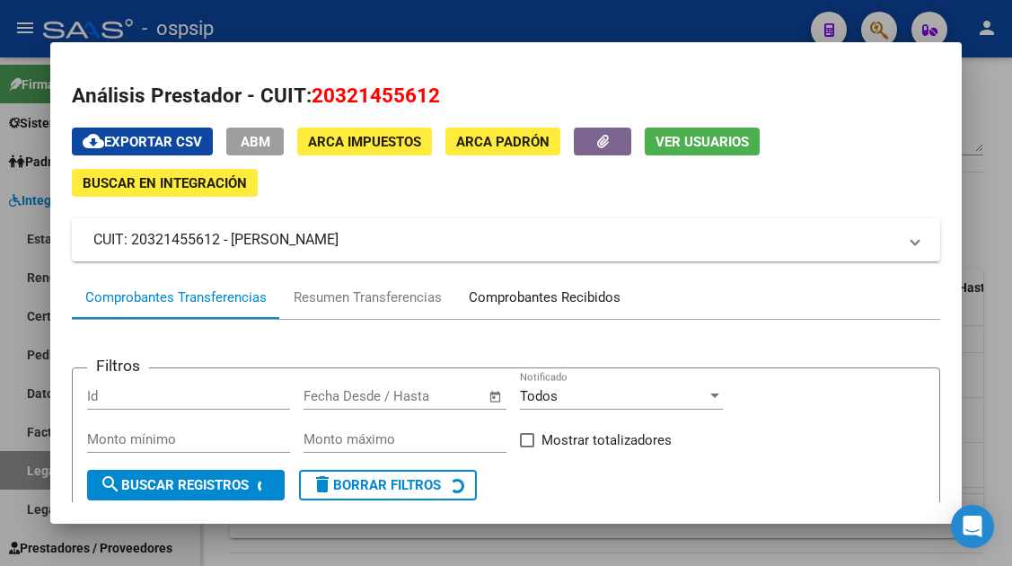
click at [513, 286] on div "Comprobantes Recibidos" at bounding box center [544, 297] width 179 height 43
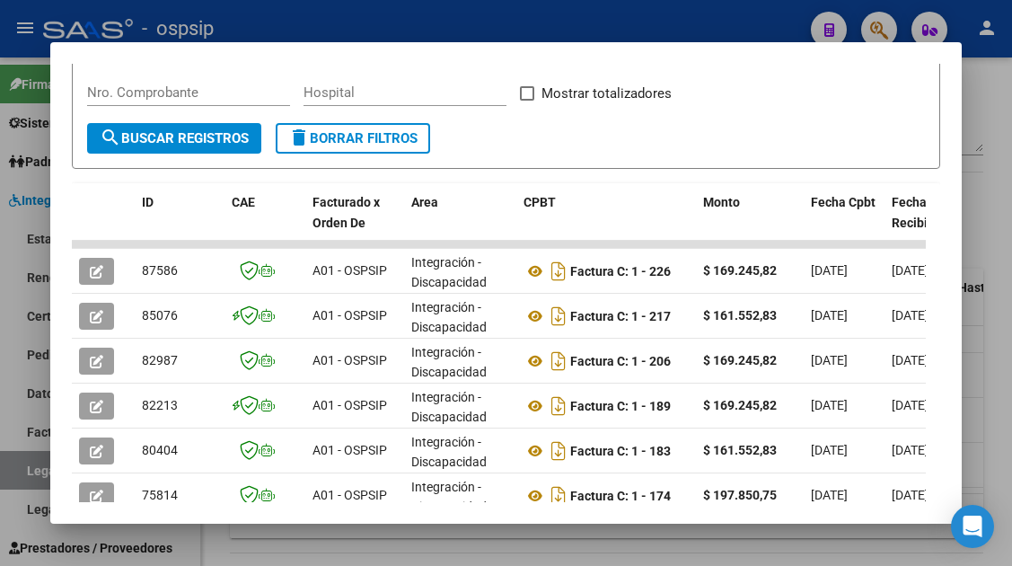
scroll to position [480, 0]
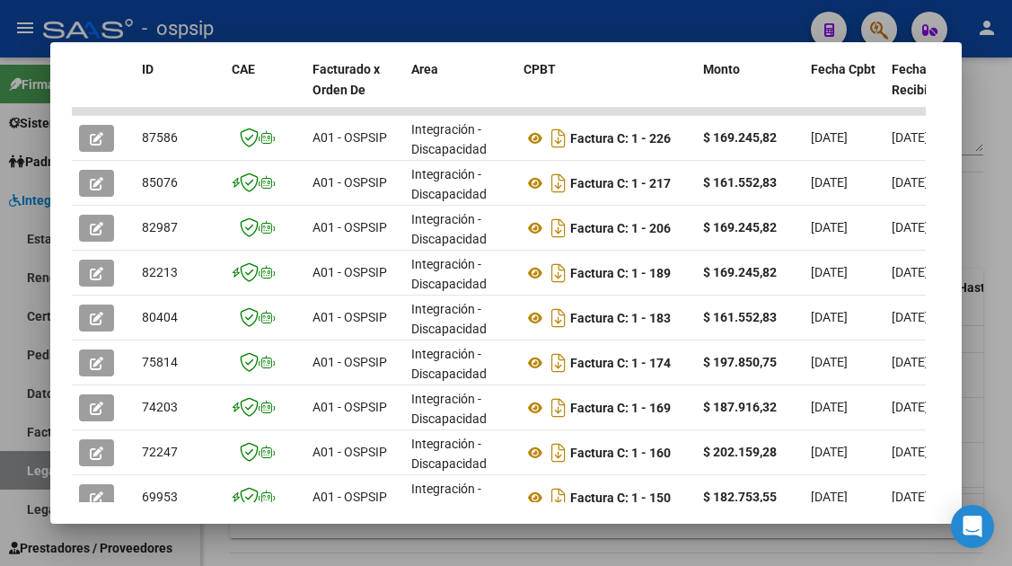
click at [30, 475] on div at bounding box center [506, 283] width 1012 height 566
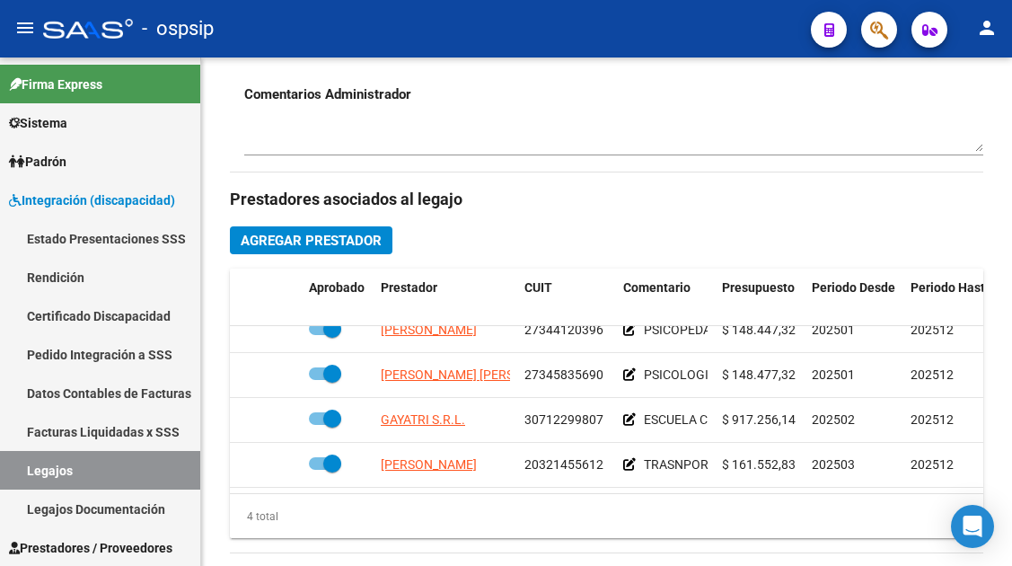
click at [30, 475] on link "Legajos" at bounding box center [100, 470] width 200 height 39
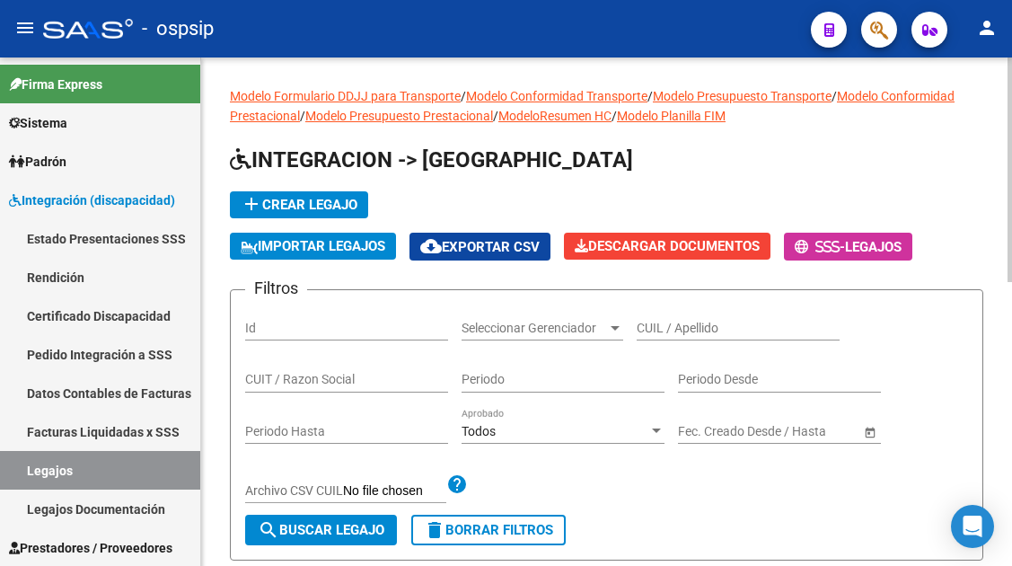
click at [644, 327] on input "CUIL / Apellido" at bounding box center [738, 328] width 203 height 15
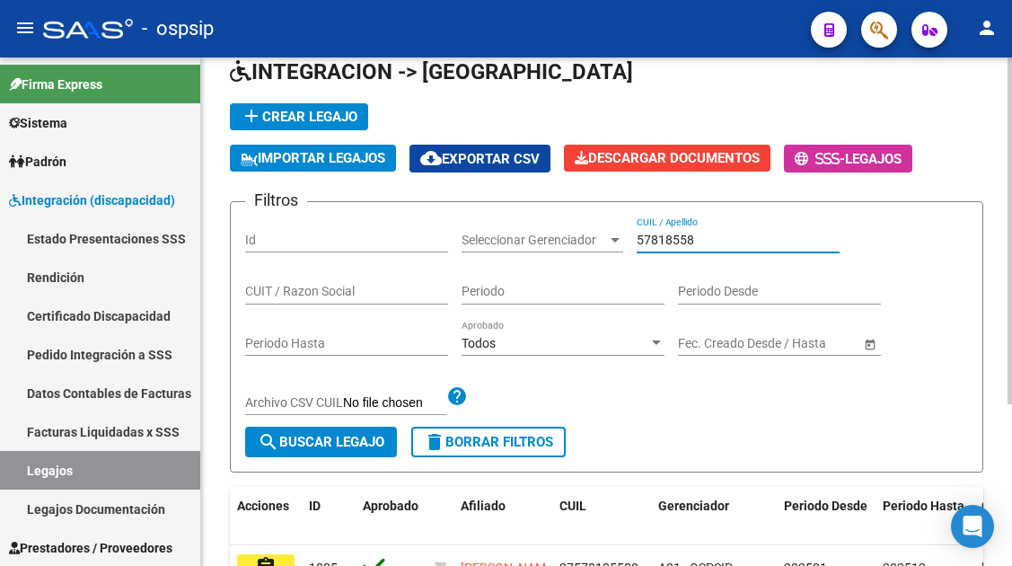
scroll to position [180, 0]
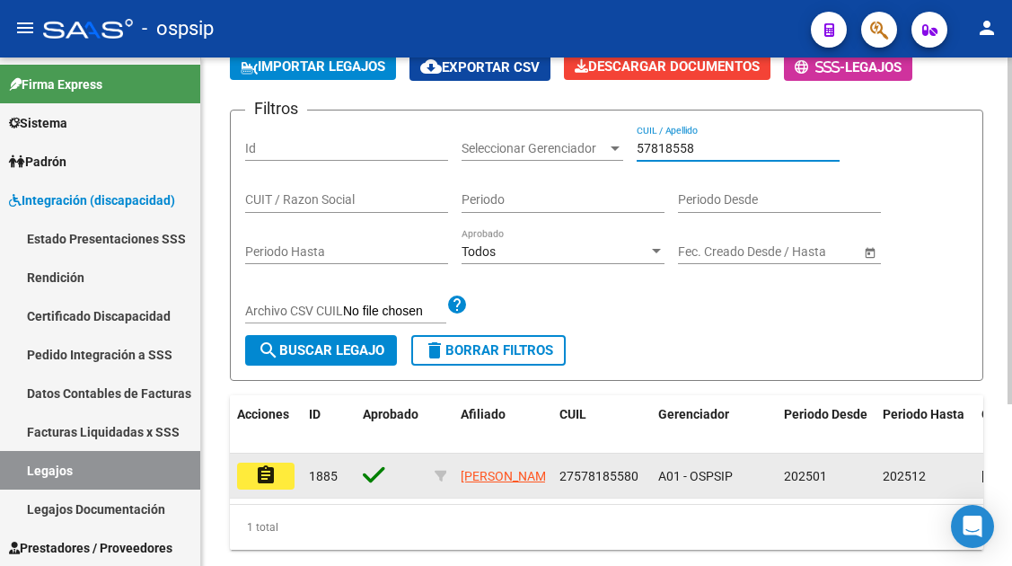
click at [264, 476] on mat-icon "assignment" at bounding box center [266, 475] width 22 height 22
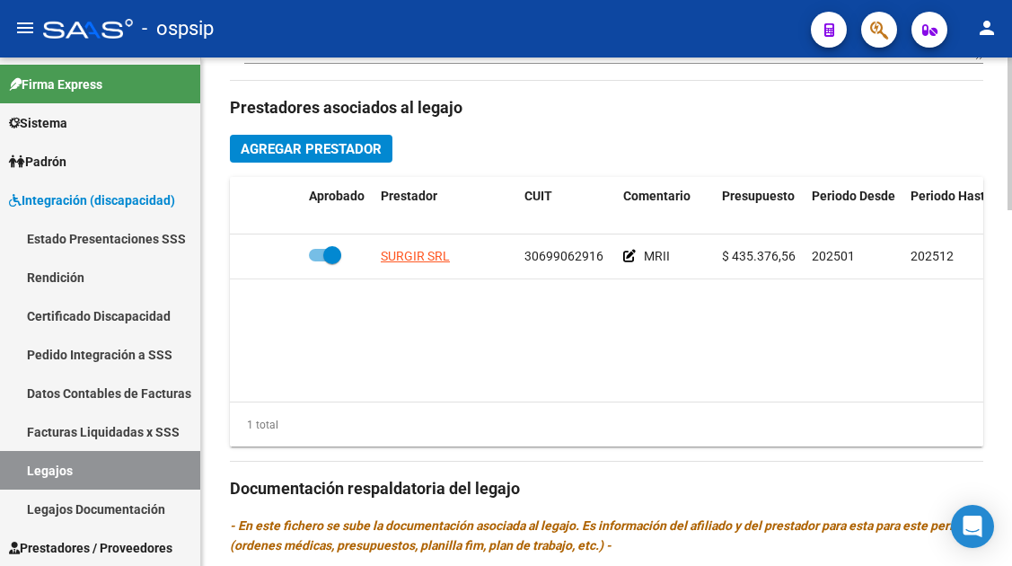
scroll to position [898, 0]
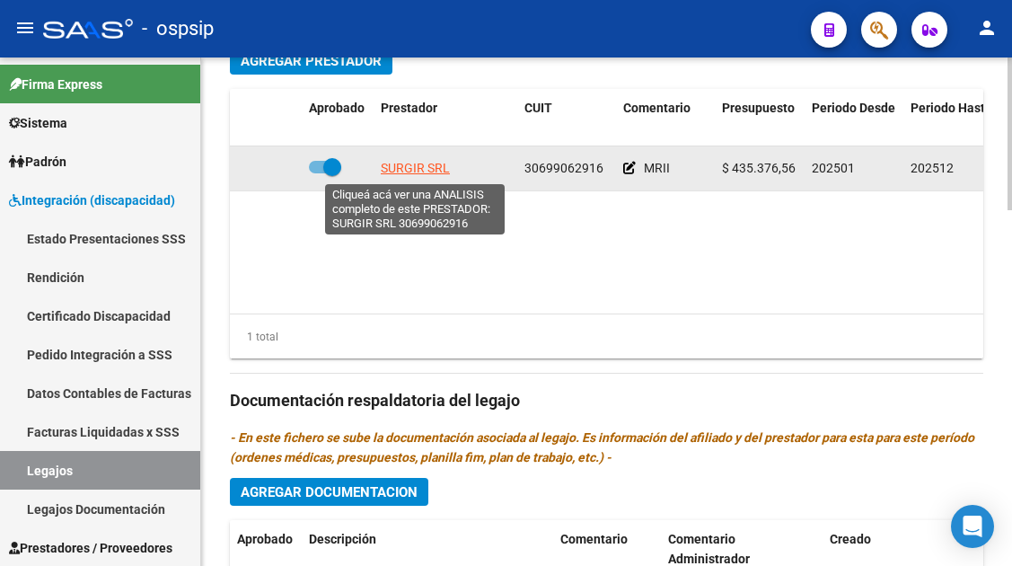
click at [415, 165] on span "SURGIR SRL" at bounding box center [415, 168] width 69 height 14
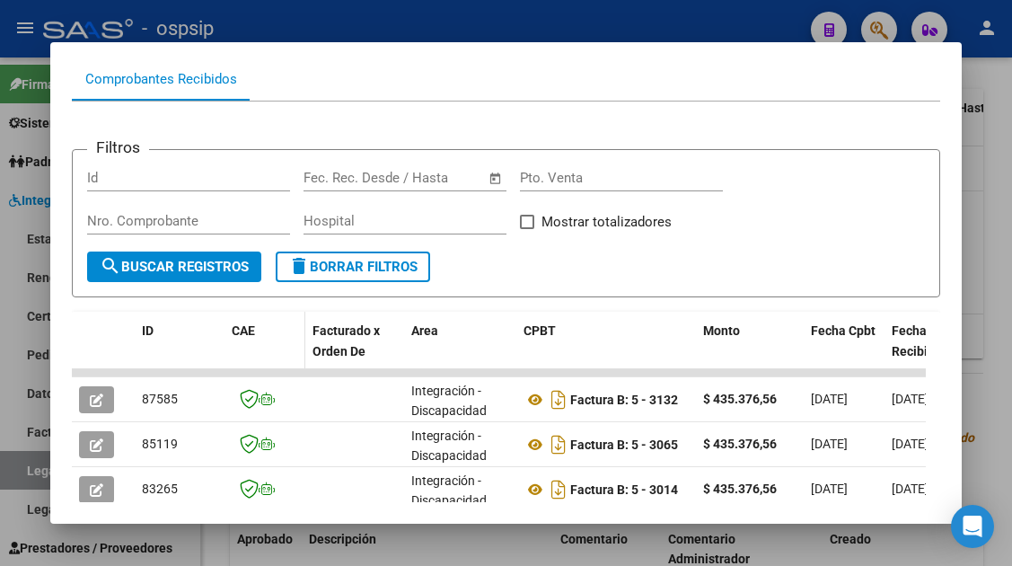
scroll to position [260, 0]
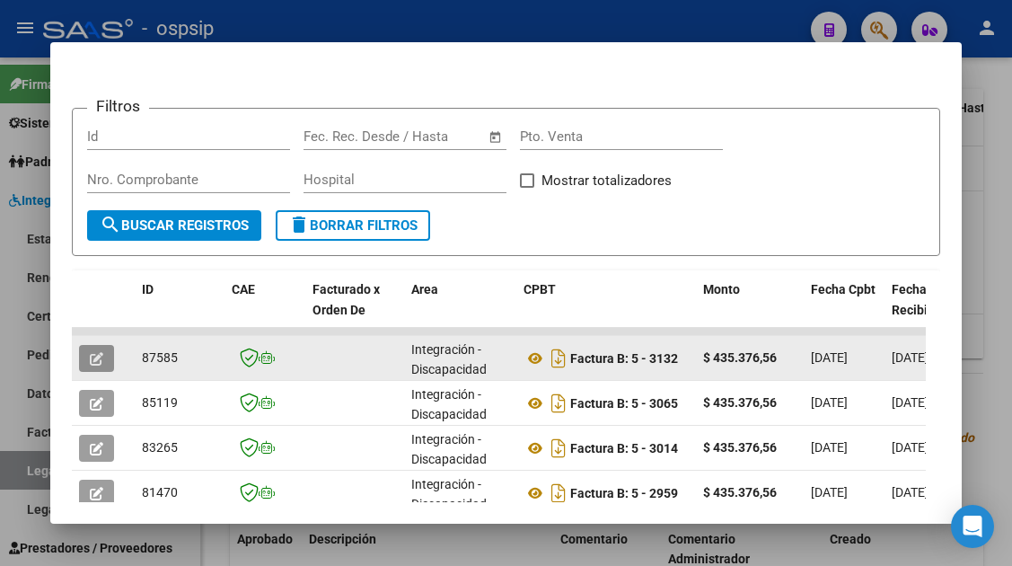
click at [88, 351] on button "button" at bounding box center [96, 358] width 35 height 27
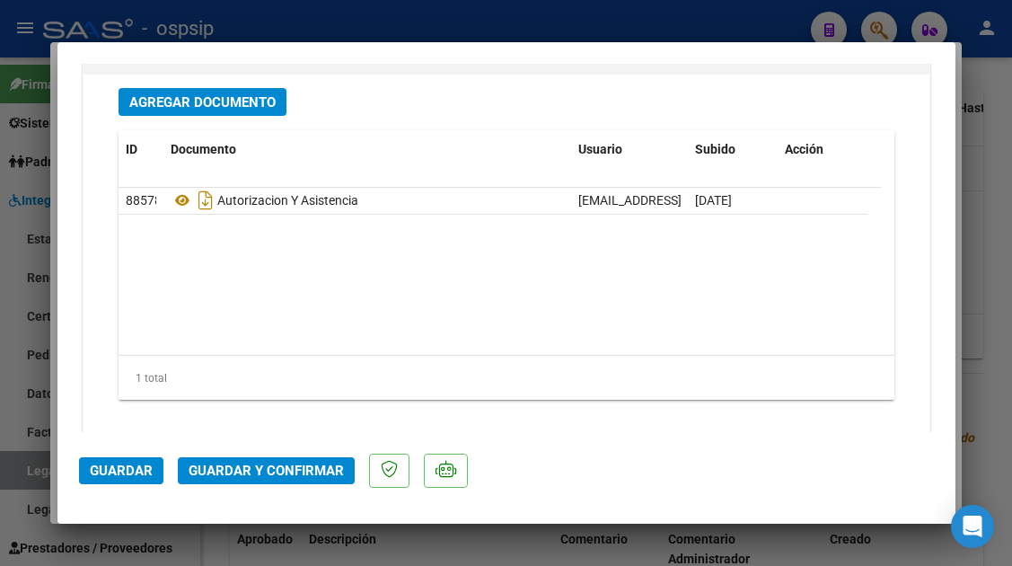
scroll to position [2246, 0]
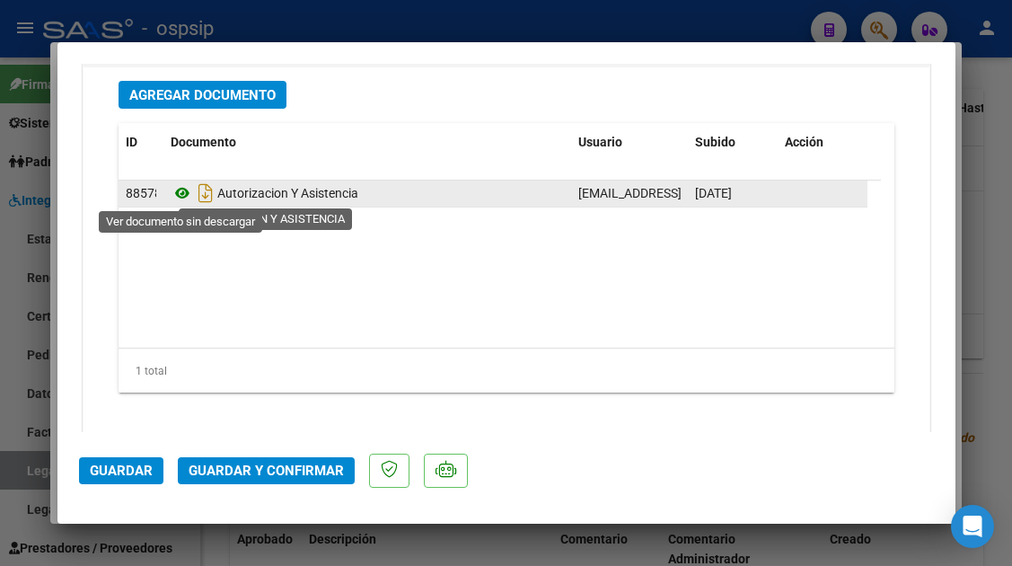
click at [181, 199] on icon at bounding box center [182, 193] width 23 height 22
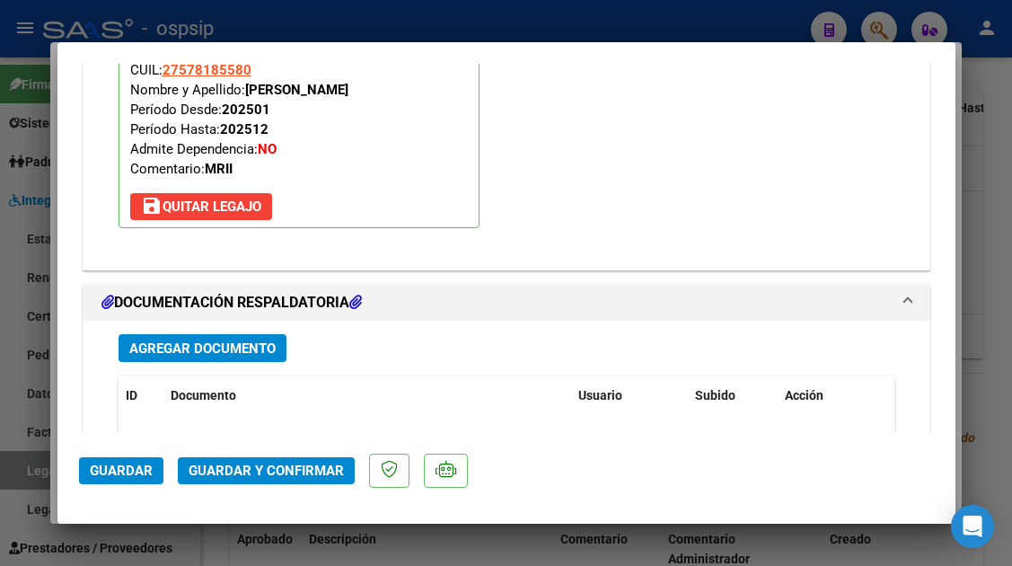
scroll to position [1976, 0]
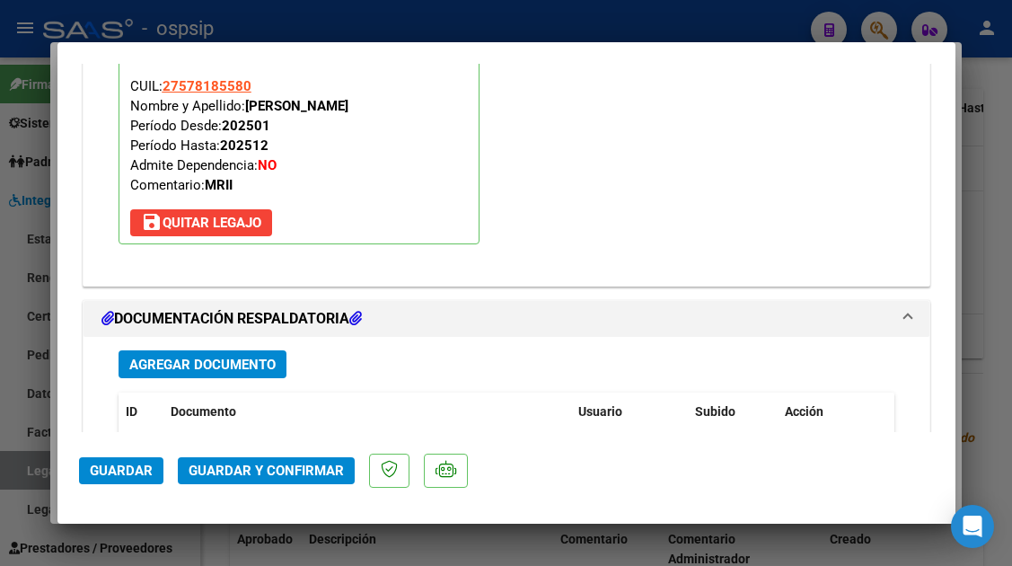
click at [294, 467] on span "Guardar y Confirmar" at bounding box center [266, 471] width 155 height 16
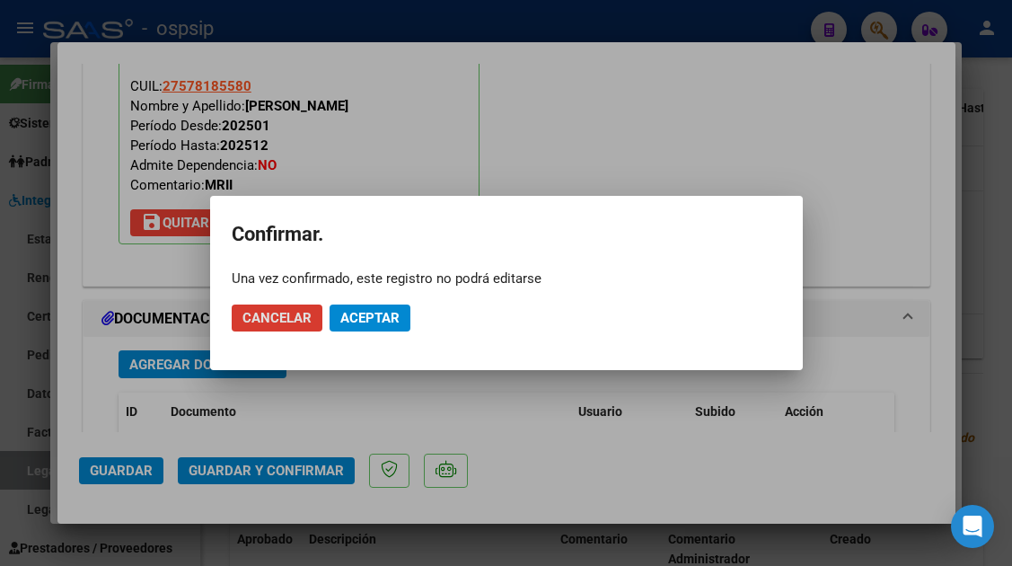
click at [362, 310] on span "Aceptar" at bounding box center [369, 318] width 59 height 16
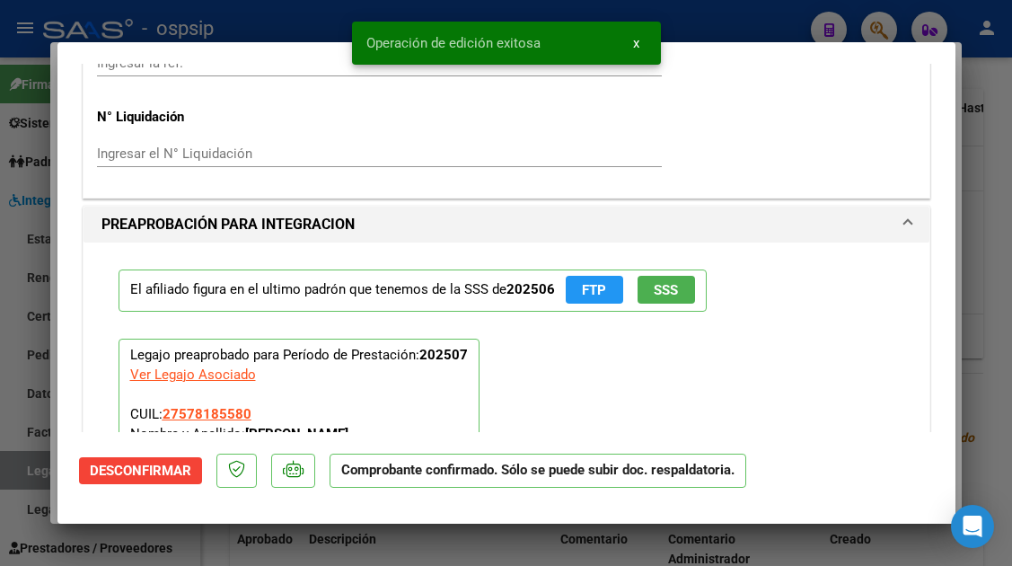
scroll to position [1454, 0]
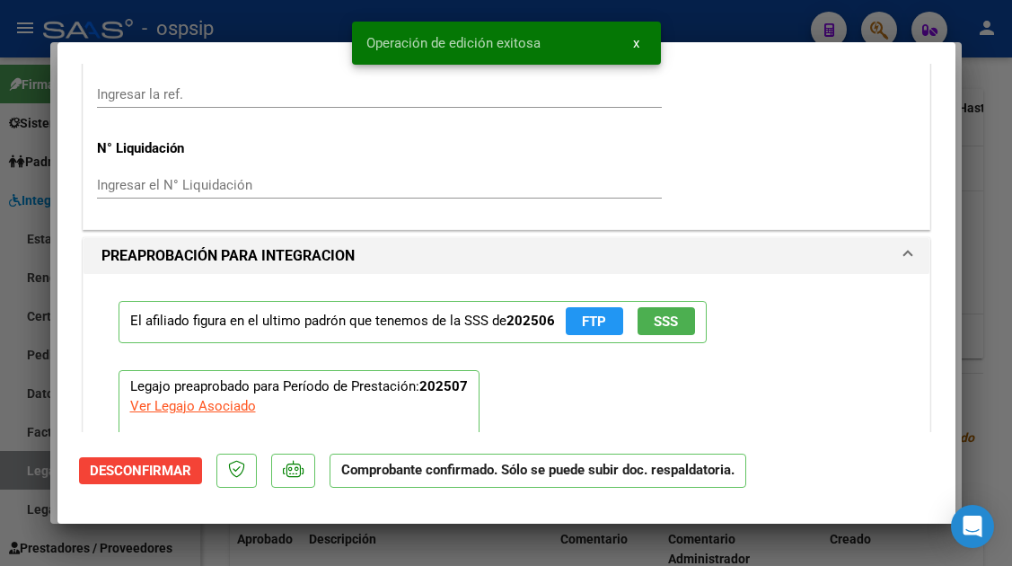
click at [660, 330] on button "SSS" at bounding box center [666, 321] width 57 height 28
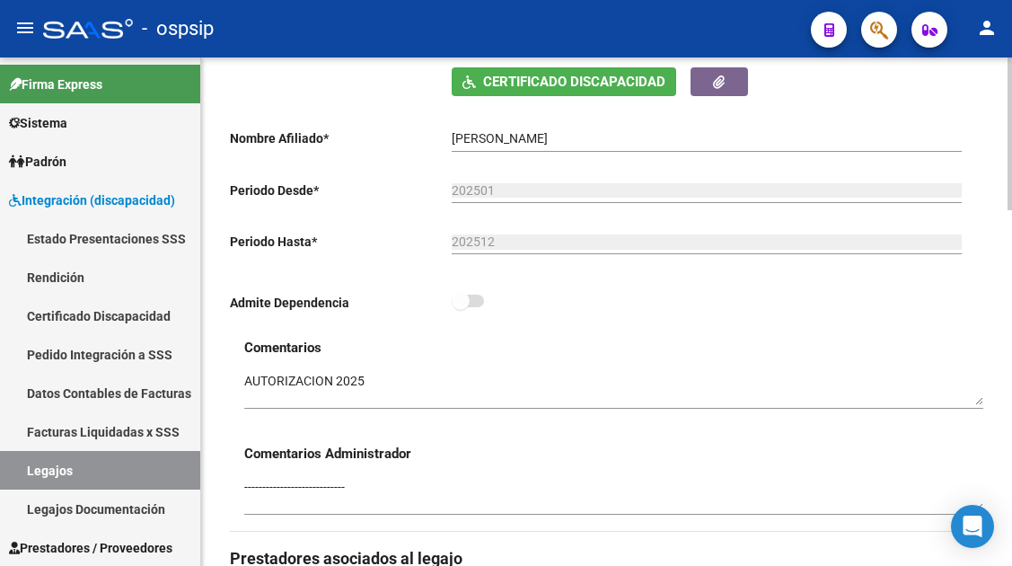
scroll to position [180, 0]
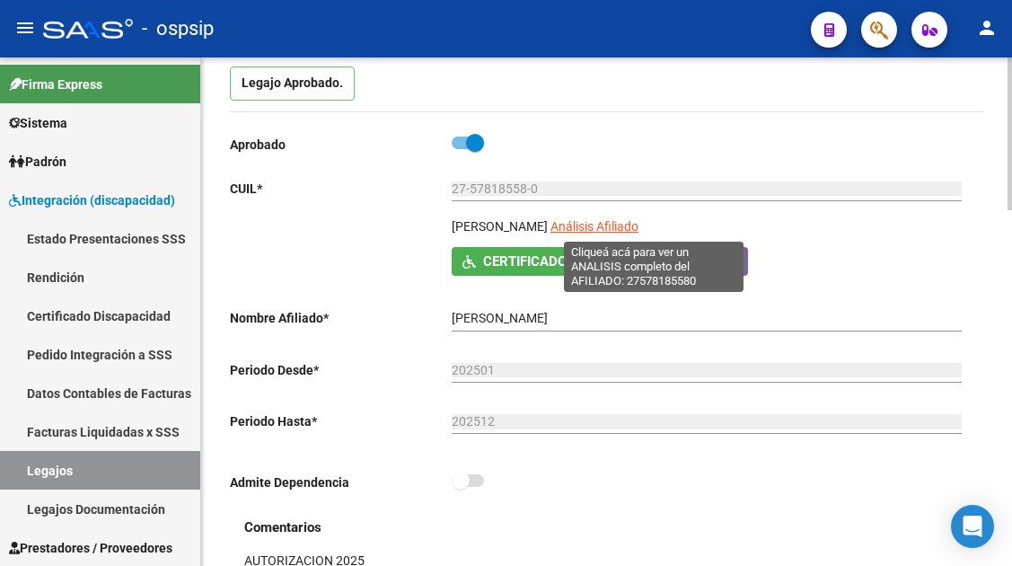
click at [639, 219] on span "Análisis Afiliado" at bounding box center [595, 226] width 88 height 14
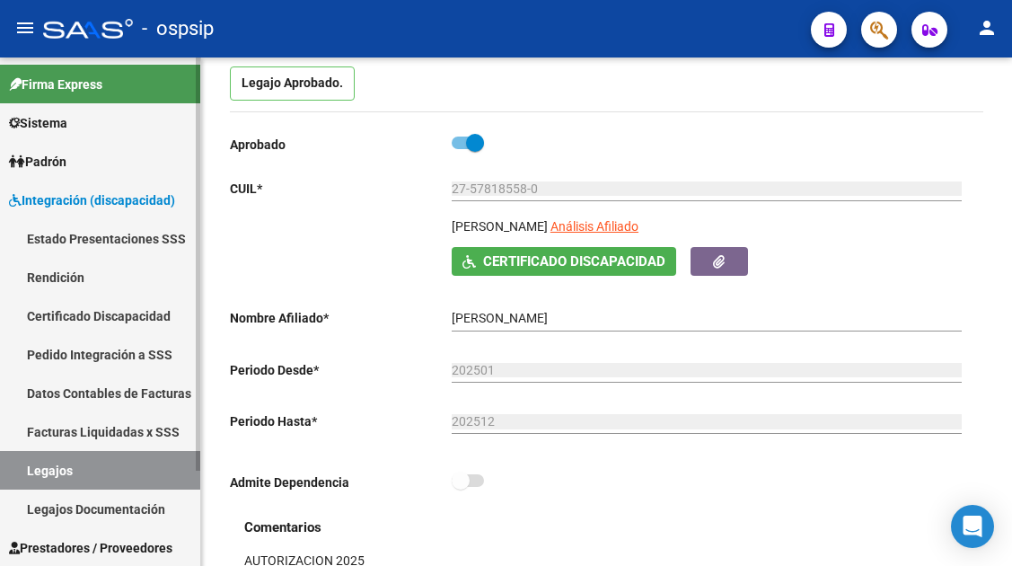
click at [130, 457] on link "Legajos" at bounding box center [100, 470] width 200 height 39
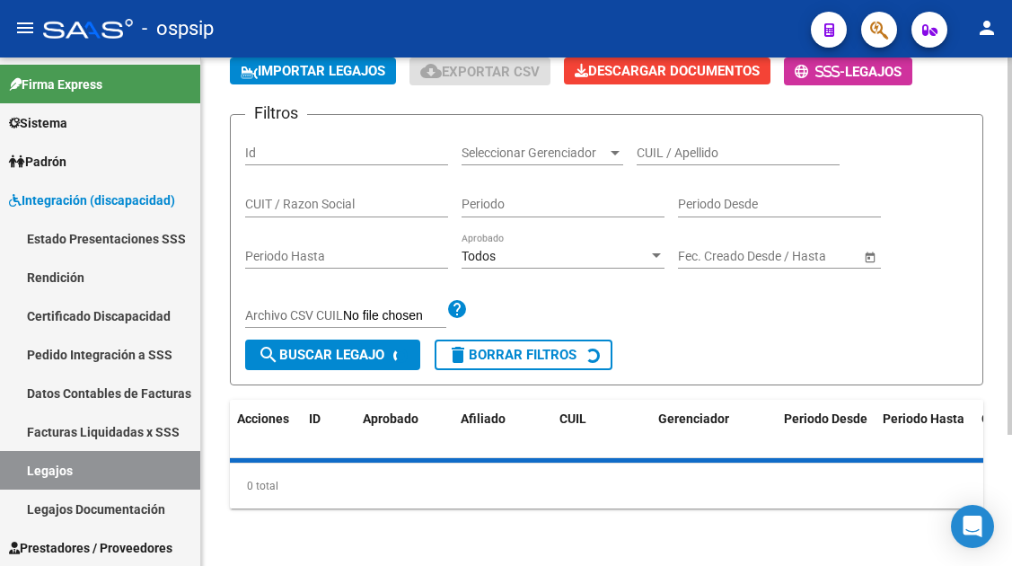
scroll to position [180, 0]
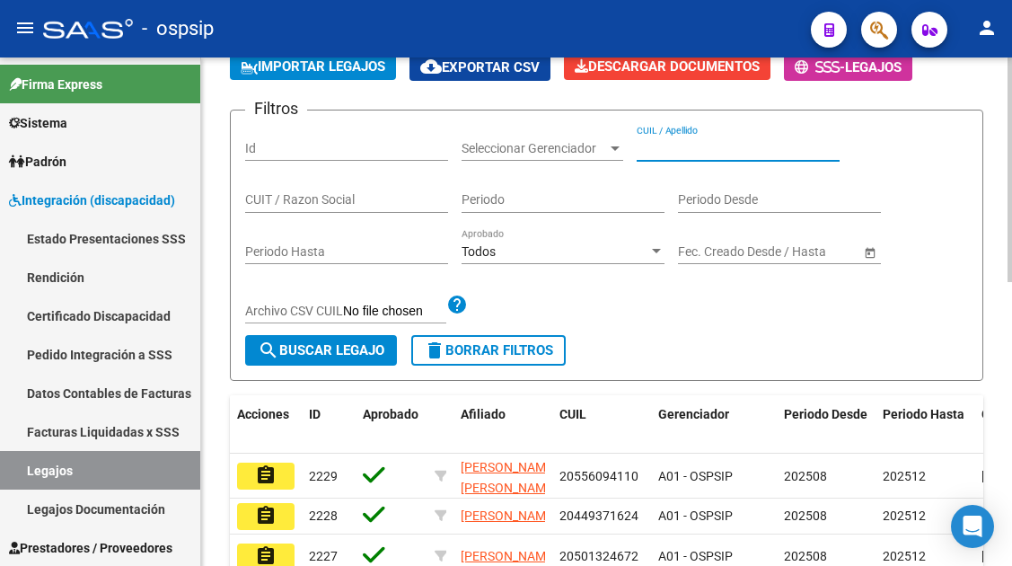
click at [651, 155] on input "CUIL / Apellido" at bounding box center [738, 148] width 203 height 15
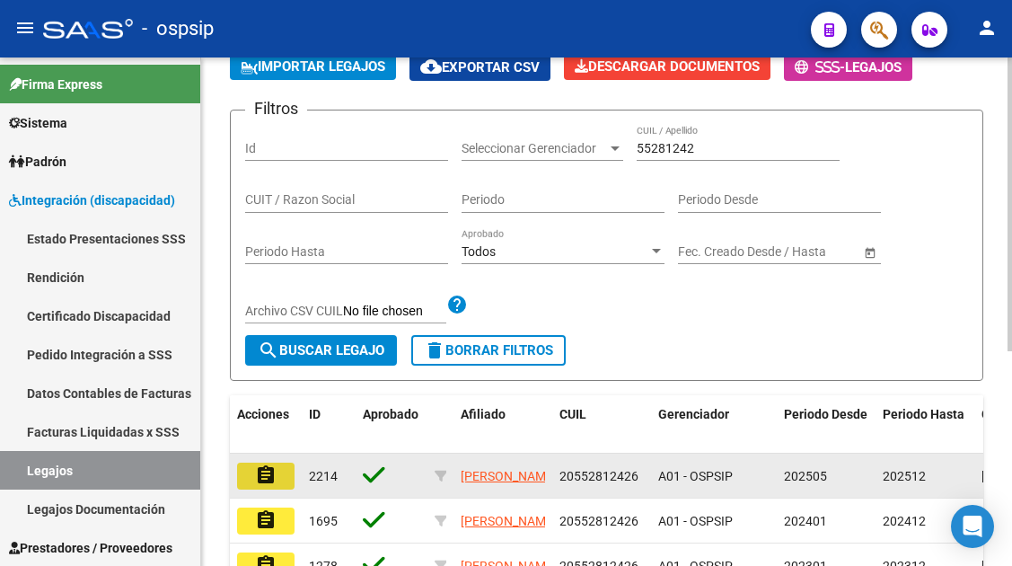
click at [270, 477] on mat-icon "assignment" at bounding box center [266, 475] width 22 height 22
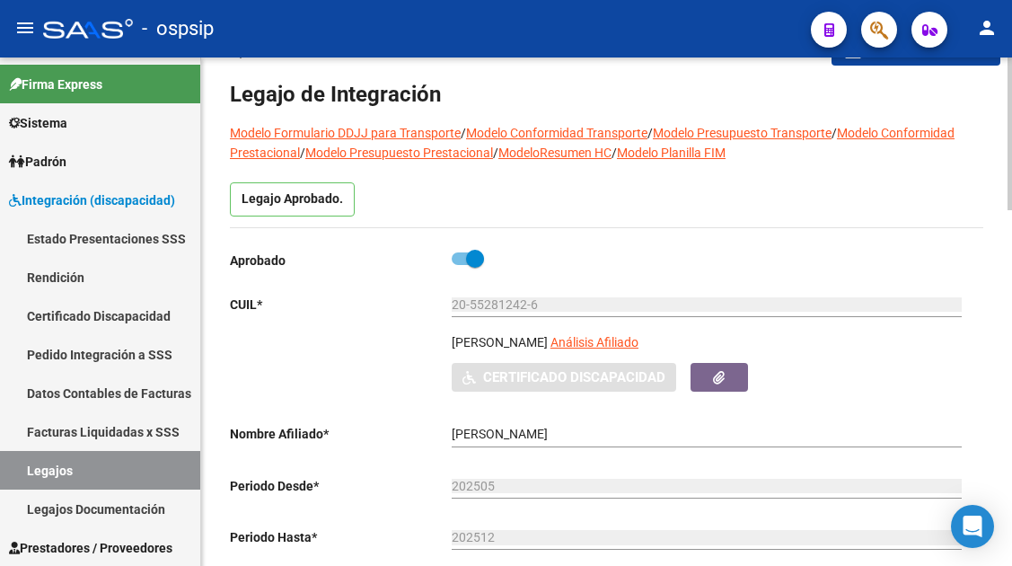
scroll to position [90, 0]
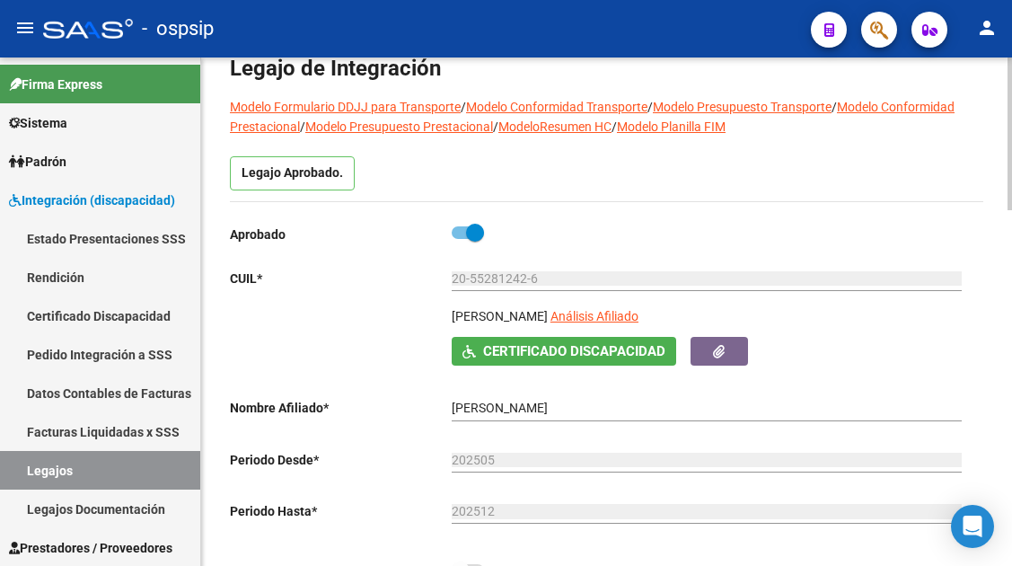
click at [639, 308] on app-link-go-to "Análisis Afiliado" at bounding box center [595, 321] width 88 height 31
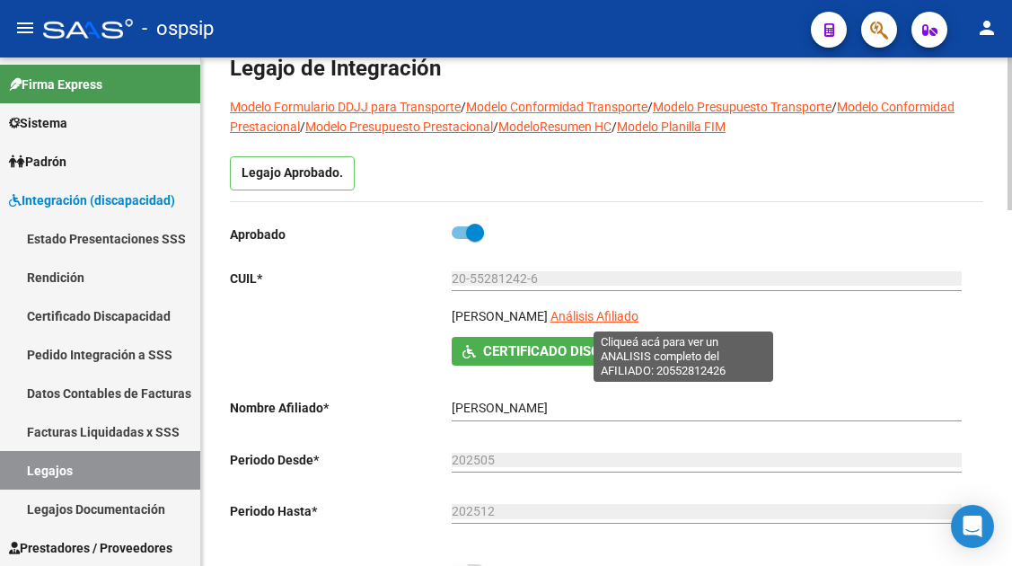
click at [639, 314] on span "Análisis Afiliado" at bounding box center [595, 316] width 88 height 14
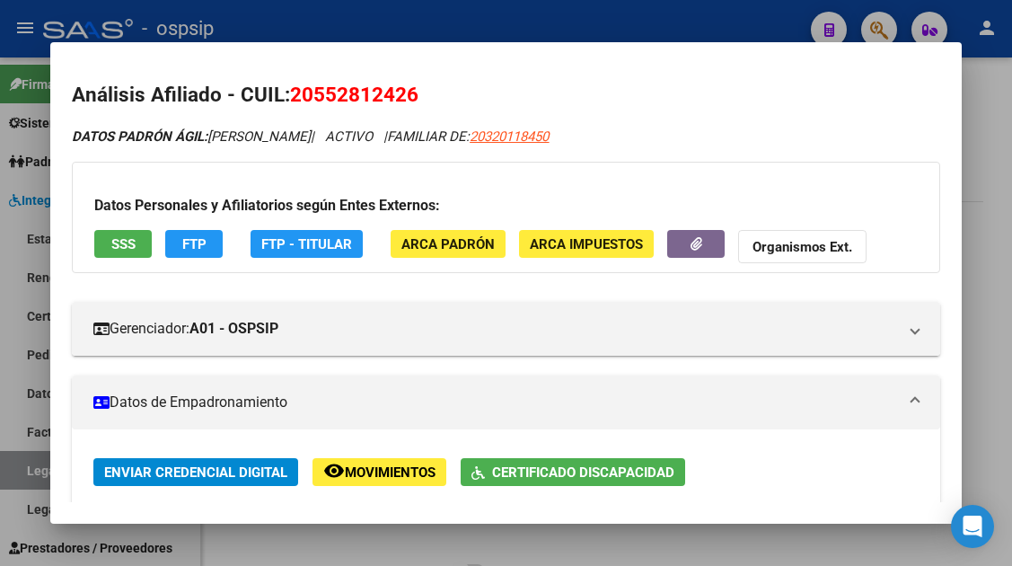
scroll to position [0, 0]
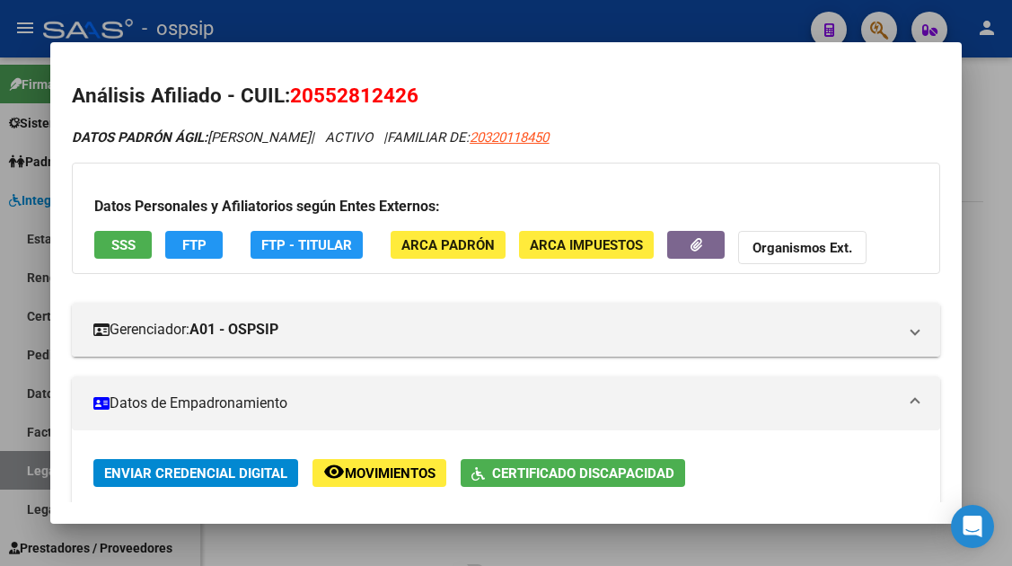
click at [114, 244] on span "SSS" at bounding box center [123, 245] width 24 height 16
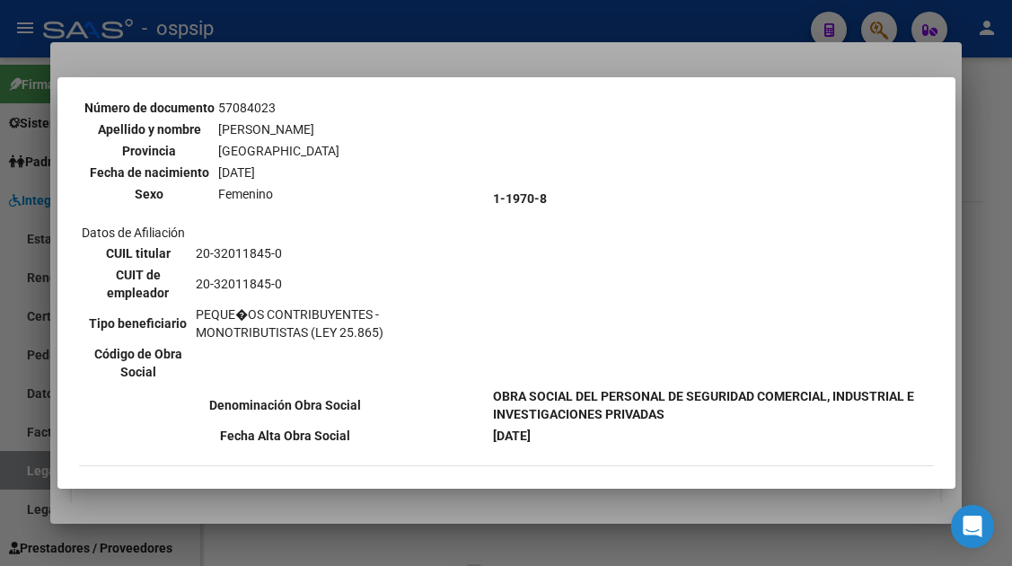
scroll to position [1185, 0]
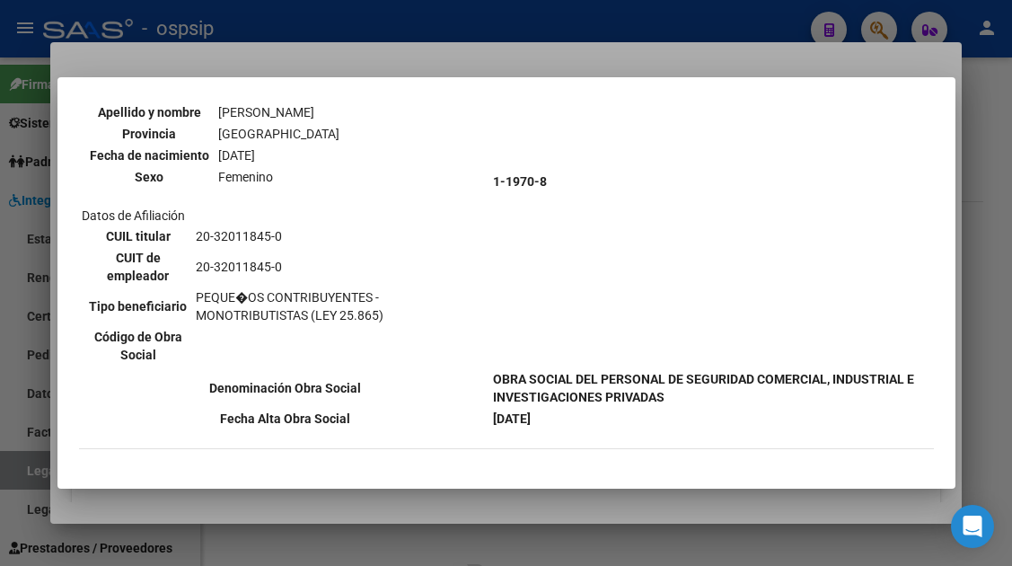
click at [544, 208] on td "1-1970-8" at bounding box center [712, 182] width 440 height 372
click at [566, 229] on td "1-1970-8" at bounding box center [712, 182] width 440 height 372
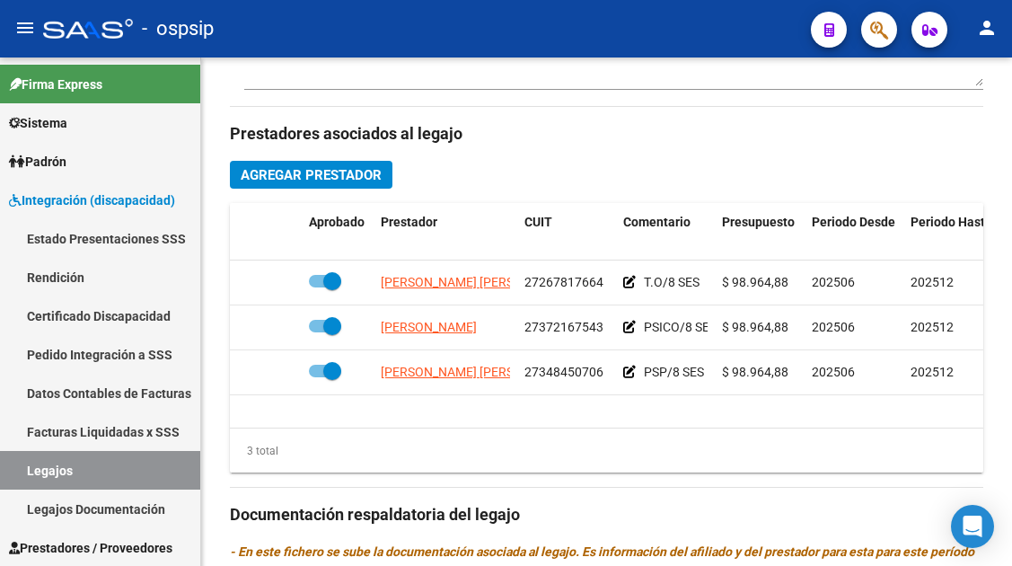
scroll to position [809, 0]
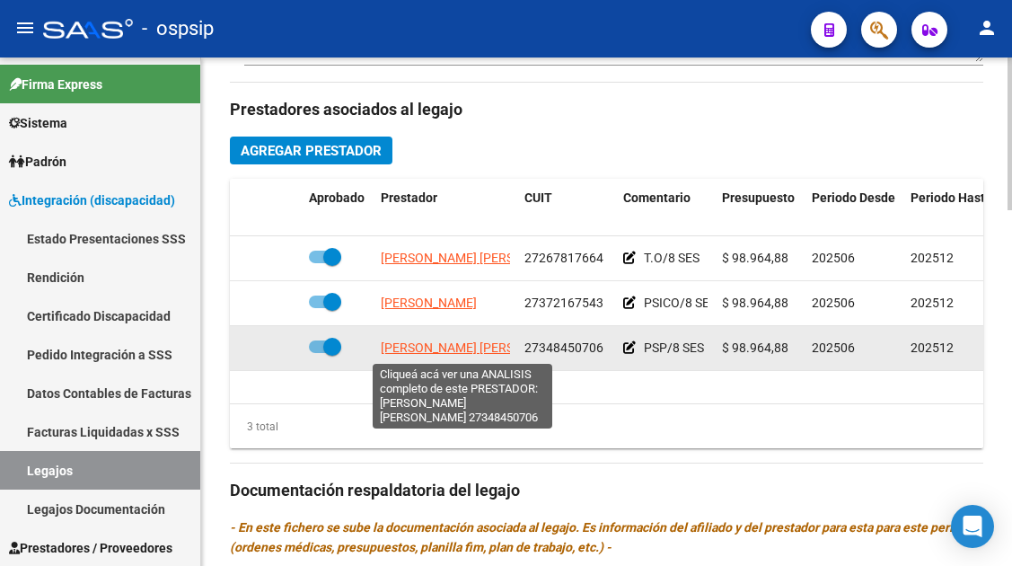
click at [436, 345] on span "[PERSON_NAME] [PERSON_NAME]" at bounding box center [478, 347] width 195 height 14
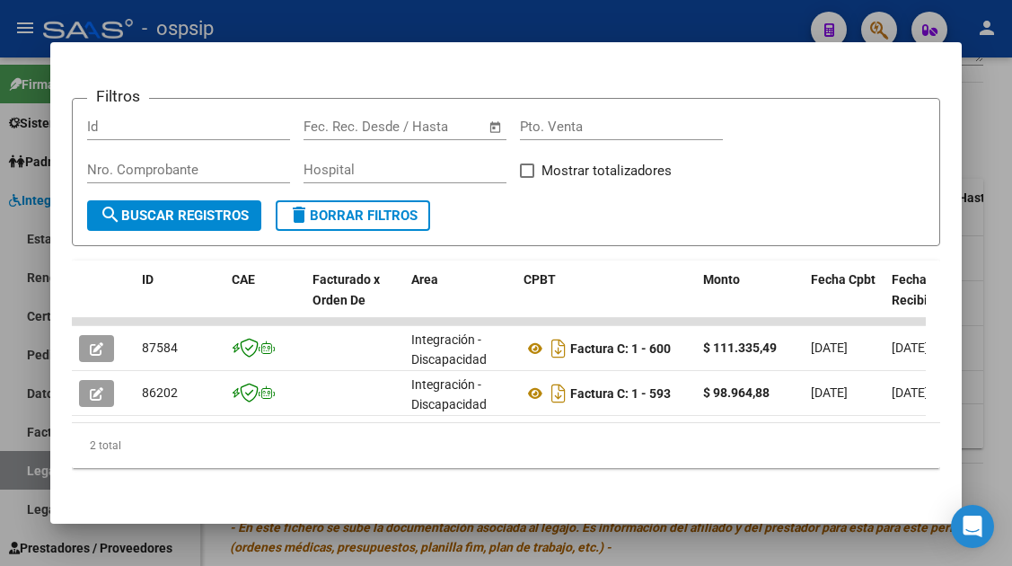
scroll to position [283, 0]
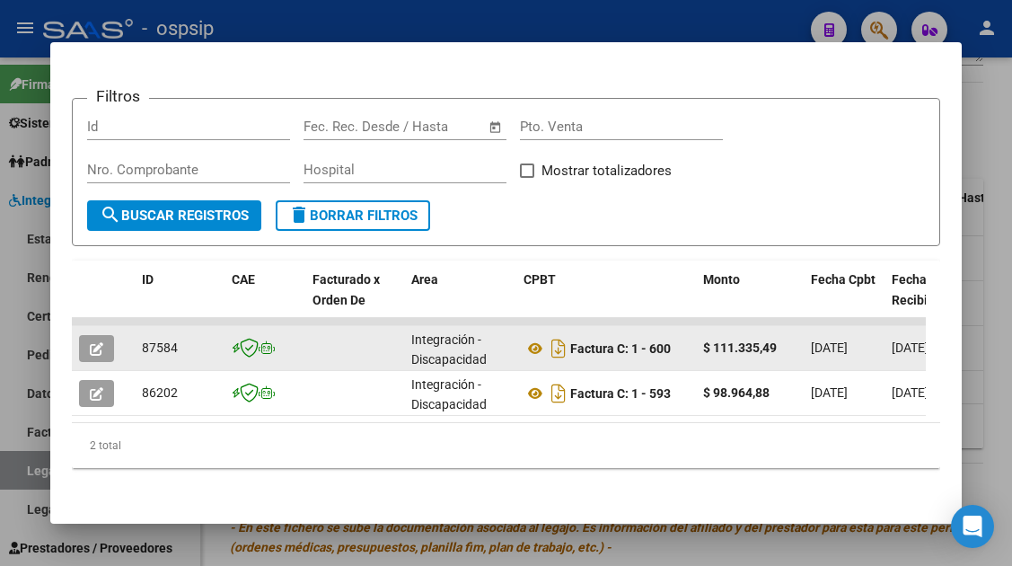
click at [93, 342] on icon "button" at bounding box center [96, 348] width 13 height 13
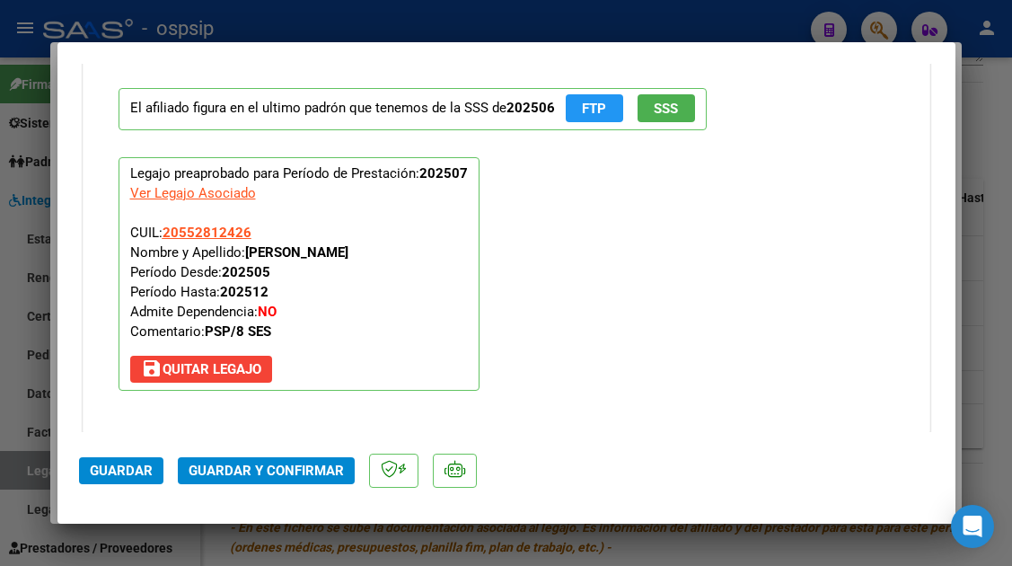
scroll to position [2263, 0]
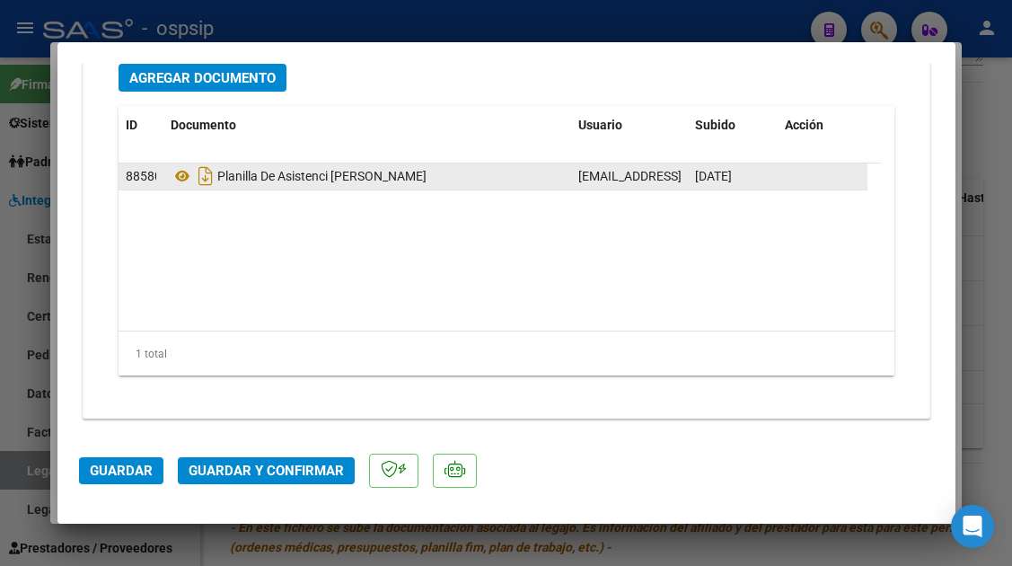
click at [168, 164] on datatable-body-cell "Planilla De Asistenci [PERSON_NAME]" at bounding box center [368, 177] width 408 height 26
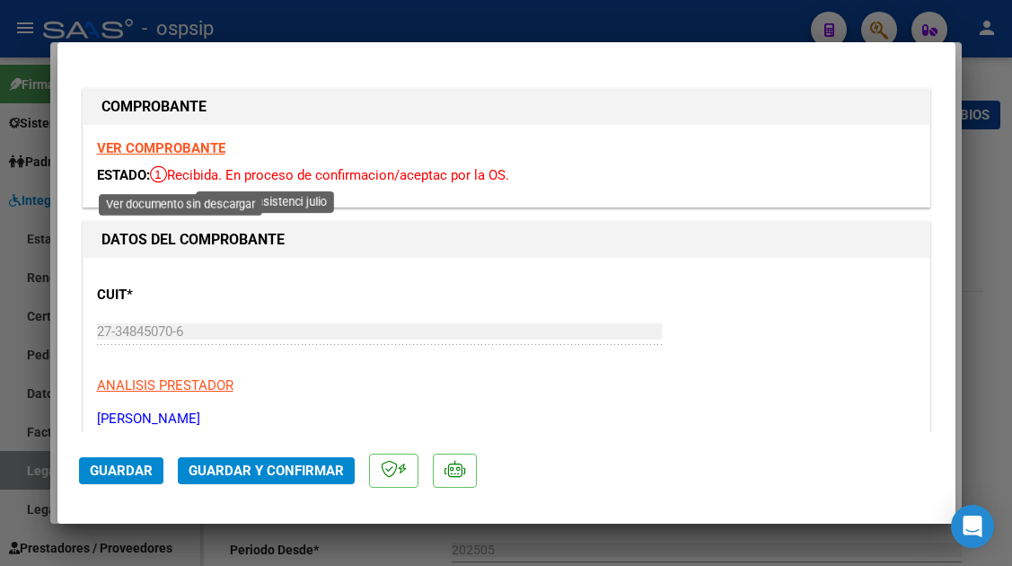
scroll to position [2263, 0]
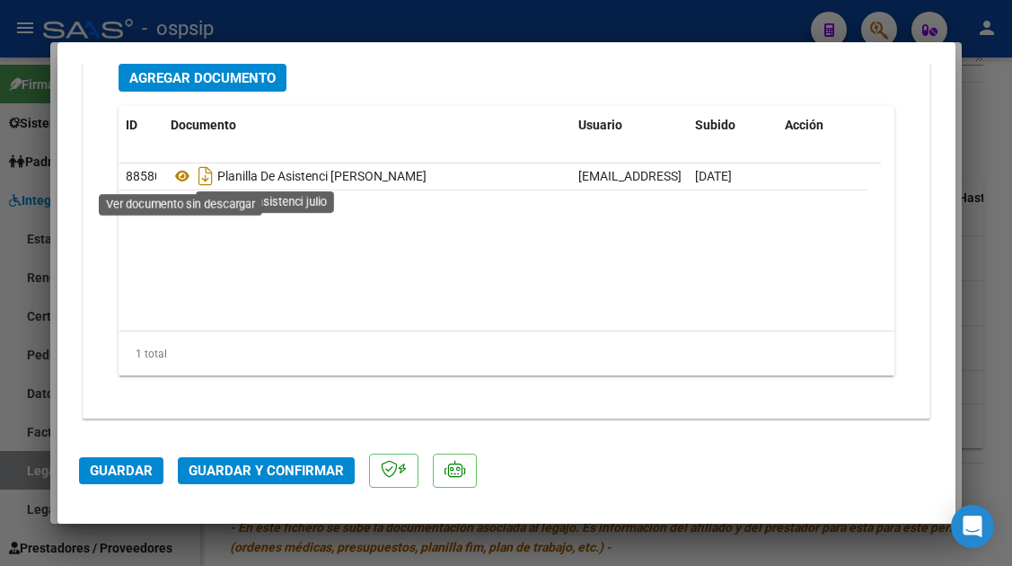
click at [178, 169] on icon at bounding box center [182, 176] width 23 height 22
click at [287, 471] on span "Guardar y Confirmar" at bounding box center [266, 471] width 155 height 16
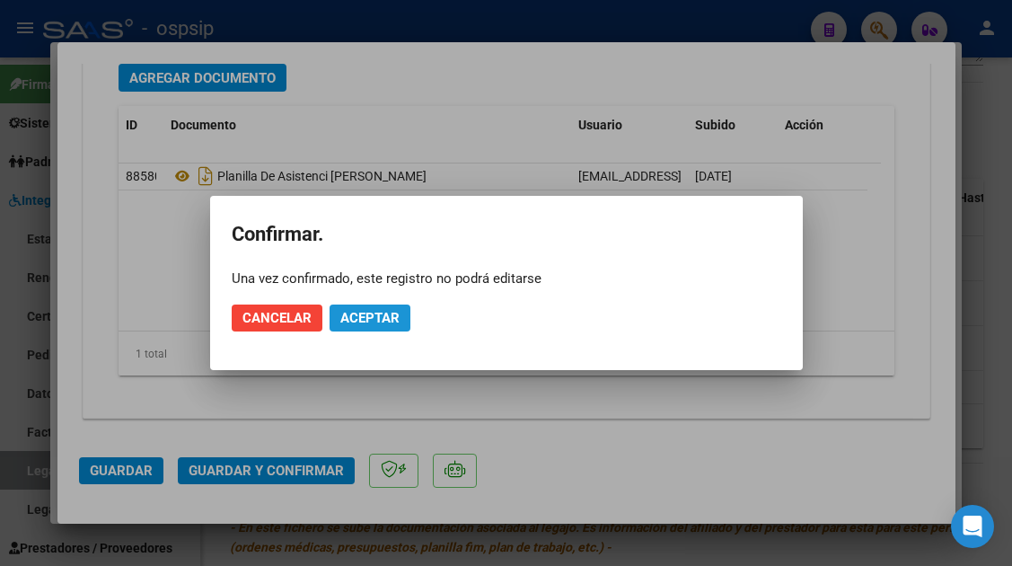
click at [366, 321] on span "Aceptar" at bounding box center [369, 318] width 59 height 16
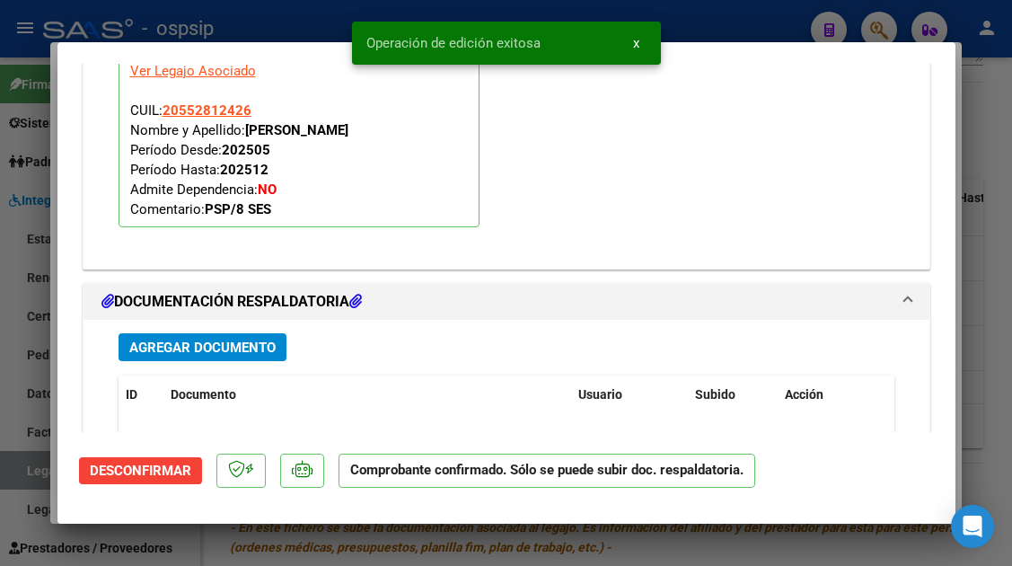
scroll to position [1610, 0]
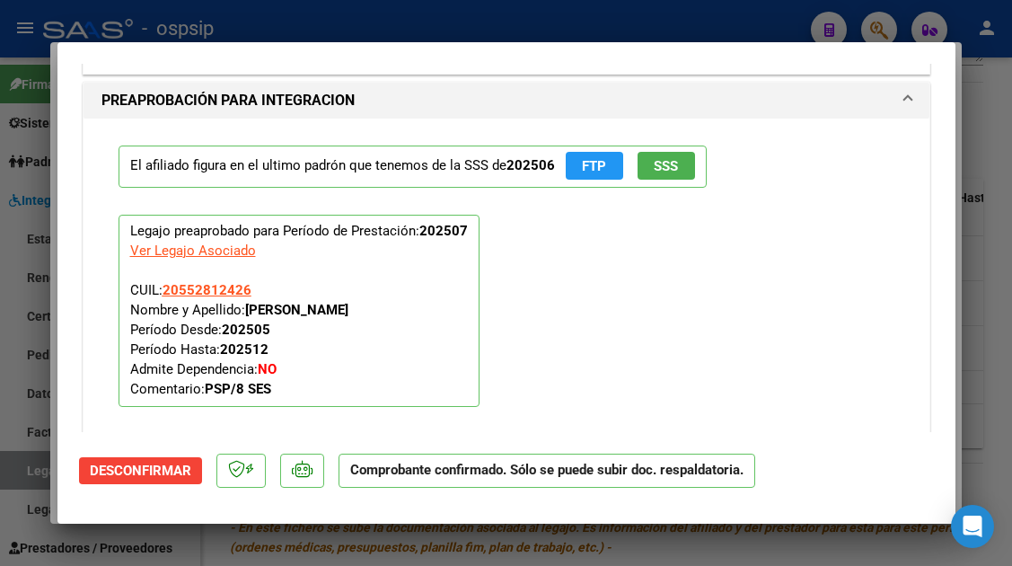
click at [19, 464] on div at bounding box center [506, 283] width 1012 height 566
type input "$ 0,00"
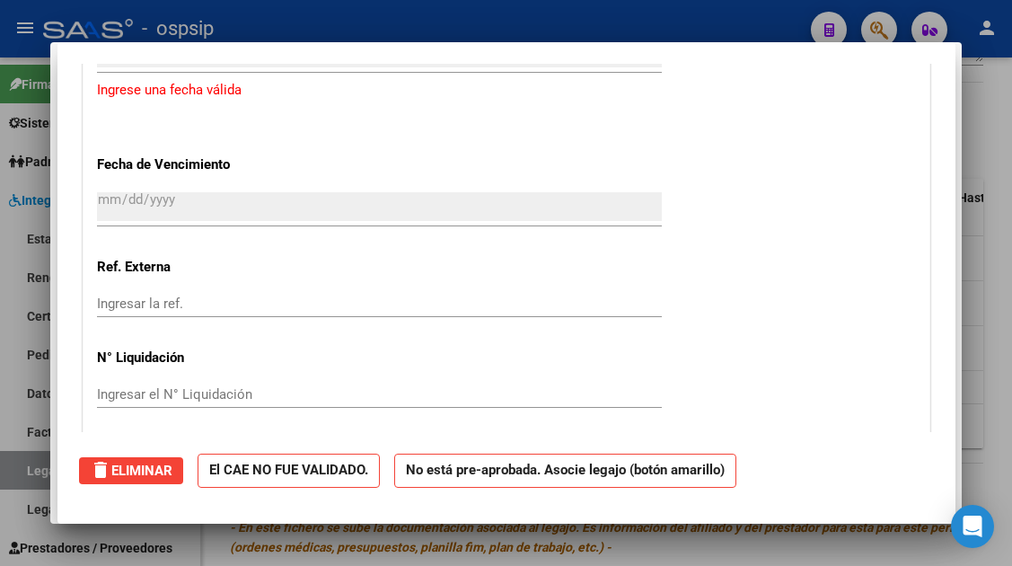
scroll to position [0, 0]
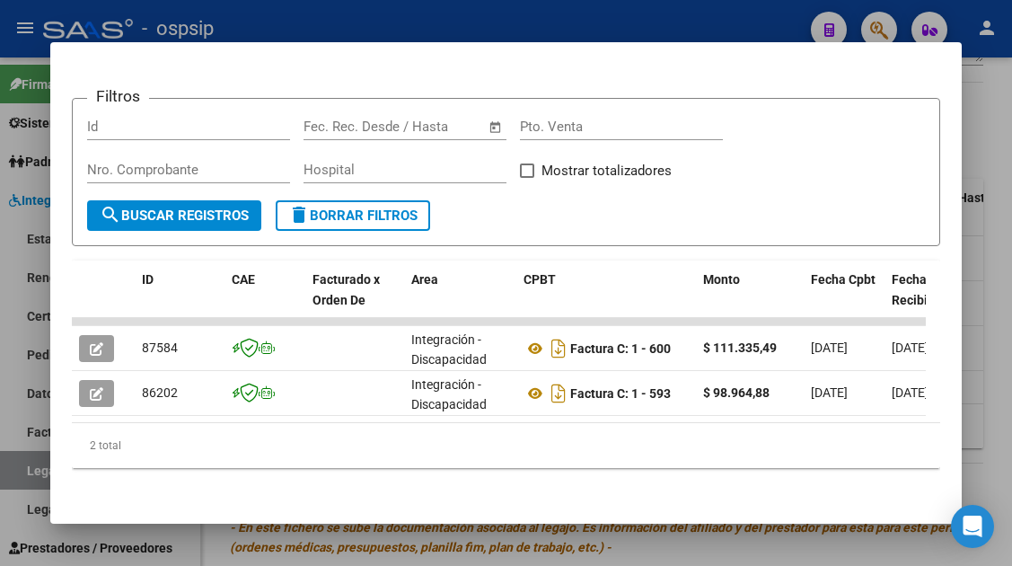
click at [23, 482] on div at bounding box center [506, 283] width 1012 height 566
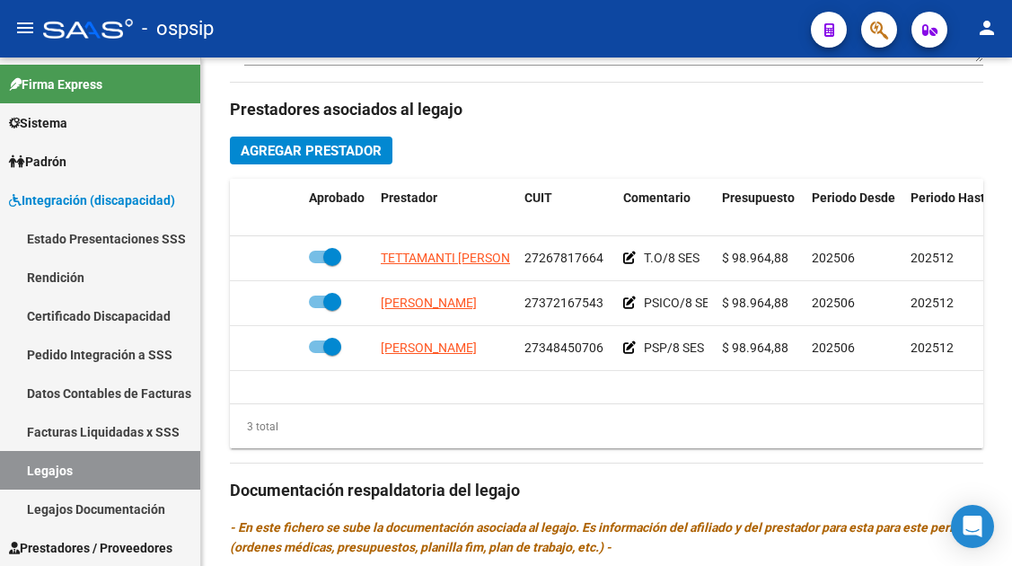
click at [23, 482] on link "Legajos" at bounding box center [100, 470] width 200 height 39
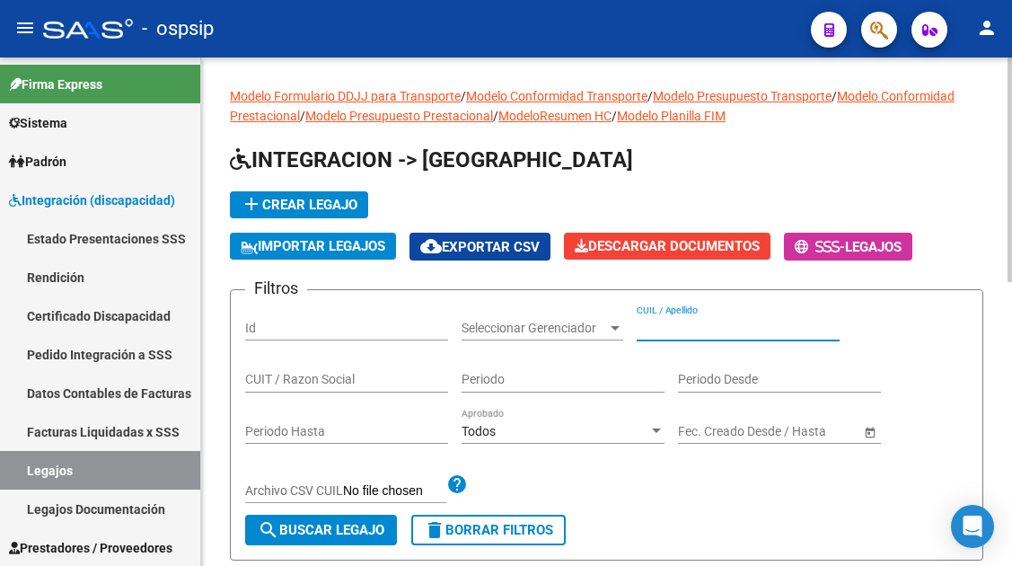
click at [643, 328] on input "CUIL / Apellido" at bounding box center [738, 328] width 203 height 15
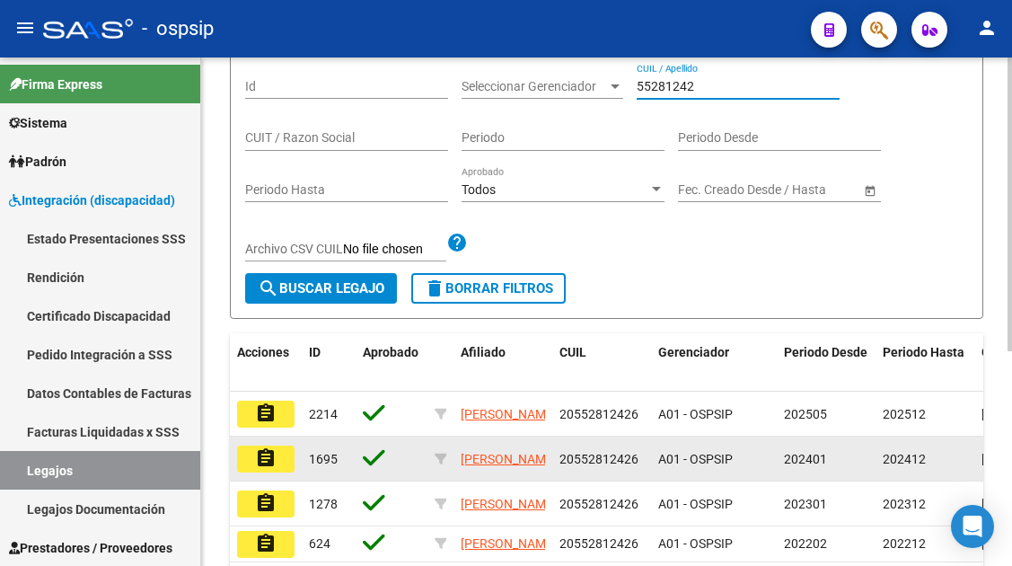
scroll to position [270, 0]
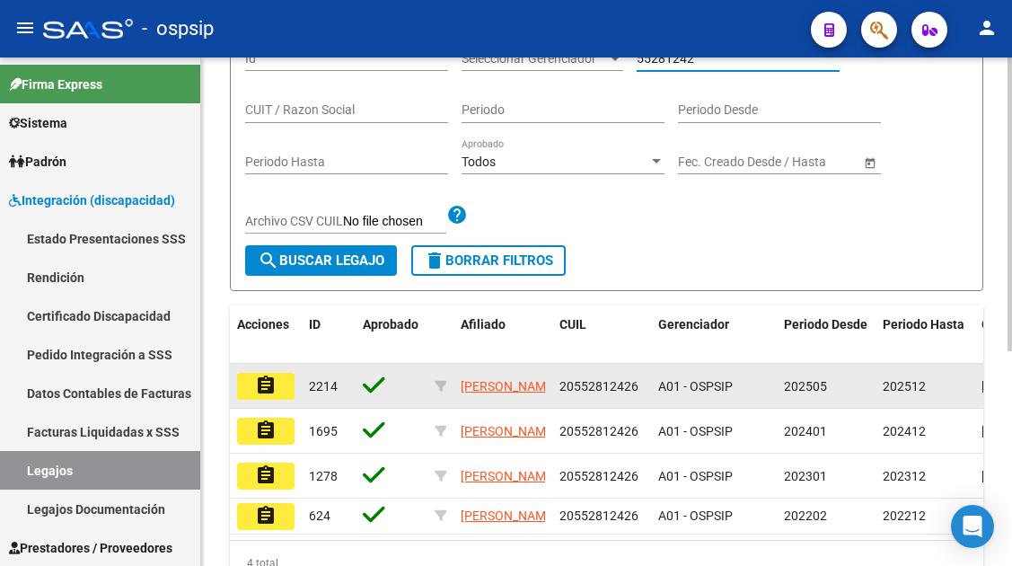
type input "55281242"
click at [274, 393] on mat-icon "assignment" at bounding box center [266, 386] width 22 height 22
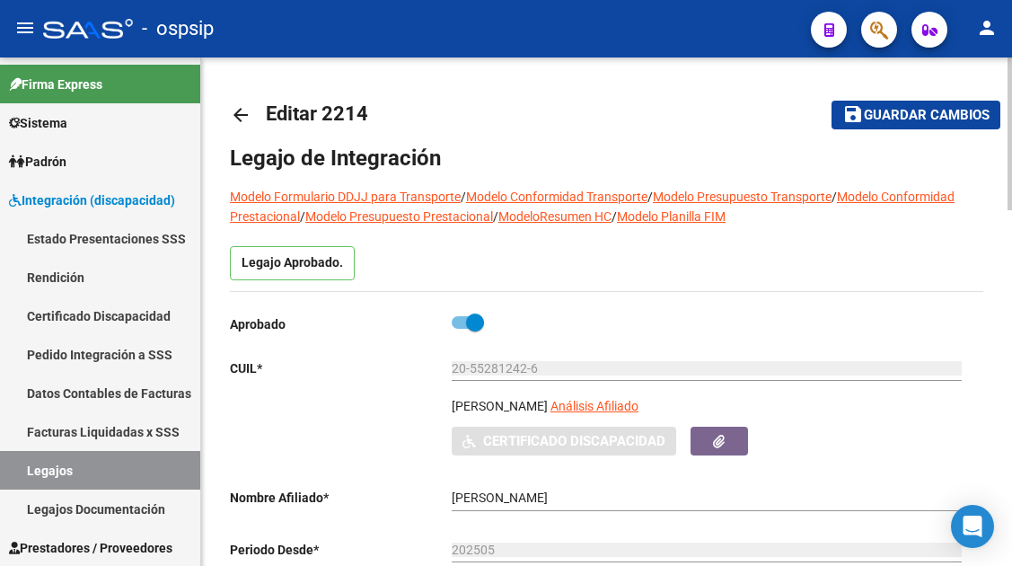
scroll to position [180, 0]
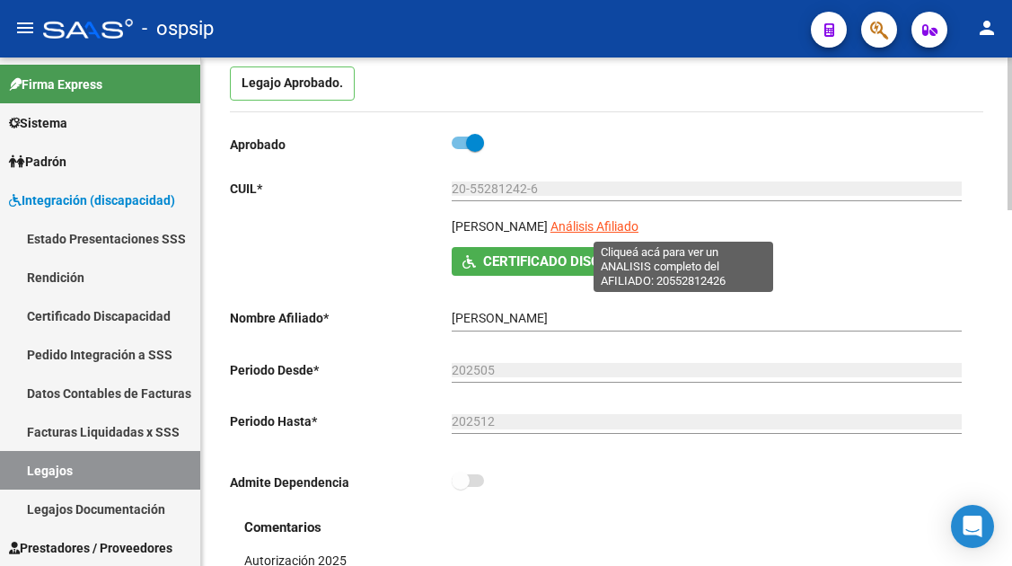
click at [639, 232] on span "Análisis Afiliado" at bounding box center [595, 226] width 88 height 14
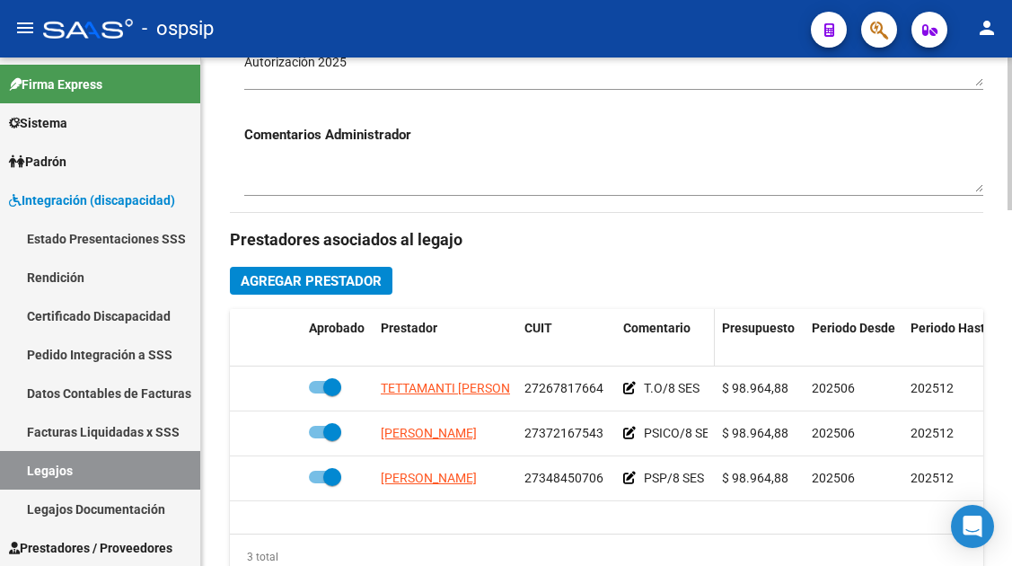
scroll to position [809, 0]
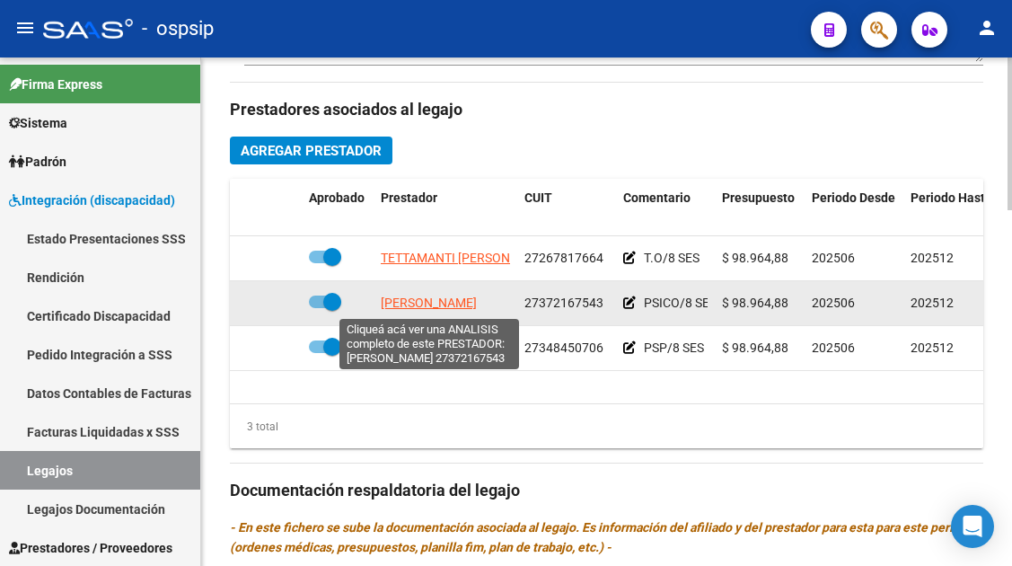
click at [417, 307] on span "[PERSON_NAME]" at bounding box center [429, 303] width 96 height 14
type textarea "27372167543"
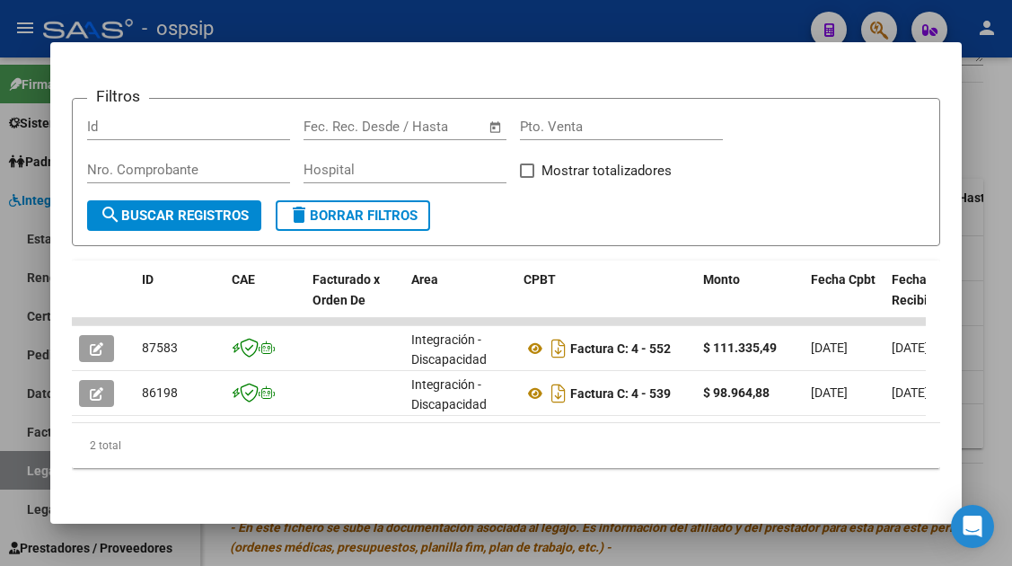
scroll to position [283, 0]
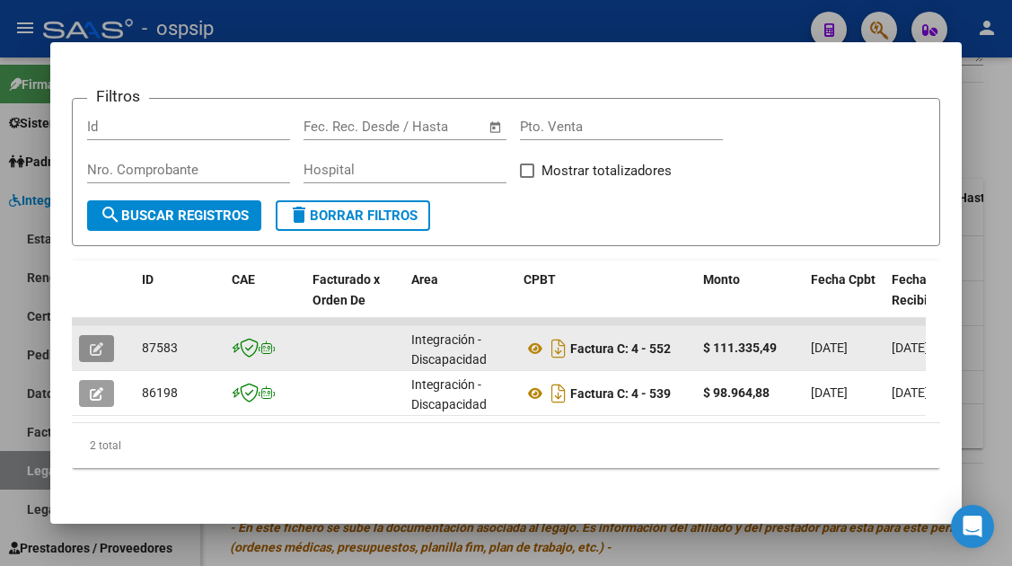
click at [91, 342] on icon "button" at bounding box center [96, 348] width 13 height 13
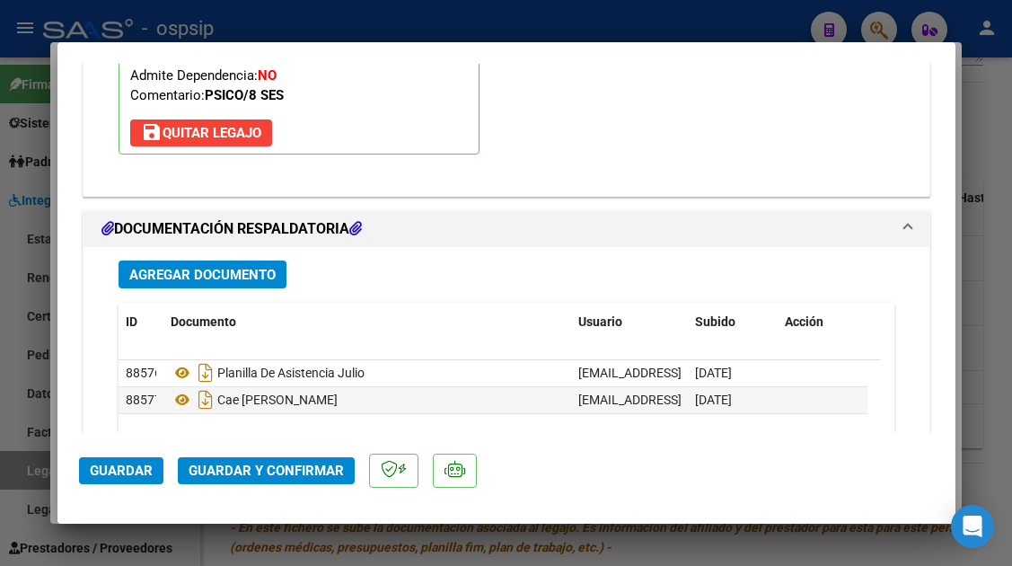
scroll to position [2246, 0]
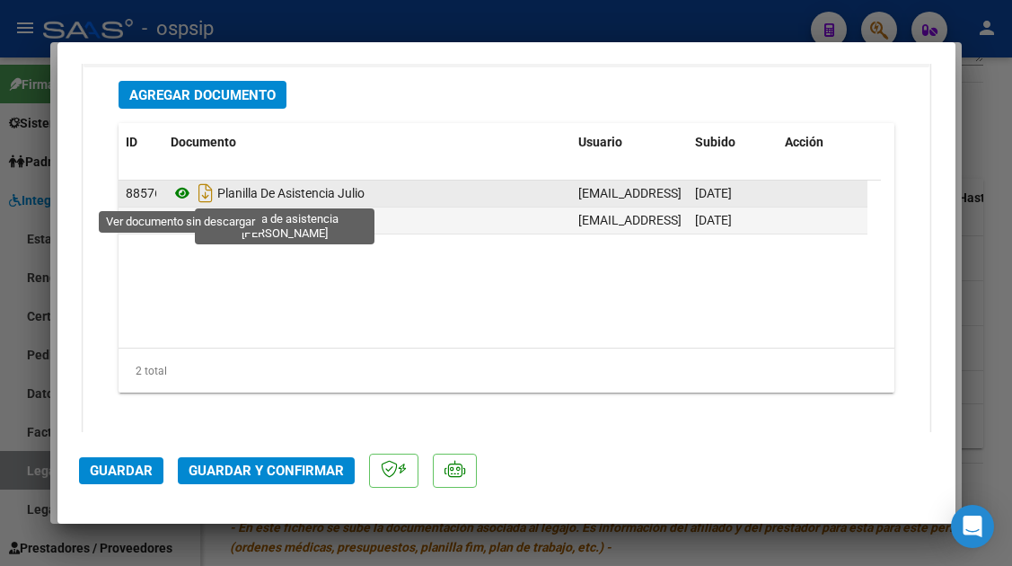
click at [190, 186] on icon at bounding box center [182, 193] width 23 height 22
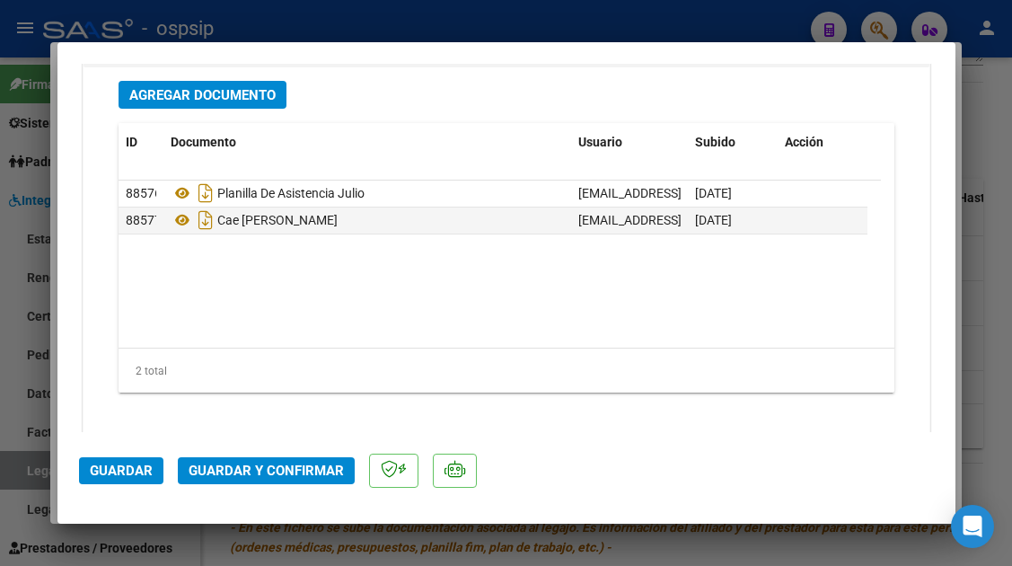
click at [231, 474] on span "Guardar y Confirmar" at bounding box center [266, 471] width 155 height 16
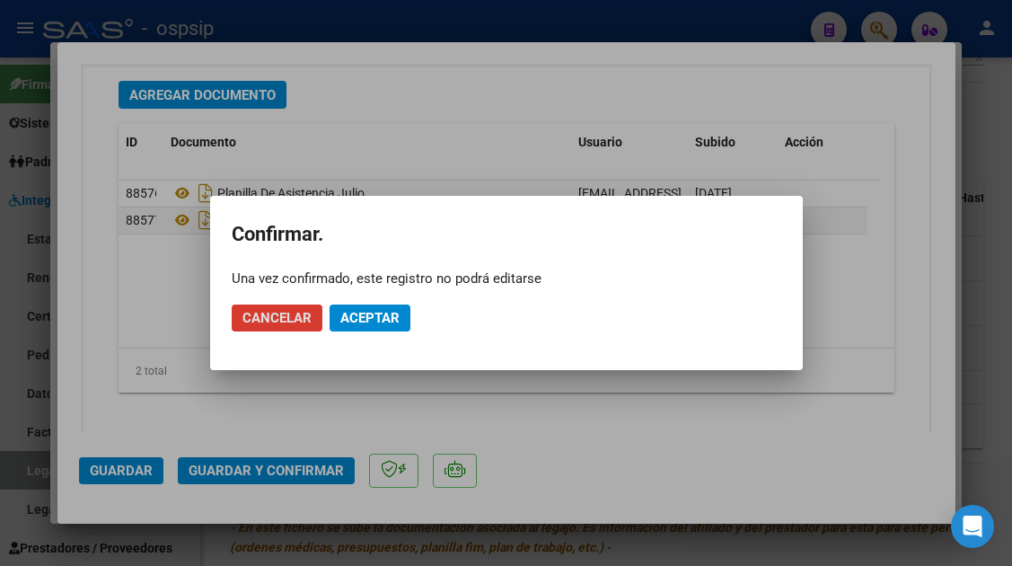
click at [398, 309] on button "Aceptar" at bounding box center [370, 318] width 81 height 27
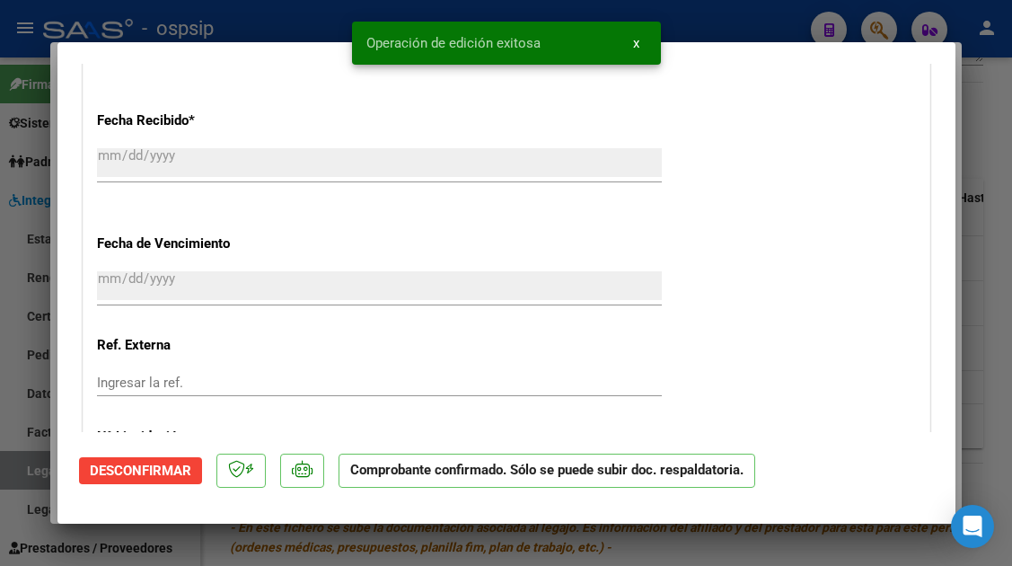
type input "$ 0,00"
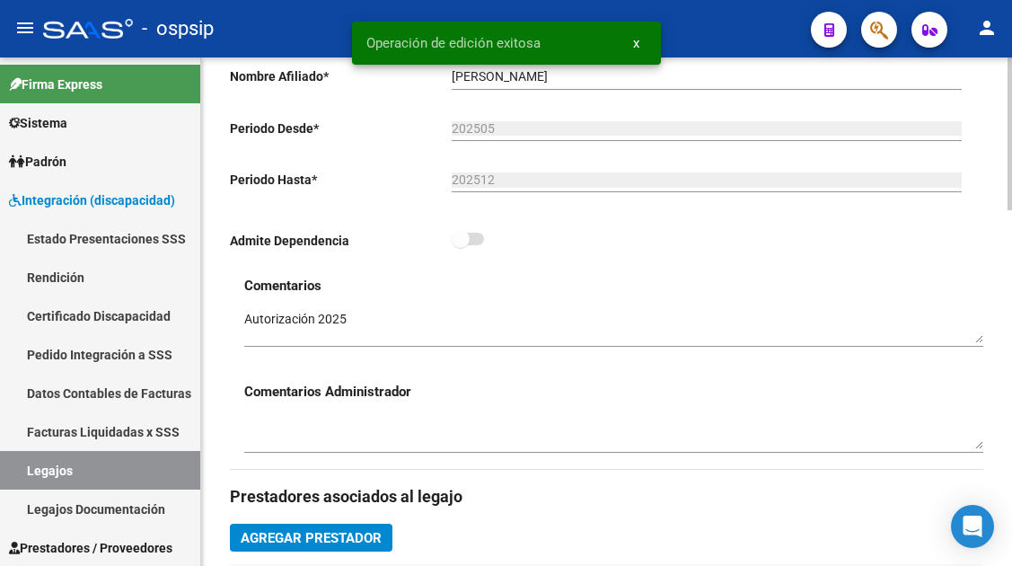
scroll to position [270, 0]
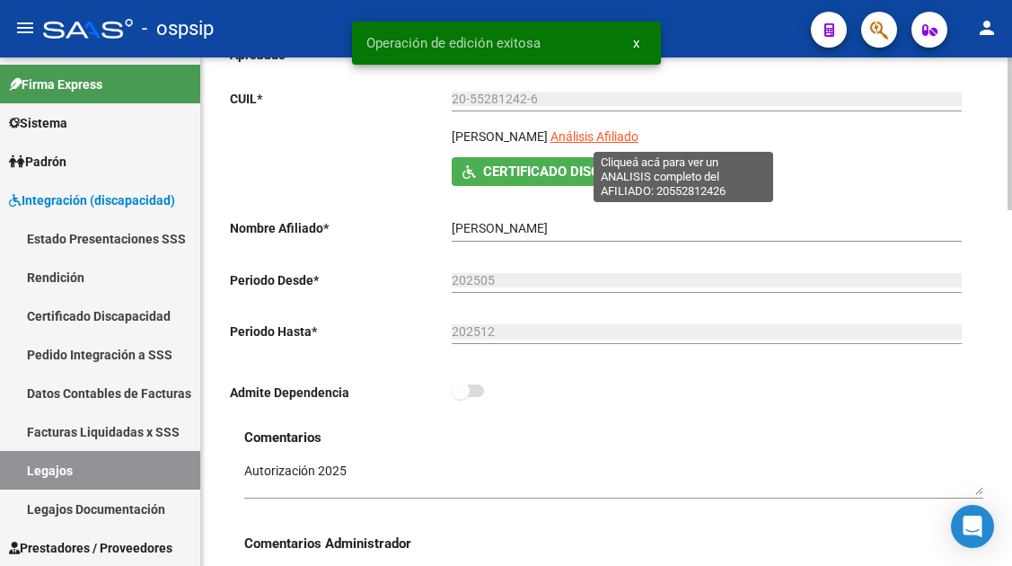
click at [639, 135] on span "Análisis Afiliado" at bounding box center [595, 136] width 88 height 14
type textarea "20552812426"
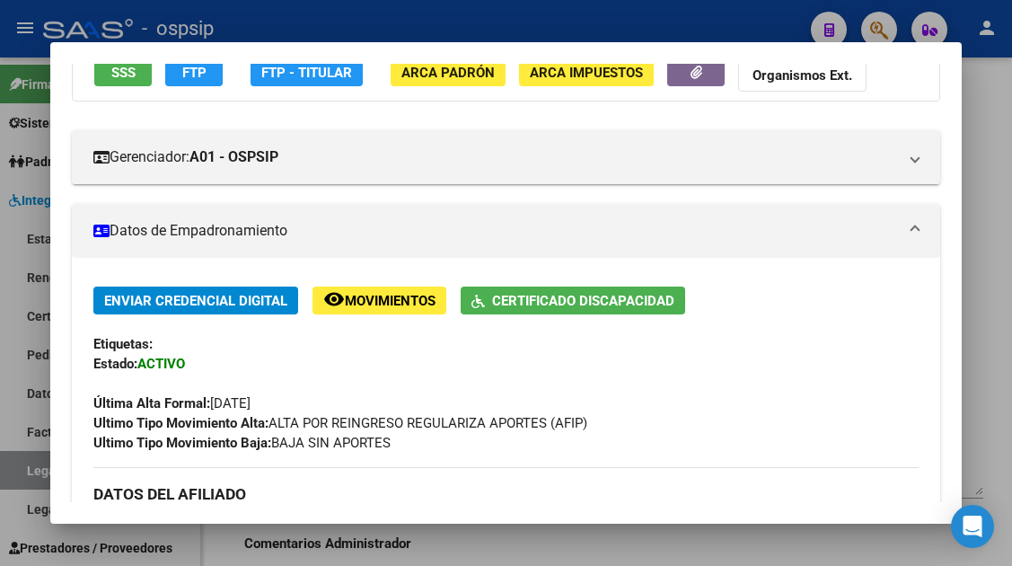
scroll to position [180, 0]
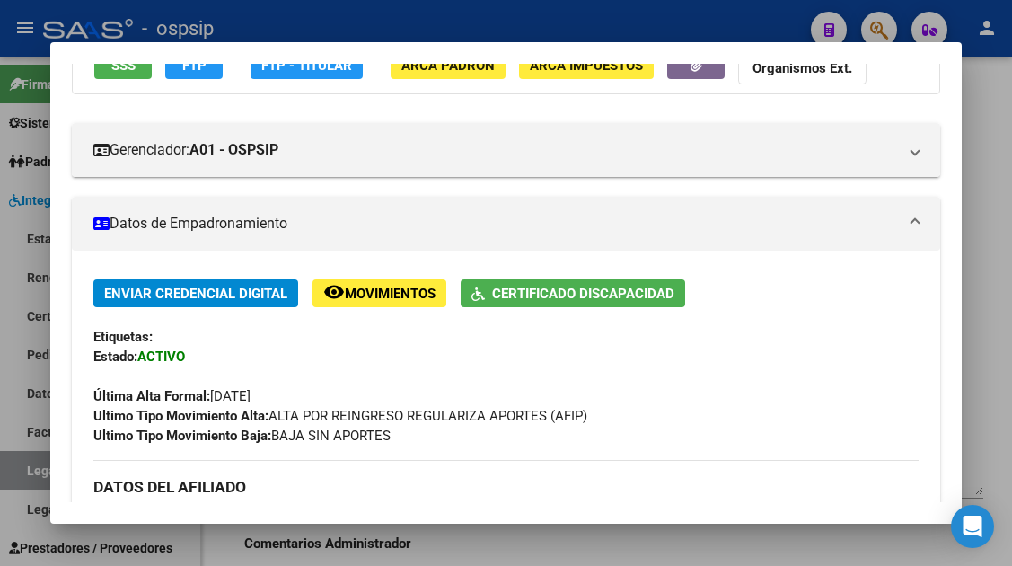
click at [28, 480] on div at bounding box center [506, 283] width 1012 height 566
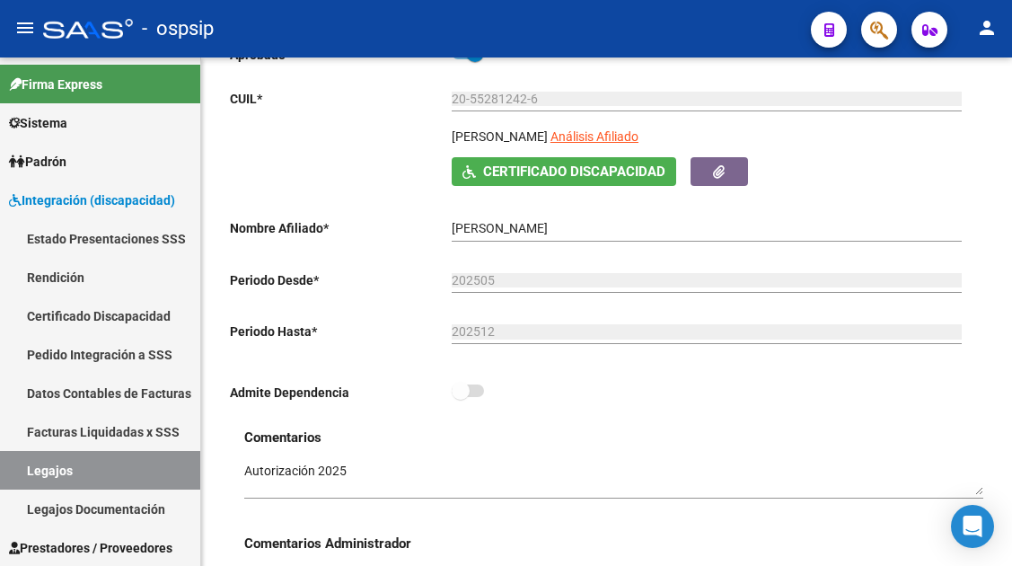
click at [28, 480] on link "Legajos" at bounding box center [100, 470] width 200 height 39
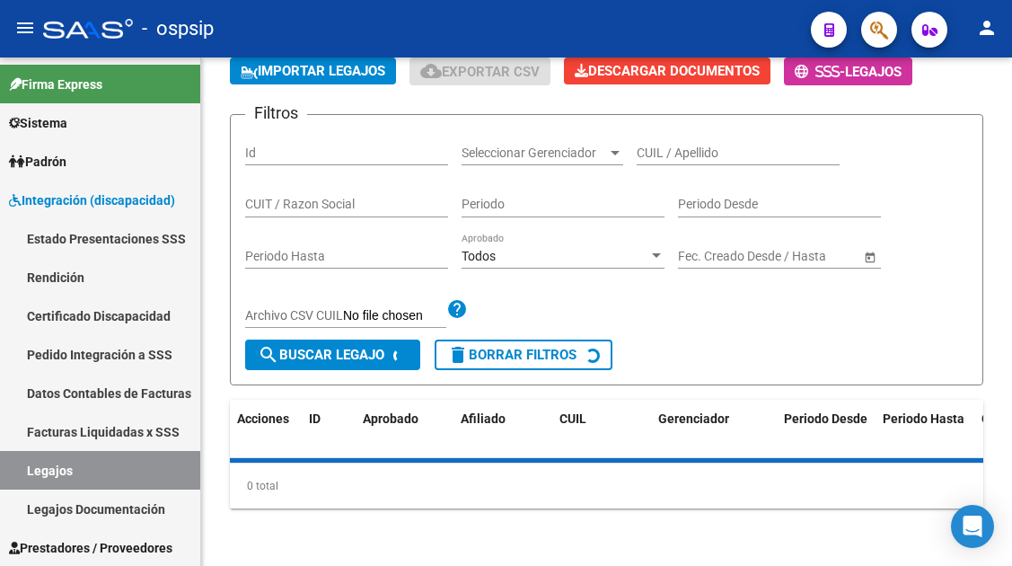
click at [28, 480] on link "Legajos" at bounding box center [100, 470] width 200 height 39
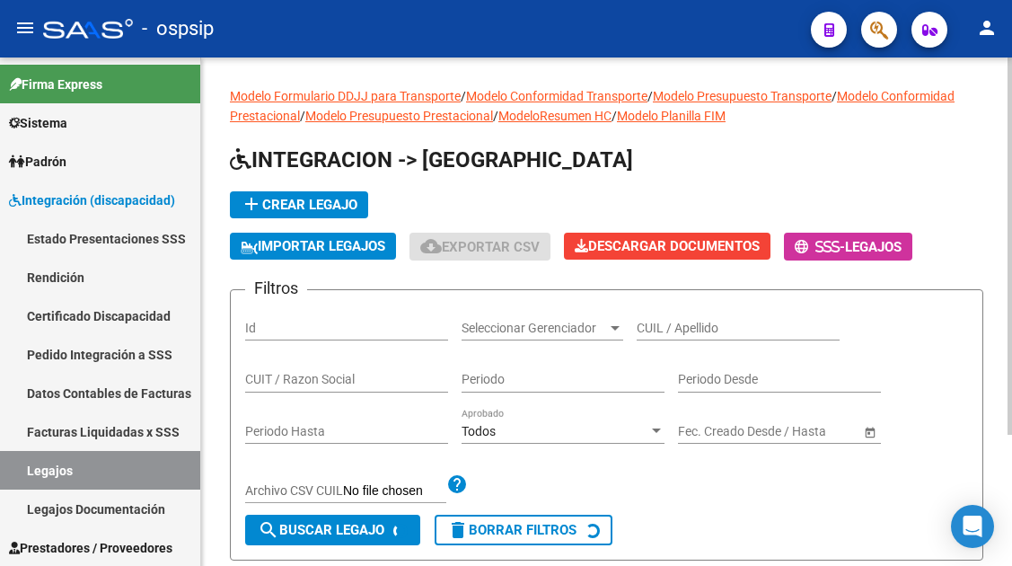
click at [679, 346] on div "CUIL / Apellido" at bounding box center [738, 330] width 203 height 51
click at [679, 324] on input "CUIL / Apellido" at bounding box center [738, 328] width 203 height 15
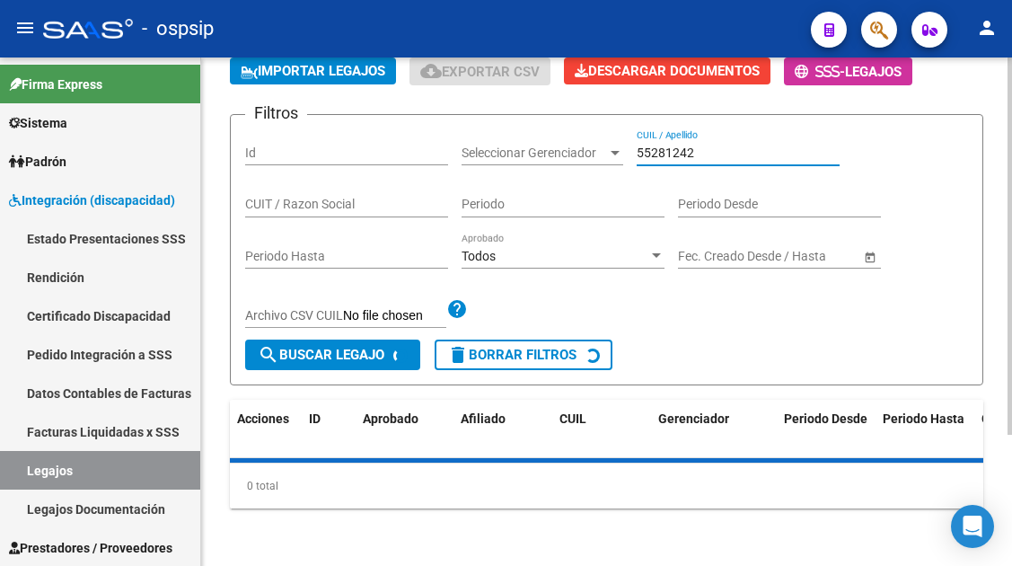
scroll to position [176, 0]
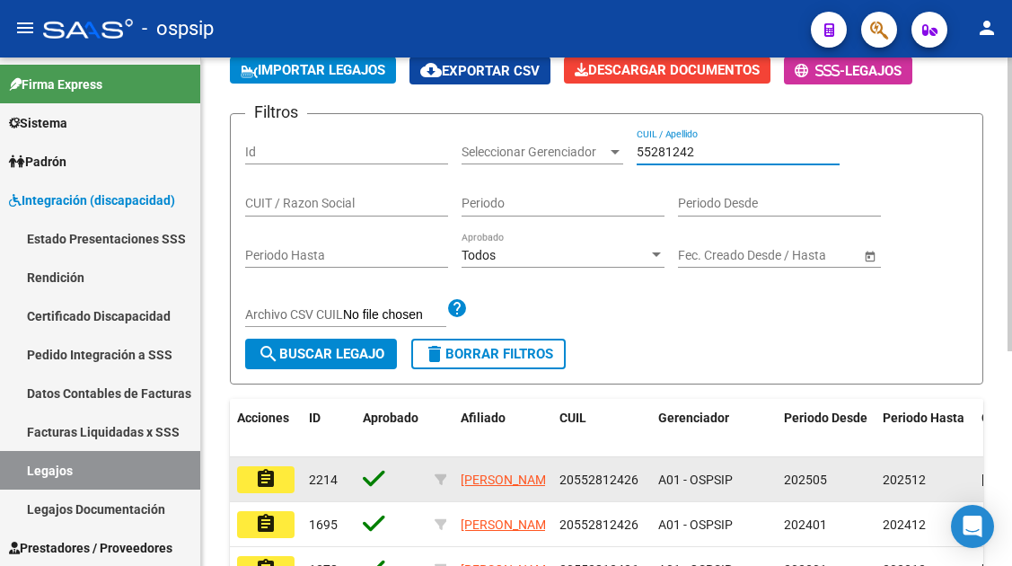
type input "55281242"
click at [261, 477] on mat-icon "assignment" at bounding box center [266, 479] width 22 height 22
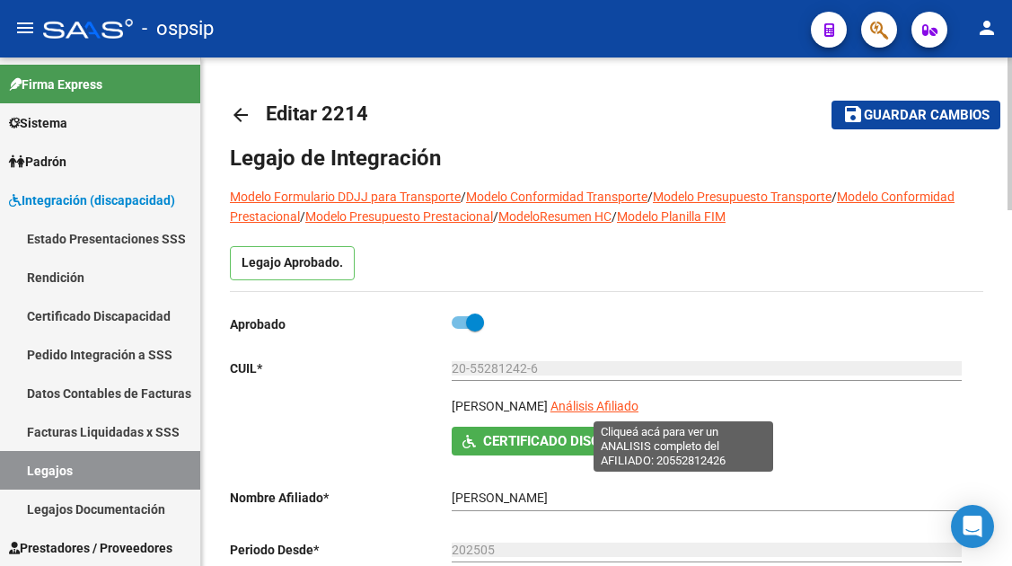
click at [639, 406] on span "Análisis Afiliado" at bounding box center [595, 406] width 88 height 14
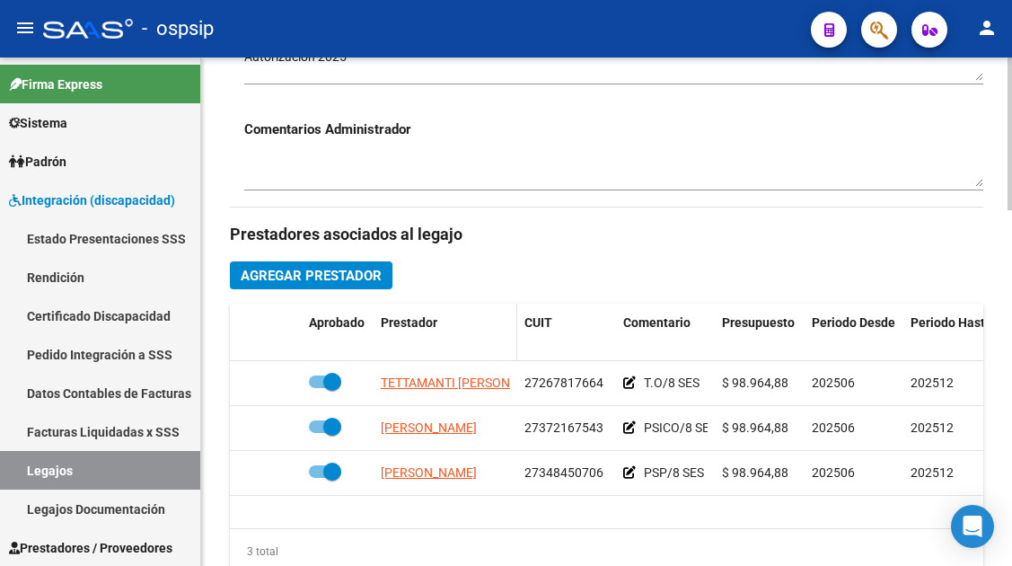
scroll to position [719, 0]
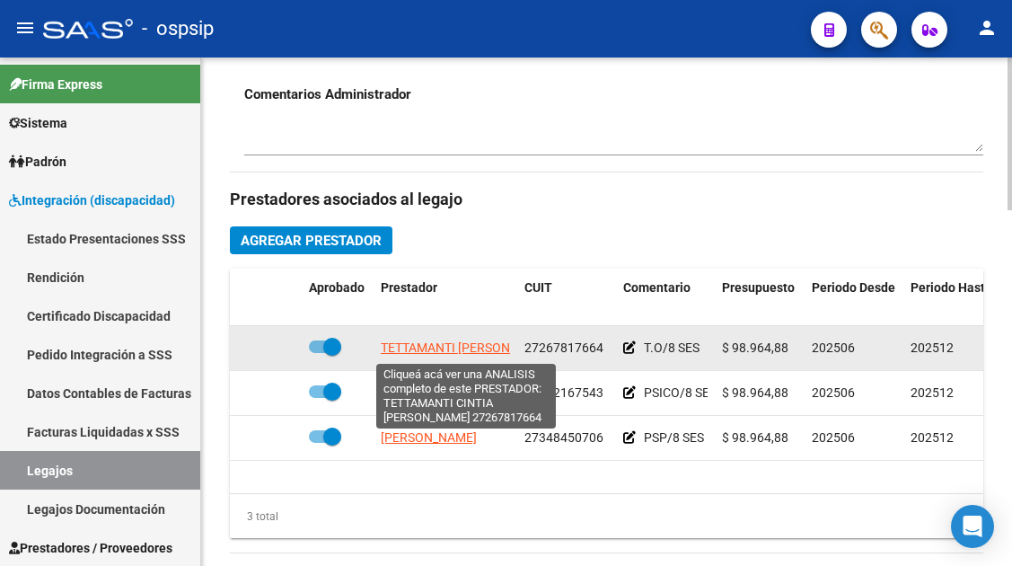
click at [458, 349] on span "[PERSON_NAME] [PERSON_NAME]" at bounding box center [467, 347] width 173 height 14
type textarea "27267817664"
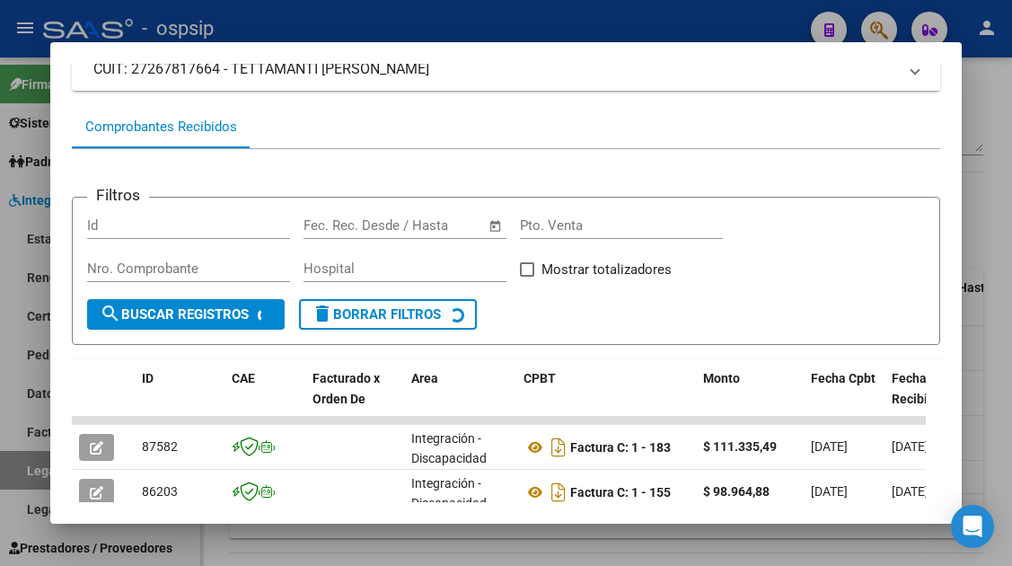
scroll to position [283, 0]
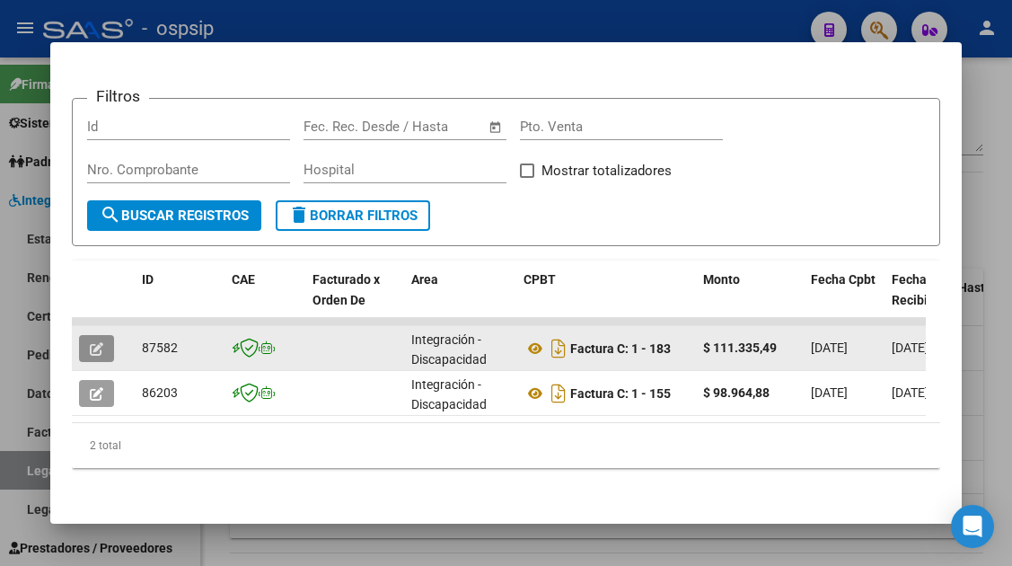
click at [91, 342] on icon "button" at bounding box center [96, 348] width 13 height 13
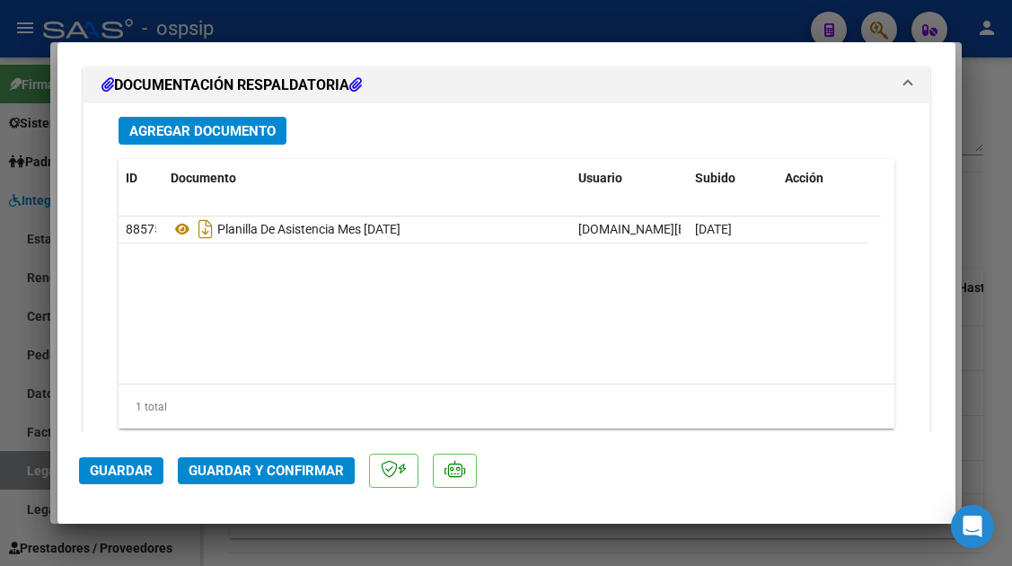
scroll to position [2246, 0]
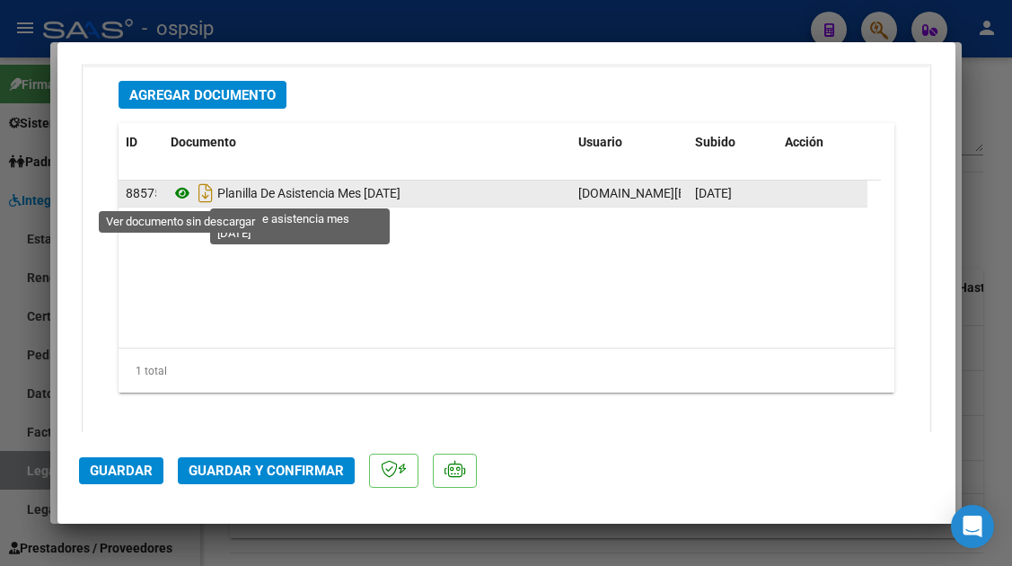
click at [179, 199] on icon at bounding box center [182, 193] width 23 height 22
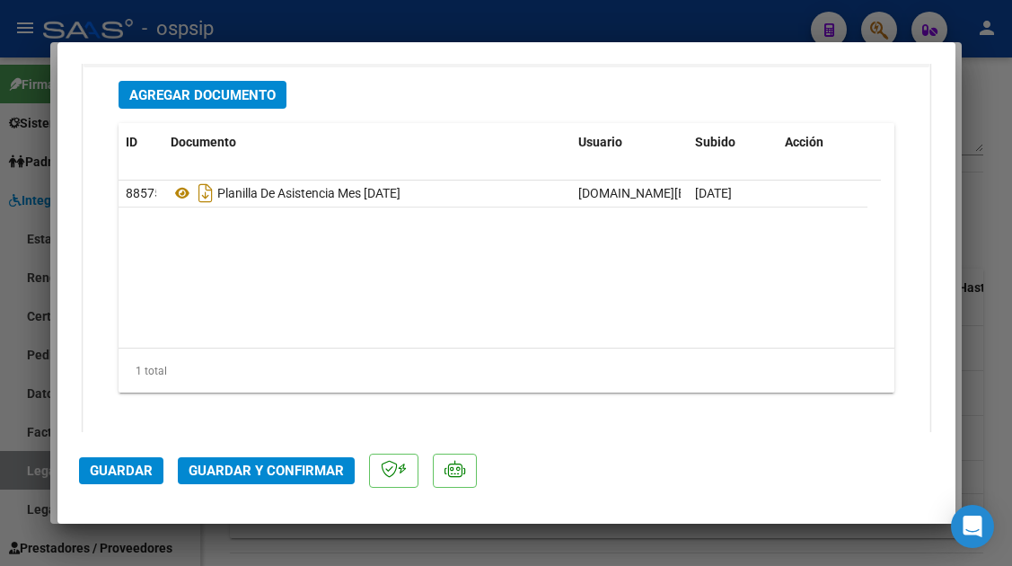
click at [298, 473] on span "Guardar y Confirmar" at bounding box center [266, 471] width 155 height 16
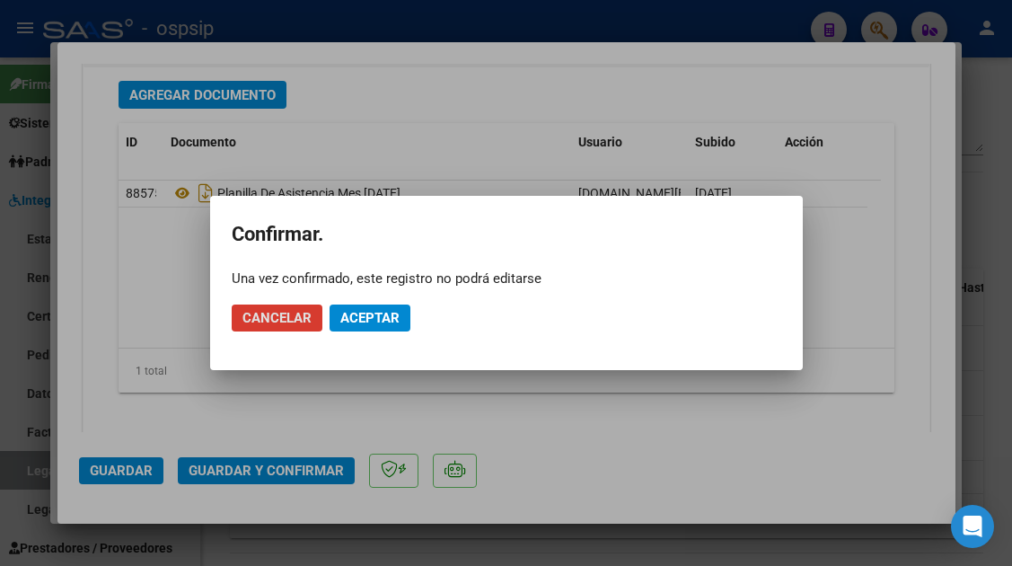
click at [377, 328] on button "Aceptar" at bounding box center [370, 318] width 81 height 27
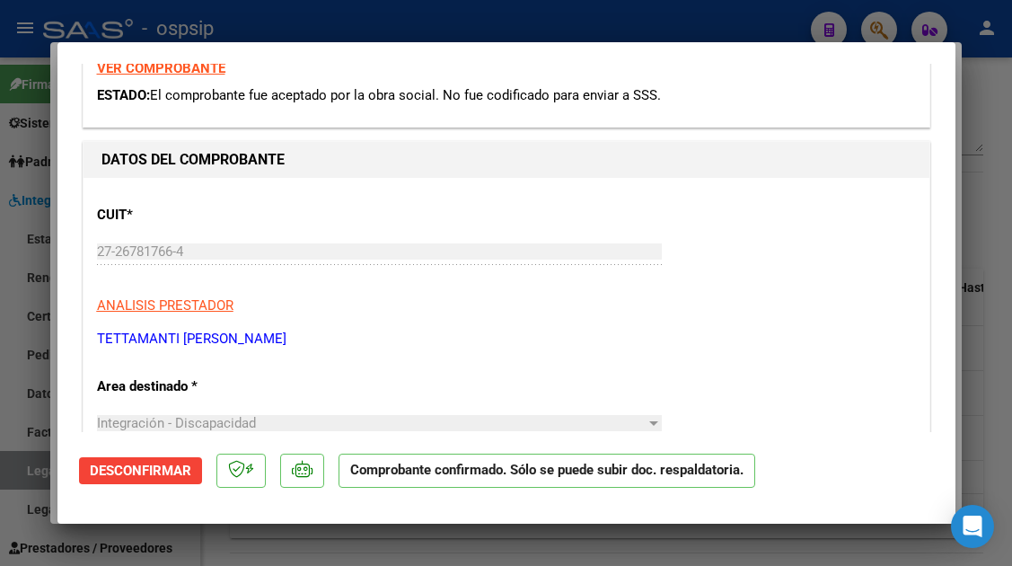
scroll to position [0, 0]
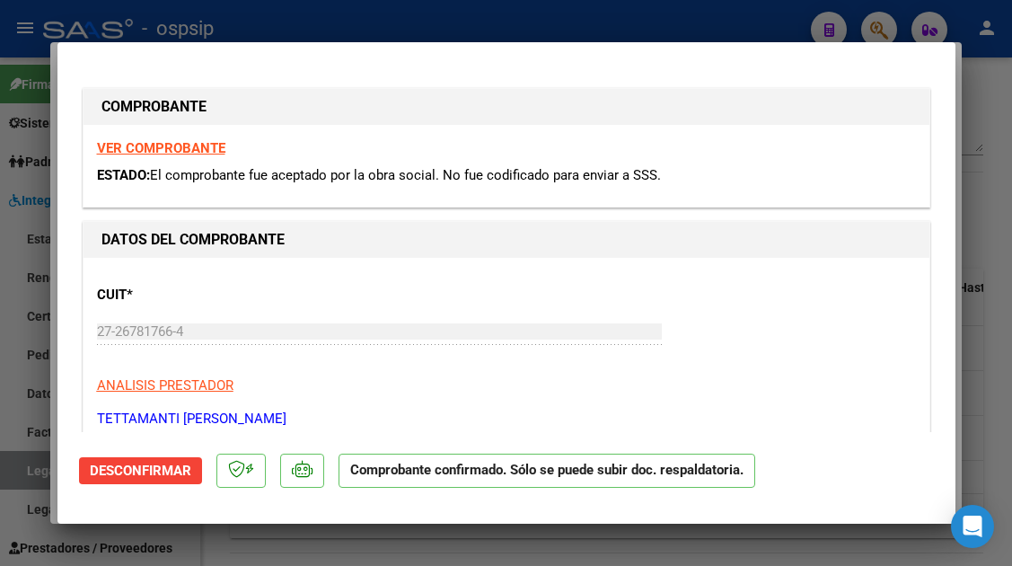
type input "$ 0,00"
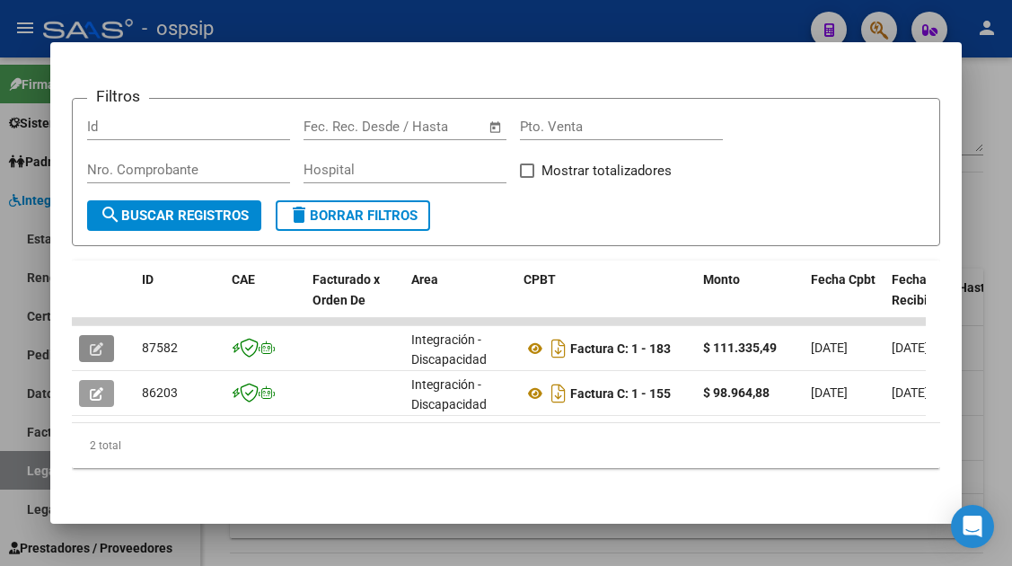
scroll to position [283, 0]
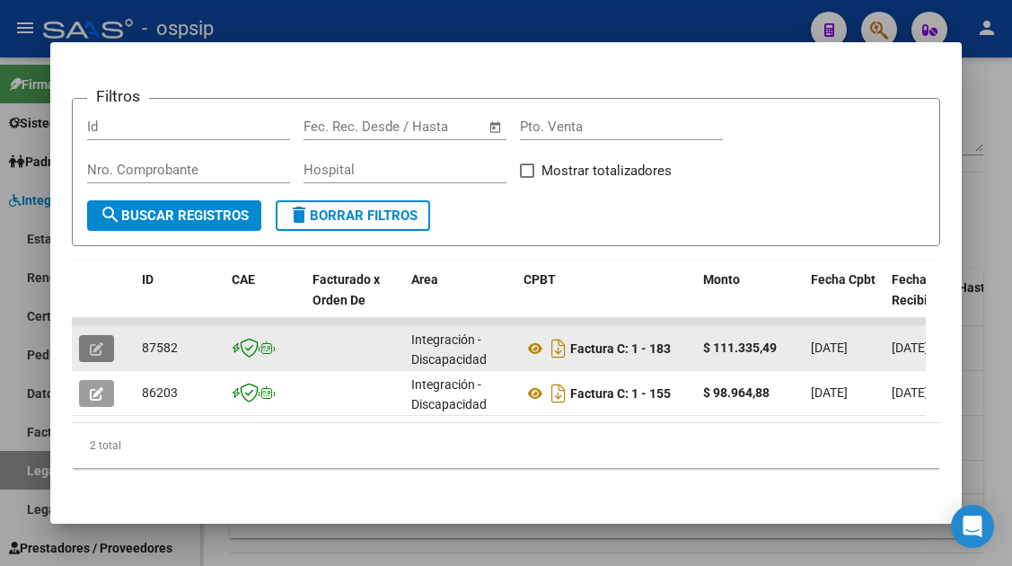
click at [99, 342] on icon "button" at bounding box center [96, 348] width 13 height 13
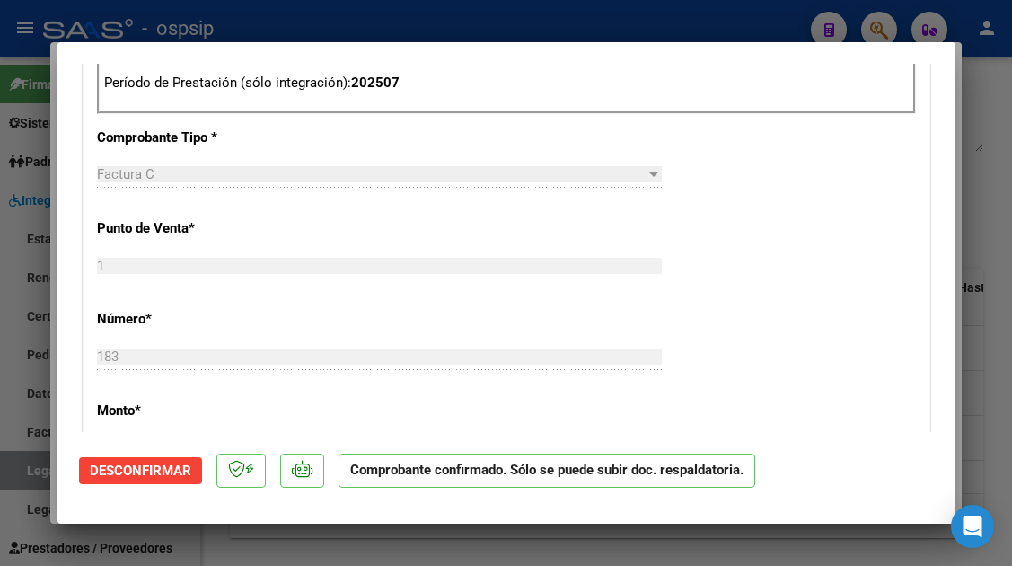
scroll to position [719, 0]
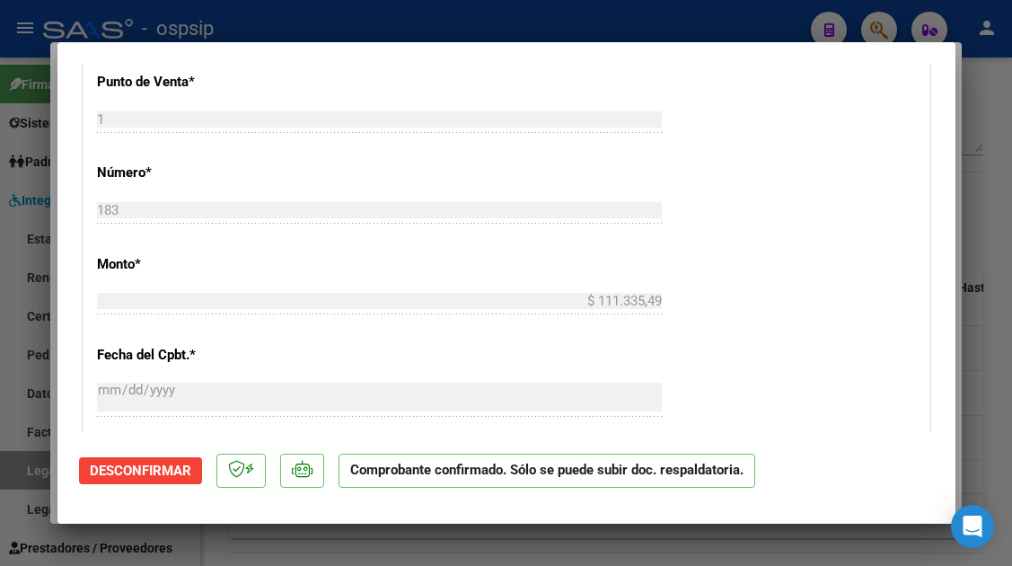
type input "$ 0,00"
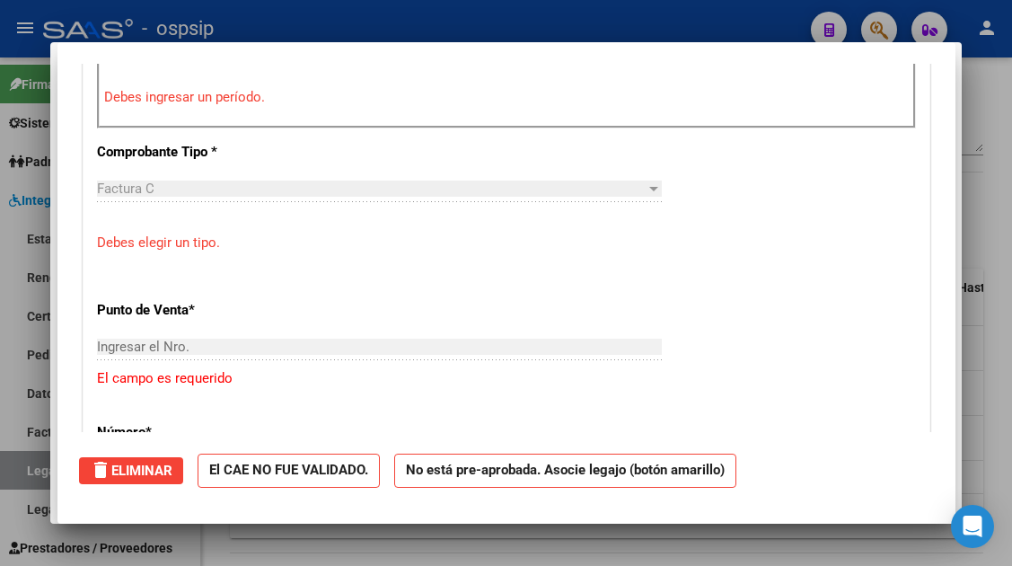
scroll to position [0, 0]
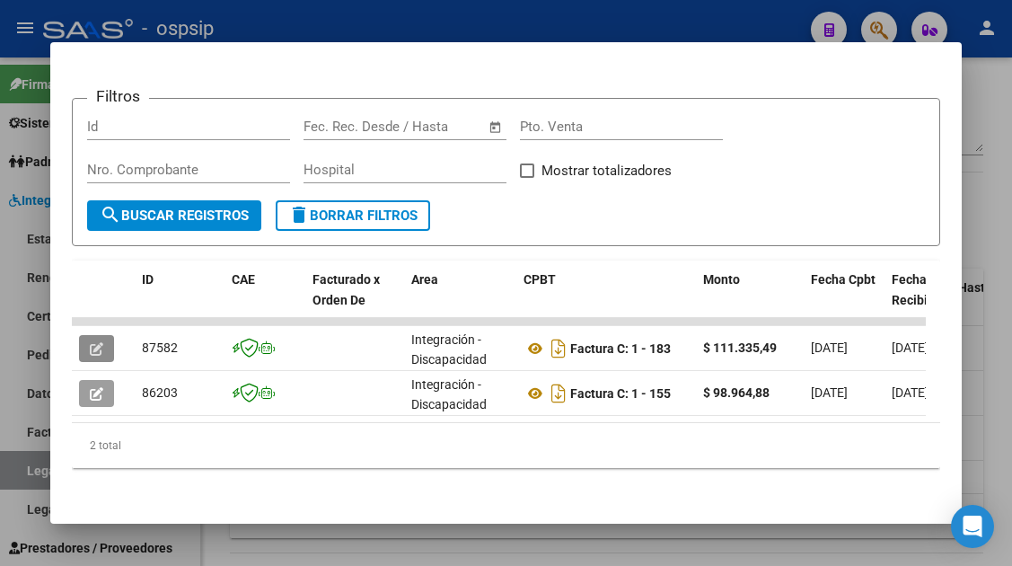
click at [27, 462] on div at bounding box center [506, 283] width 1012 height 566
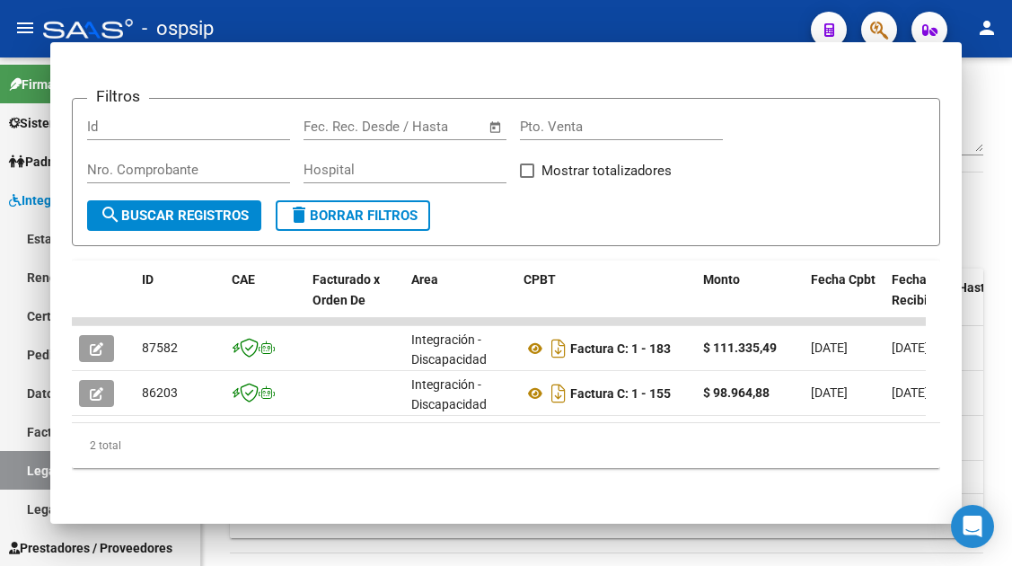
click at [27, 462] on link "Legajos" at bounding box center [100, 470] width 200 height 39
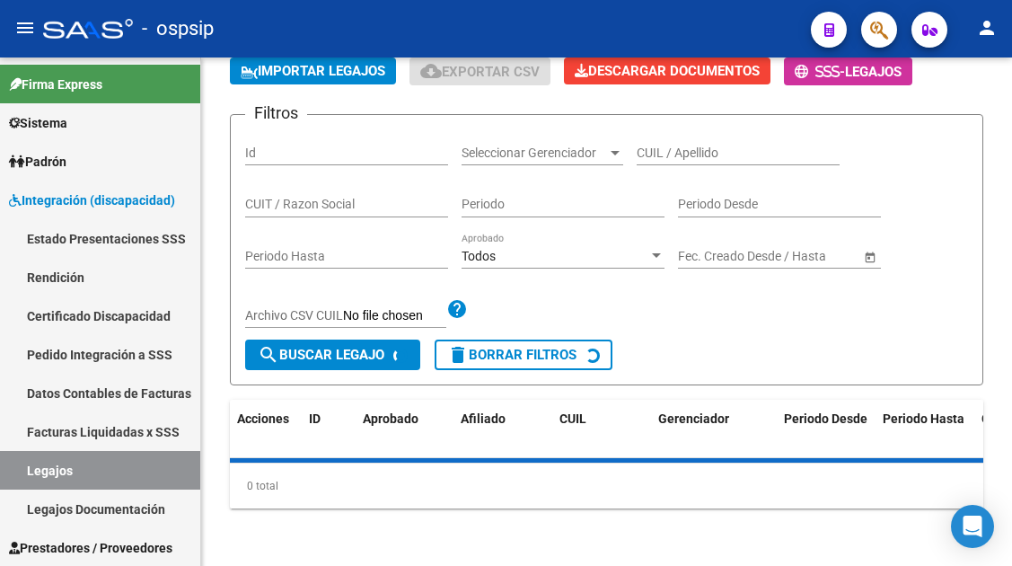
click at [27, 462] on link "Legajos" at bounding box center [100, 470] width 200 height 39
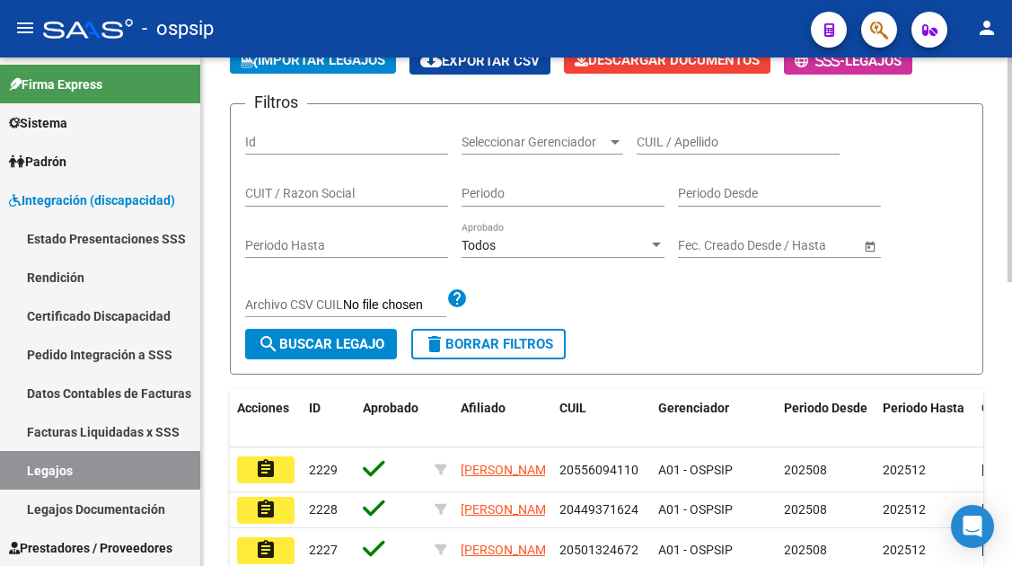
scroll to position [102, 0]
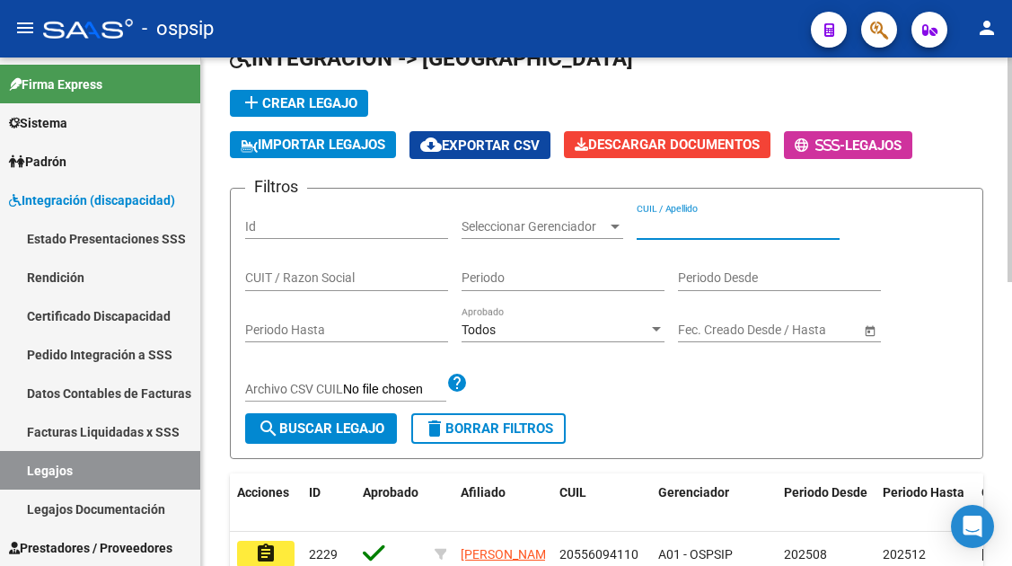
click at [670, 222] on input "CUIL / Apellido" at bounding box center [738, 226] width 203 height 15
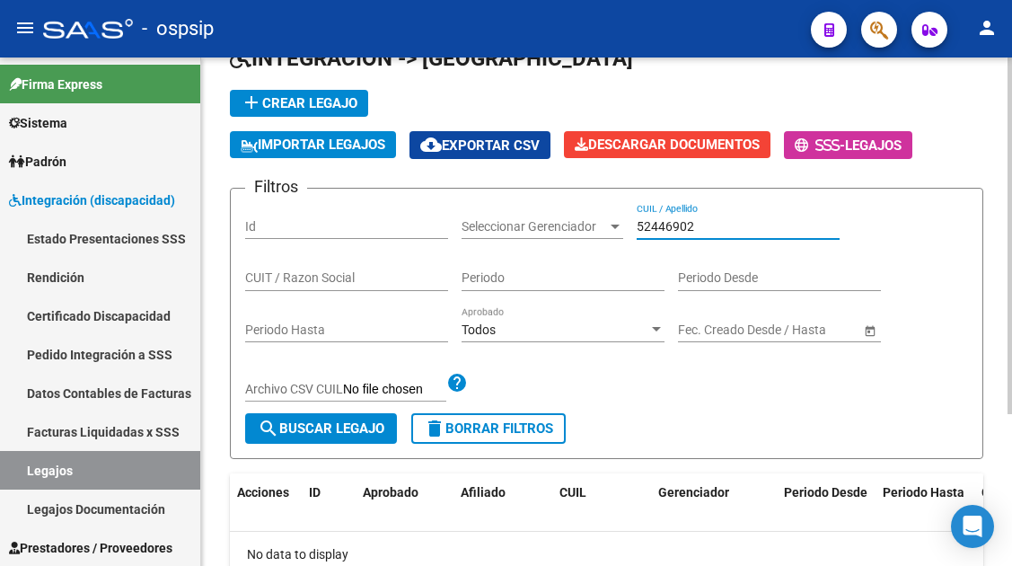
scroll to position [217, 0]
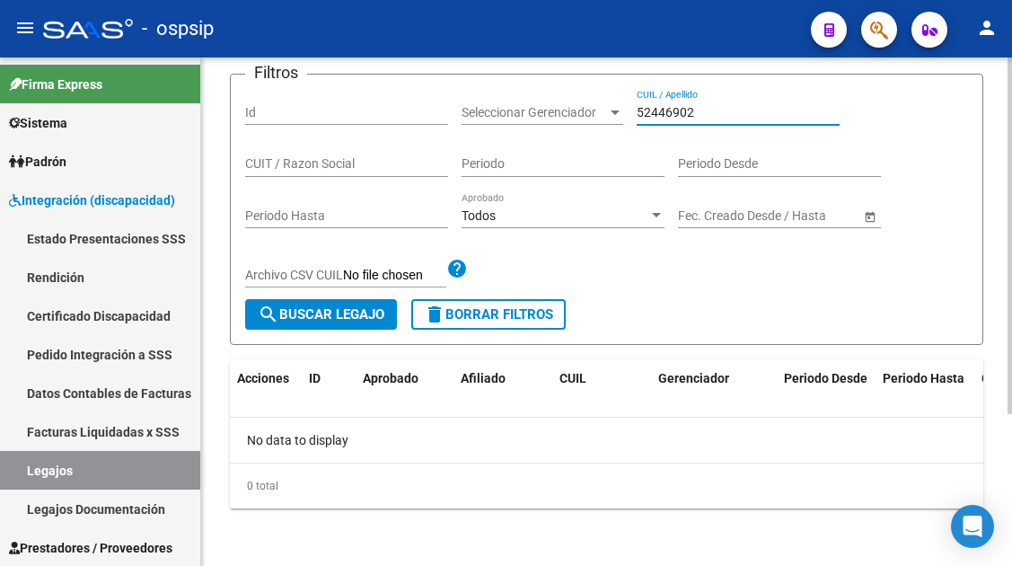
drag, startPoint x: 692, startPoint y: 111, endPoint x: 626, endPoint y: 112, distance: 65.6
click at [626, 112] on div "Filtros Id Seleccionar Gerenciador Seleccionar Gerenciador 52446902 CUIL / Apel…" at bounding box center [606, 194] width 723 height 210
click at [626, 112] on app-drop-down-list "Seleccionar Gerenciador Seleccionar Gerenciador" at bounding box center [549, 114] width 175 height 51
click at [644, 110] on input "5244690" at bounding box center [738, 112] width 203 height 15
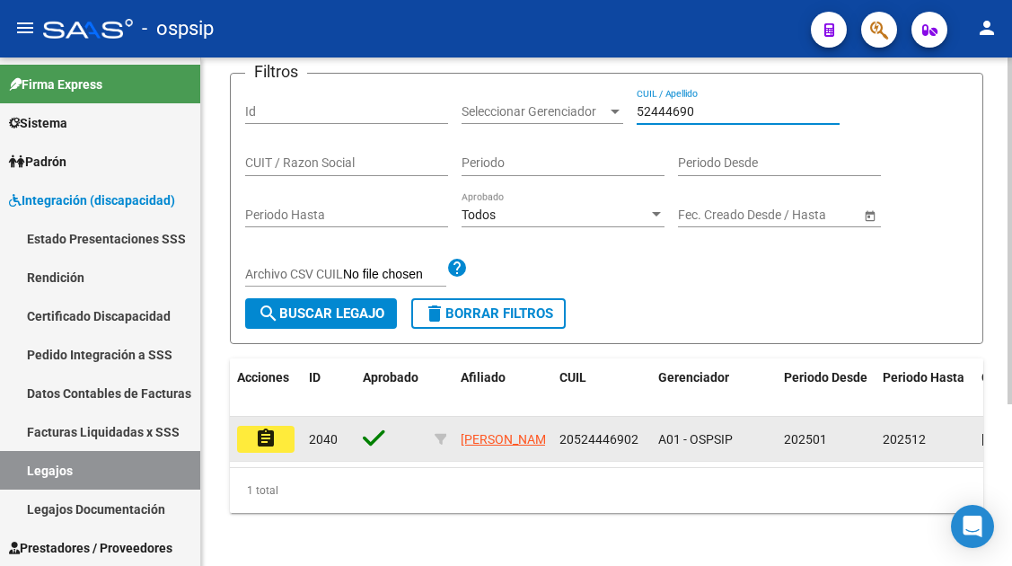
type input "52444690"
click at [269, 420] on datatable-body-cell "assignment" at bounding box center [266, 439] width 72 height 44
click at [269, 429] on mat-icon "assignment" at bounding box center [266, 439] width 22 height 22
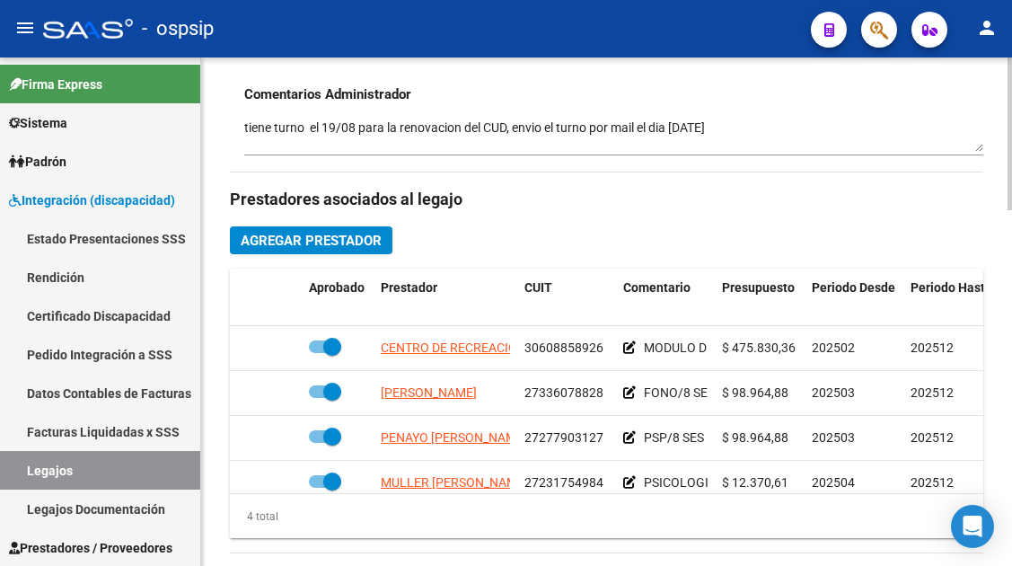
scroll to position [32, 0]
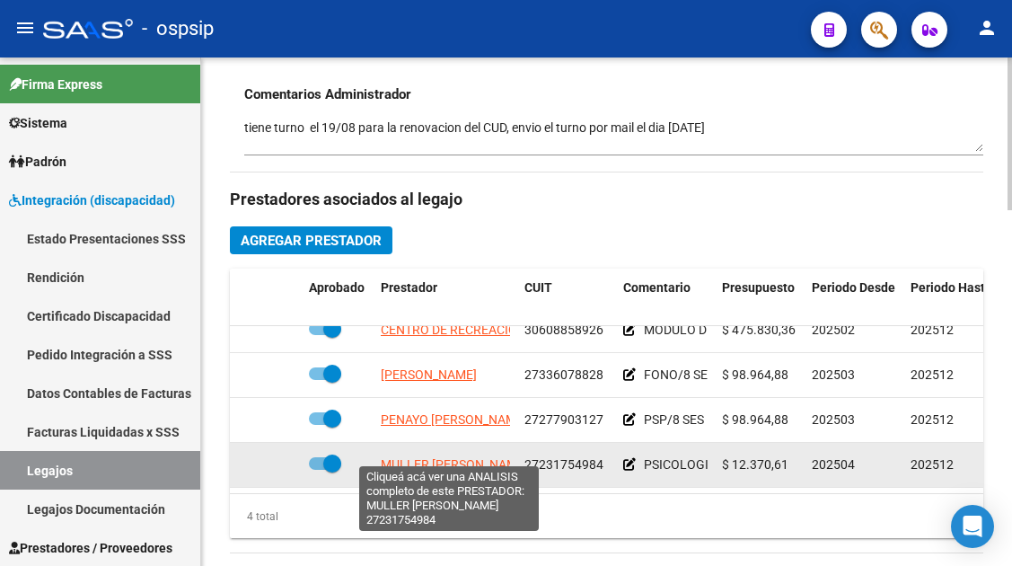
click at [422, 457] on span "MULLER STELLA MARIS" at bounding box center [454, 464] width 147 height 14
type textarea "27231754984"
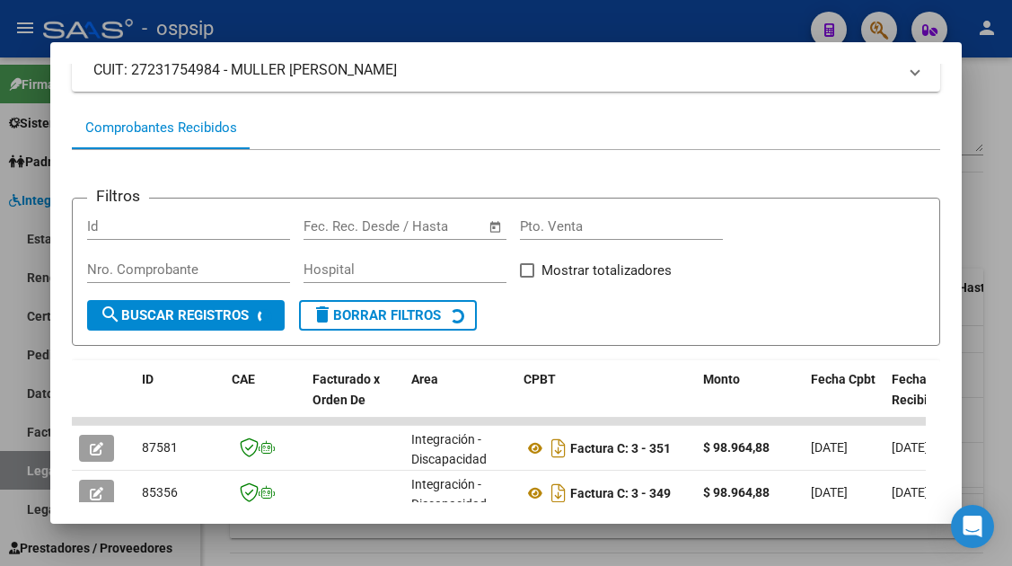
scroll to position [260, 0]
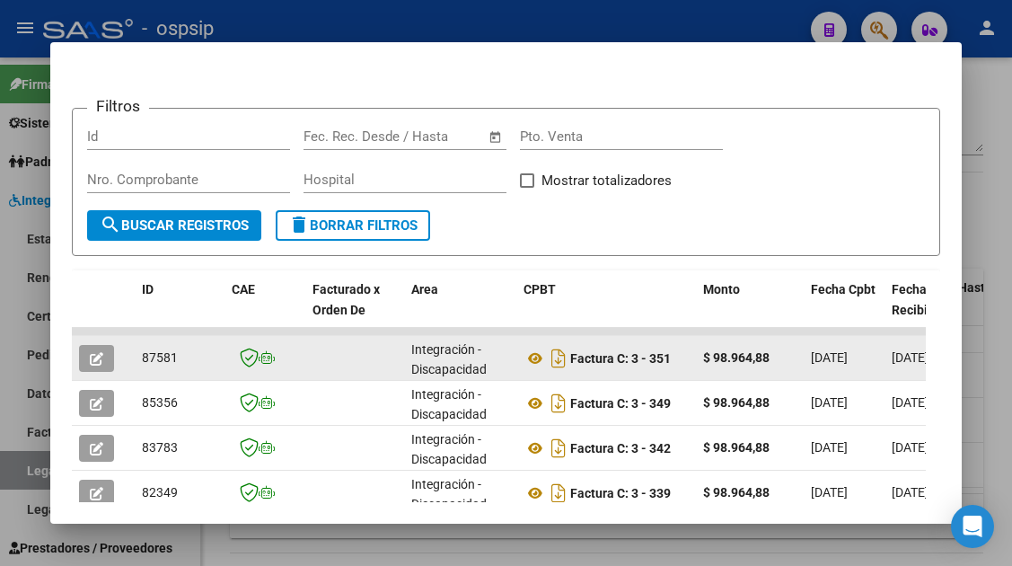
click at [96, 356] on icon "button" at bounding box center [96, 358] width 13 height 13
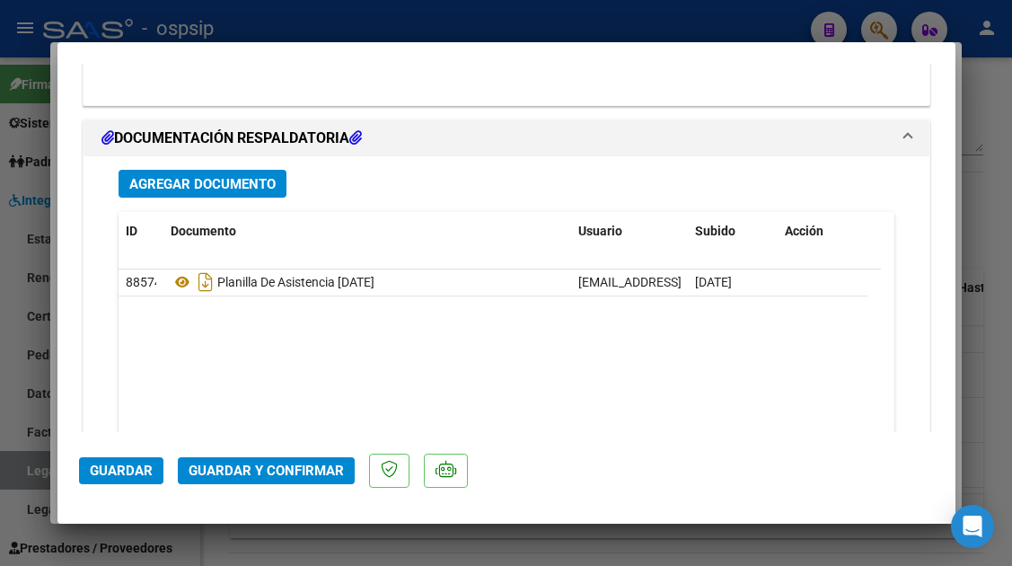
scroll to position [2263, 0]
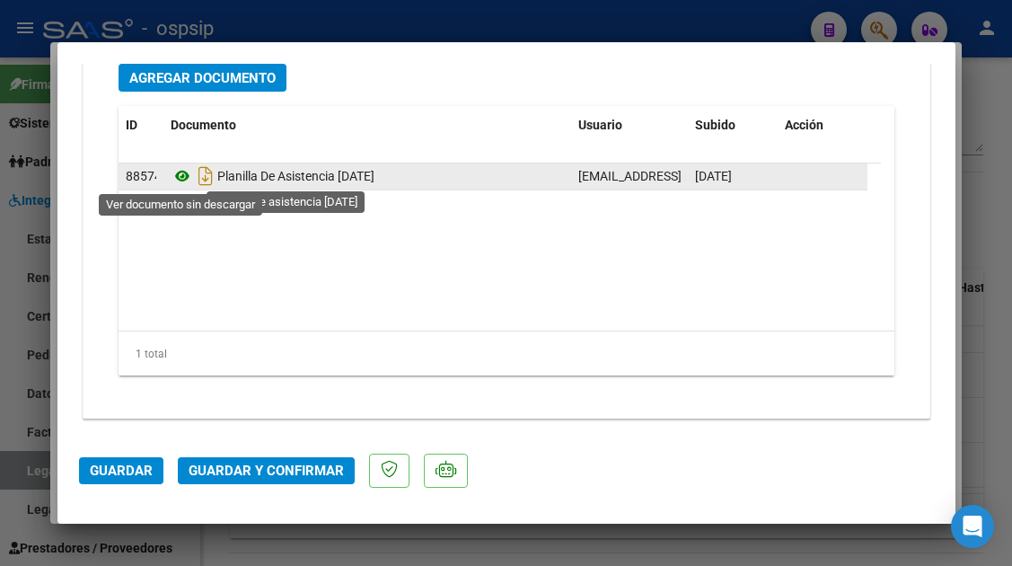
click at [178, 168] on icon at bounding box center [182, 176] width 23 height 22
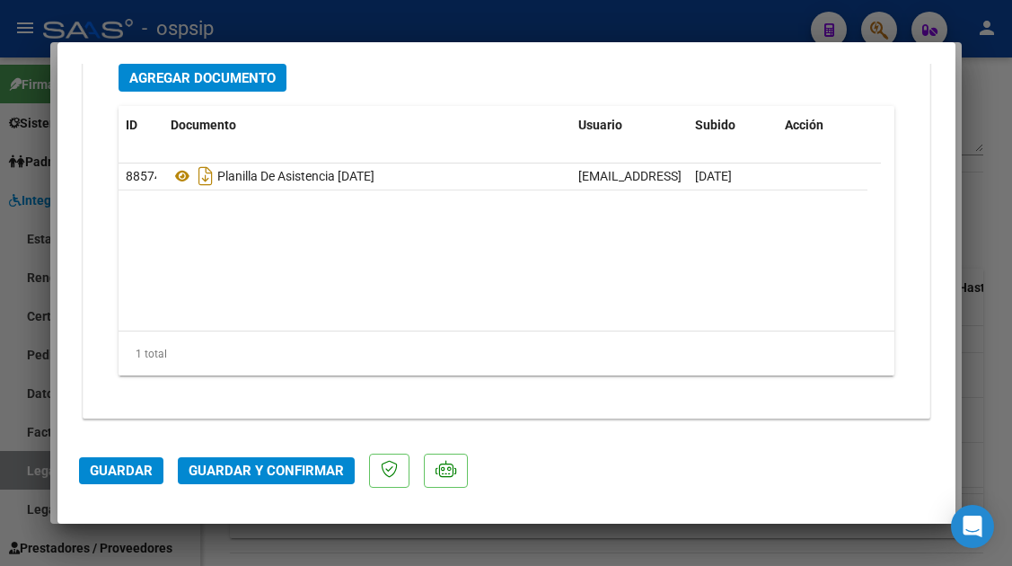
click at [281, 463] on span "Guardar y Confirmar" at bounding box center [266, 471] width 155 height 16
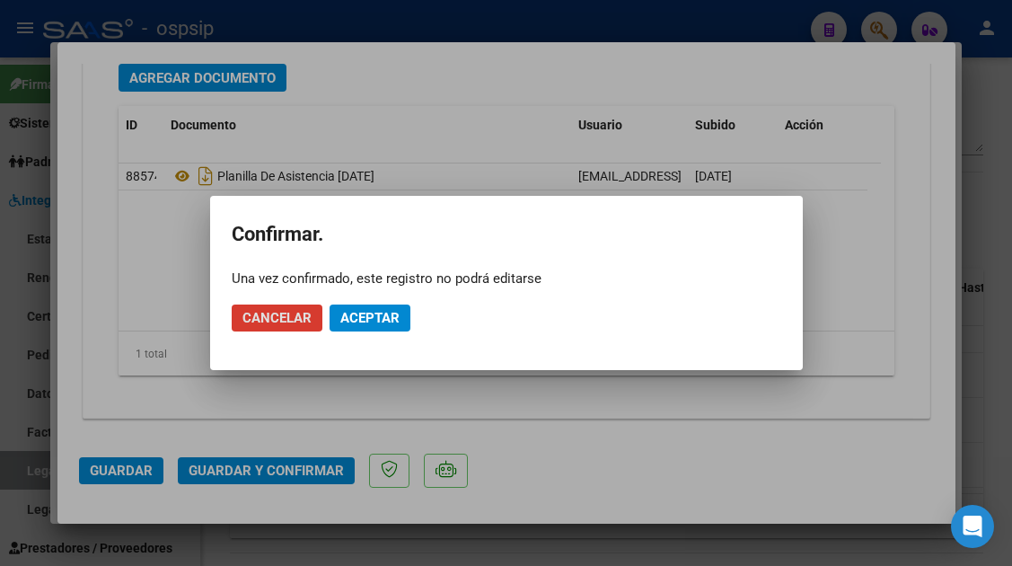
click at [359, 318] on span "Aceptar" at bounding box center [369, 318] width 59 height 16
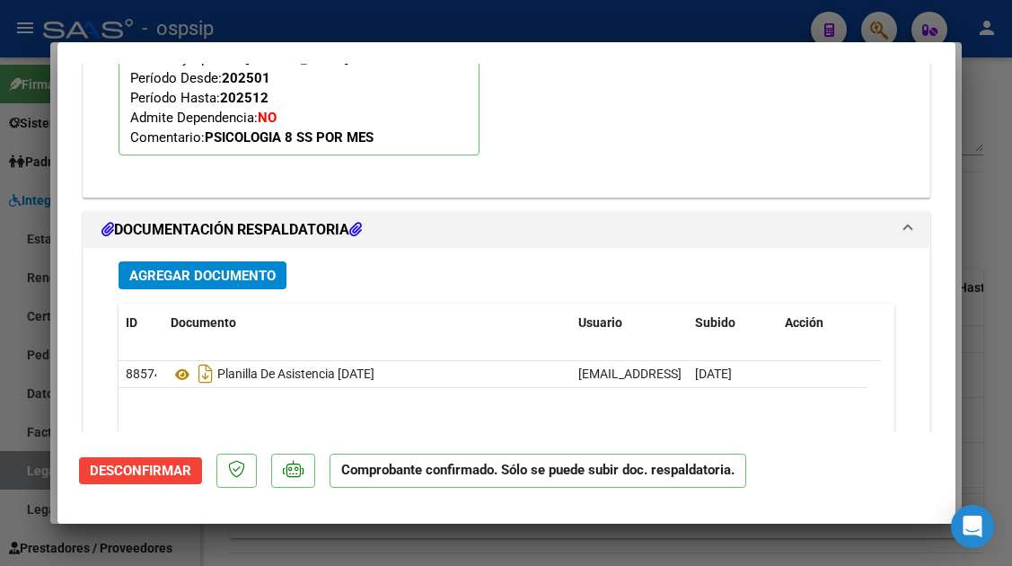
scroll to position [1700, 0]
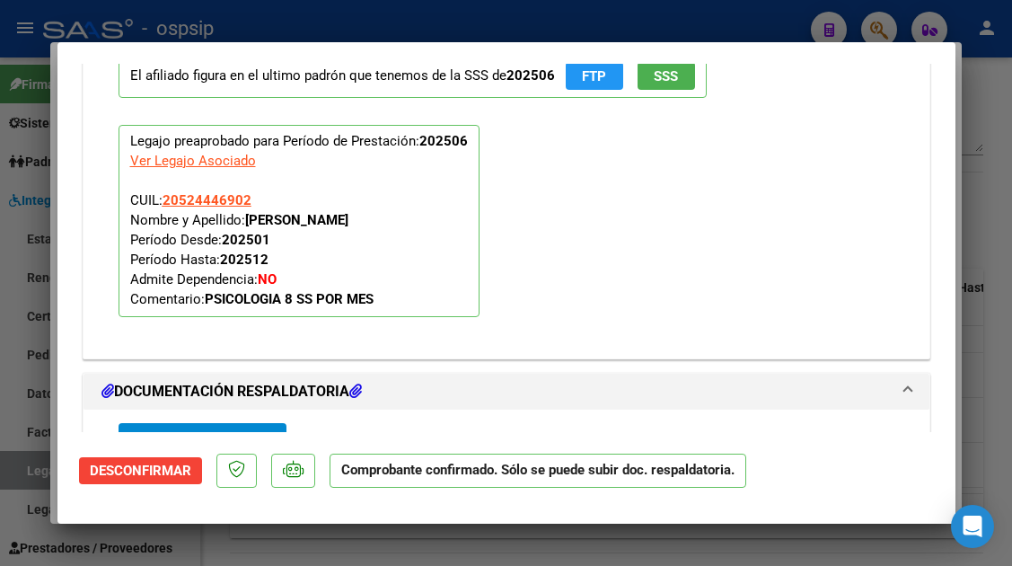
click at [38, 469] on div at bounding box center [506, 283] width 1012 height 566
type input "$ 0,00"
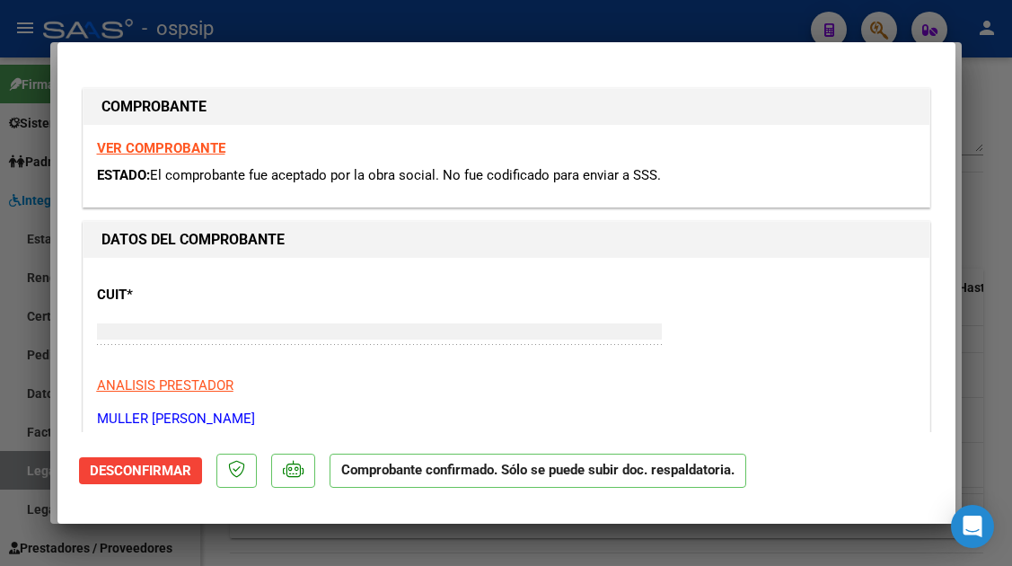
click at [38, 469] on div at bounding box center [506, 283] width 1012 height 566
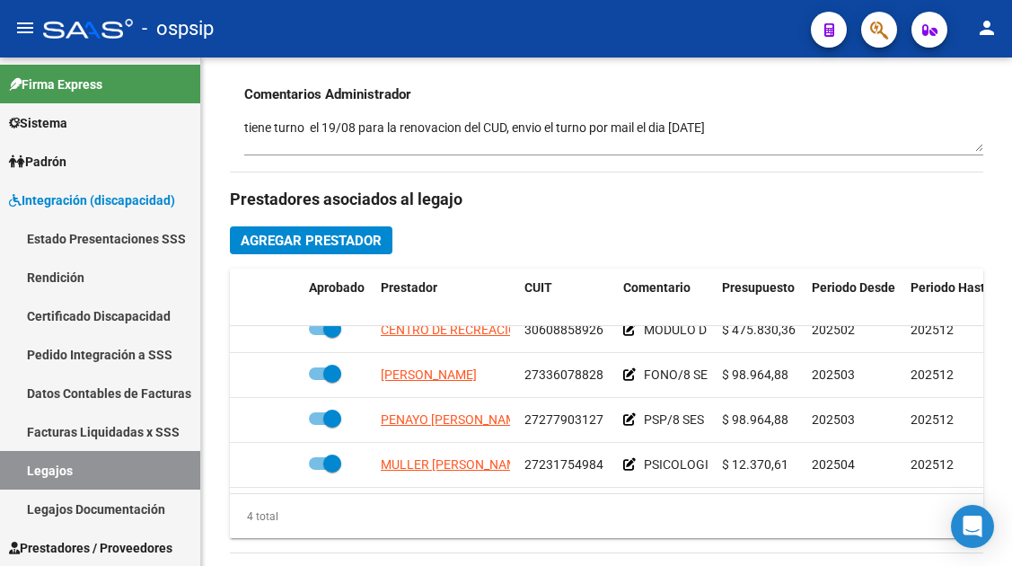
click at [38, 469] on link "Legajos" at bounding box center [100, 470] width 200 height 39
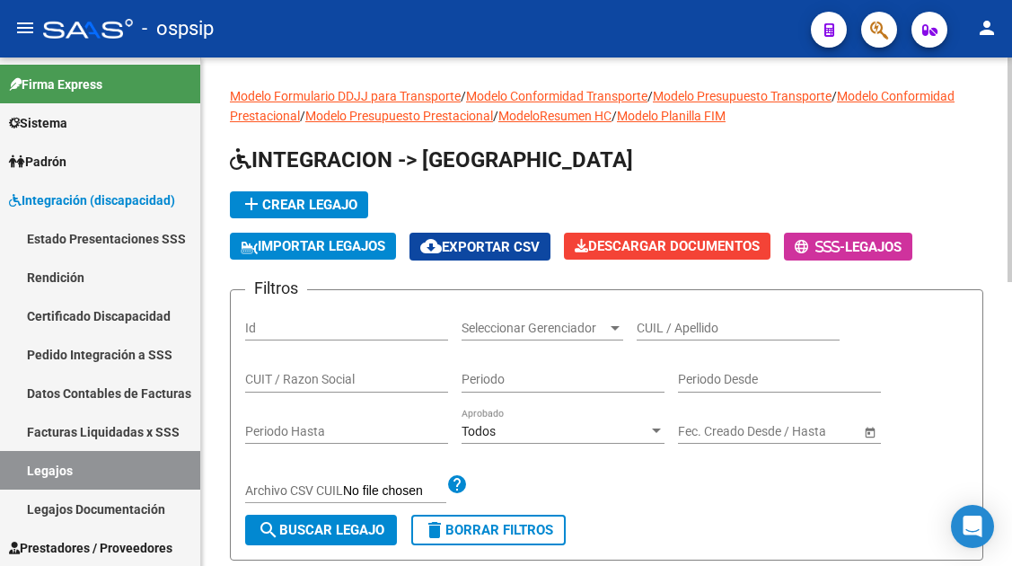
click at [685, 318] on div "CUIL / Apellido" at bounding box center [738, 323] width 203 height 36
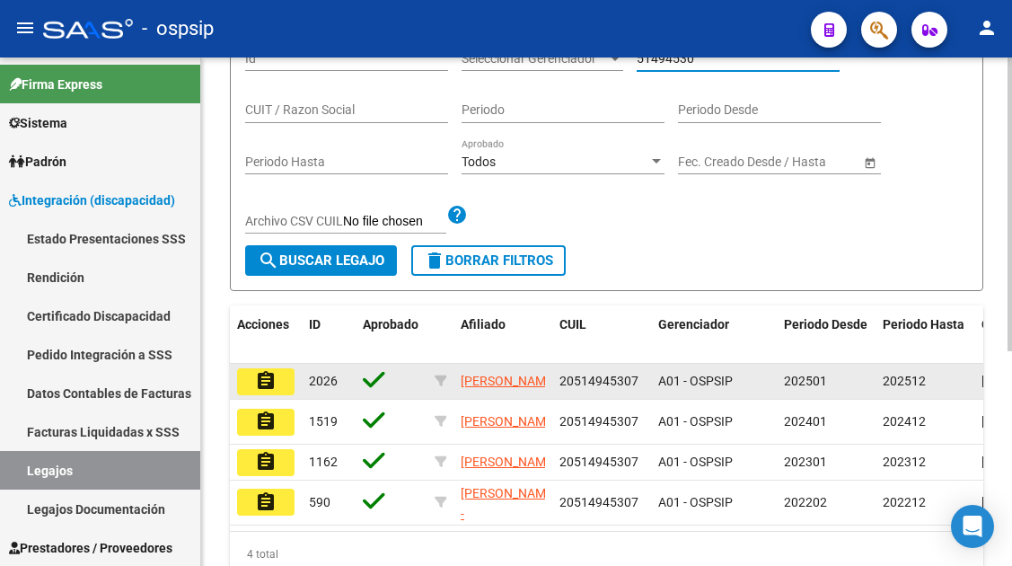
type input "51494530"
click at [271, 386] on mat-icon "assignment" at bounding box center [266, 381] width 22 height 22
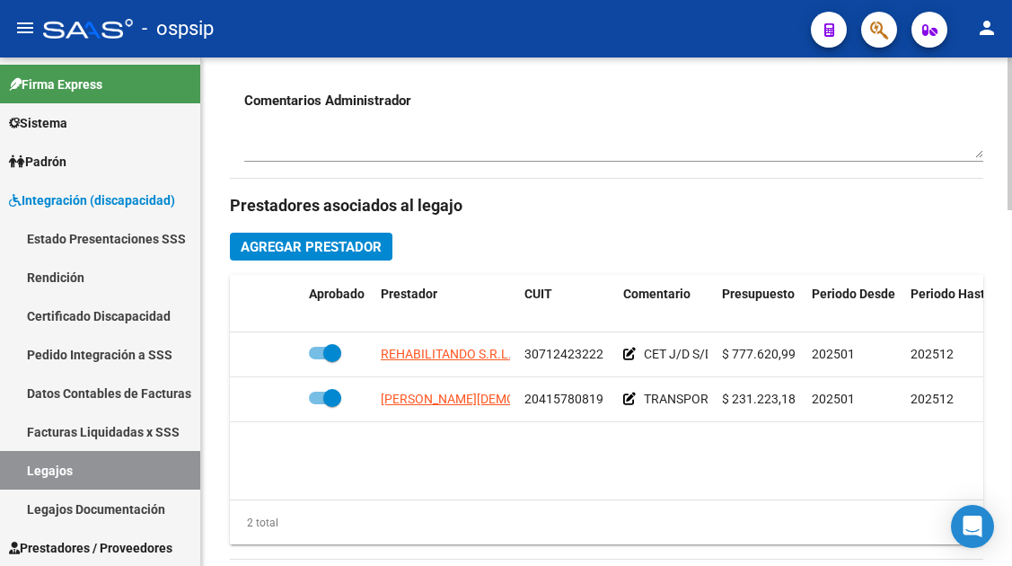
scroll to position [719, 0]
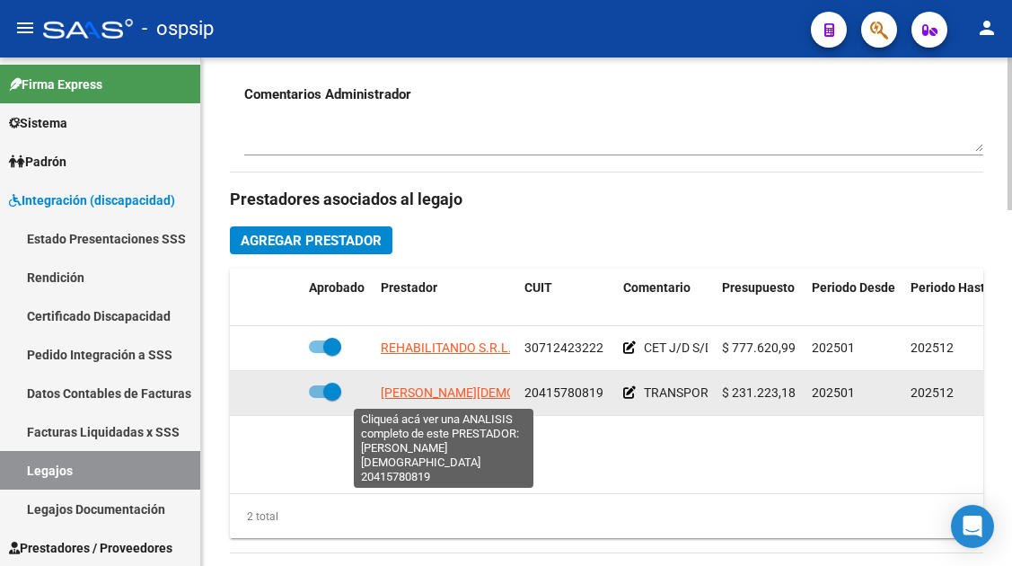
click at [483, 392] on span "ARIAS RAMIRO JESUS" at bounding box center [494, 392] width 227 height 14
type textarea "20415780819"
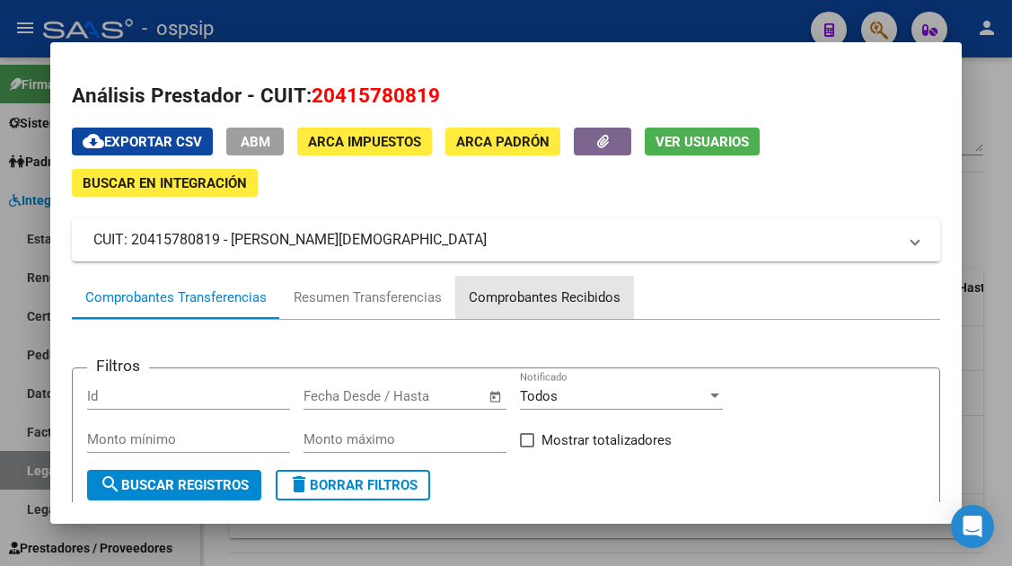
click at [532, 291] on div "Comprobantes Recibidos" at bounding box center [545, 297] width 152 height 21
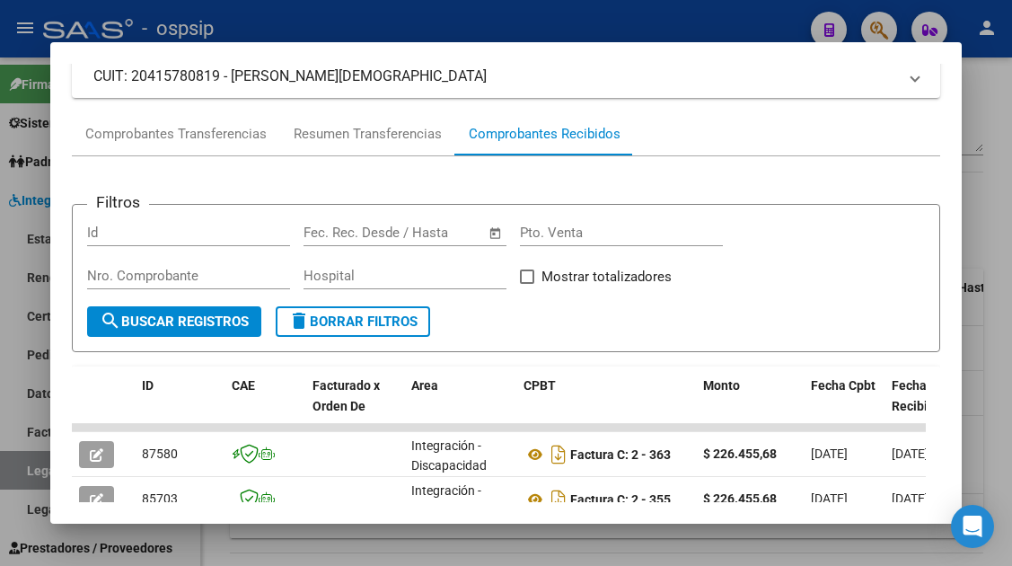
scroll to position [359, 0]
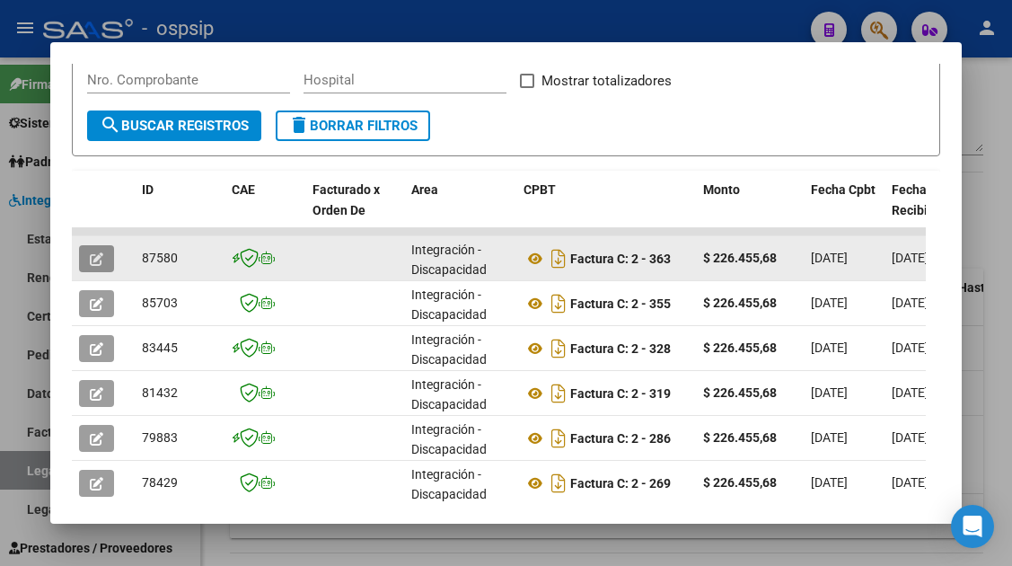
click at [114, 261] on button "button" at bounding box center [96, 258] width 35 height 27
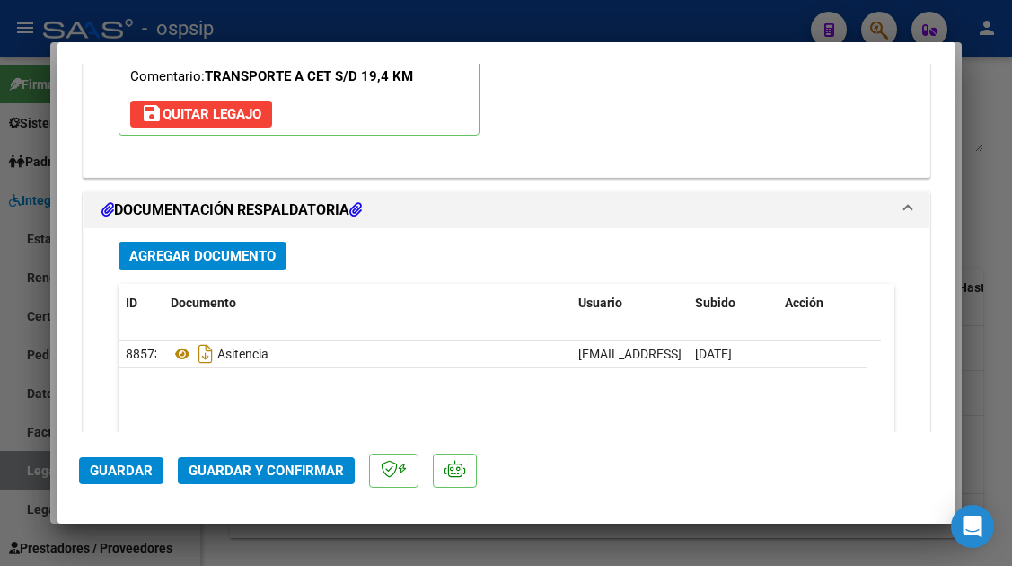
scroll to position [2246, 0]
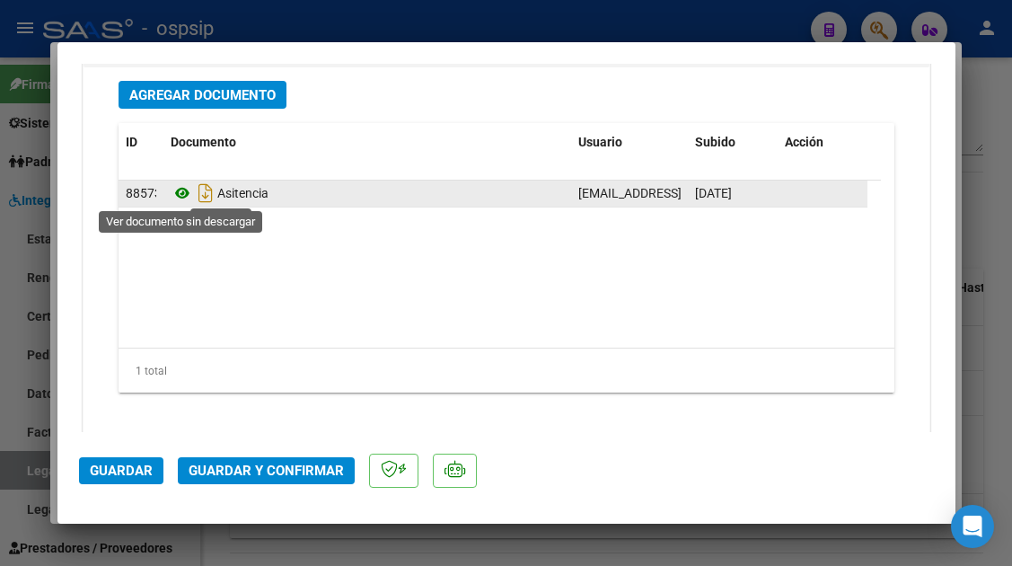
click at [178, 197] on icon at bounding box center [182, 193] width 23 height 22
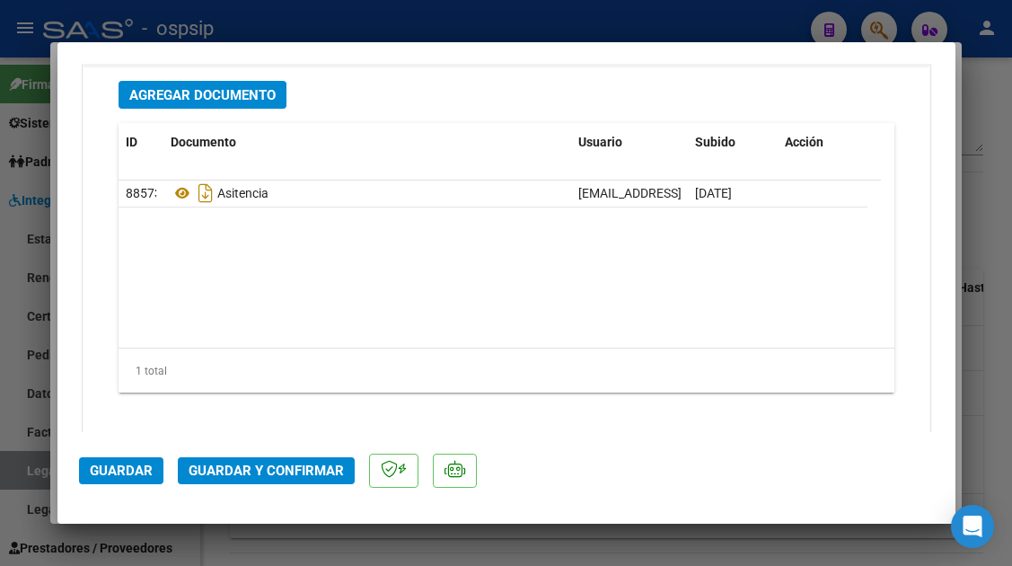
click at [265, 464] on span "Guardar y Confirmar" at bounding box center [266, 471] width 155 height 16
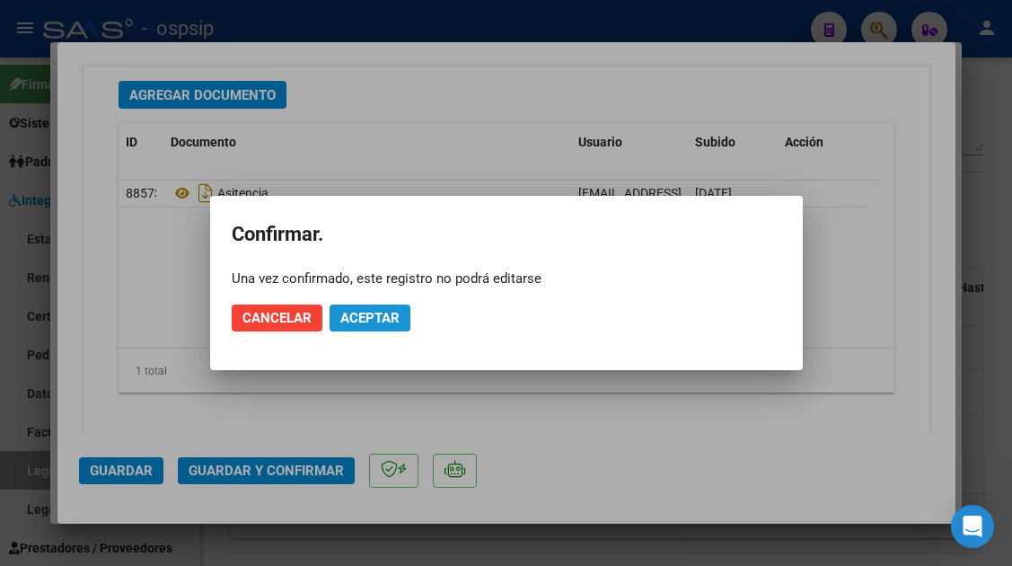
click at [350, 325] on span "Aceptar" at bounding box center [369, 318] width 59 height 16
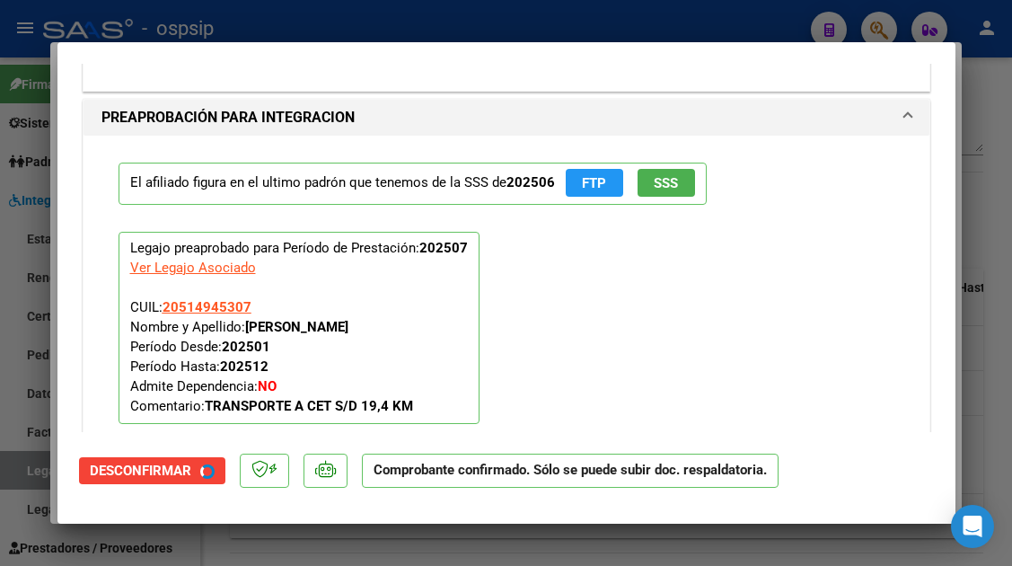
scroll to position [1683, 0]
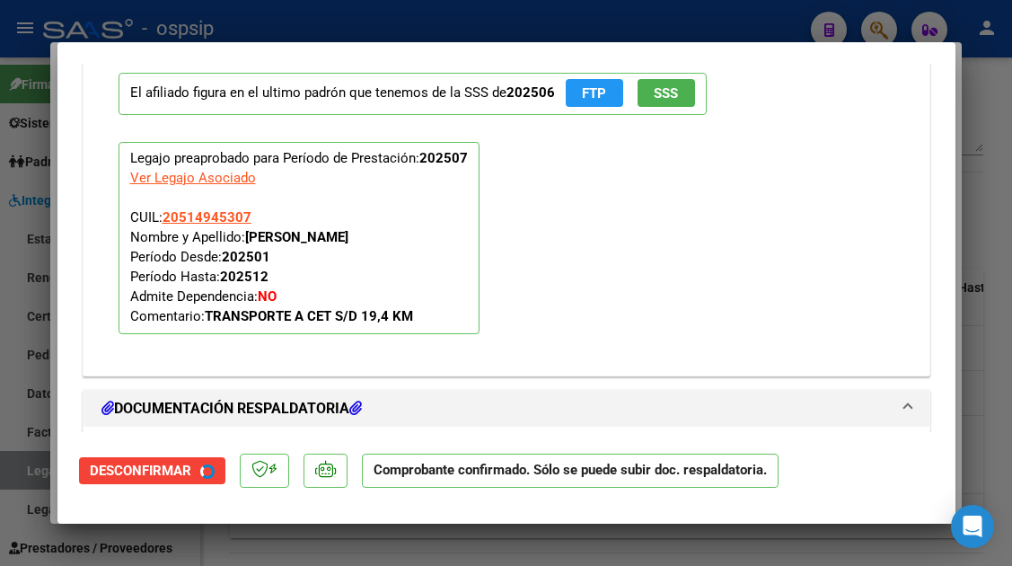
type input "$ 0,00"
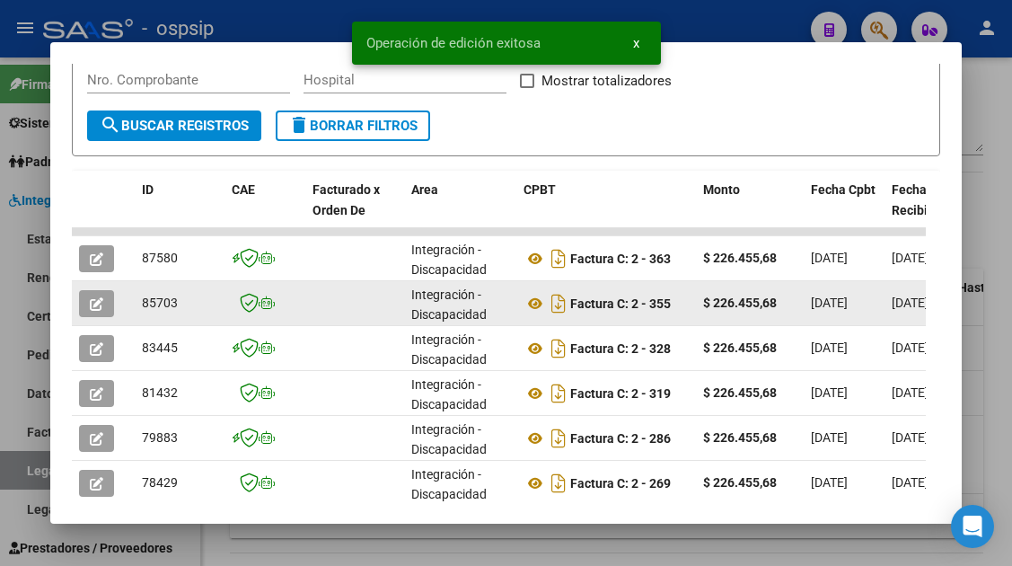
click at [102, 300] on icon "button" at bounding box center [96, 303] width 13 height 13
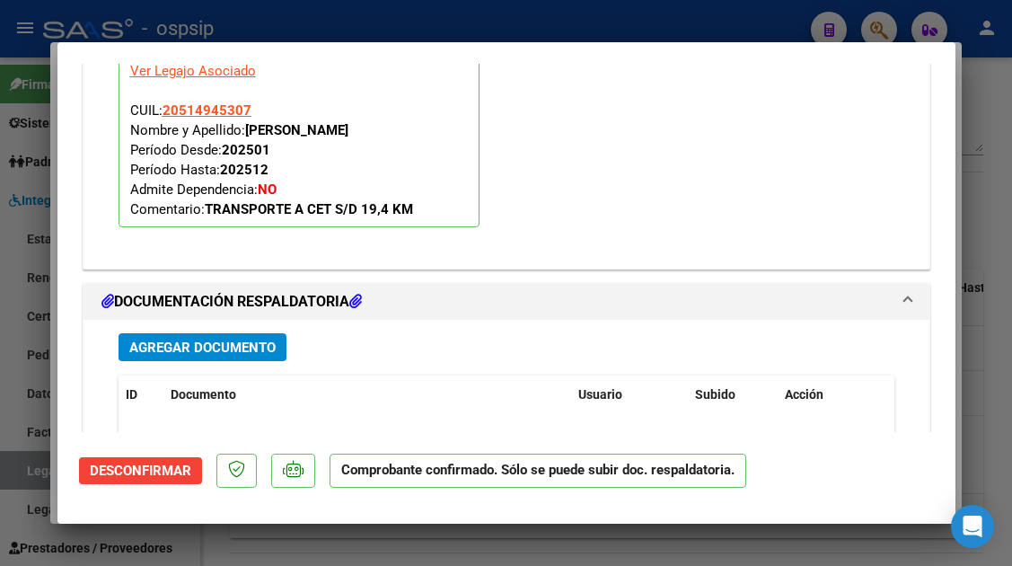
scroll to position [2312, 0]
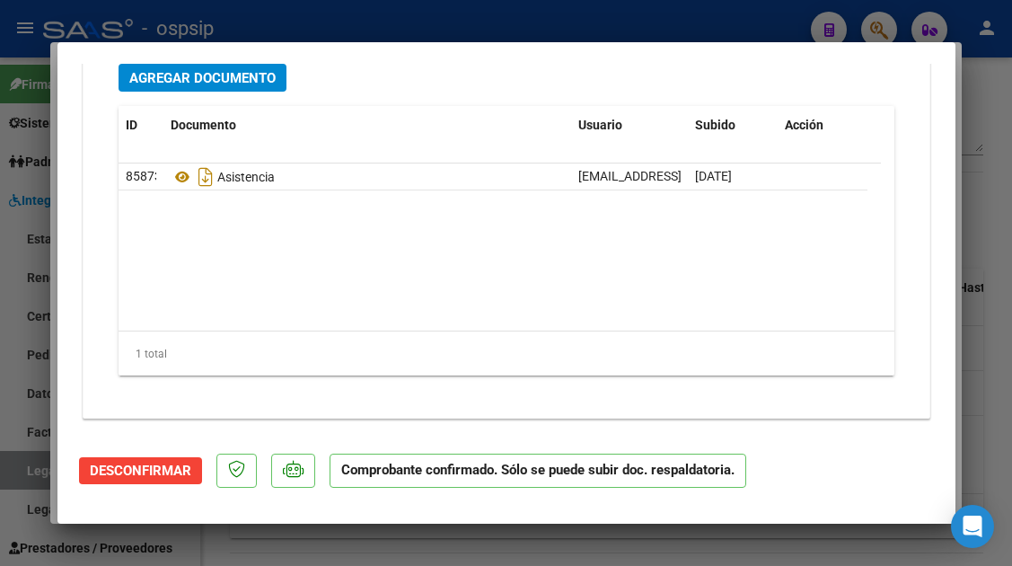
type input "$ 0,00"
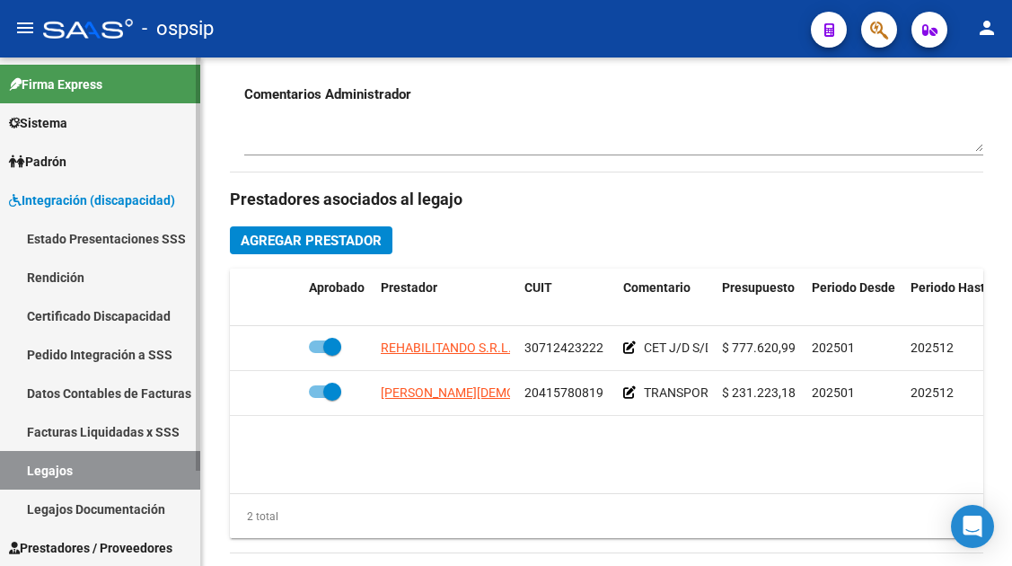
click at [70, 471] on link "Legajos" at bounding box center [100, 470] width 200 height 39
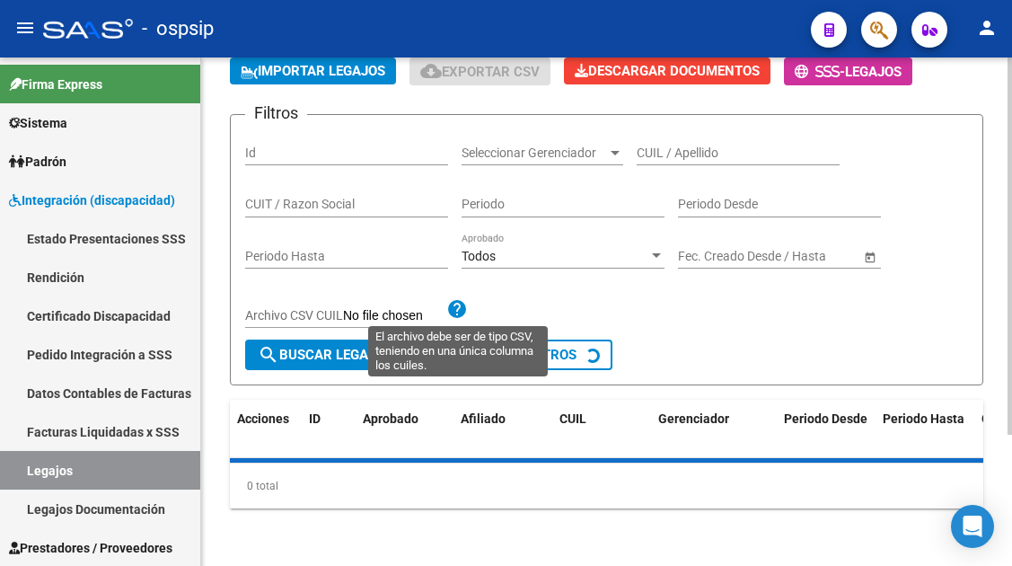
scroll to position [641, 0]
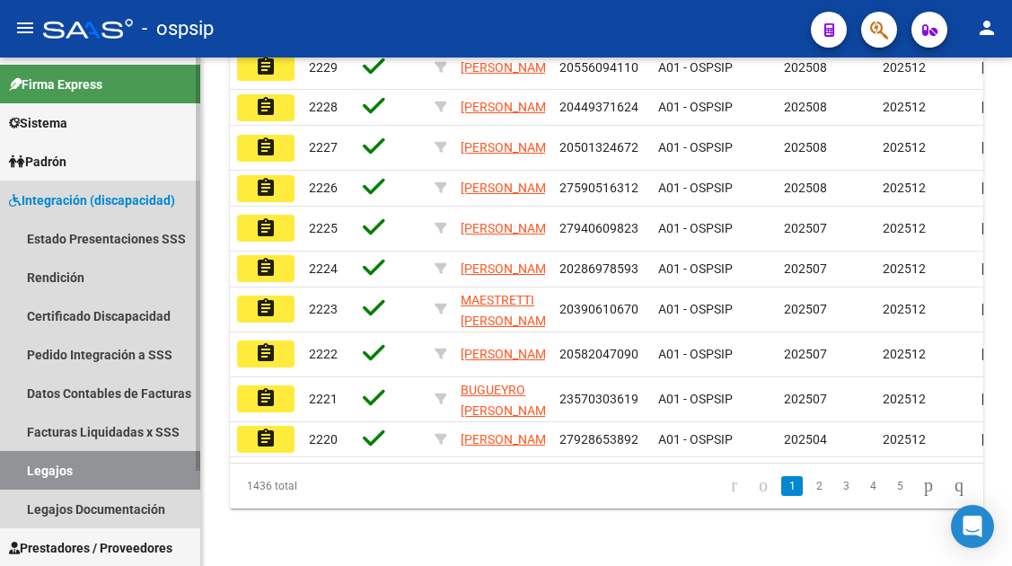
click at [31, 472] on link "Legajos" at bounding box center [100, 470] width 200 height 39
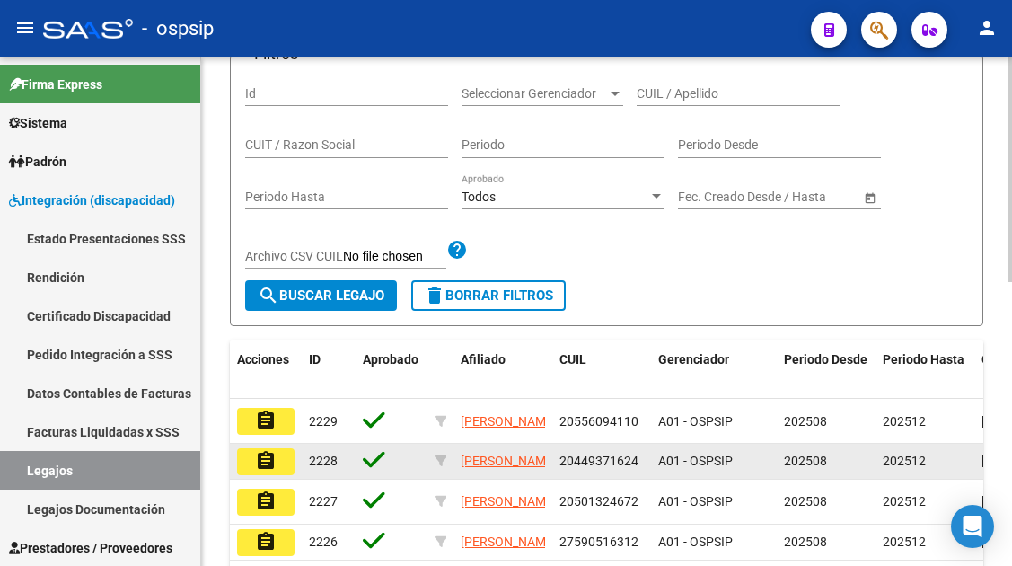
scroll to position [102, 0]
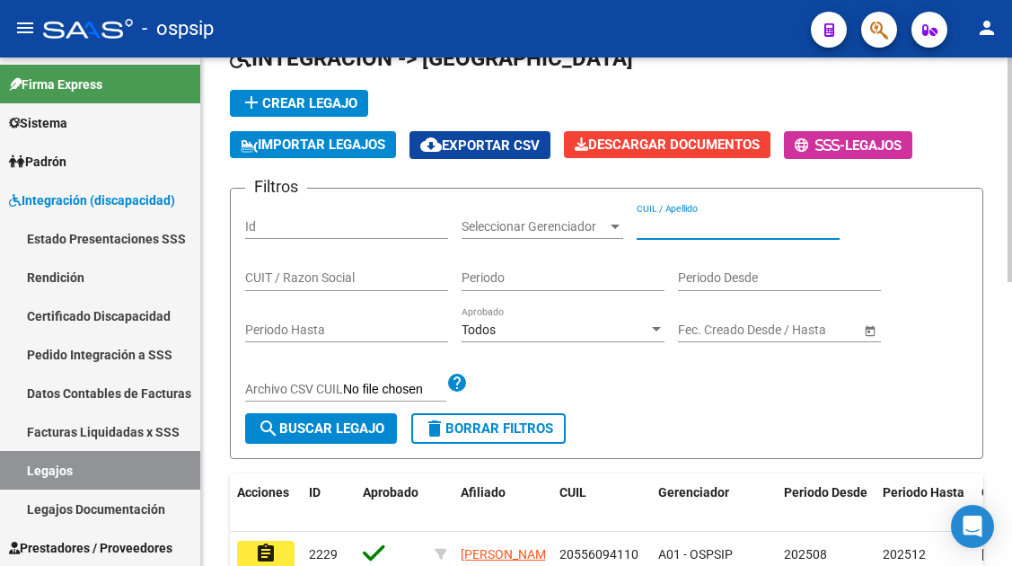
click at [668, 232] on input "CUIL / Apellido" at bounding box center [738, 226] width 203 height 15
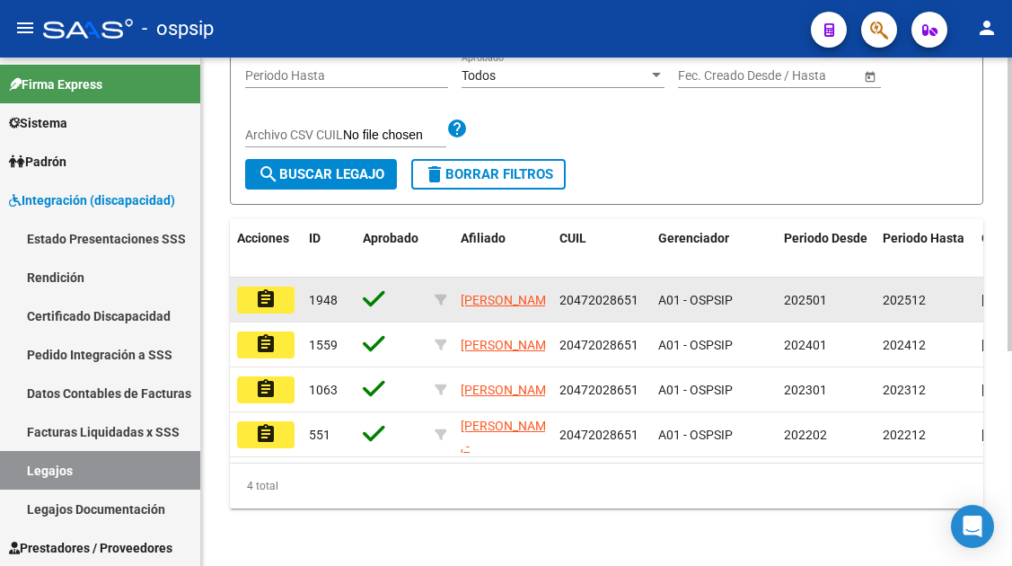
scroll to position [371, 0]
type input "47202865"
click at [284, 288] on button "assignment" at bounding box center [265, 300] width 57 height 27
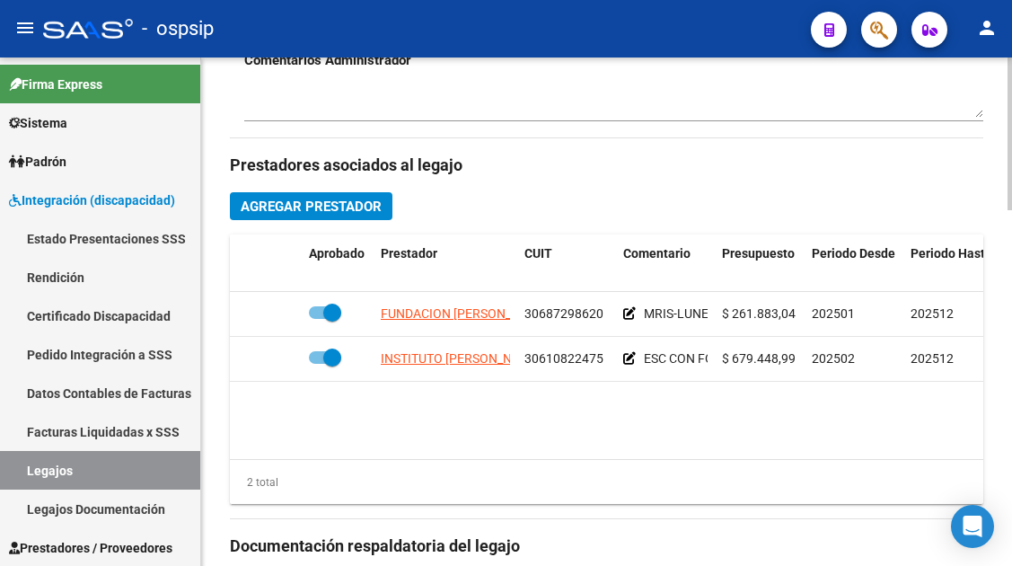
scroll to position [898, 0]
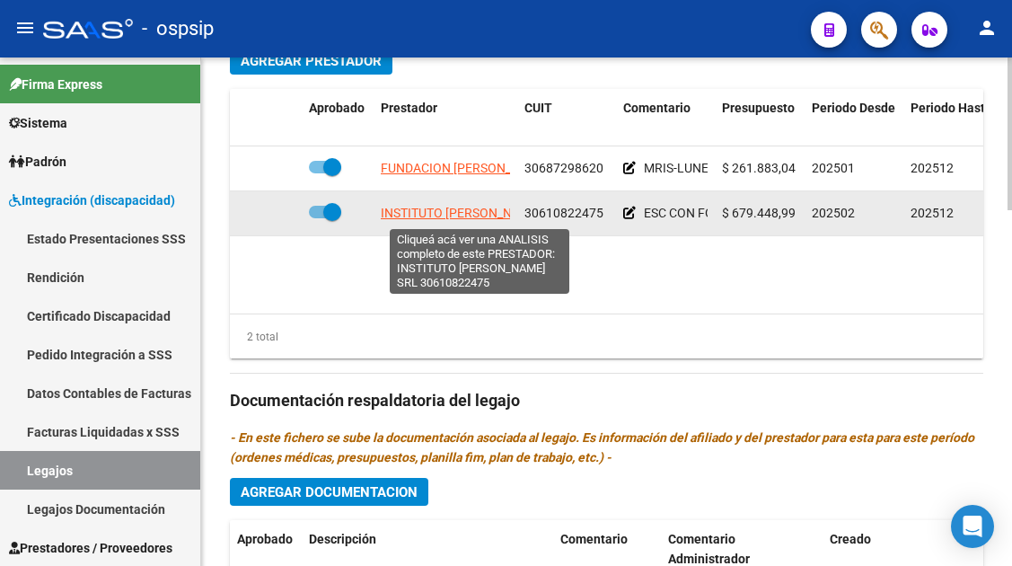
click at [434, 213] on span "INSTITUTO PRINGLE MORGAN SRL" at bounding box center [474, 213] width 186 height 14
type textarea "30610822475"
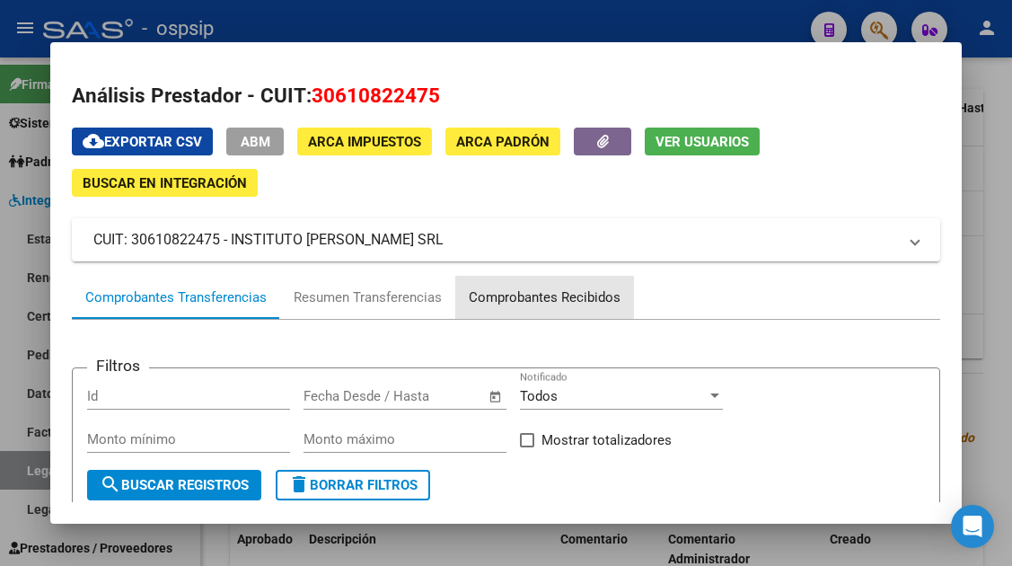
click at [533, 294] on div "Comprobantes Recibidos" at bounding box center [545, 297] width 152 height 21
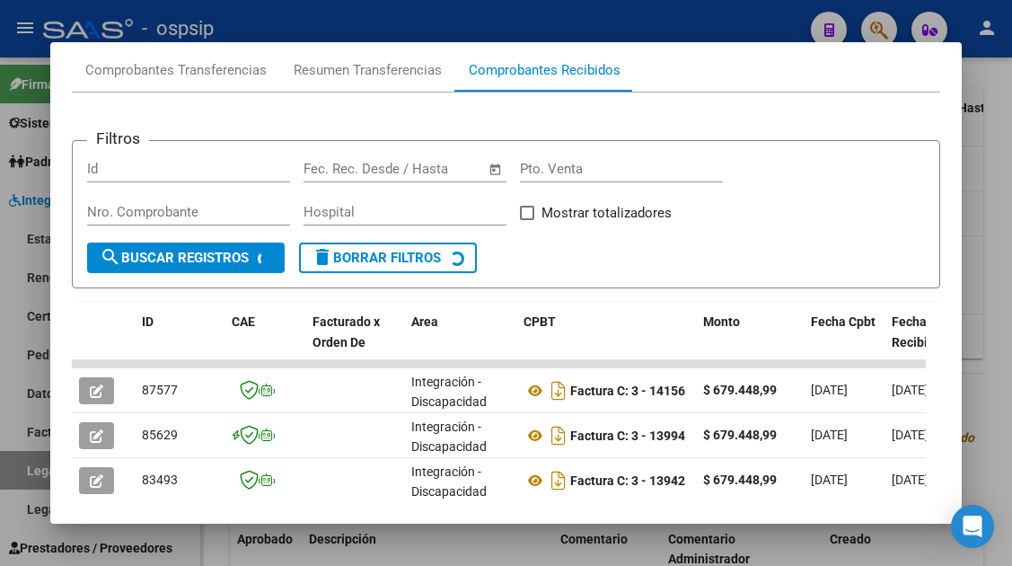
scroll to position [260, 0]
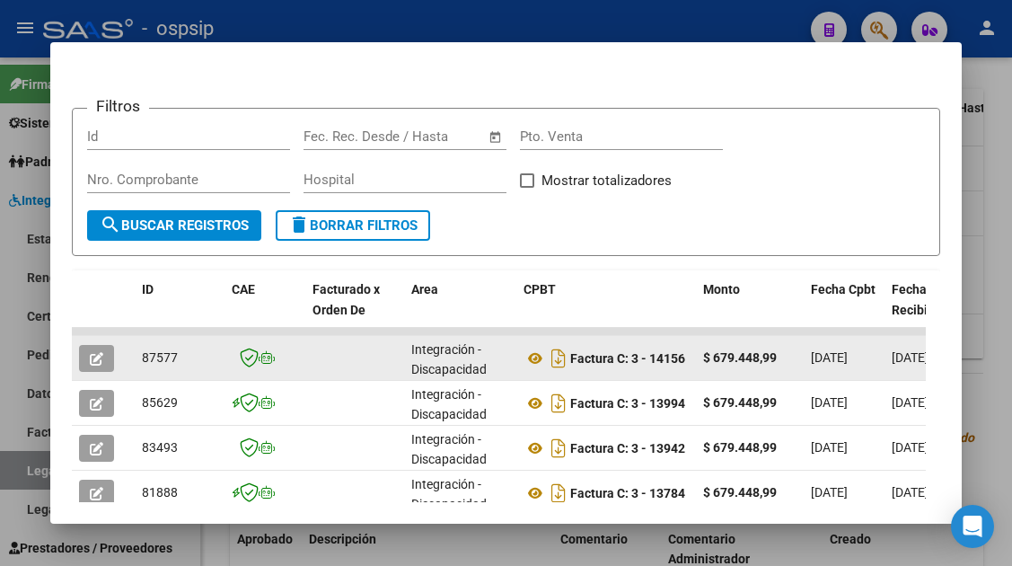
click at [106, 343] on datatable-body-cell at bounding box center [103, 358] width 63 height 44
click at [103, 358] on icon "button" at bounding box center [96, 358] width 13 height 13
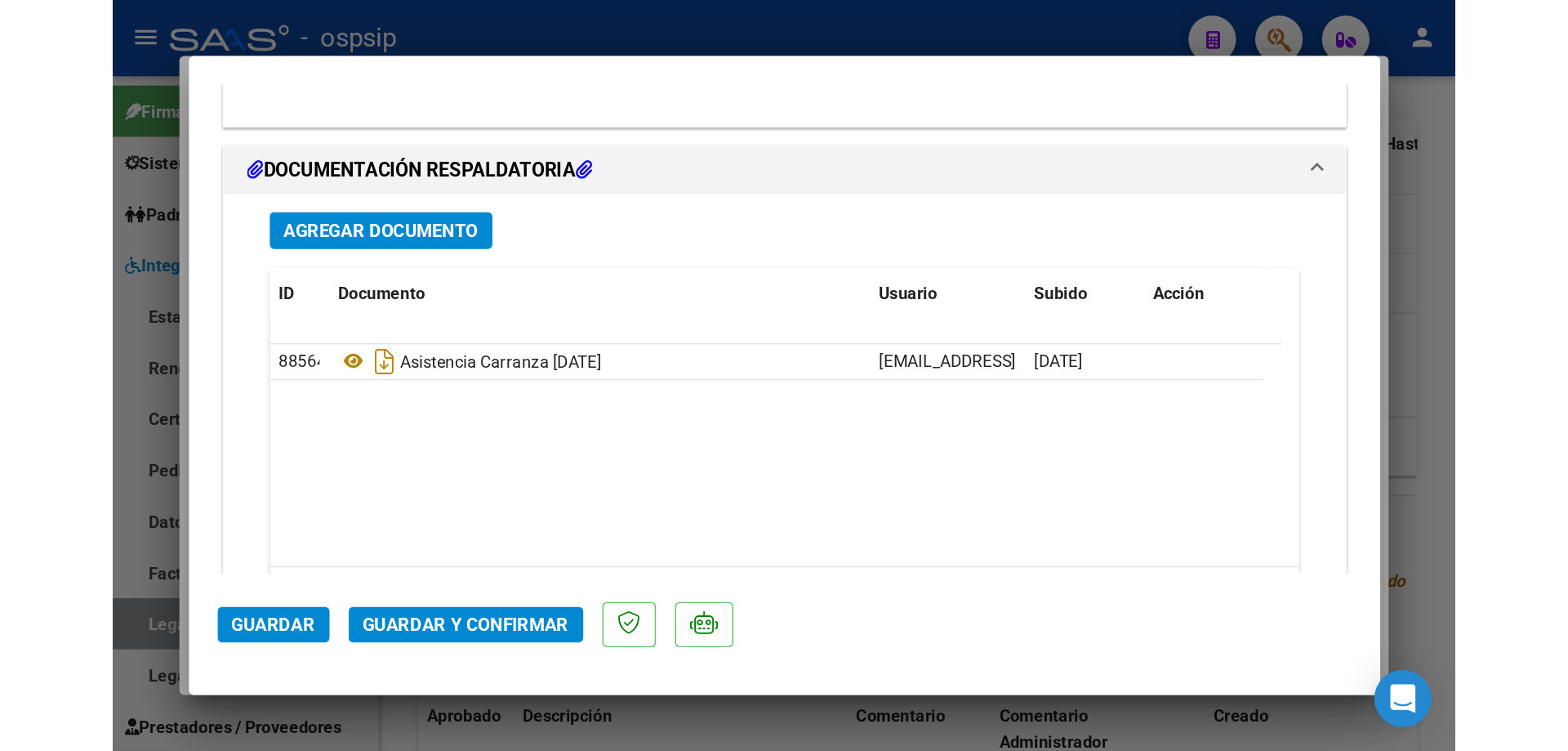
scroll to position [2058, 0]
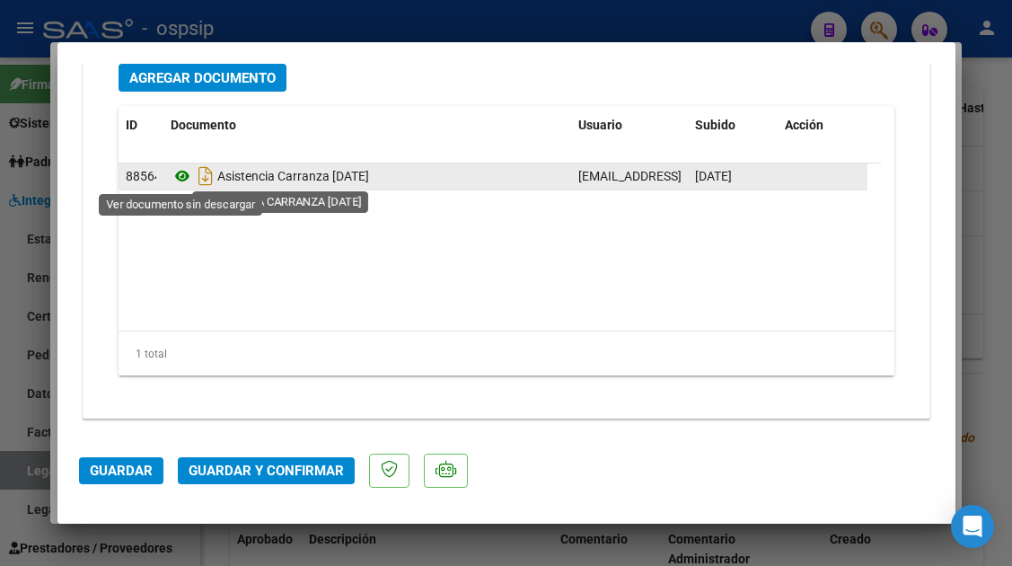
click at [186, 180] on icon at bounding box center [182, 176] width 23 height 22
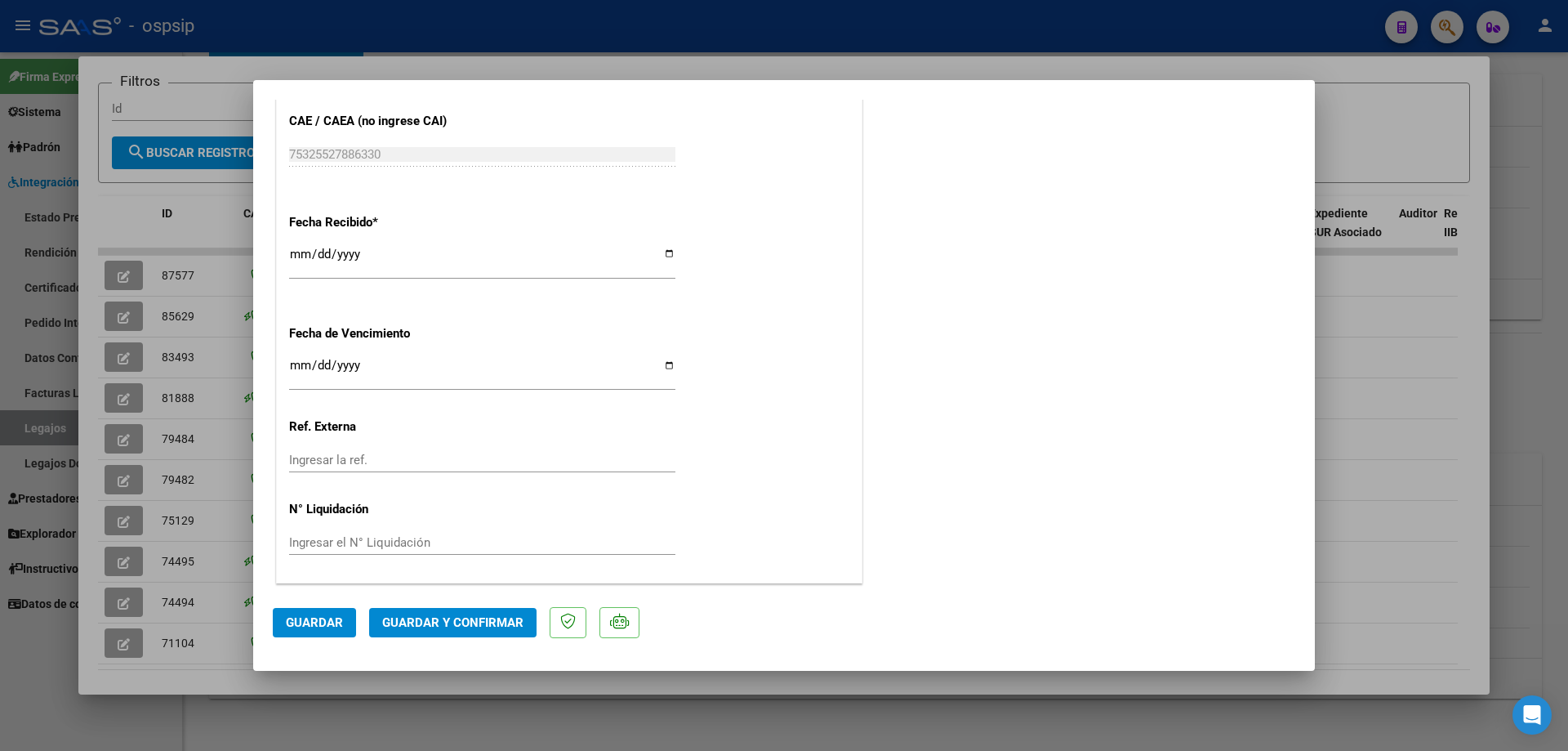
scroll to position [632, 0]
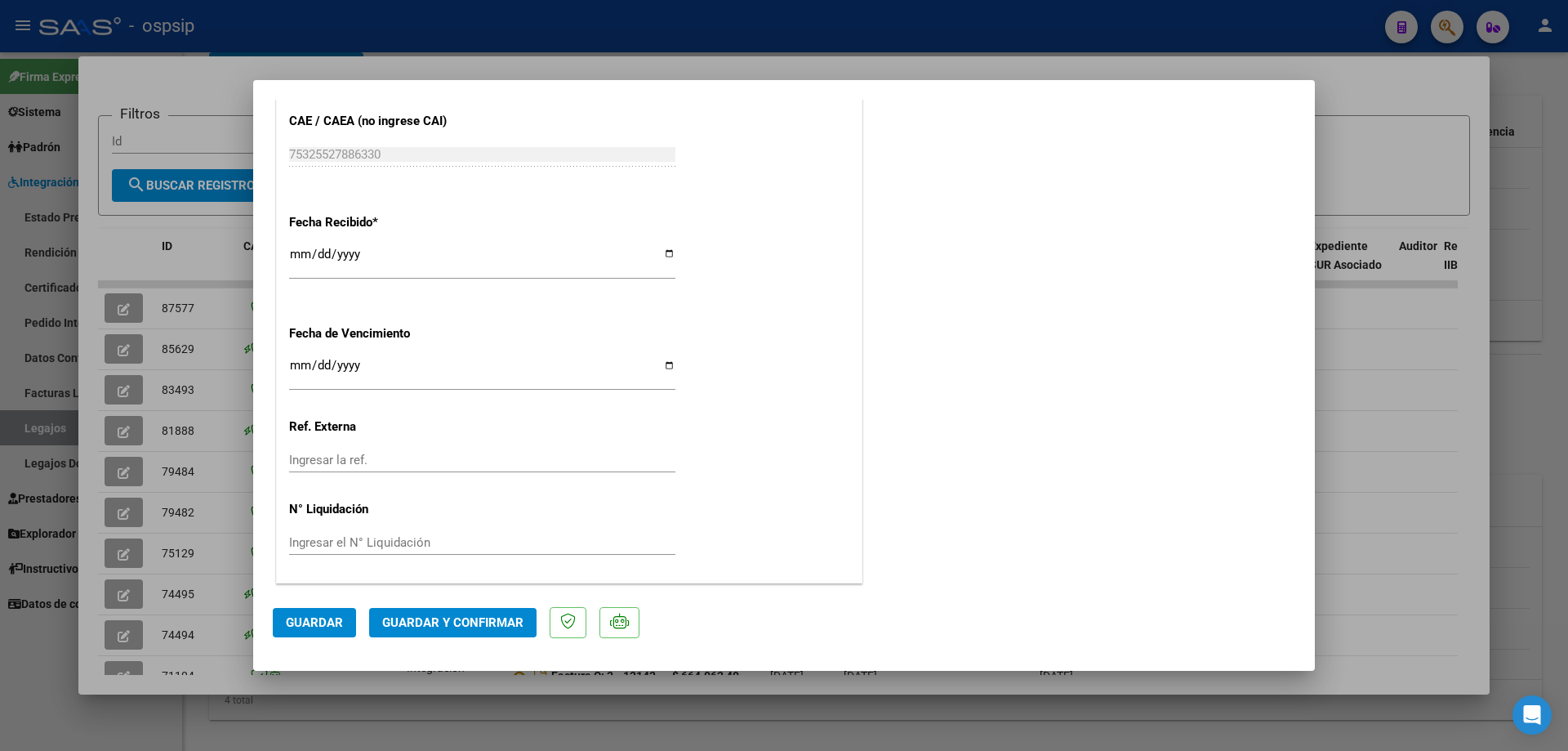
click at [446, 514] on span "Guardar y Confirmar" at bounding box center [452, 622] width 141 height 15
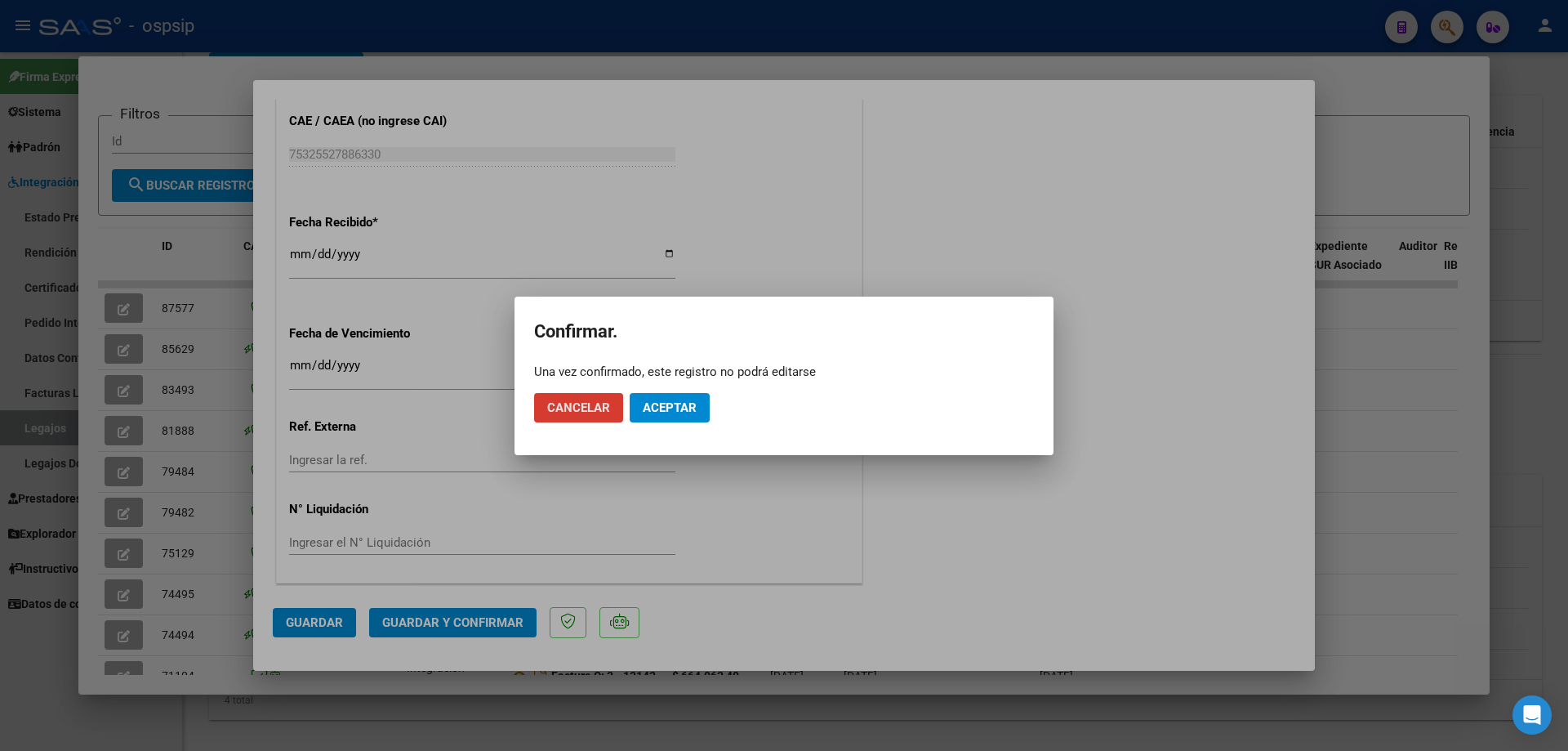
click at [654, 406] on span "Aceptar" at bounding box center [669, 407] width 54 height 15
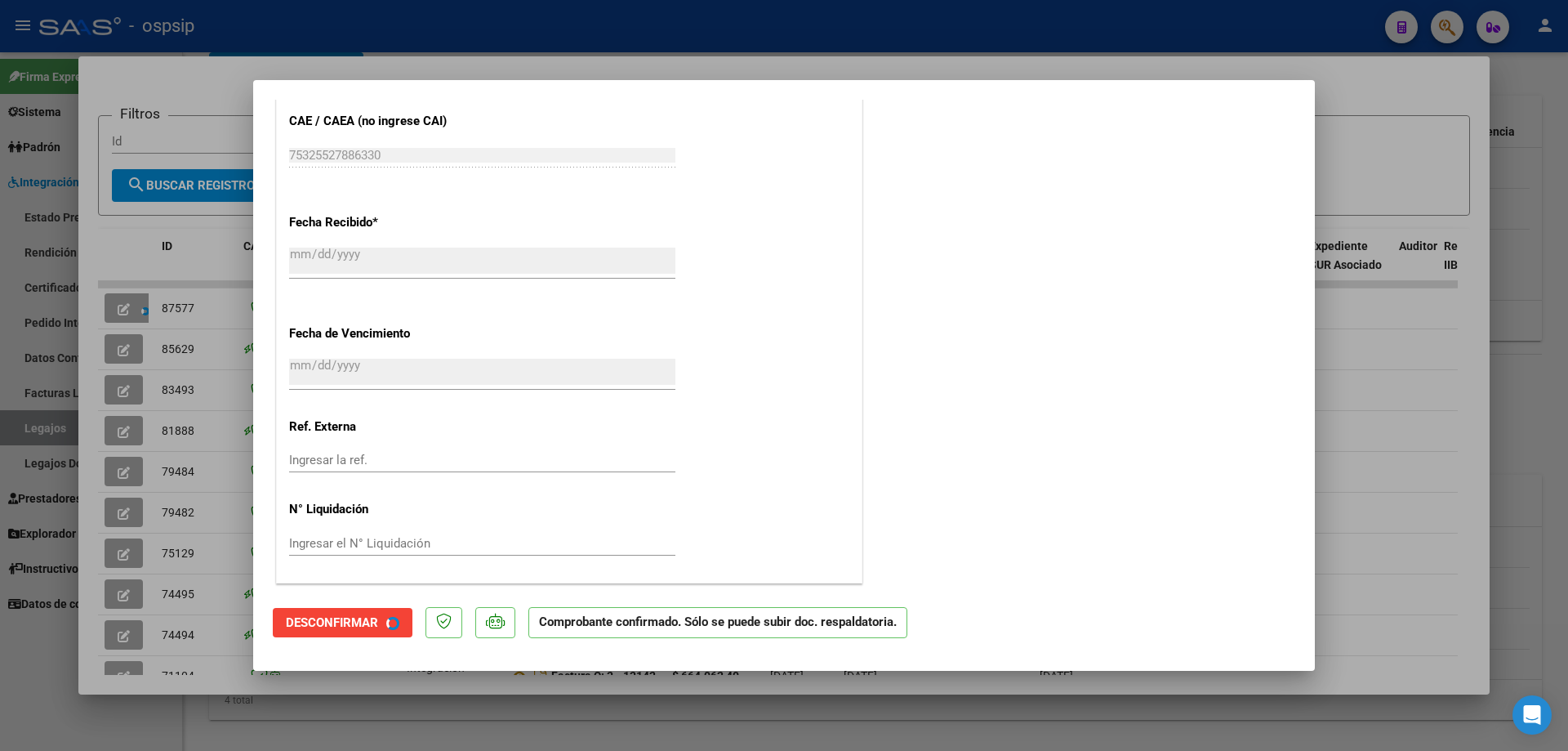
scroll to position [826, 0]
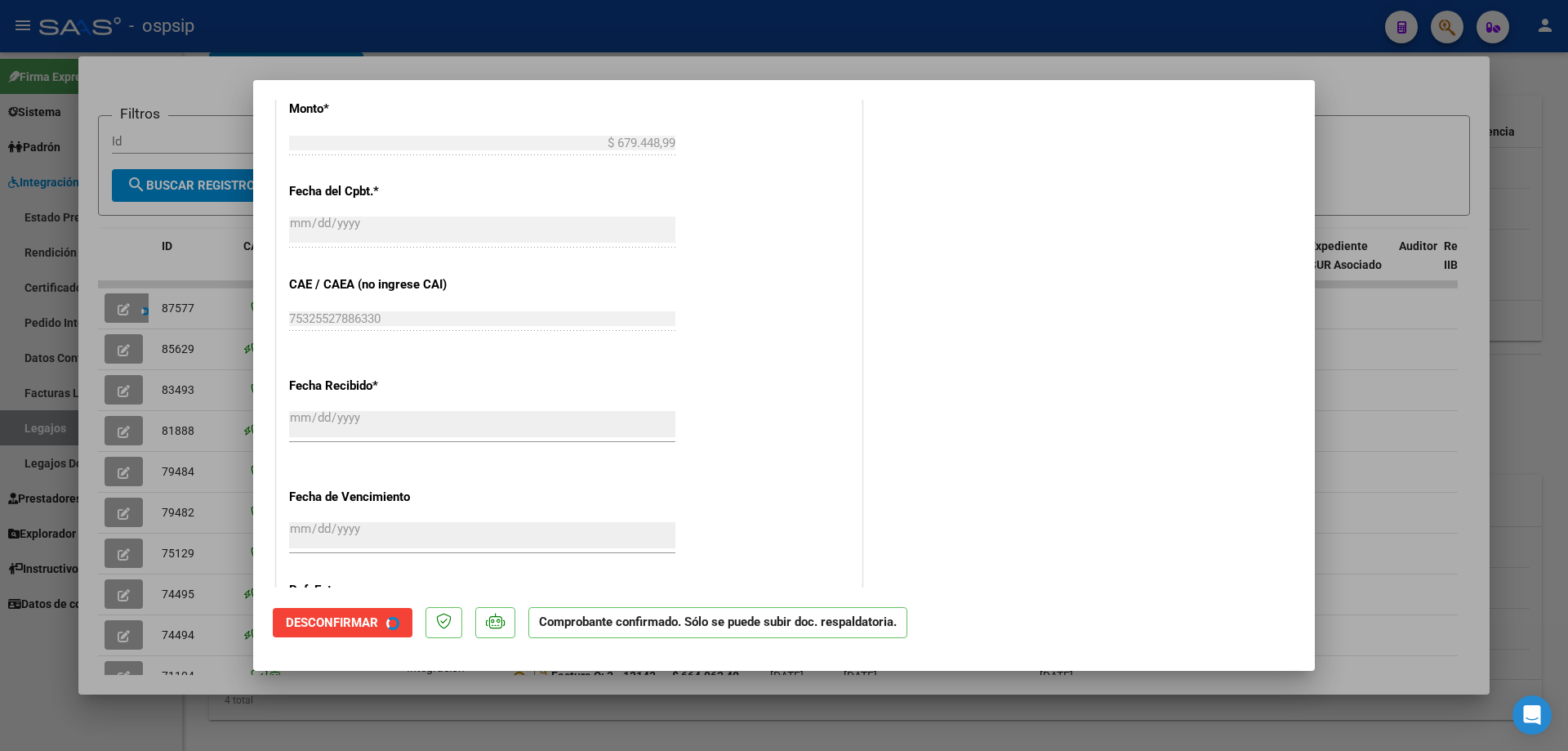
type input "$ 0,00"
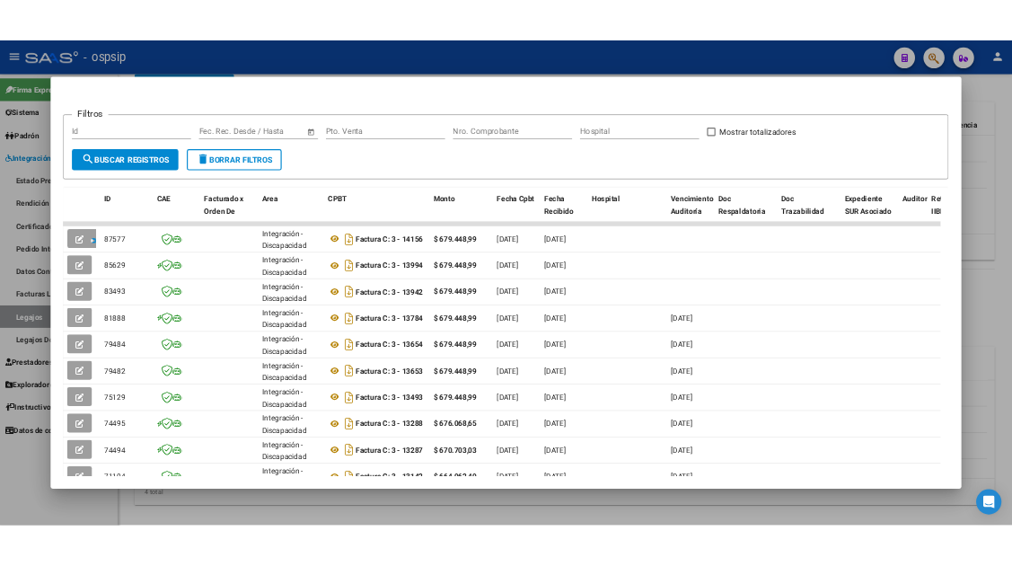
scroll to position [0, 0]
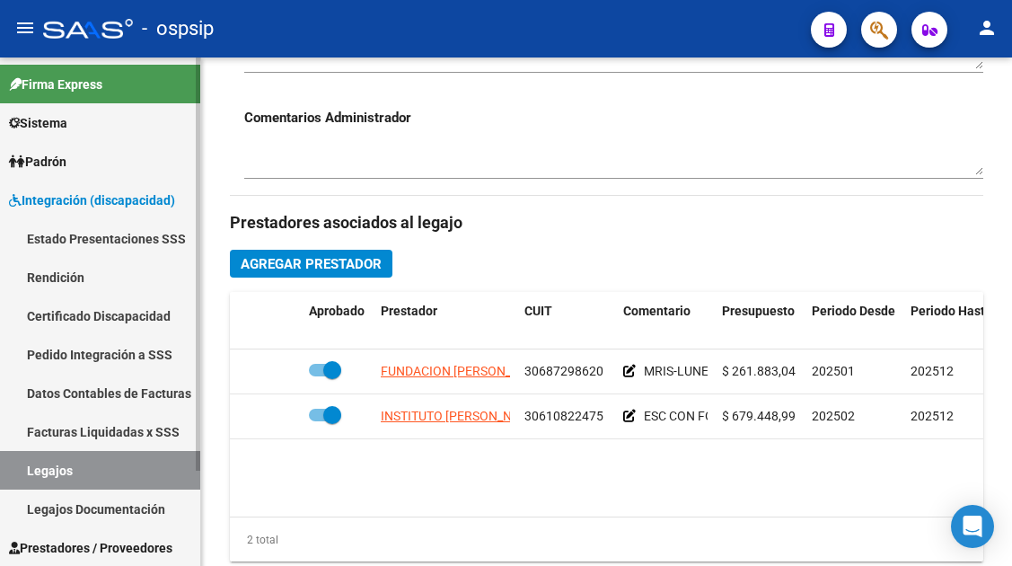
click at [21, 472] on link "Legajos" at bounding box center [100, 470] width 200 height 39
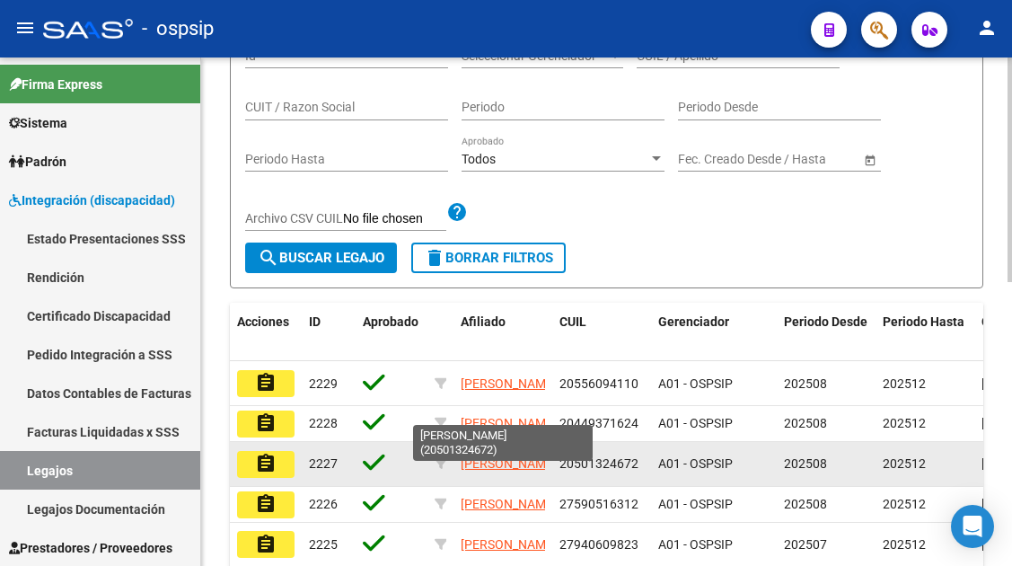
scroll to position [191, 0]
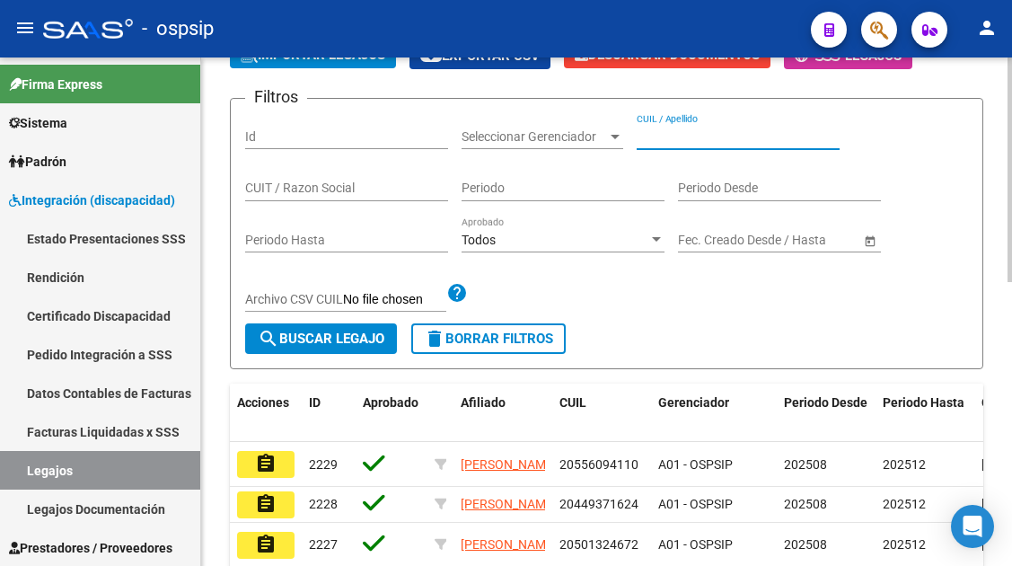
click at [665, 142] on input "CUIL / Apellido" at bounding box center [738, 136] width 203 height 15
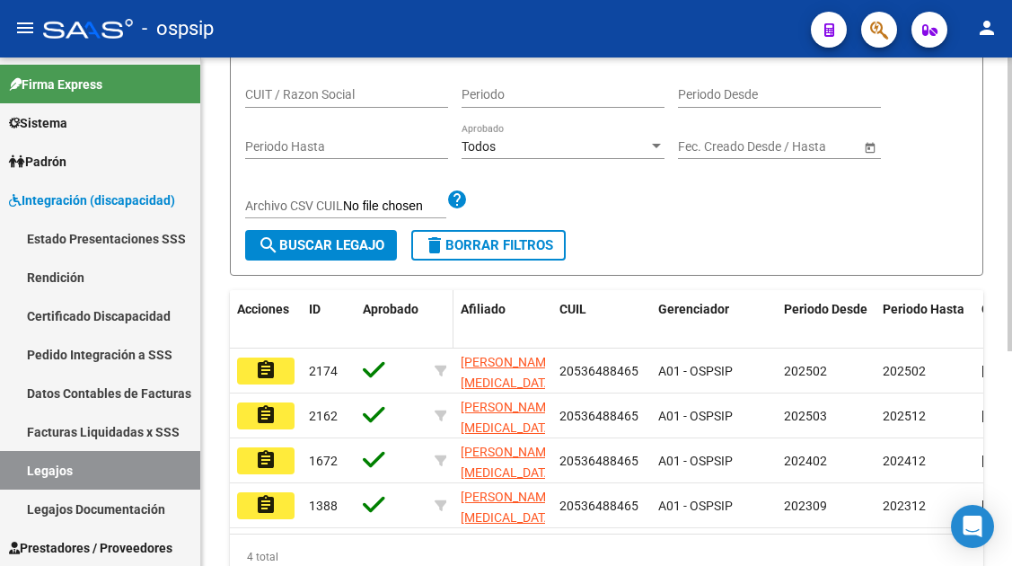
scroll to position [371, 0]
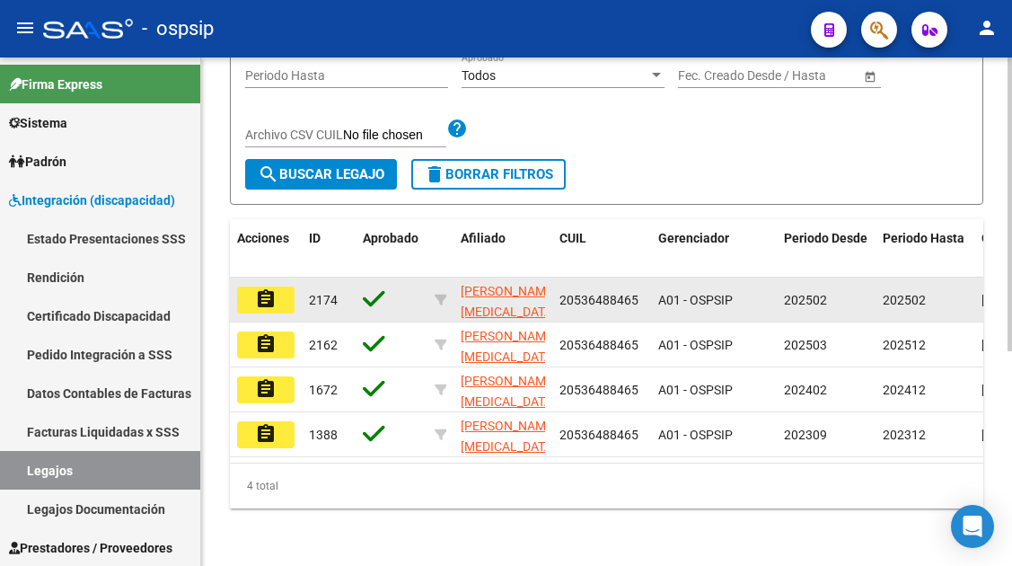
type input "53648846"
click at [276, 296] on mat-icon "assignment" at bounding box center [266, 299] width 22 height 22
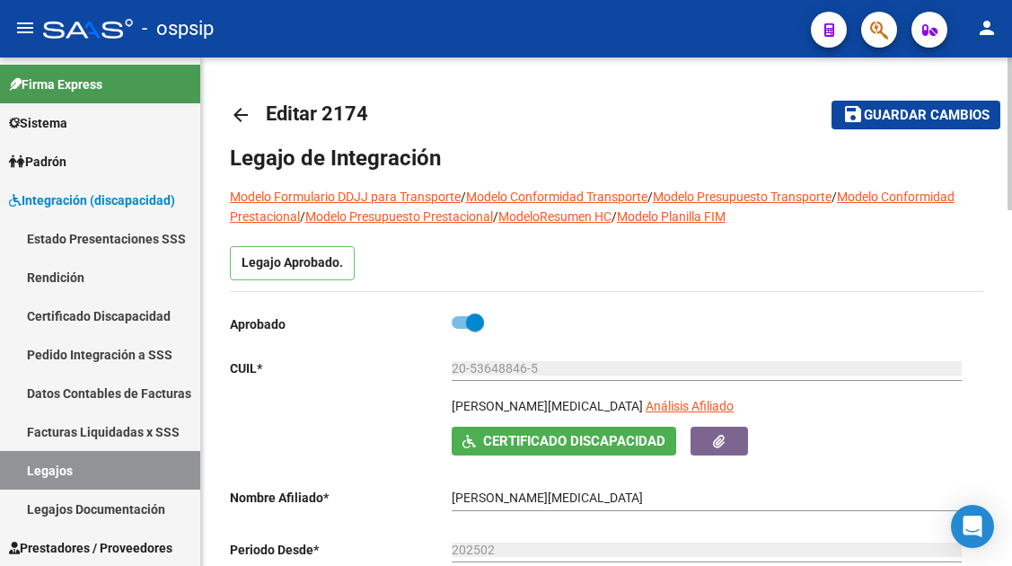
click at [651, 396] on div "20-53648846-5 Ingresar CUIL" at bounding box center [707, 370] width 510 height 51
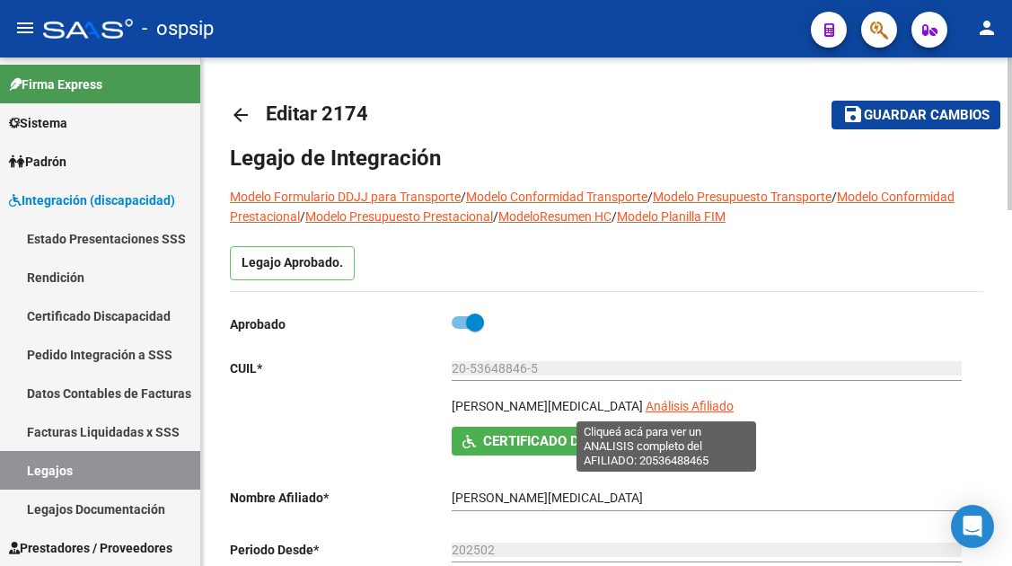
click at [648, 403] on span "Análisis Afiliado" at bounding box center [690, 406] width 88 height 14
type textarea "20536488465"
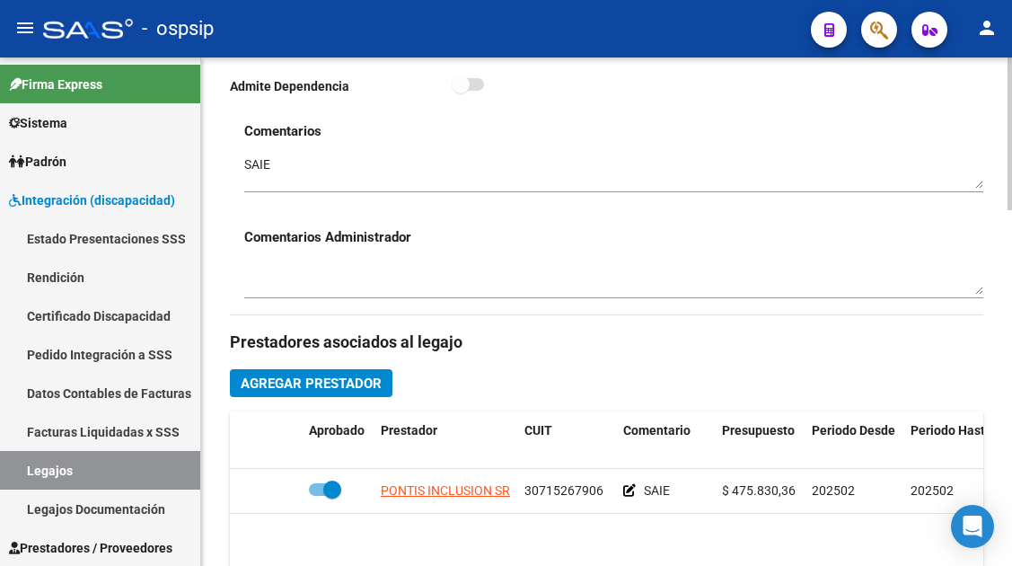
scroll to position [719, 0]
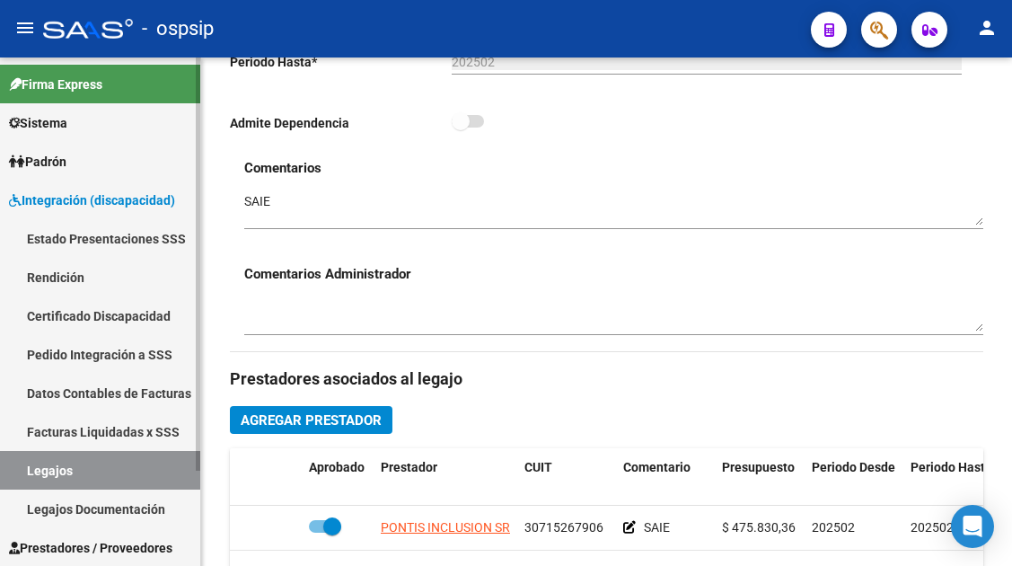
click at [69, 468] on link "Legajos" at bounding box center [100, 470] width 200 height 39
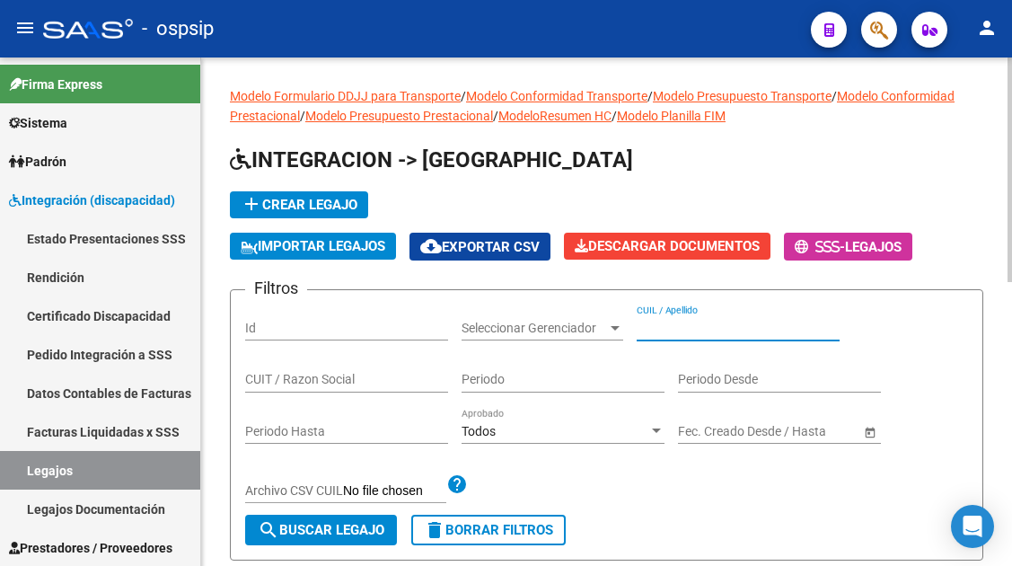
click at [670, 334] on input "CUIL / Apellido" at bounding box center [738, 328] width 203 height 15
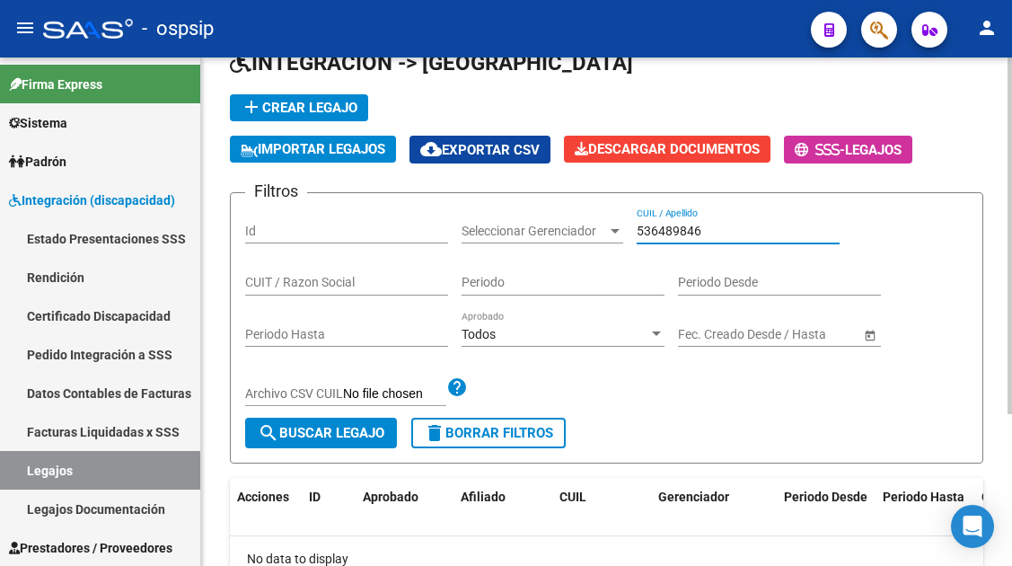
scroll to position [217, 0]
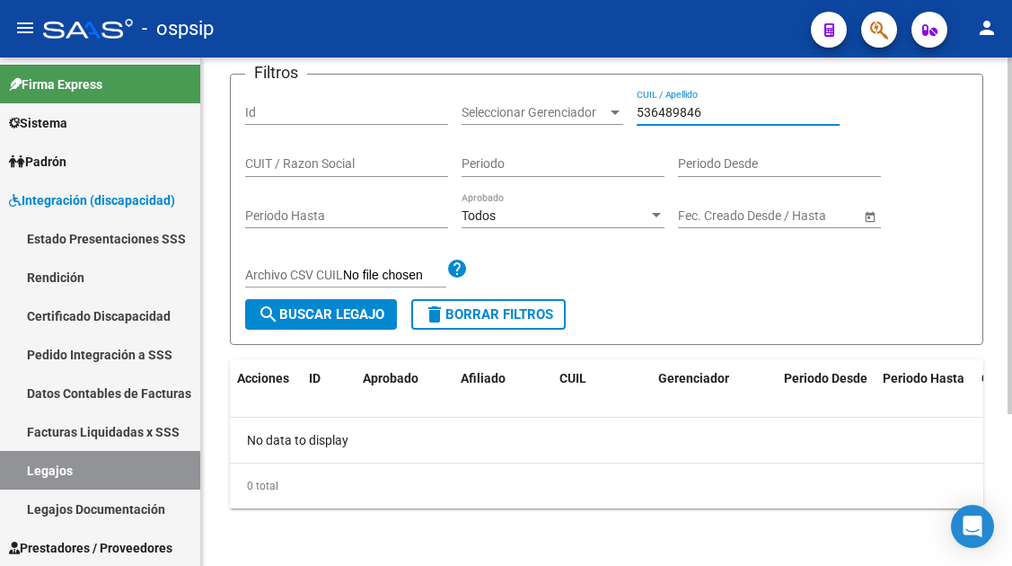
click at [697, 114] on input "536489846" at bounding box center [738, 112] width 203 height 15
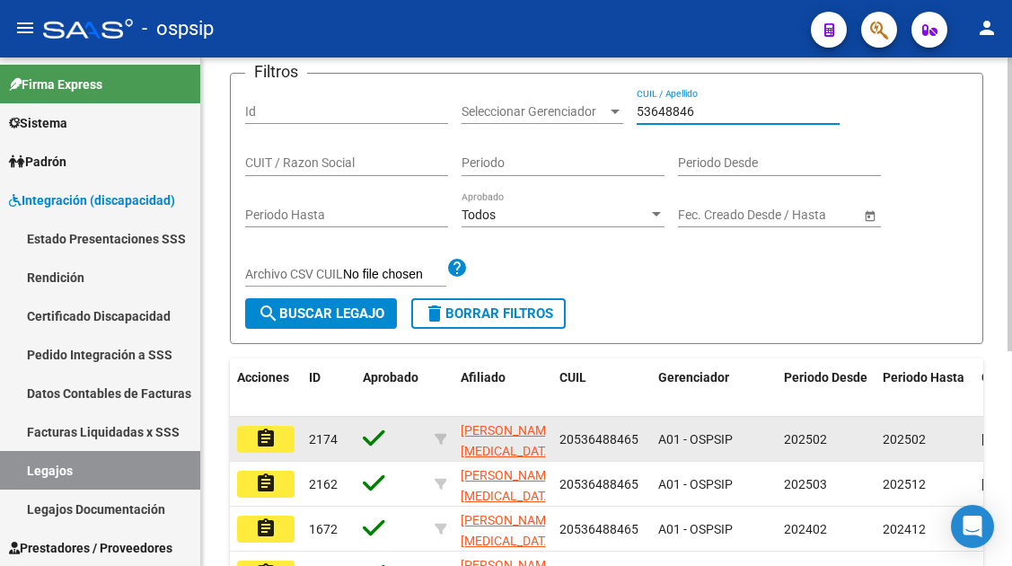
type input "53648846"
click at [261, 429] on mat-icon "assignment" at bounding box center [266, 439] width 22 height 22
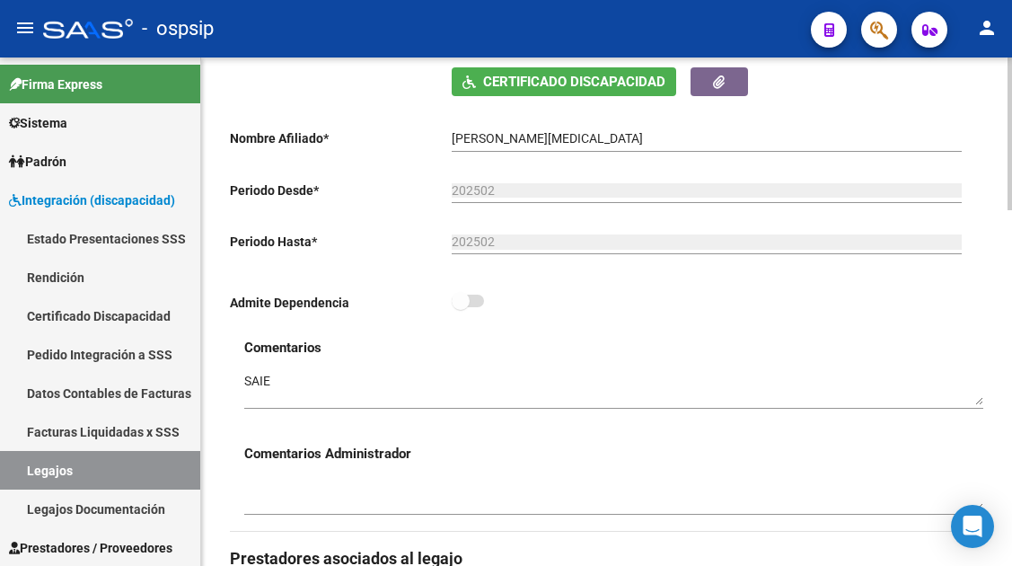
scroll to position [539, 0]
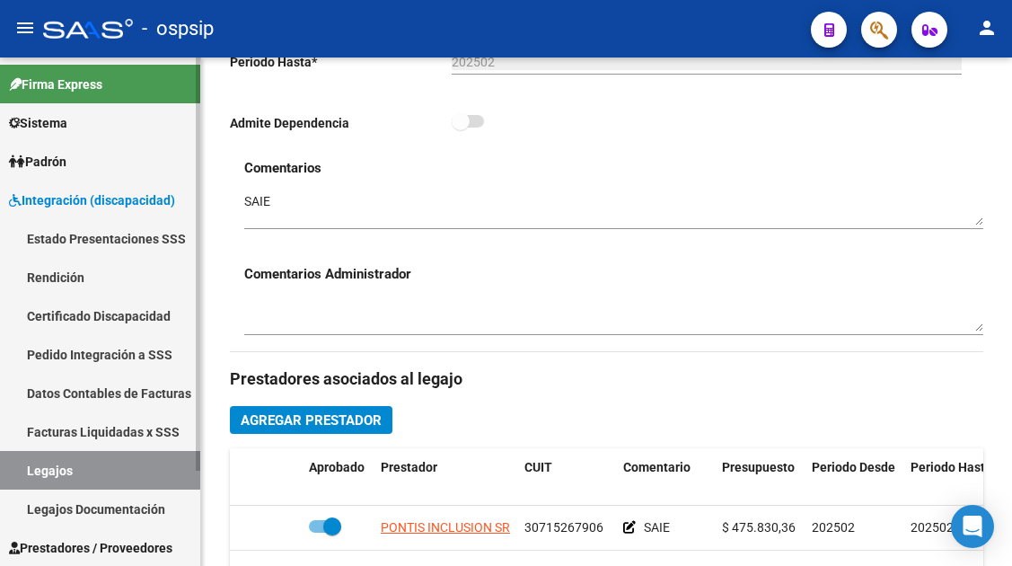
click at [116, 465] on link "Legajos" at bounding box center [100, 470] width 200 height 39
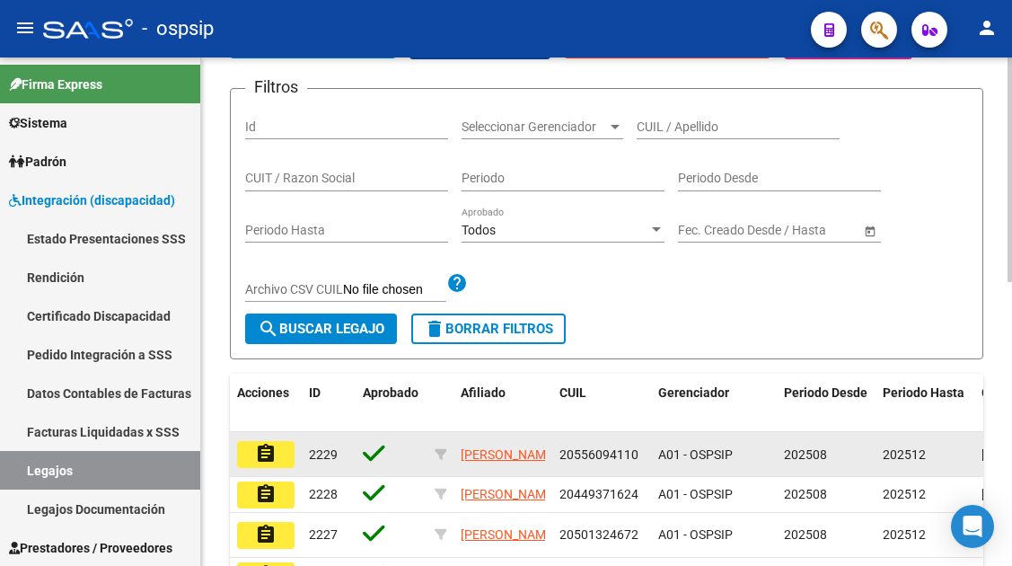
scroll to position [180, 0]
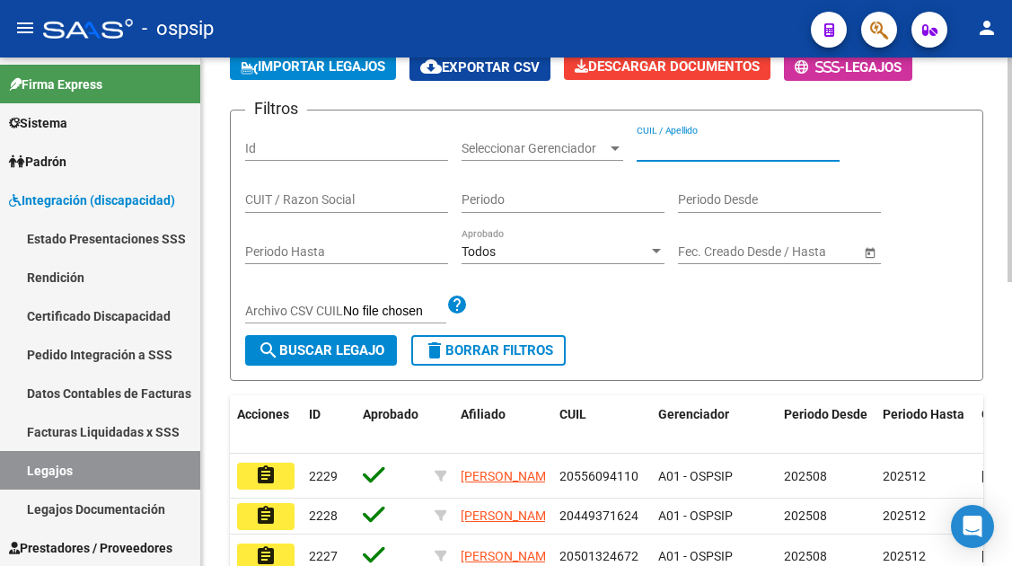
click at [682, 143] on input "CUIL / Apellido" at bounding box center [738, 148] width 203 height 15
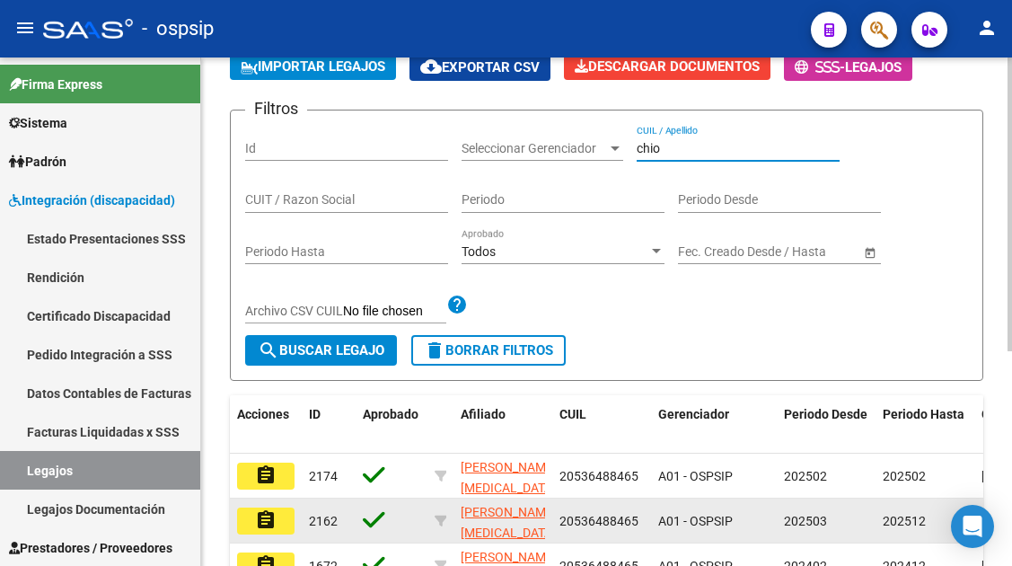
type input "chio"
click at [260, 524] on mat-icon "assignment" at bounding box center [266, 520] width 22 height 22
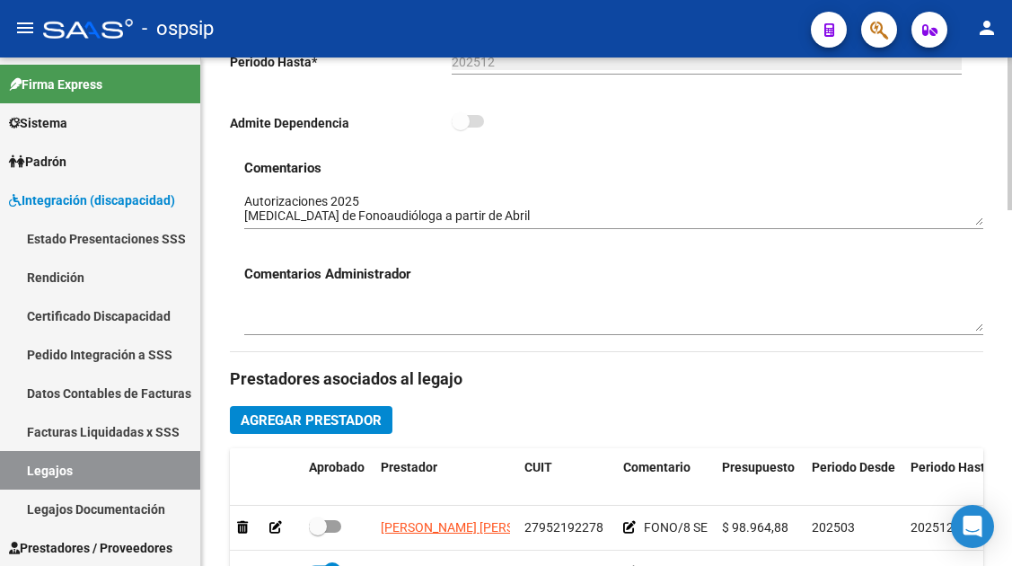
scroll to position [898, 0]
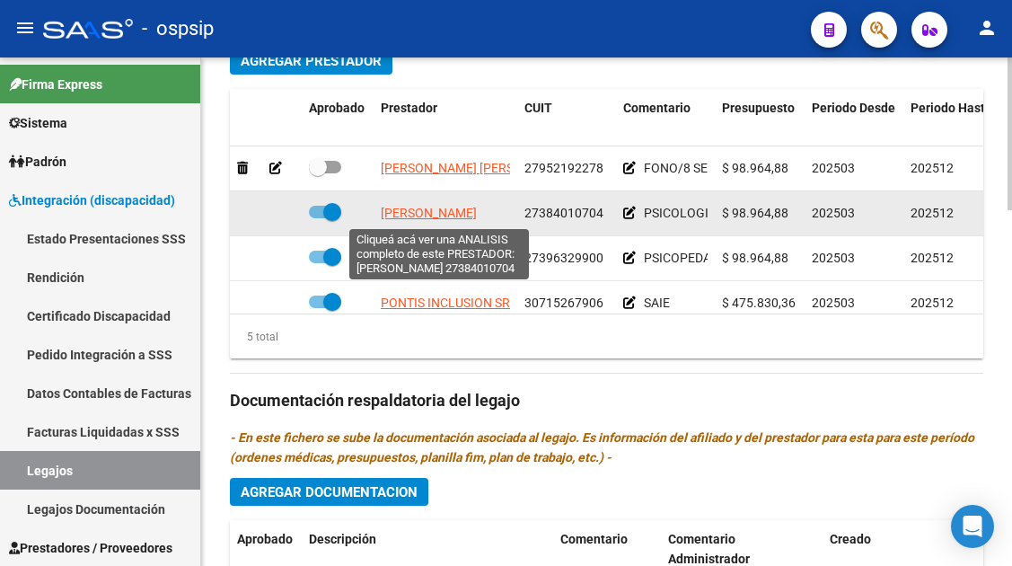
click at [446, 213] on span "MATTIONI MARIANA" at bounding box center [429, 213] width 96 height 14
type textarea "27384010704"
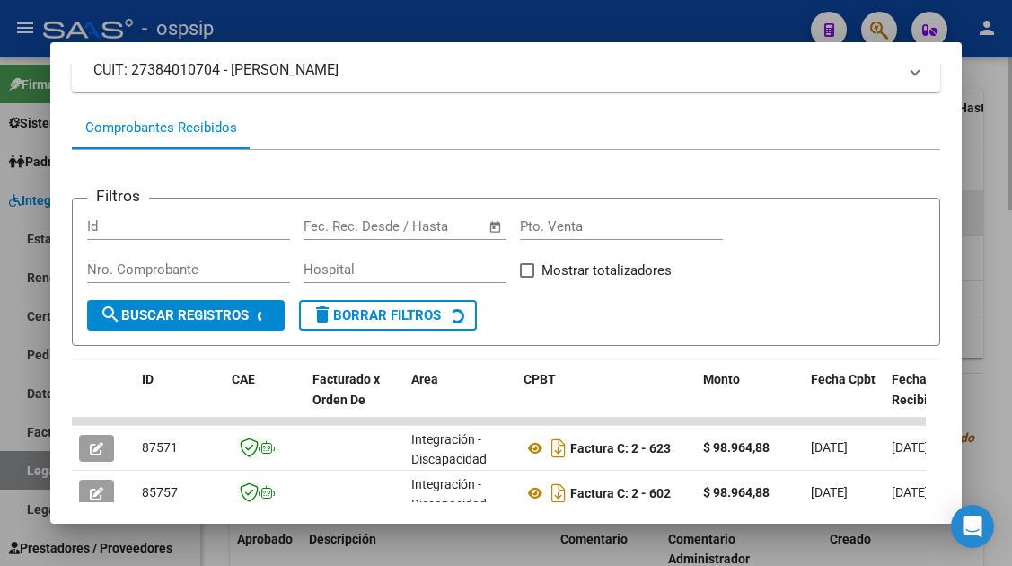
scroll to position [349, 0]
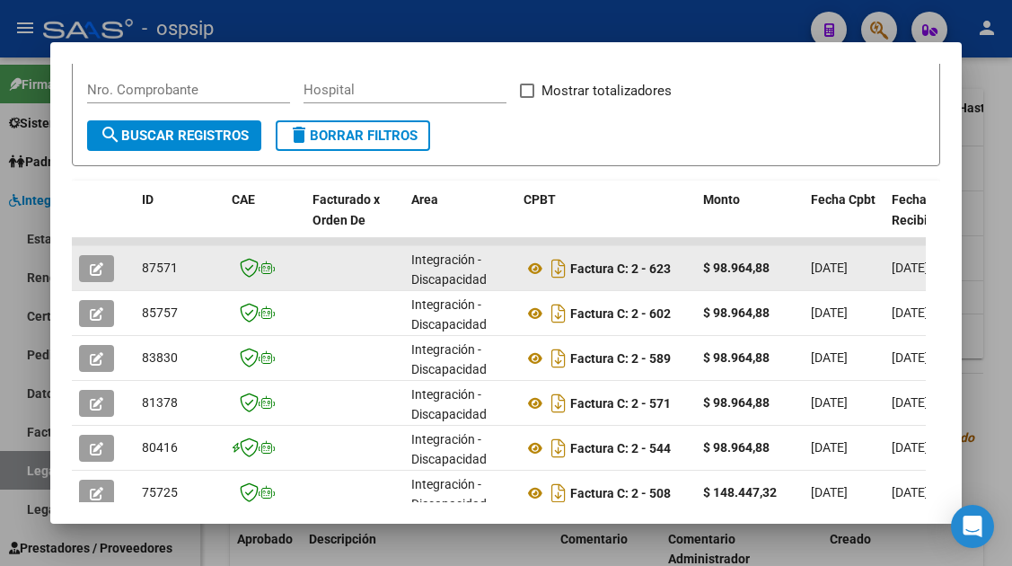
click at [113, 267] on button "button" at bounding box center [96, 268] width 35 height 27
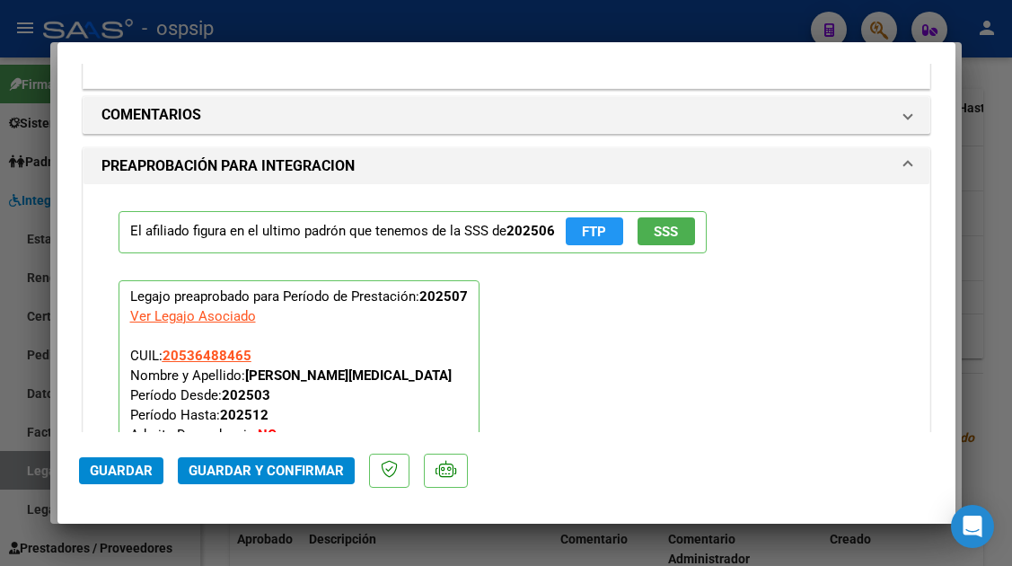
scroll to position [2156, 0]
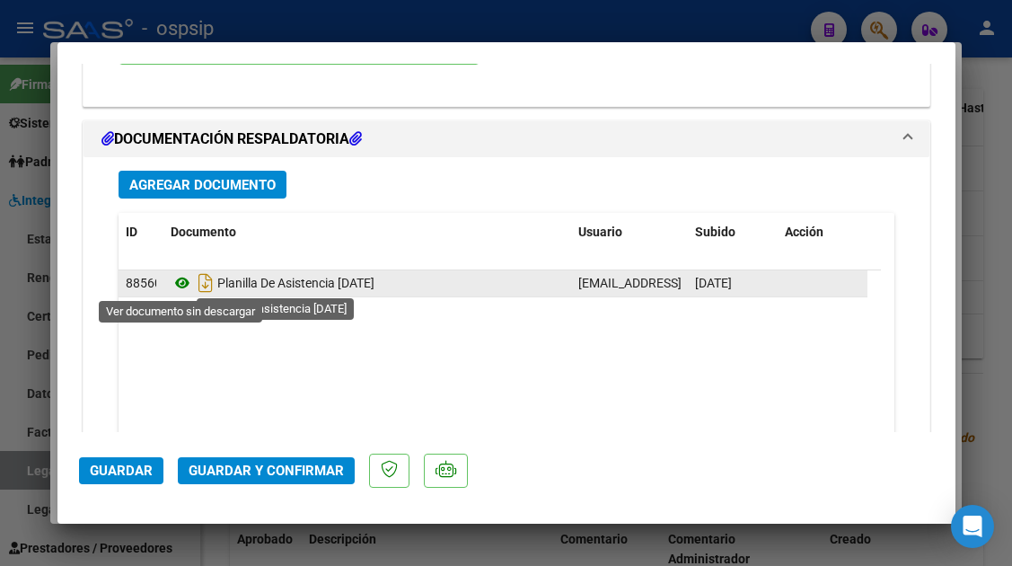
click at [174, 287] on icon at bounding box center [182, 283] width 23 height 22
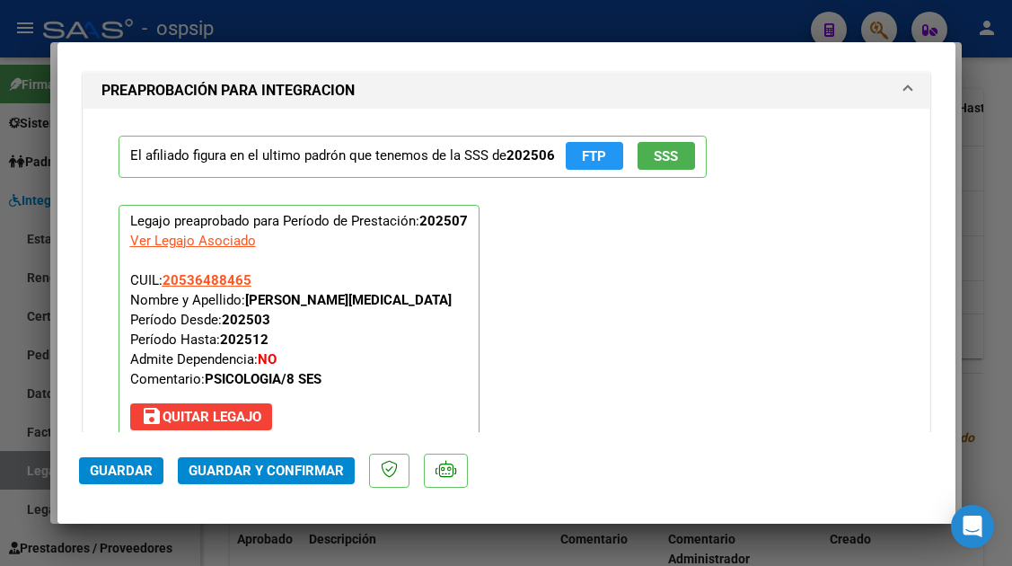
scroll to position [1617, 0]
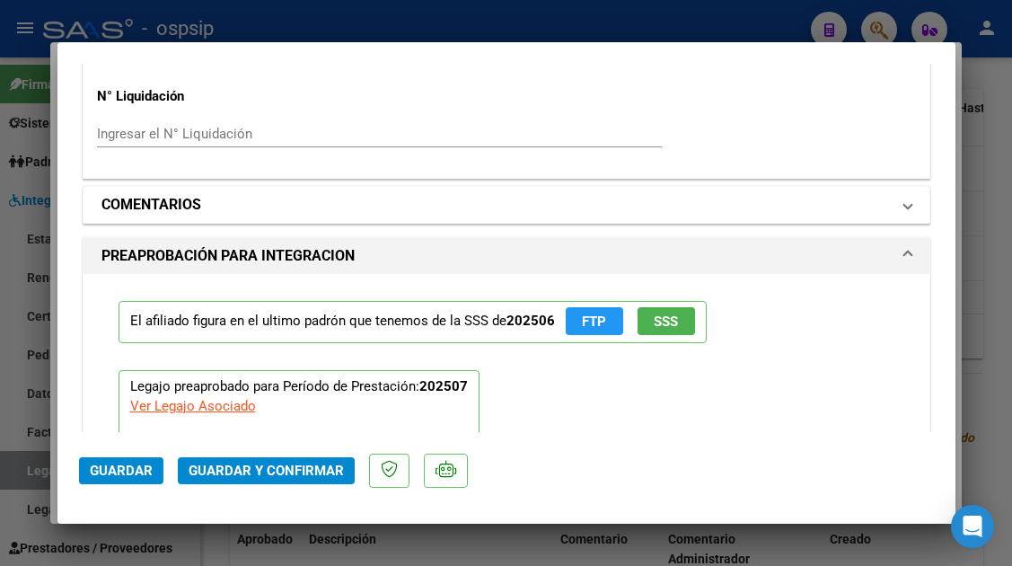
click at [880, 215] on span "COMENTARIOS" at bounding box center [503, 205] width 803 height 22
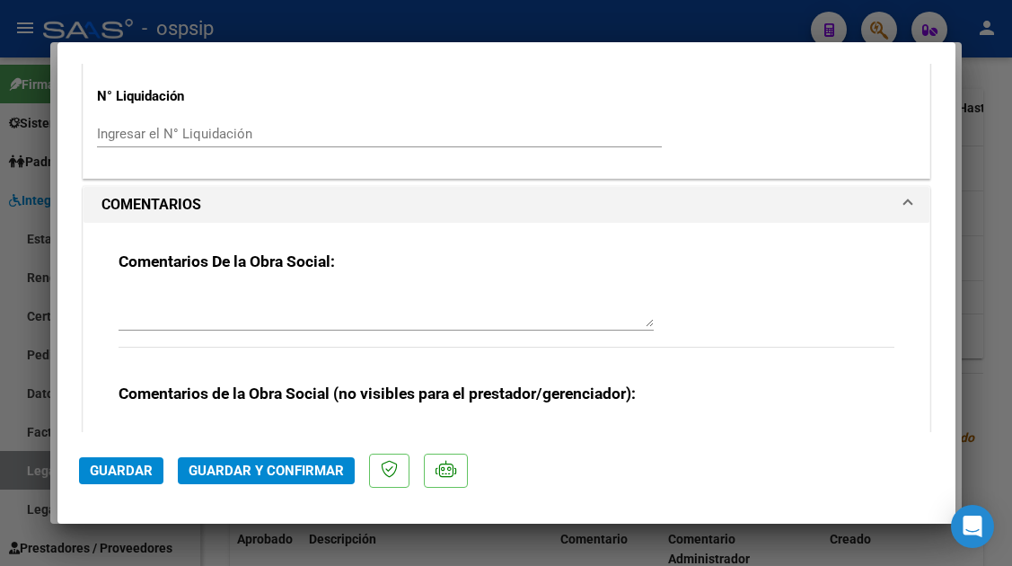
click at [345, 284] on div "Comentarios De la Obra Social:" at bounding box center [507, 310] width 776 height 116
click at [271, 287] on div at bounding box center [386, 308] width 535 height 43
type textarea "planilla rechazada"
click at [93, 481] on button "Guardar" at bounding box center [121, 470] width 84 height 27
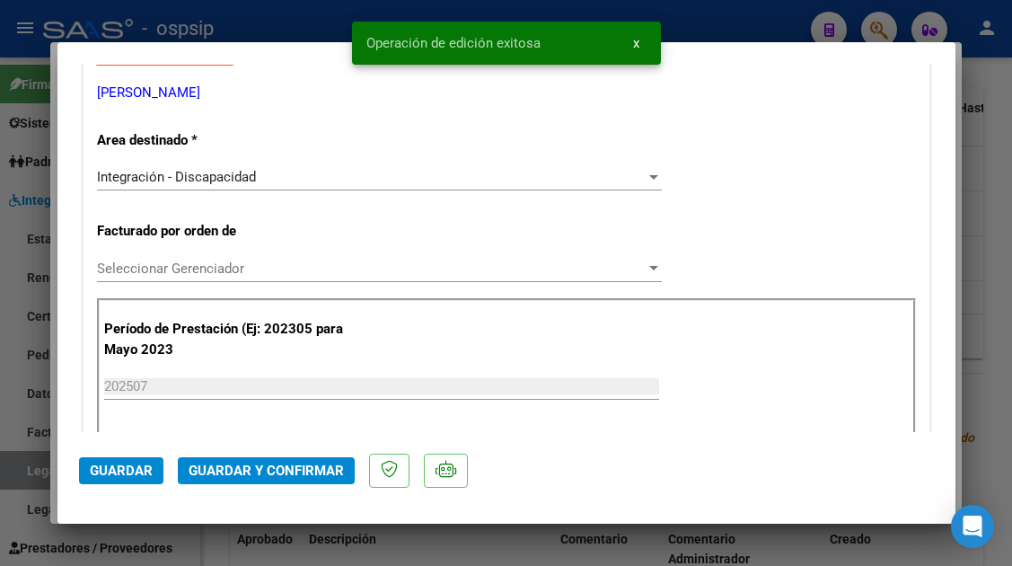
type input "$ 0,00"
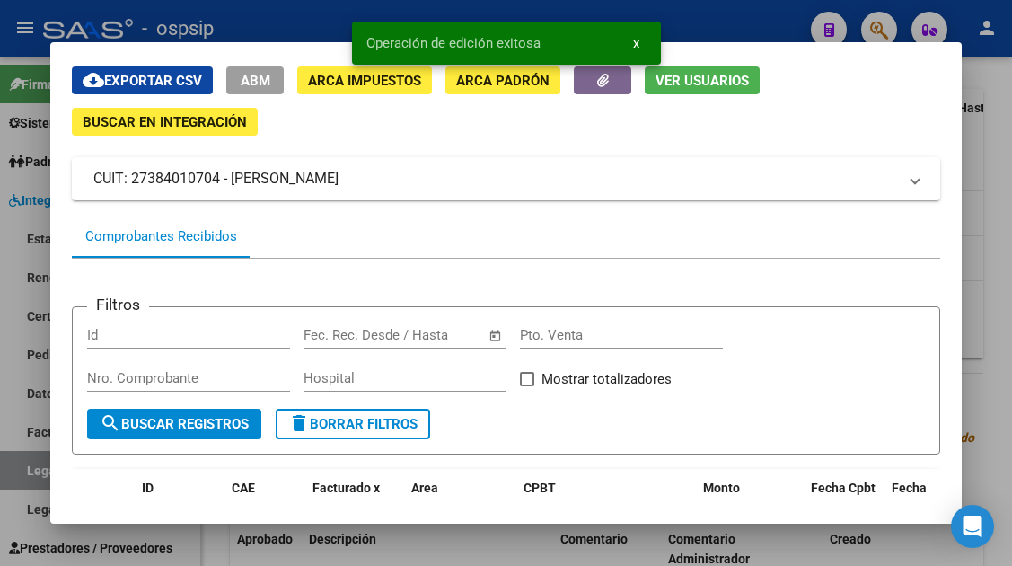
scroll to position [0, 0]
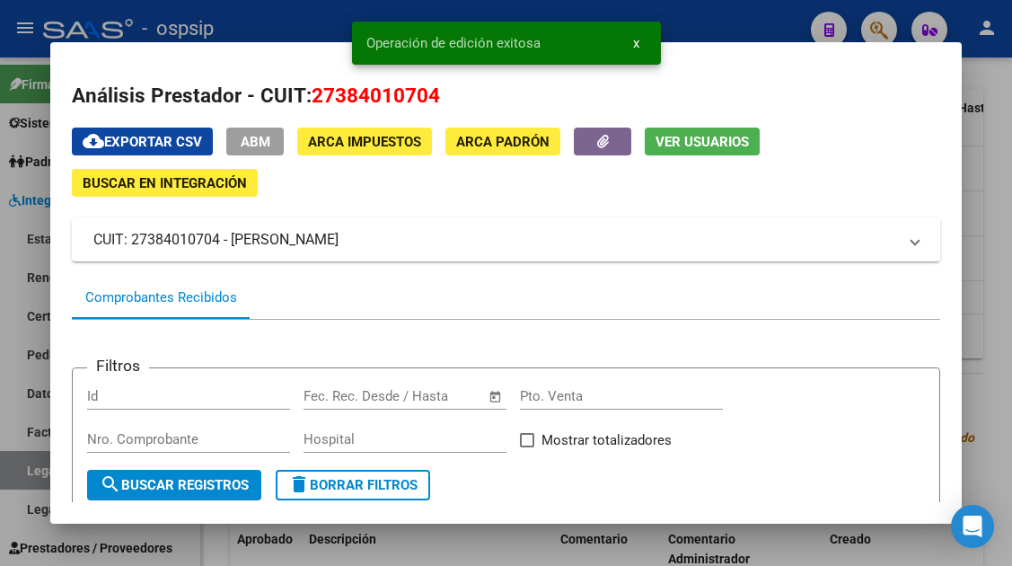
click at [682, 144] on span "Ver Usuarios" at bounding box center [702, 142] width 93 height 16
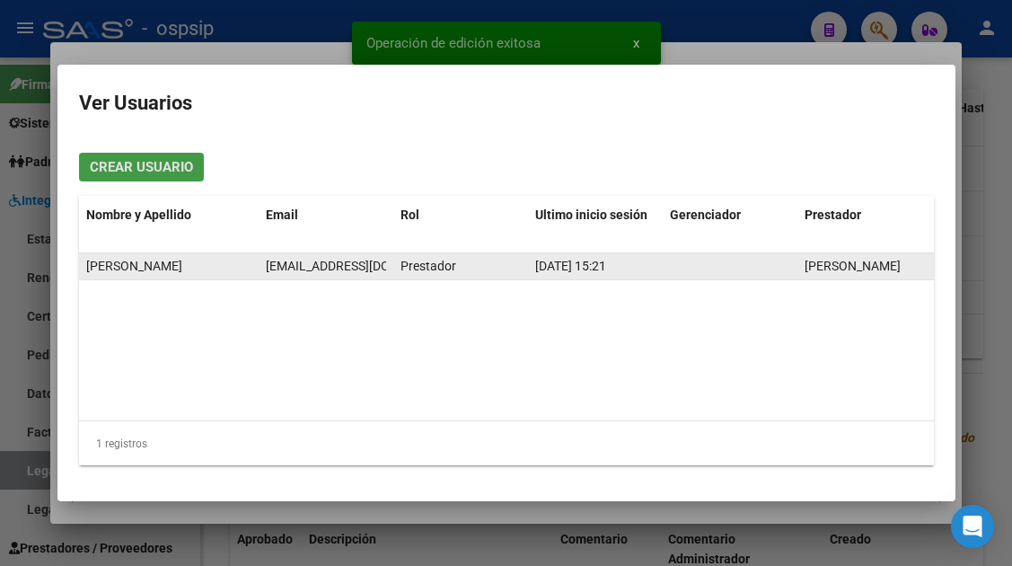
click at [319, 268] on span "marumattioni@gmail.com" at bounding box center [365, 266] width 199 height 14
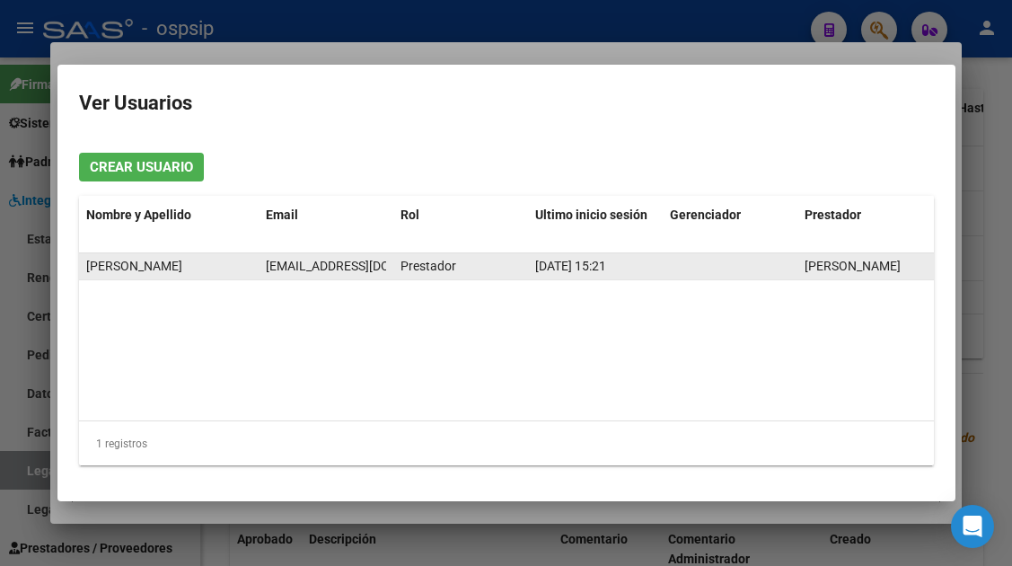
copy span "marumattioni@gmail.com"
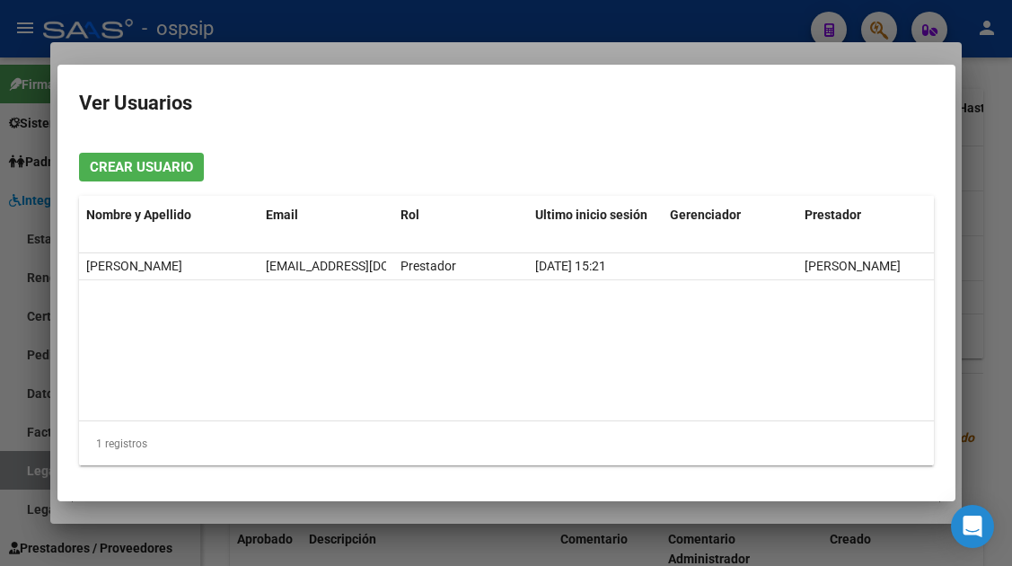
click at [25, 455] on div at bounding box center [506, 283] width 1012 height 566
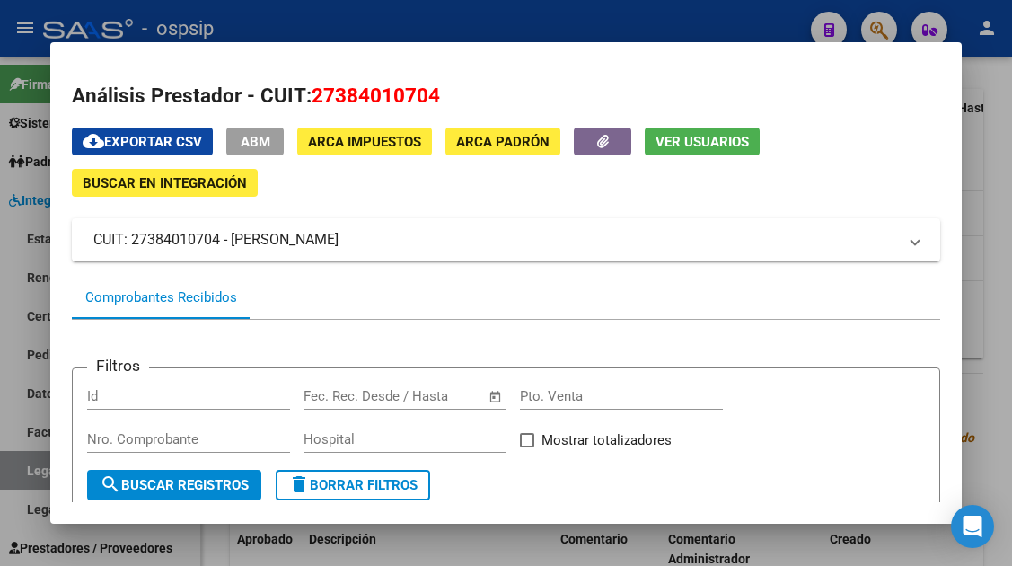
click at [25, 470] on div at bounding box center [506, 283] width 1012 height 566
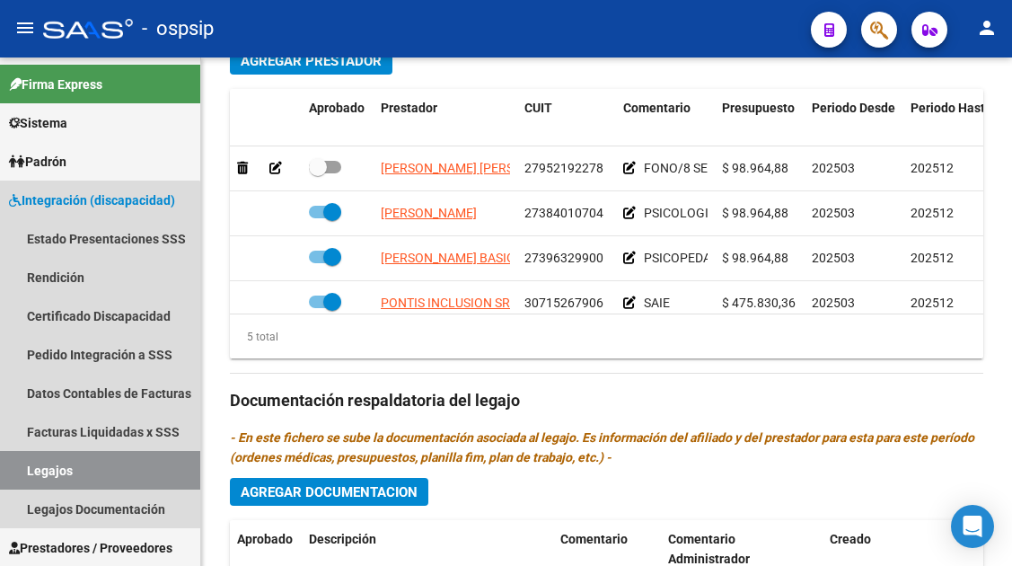
click at [25, 470] on link "Legajos" at bounding box center [100, 470] width 200 height 39
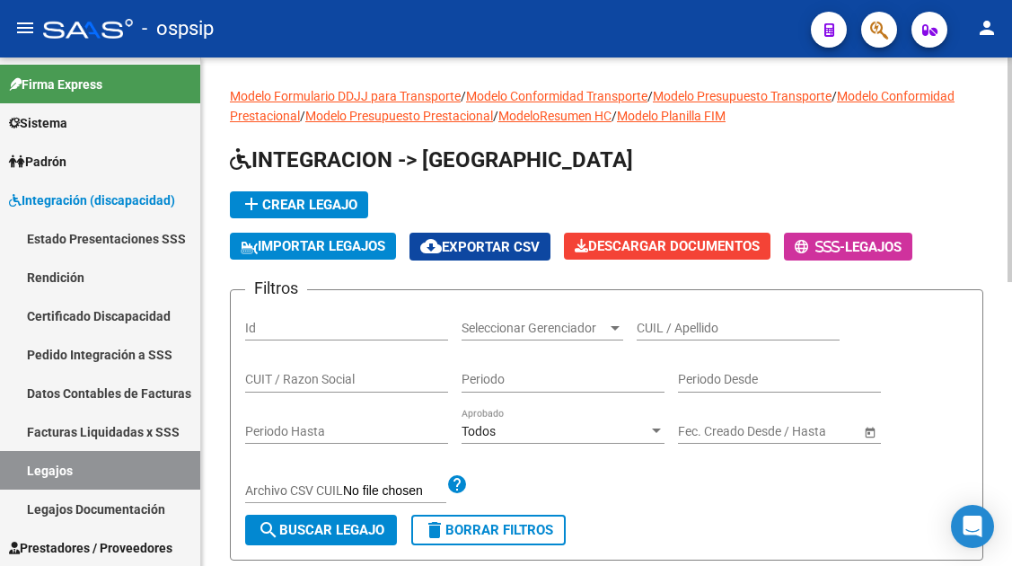
click at [659, 335] on input "CUIL / Apellido" at bounding box center [738, 328] width 203 height 15
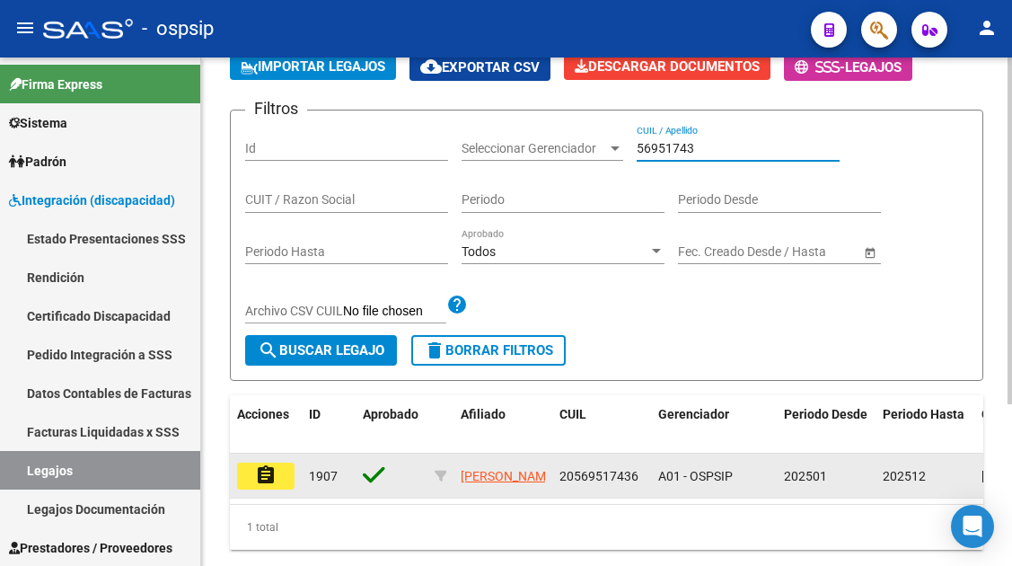
type input "56951743"
click at [261, 479] on mat-icon "assignment" at bounding box center [266, 475] width 22 height 22
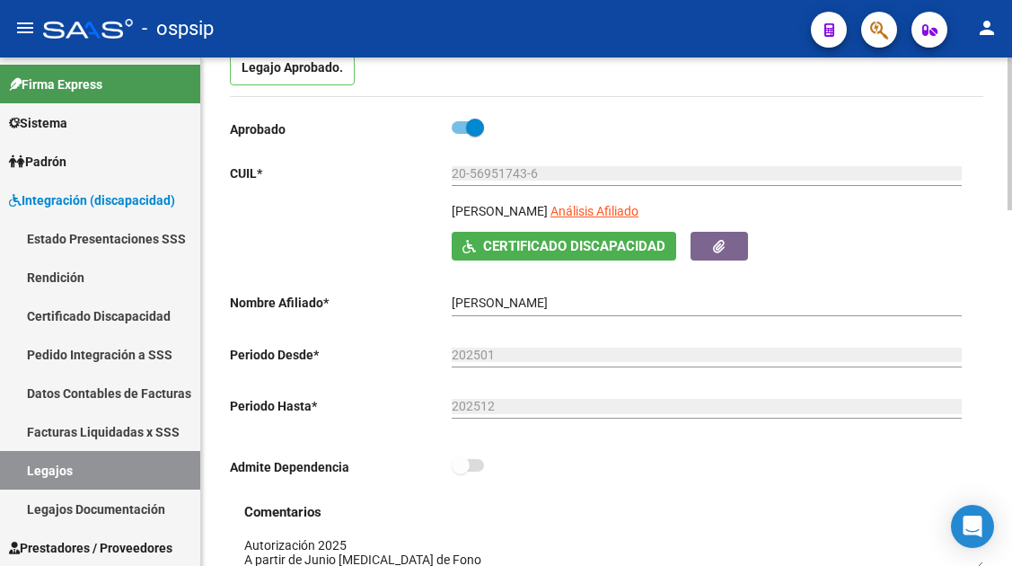
scroll to position [180, 0]
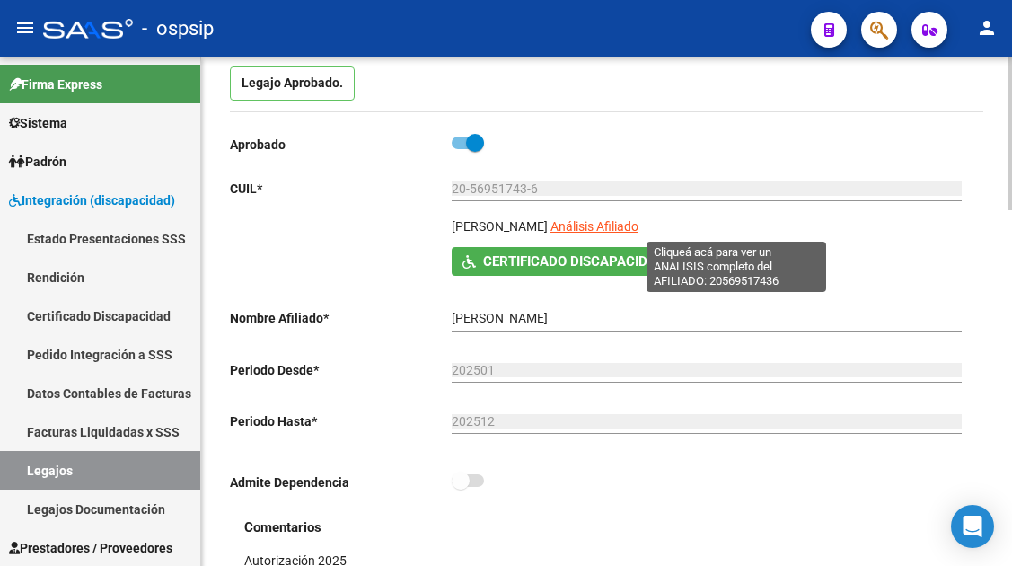
click at [639, 229] on span "Análisis Afiliado" at bounding box center [595, 226] width 88 height 14
type textarea "20569517436"
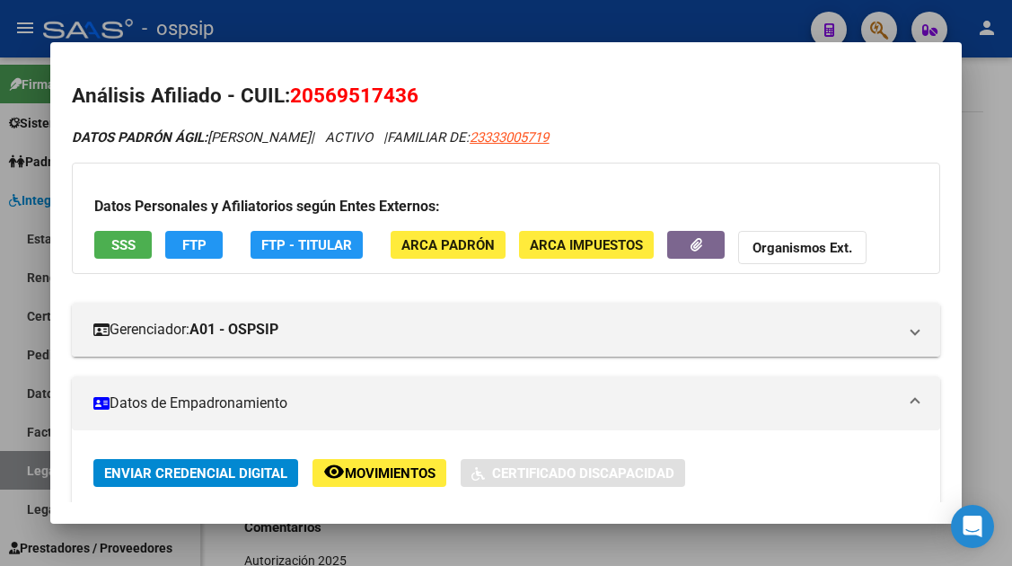
scroll to position [90, 0]
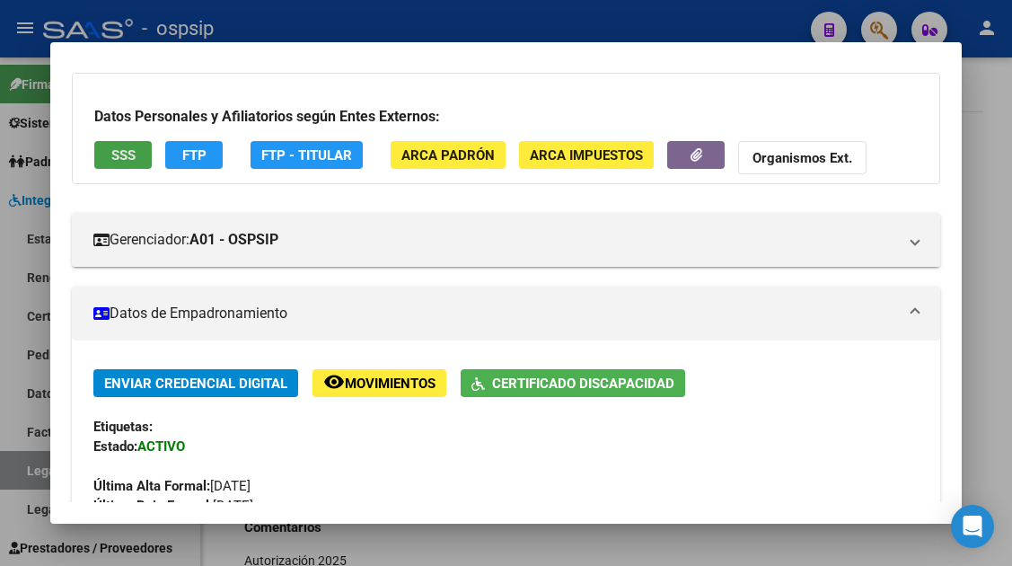
click at [110, 152] on button "SSS" at bounding box center [122, 155] width 57 height 28
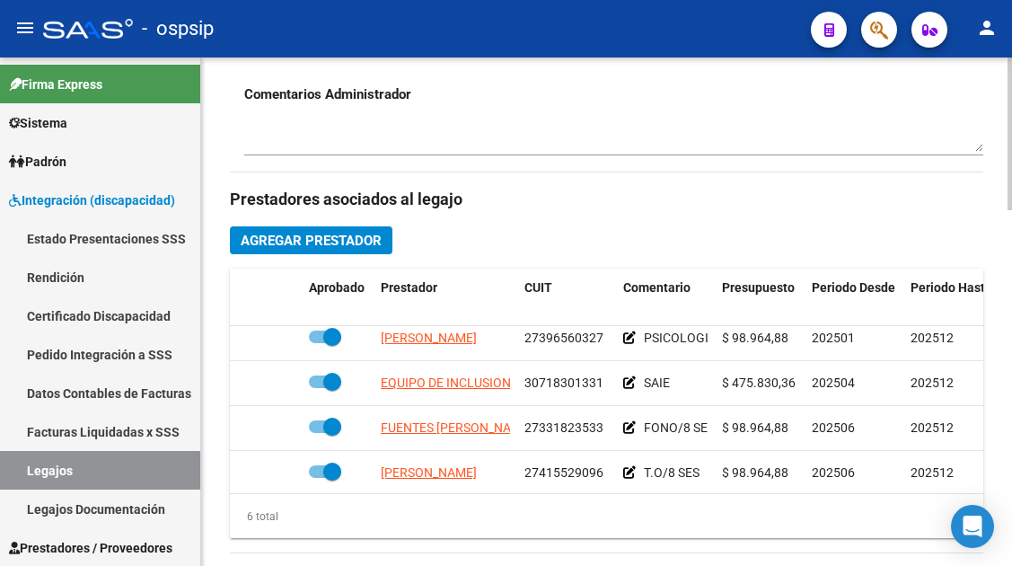
scroll to position [122, 0]
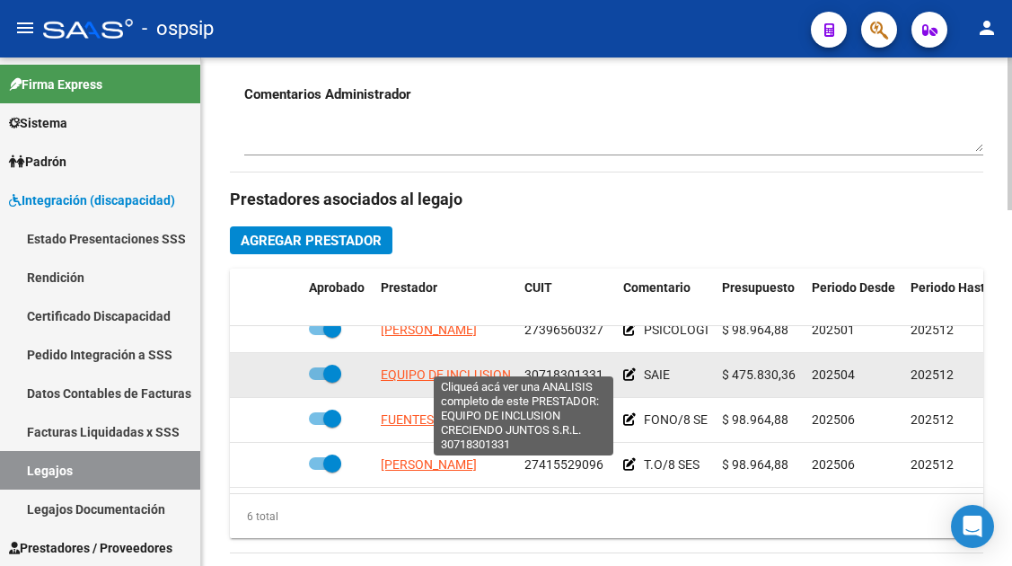
click at [491, 367] on span "EQUIPO DE INCLUSION CRECIENDO JUNTOS S.R.L." at bounding box center [524, 374] width 287 height 14
type textarea "30718301331"
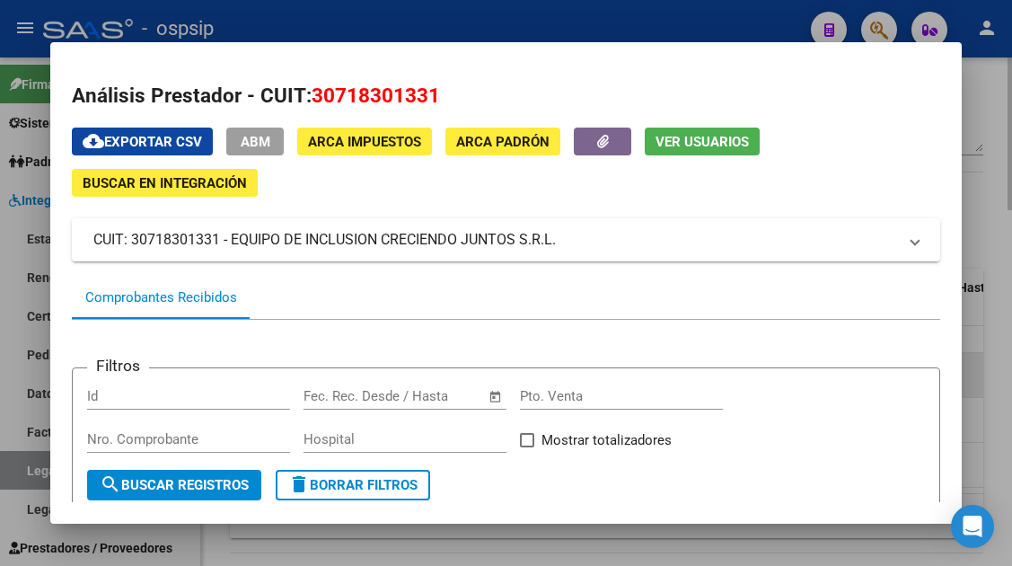
scroll to position [270, 0]
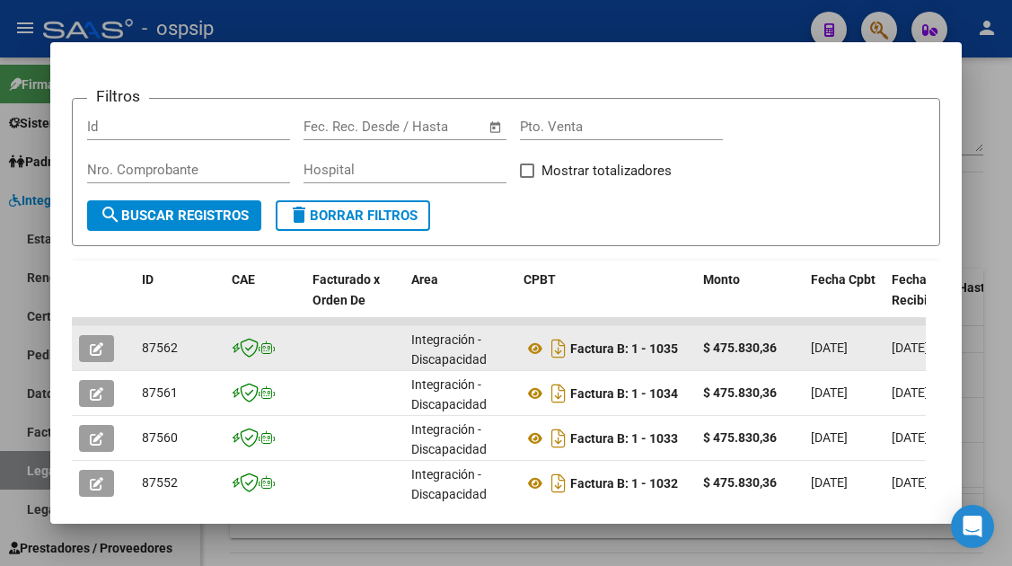
click at [88, 345] on button "button" at bounding box center [96, 348] width 35 height 27
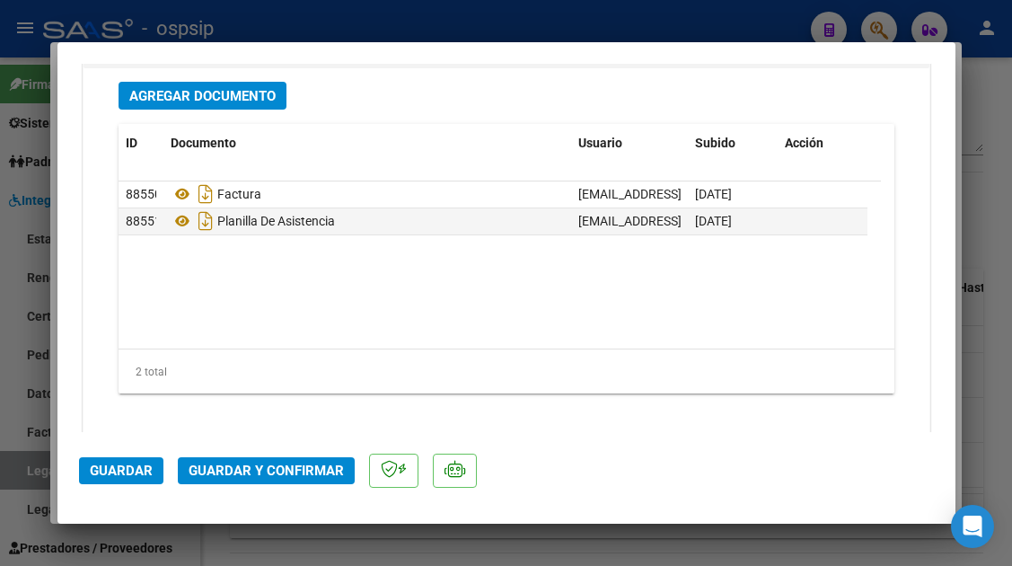
scroll to position [2246, 0]
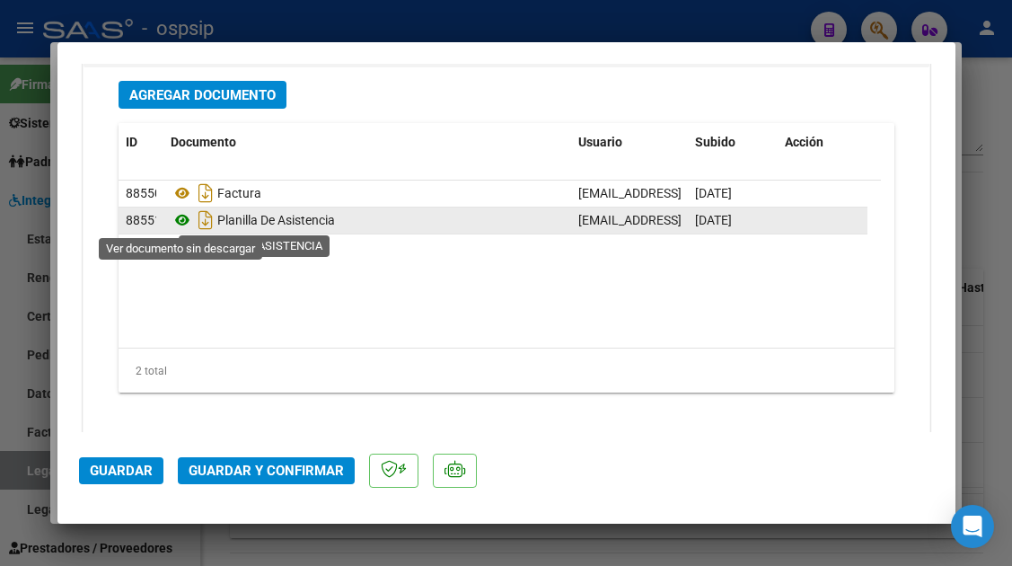
click at [174, 224] on icon at bounding box center [182, 220] width 23 height 22
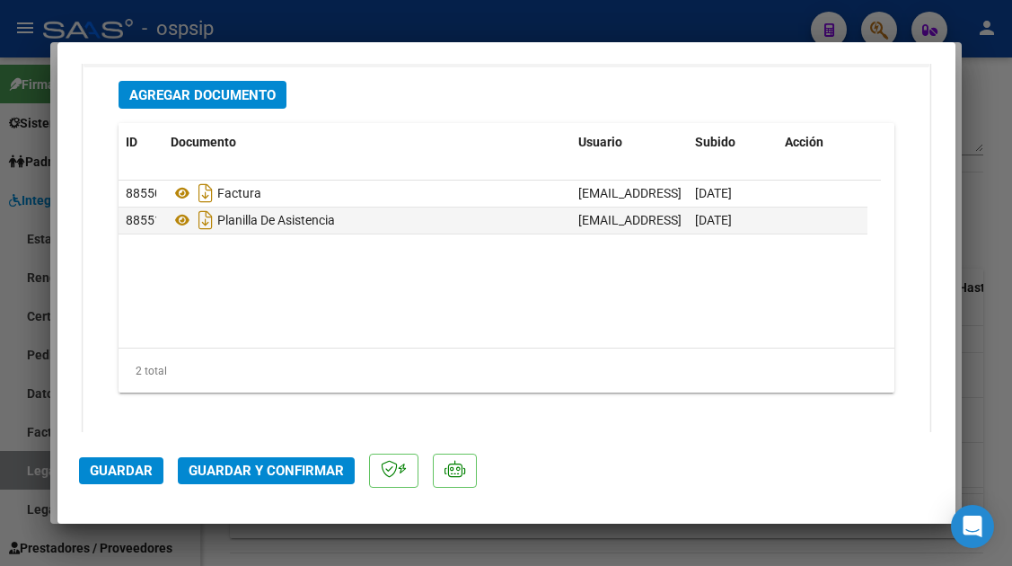
click at [243, 457] on button "Guardar y Confirmar" at bounding box center [266, 470] width 177 height 27
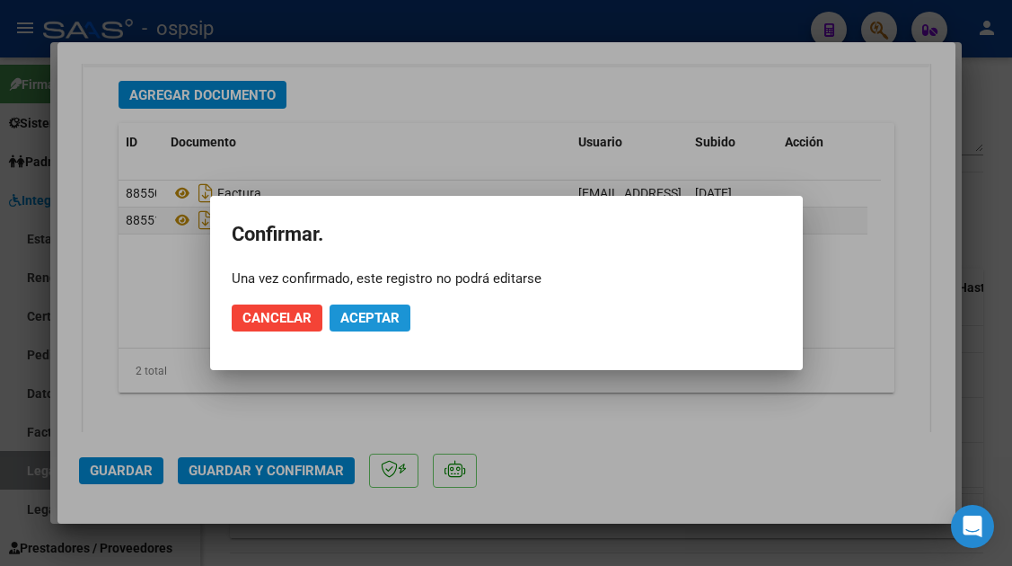
click at [352, 314] on span "Aceptar" at bounding box center [369, 318] width 59 height 16
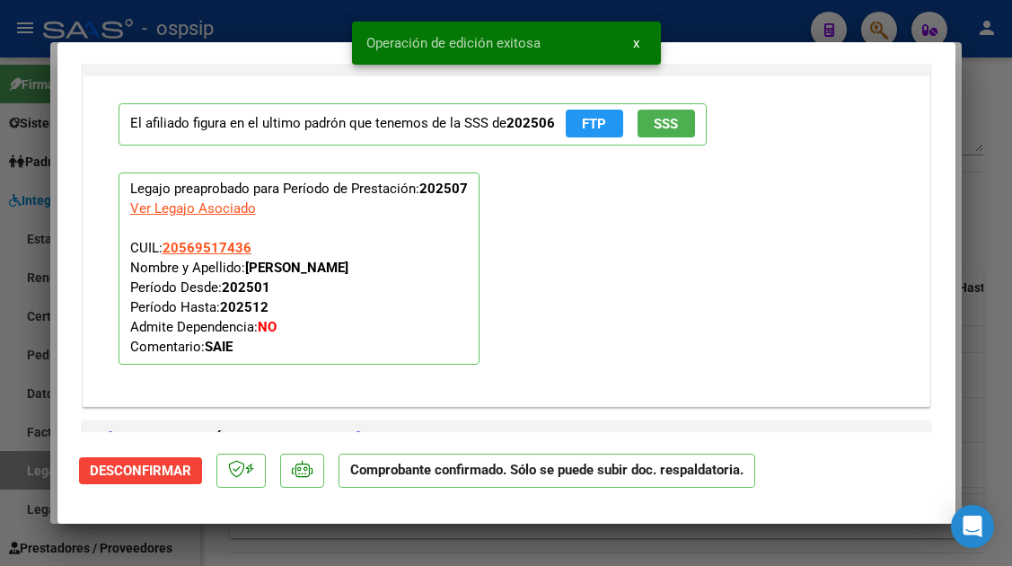
scroll to position [1413, 0]
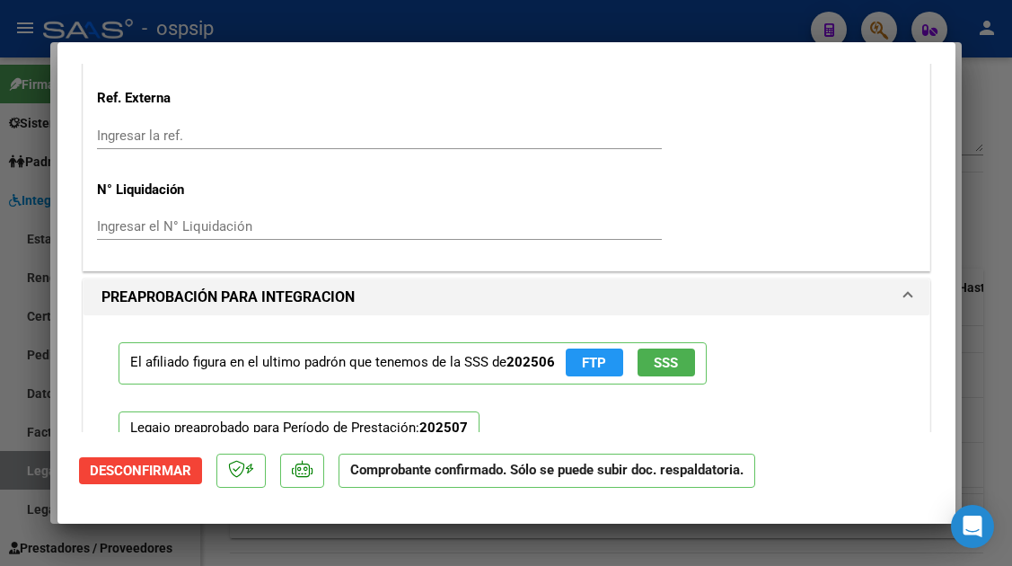
click at [43, 463] on div at bounding box center [506, 283] width 1012 height 566
type input "$ 0,00"
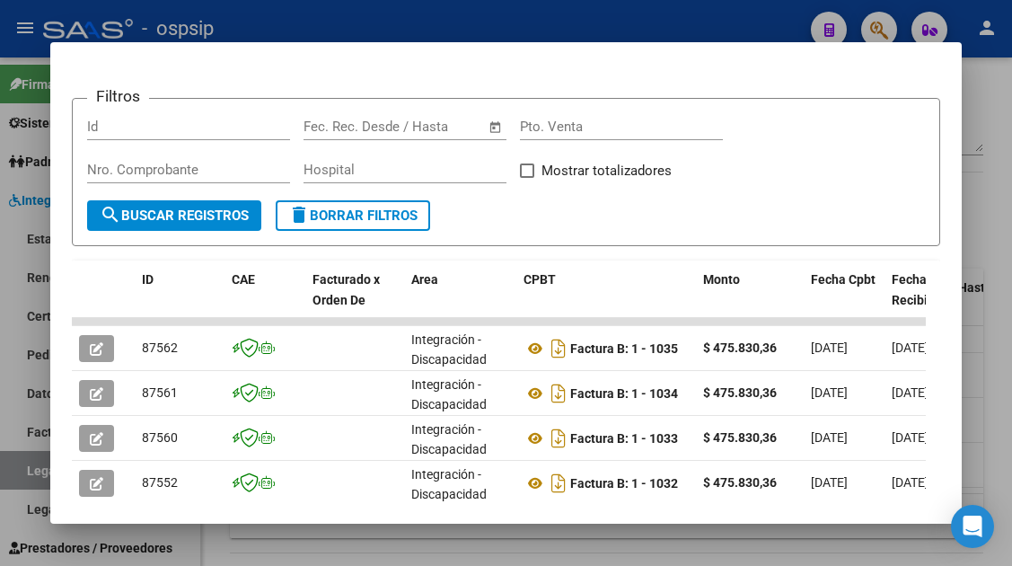
click at [31, 464] on div at bounding box center [506, 283] width 1012 height 566
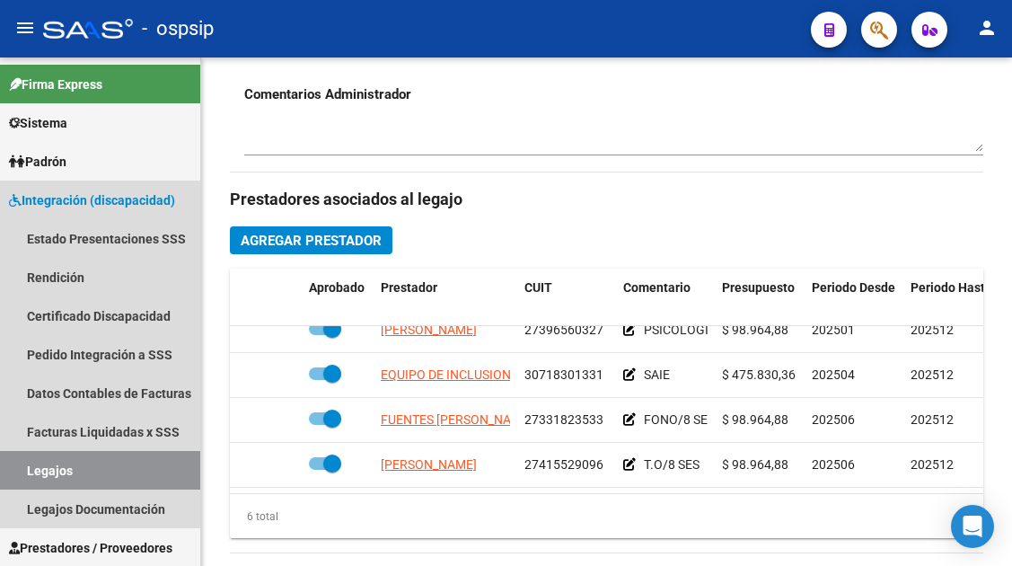
click at [31, 464] on link "Legajos" at bounding box center [100, 470] width 200 height 39
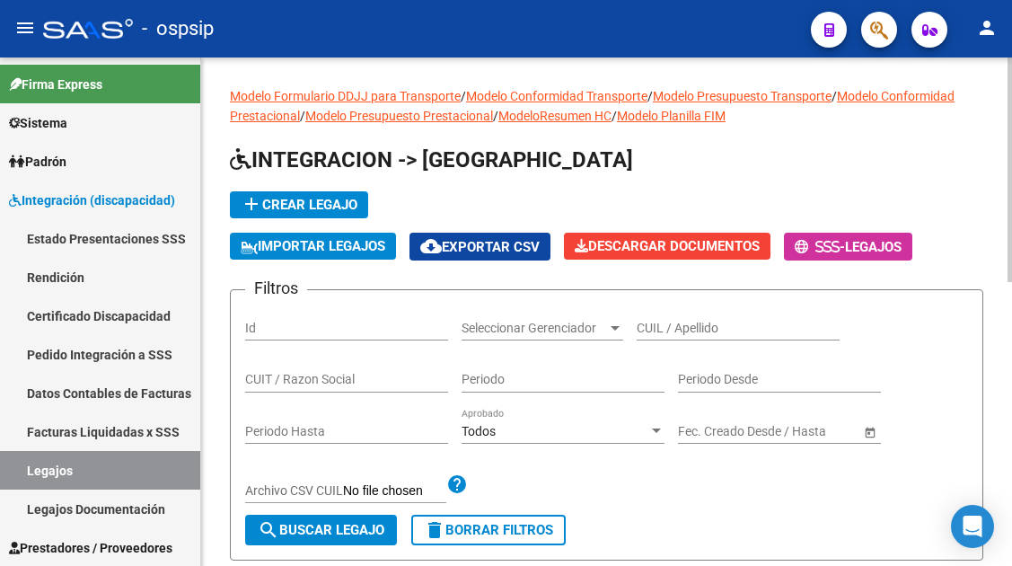
click at [661, 329] on input "CUIL / Apellido" at bounding box center [738, 328] width 203 height 15
click at [678, 348] on div "CUIL / Apellido" at bounding box center [738, 330] width 203 height 51
click at [673, 322] on input "CUIL / Apellido" at bounding box center [738, 328] width 203 height 15
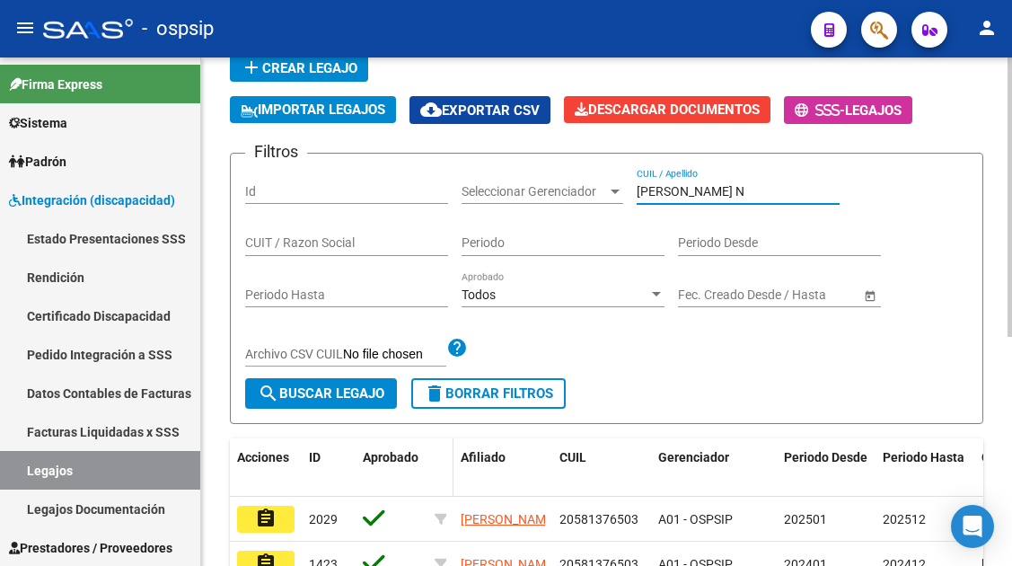
scroll to position [270, 0]
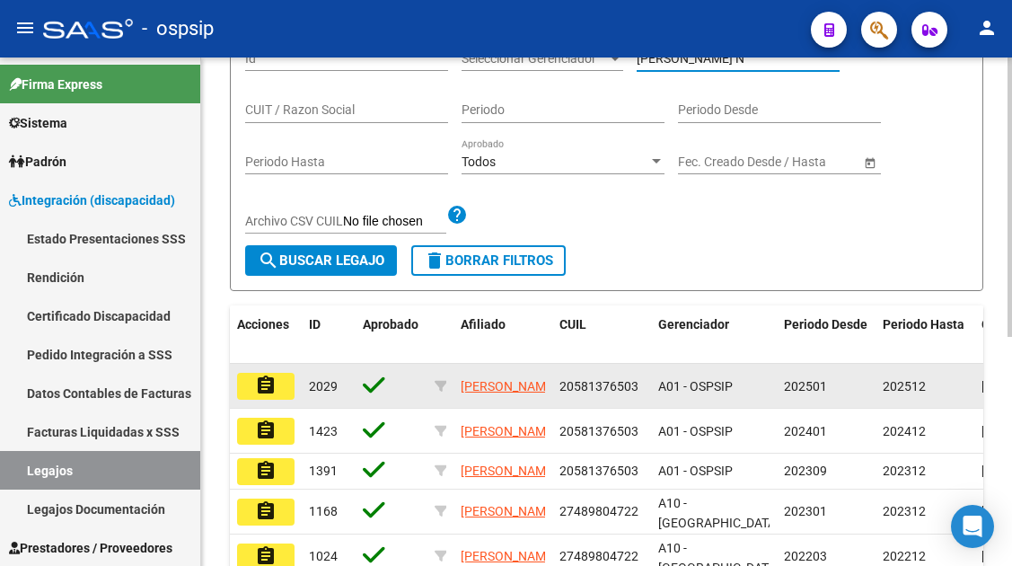
type input "RODRIGUEZ N"
click at [273, 387] on mat-icon "assignment" at bounding box center [266, 386] width 22 height 22
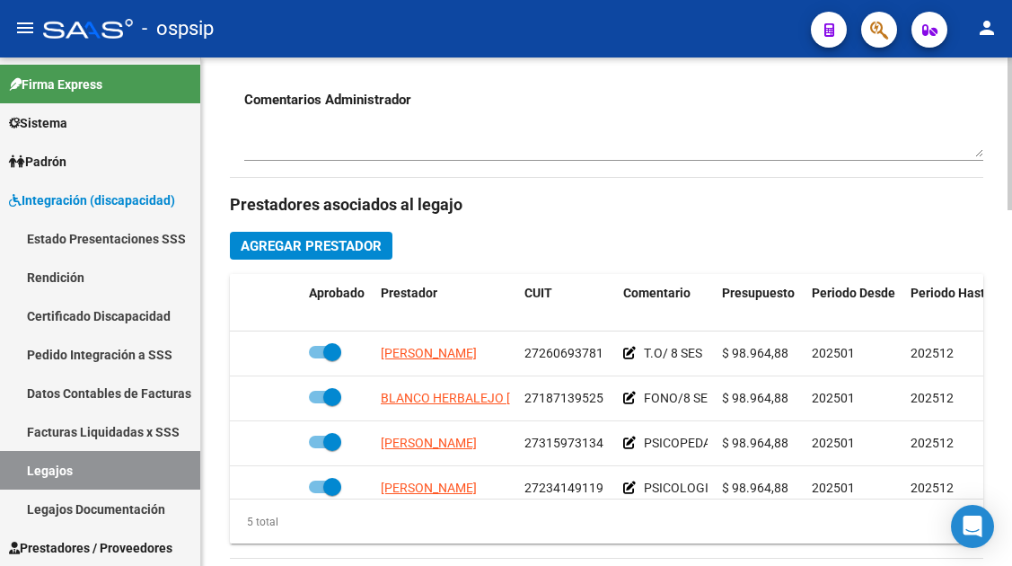
scroll to position [719, 0]
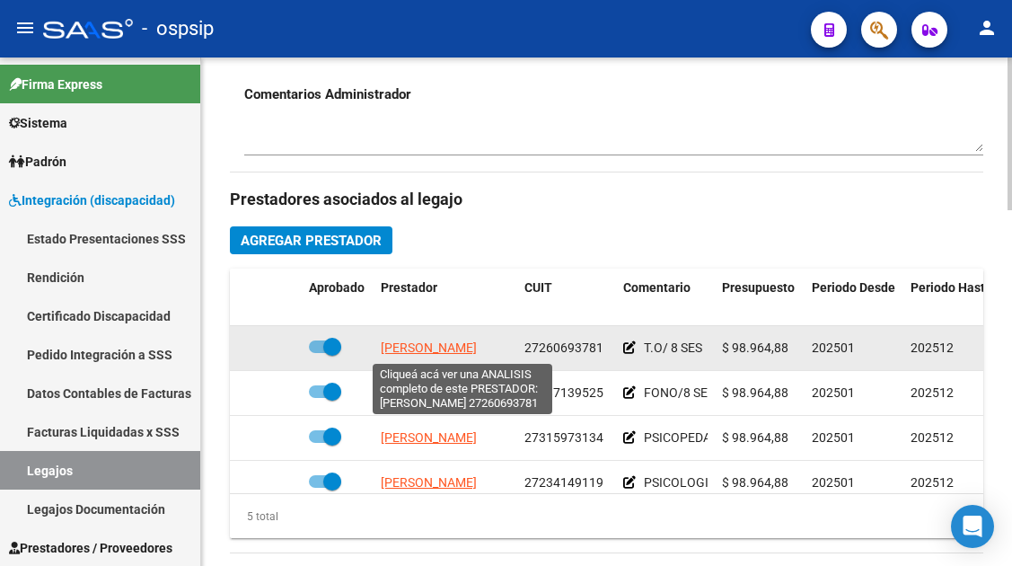
click at [450, 350] on span "[PERSON_NAME]" at bounding box center [429, 347] width 96 height 14
type textarea "27260693781"
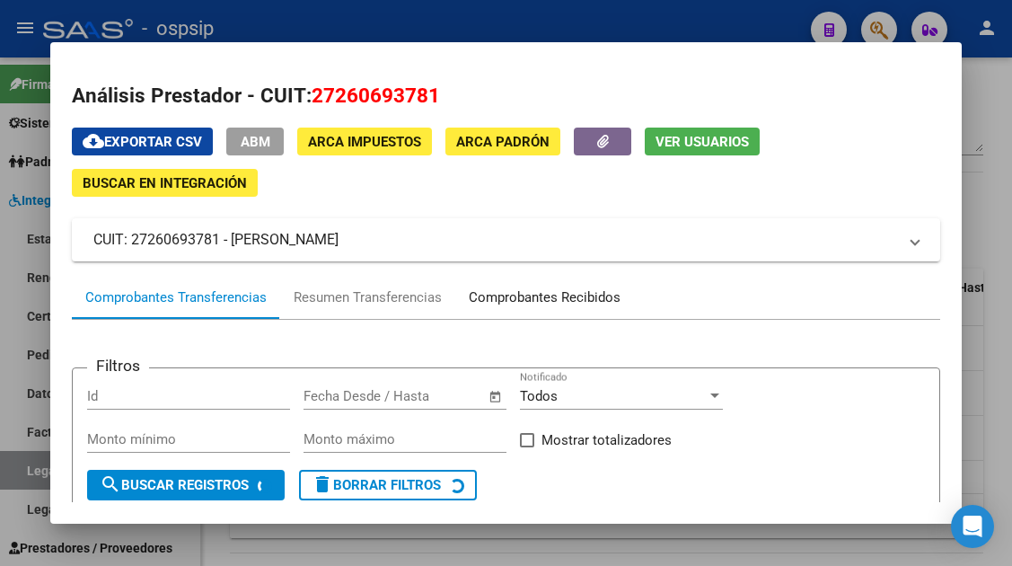
click at [493, 310] on div "Comprobantes Recibidos" at bounding box center [544, 297] width 179 height 43
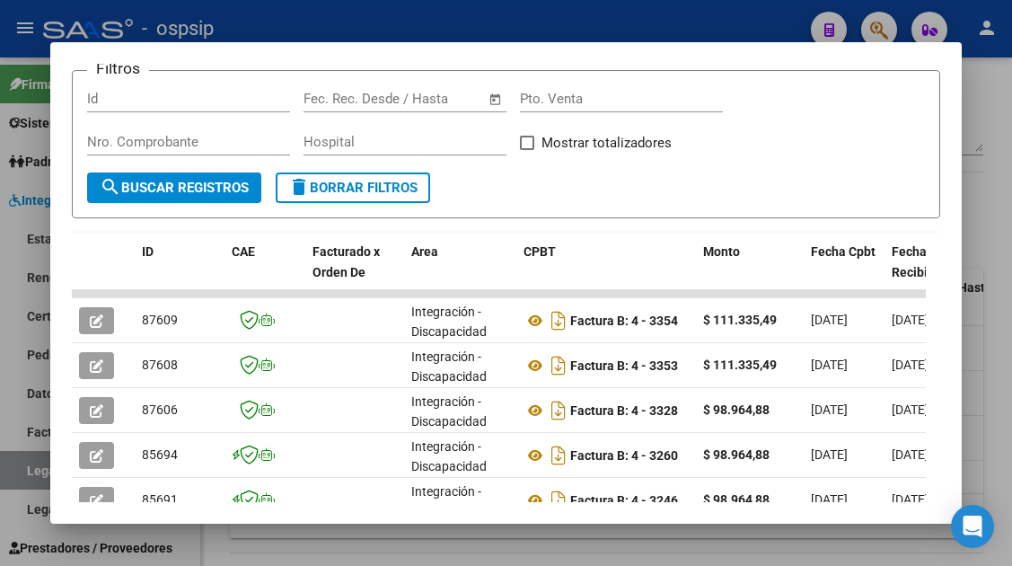
scroll to position [480, 0]
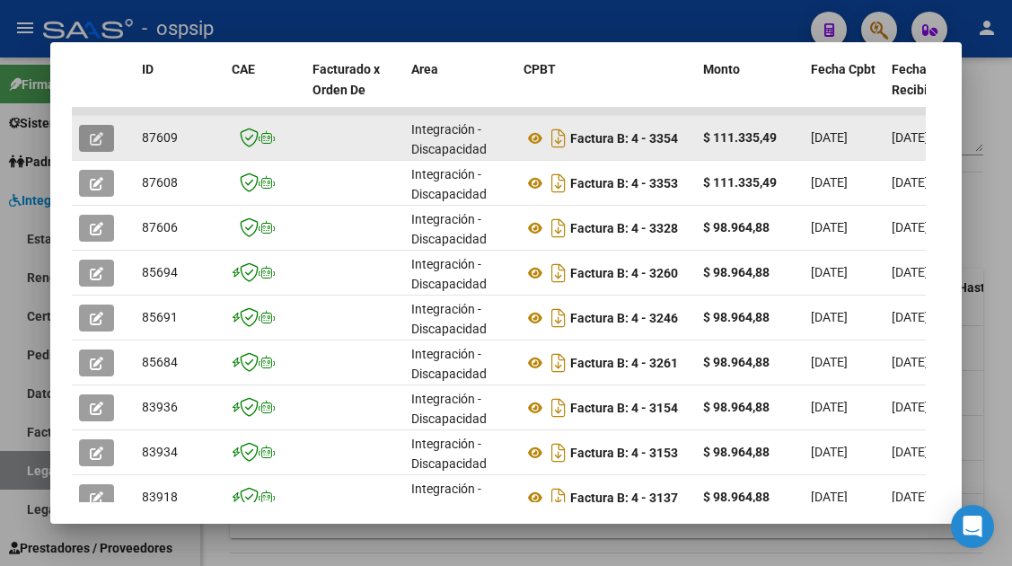
click at [85, 147] on button "button" at bounding box center [96, 138] width 35 height 27
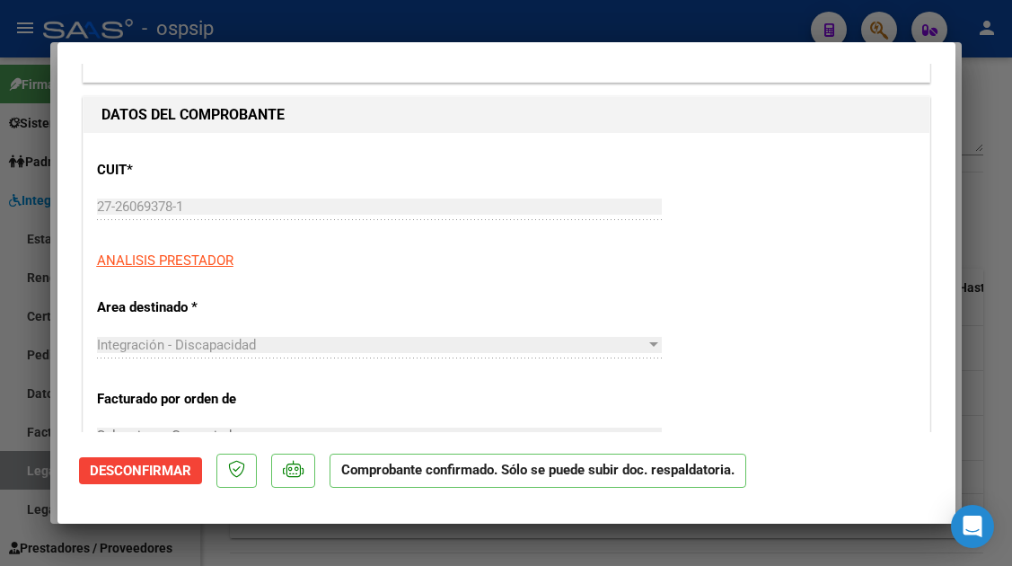
scroll to position [270, 0]
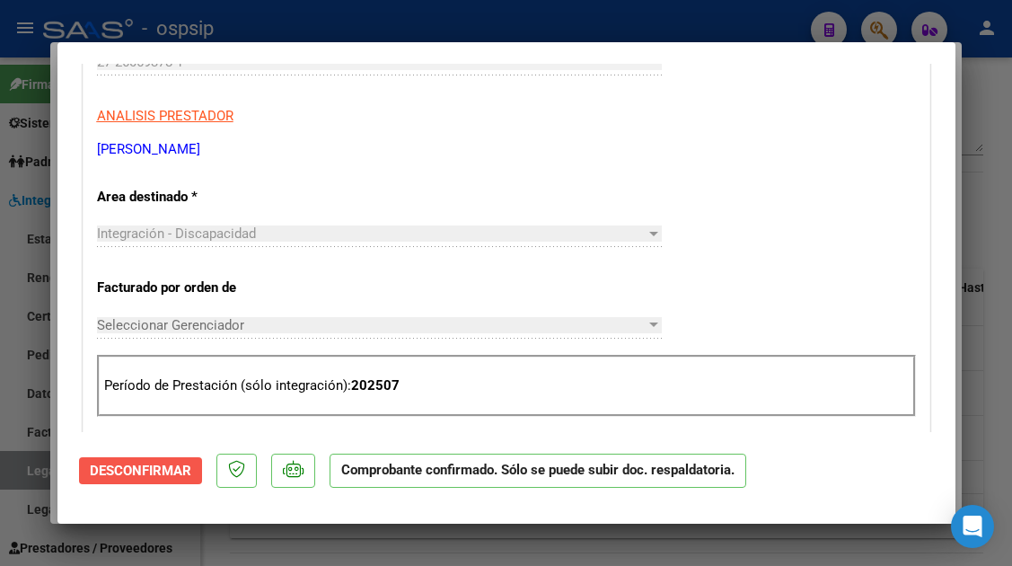
click at [139, 473] on span "Desconfirmar" at bounding box center [141, 471] width 102 height 16
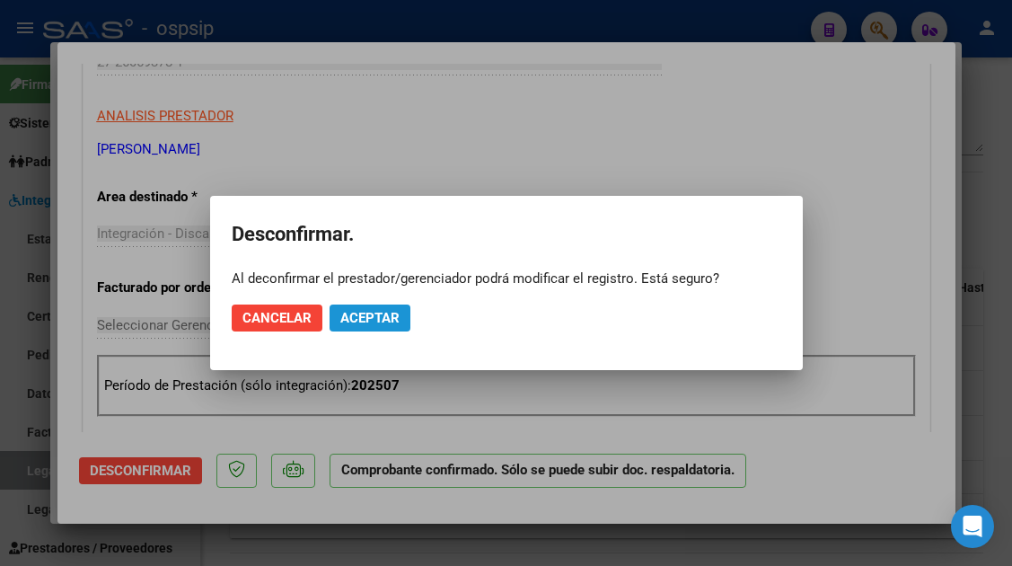
click at [348, 325] on span "Aceptar" at bounding box center [369, 318] width 59 height 16
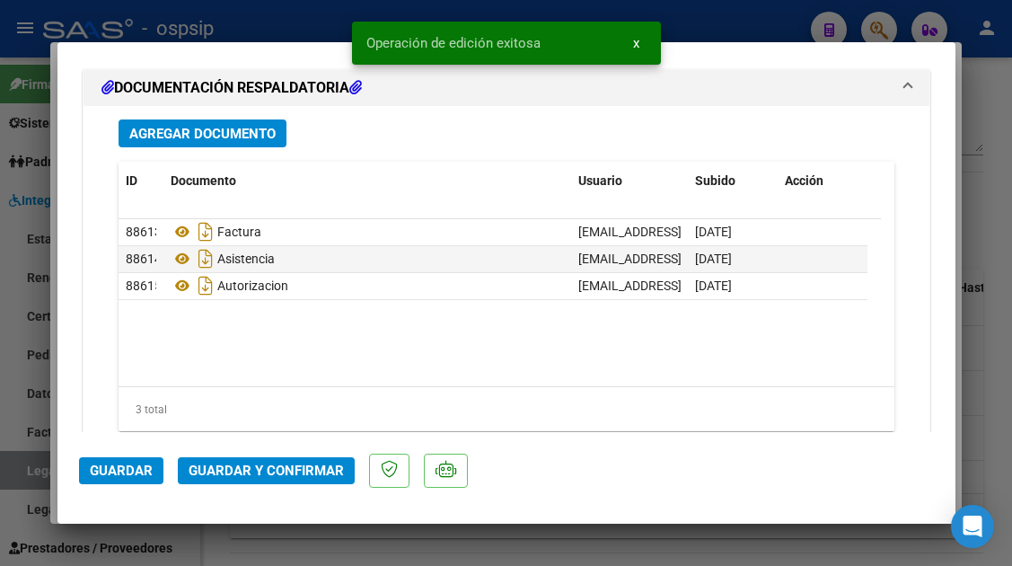
scroll to position [2246, 0]
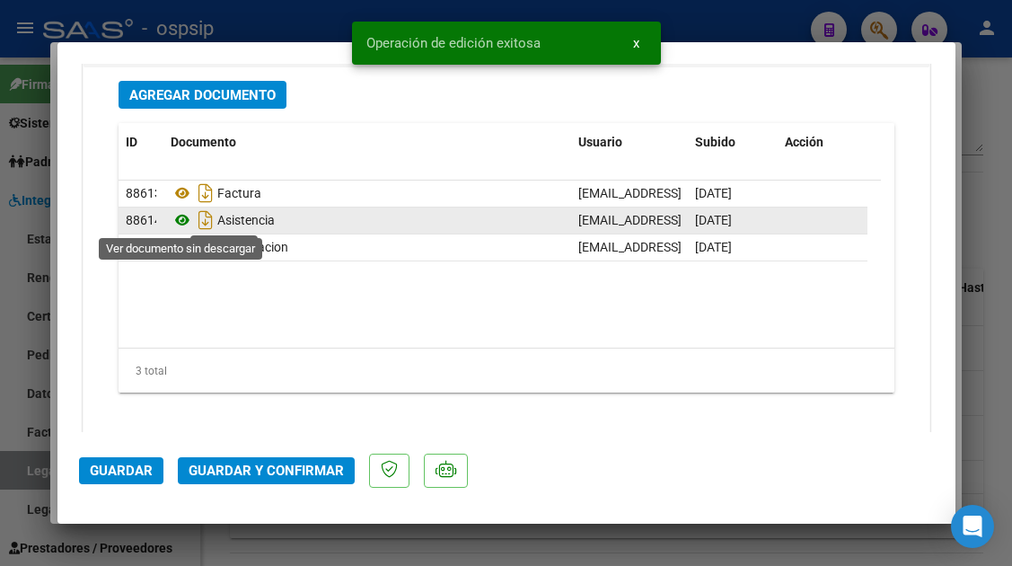
click at [177, 213] on icon at bounding box center [182, 220] width 23 height 22
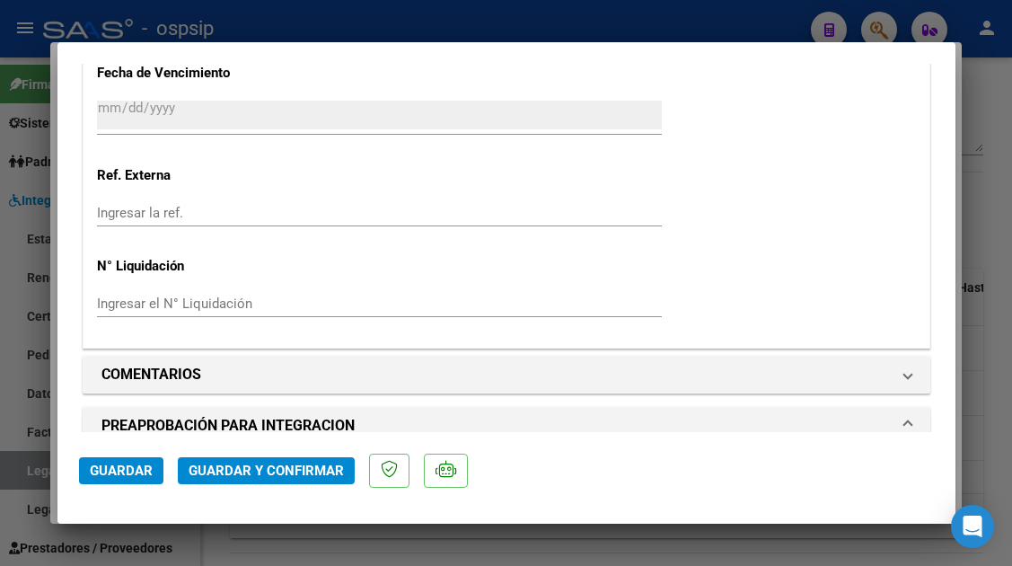
scroll to position [1437, 0]
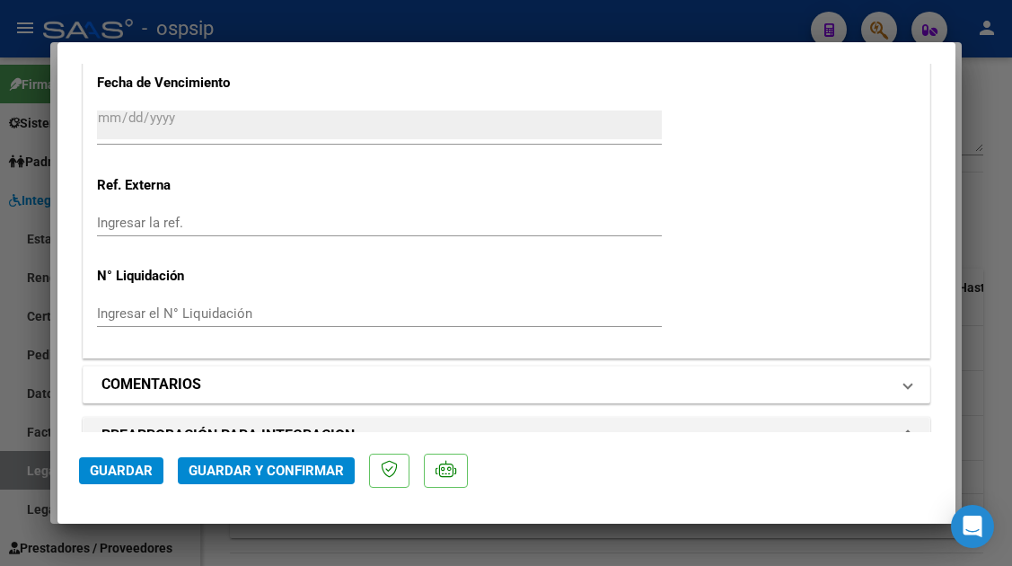
click at [906, 374] on mat-expansion-panel-header "COMENTARIOS" at bounding box center [507, 385] width 846 height 36
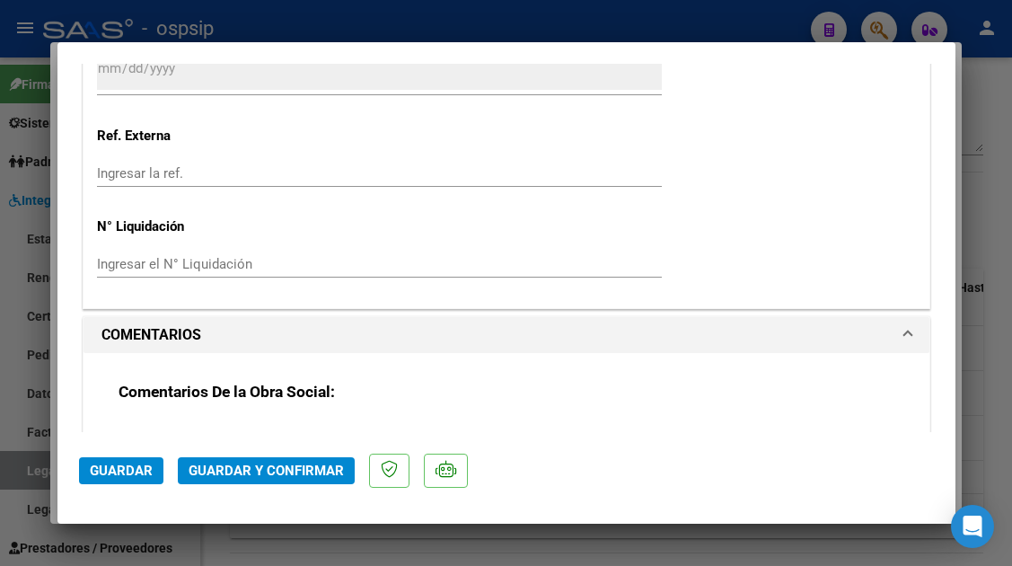
scroll to position [1527, 0]
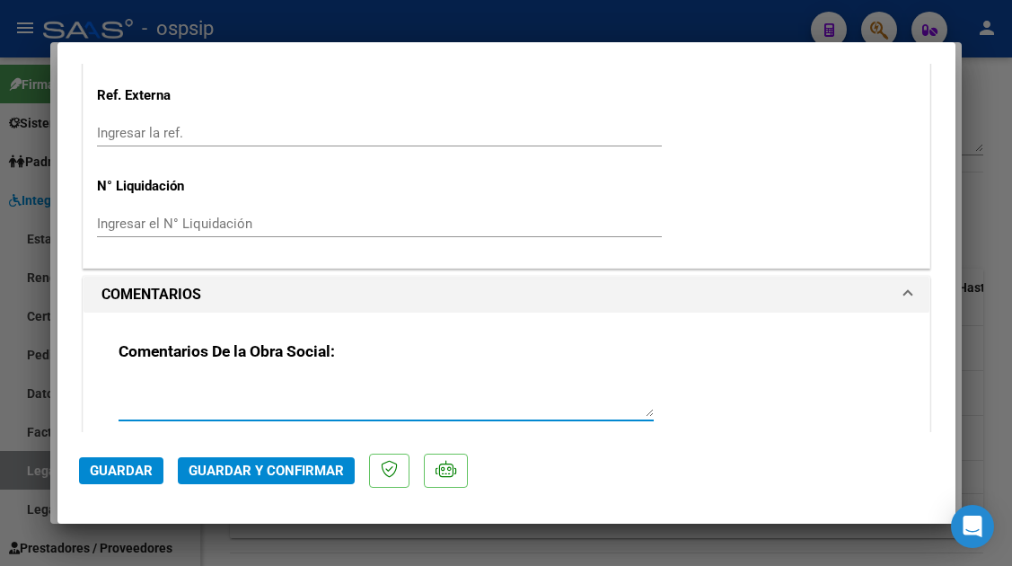
click at [251, 383] on textarea at bounding box center [386, 399] width 535 height 36
type textarea "DEBITO 1 SS . AUT POR MES 8 SS"
click at [262, 472] on span "Guardar y Confirmar" at bounding box center [266, 471] width 155 height 16
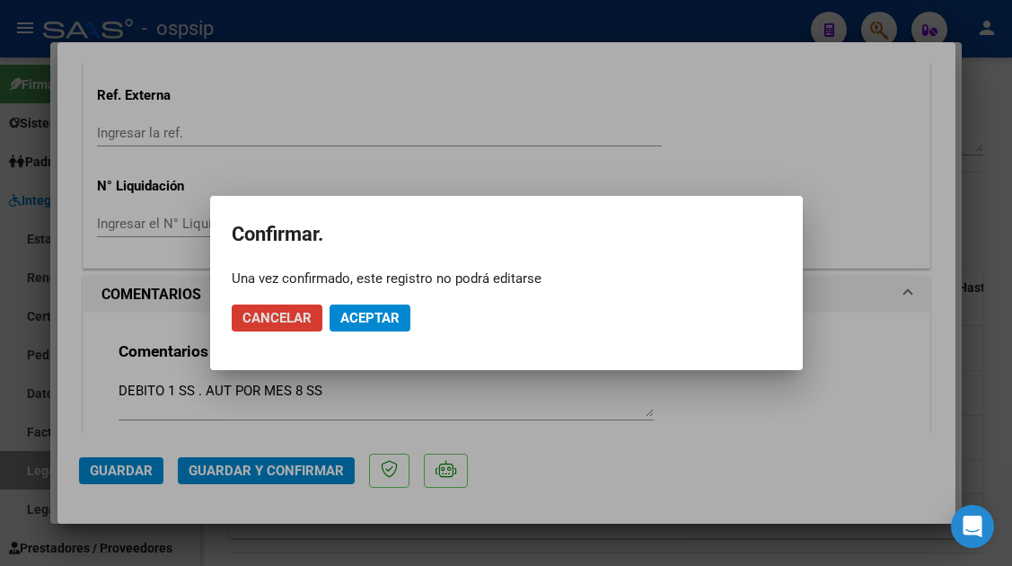
click at [342, 316] on span "Aceptar" at bounding box center [369, 318] width 59 height 16
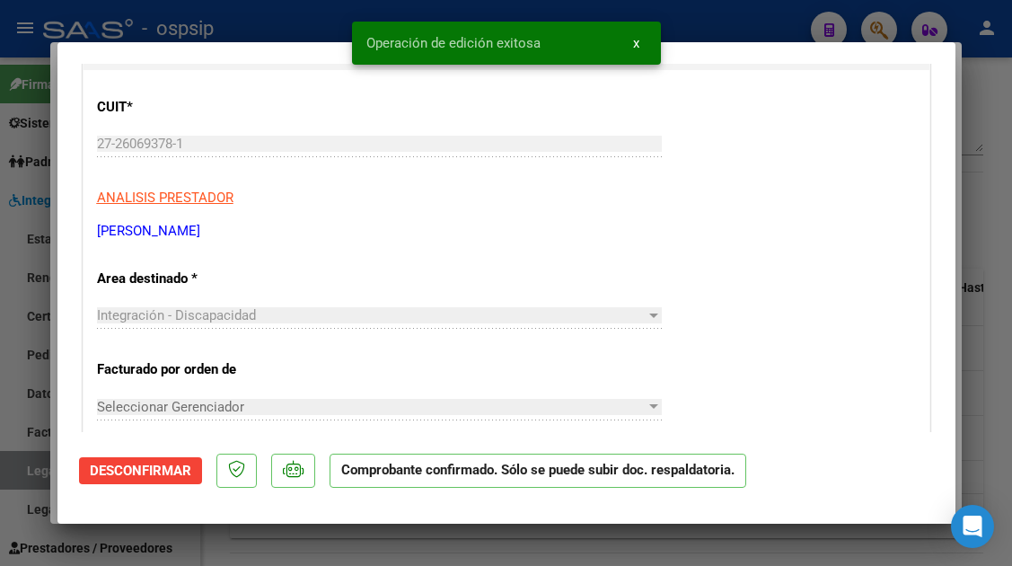
scroll to position [39, 0]
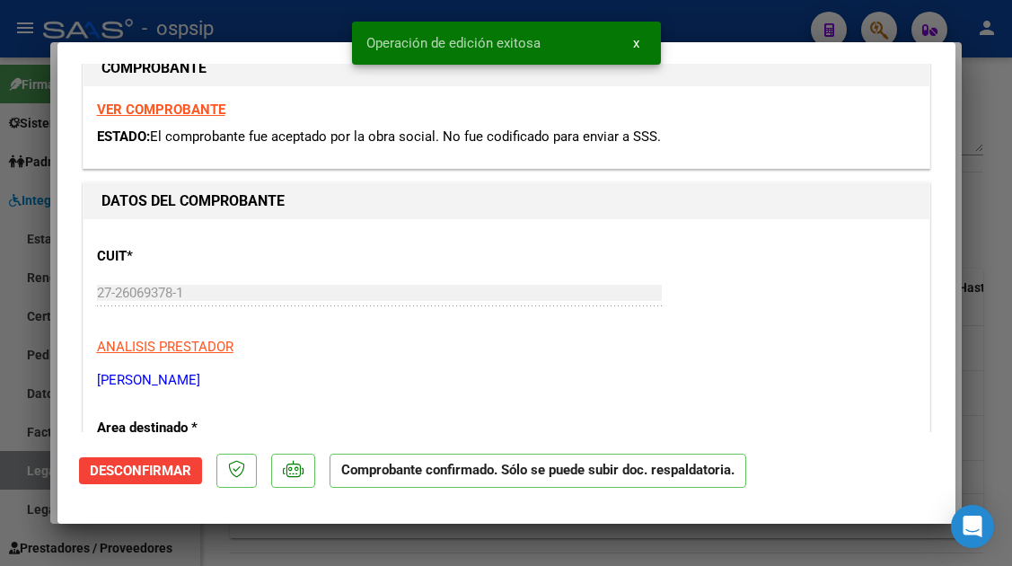
type input "$ 0,00"
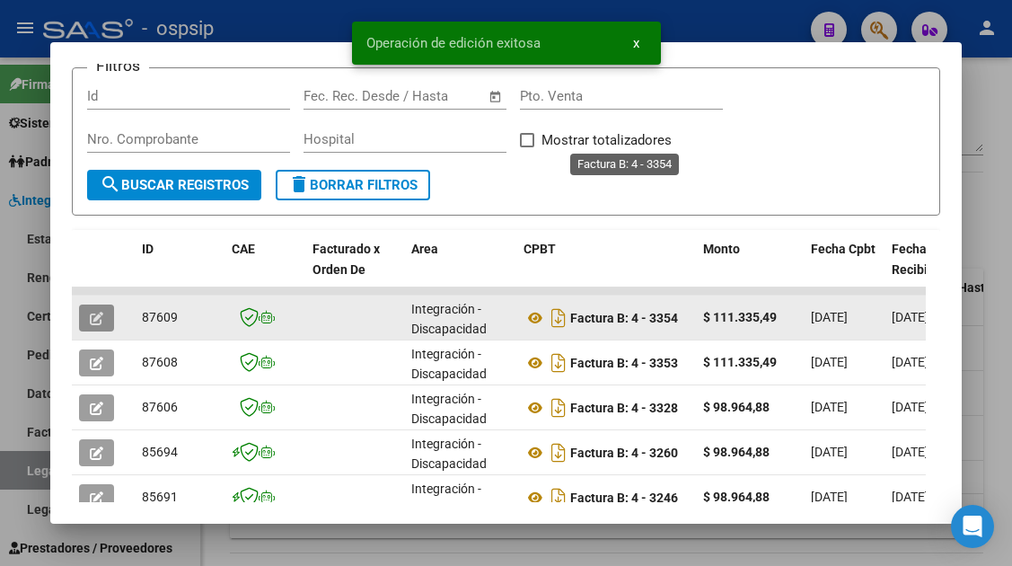
scroll to position [31, 0]
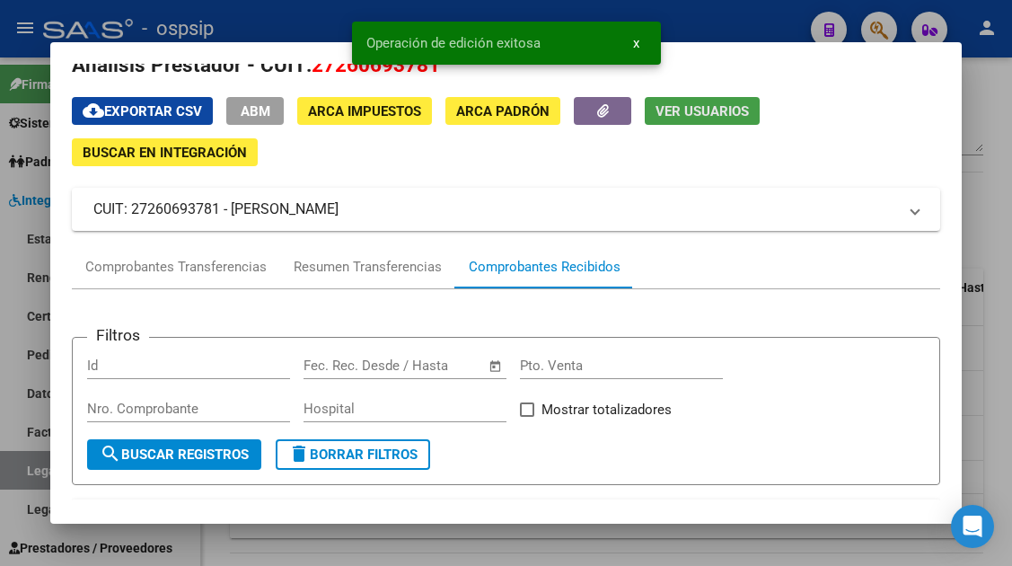
click at [674, 109] on span "Ver Usuarios" at bounding box center [702, 111] width 93 height 16
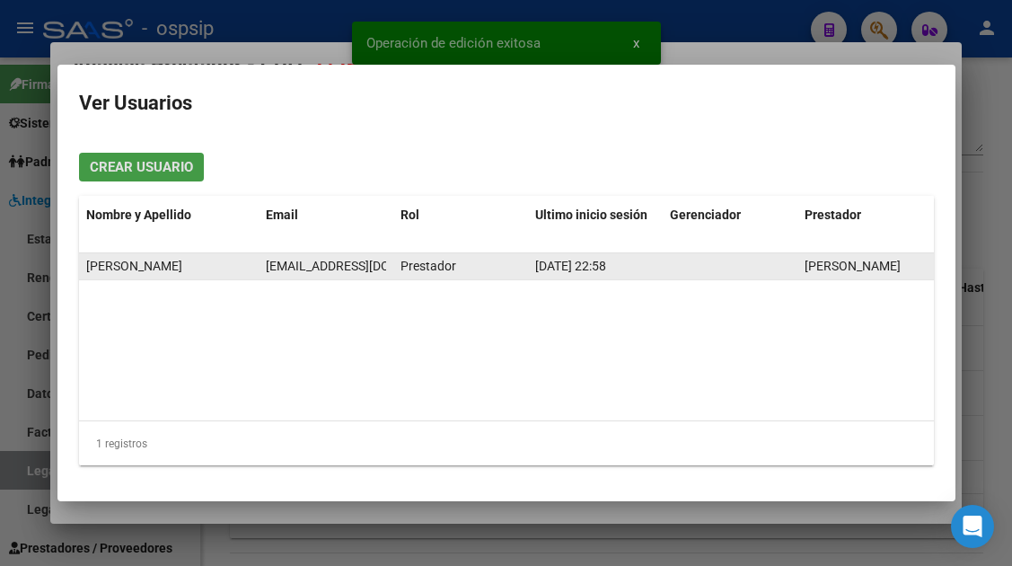
click at [344, 269] on span "[EMAIL_ADDRESS][DOMAIN_NAME]" at bounding box center [365, 266] width 199 height 14
copy span "[EMAIL_ADDRESS][DOMAIN_NAME]"
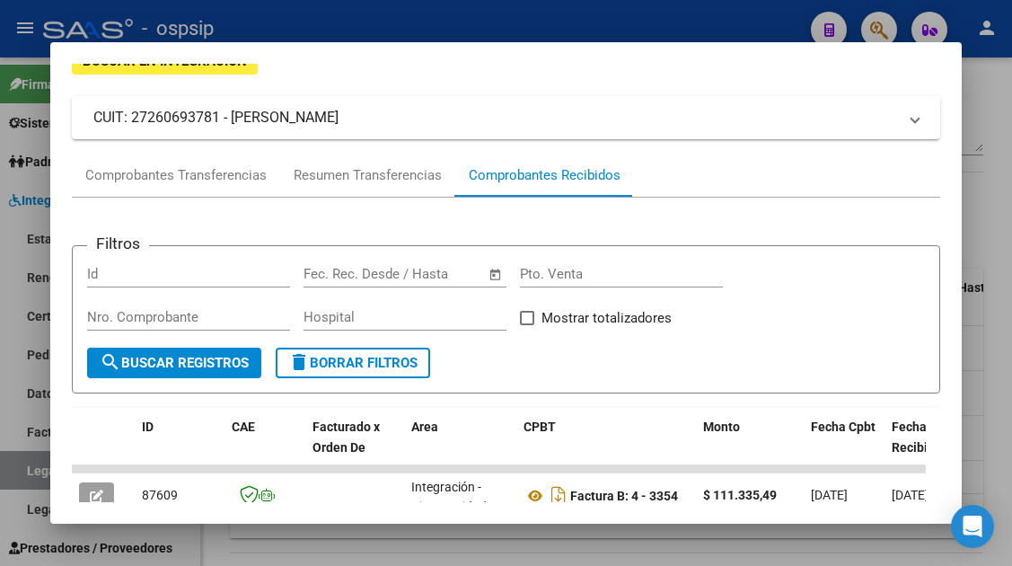
scroll to position [210, 0]
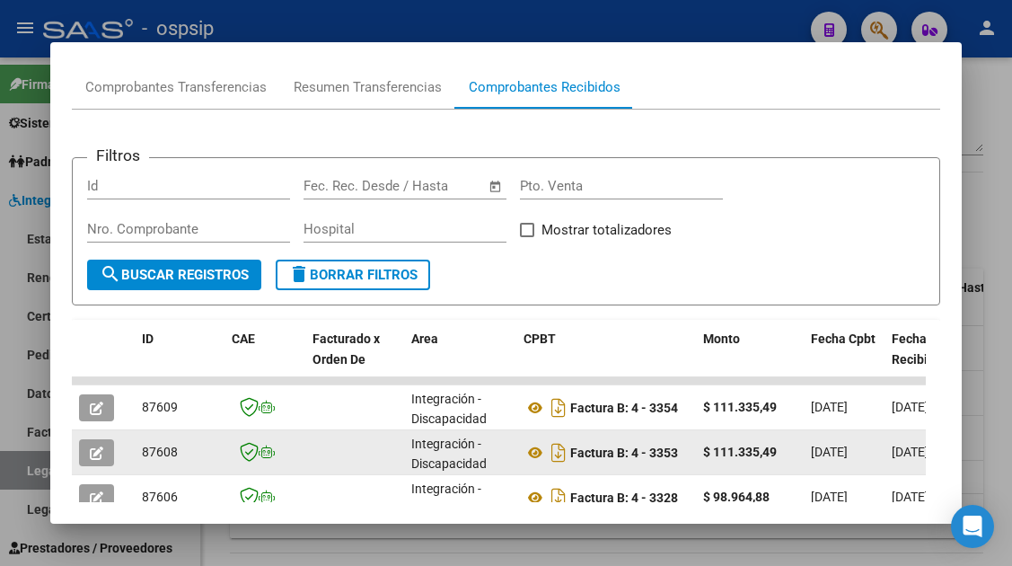
click at [99, 457] on icon "button" at bounding box center [96, 452] width 13 height 13
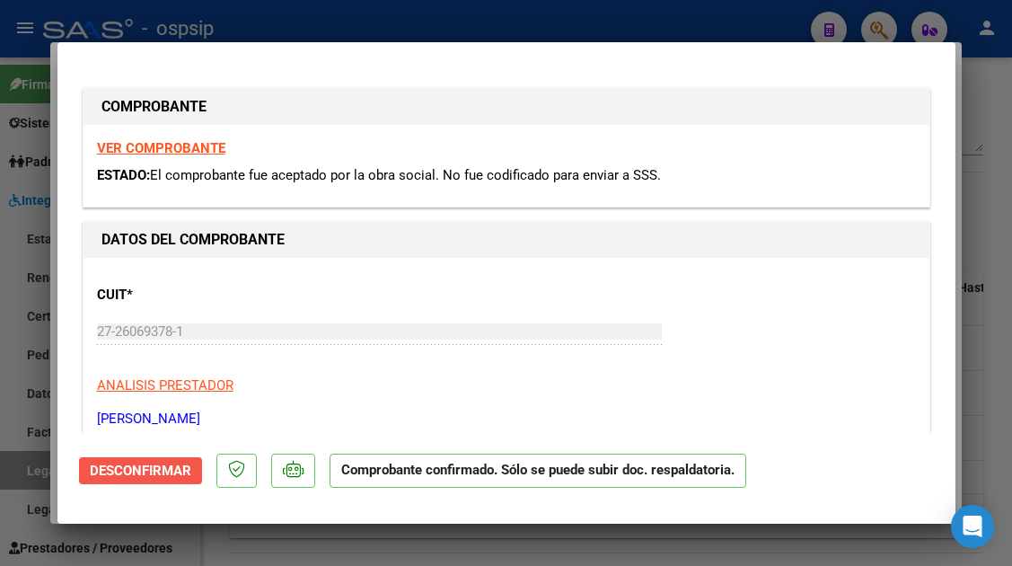
click at [121, 458] on button "Desconfirmar" at bounding box center [140, 470] width 123 height 27
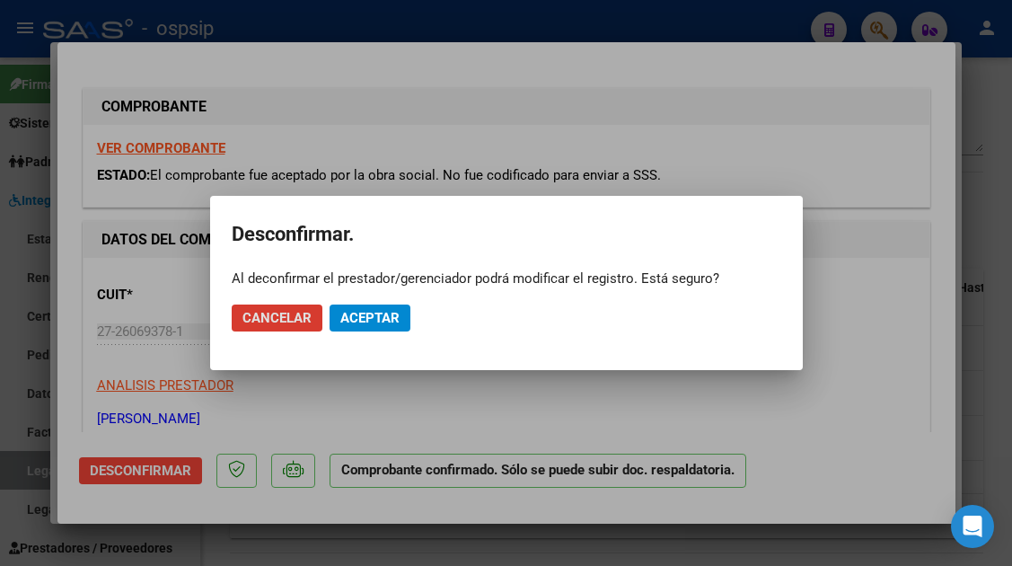
click at [376, 329] on button "Aceptar" at bounding box center [370, 318] width 81 height 27
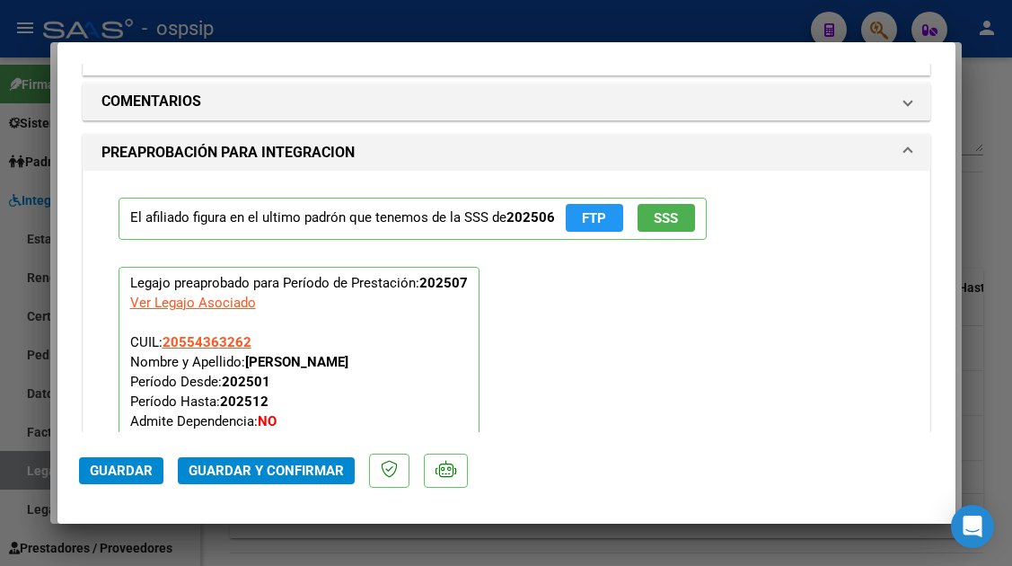
scroll to position [1617, 0]
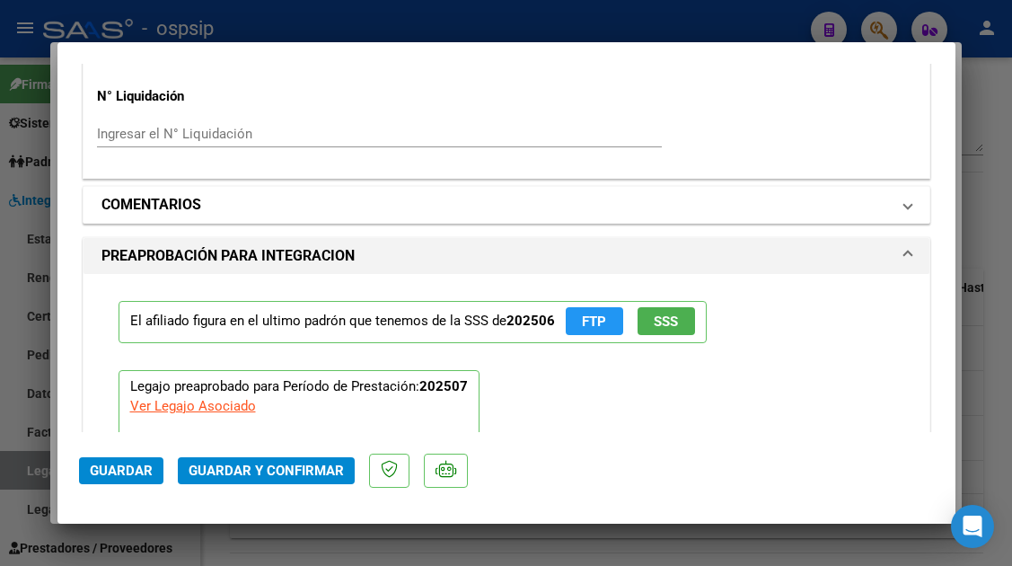
click at [888, 192] on mat-expansion-panel-header "COMENTARIOS" at bounding box center [507, 205] width 846 height 36
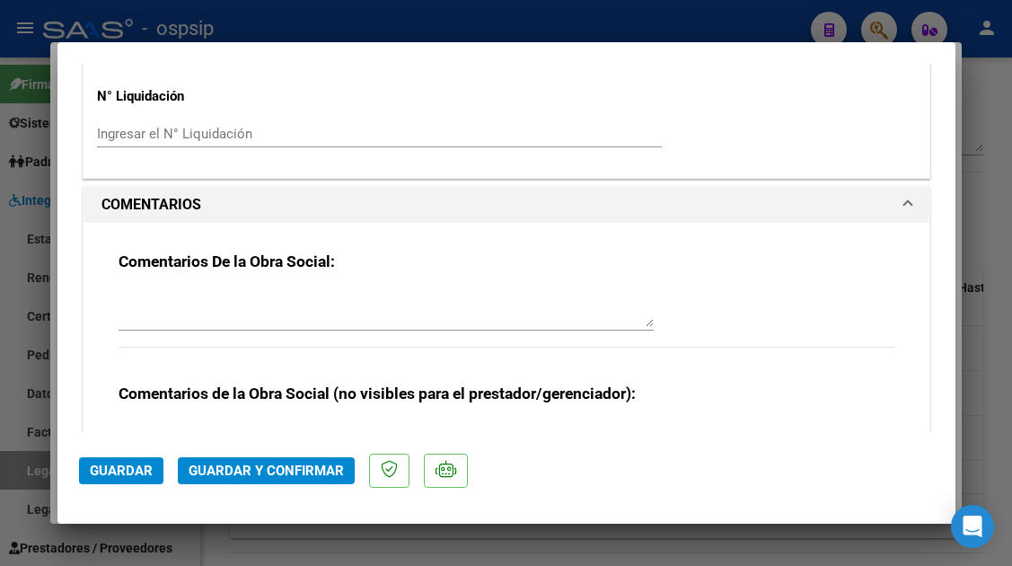
click at [168, 306] on textarea at bounding box center [386, 309] width 535 height 36
type textarea "debito 1 ss"
click at [270, 468] on span "Guardar y Confirmar" at bounding box center [266, 471] width 155 height 16
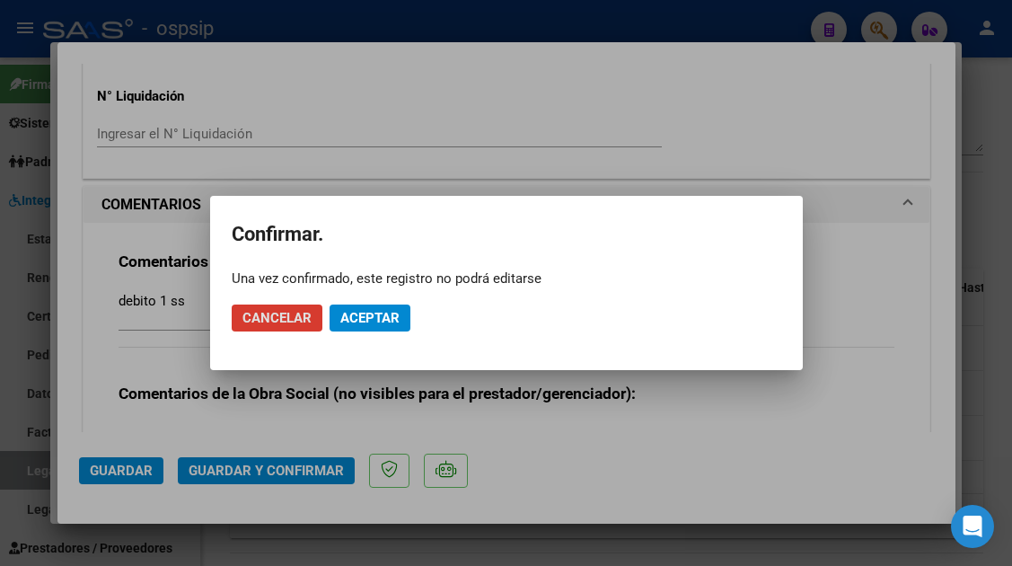
click at [358, 325] on span "Aceptar" at bounding box center [369, 318] width 59 height 16
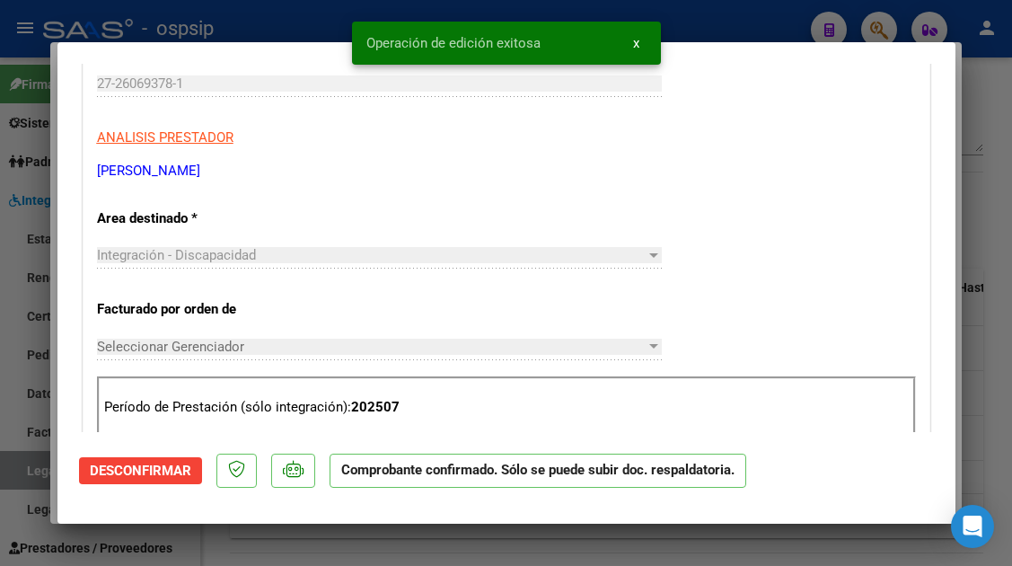
scroll to position [0, 0]
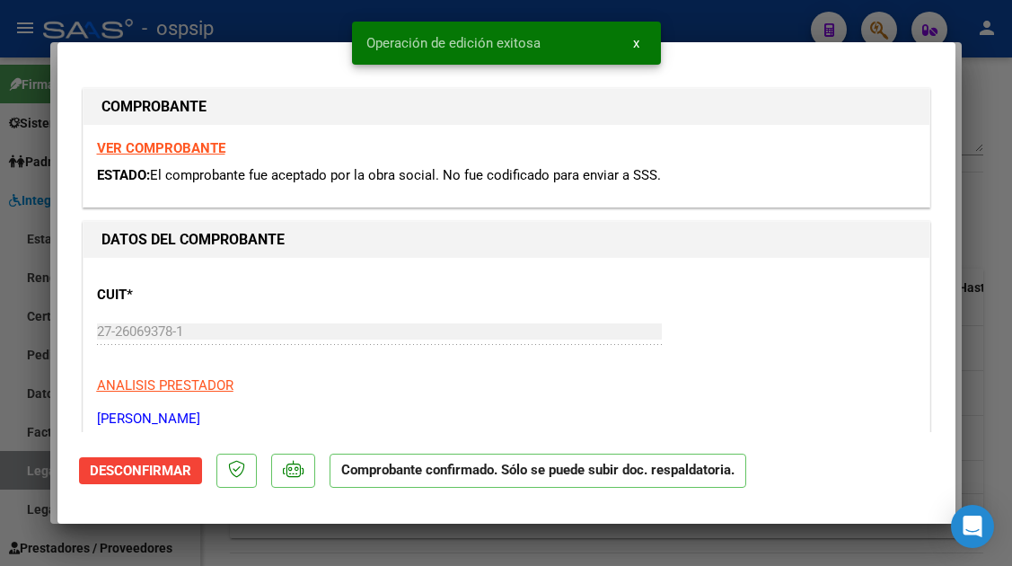
type input "$ 0,00"
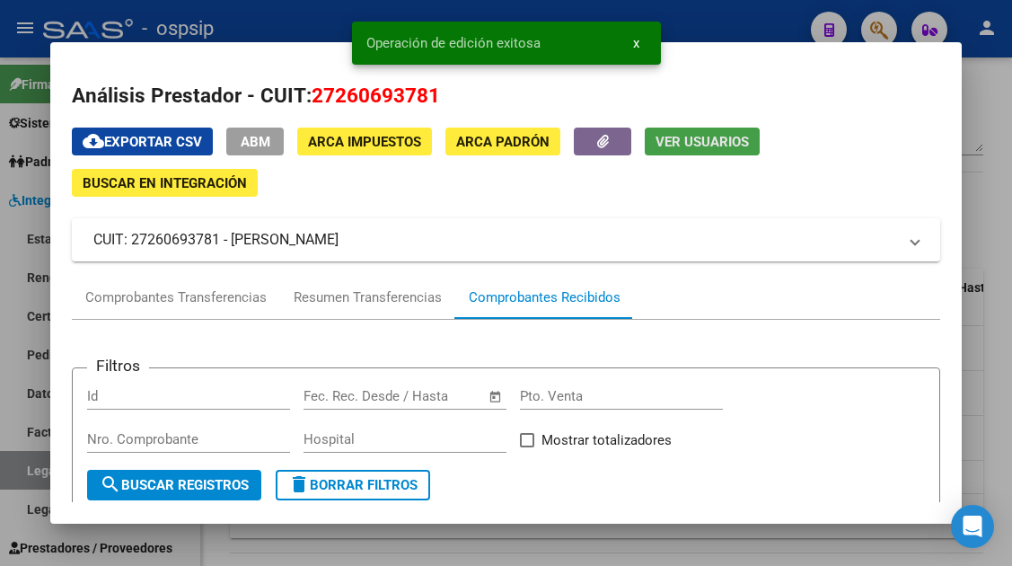
click at [668, 148] on span "Ver Usuarios" at bounding box center [702, 142] width 93 height 16
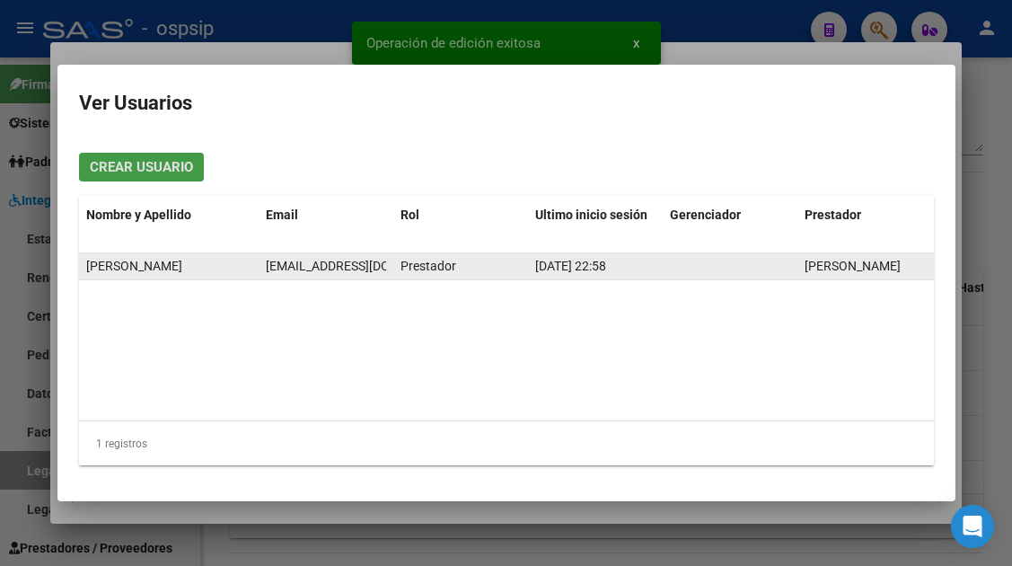
click at [314, 261] on span "[EMAIL_ADDRESS][DOMAIN_NAME]" at bounding box center [365, 266] width 199 height 14
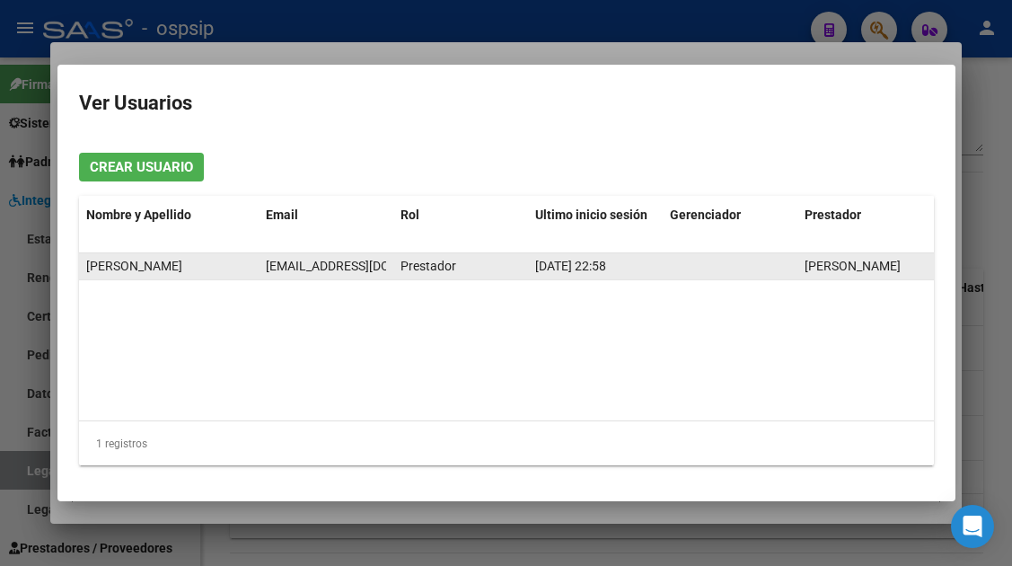
copy span "[EMAIL_ADDRESS][DOMAIN_NAME]"
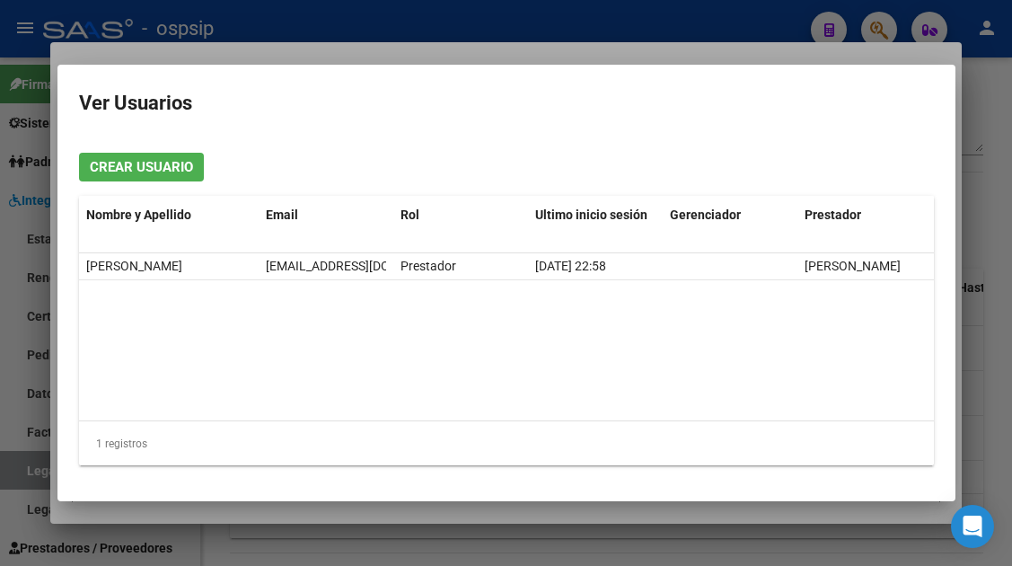
click at [5, 468] on div at bounding box center [506, 283] width 1012 height 566
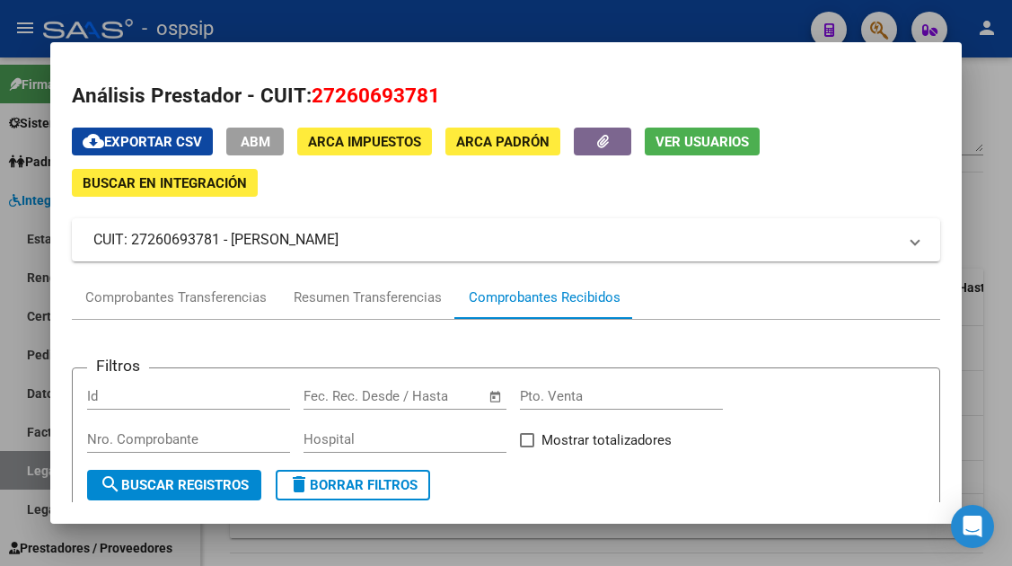
click at [5, 468] on div at bounding box center [506, 283] width 1012 height 566
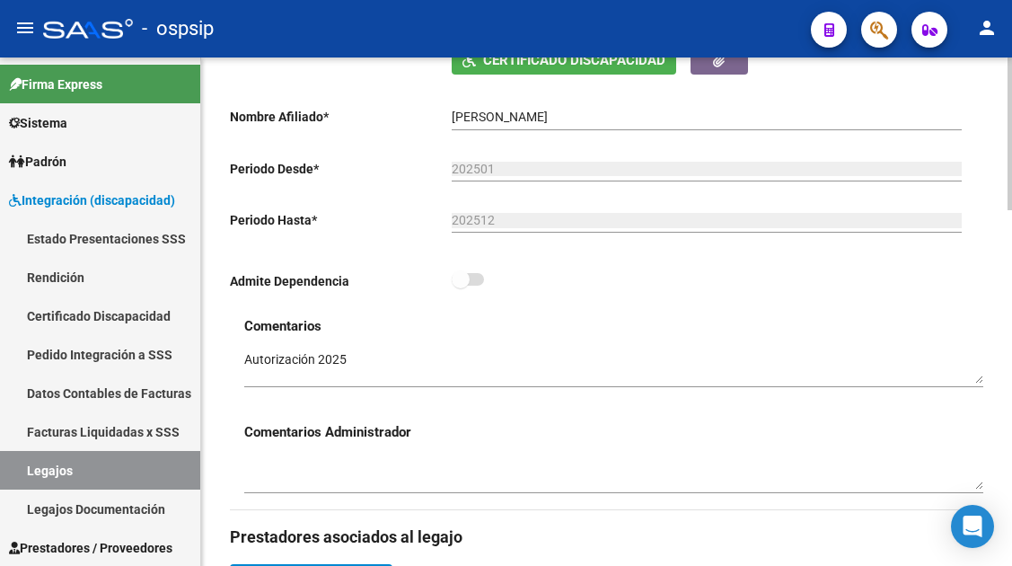
scroll to position [270, 0]
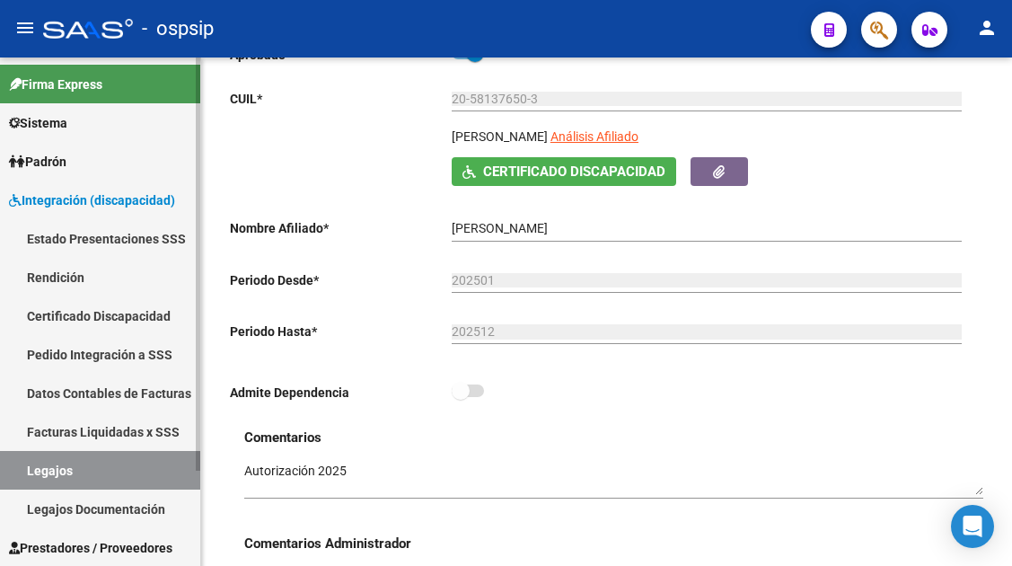
click at [51, 482] on link "Legajos" at bounding box center [100, 470] width 200 height 39
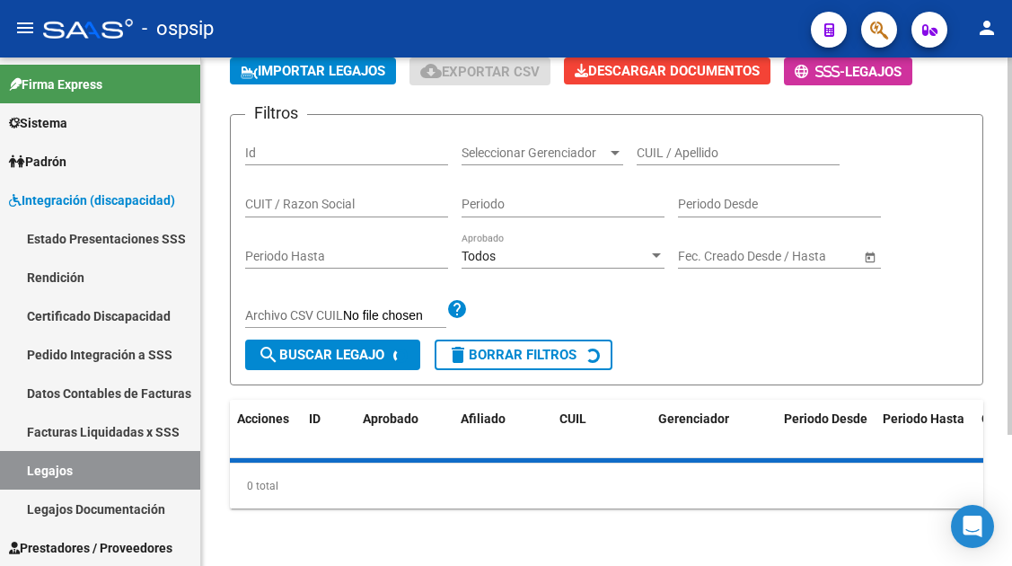
scroll to position [270, 0]
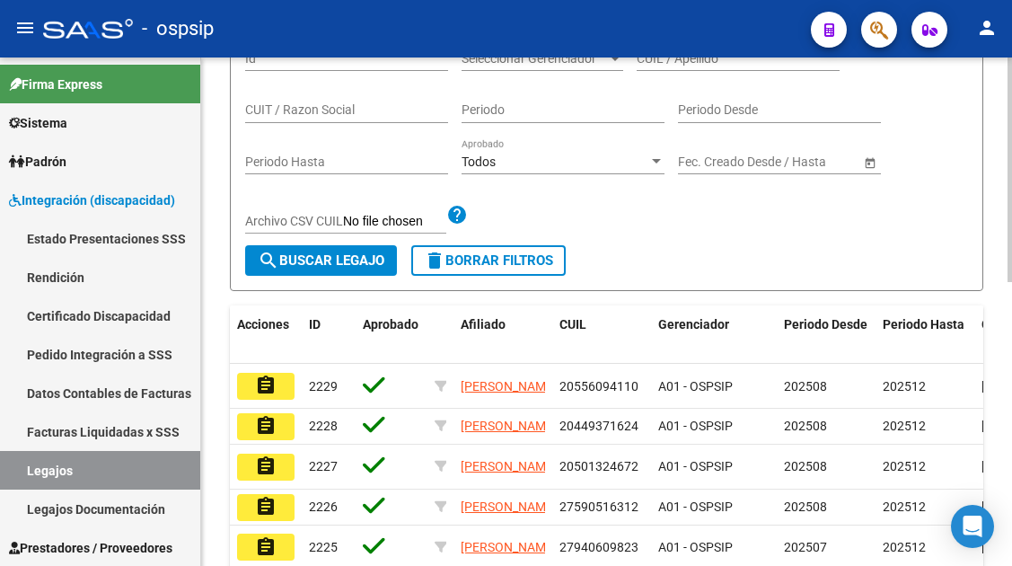
click at [656, 153] on div "Todos Aprobado" at bounding box center [563, 156] width 203 height 36
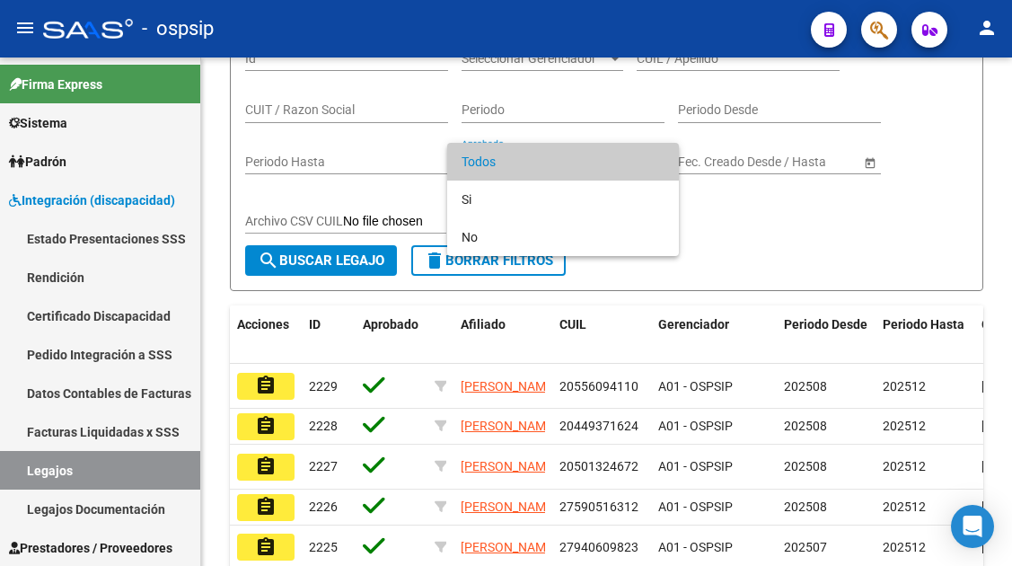
click at [75, 464] on div at bounding box center [506, 283] width 1012 height 566
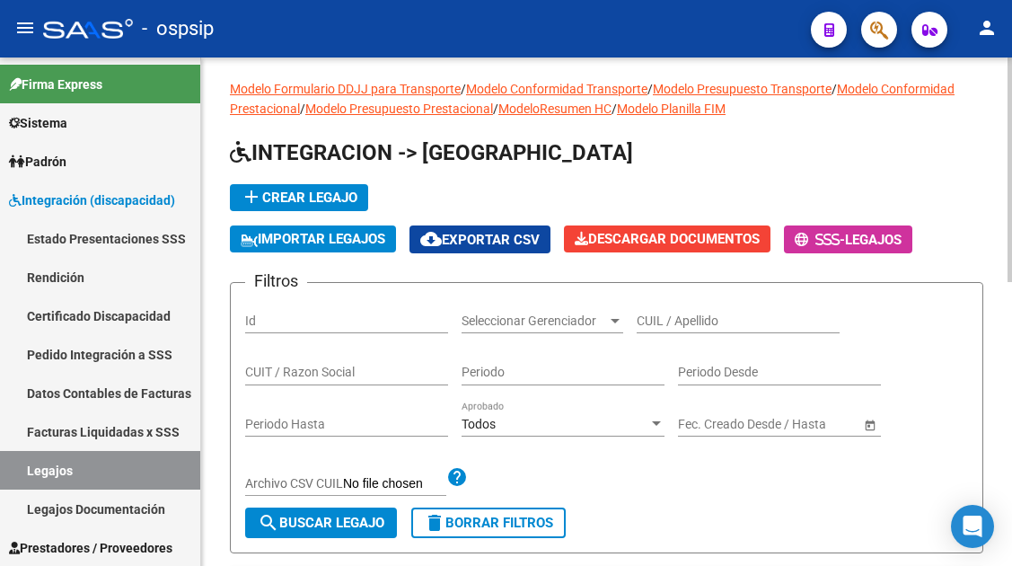
scroll to position [0, 0]
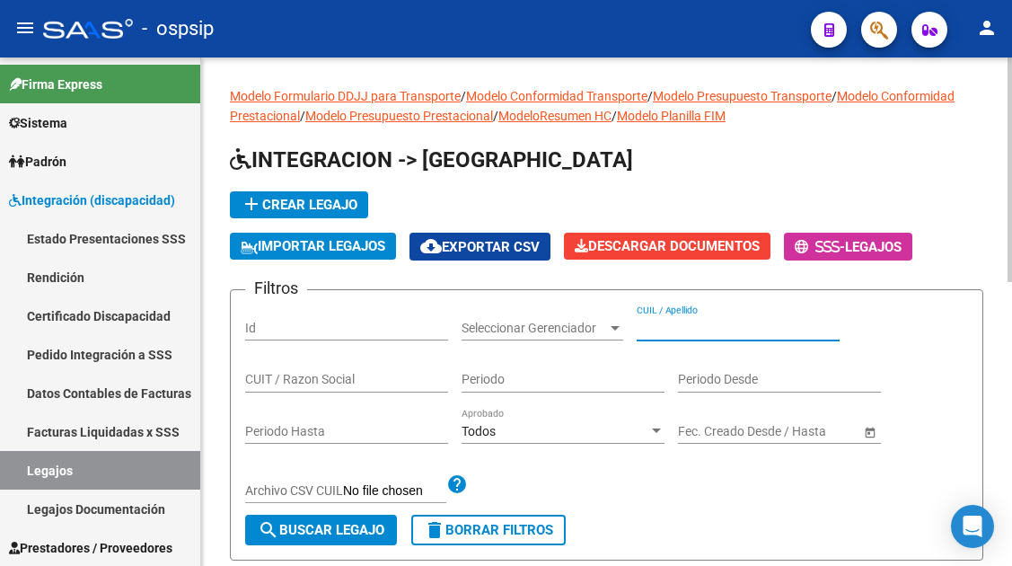
click at [677, 328] on input "CUIL / Apellido" at bounding box center [738, 328] width 203 height 15
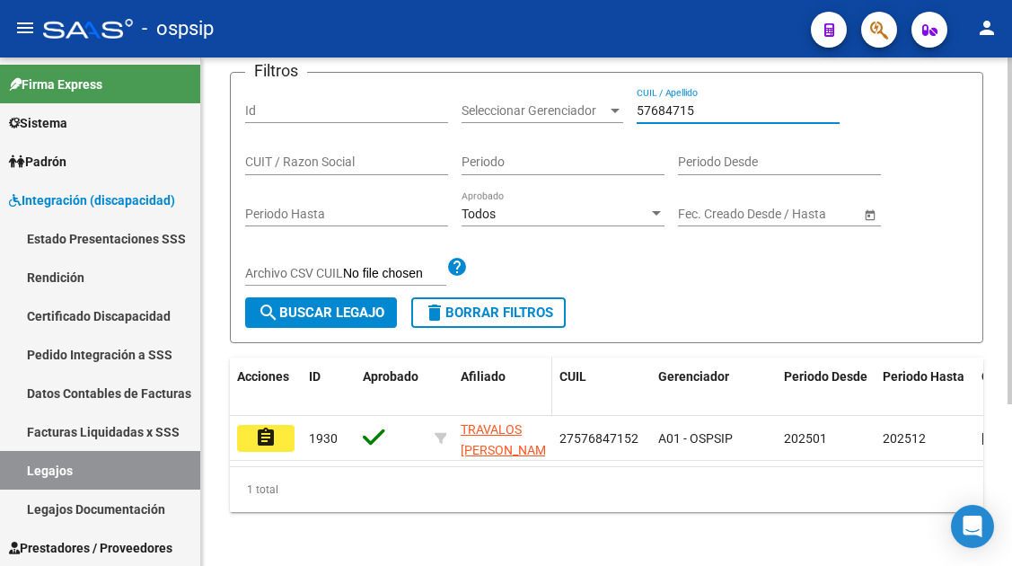
scroll to position [236, 0]
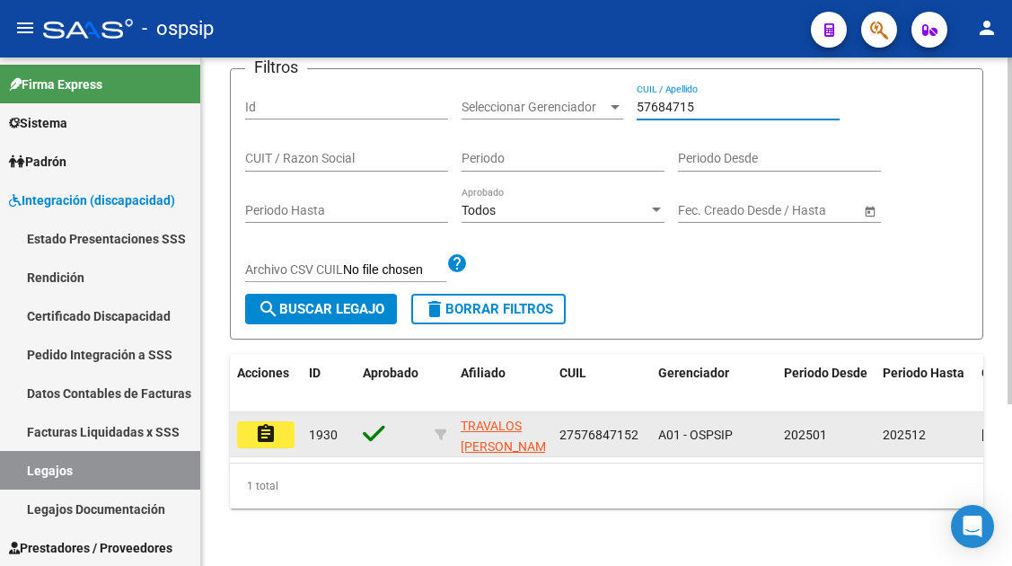
type input "57684715"
click at [278, 421] on button "assignment" at bounding box center [265, 434] width 57 height 27
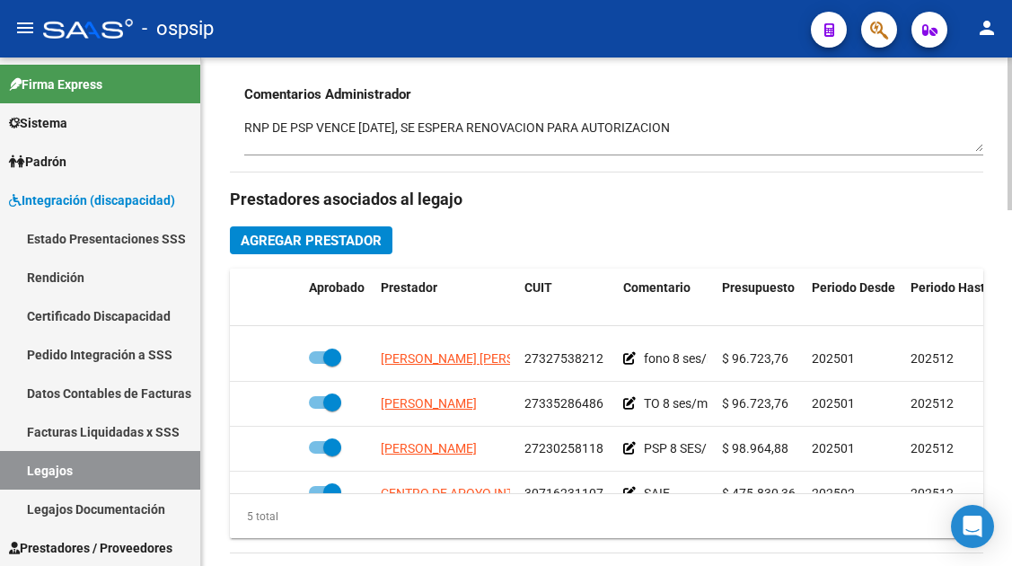
scroll to position [77, 0]
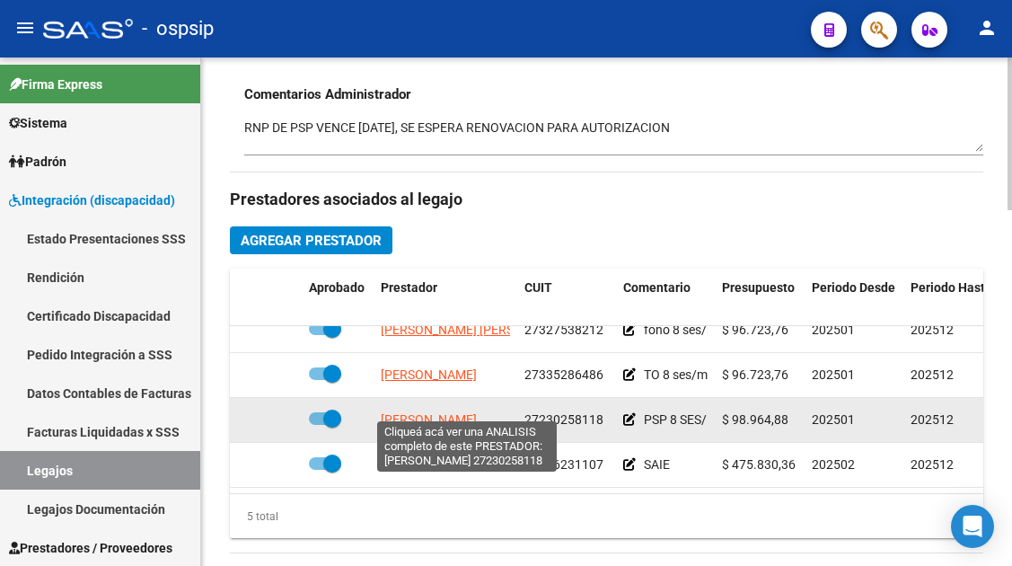
click at [455, 412] on span "[PERSON_NAME]" at bounding box center [429, 419] width 96 height 14
type textarea "27230258118"
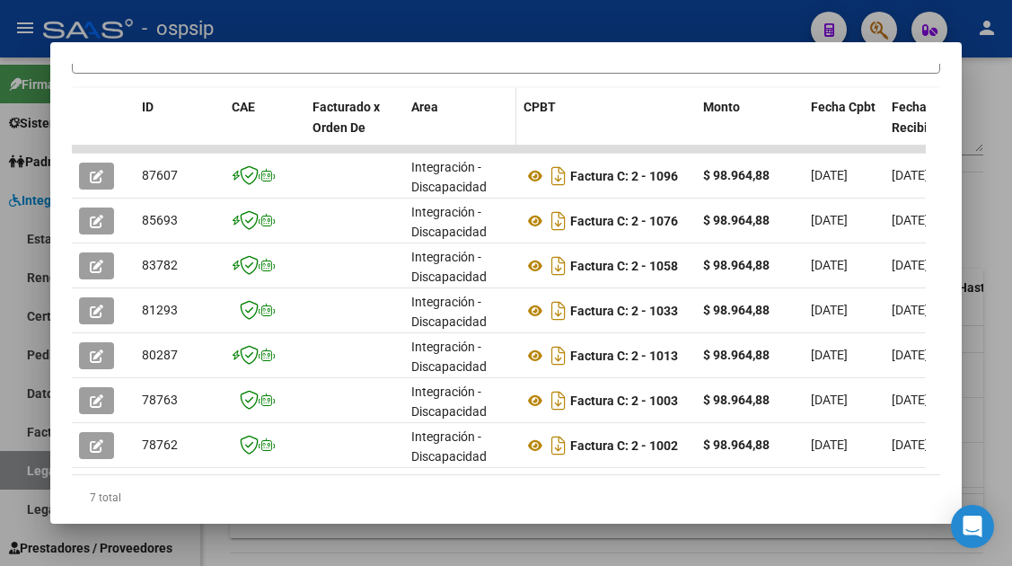
scroll to position [449, 0]
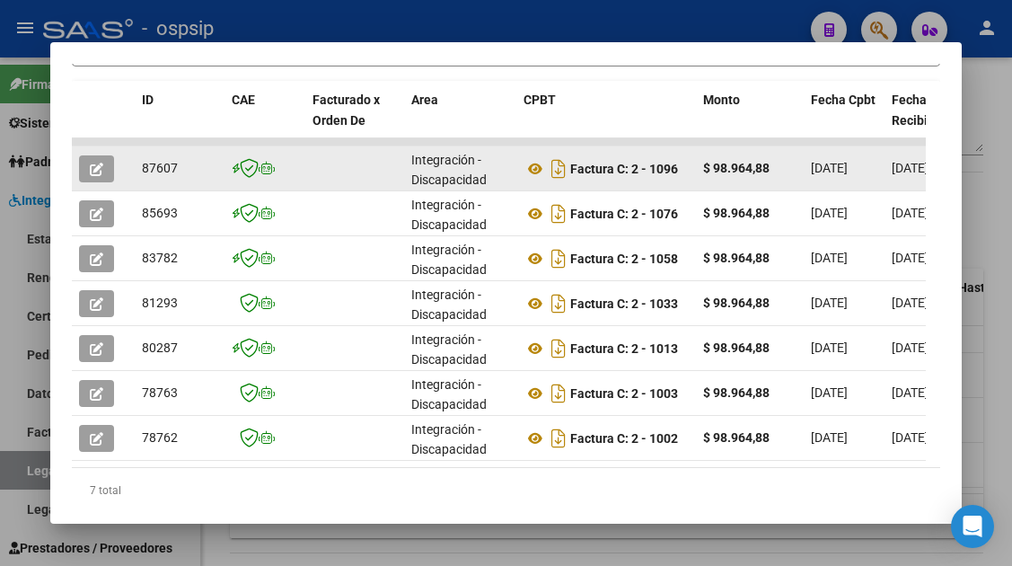
click at [100, 168] on icon "button" at bounding box center [96, 169] width 13 height 13
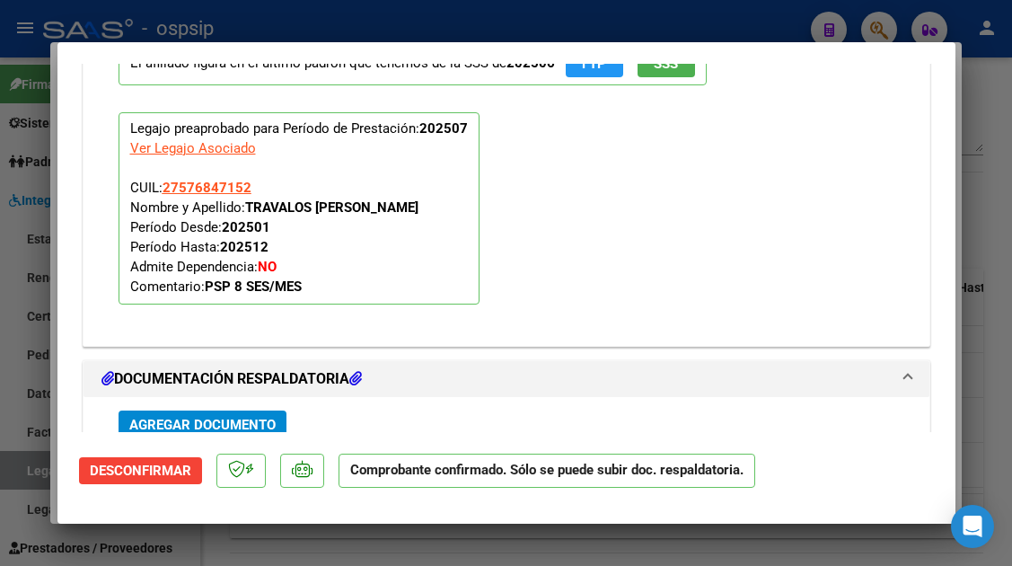
scroll to position [1610, 0]
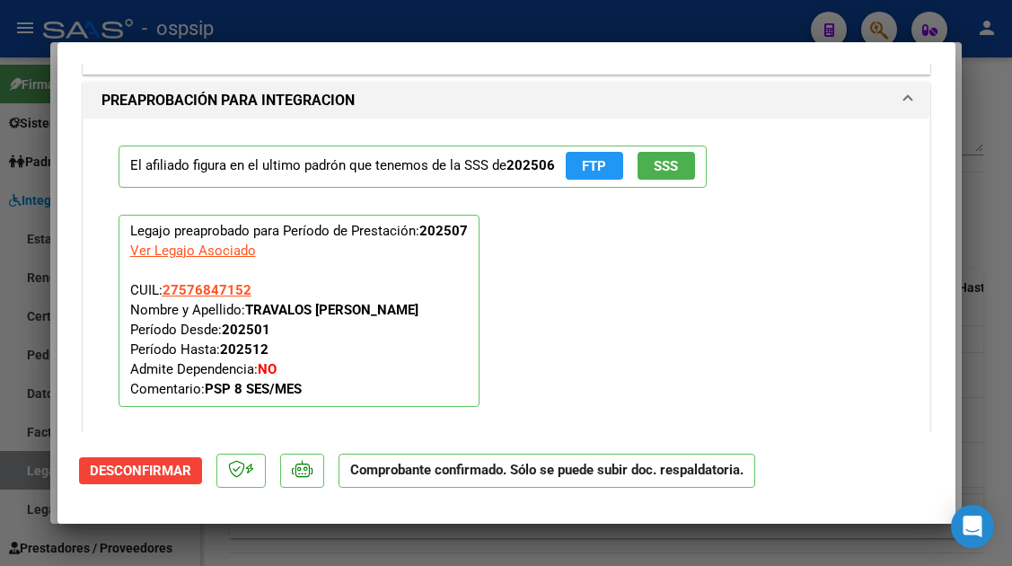
click at [16, 472] on div at bounding box center [506, 283] width 1012 height 566
type input "$ 0,00"
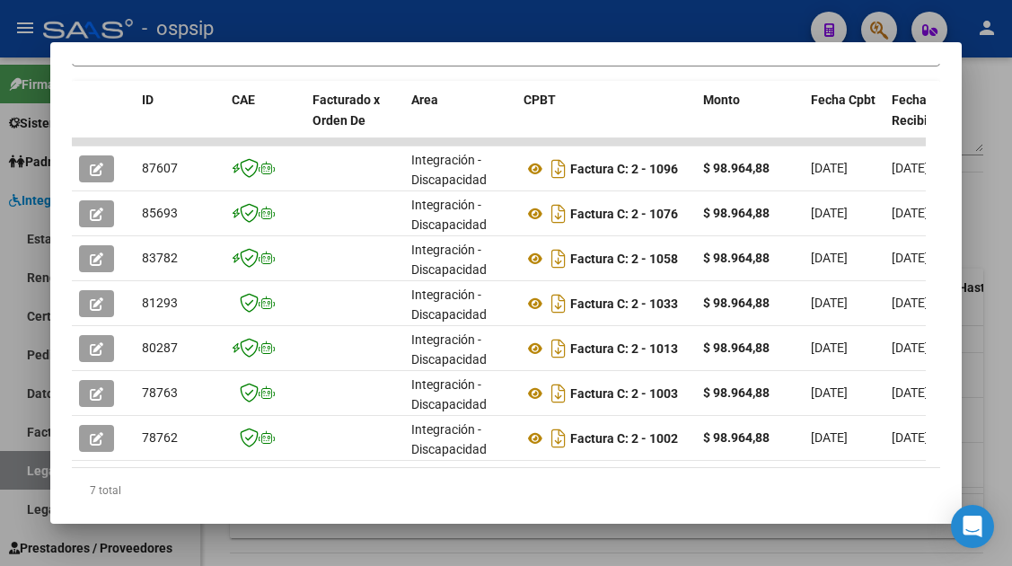
click at [16, 472] on div at bounding box center [506, 283] width 1012 height 566
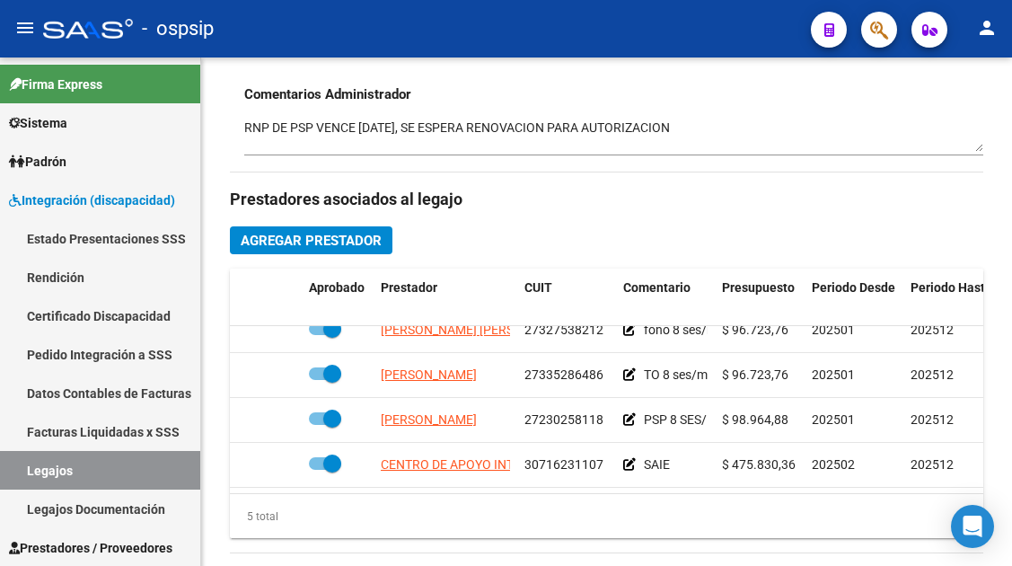
click at [16, 472] on link "Legajos" at bounding box center [100, 470] width 200 height 39
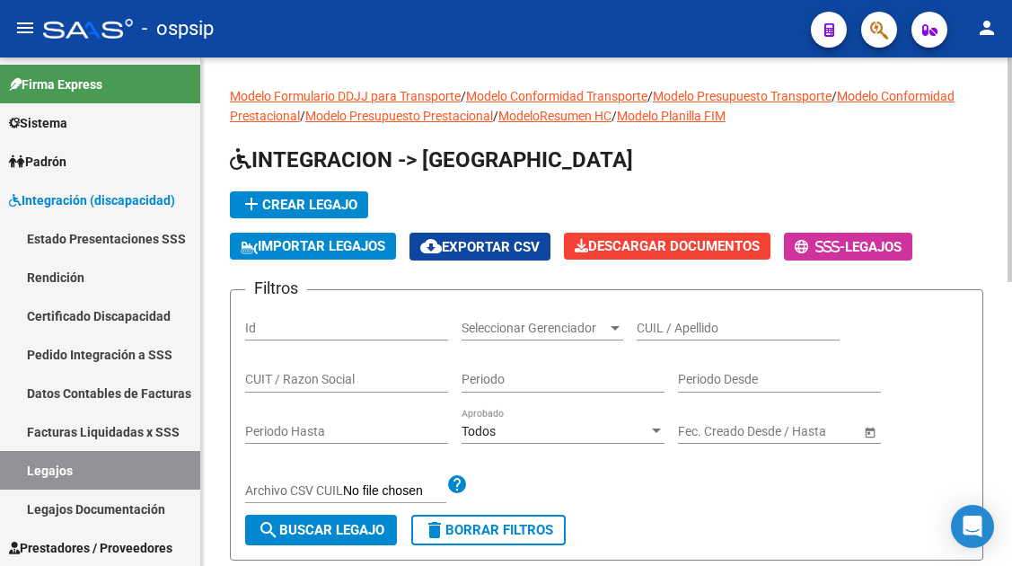
click at [657, 314] on div "CUIL / Apellido" at bounding box center [738, 323] width 203 height 36
click at [651, 327] on input "CUIL / Apellido" at bounding box center [738, 328] width 203 height 15
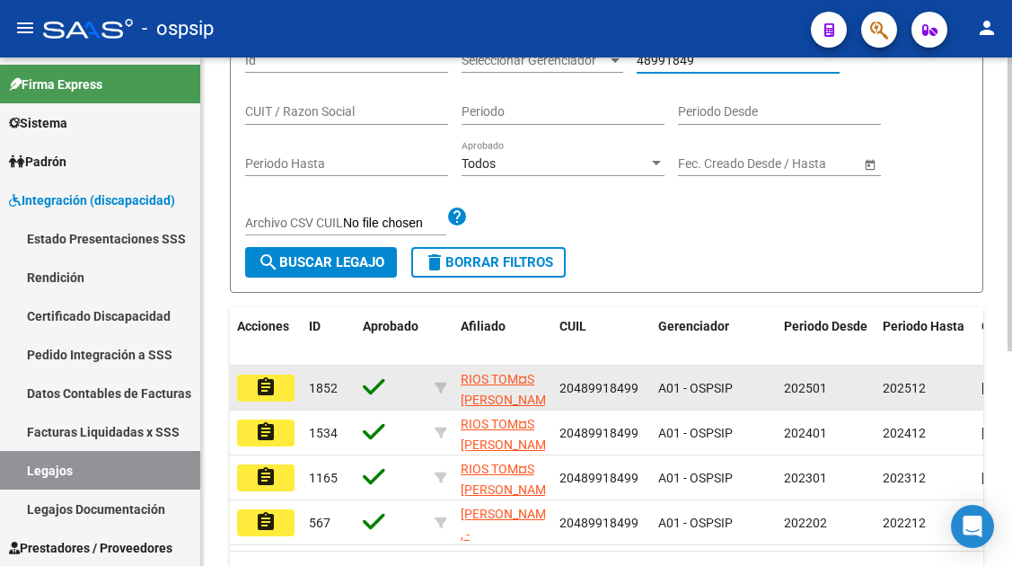
scroll to position [270, 0]
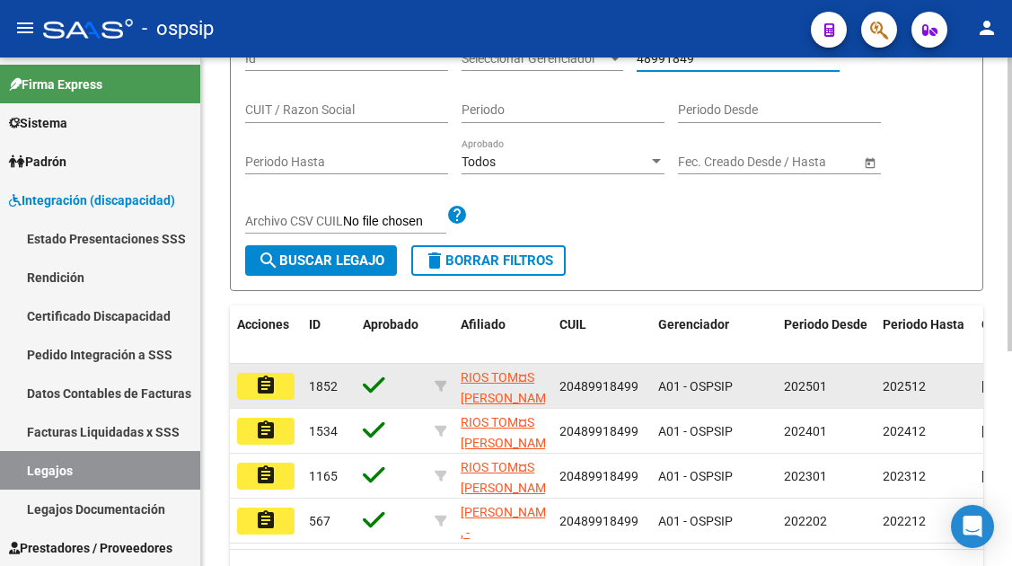
type input "48991849"
click at [260, 392] on mat-icon "assignment" at bounding box center [266, 386] width 22 height 22
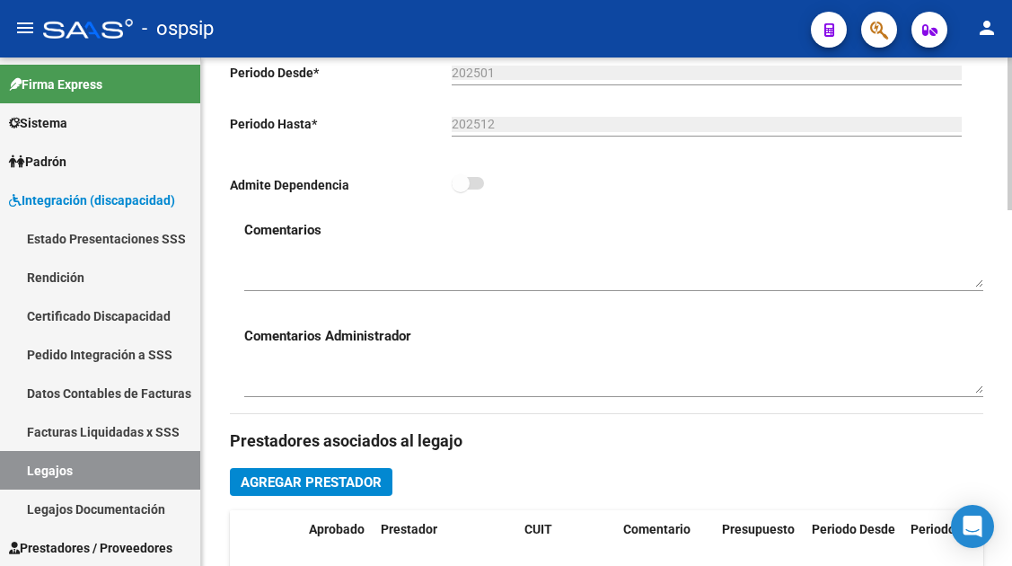
scroll to position [719, 0]
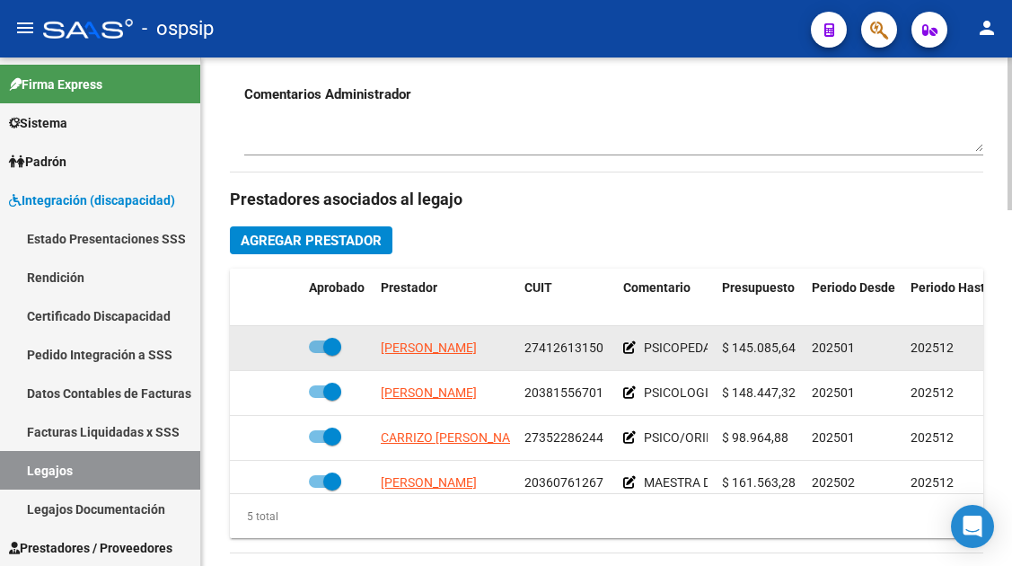
click at [427, 340] on app-link-go-to "[PERSON_NAME] [PERSON_NAME]" at bounding box center [429, 348] width 96 height 21
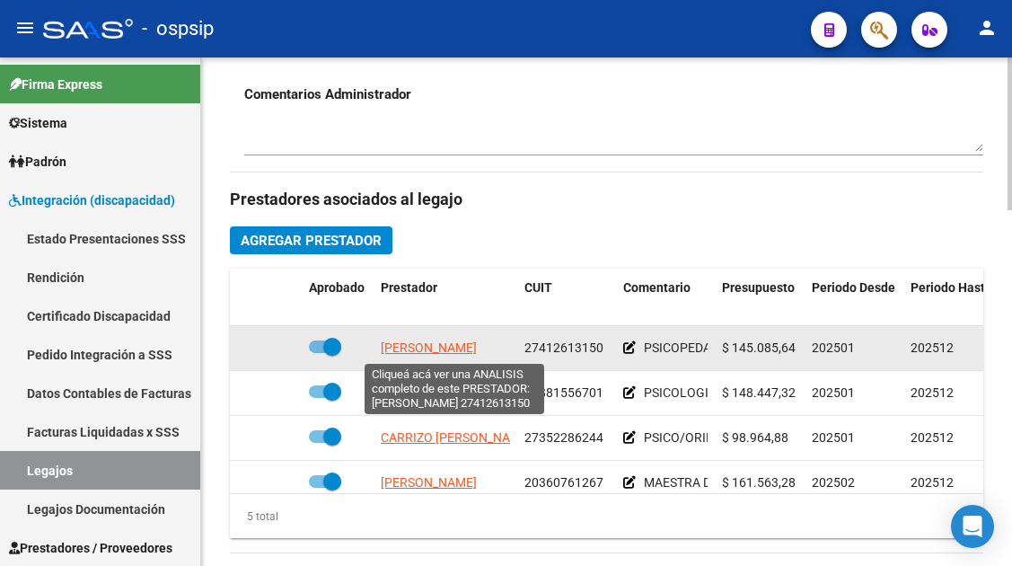
click at [427, 346] on span "[PERSON_NAME] [PERSON_NAME]" at bounding box center [429, 347] width 96 height 14
type textarea "27412613150"
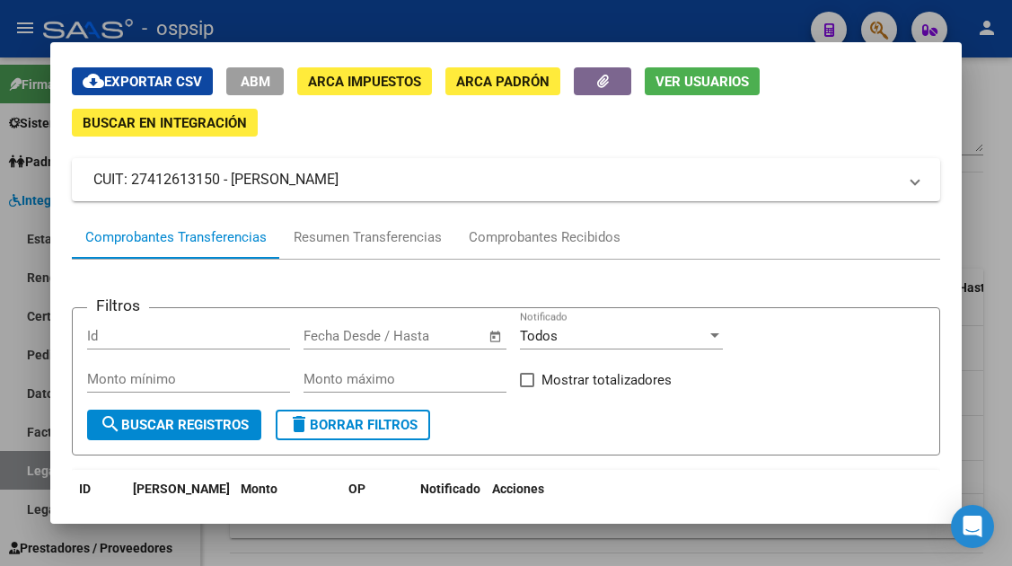
scroll to position [90, 0]
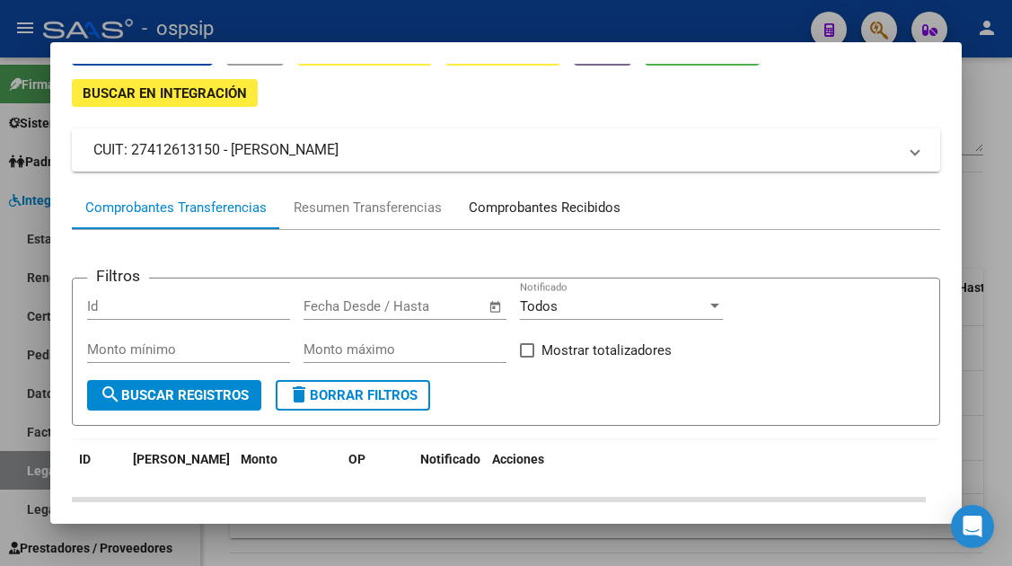
click at [564, 199] on div "Comprobantes Recibidos" at bounding box center [545, 208] width 152 height 21
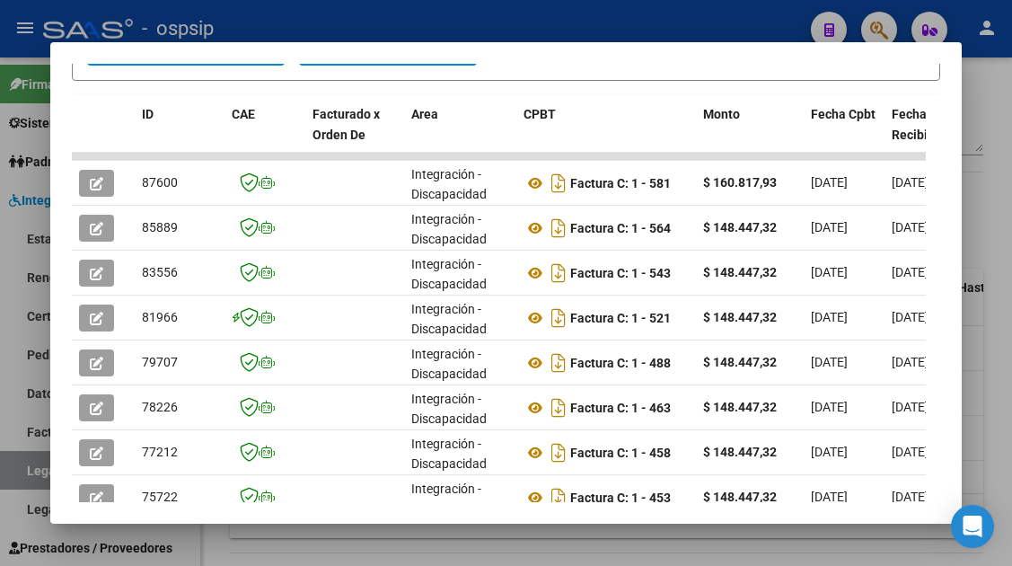
scroll to position [439, 0]
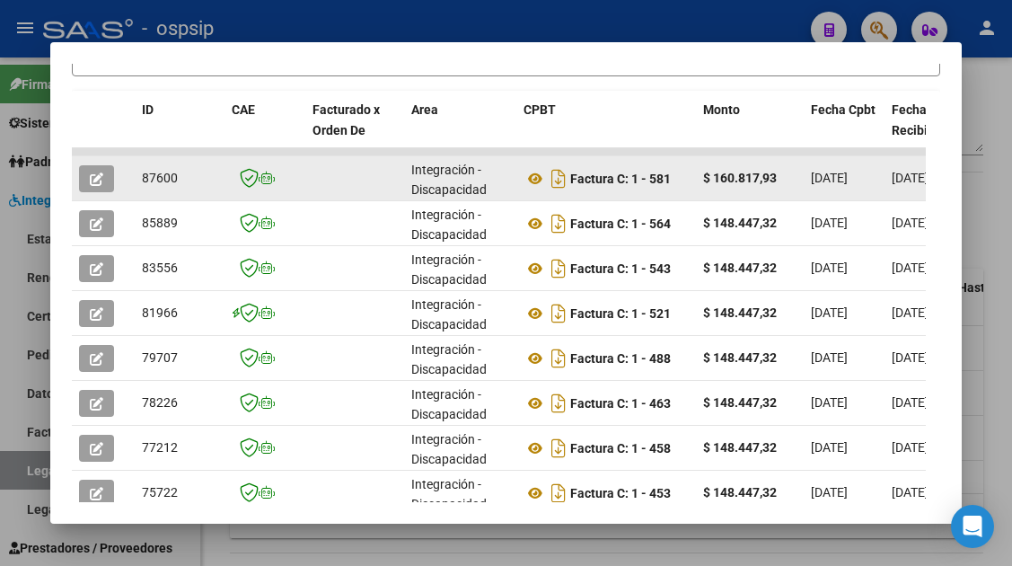
click at [90, 178] on icon "button" at bounding box center [96, 178] width 13 height 13
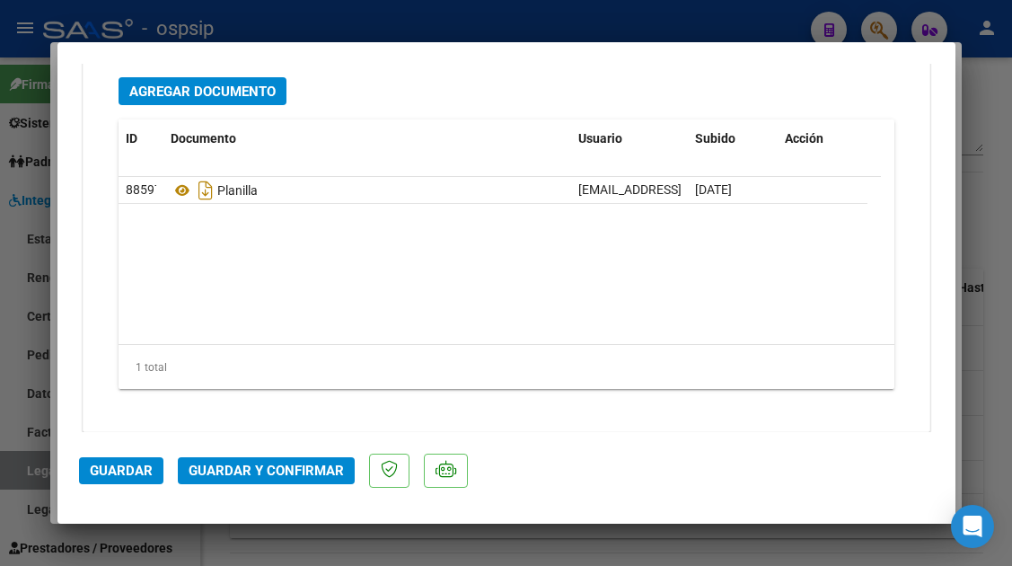
scroll to position [2568, 0]
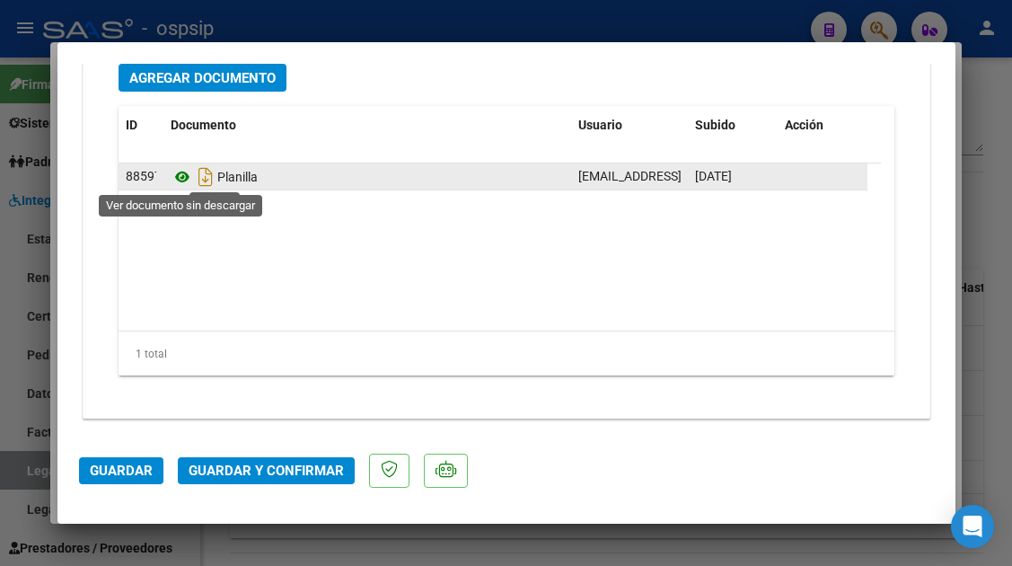
click at [186, 180] on icon at bounding box center [182, 177] width 23 height 22
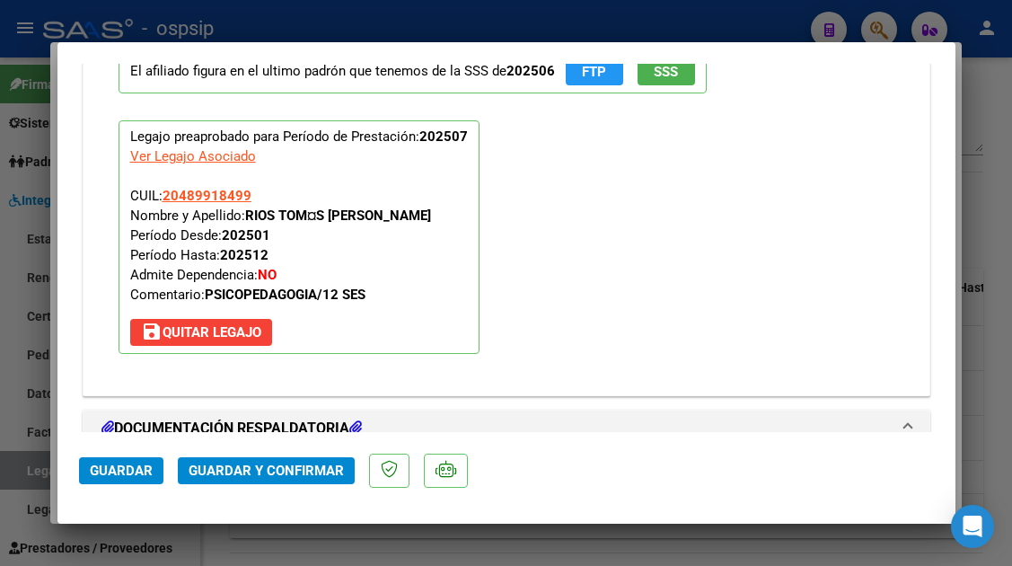
scroll to position [1939, 0]
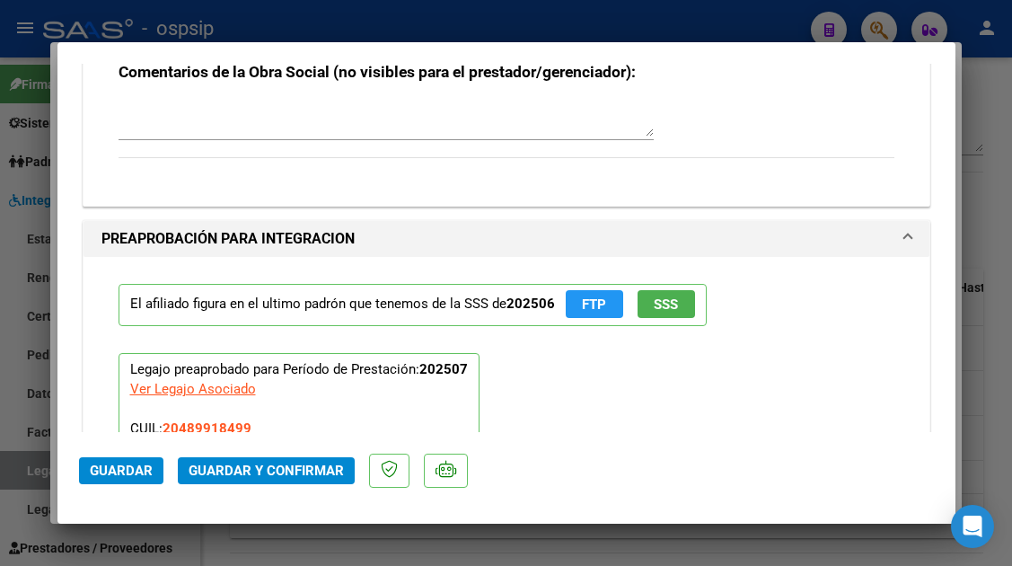
type input "$ 0,00"
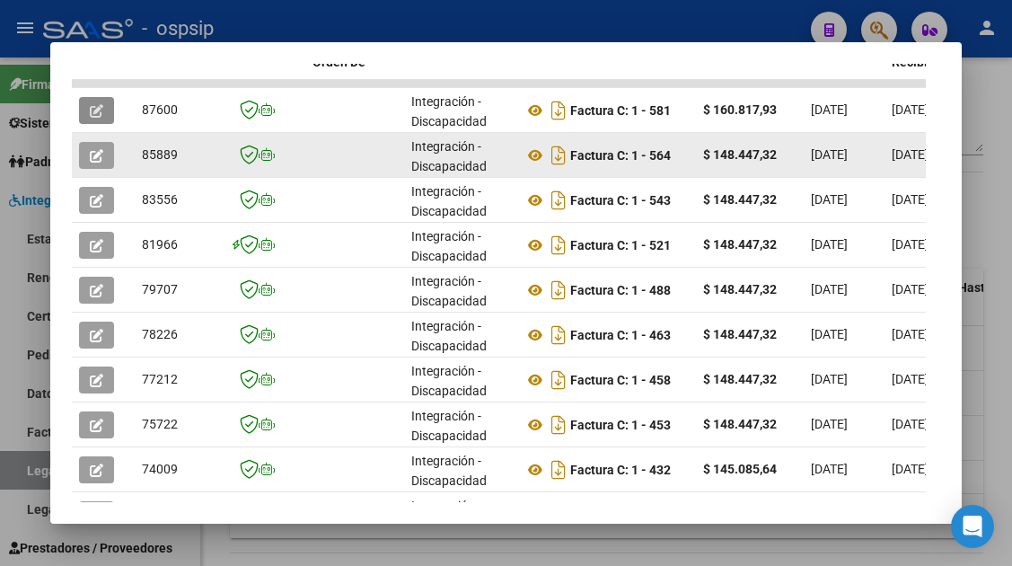
scroll to position [373, 0]
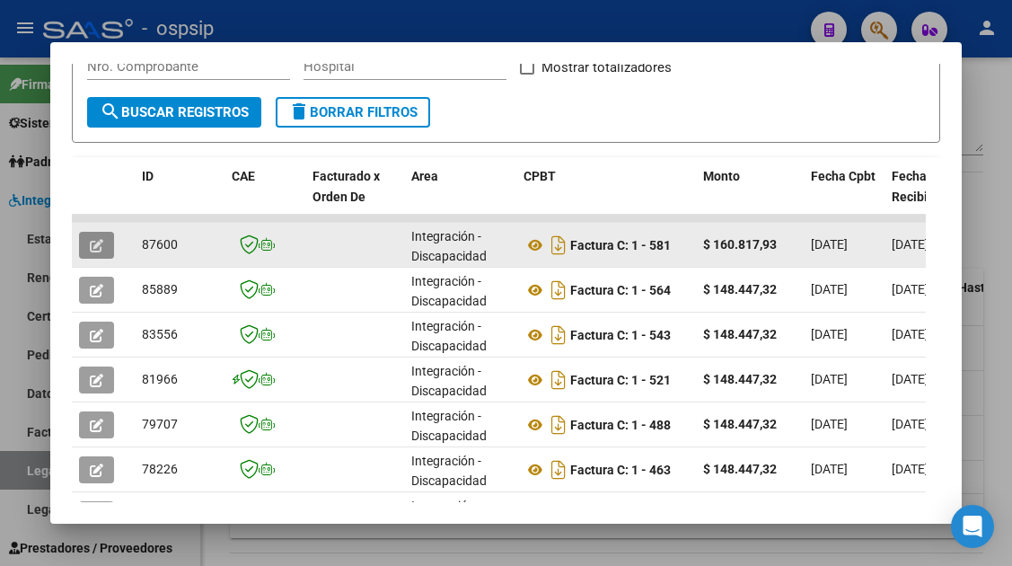
click at [104, 244] on button "button" at bounding box center [96, 245] width 35 height 27
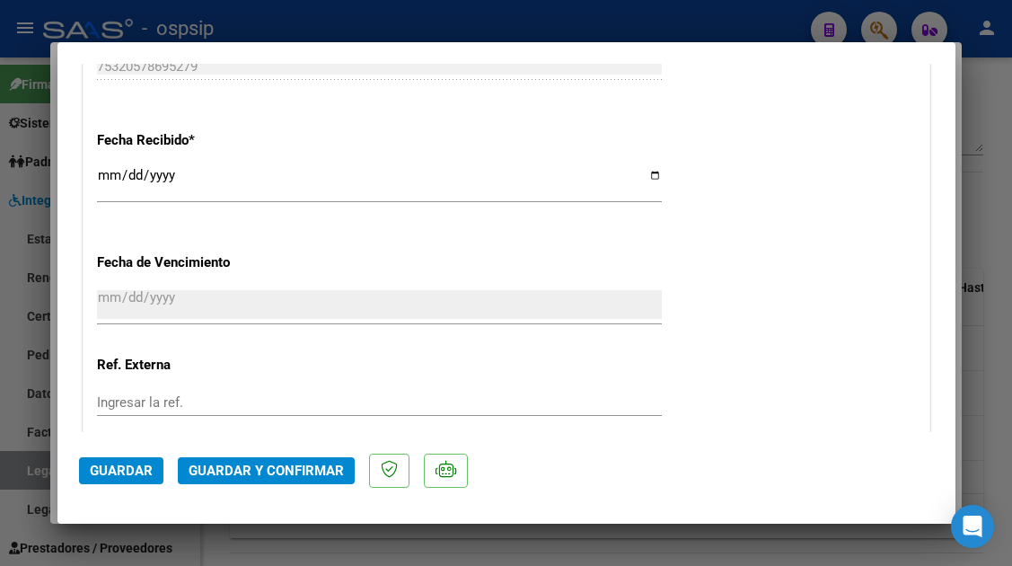
scroll to position [1617, 0]
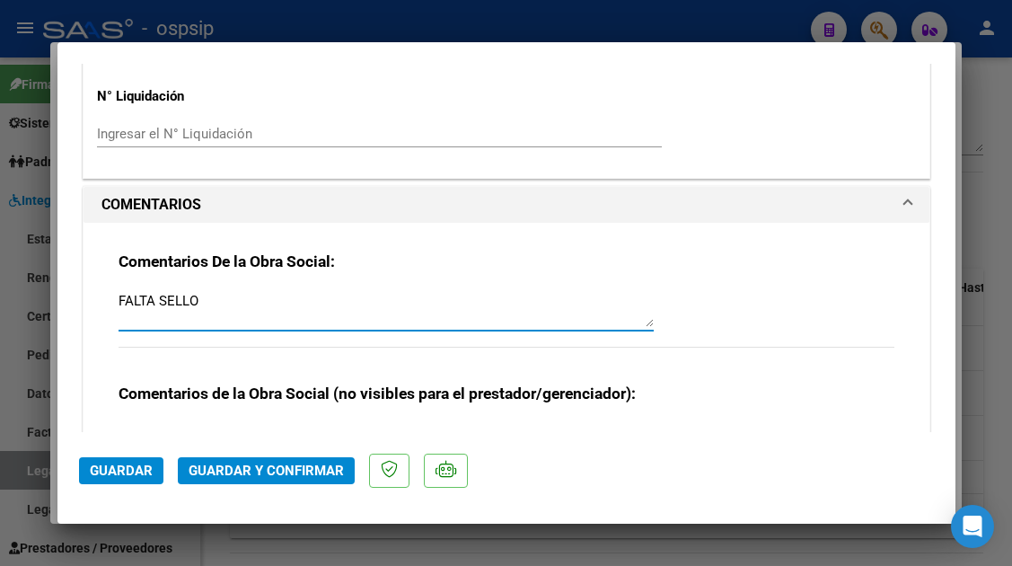
drag, startPoint x: 201, startPoint y: 298, endPoint x: 95, endPoint y: 305, distance: 106.2
click at [95, 305] on div "Comentarios De la Obra Social: FALTA SELLO Comentarios de la Obra Social (no vi…" at bounding box center [507, 375] width 846 height 305
type textarea "debera refacturar. falta nombre y apellido"
click at [289, 474] on span "Guardar y Confirmar" at bounding box center [266, 471] width 155 height 16
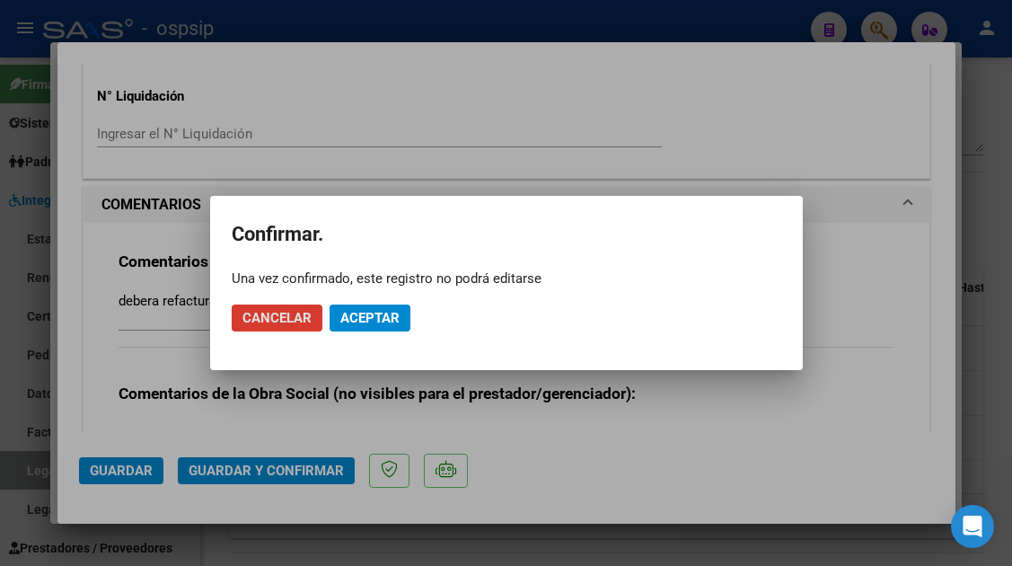
click at [378, 327] on button "Aceptar" at bounding box center [370, 318] width 81 height 27
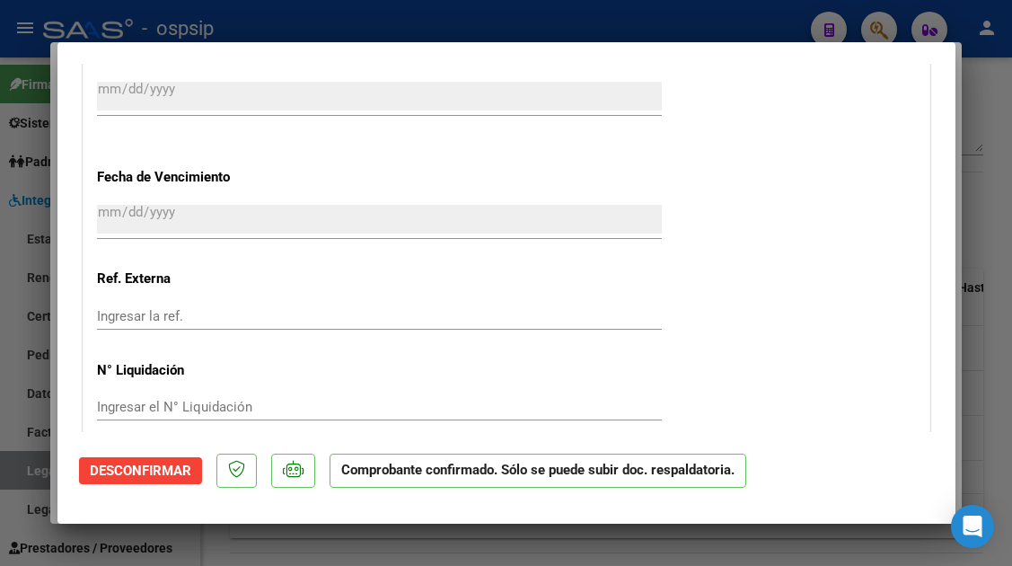
scroll to position [1416, 0]
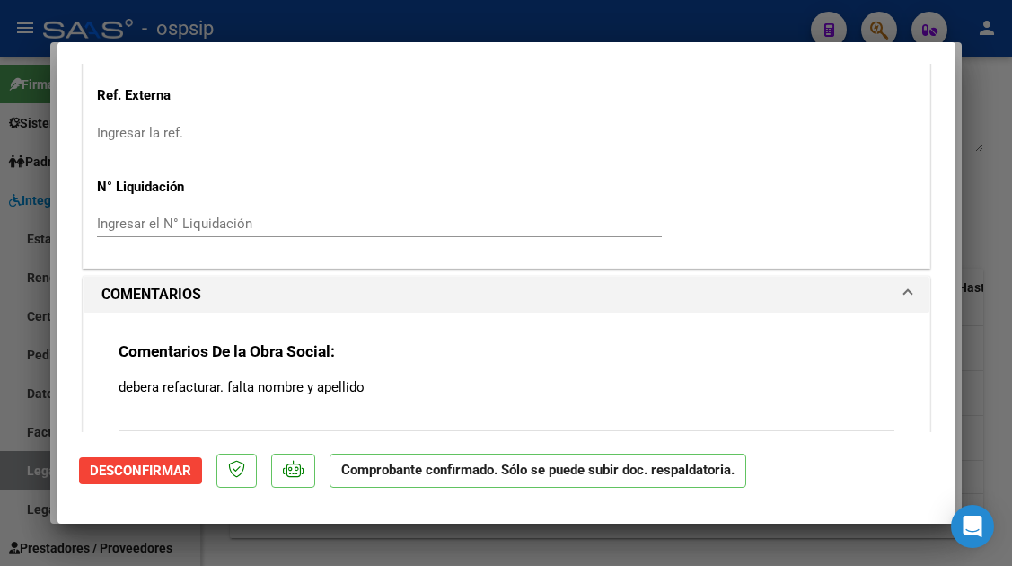
click at [44, 471] on div at bounding box center [506, 283] width 1012 height 566
type input "$ 0,00"
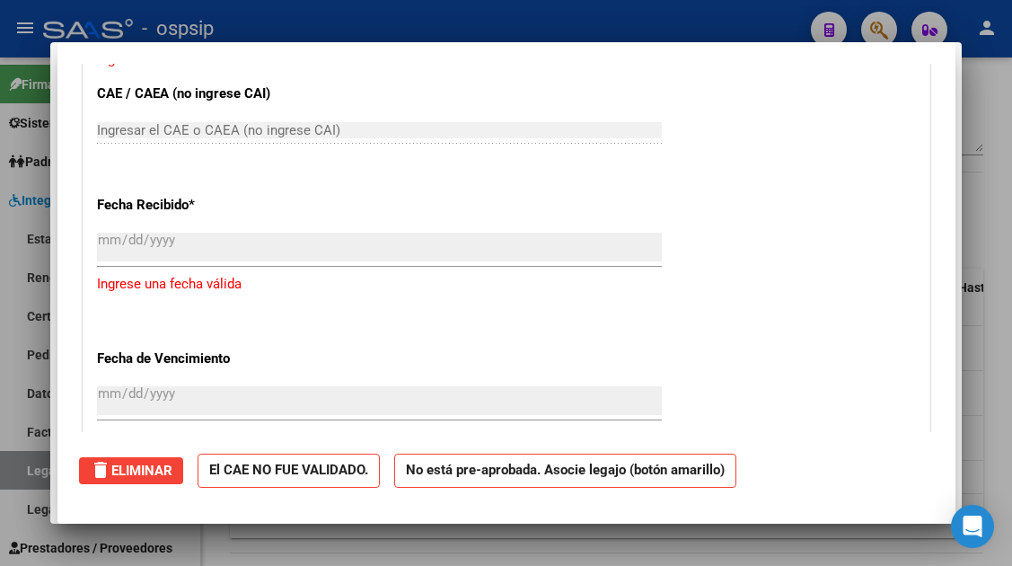
scroll to position [0, 0]
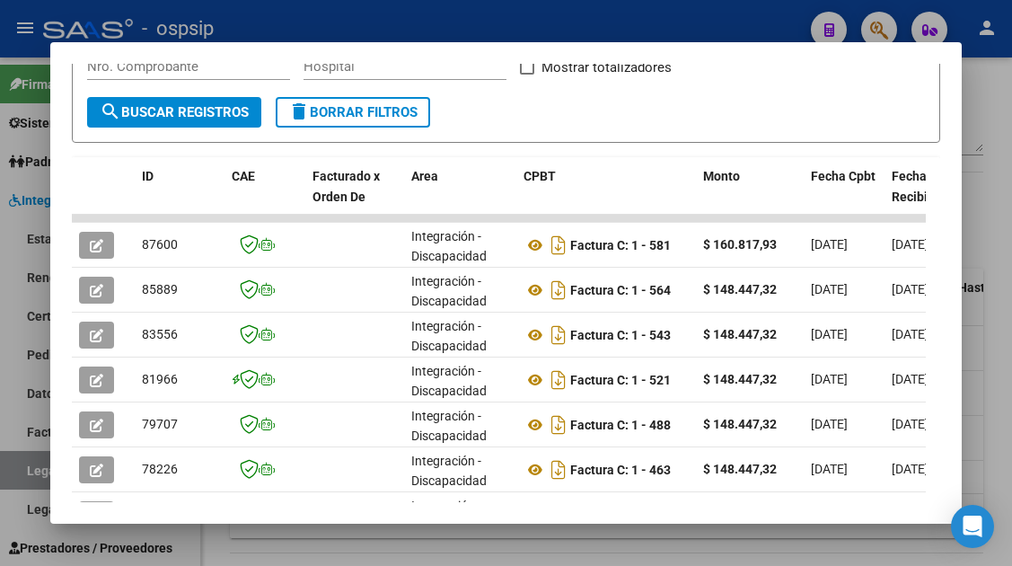
click at [23, 464] on div at bounding box center [506, 283] width 1012 height 566
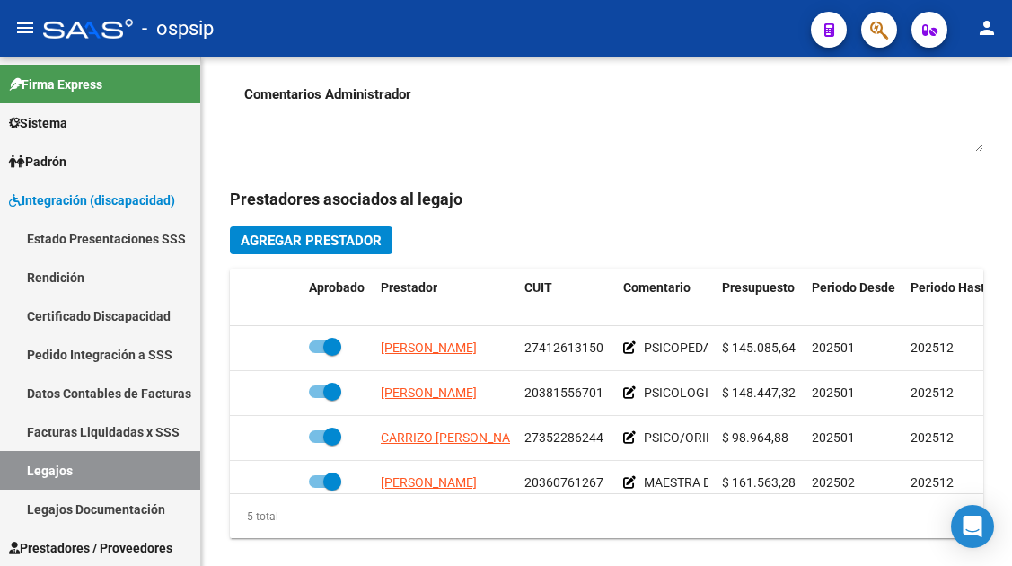
click at [23, 464] on link "Legajos" at bounding box center [100, 470] width 200 height 39
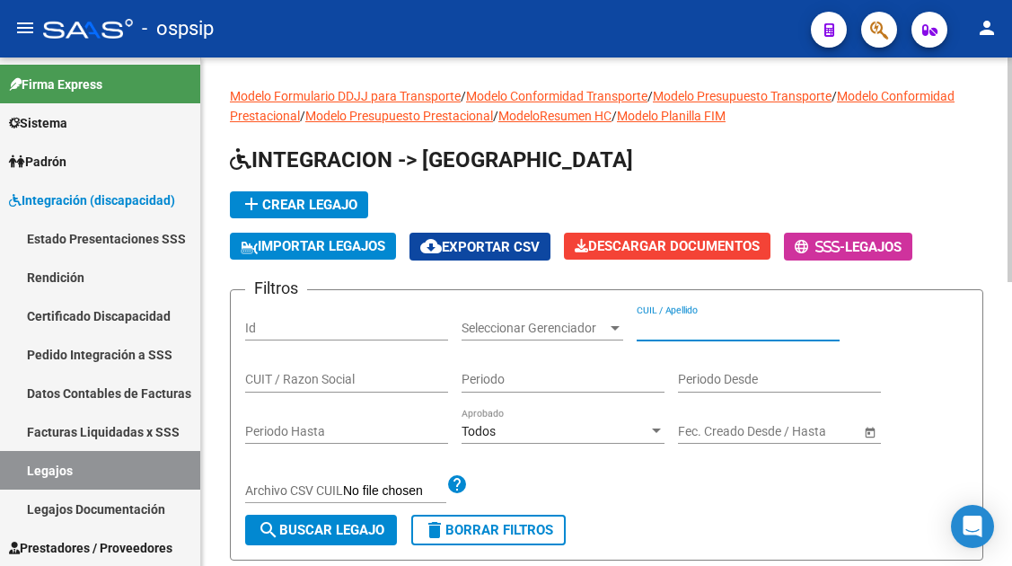
click at [670, 327] on input "CUIL / Apellido" at bounding box center [738, 328] width 203 height 15
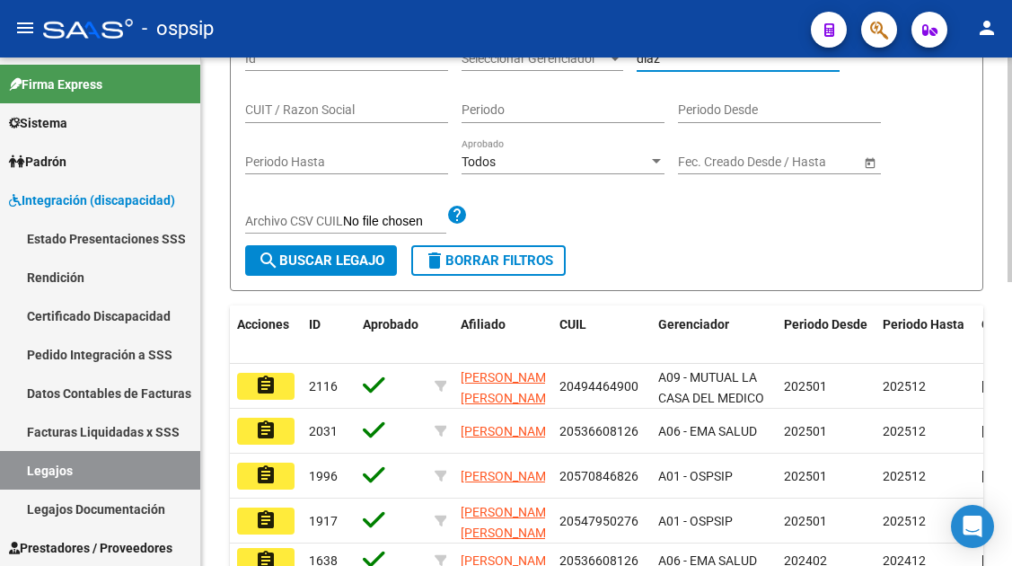
scroll to position [449, 0]
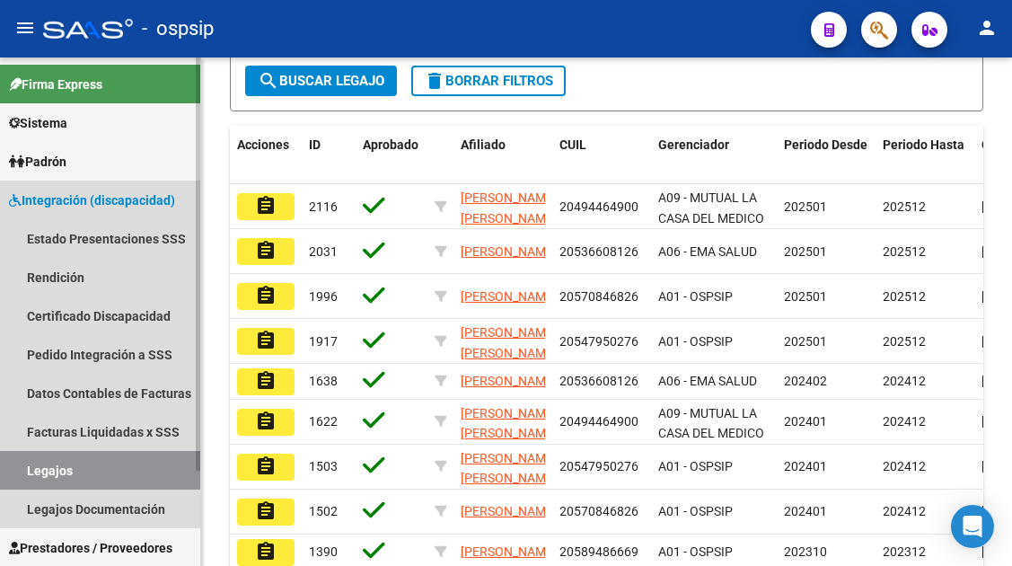
click at [53, 467] on link "Legajos" at bounding box center [100, 470] width 200 height 39
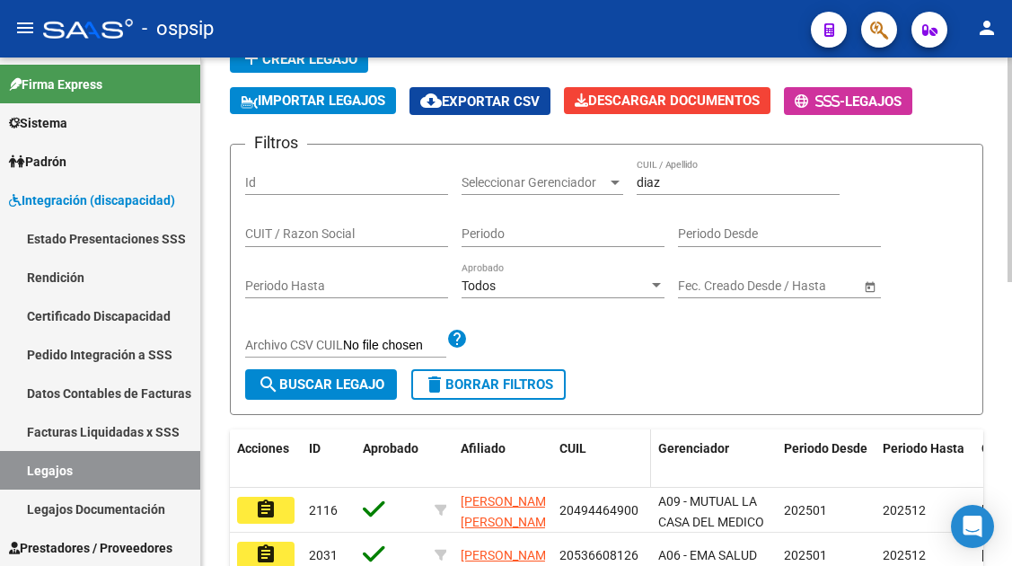
scroll to position [0, 0]
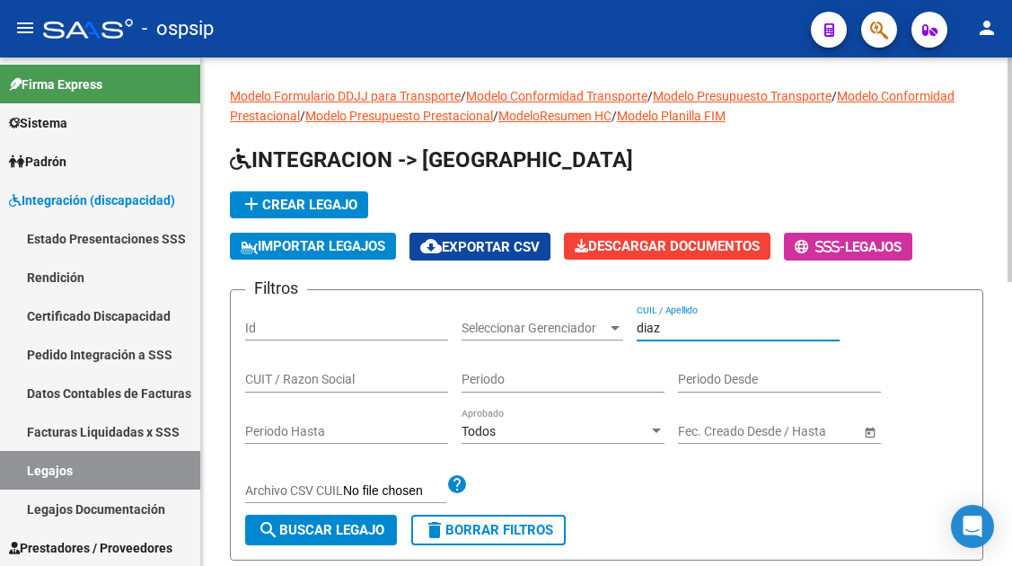
click at [664, 326] on input "diaz" at bounding box center [738, 328] width 203 height 15
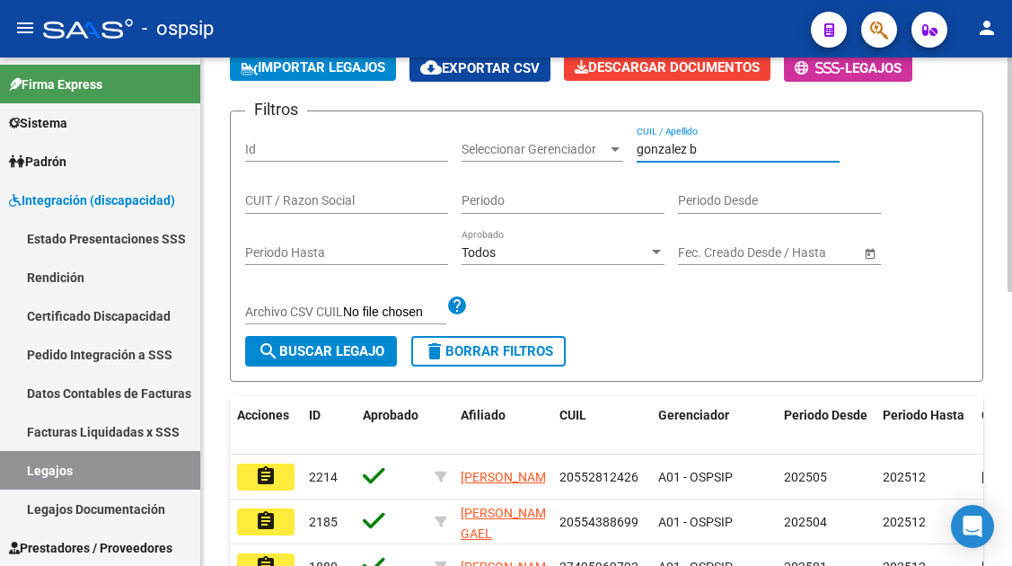
scroll to position [180, 0]
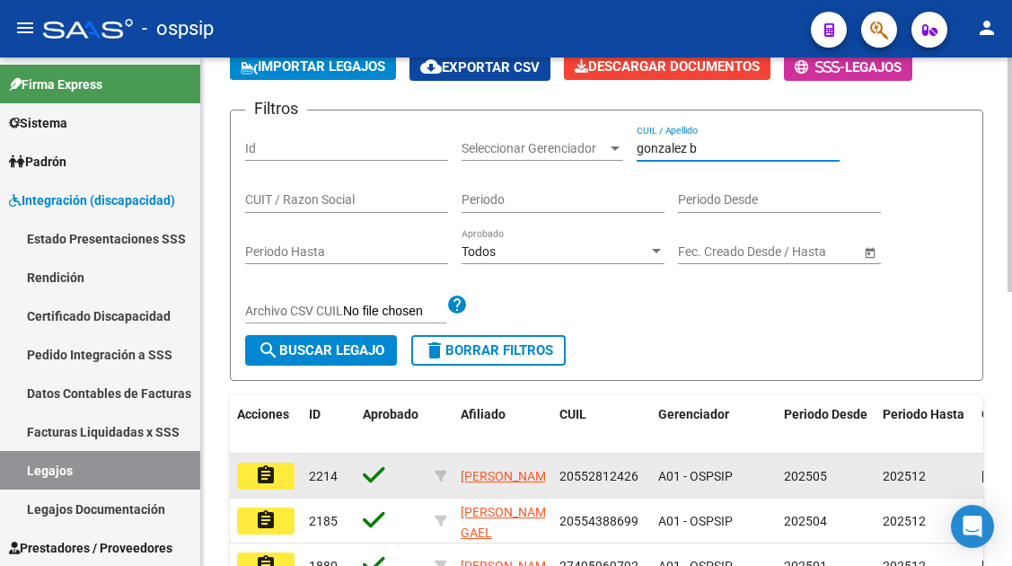
type input "gonzalez b"
click at [271, 484] on mat-icon "assignment" at bounding box center [266, 475] width 22 height 22
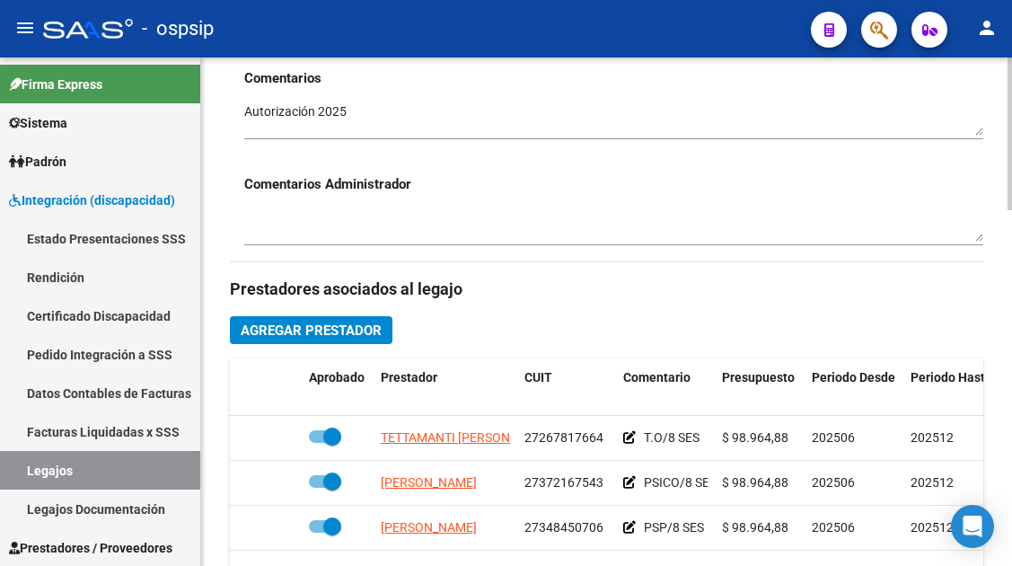
scroll to position [719, 0]
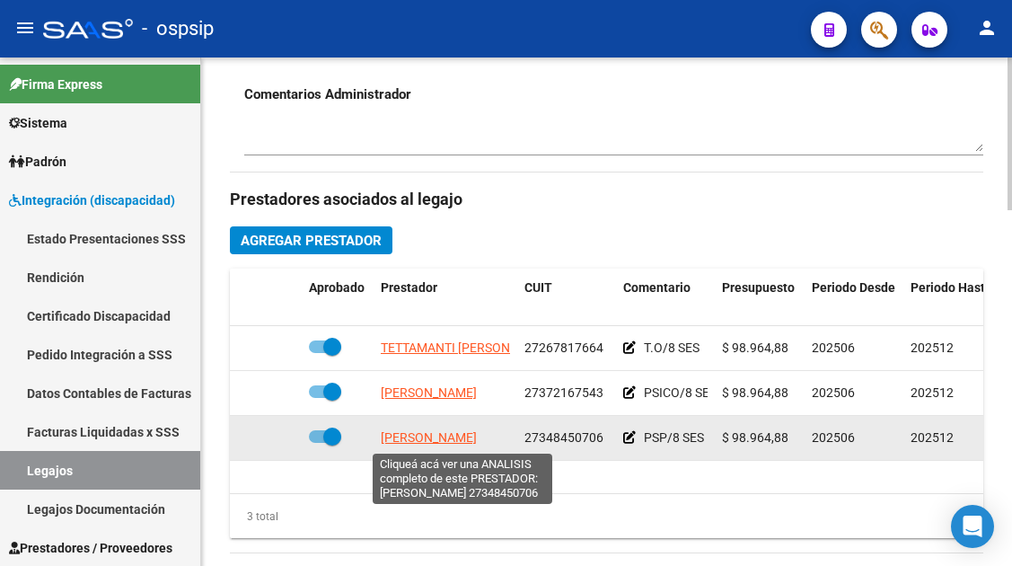
click at [459, 433] on span "[PERSON_NAME] [PERSON_NAME]" at bounding box center [429, 437] width 96 height 14
type textarea "27348450706"
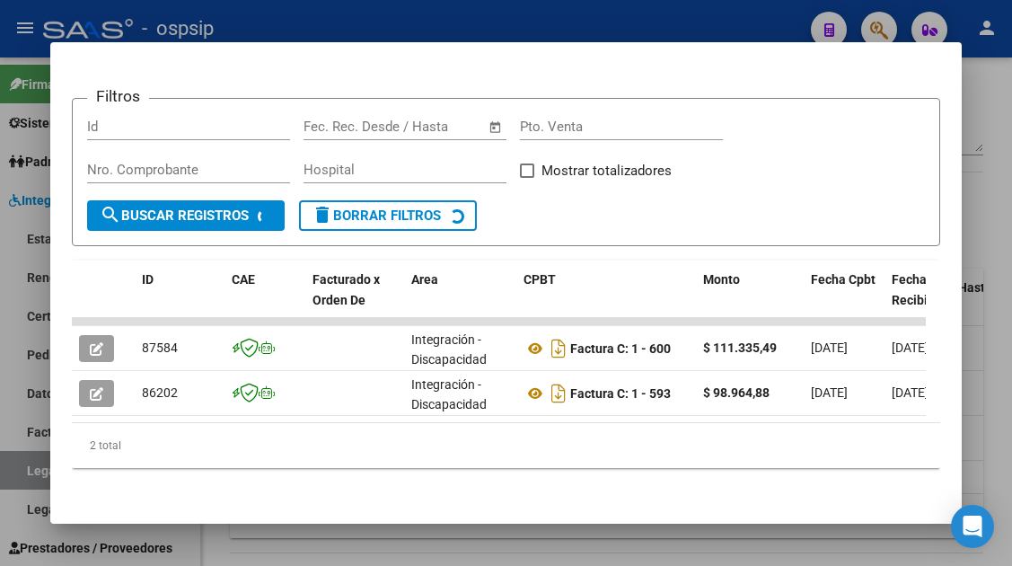
scroll to position [283, 0]
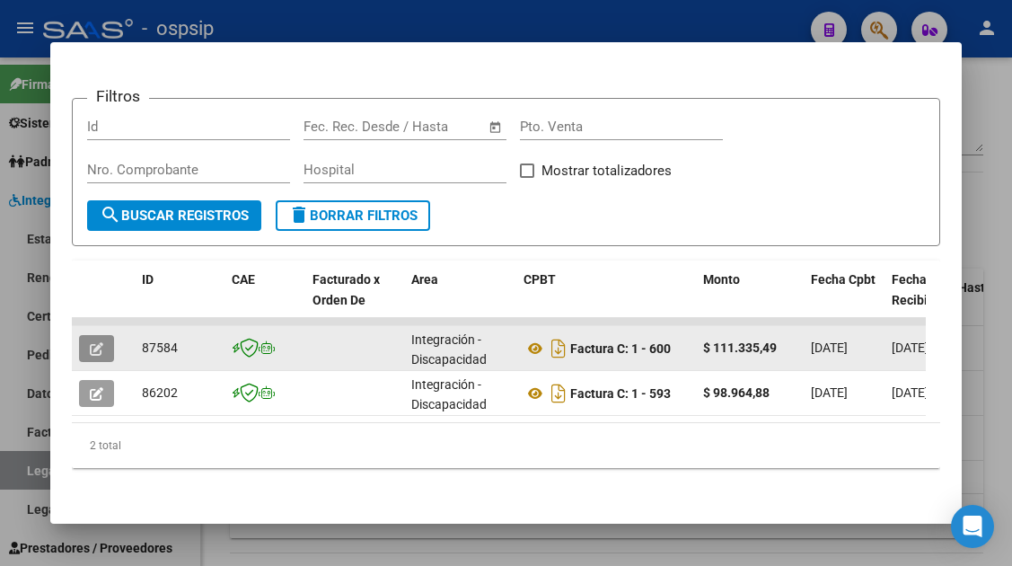
click at [98, 342] on icon "button" at bounding box center [96, 348] width 13 height 13
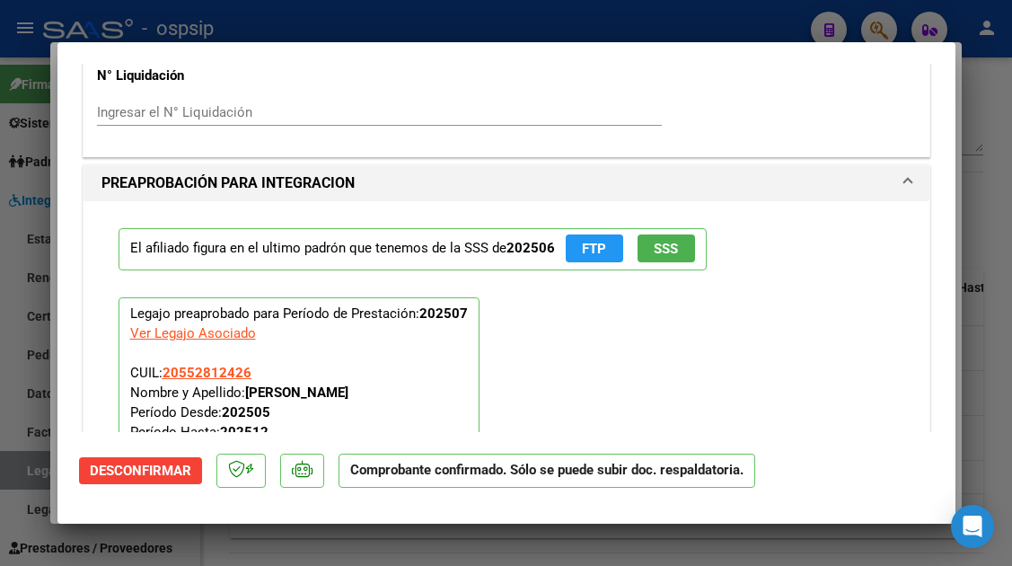
scroll to position [1797, 0]
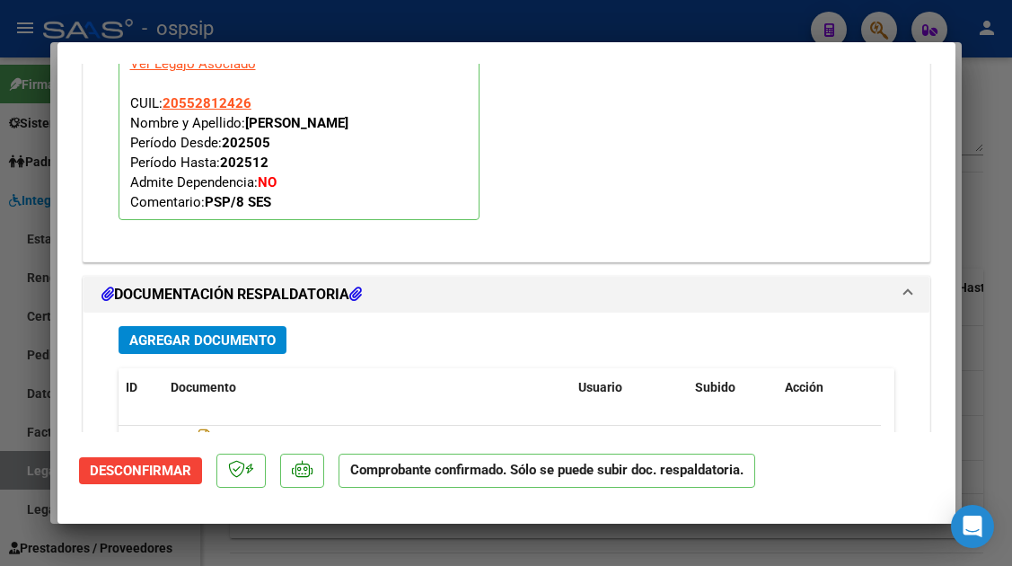
click at [178, 463] on span "Desconfirmar" at bounding box center [141, 471] width 102 height 16
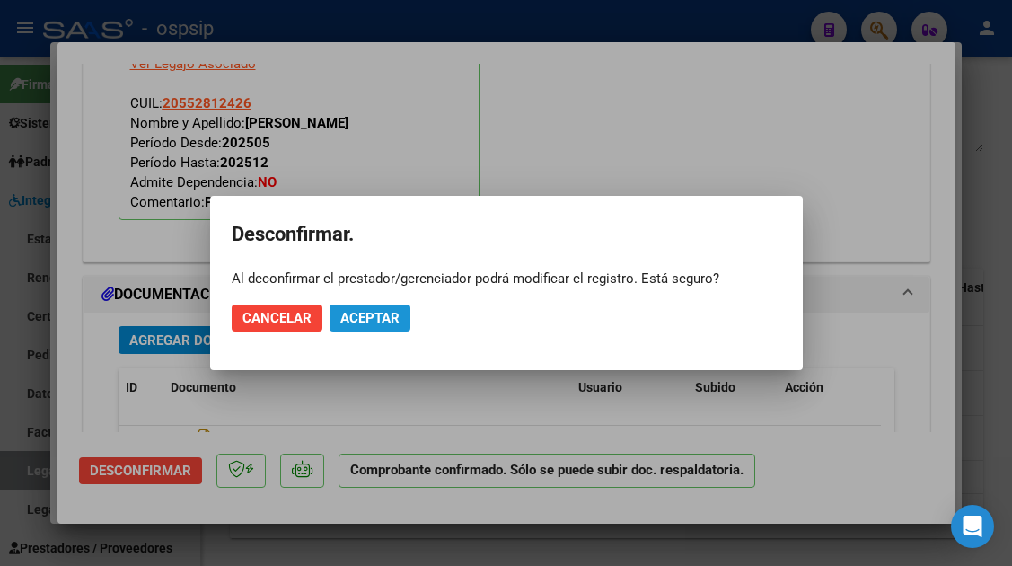
click at [358, 325] on span "Aceptar" at bounding box center [369, 318] width 59 height 16
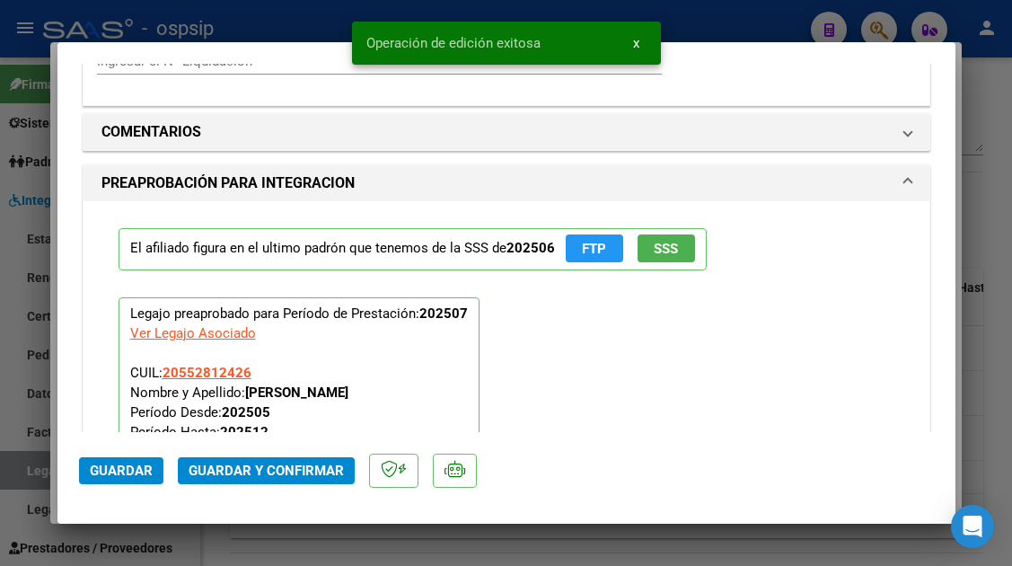
scroll to position [1510, 0]
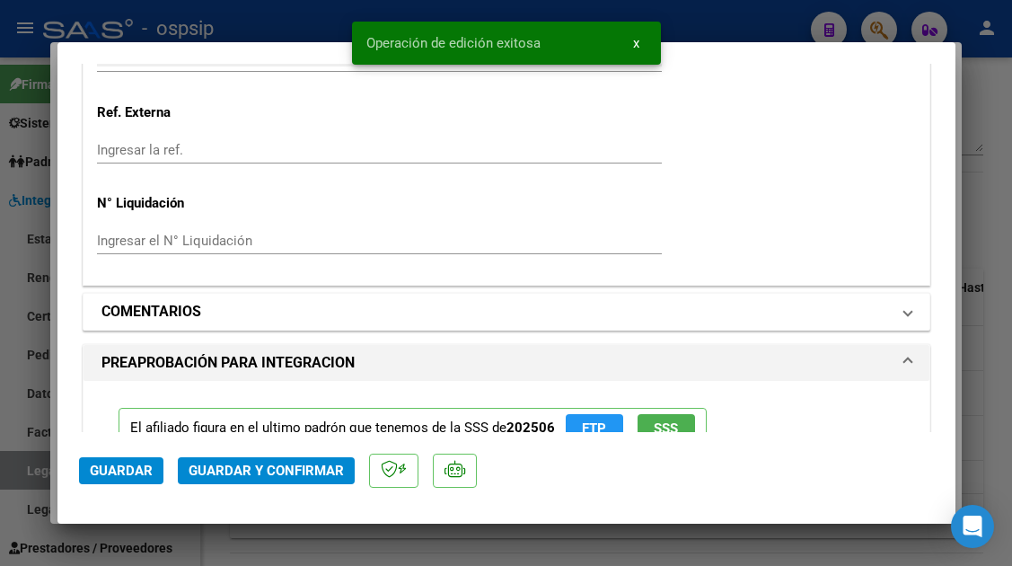
click at [905, 321] on span at bounding box center [908, 312] width 7 height 22
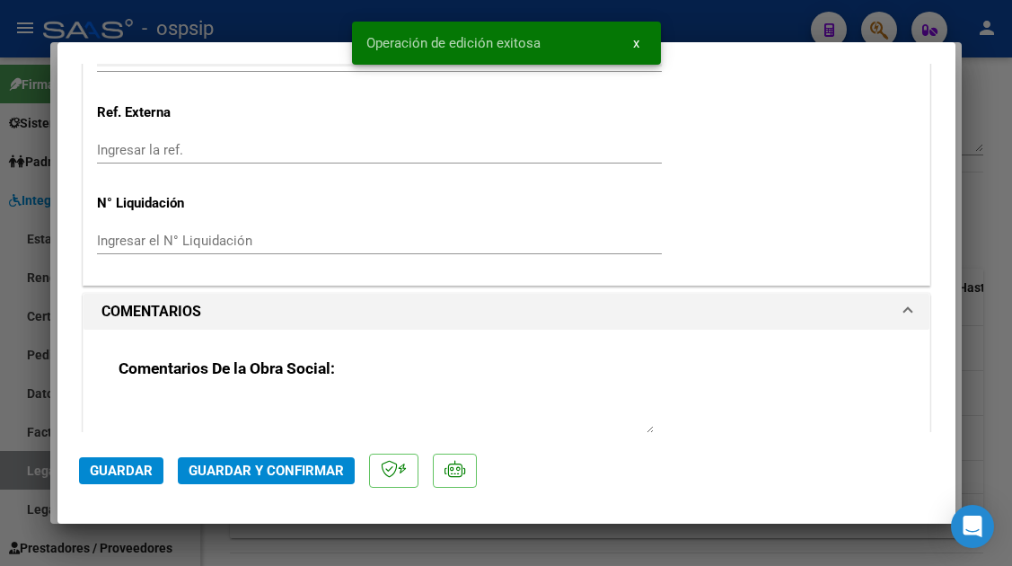
click at [179, 395] on div at bounding box center [386, 415] width 535 height 43
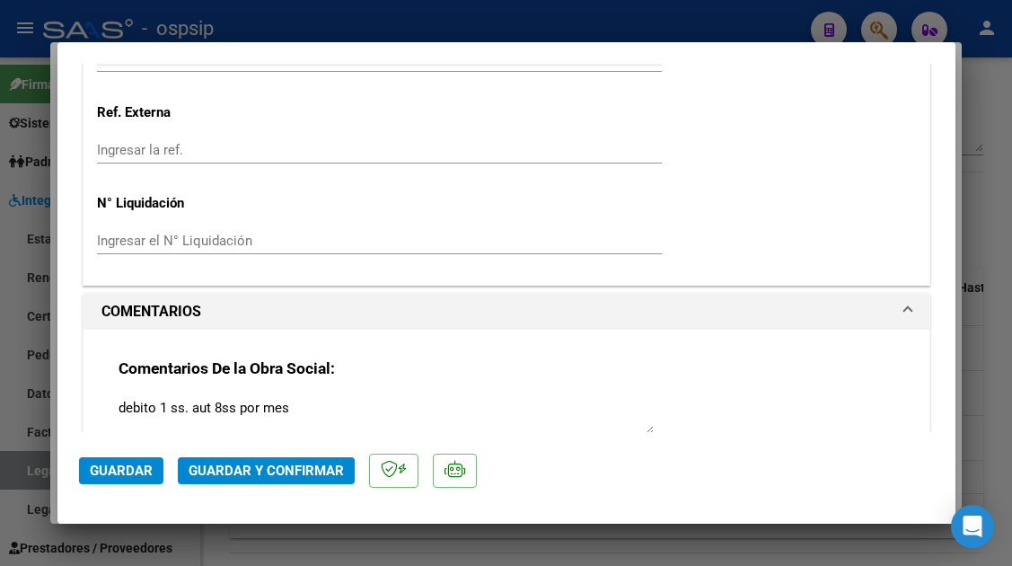
type textarea "debito 1 ss. aut 8ss por mes"
click at [281, 468] on span "Guardar y Confirmar" at bounding box center [266, 471] width 155 height 16
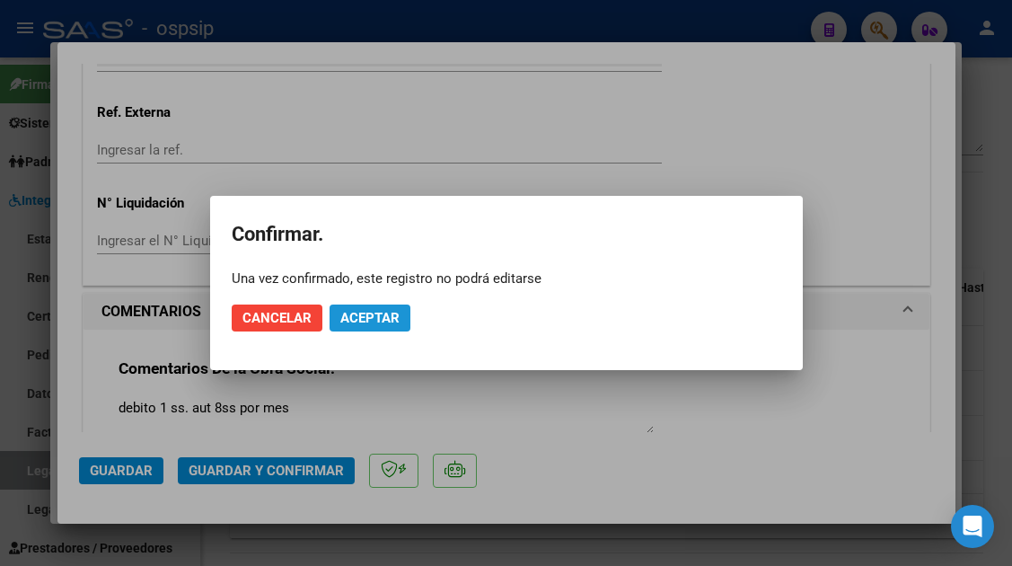
click at [362, 317] on span "Aceptar" at bounding box center [369, 318] width 59 height 16
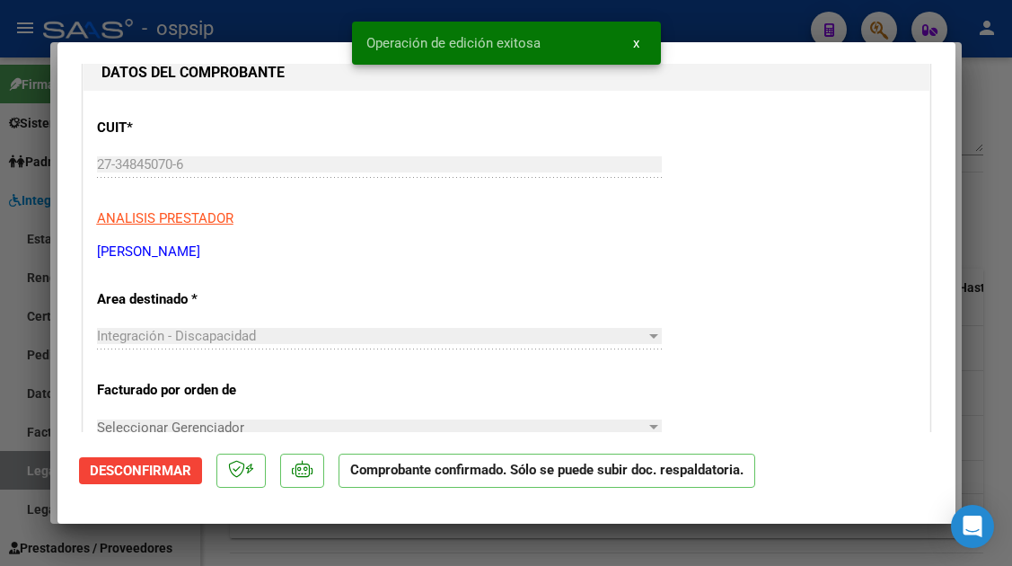
type input "$ 0,00"
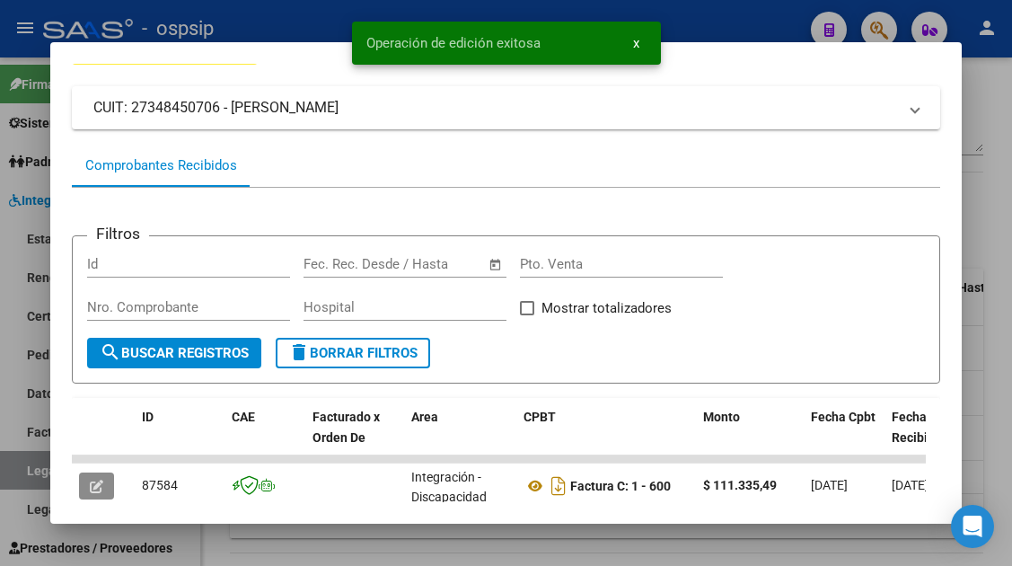
scroll to position [0, 0]
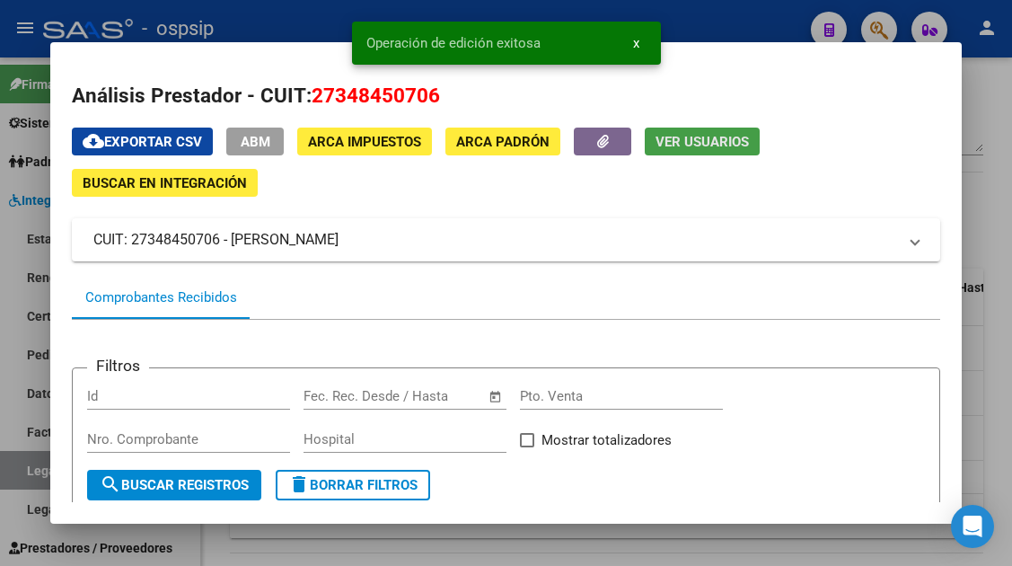
click at [703, 145] on span "Ver Usuarios" at bounding box center [702, 142] width 93 height 16
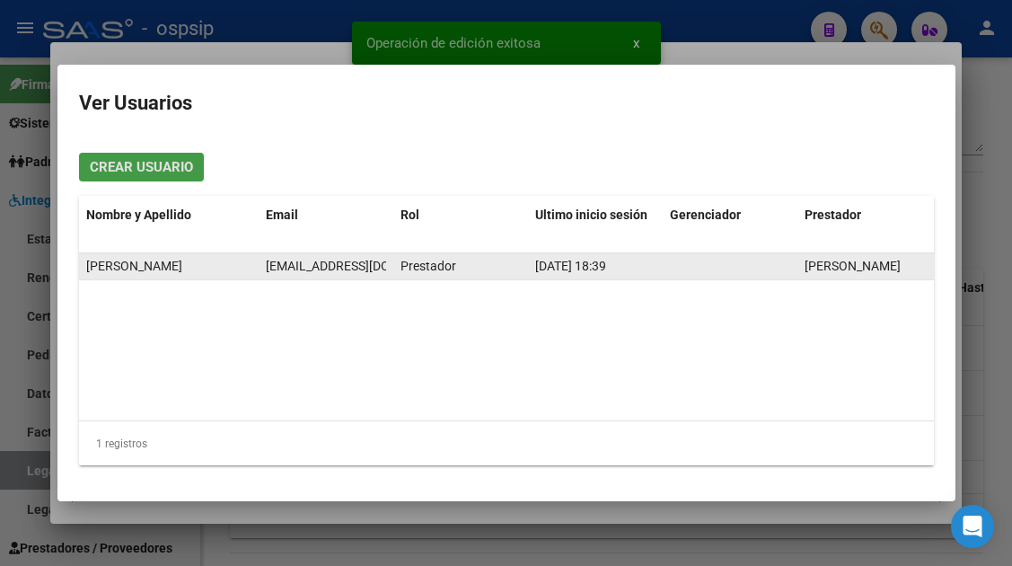
click at [307, 275] on div "[EMAIL_ADDRESS][PERSON_NAME][DOMAIN_NAME]" at bounding box center [326, 266] width 120 height 21
click at [307, 266] on span "[EMAIL_ADDRESS][PERSON_NAME][DOMAIN_NAME]" at bounding box center [365, 266] width 199 height 14
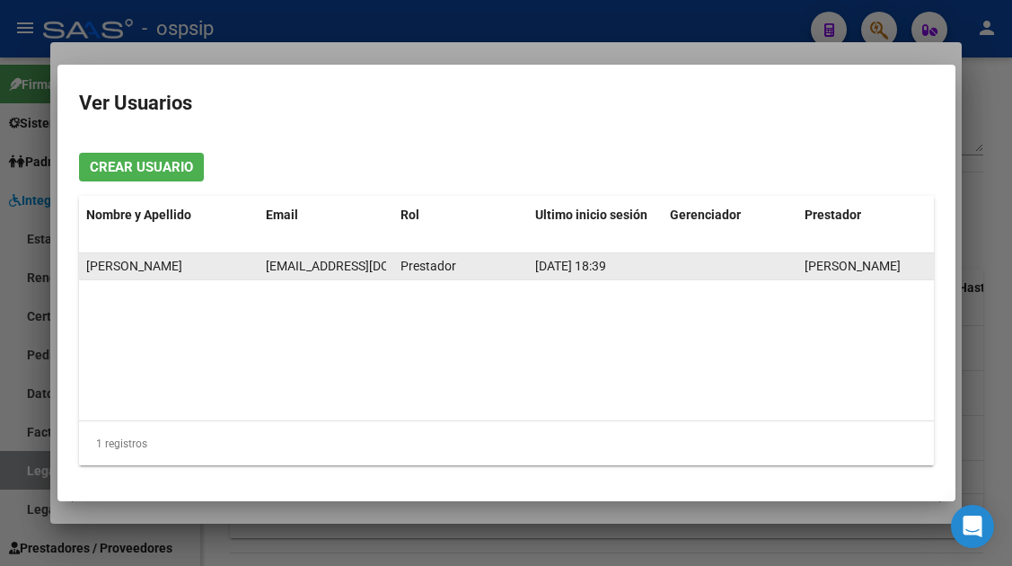
copy span "[EMAIL_ADDRESS][PERSON_NAME][DOMAIN_NAME]"
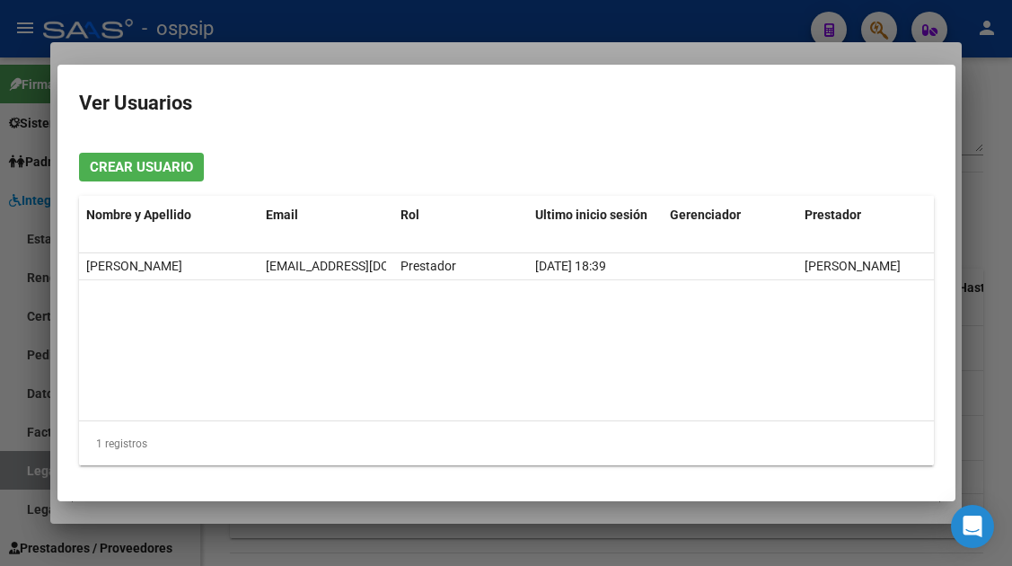
click at [23, 464] on div at bounding box center [506, 283] width 1012 height 566
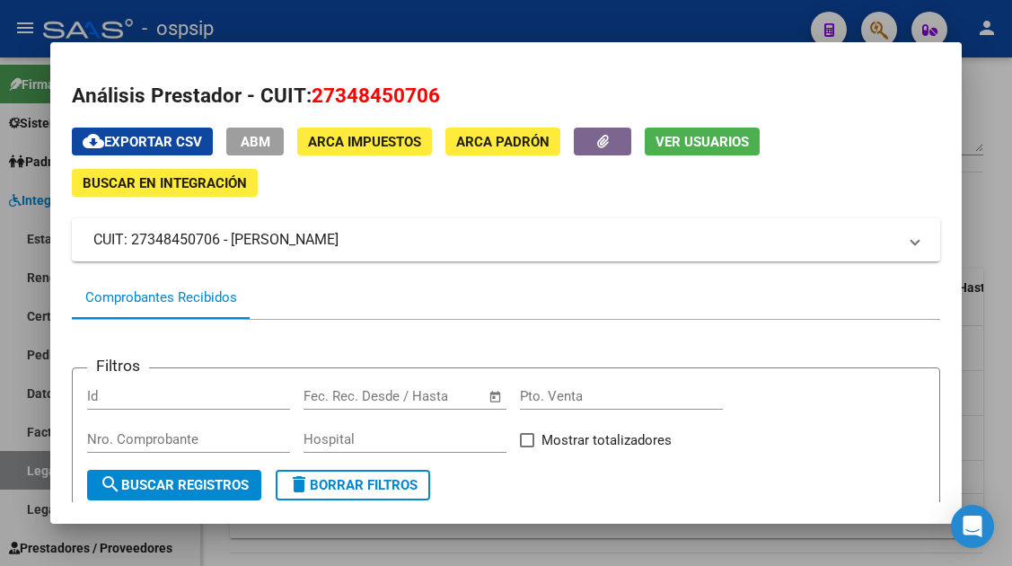
click at [23, 464] on div at bounding box center [506, 283] width 1012 height 566
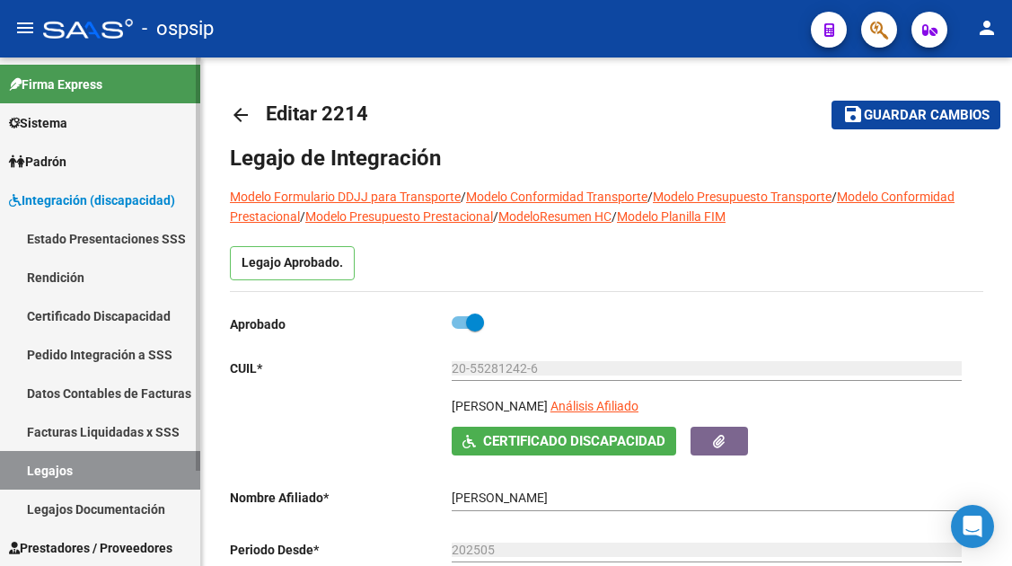
click at [66, 465] on link "Legajos" at bounding box center [100, 470] width 200 height 39
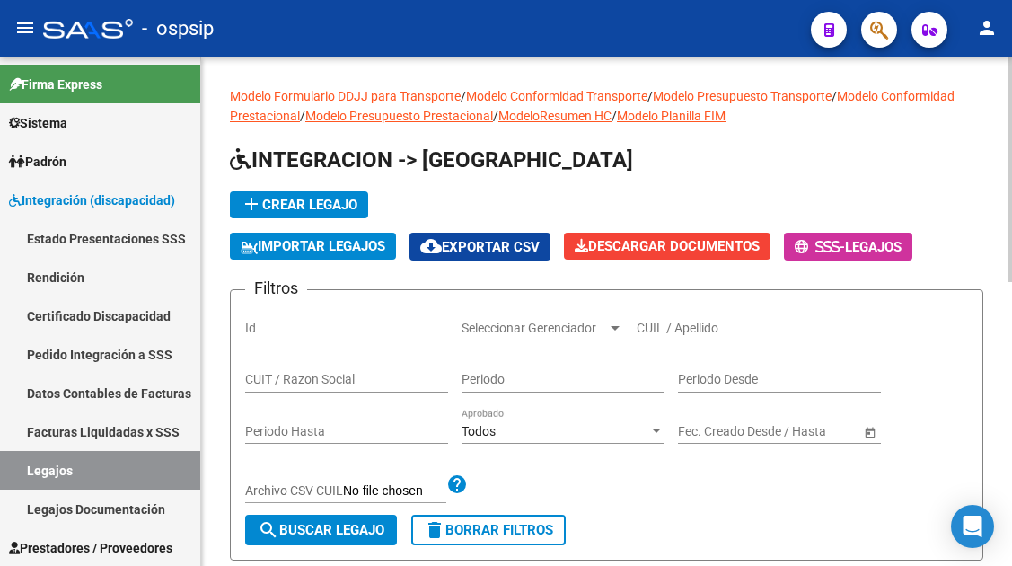
click at [667, 331] on input "CUIL / Apellido" at bounding box center [738, 328] width 203 height 15
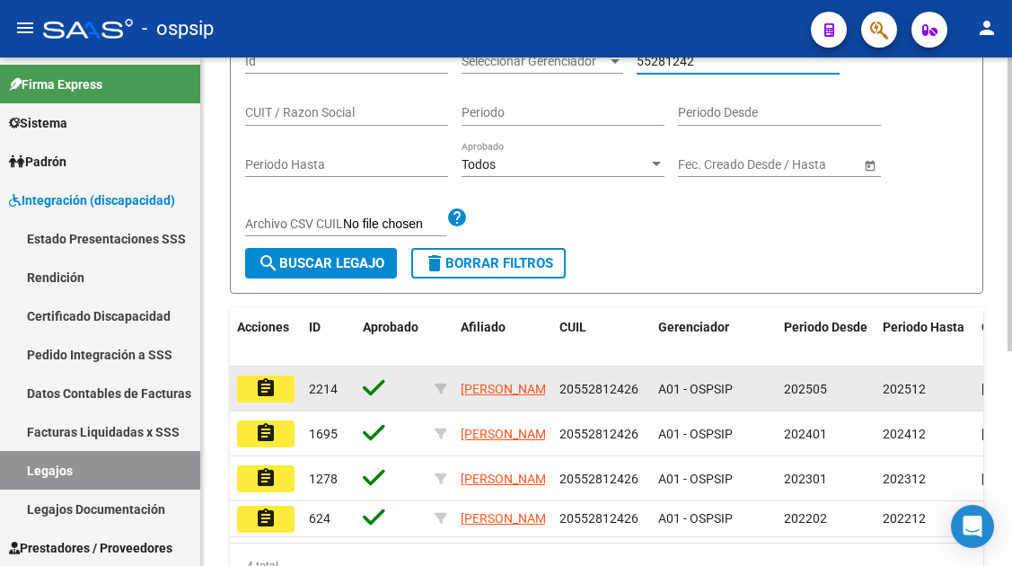
scroll to position [270, 0]
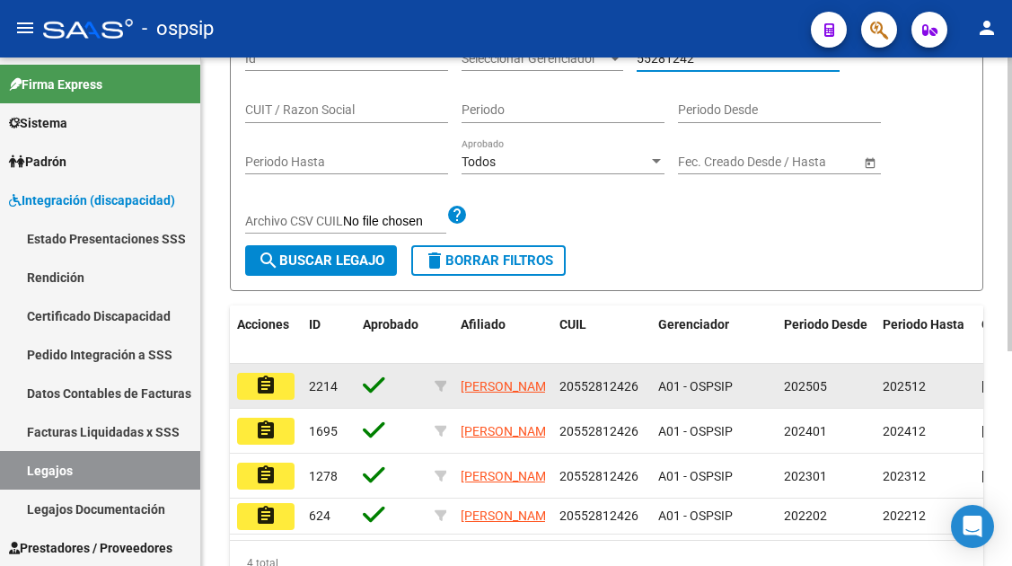
type input "55281242"
click at [259, 377] on mat-icon "assignment" at bounding box center [266, 386] width 22 height 22
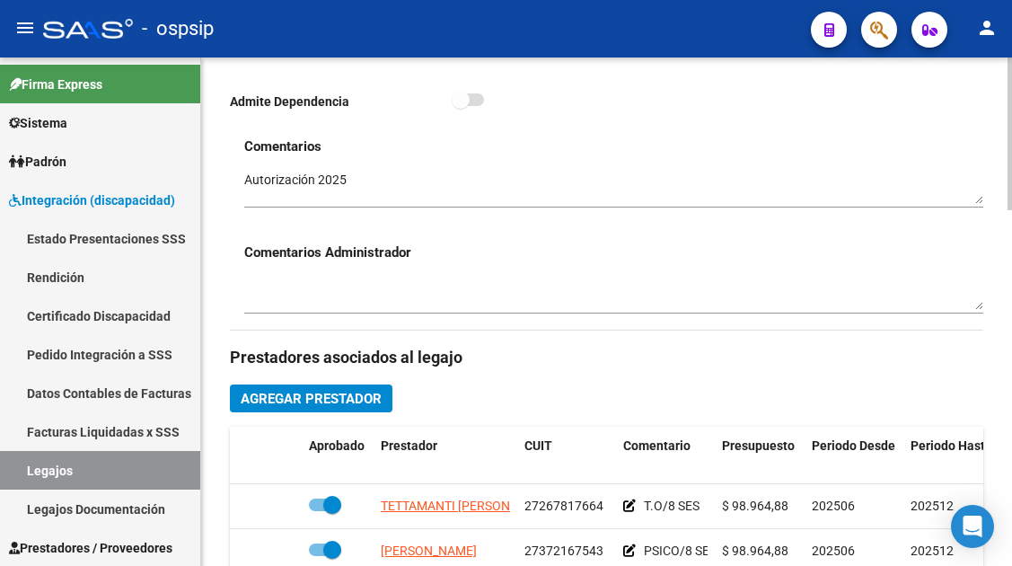
scroll to position [719, 0]
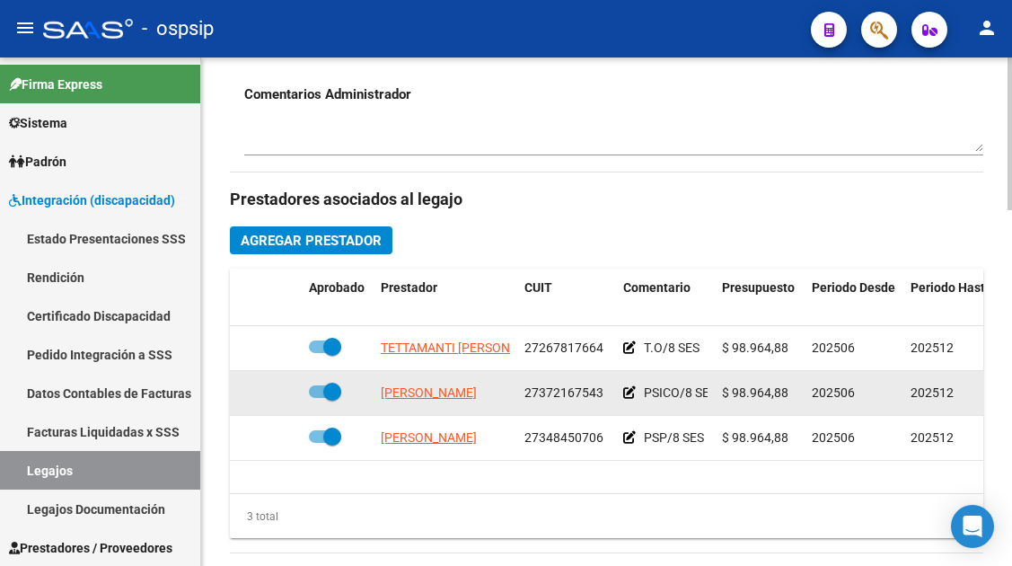
click at [419, 402] on app-link-go-to "[PERSON_NAME]" at bounding box center [429, 393] width 96 height 21
click at [418, 397] on span "[PERSON_NAME]" at bounding box center [429, 392] width 96 height 14
type textarea "27372167543"
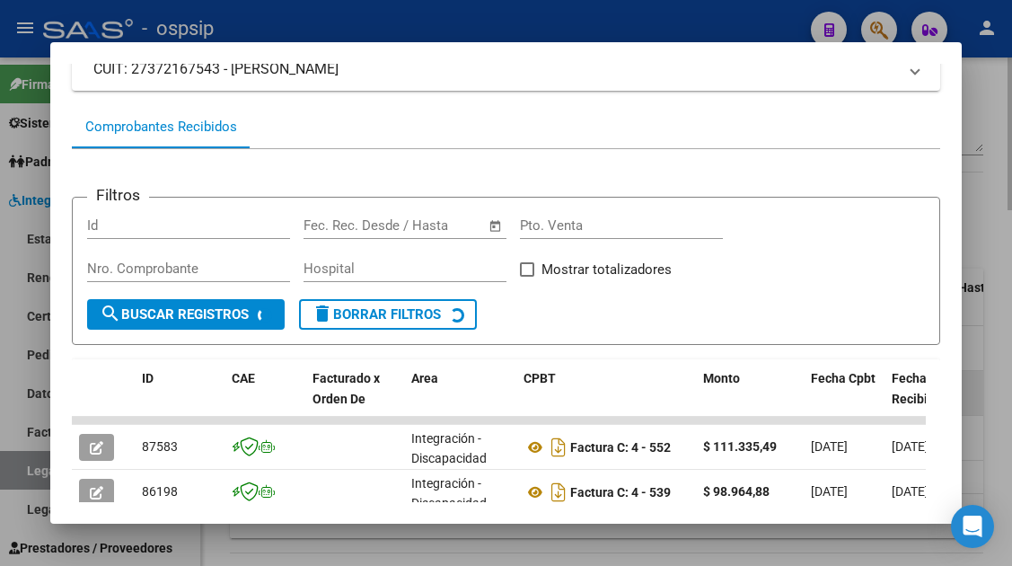
scroll to position [261, 0]
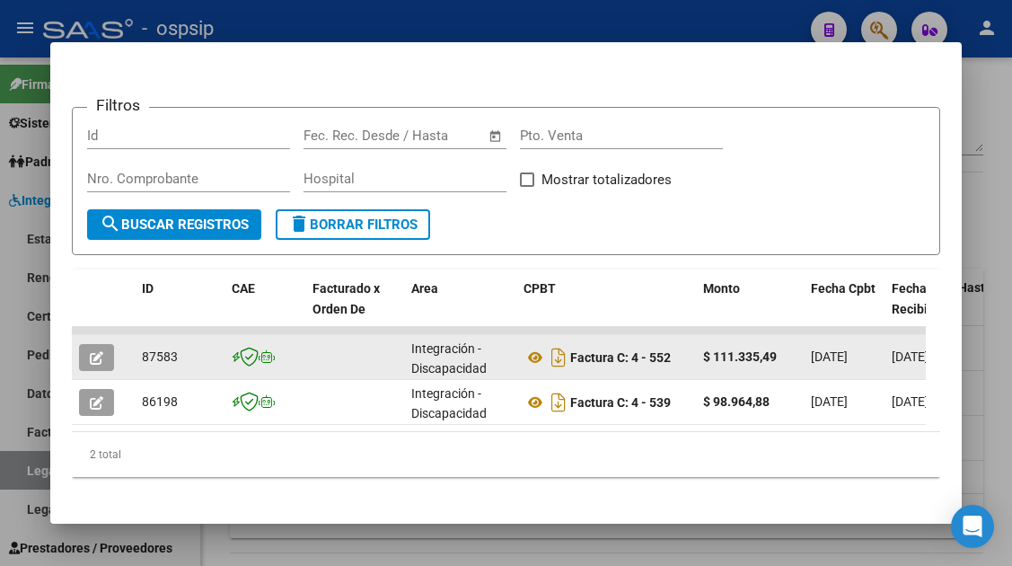
click at [97, 359] on icon "button" at bounding box center [96, 357] width 13 height 13
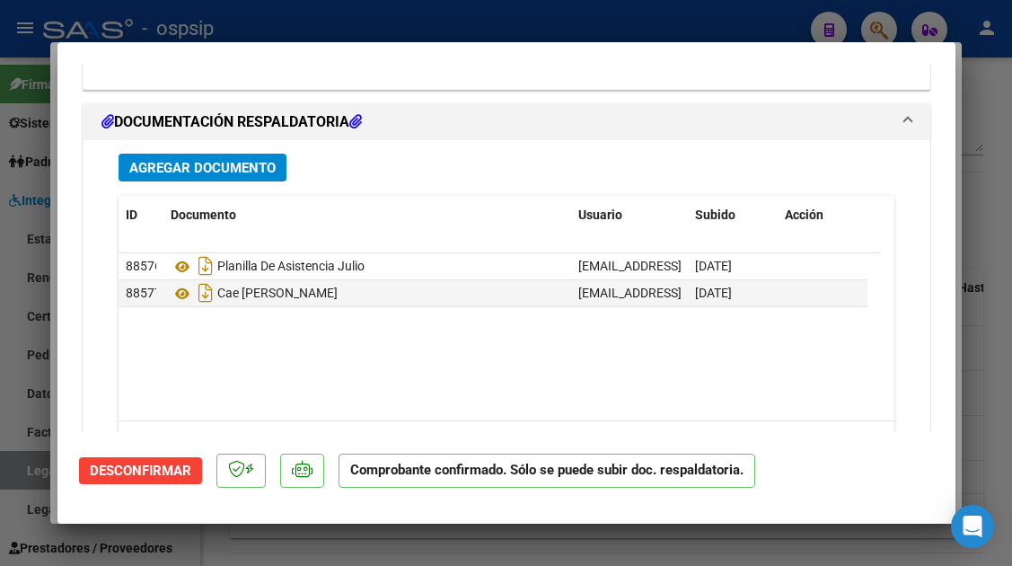
scroll to position [2059, 0]
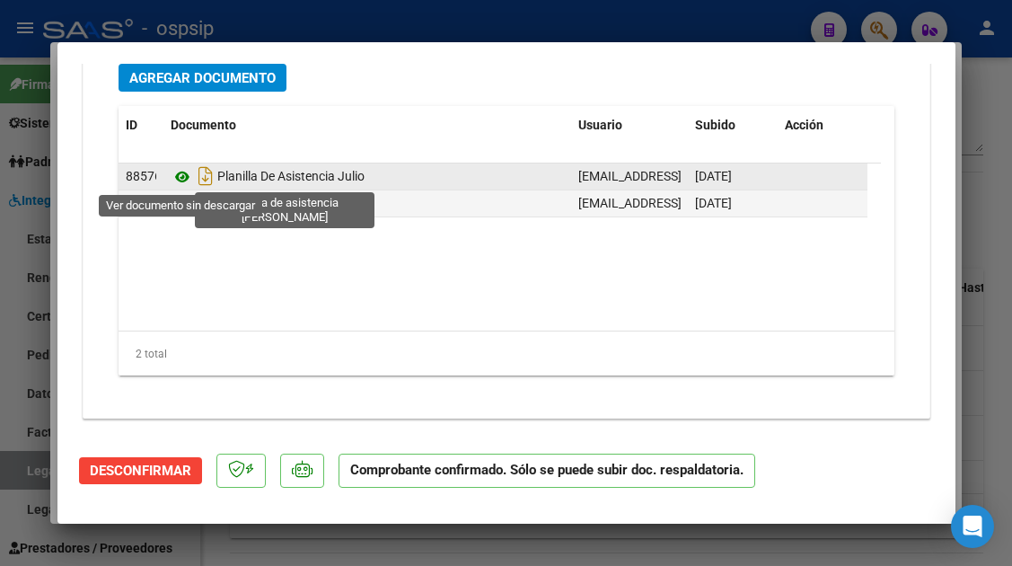
click at [190, 180] on icon at bounding box center [182, 177] width 23 height 22
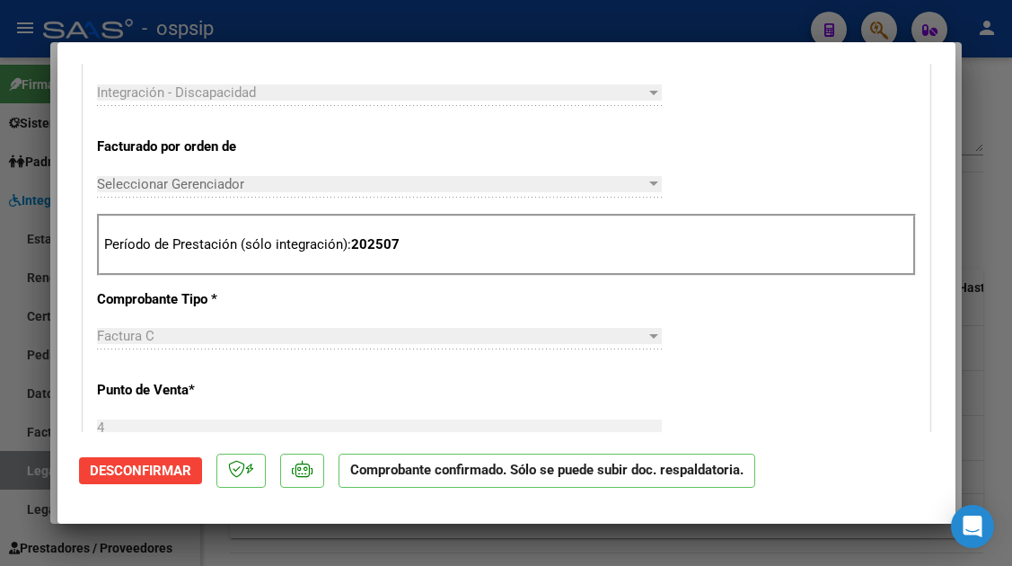
scroll to position [0, 0]
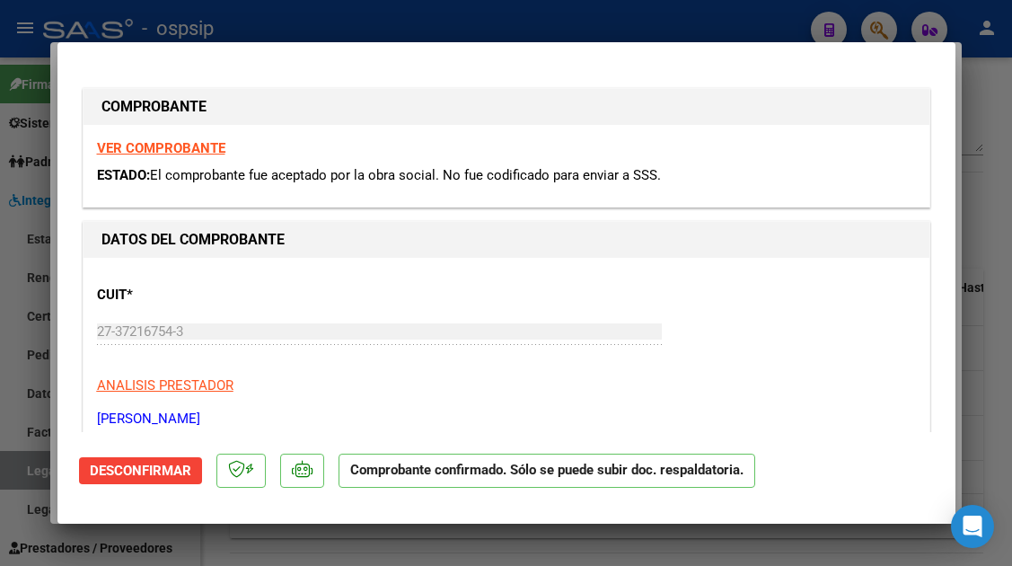
type input "$ 0,00"
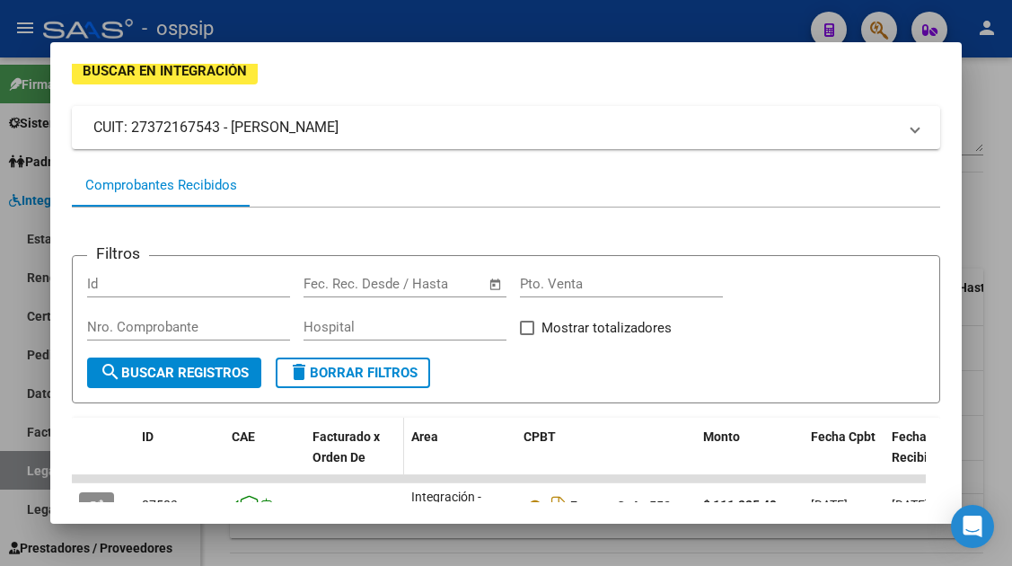
scroll to position [270, 0]
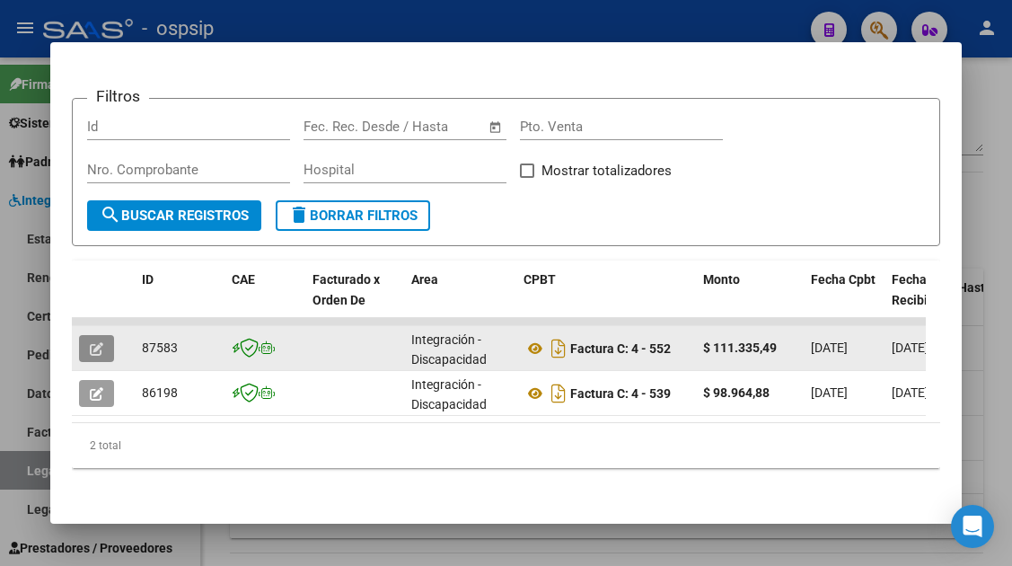
click at [111, 349] on button "button" at bounding box center [96, 348] width 35 height 27
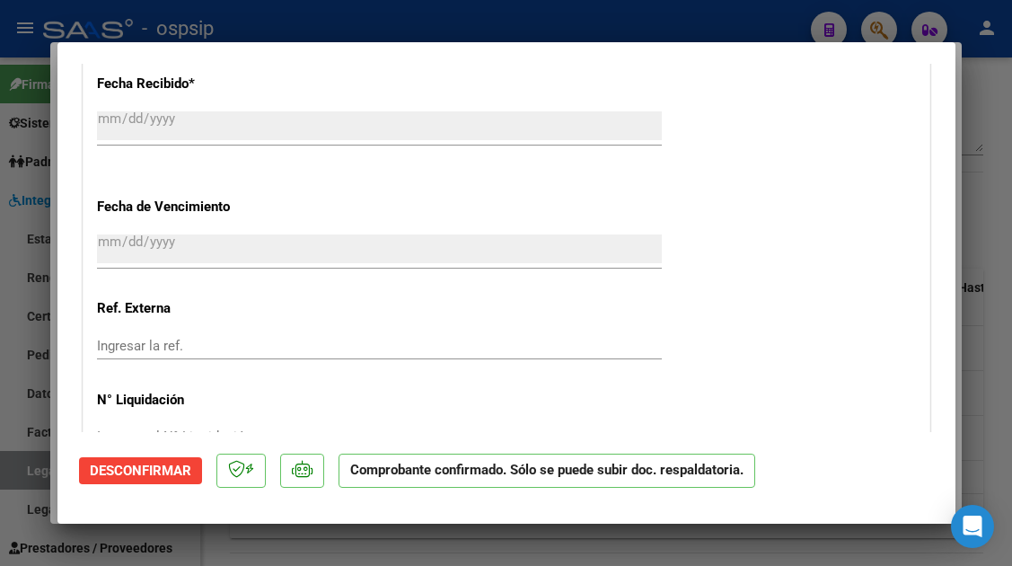
scroll to position [1381, 0]
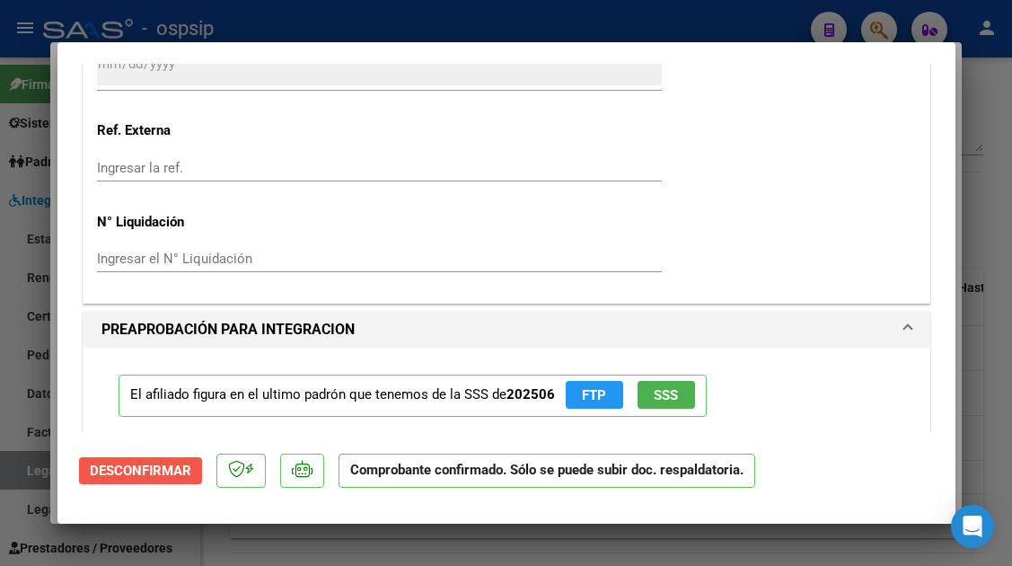
click at [164, 469] on span "Desconfirmar" at bounding box center [141, 471] width 102 height 16
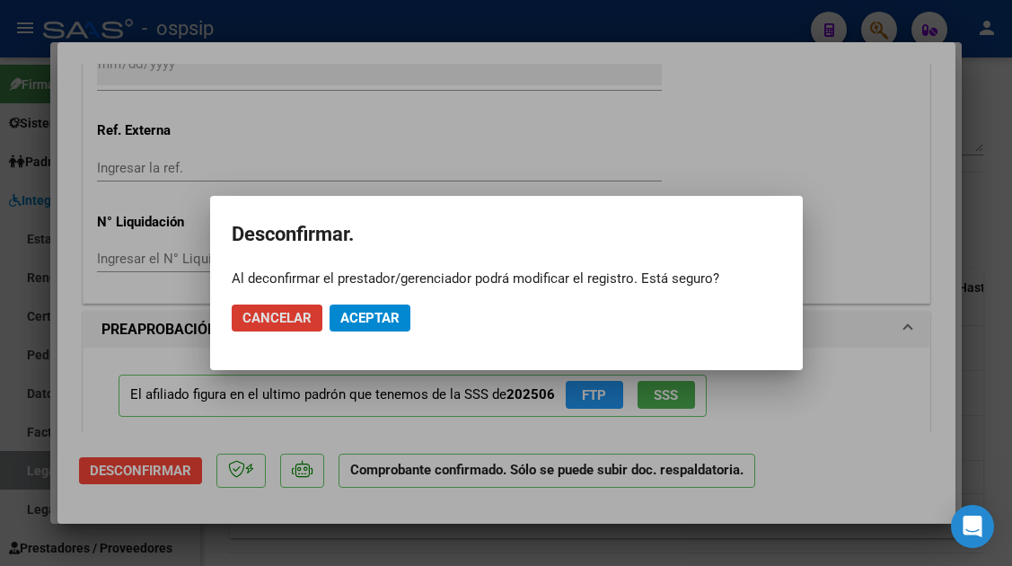
click at [368, 318] on span "Aceptar" at bounding box center [369, 318] width 59 height 16
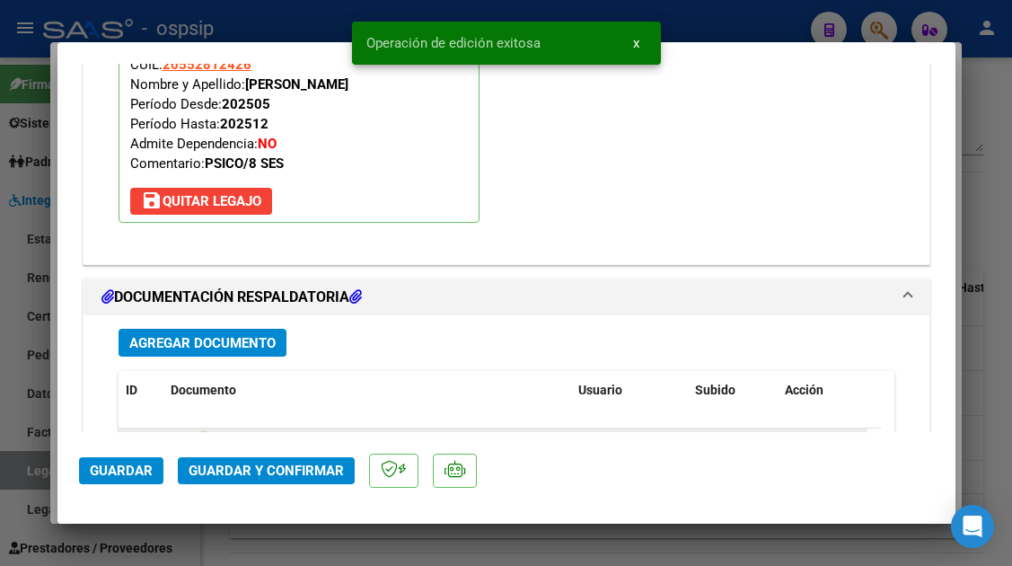
scroll to position [2030, 0]
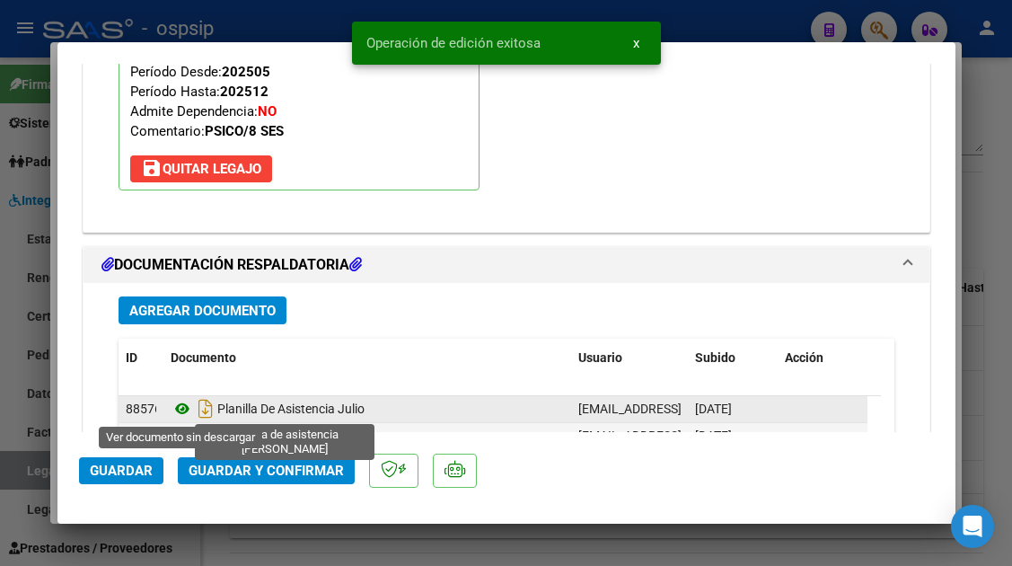
click at [175, 406] on icon at bounding box center [182, 409] width 23 height 22
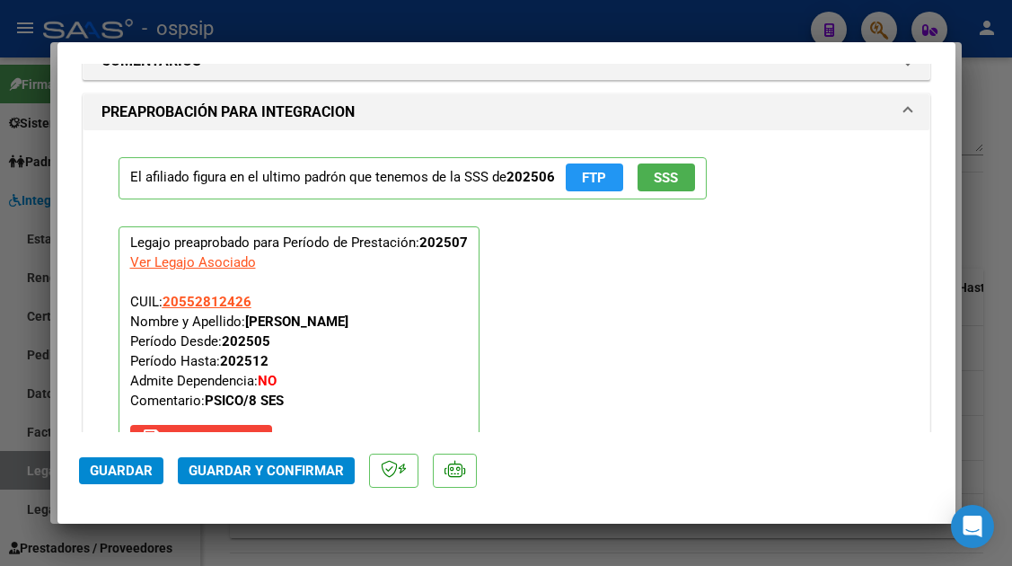
scroll to position [1491, 0]
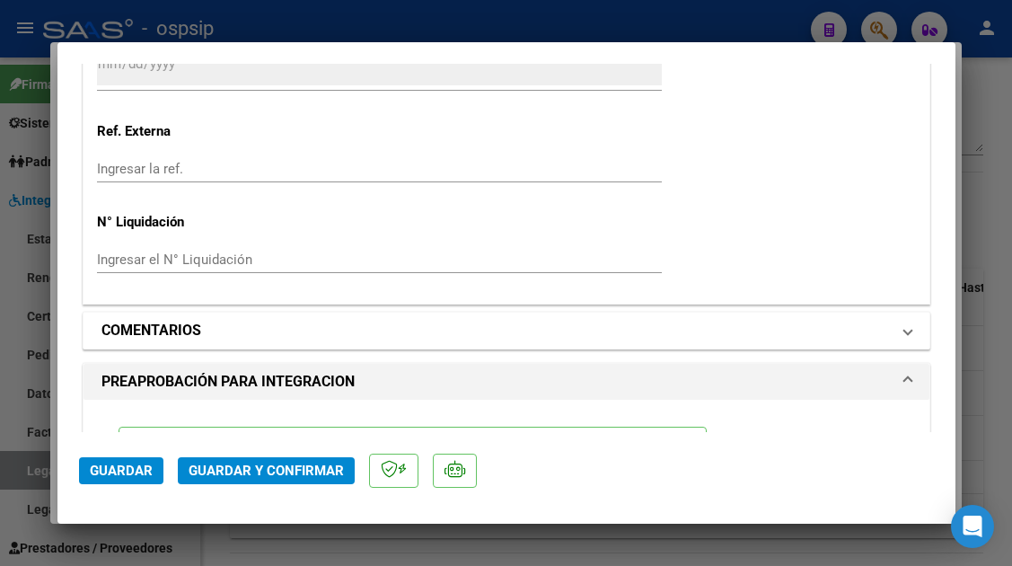
click at [883, 335] on span "COMENTARIOS" at bounding box center [503, 331] width 803 height 22
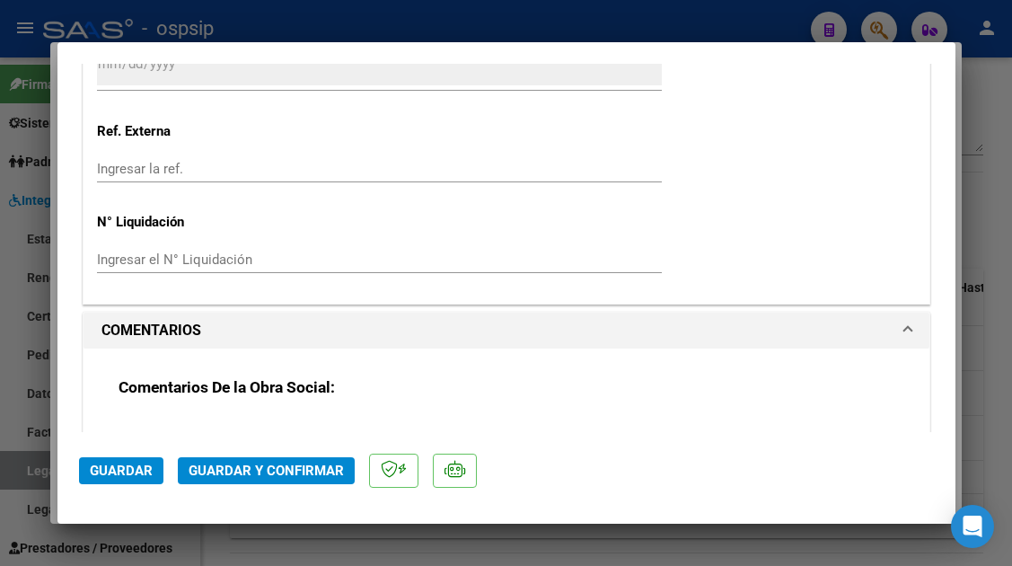
click at [175, 417] on textarea at bounding box center [386, 435] width 535 height 36
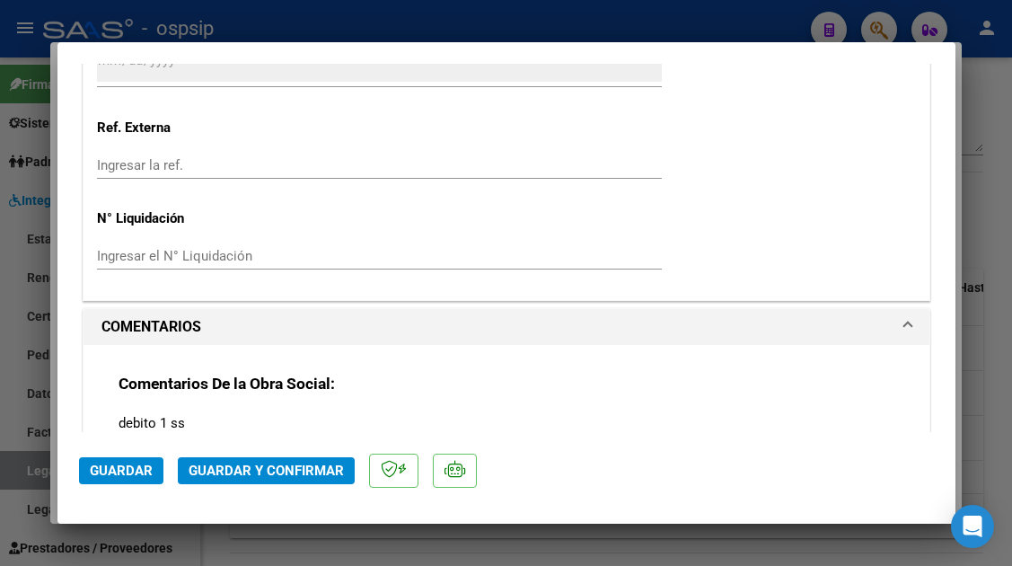
type textarea "debito 1 ss"
click at [220, 464] on span "Guardar y Confirmar" at bounding box center [266, 471] width 155 height 16
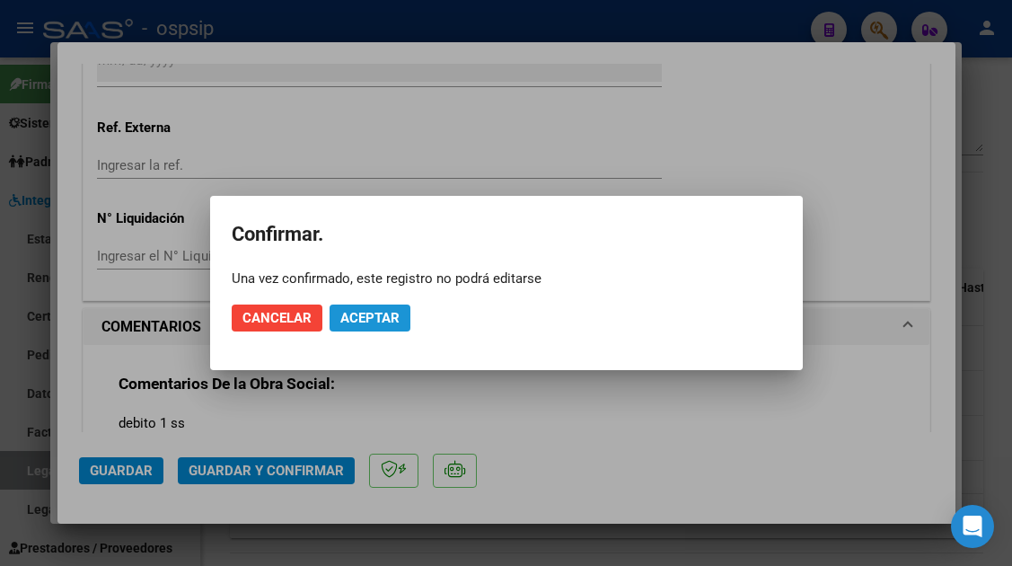
click at [364, 320] on span "Aceptar" at bounding box center [369, 318] width 59 height 16
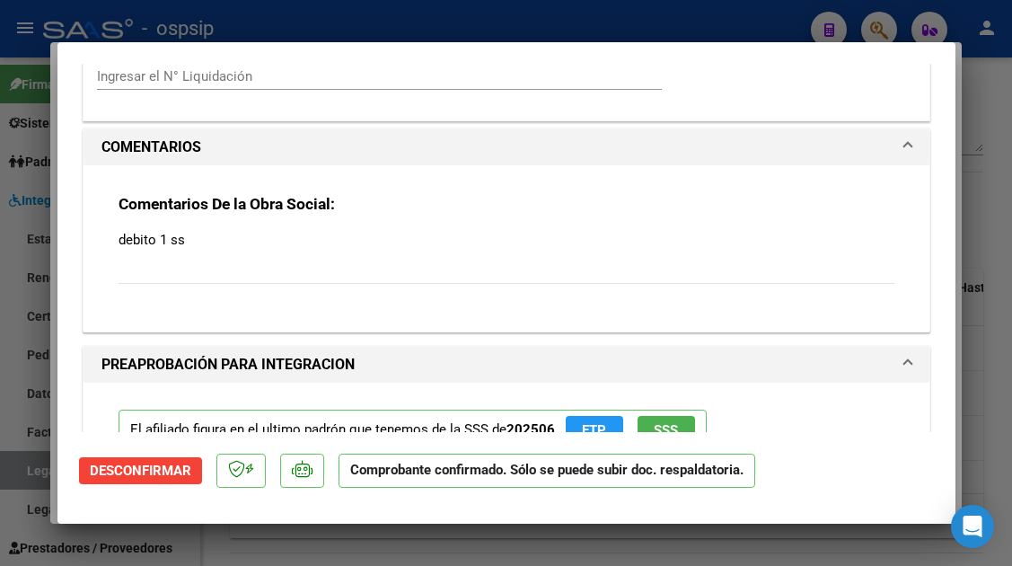
scroll to position [1558, 0]
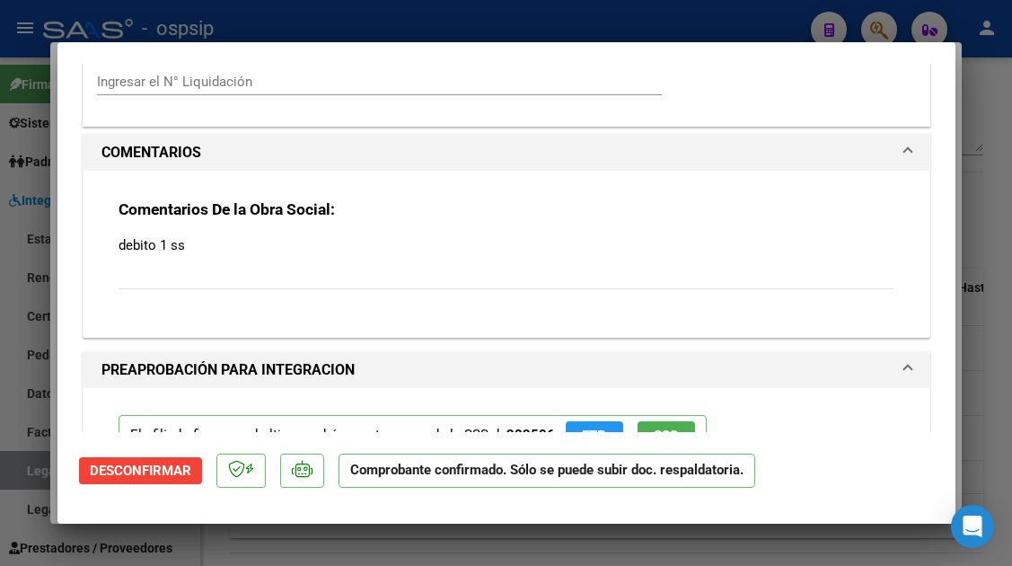
type input "$ 0,00"
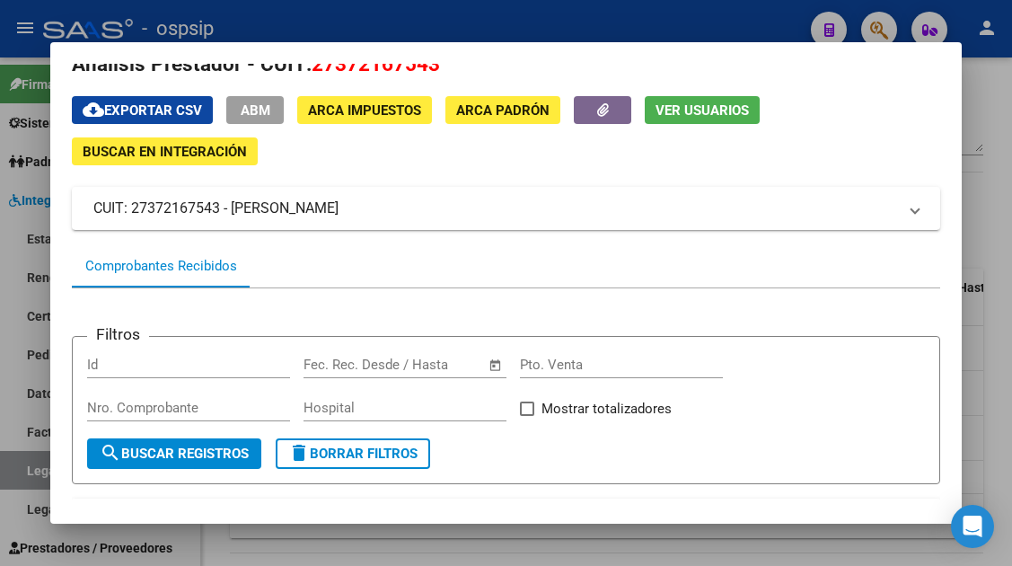
scroll to position [0, 0]
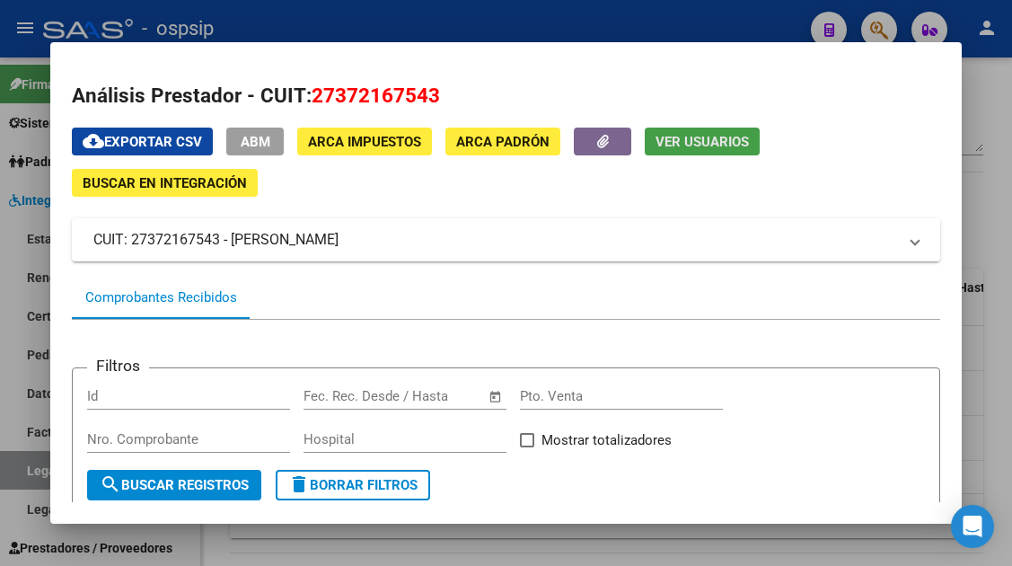
click at [671, 138] on span "Ver Usuarios" at bounding box center [702, 142] width 93 height 16
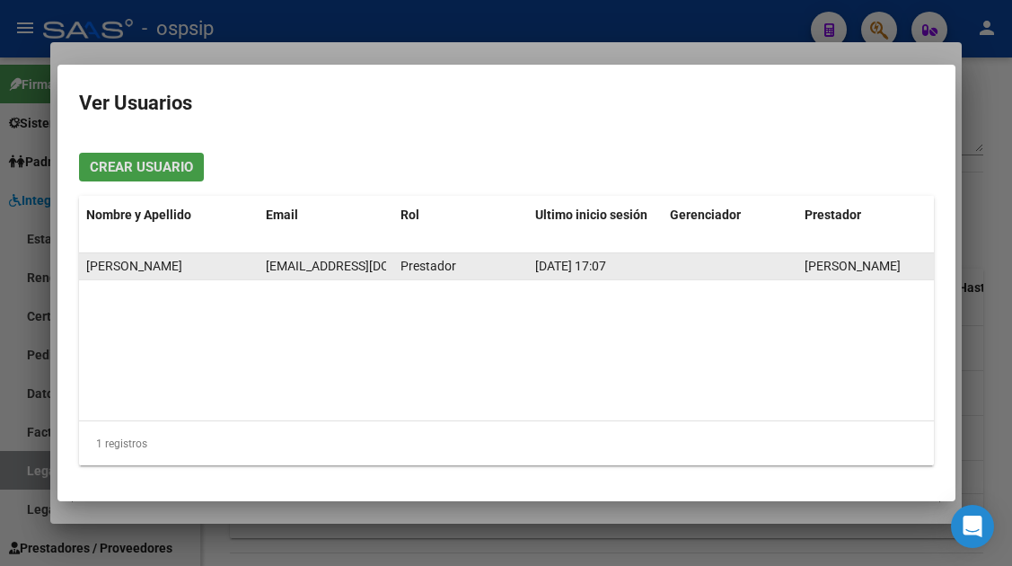
click at [314, 253] on datatable-body-cell "lic.torresjulieta@hotmail.com" at bounding box center [326, 266] width 135 height 26
click at [309, 268] on span "lic.torresjulieta@hotmail.com" at bounding box center [365, 266] width 199 height 14
copy span "lic.torresjulieta@hotmail.com"
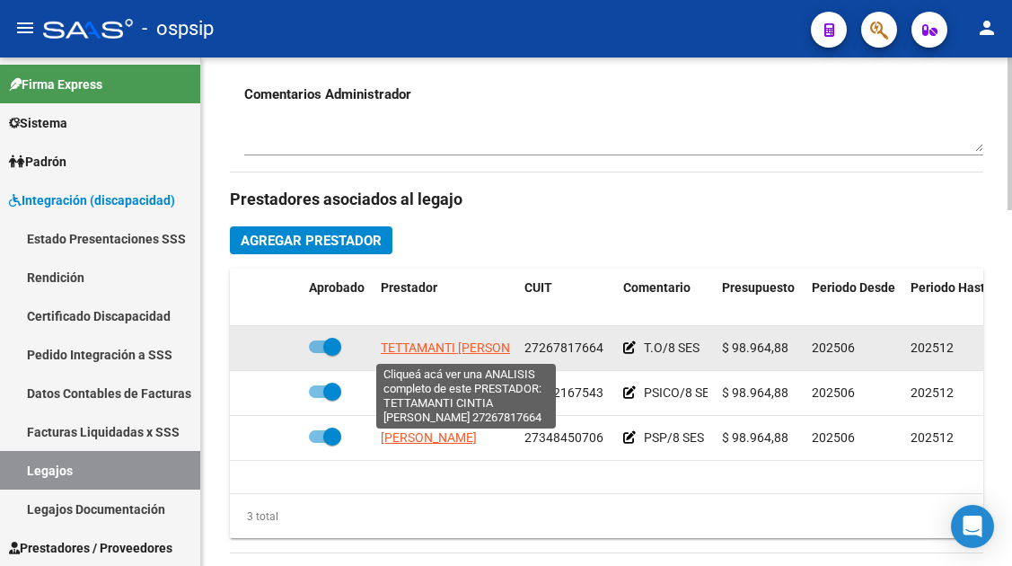
click at [404, 354] on span "[PERSON_NAME] [PERSON_NAME]" at bounding box center [467, 347] width 173 height 14
type textarea "27267817664"
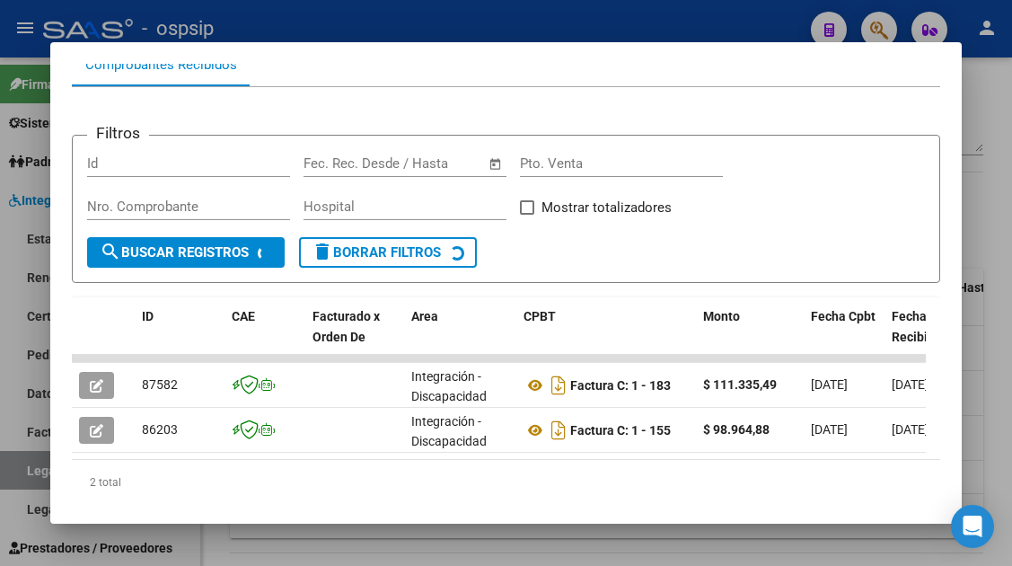
scroll to position [260, 0]
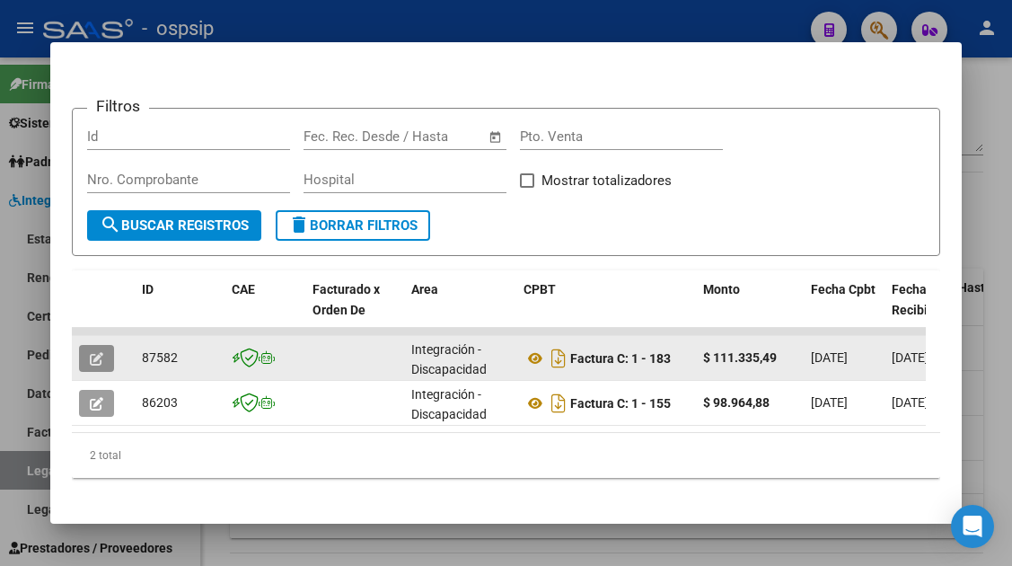
click at [84, 360] on button "button" at bounding box center [96, 358] width 35 height 27
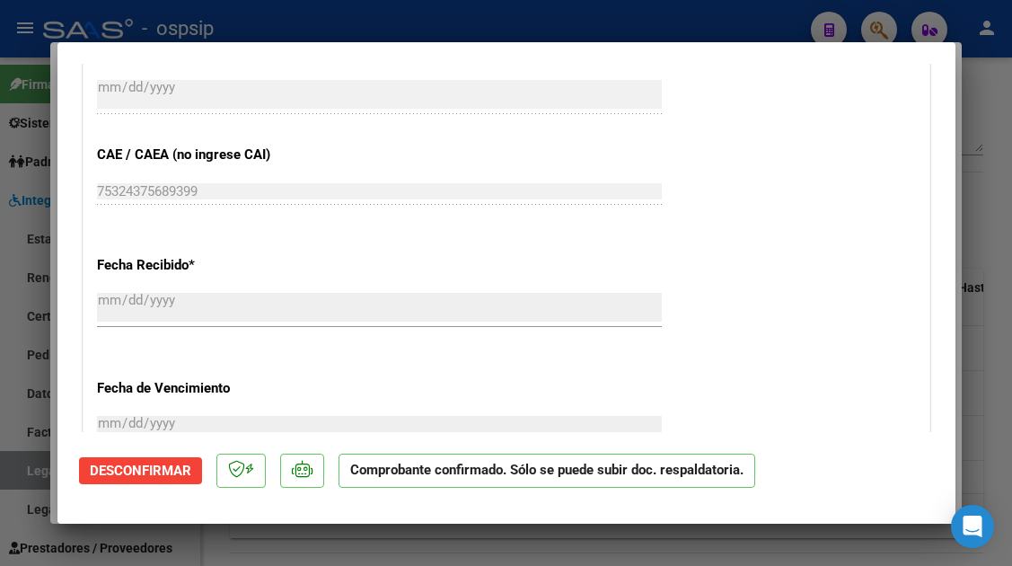
scroll to position [1168, 0]
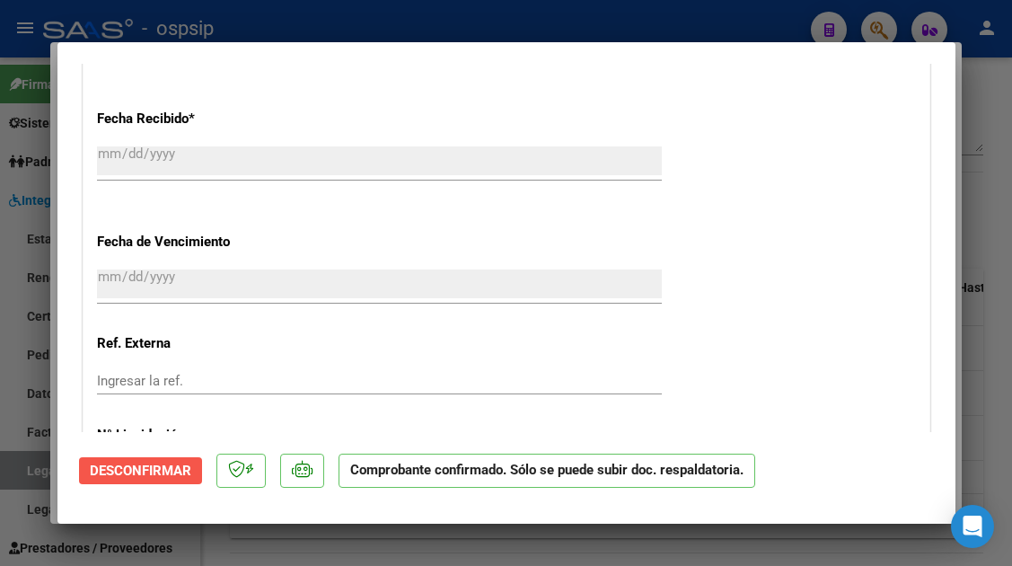
click at [129, 473] on span "Desconfirmar" at bounding box center [141, 471] width 102 height 16
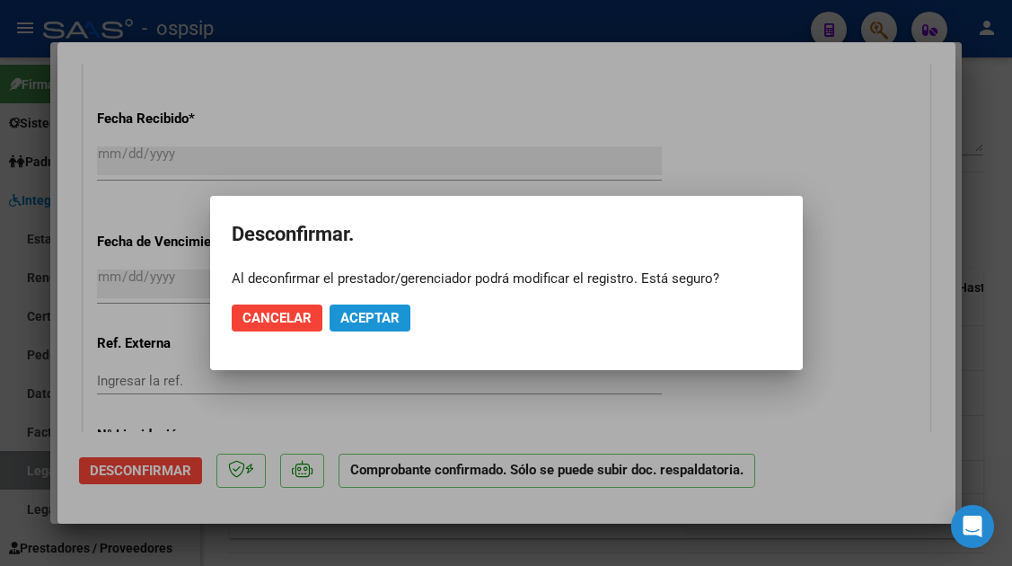
click at [376, 326] on button "Aceptar" at bounding box center [370, 318] width 81 height 27
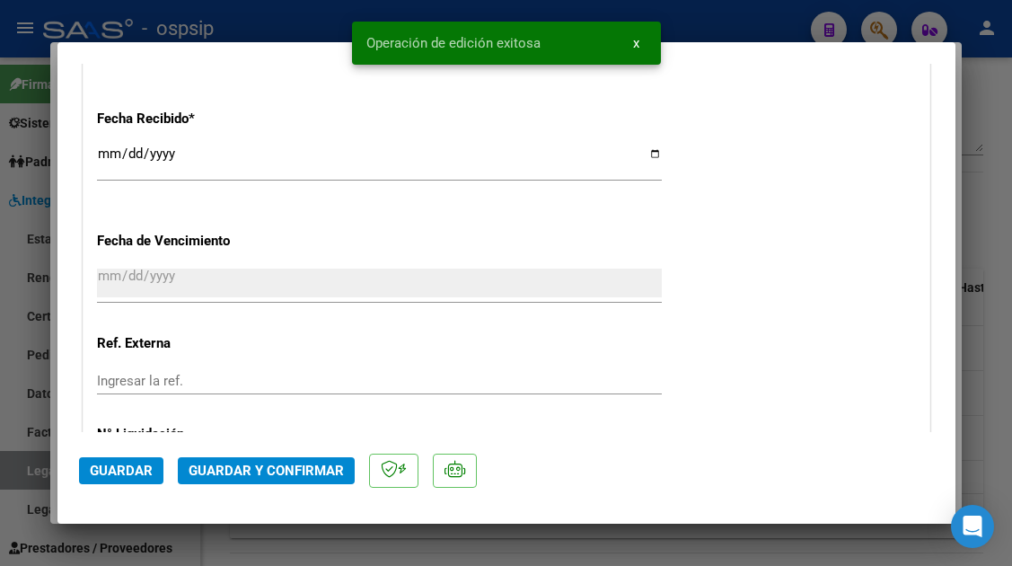
scroll to position [1639, 0]
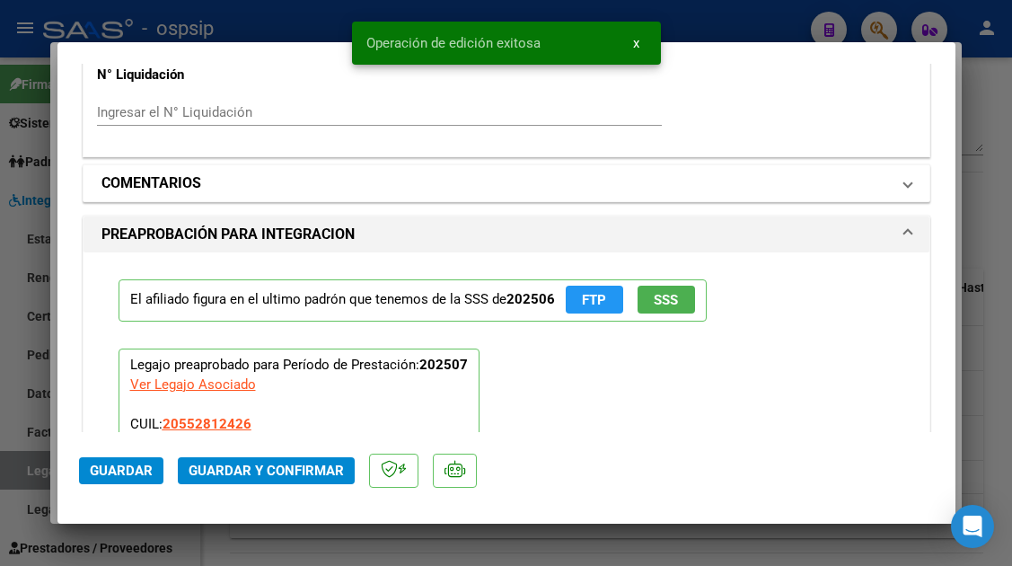
click at [888, 180] on span "COMENTARIOS" at bounding box center [503, 183] width 803 height 22
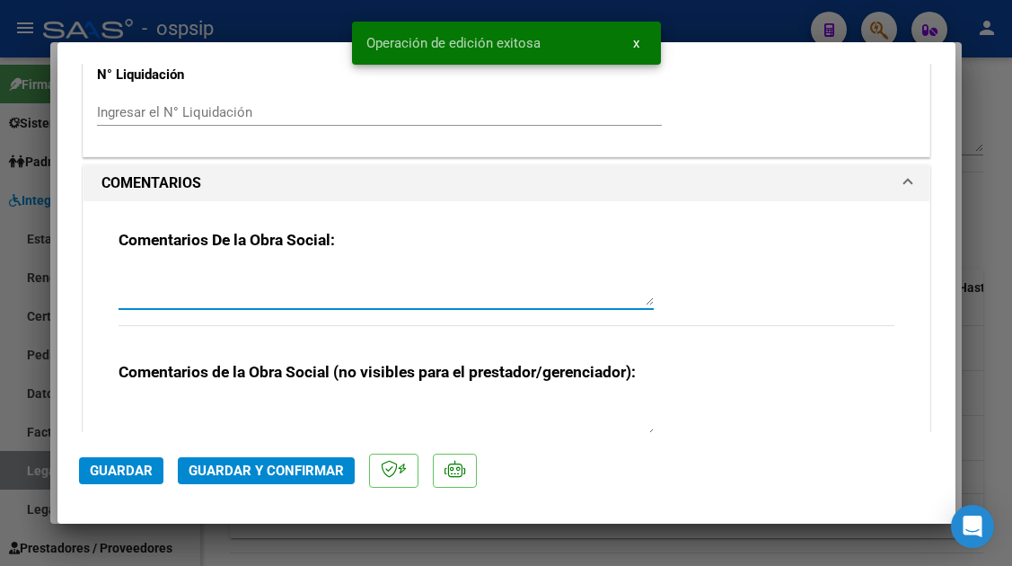
click at [141, 274] on textarea at bounding box center [386, 288] width 535 height 36
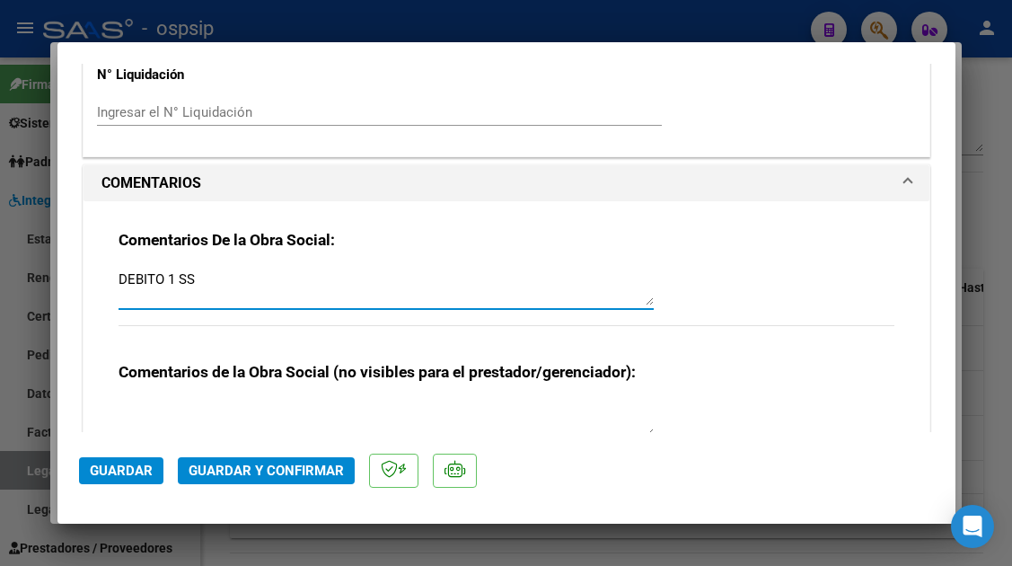
type textarea "DEBITO 1 SS"
click at [222, 464] on span "Guardar y Confirmar" at bounding box center [266, 471] width 155 height 16
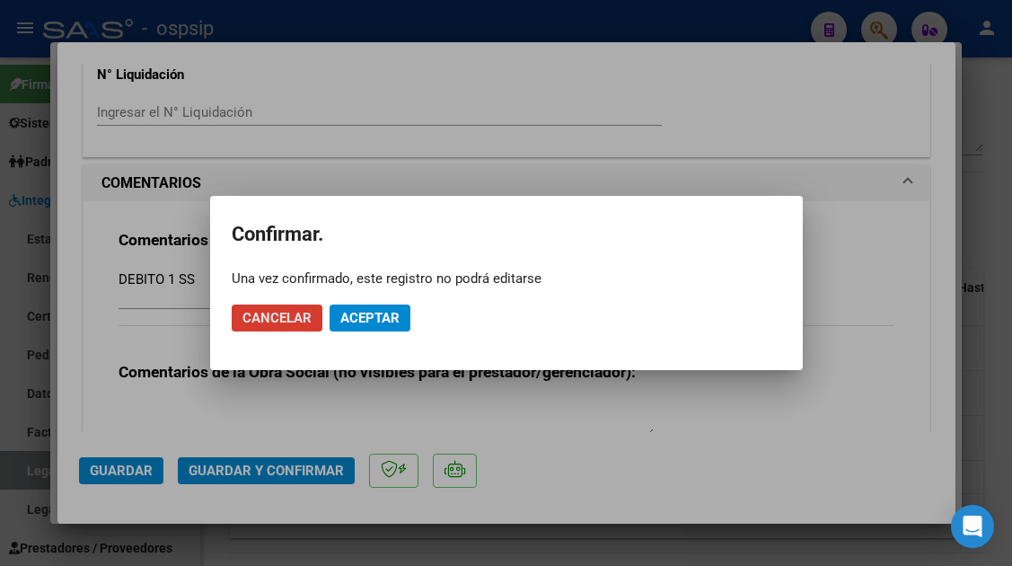
click at [353, 312] on span "Aceptar" at bounding box center [369, 318] width 59 height 16
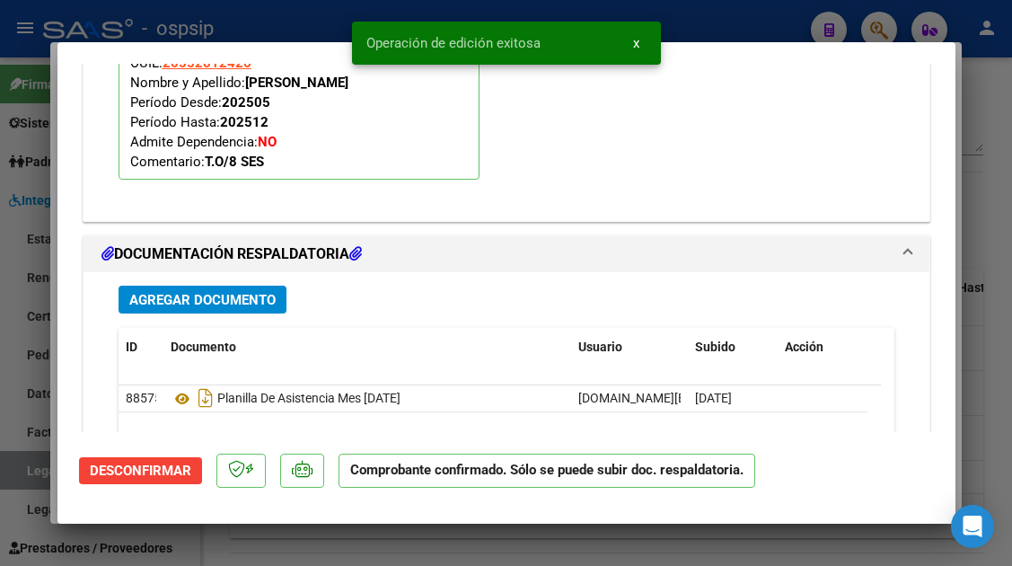
scroll to position [2067, 0]
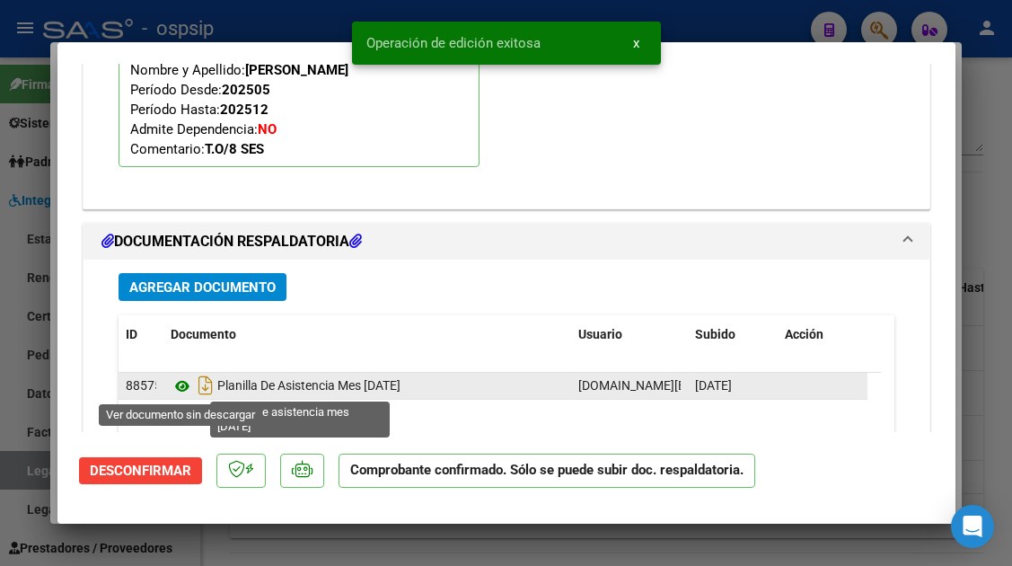
click at [172, 386] on icon at bounding box center [182, 387] width 23 height 22
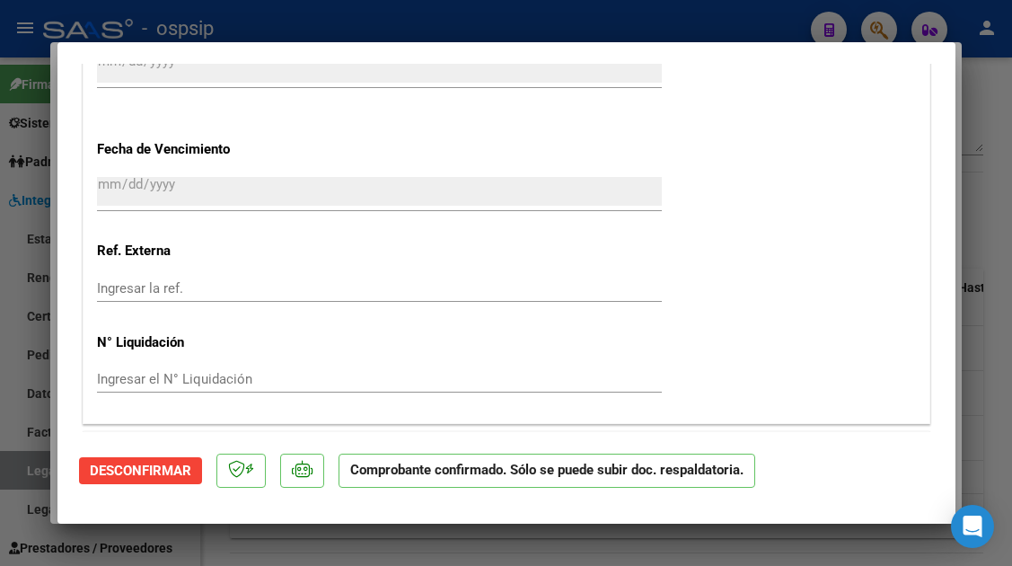
scroll to position [1259, 0]
type input "$ 0,00"
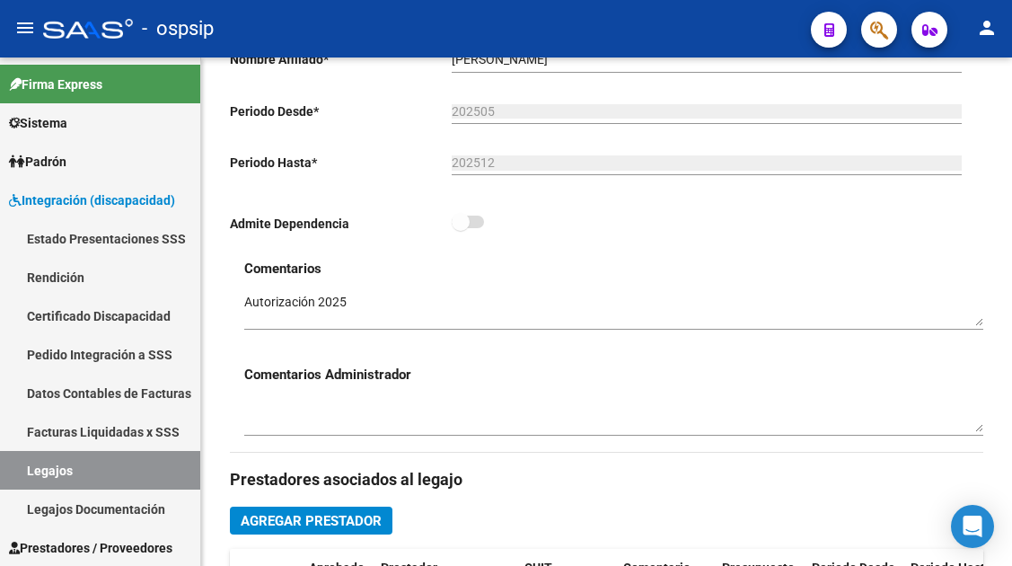
scroll to position [180, 0]
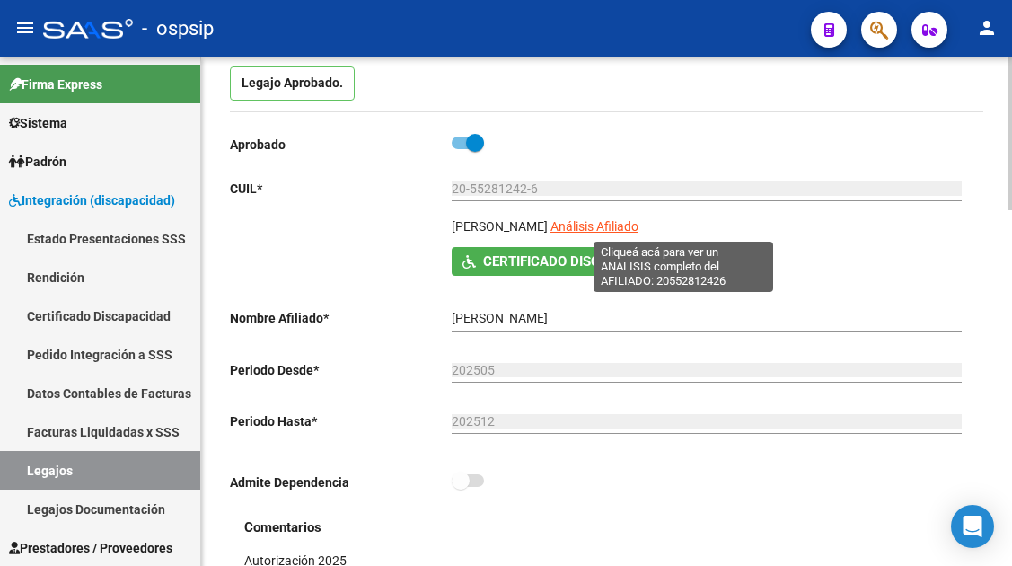
click at [639, 231] on span "Análisis Afiliado" at bounding box center [595, 226] width 88 height 14
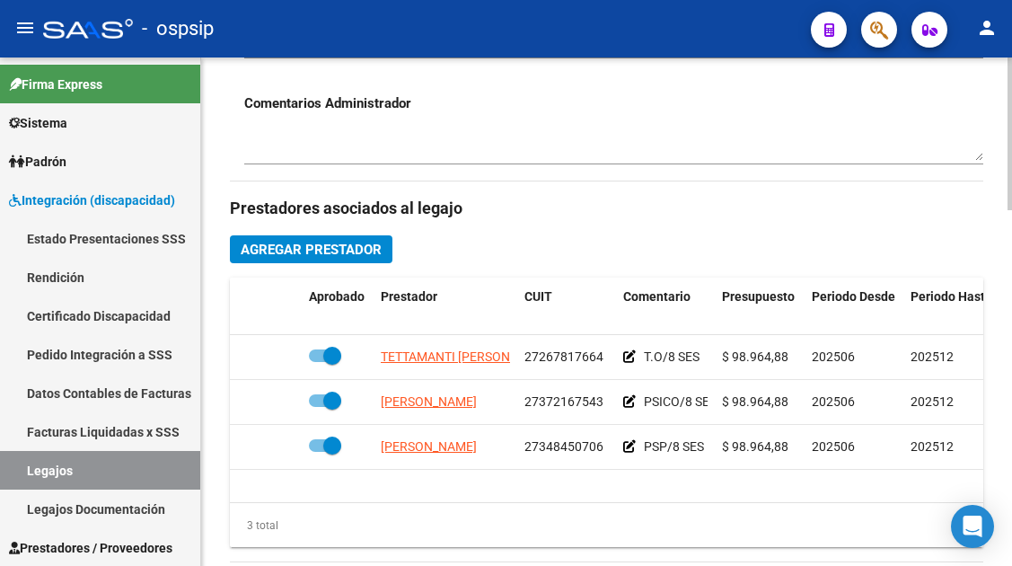
scroll to position [719, 0]
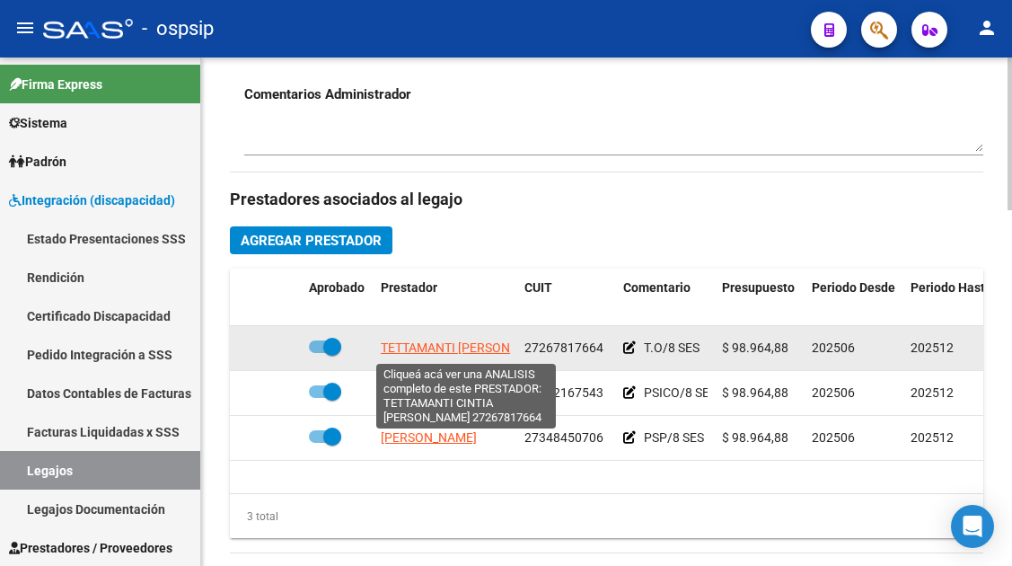
click at [408, 340] on span "[PERSON_NAME] [PERSON_NAME]" at bounding box center [467, 347] width 173 height 14
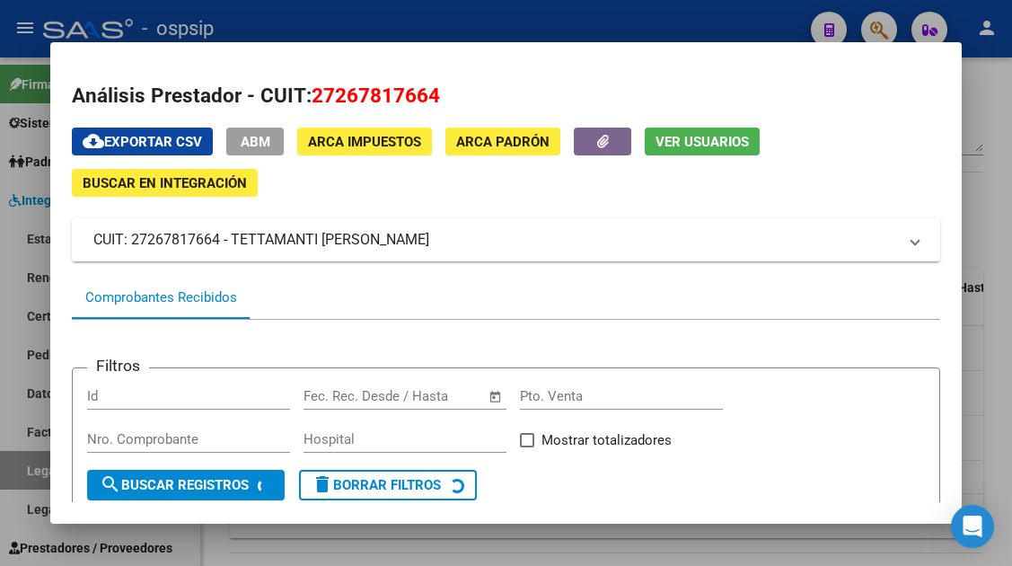
click at [673, 132] on button "Ver Usuarios" at bounding box center [702, 142] width 115 height 28
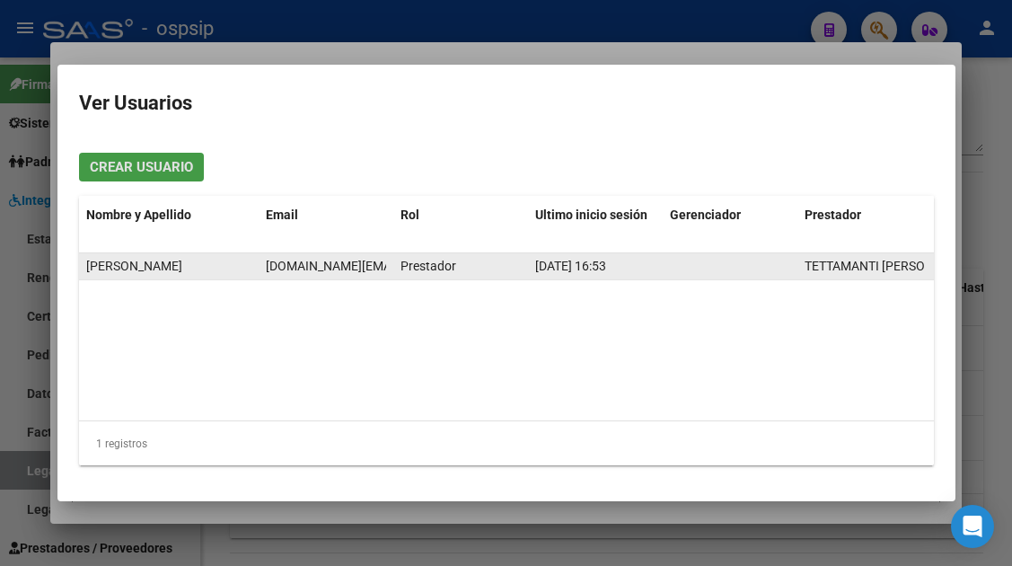
click at [280, 266] on span "cintia.tt@hotmail.com" at bounding box center [414, 266] width 296 height 14
copy span "cintia.tt@hotmail.com"
